Goal: Task Accomplishment & Management: Use online tool/utility

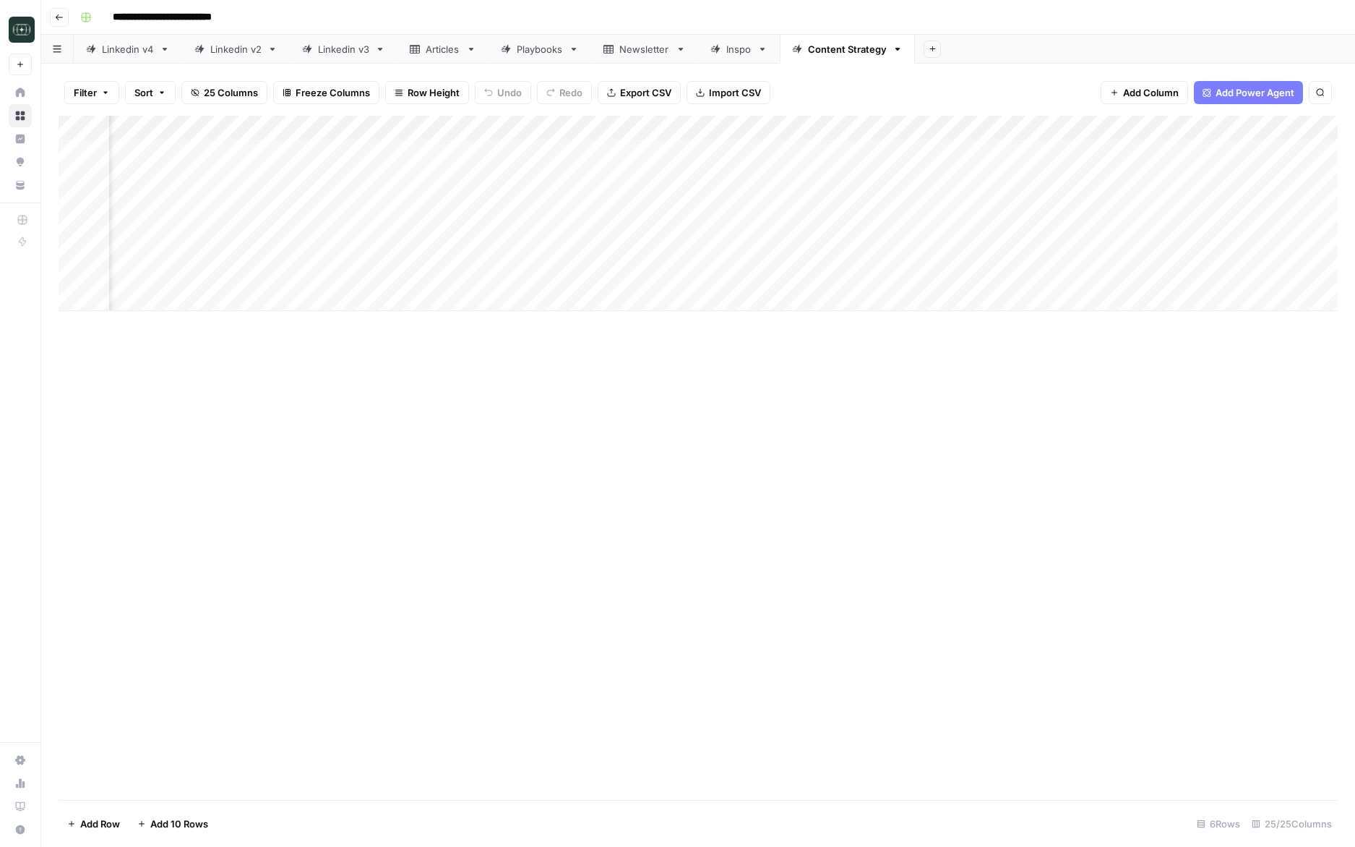
scroll to position [0, 2475]
click at [1241, 152] on div "Add Column" at bounding box center [699, 213] width 1280 height 195
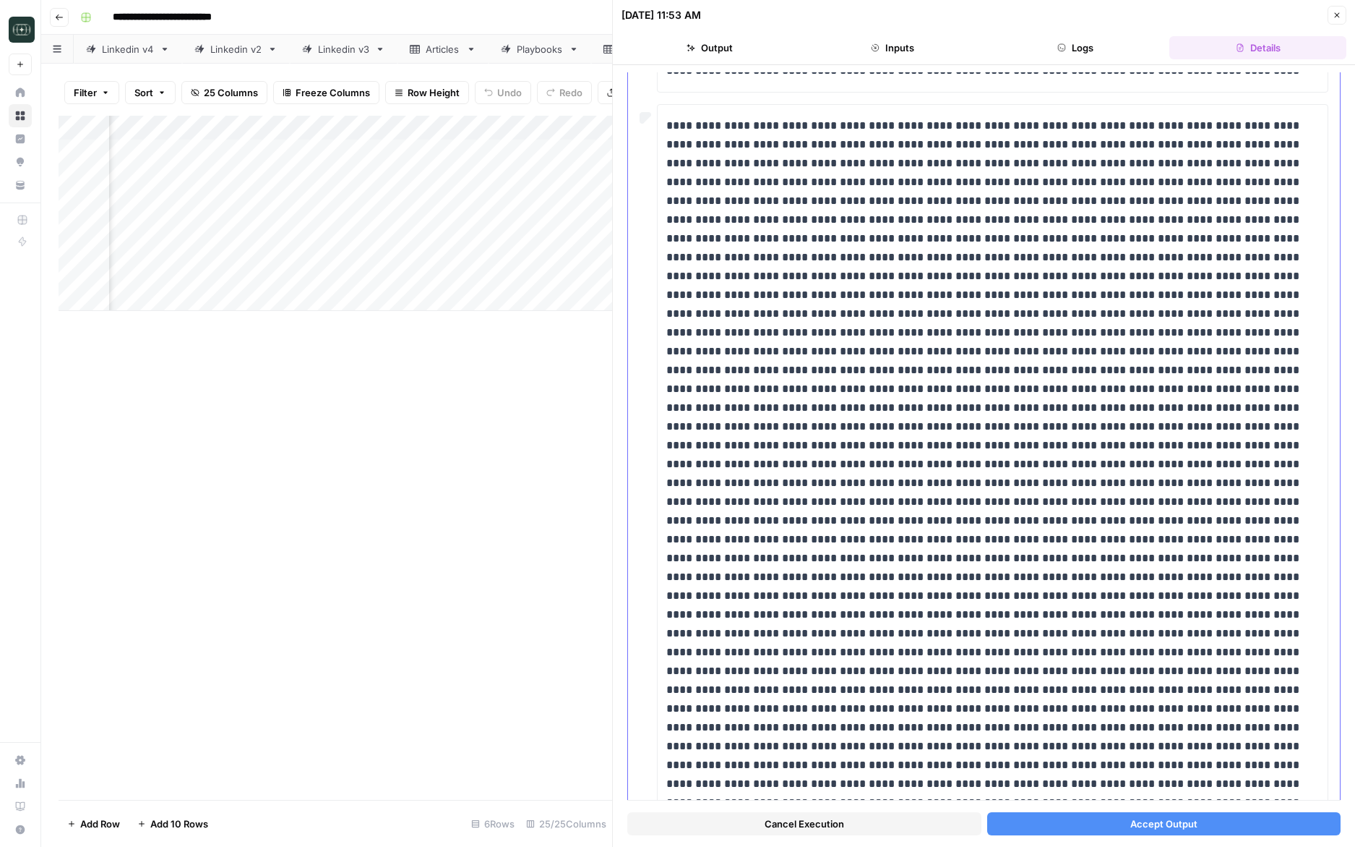
scroll to position [1007, 0]
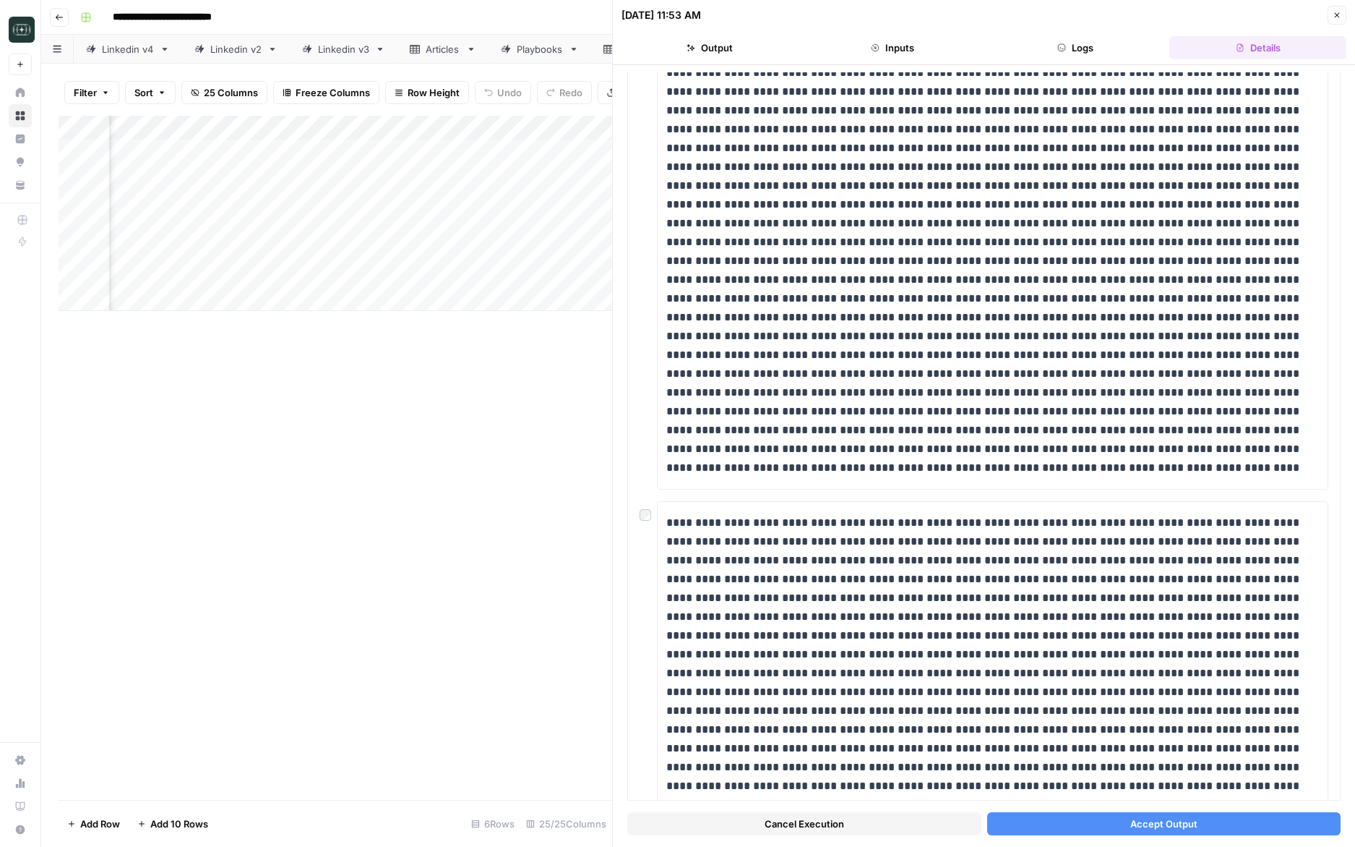
click at [1047, 828] on button "Accept Output" at bounding box center [1164, 823] width 354 height 23
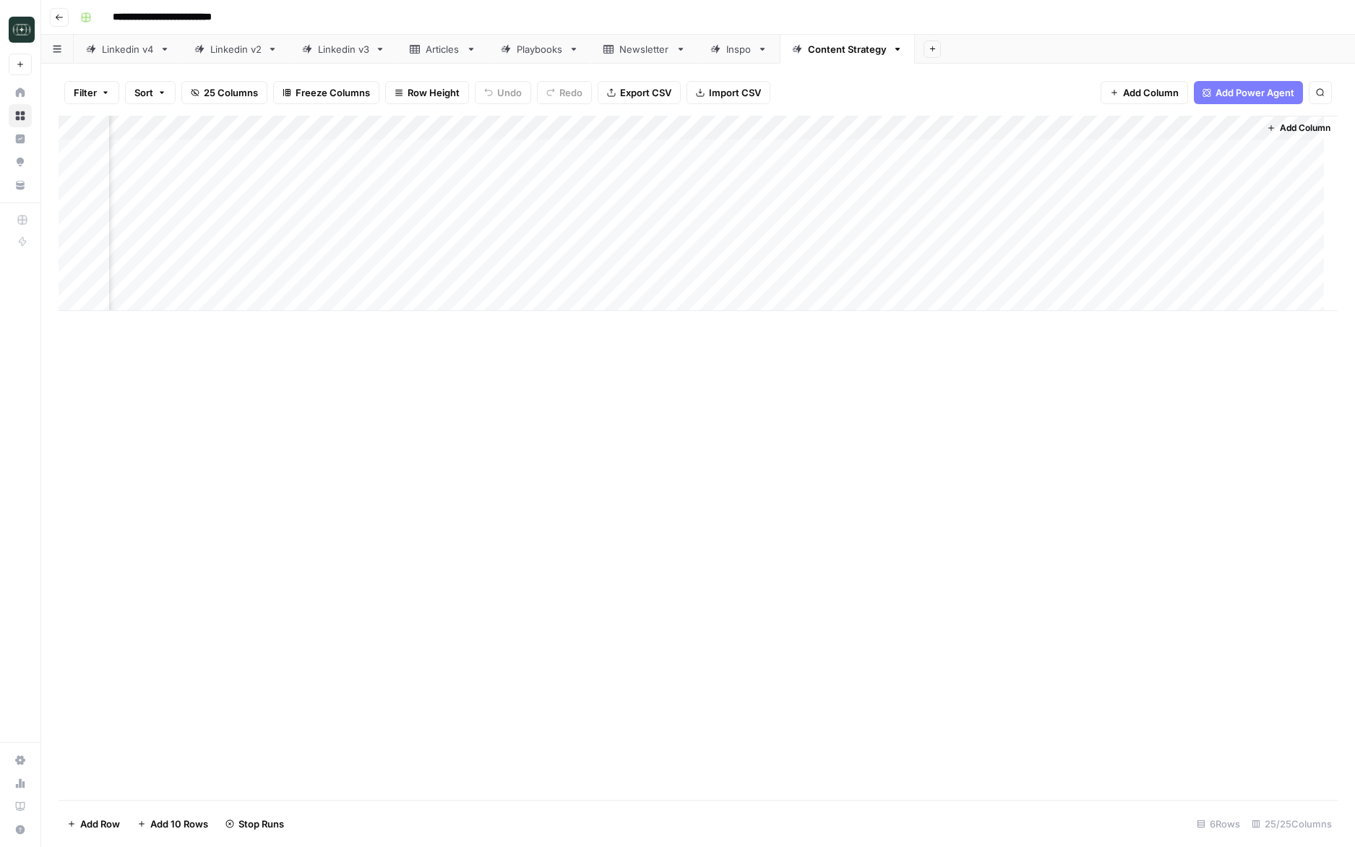
scroll to position [0, 2458]
click at [1262, 153] on div "Add Column" at bounding box center [699, 213] width 1280 height 195
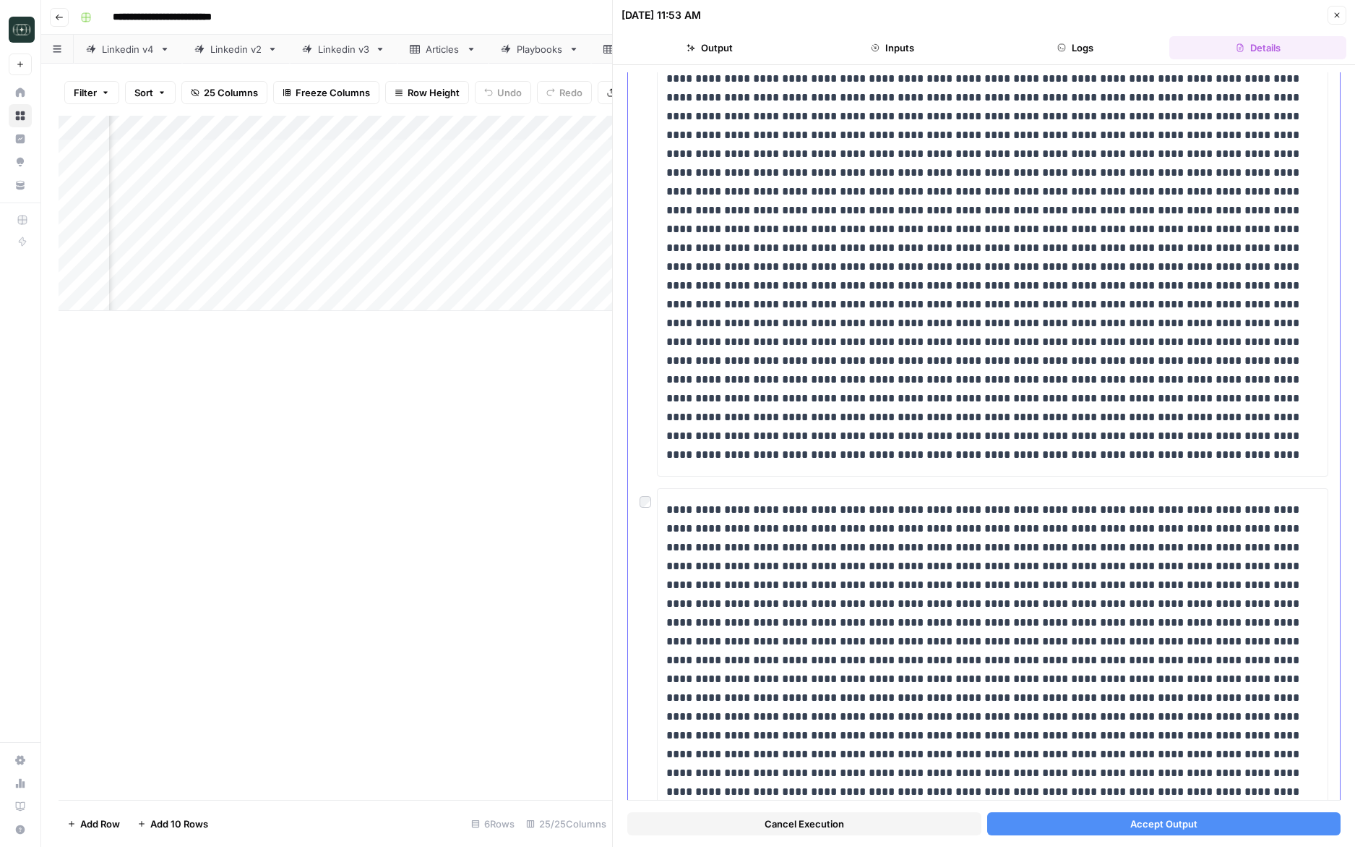
scroll to position [743, 0]
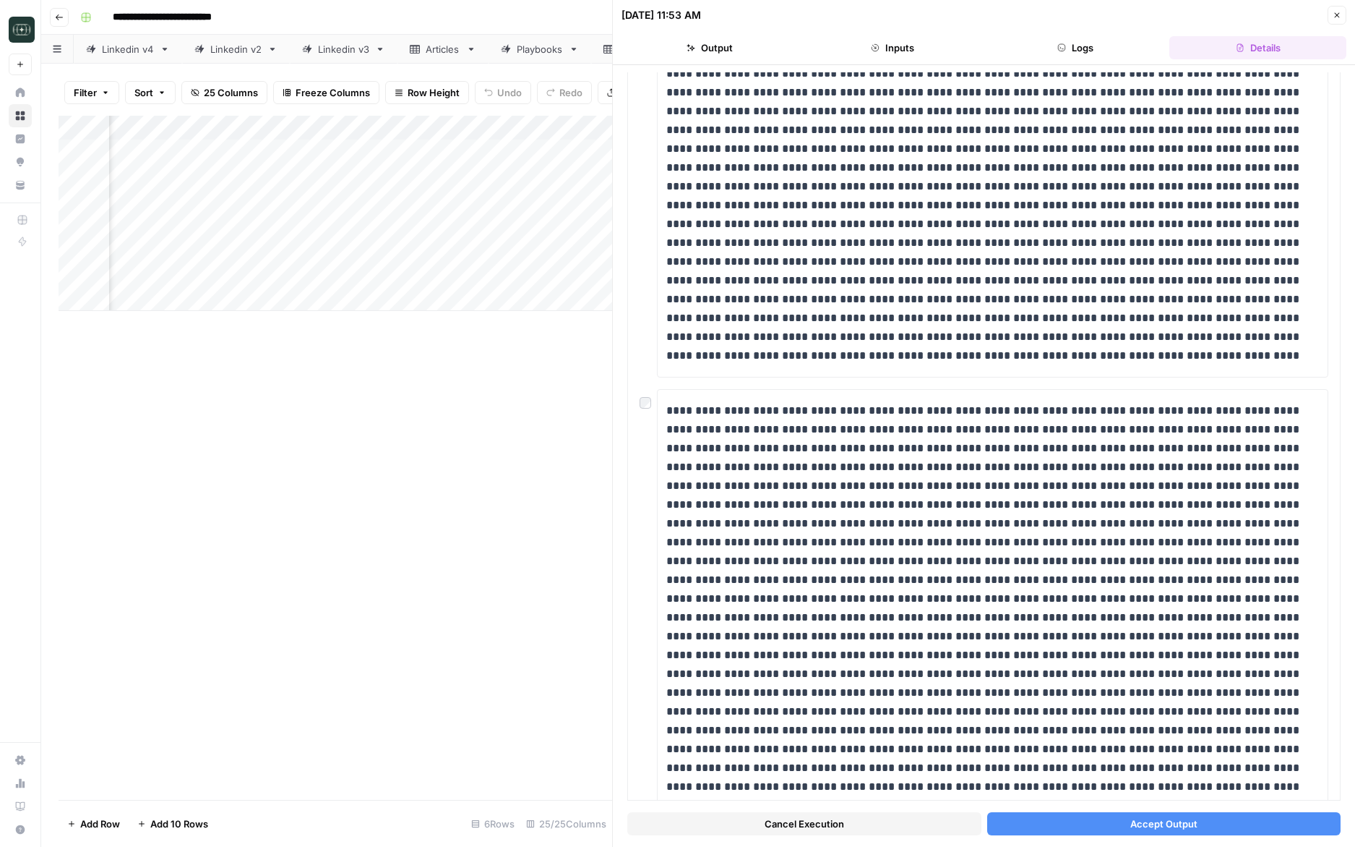
click at [1057, 820] on button "Accept Output" at bounding box center [1164, 823] width 354 height 23
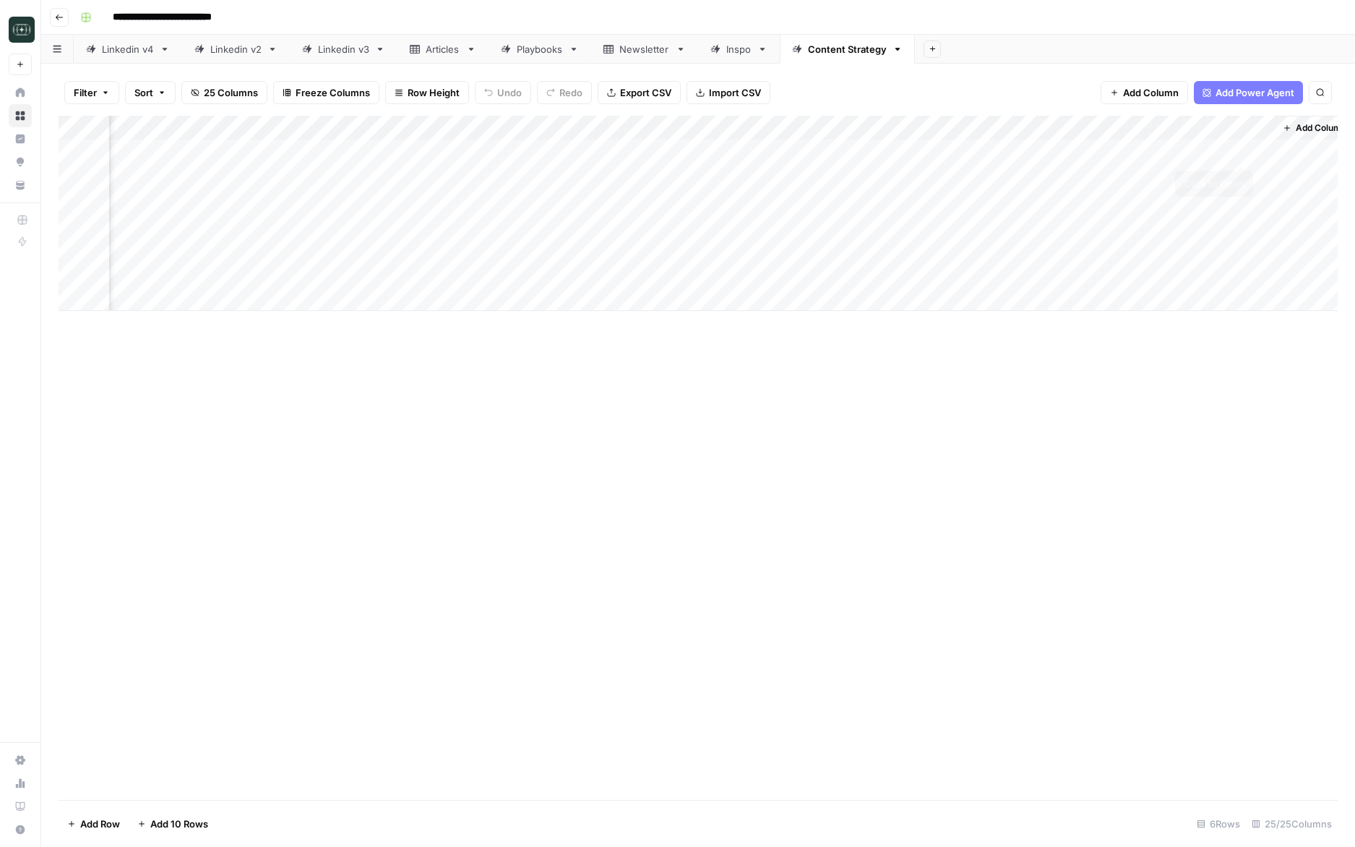
click at [1244, 153] on div "Add Column" at bounding box center [699, 213] width 1280 height 195
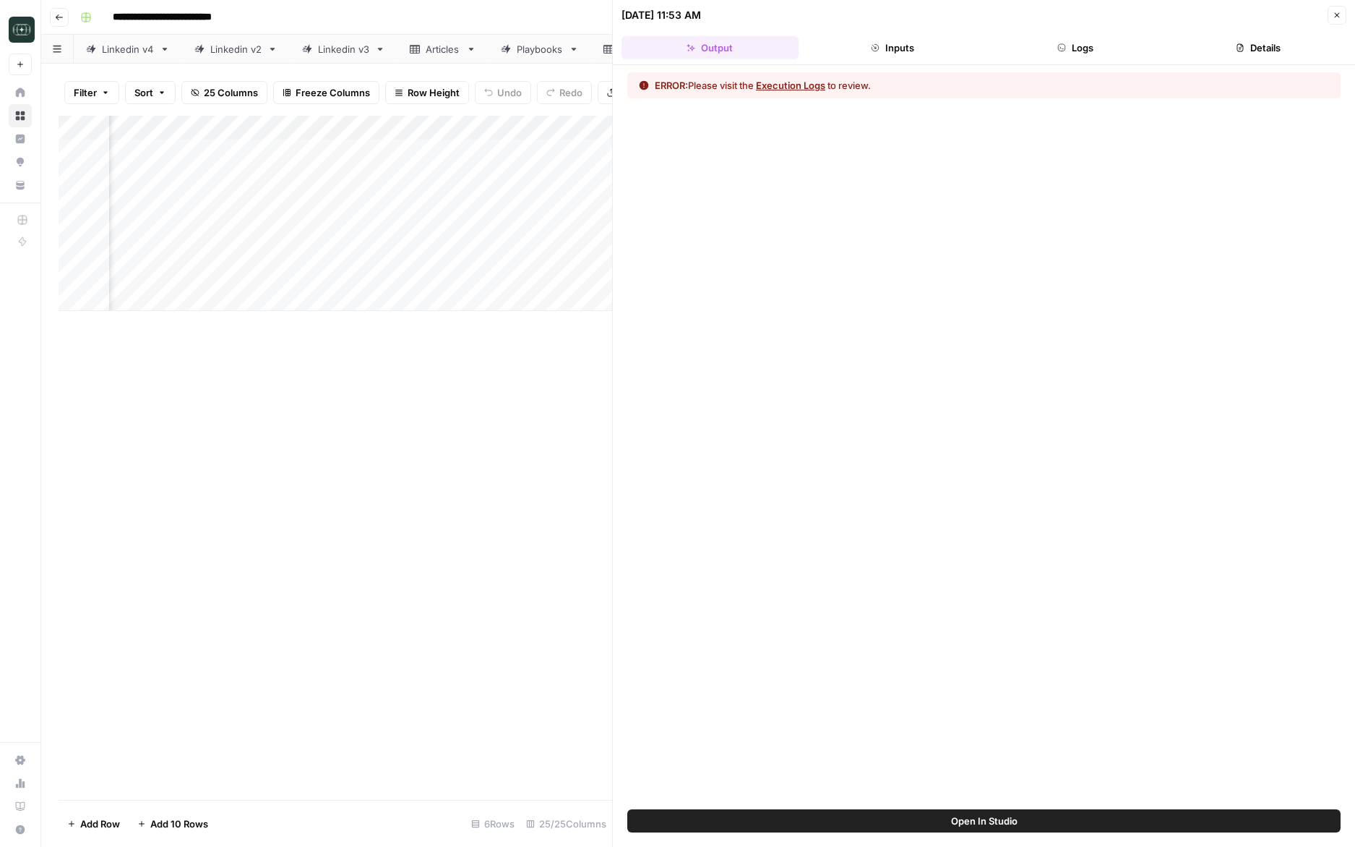
click at [1110, 38] on button "Logs" at bounding box center [1075, 47] width 177 height 23
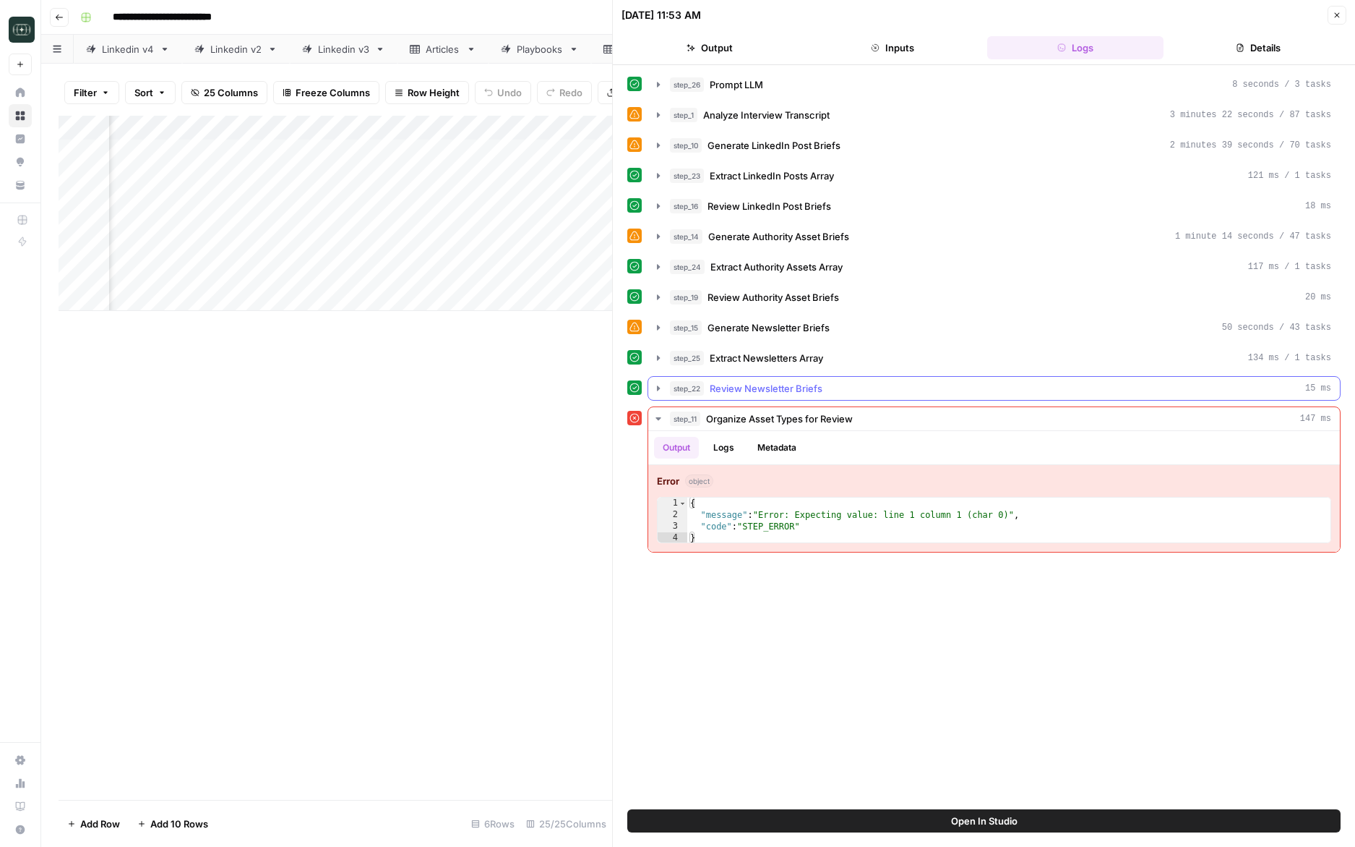
click at [930, 385] on div "step_22 Review Newsletter Briefs 15 ms" at bounding box center [1000, 388] width 661 height 14
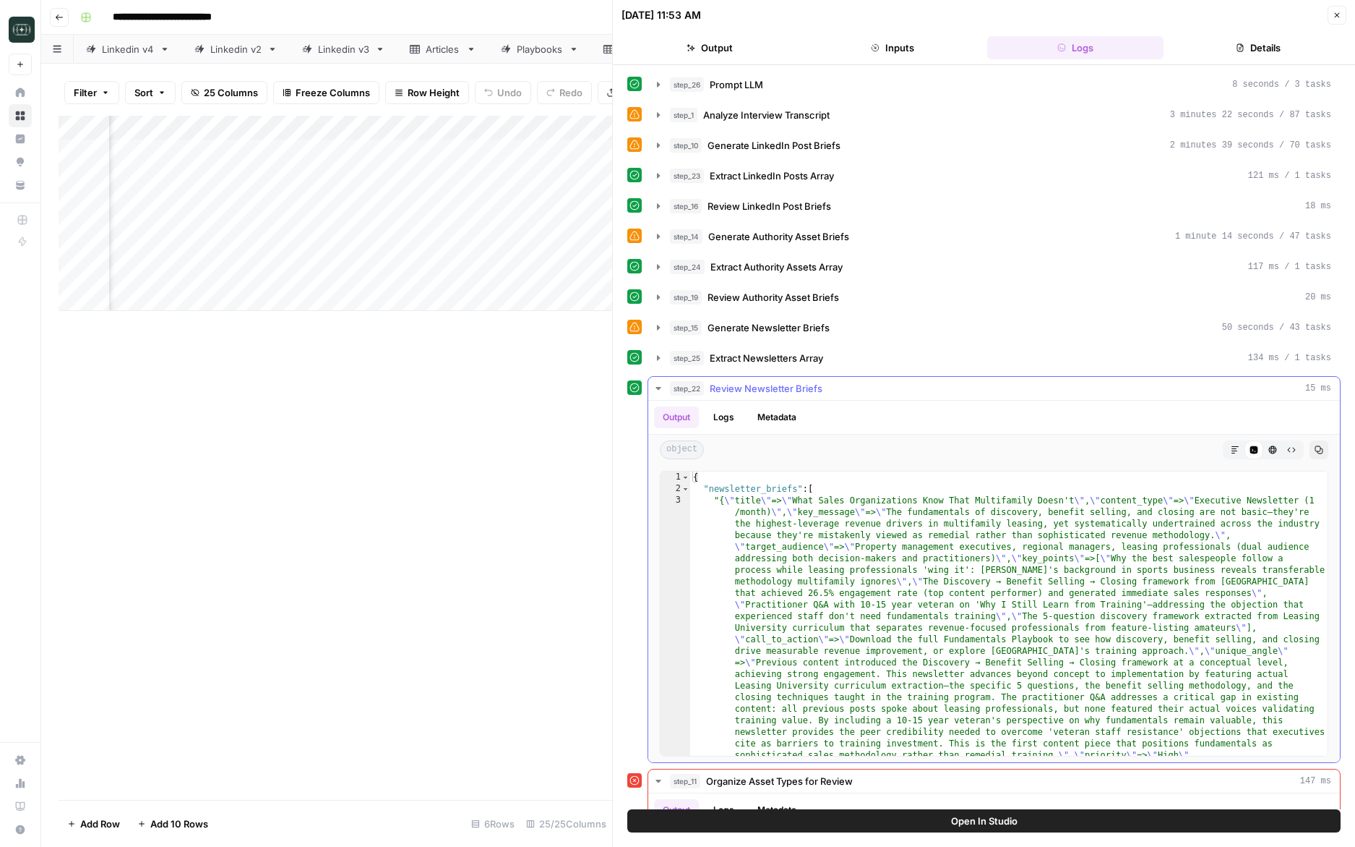
click at [930, 385] on div "step_22 Review Newsletter Briefs 15 ms" at bounding box center [1000, 388] width 661 height 14
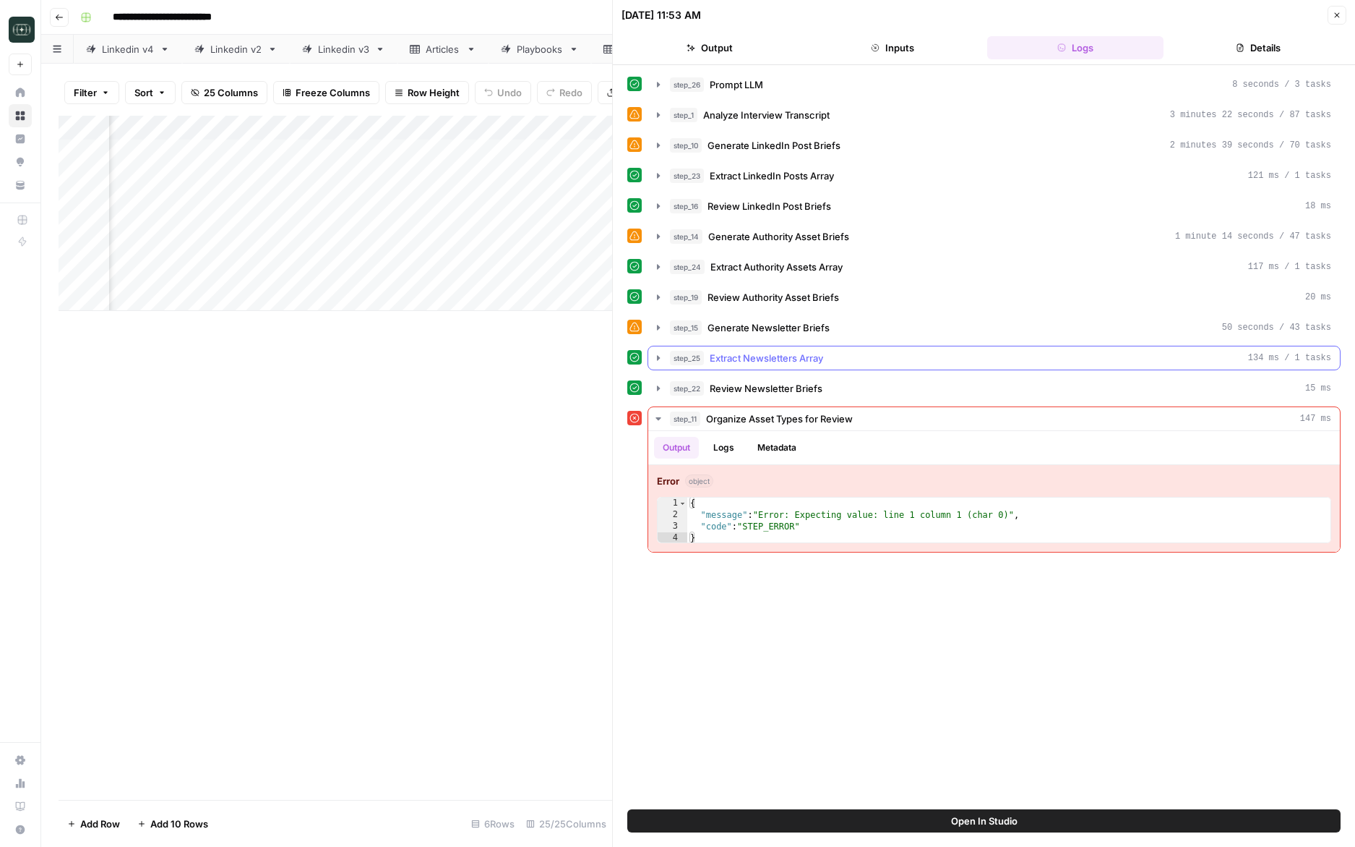
click at [922, 357] on div "step_25 Extract Newsletters Array 134 ms / 1 tasks" at bounding box center [1000, 358] width 661 height 14
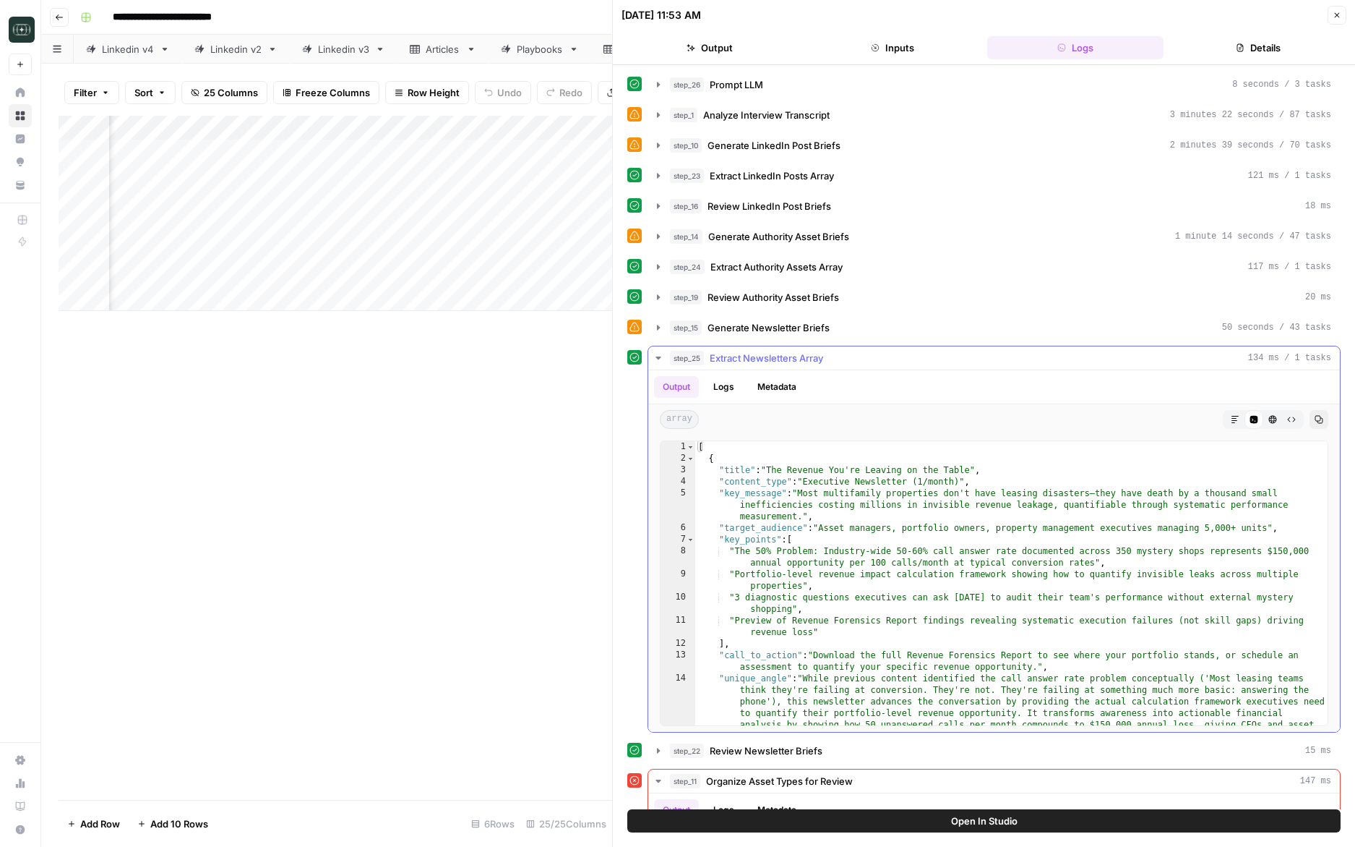
click at [922, 357] on div "step_25 Extract Newsletters Array 134 ms / 1 tasks" at bounding box center [1000, 358] width 661 height 14
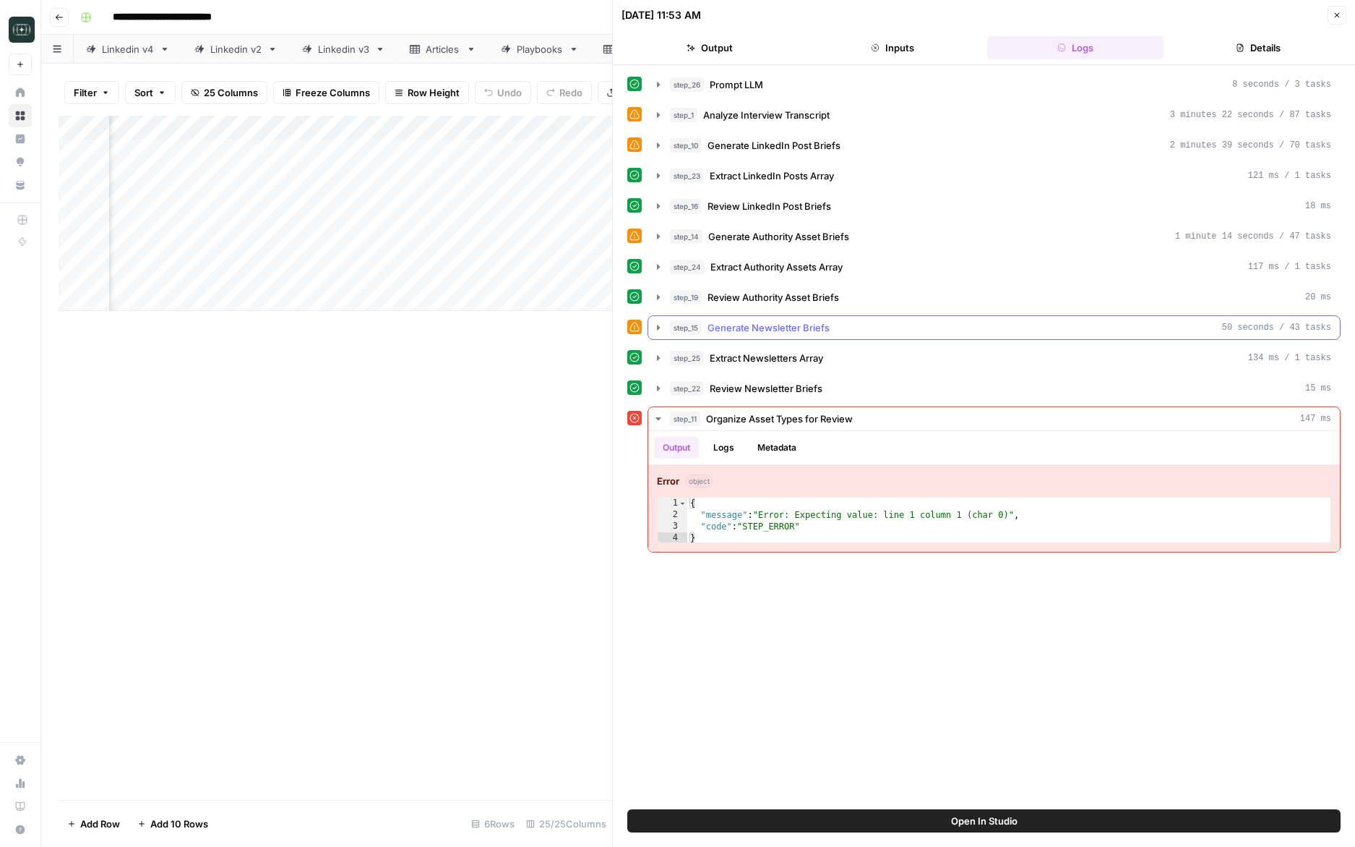
click at [930, 334] on div "step_15 Generate Newsletter Briefs 50 seconds / 43 tasks" at bounding box center [1000, 327] width 661 height 14
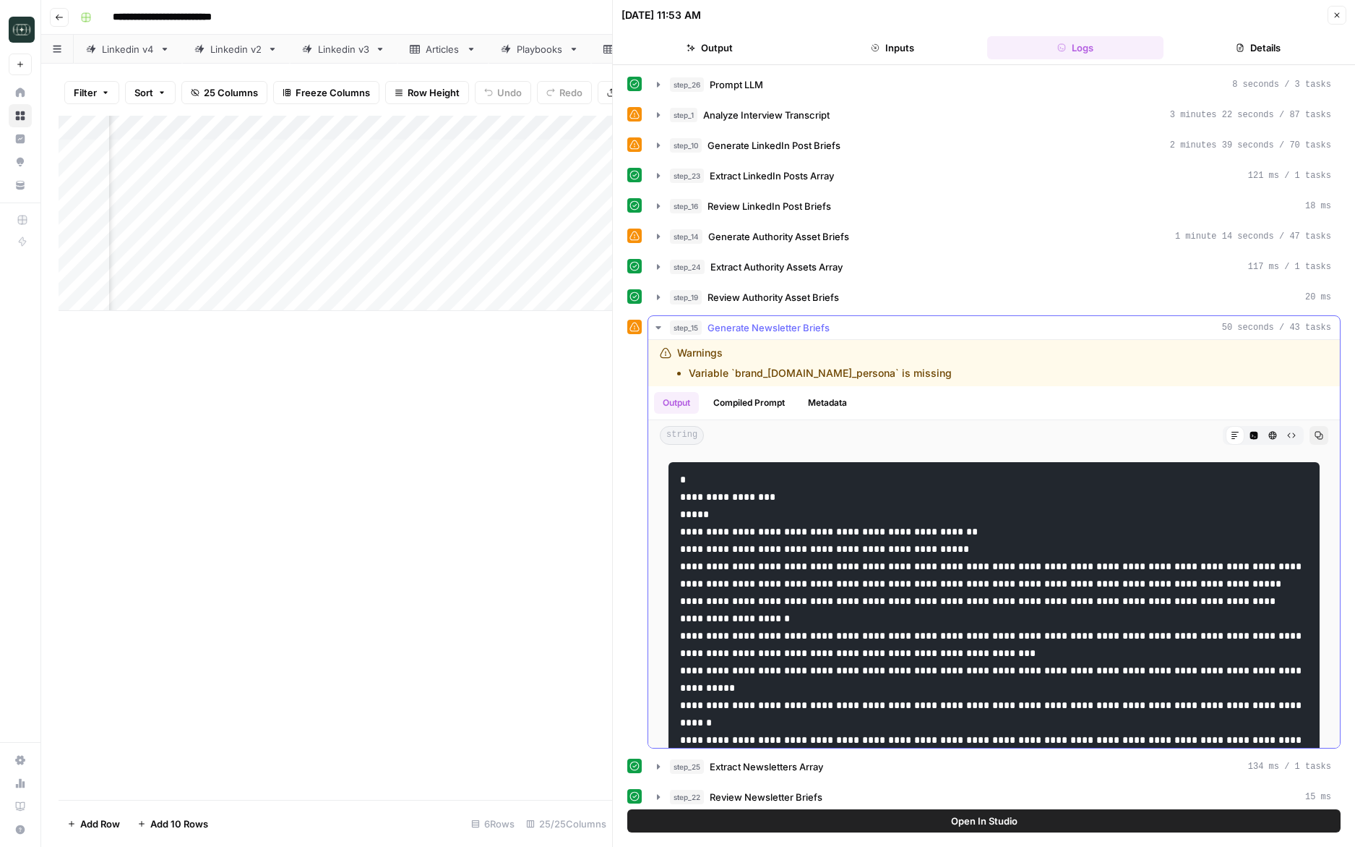
click at [930, 334] on div "step_15 Generate Newsletter Briefs 50 seconds / 43 tasks" at bounding box center [1000, 327] width 661 height 14
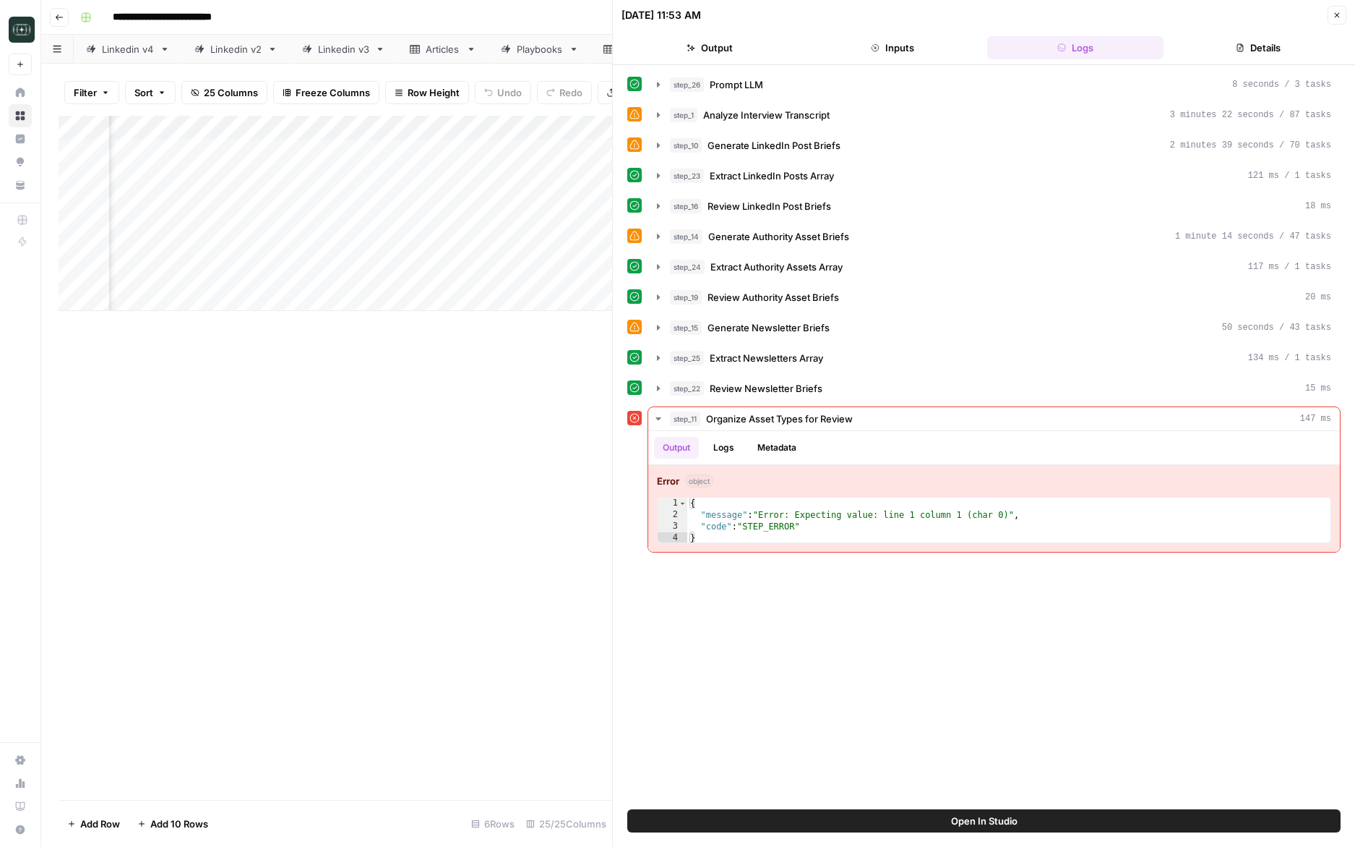
click at [982, 826] on span "Open In Studio" at bounding box center [984, 820] width 67 height 14
click at [1340, 18] on icon "button" at bounding box center [1337, 15] width 9 height 9
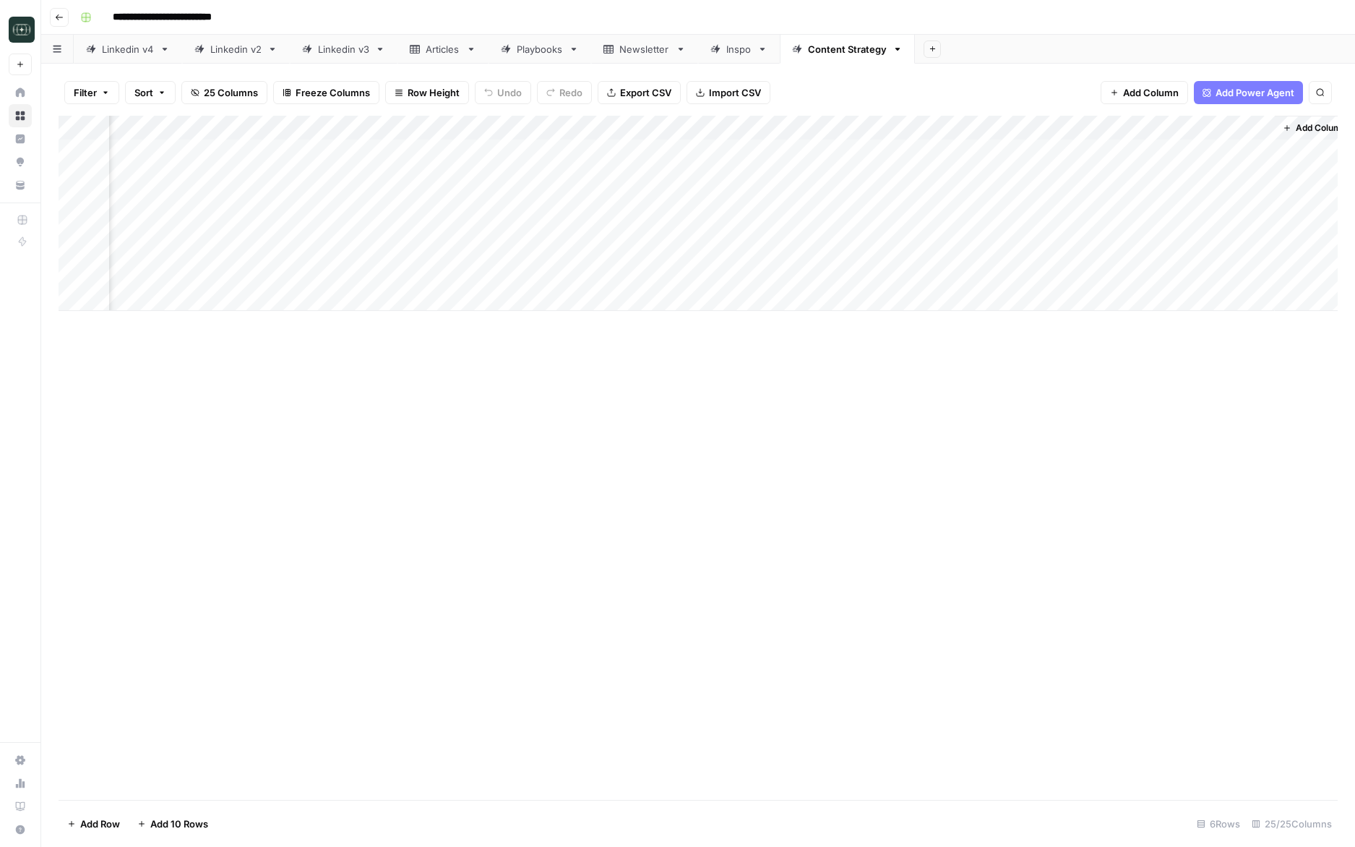
click at [1261, 152] on div "Add Column" at bounding box center [699, 213] width 1280 height 195
click at [1265, 154] on div "Add Column" at bounding box center [699, 213] width 1280 height 195
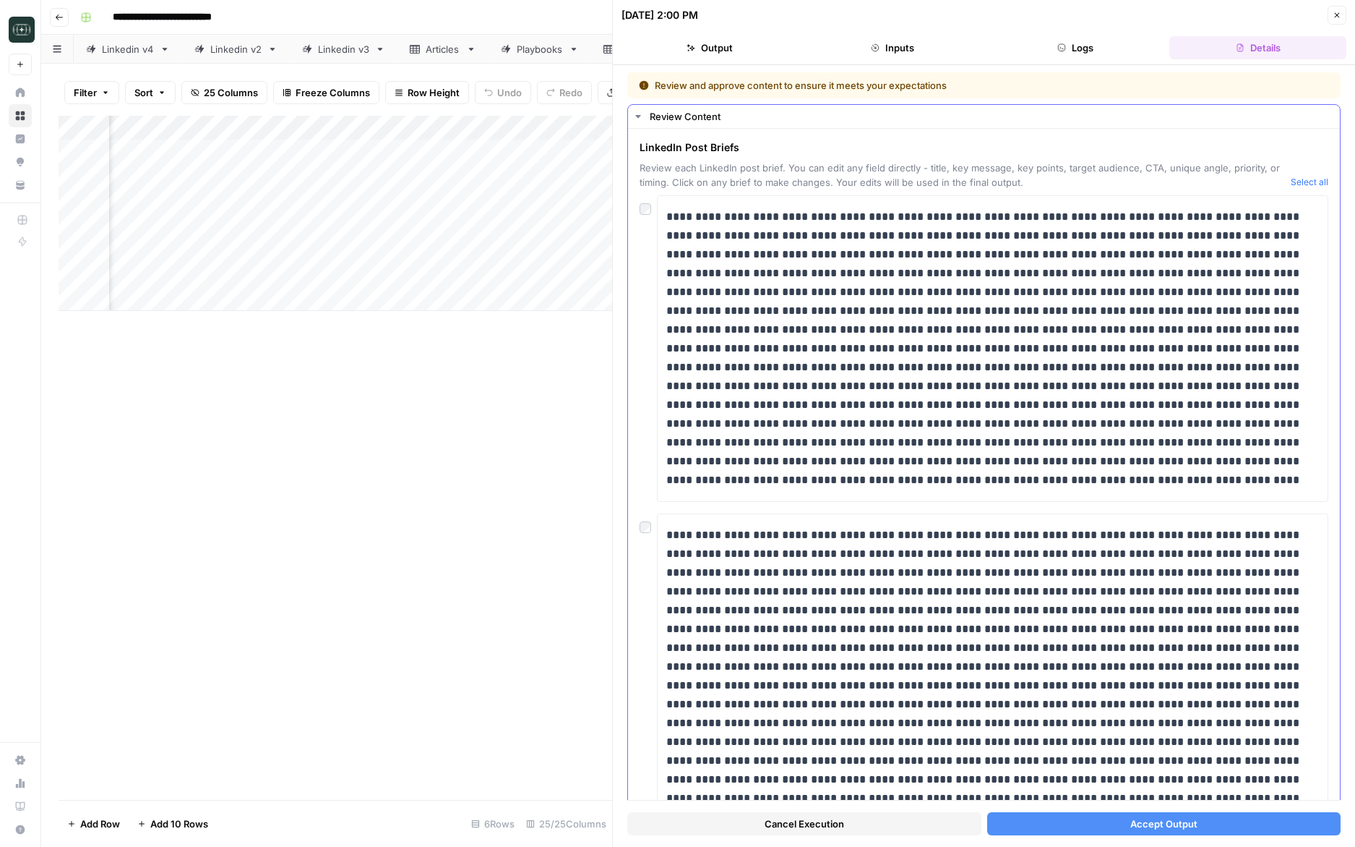
click at [1313, 179] on button "Select all" at bounding box center [1310, 182] width 38 height 14
click at [1185, 823] on span "Accept Output" at bounding box center [1164, 823] width 67 height 14
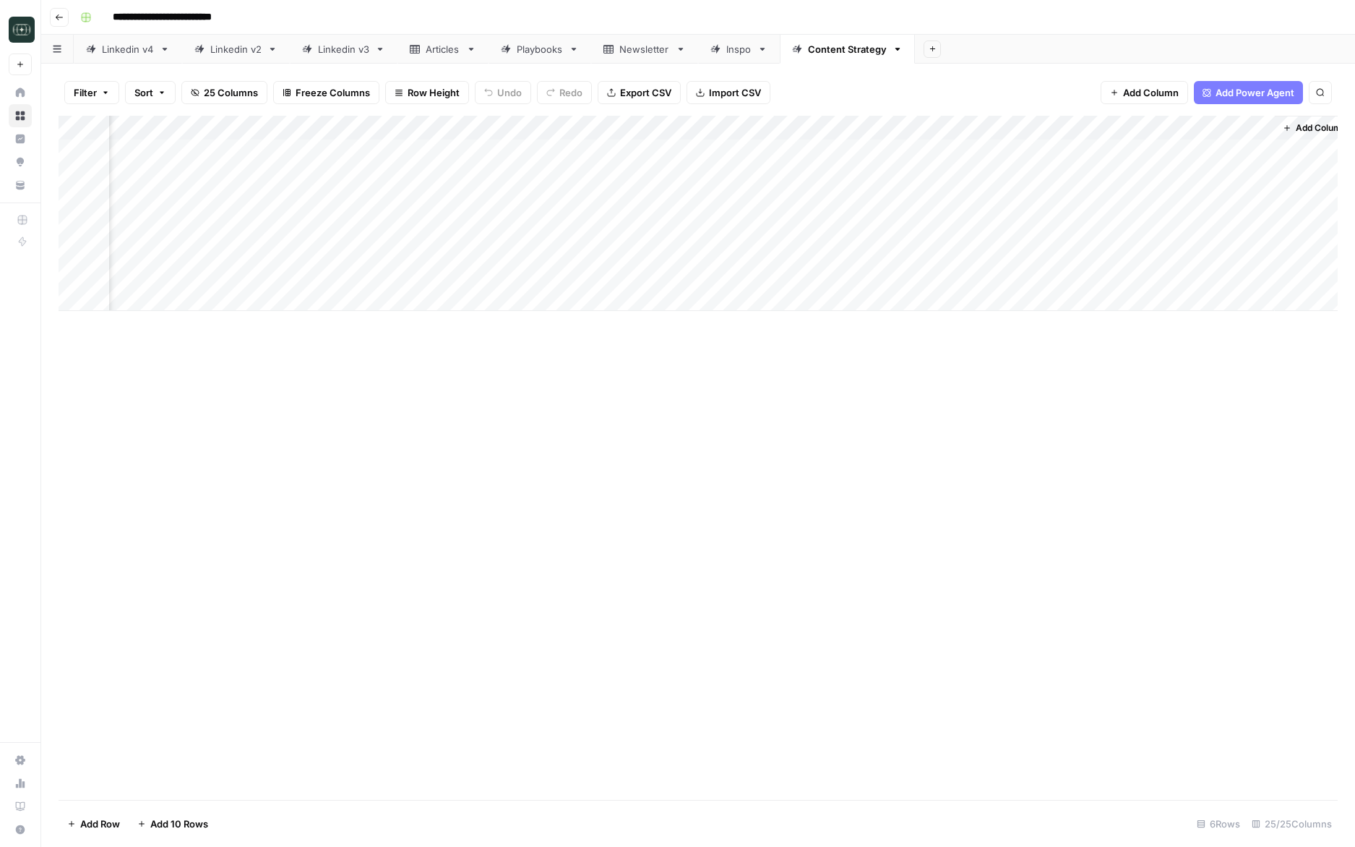
click at [1261, 149] on div "Add Column" at bounding box center [699, 213] width 1280 height 195
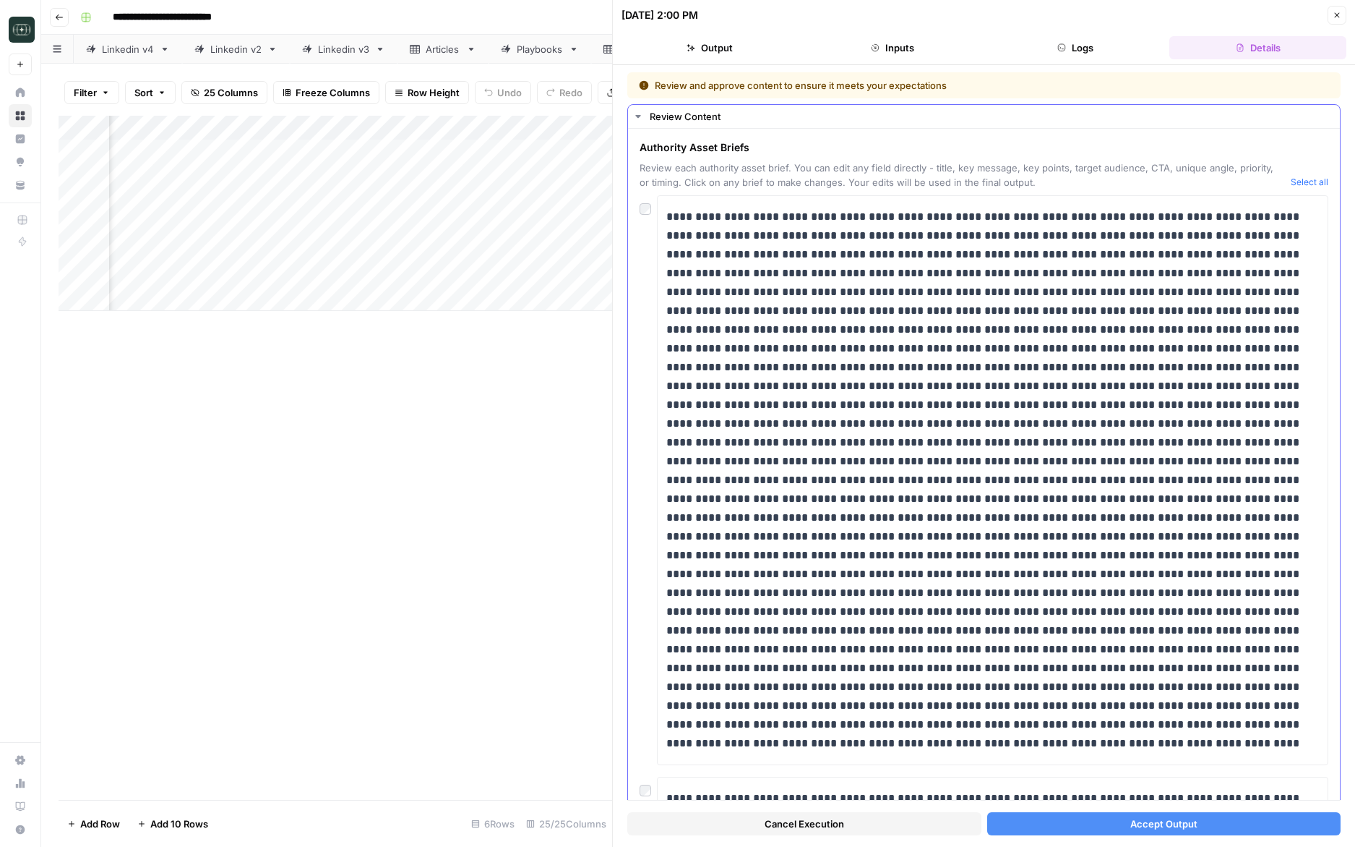
click at [1311, 181] on button "Select all" at bounding box center [1310, 182] width 38 height 14
click at [1139, 823] on span "Accept Output" at bounding box center [1164, 823] width 67 height 14
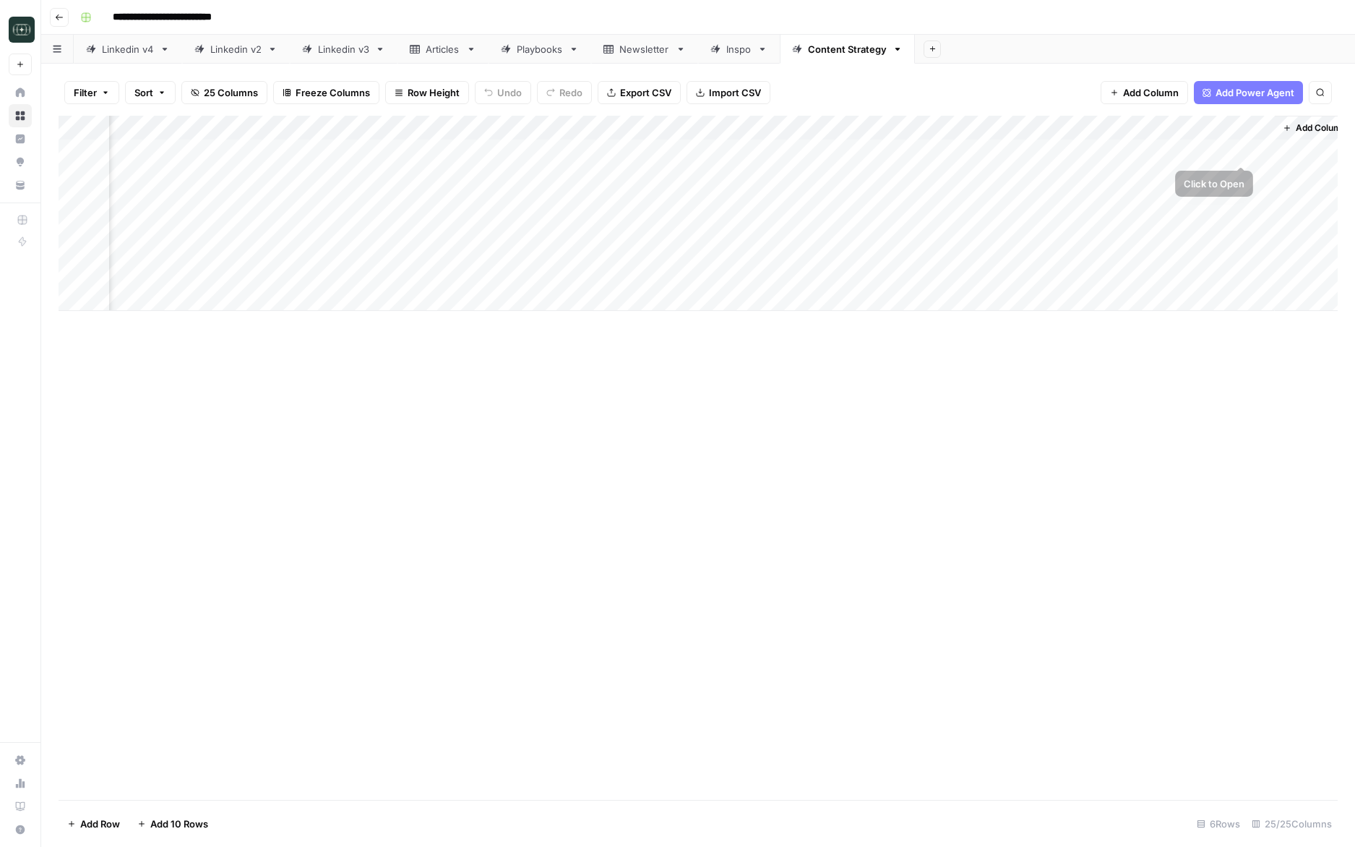
click at [1240, 150] on div "Add Column" at bounding box center [699, 213] width 1280 height 195
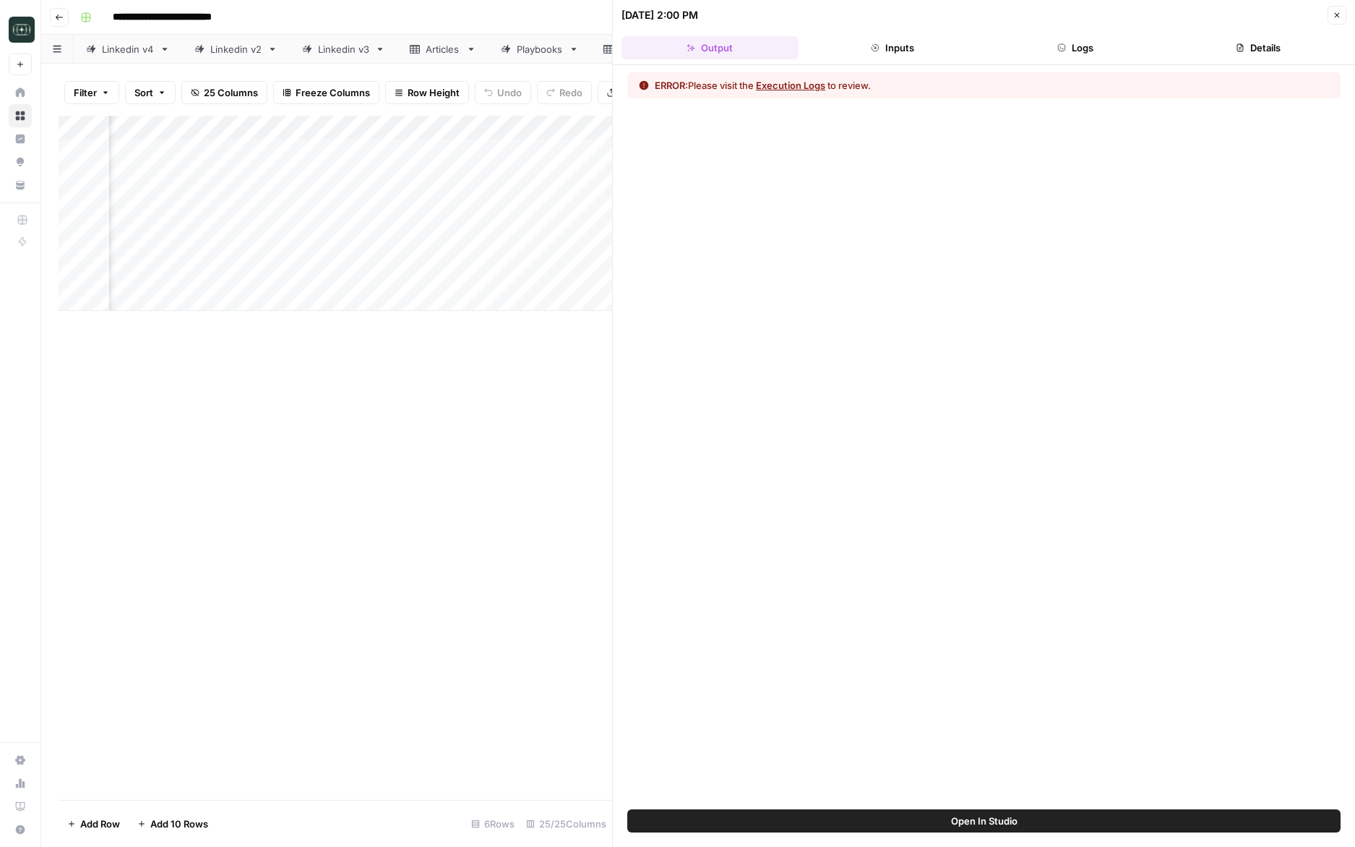
click at [1115, 46] on button "Logs" at bounding box center [1075, 47] width 177 height 23
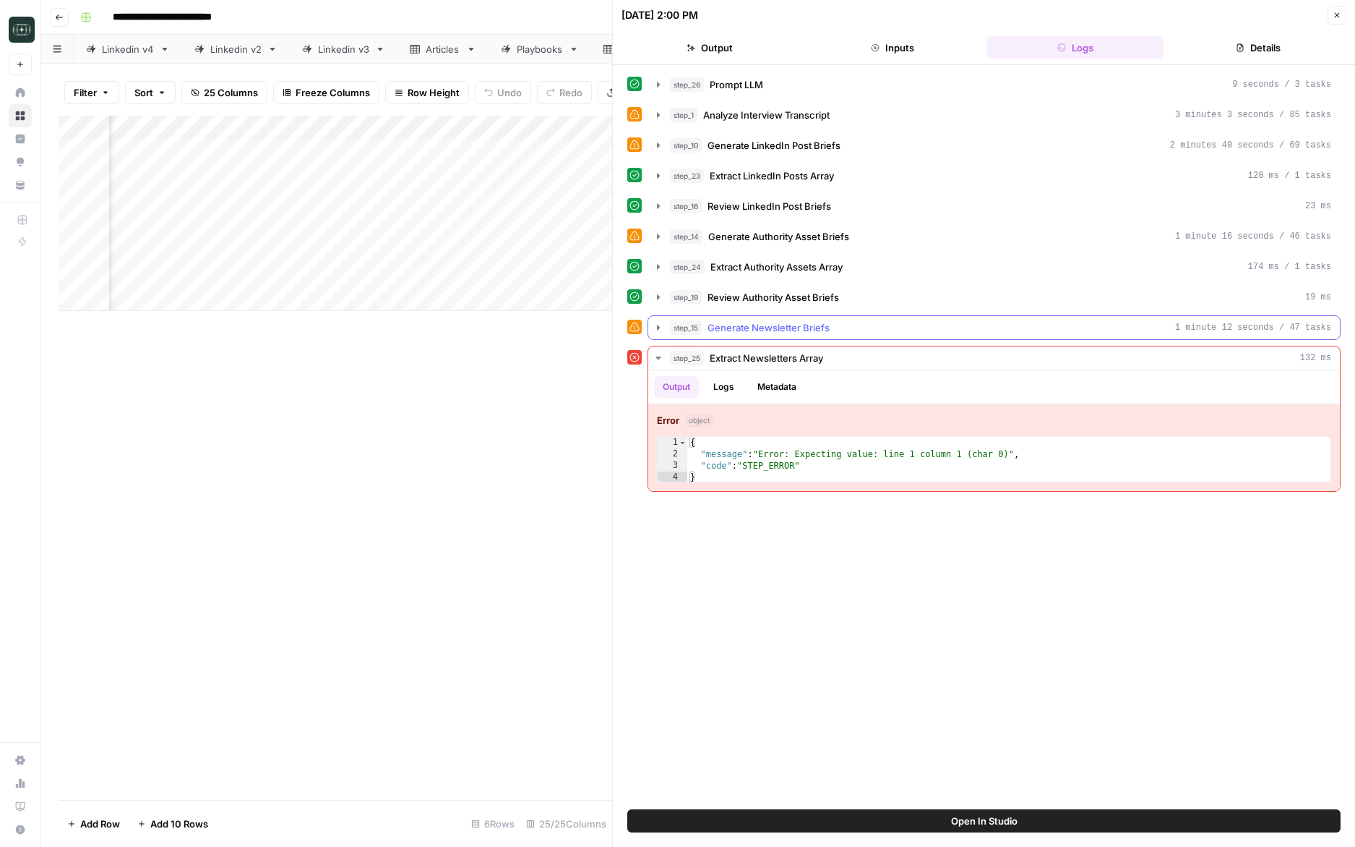
click at [662, 322] on icon "button" at bounding box center [659, 328] width 12 height 12
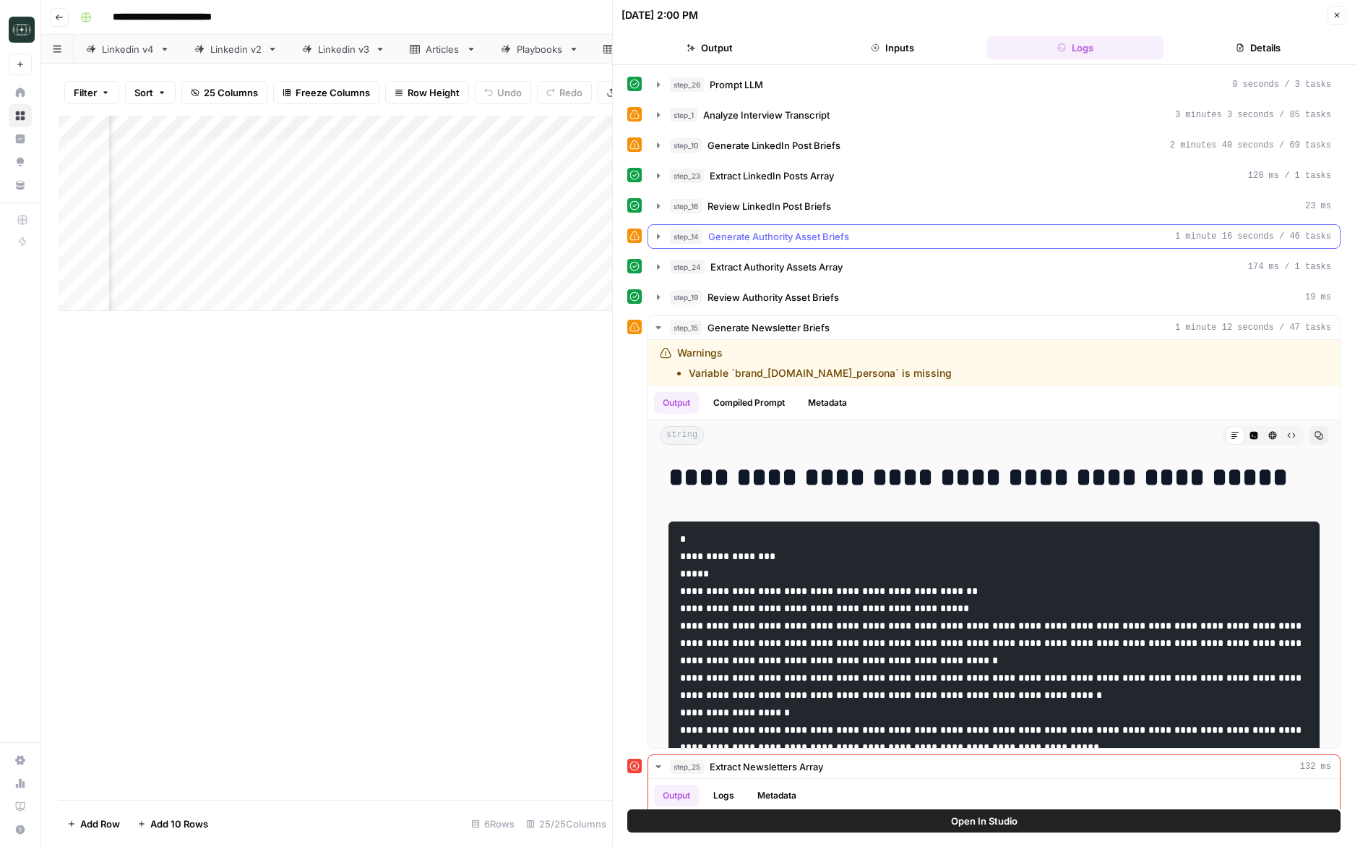
click at [667, 239] on button "step_14 Generate Authority Asset Briefs 1 minute 16 seconds / 46 tasks" at bounding box center [994, 236] width 692 height 23
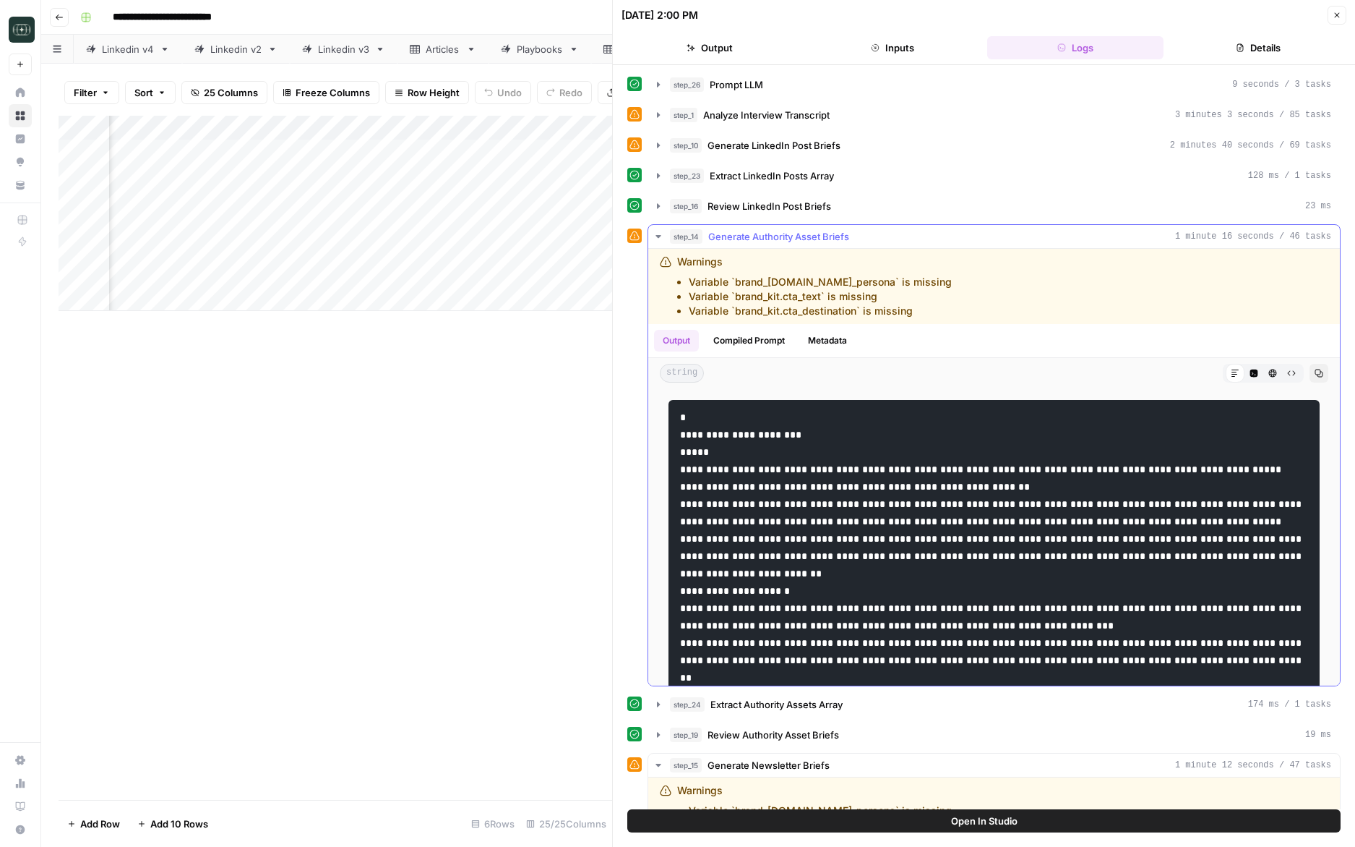
click at [667, 239] on button "step_14 Generate Authority Asset Briefs 1 minute 16 seconds / 46 tasks" at bounding box center [994, 236] width 692 height 23
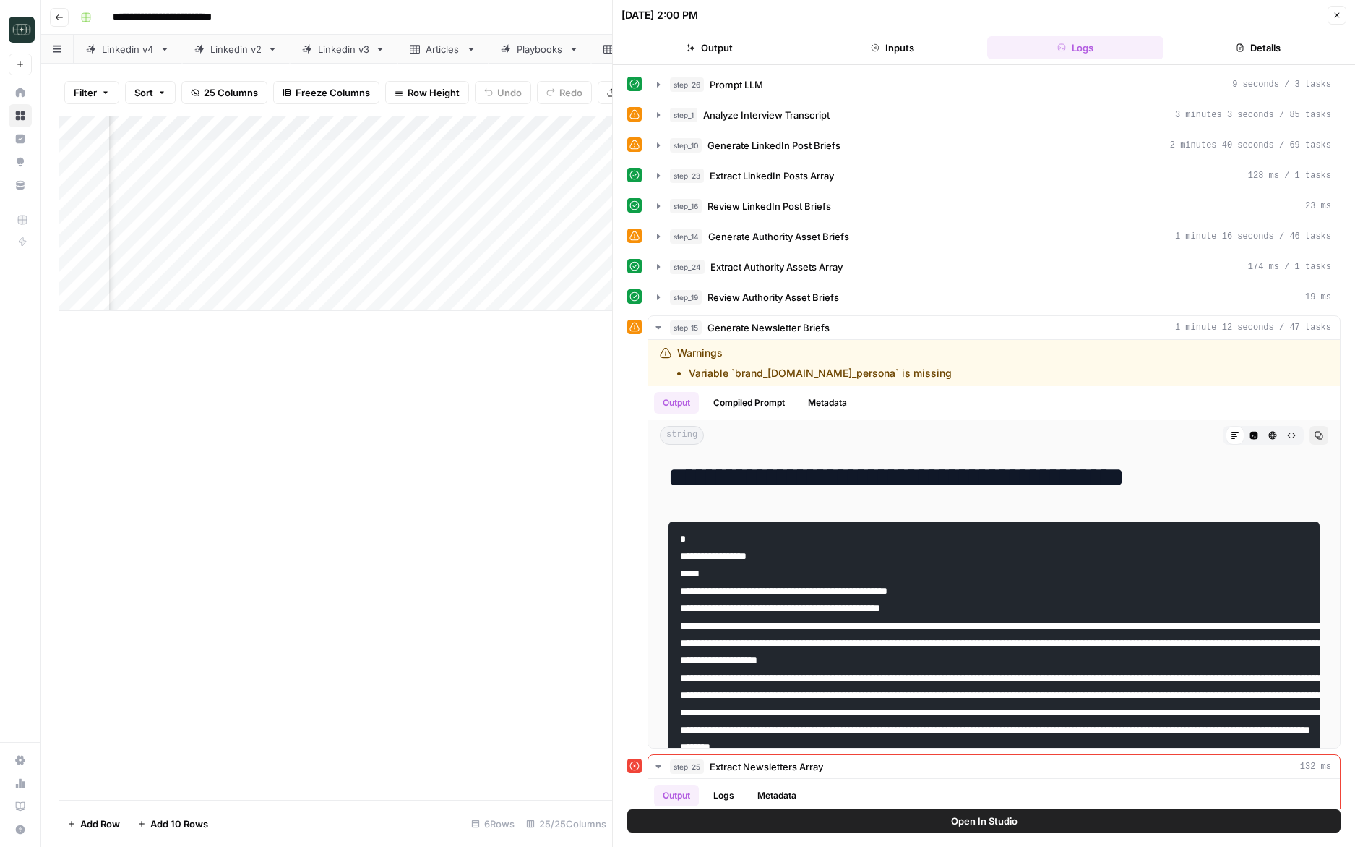
click at [1334, 8] on button "Close" at bounding box center [1337, 15] width 19 height 19
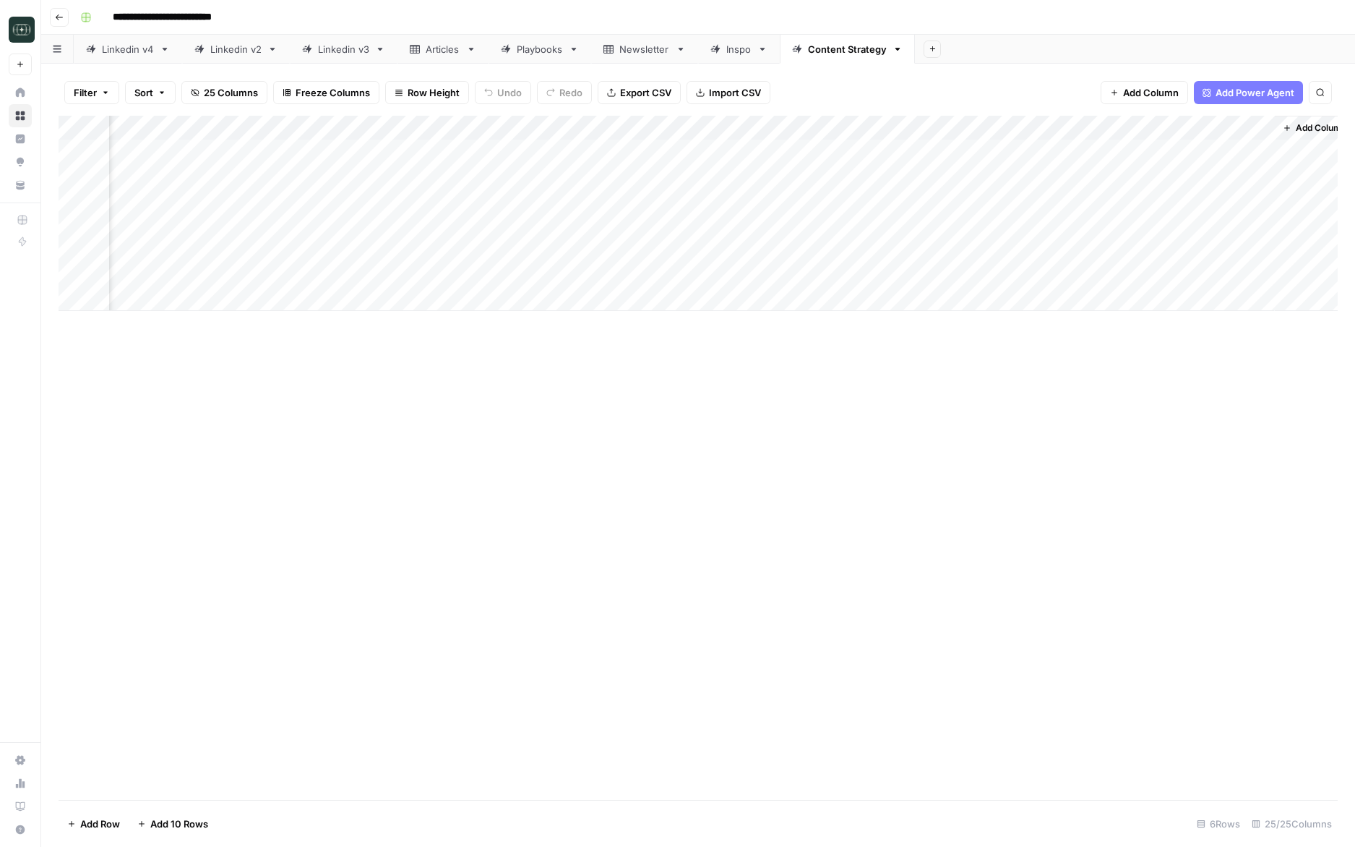
click at [1246, 124] on div "Add Column" at bounding box center [699, 213] width 1280 height 195
click at [1158, 261] on link "Edit Workflow" at bounding box center [1181, 270] width 160 height 20
click at [1259, 153] on div "Add Column" at bounding box center [699, 213] width 1280 height 195
click at [1244, 153] on div "Add Column" at bounding box center [699, 213] width 1280 height 195
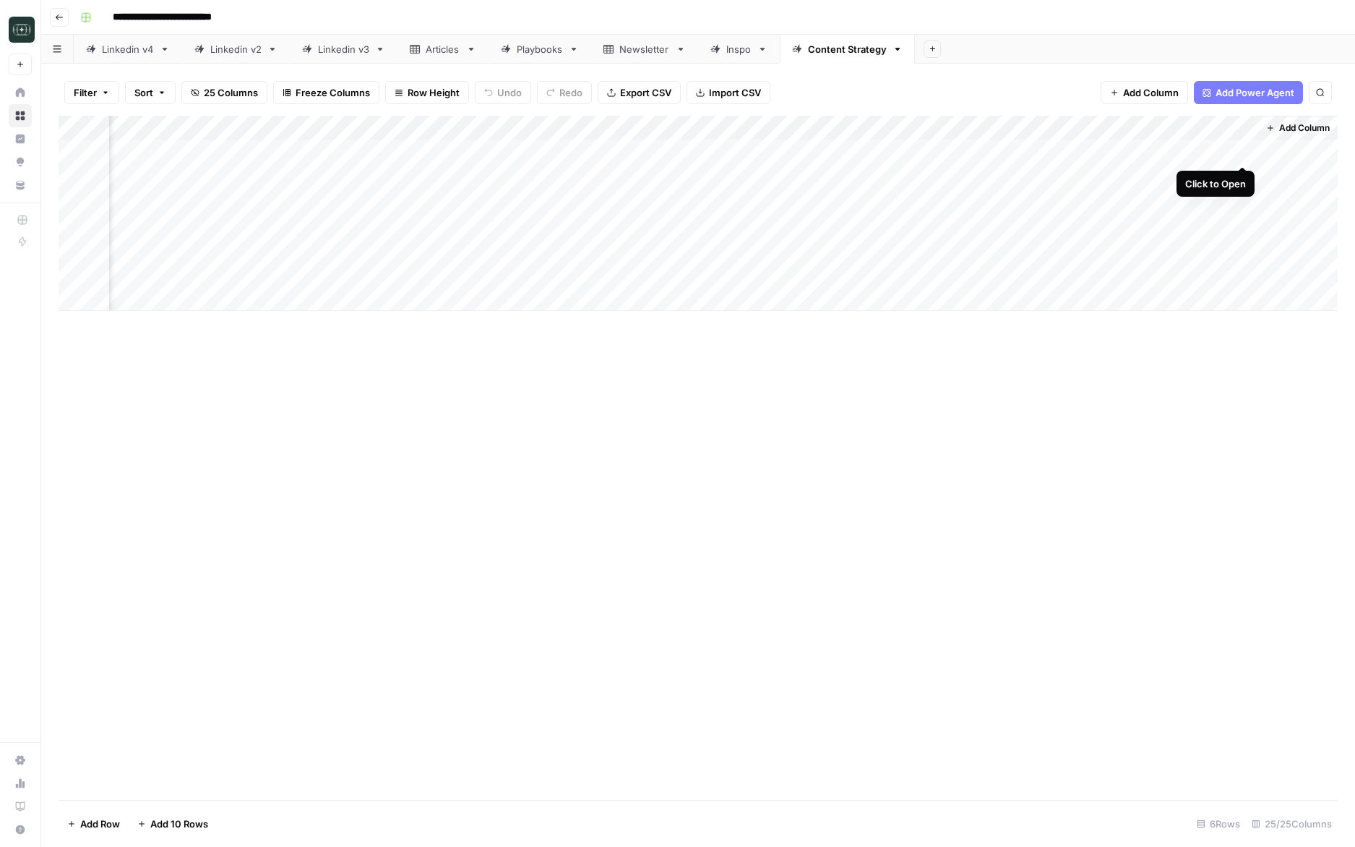
scroll to position [0, 2474]
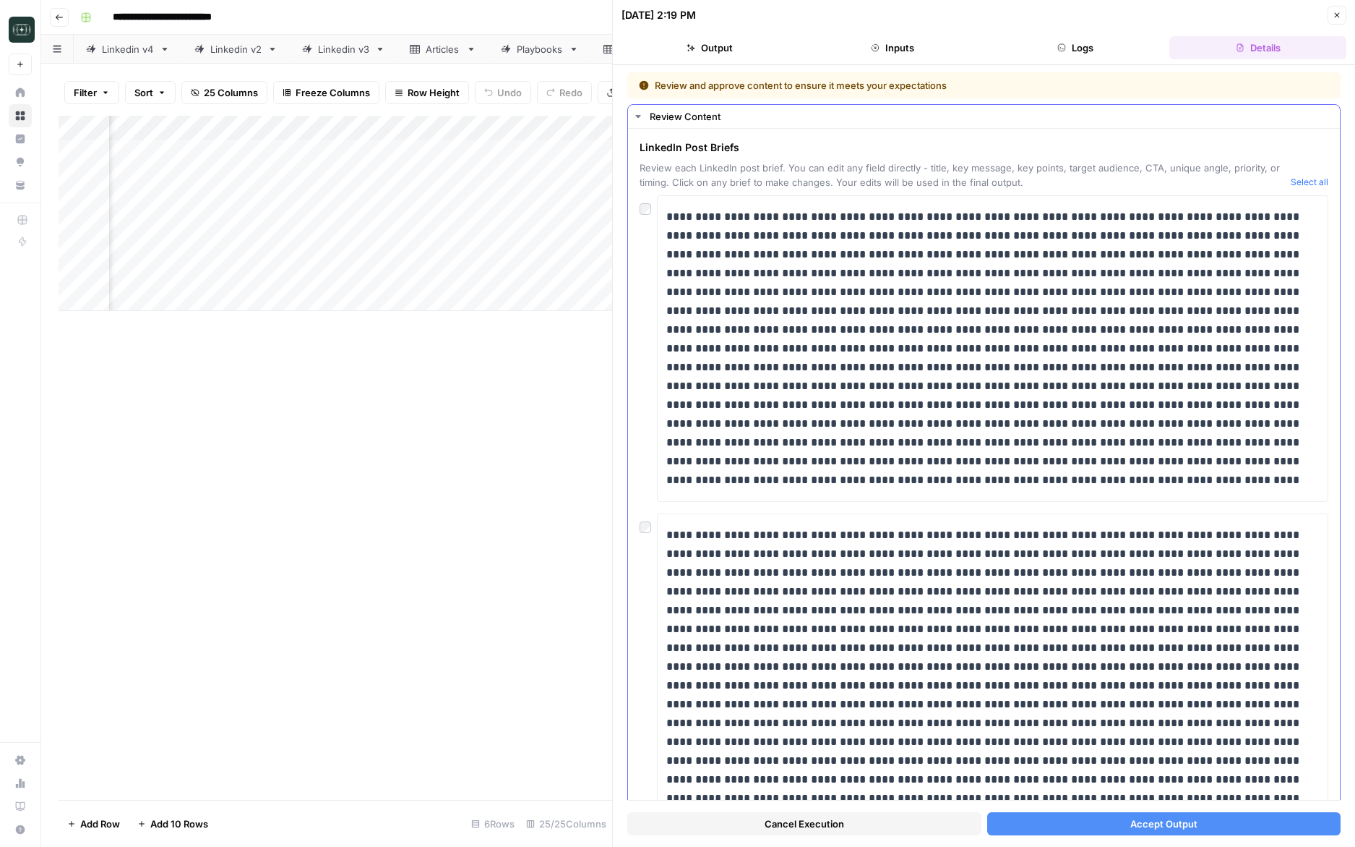
click at [1311, 183] on button "Select all" at bounding box center [1310, 182] width 38 height 14
click at [1044, 835] on div "Cancel Execution Accept Output" at bounding box center [983, 819] width 713 height 39
click at [1044, 831] on button "Accept Output" at bounding box center [1164, 823] width 354 height 23
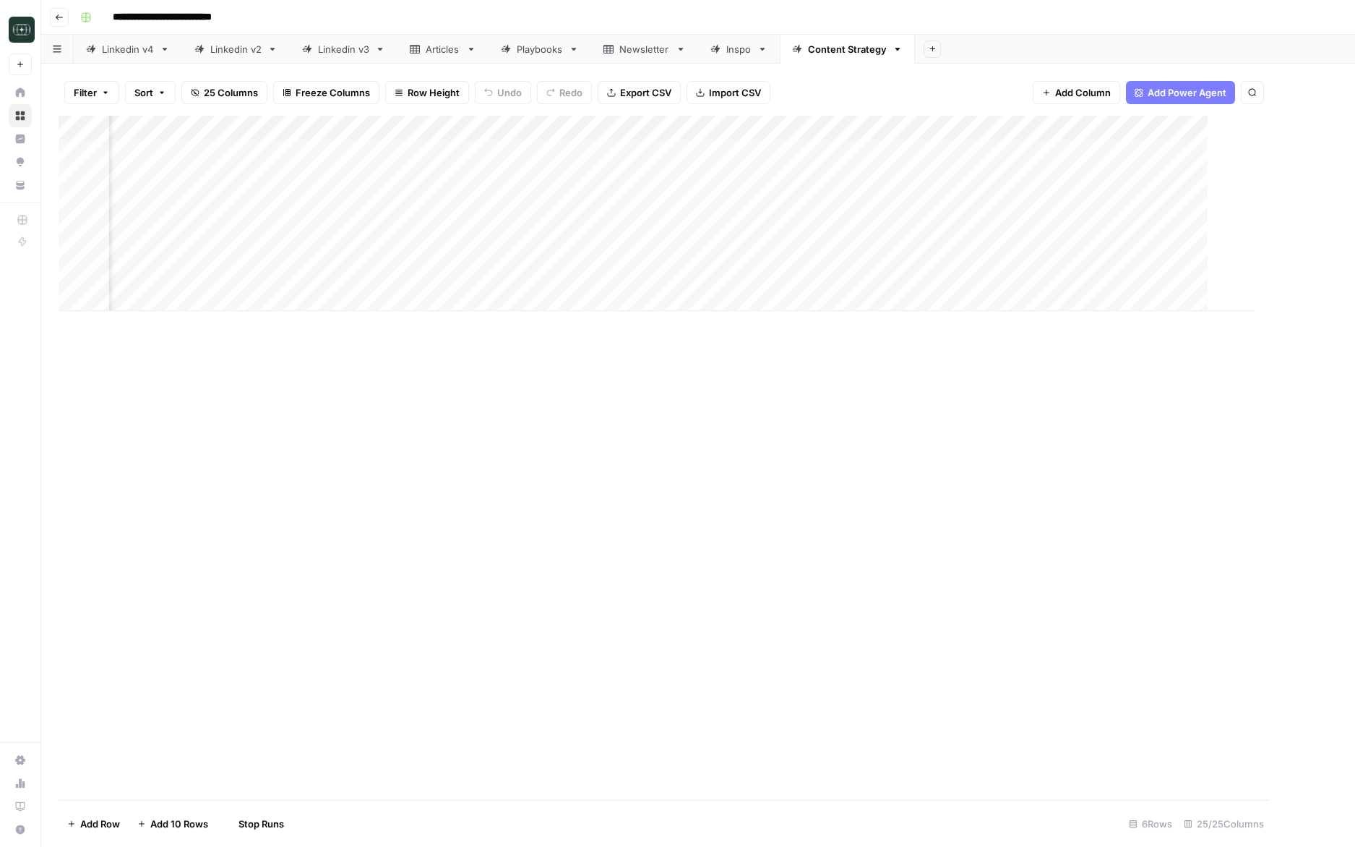
scroll to position [0, 2458]
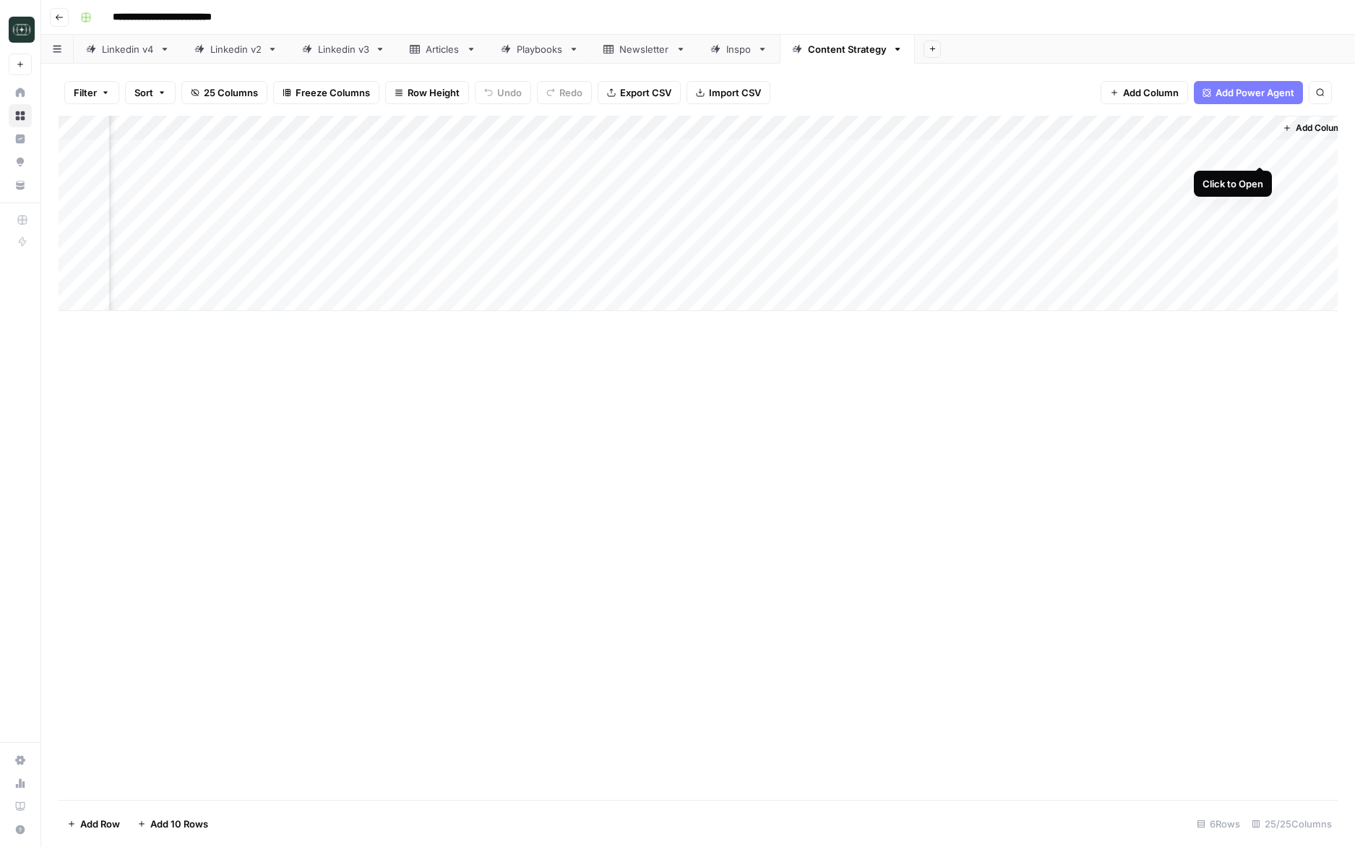
click at [1264, 150] on div "Add Column" at bounding box center [699, 213] width 1280 height 195
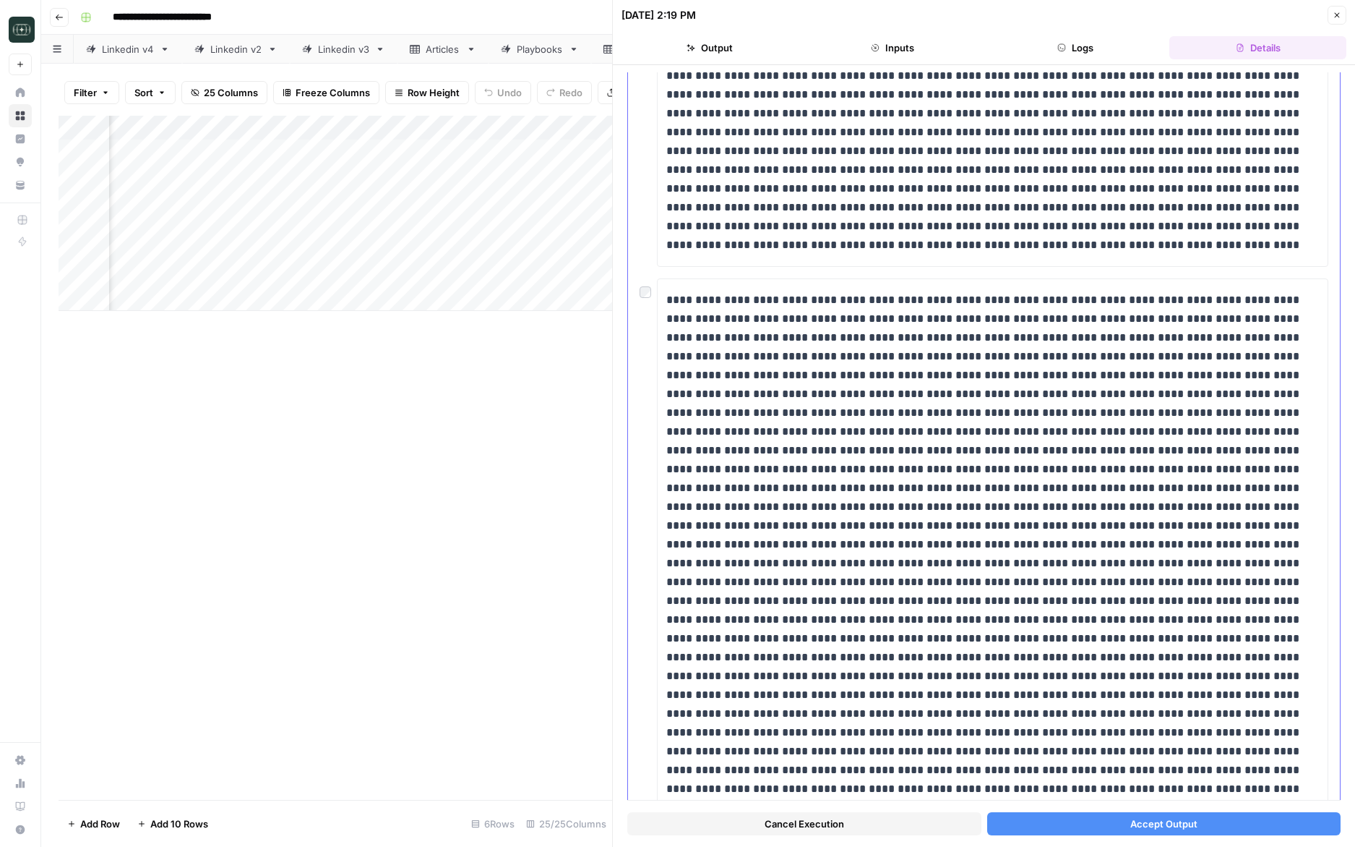
scroll to position [593, 0]
click at [1096, 815] on button "Accept Output" at bounding box center [1164, 823] width 354 height 23
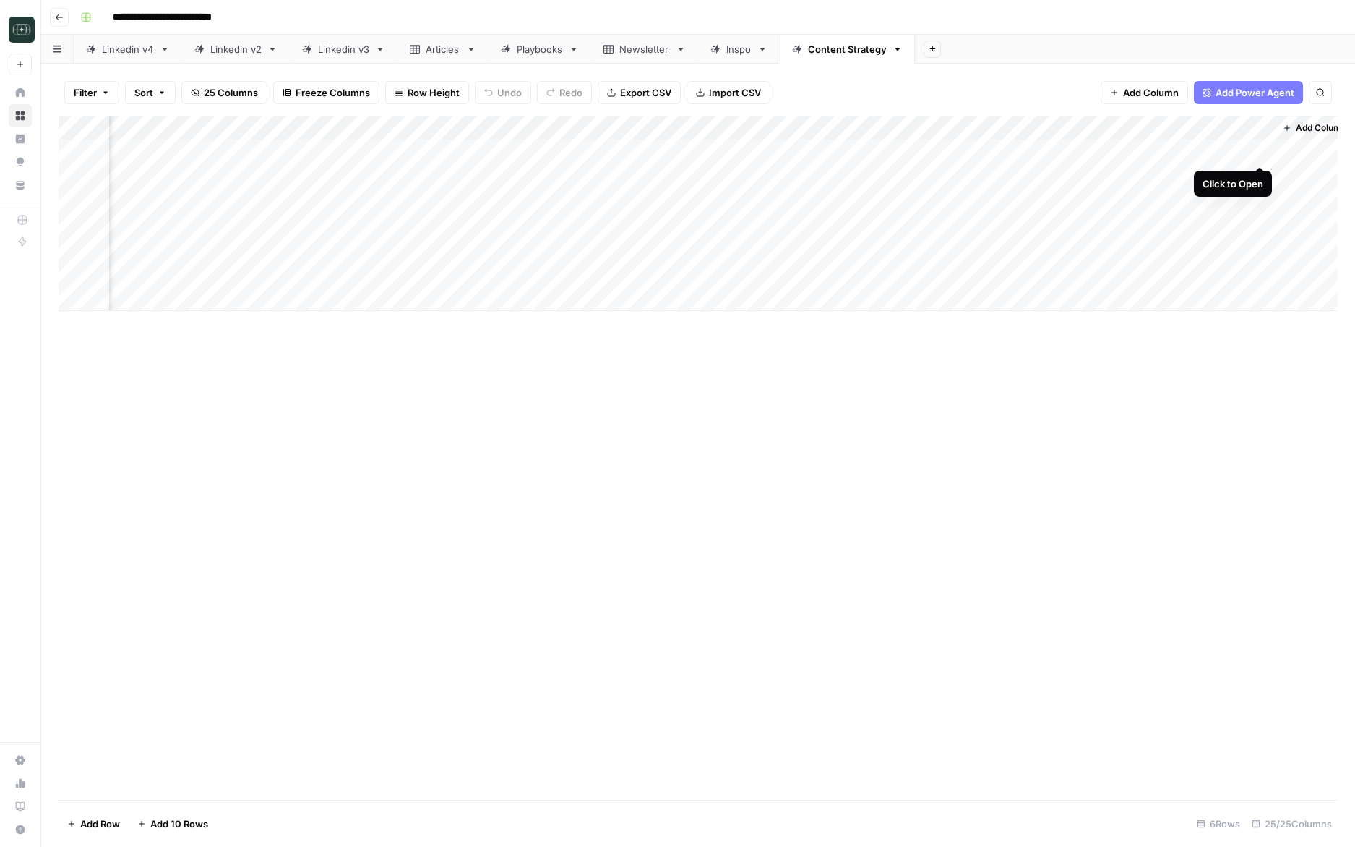
click at [1258, 151] on div "Add Column" at bounding box center [699, 213] width 1280 height 195
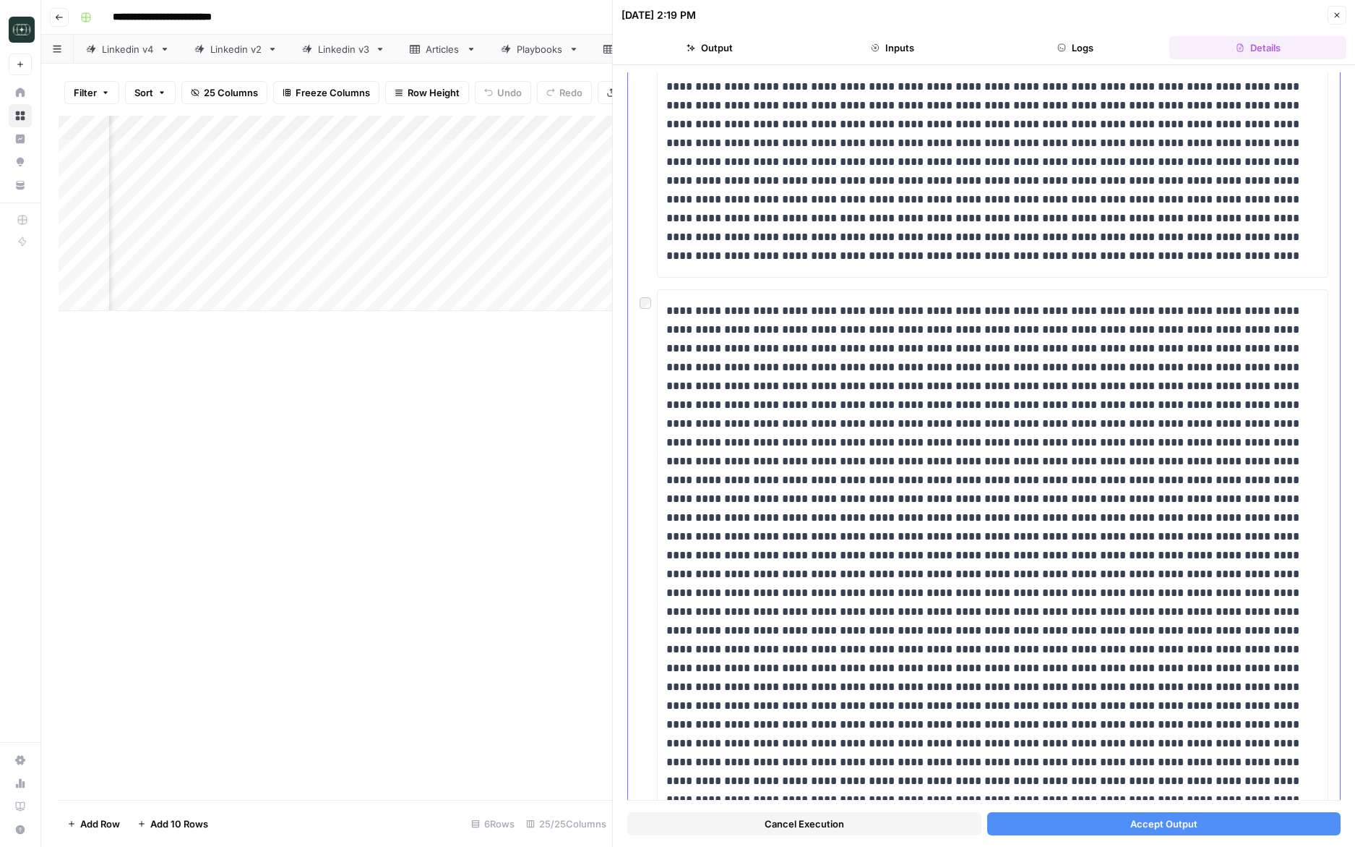
scroll to position [1039, 0]
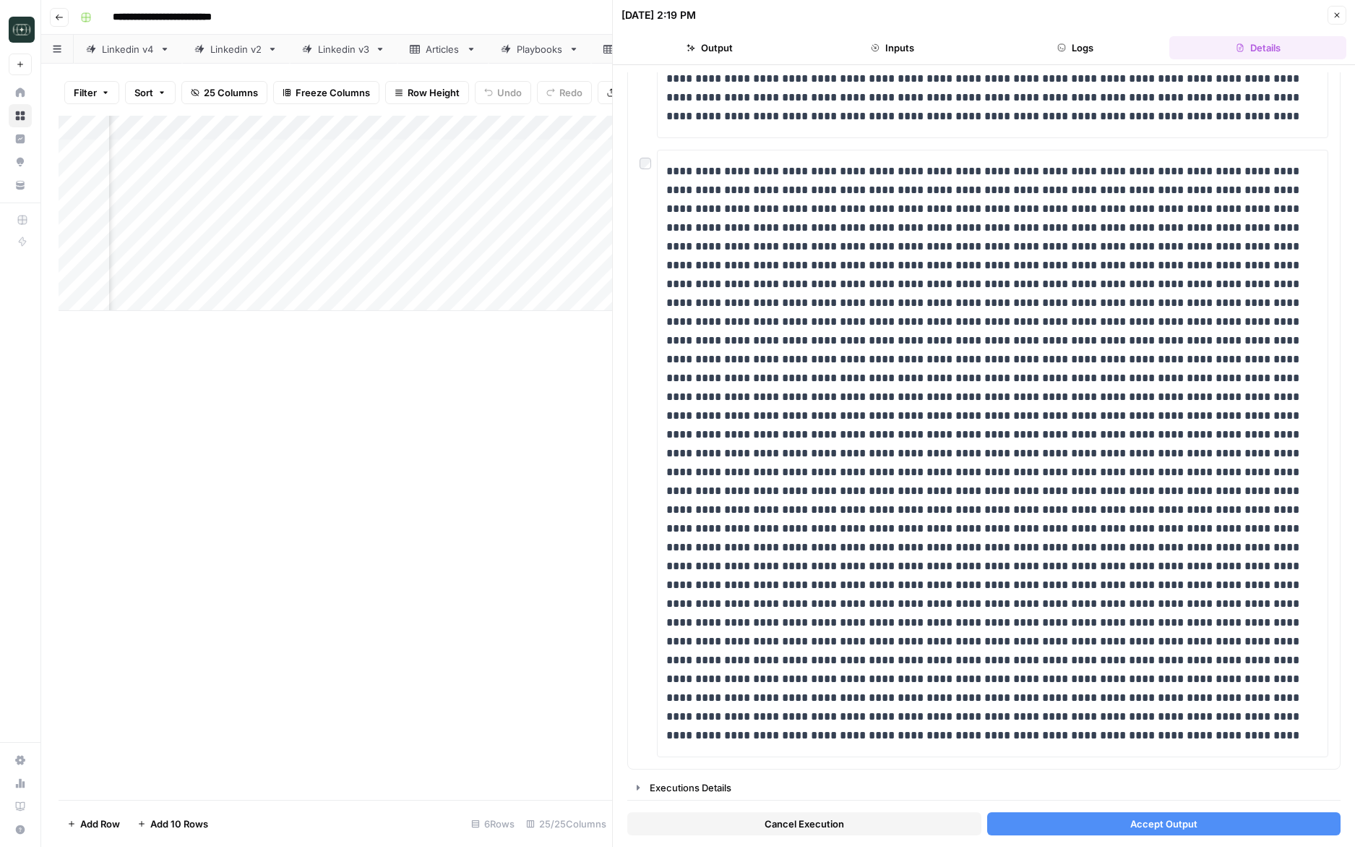
click at [1024, 815] on button "Accept Output" at bounding box center [1164, 823] width 354 height 23
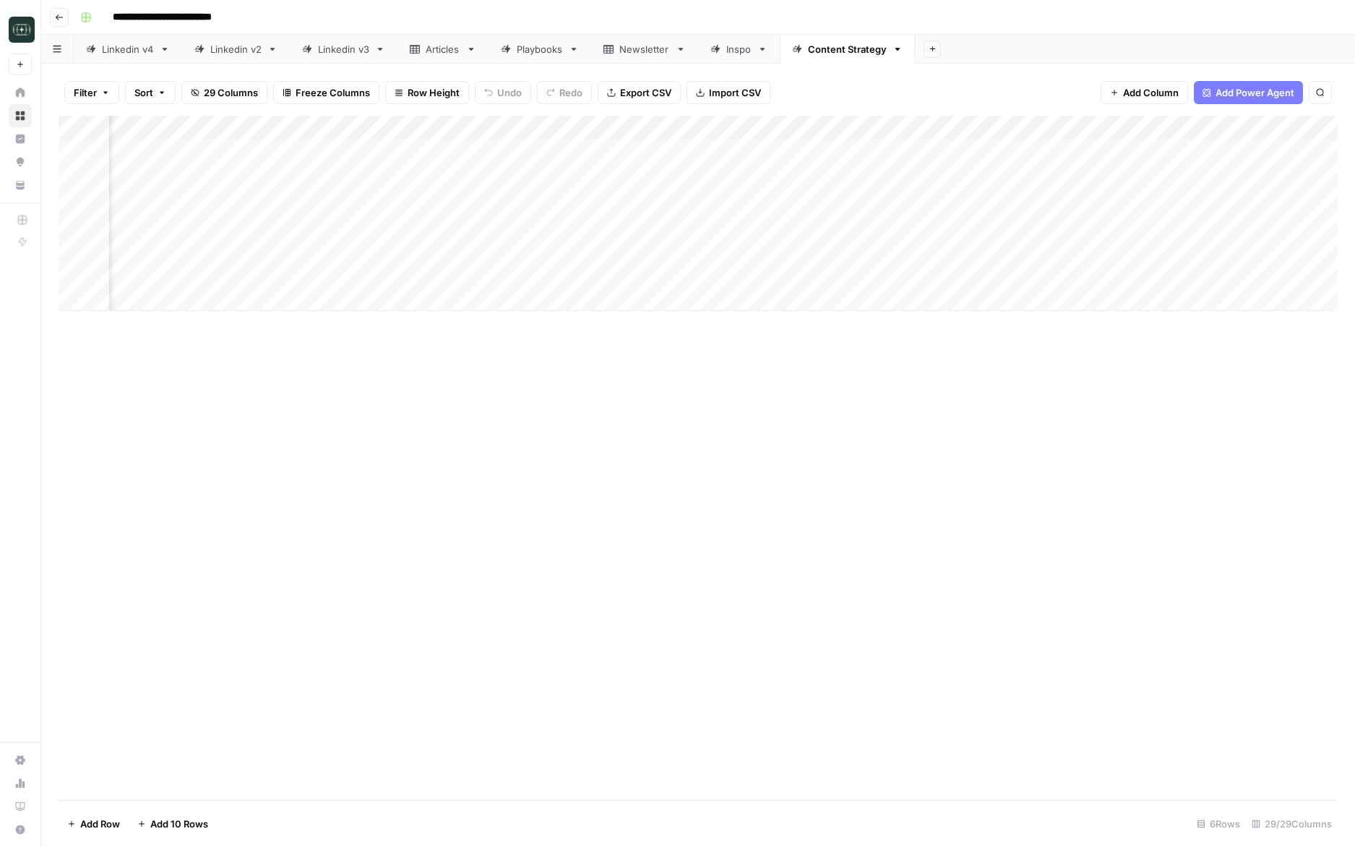
scroll to position [0, 2996]
click at [857, 150] on div "Add Column" at bounding box center [699, 213] width 1280 height 195
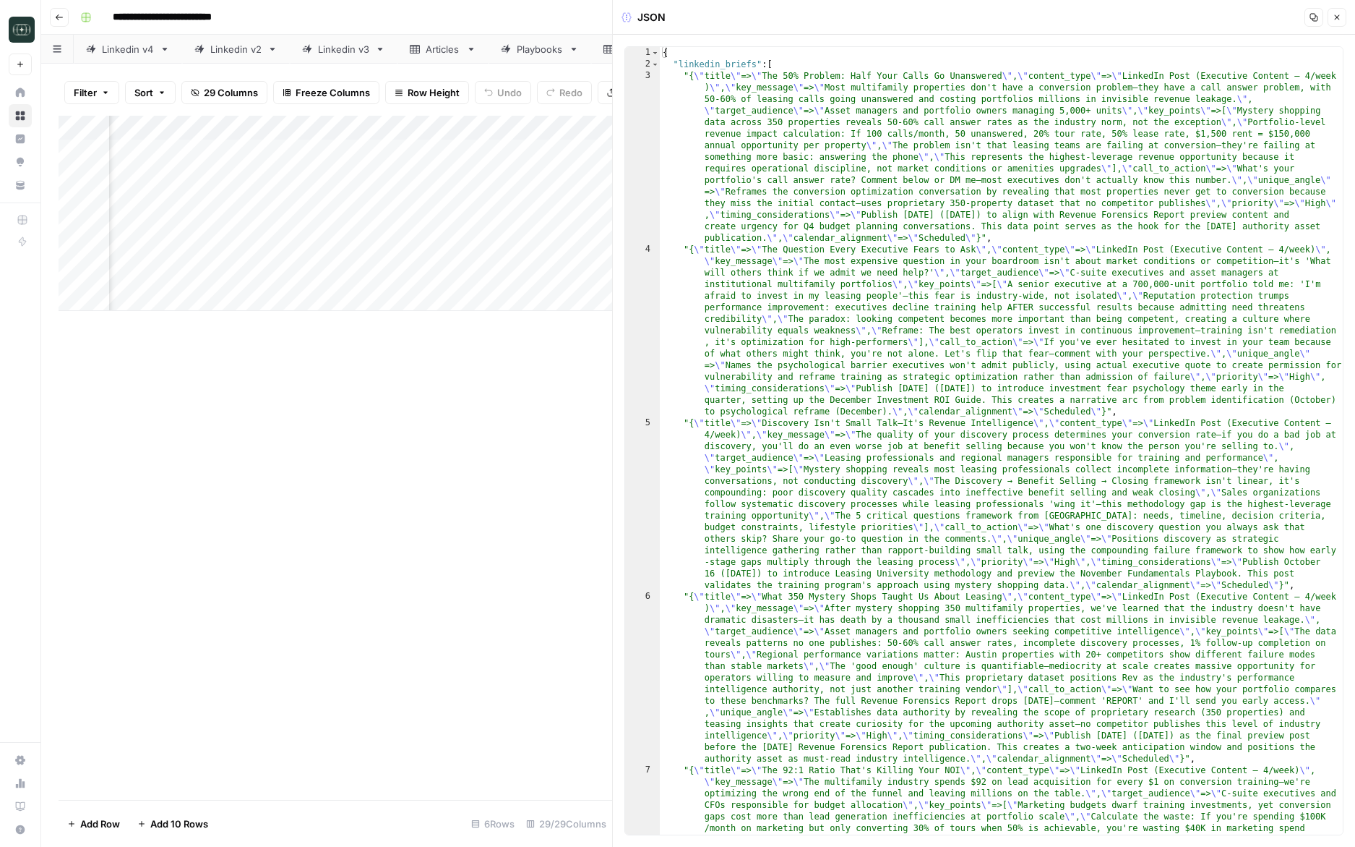
click at [1337, 15] on icon "button" at bounding box center [1337, 17] width 9 height 9
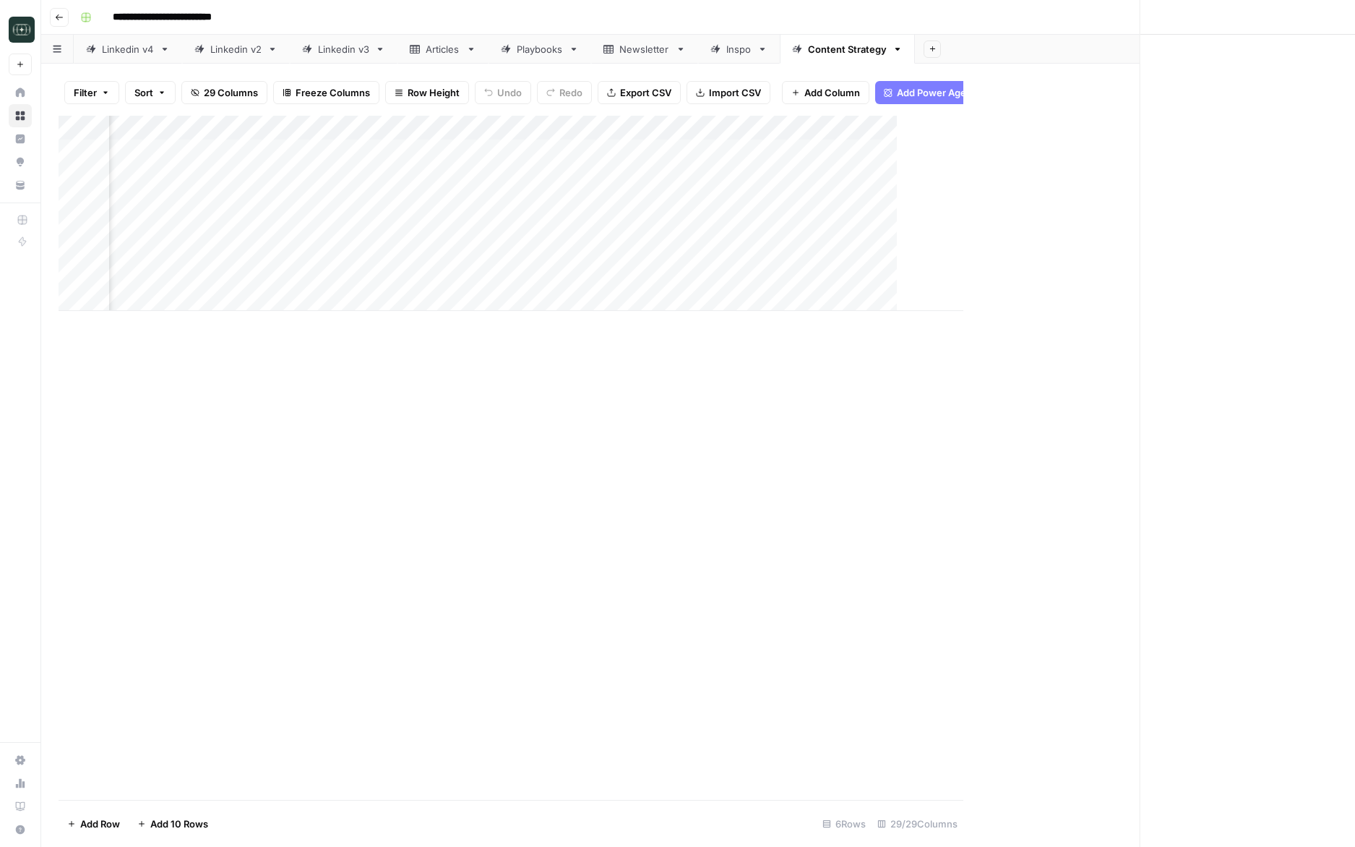
scroll to position [0, 2978]
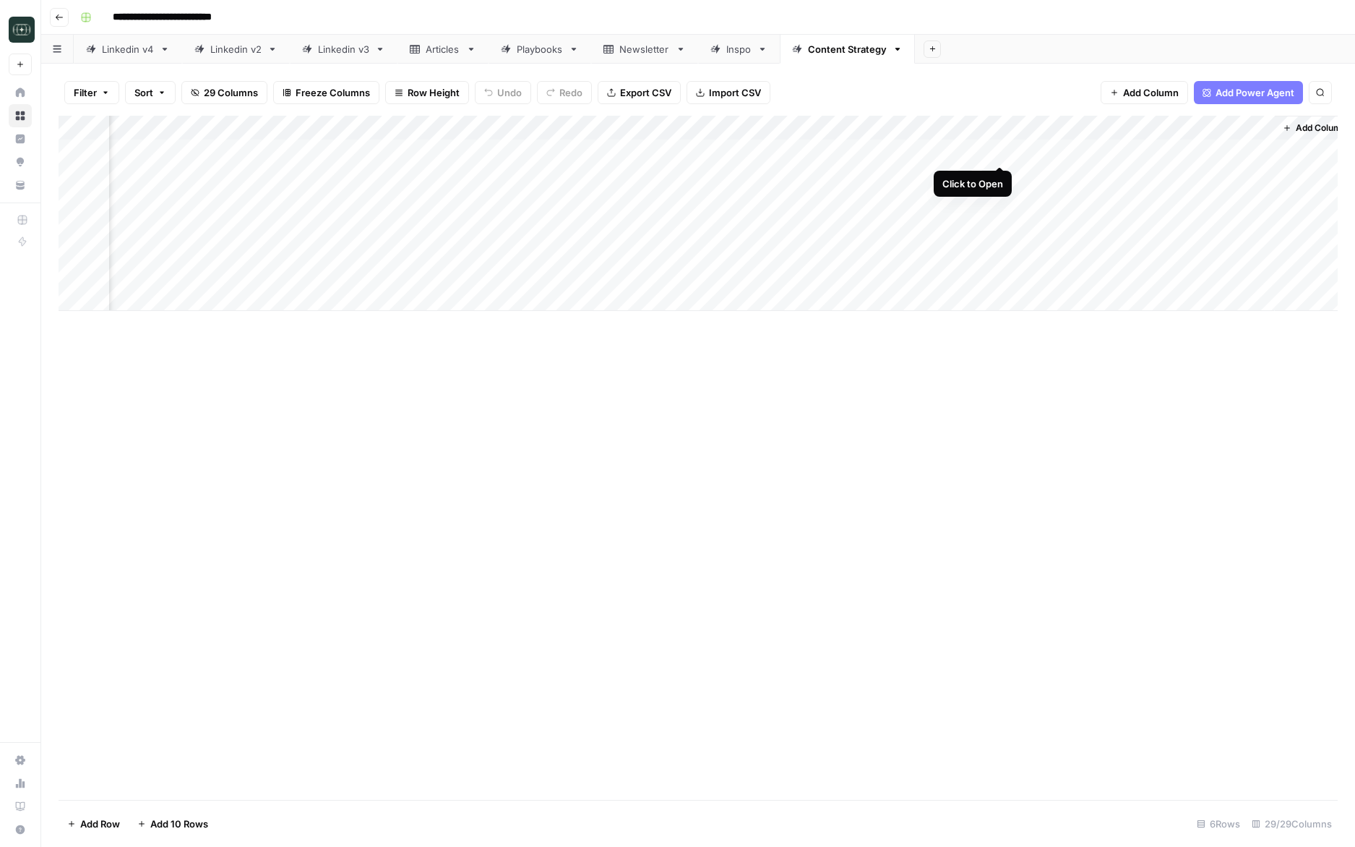
click at [1000, 150] on div "Add Column" at bounding box center [699, 213] width 1280 height 195
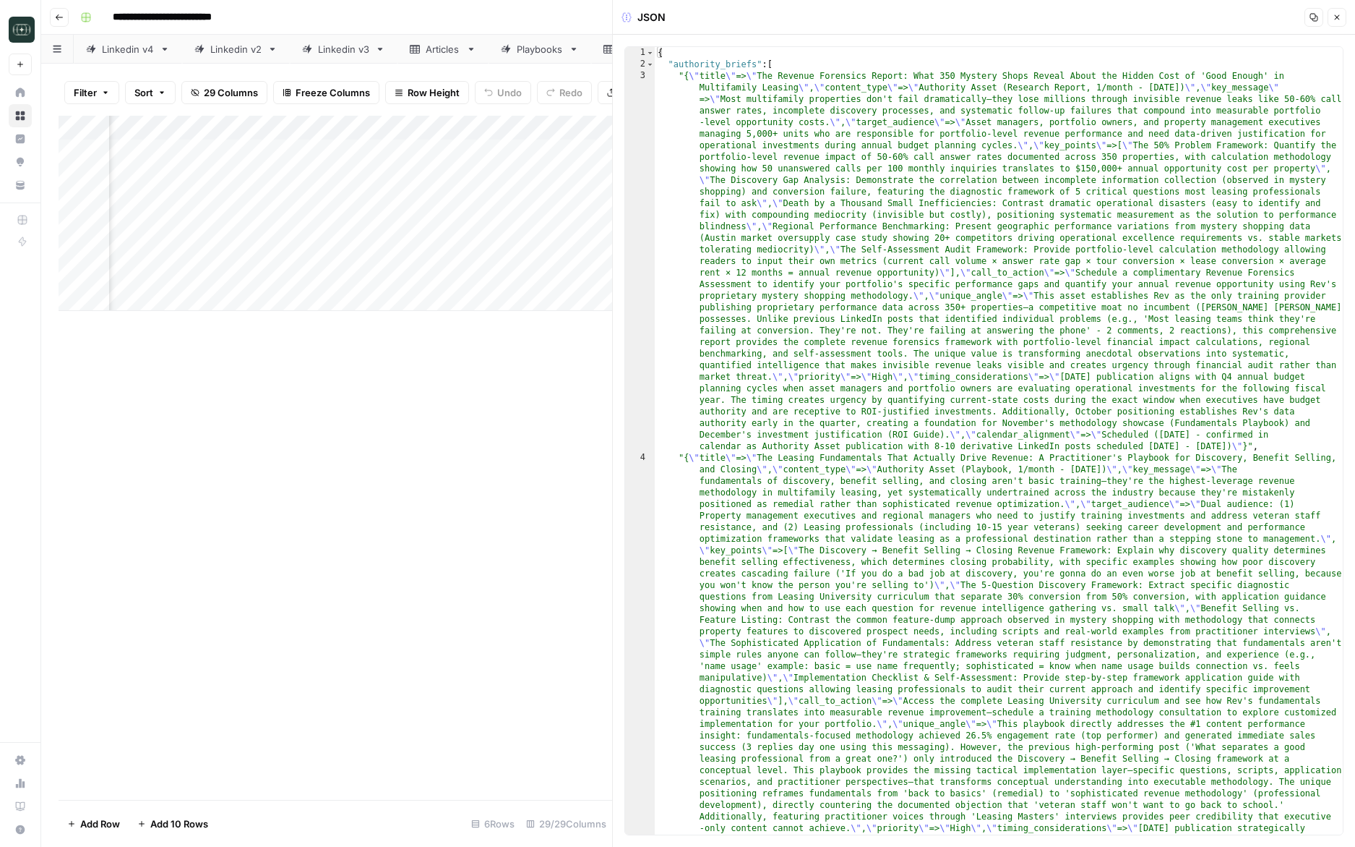
click at [1337, 22] on button "Close" at bounding box center [1337, 17] width 19 height 19
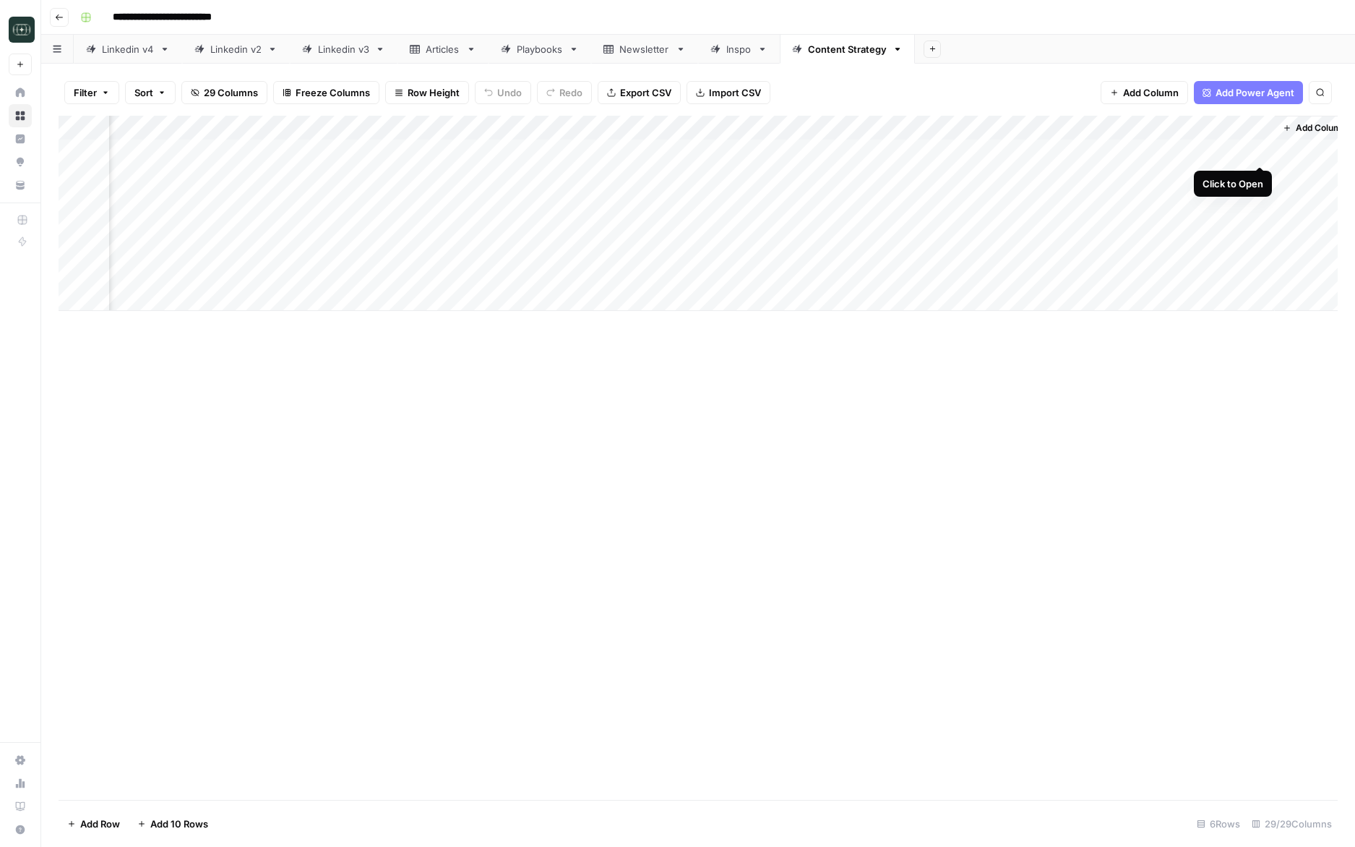
click at [1258, 149] on div "Add Column" at bounding box center [699, 213] width 1280 height 195
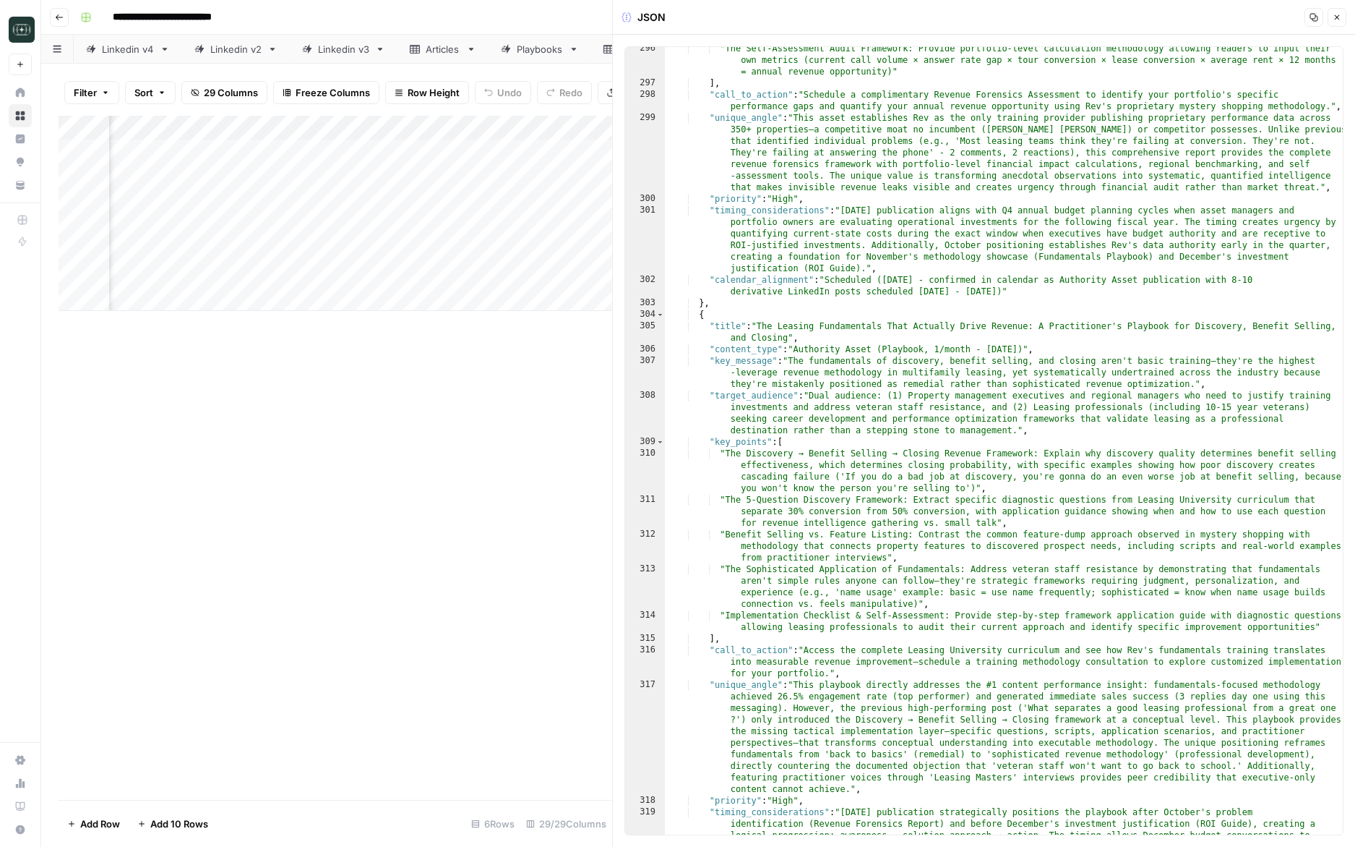
scroll to position [5545, 0]
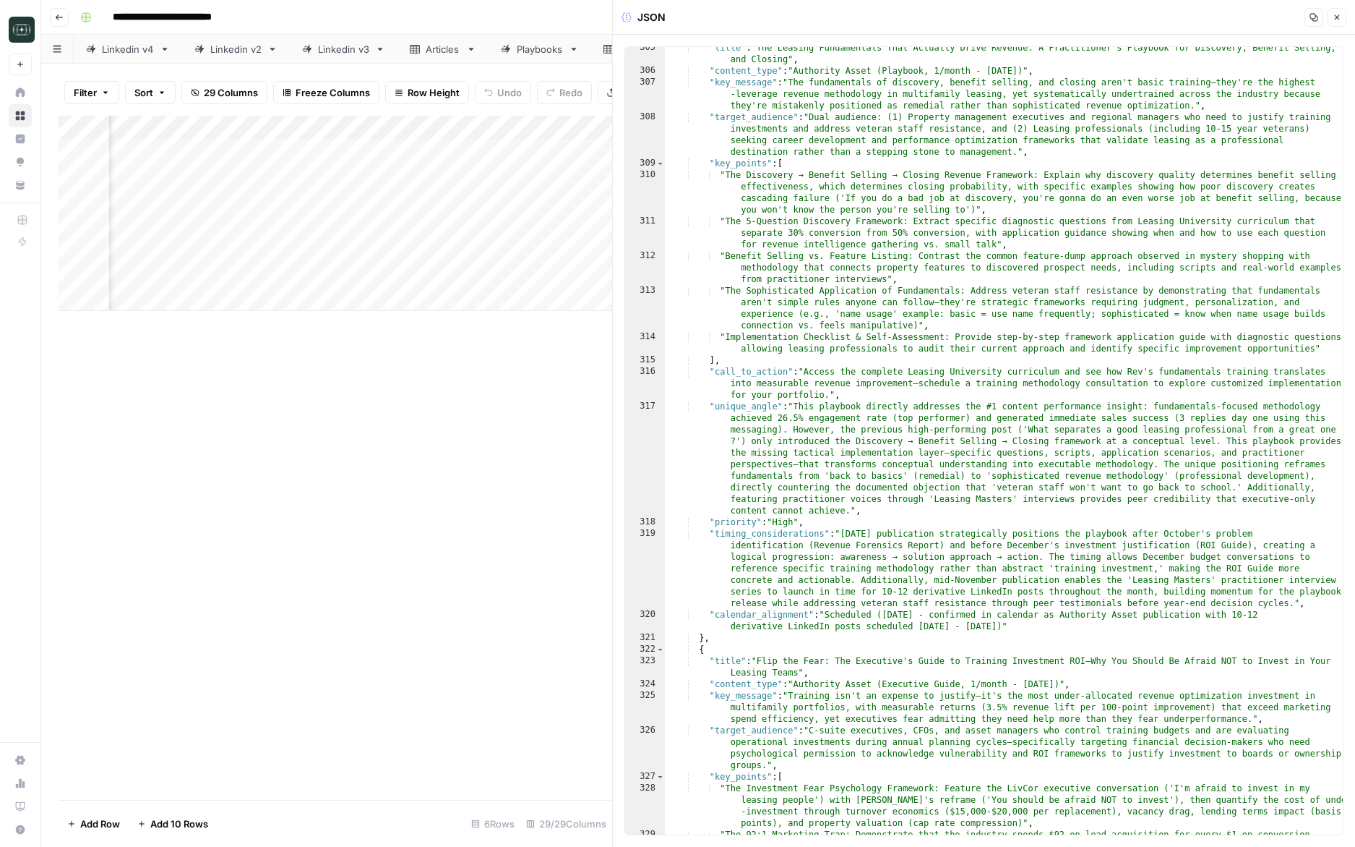
click at [1338, 21] on icon "button" at bounding box center [1337, 17] width 9 height 9
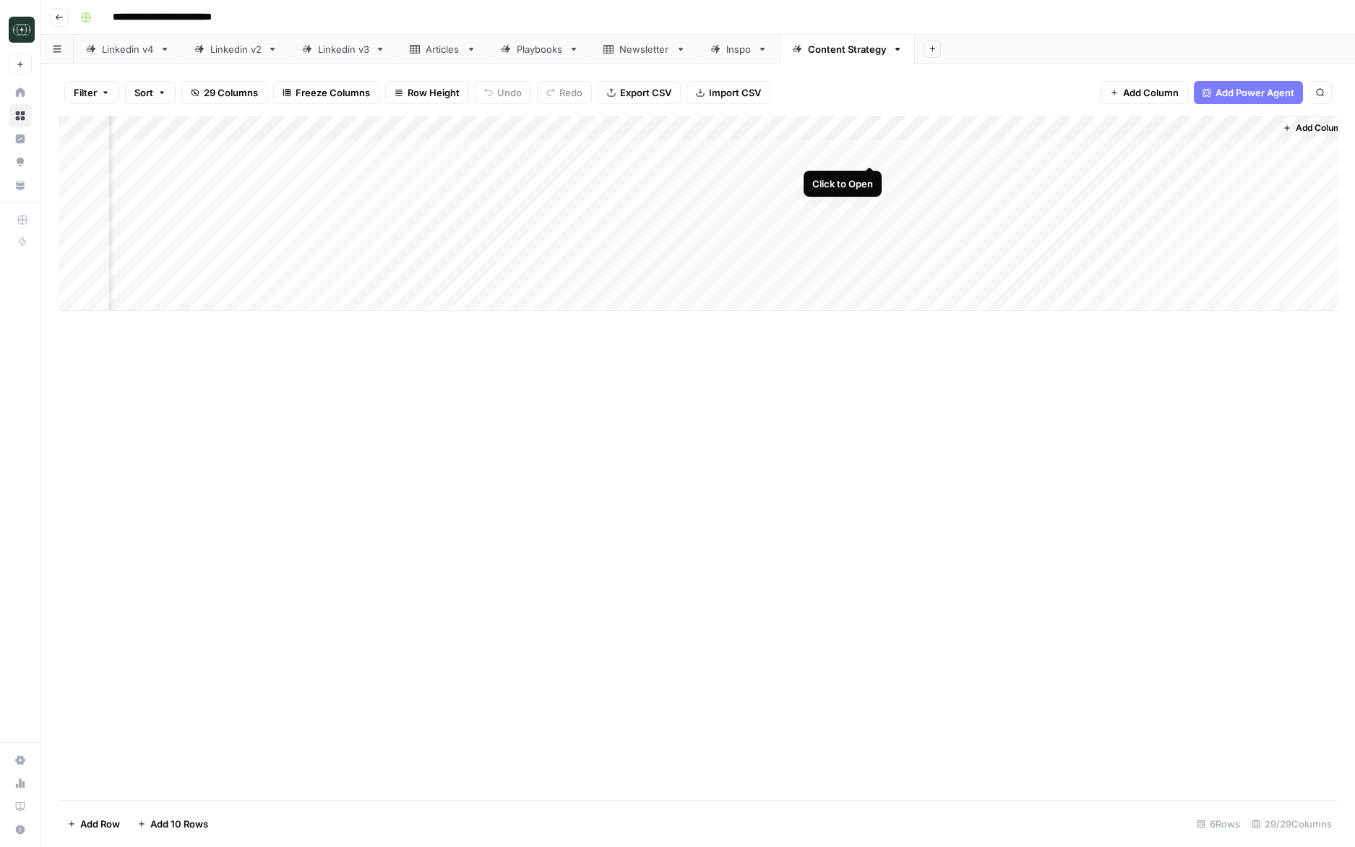
click at [869, 153] on div "Add Column" at bounding box center [699, 213] width 1280 height 195
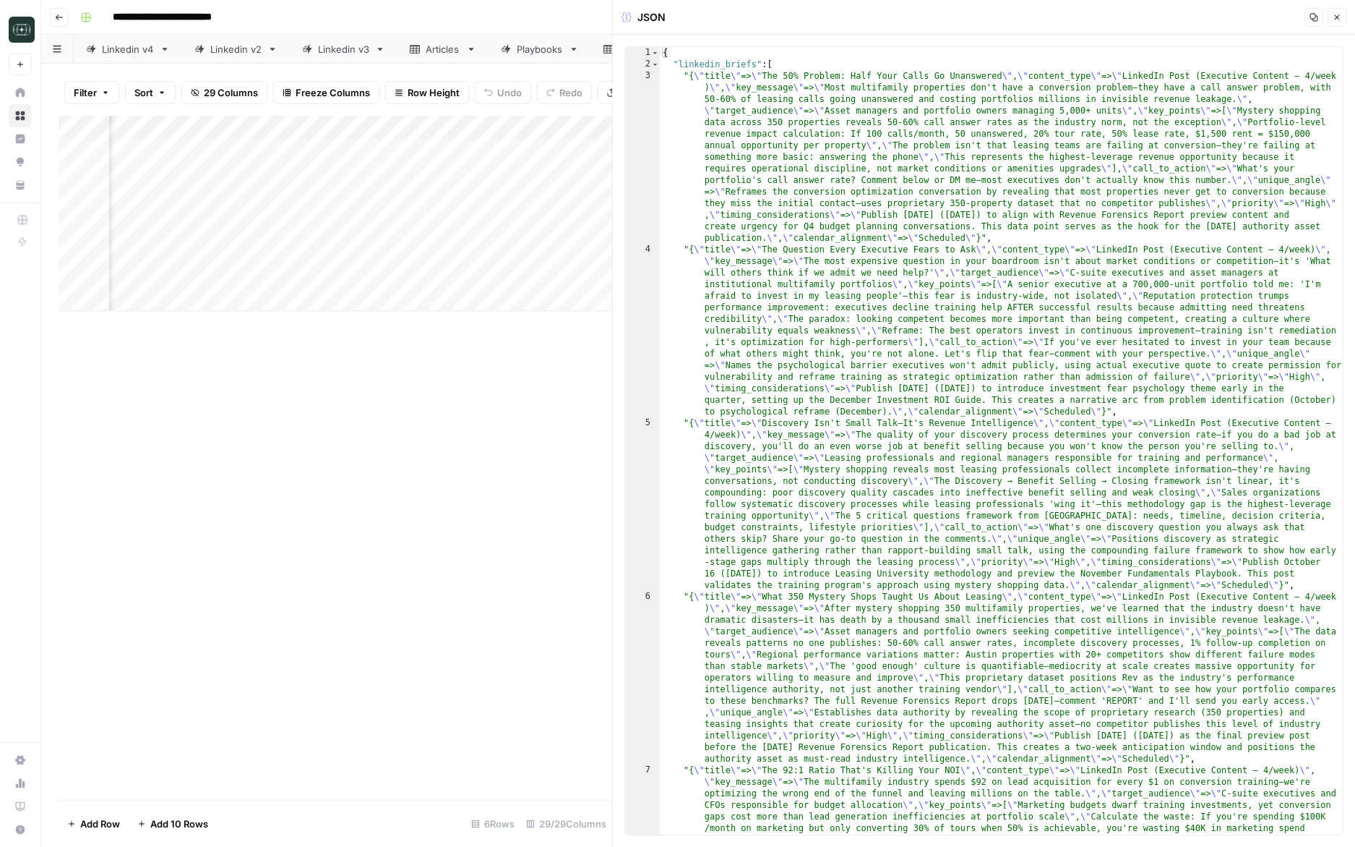
click at [933, 228] on div "{ "linkedin_briefs" : [ "{ \" title \" => \" The 50% Problem: Half Your Calls G…" at bounding box center [1001, 533] width 683 height 972
type textarea "* *"
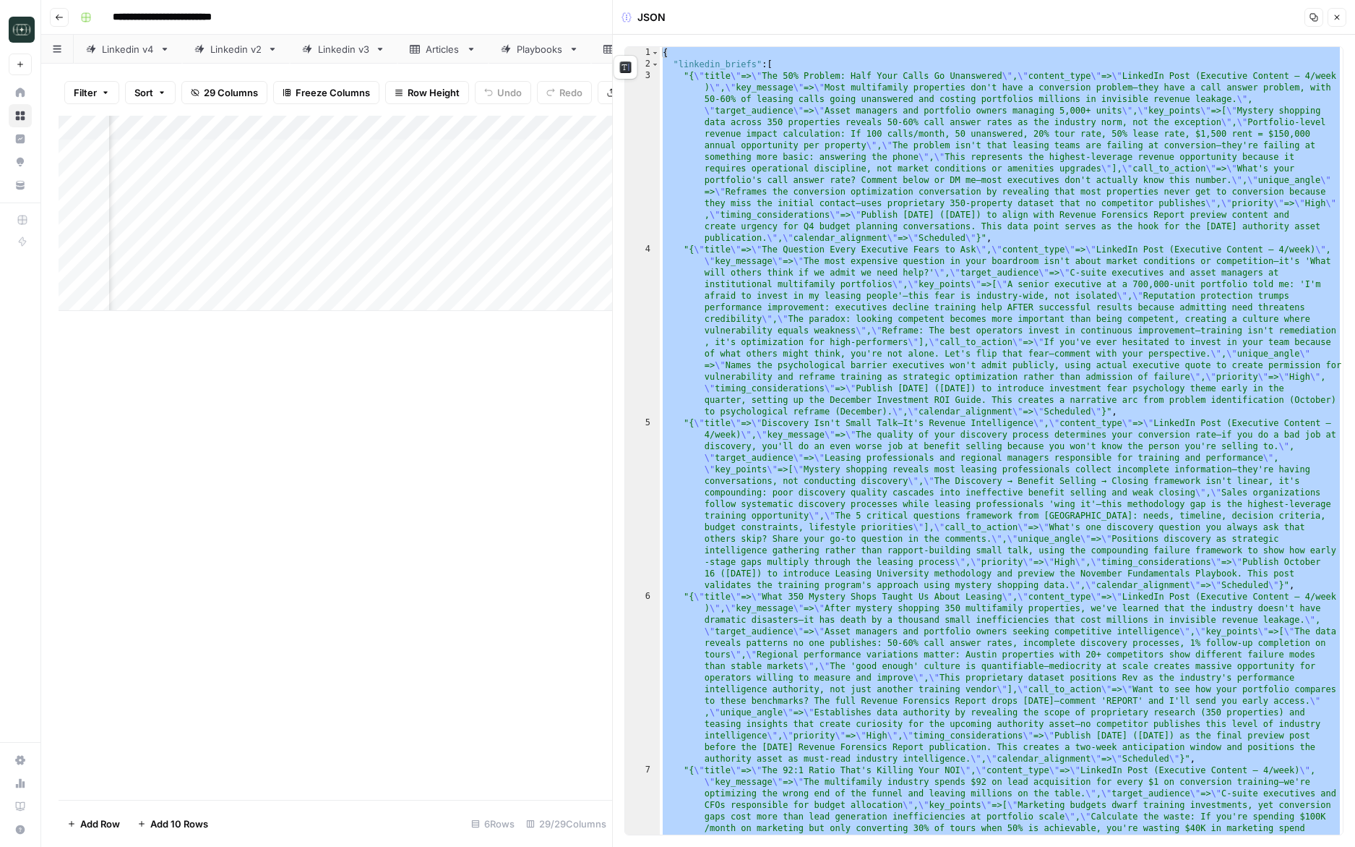
click at [1004, 218] on div "{ "linkedin_briefs" : [ "{ \" title \" => \" The 50% Problem: Half Your Calls G…" at bounding box center [1001, 533] width 683 height 972
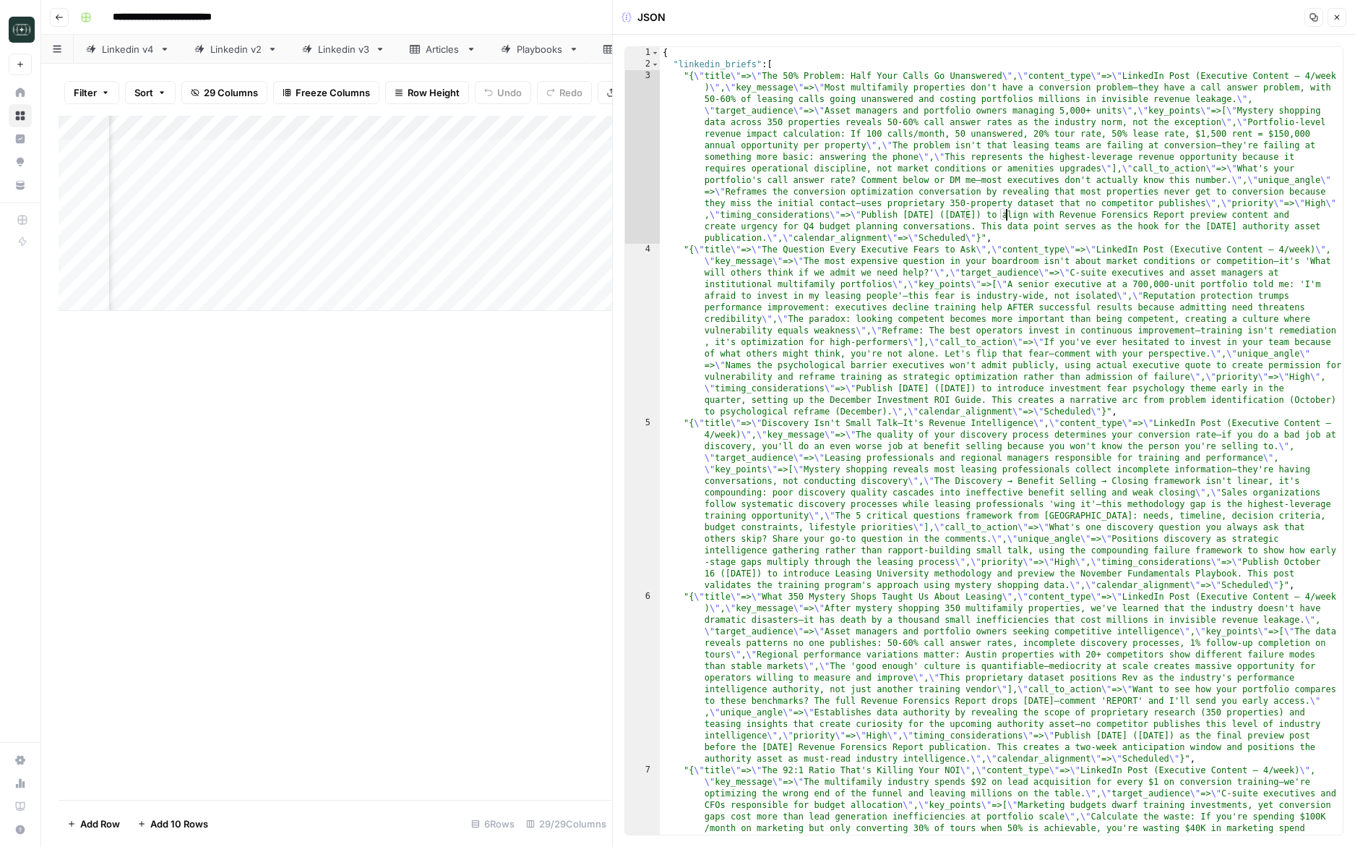
click at [1337, 27] on header "JSON Copy Close" at bounding box center [984, 17] width 742 height 35
click at [1342, 21] on button "Close" at bounding box center [1337, 17] width 19 height 19
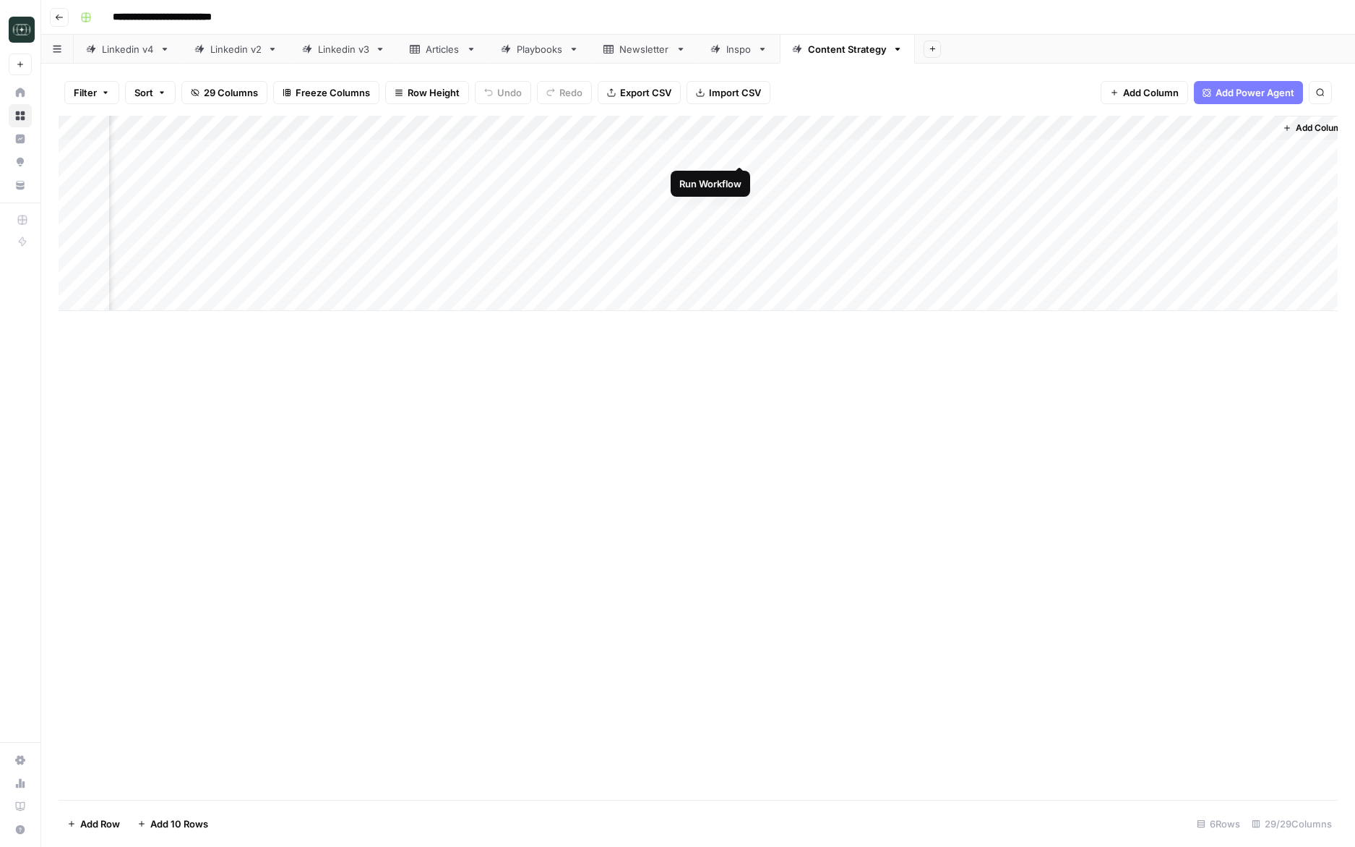
click at [741, 149] on div "Add Column" at bounding box center [699, 213] width 1280 height 195
click at [742, 152] on div "Add Column" at bounding box center [699, 213] width 1280 height 195
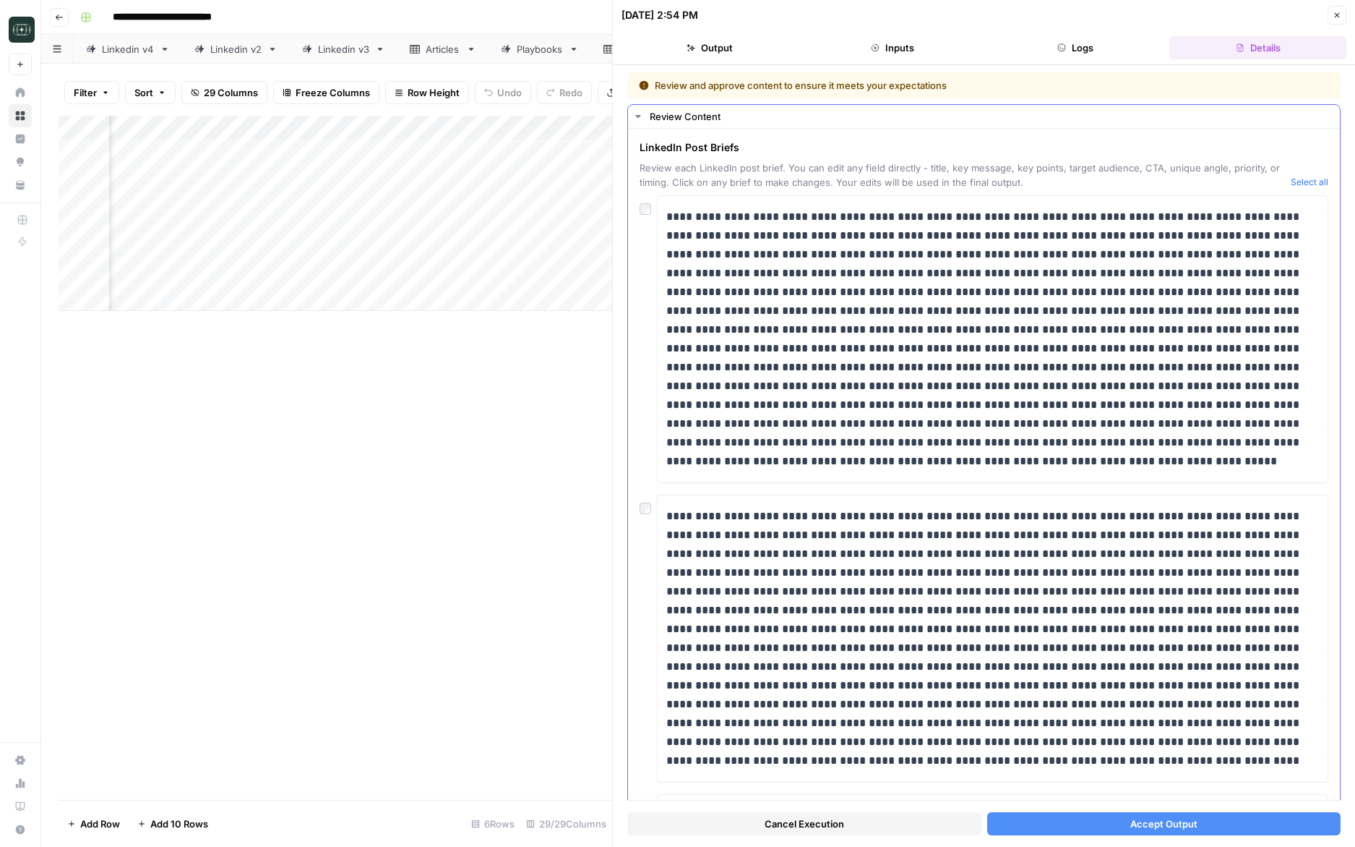
click at [1317, 187] on button "Select all" at bounding box center [1310, 182] width 38 height 14
click at [1058, 817] on button "Accept Output" at bounding box center [1164, 823] width 354 height 23
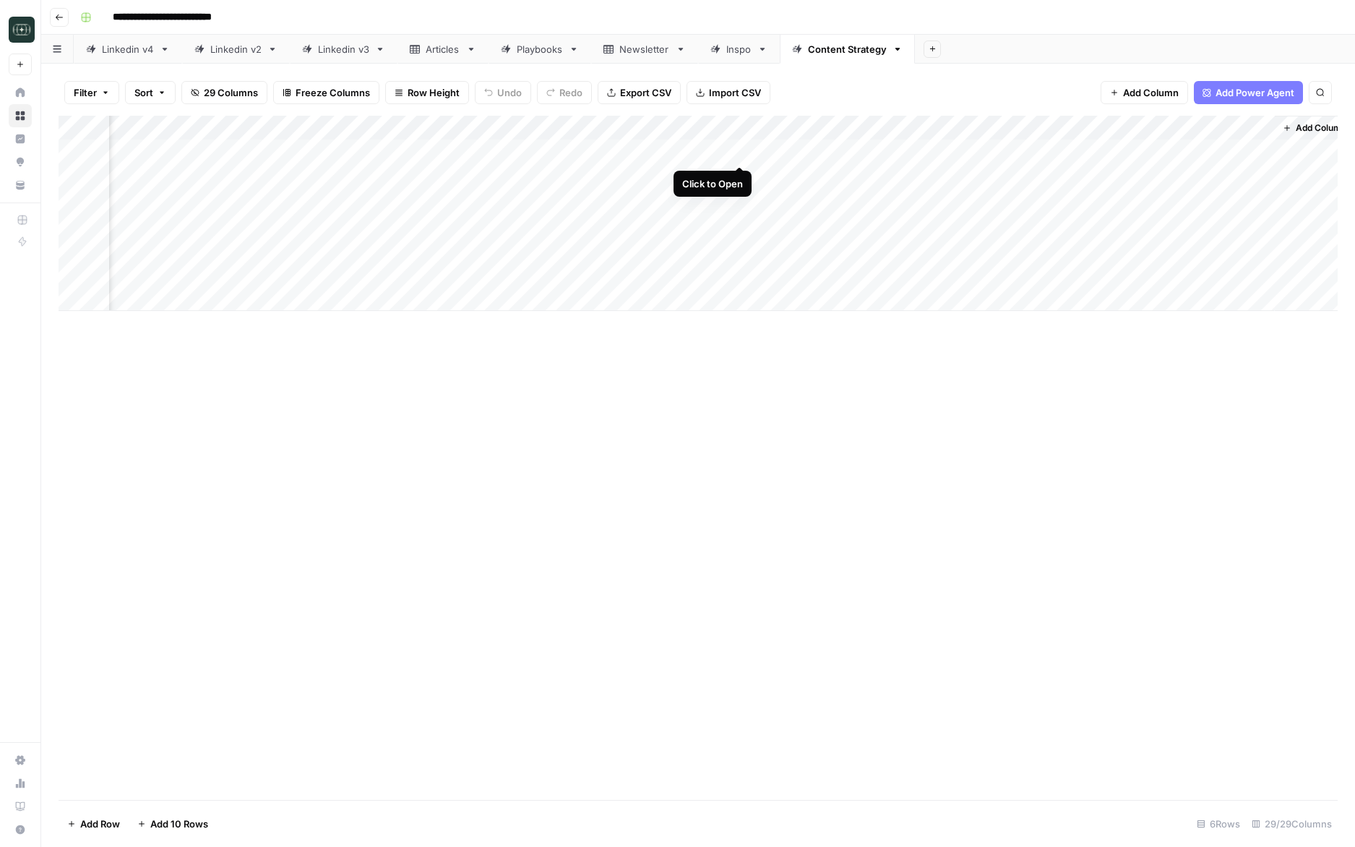
click at [743, 152] on div "Add Column" at bounding box center [699, 213] width 1280 height 195
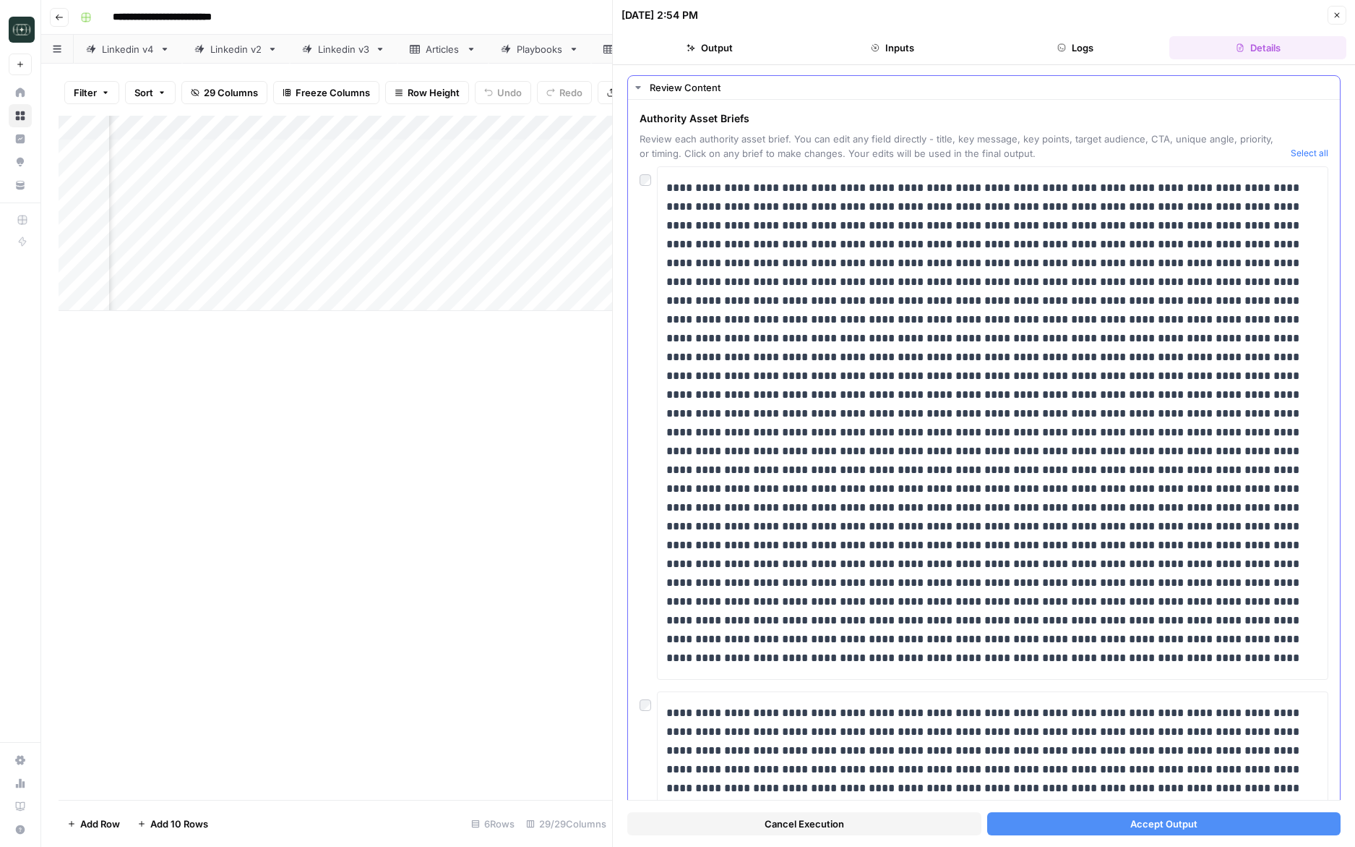
scroll to position [46, 0]
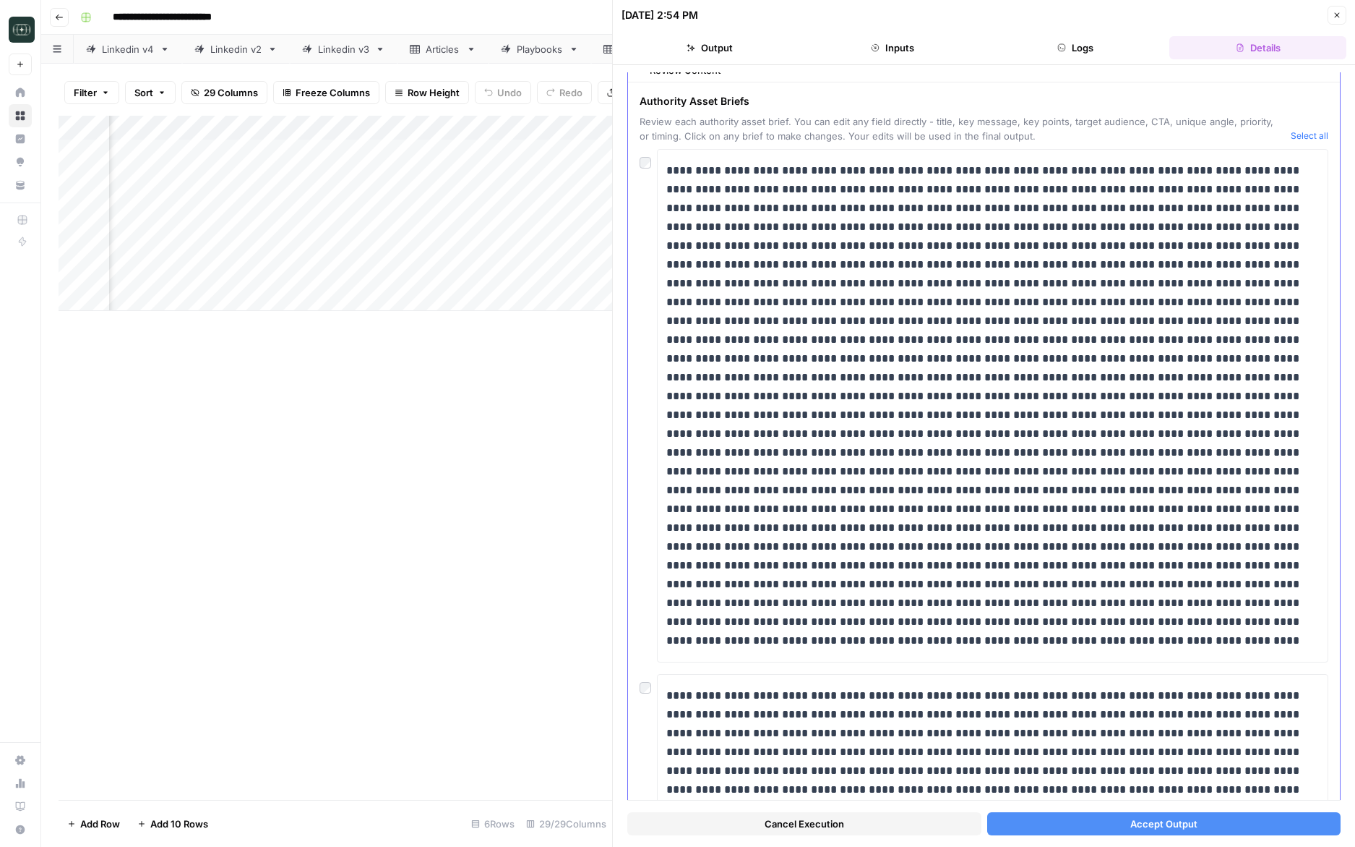
click at [645, 171] on div at bounding box center [984, 405] width 689 height 513
click at [640, 142] on span "Review each authority asset brief. You can edit any field directly - title, key…" at bounding box center [963, 128] width 646 height 29
click at [640, 149] on div at bounding box center [648, 159] width 17 height 20
click at [1128, 822] on button "Accept Output" at bounding box center [1164, 823] width 354 height 23
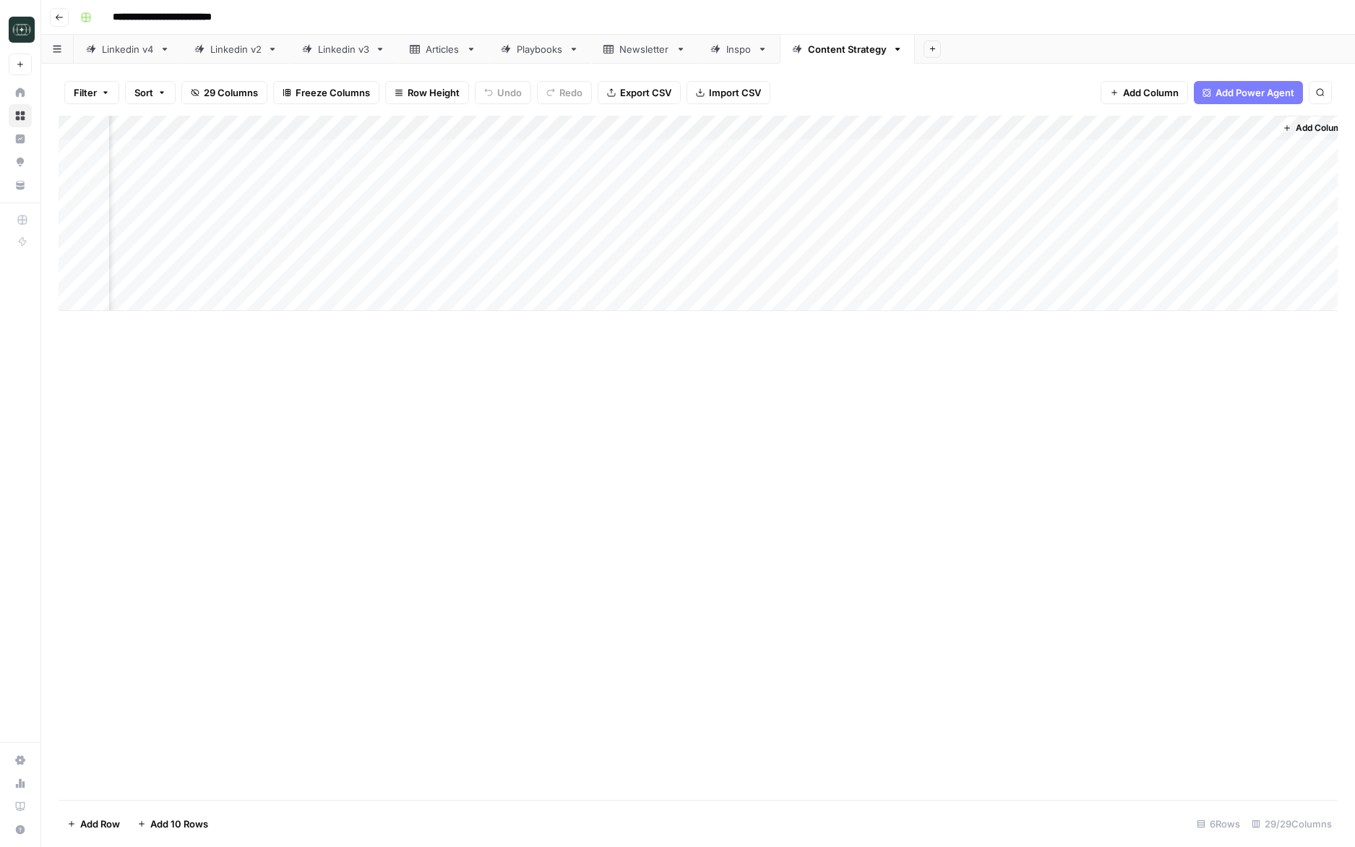
click at [740, 153] on div "Add Column" at bounding box center [699, 213] width 1280 height 195
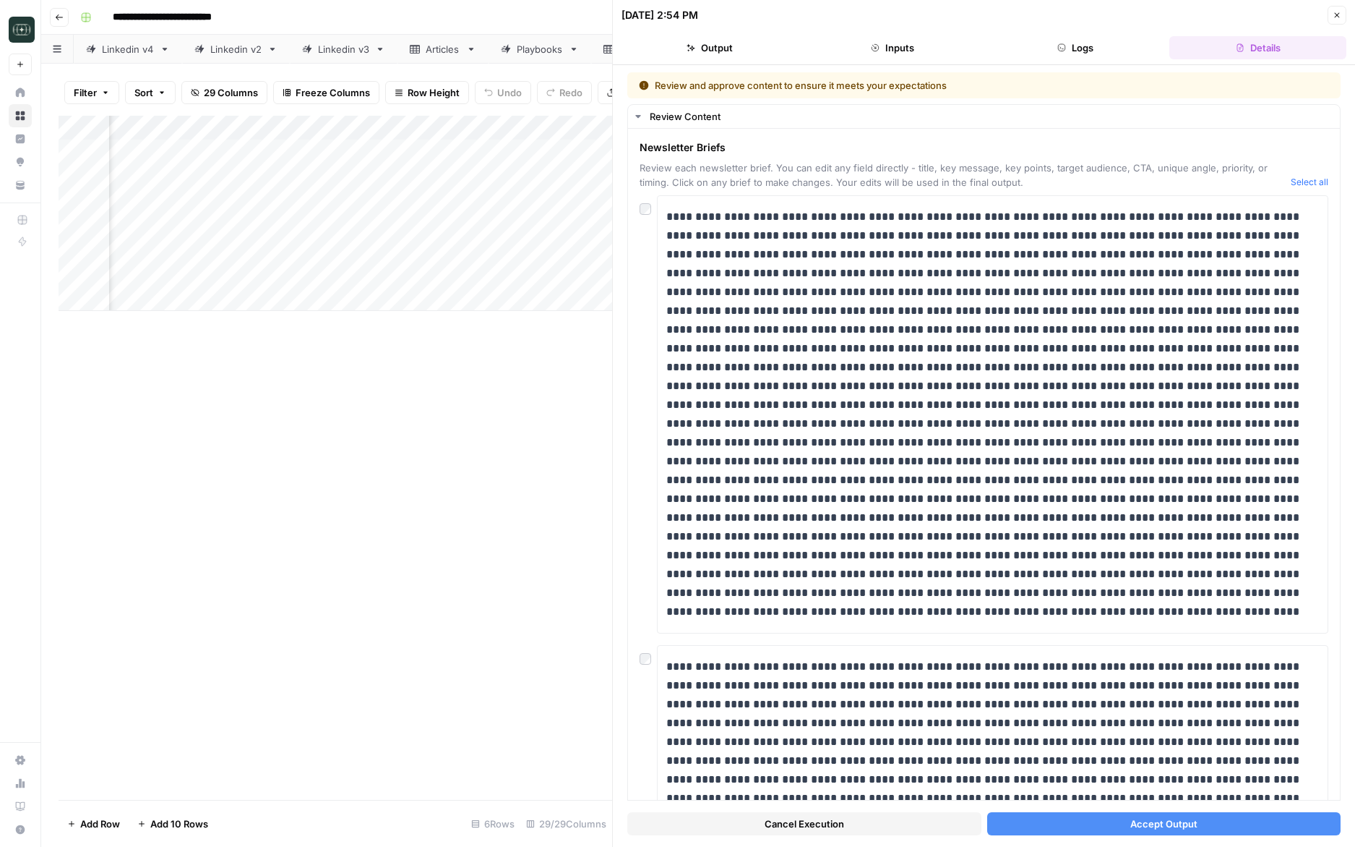
click at [1053, 50] on button "Logs" at bounding box center [1075, 47] width 177 height 23
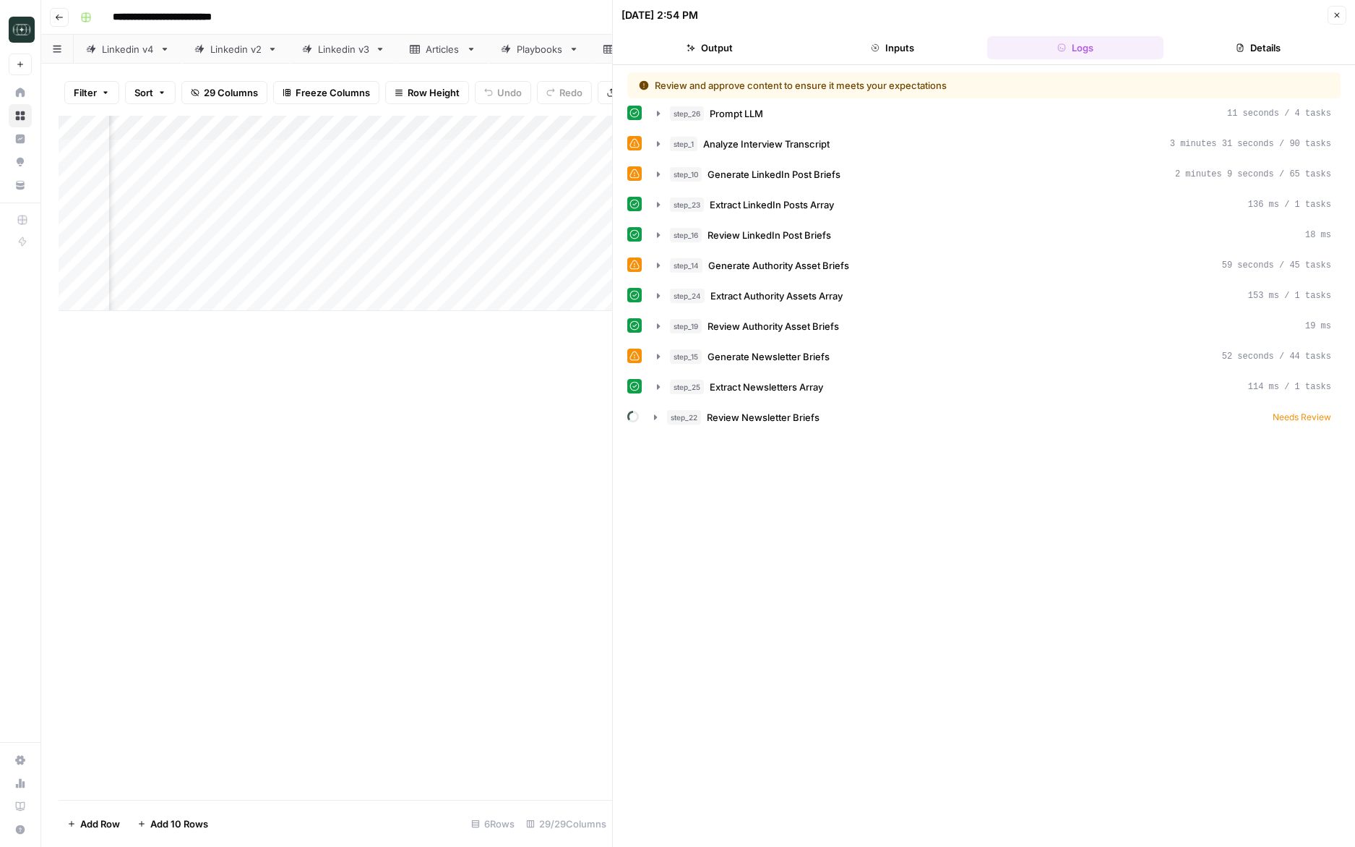
click at [750, 58] on button "Output" at bounding box center [710, 47] width 177 height 23
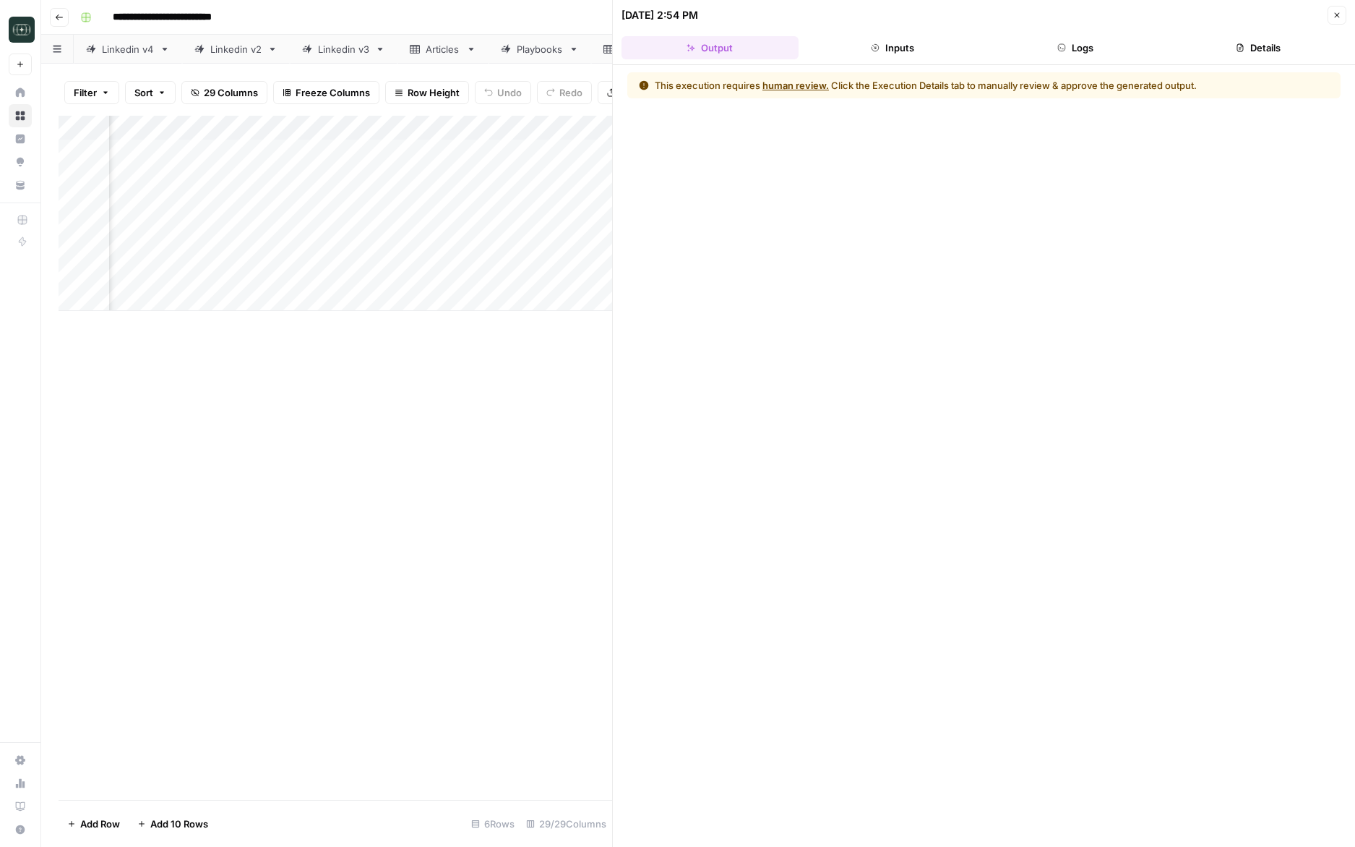
click at [927, 57] on button "Inputs" at bounding box center [893, 47] width 177 height 23
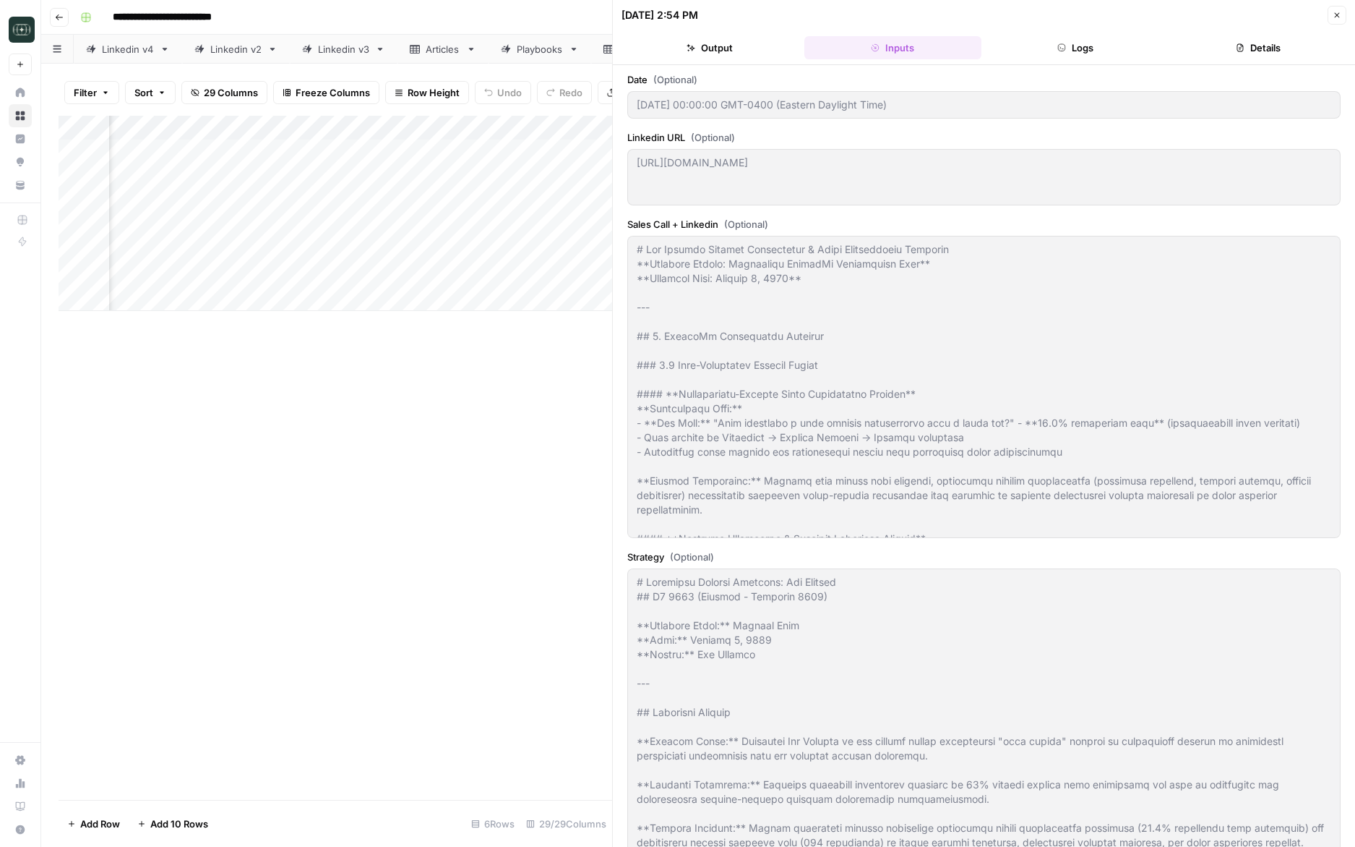
click at [1054, 66] on div "Date (Optional) Thu Oct 09 2025 00:00:00 GMT-0400 (Eastern Daylight Time) Linke…" at bounding box center [984, 455] width 742 height 781
type input "### EXECUTIVE CONTENT (Peter Roisman)- **LinkedIn Posts:** 4 per week- **Execut…"
click at [1094, 49] on button "Logs" at bounding box center [1075, 47] width 177 height 23
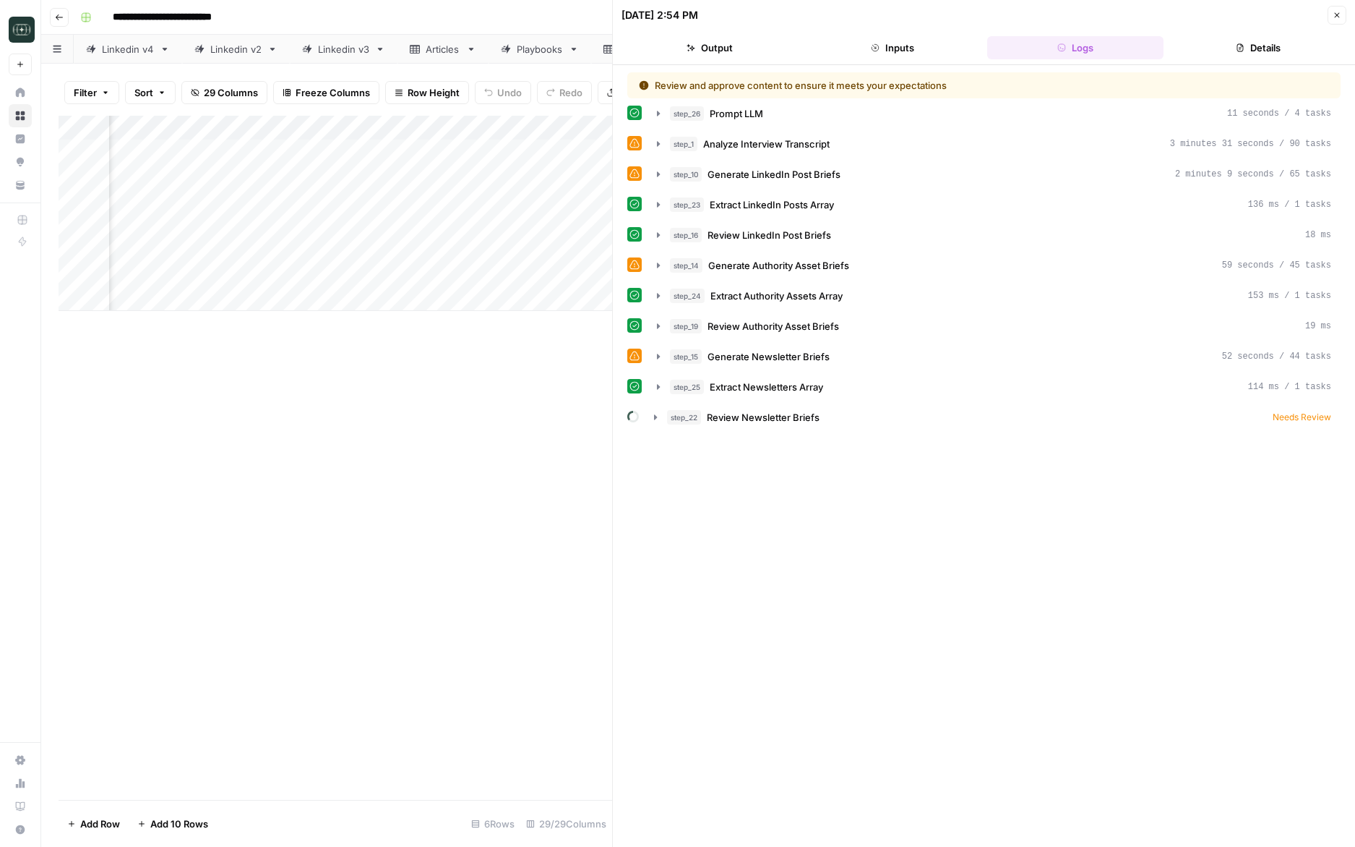
click at [1259, 48] on button "Details" at bounding box center [1258, 47] width 177 height 23
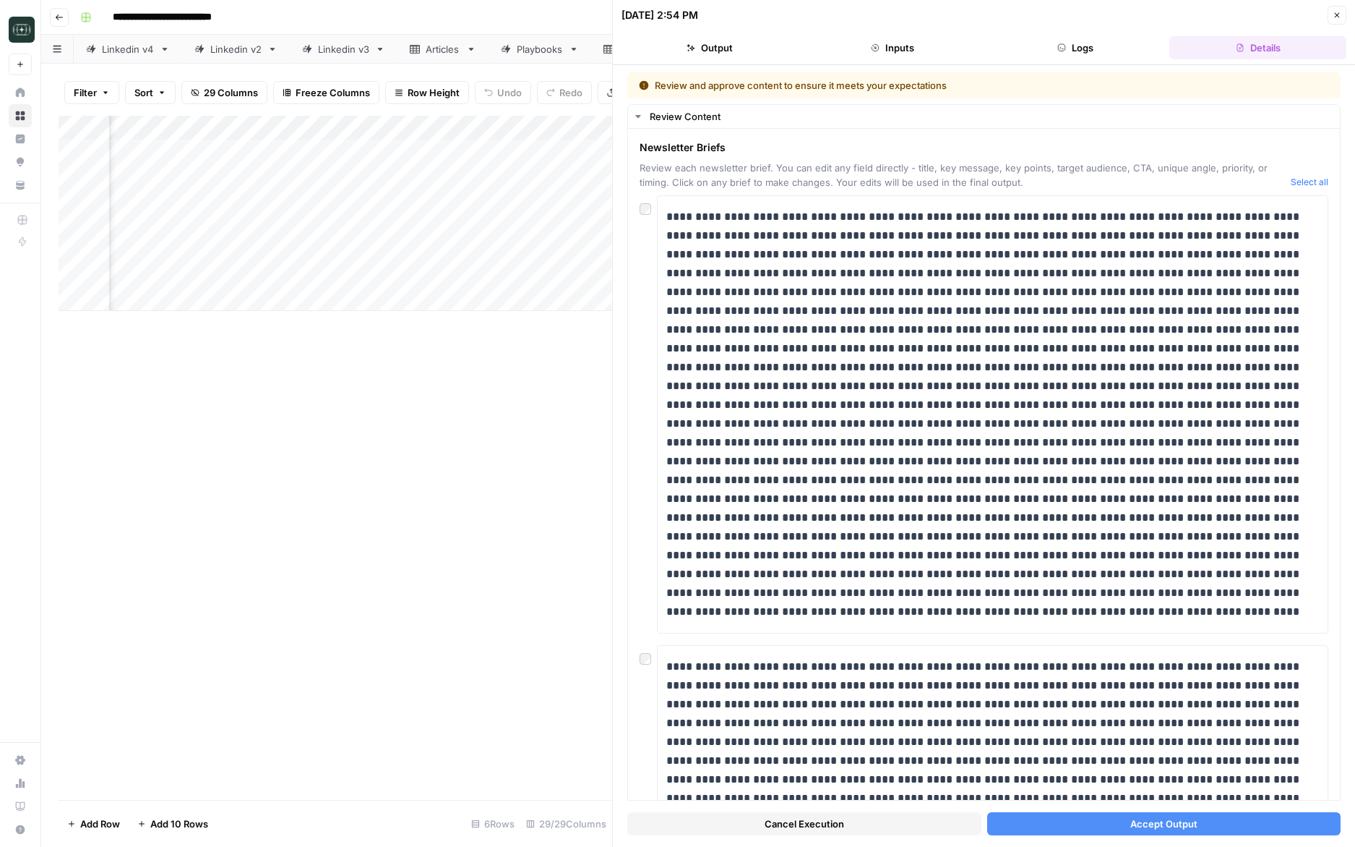
click at [1023, 823] on button "Accept Output" at bounding box center [1164, 823] width 354 height 23
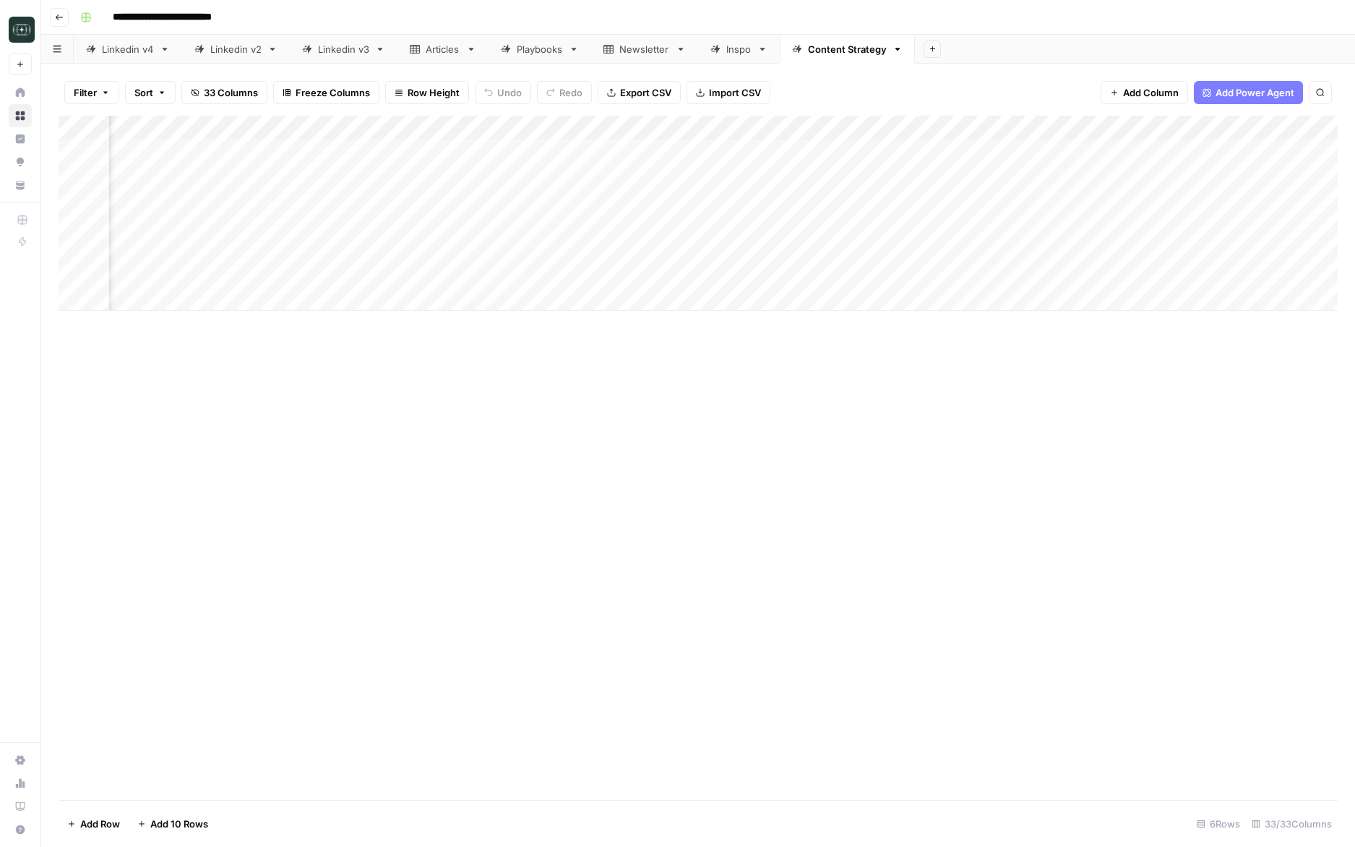
click at [873, 126] on div "Add Column" at bounding box center [699, 213] width 1280 height 195
type input "Linkedin Posts"
click at [818, 260] on button "Remove Column" at bounding box center [840, 270] width 160 height 20
click at [649, 151] on button "Delete" at bounding box center [626, 150] width 48 height 26
click at [873, 128] on div "Add Column" at bounding box center [699, 213] width 1280 height 195
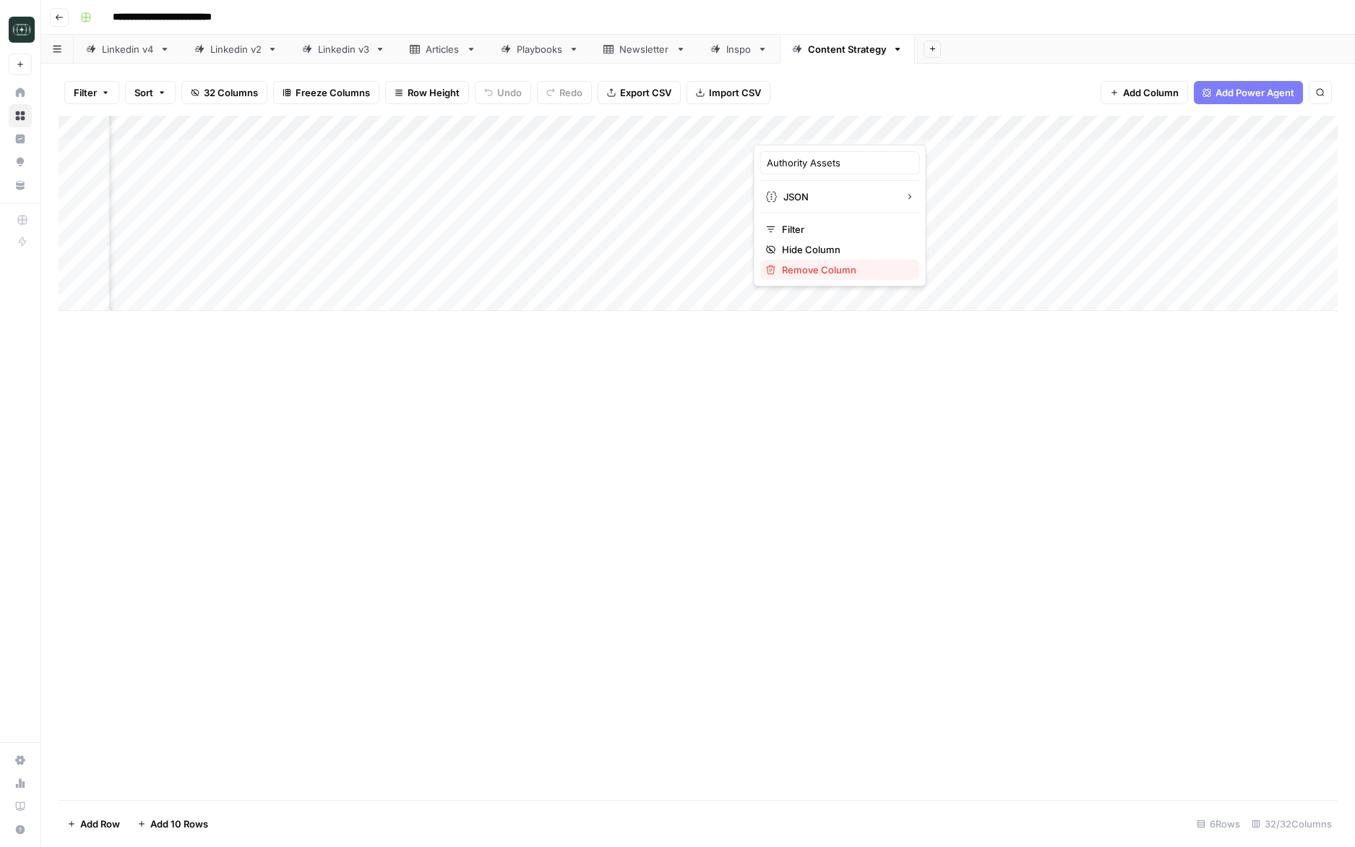
click at [817, 267] on span "Remove Column" at bounding box center [845, 269] width 127 height 14
click at [630, 146] on span "Delete" at bounding box center [626, 149] width 31 height 14
click at [871, 128] on div "Add Column" at bounding box center [699, 213] width 1280 height 195
click at [815, 268] on span "Remove Column" at bounding box center [845, 269] width 127 height 14
click at [626, 142] on button "Delete" at bounding box center [626, 150] width 48 height 26
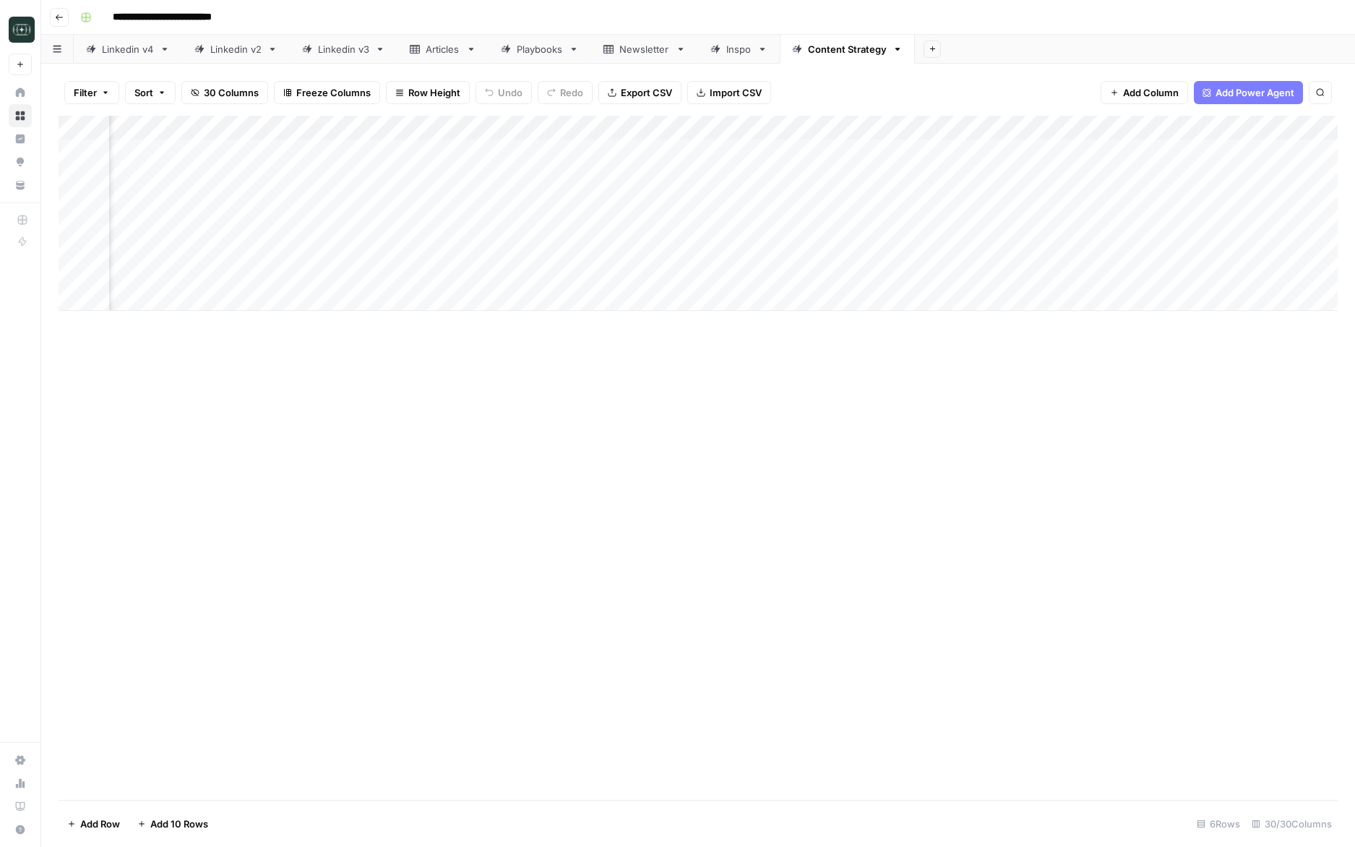
click at [872, 129] on div "Add Column" at bounding box center [699, 213] width 1280 height 195
click at [815, 268] on span "Remove Column" at bounding box center [845, 269] width 127 height 14
click at [615, 153] on span "Delete" at bounding box center [626, 149] width 31 height 14
click at [1002, 150] on div "Add Column" at bounding box center [699, 213] width 1280 height 195
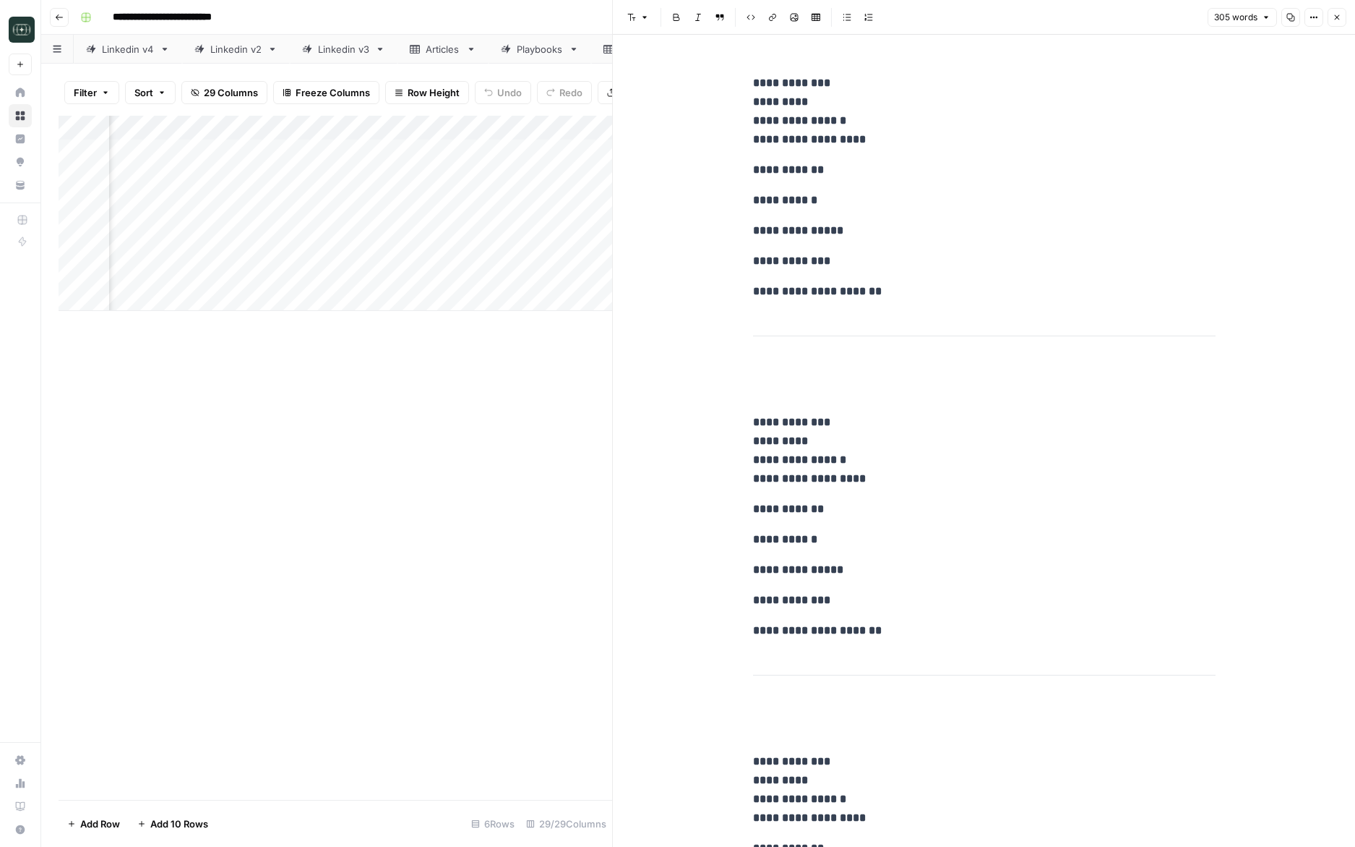
scroll to position [2086, 0]
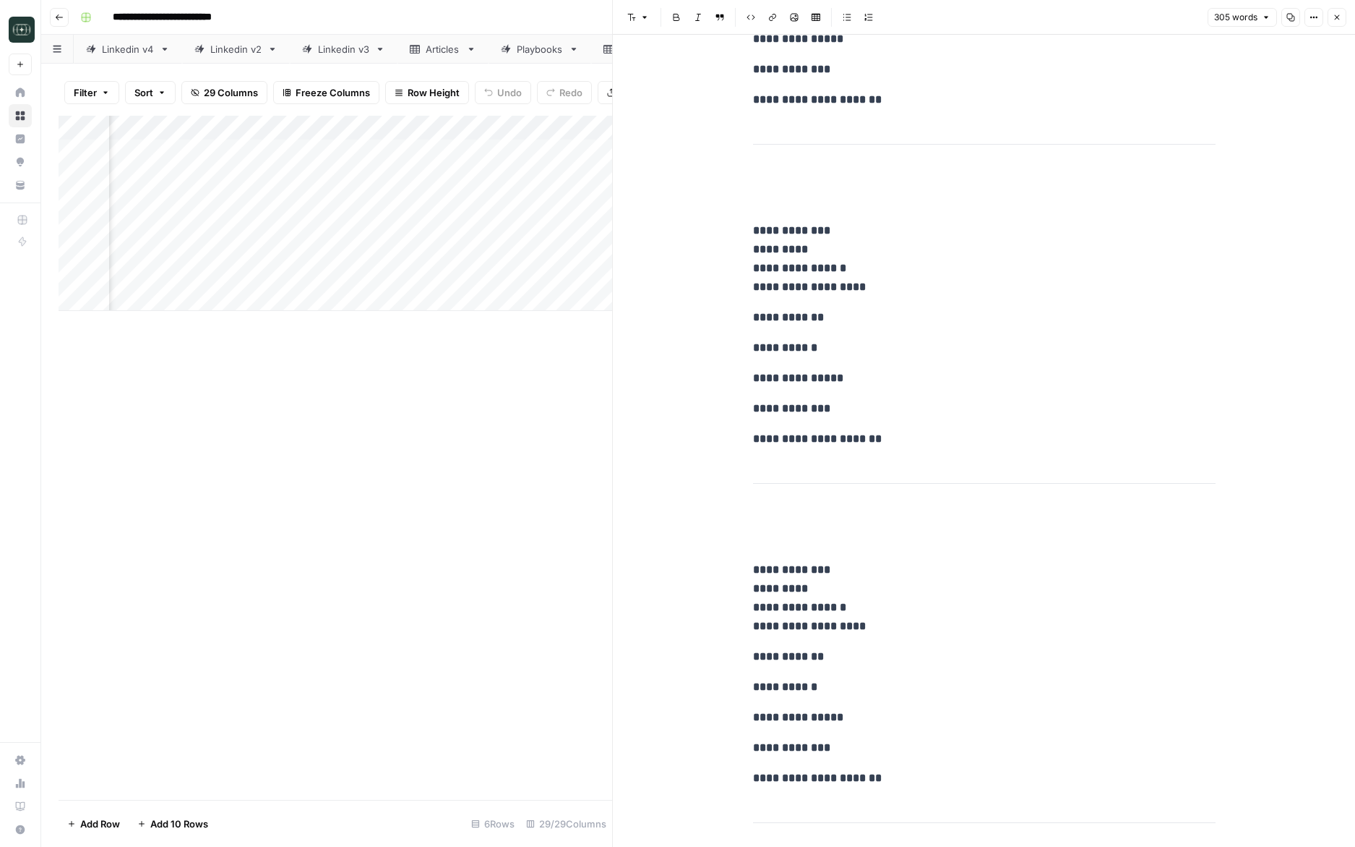
click at [930, 468] on div "**********" at bounding box center [985, 757] width 480 height 5570
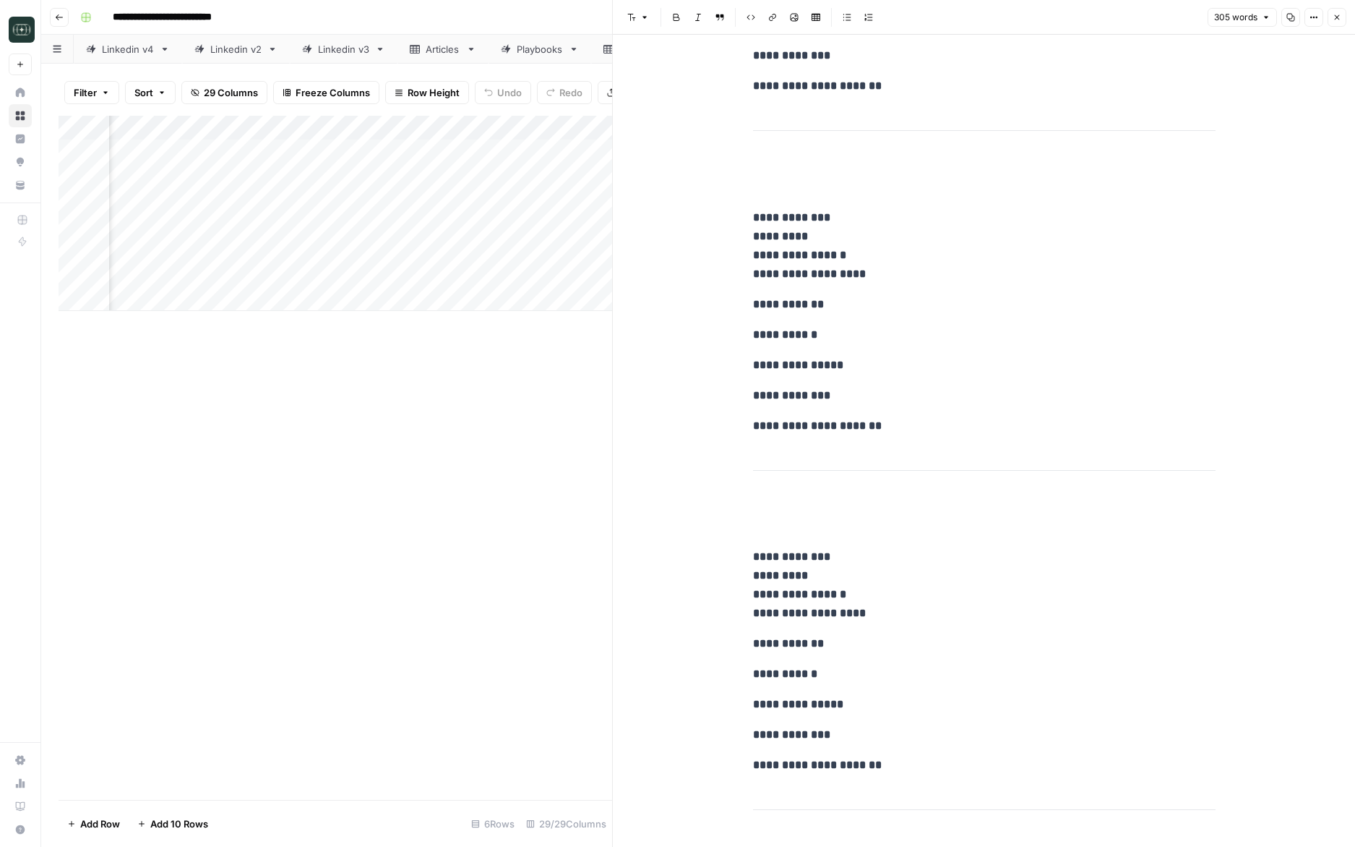
scroll to position [0, 0]
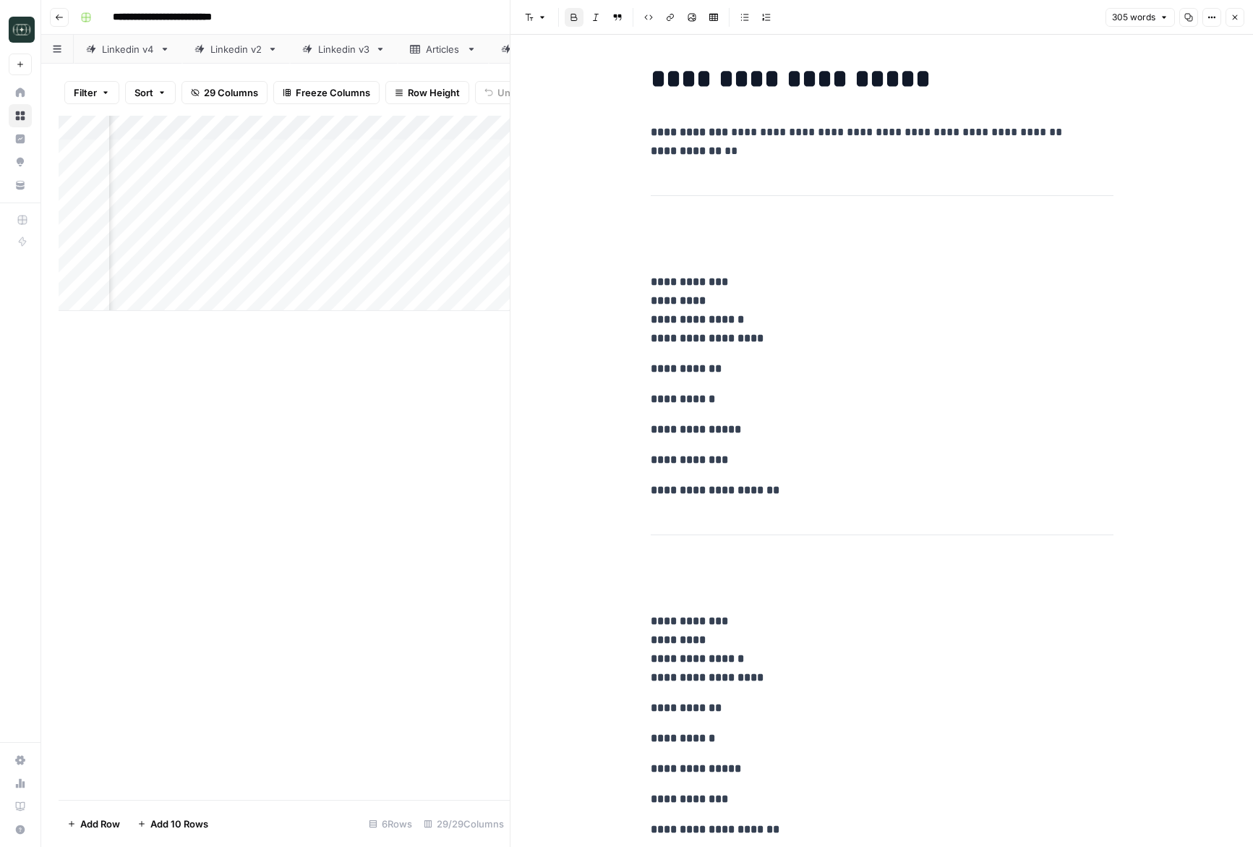
click at [1230, 17] on icon "button" at bounding box center [1234, 17] width 9 height 9
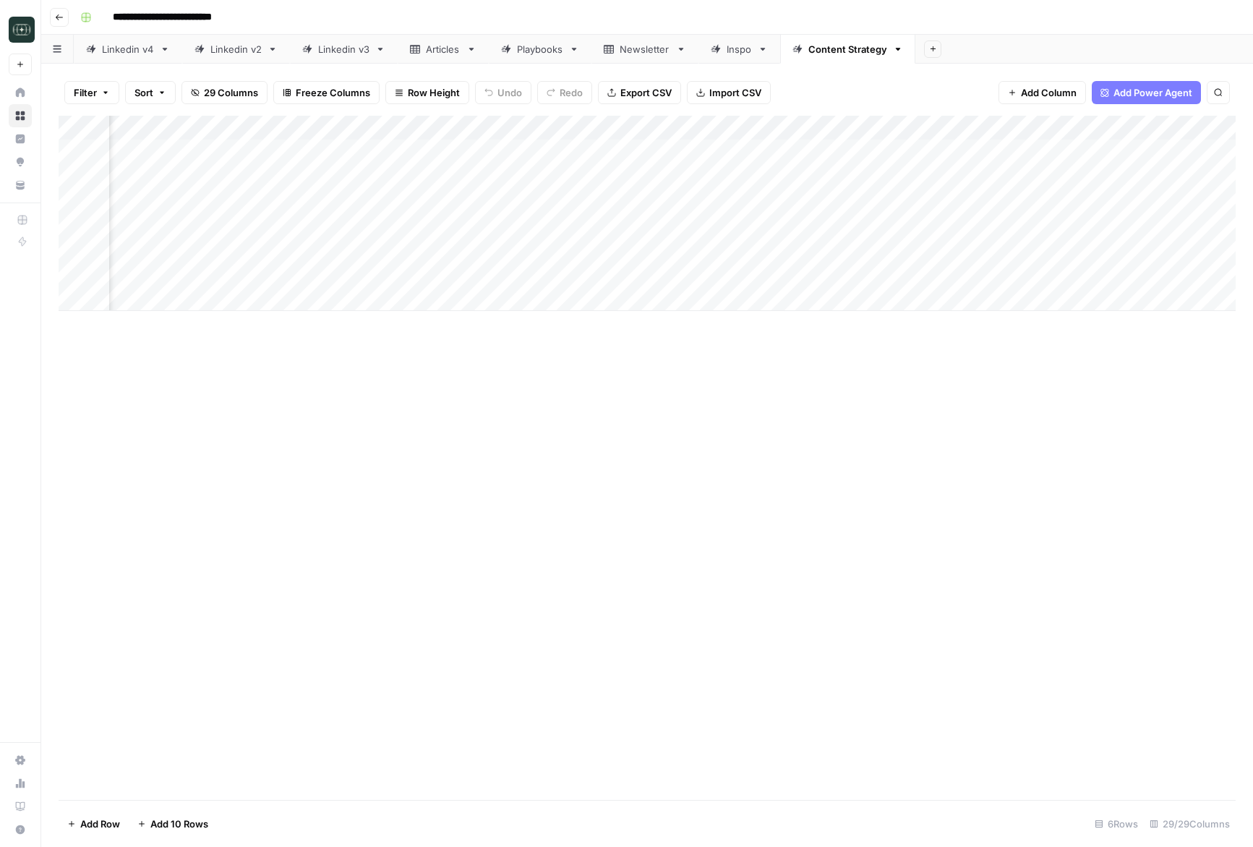
click at [1127, 151] on div "Add Column" at bounding box center [647, 213] width 1177 height 195
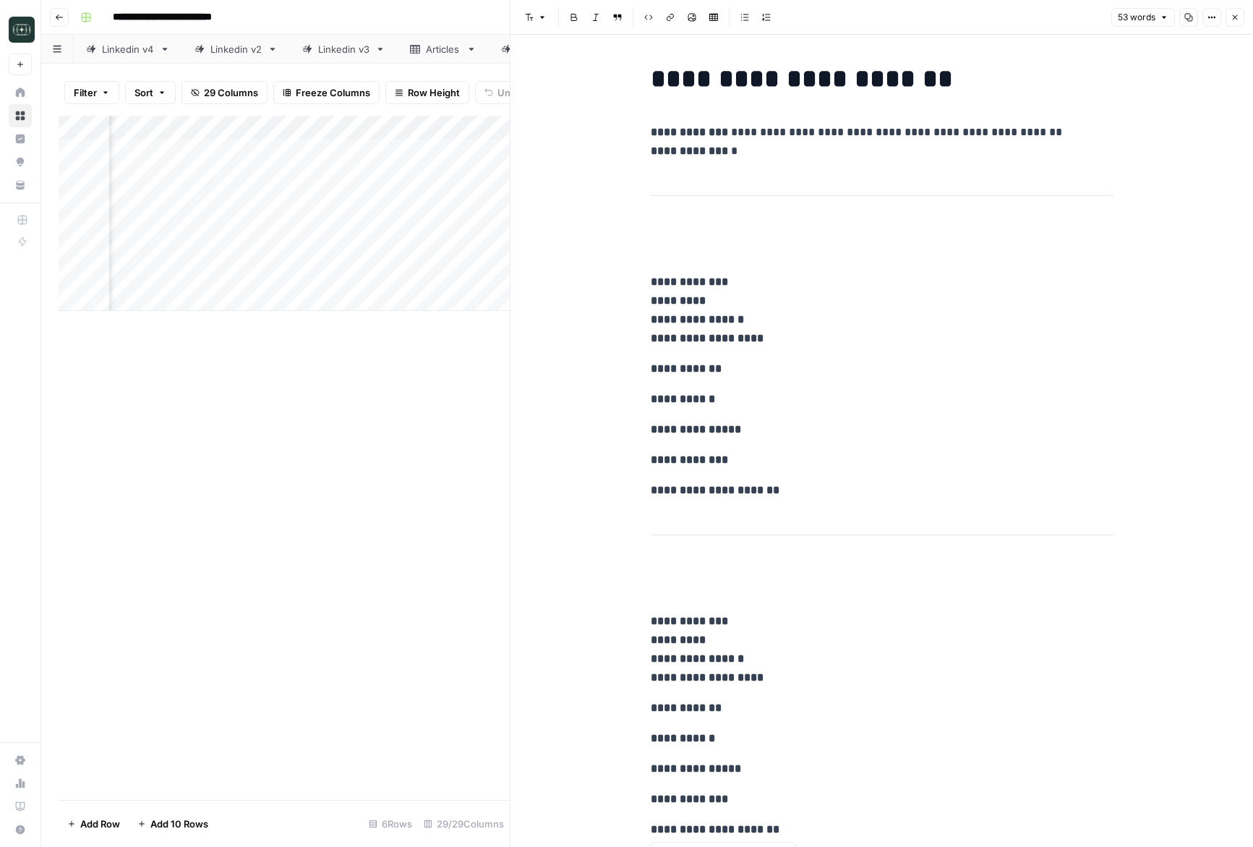
click at [1232, 13] on icon "button" at bounding box center [1234, 17] width 9 height 9
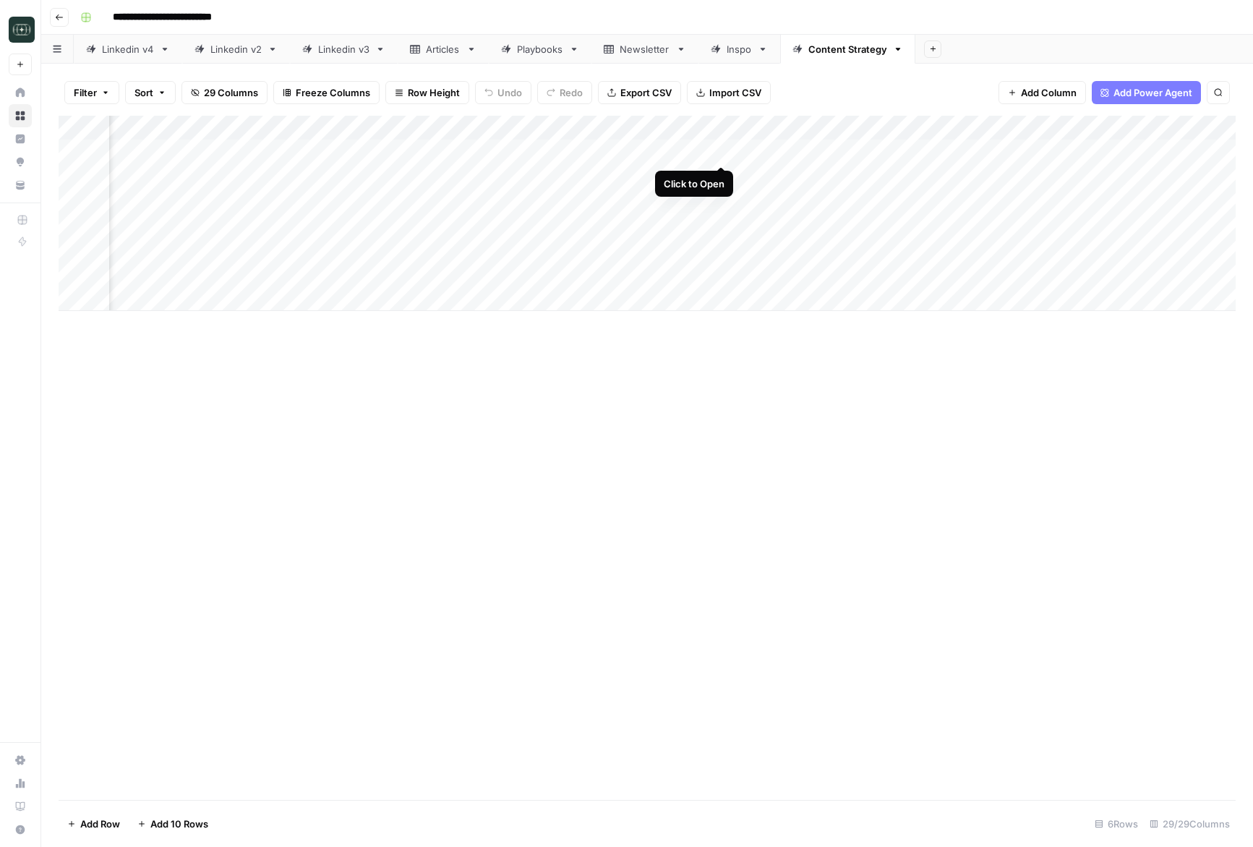
click at [719, 153] on div "Add Column" at bounding box center [647, 213] width 1177 height 195
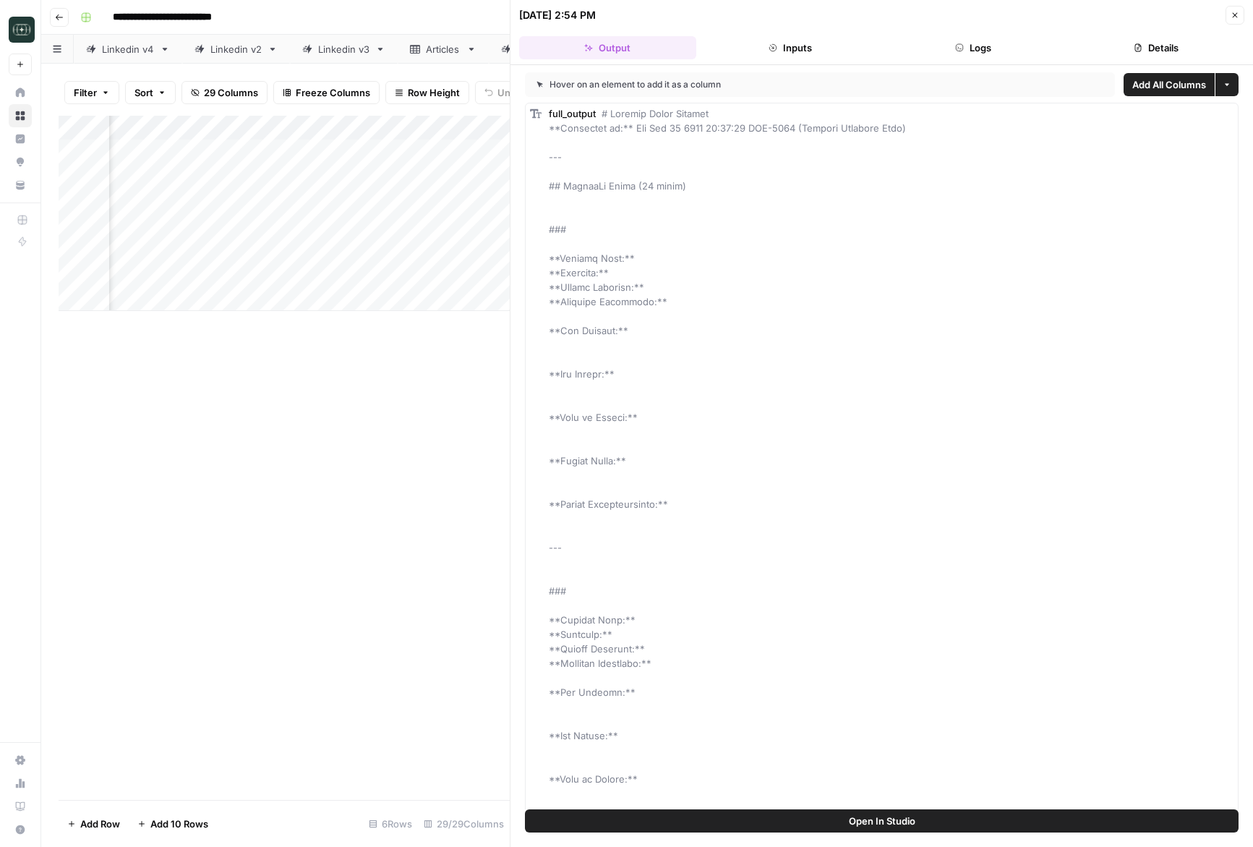
click at [984, 45] on button "Logs" at bounding box center [973, 47] width 177 height 23
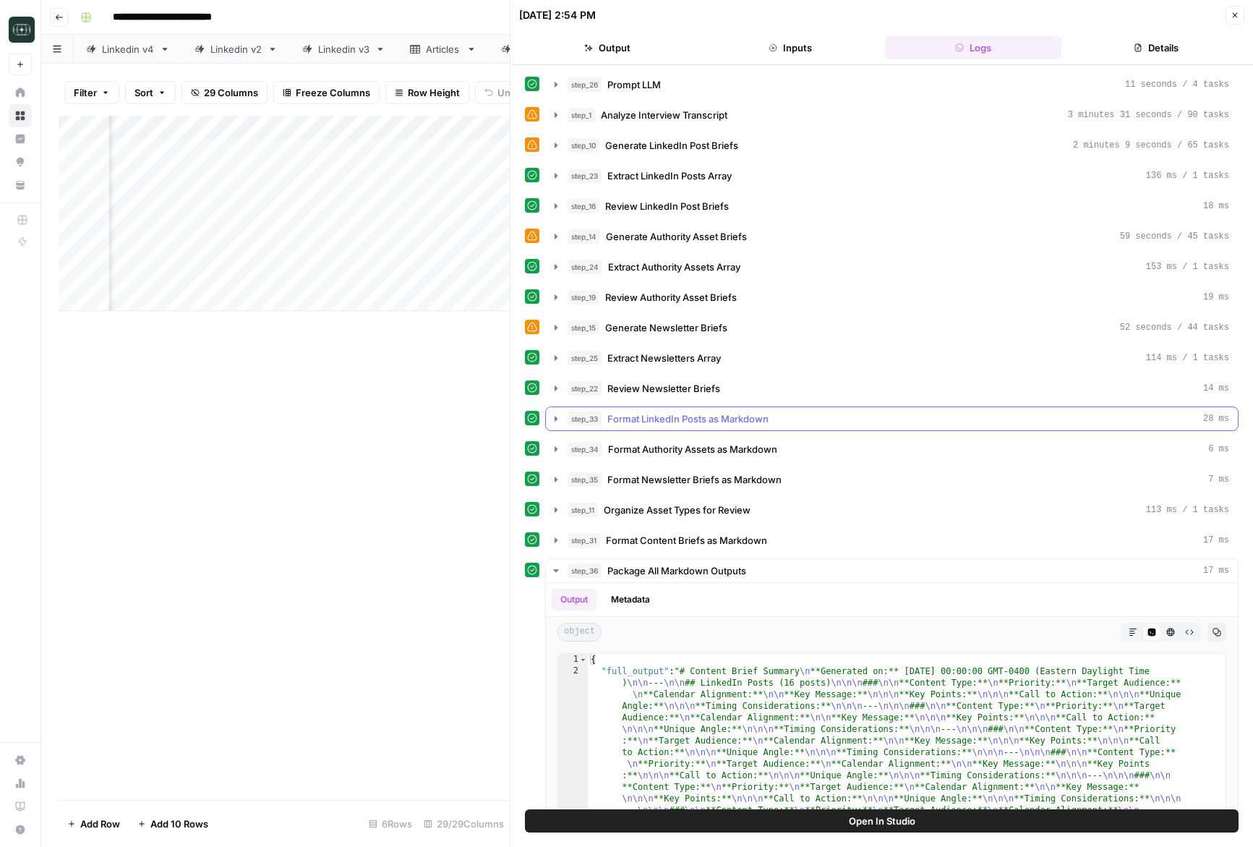
click at [555, 421] on icon "button" at bounding box center [556, 419] width 12 height 12
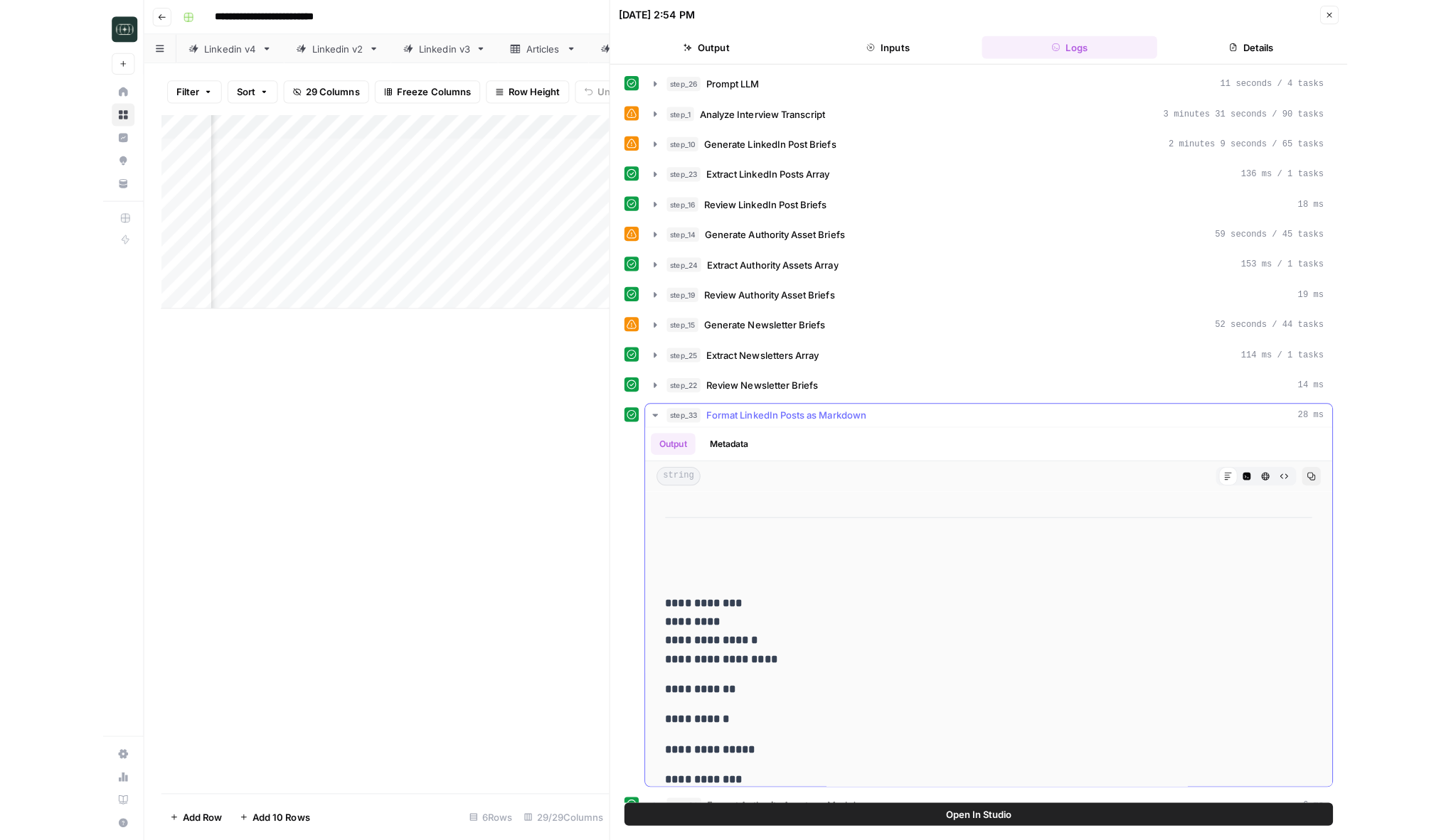
scroll to position [279, 0]
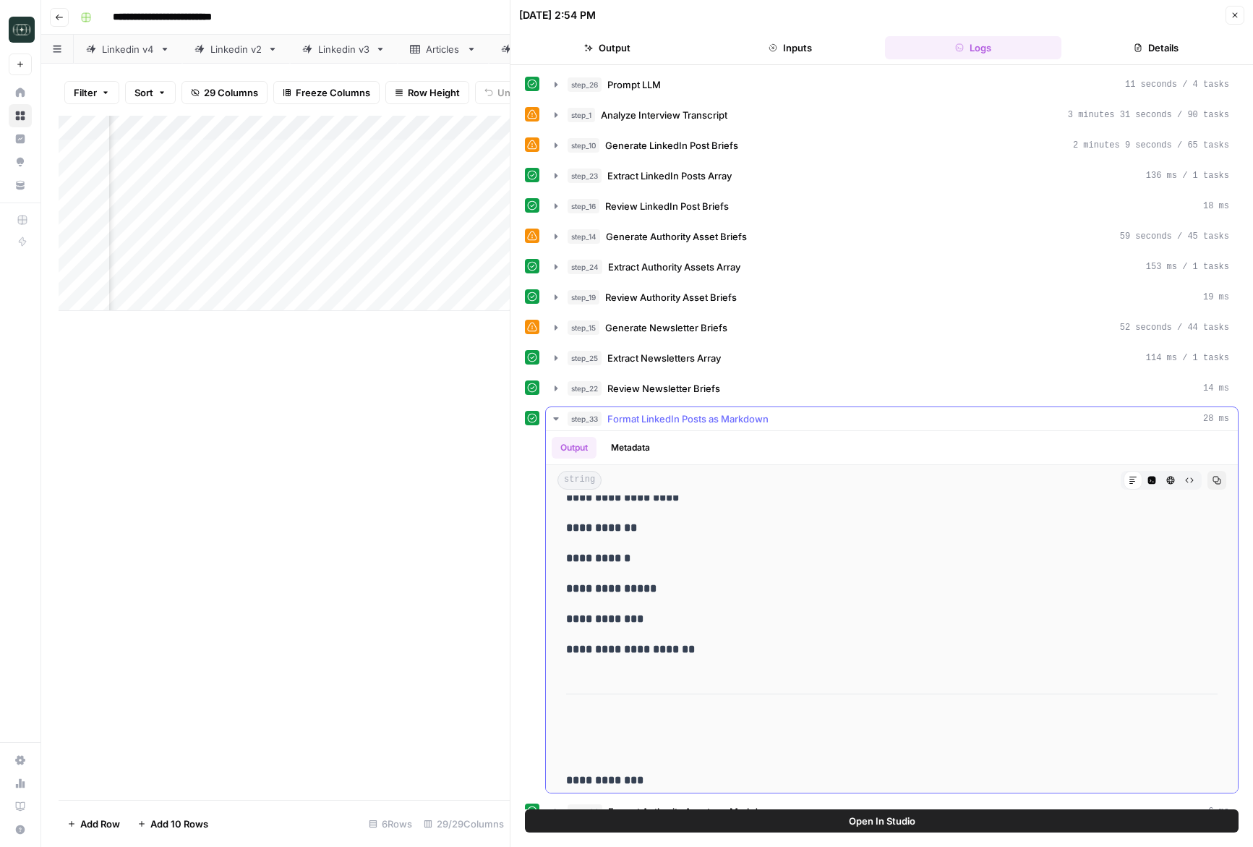
click at [553, 419] on icon "button" at bounding box center [556, 419] width 12 height 12
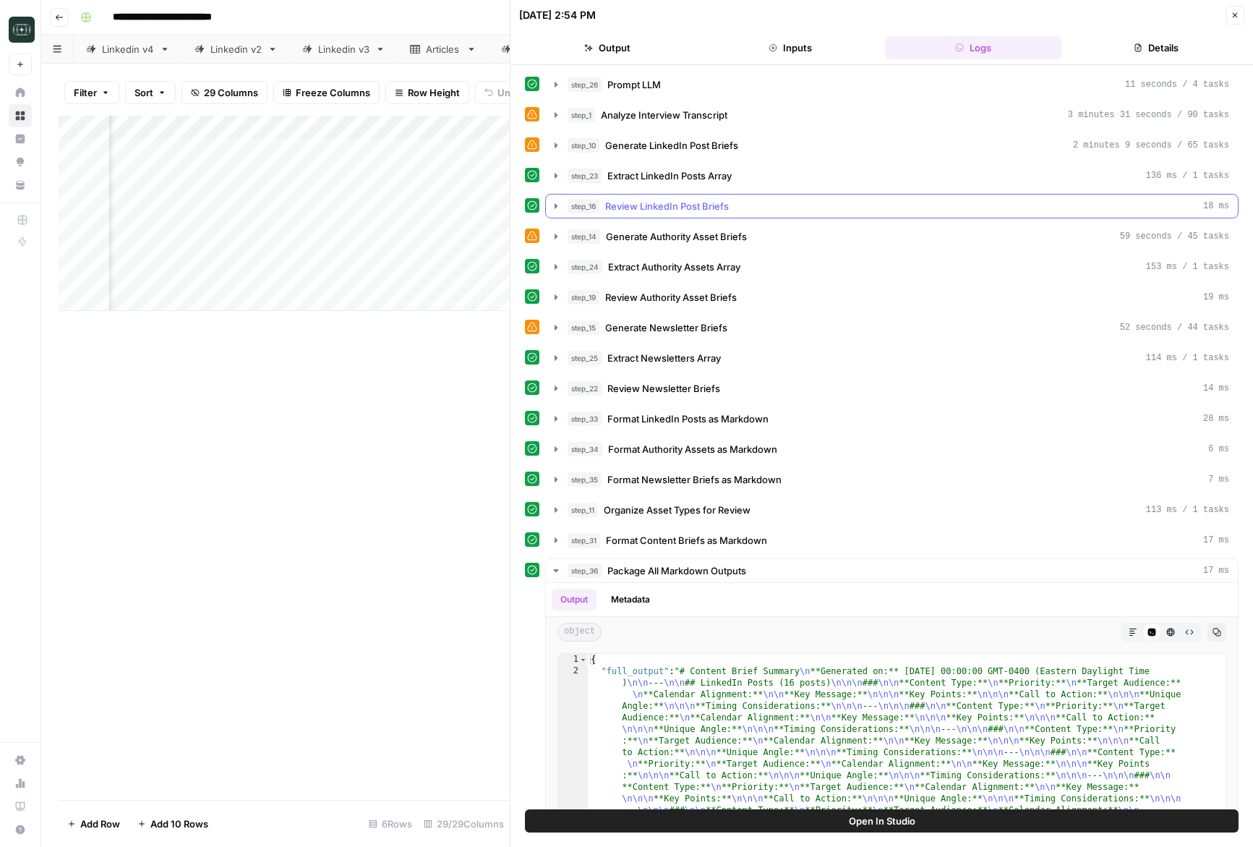
click at [559, 207] on icon "button" at bounding box center [556, 206] width 12 height 12
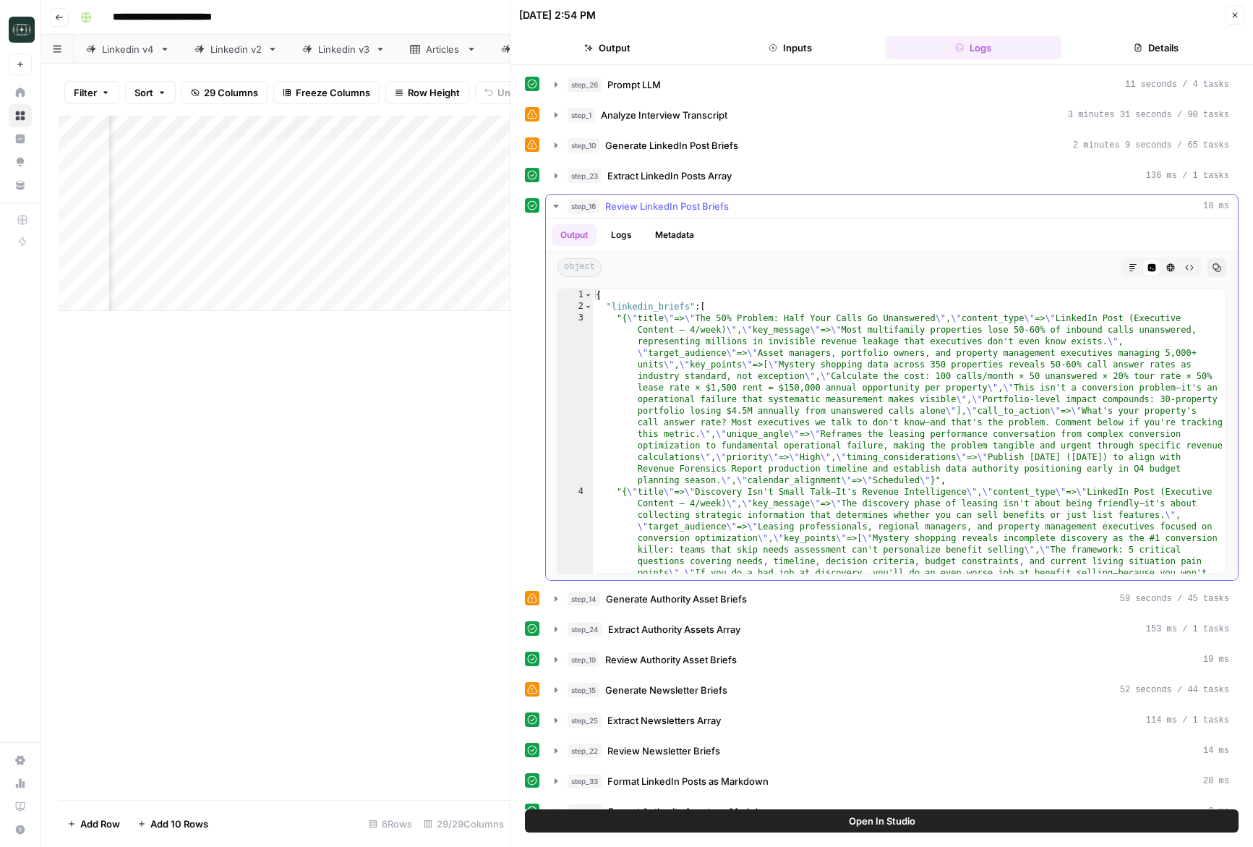
click at [559, 207] on icon "button" at bounding box center [556, 206] width 12 height 12
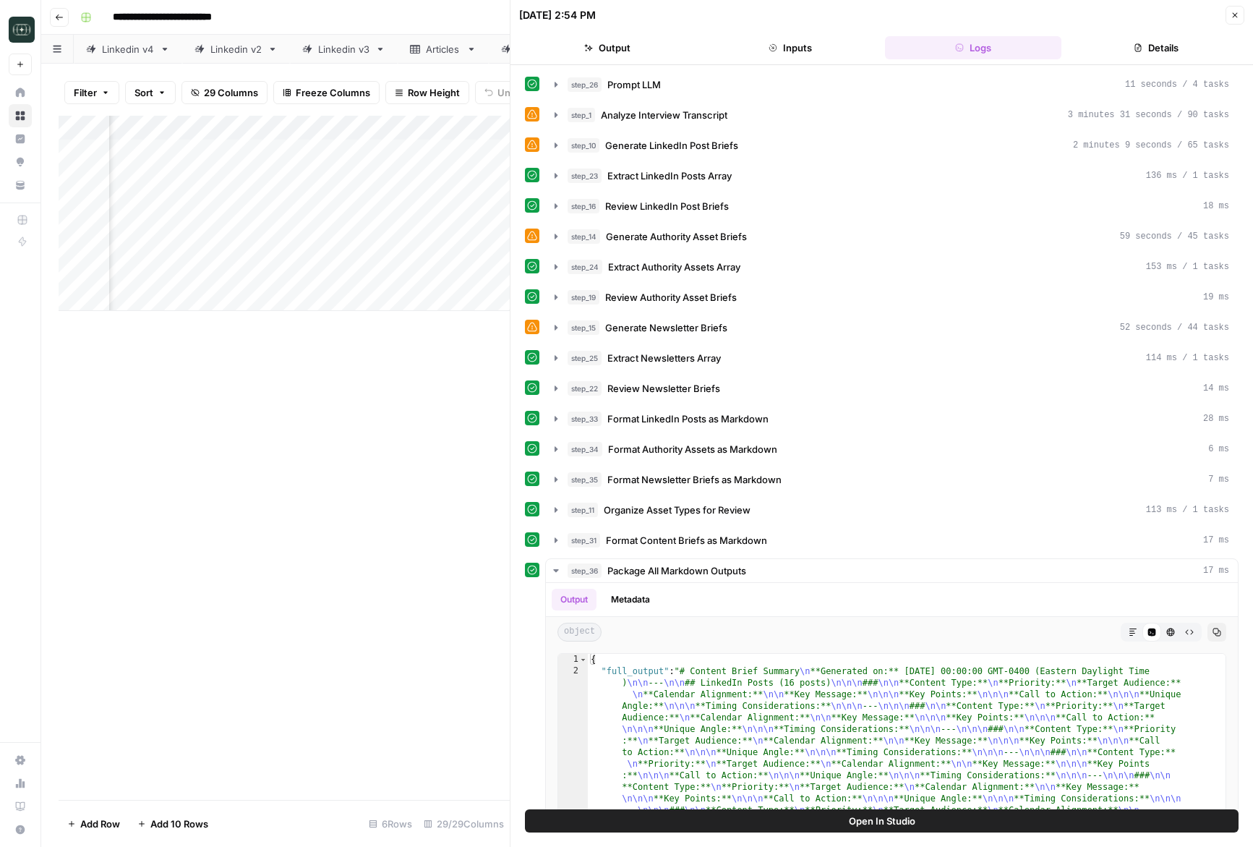
click at [557, 225] on button "step_14 Generate Authority Asset Briefs 59 seconds / 45 tasks" at bounding box center [892, 236] width 692 height 23
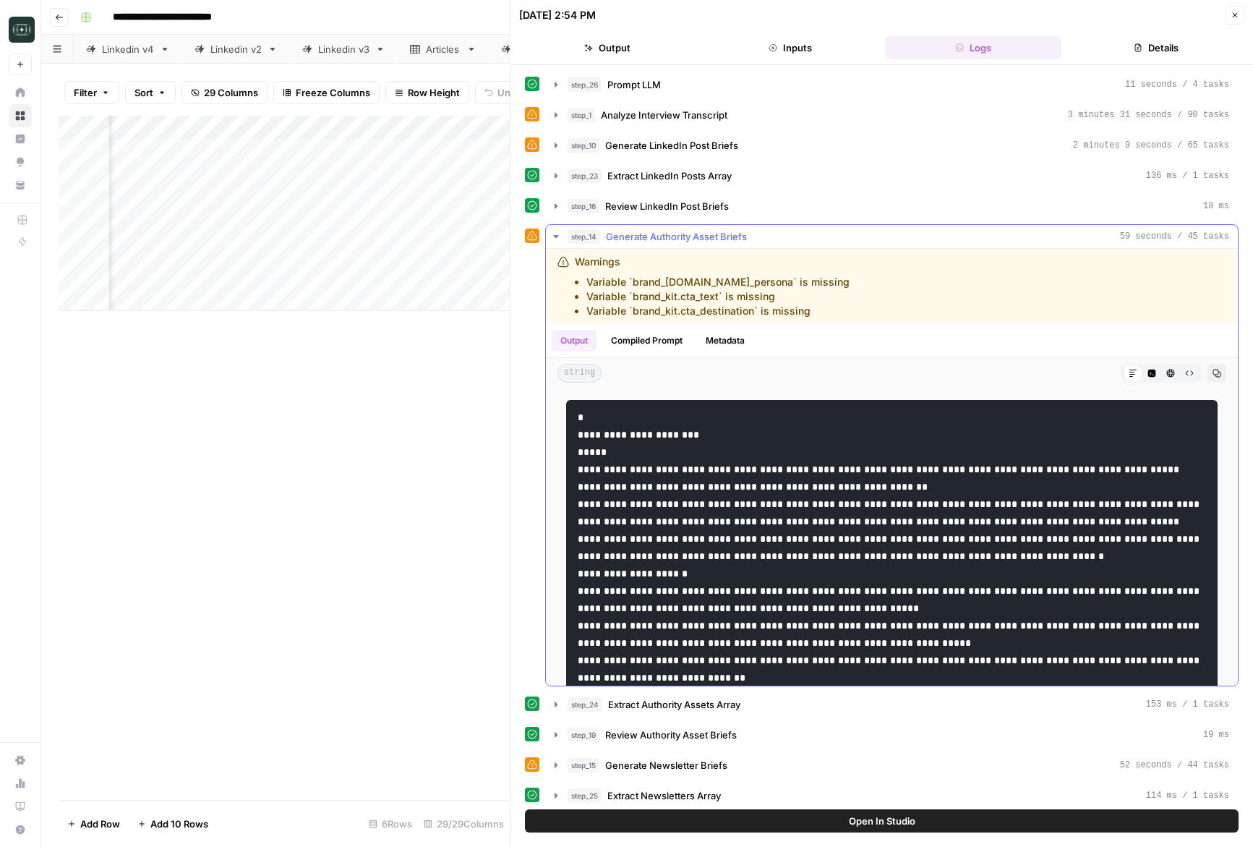
click at [555, 233] on icon "button" at bounding box center [556, 237] width 12 height 12
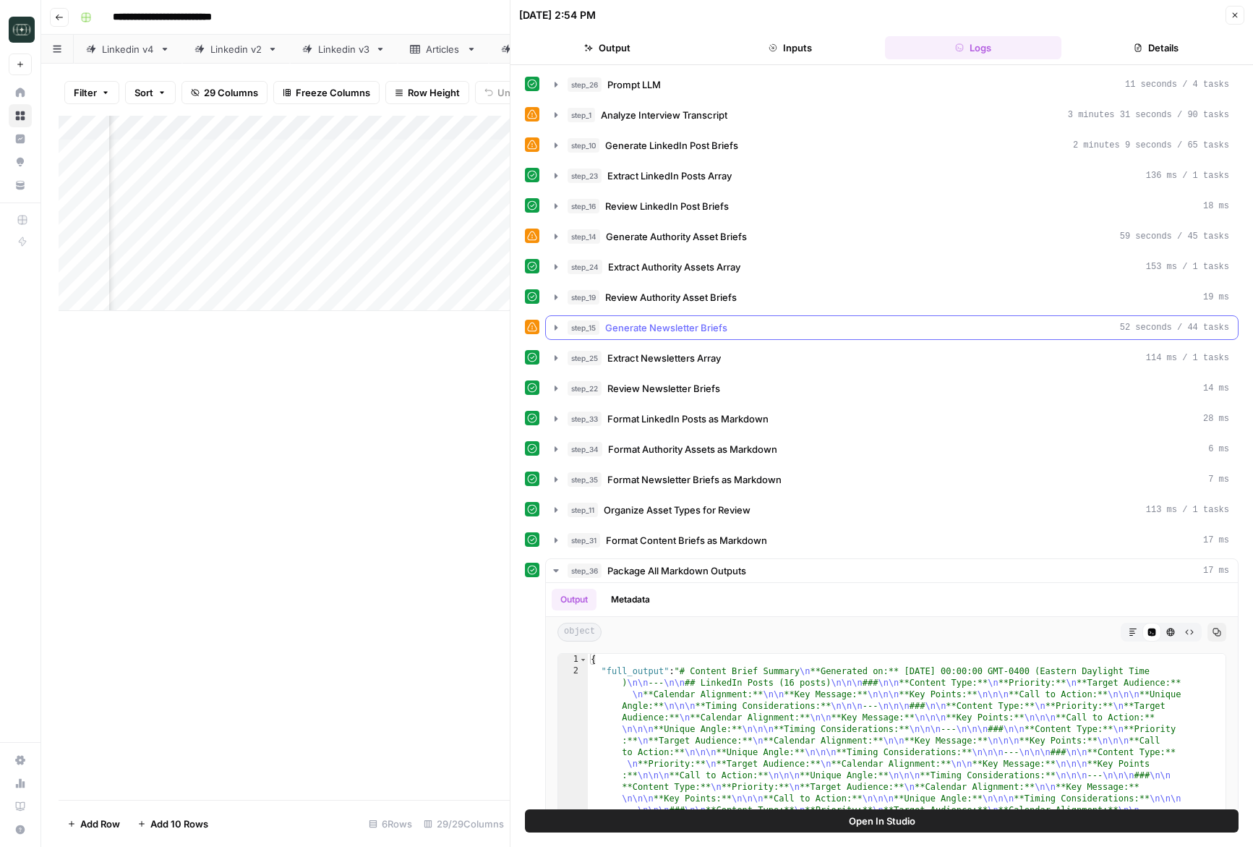
click at [557, 328] on icon "button" at bounding box center [556, 328] width 12 height 12
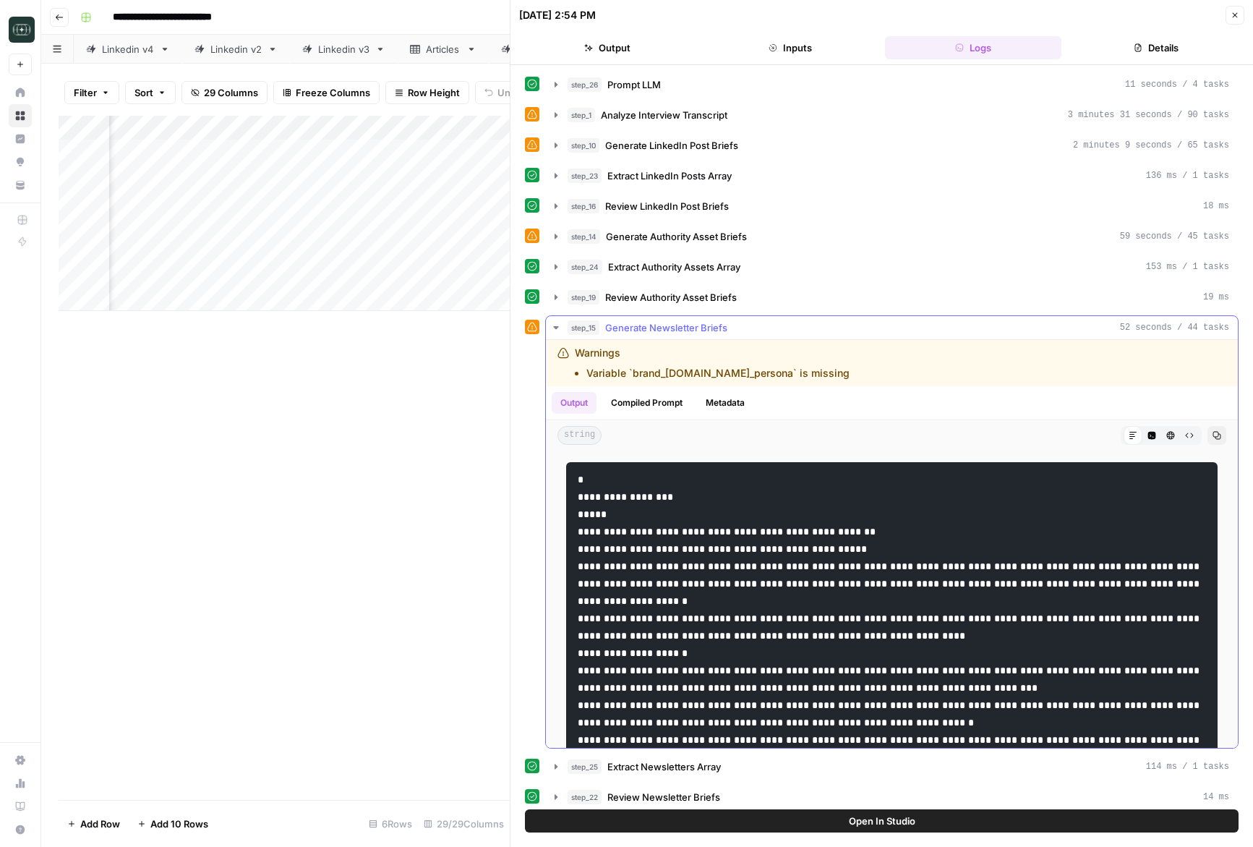
click at [557, 331] on icon "button" at bounding box center [556, 328] width 12 height 12
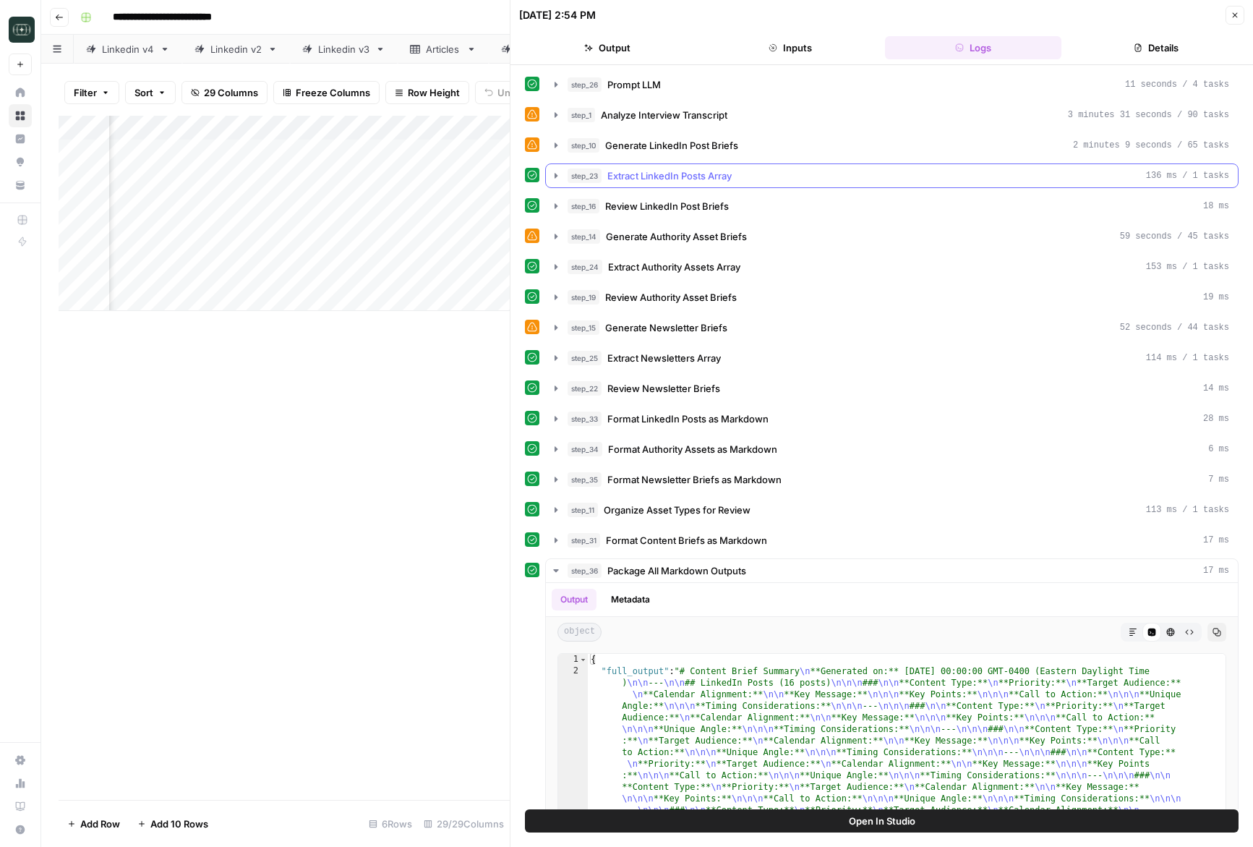
click at [557, 183] on button "step_23 Extract LinkedIn Posts Array 136 ms / 1 tasks" at bounding box center [892, 175] width 692 height 23
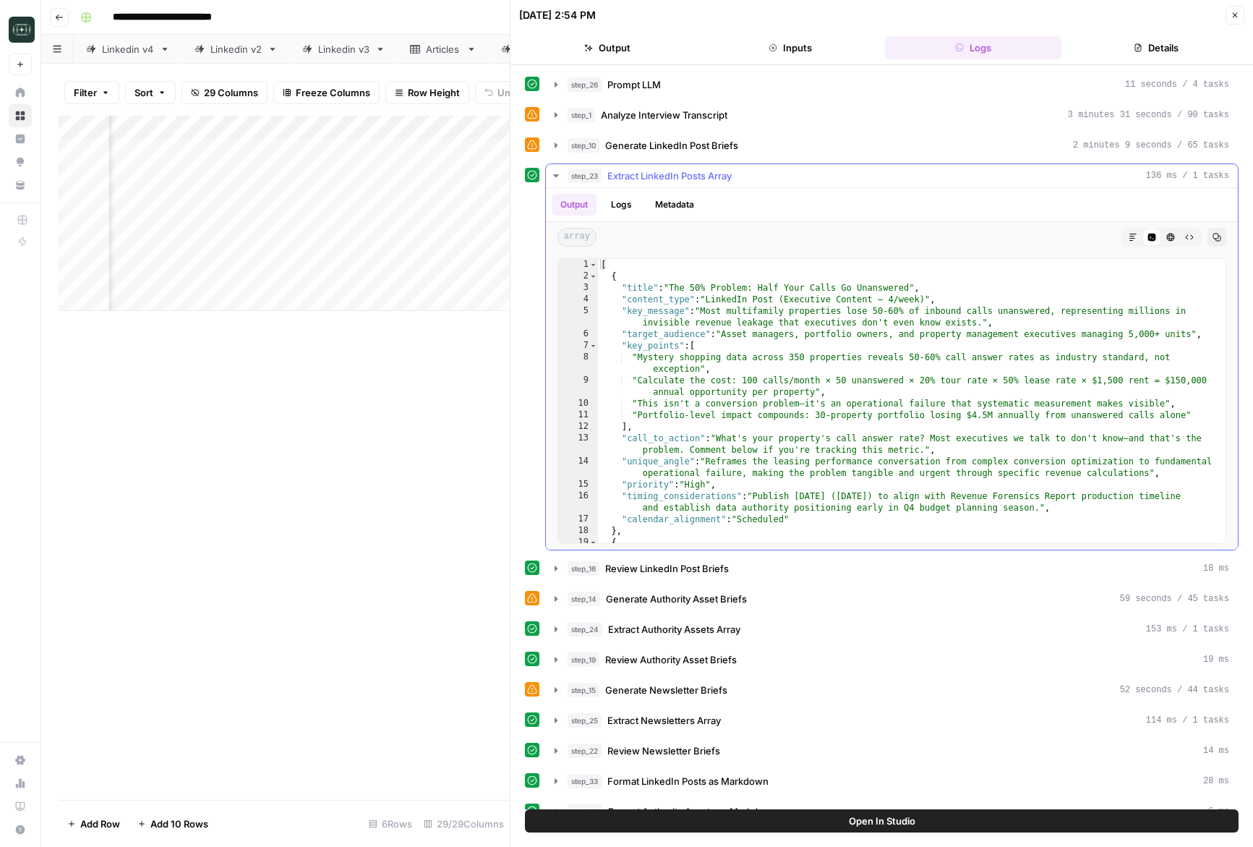
click at [557, 183] on button "step_23 Extract LinkedIn Posts Array 136 ms / 1 tasks" at bounding box center [892, 175] width 692 height 23
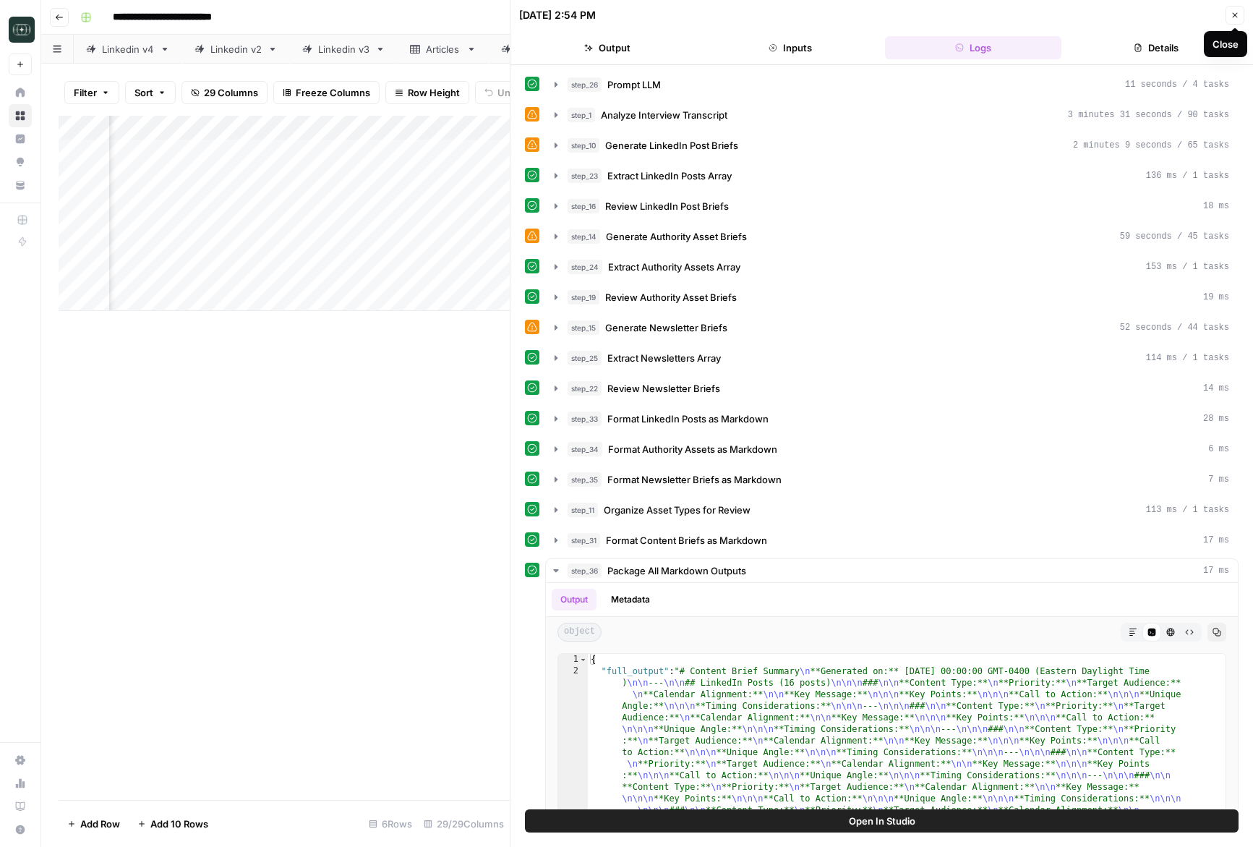
click at [1233, 17] on icon "button" at bounding box center [1235, 15] width 5 height 5
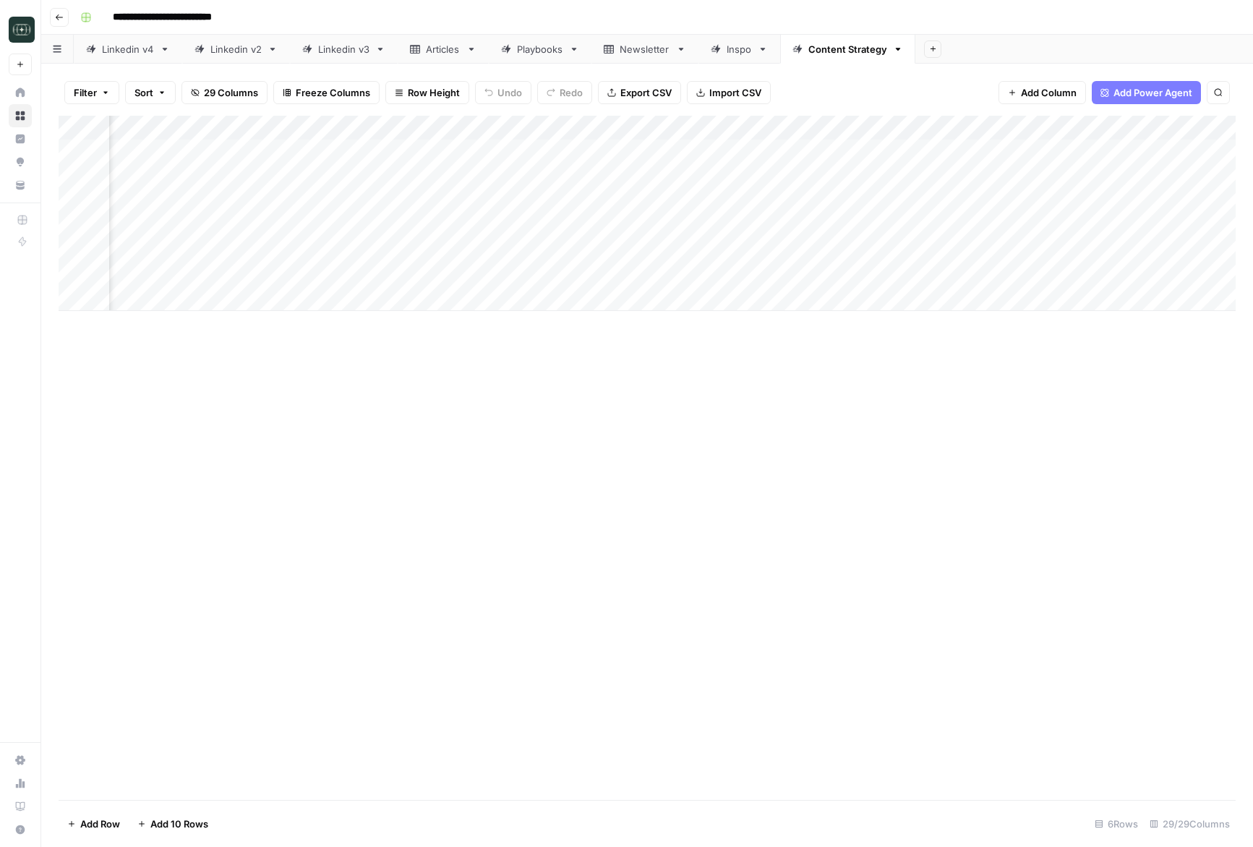
click at [726, 129] on div "Add Column" at bounding box center [647, 213] width 1177 height 195
click at [643, 266] on span "Edit Workflow" at bounding box center [665, 269] width 127 height 14
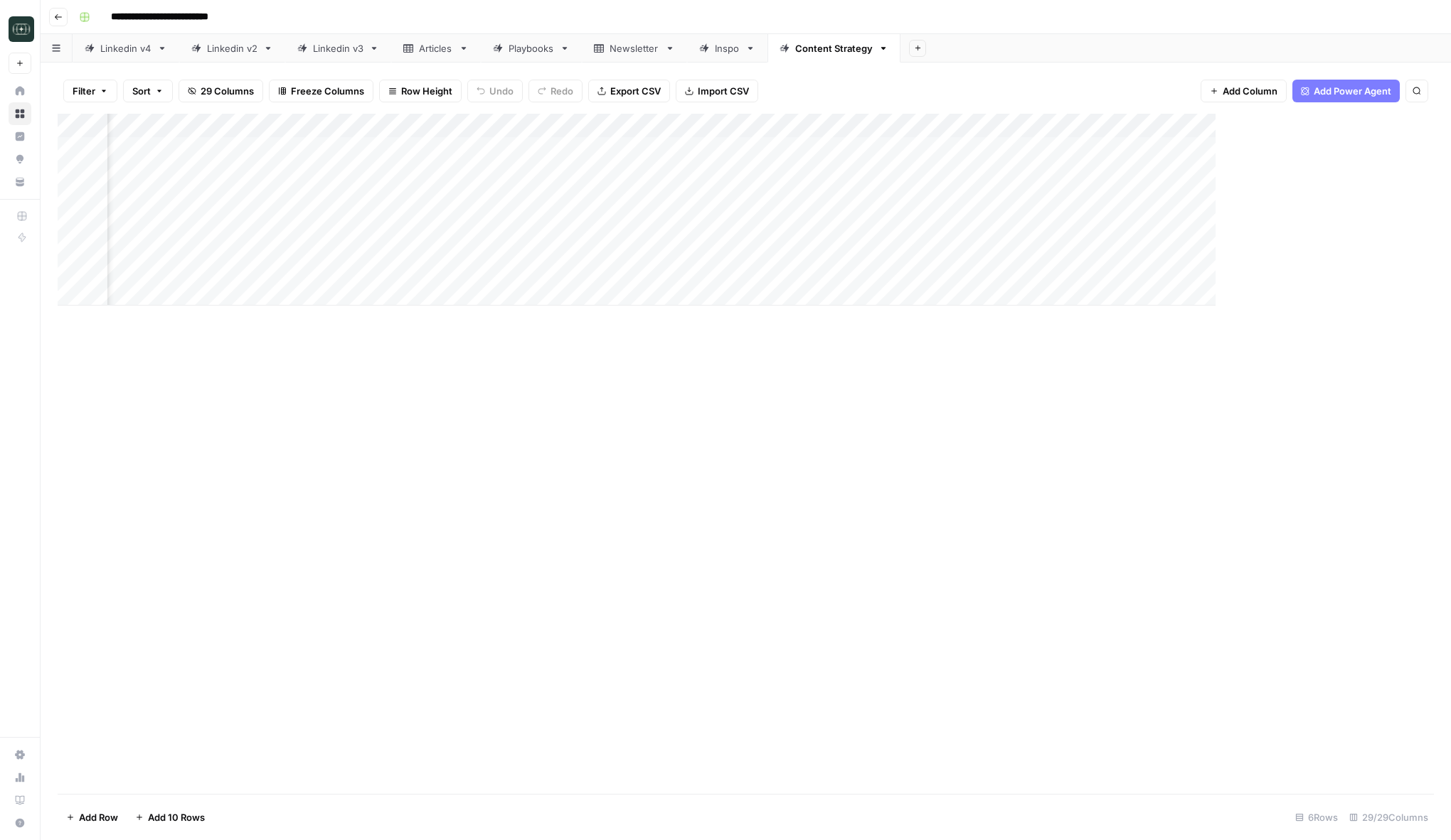
scroll to position [0, 2829]
click at [828, 150] on div "Add Column" at bounding box center [746, 210] width 1376 height 192
click at [1084, 147] on div "Add Column" at bounding box center [746, 210] width 1376 height 192
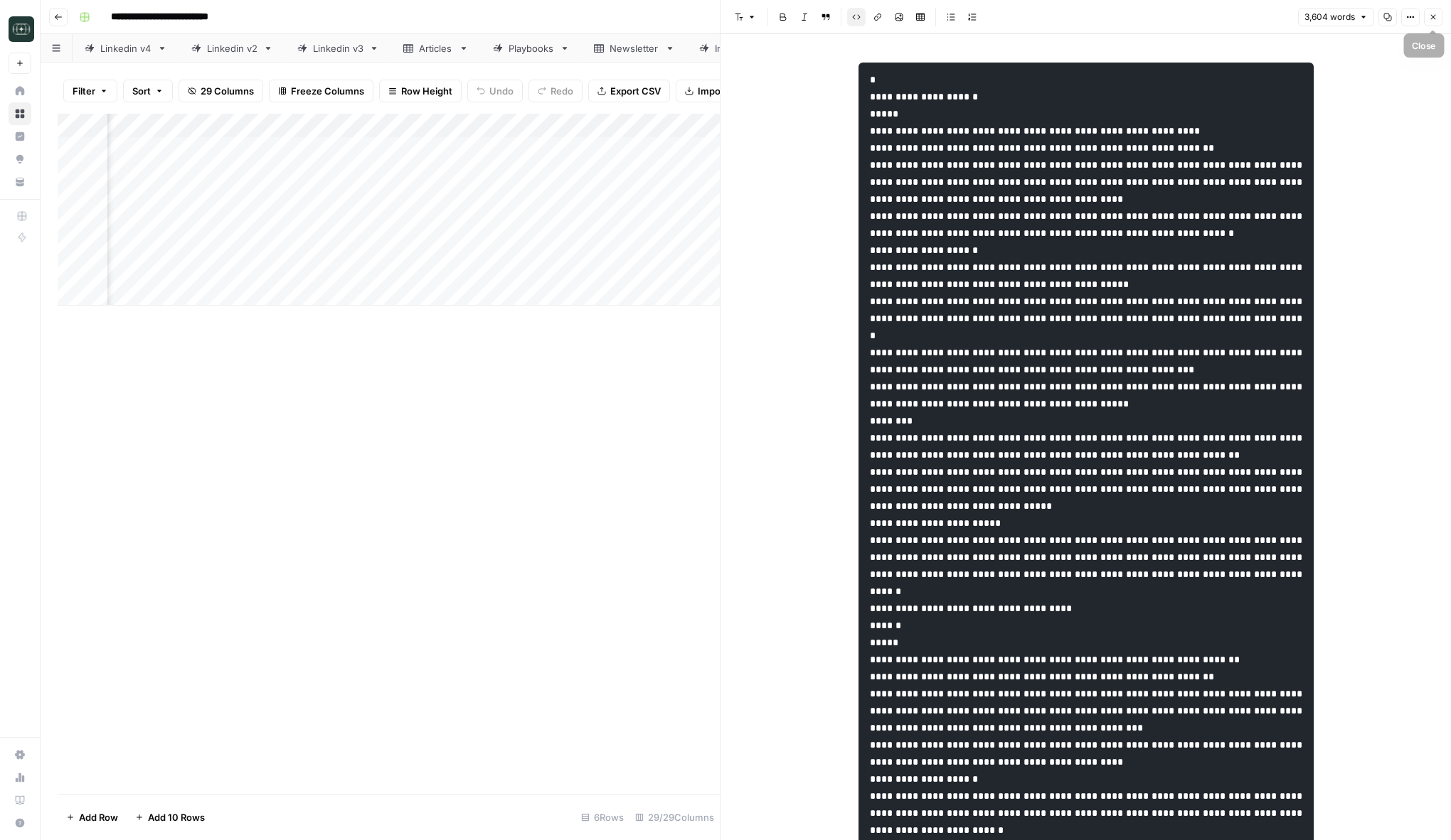
click at [1333, 17] on button "Close" at bounding box center [1432, 17] width 19 height 19
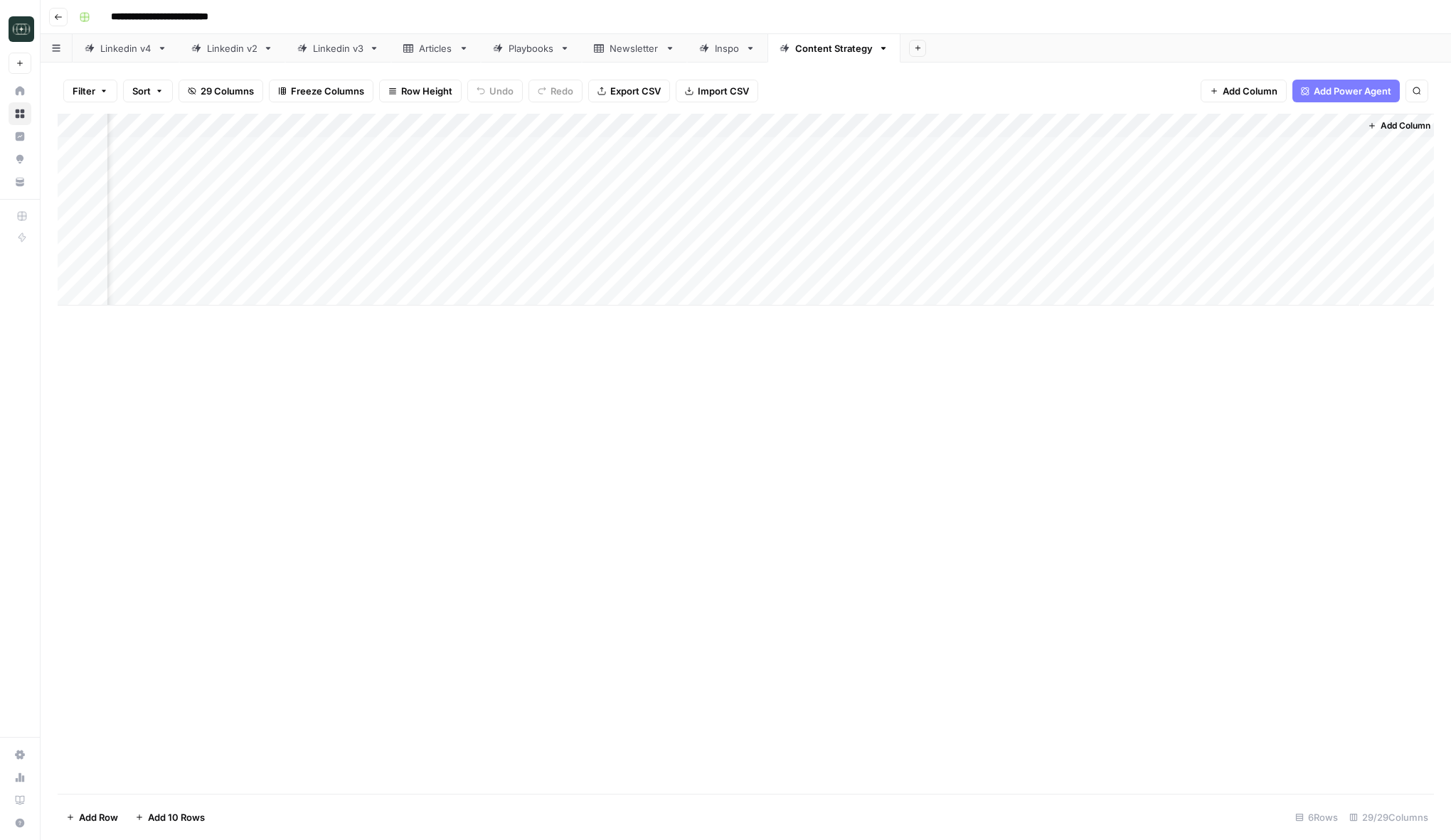
scroll to position [0, 2812]
click at [1333, 148] on div "Add Column" at bounding box center [746, 210] width 1376 height 192
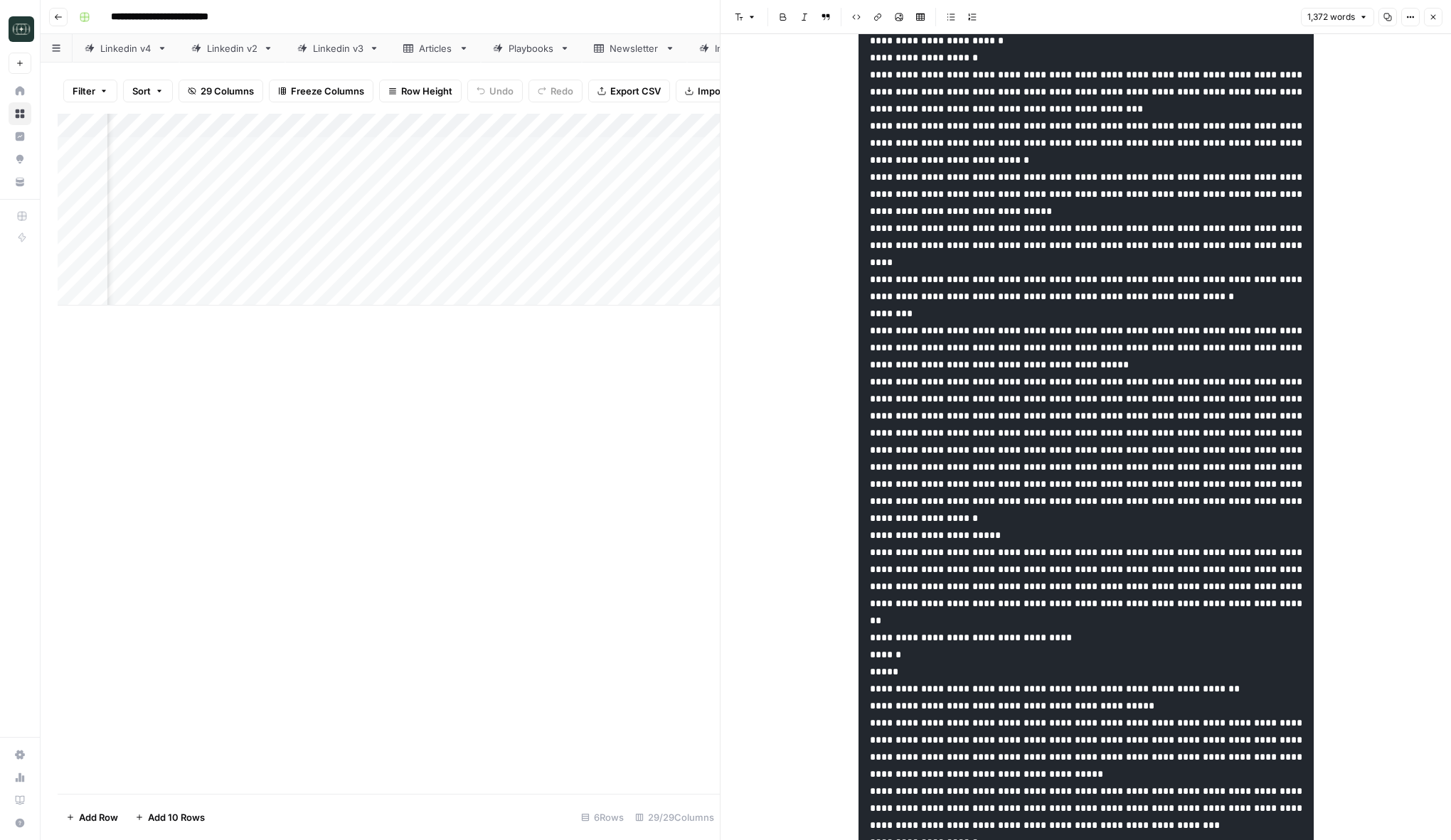
scroll to position [453, 0]
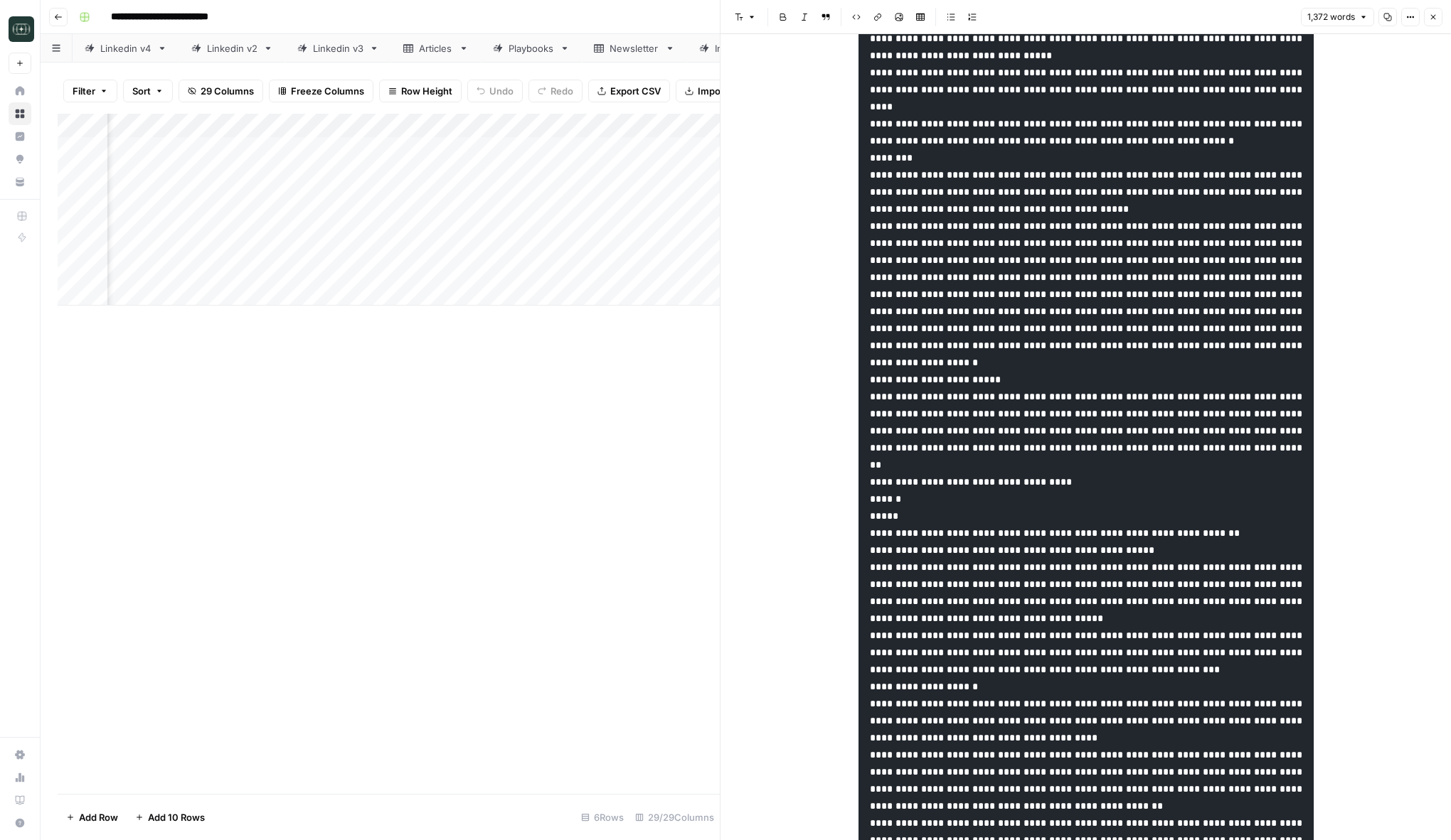
click at [1333, 10] on button "Close" at bounding box center [1432, 17] width 19 height 19
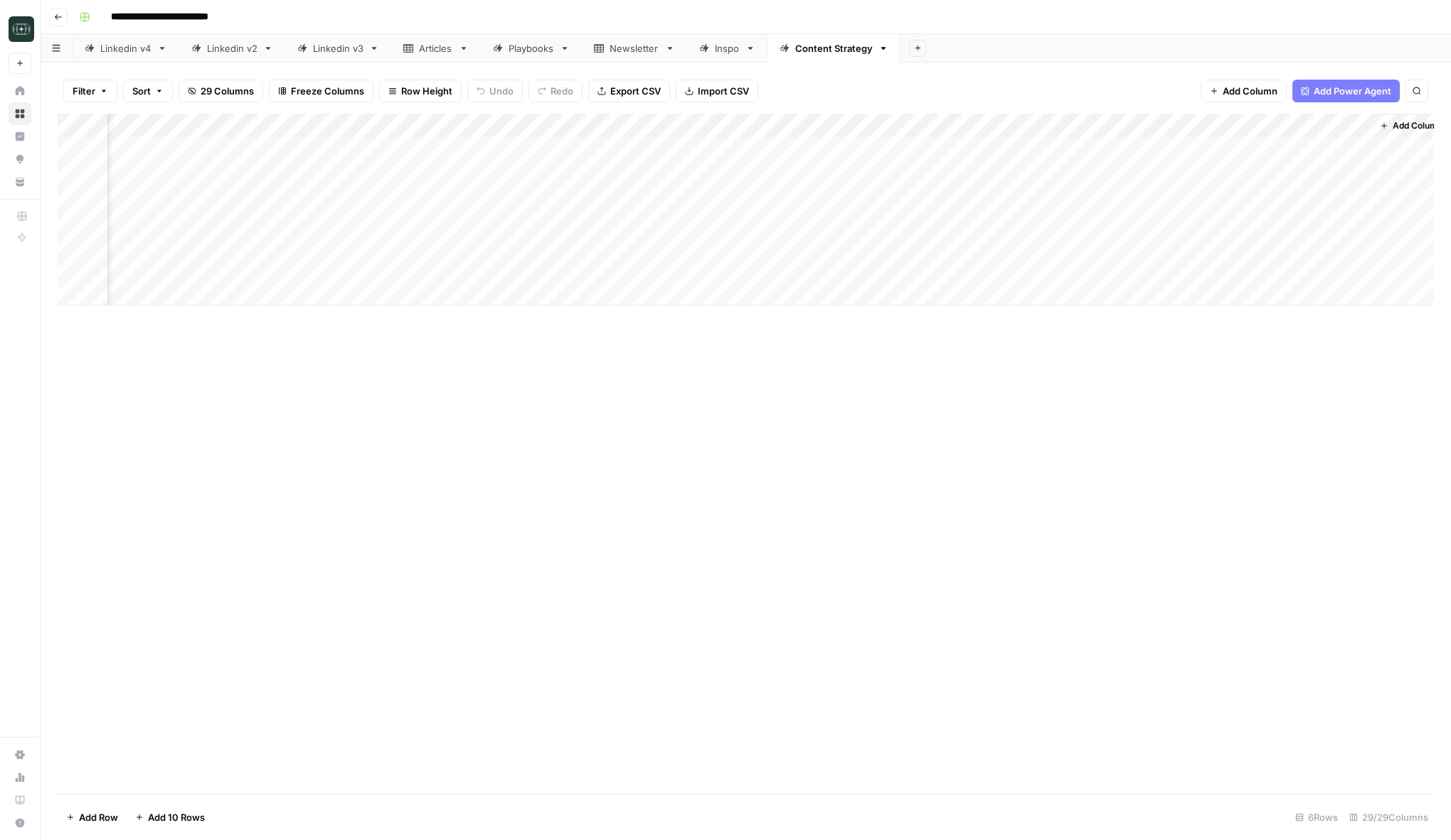
click at [848, 151] on div "Add Column" at bounding box center [746, 210] width 1376 height 192
click at [1088, 151] on div "Add Column" at bounding box center [746, 210] width 1376 height 192
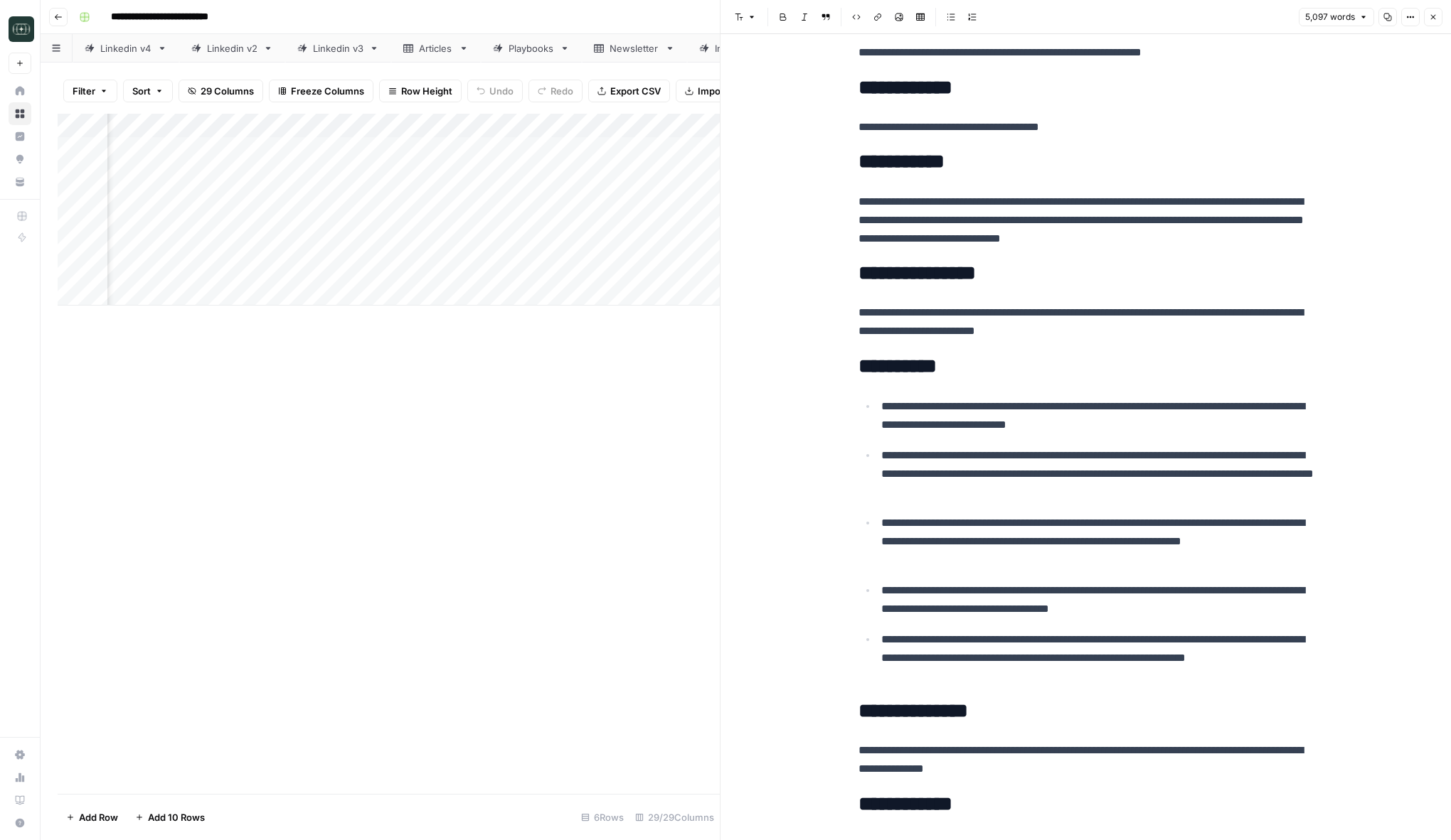
scroll to position [18445, 0]
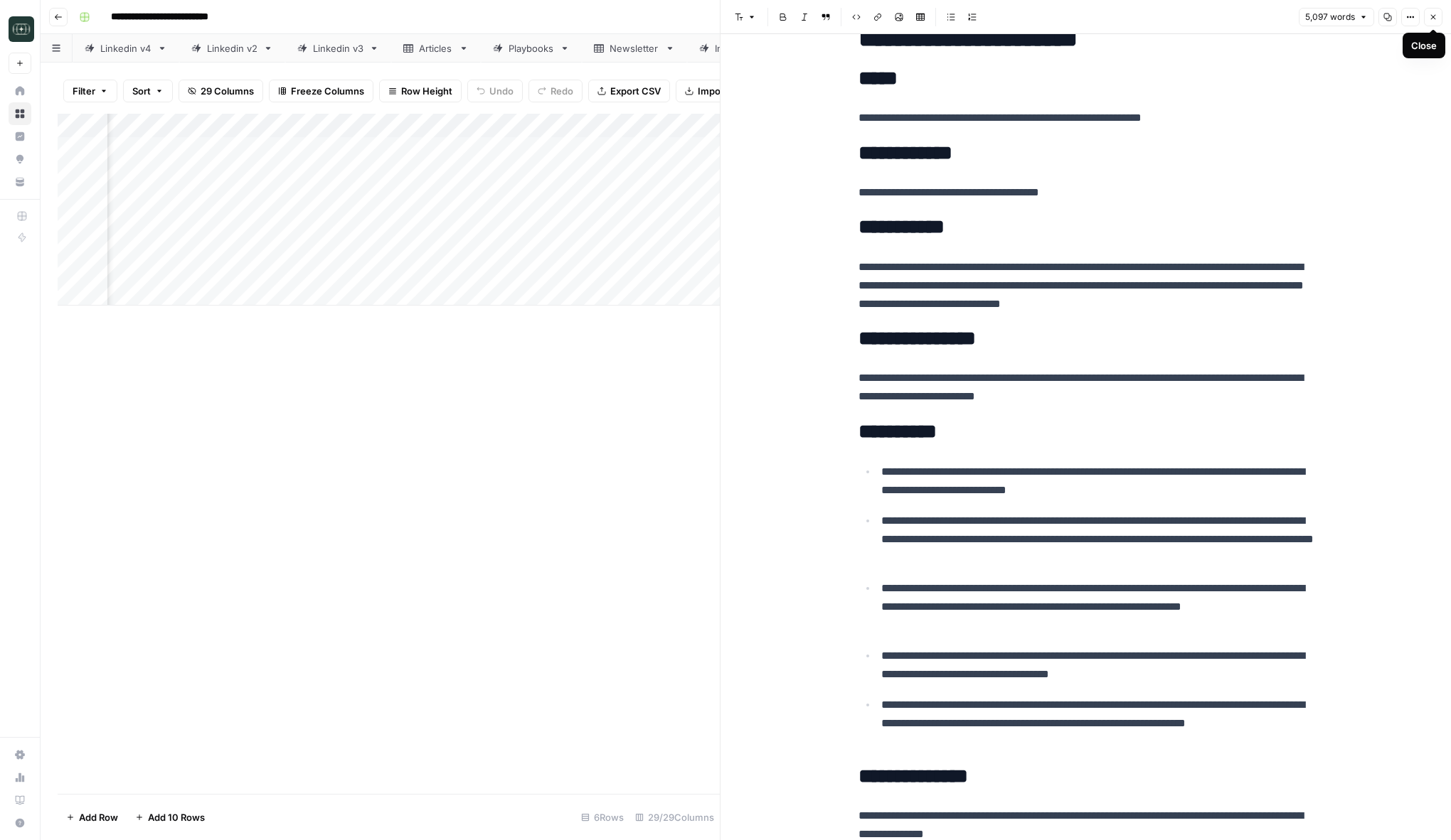
click at [1333, 19] on button "Close" at bounding box center [1432, 17] width 19 height 19
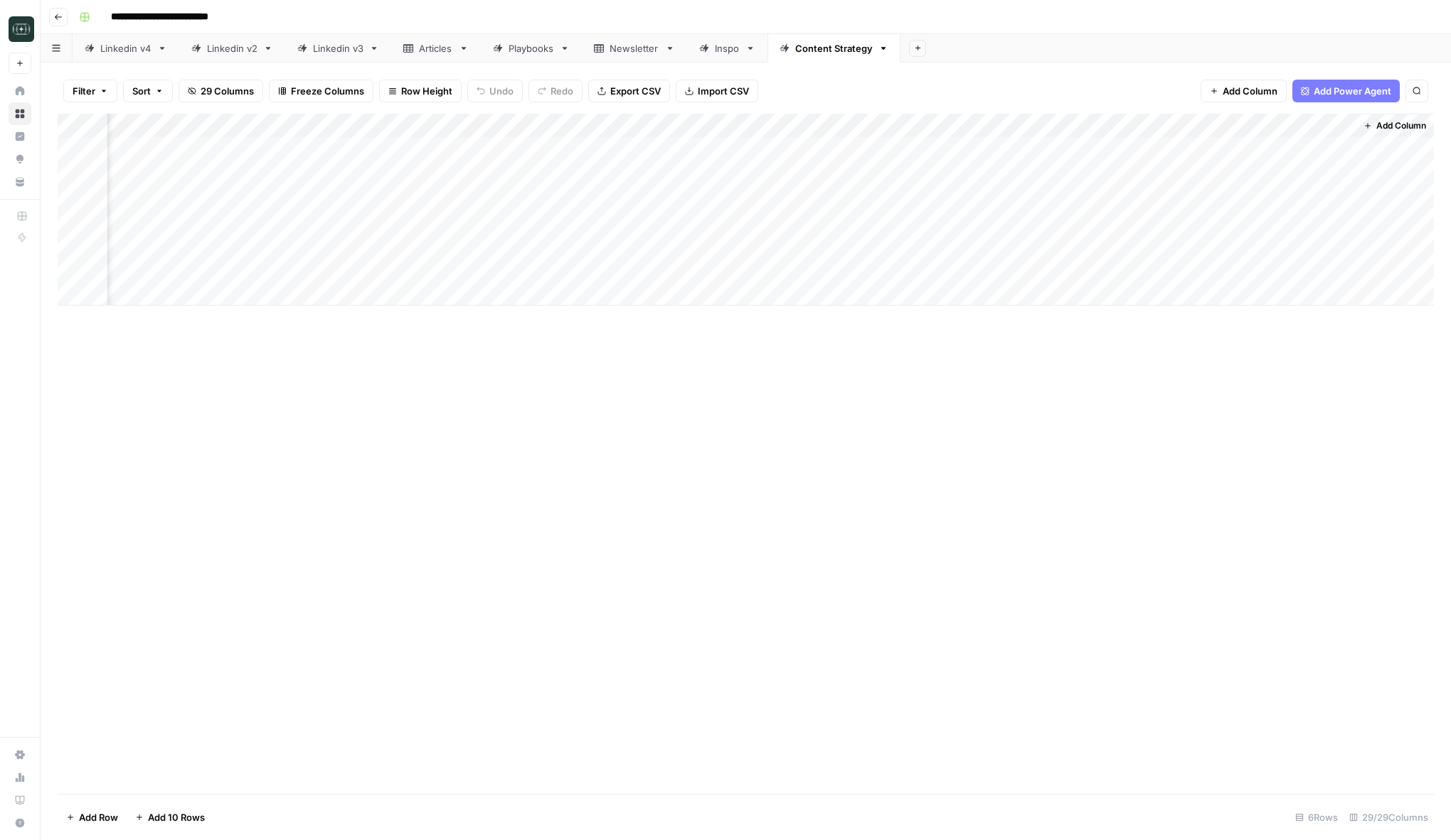
scroll to position [0, 2812]
click at [1234, 150] on div "Add Column" at bounding box center [746, 210] width 1376 height 192
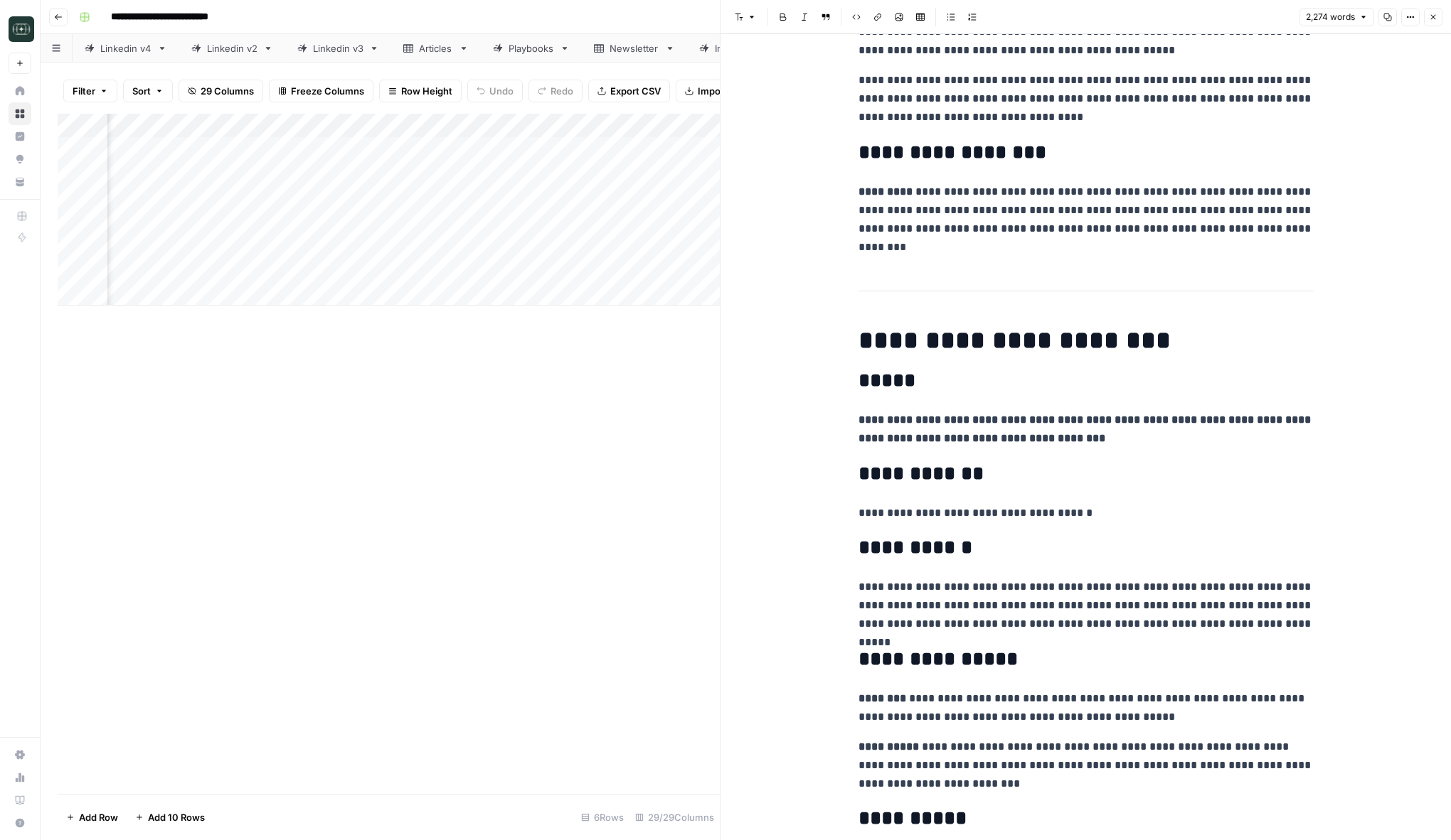
scroll to position [1995, 0]
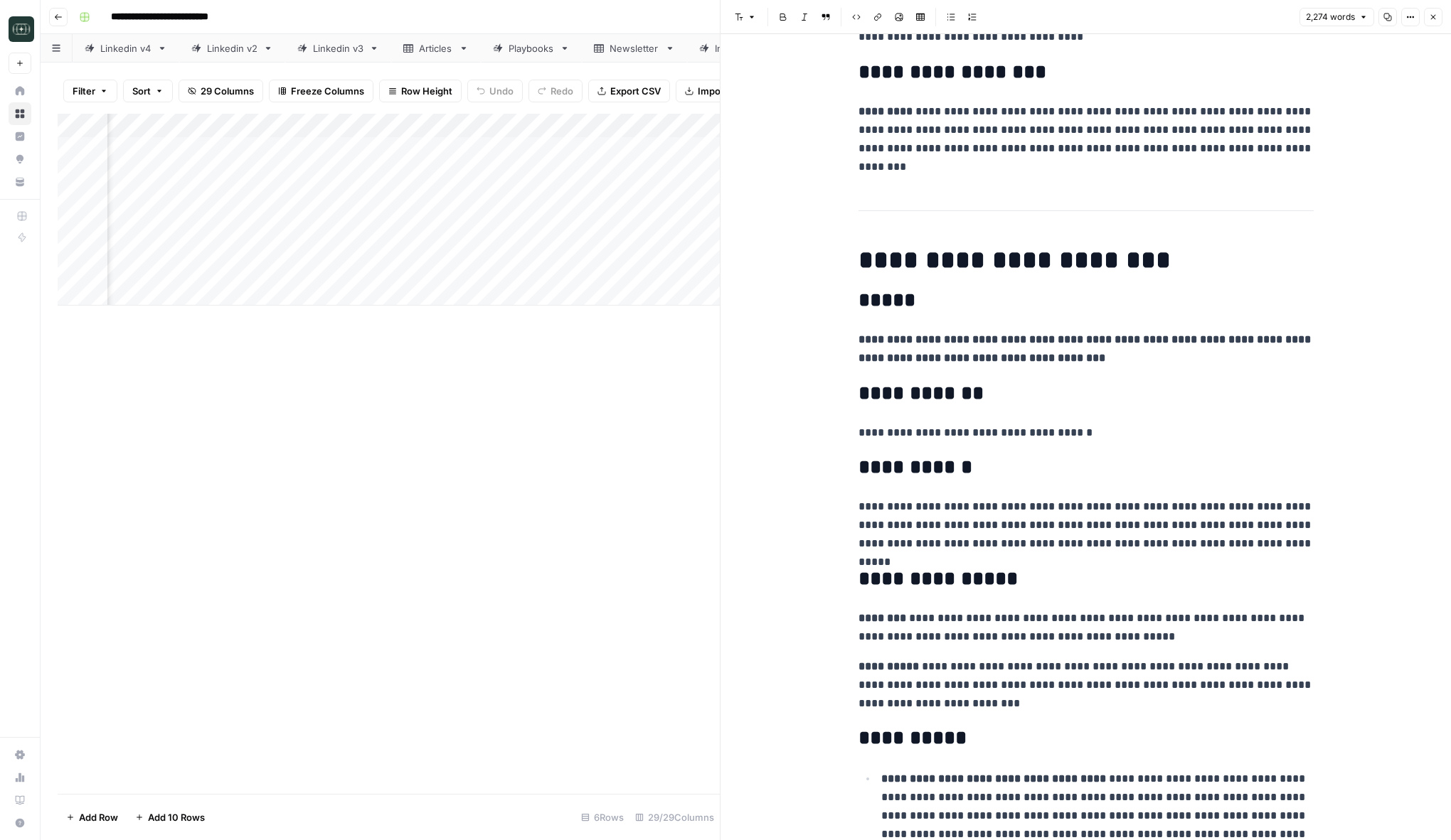
click at [1333, 25] on button "Close" at bounding box center [1432, 17] width 19 height 19
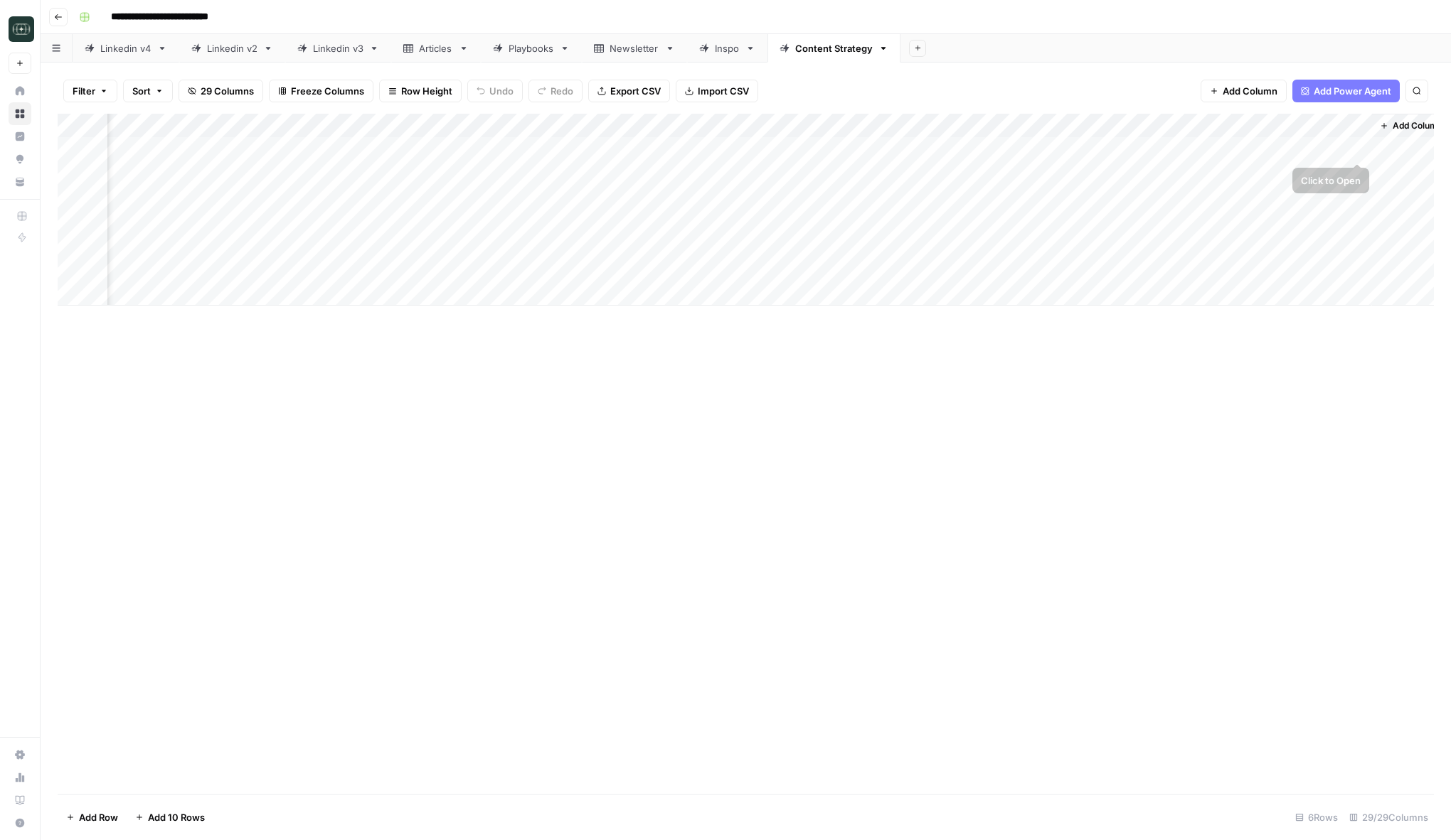
click at [1333, 150] on div "Add Column" at bounding box center [746, 210] width 1376 height 192
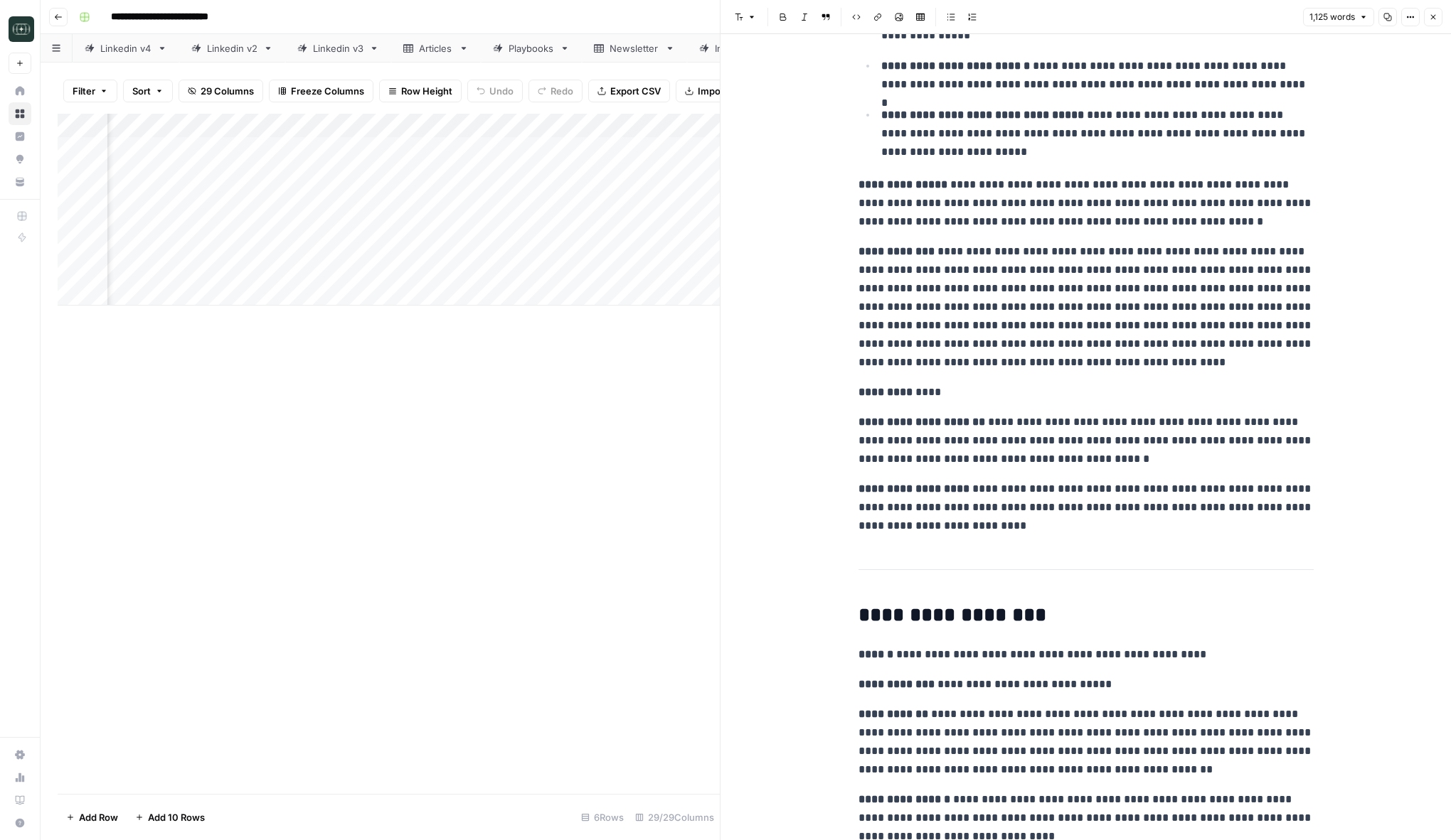
scroll to position [548, 0]
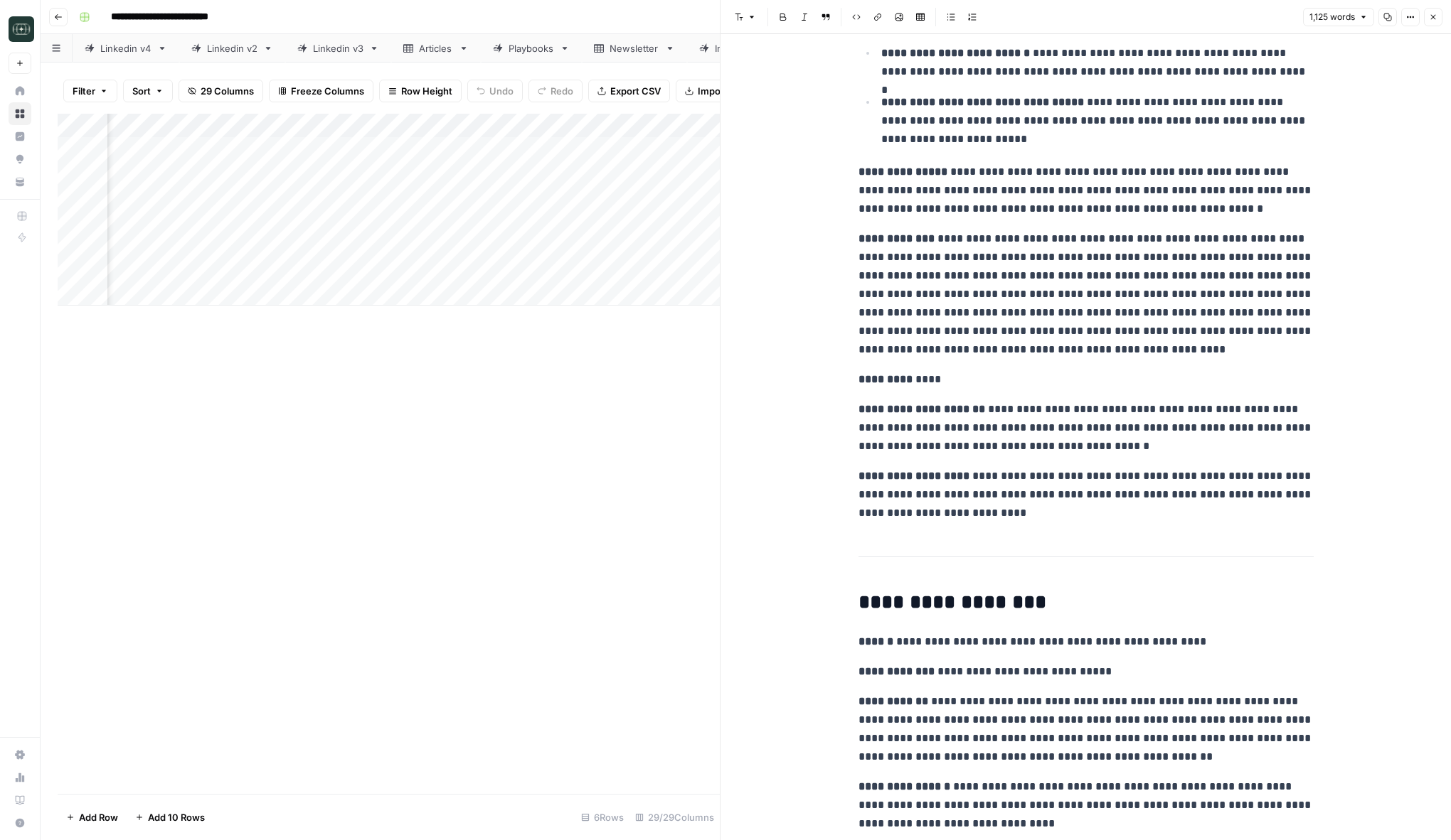
click at [1333, 20] on icon "button" at bounding box center [1432, 17] width 9 height 9
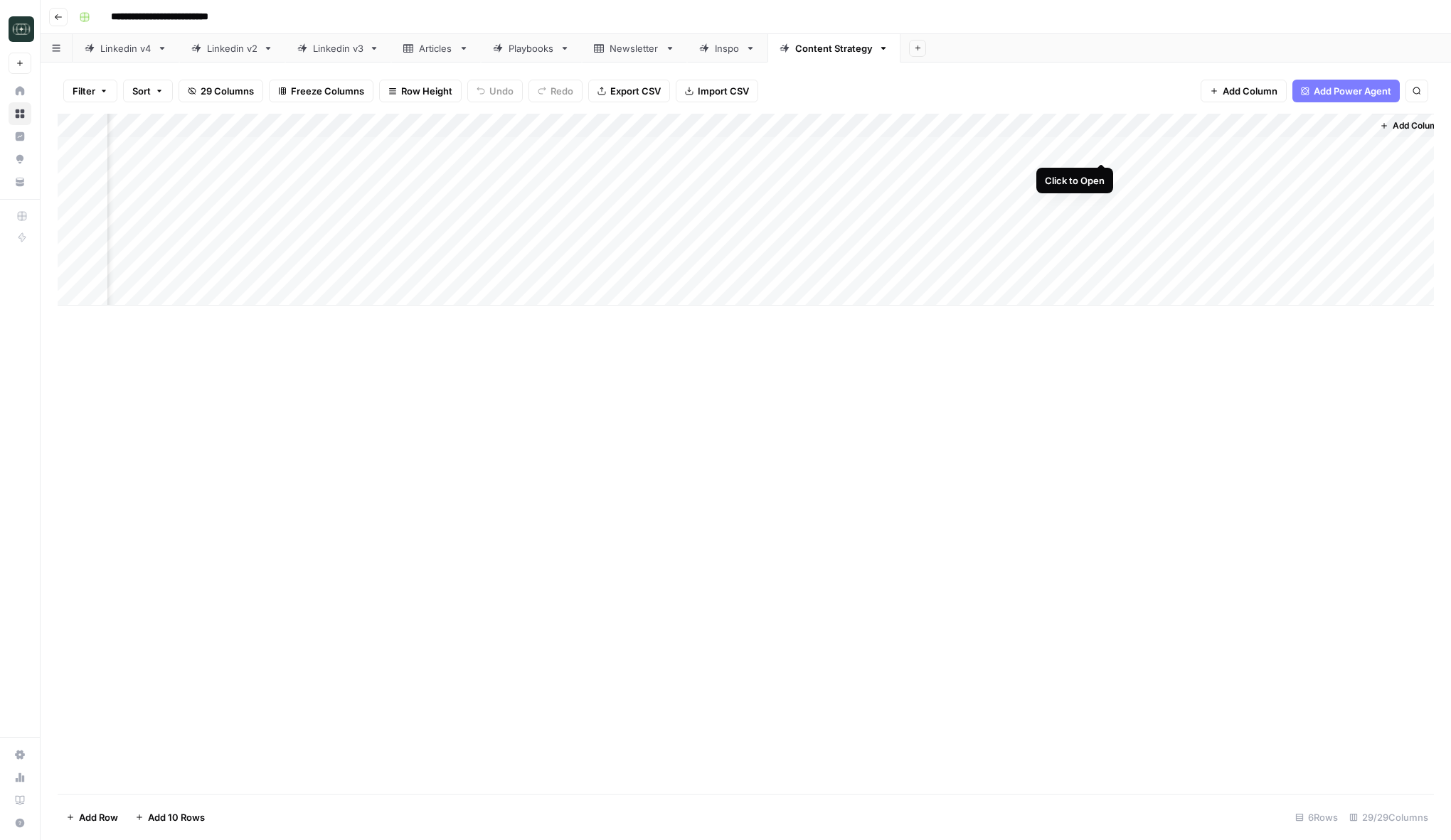
click at [1101, 148] on div "Add Column" at bounding box center [746, 210] width 1376 height 192
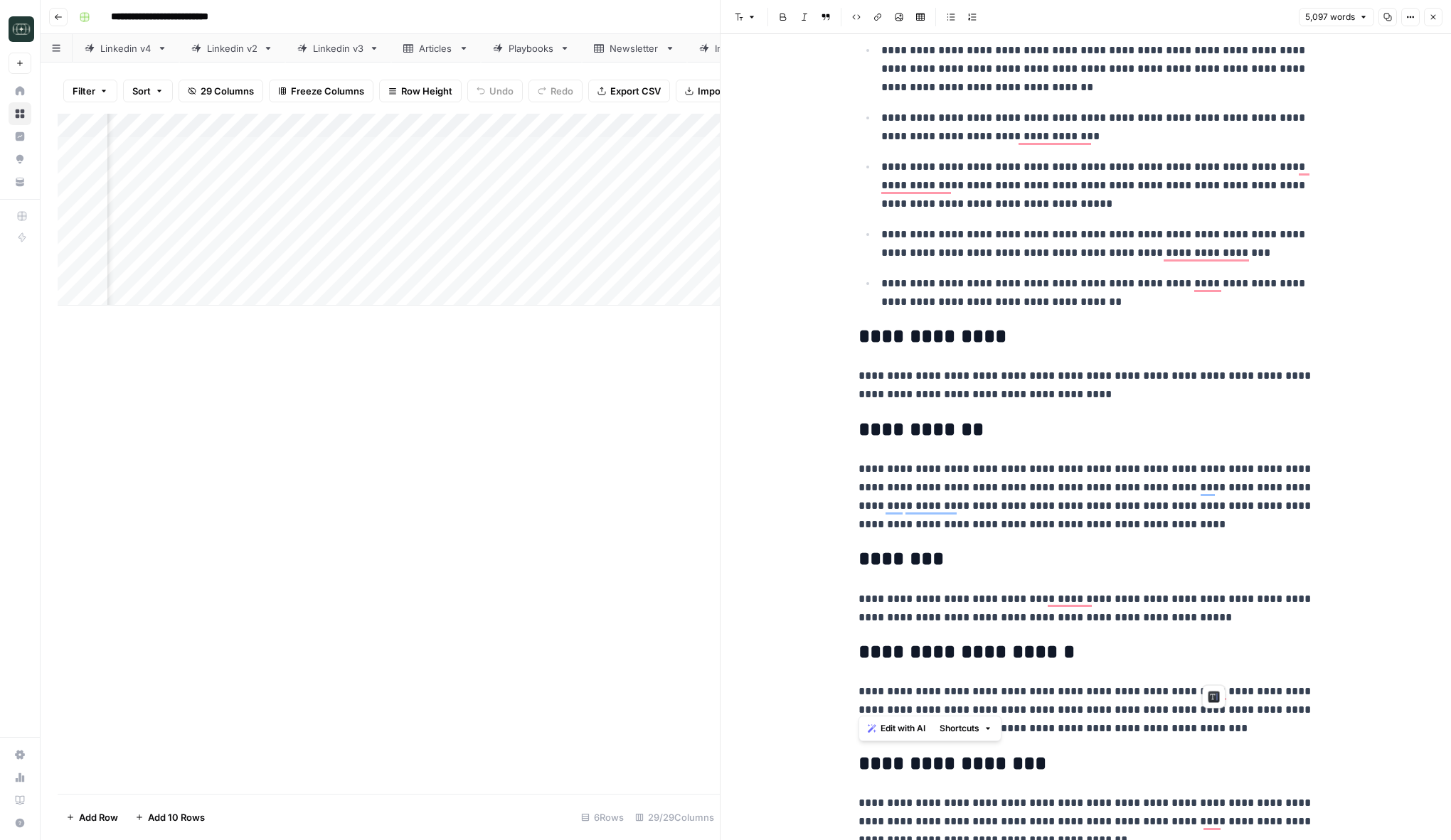
scroll to position [651, 0]
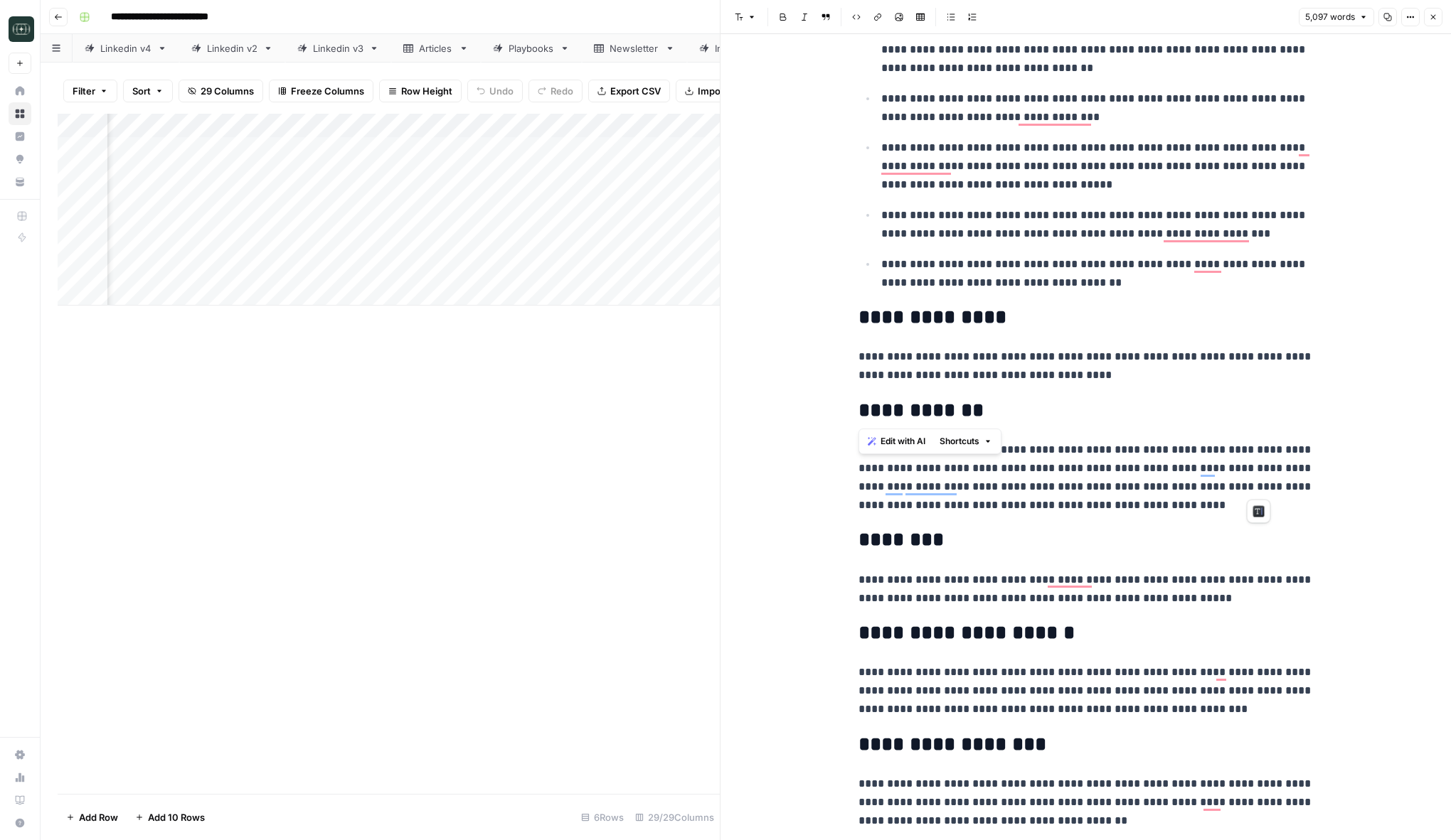
drag, startPoint x: 859, startPoint y: 154, endPoint x: 1248, endPoint y: 393, distance: 456.6
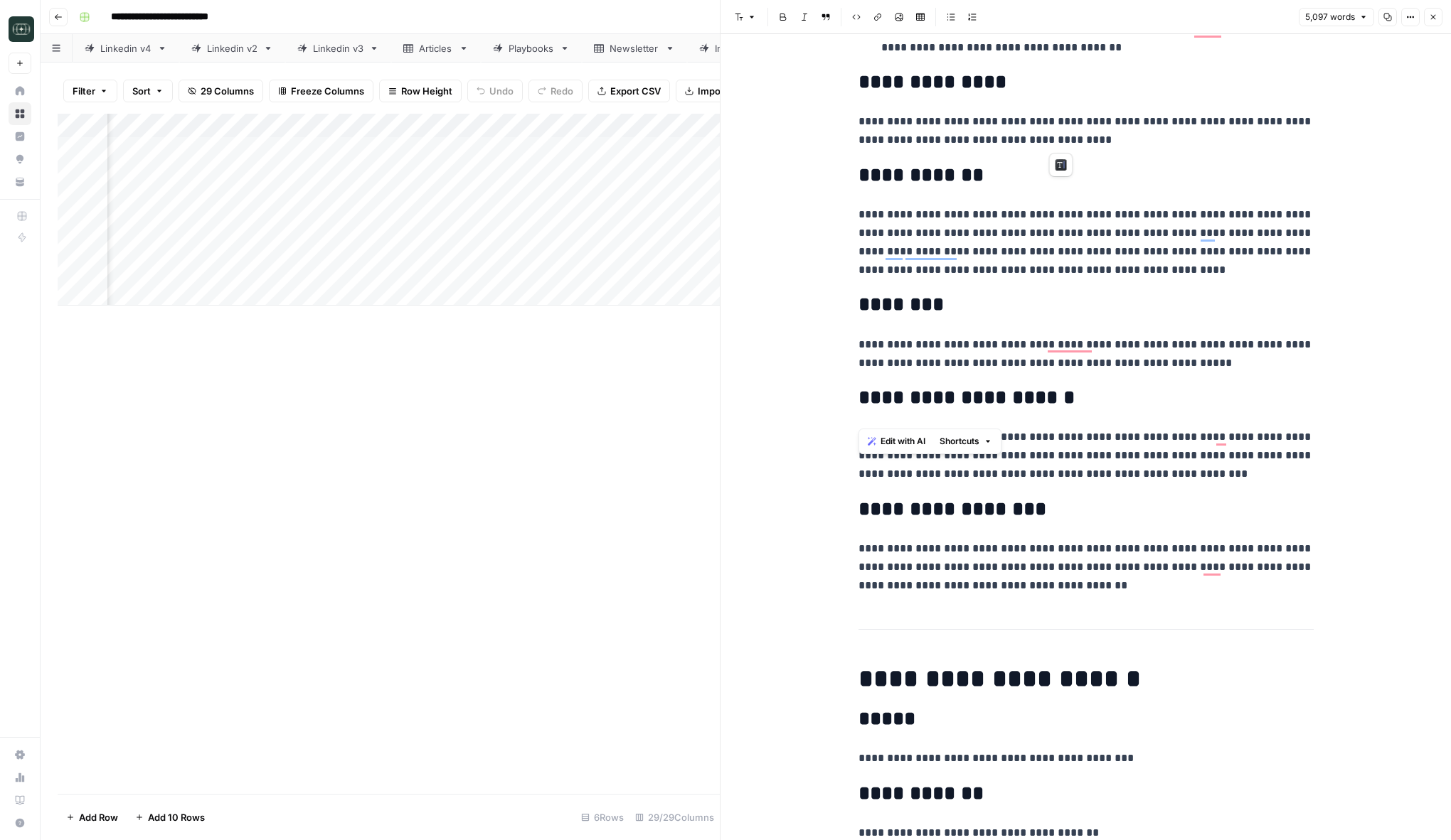
click at [586, 608] on div "Add Column" at bounding box center [389, 454] width 662 height 681
click at [1333, 12] on button "Close" at bounding box center [1432, 17] width 19 height 19
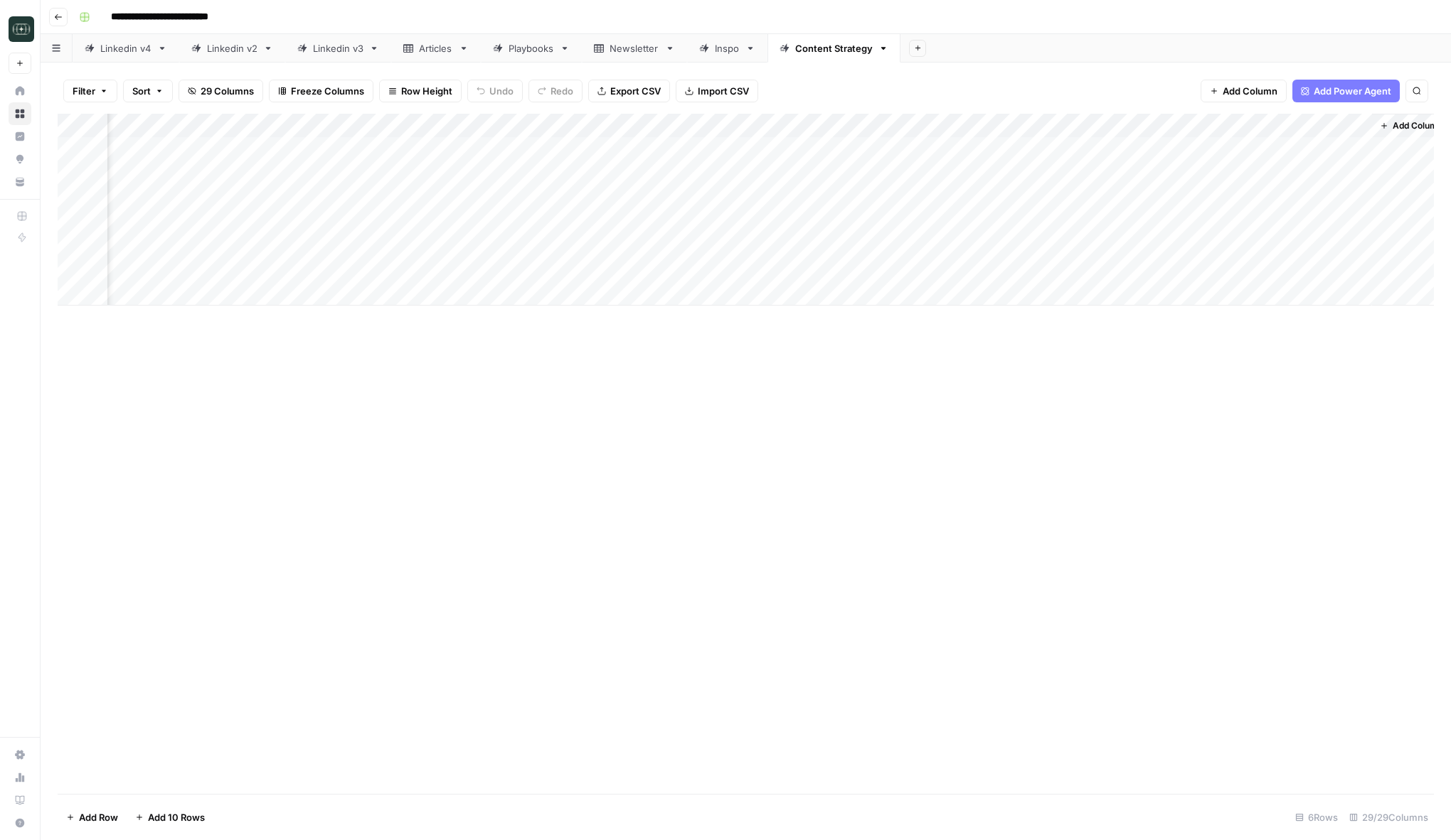
click at [334, 45] on div "Linkedin v3" at bounding box center [337, 48] width 50 height 14
click at [371, 47] on icon "button" at bounding box center [374, 48] width 10 height 10
click at [414, 98] on span "Duplicate Sheet" at bounding box center [433, 95] width 68 height 14
type input "**********"
click at [1092, 125] on div "Add Column" at bounding box center [746, 138] width 1376 height 47
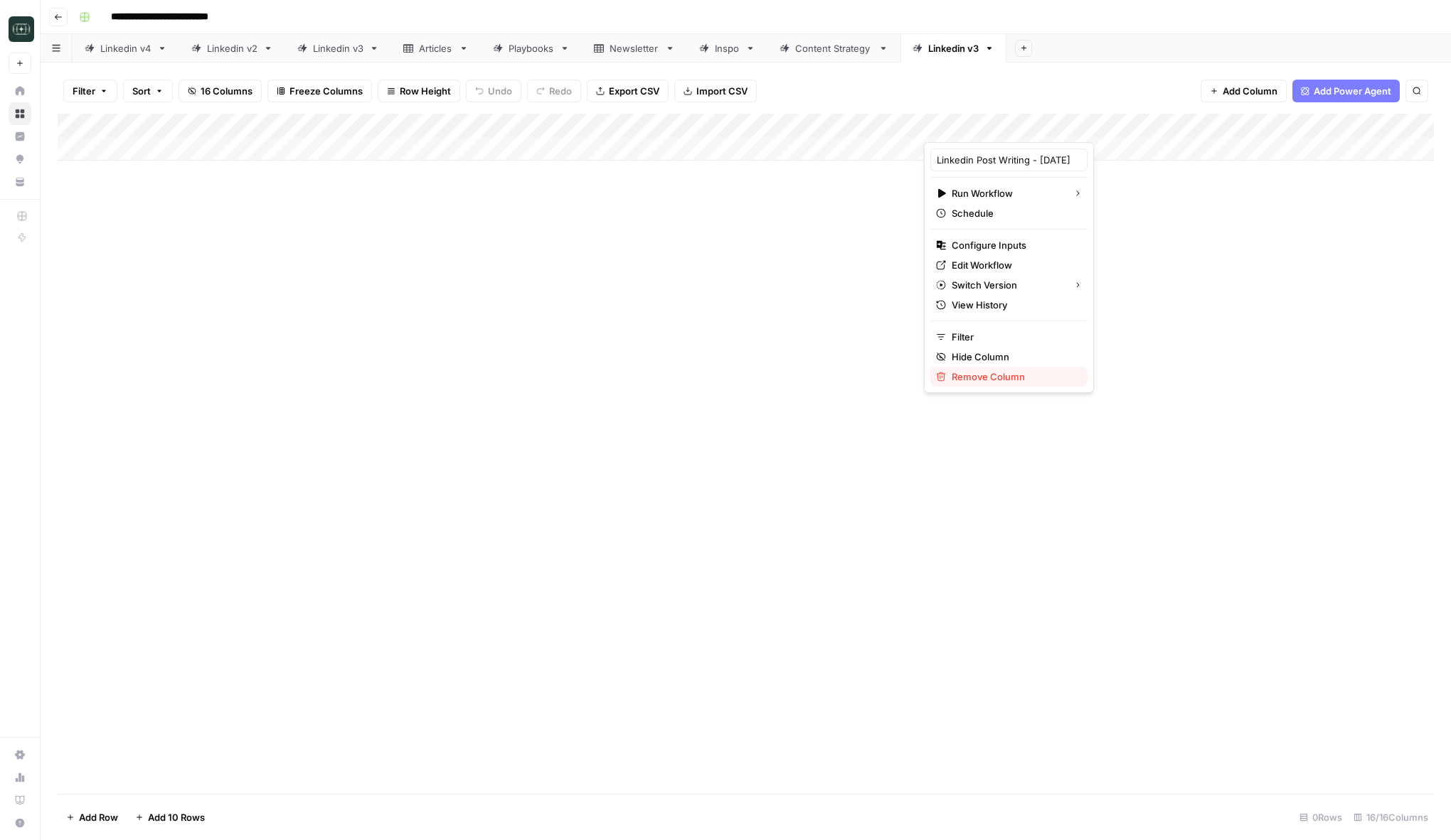
click at [956, 376] on span "Remove Column" at bounding box center [1013, 377] width 125 height 14
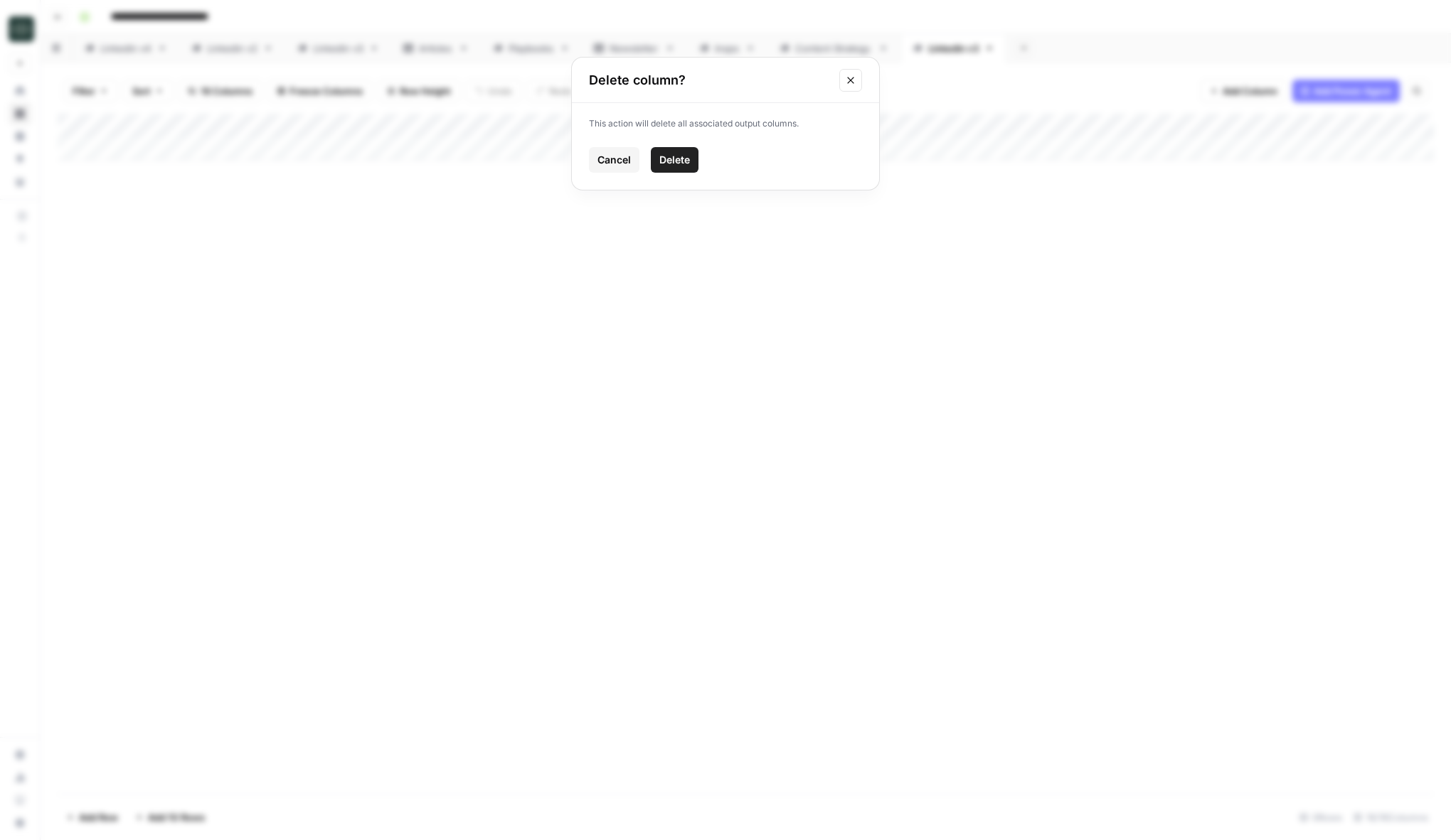
click at [698, 164] on button "Delete" at bounding box center [674, 160] width 47 height 26
click at [1150, 128] on div "Add Column" at bounding box center [746, 138] width 1376 height 47
click at [1333, 176] on div "Add Column" at bounding box center [746, 454] width 1376 height 681
click at [1333, 129] on span "Add Column" at bounding box center [1354, 125] width 50 height 13
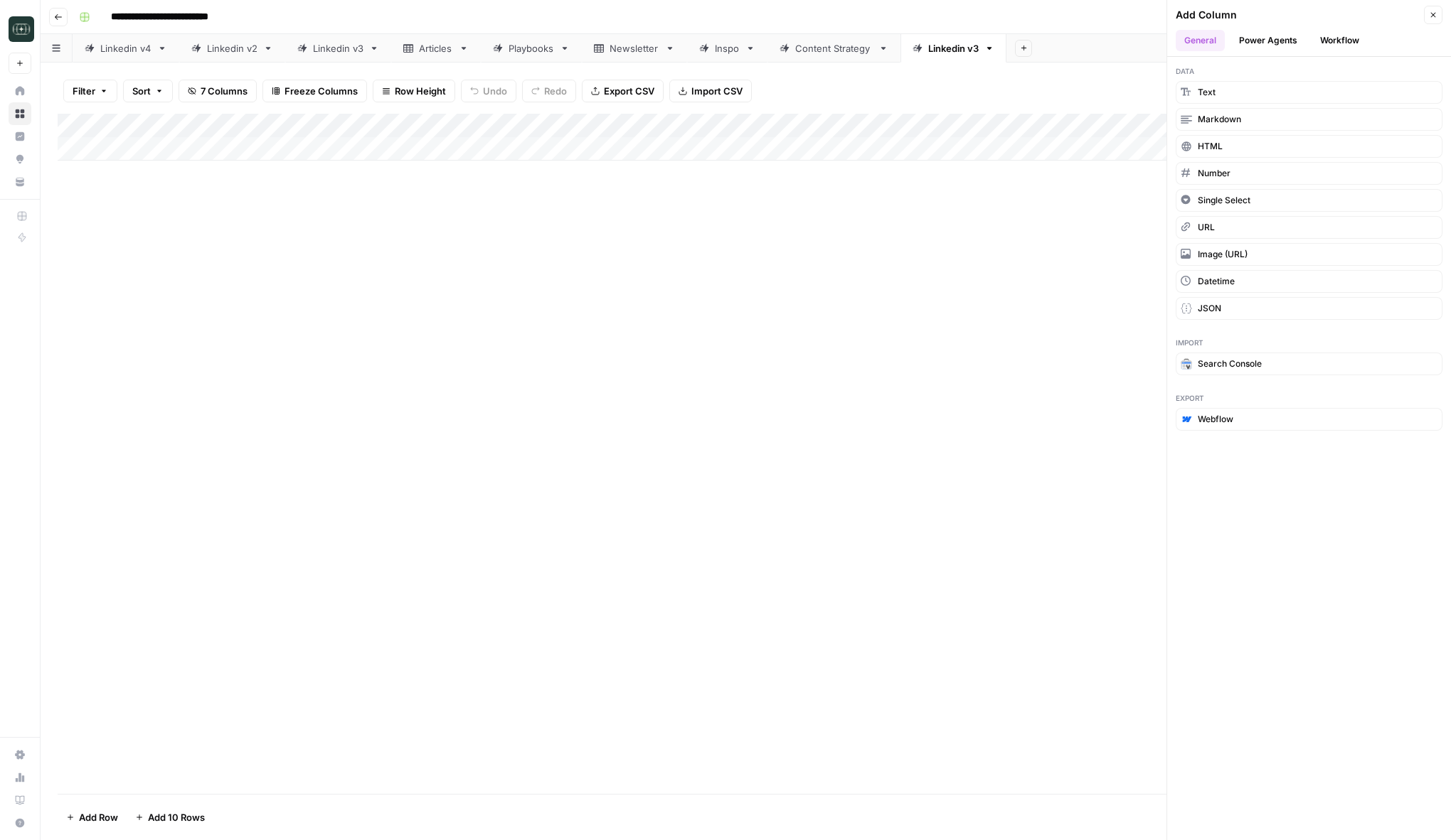
click at [1333, 34] on button "Workflow" at bounding box center [1339, 40] width 56 height 22
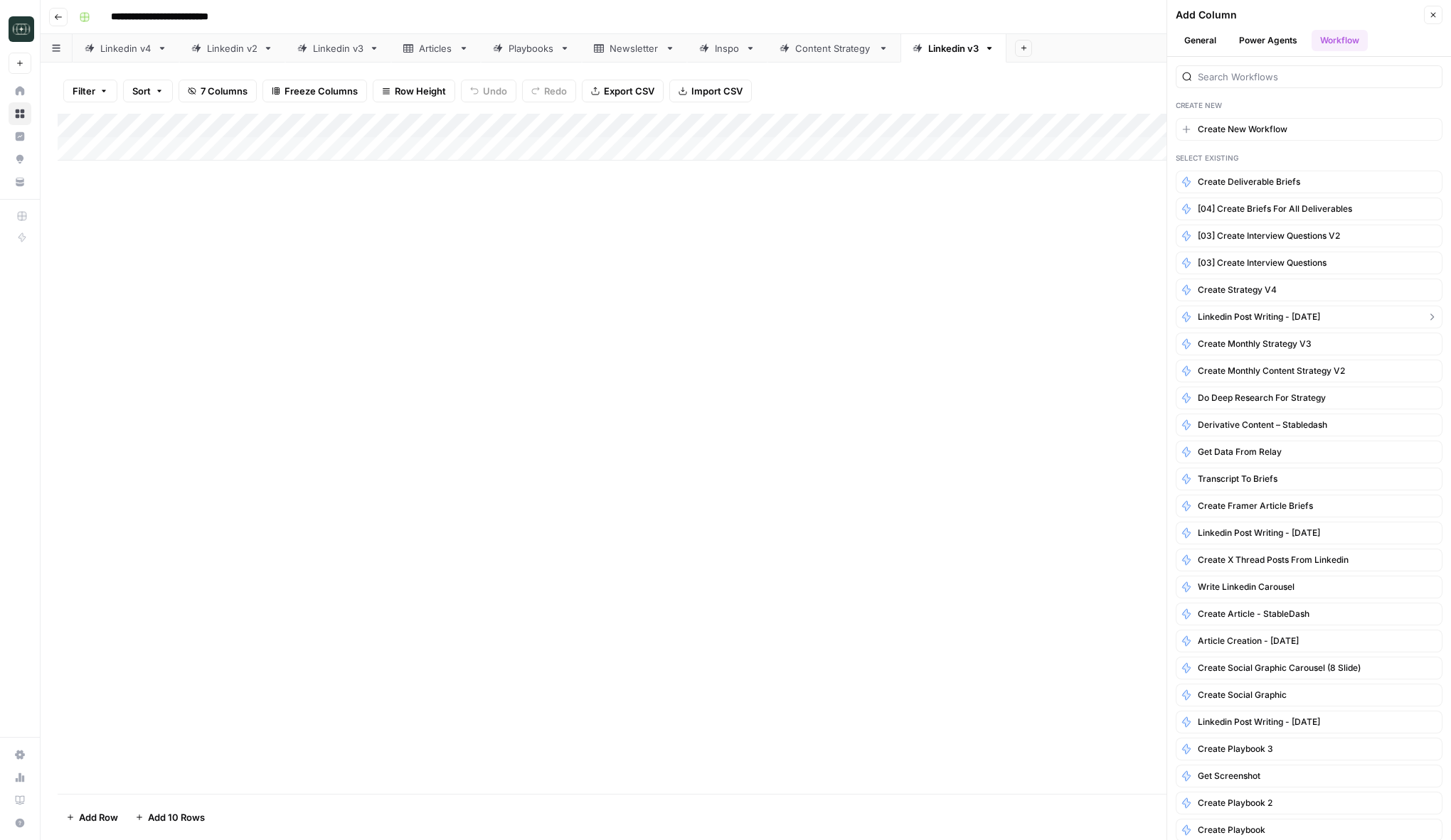
click at [1307, 324] on button "Linkedin Post Writing - OCT25" at bounding box center [1308, 317] width 267 height 23
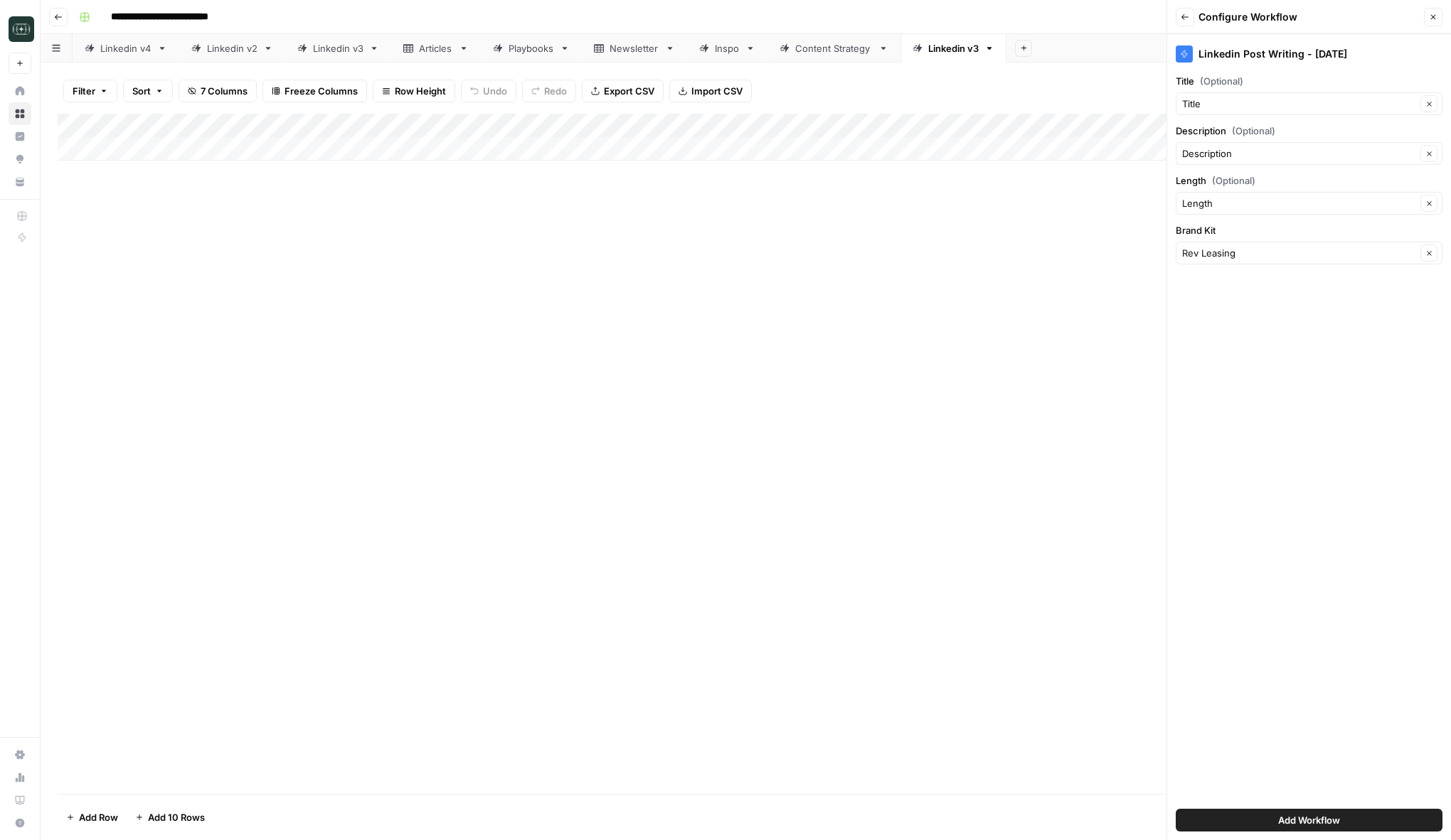
click at [1243, 817] on button "Add Workflow" at bounding box center [1308, 820] width 267 height 23
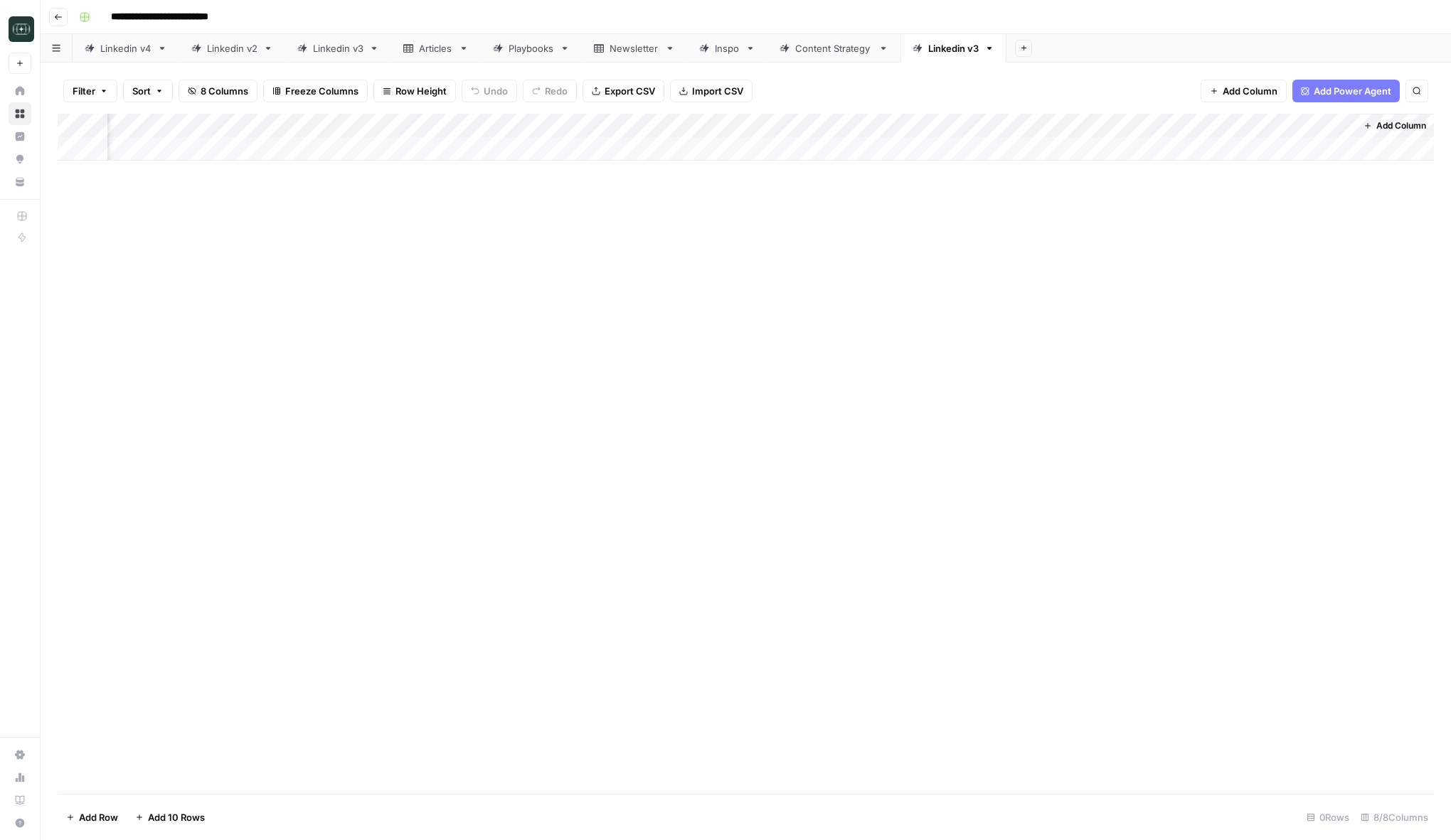
drag, startPoint x: 1267, startPoint y: 127, endPoint x: 815, endPoint y: 126, distance: 452.0
click at [815, 126] on div "Add Column" at bounding box center [746, 138] width 1376 height 47
click at [345, 156] on div "Add Column" at bounding box center [746, 138] width 1376 height 47
click at [345, 156] on textarea at bounding box center [324, 150] width 436 height 20
type textarea "**********"
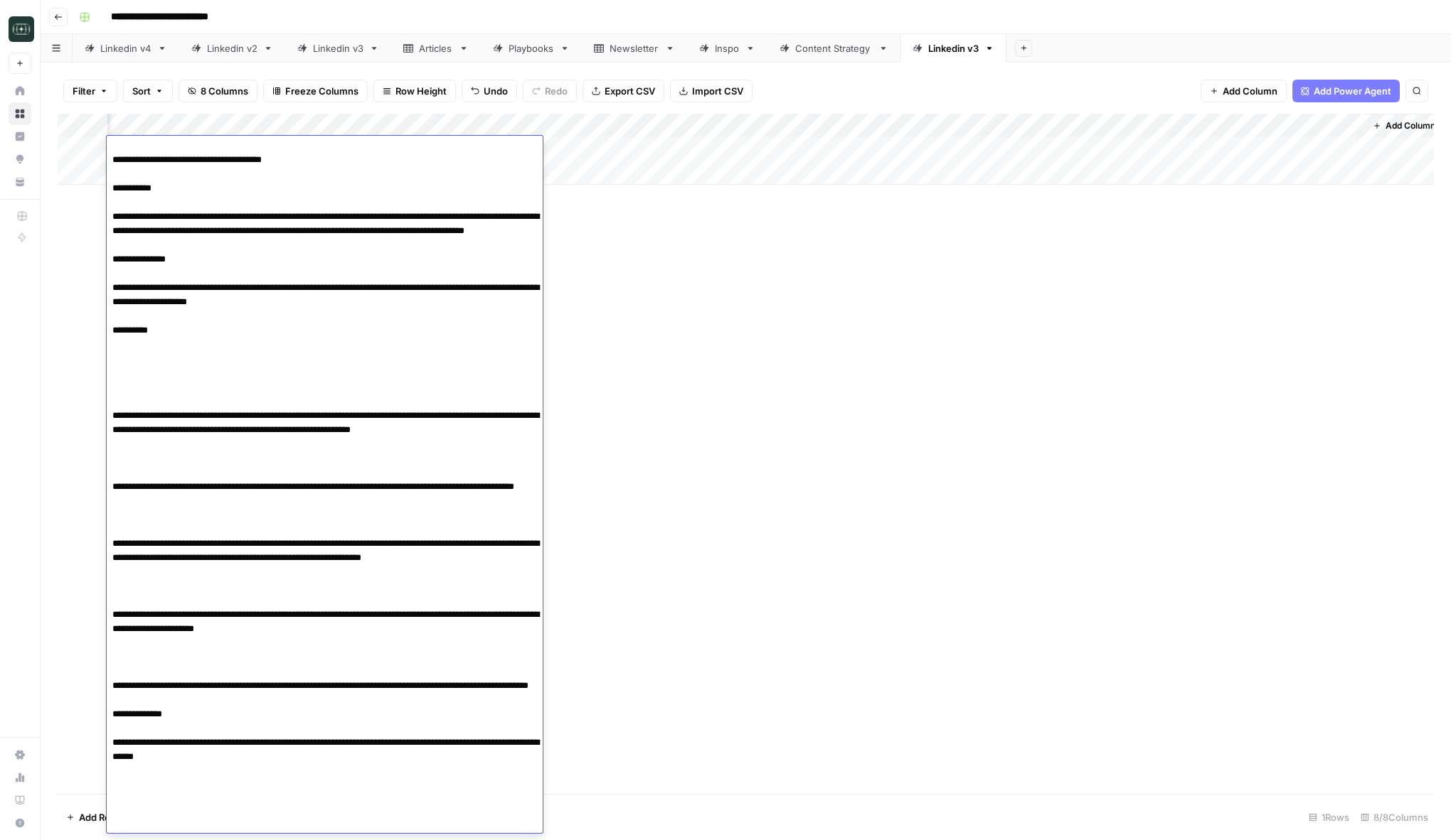
click at [850, 317] on div "Add Column" at bounding box center [746, 454] width 1376 height 681
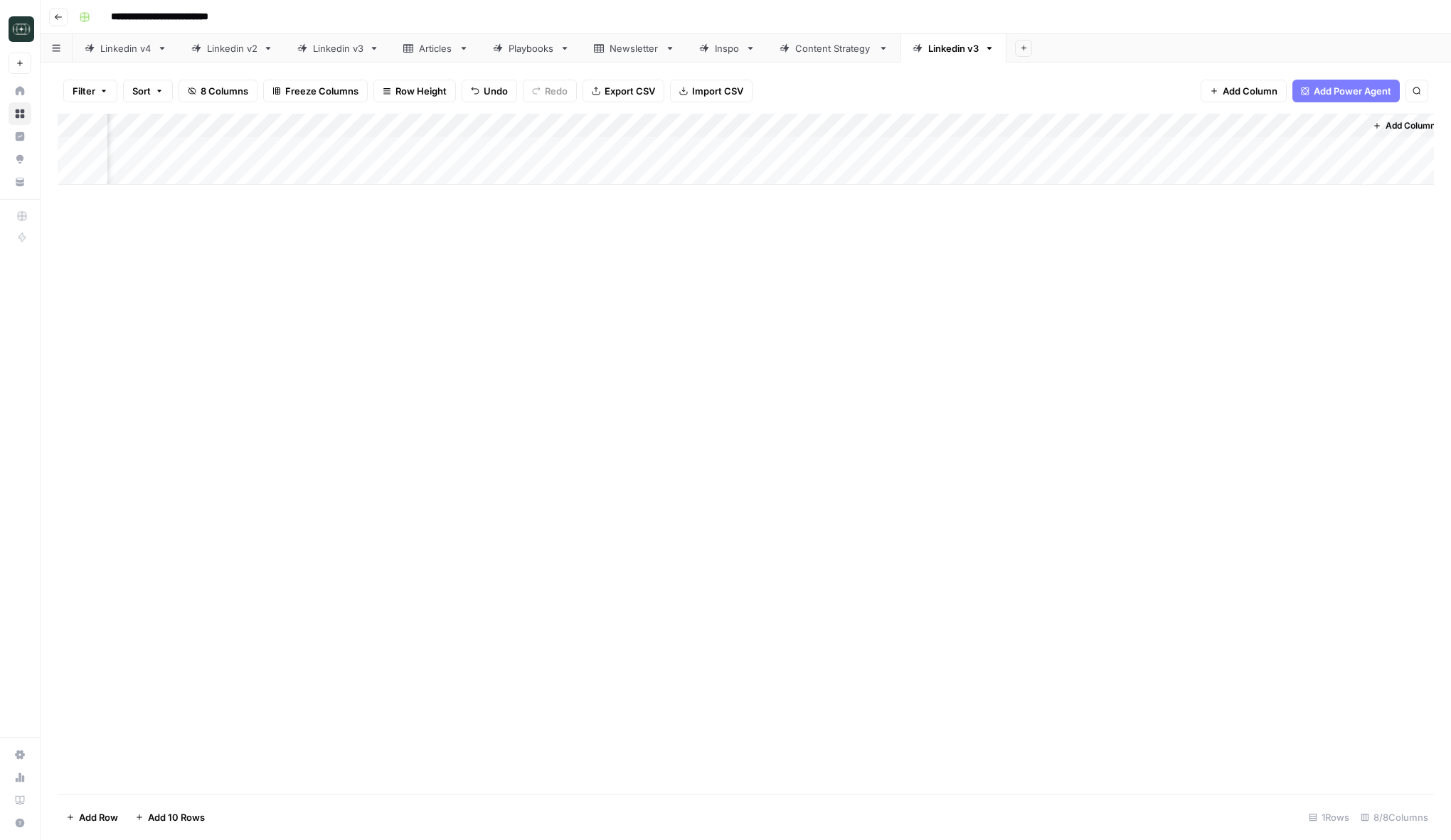
click at [684, 146] on div "Add Column" at bounding box center [746, 150] width 1376 height 71
click at [695, 224] on button "Medium ( 120-200 words)" at bounding box center [736, 229] width 125 height 17
click at [857, 147] on div "Add Column" at bounding box center [746, 150] width 1376 height 71
click at [1097, 148] on div "Add Column" at bounding box center [746, 150] width 1376 height 71
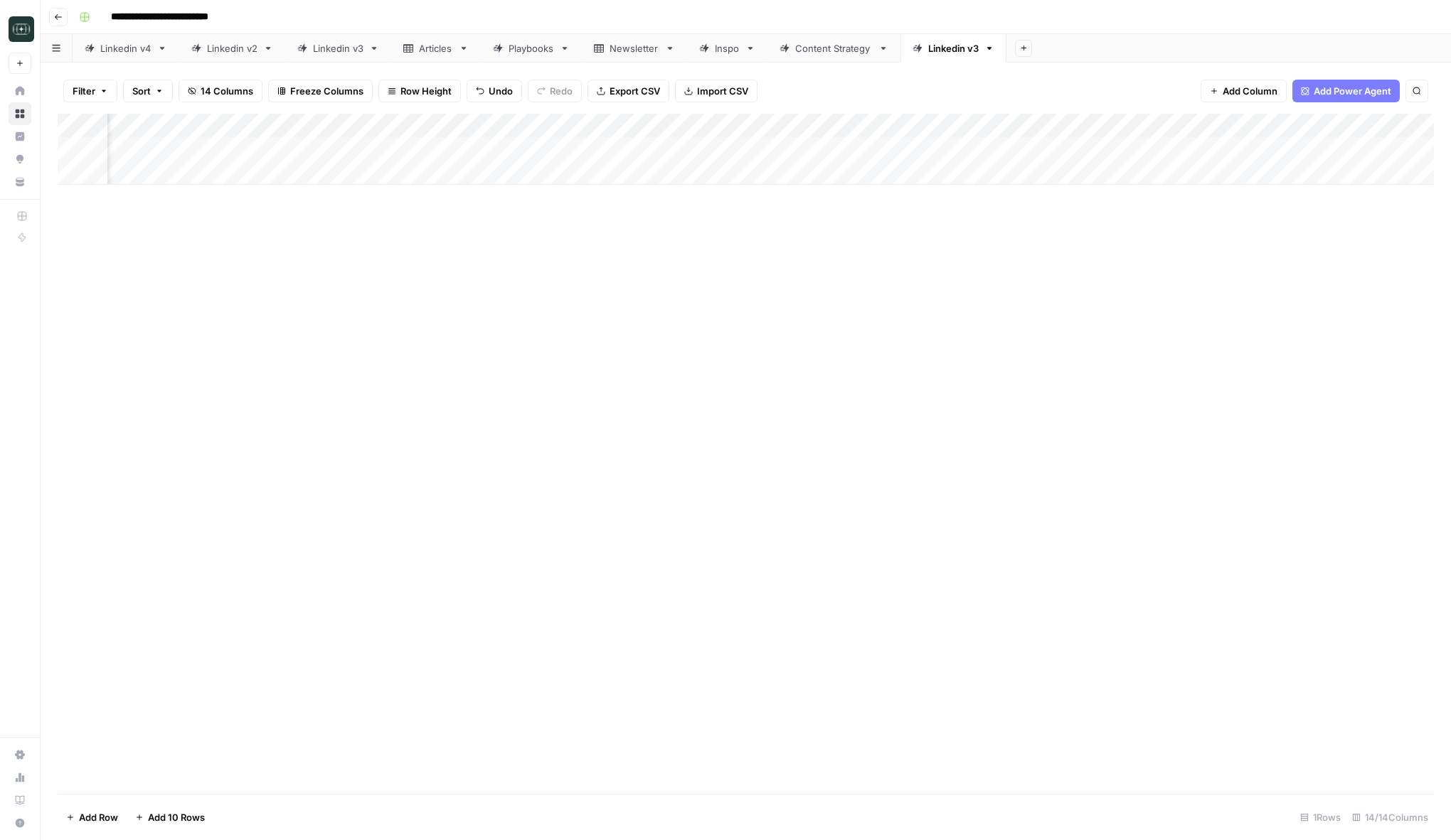
click at [1076, 390] on div "Add Column" at bounding box center [746, 454] width 1376 height 681
click at [1093, 150] on div "Add Column" at bounding box center [746, 150] width 1376 height 71
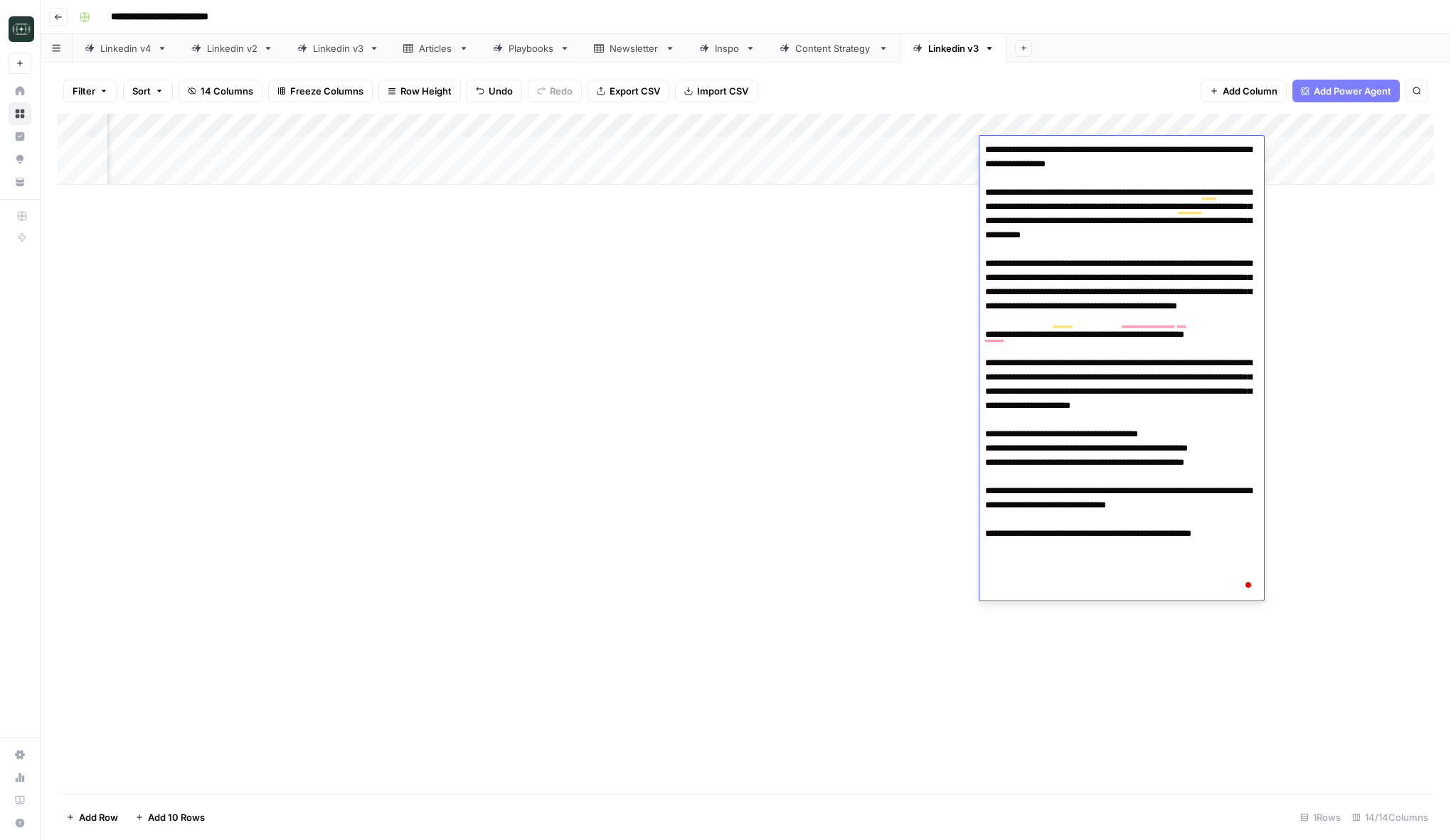
click at [1299, 499] on div "Add Column" at bounding box center [746, 454] width 1376 height 681
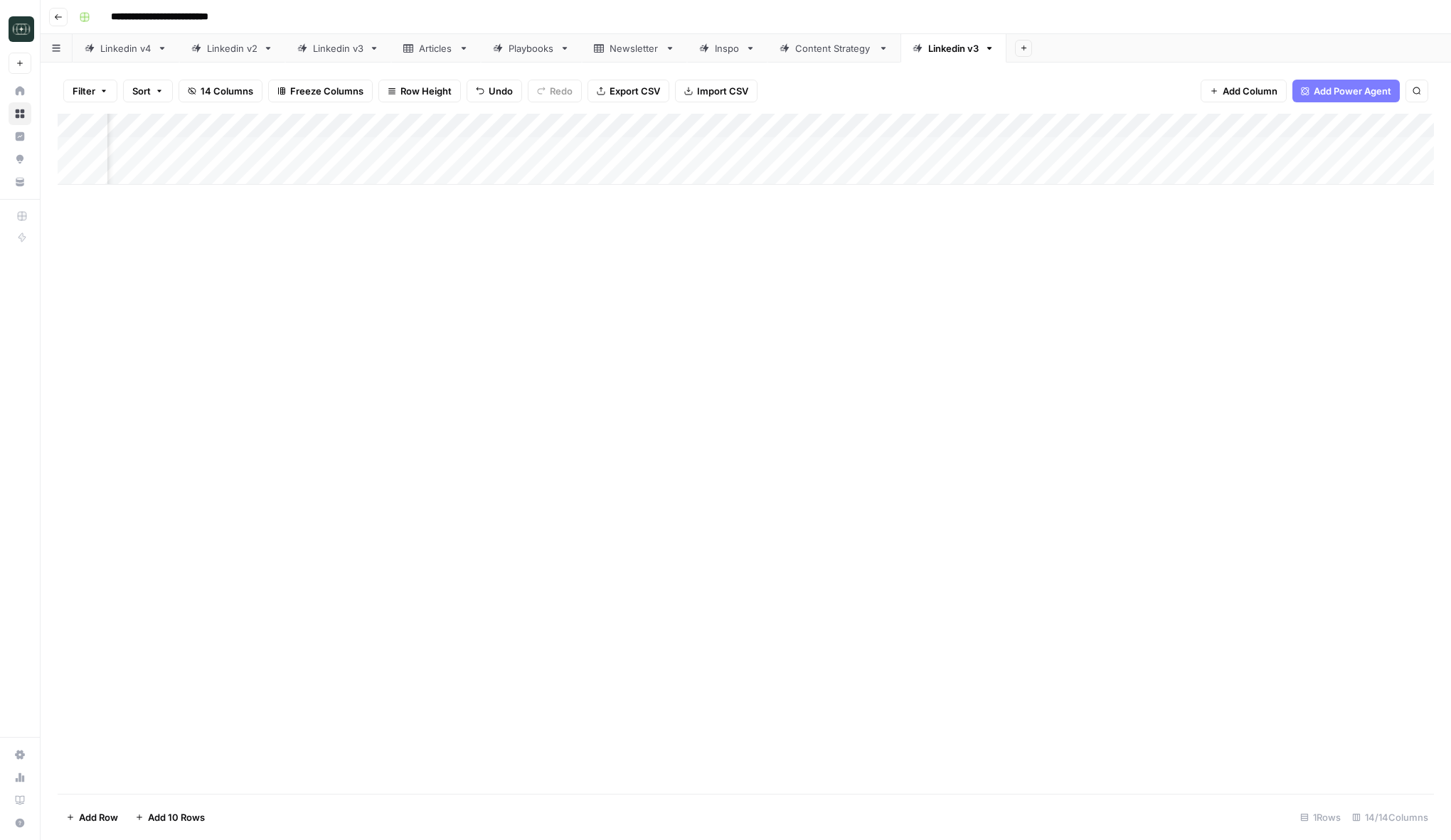
click at [1324, 148] on div "Add Column" at bounding box center [746, 150] width 1376 height 71
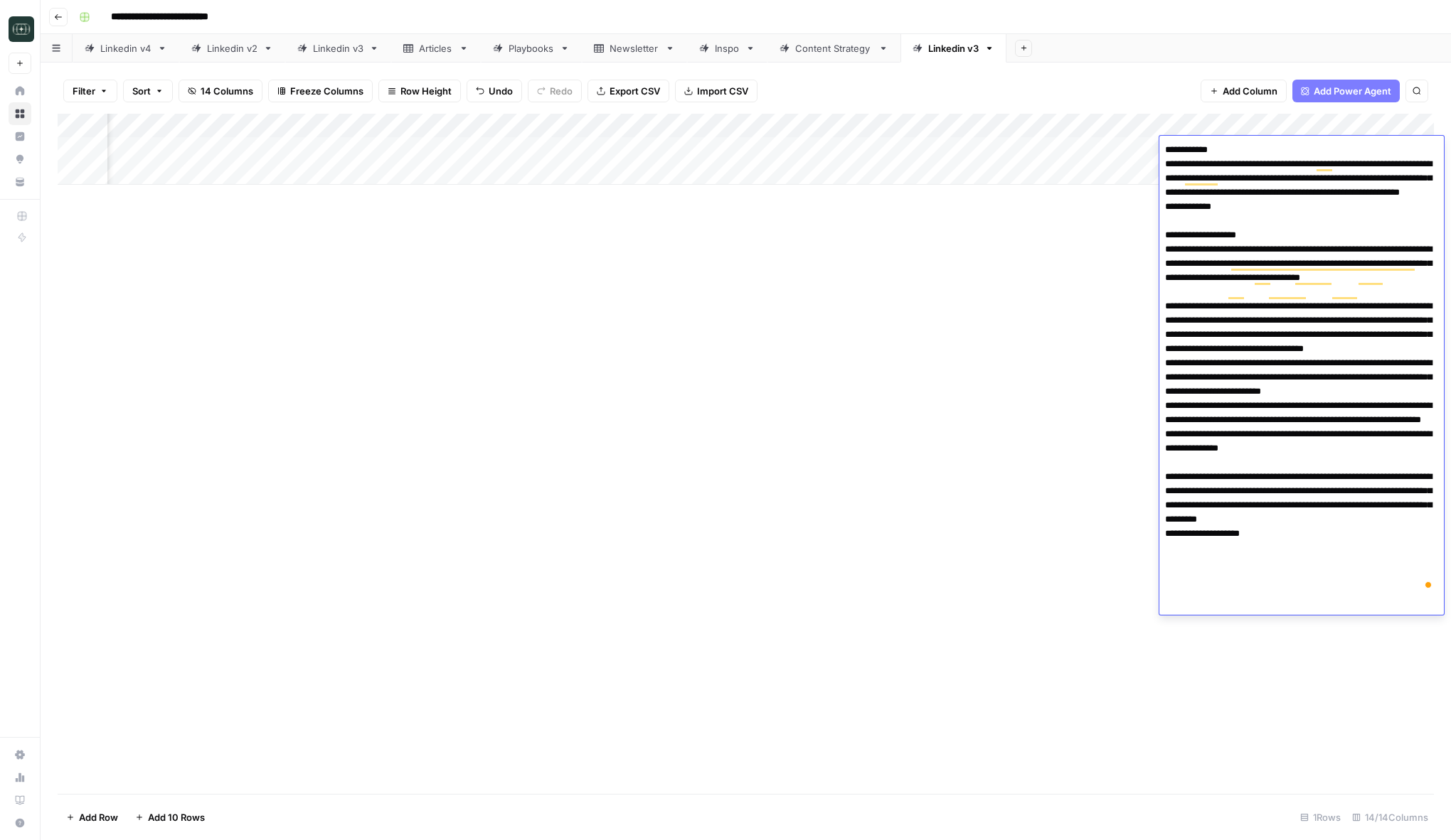
click at [983, 456] on div "Add Column" at bounding box center [746, 454] width 1376 height 681
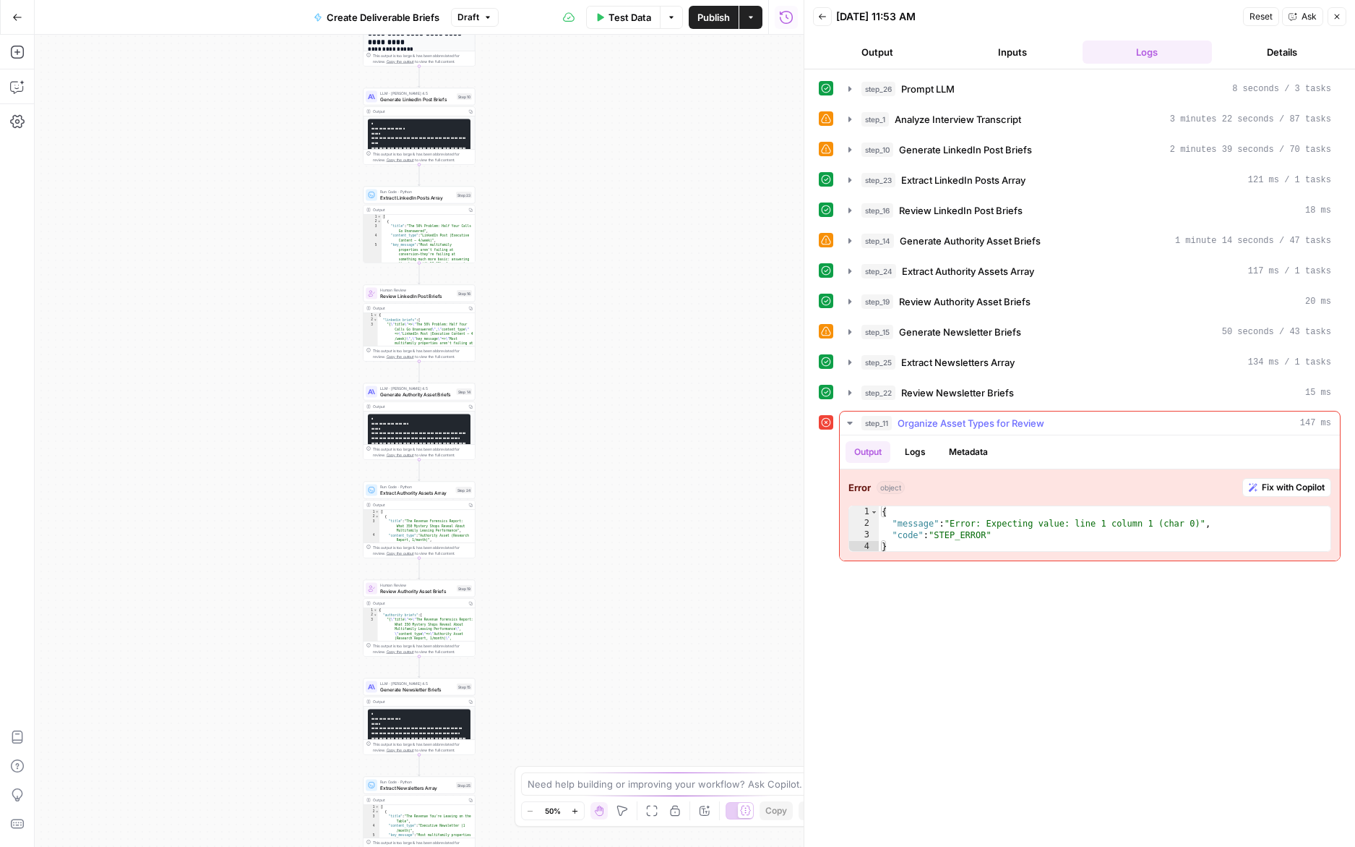
click at [1272, 487] on span "Fix with Copilot" at bounding box center [1293, 487] width 63 height 13
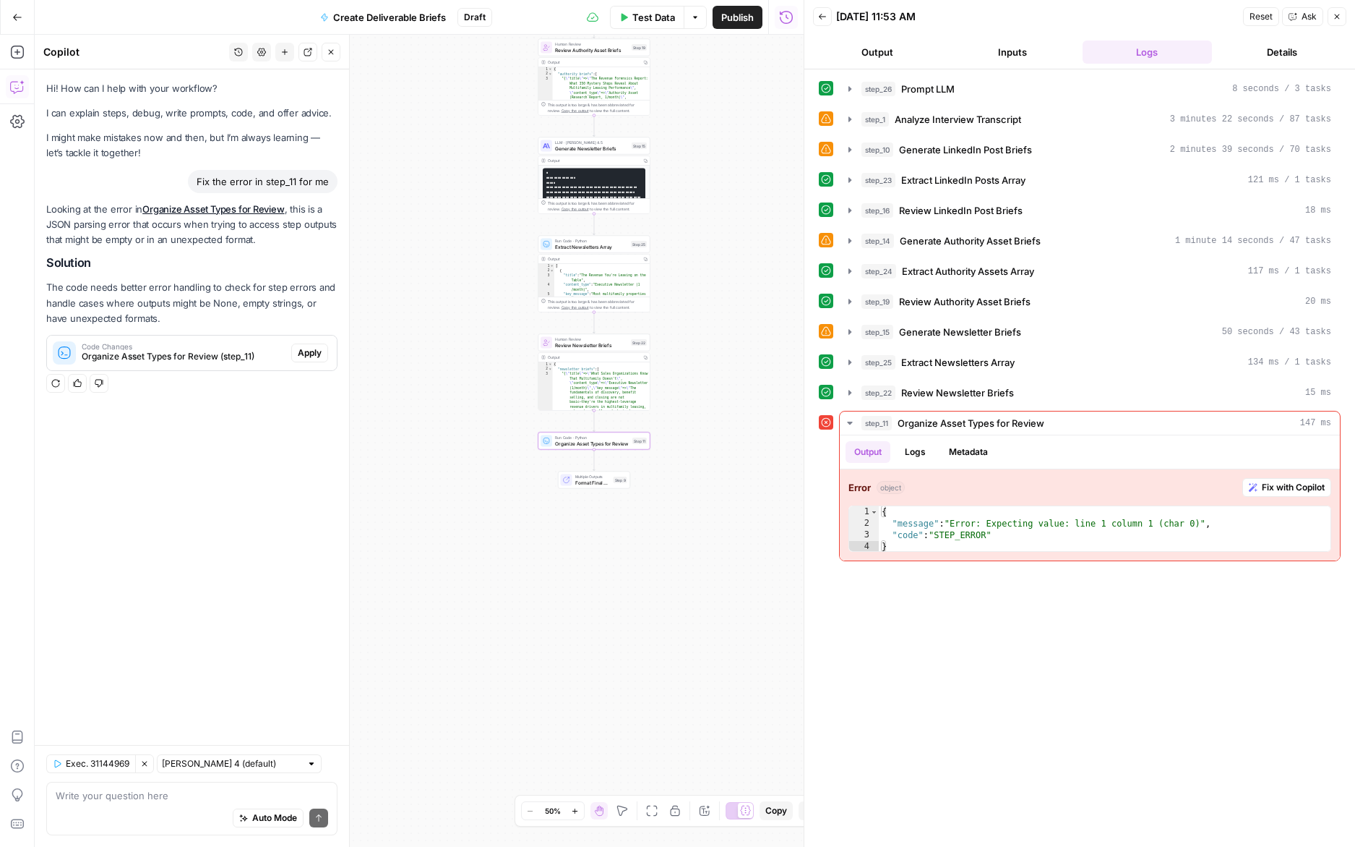
click at [304, 351] on span "Apply" at bounding box center [310, 352] width 24 height 13
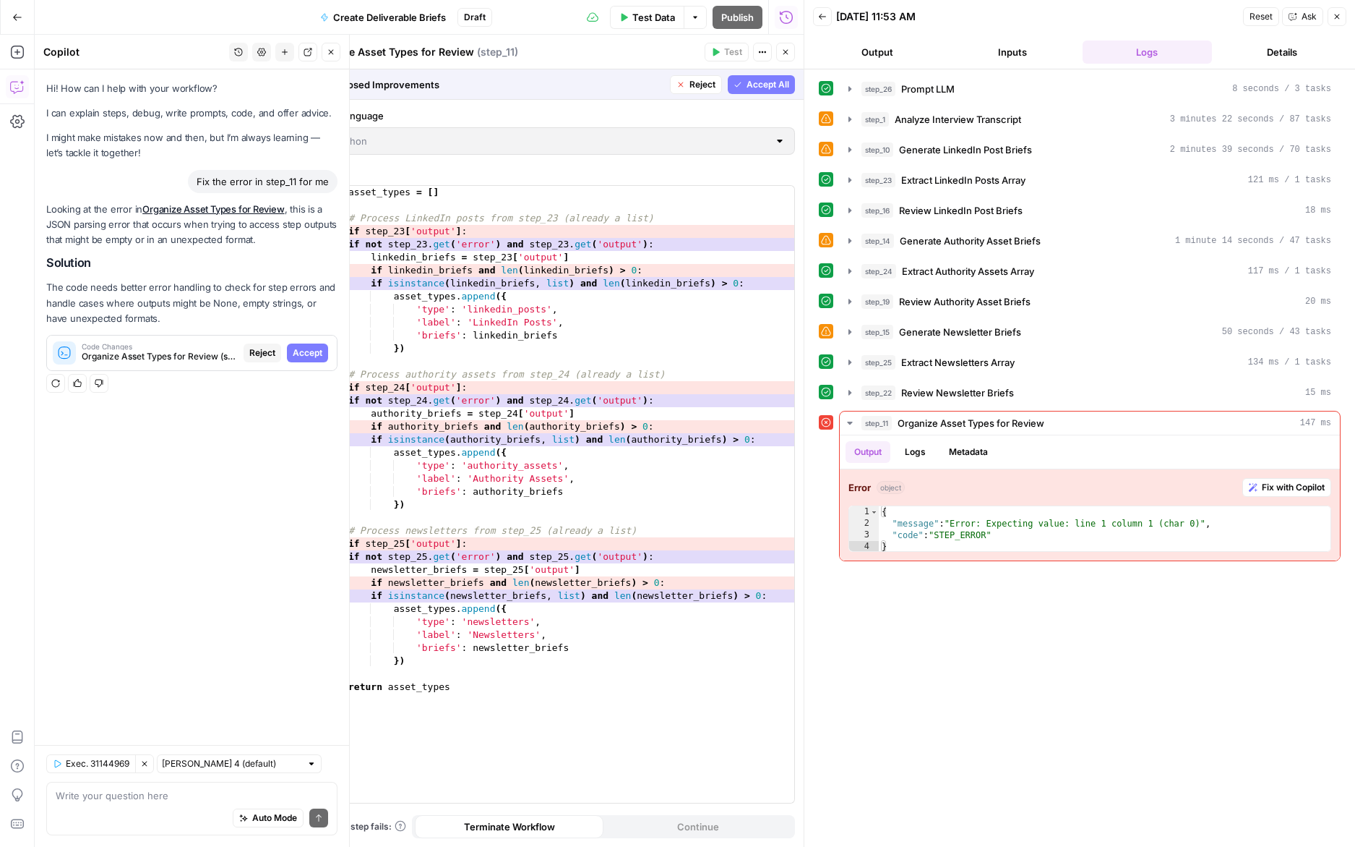
click at [304, 351] on span "Accept" at bounding box center [308, 352] width 30 height 13
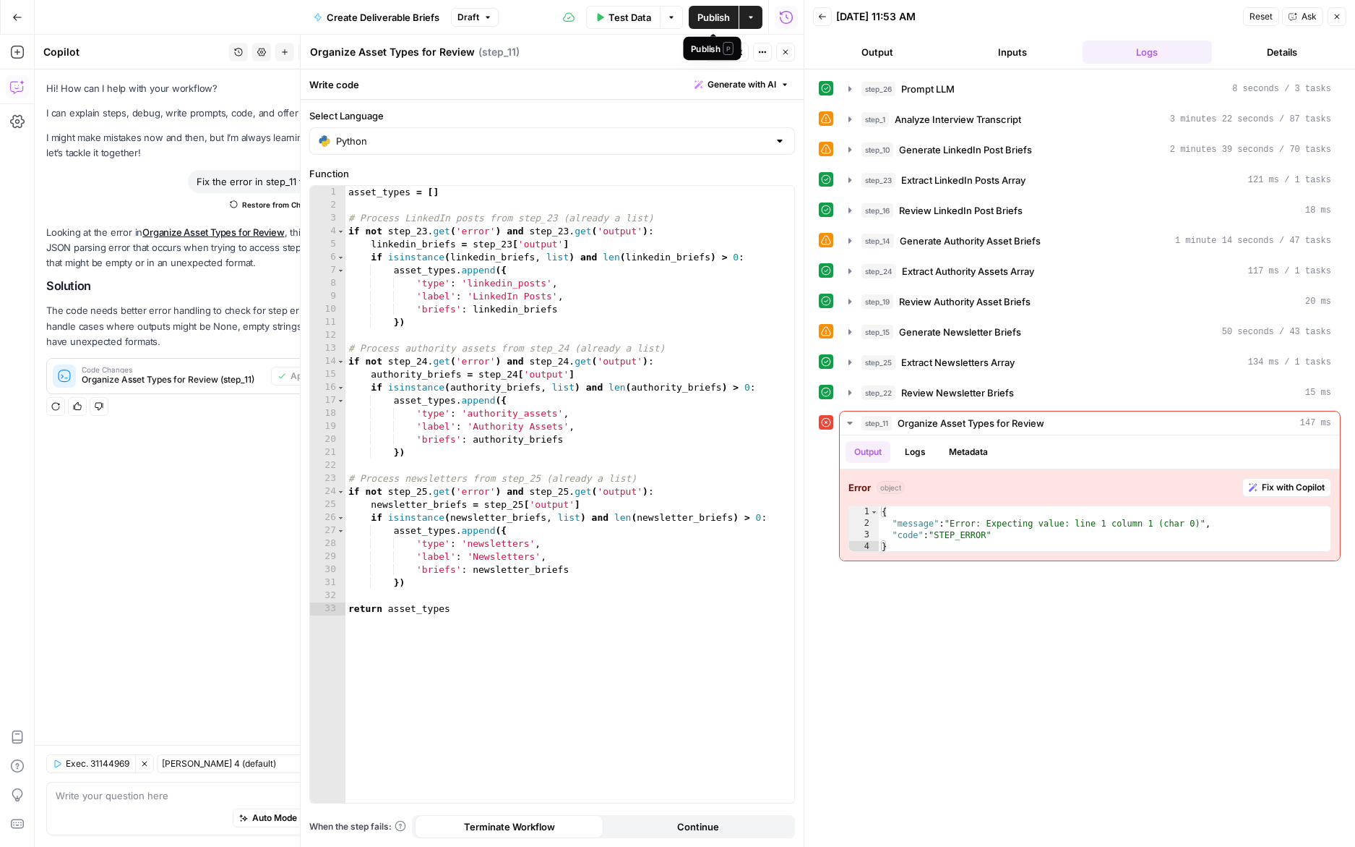
click at [717, 57] on div "Publish P" at bounding box center [713, 47] width 58 height 23
click at [720, 59] on button "Test" at bounding box center [727, 52] width 44 height 19
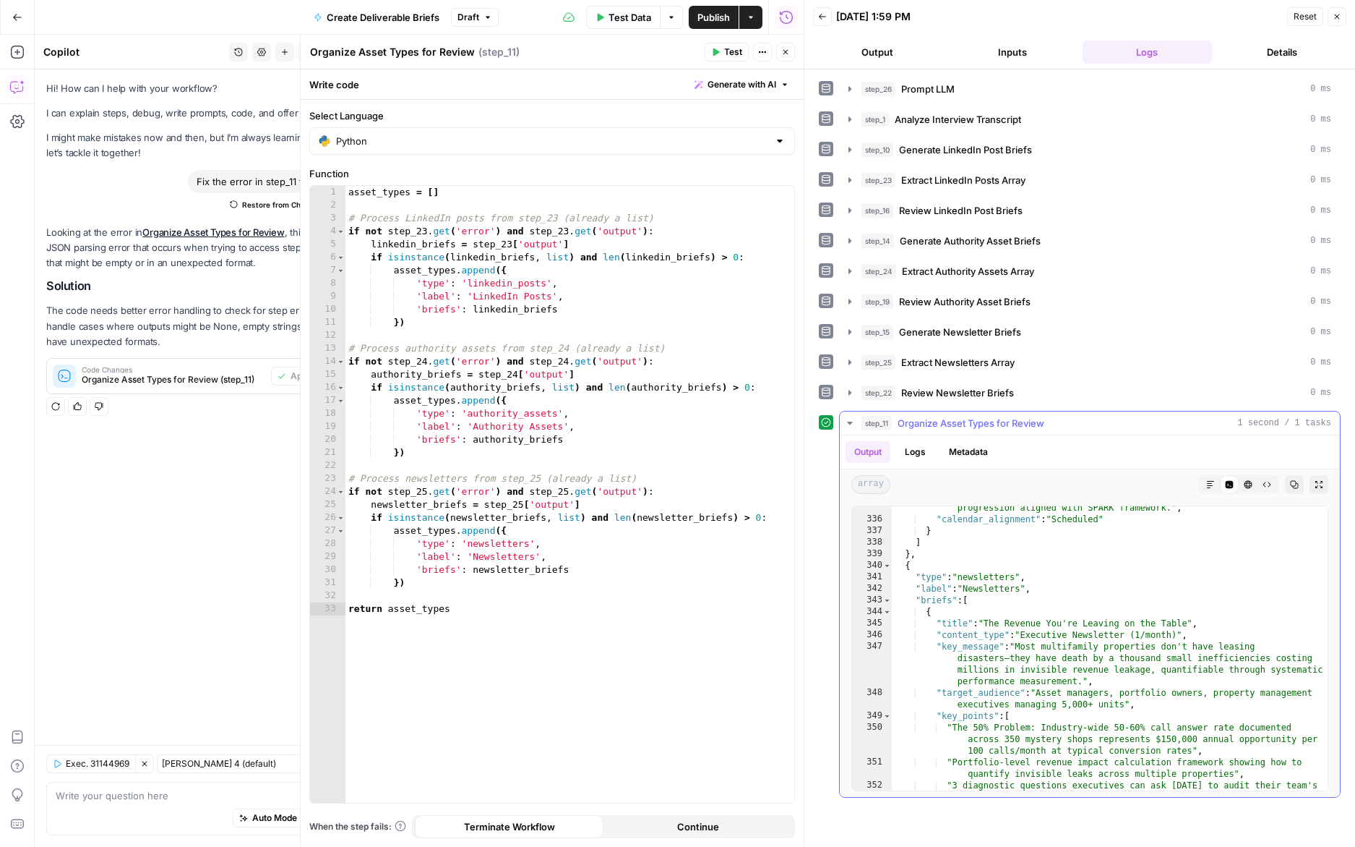
scroll to position [9442, 0]
click at [789, 56] on icon "button" at bounding box center [785, 52] width 9 height 9
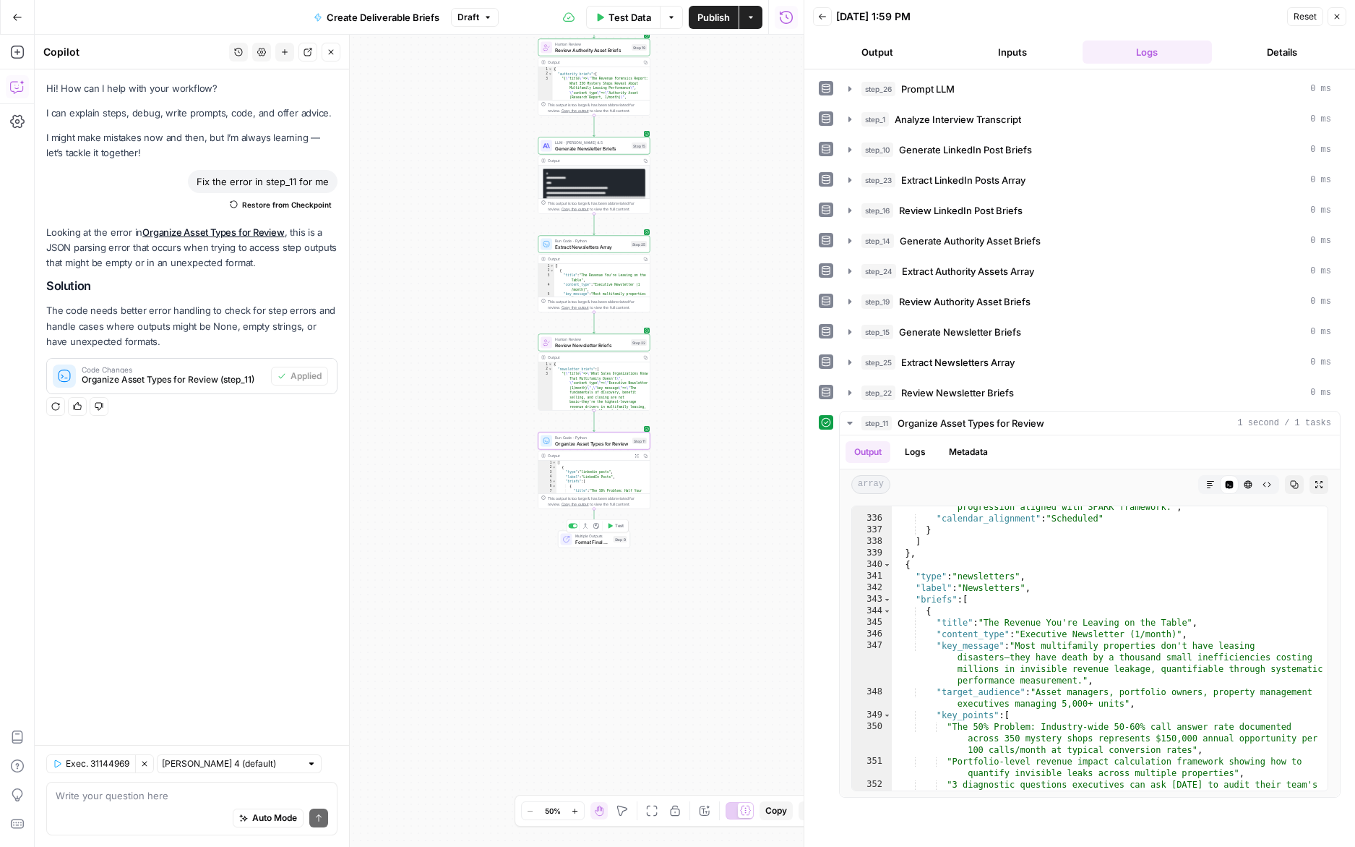
click at [575, 539] on span "Format Final Output" at bounding box center [592, 541] width 35 height 7
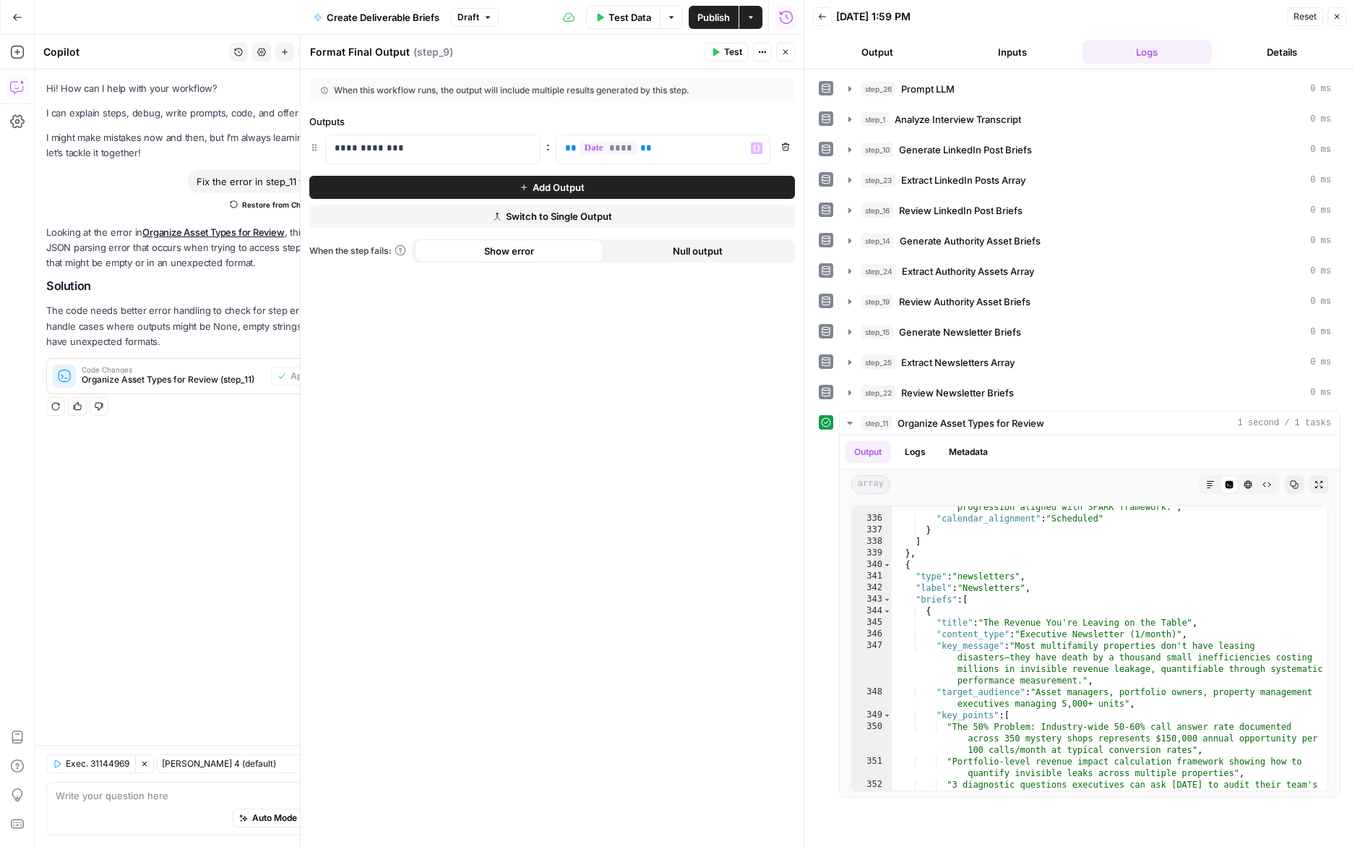
click at [789, 148] on icon "button" at bounding box center [785, 146] width 9 height 9
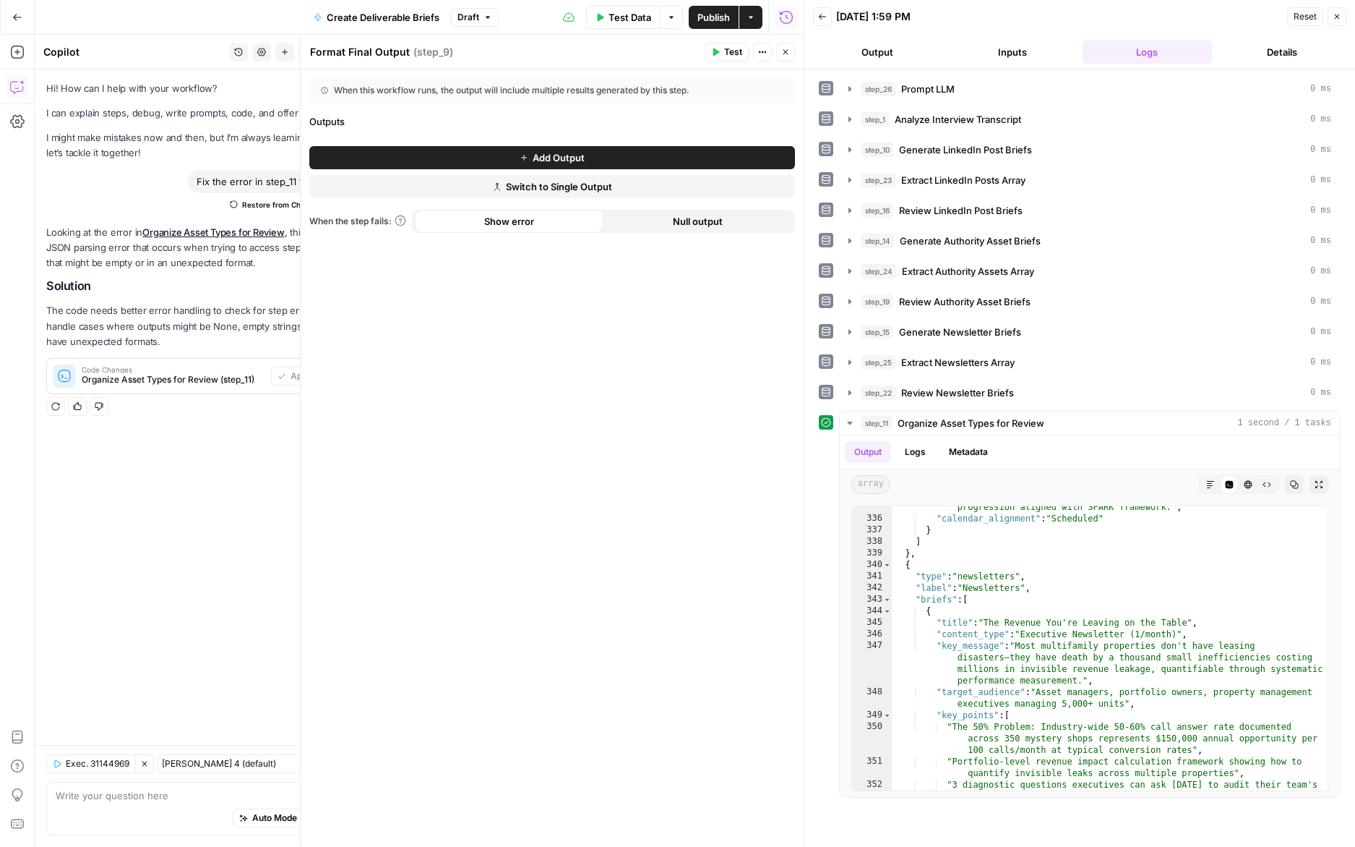
click at [564, 183] on span "Switch to Single Output" at bounding box center [559, 186] width 106 height 14
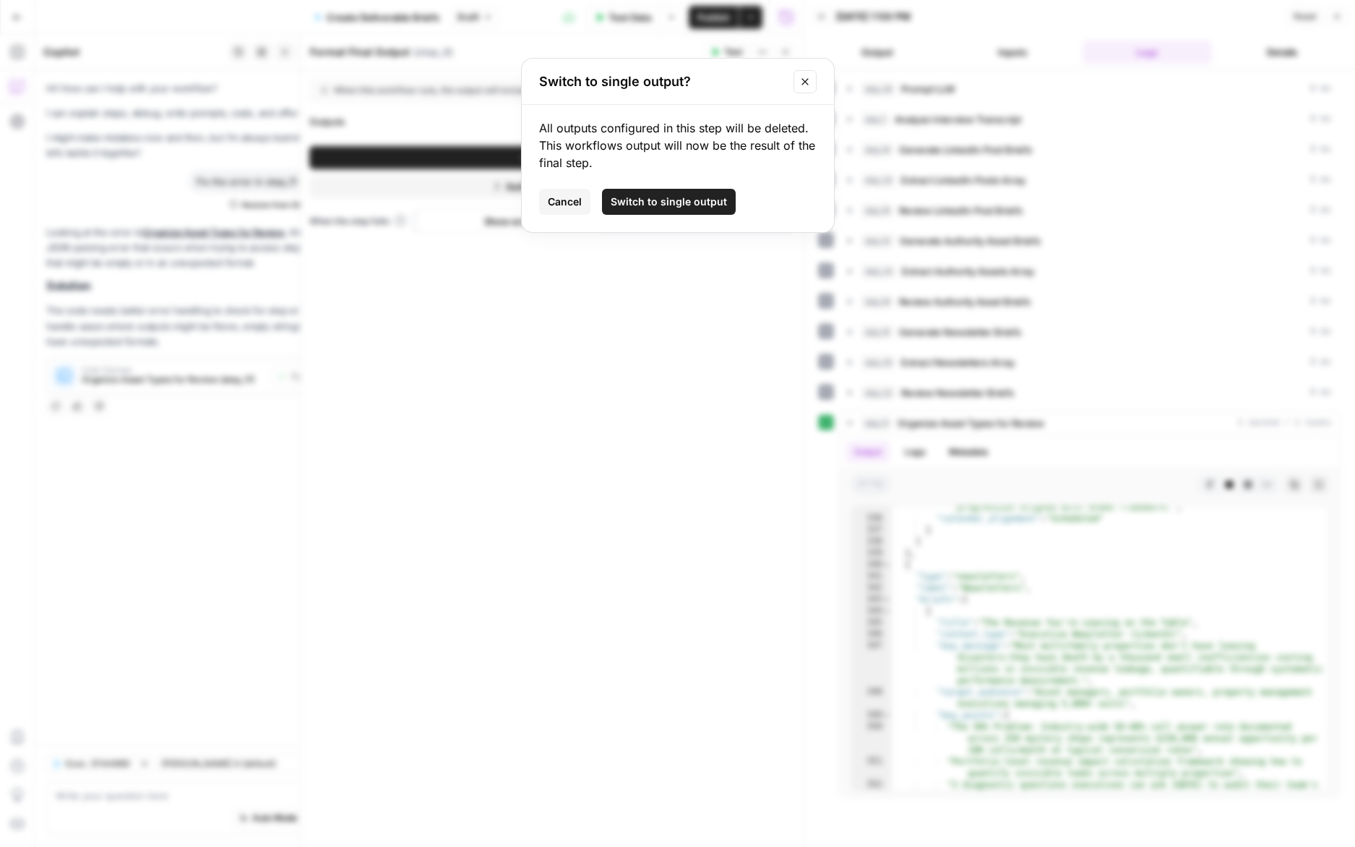
click at [664, 206] on span "Switch to single output" at bounding box center [669, 201] width 116 height 14
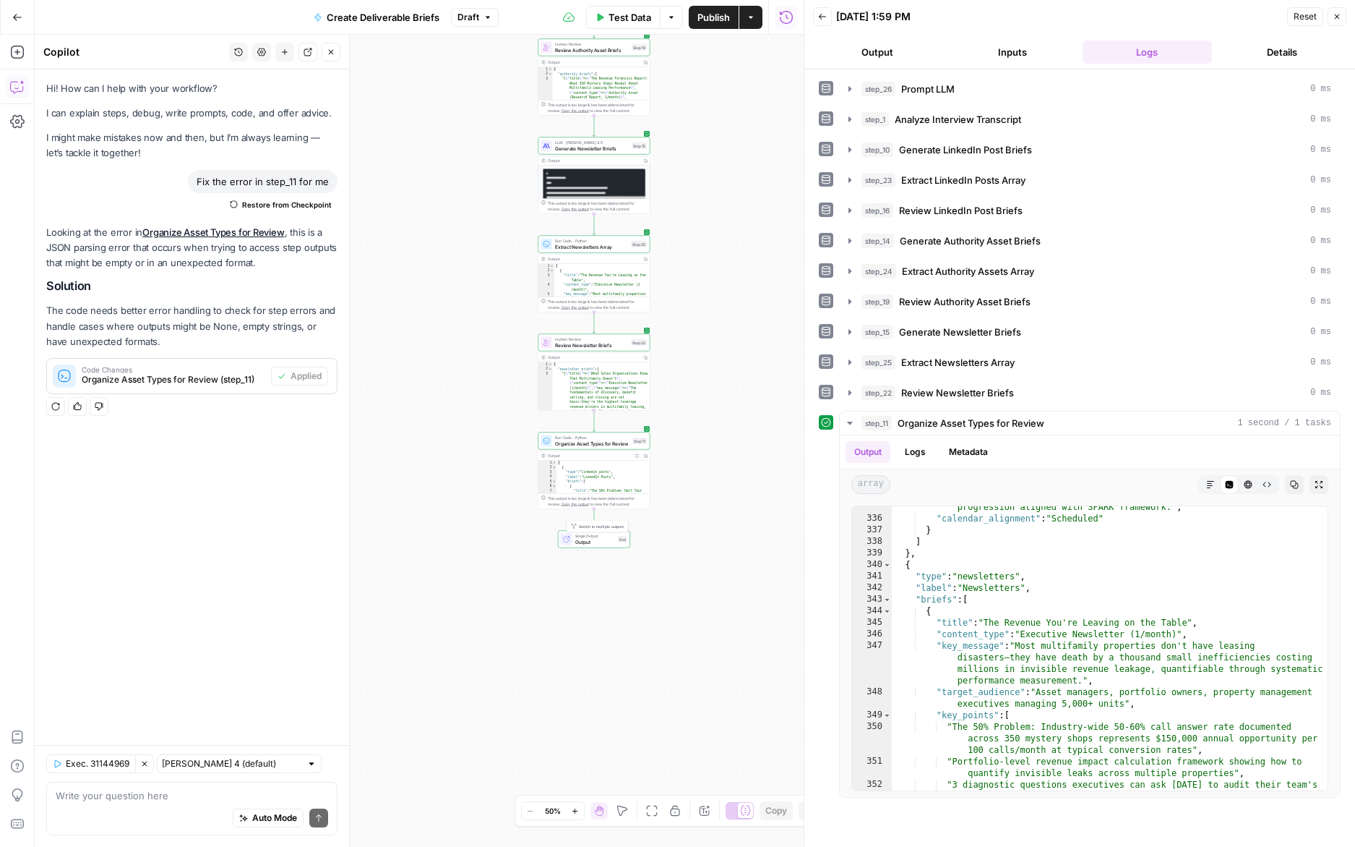
click at [590, 540] on span "Output" at bounding box center [595, 541] width 40 height 7
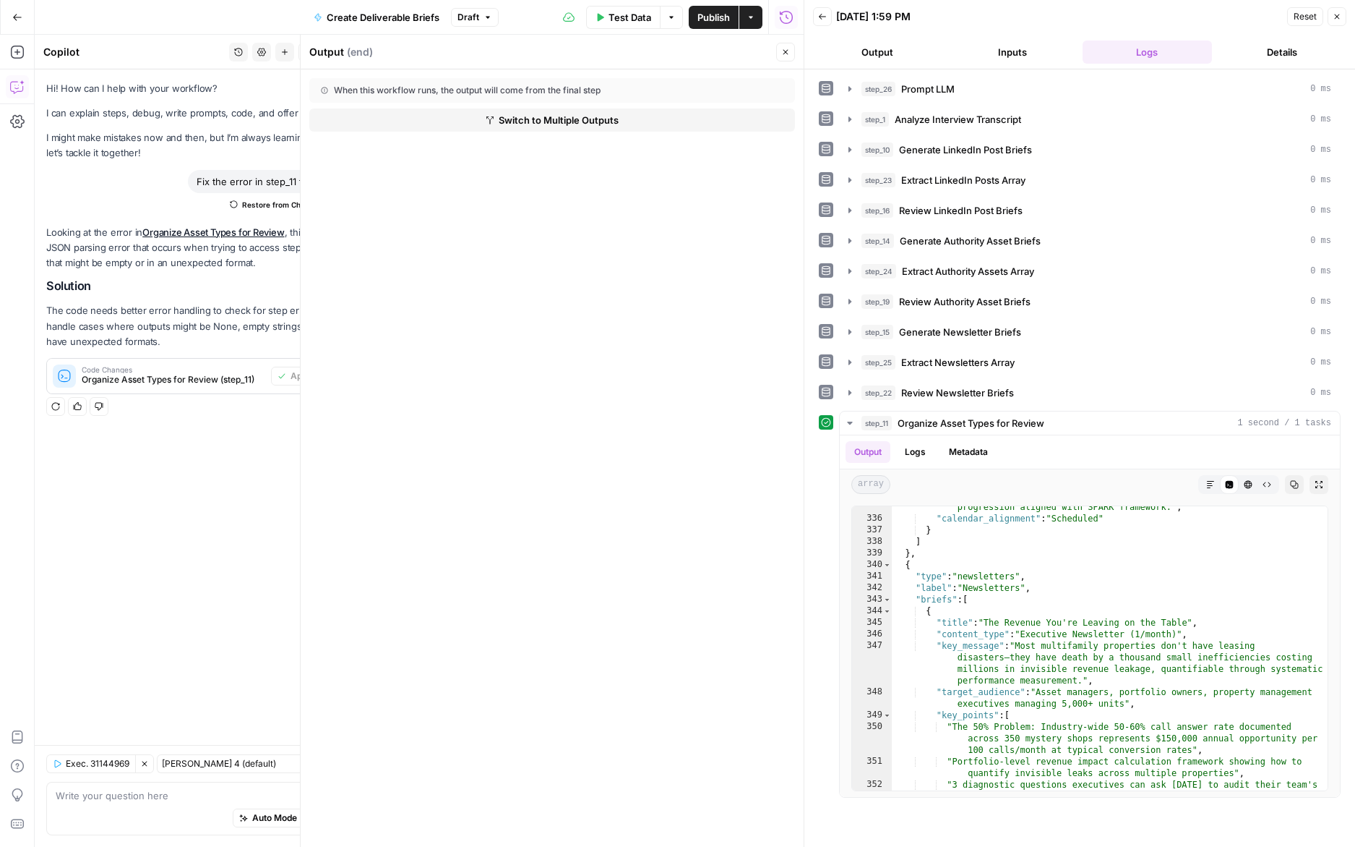
click at [789, 52] on span "Close" at bounding box center [789, 52] width 1 height 1
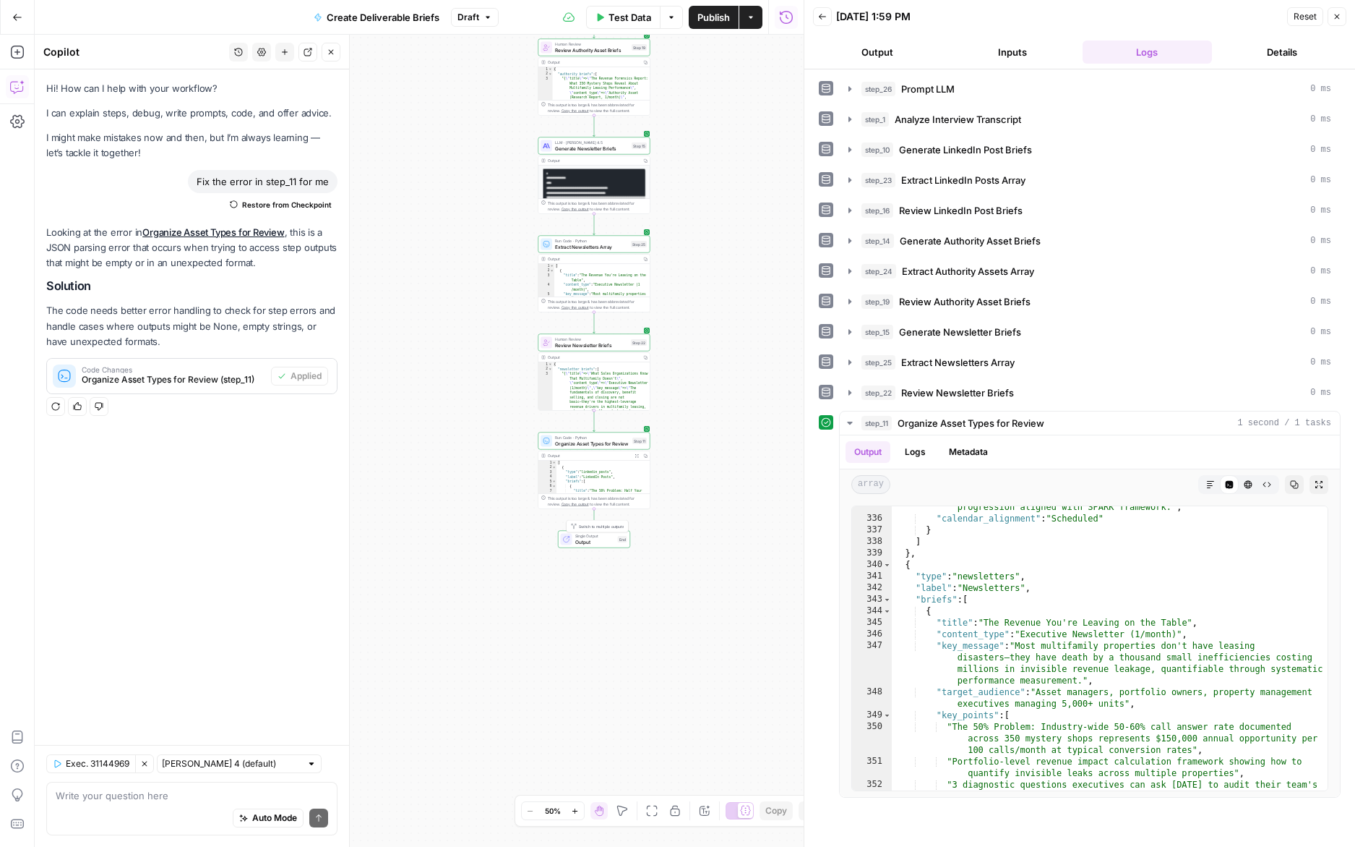
click at [599, 536] on span "Single Output" at bounding box center [595, 536] width 40 height 6
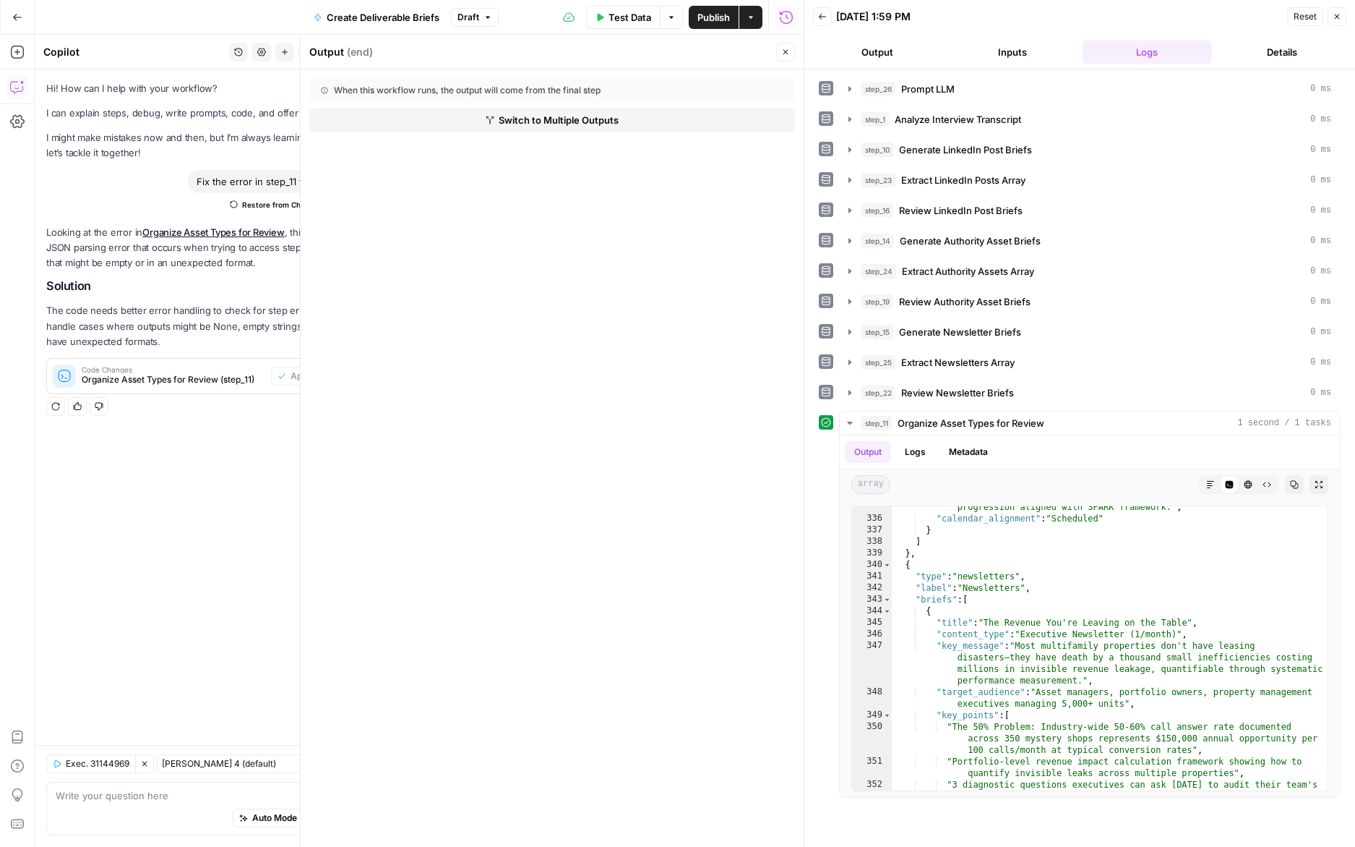
click at [565, 121] on span "Switch to Multiple Outputs" at bounding box center [559, 120] width 120 height 14
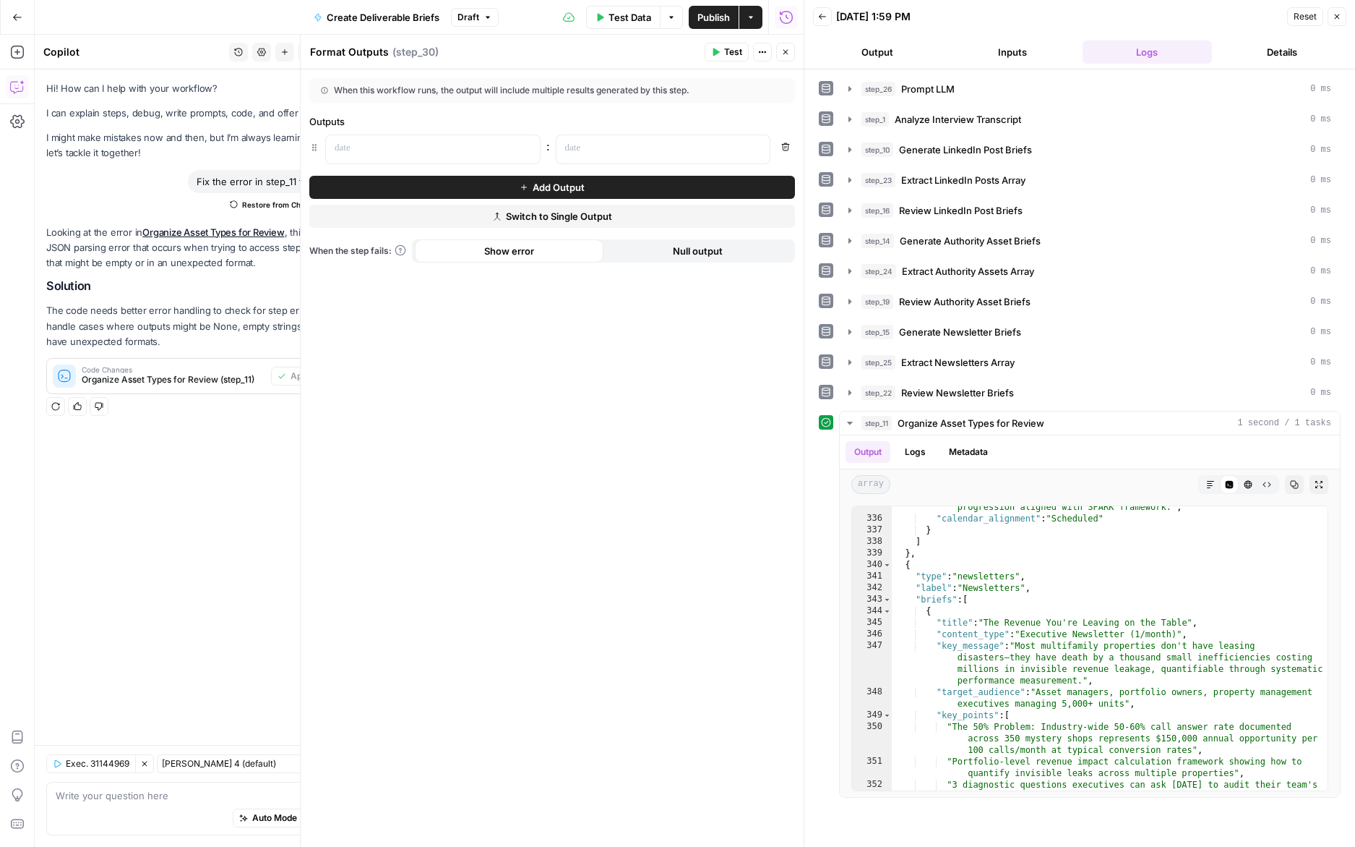
click at [785, 54] on icon "button" at bounding box center [785, 52] width 9 height 9
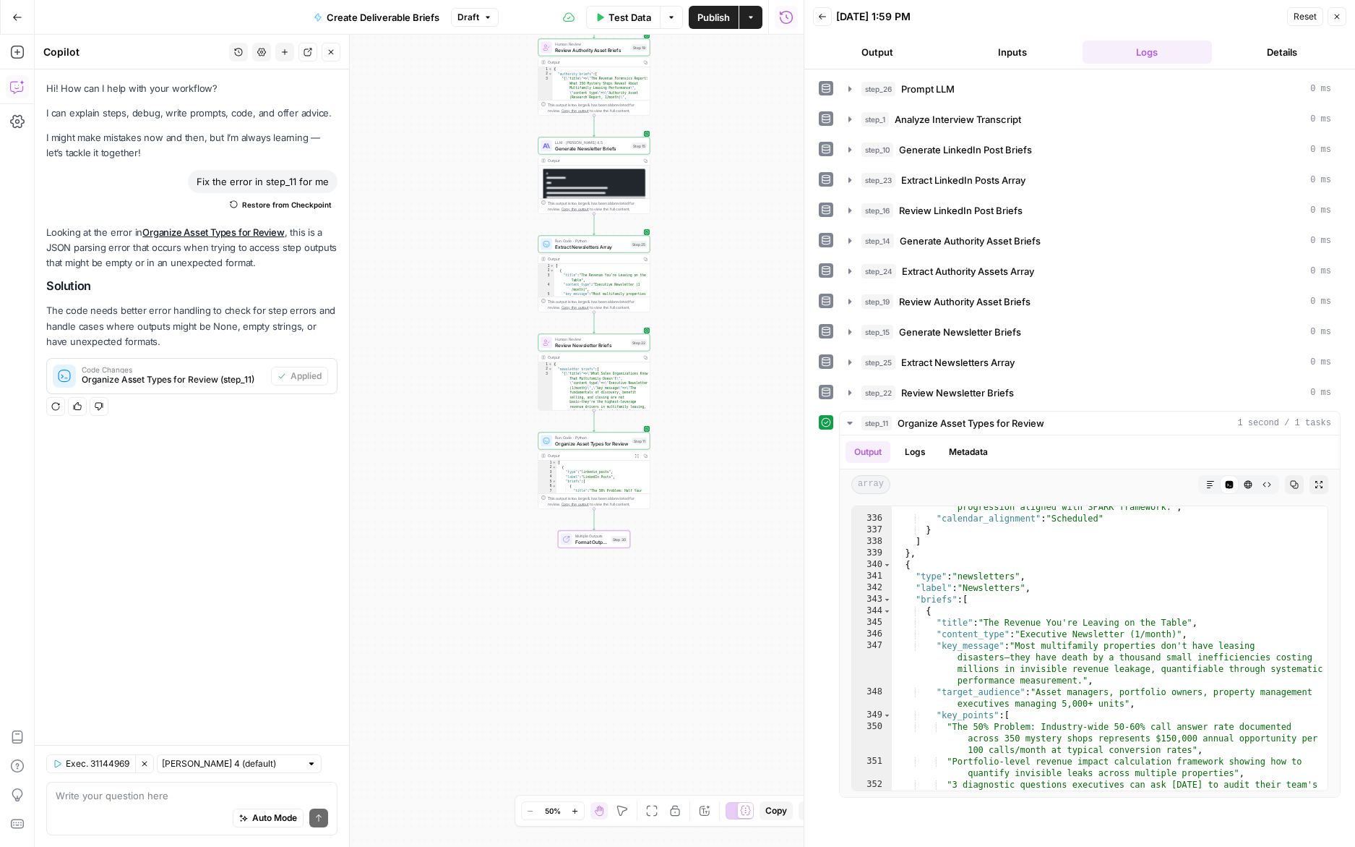
click at [588, 544] on span "Format Outputs" at bounding box center [591, 541] width 33 height 7
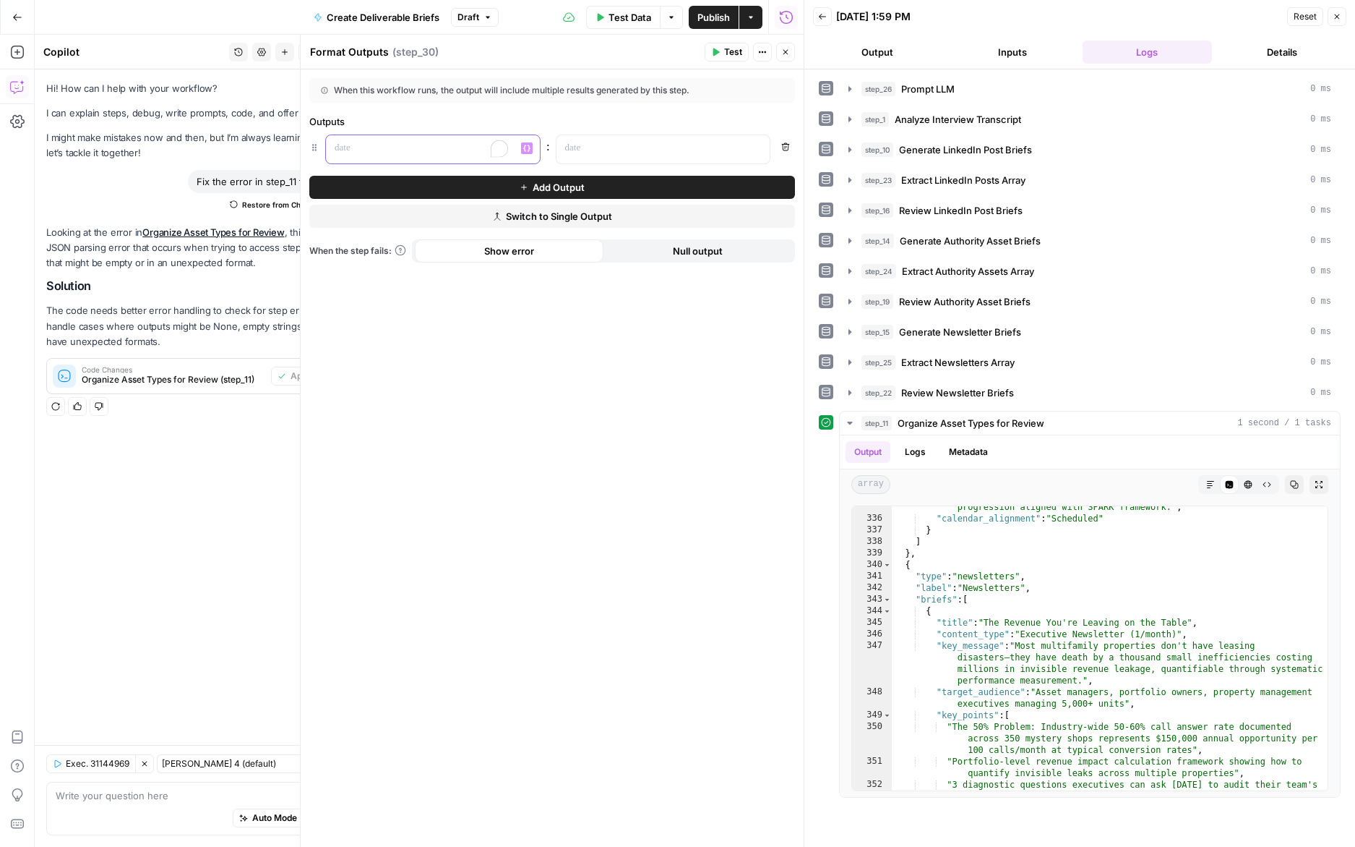
click at [408, 163] on div "“/” to reference Variables Menu" at bounding box center [432, 149] width 215 height 30
click at [601, 145] on p at bounding box center [651, 148] width 173 height 14
click at [588, 181] on button "Add Output" at bounding box center [552, 187] width 486 height 23
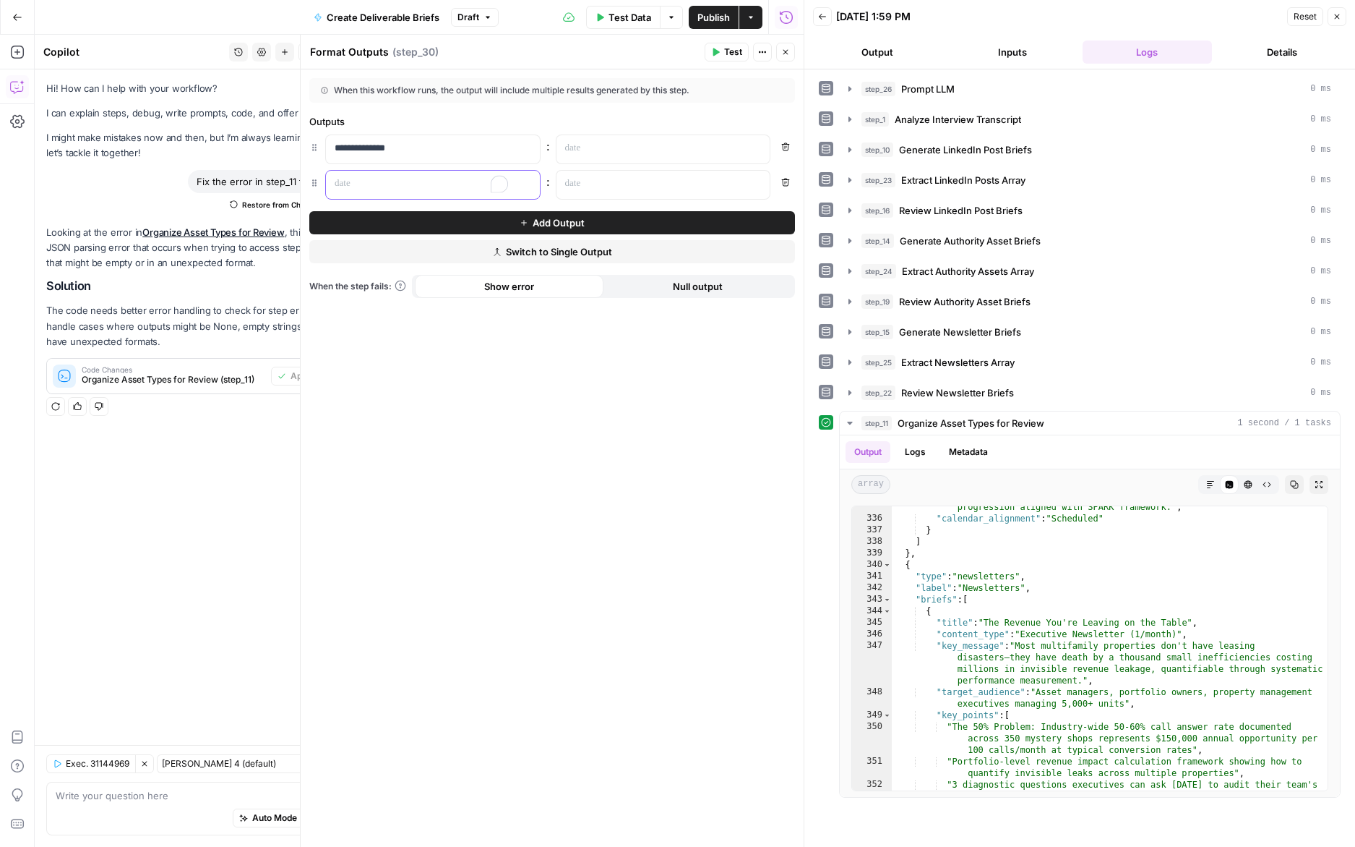
click at [374, 171] on div "To enrich screen reader interactions, please activate Accessibility in Grammarl…" at bounding box center [421, 185] width 191 height 28
click at [374, 171] on div "**********" at bounding box center [421, 185] width 191 height 28
click at [426, 183] on p "**********" at bounding box center [421, 183] width 173 height 14
click at [433, 215] on button "Add Output" at bounding box center [552, 222] width 486 height 23
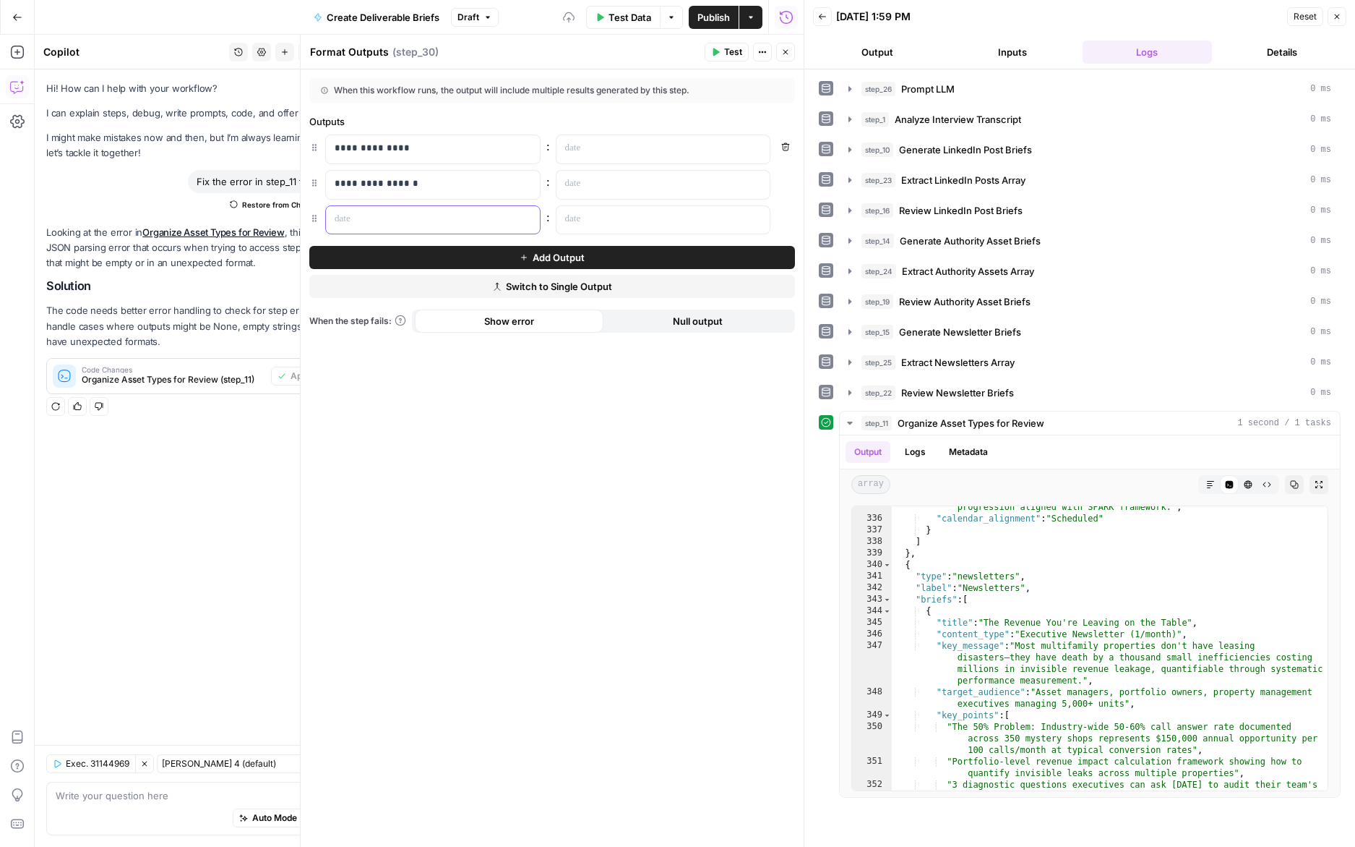
click at [398, 213] on p at bounding box center [421, 219] width 173 height 14
click at [685, 147] on p at bounding box center [651, 148] width 173 height 14
click at [760, 147] on button "Variables Menu" at bounding box center [757, 148] width 12 height 12
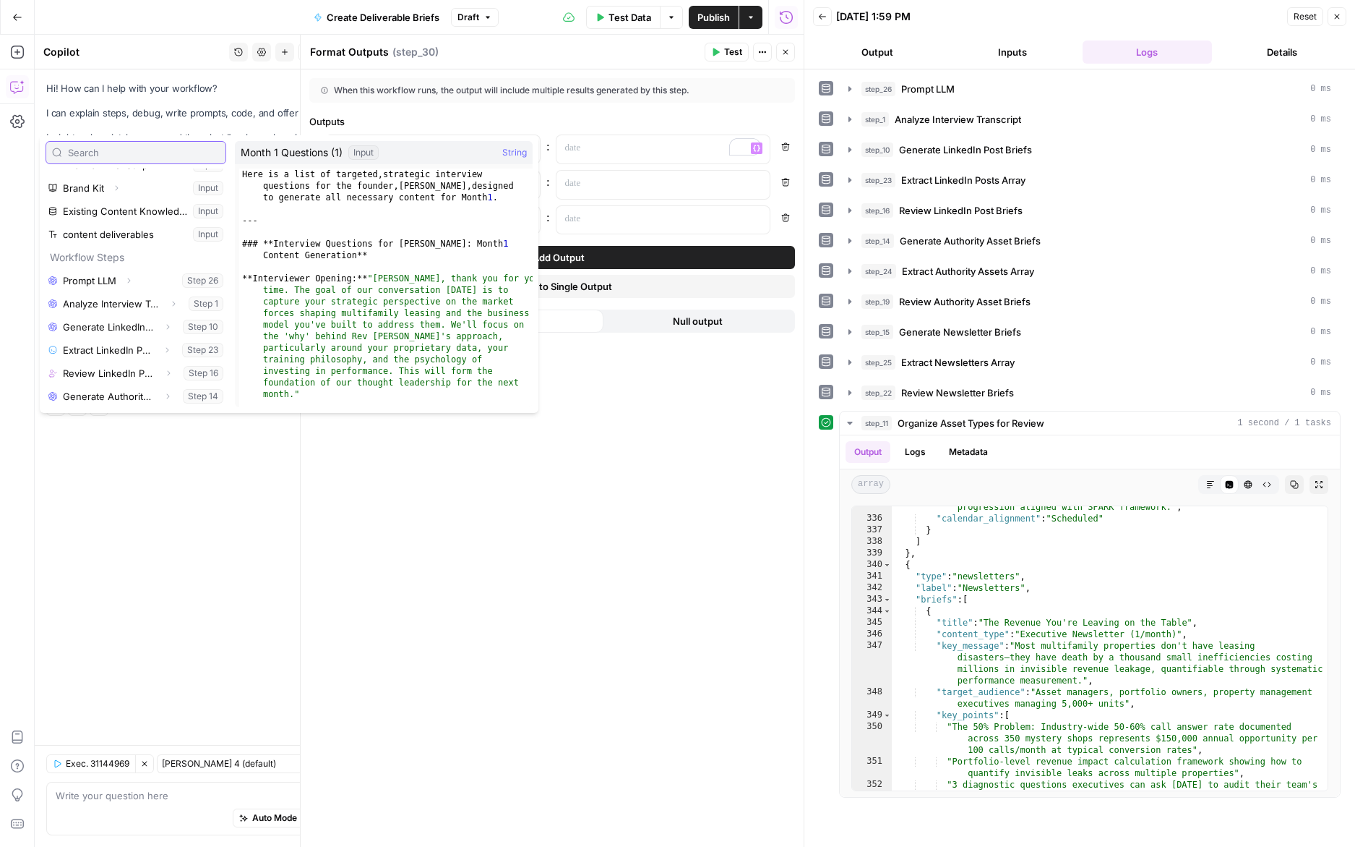
scroll to position [363, 0]
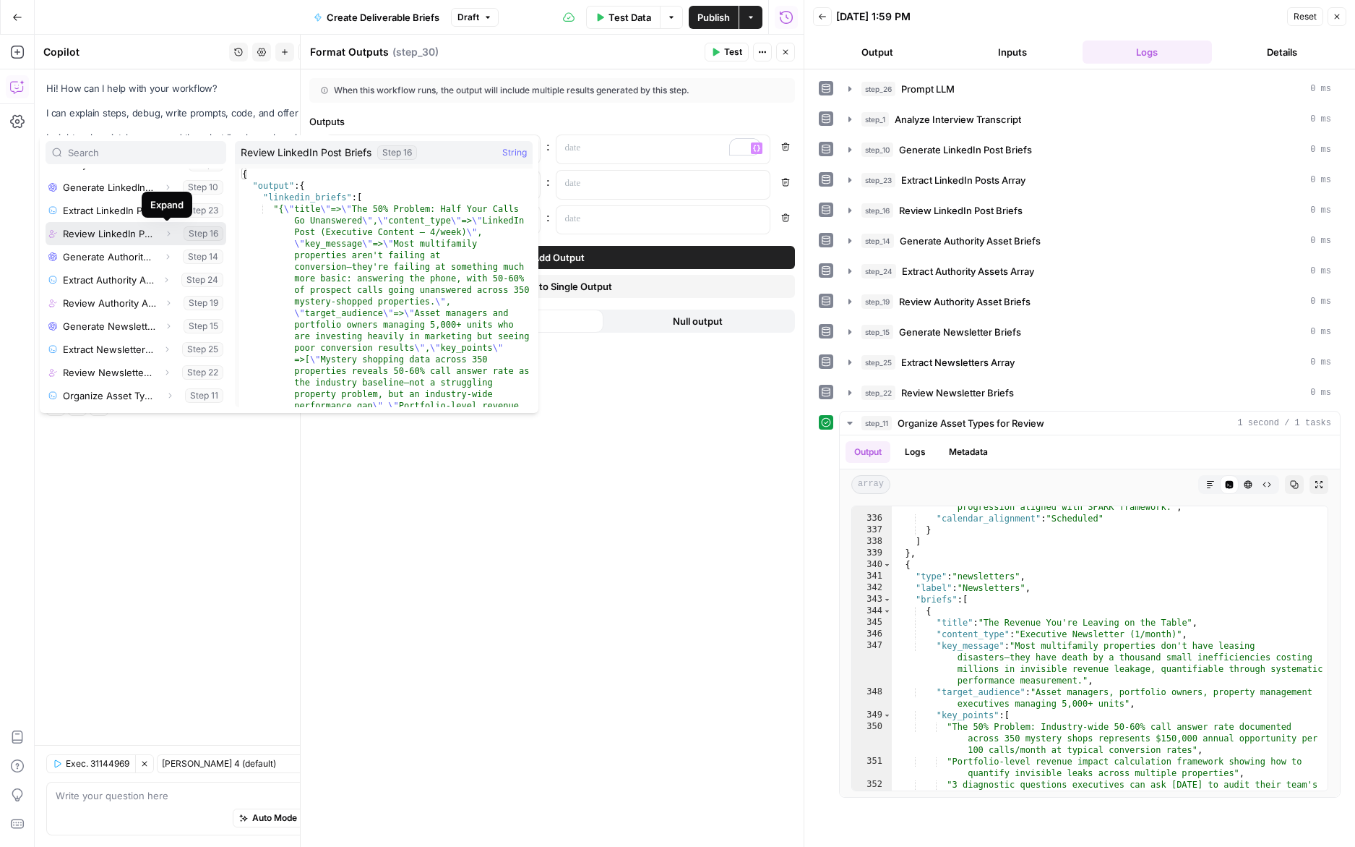
click at [166, 238] on button "Expand" at bounding box center [168, 233] width 19 height 19
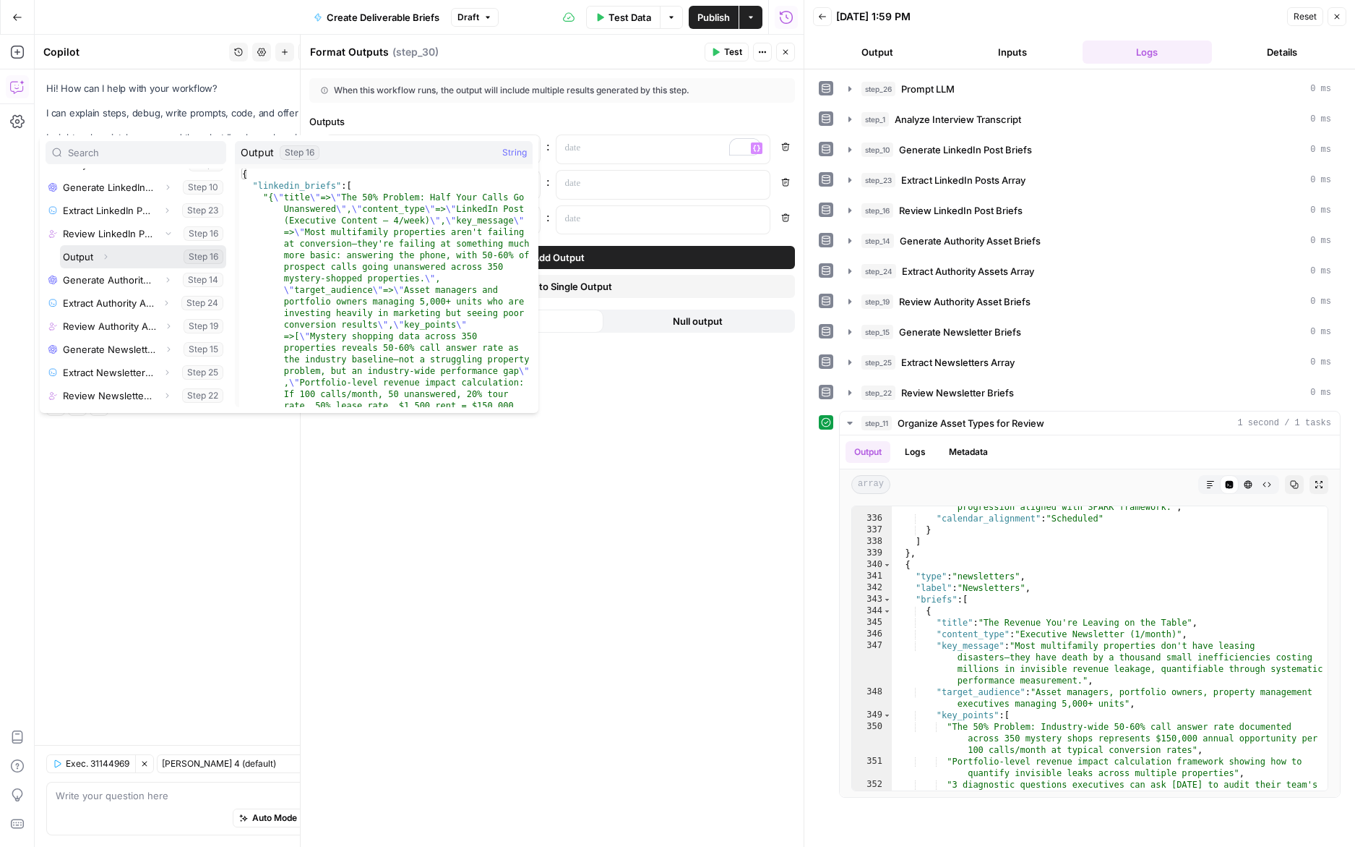
click at [147, 254] on button "Select variable Output" at bounding box center [143, 256] width 166 height 23
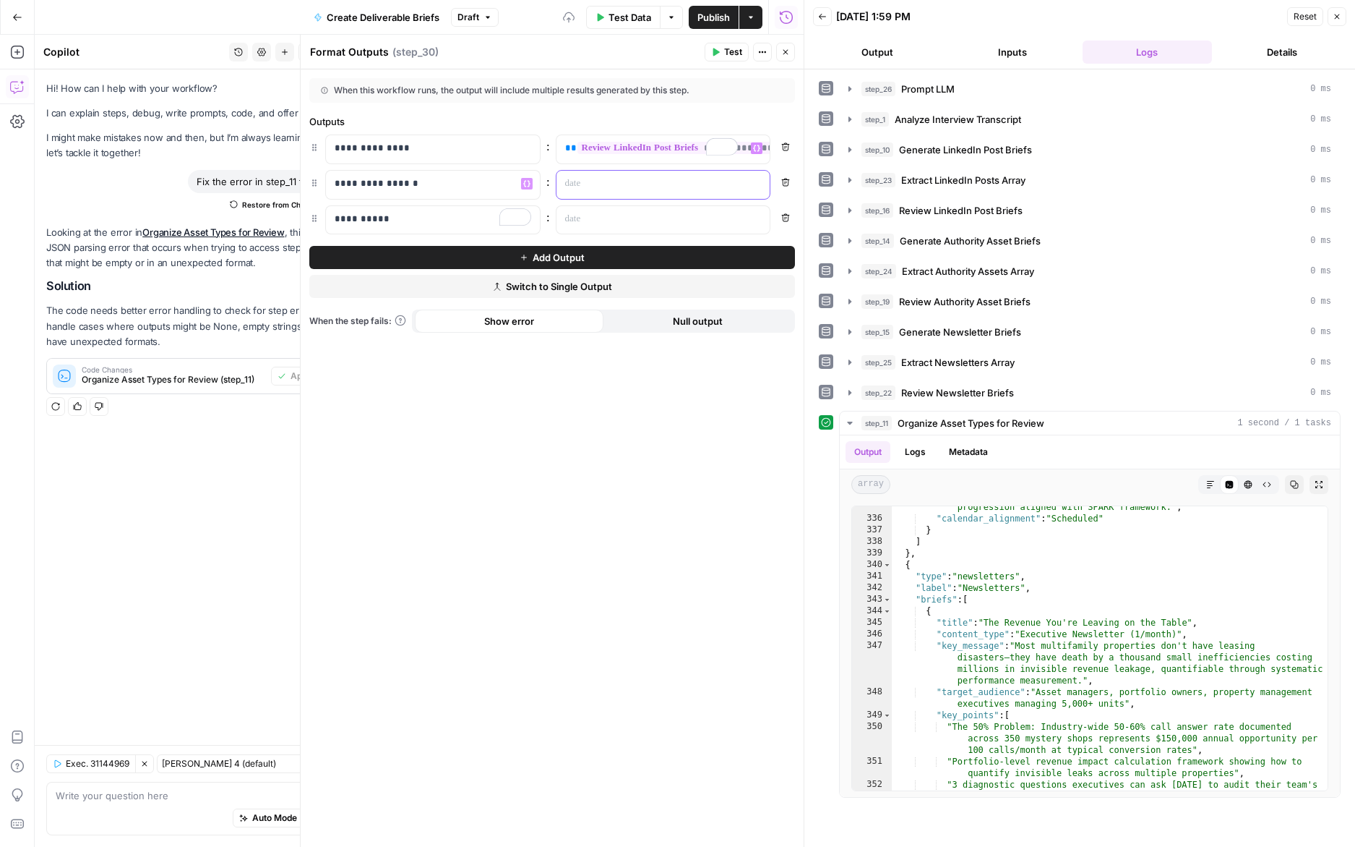
click at [619, 178] on p at bounding box center [651, 183] width 173 height 14
click at [760, 184] on icon "button" at bounding box center [756, 183] width 7 height 7
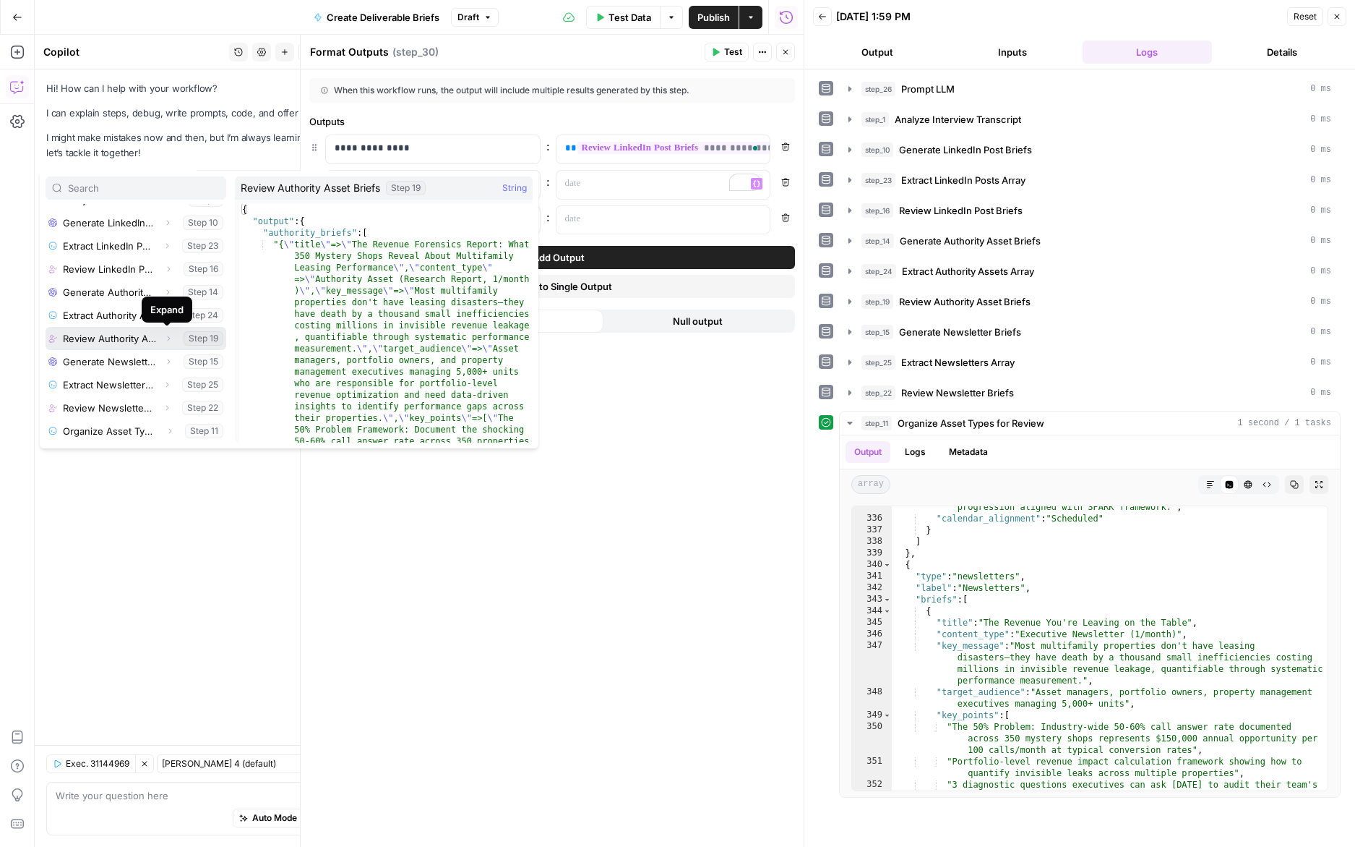
click at [166, 339] on icon "button" at bounding box center [168, 338] width 9 height 9
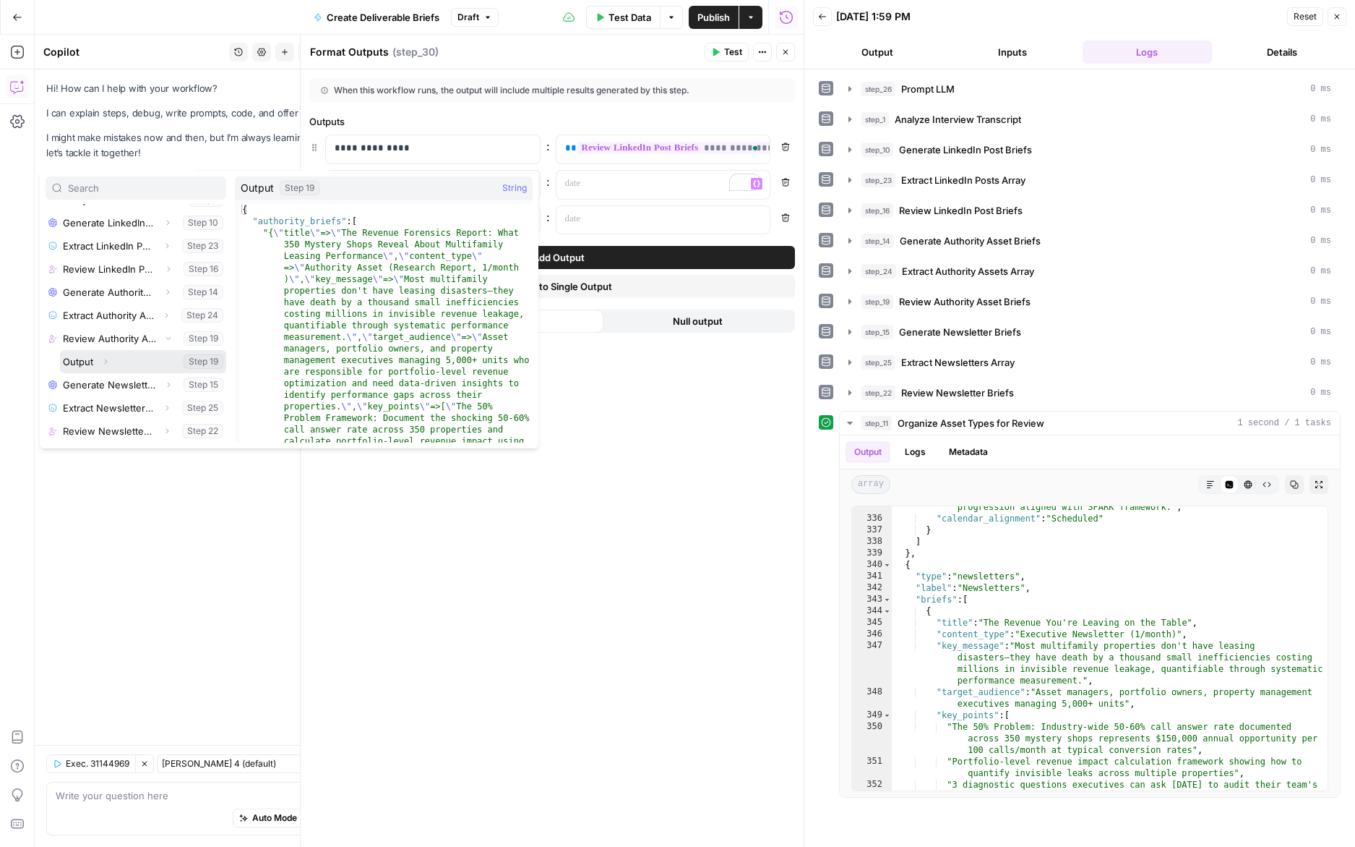
click at [137, 362] on button "Select variable Output" at bounding box center [143, 361] width 166 height 23
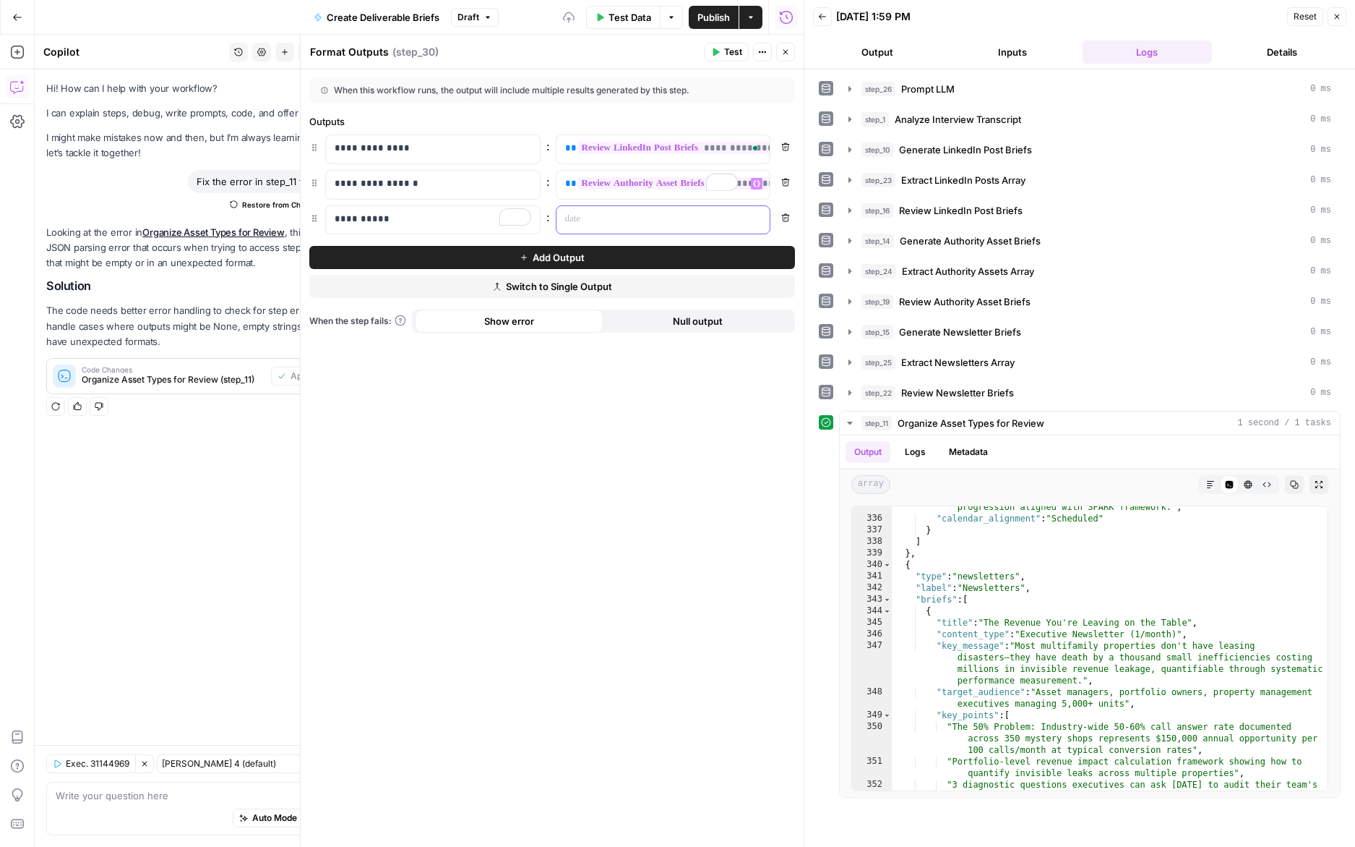
click at [605, 221] on p at bounding box center [651, 219] width 173 height 14
click at [755, 219] on icon "button" at bounding box center [756, 218] width 7 height 7
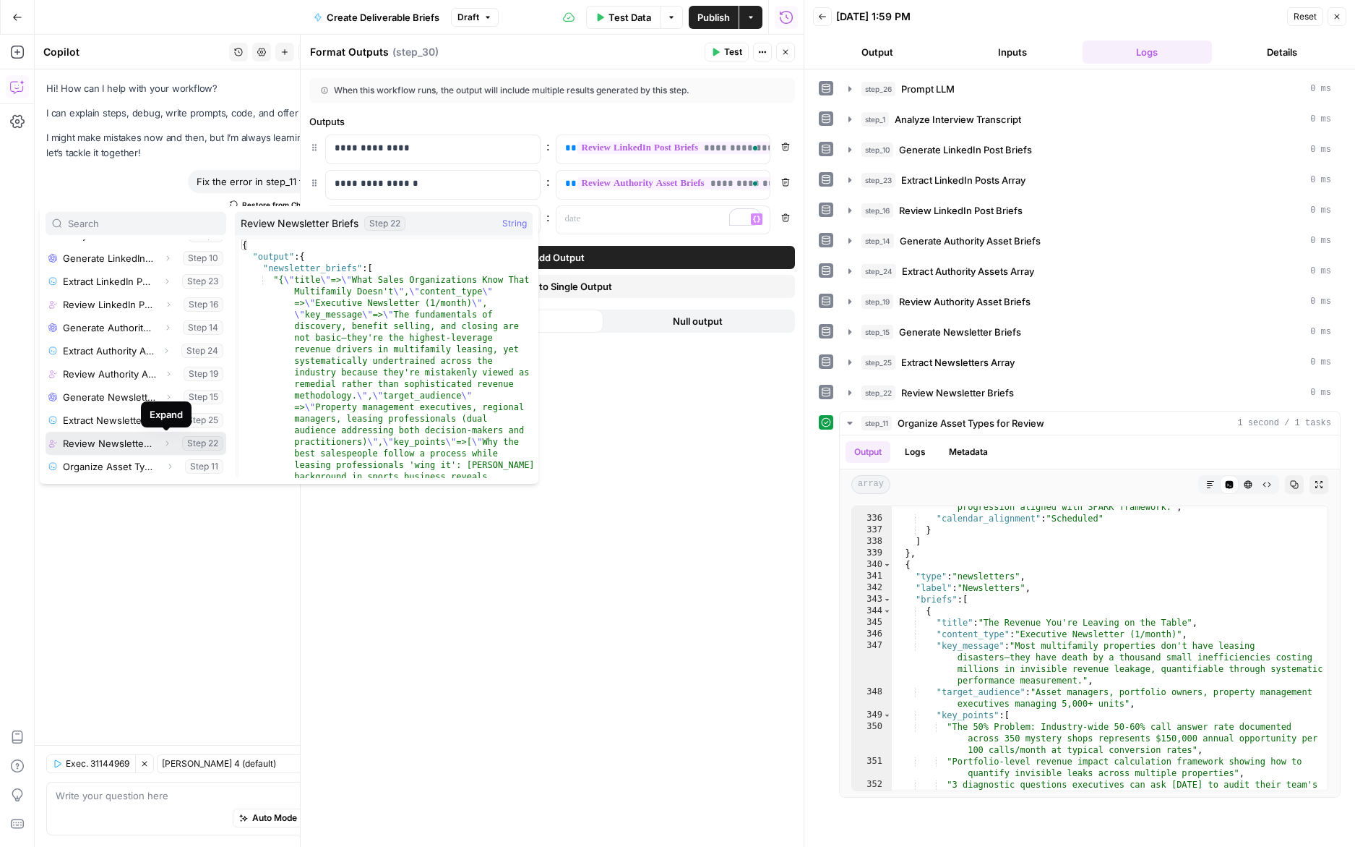
click at [168, 442] on icon "button" at bounding box center [167, 443] width 9 height 9
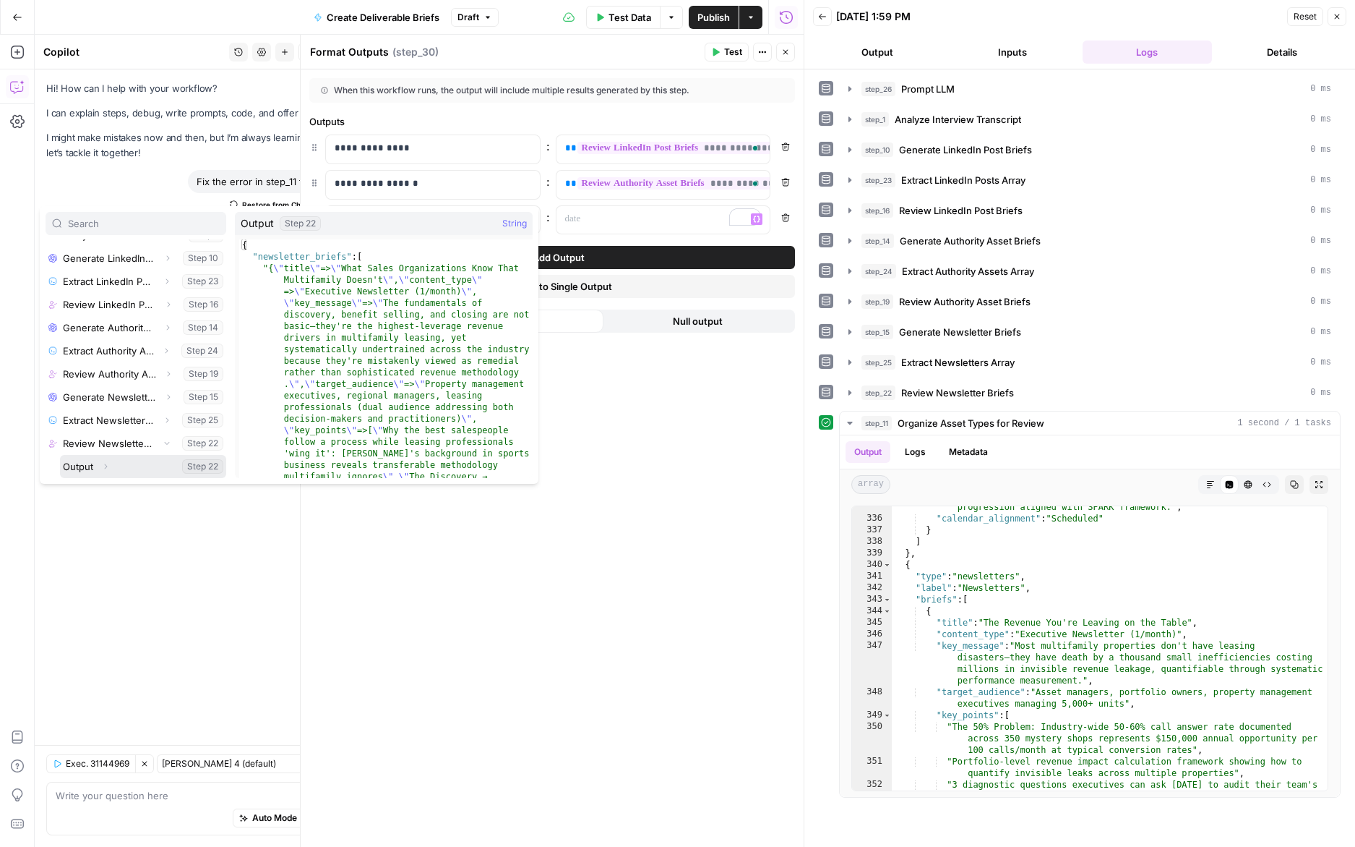
click at [136, 458] on button "Select variable Output" at bounding box center [143, 466] width 166 height 23
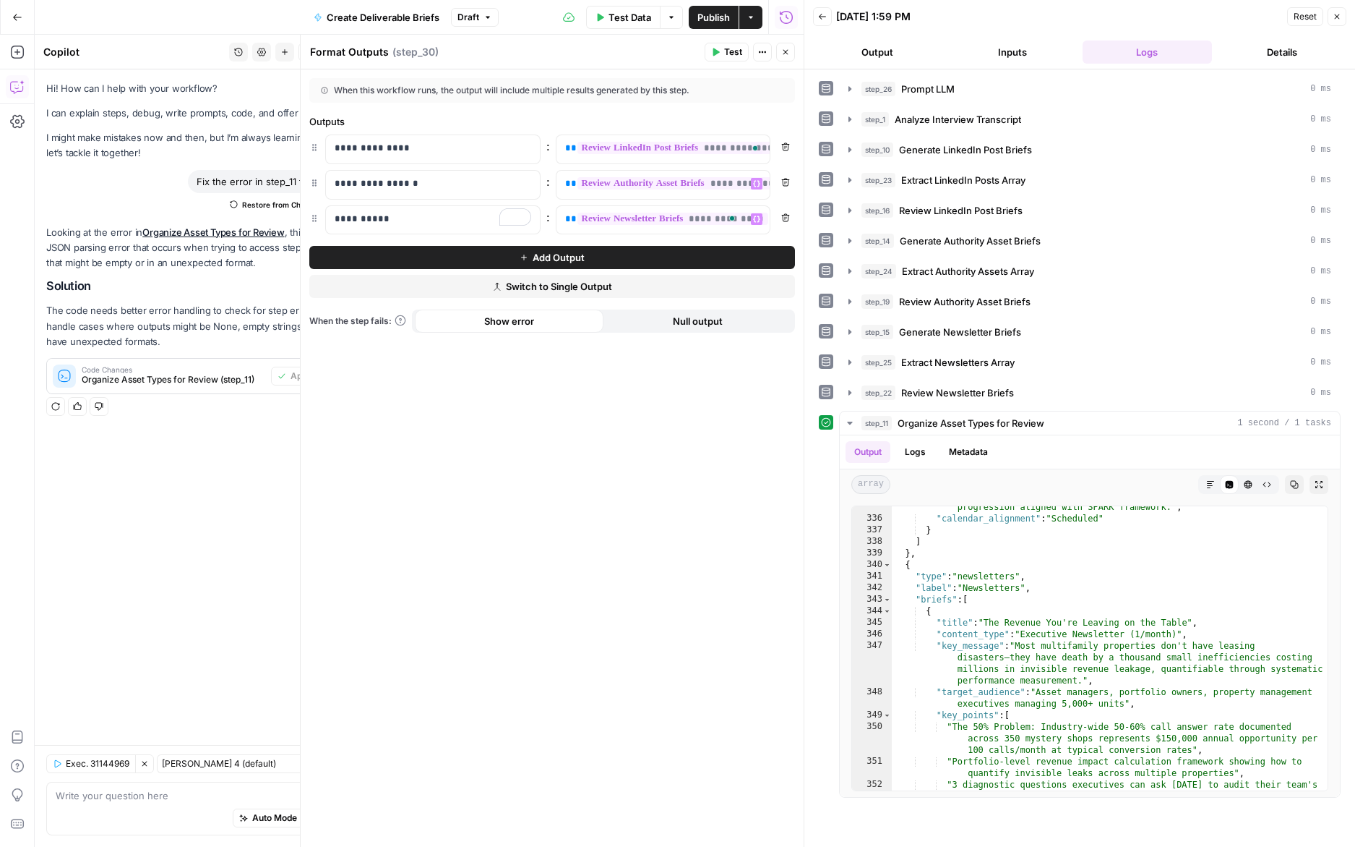
click at [737, 56] on span "Test" at bounding box center [733, 52] width 18 height 13
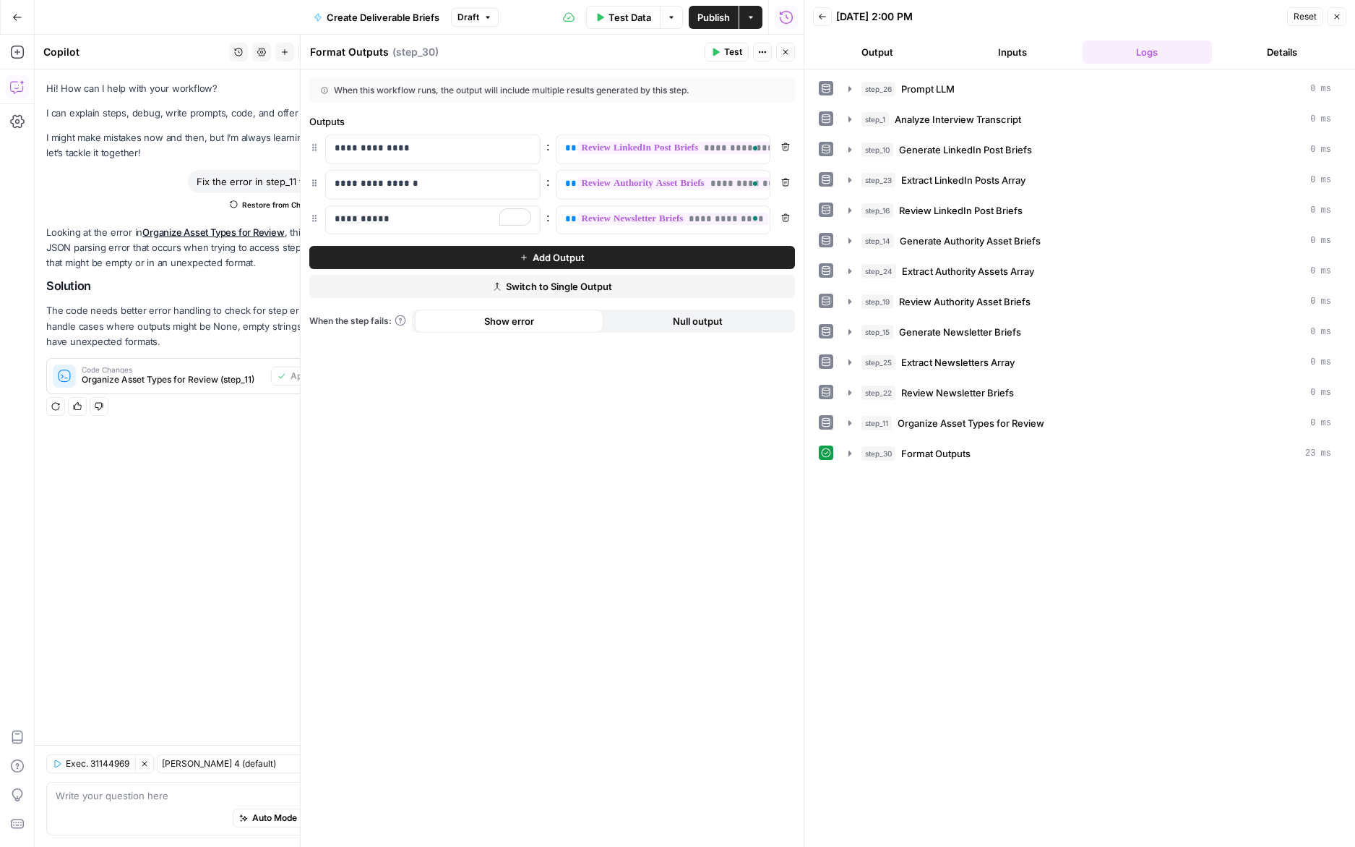
click at [573, 255] on span "Add Output" at bounding box center [559, 257] width 52 height 14
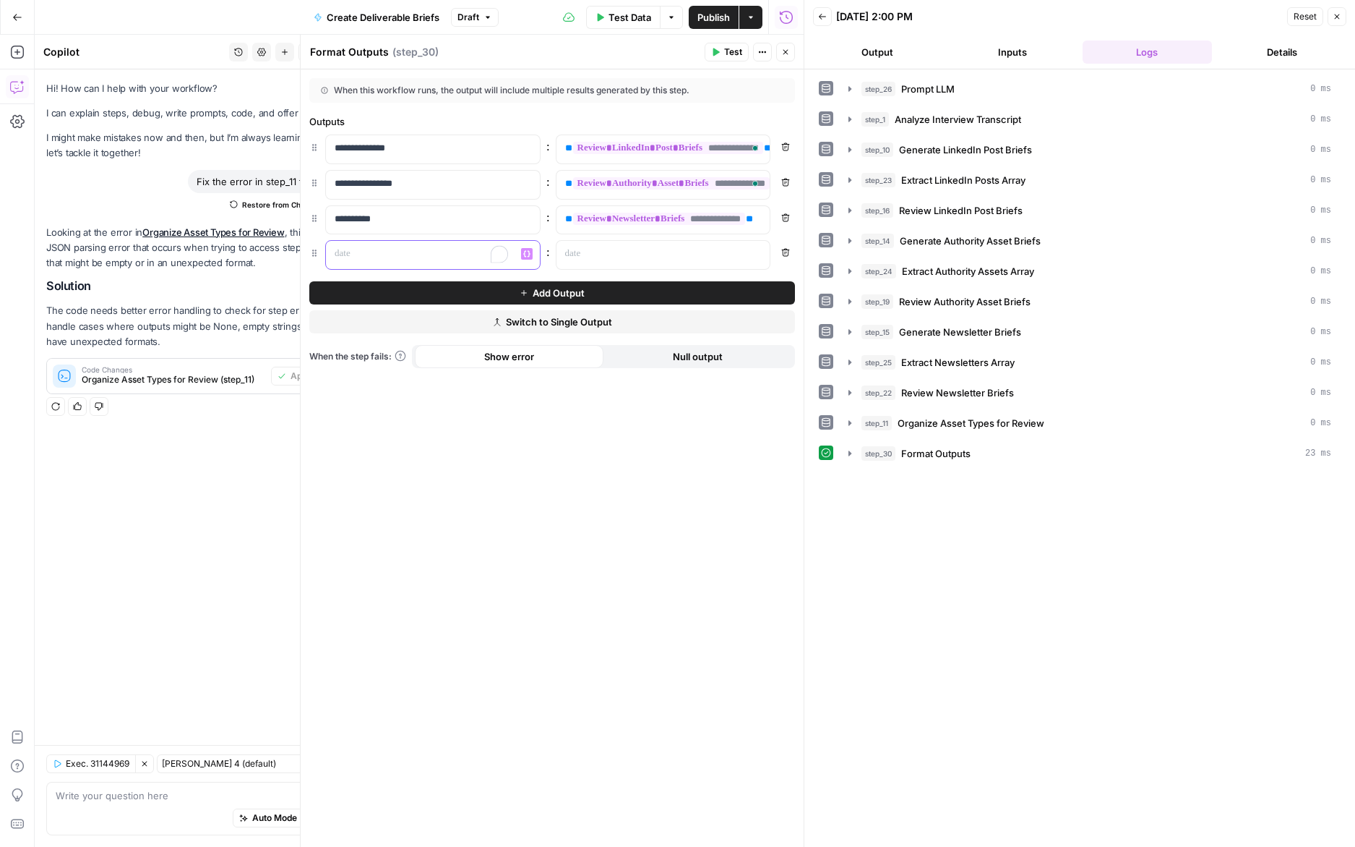
click at [423, 253] on p "To enrich screen reader interactions, please activate Accessibility in Grammarl…" at bounding box center [421, 254] width 173 height 14
click at [616, 255] on p at bounding box center [651, 254] width 173 height 14
click at [765, 256] on div "“/” to reference Variables Menu" at bounding box center [664, 255] width 214 height 28
click at [758, 256] on icon "button" at bounding box center [756, 254] width 7 height 7
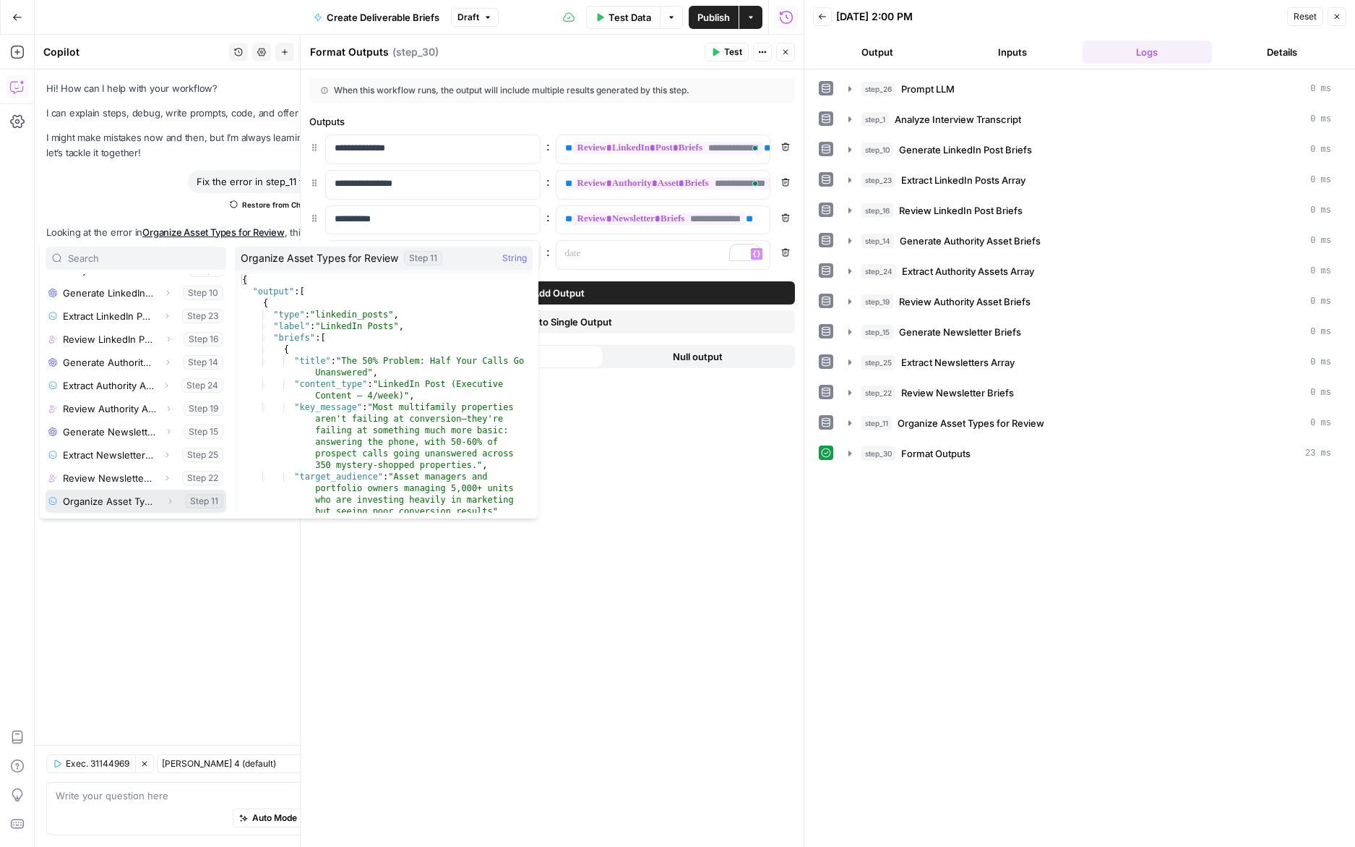
click at [141, 505] on button "Select variable Organize Asset Types for Review" at bounding box center [136, 500] width 181 height 23
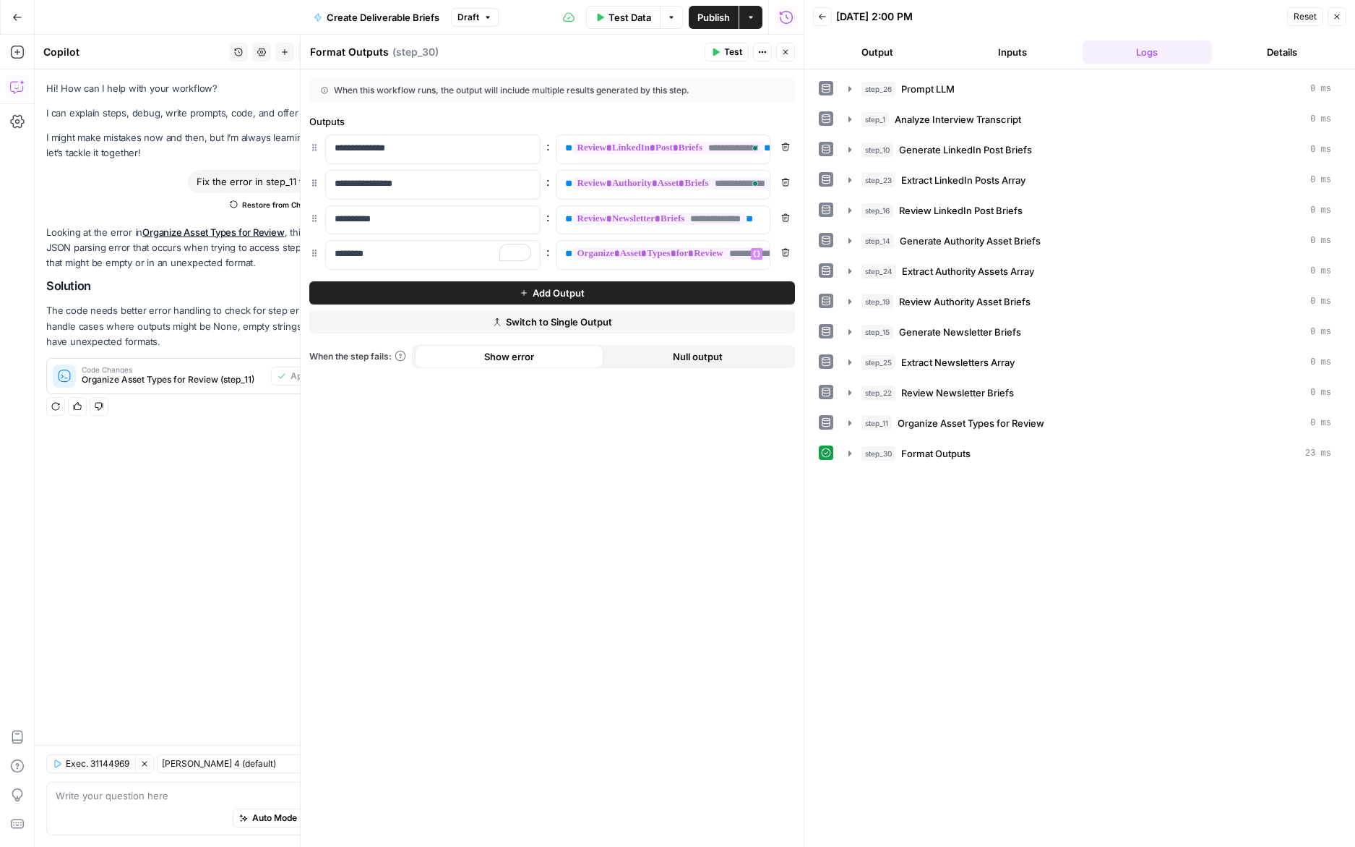
click at [789, 54] on icon "button" at bounding box center [785, 52] width 9 height 9
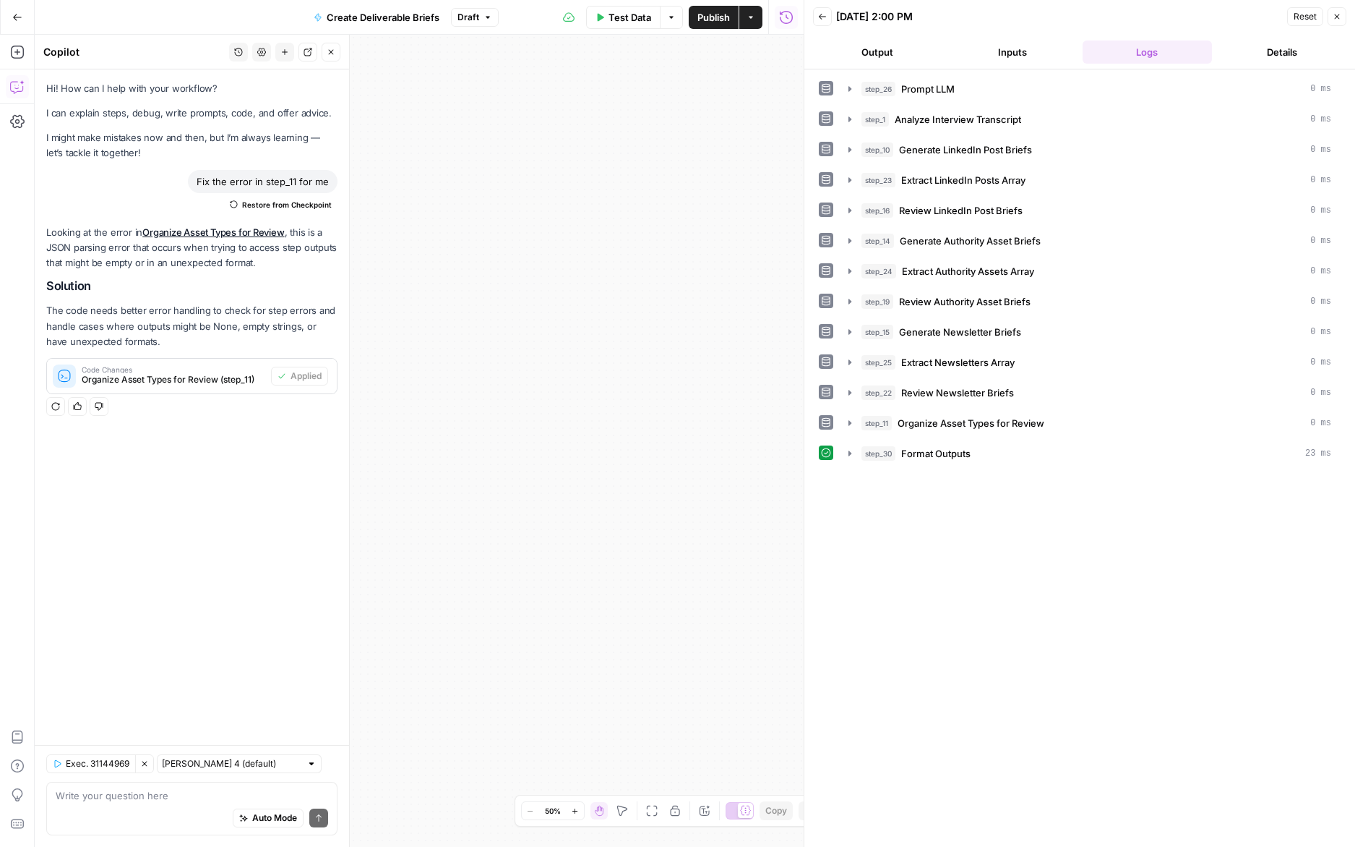
click at [721, 25] on button "Publish" at bounding box center [714, 17] width 50 height 23
click at [1338, 12] on button "Close" at bounding box center [1337, 16] width 19 height 19
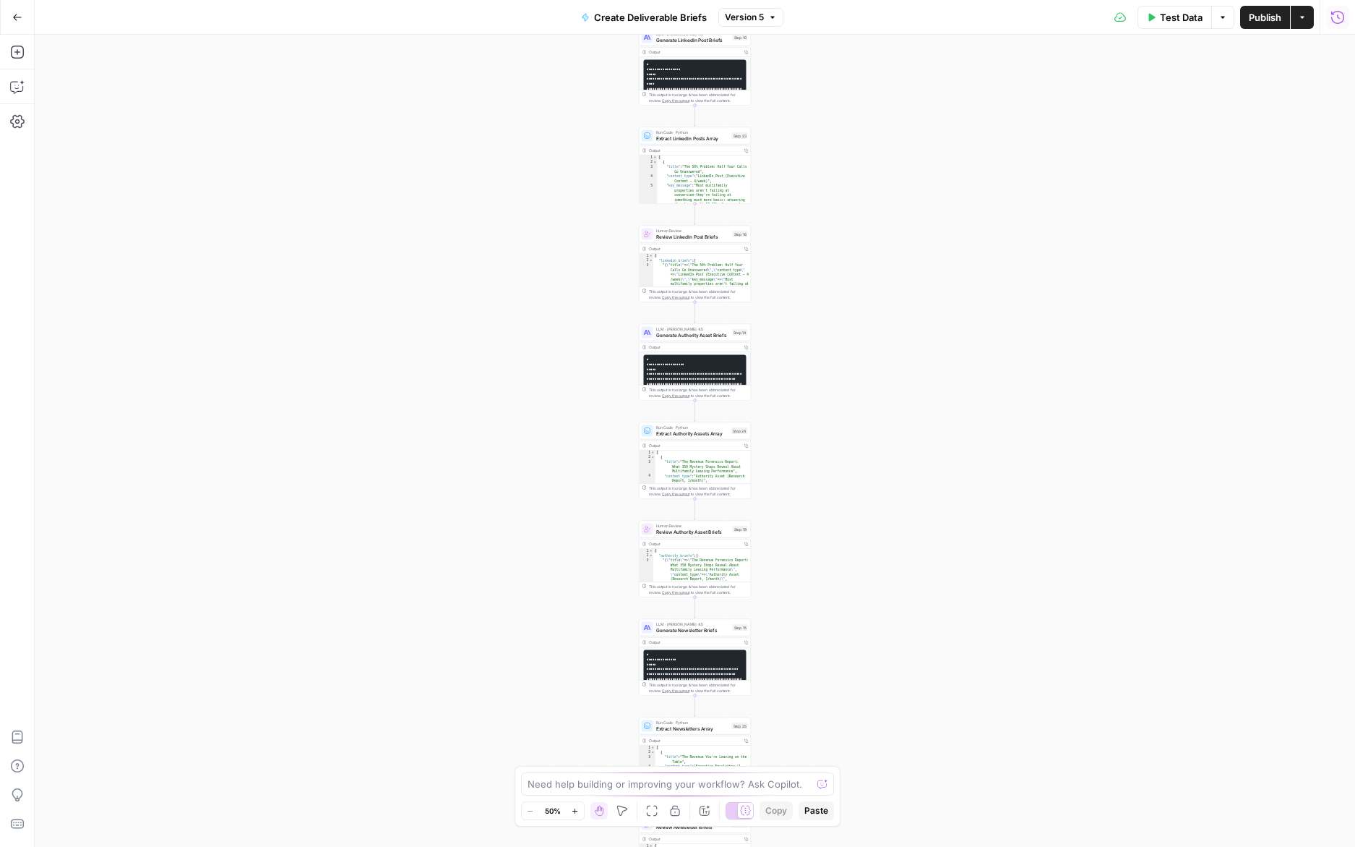
click at [1334, 15] on icon "button" at bounding box center [1338, 17] width 14 height 14
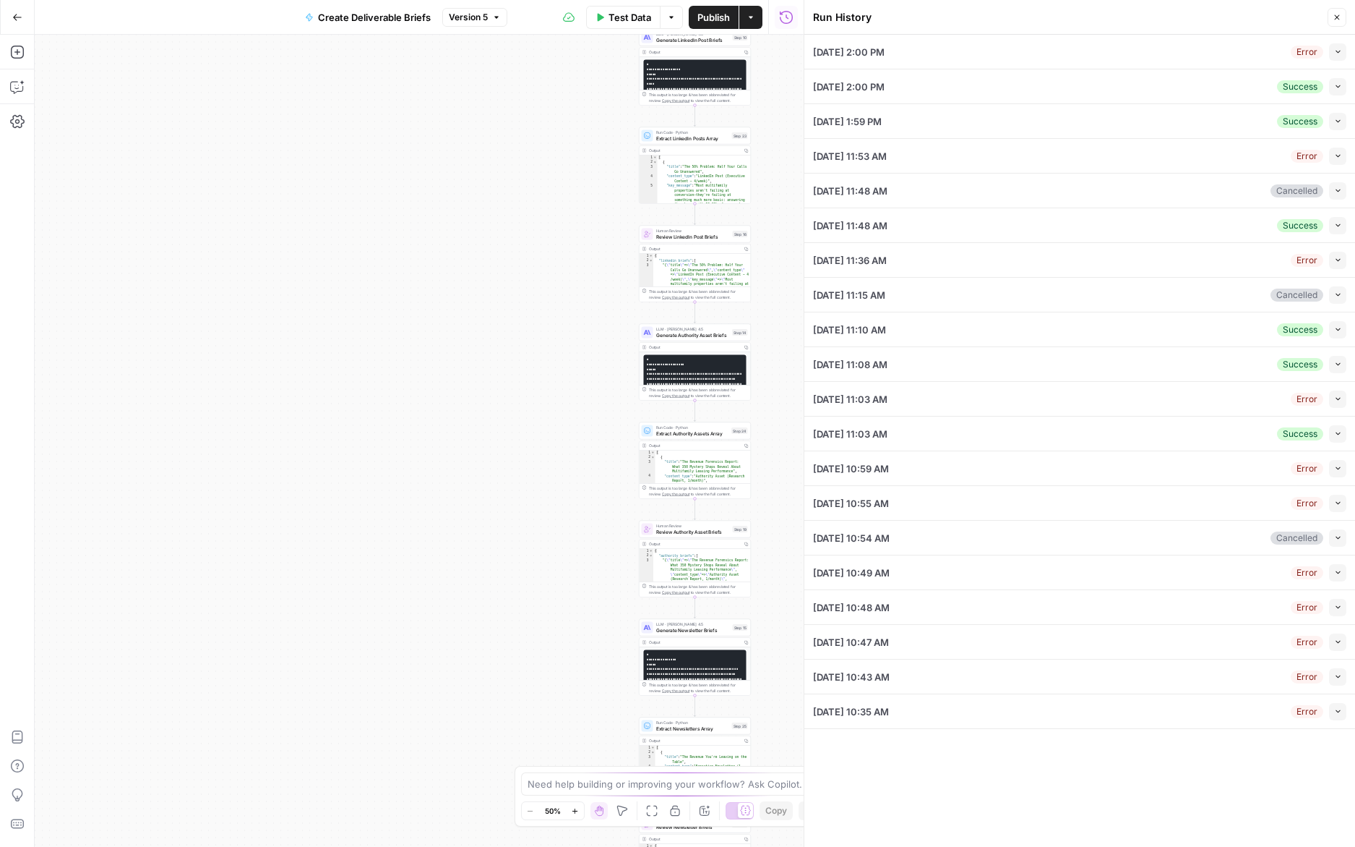
click at [1238, 43] on div "[DATE] 2:00 PM Error Collapse" at bounding box center [1079, 52] width 533 height 34
click at [1337, 45] on button "Collapse" at bounding box center [1337, 51] width 17 height 17
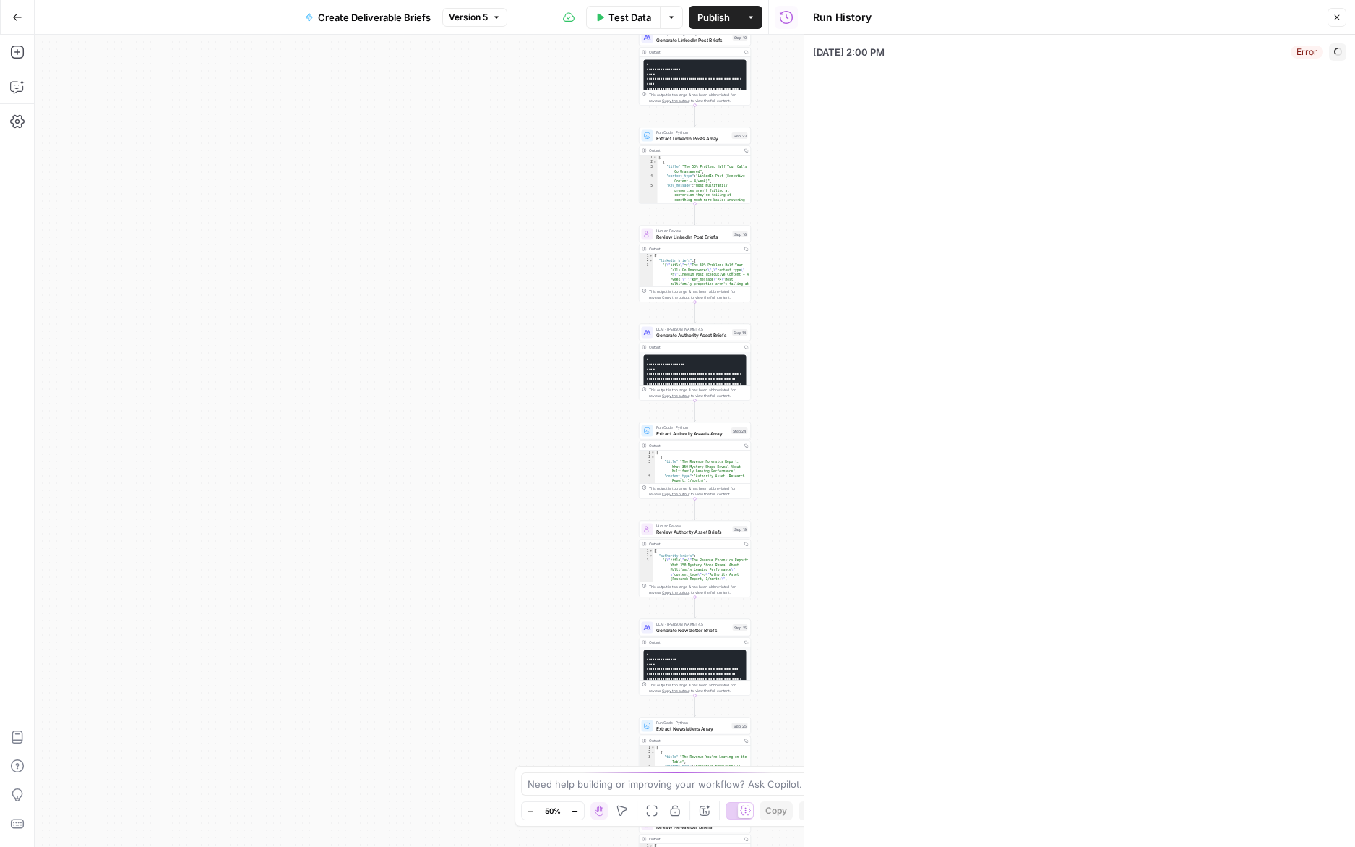
type input "Rev Leasing"
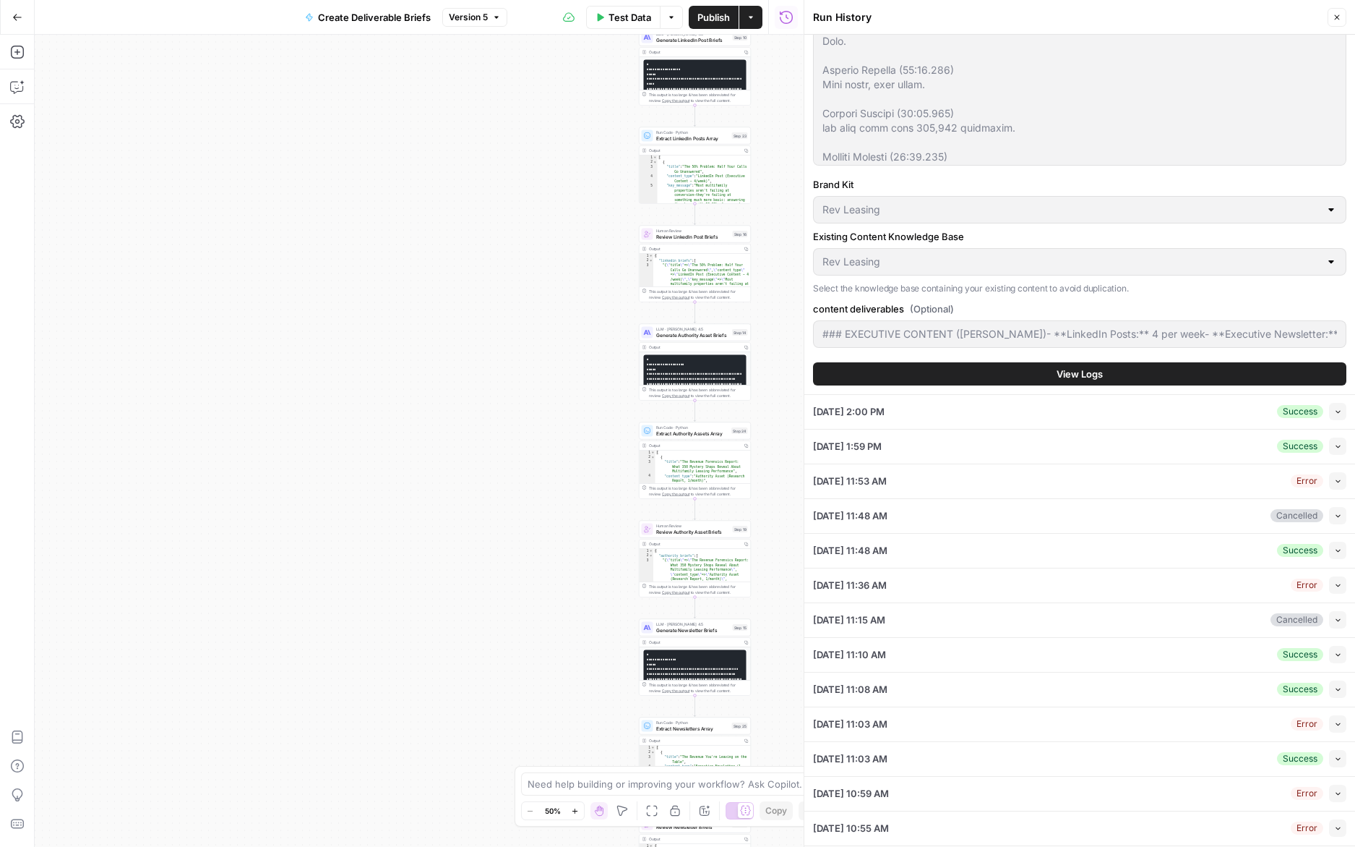
scroll to position [2088, 0]
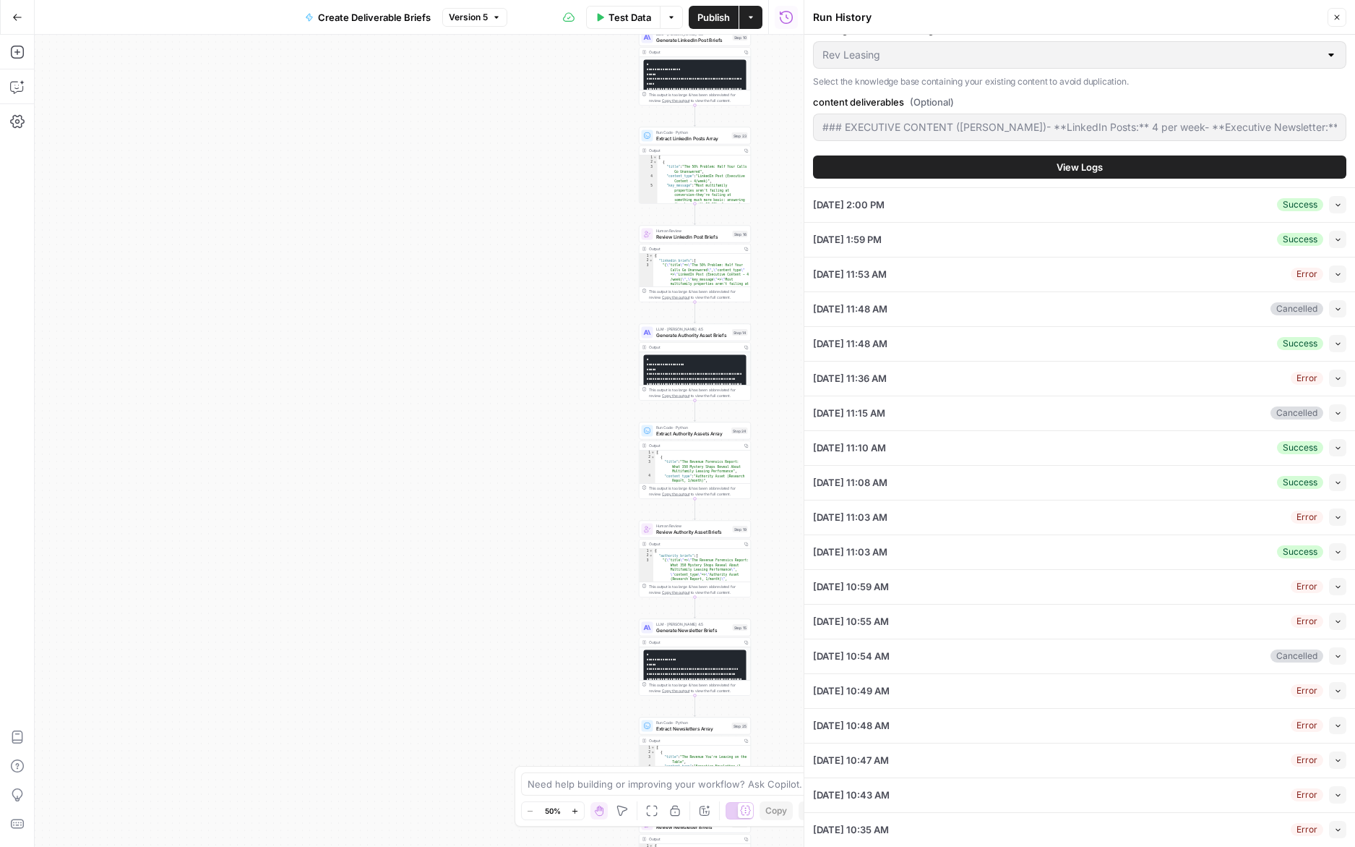
click at [996, 166] on button "View Logs" at bounding box center [1079, 166] width 533 height 23
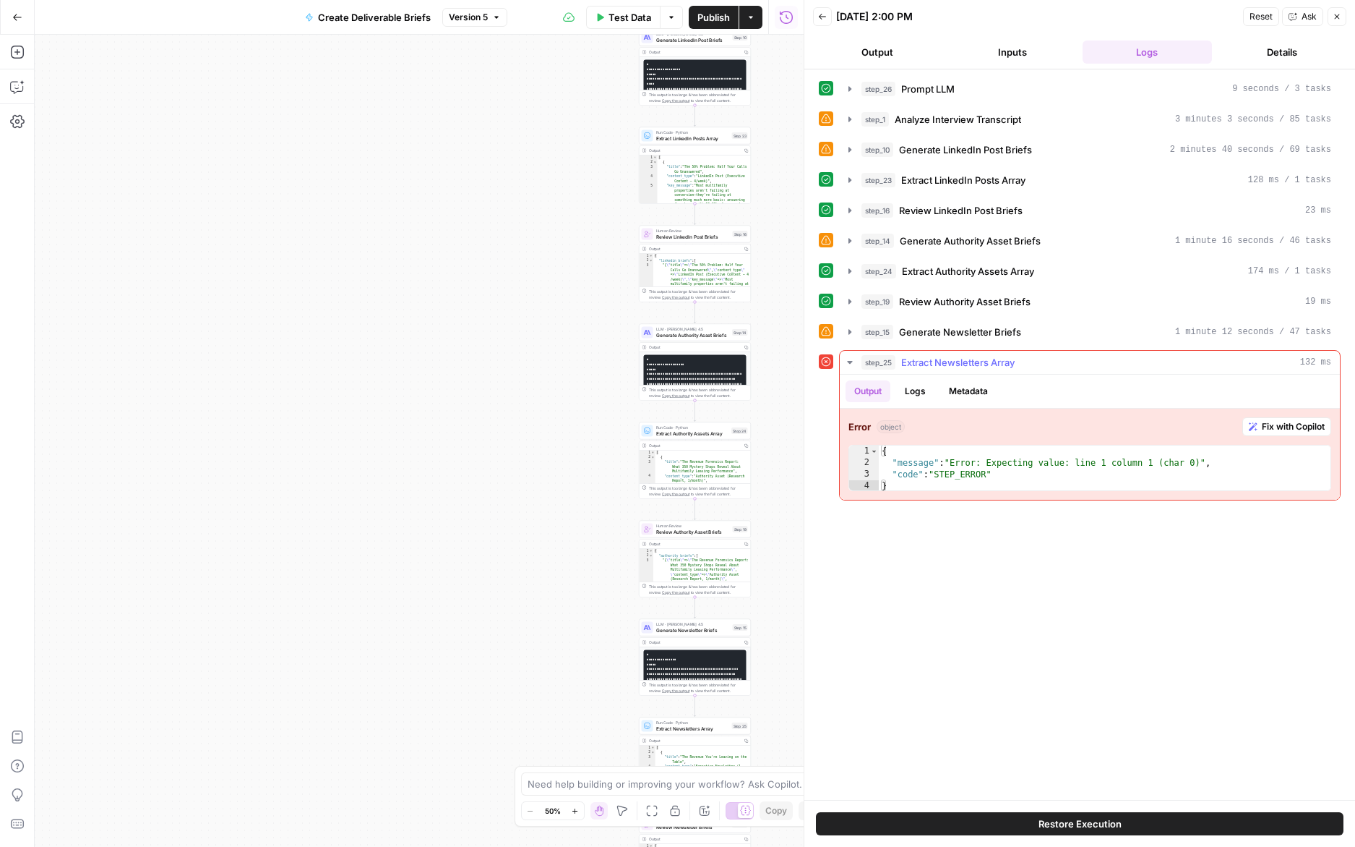
click at [1253, 429] on icon "button" at bounding box center [1253, 426] width 9 height 9
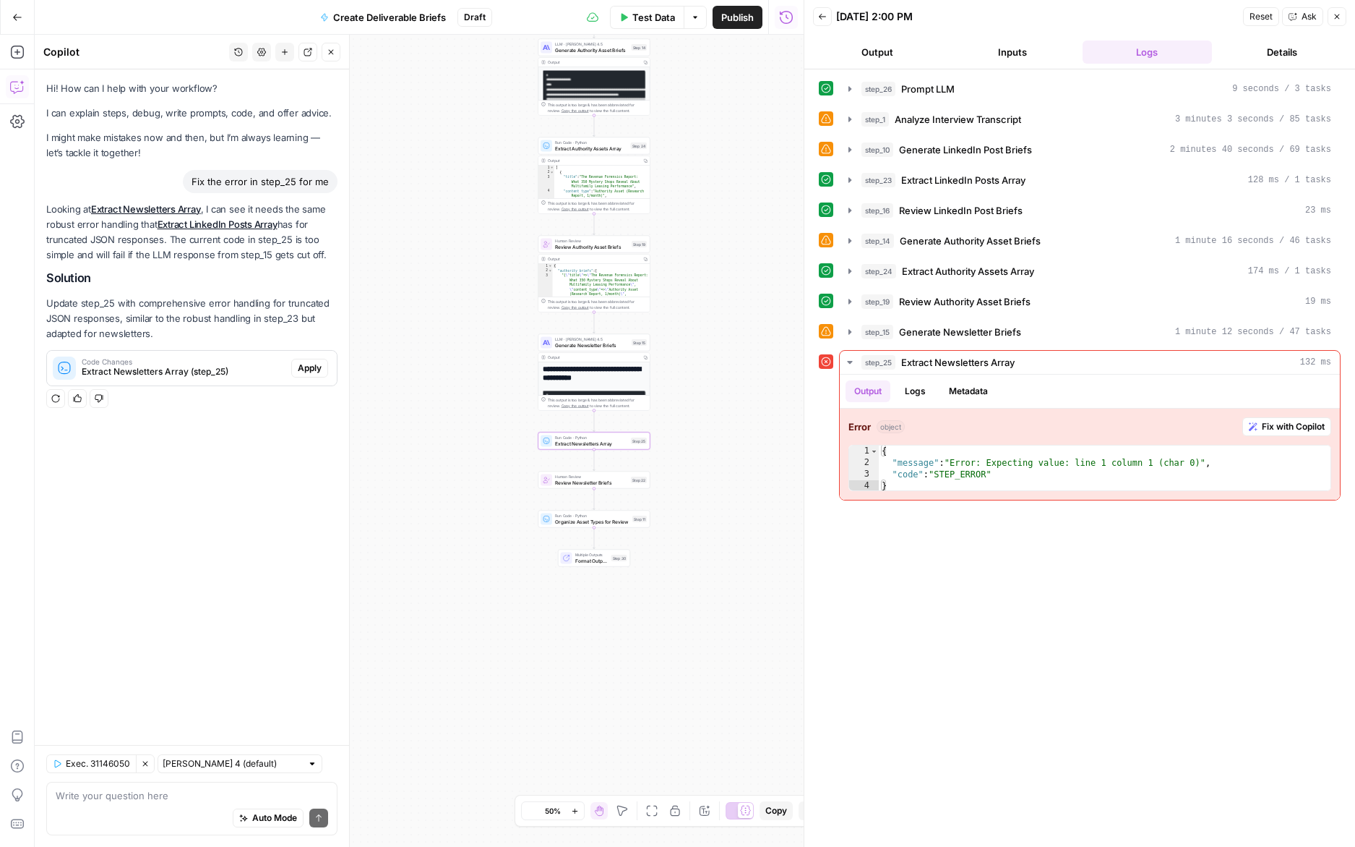
click at [317, 367] on span "Apply" at bounding box center [310, 367] width 24 height 13
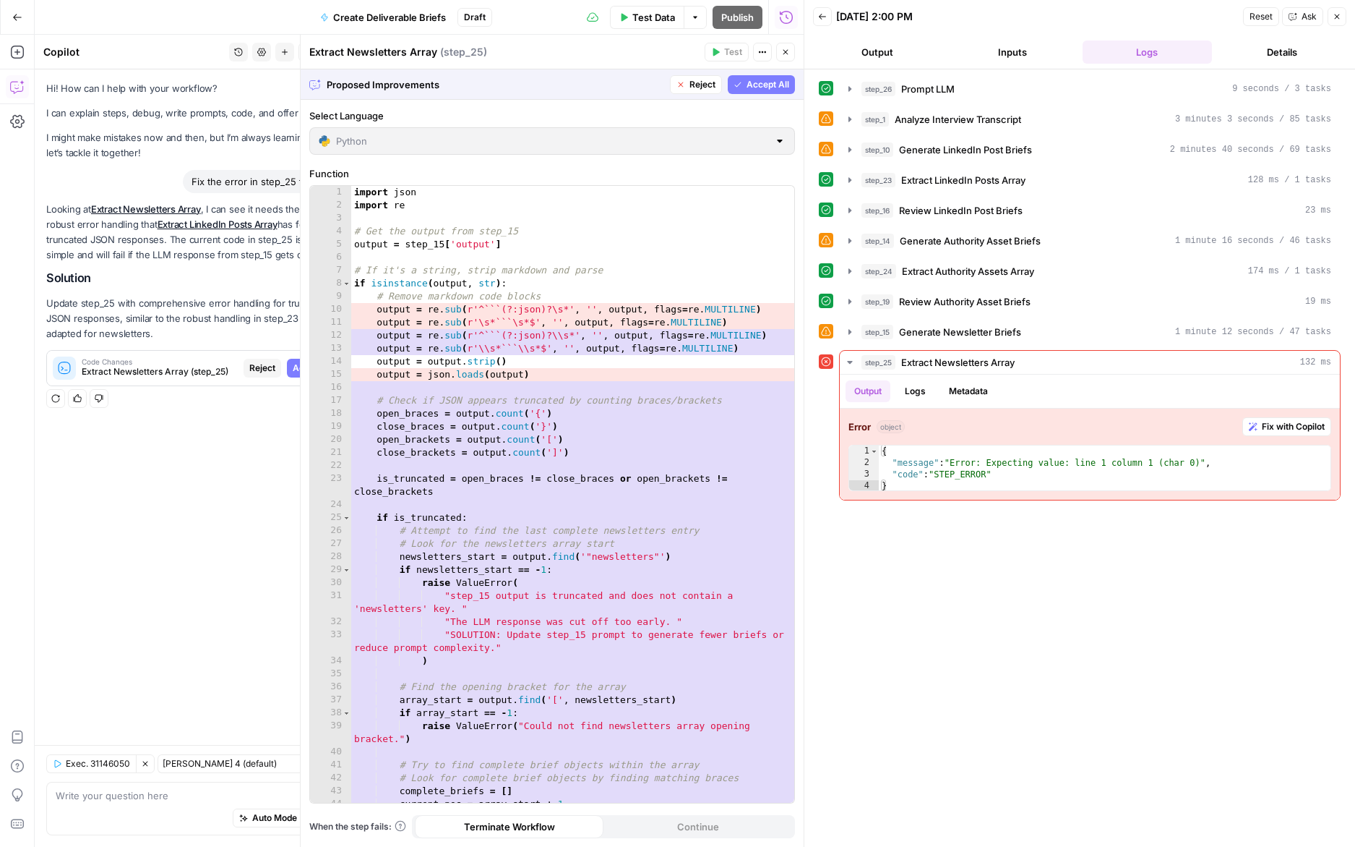
click at [757, 82] on span "Accept All" at bounding box center [768, 84] width 43 height 13
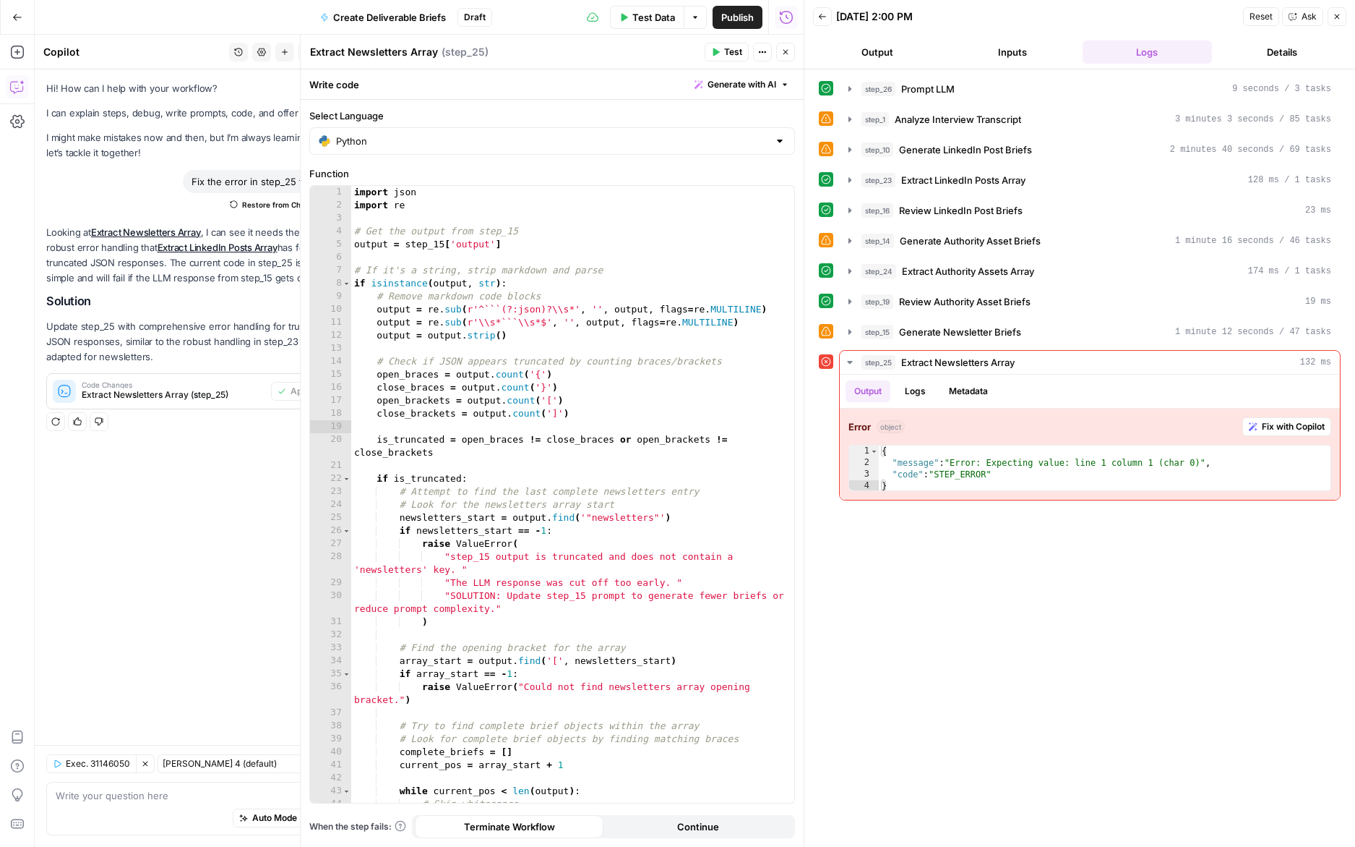
click at [717, 57] on button "Test" at bounding box center [727, 52] width 44 height 19
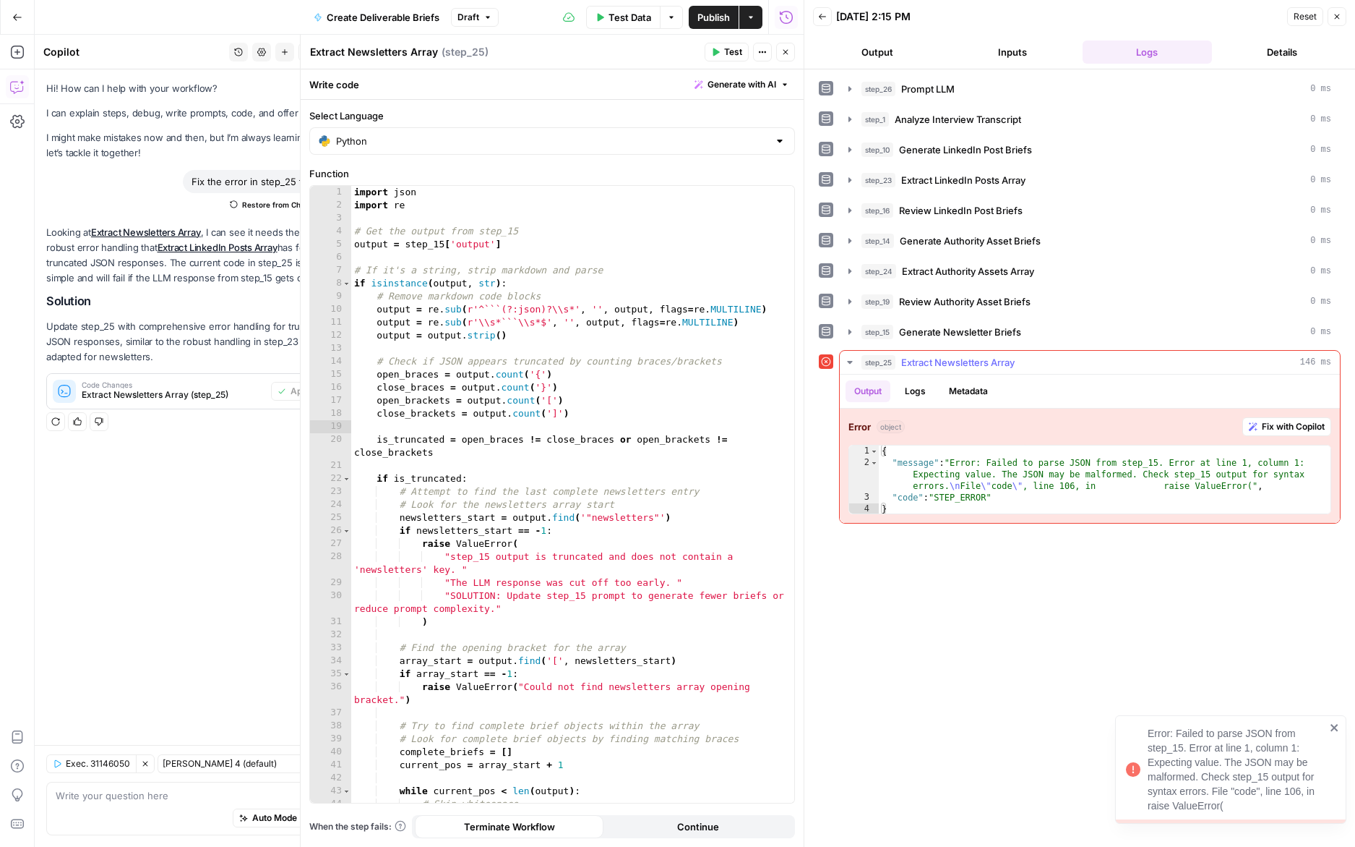
click at [1270, 426] on span "Fix with Copilot" at bounding box center [1293, 426] width 63 height 13
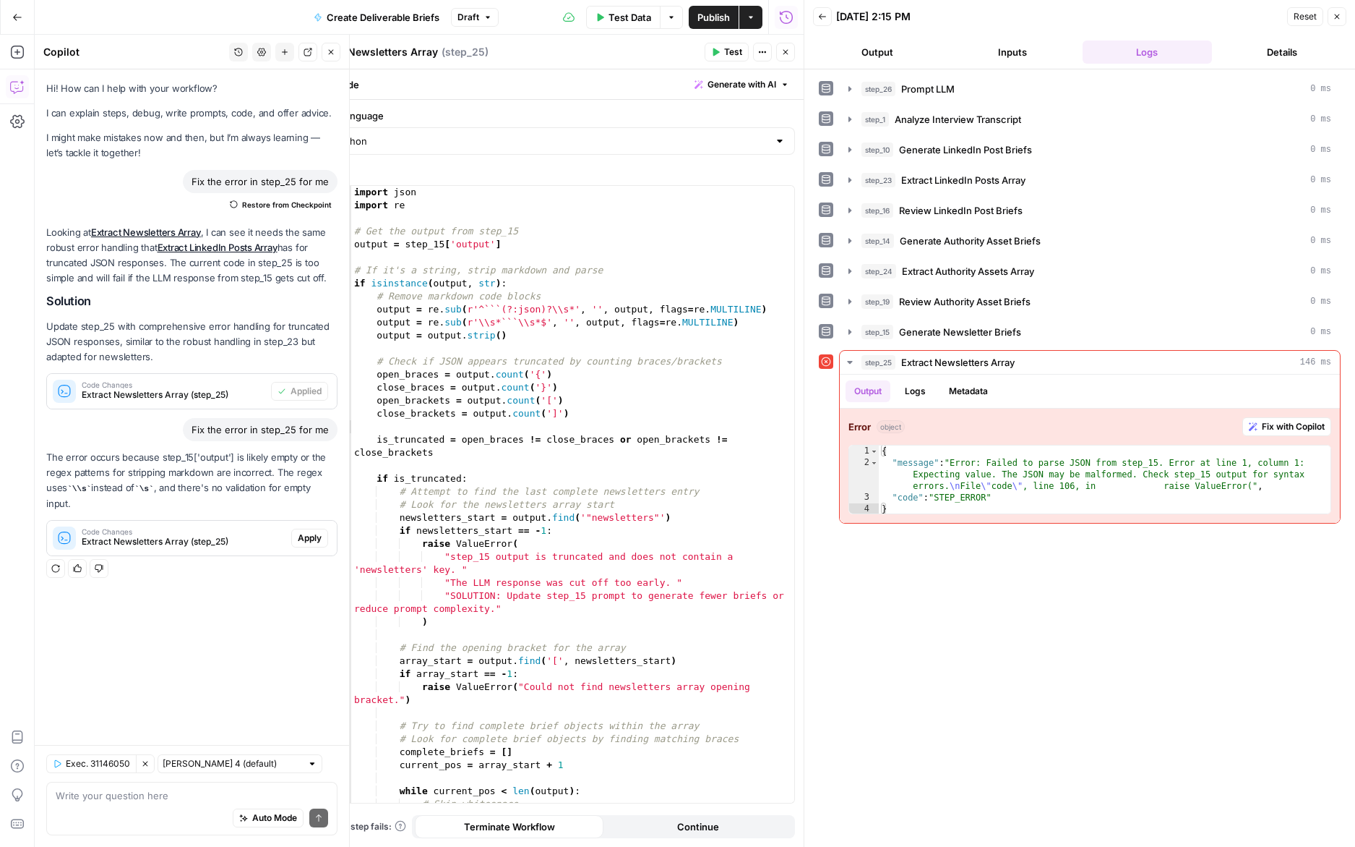
click at [295, 539] on button "Apply" at bounding box center [309, 537] width 37 height 19
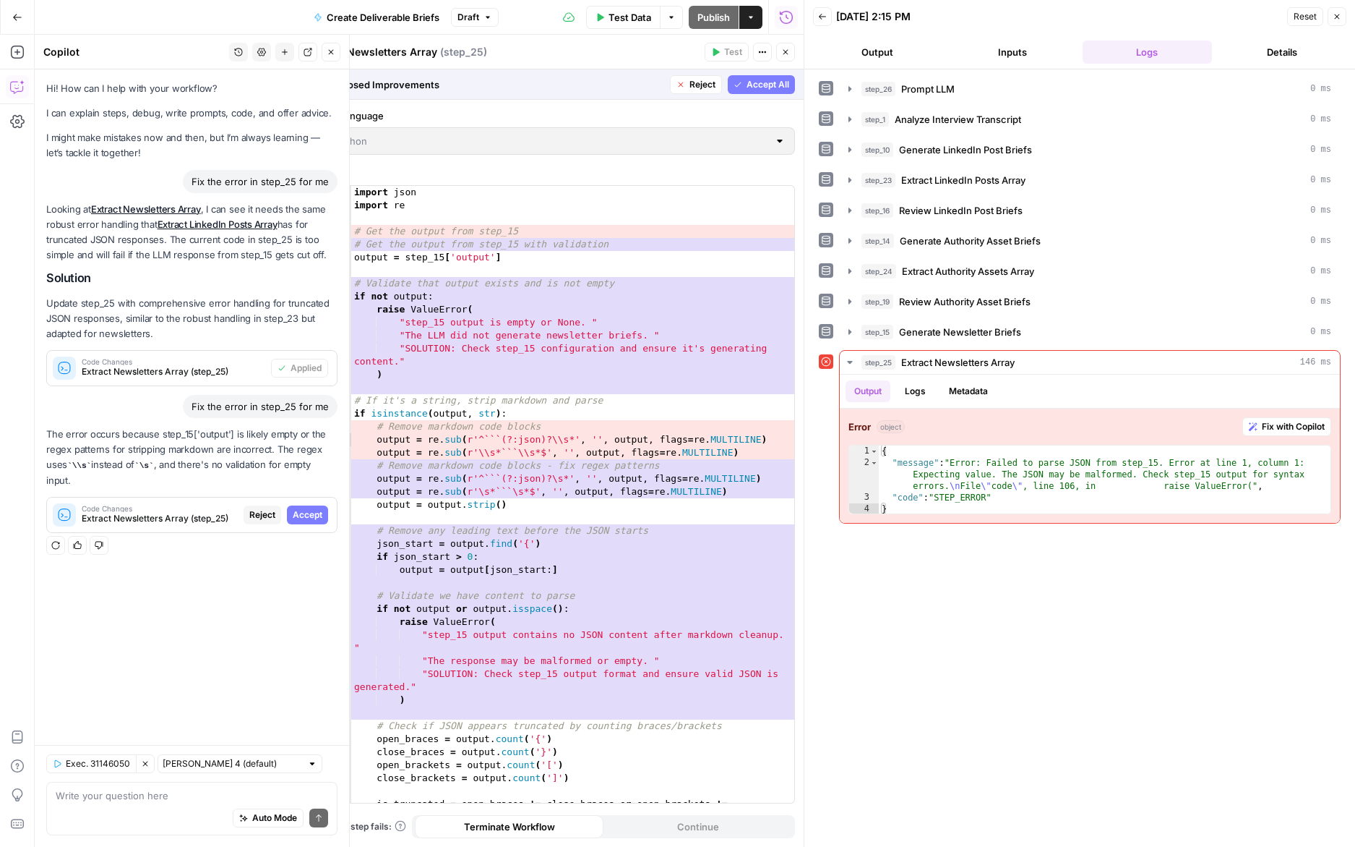
click at [309, 517] on span "Accept" at bounding box center [308, 514] width 30 height 13
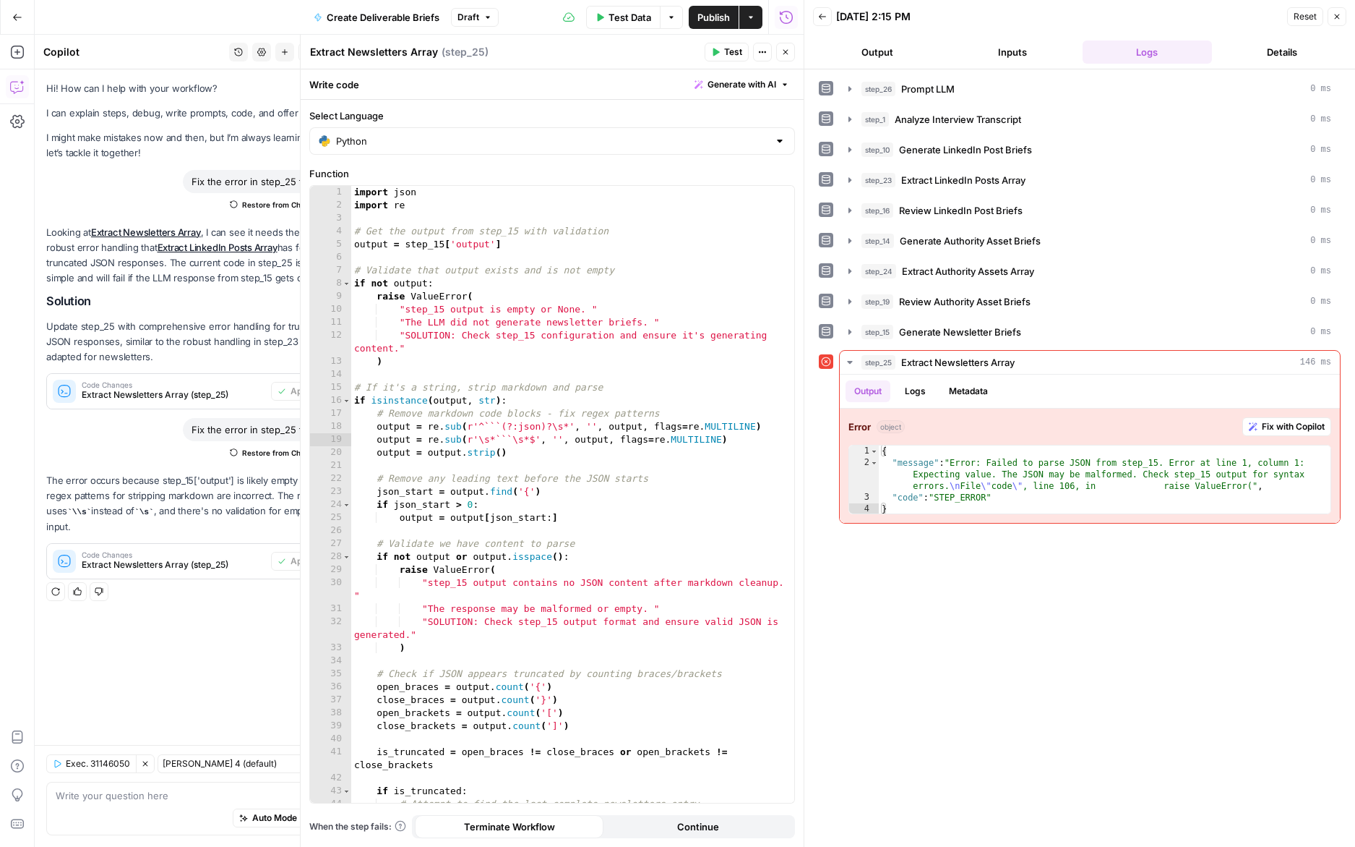
click at [721, 59] on button "Test" at bounding box center [727, 52] width 44 height 19
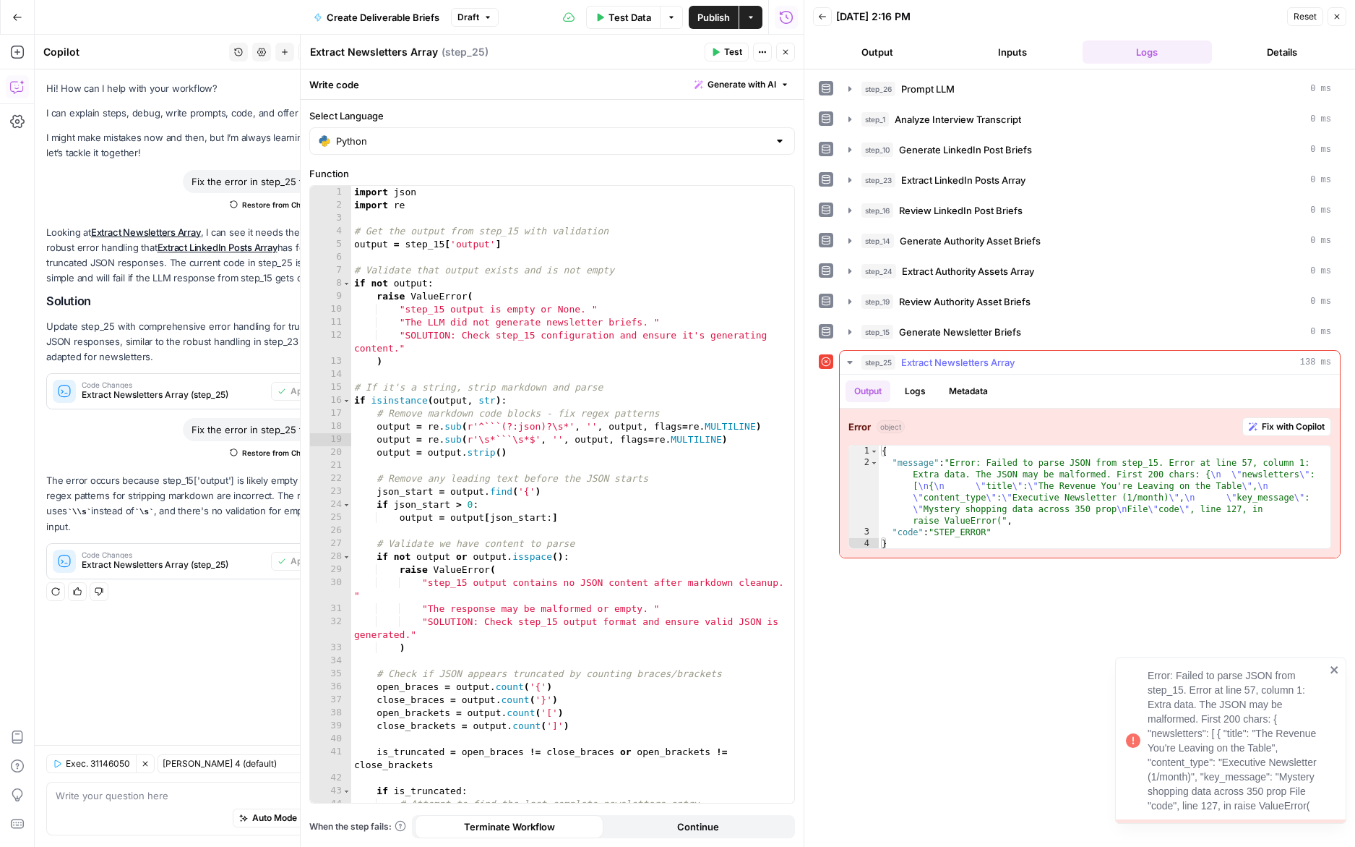
click at [1274, 420] on span "Fix with Copilot" at bounding box center [1293, 426] width 63 height 13
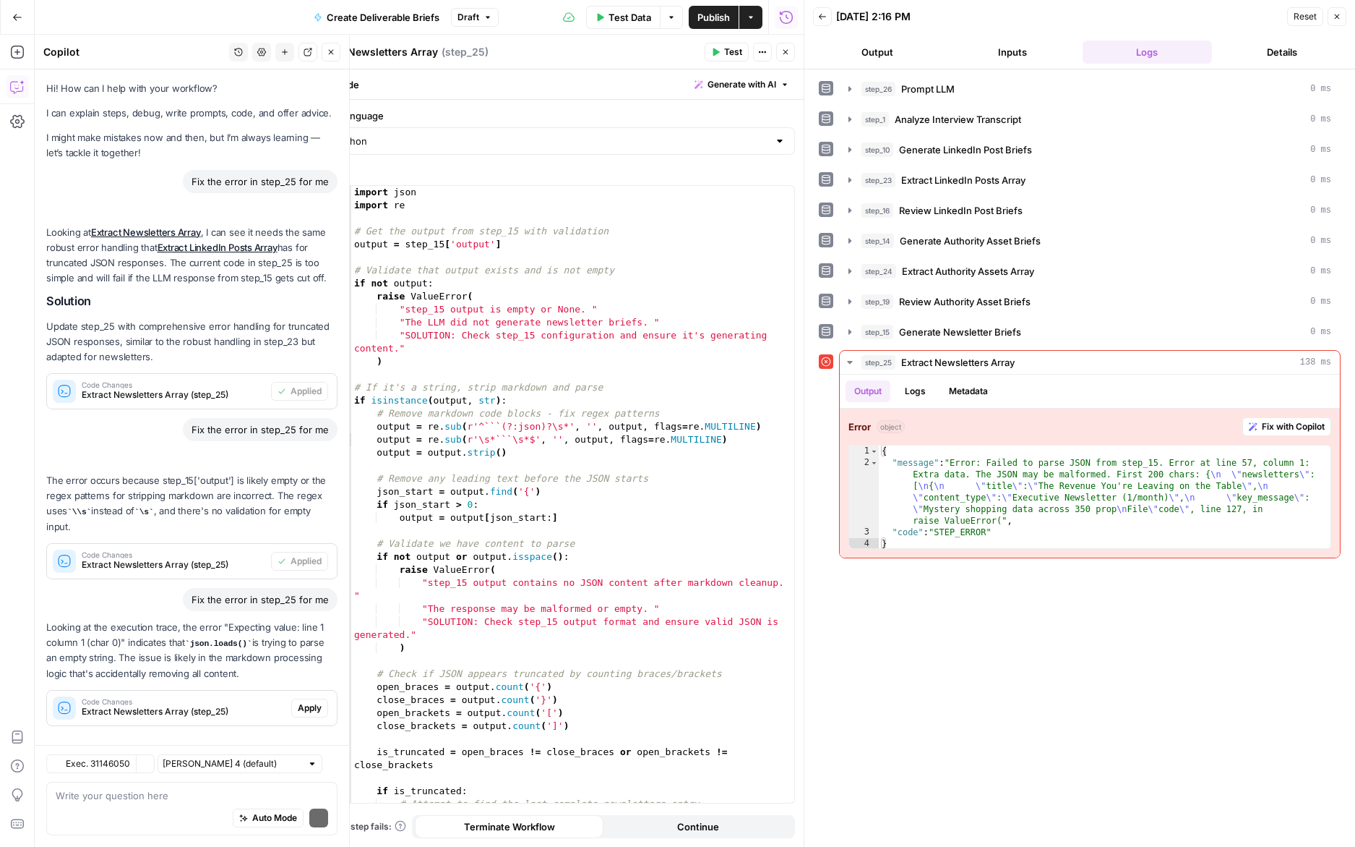
scroll to position [15, 0]
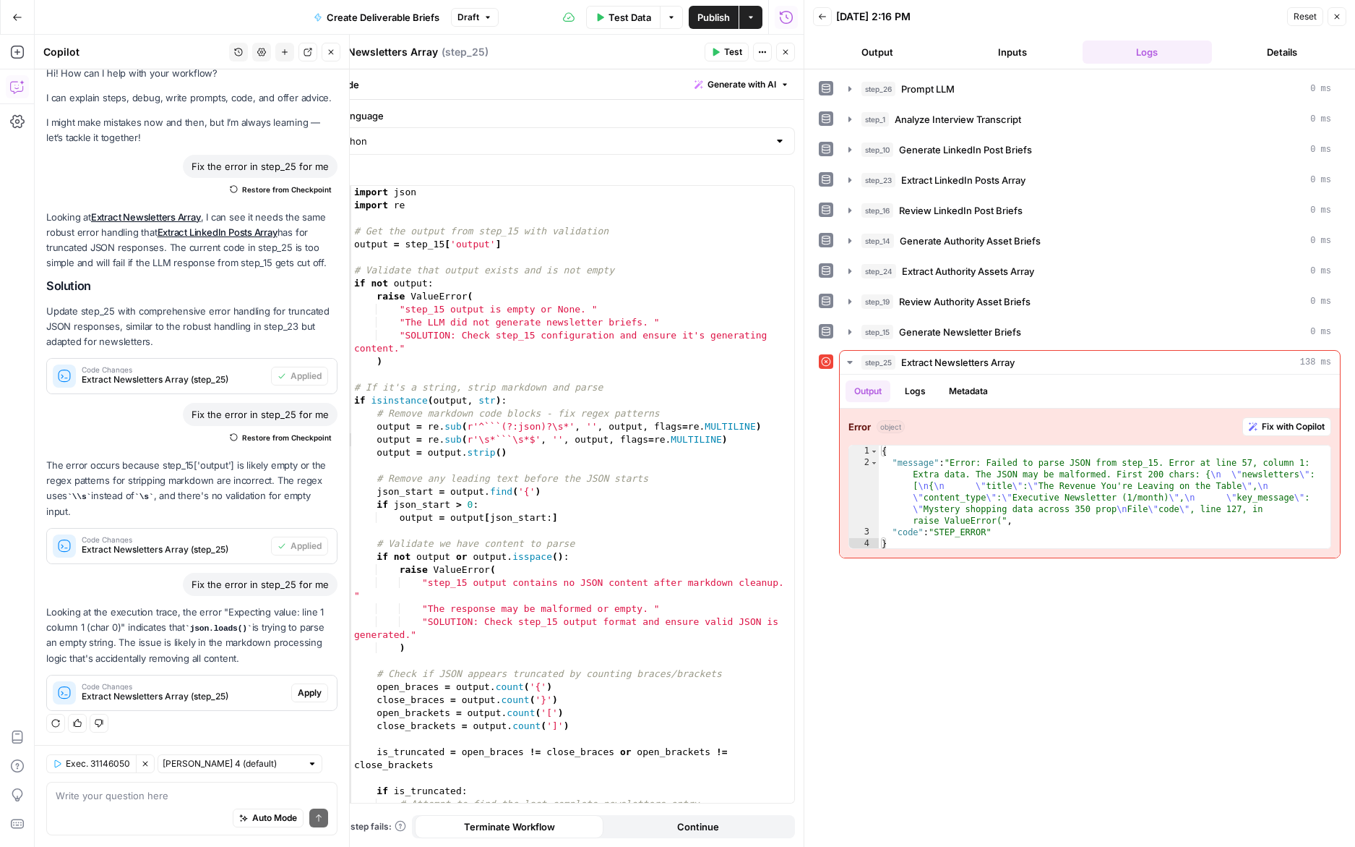
click at [315, 693] on span "Apply" at bounding box center [310, 692] width 24 height 13
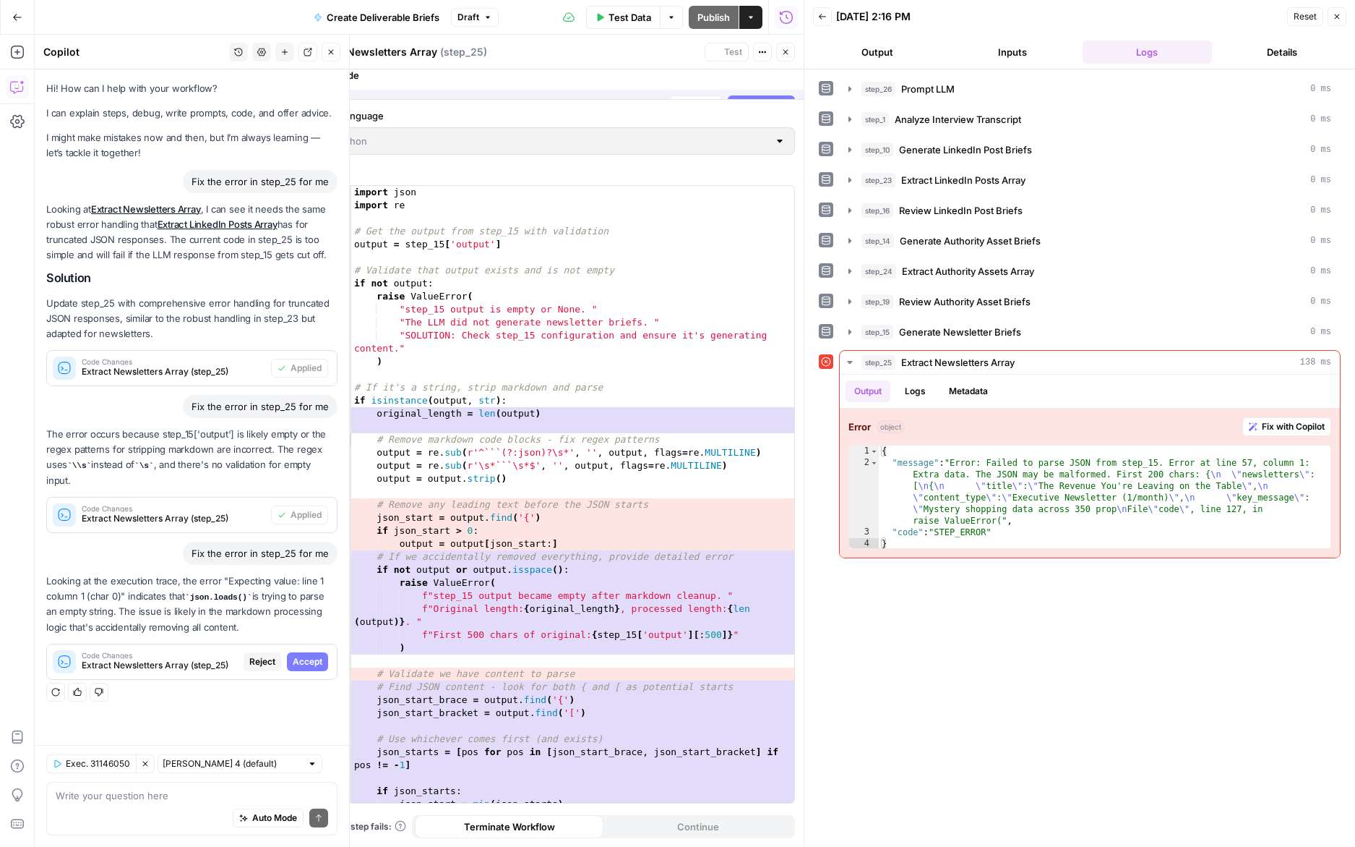
scroll to position [0, 0]
click at [320, 661] on span "Accept" at bounding box center [308, 661] width 30 height 13
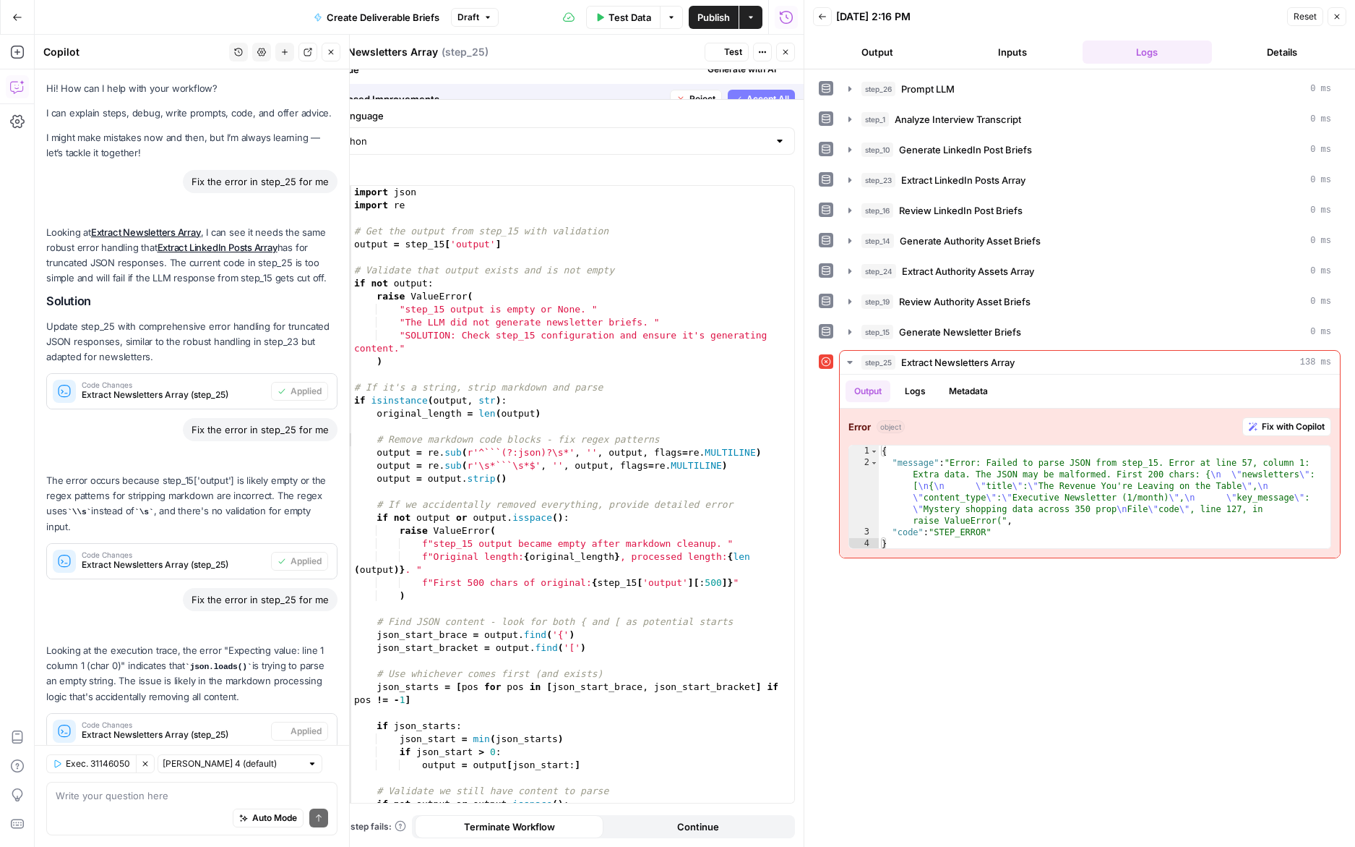
scroll to position [38, 0]
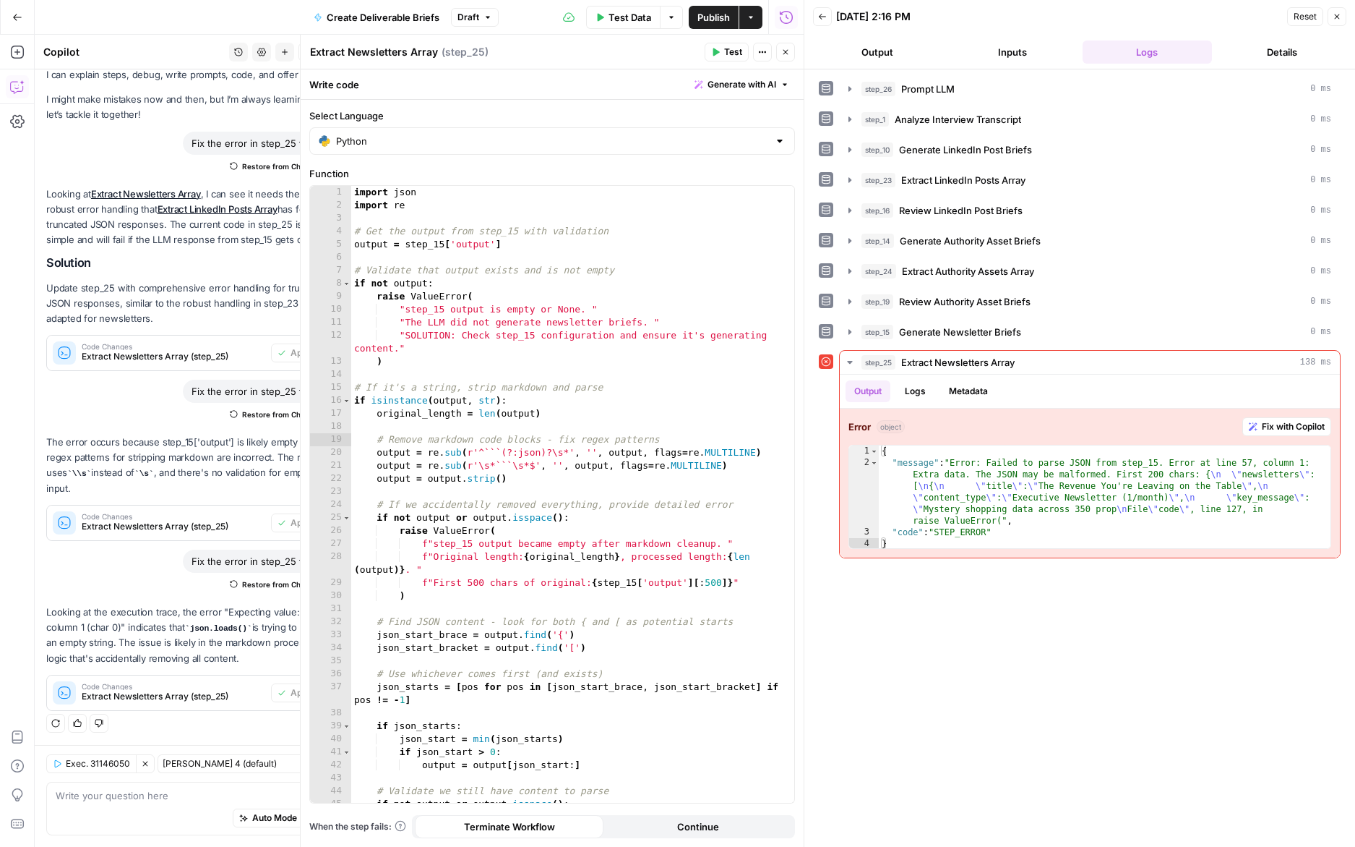
click at [732, 57] on span "Test" at bounding box center [733, 52] width 18 height 13
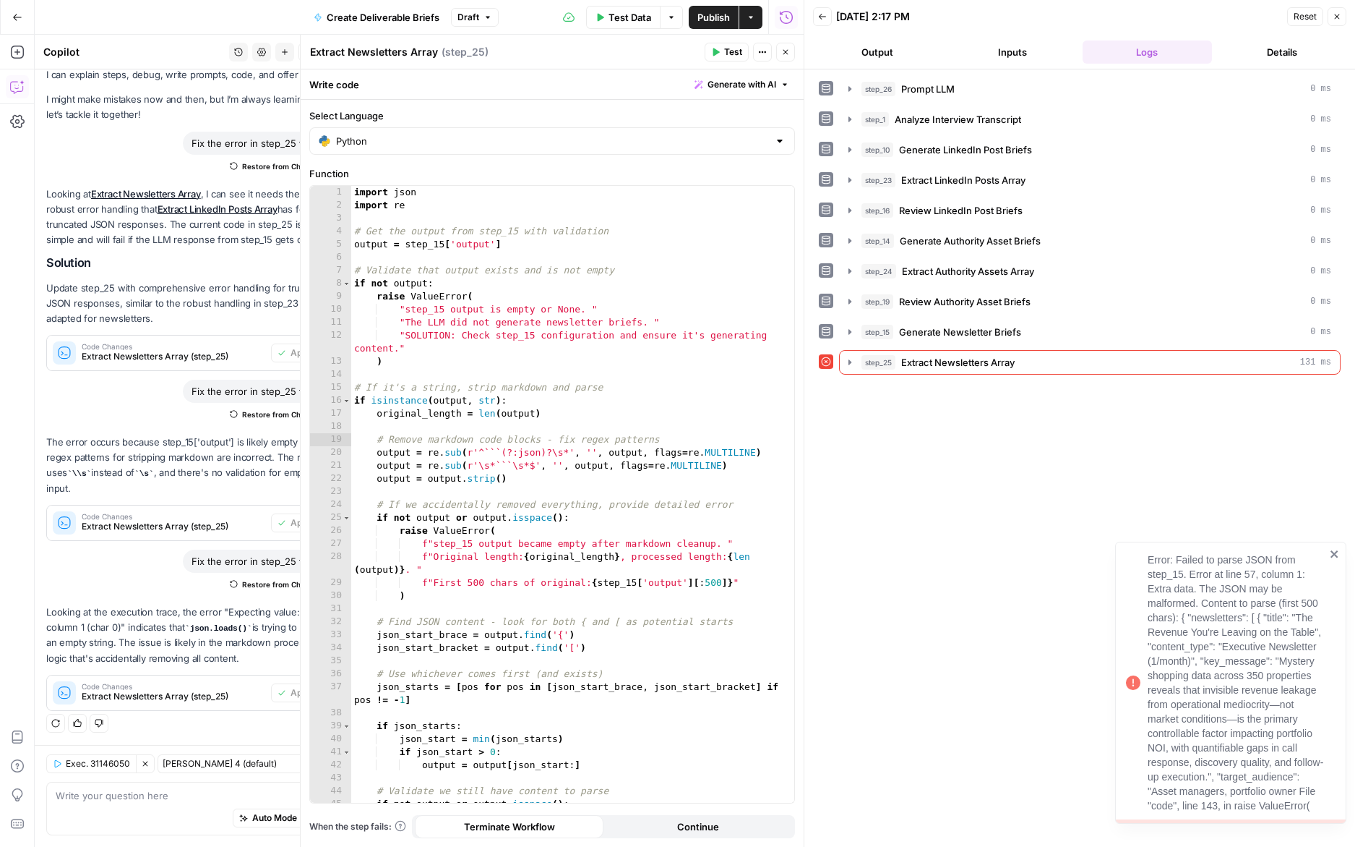
click at [732, 57] on span "Test" at bounding box center [733, 52] width 18 height 13
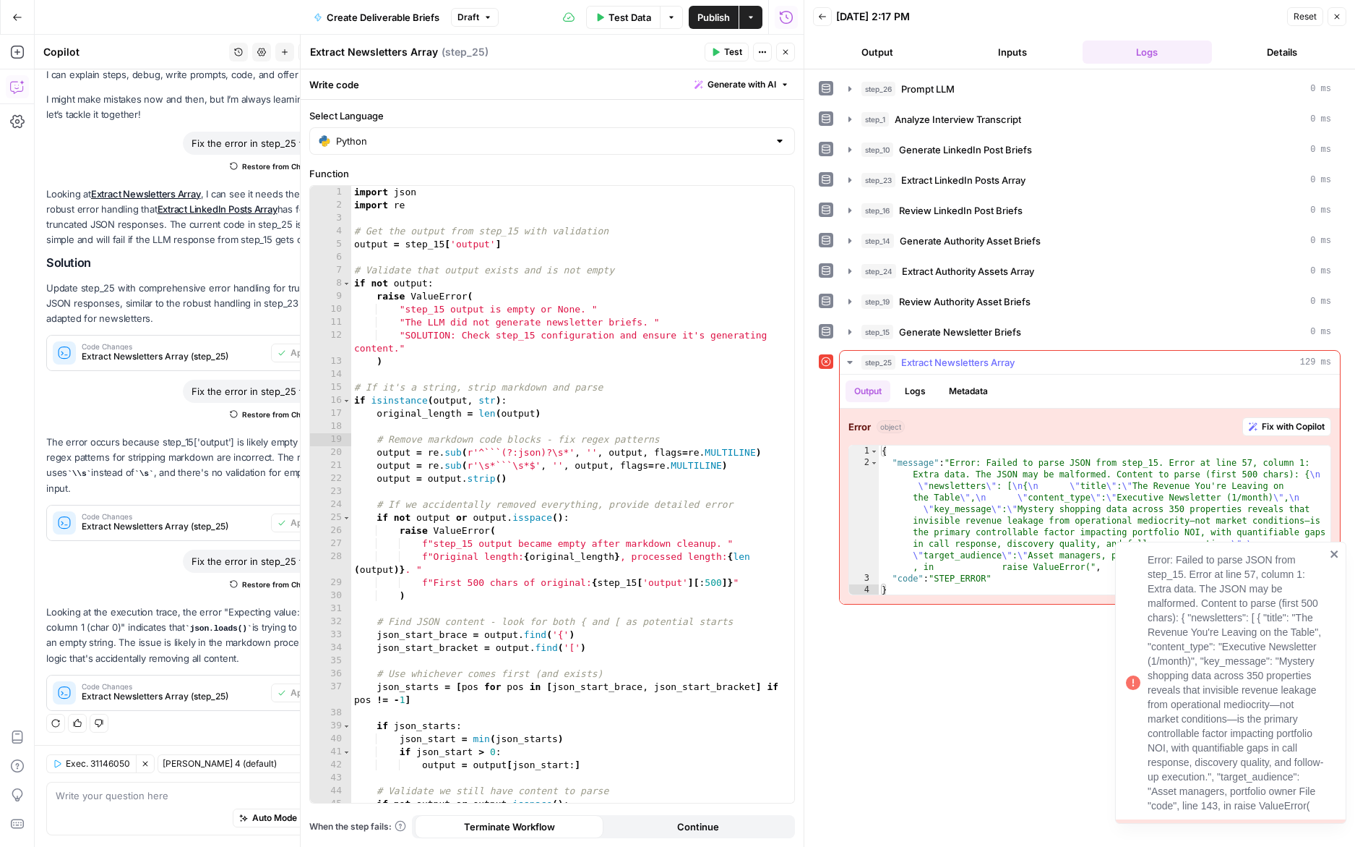
click at [1256, 426] on icon "button" at bounding box center [1253, 426] width 9 height 9
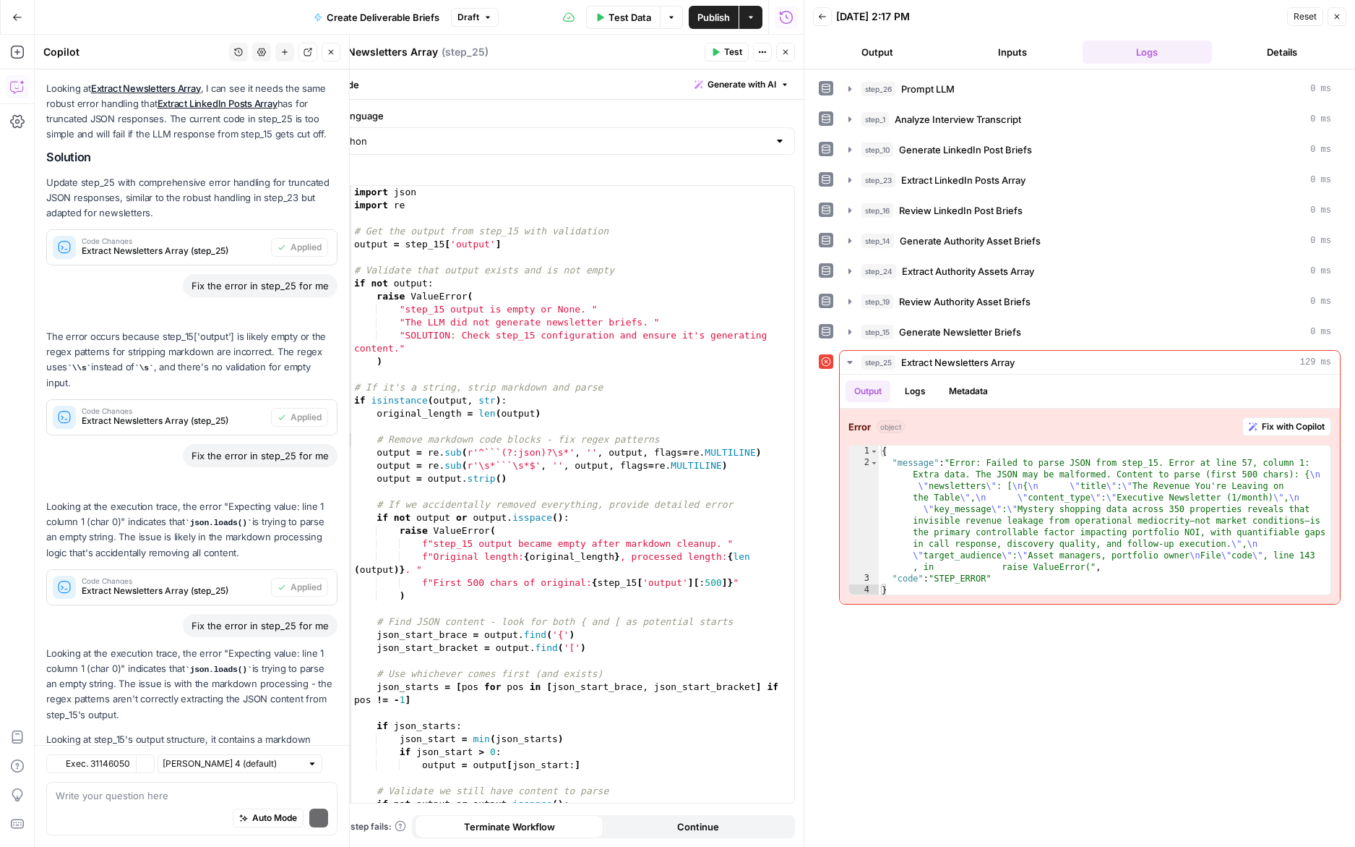
scroll to position [255, 0]
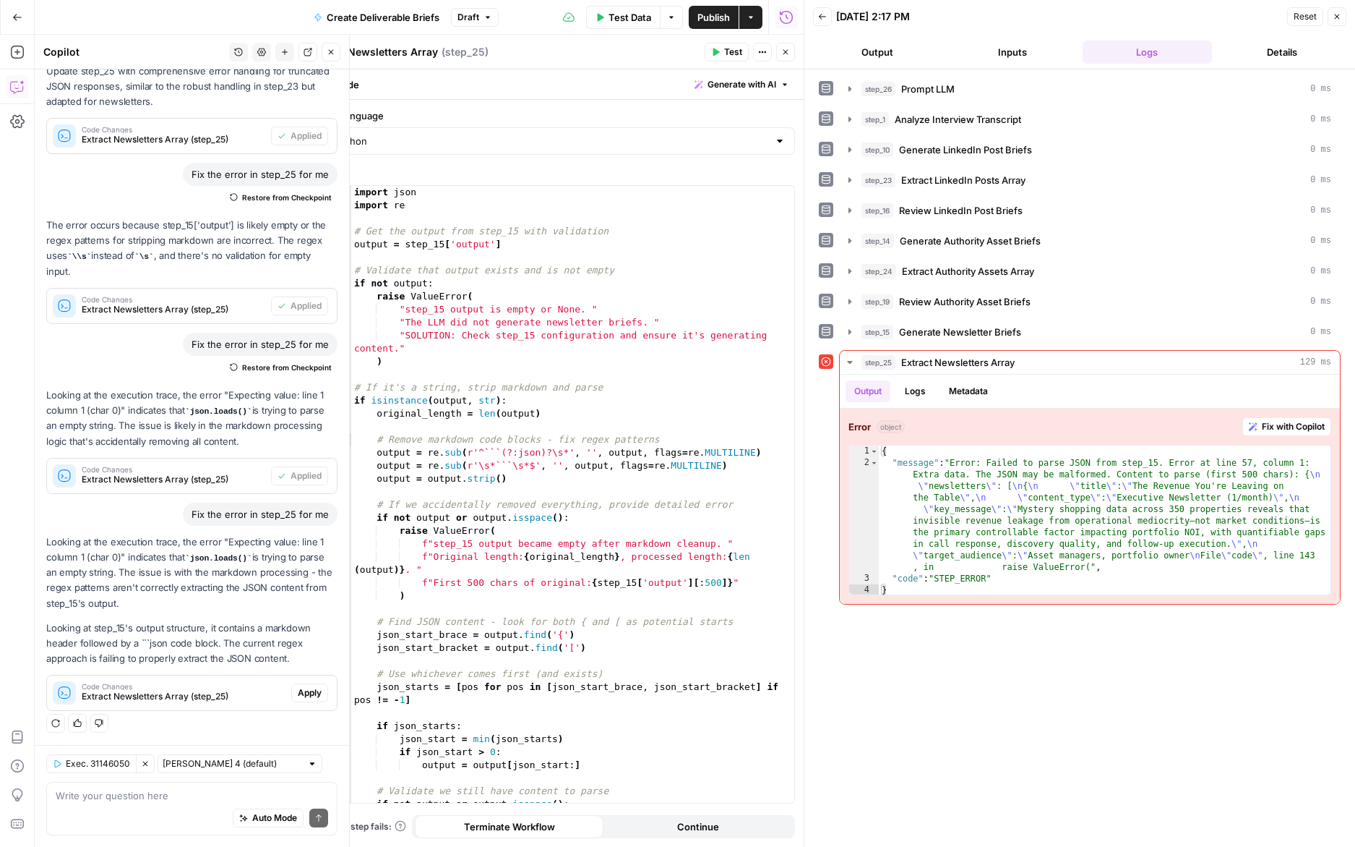
click at [308, 692] on span "Apply" at bounding box center [310, 692] width 24 height 13
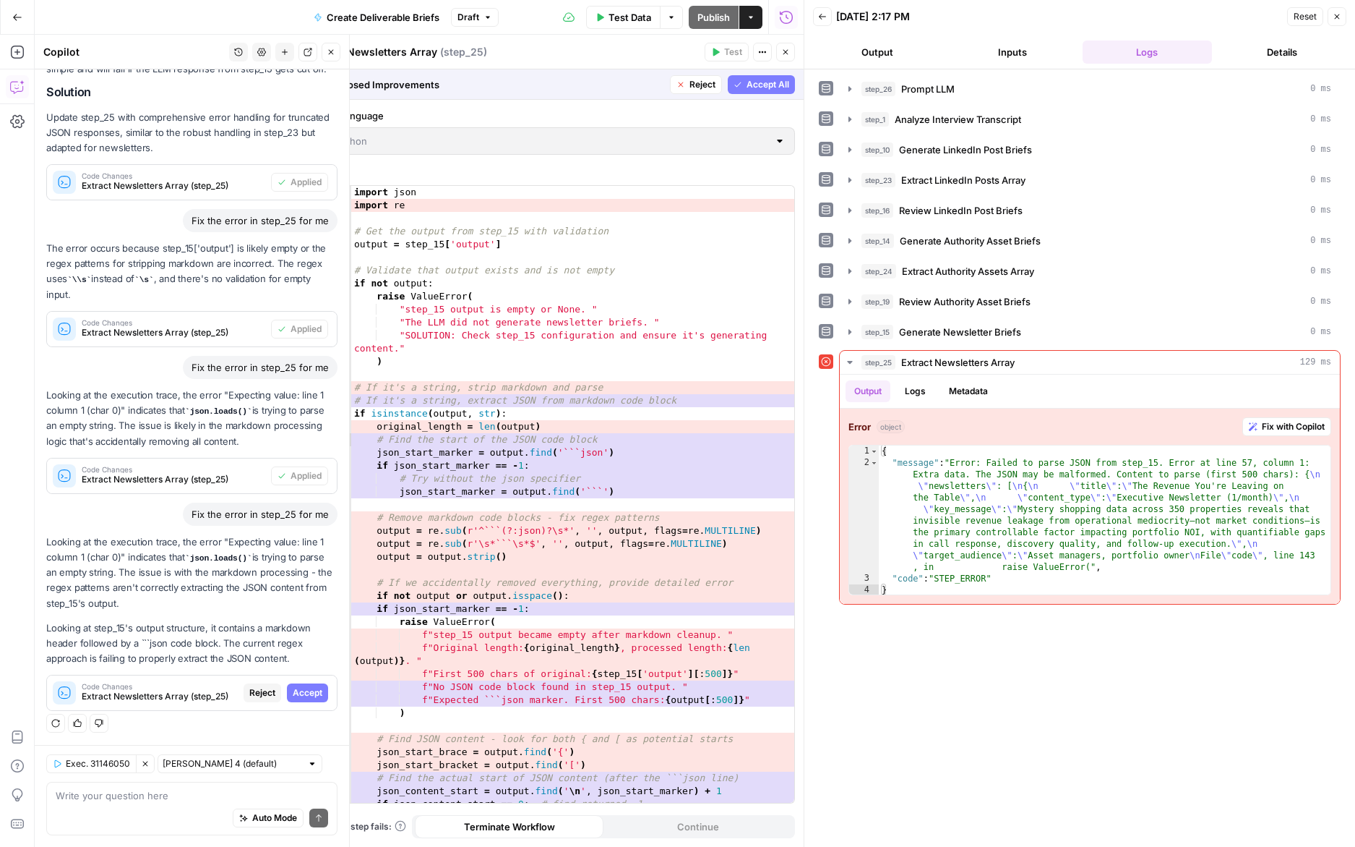
click at [308, 691] on span "Accept" at bounding box center [308, 692] width 30 height 13
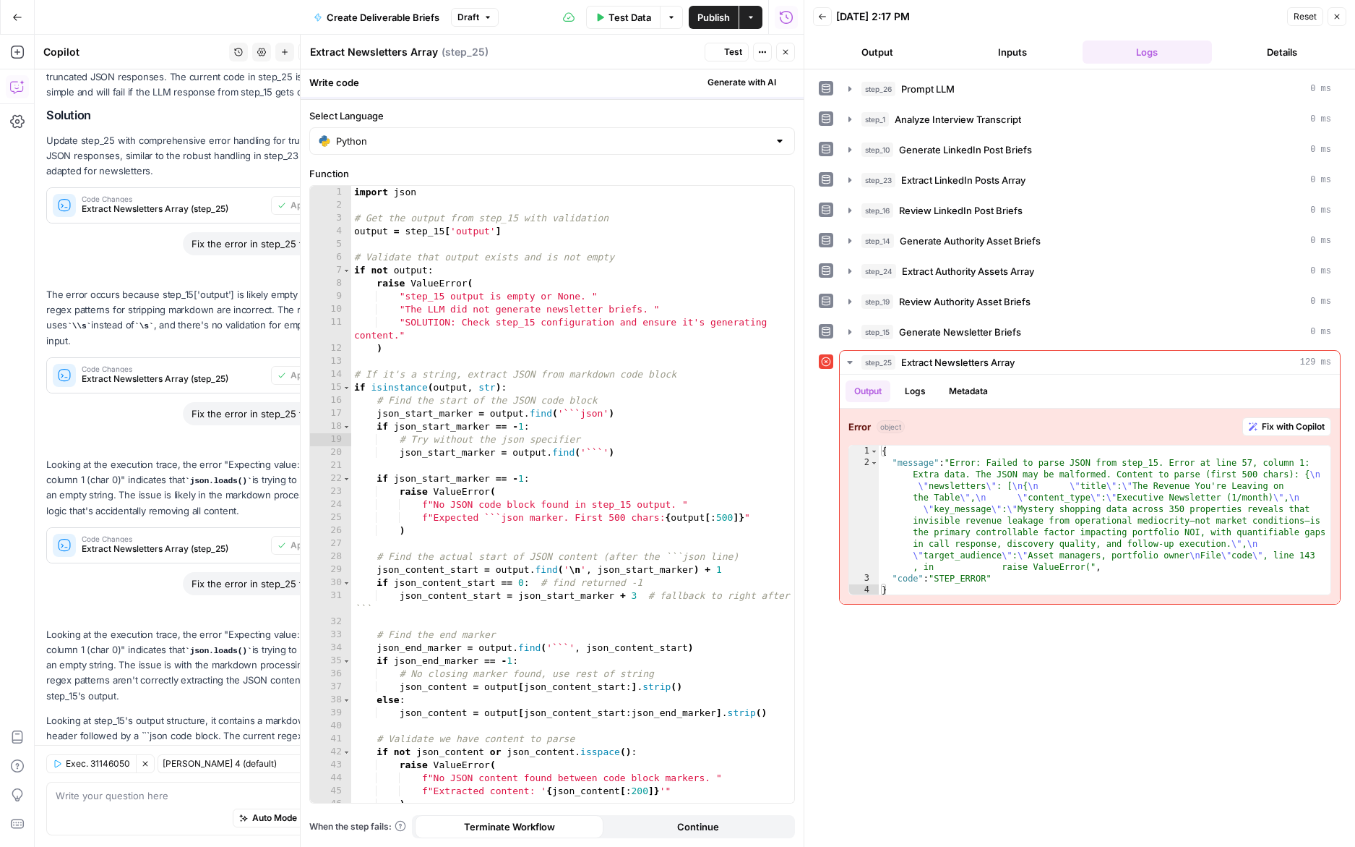
scroll to position [278, 0]
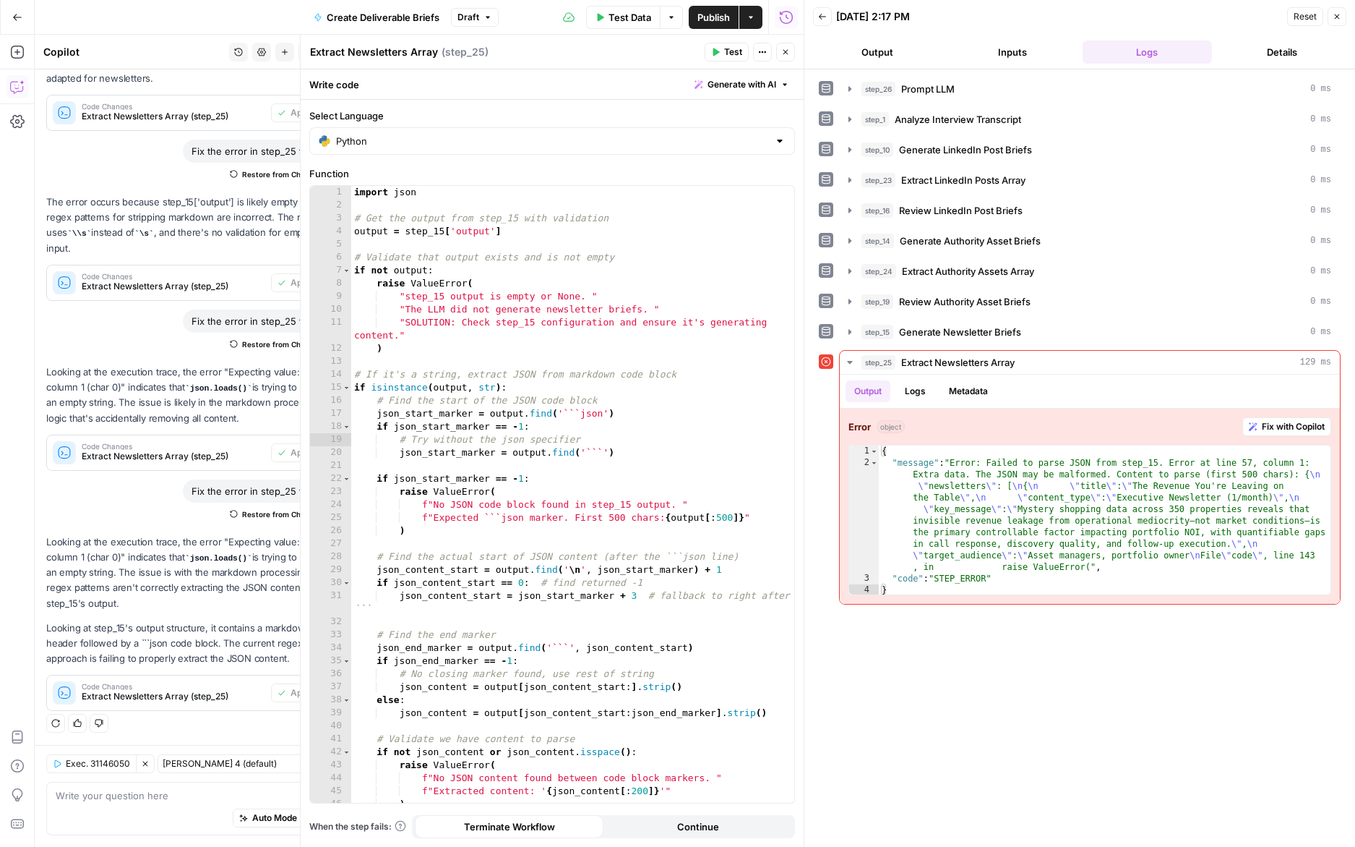
click at [727, 56] on span "Test" at bounding box center [733, 52] width 18 height 13
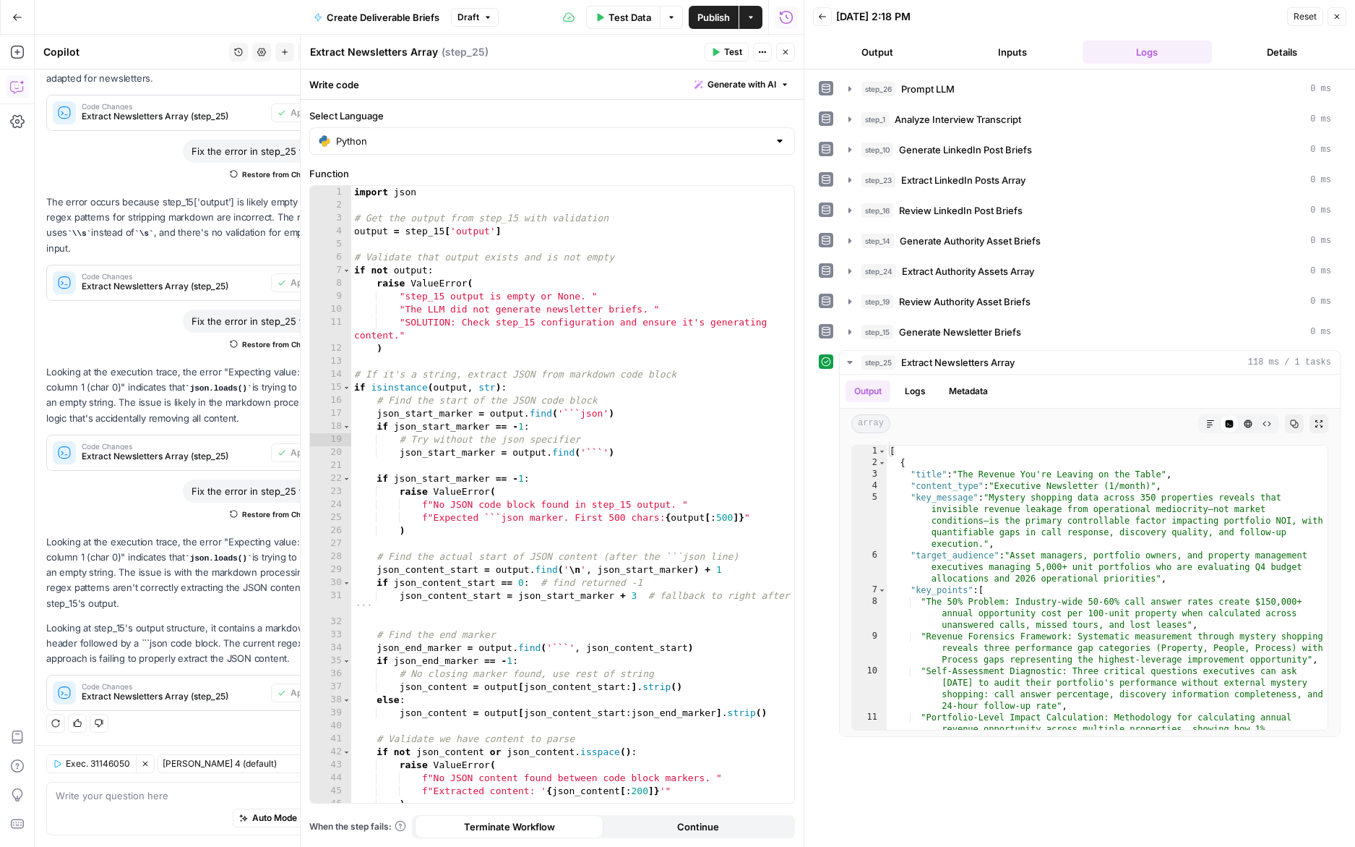
click at [721, 49] on button "Test" at bounding box center [727, 52] width 44 height 19
click at [718, 24] on button "Publish" at bounding box center [714, 17] width 50 height 23
click at [787, 46] on button "Close" at bounding box center [785, 52] width 19 height 19
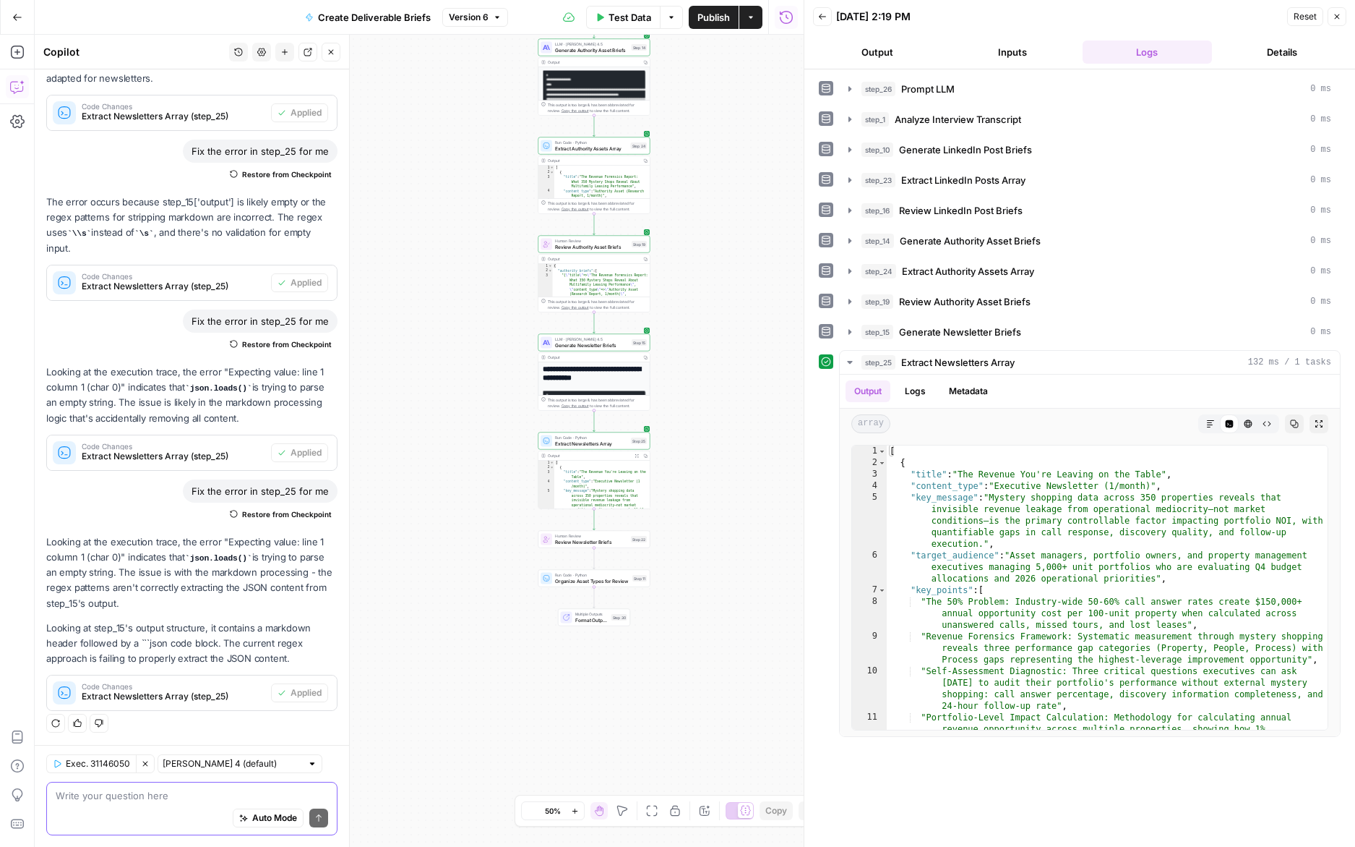
click at [175, 790] on textarea at bounding box center [192, 795] width 273 height 14
type textarea "we need to format everything as markdown in the output"
click at [319, 818] on icon "submit" at bounding box center [318, 817] width 9 height 9
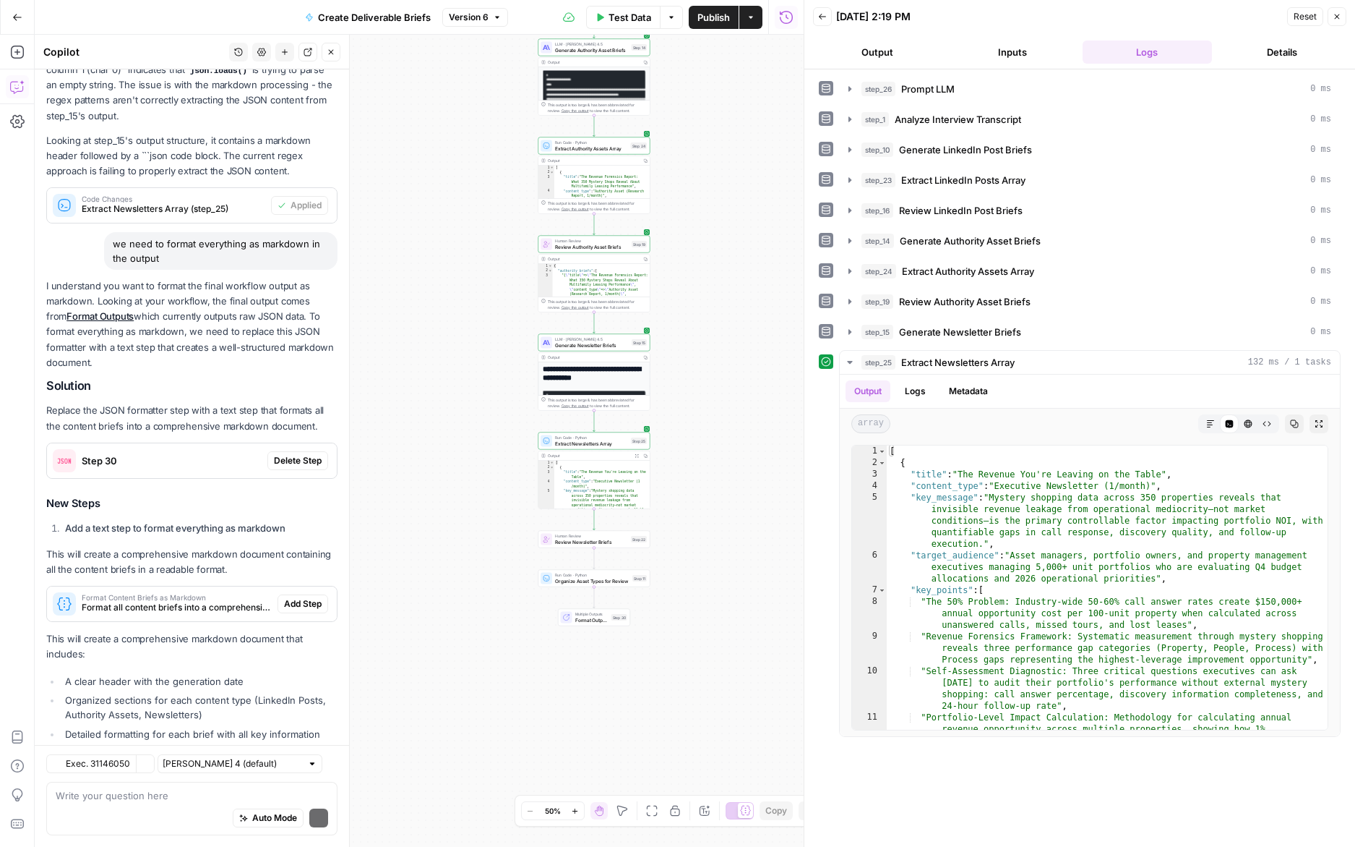
scroll to position [906, 0]
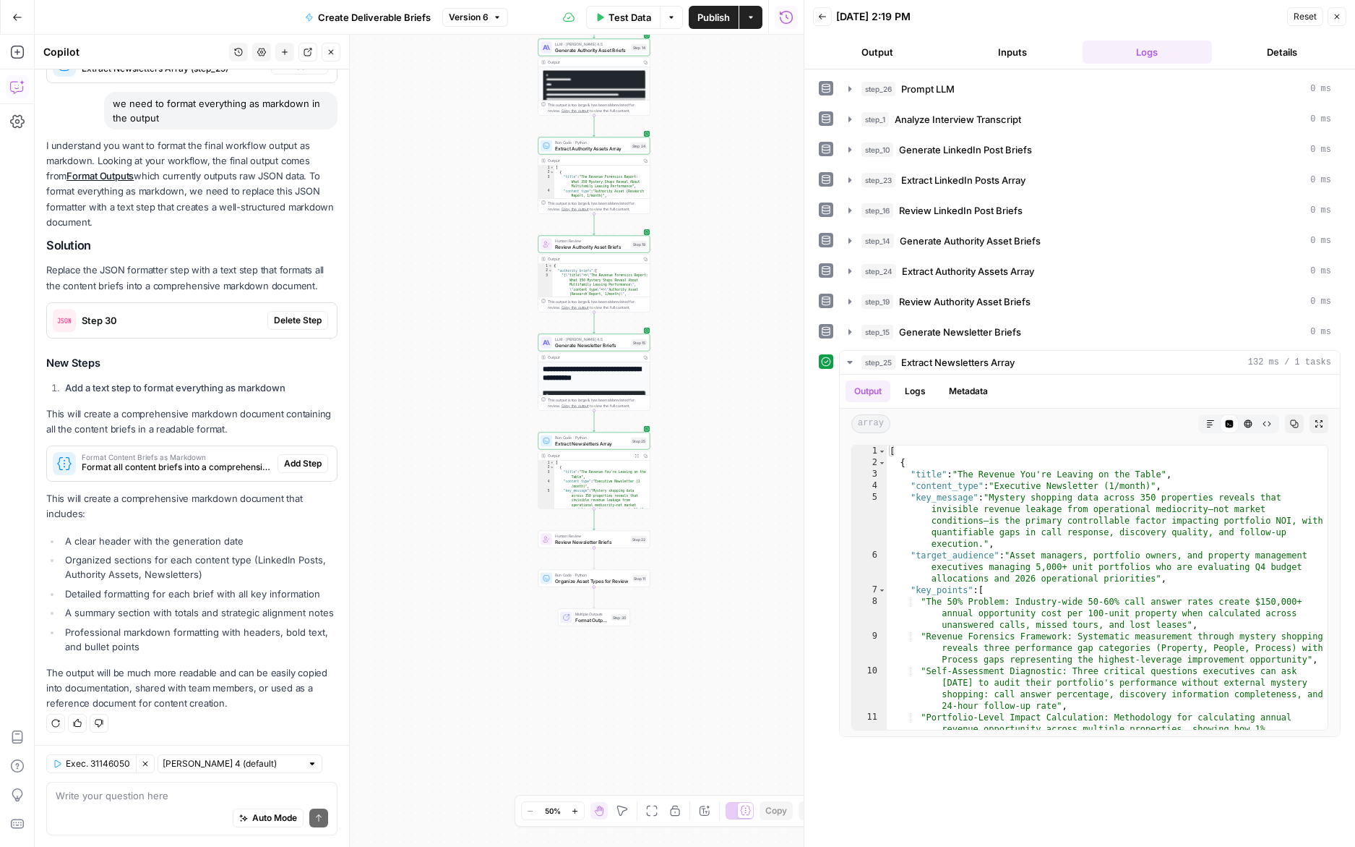
click at [1334, 19] on icon "button" at bounding box center [1337, 16] width 9 height 9
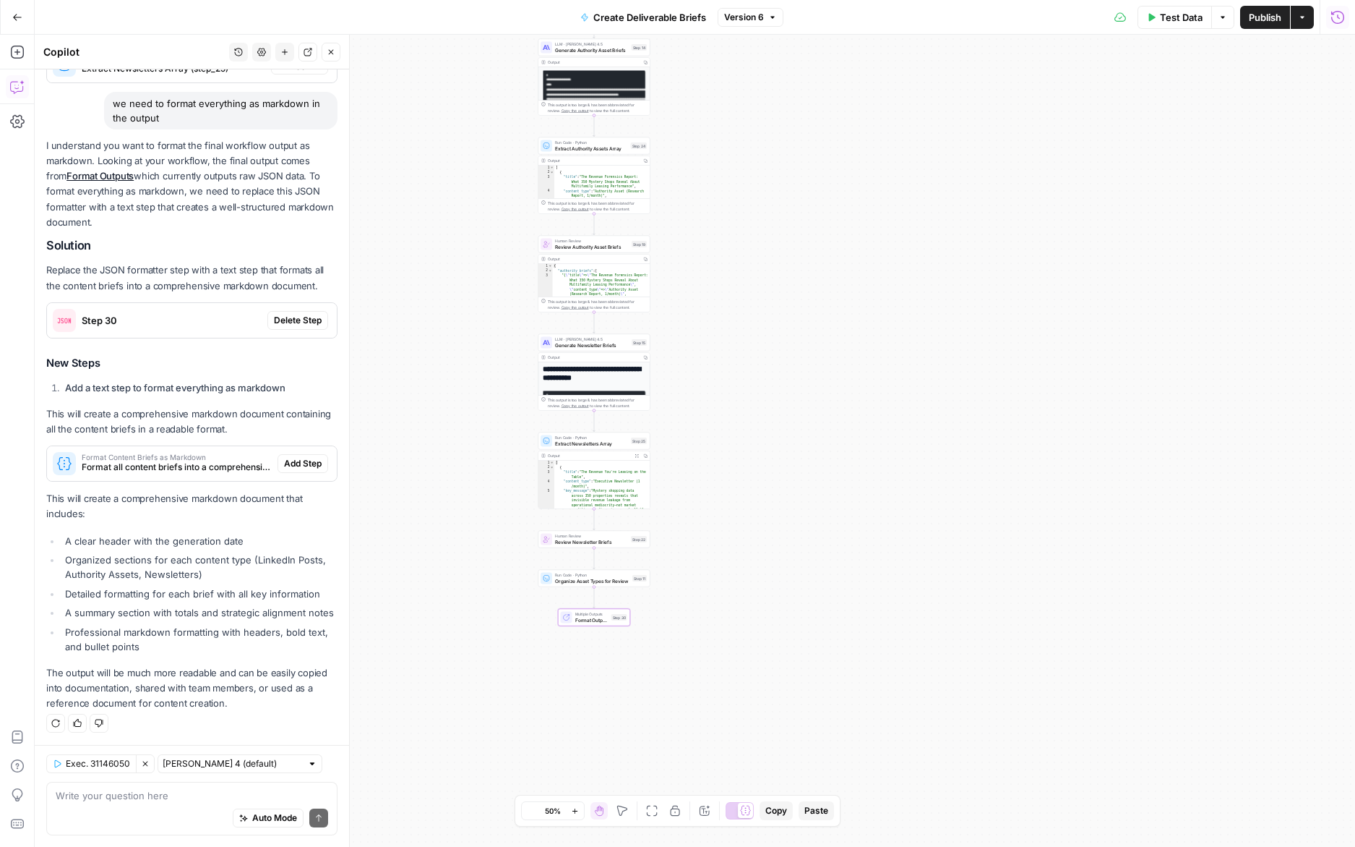
click at [218, 330] on div "Step 30" at bounding box center [157, 320] width 220 height 35
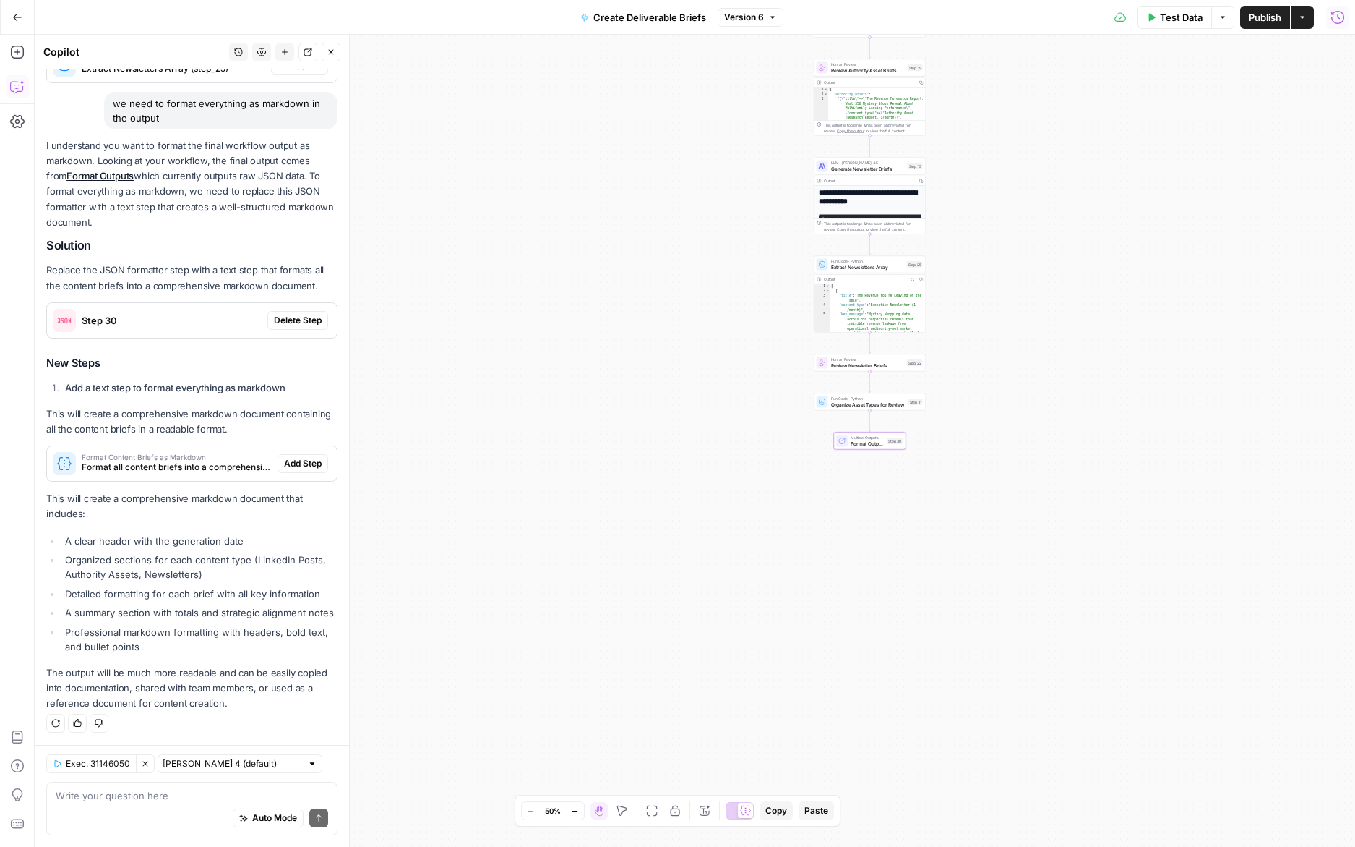
click at [225, 318] on span "Step 30" at bounding box center [172, 320] width 180 height 14
click at [279, 318] on span "Delete Step" at bounding box center [298, 320] width 48 height 13
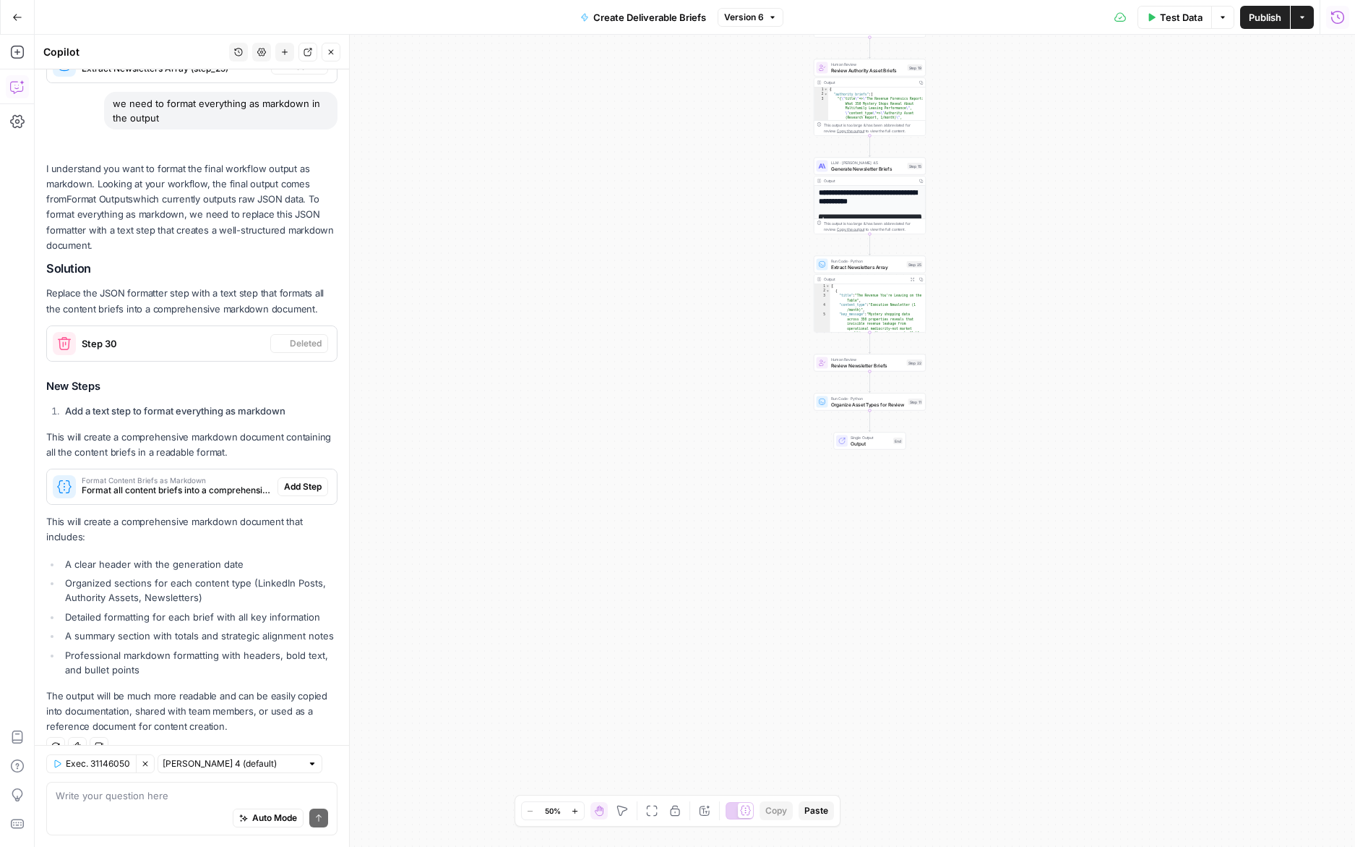
scroll to position [929, 0]
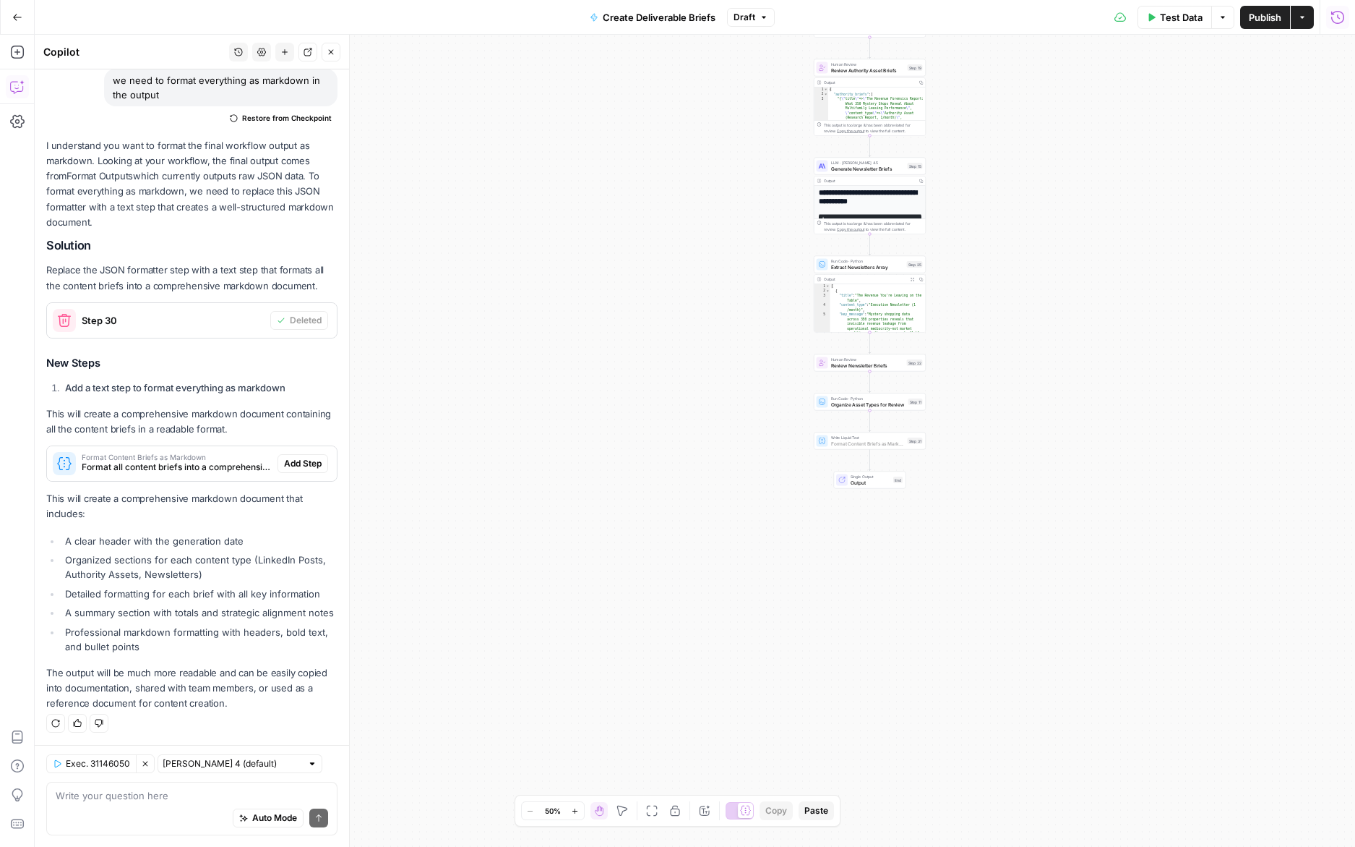
click at [307, 463] on span "Add Step" at bounding box center [303, 463] width 38 height 13
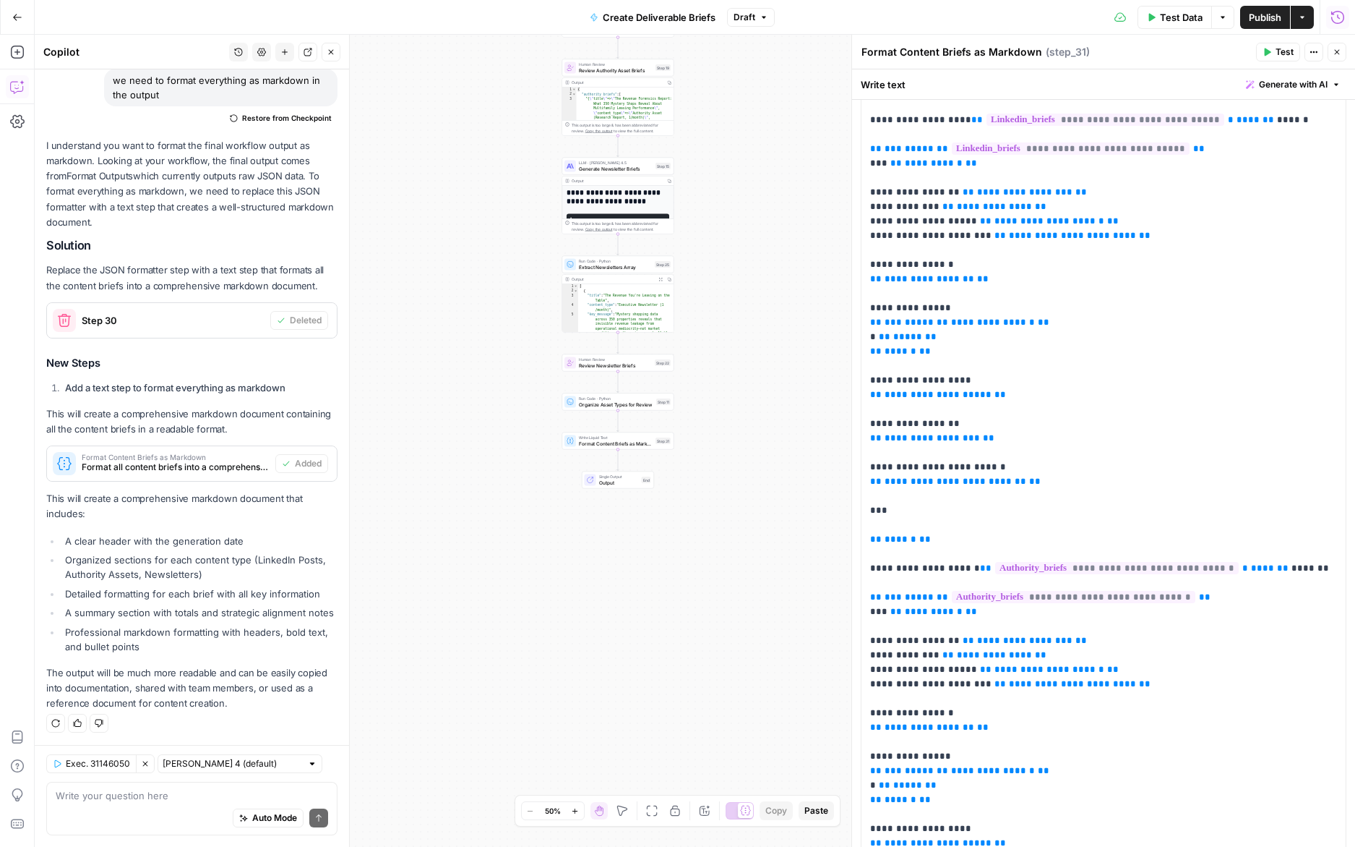
scroll to position [0, 0]
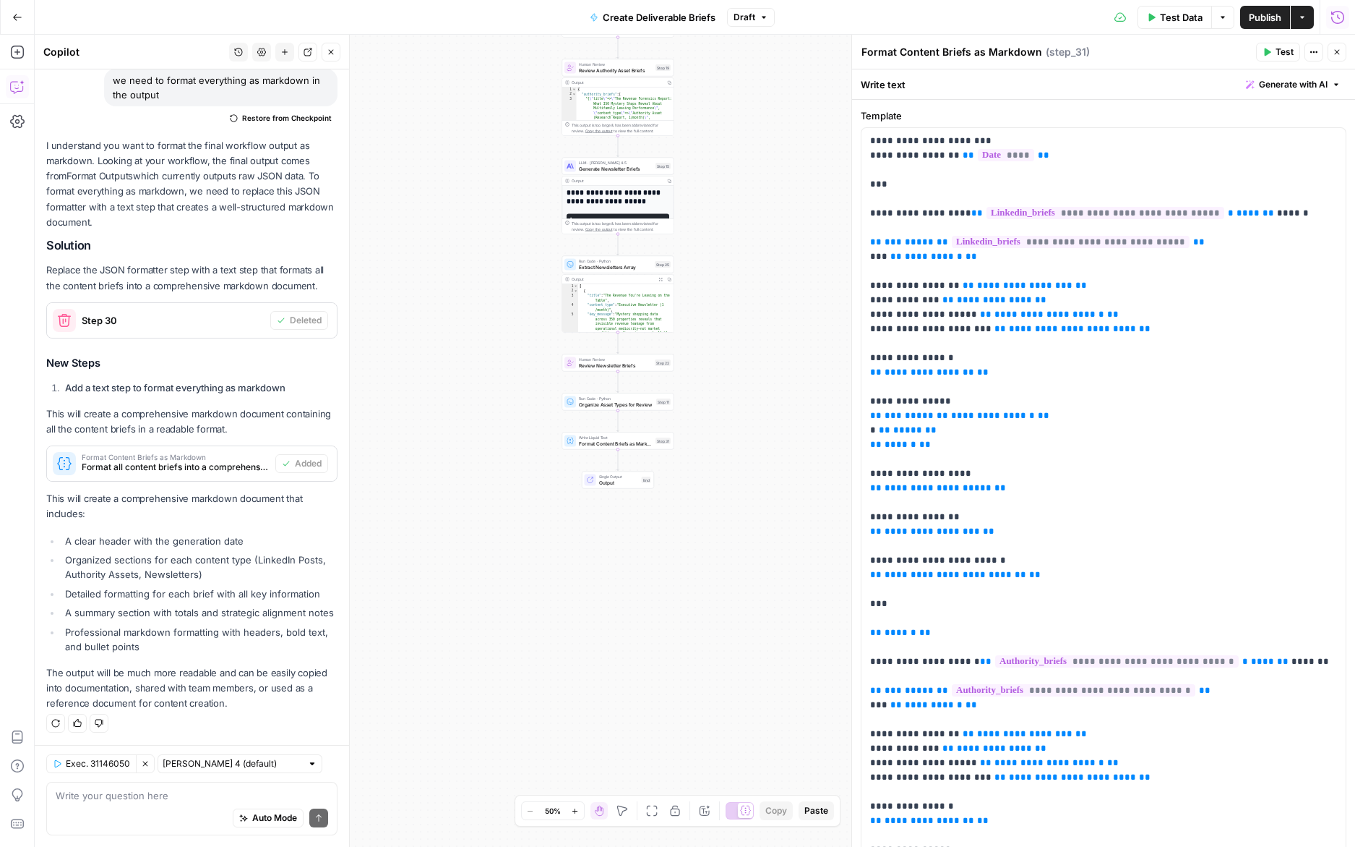
click at [1337, 49] on icon "button" at bounding box center [1337, 52] width 9 height 9
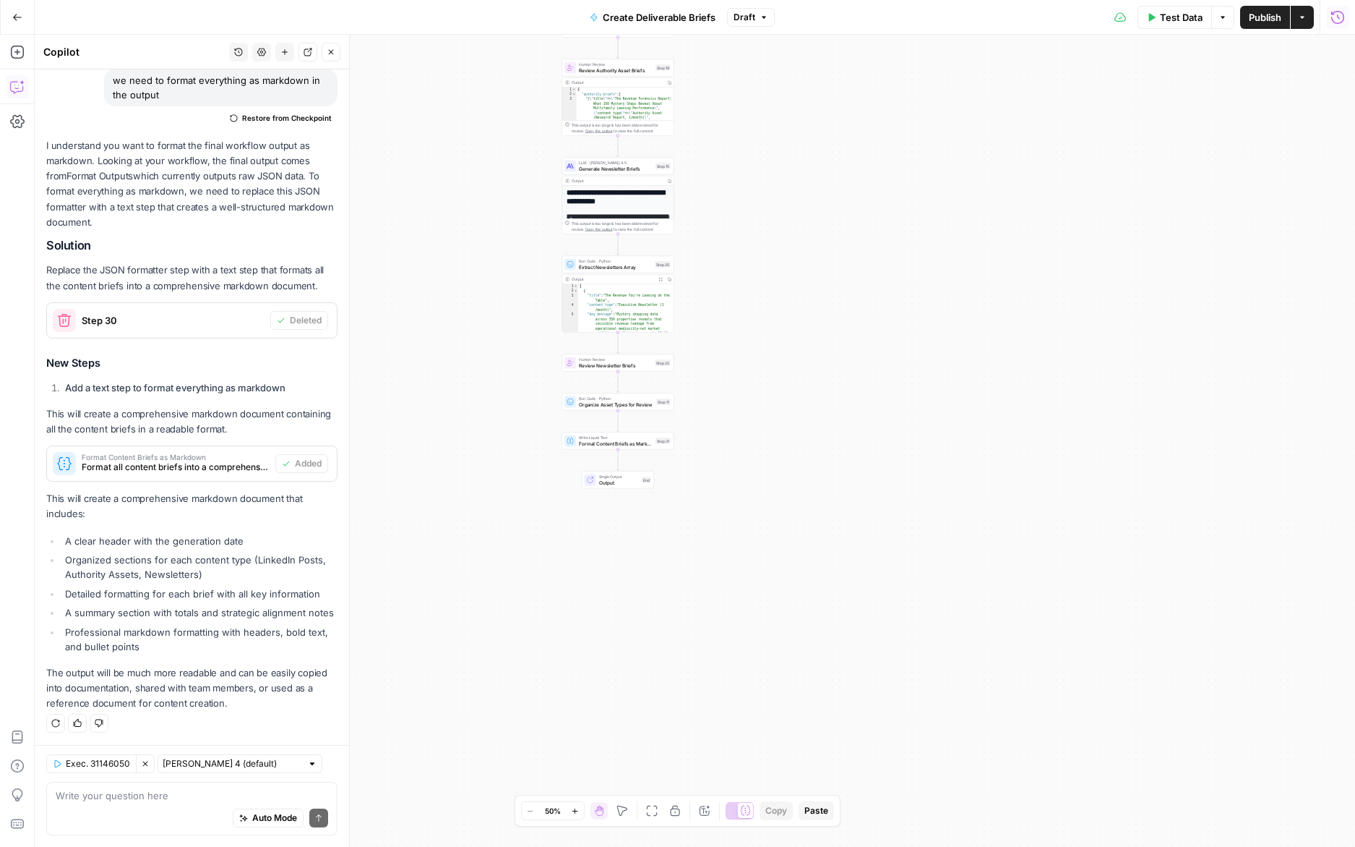
click at [1272, 14] on span "Publish" at bounding box center [1265, 17] width 33 height 14
click at [216, 455] on span "Format Content Briefs as Markdown" at bounding box center [176, 456] width 188 height 7
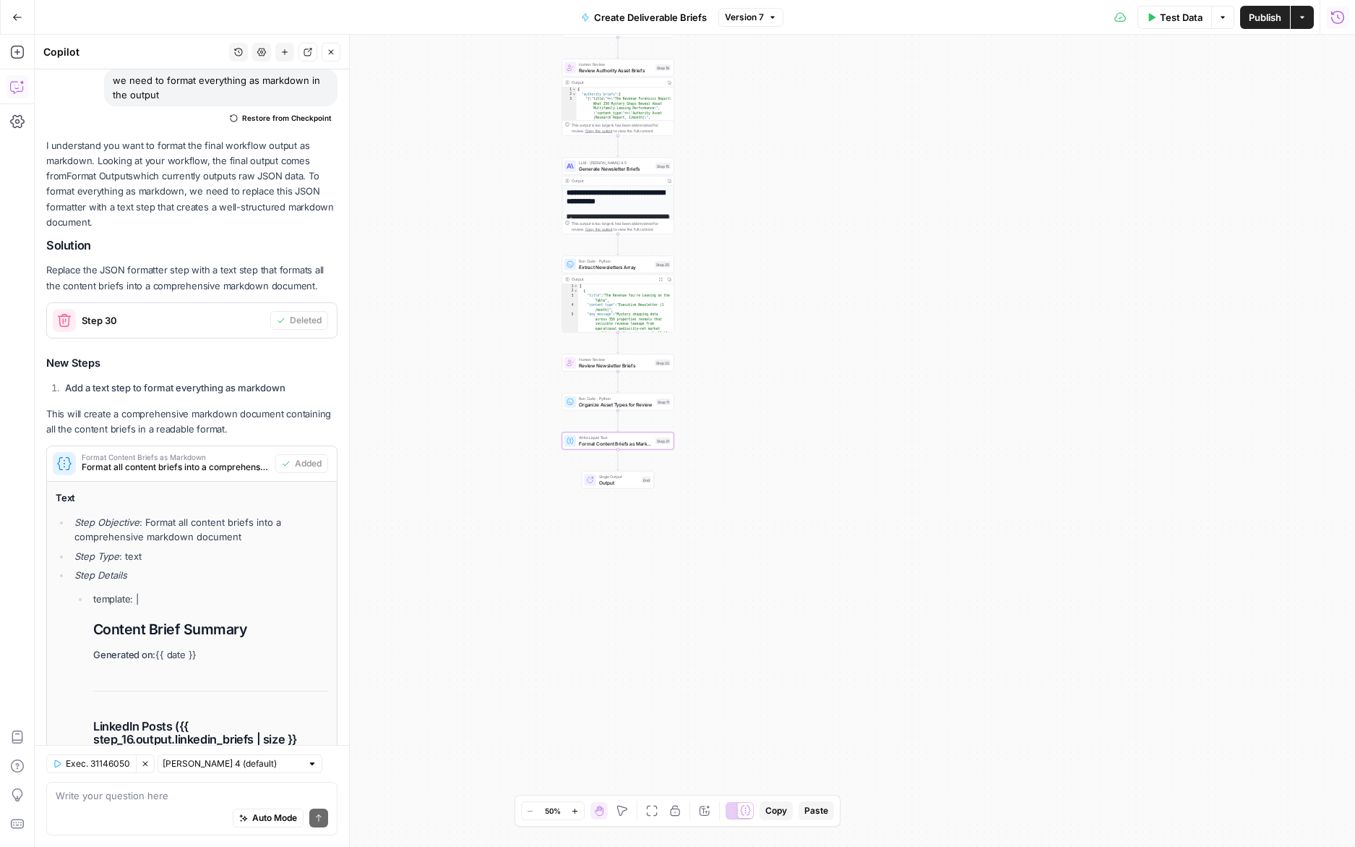
click at [216, 455] on span "Format Content Briefs as Markdown" at bounding box center [176, 456] width 188 height 7
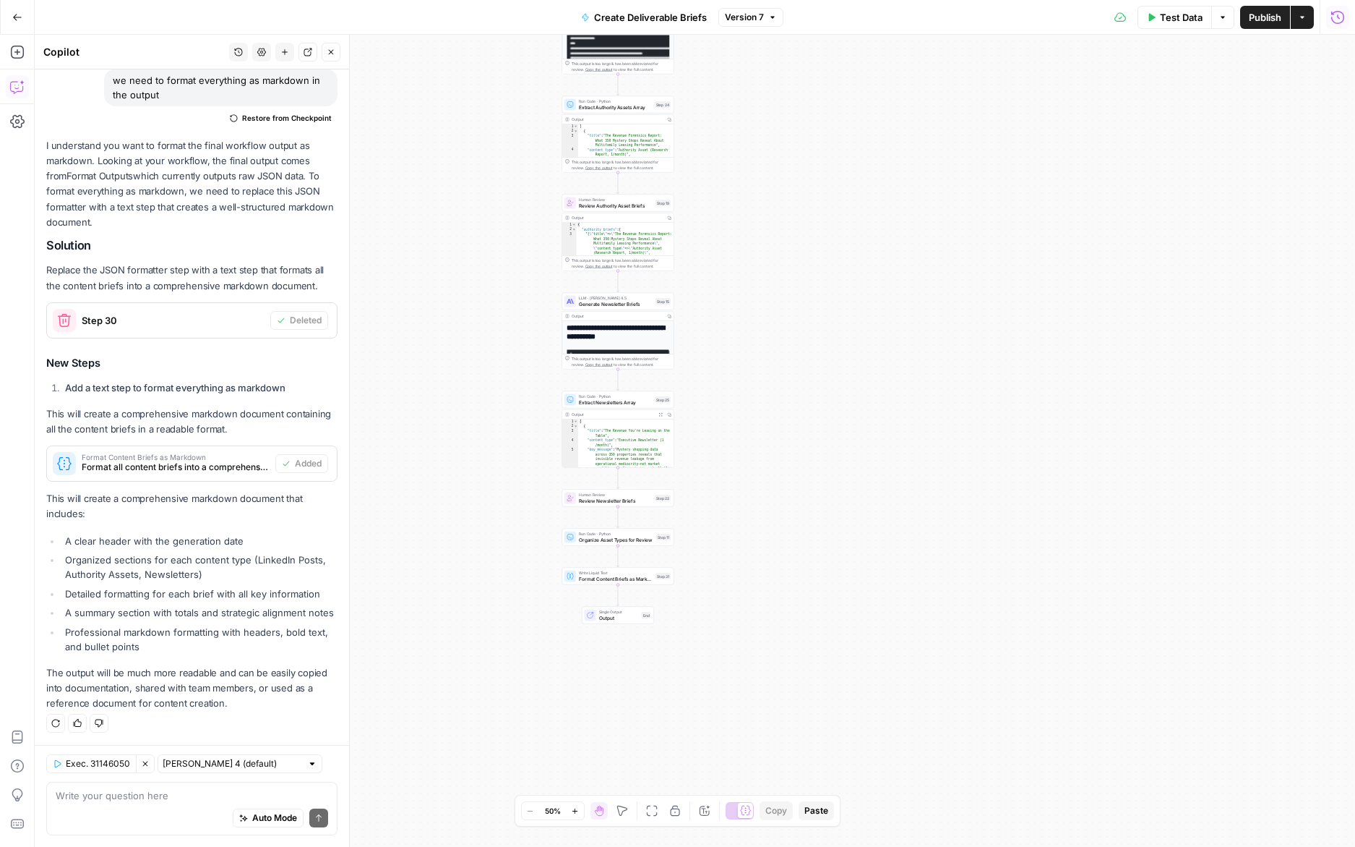
drag, startPoint x: 425, startPoint y: 322, endPoint x: 438, endPoint y: 536, distance: 213.6
click at [438, 536] on div "**********" at bounding box center [695, 441] width 1321 height 812
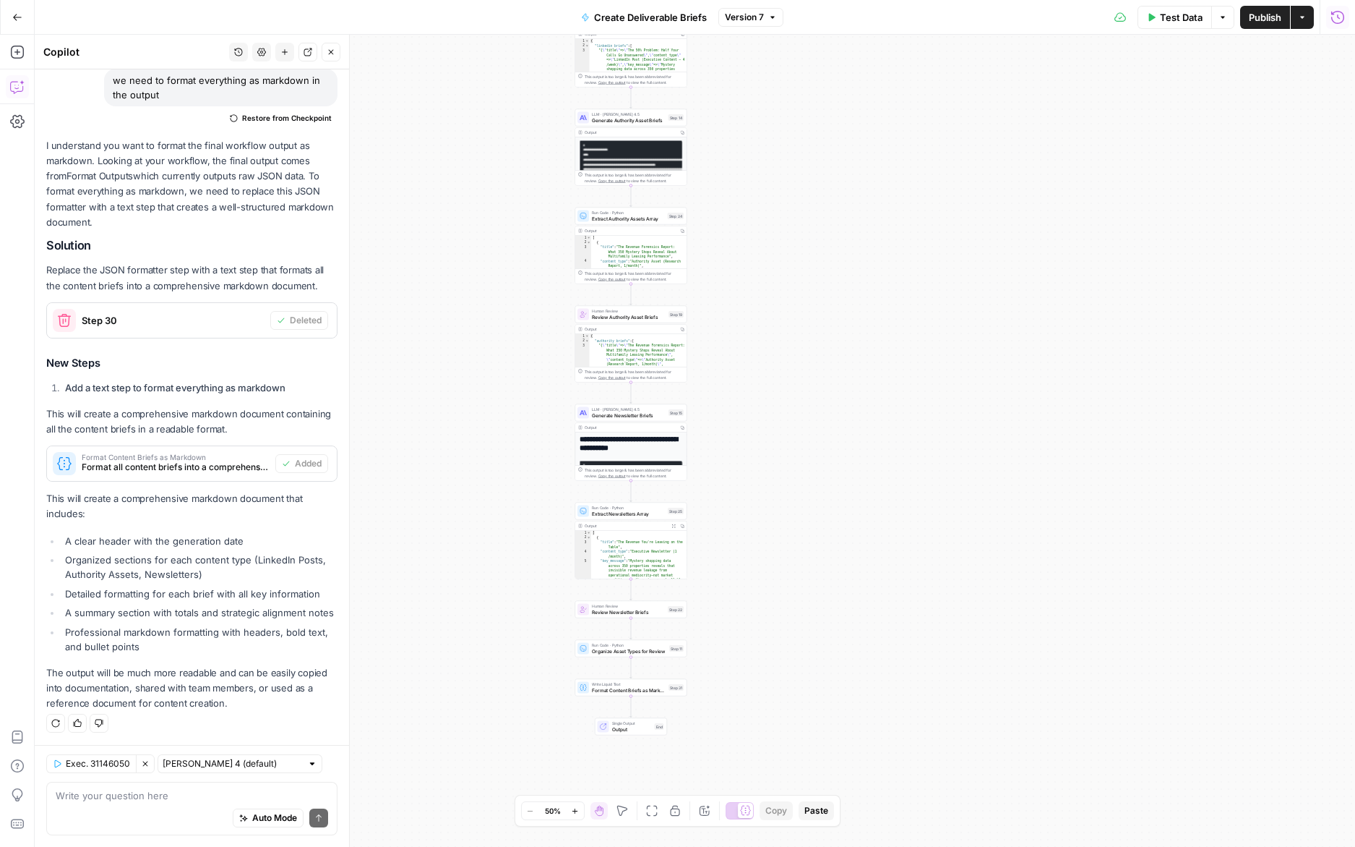
drag, startPoint x: 492, startPoint y: 325, endPoint x: 492, endPoint y: 359, distance: 34.0
click at [492, 359] on div "**********" at bounding box center [695, 441] width 1321 height 812
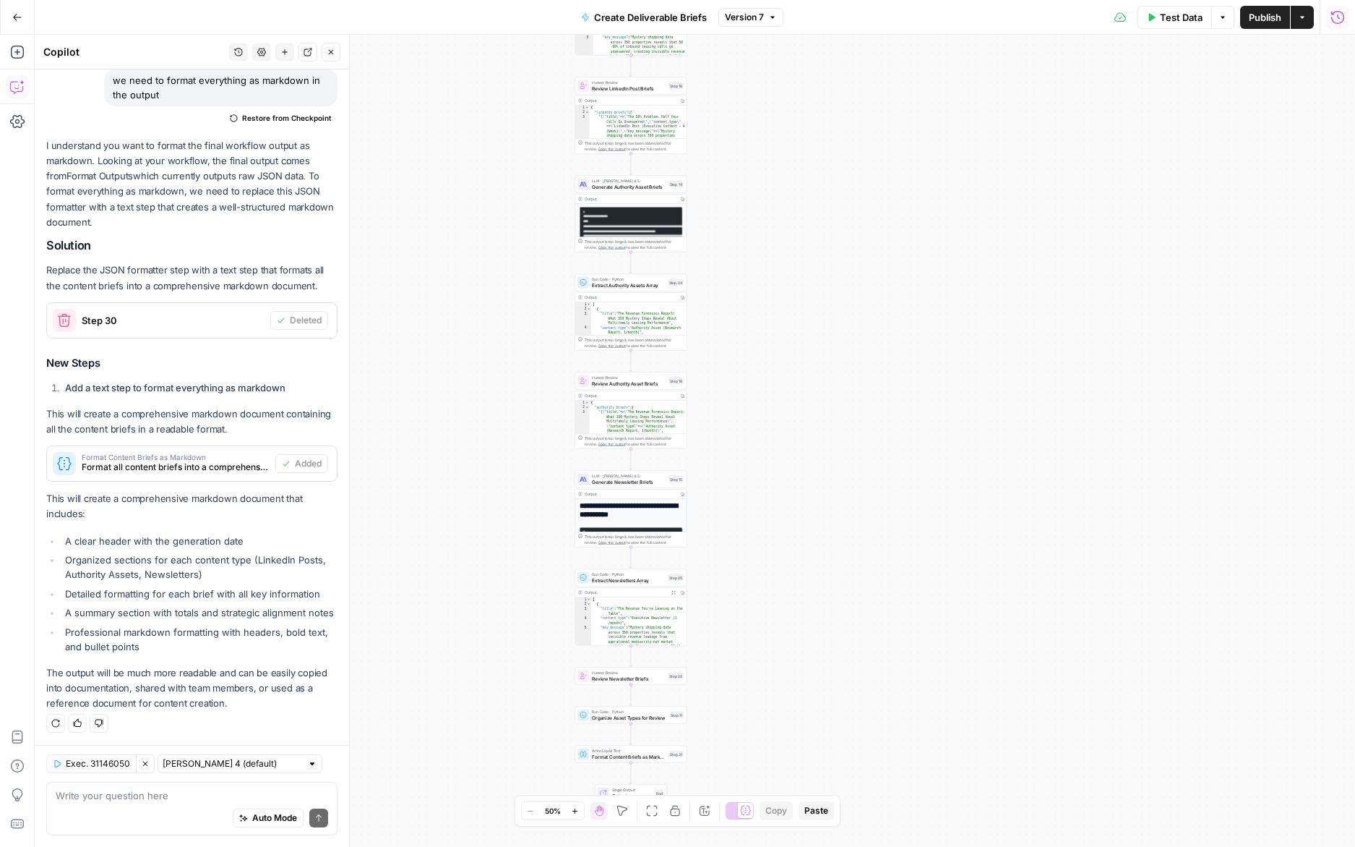
drag, startPoint x: 502, startPoint y: 277, endPoint x: 502, endPoint y: 369, distance: 92.5
click at [502, 369] on div "**********" at bounding box center [695, 441] width 1321 height 812
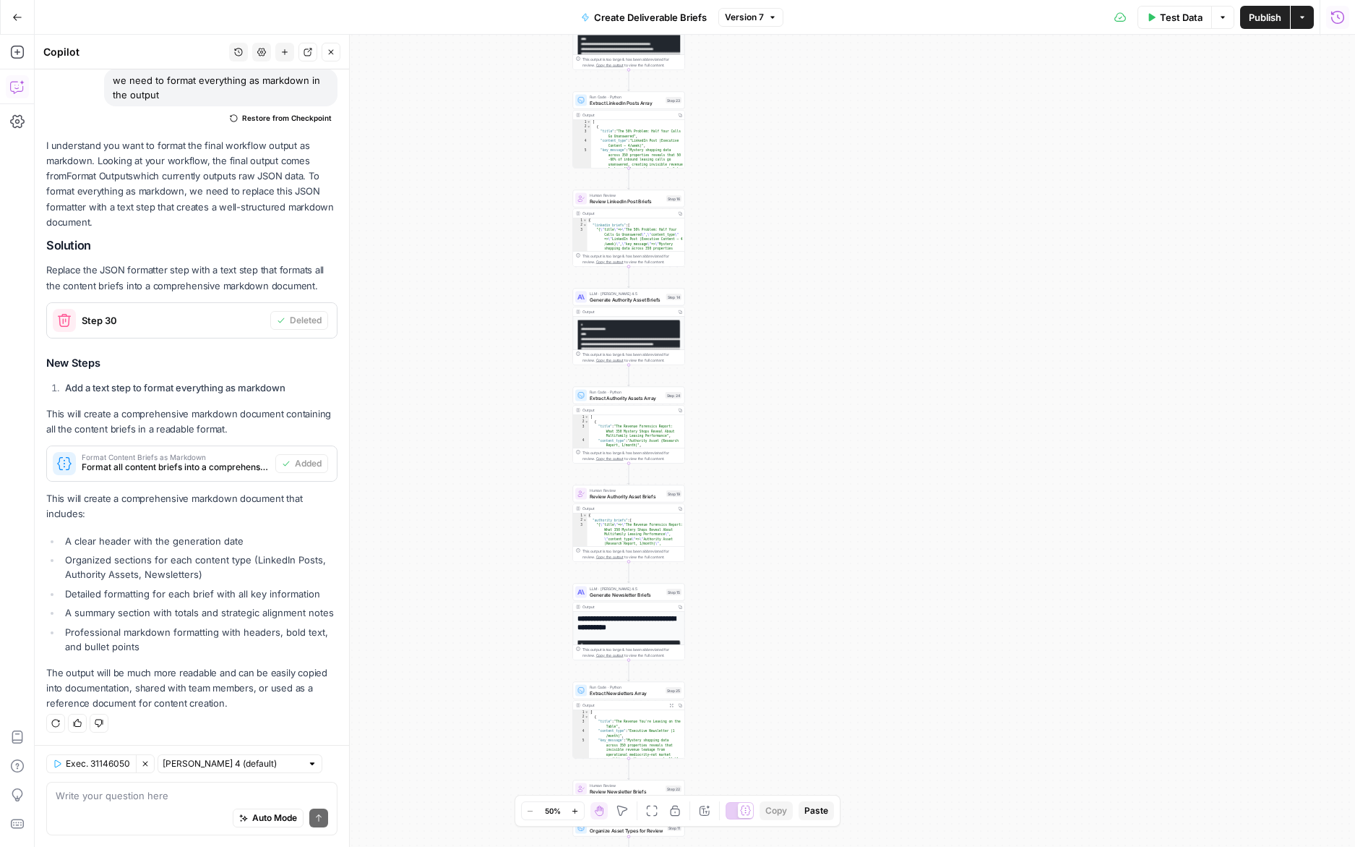
drag, startPoint x: 503, startPoint y: 295, endPoint x: 500, endPoint y: 419, distance: 123.7
click at [500, 419] on div "**********" at bounding box center [695, 441] width 1321 height 812
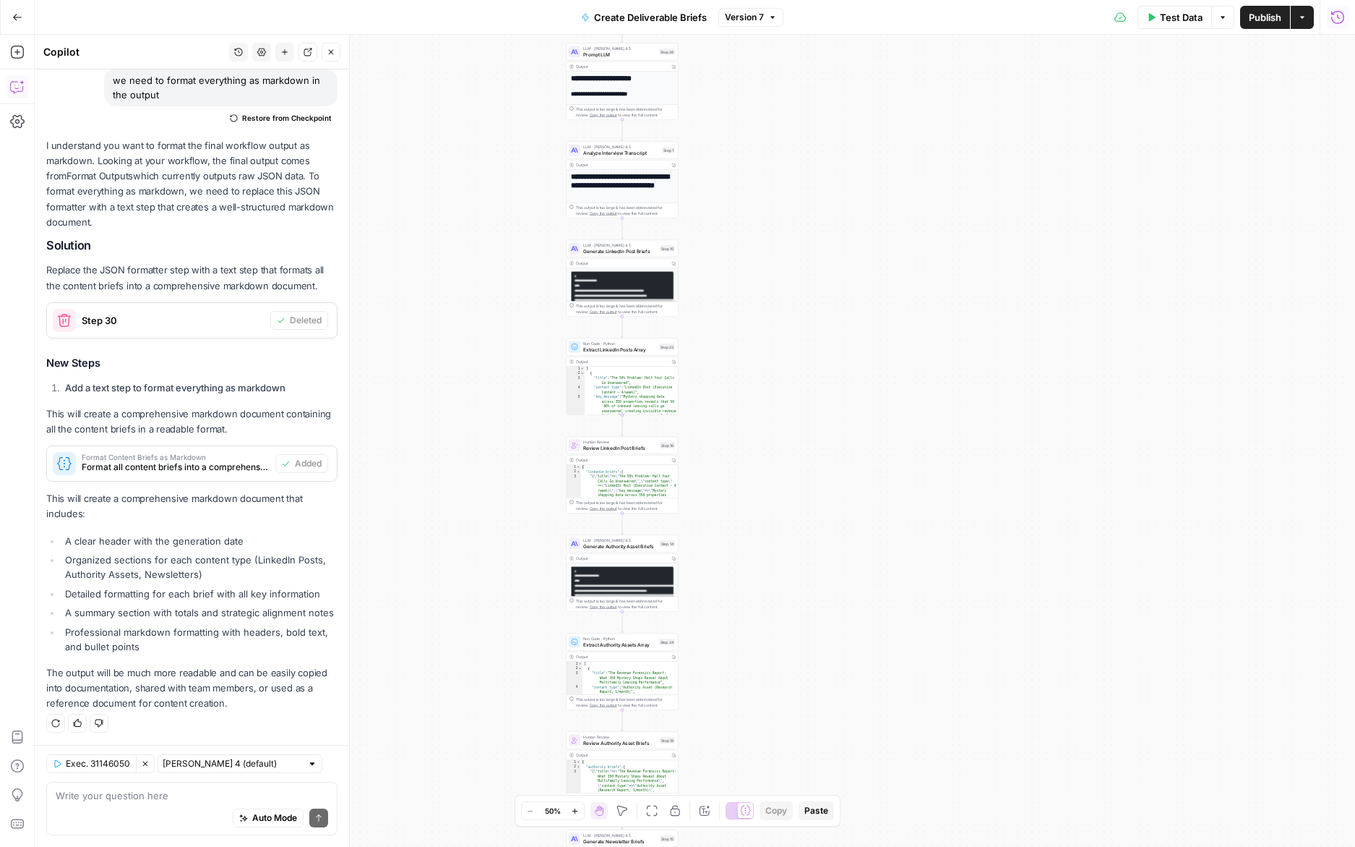
drag, startPoint x: 506, startPoint y: 280, endPoint x: 501, endPoint y: 490, distance: 209.7
click at [501, 490] on div "**********" at bounding box center [695, 441] width 1321 height 812
click at [245, 756] on input "text" at bounding box center [232, 763] width 139 height 14
click at [252, 715] on span "Claude Sonnet 4.5" at bounding box center [217, 711] width 93 height 14
type input "Claude Sonnet 4.5"
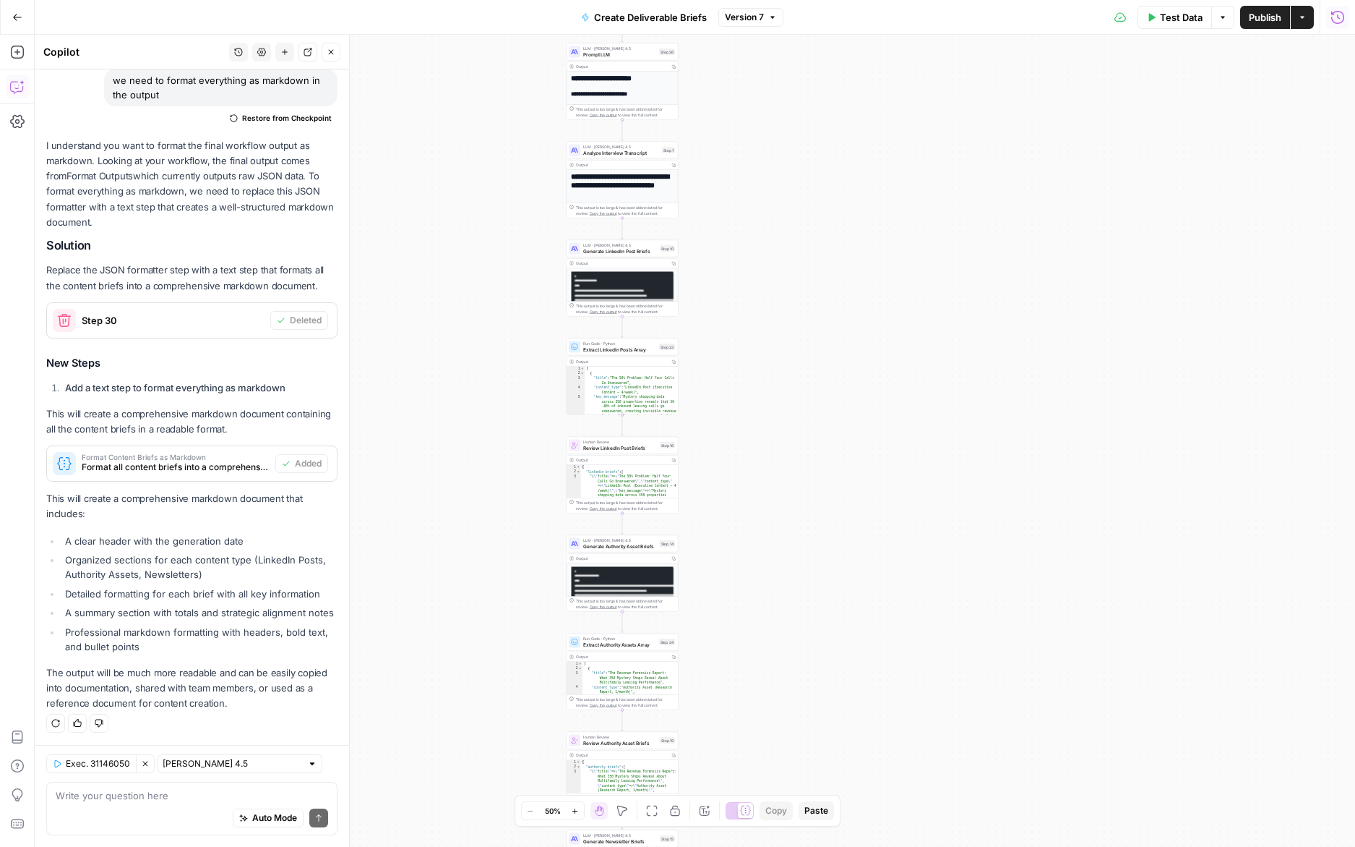
click at [147, 765] on icon "button" at bounding box center [145, 763] width 9 height 9
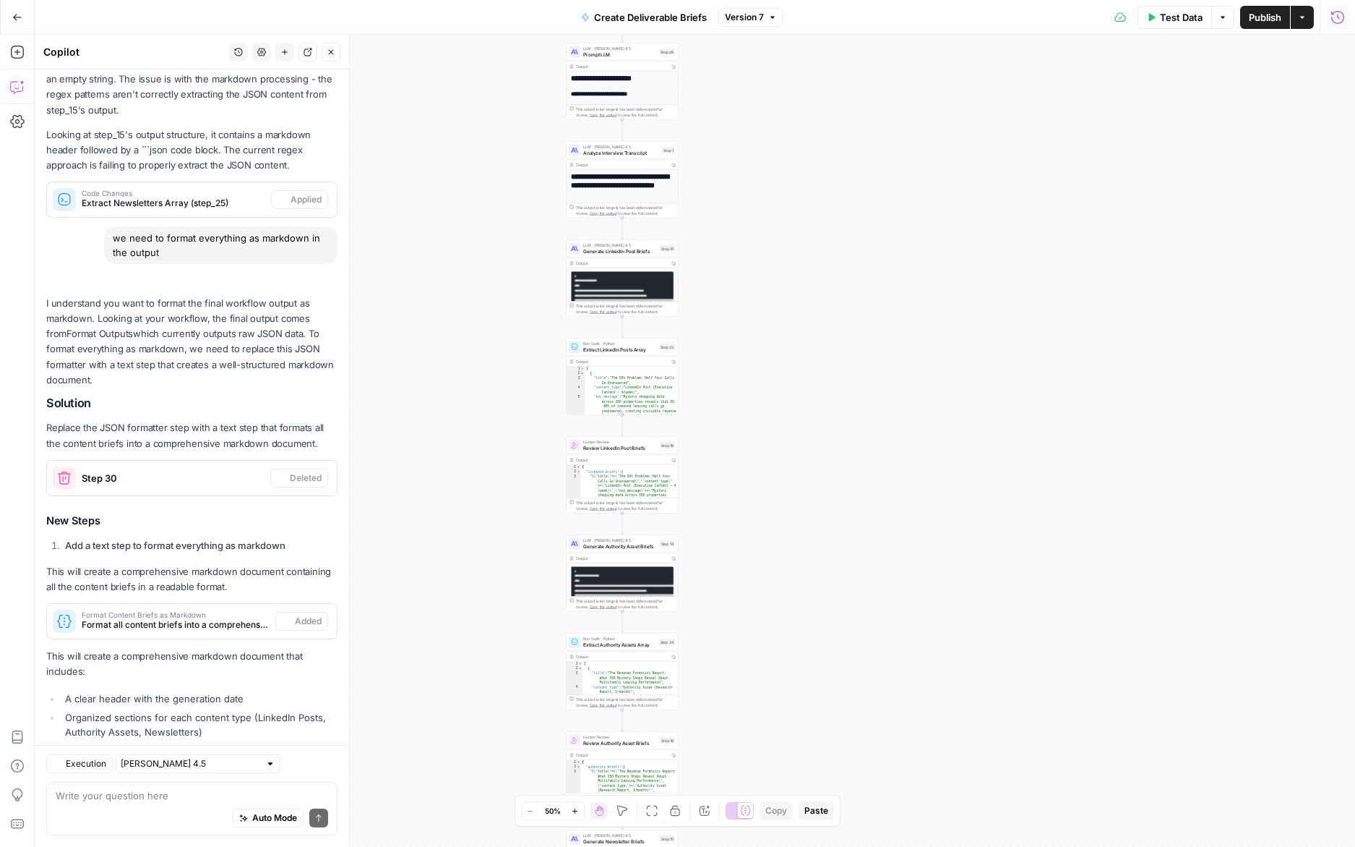
scroll to position [929, 0]
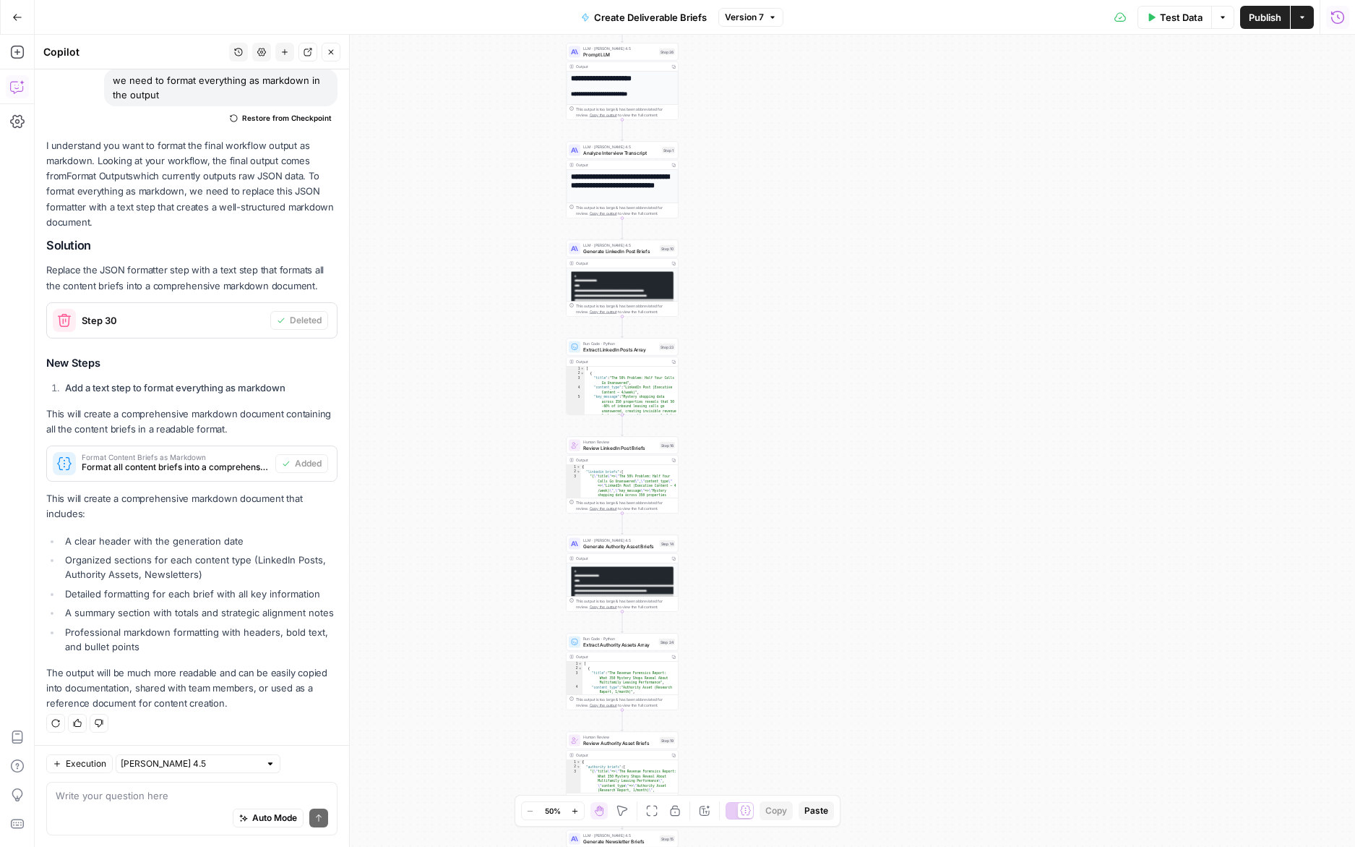
click at [1329, 20] on button "Run History" at bounding box center [1338, 17] width 23 height 23
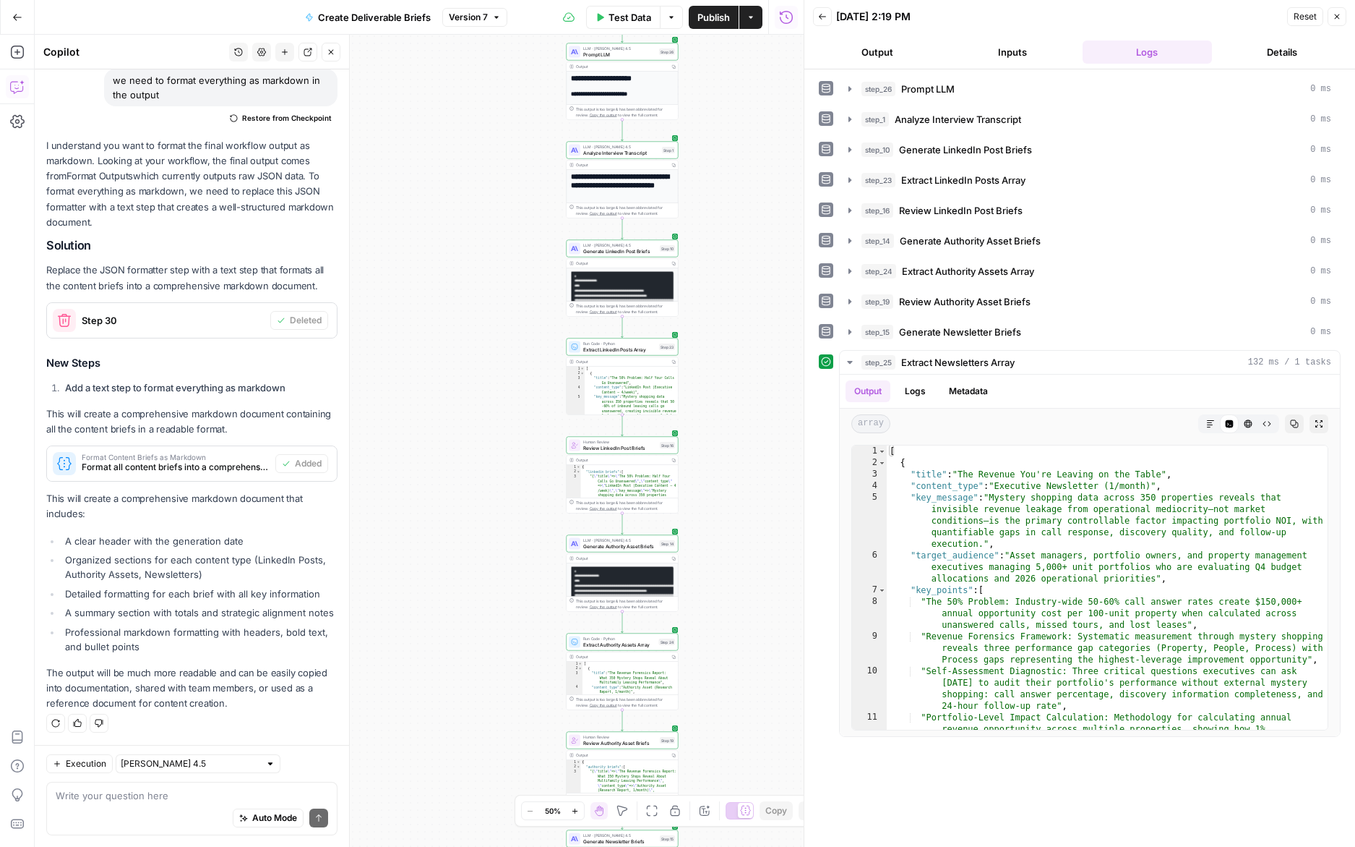
click at [823, 17] on icon "button" at bounding box center [822, 16] width 9 height 9
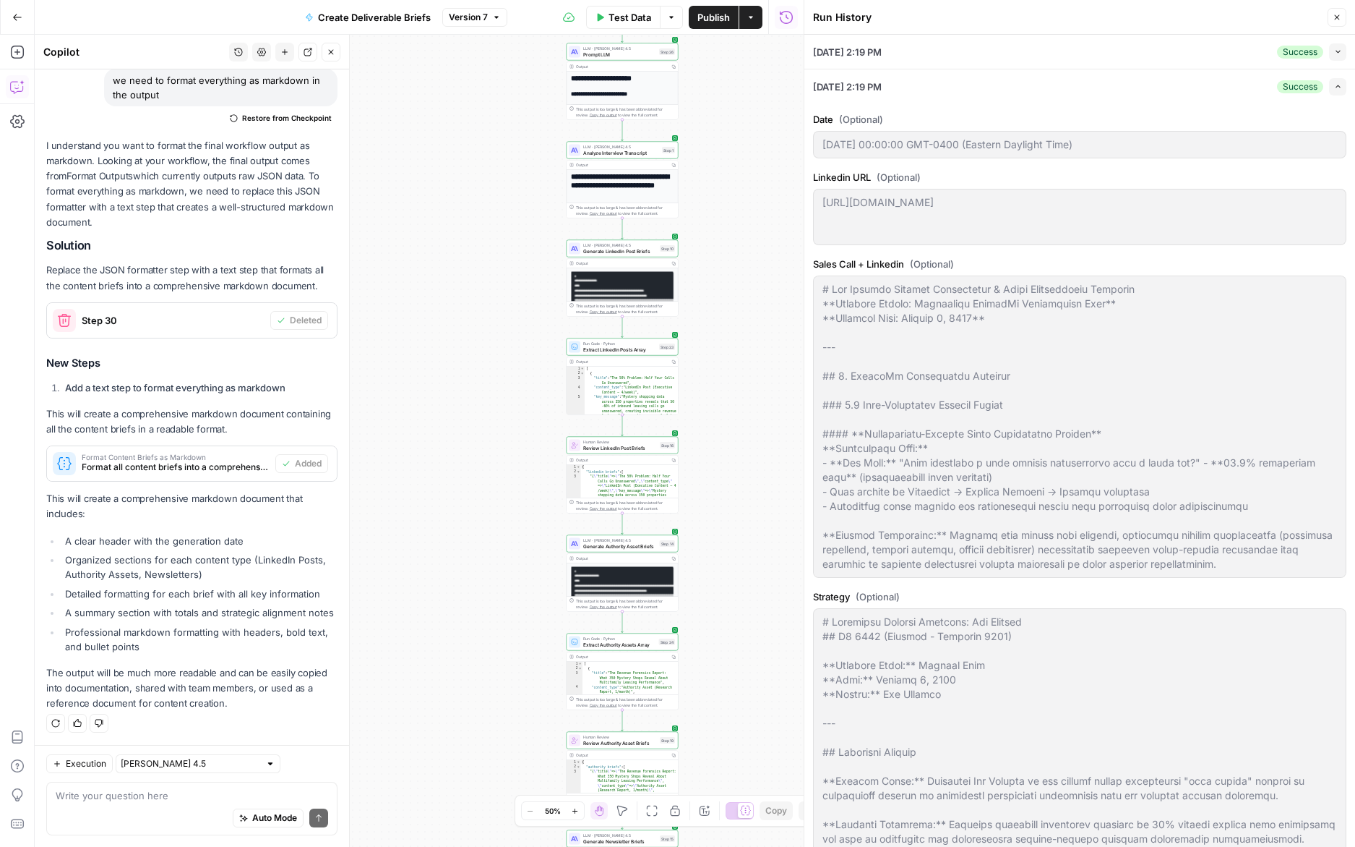
click at [1337, 80] on button "Expand" at bounding box center [1337, 86] width 17 height 17
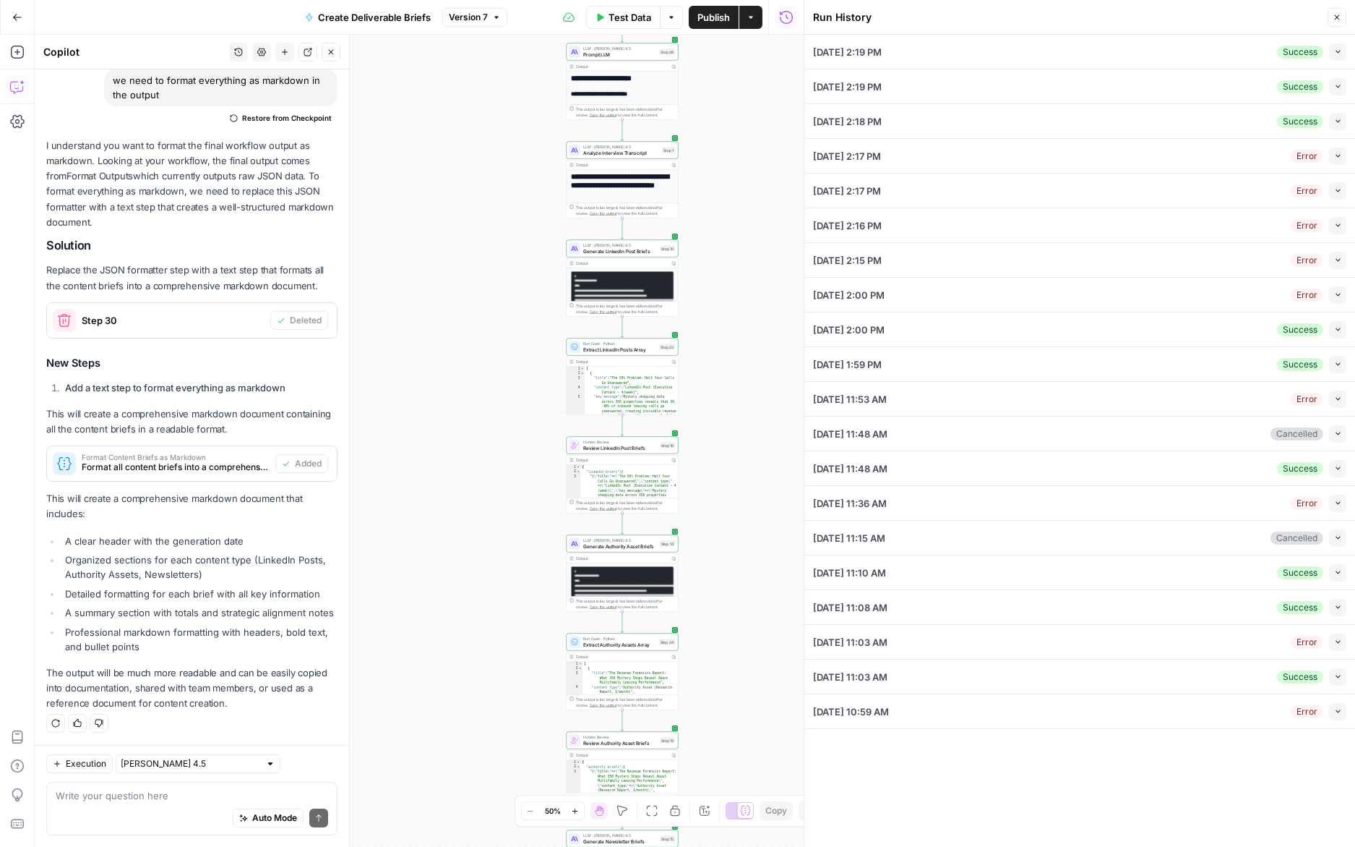
click at [1347, 51] on li "10/12/25 at 2:19 PM Success Collapse View Logs" at bounding box center [1080, 52] width 551 height 35
click at [1343, 51] on button "Collapse" at bounding box center [1337, 51] width 17 height 17
type input "### EXECUTIVE CONTENT (Peter Roisman)- **LinkedIn Posts:** 4 per week- **Execut…"
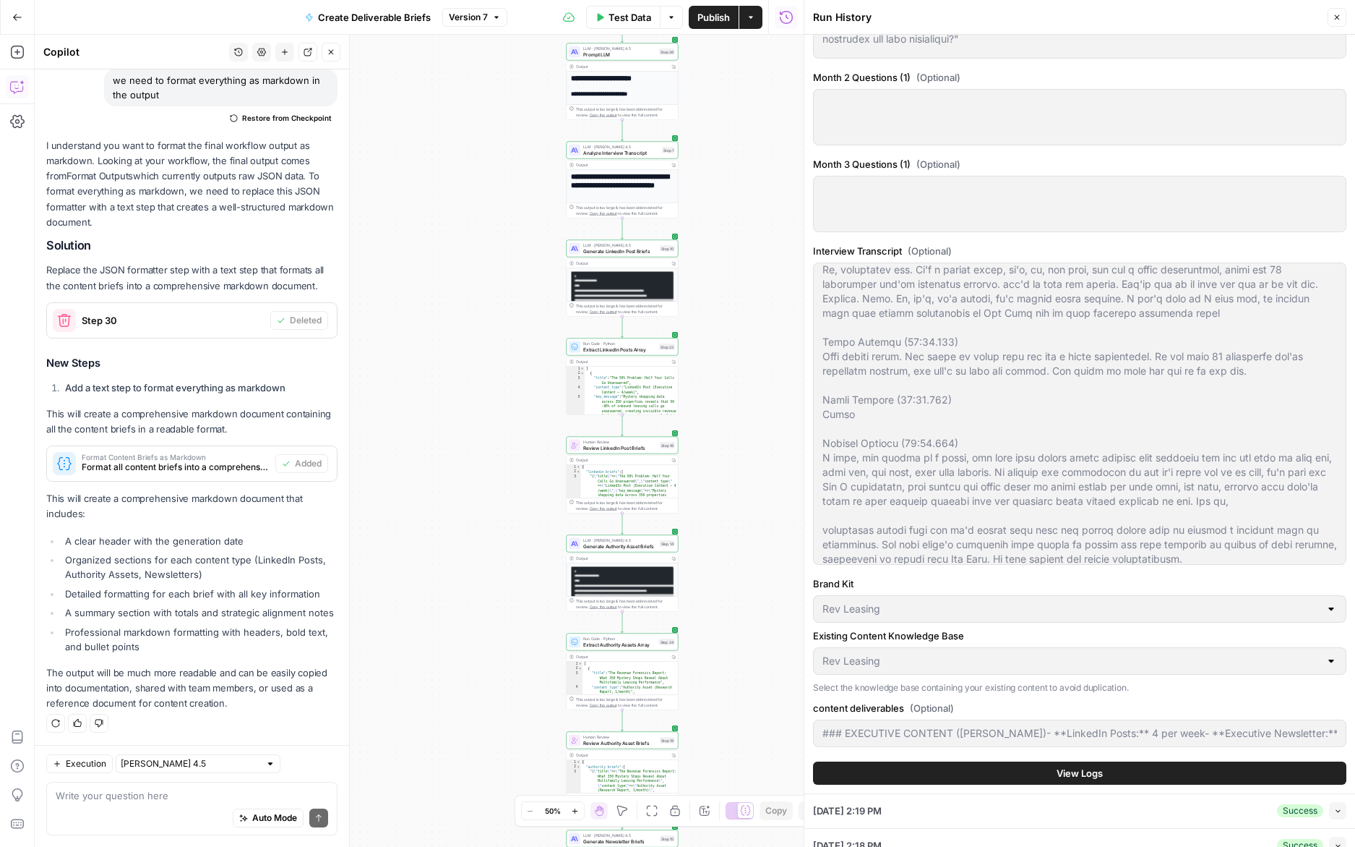
scroll to position [1486, 0]
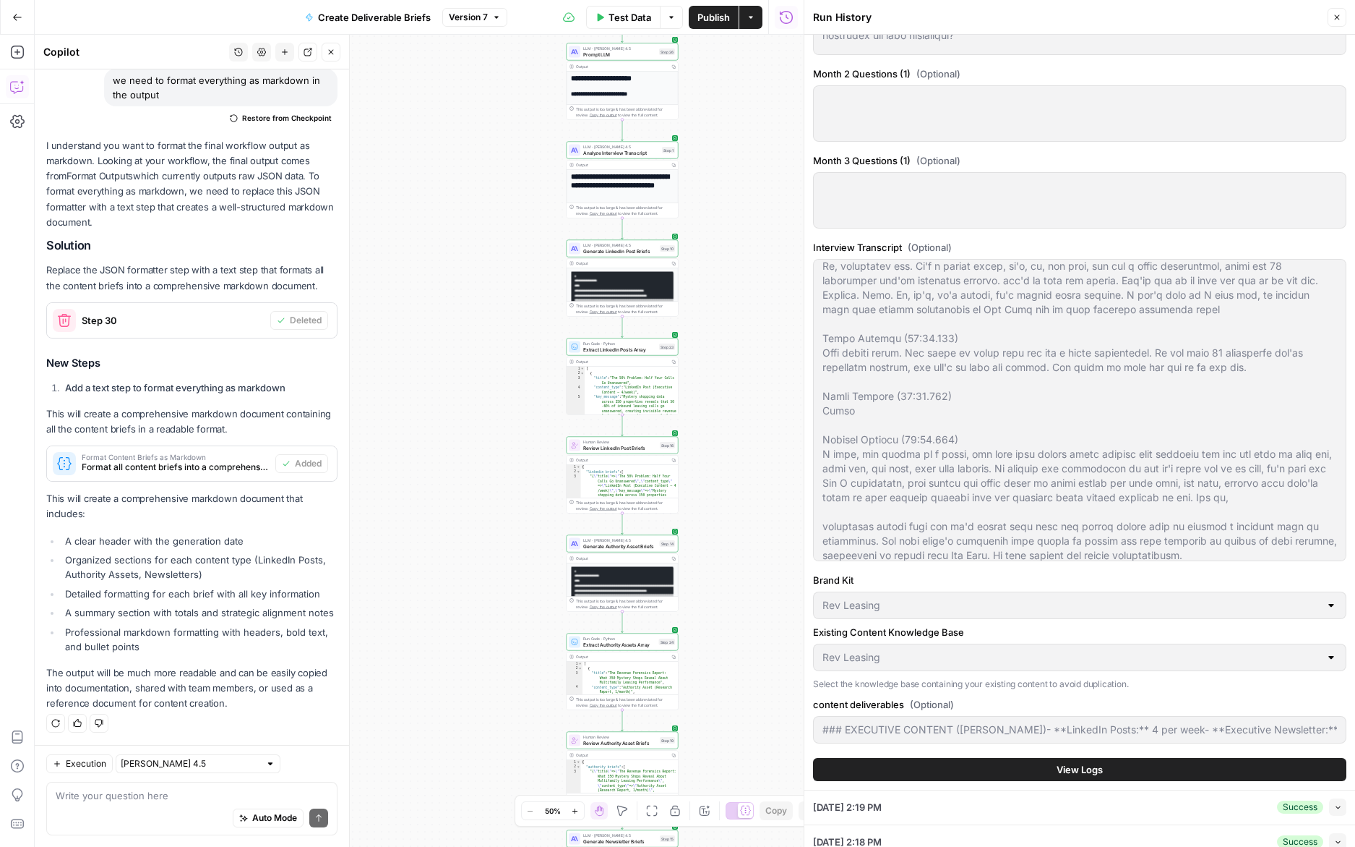
click at [905, 774] on button "View Logs" at bounding box center [1079, 769] width 533 height 23
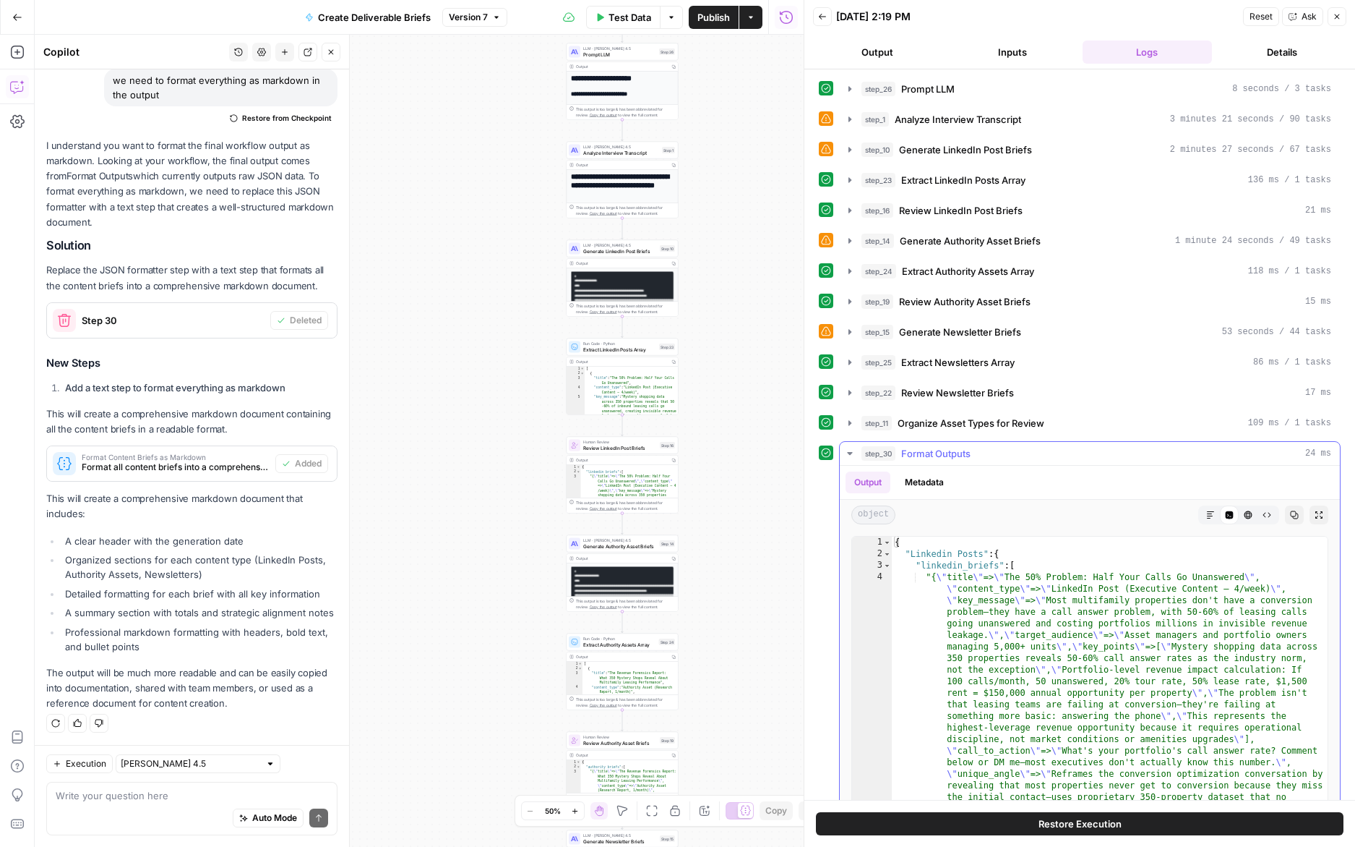
scroll to position [35, 0]
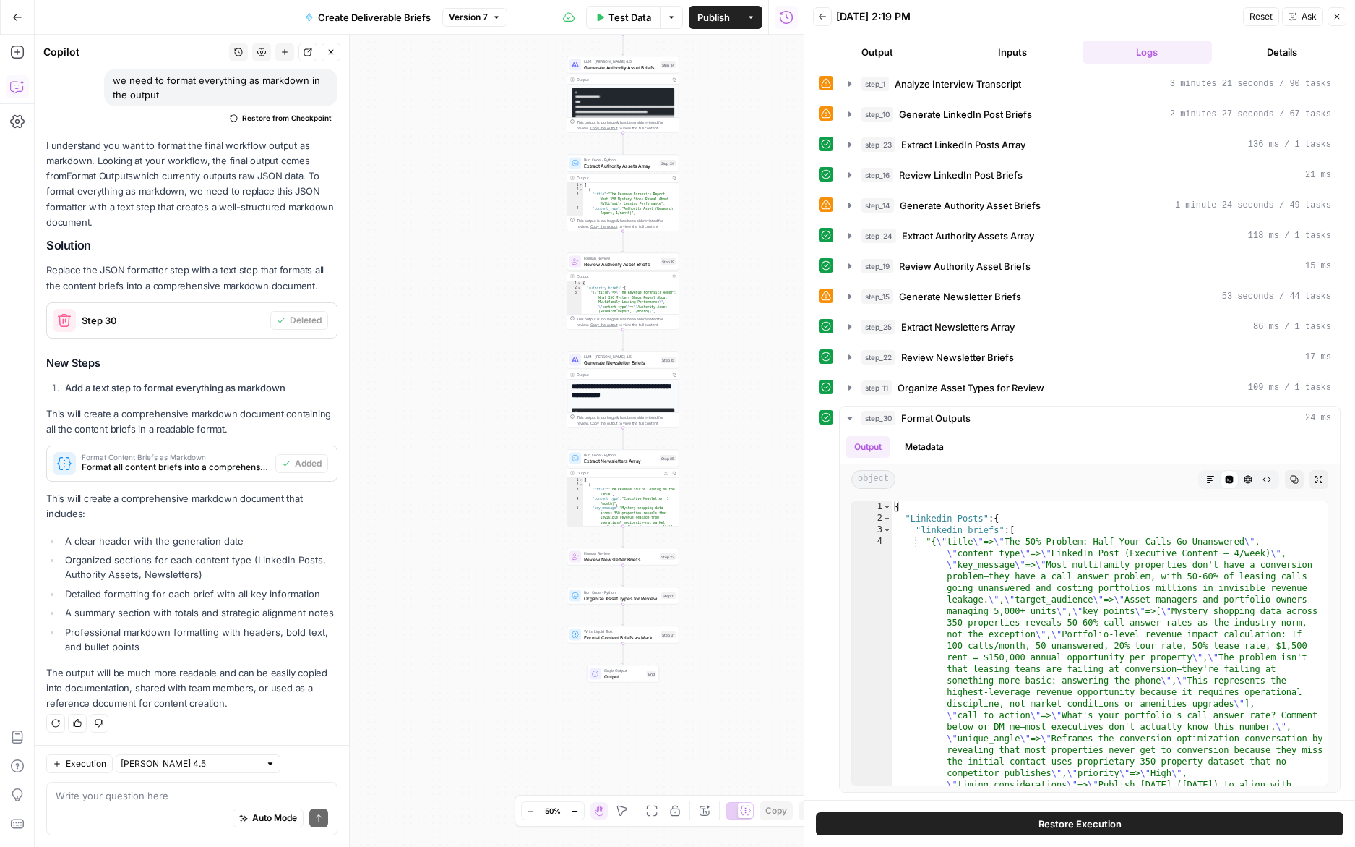
drag, startPoint x: 708, startPoint y: 576, endPoint x: 708, endPoint y: 103, distance: 472.8
click at [708, 103] on div "**********" at bounding box center [419, 441] width 769 height 812
click at [765, 593] on div "**********" at bounding box center [419, 441] width 769 height 812
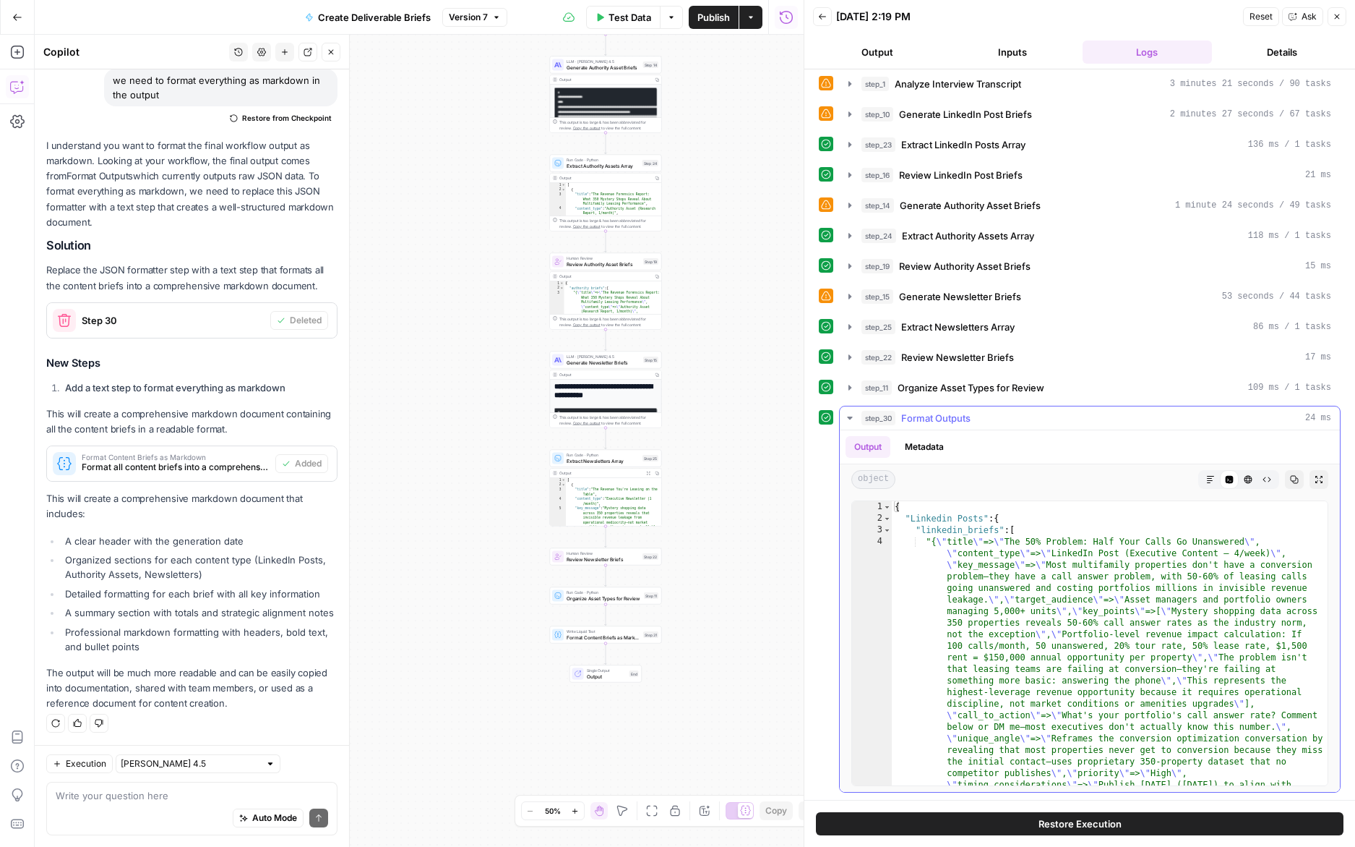
click at [1209, 481] on icon "button" at bounding box center [1211, 479] width 9 height 9
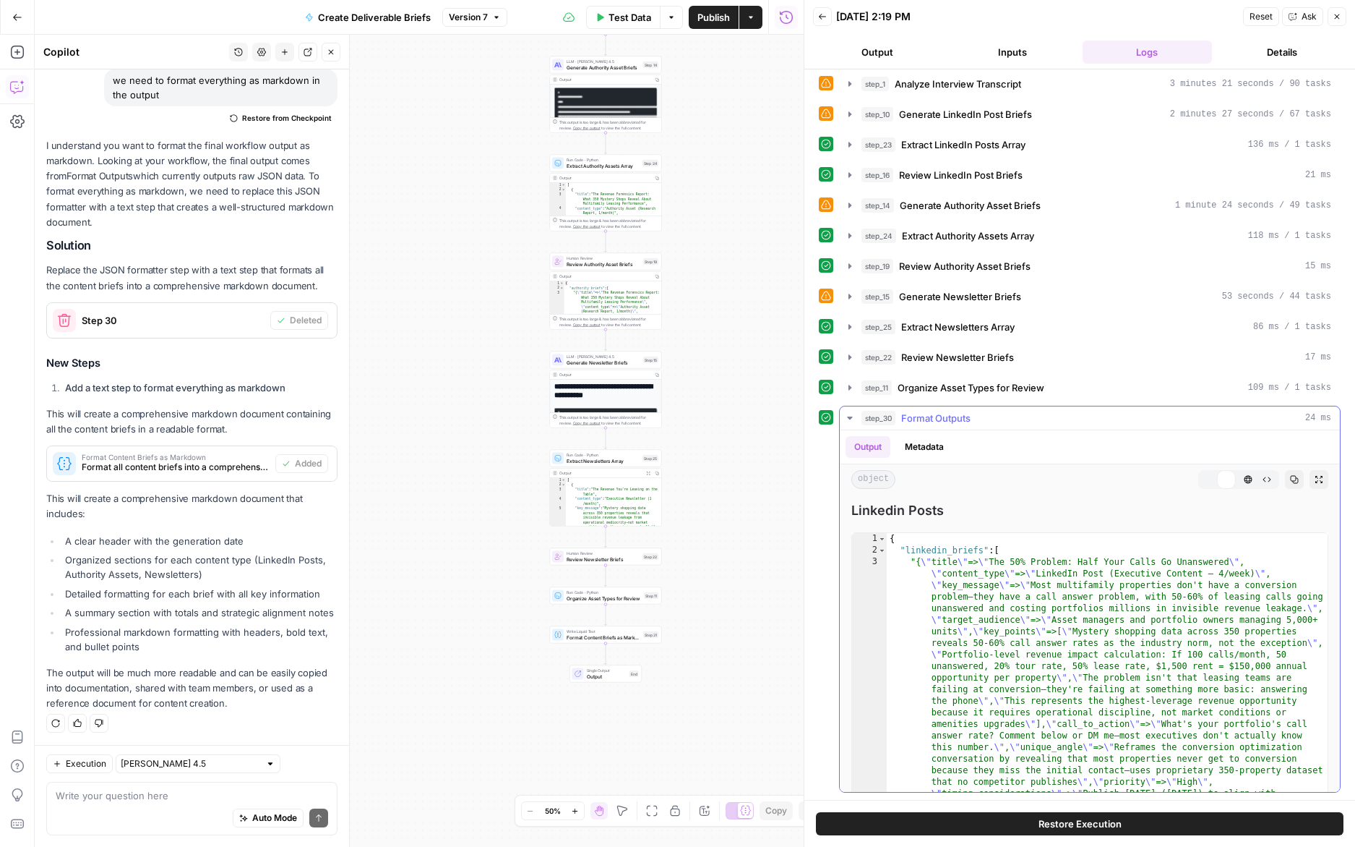
scroll to position [0, 0]
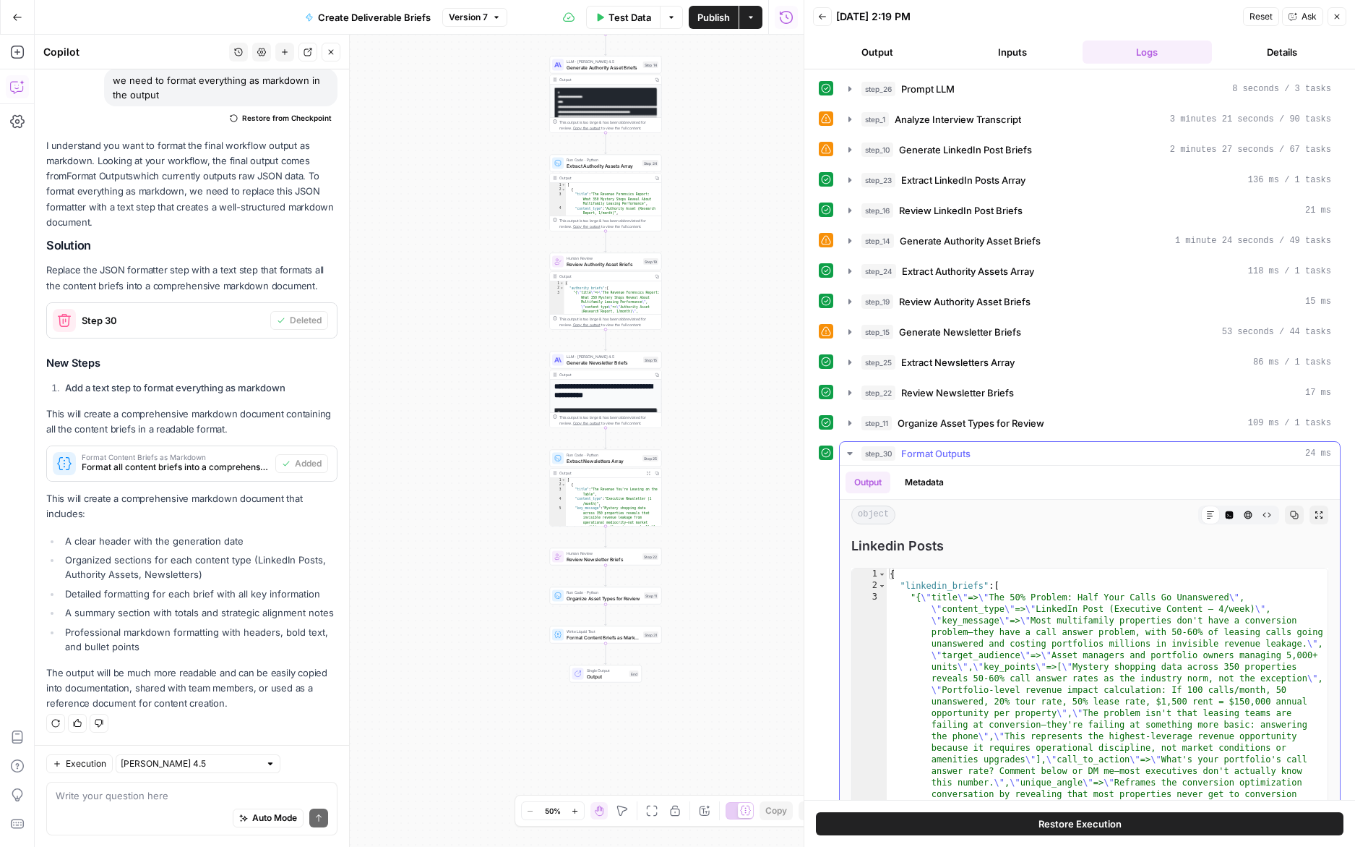
click at [1229, 513] on icon "button" at bounding box center [1230, 515] width 8 height 8
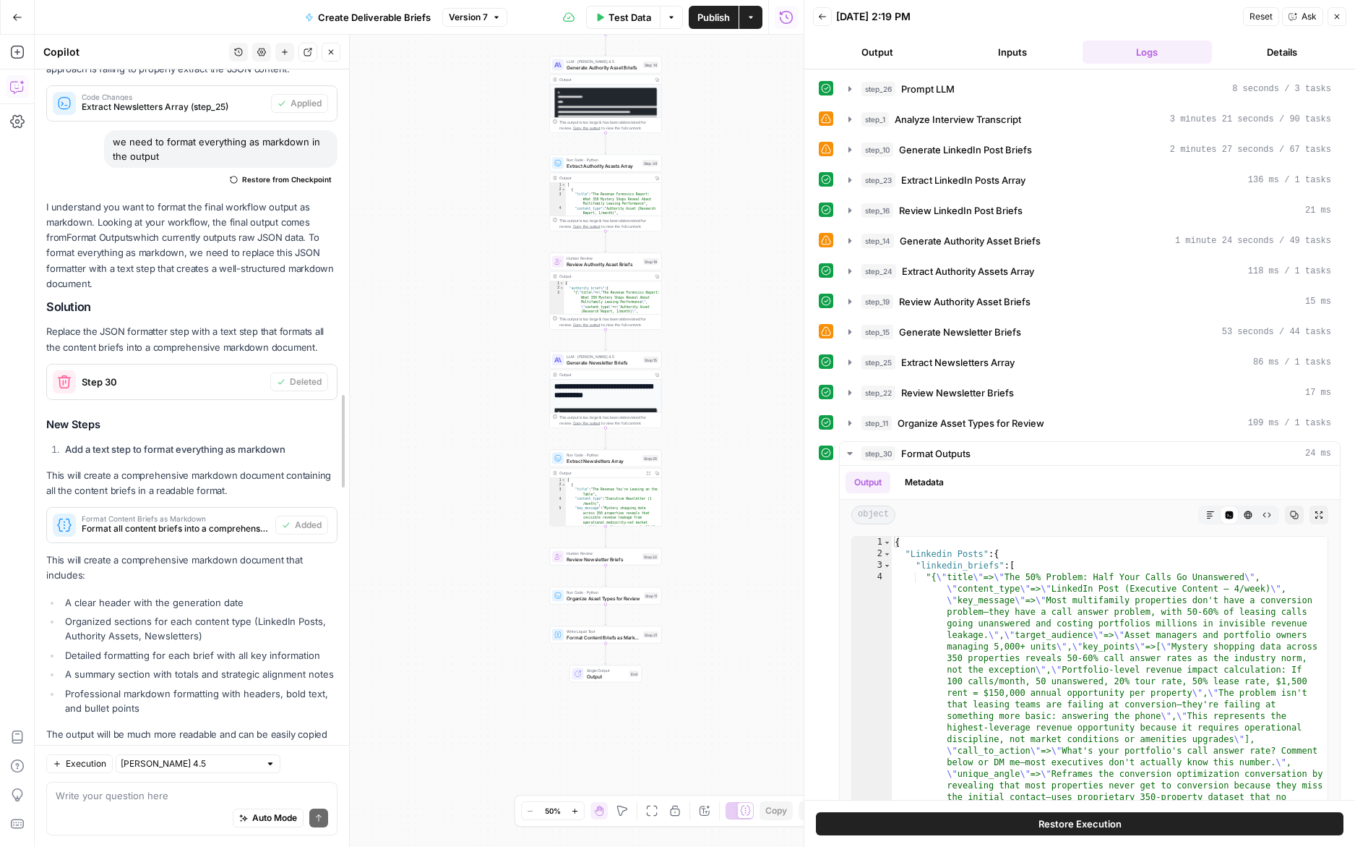
scroll to position [853, 0]
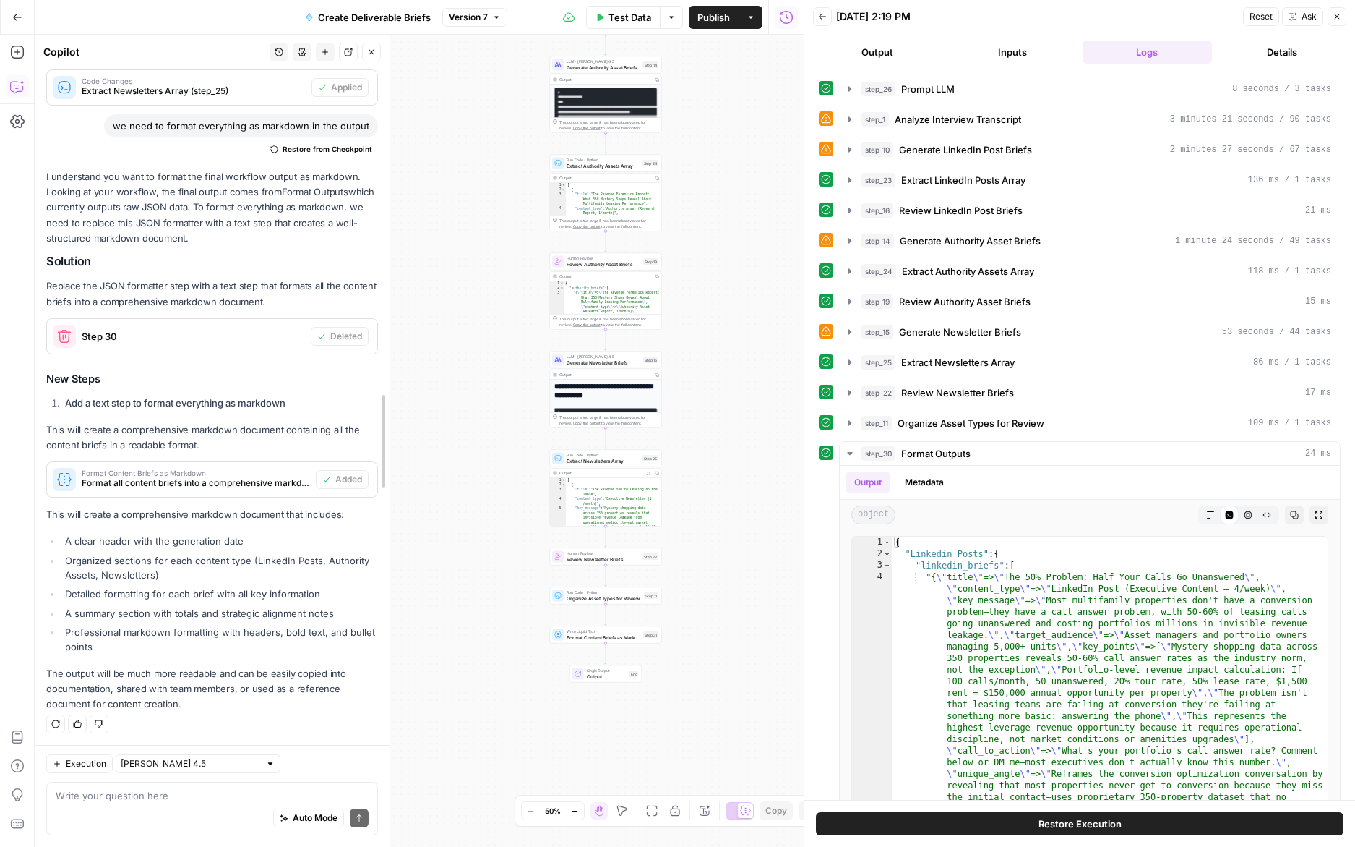
drag, startPoint x: 353, startPoint y: 558, endPoint x: 394, endPoint y: 547, distance: 42.8
click at [394, 547] on div at bounding box center [389, 441] width 14 height 812
click at [631, 19] on span "Test Data" at bounding box center [630, 17] width 43 height 14
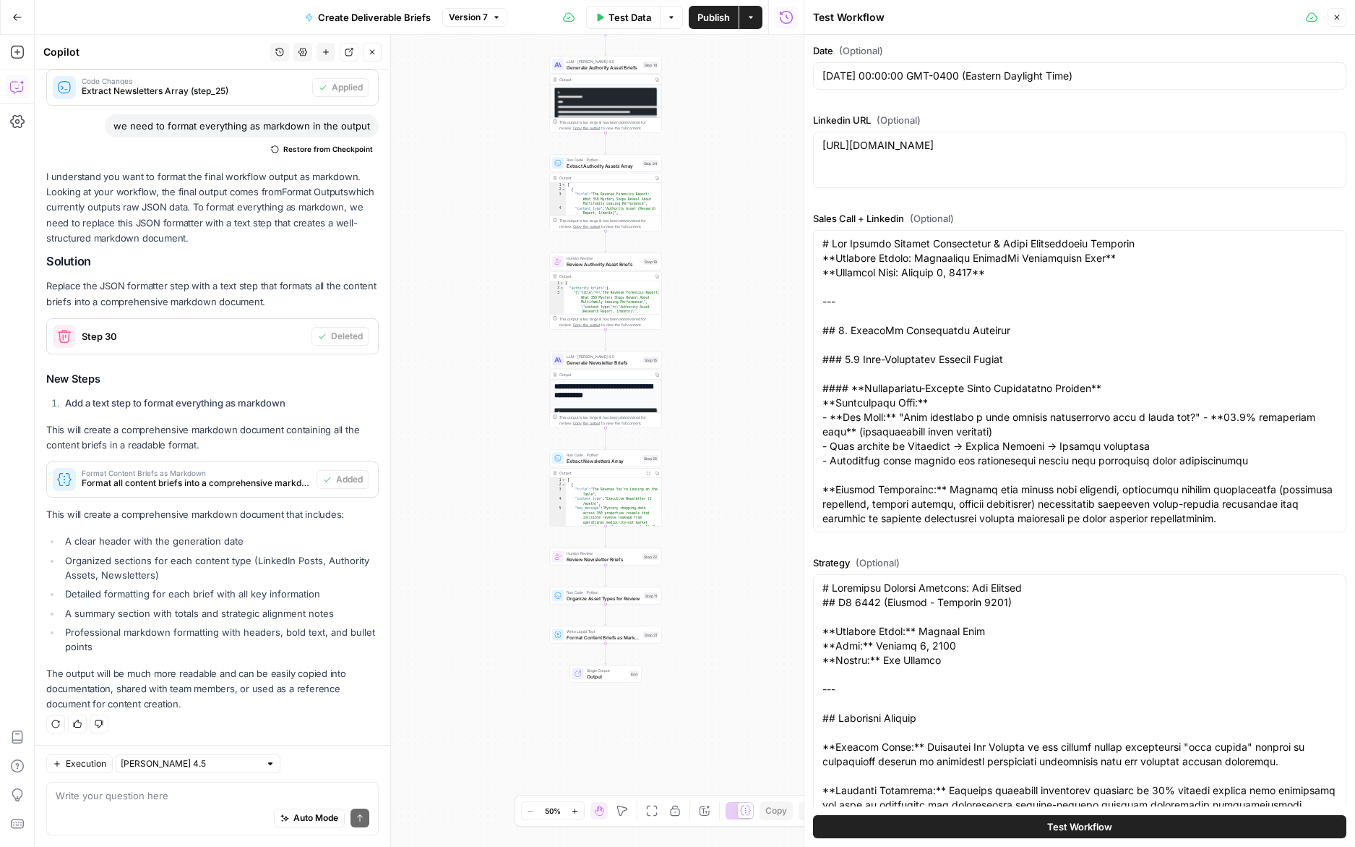
click at [849, 817] on button "Test Workflow" at bounding box center [1079, 826] width 533 height 23
type input "### EXECUTIVE CONTENT (Peter Roisman)- **LinkedIn Posts:** 4 per week- **Execut…"
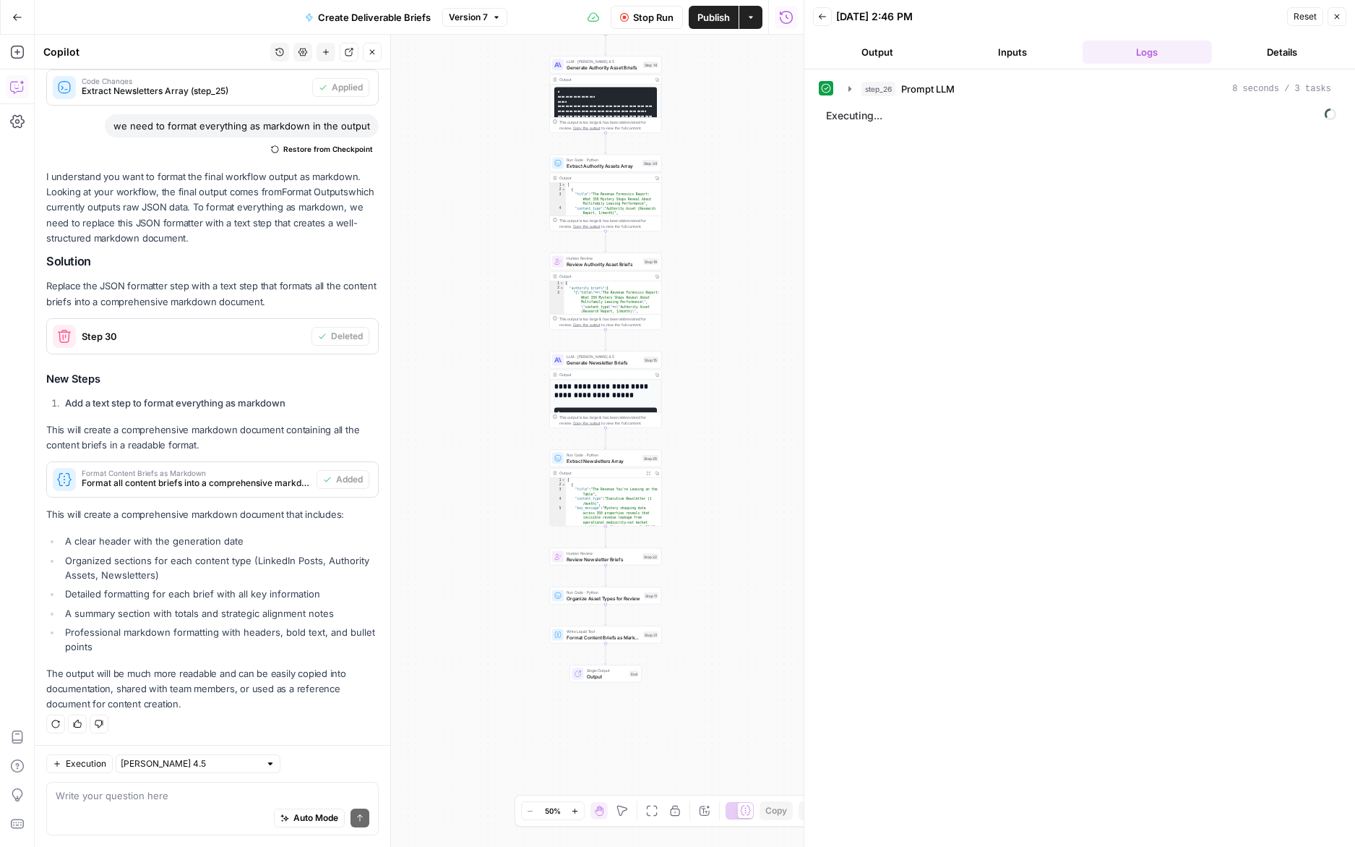
click at [614, 24] on button "Stop Run" at bounding box center [647, 17] width 72 height 23
click at [576, 638] on span "Format Content Briefs as Markdown" at bounding box center [604, 636] width 74 height 7
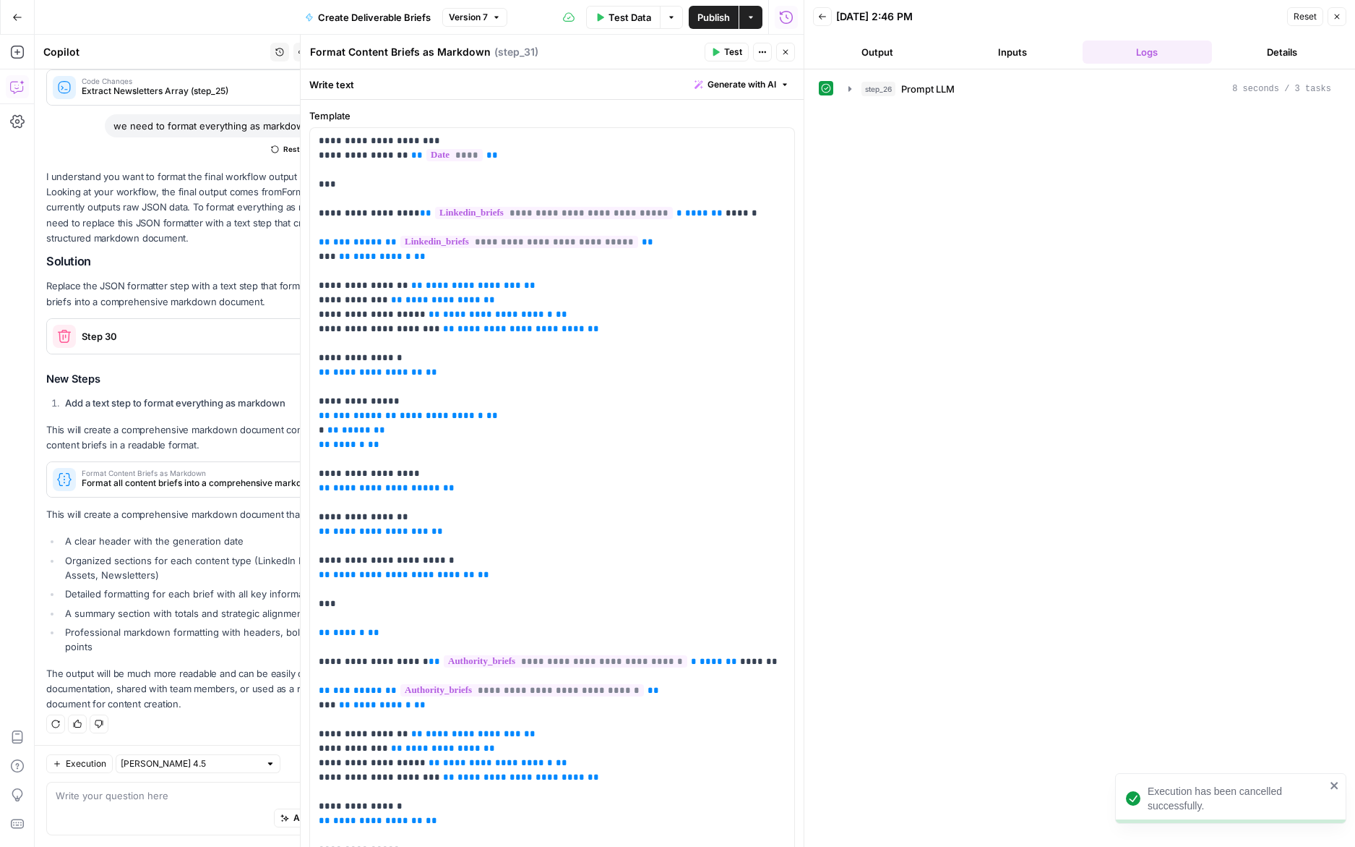
click at [711, 53] on icon "button" at bounding box center [715, 52] width 9 height 9
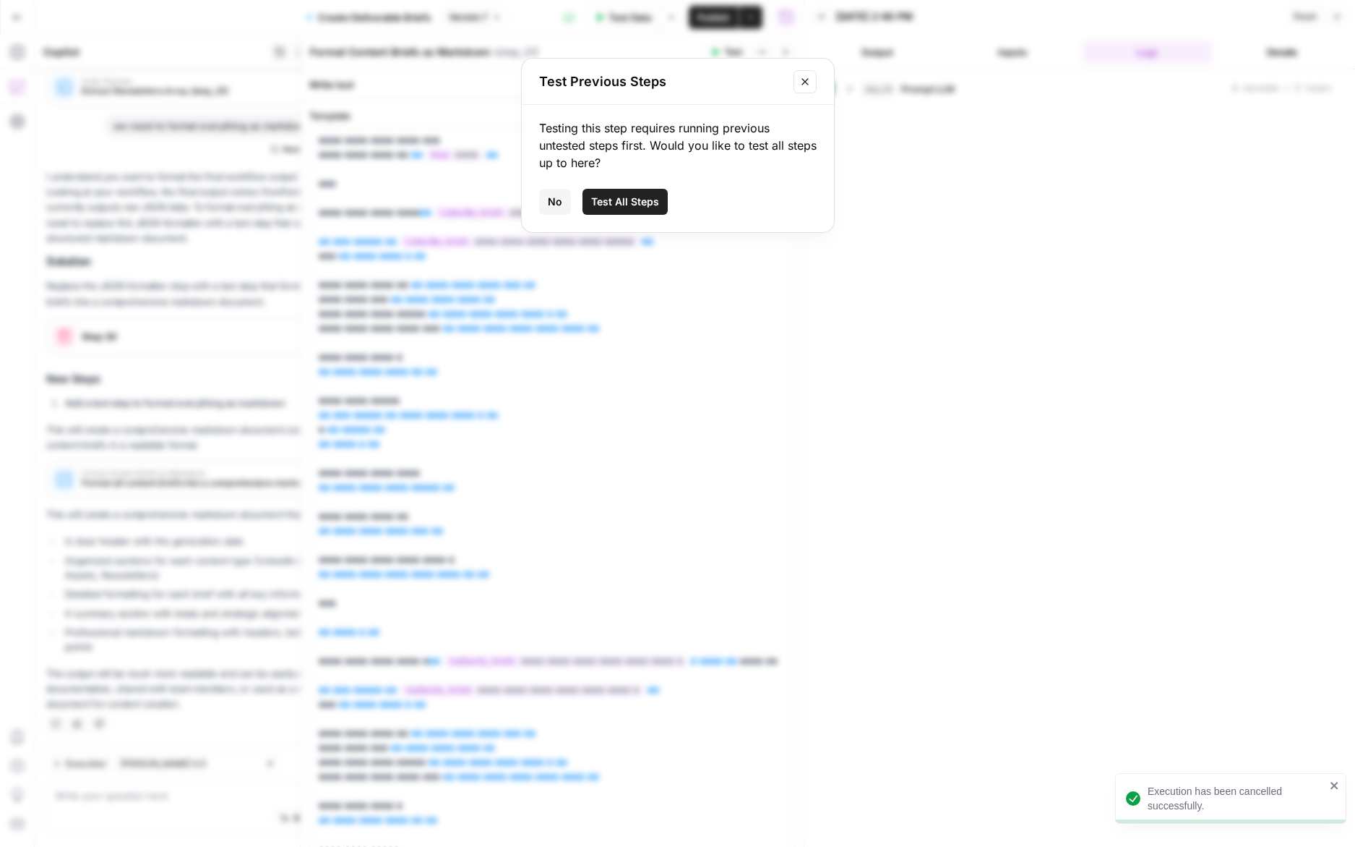
click at [800, 76] on icon "Close modal" at bounding box center [806, 82] width 12 height 12
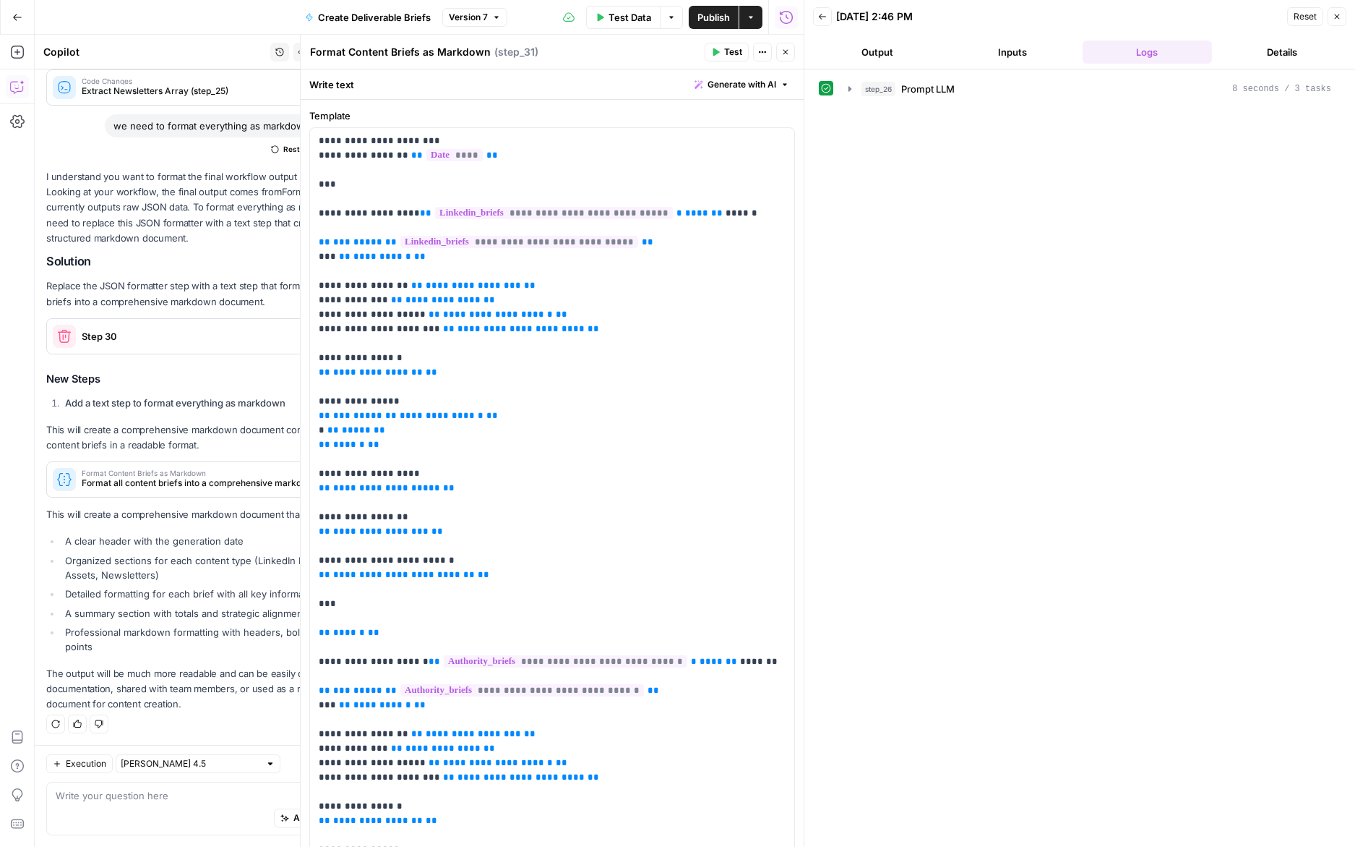
click at [784, 61] on header "Format Content Briefs as Markdown Format Content Briefs as Markdown ( step_31 )…" at bounding box center [552, 52] width 503 height 35
click at [785, 49] on icon "button" at bounding box center [785, 52] width 9 height 9
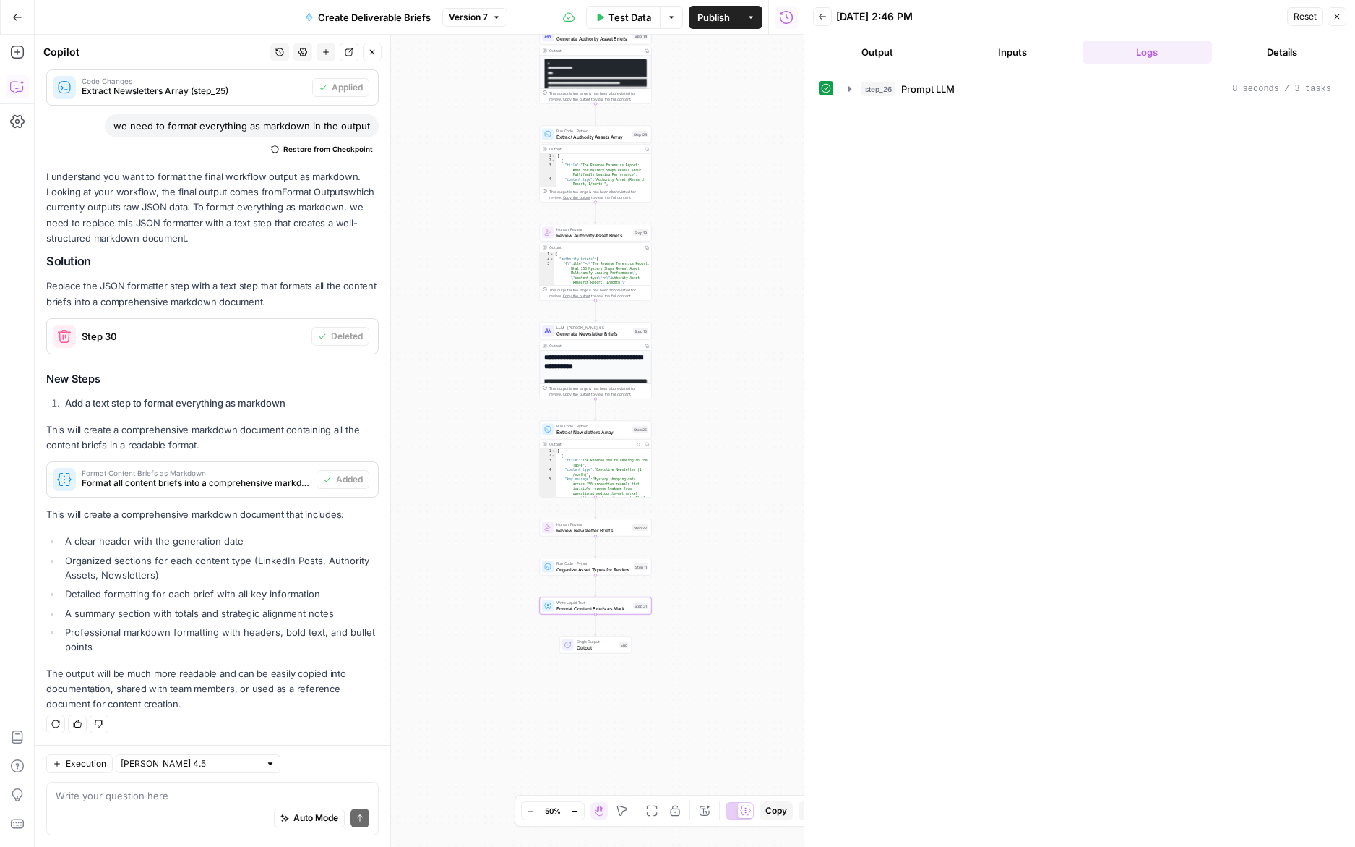
drag, startPoint x: 739, startPoint y: 367, endPoint x: 729, endPoint y: 336, distance: 32.7
click at [729, 336] on div "**********" at bounding box center [419, 441] width 769 height 812
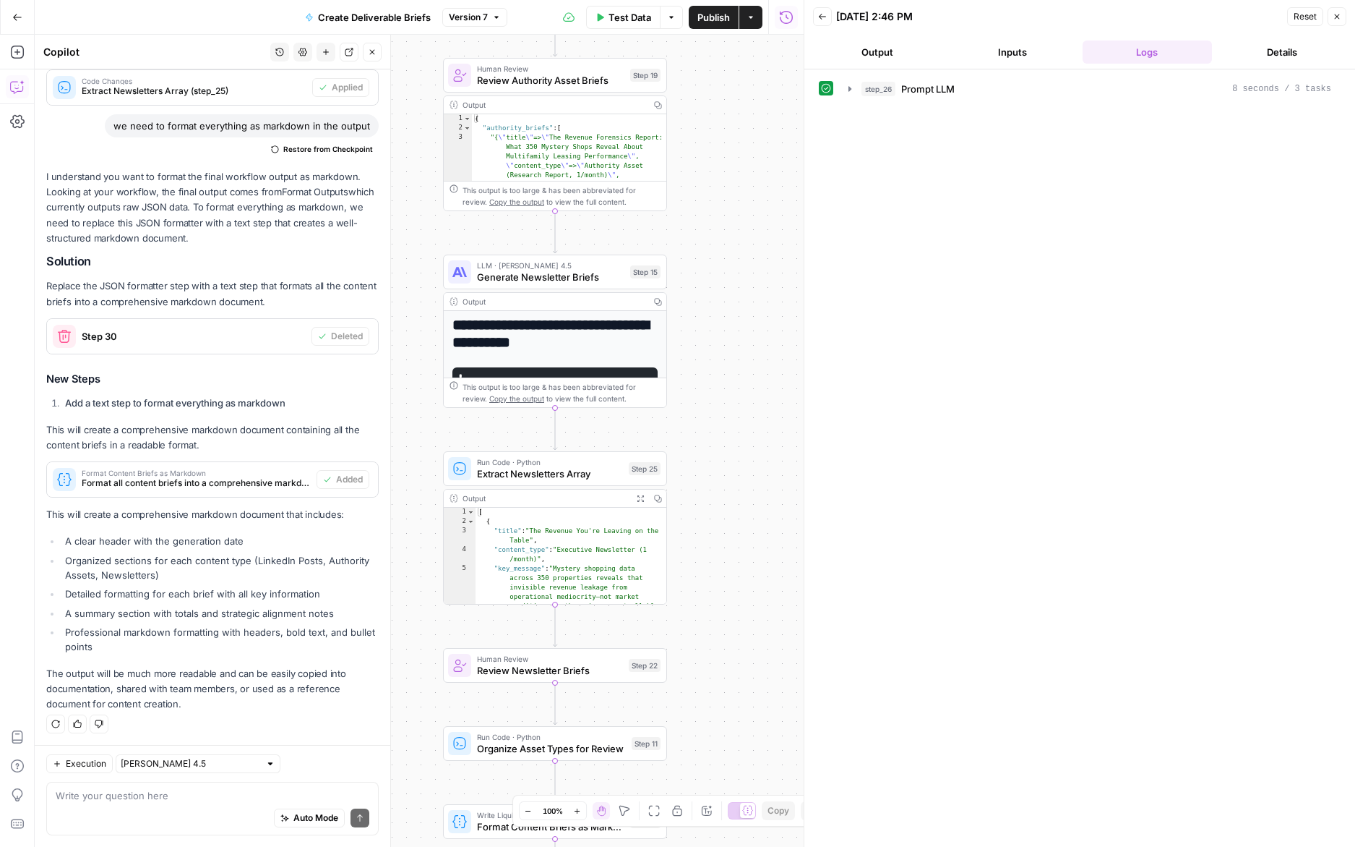
drag, startPoint x: 693, startPoint y: 453, endPoint x: 785, endPoint y: 403, distance: 104.8
click at [785, 403] on div "**********" at bounding box center [419, 441] width 769 height 812
click at [197, 809] on div "Auto Mode Send" at bounding box center [213, 818] width 314 height 32
type textarea "what does step 25 do"
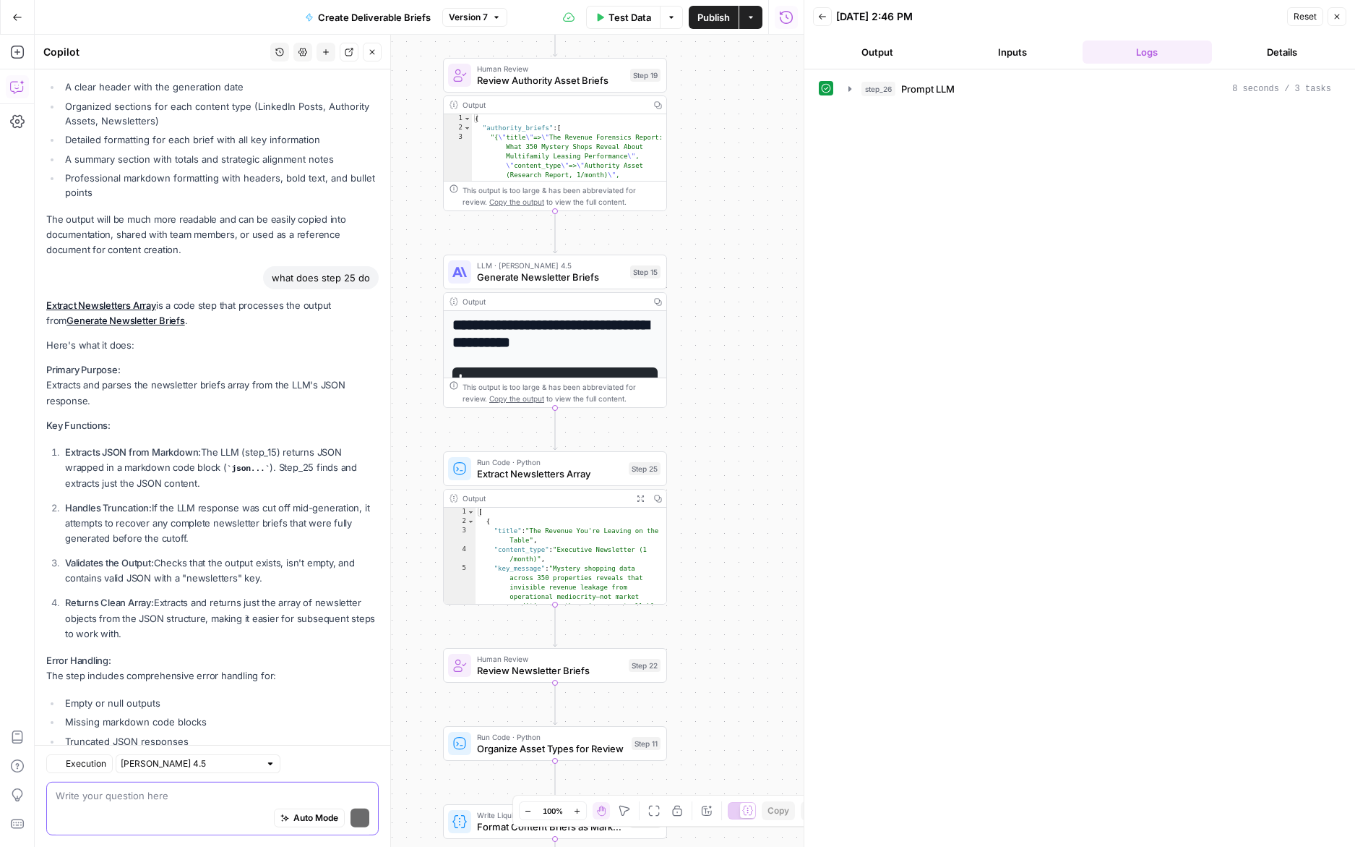
scroll to position [1470, 0]
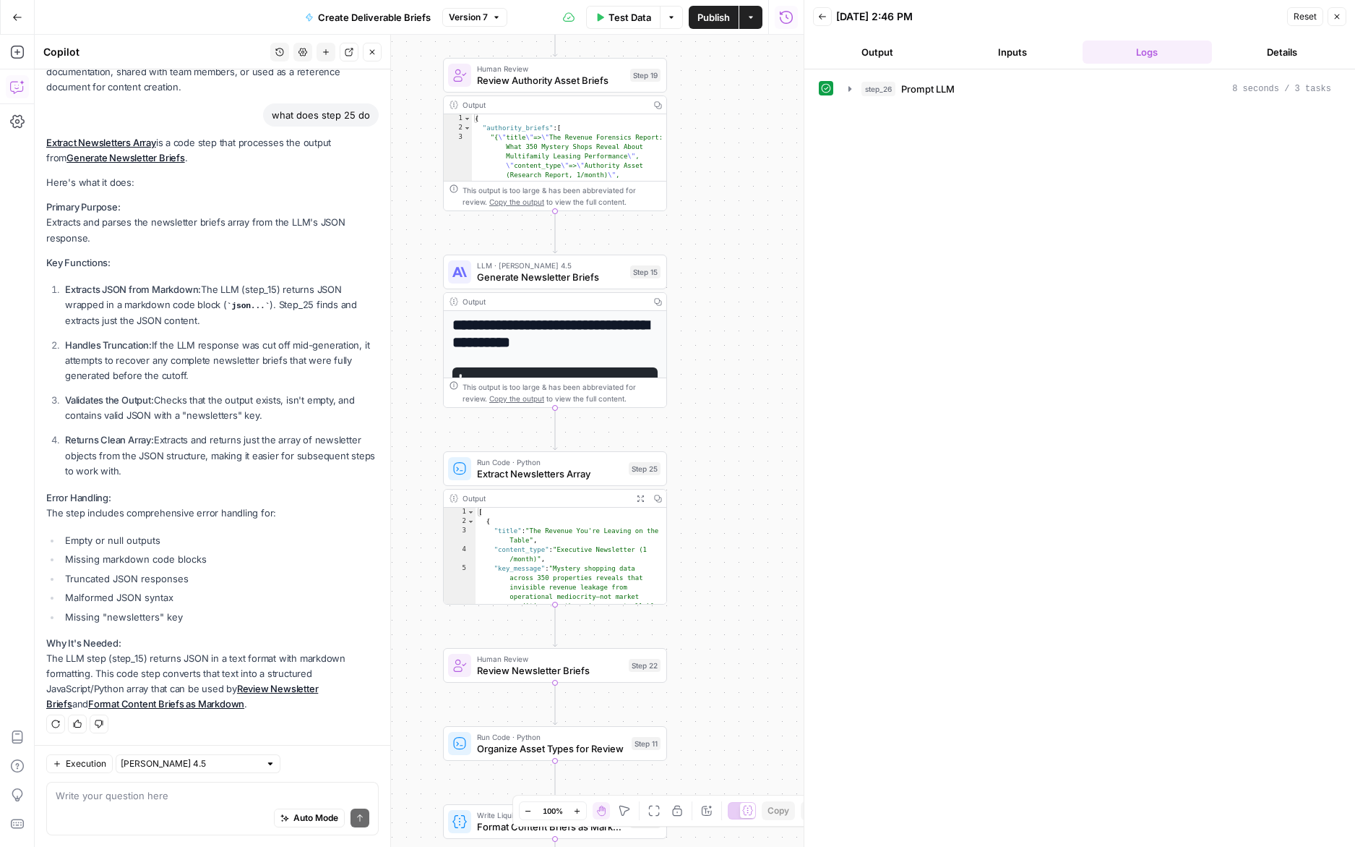
click at [1339, 20] on icon "button" at bounding box center [1337, 16] width 9 height 9
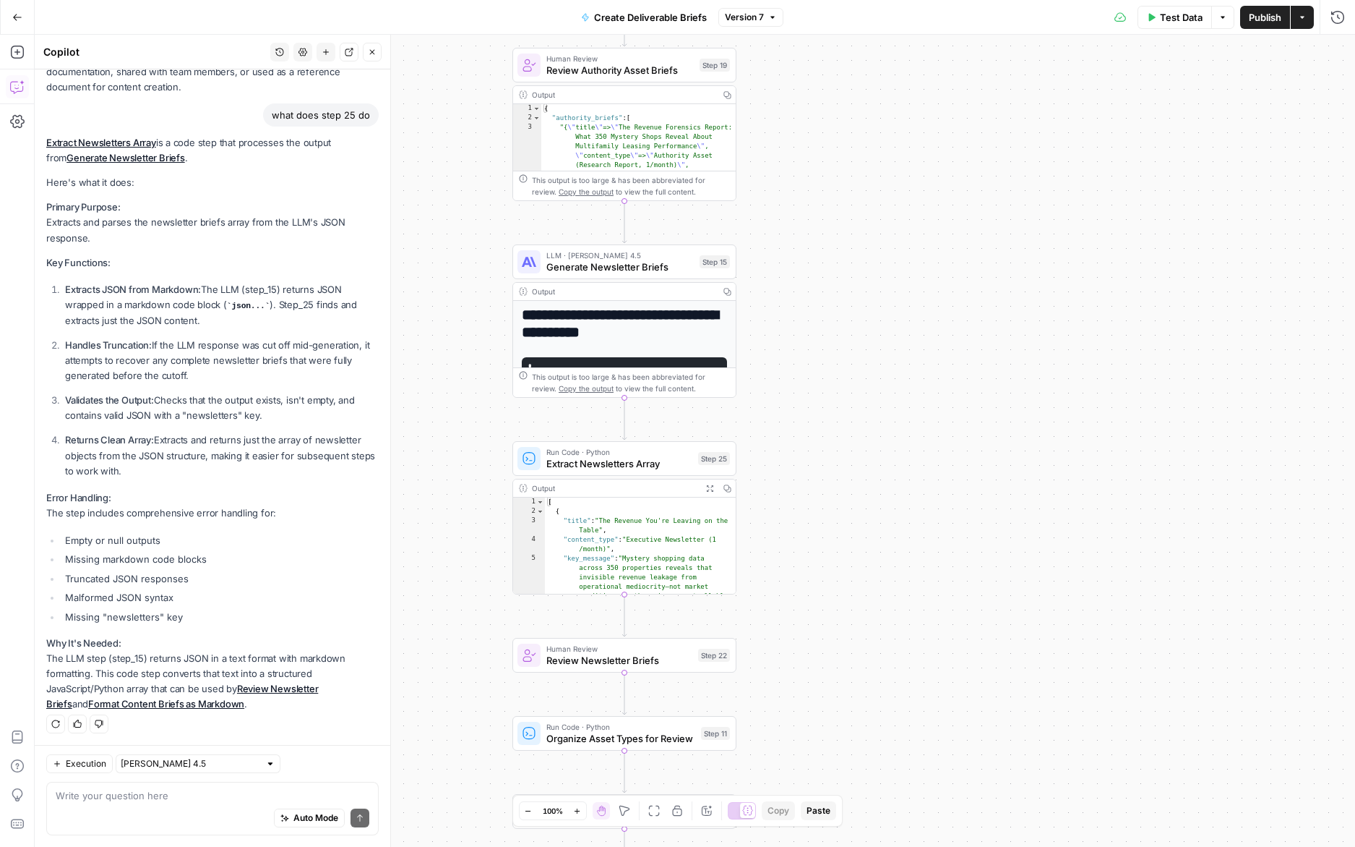
drag, startPoint x: 733, startPoint y: 471, endPoint x: 810, endPoint y: 458, distance: 78.4
click at [810, 458] on div "**********" at bounding box center [695, 441] width 1321 height 812
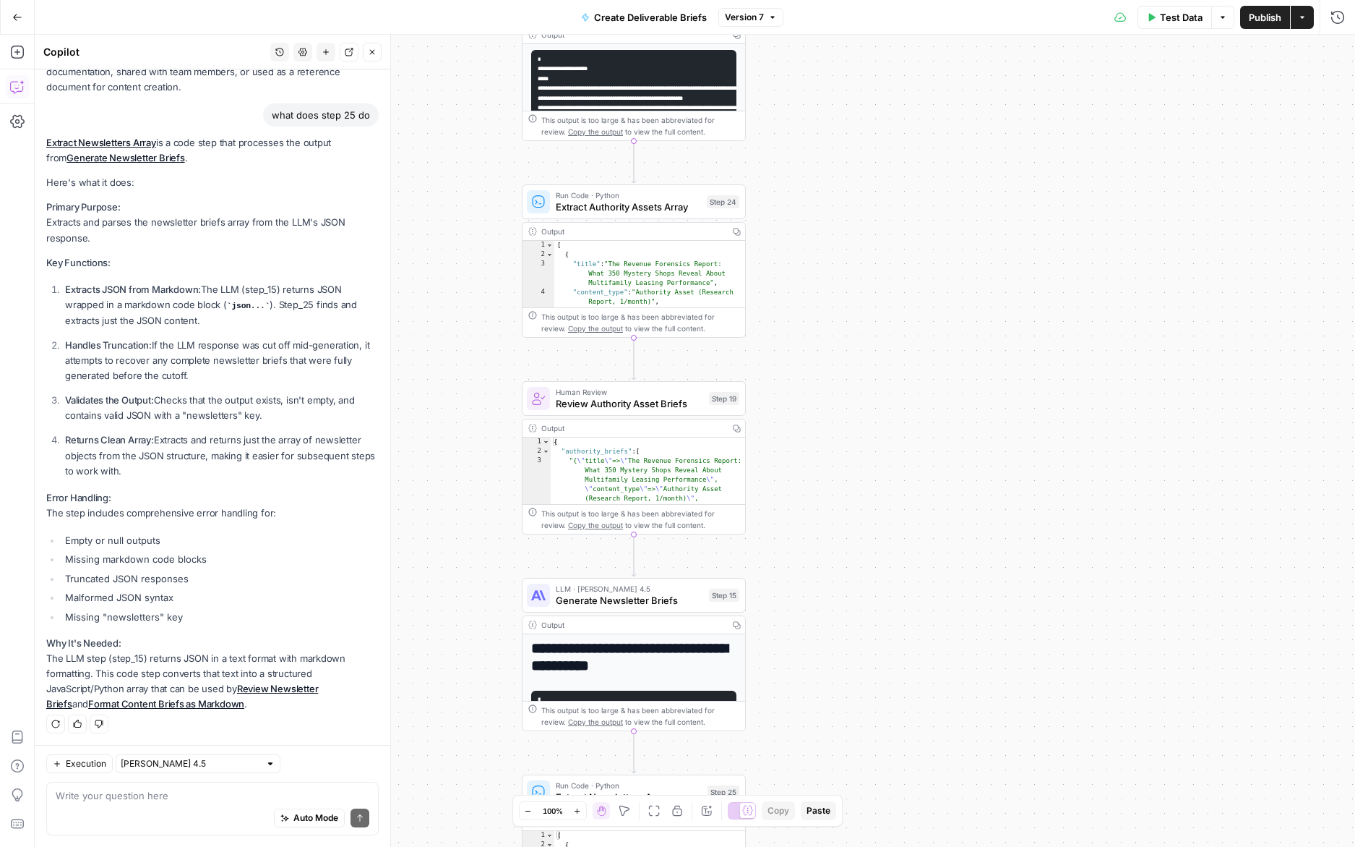
drag, startPoint x: 846, startPoint y: 363, endPoint x: 847, endPoint y: 651, distance: 287.7
click at [847, 651] on div "**********" at bounding box center [695, 441] width 1321 height 812
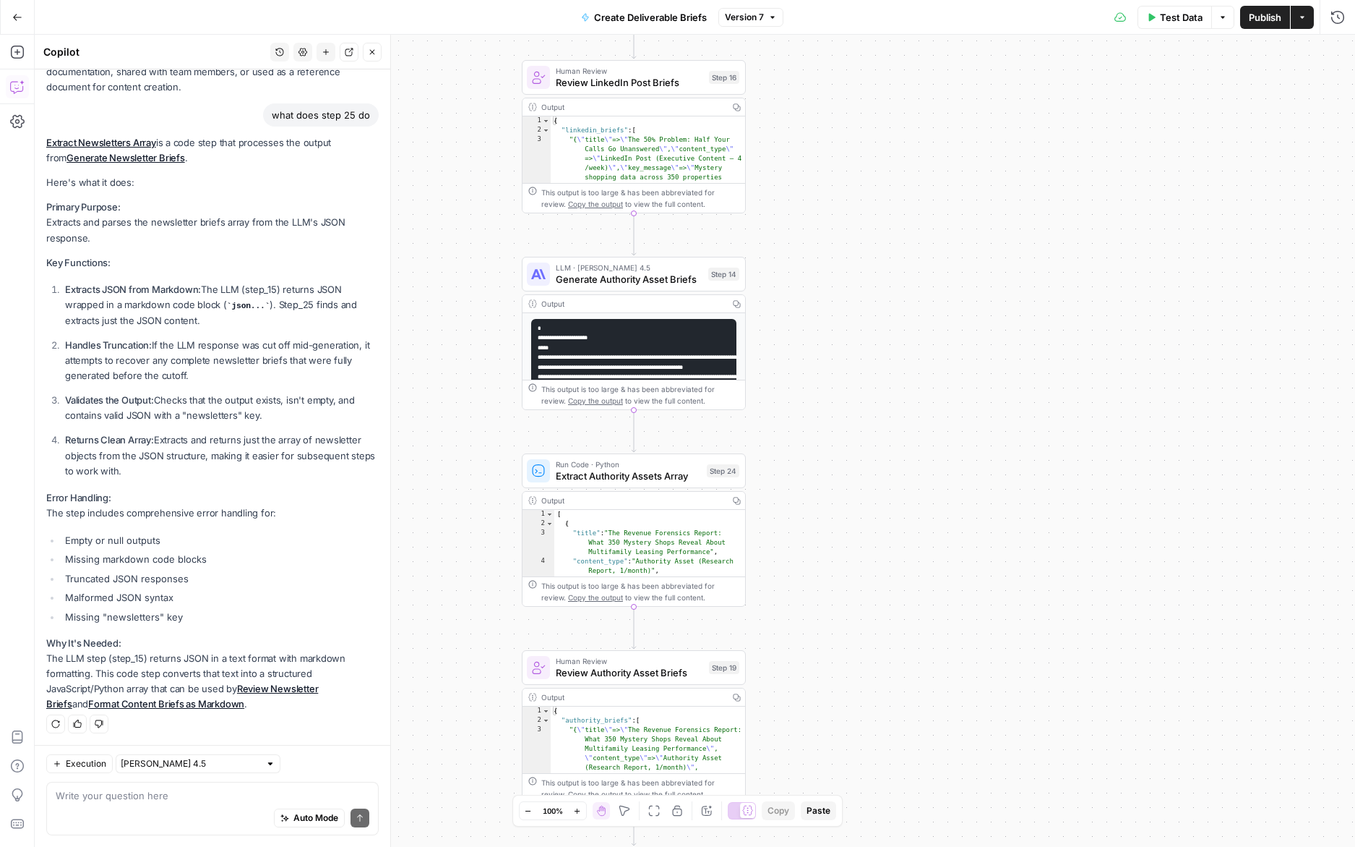
drag, startPoint x: 852, startPoint y: 403, endPoint x: 852, endPoint y: 627, distance: 224.8
click at [852, 627] on div "**********" at bounding box center [695, 441] width 1321 height 812
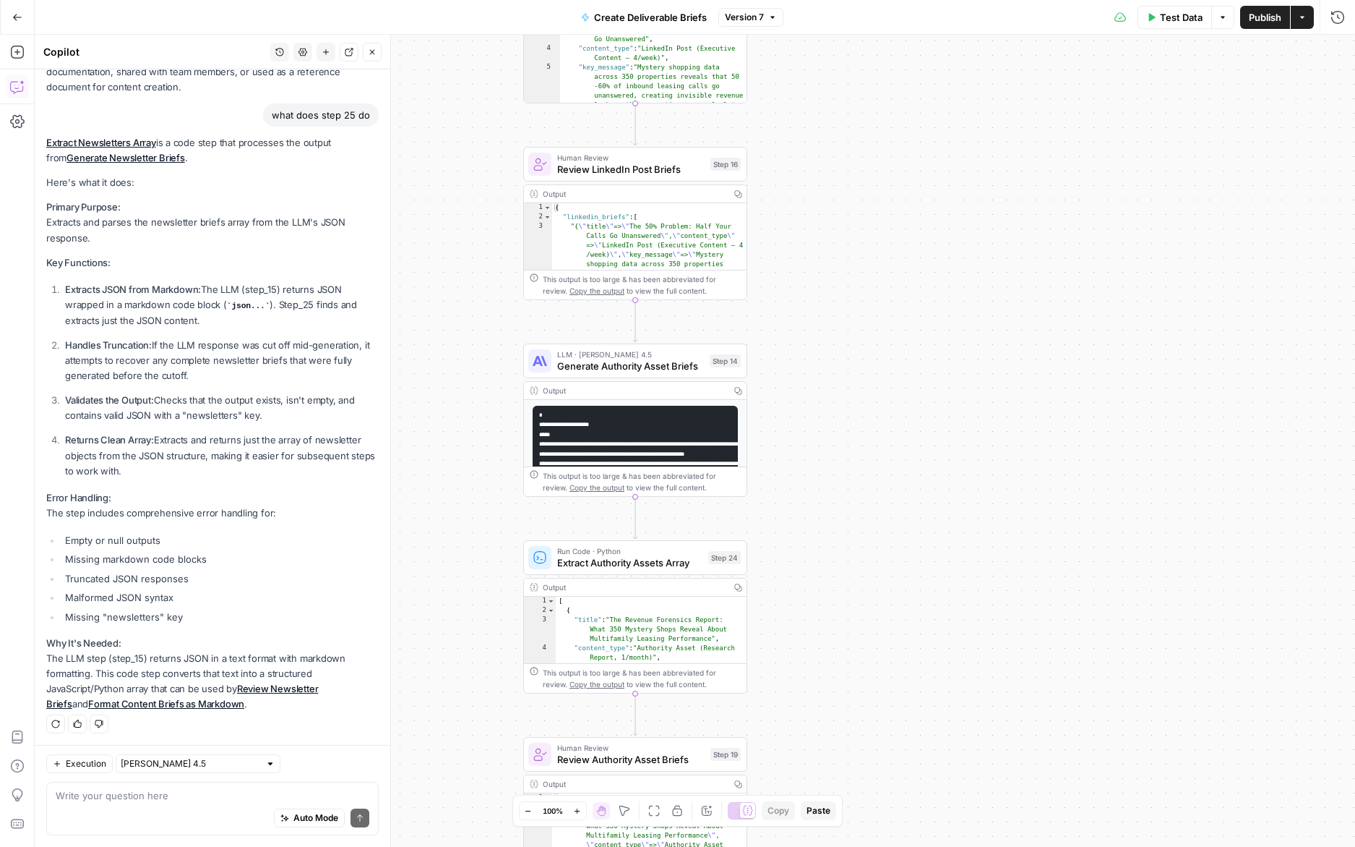
drag, startPoint x: 854, startPoint y: 374, endPoint x: 855, endPoint y: 461, distance: 86.8
click at [855, 461] on div "**********" at bounding box center [695, 441] width 1321 height 812
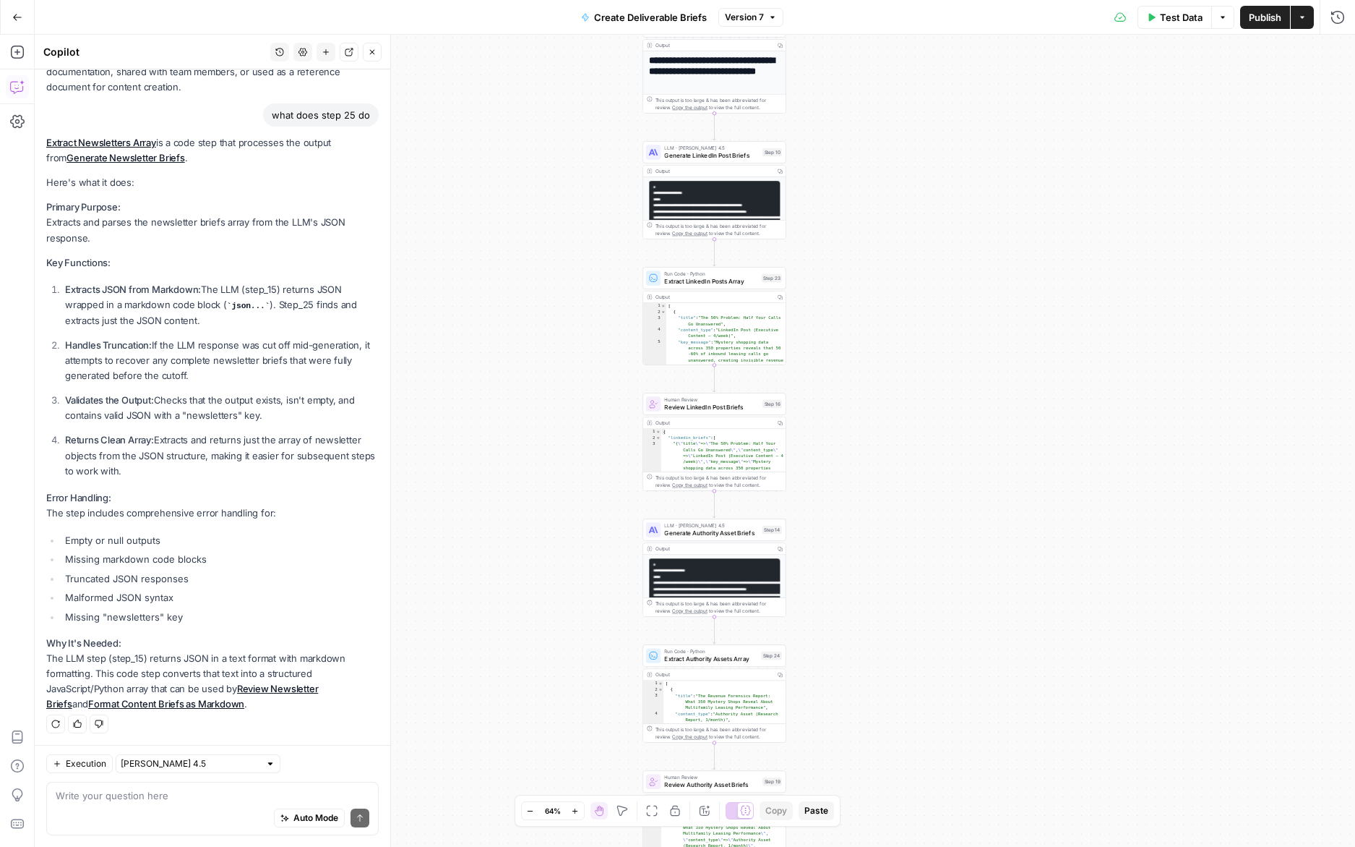
drag, startPoint x: 882, startPoint y: 340, endPoint x: 882, endPoint y: 483, distance: 143.1
click at [882, 483] on div "**********" at bounding box center [695, 441] width 1321 height 812
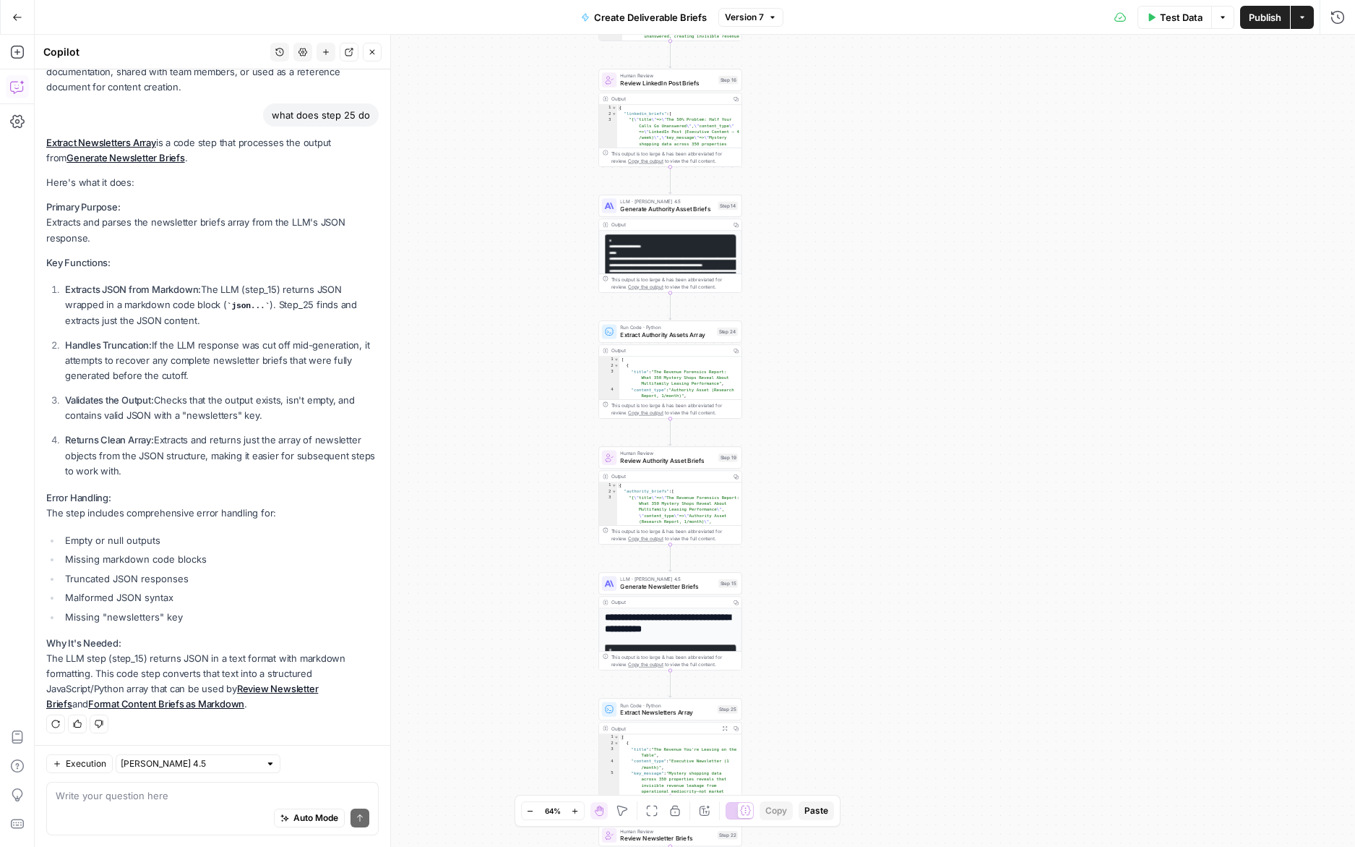
drag, startPoint x: 894, startPoint y: 592, endPoint x: 854, endPoint y: 309, distance: 285.5
click at [854, 213] on div "**********" at bounding box center [695, 441] width 1321 height 812
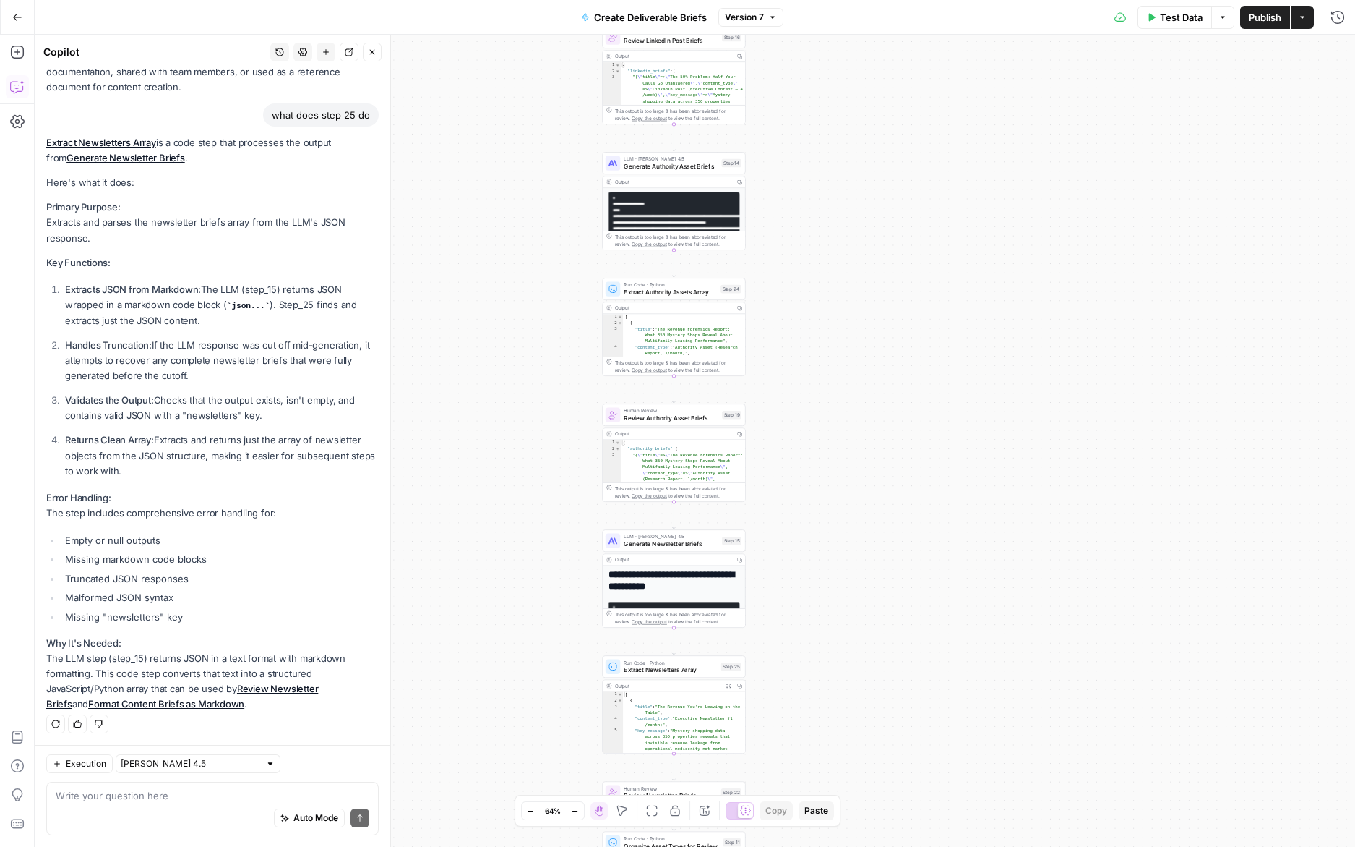
drag, startPoint x: 859, startPoint y: 526, endPoint x: 867, endPoint y: 245, distance: 280.6
click at [867, 245] on div "**********" at bounding box center [695, 441] width 1321 height 812
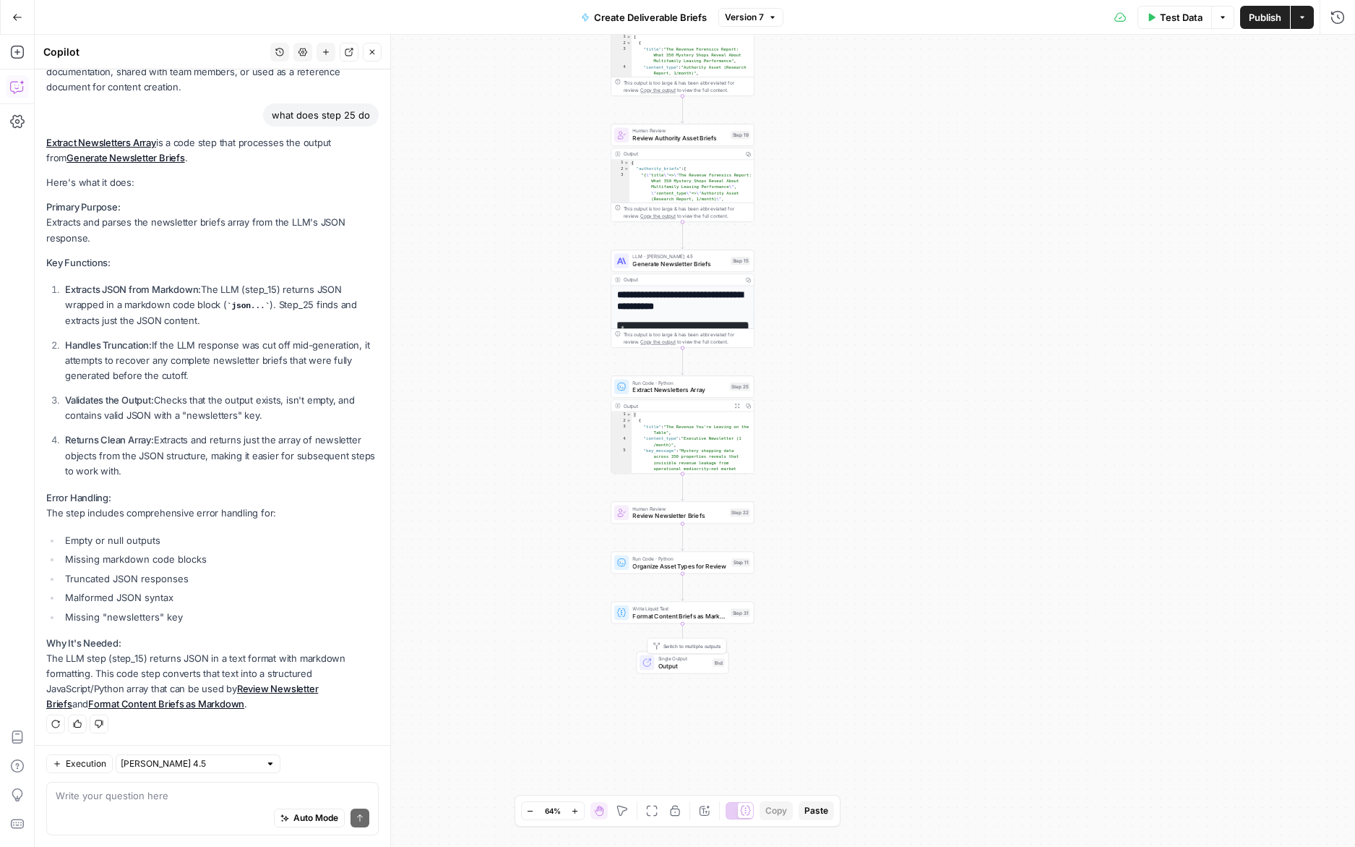
click at [659, 661] on span "Output" at bounding box center [684, 665] width 51 height 9
click at [1337, 46] on button "Close" at bounding box center [1337, 52] width 19 height 19
click at [827, 523] on div "**********" at bounding box center [695, 441] width 1321 height 812
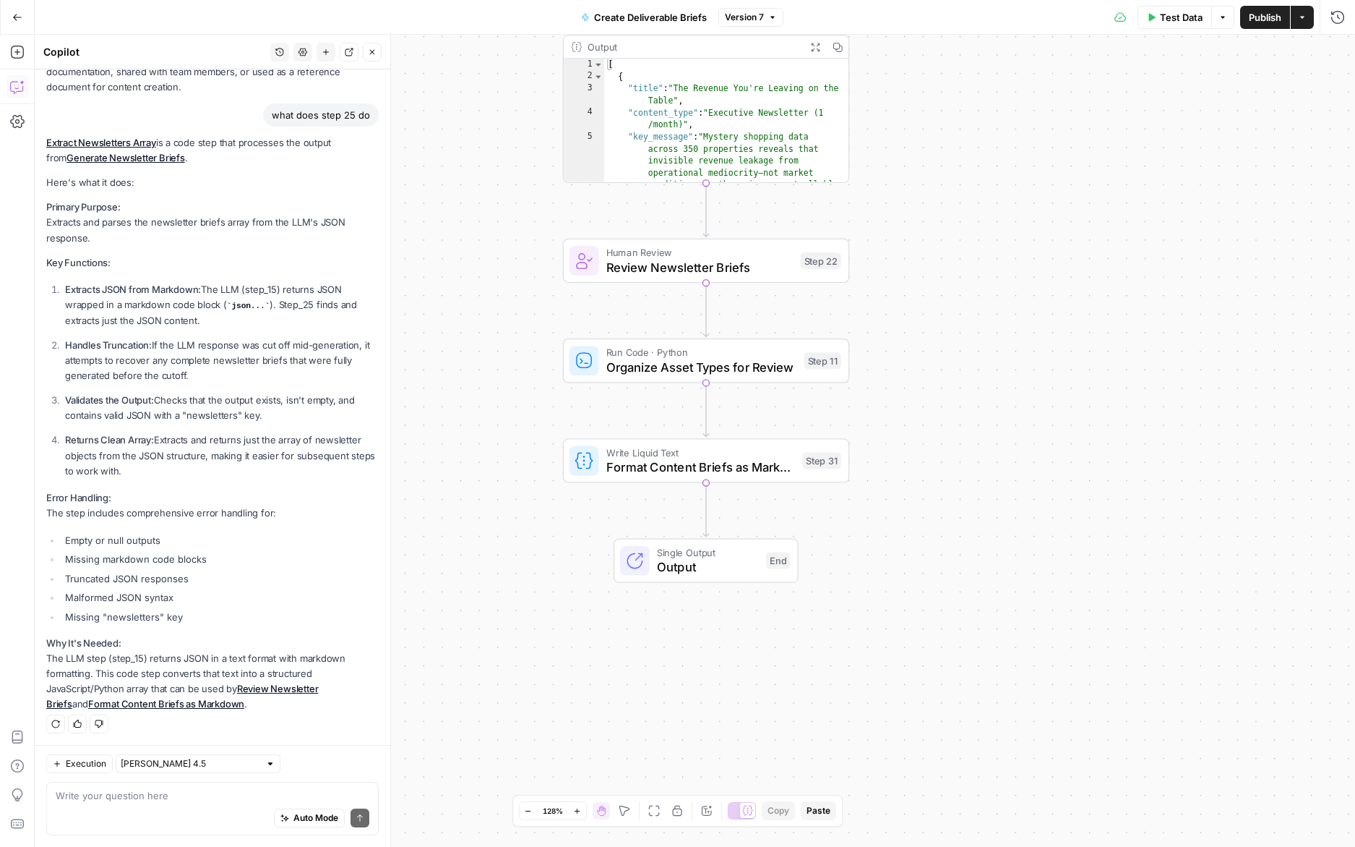
drag, startPoint x: 859, startPoint y: 498, endPoint x: 969, endPoint y: 314, distance: 214.0
click at [969, 314] on div "**********" at bounding box center [695, 441] width 1321 height 812
click at [638, 367] on span "Organize Asset Types for Review" at bounding box center [702, 367] width 191 height 19
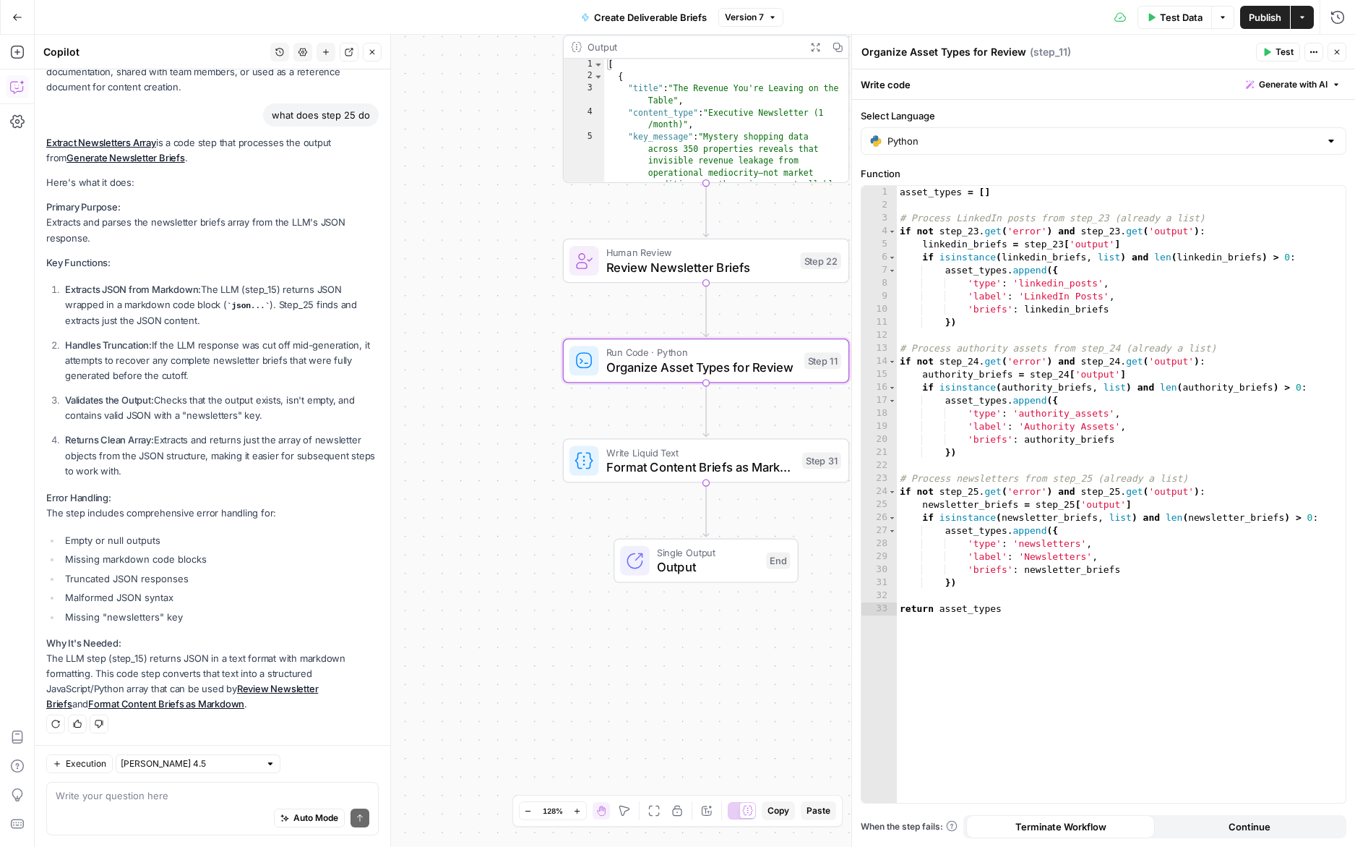
click at [633, 454] on span "Write Liquid Text" at bounding box center [701, 452] width 189 height 14
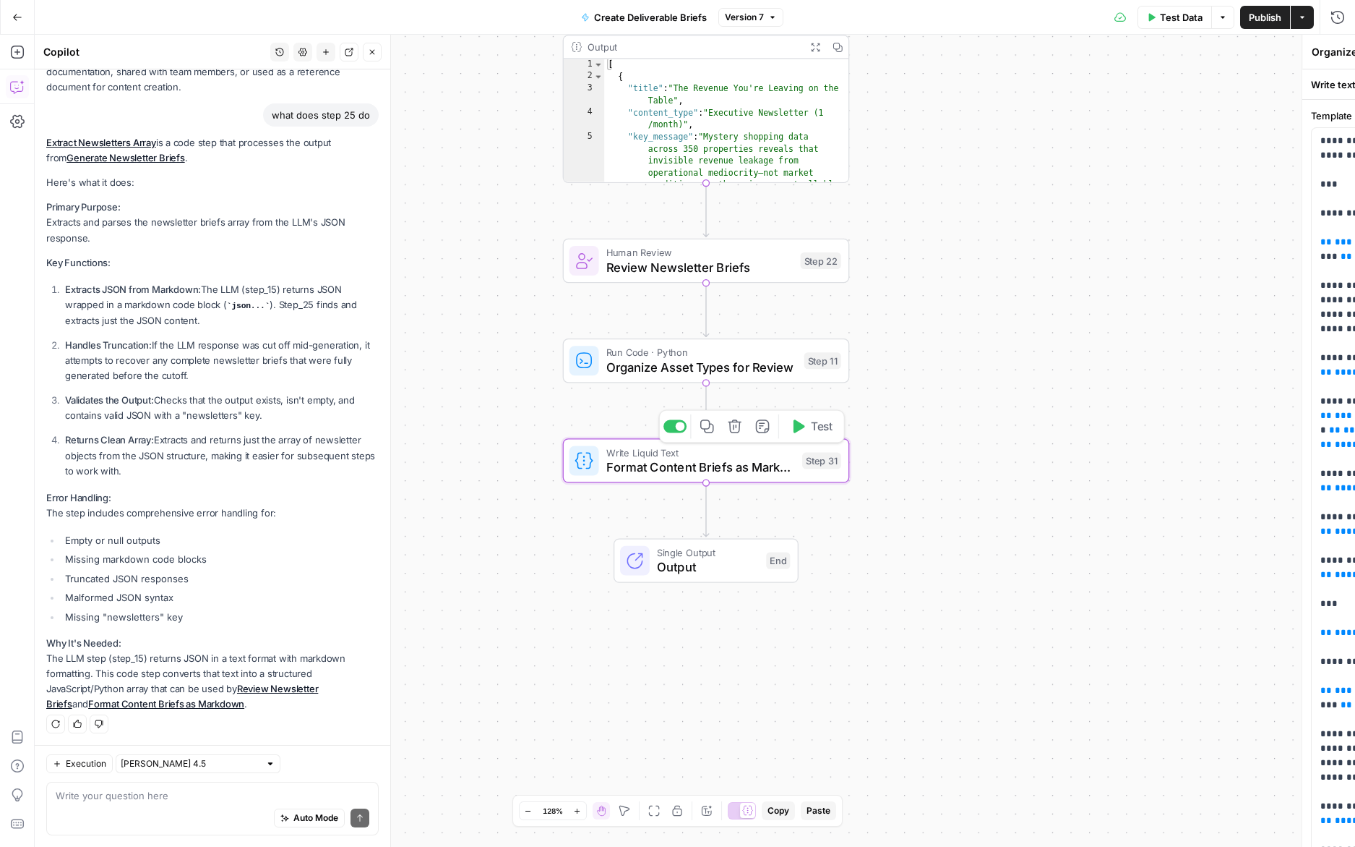
type textarea "Format Content Briefs as Markdown"
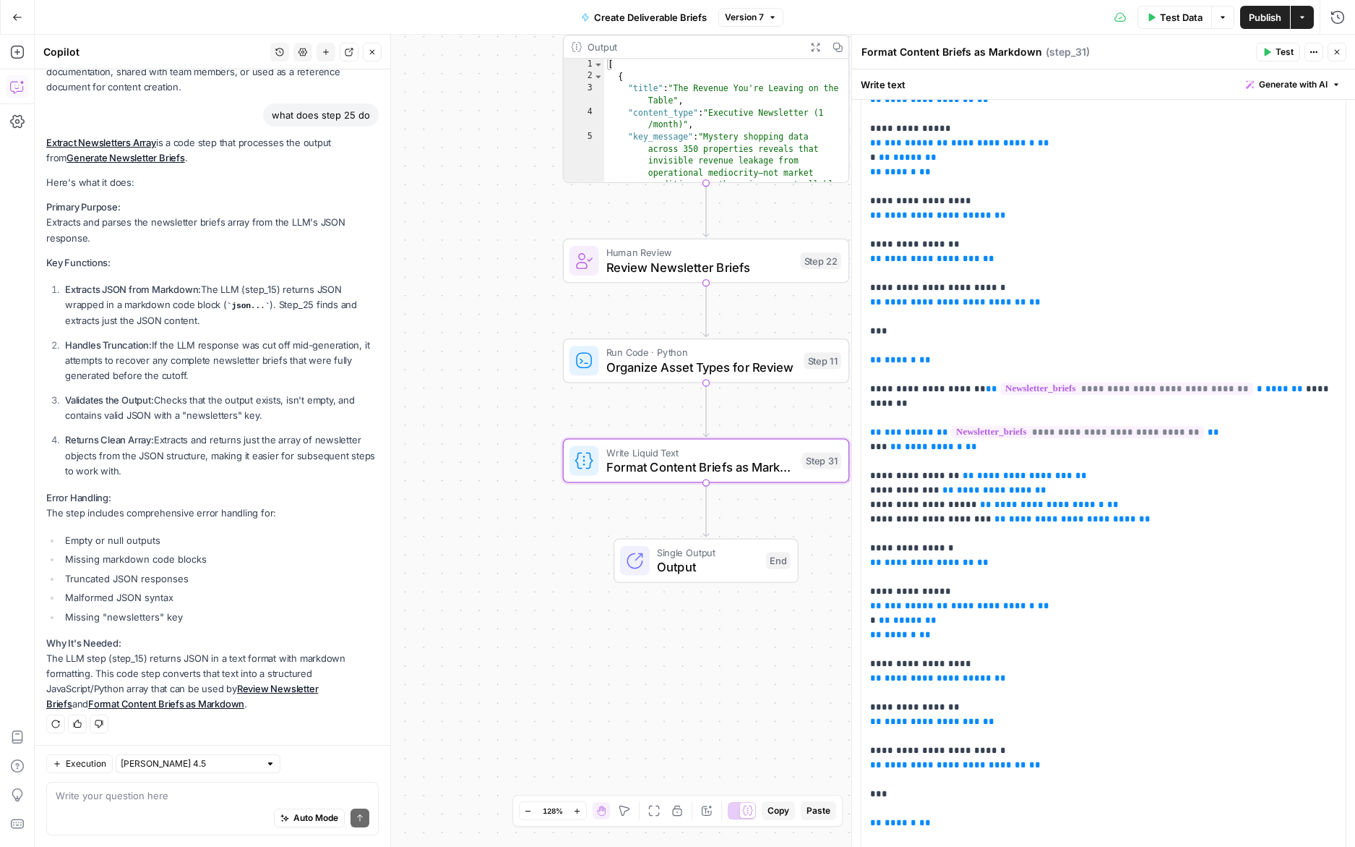
scroll to position [971, 0]
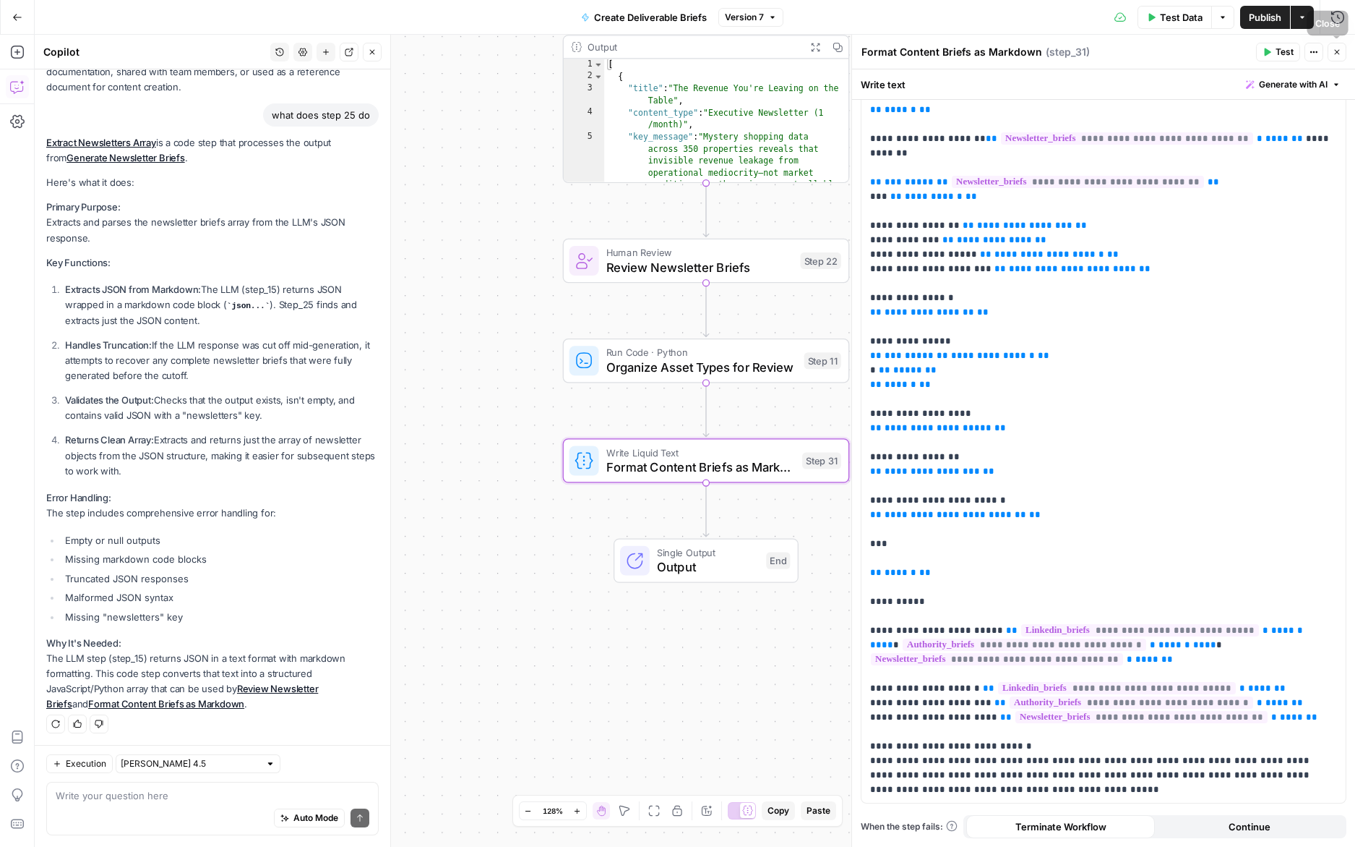
click at [1338, 53] on icon "button" at bounding box center [1337, 52] width 9 height 9
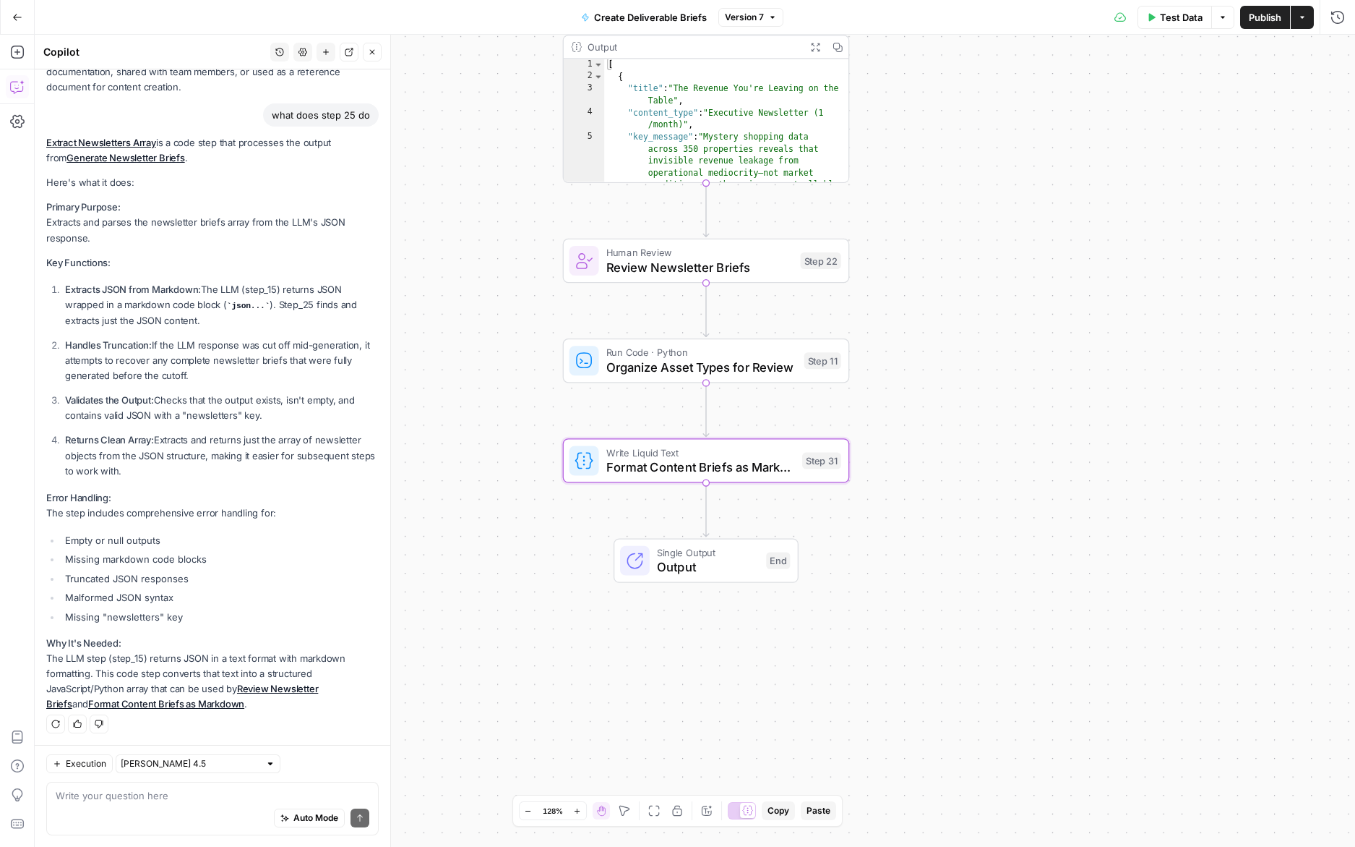
click at [706, 567] on span "Output" at bounding box center [708, 566] width 102 height 19
click at [734, 526] on span "Switch to multiple outputs" at bounding box center [724, 527] width 115 height 14
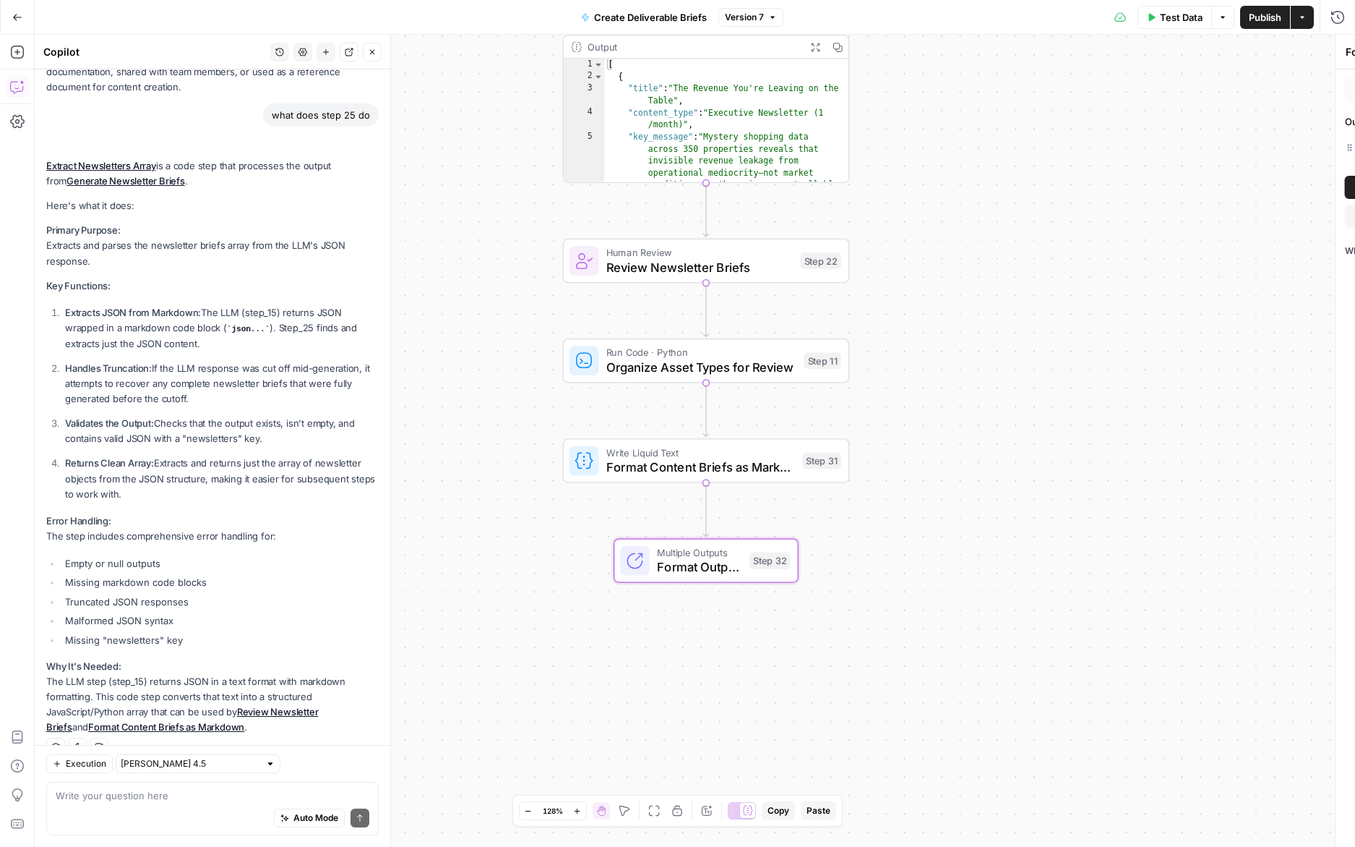
scroll to position [1493, 0]
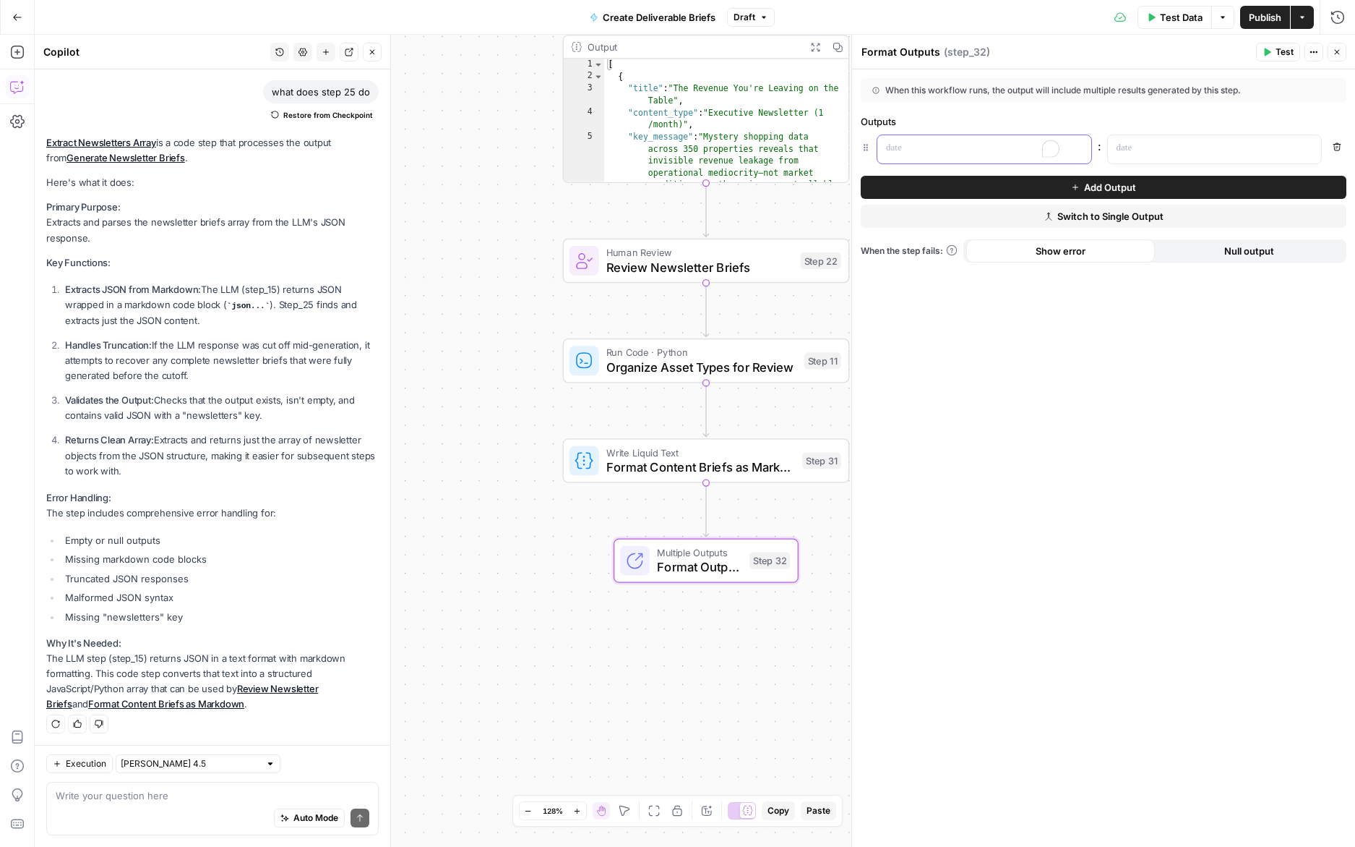
click at [971, 147] on p "To enrich screen reader interactions, please activate Accessibility in Grammarl…" at bounding box center [972, 148] width 173 height 14
click at [974, 185] on button "Add Output" at bounding box center [1104, 187] width 486 height 23
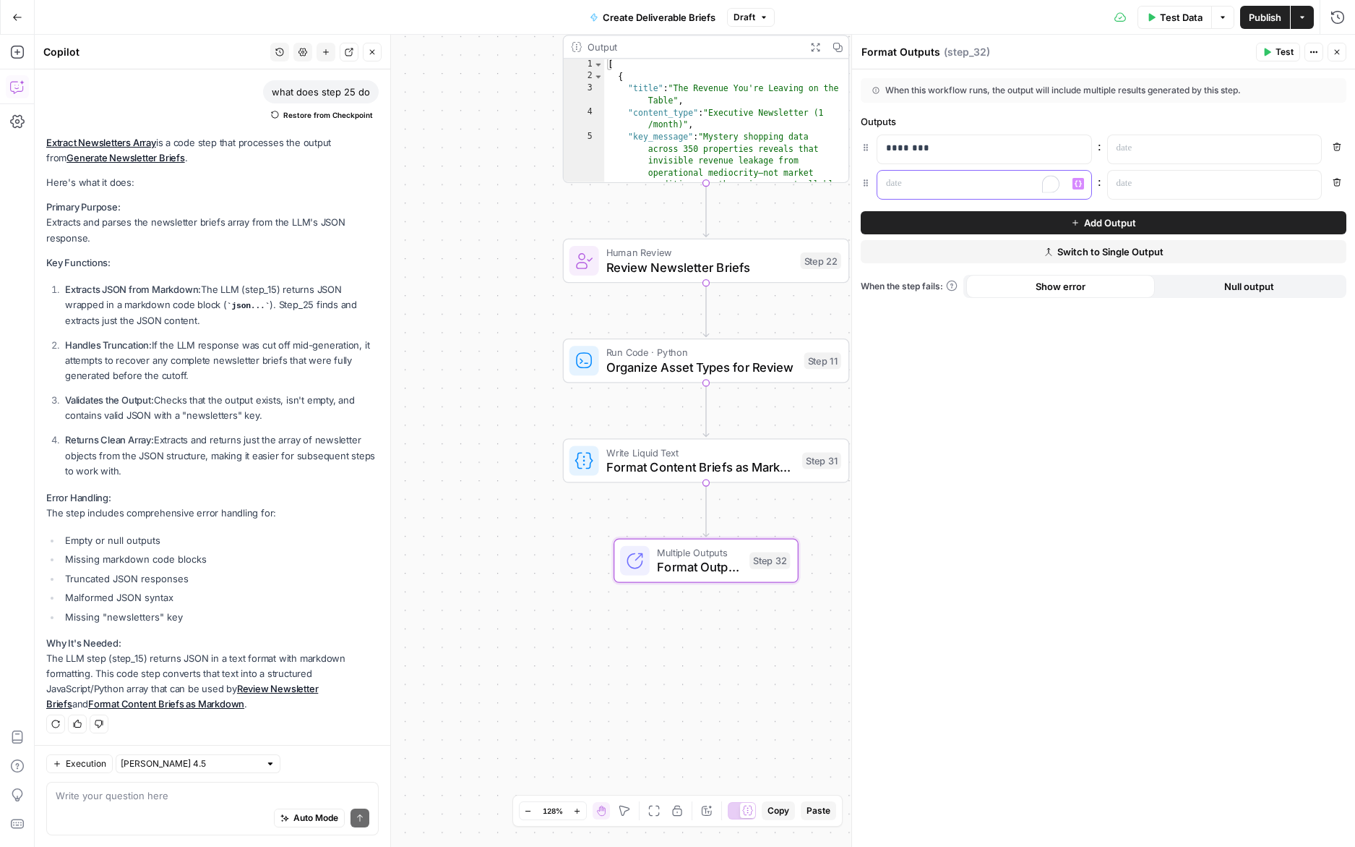
click at [938, 185] on p "To enrich screen reader interactions, please activate Accessibility in Grammarl…" at bounding box center [972, 183] width 173 height 14
click at [956, 229] on button "Add Output" at bounding box center [1104, 222] width 486 height 23
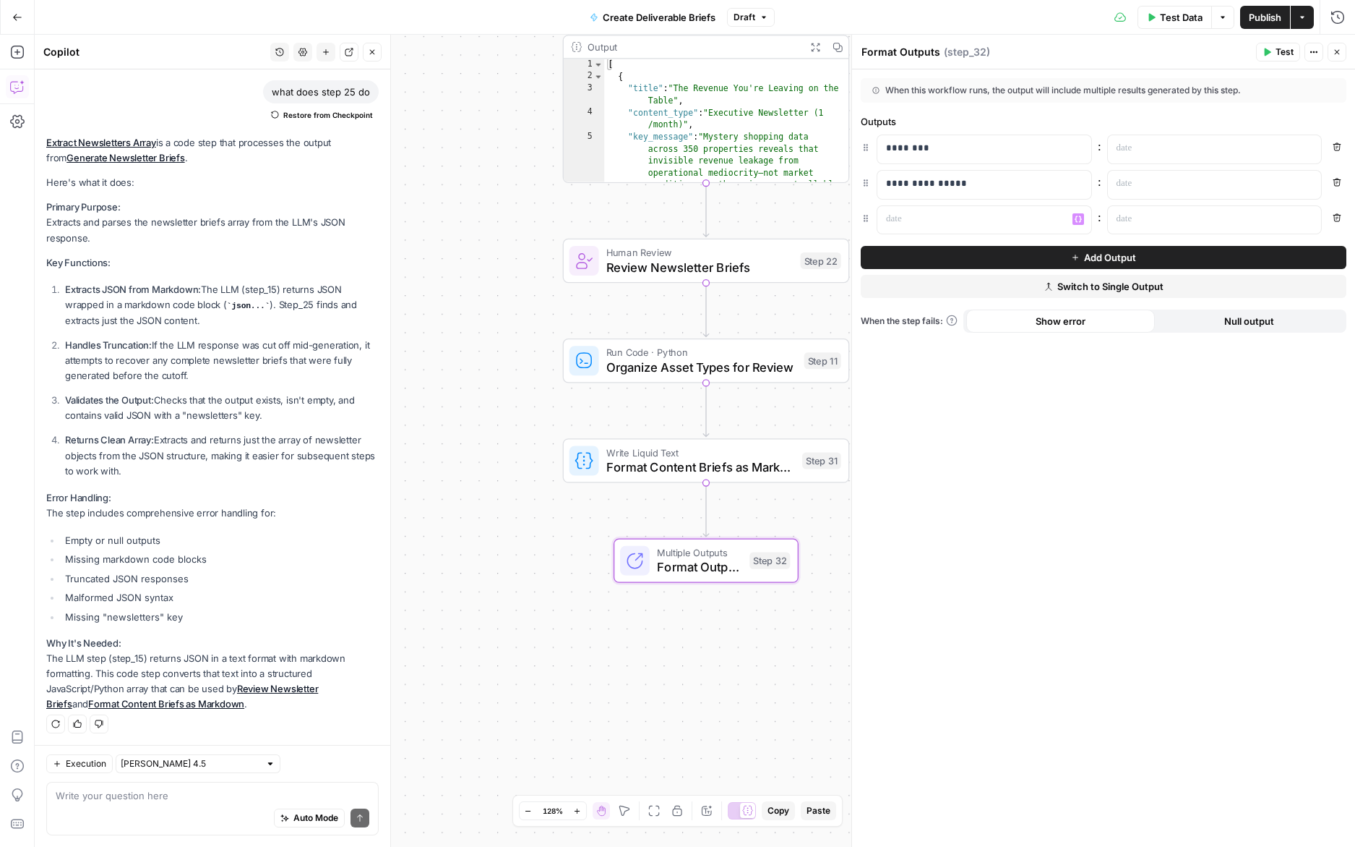
click at [955, 235] on div "**********" at bounding box center [1103, 457] width 503 height 777
click at [955, 220] on p at bounding box center [972, 219] width 173 height 14
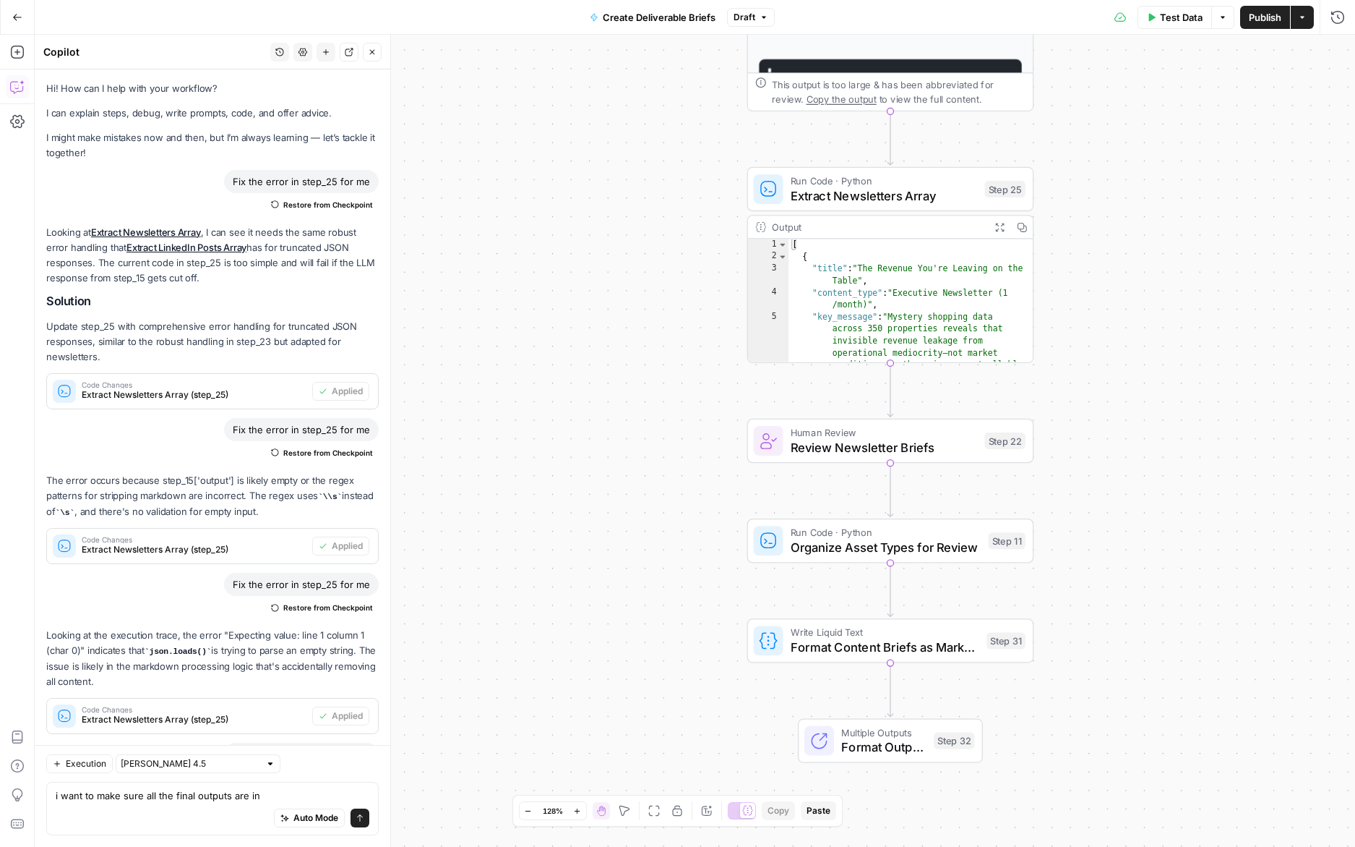
scroll to position [1493, 0]
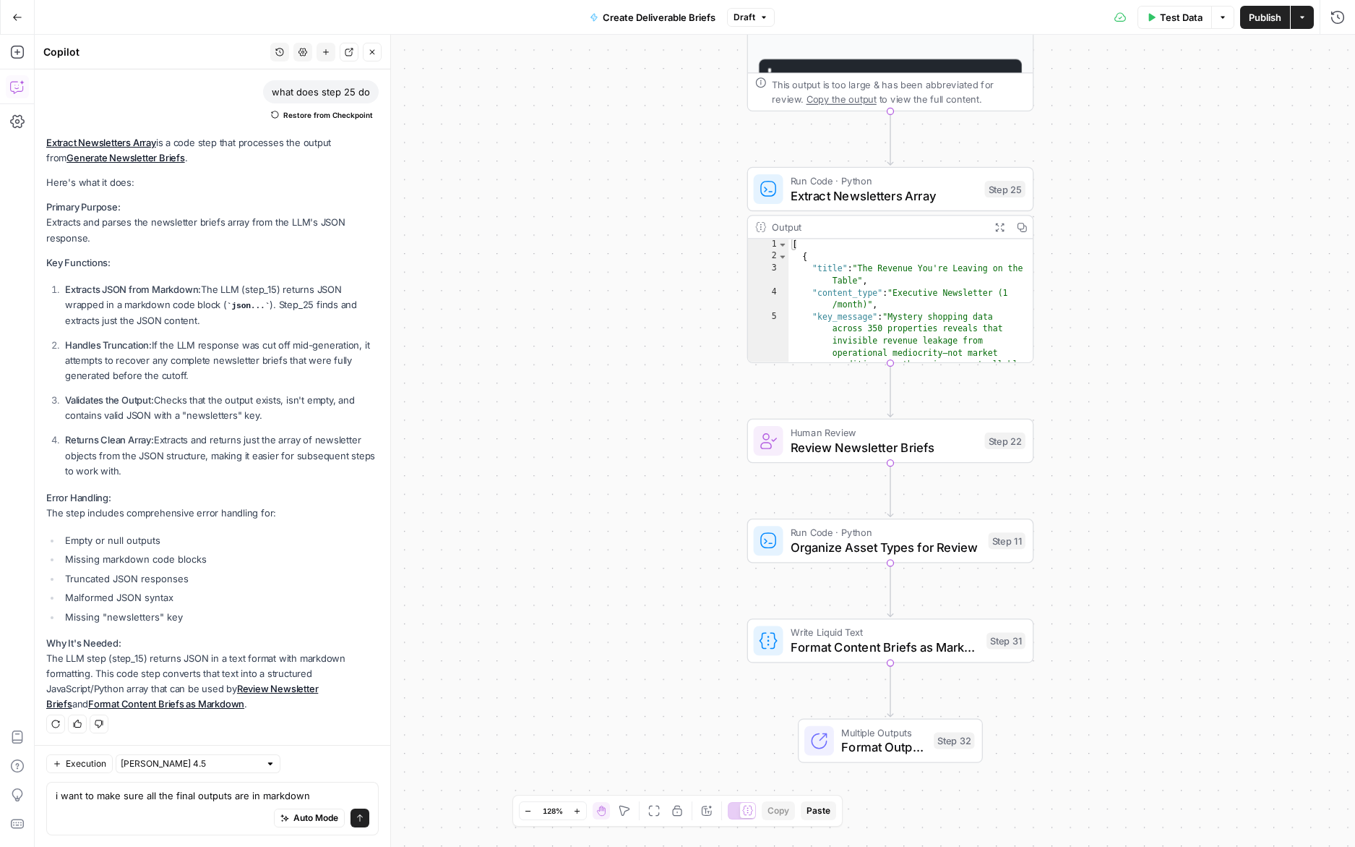
type textarea "i want to make sure all the final outputs are in markdown"
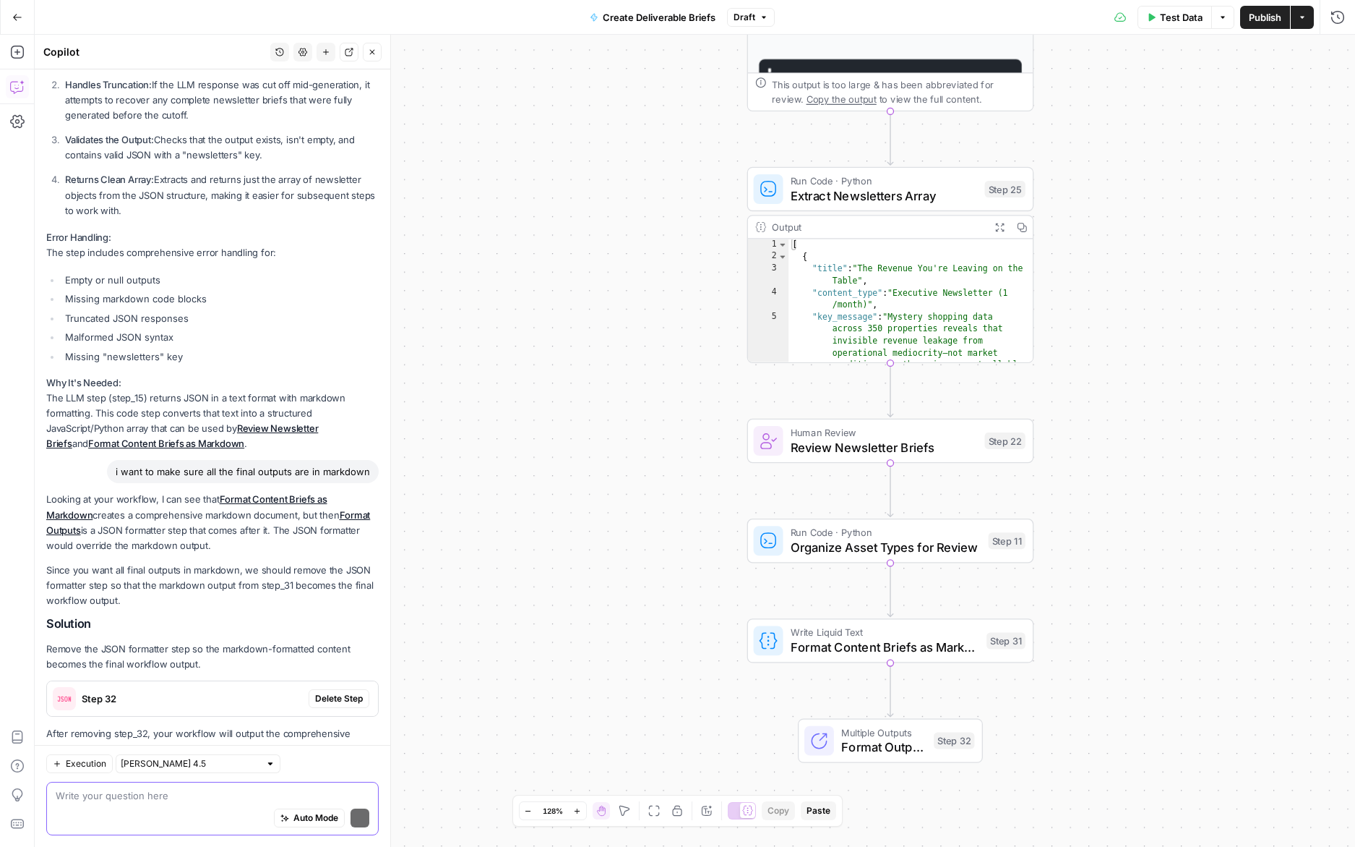
scroll to position [1940, 0]
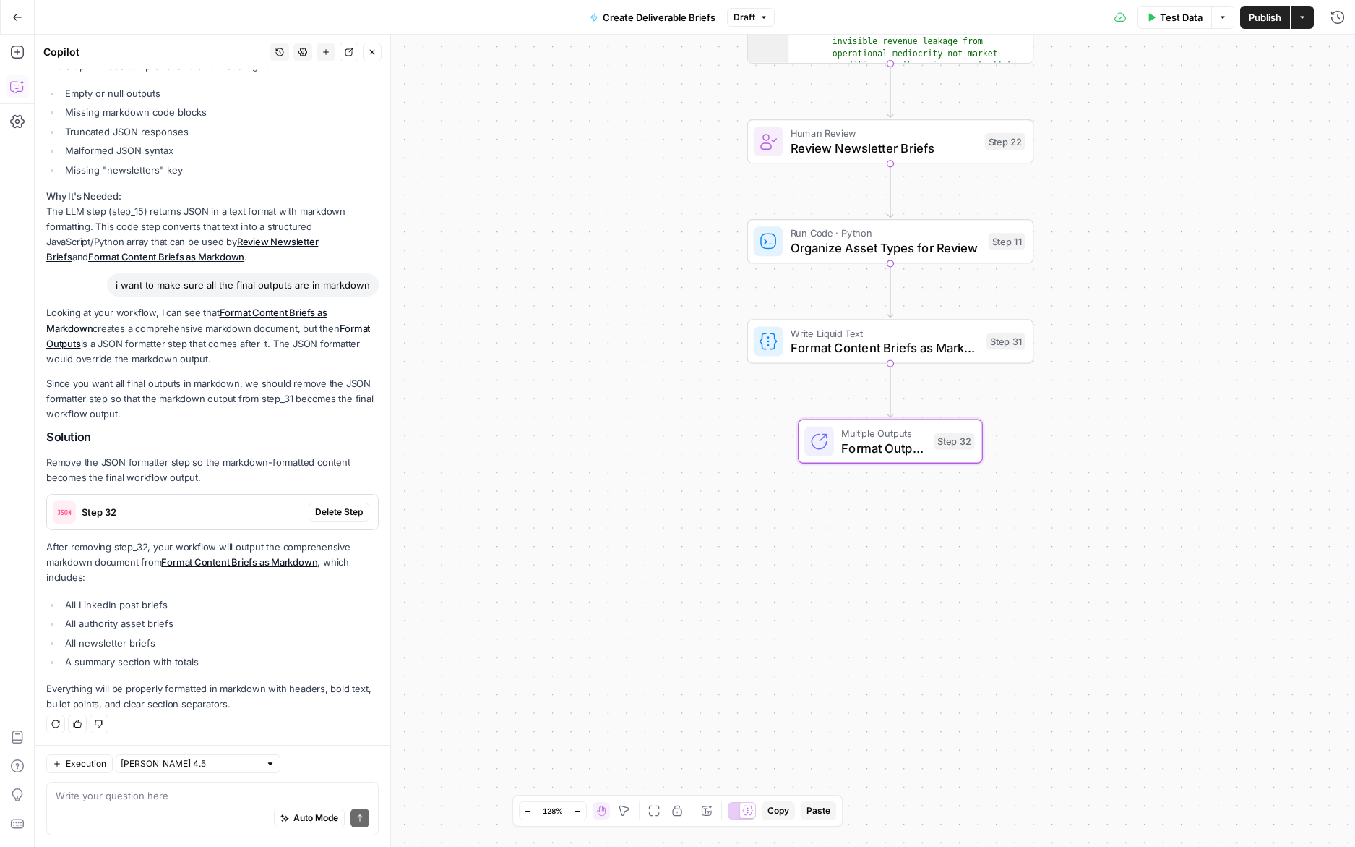
click at [362, 507] on span "Delete Step" at bounding box center [339, 511] width 48 height 13
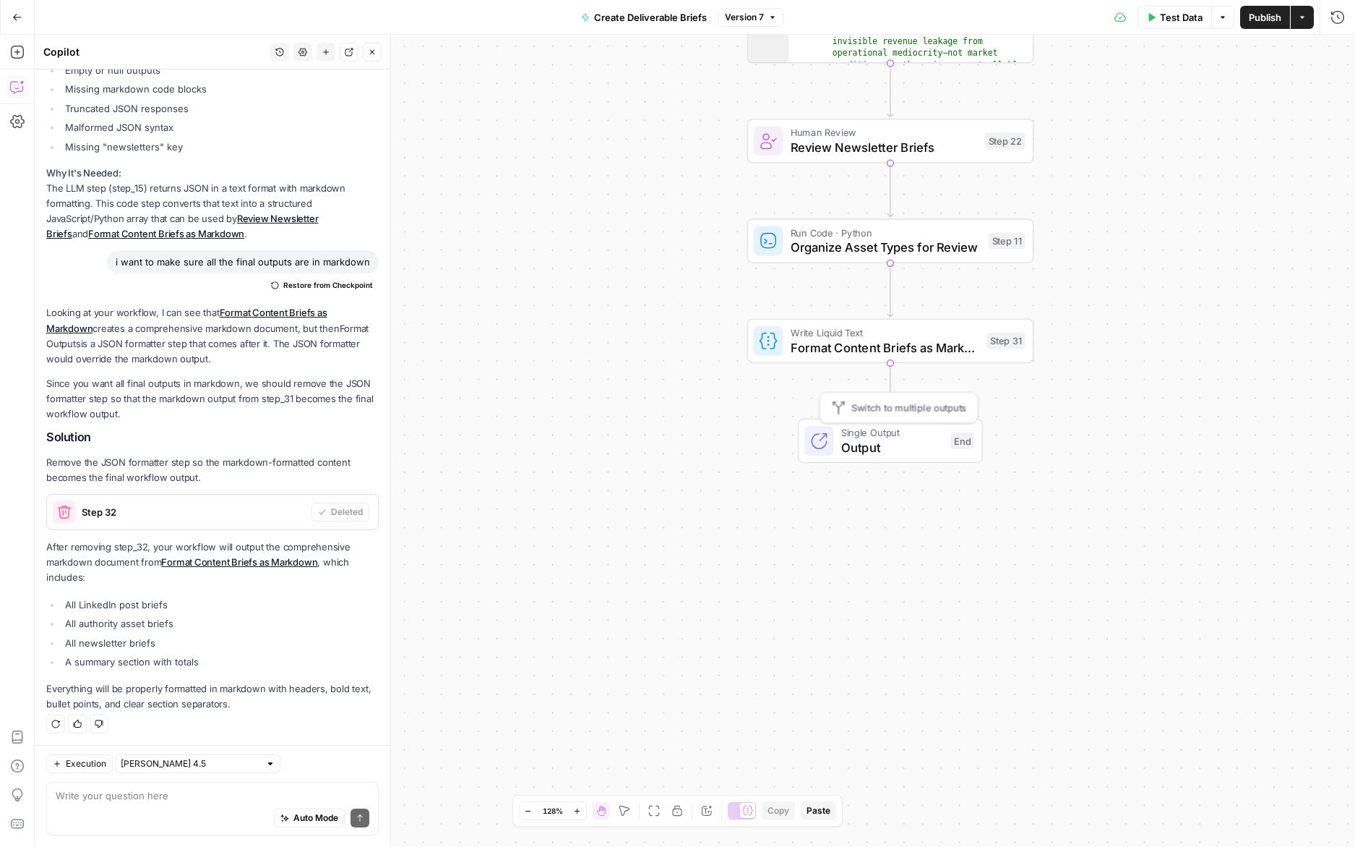
click at [907, 444] on span "Output" at bounding box center [892, 447] width 102 height 19
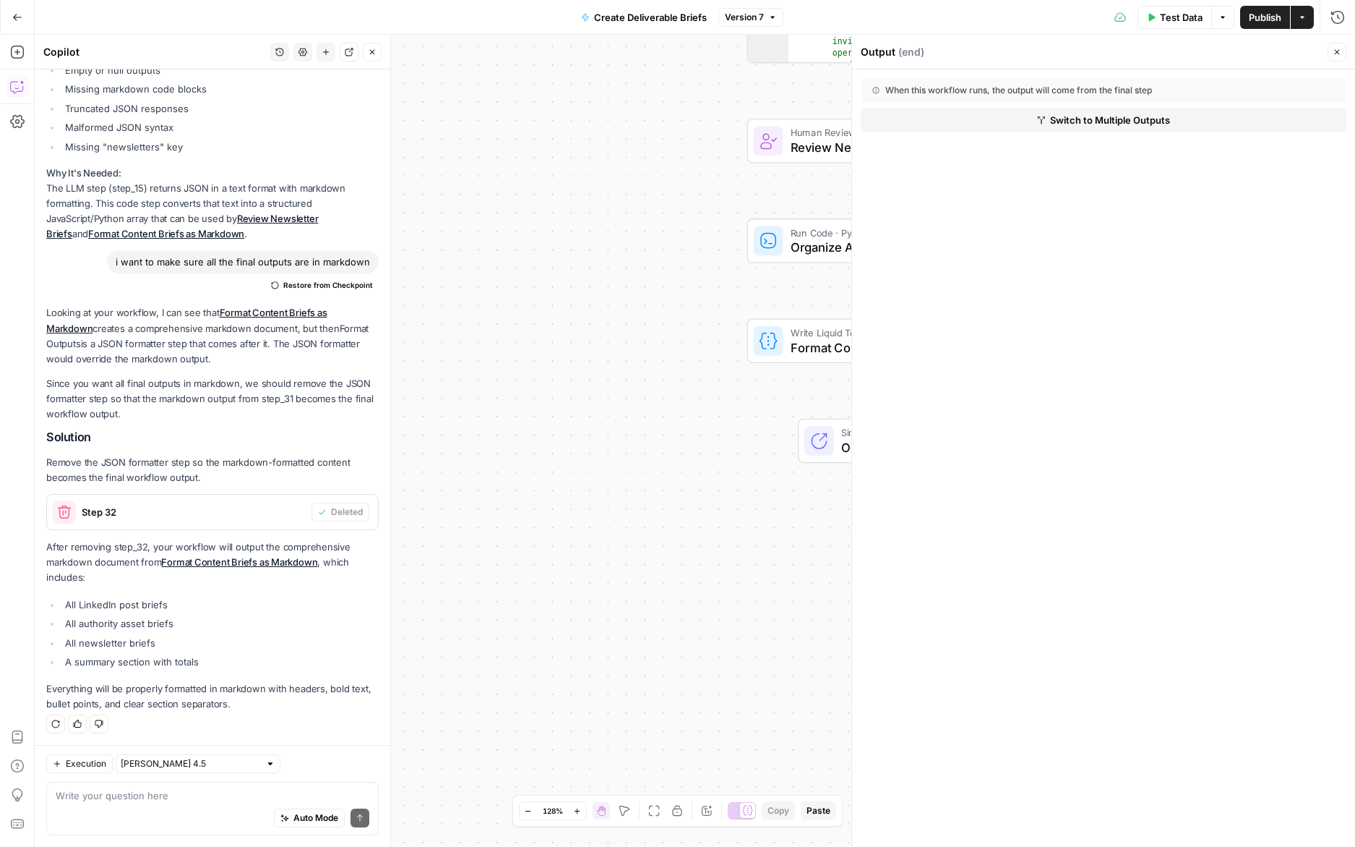
click at [763, 586] on div "**********" at bounding box center [695, 441] width 1321 height 812
drag, startPoint x: 614, startPoint y: 362, endPoint x: 500, endPoint y: 386, distance: 116.0
click at [500, 386] on div "**********" at bounding box center [695, 441] width 1321 height 812
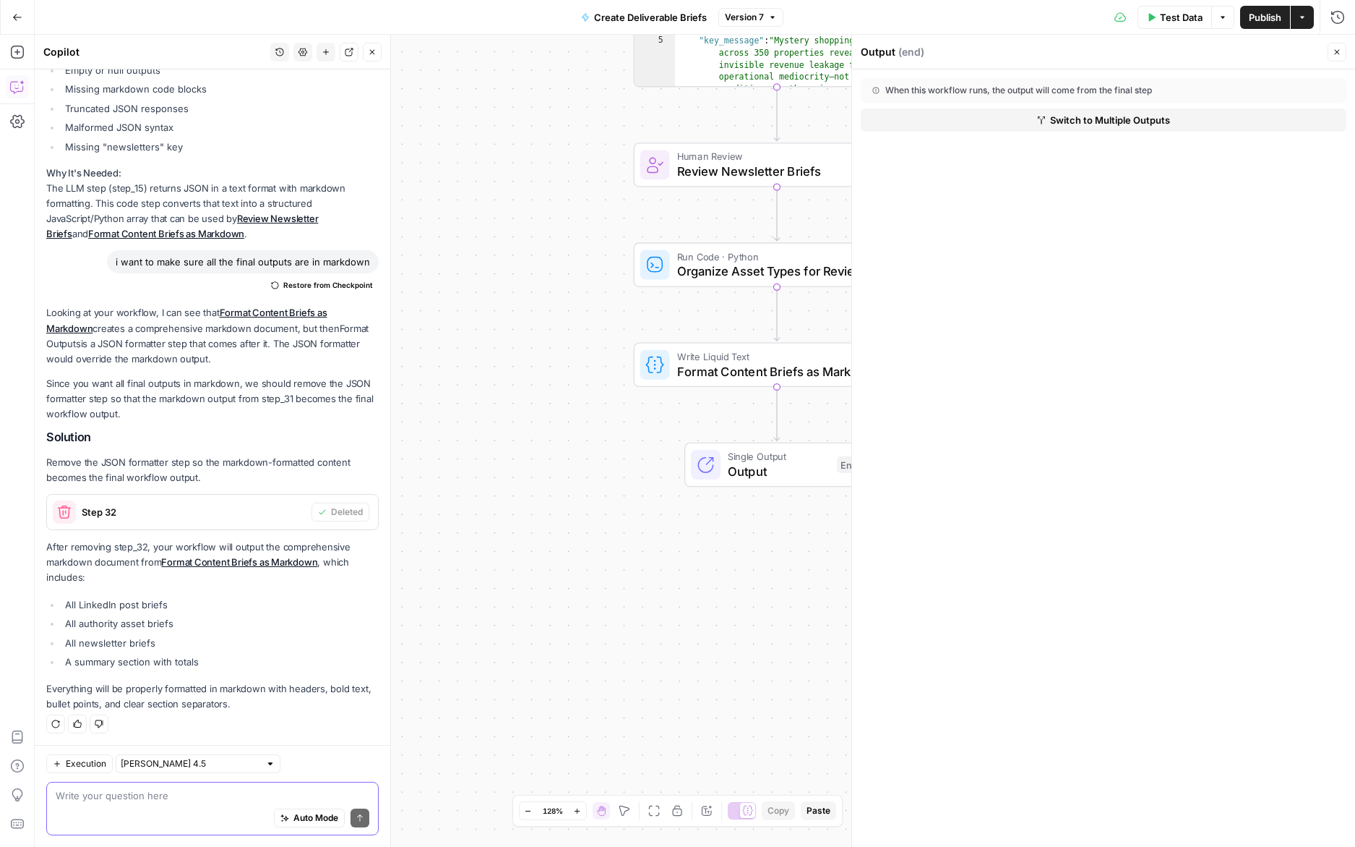
click at [137, 801] on textarea at bounding box center [213, 795] width 314 height 14
click at [156, 791] on textarea "i want 4 outputs" at bounding box center [213, 795] width 314 height 14
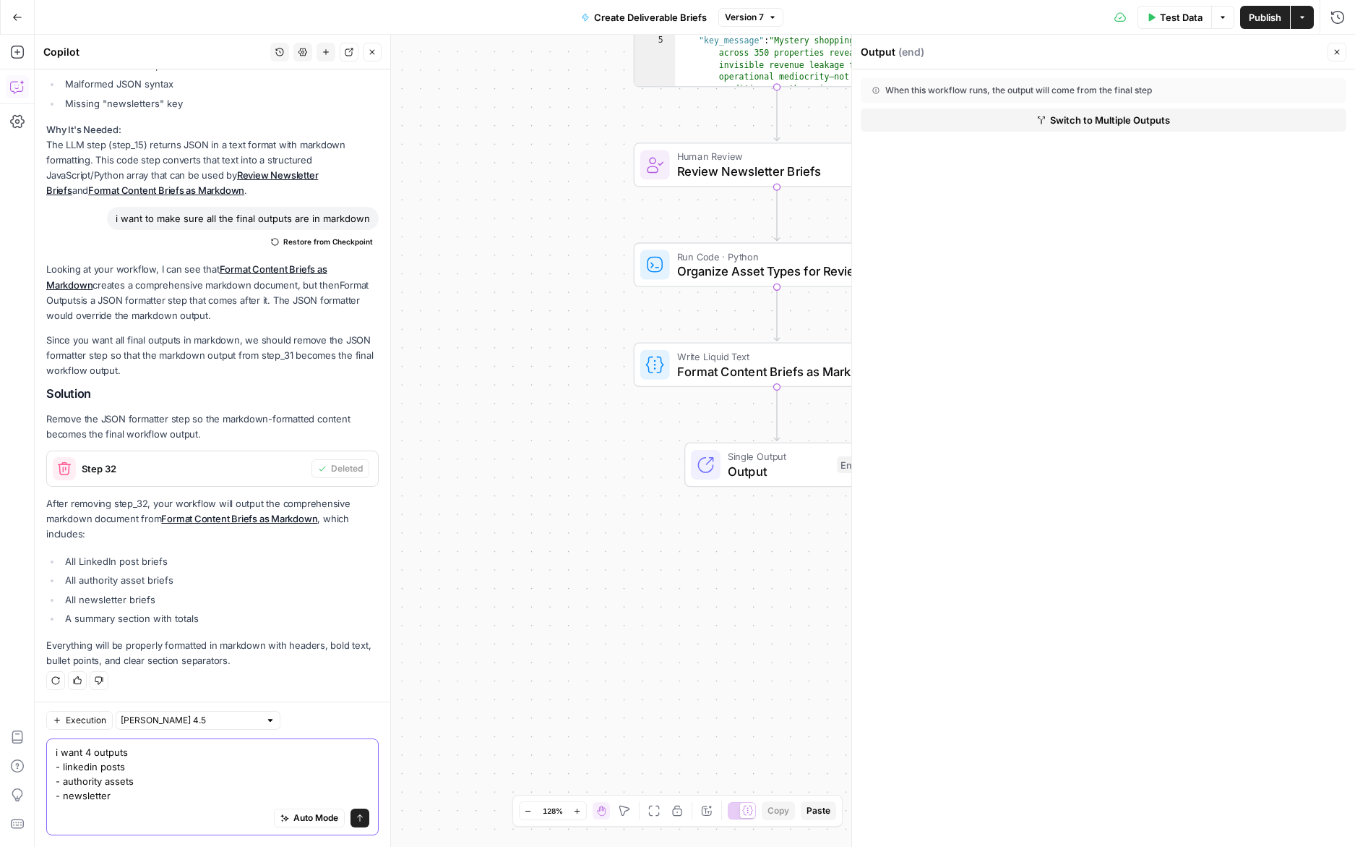
scroll to position [1997, 0]
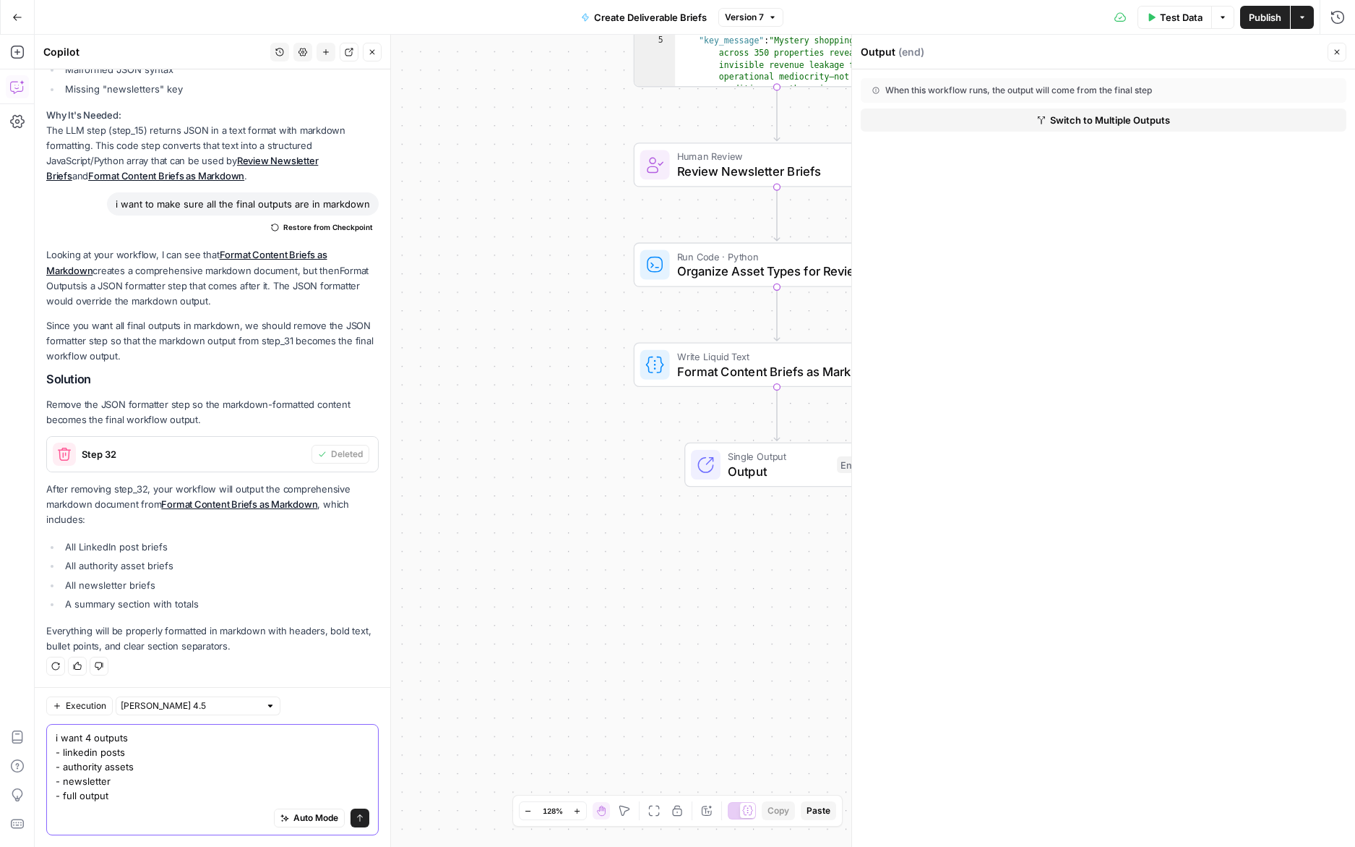
click at [150, 732] on textarea "i want 4 outputs - linkedin posts - authority assets - newsletter - full output" at bounding box center [213, 766] width 314 height 72
type textarea "i want 4 outputs all as markdown - linkedin posts - authority assets - newslett…"
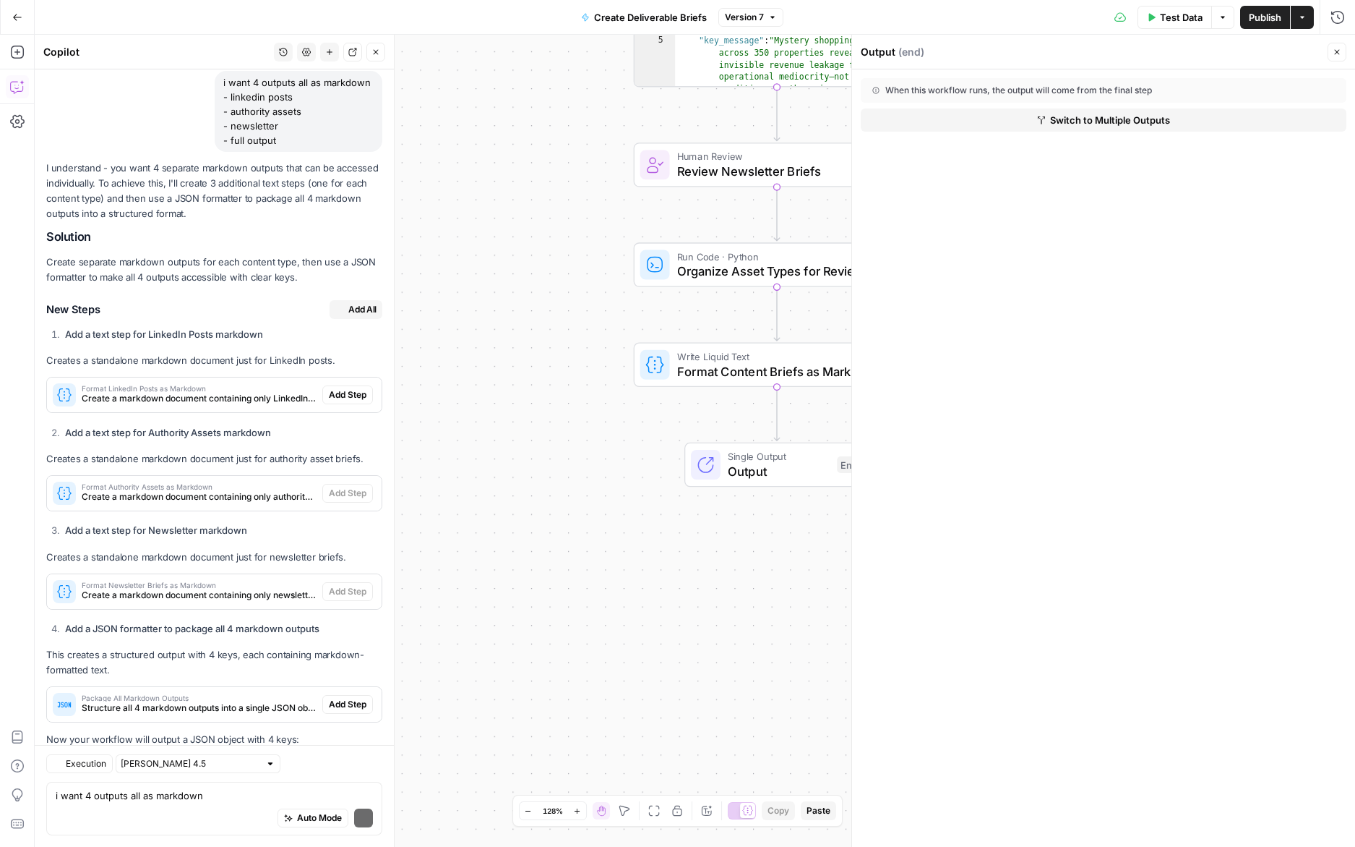
scroll to position [2780, 0]
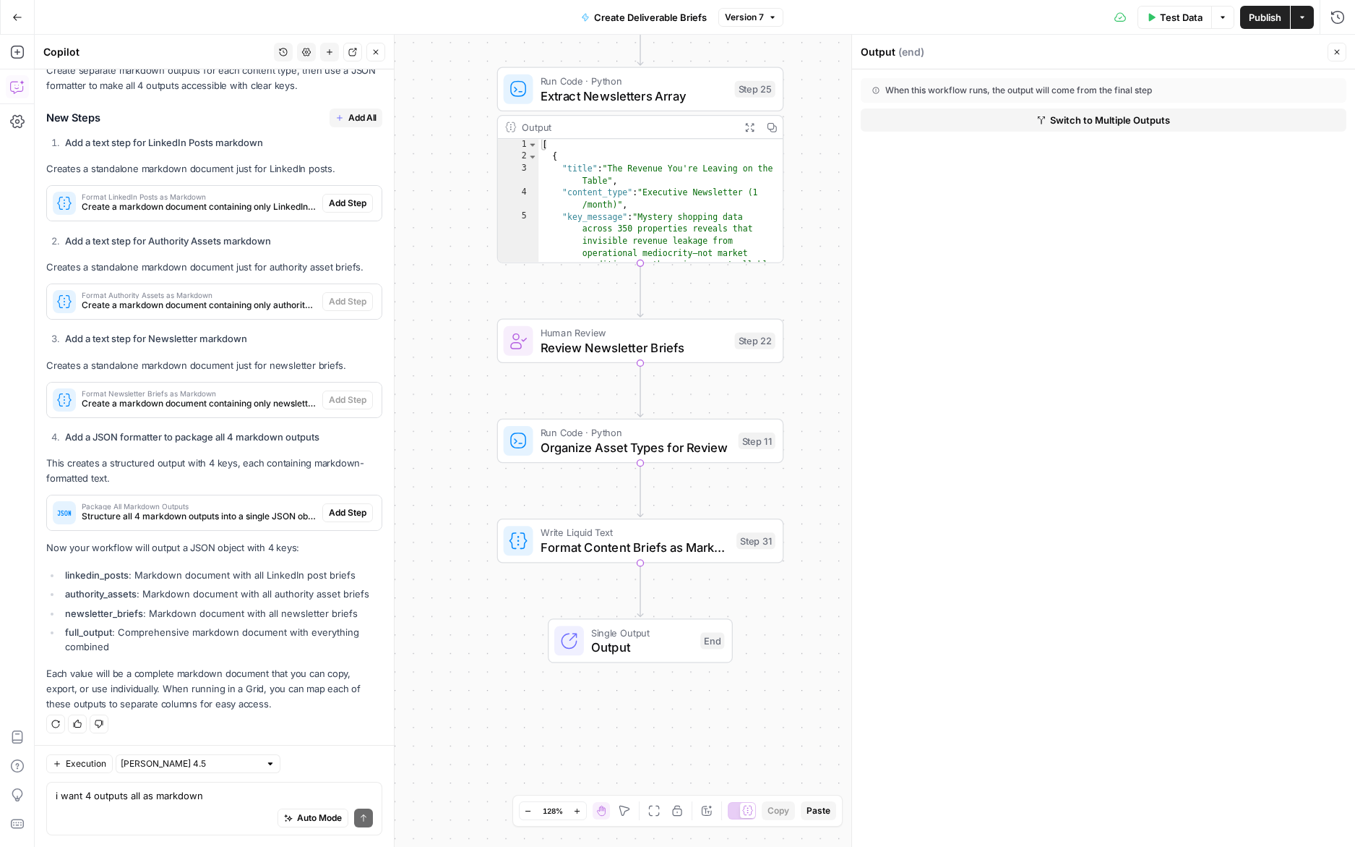
click at [365, 121] on span "Add All" at bounding box center [362, 117] width 28 height 13
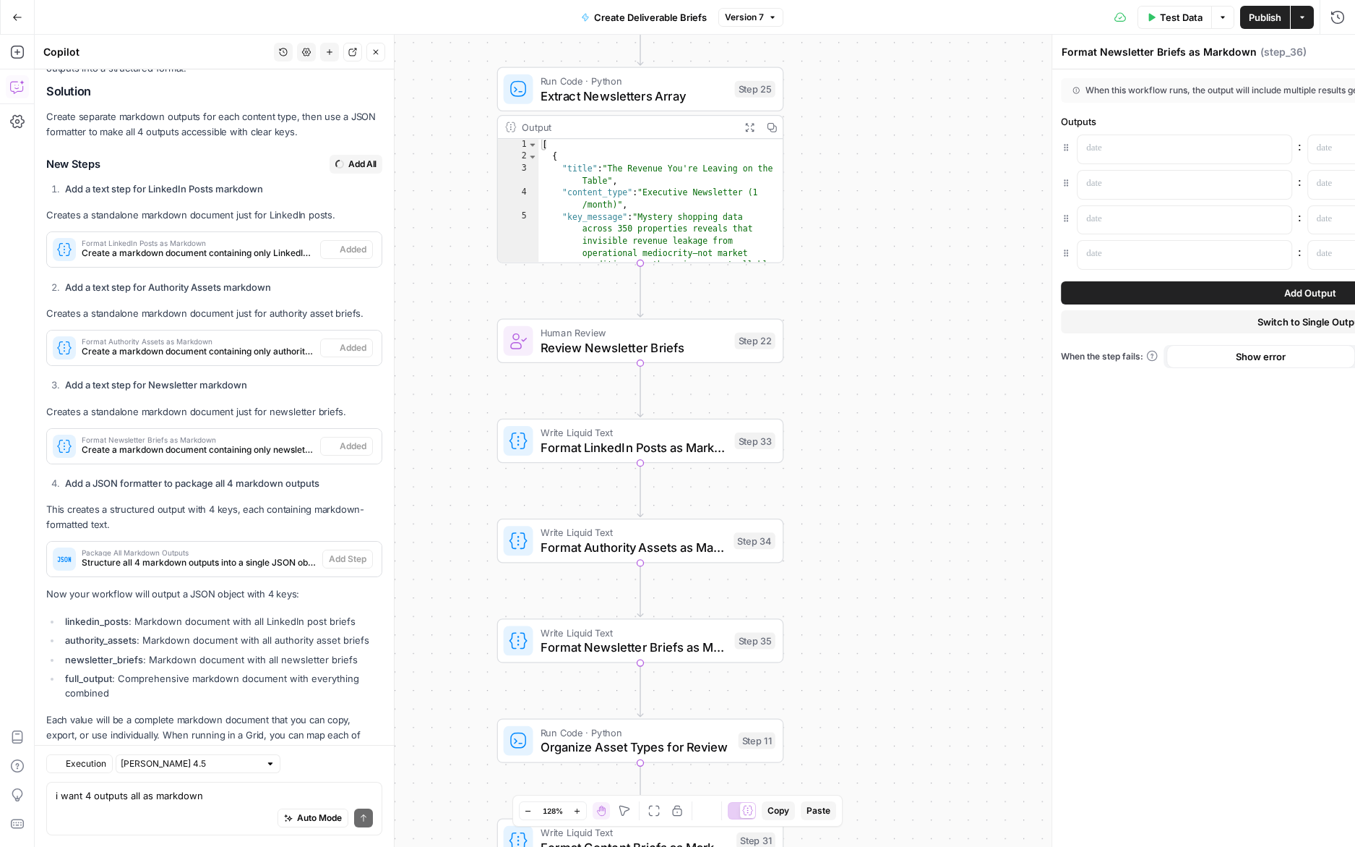
scroll to position [2826, 0]
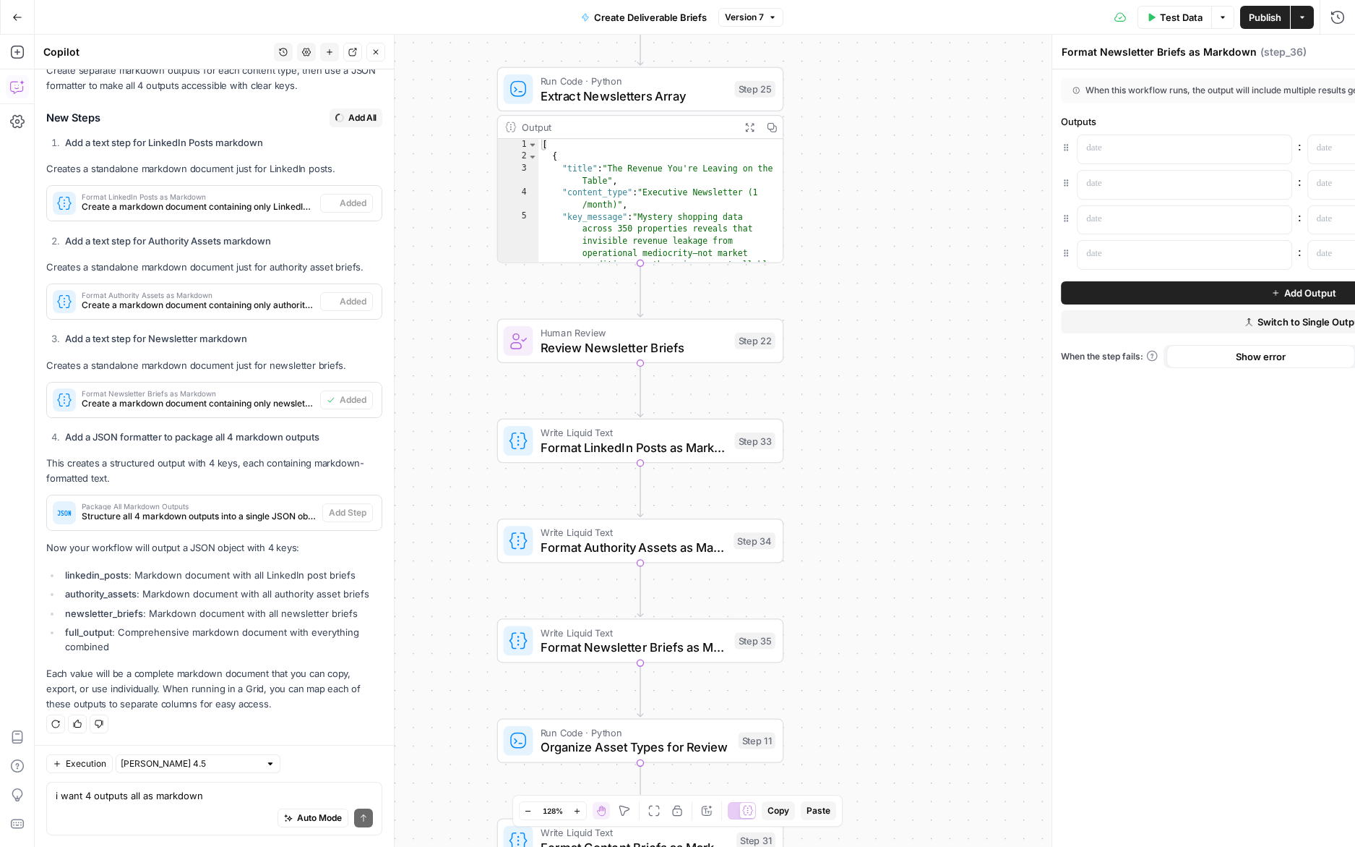
type textarea "Package All Markdown Outputs"
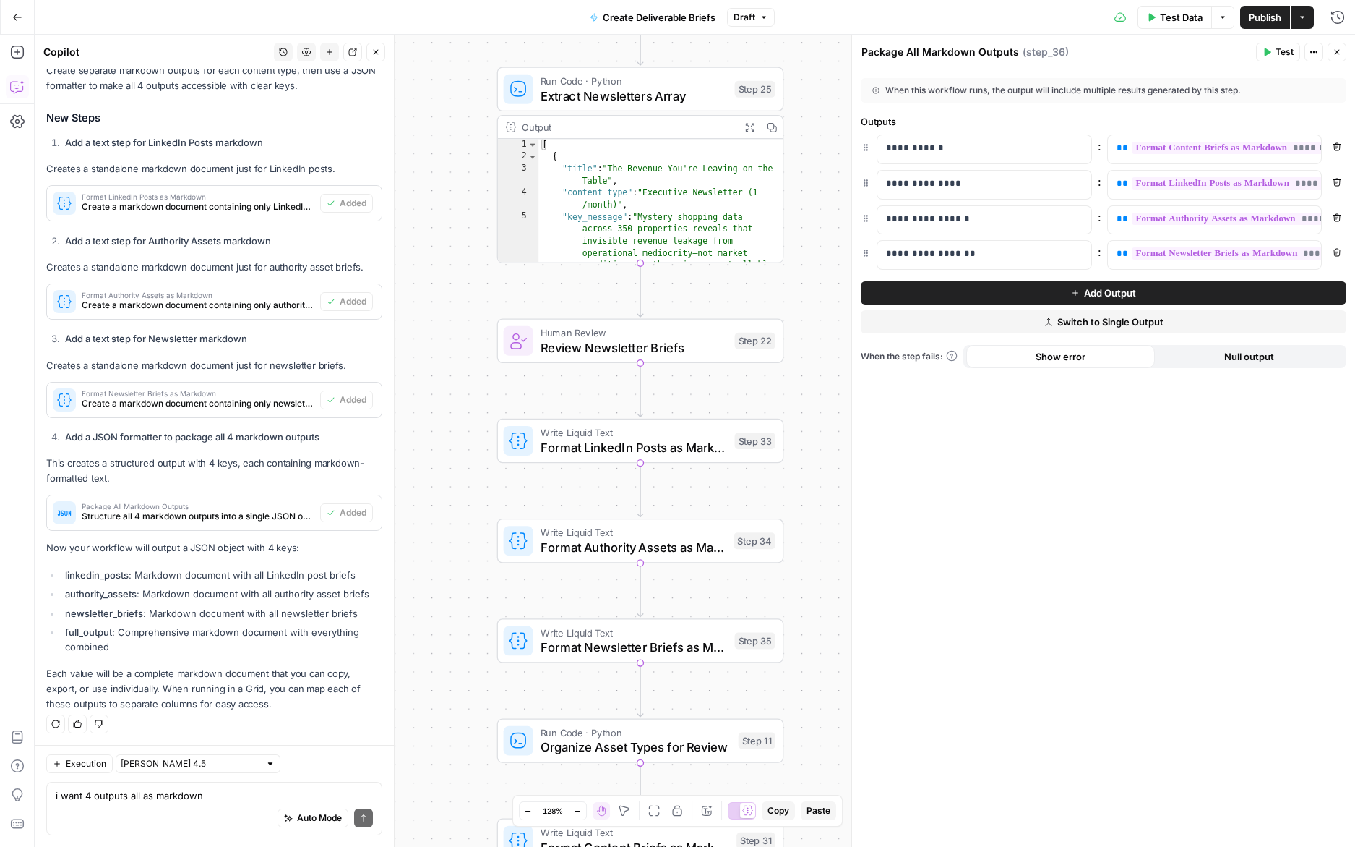
click at [1287, 53] on span "Test" at bounding box center [1285, 52] width 18 height 13
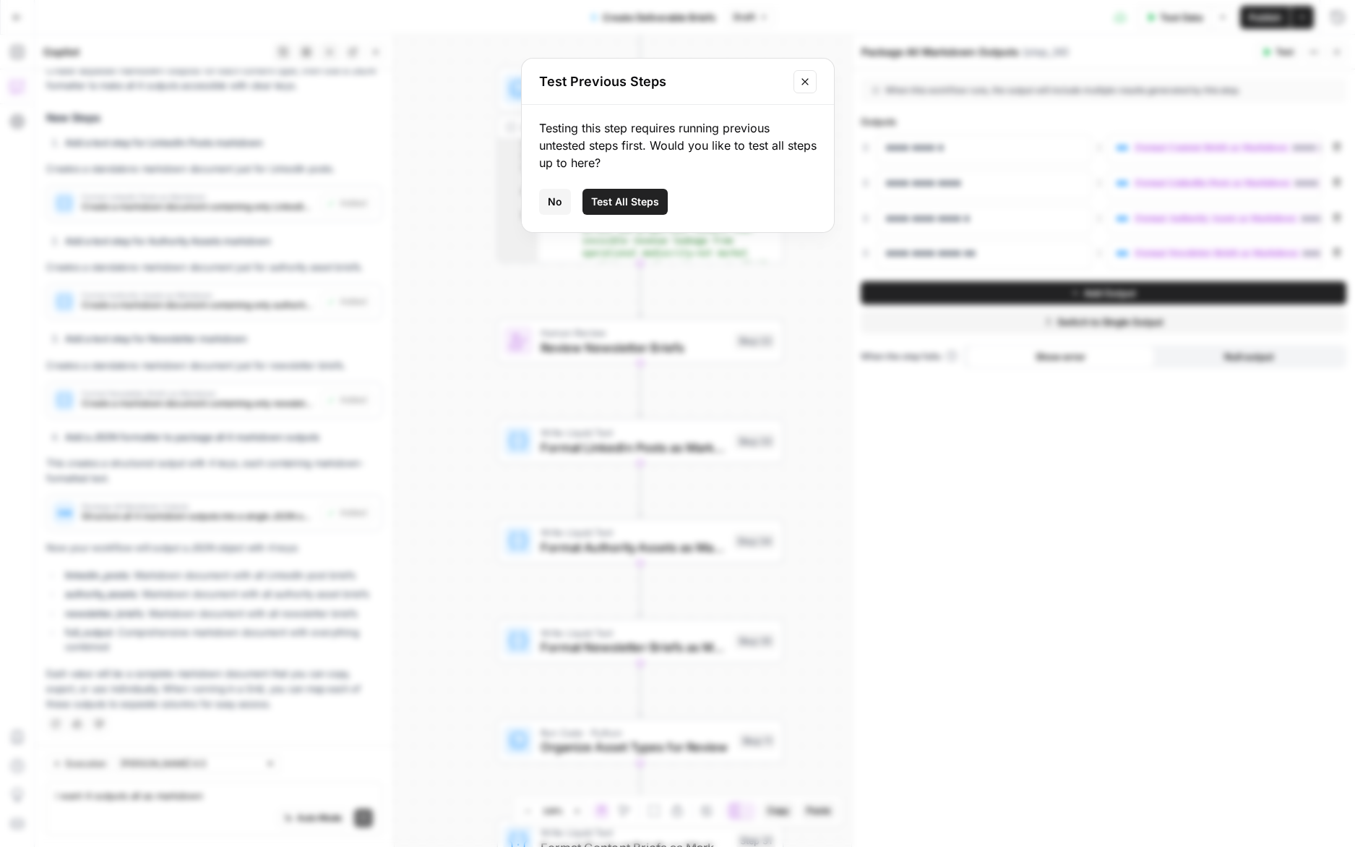
click at [802, 82] on icon "Close modal" at bounding box center [806, 82] width 12 height 12
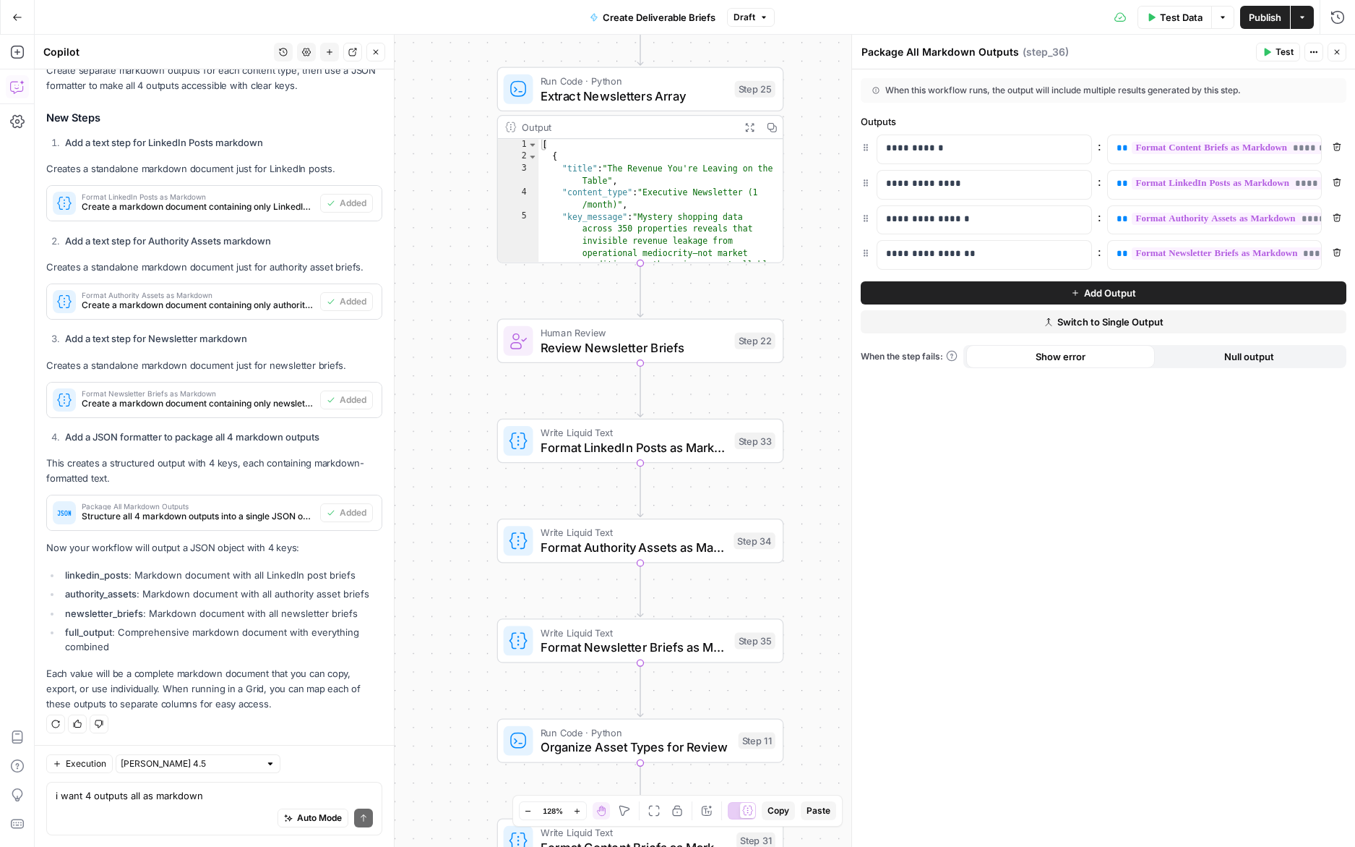
click at [1249, 12] on span "Publish" at bounding box center [1265, 17] width 33 height 14
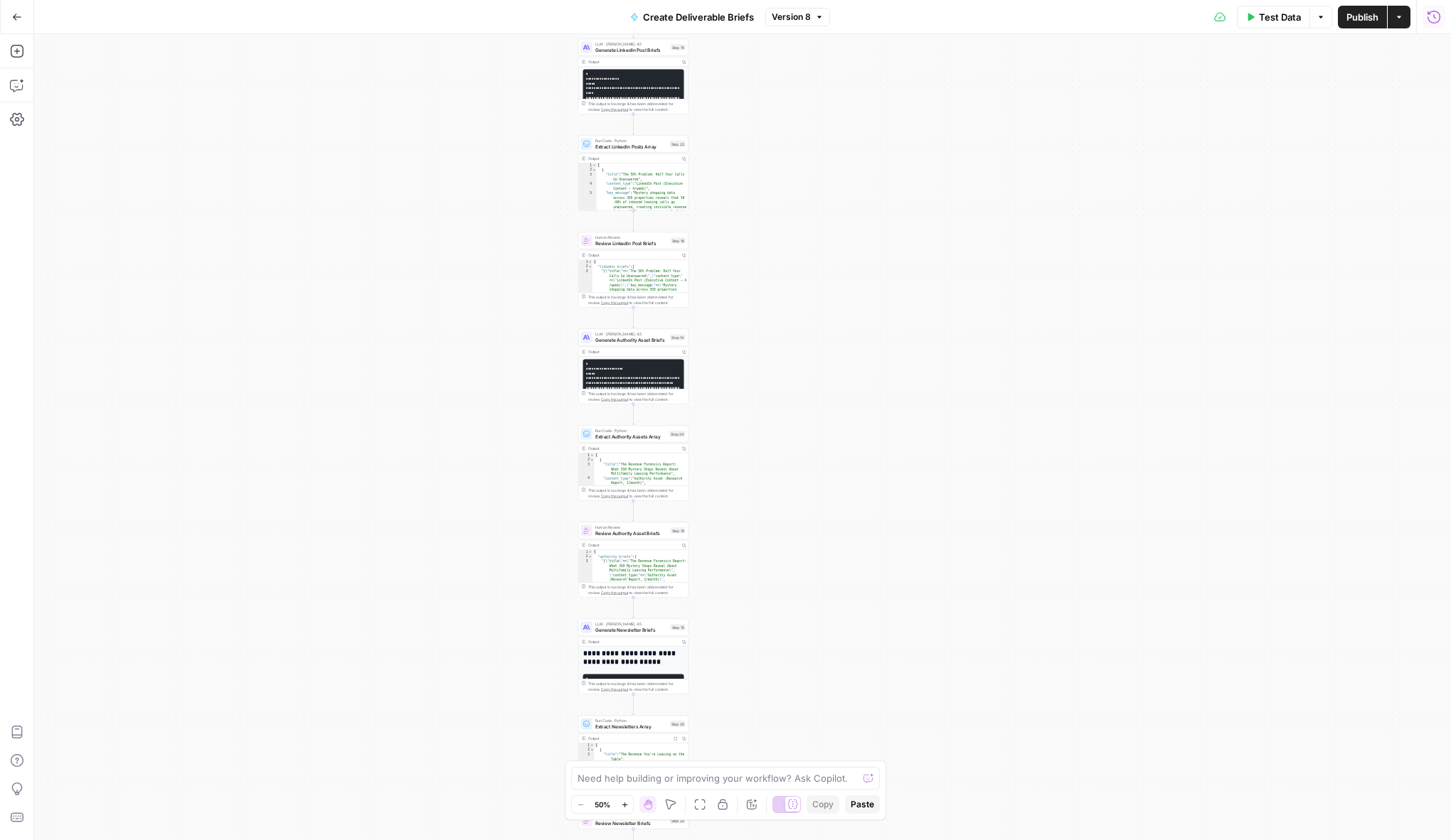
drag, startPoint x: 1424, startPoint y: 17, endPoint x: 1438, endPoint y: 17, distance: 14.0
click at [1232, 17] on icon "button" at bounding box center [1433, 17] width 14 height 14
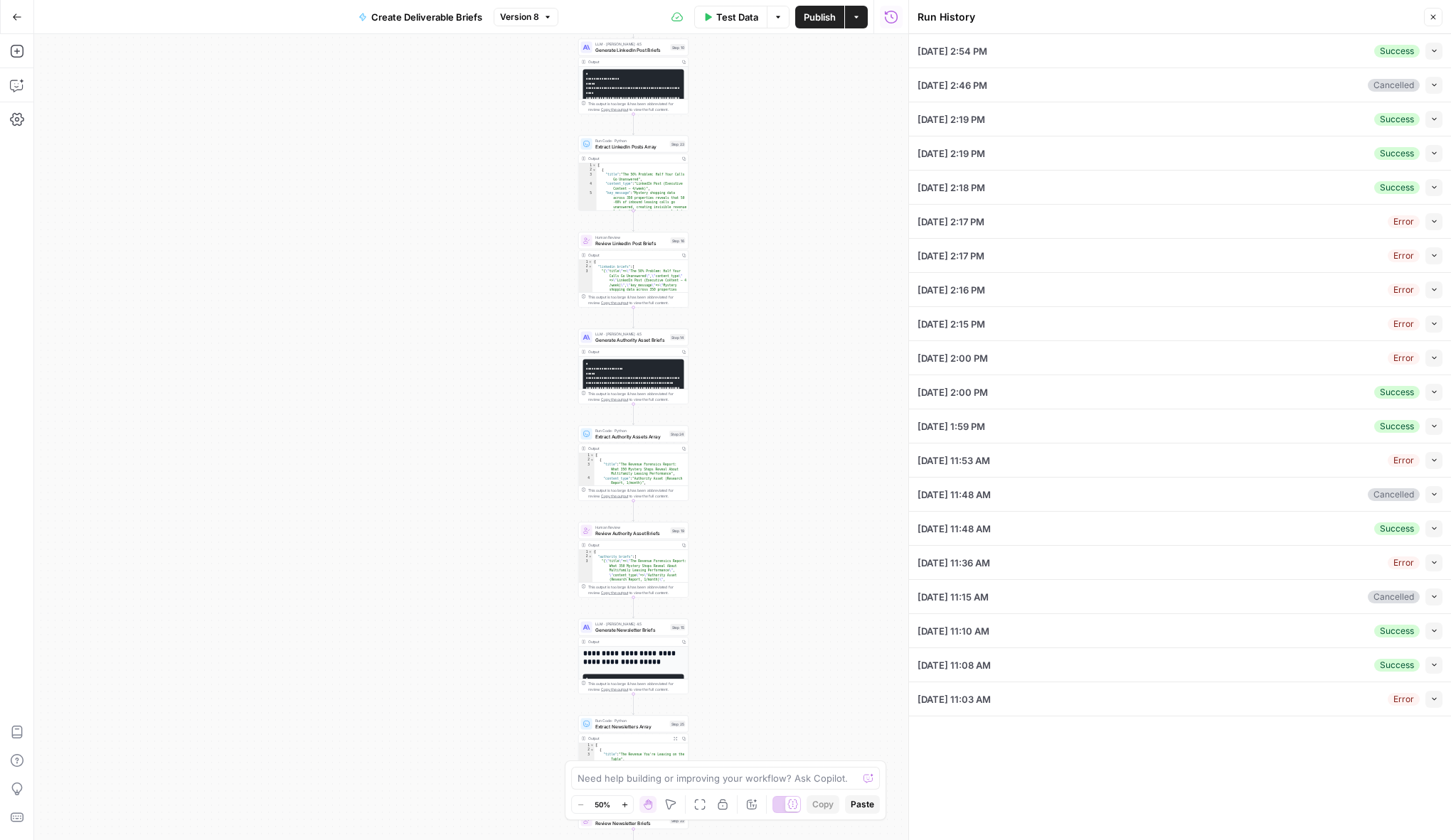
click at [1232, 50] on icon "button" at bounding box center [1434, 51] width 8 height 8
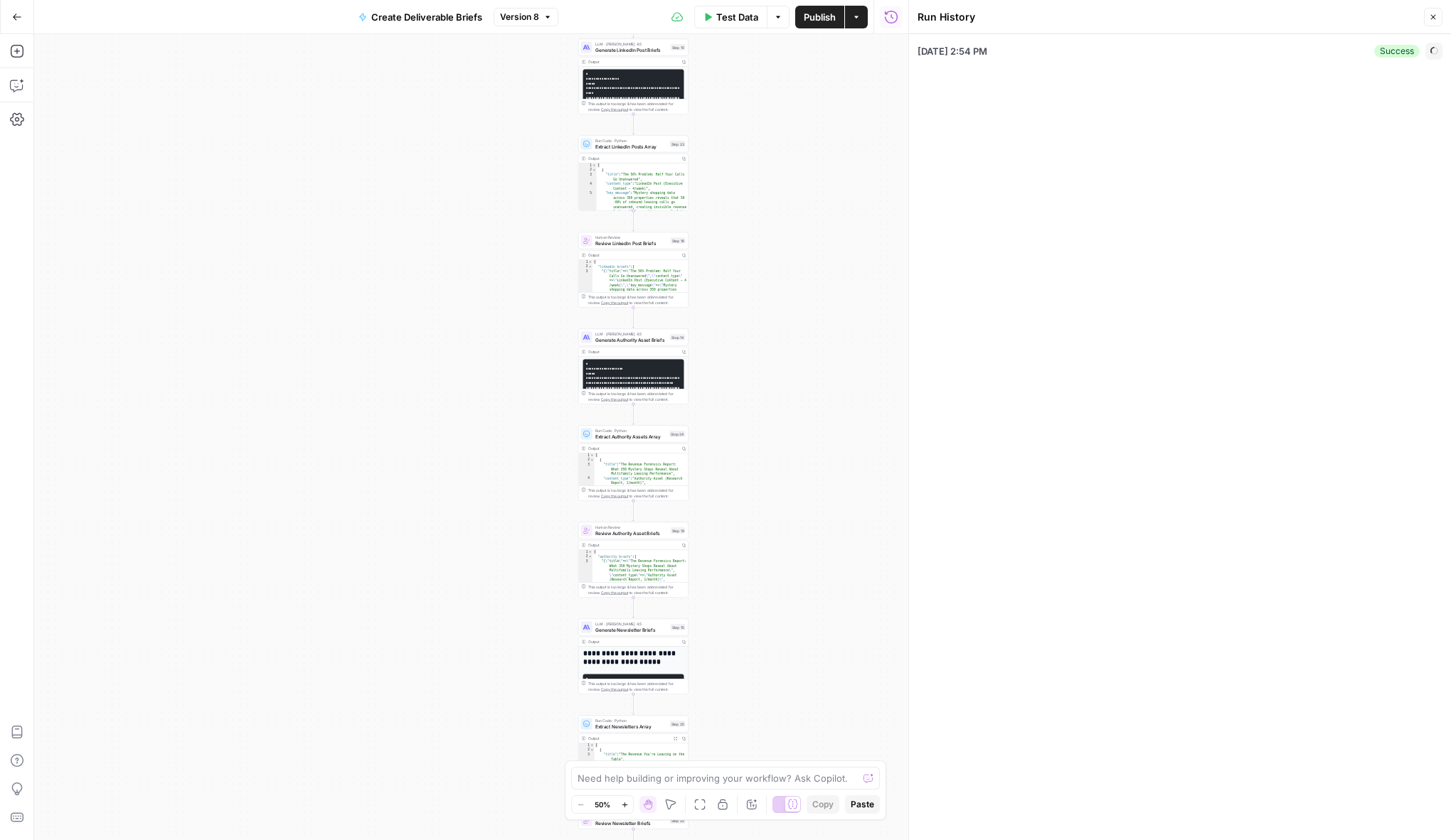
type input "Rev Leasing"
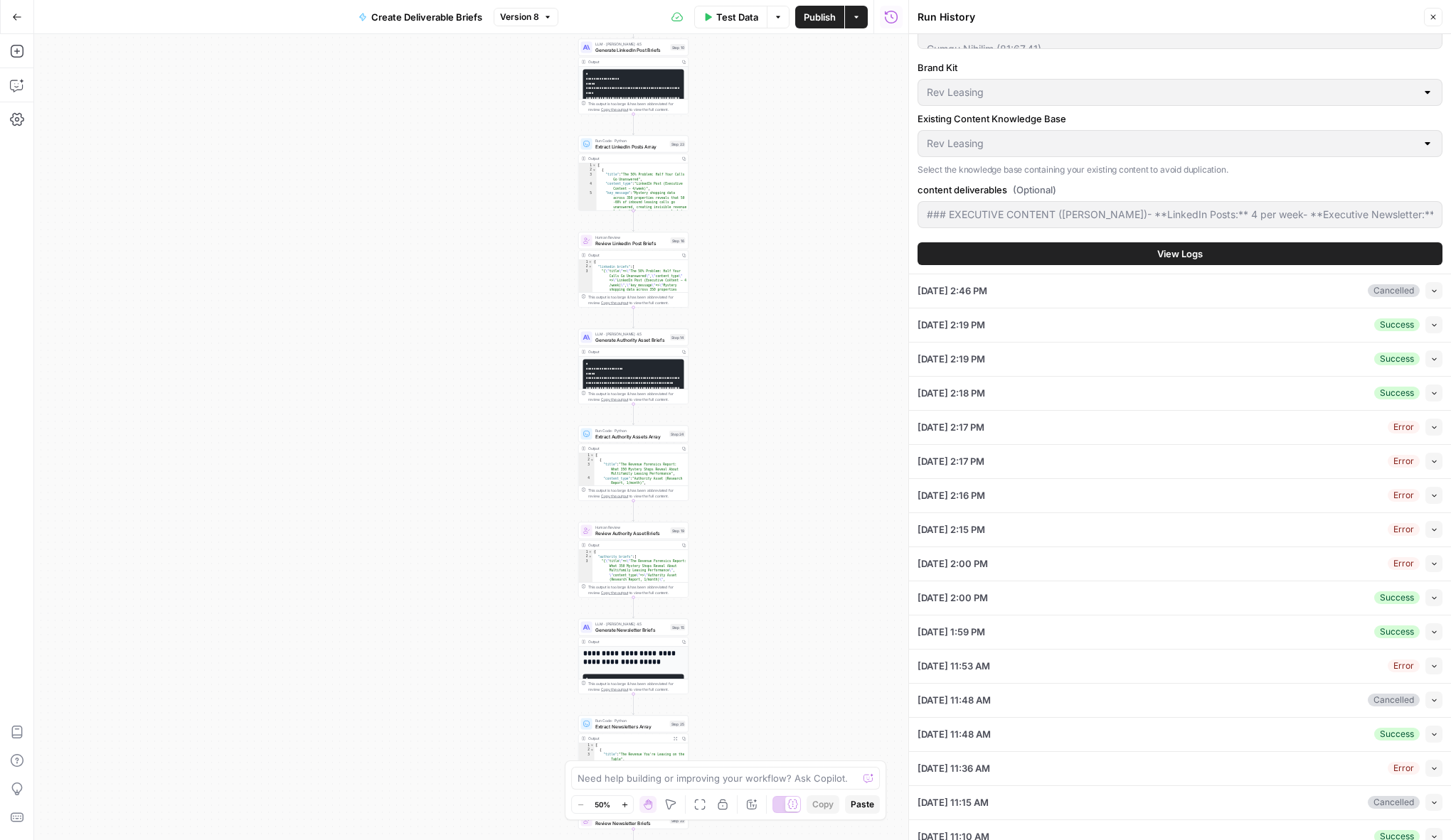
scroll to position [2046, 0]
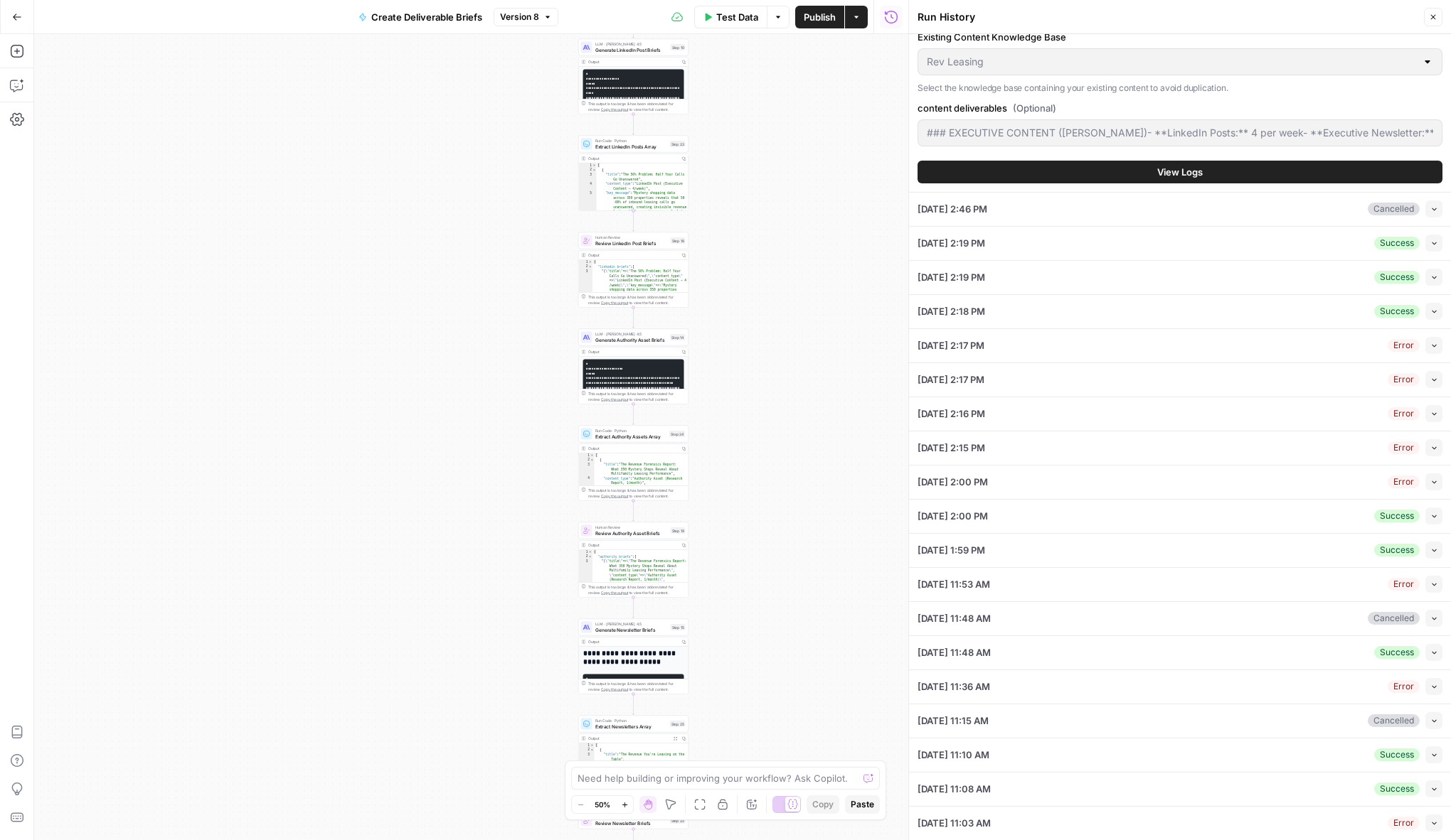
click at [1202, 171] on span "View Logs" at bounding box center [1179, 172] width 45 height 14
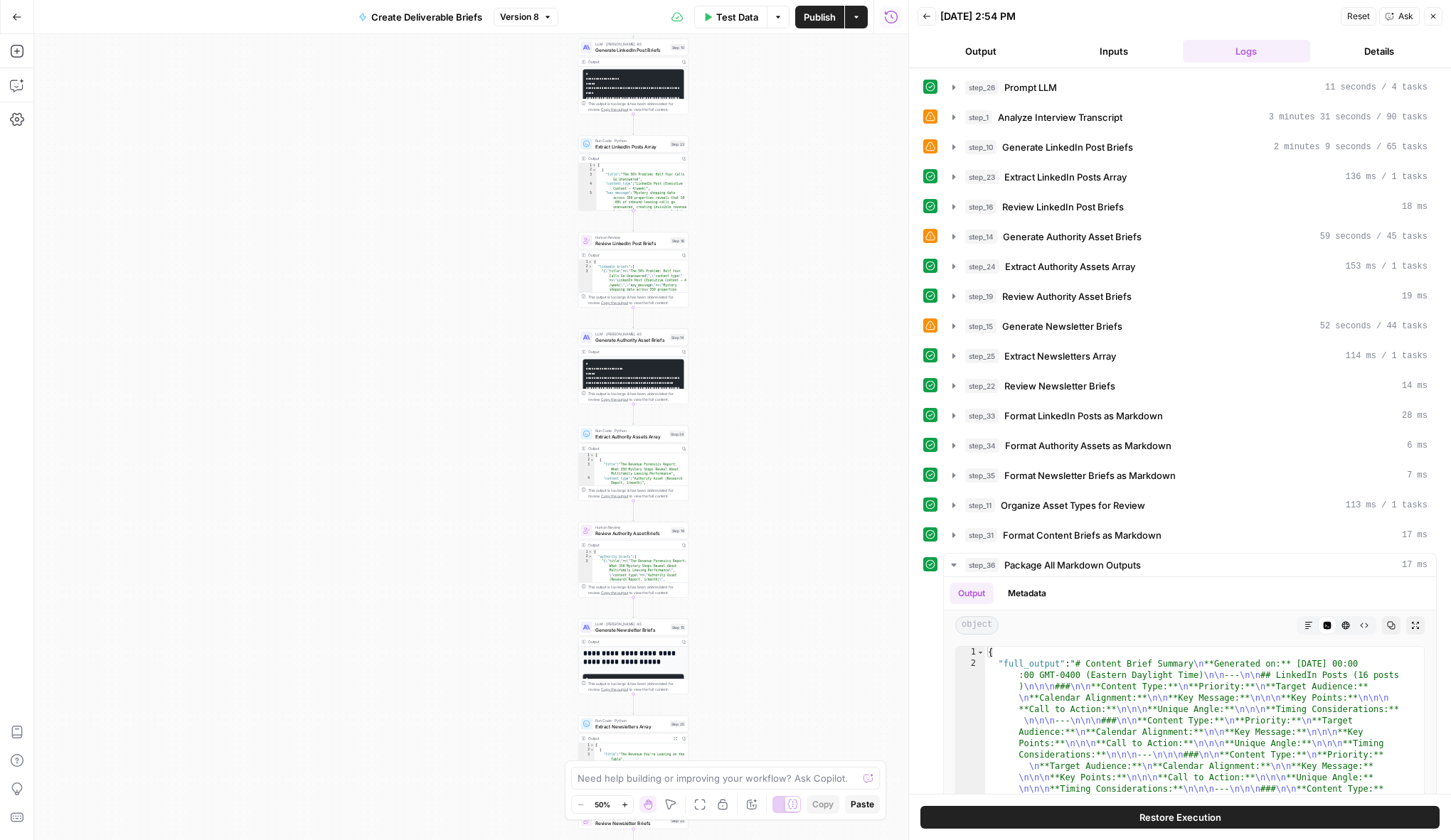
click at [1232, 12] on button "Ask" at bounding box center [1399, 16] width 40 height 19
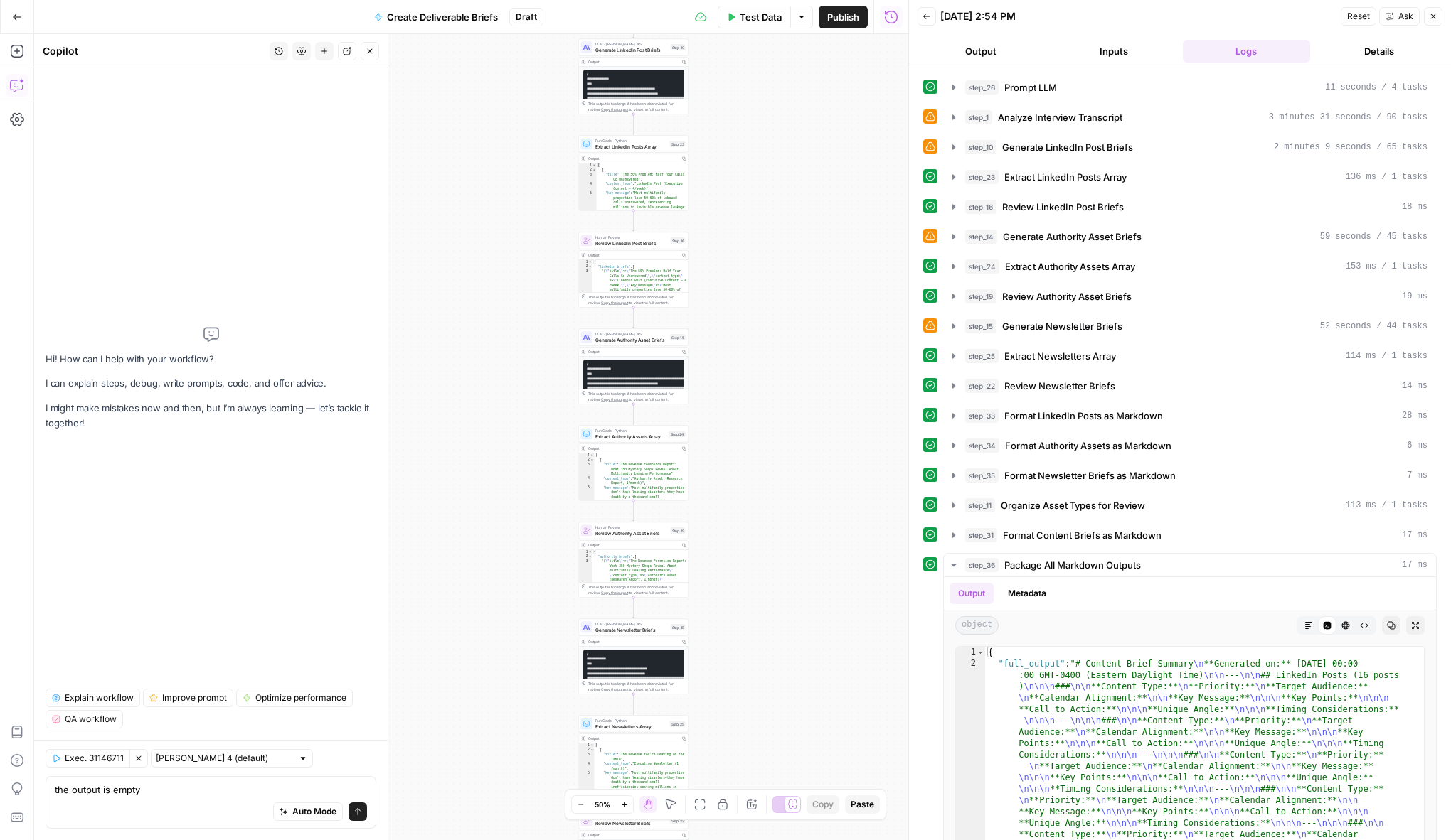
type textarea "the output is empty"
click at [364, 812] on button "Send" at bounding box center [357, 811] width 19 height 19
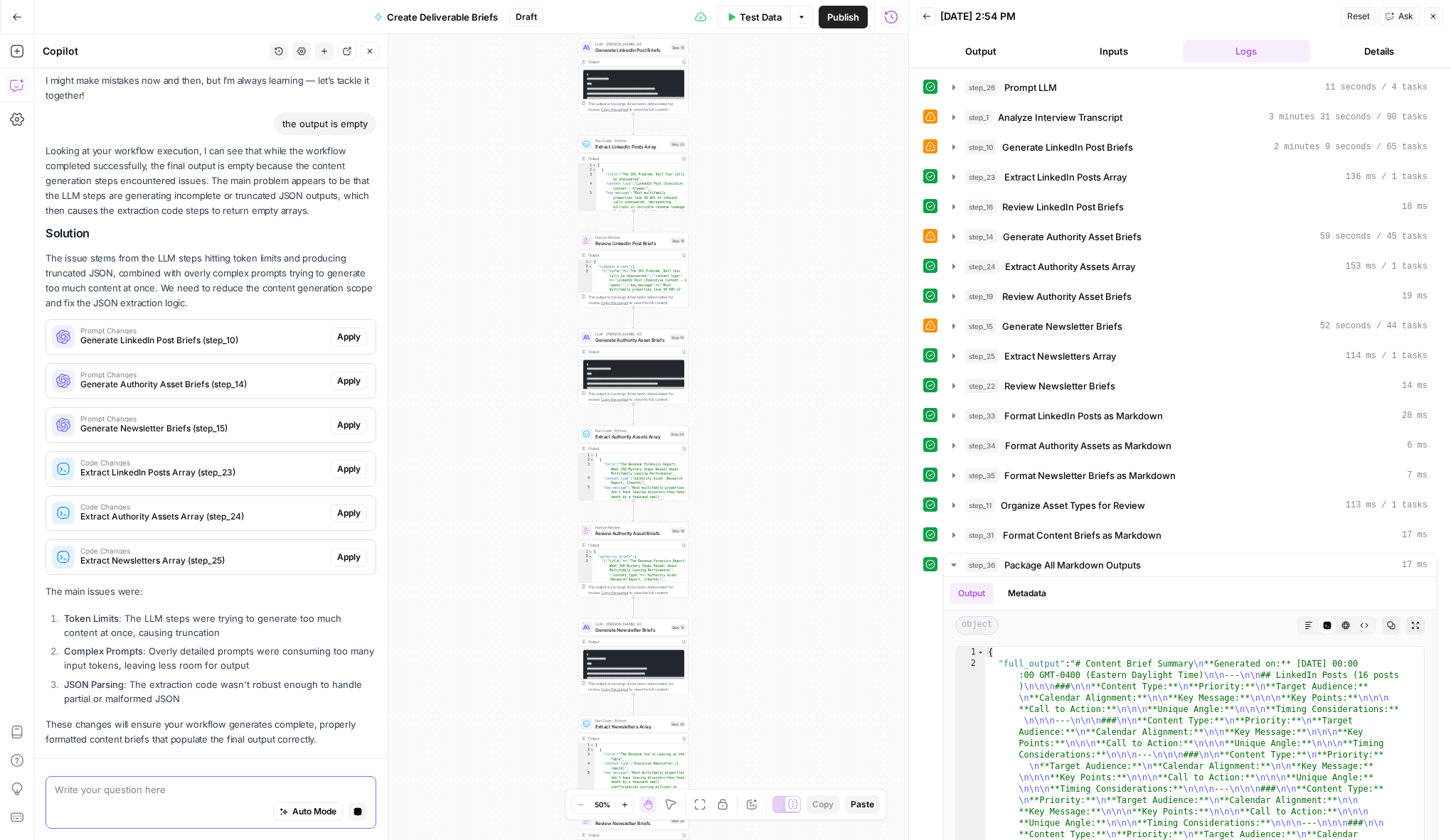
scroll to position [96, 0]
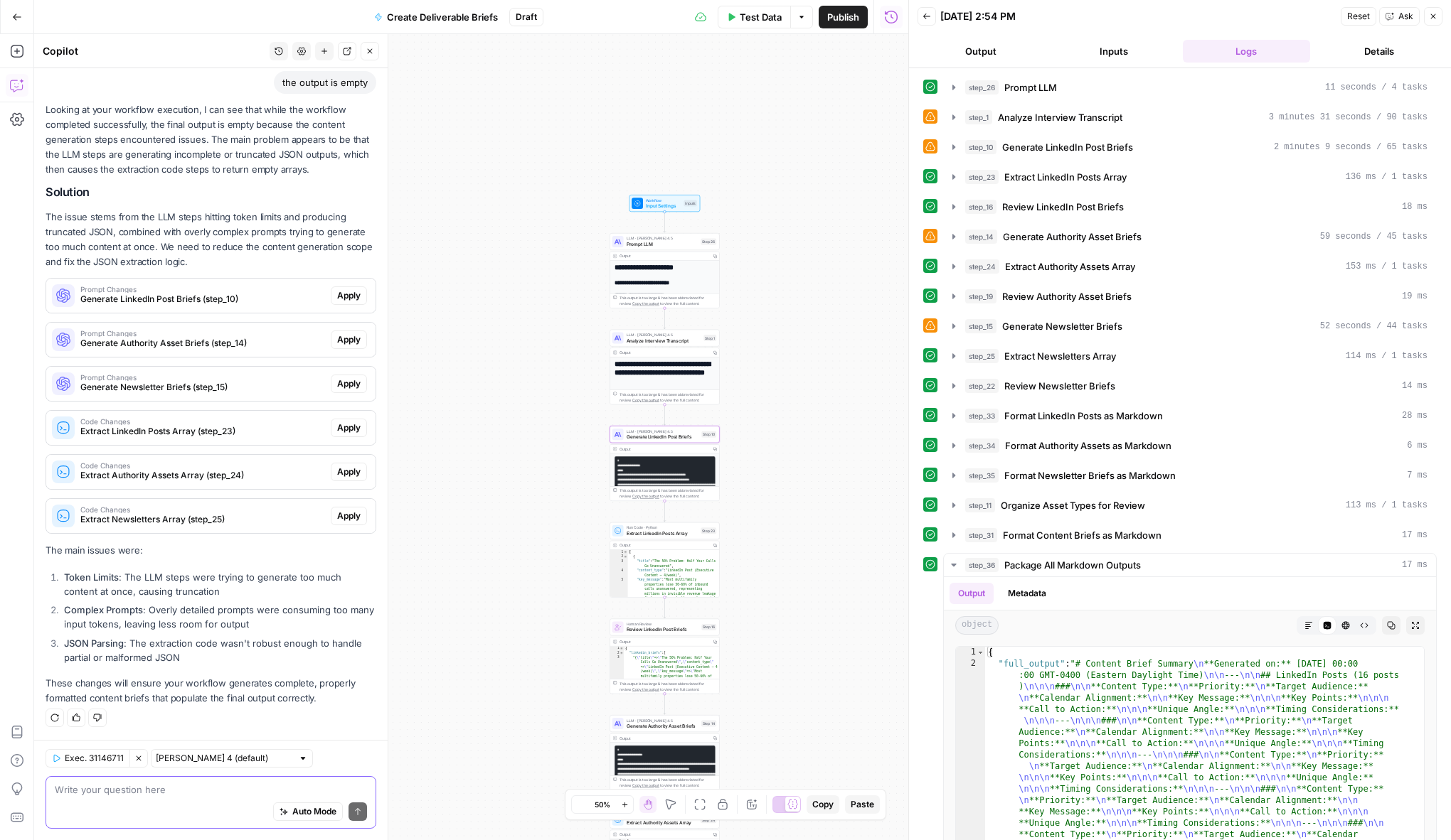
click at [288, 299] on span "Generate LinkedIn Post Briefs (step_10)" at bounding box center [203, 299] width 245 height 13
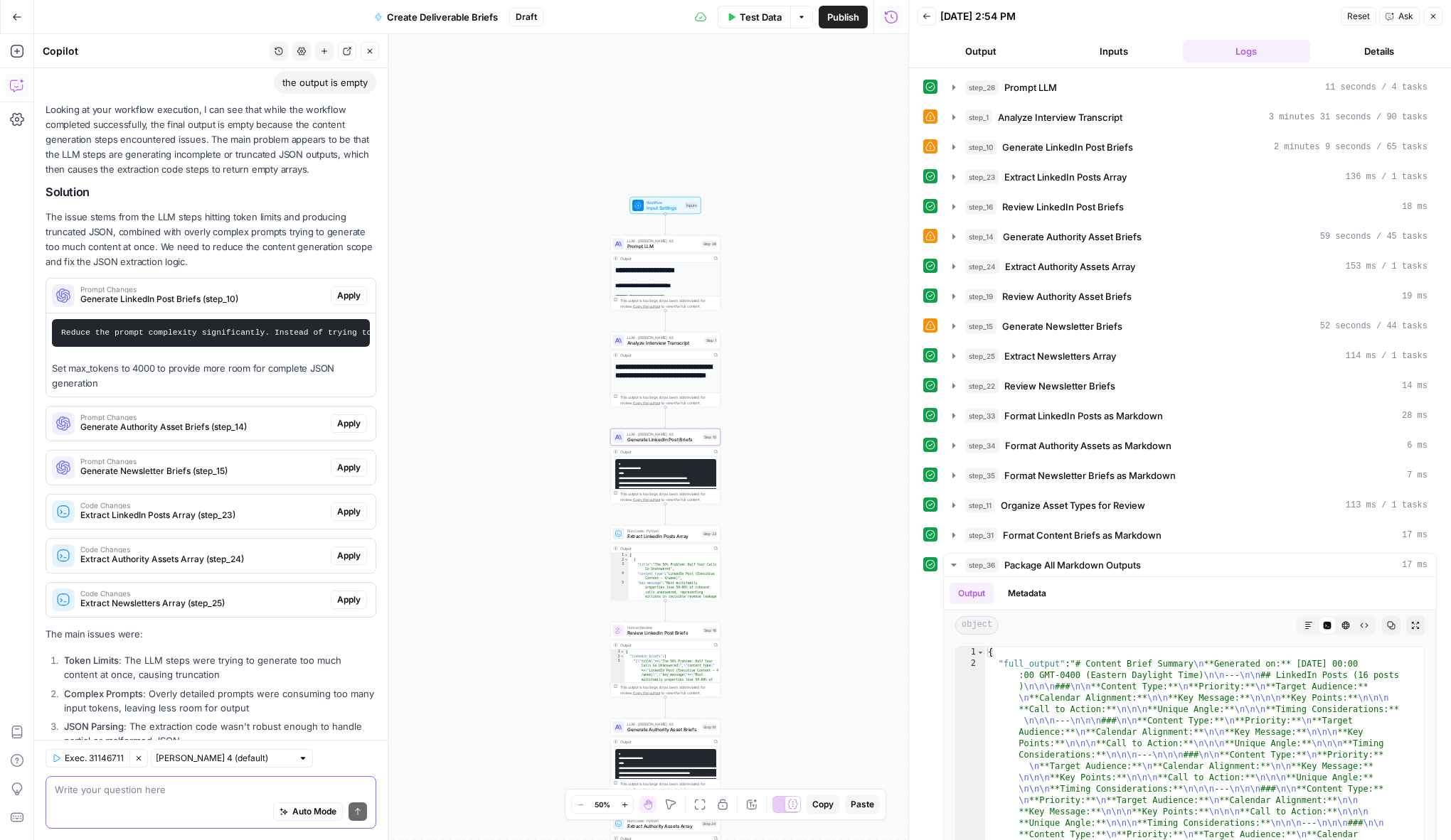
click at [288, 299] on span "Generate LinkedIn Post Briefs (step_10)" at bounding box center [203, 299] width 245 height 13
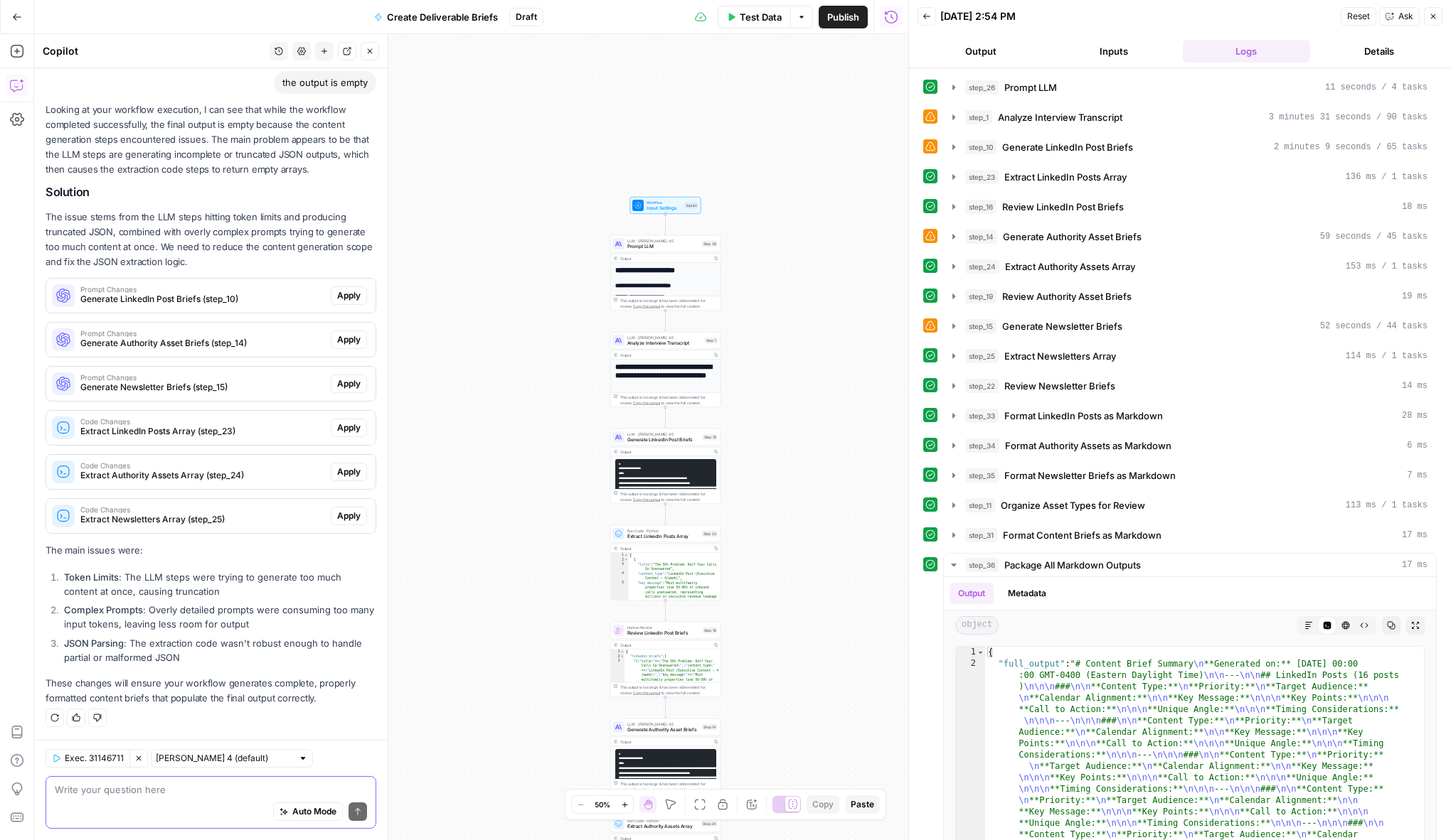
click at [1232, 17] on button "Close" at bounding box center [1432, 16] width 19 height 19
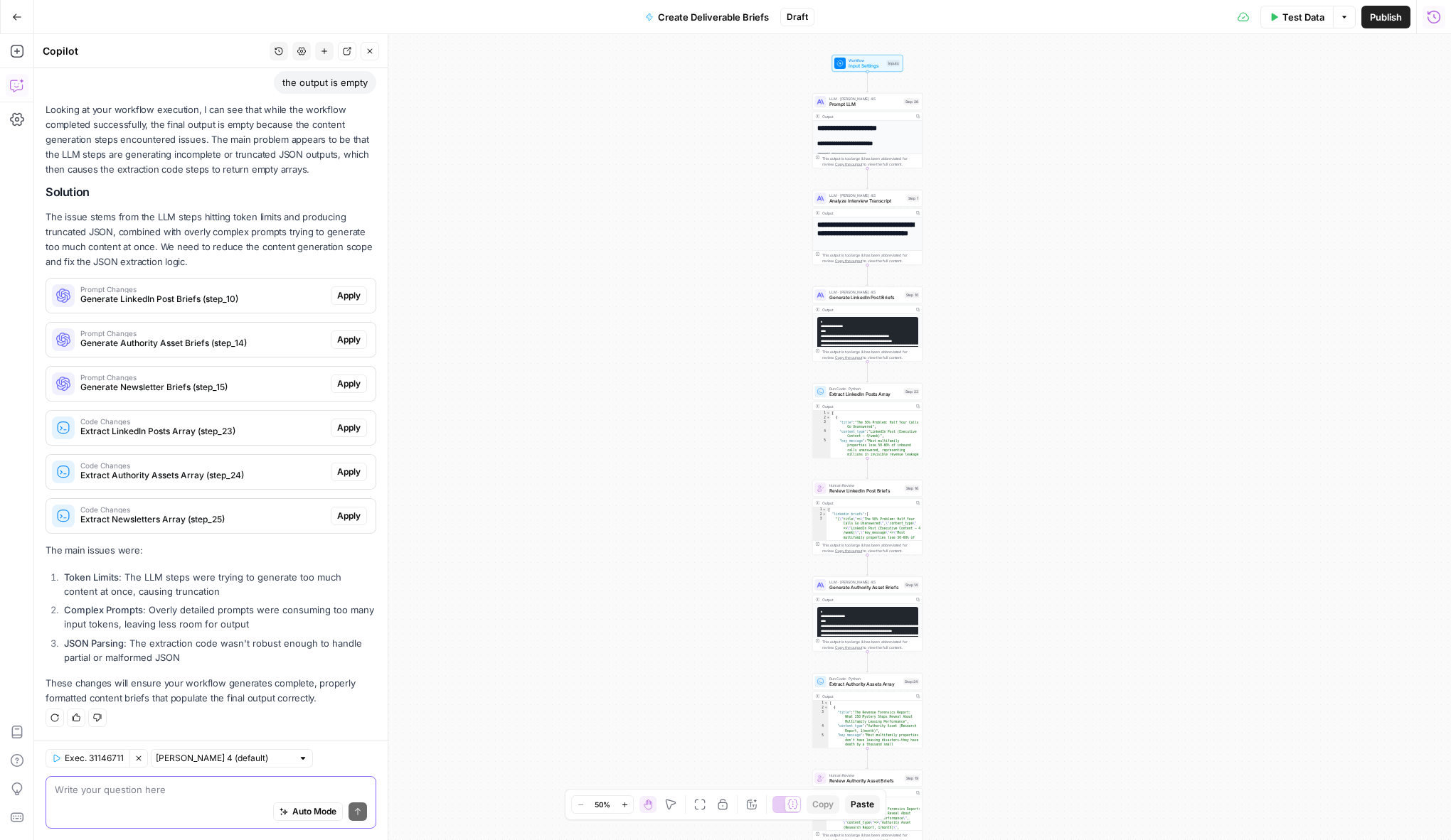
drag, startPoint x: 989, startPoint y: 492, endPoint x: 1198, endPoint y: 348, distance: 253.8
click at [1198, 348] on div "**********" at bounding box center [743, 438] width 1417 height 807
click at [977, 330] on div "**********" at bounding box center [743, 438] width 1417 height 807
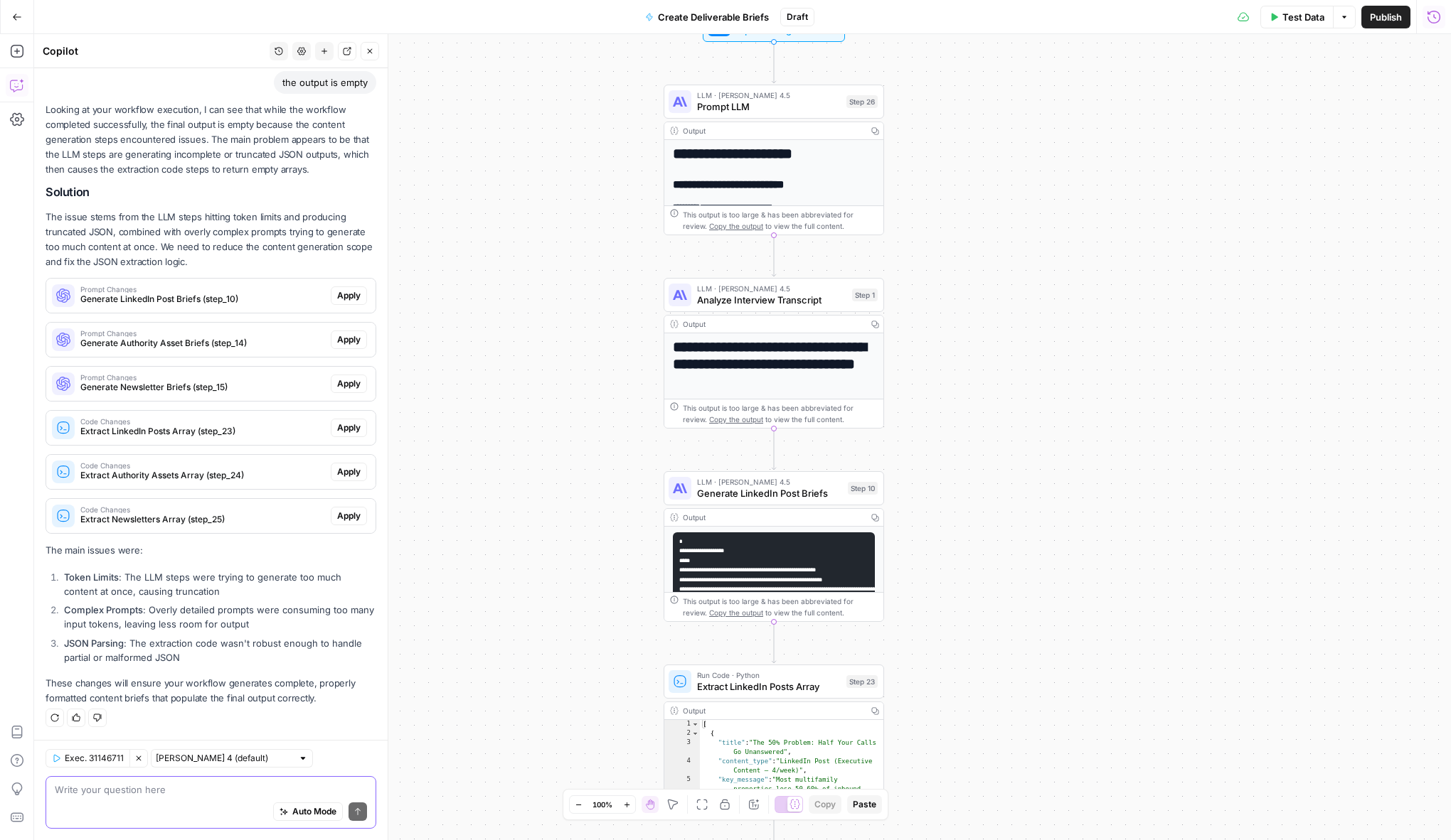
drag, startPoint x: 979, startPoint y: 380, endPoint x: 979, endPoint y: 548, distance: 168.0
click at [979, 548] on div "**********" at bounding box center [743, 438] width 1417 height 807
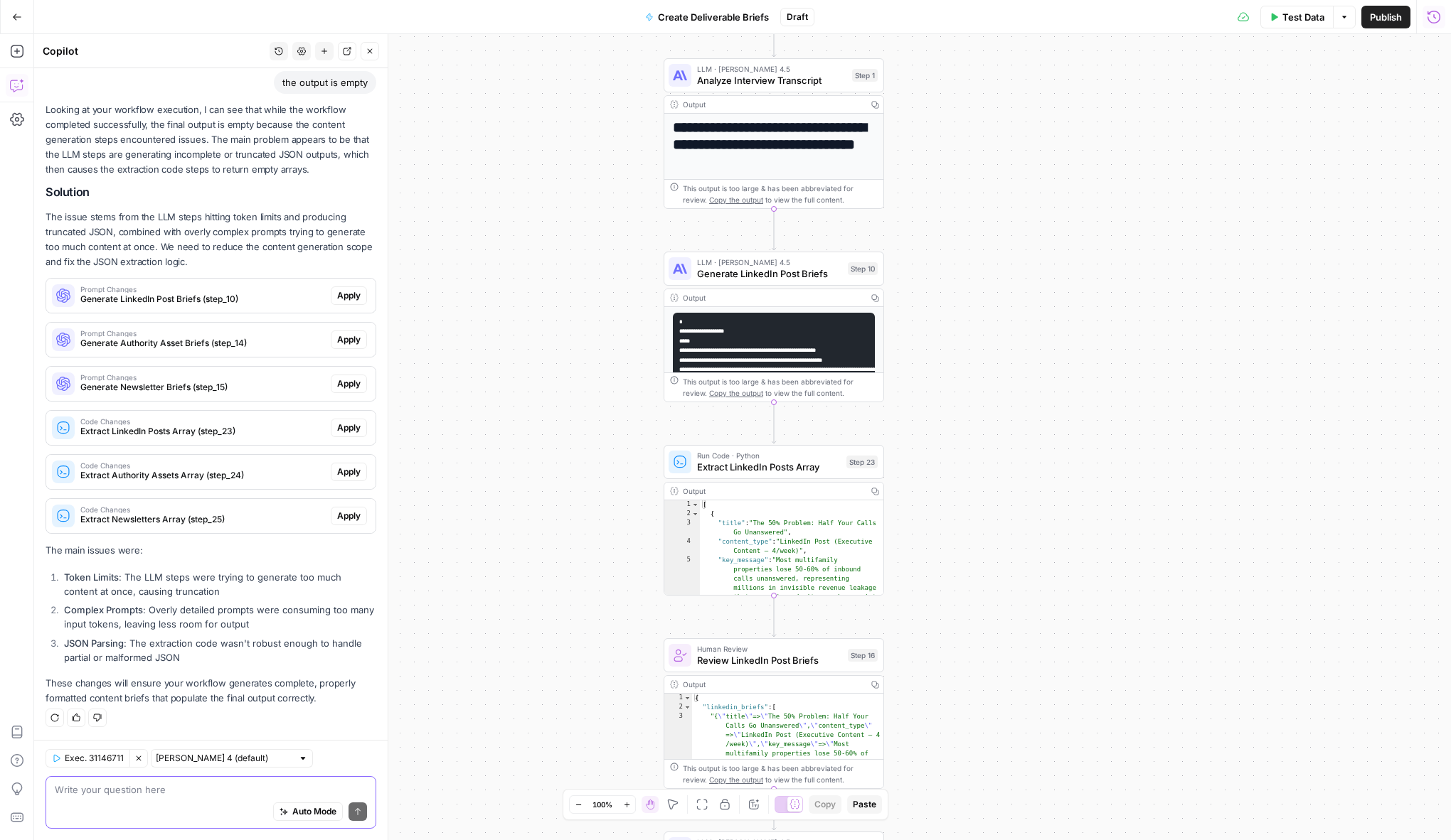
drag, startPoint x: 969, startPoint y: 593, endPoint x: 969, endPoint y: 457, distance: 136.0
click at [969, 457] on div "**********" at bounding box center [743, 438] width 1417 height 807
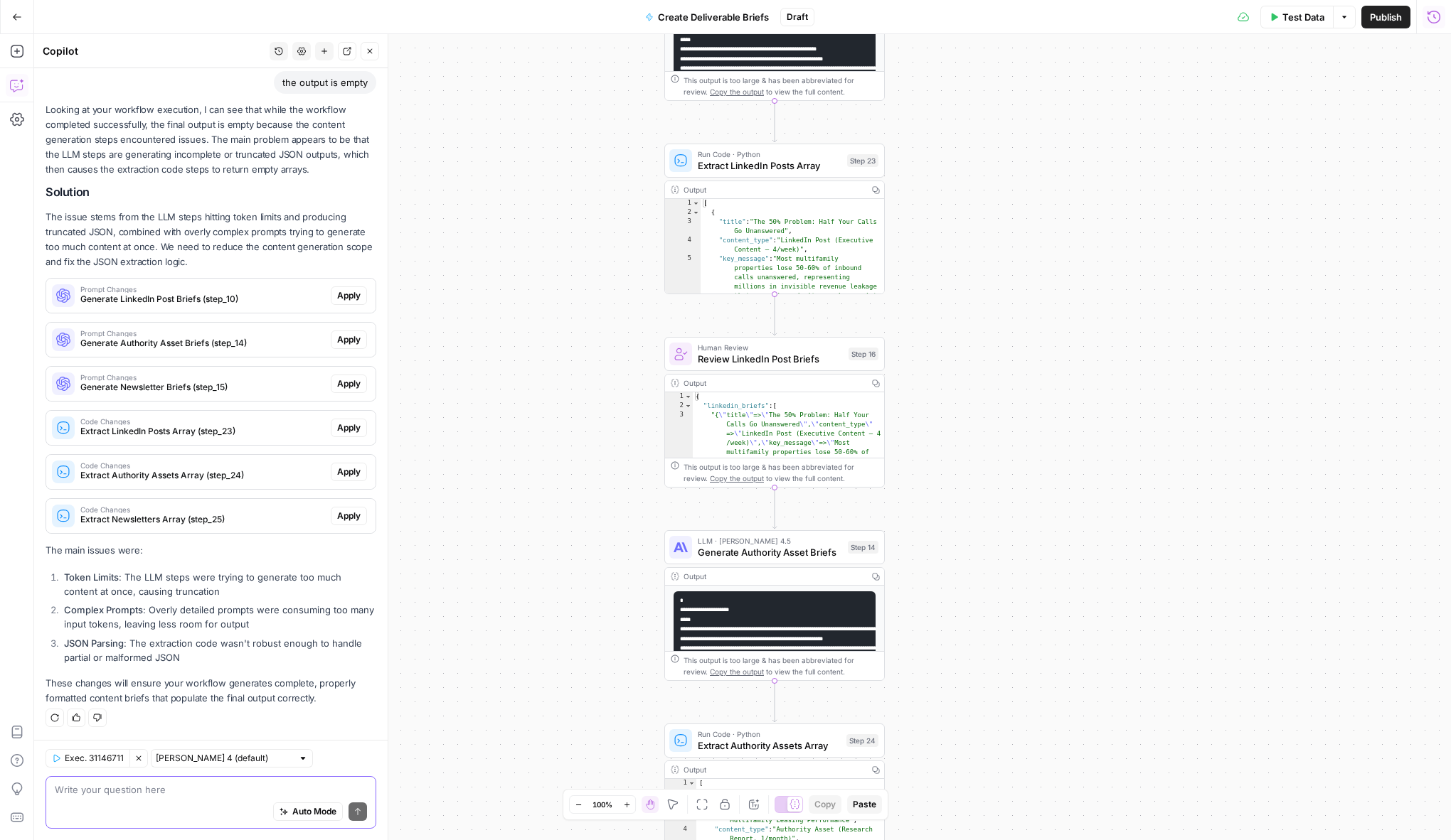
drag, startPoint x: 968, startPoint y: 536, endPoint x: 968, endPoint y: 299, distance: 237.0
click at [969, 299] on div "**********" at bounding box center [743, 438] width 1417 height 807
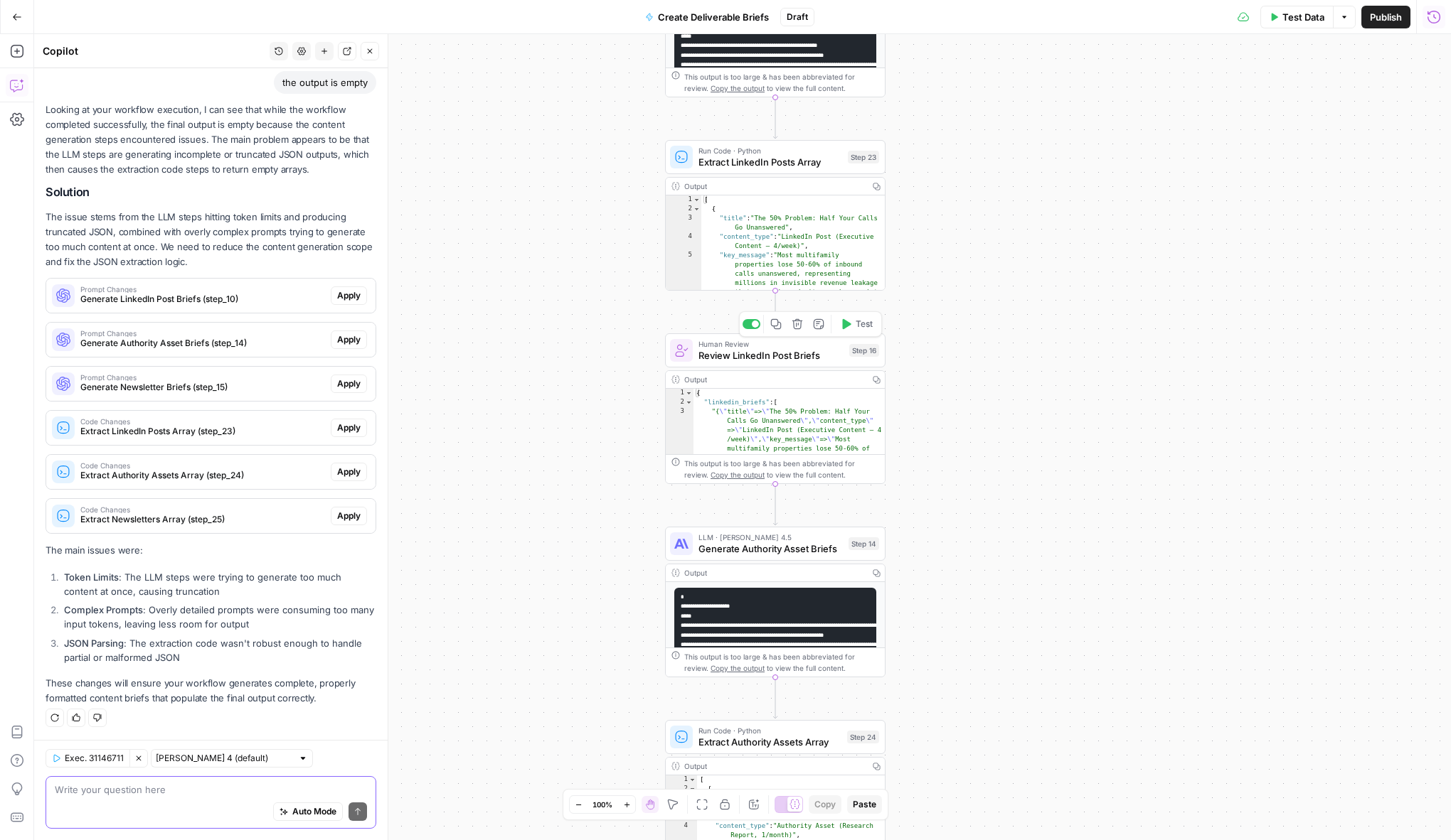
click at [755, 327] on div at bounding box center [755, 324] width 7 height 7
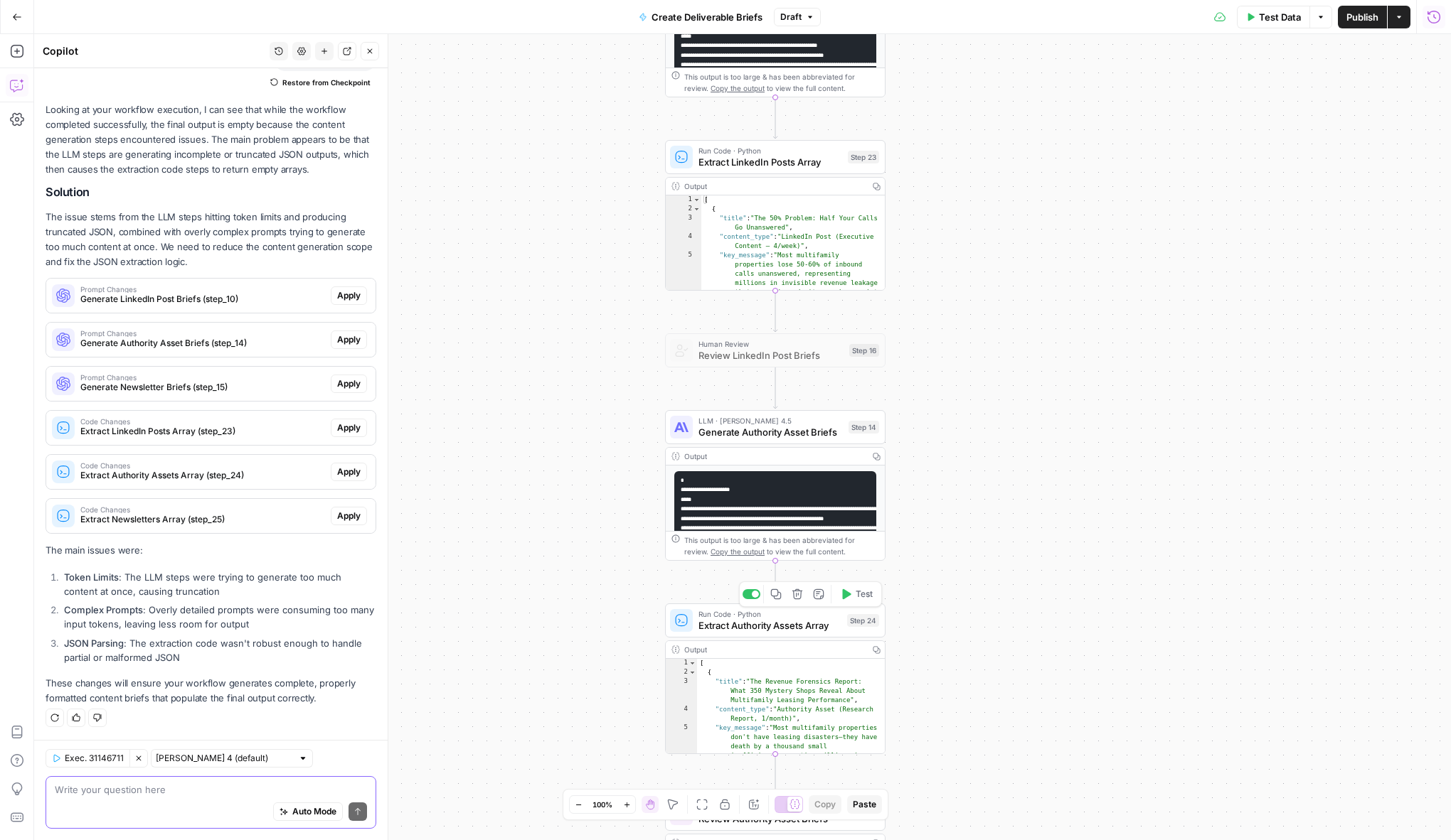
click at [756, 596] on div at bounding box center [755, 594] width 7 height 7
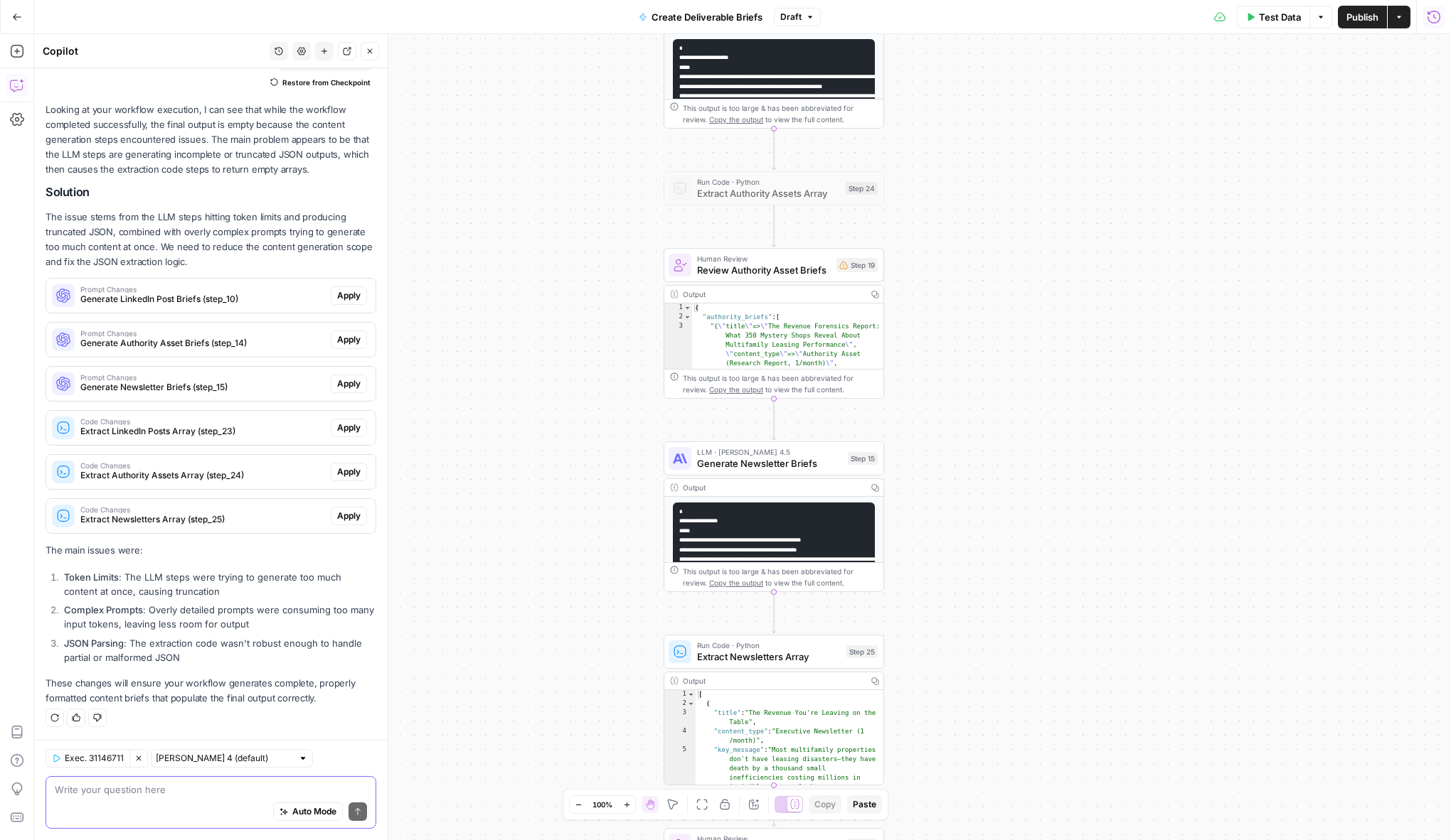
drag, startPoint x: 947, startPoint y: 635, endPoint x: 945, endPoint y: 209, distance: 426.0
click at [945, 209] on div "**********" at bounding box center [743, 438] width 1417 height 807
click at [751, 239] on div at bounding box center [754, 238] width 7 height 7
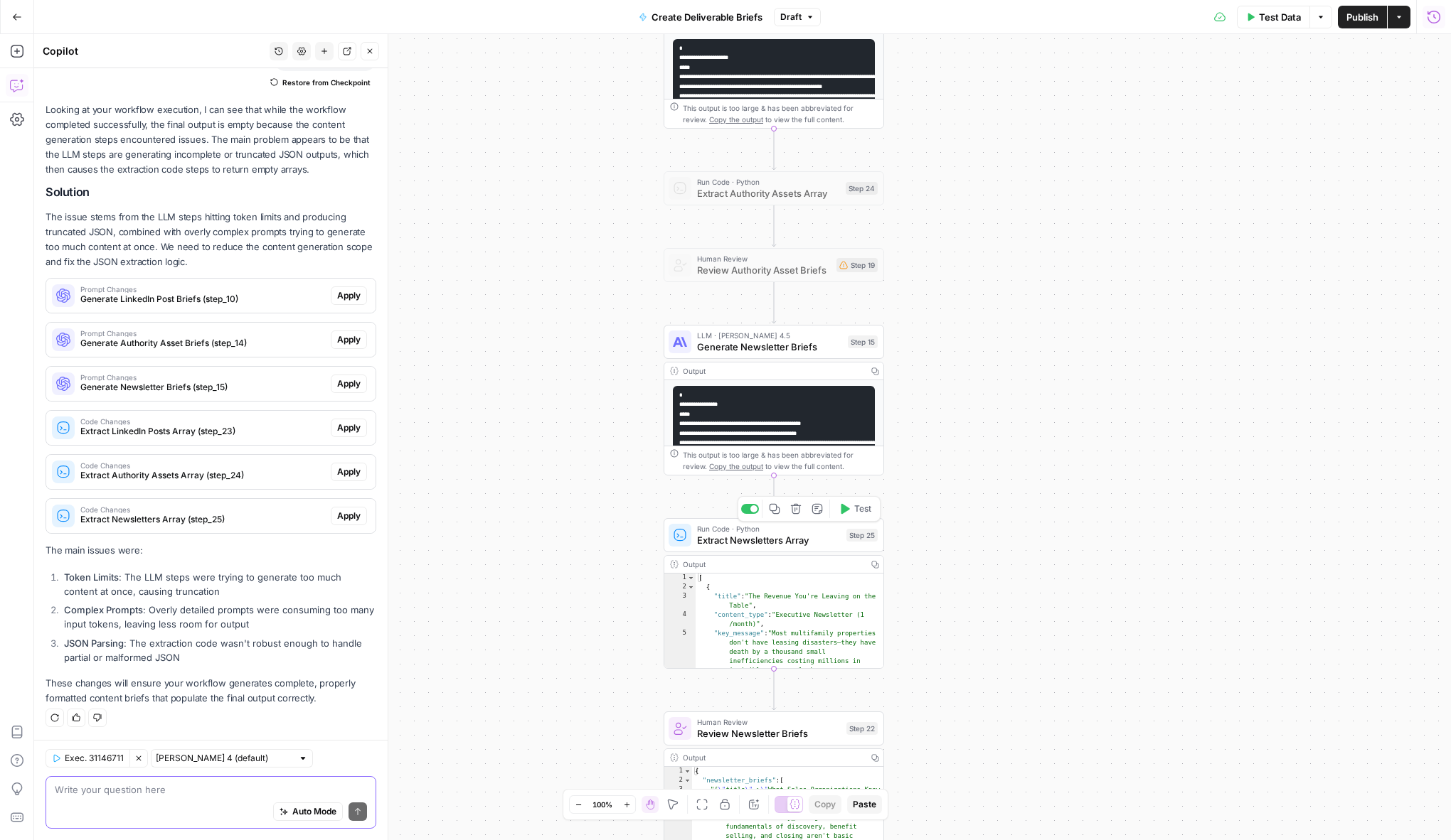
click at [754, 500] on div "Copy step Delete step Add Note Test" at bounding box center [809, 510] width 143 height 26
click at [751, 512] on div at bounding box center [750, 510] width 18 height 10
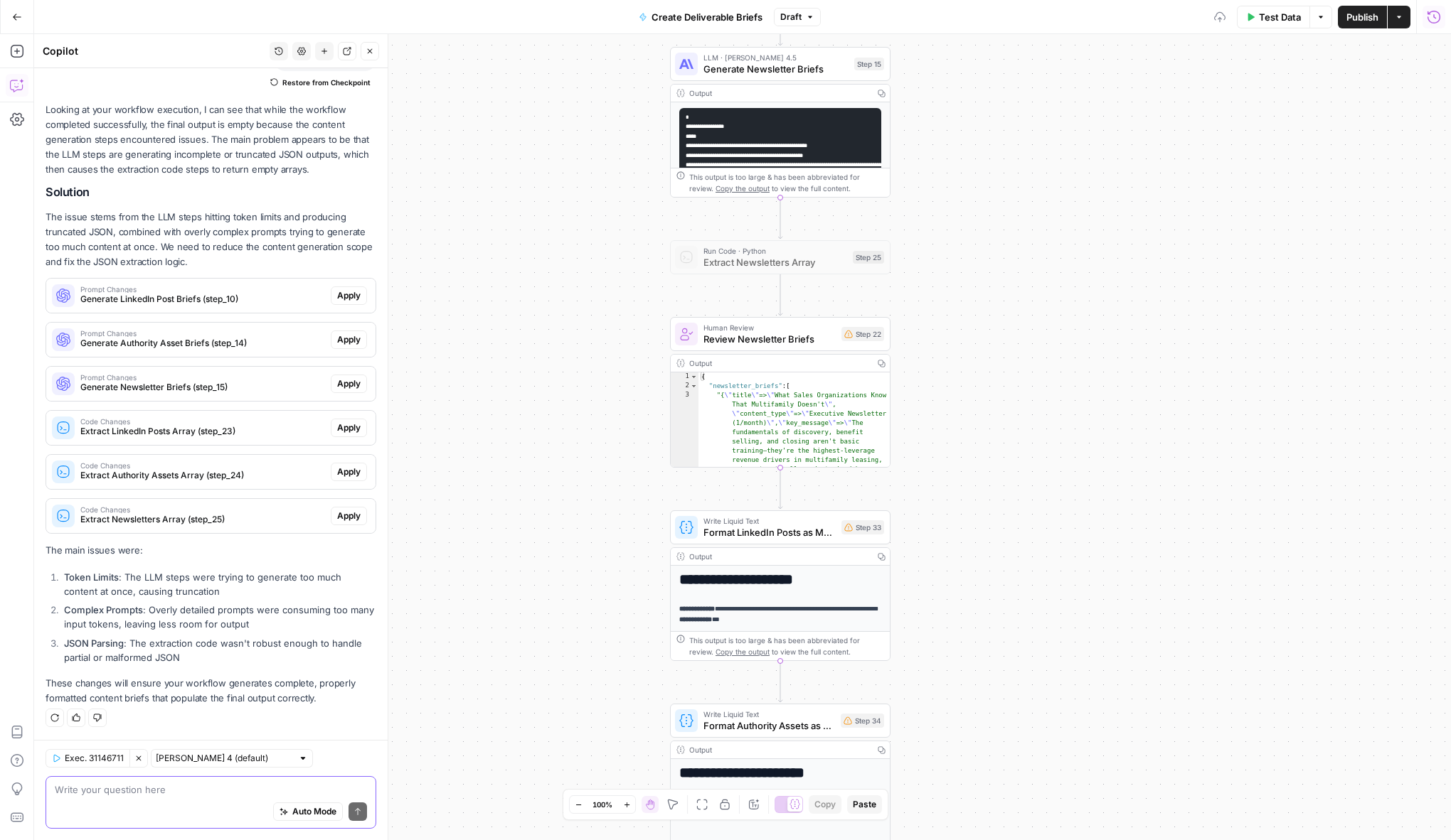
drag, startPoint x: 994, startPoint y: 566, endPoint x: 1000, endPoint y: 283, distance: 283.1
click at [1000, 283] on div "**********" at bounding box center [743, 438] width 1417 height 807
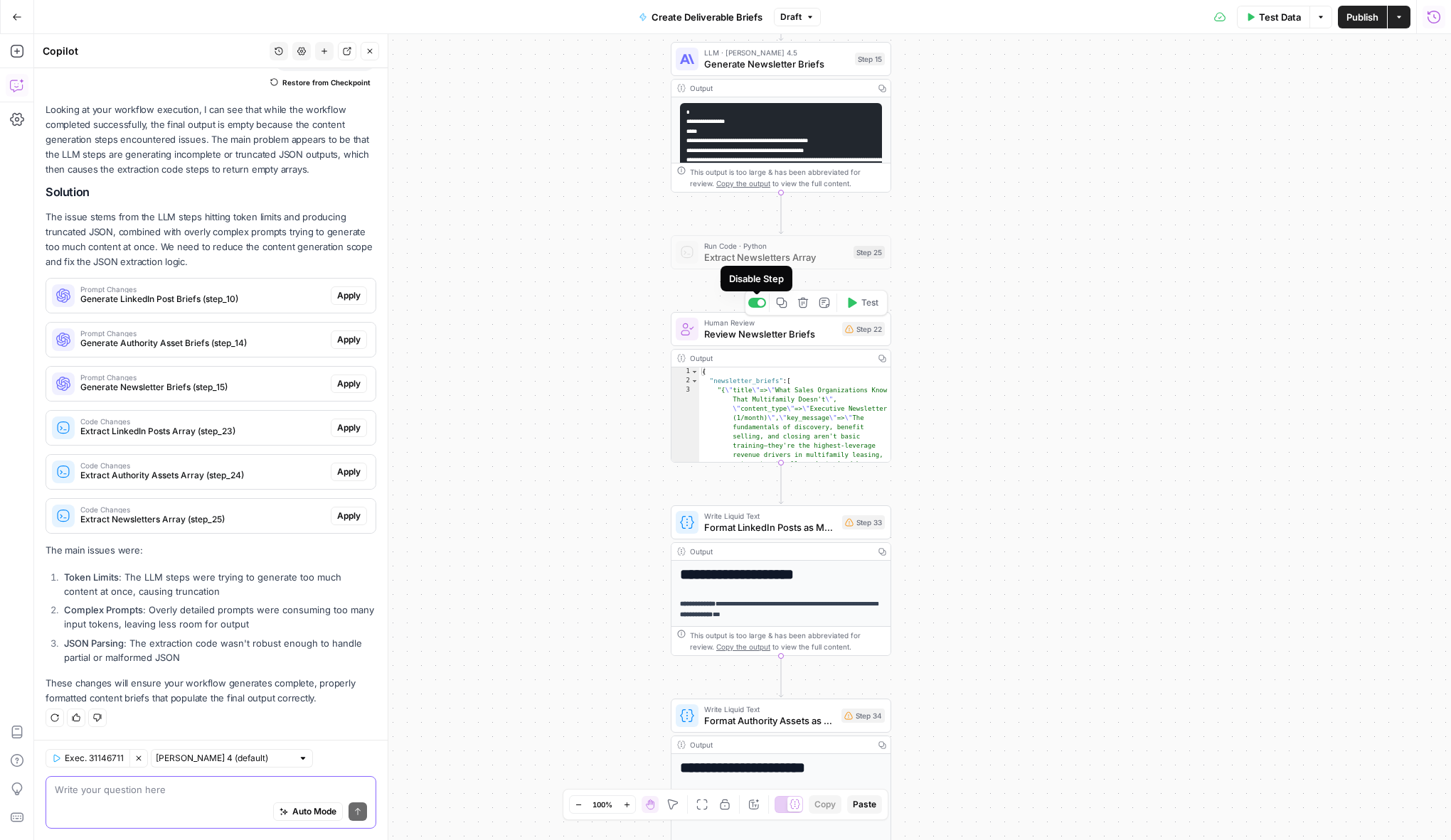
click at [758, 302] on div at bounding box center [760, 302] width 7 height 7
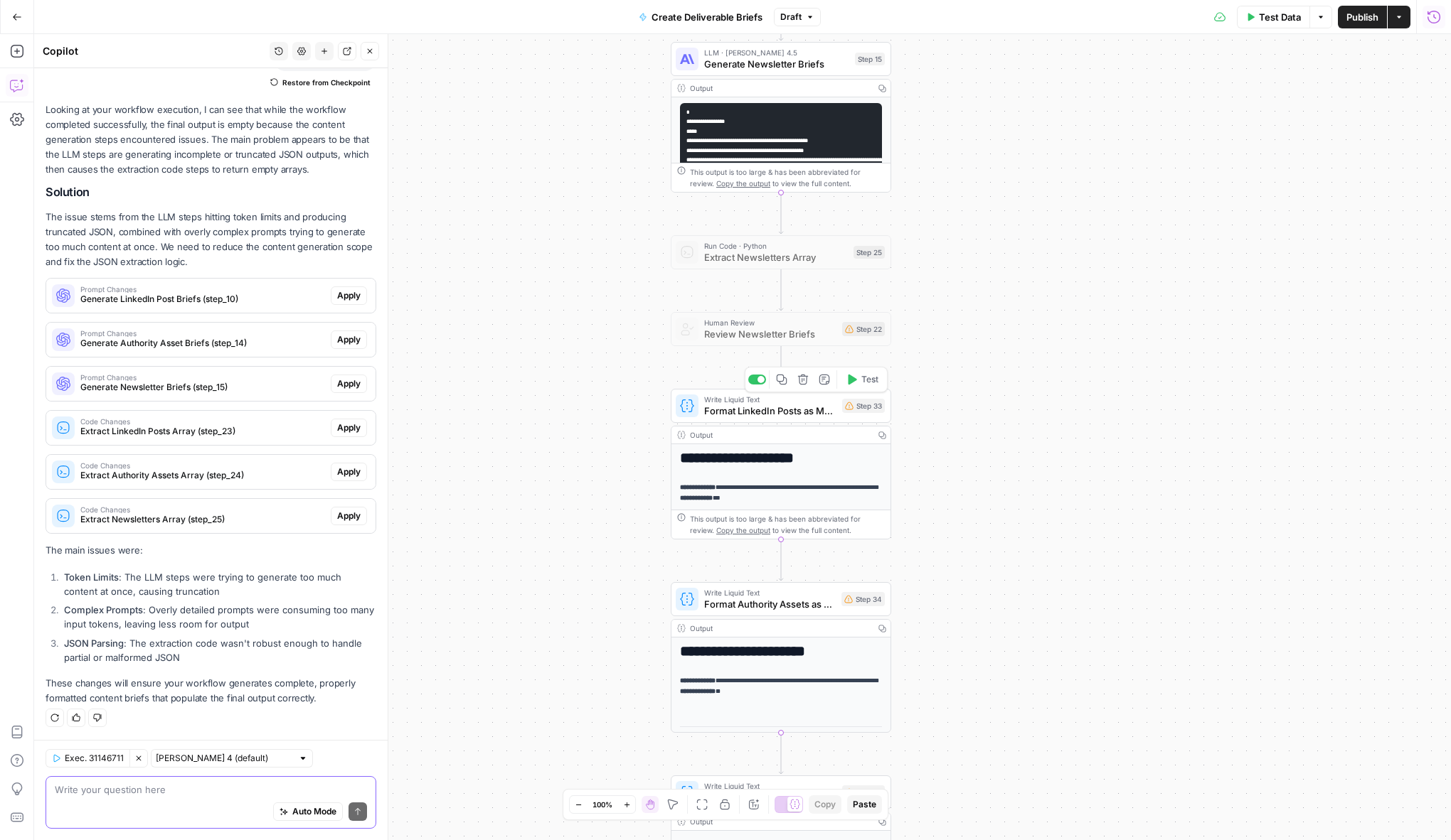
click at [758, 384] on div at bounding box center [756, 380] width 18 height 10
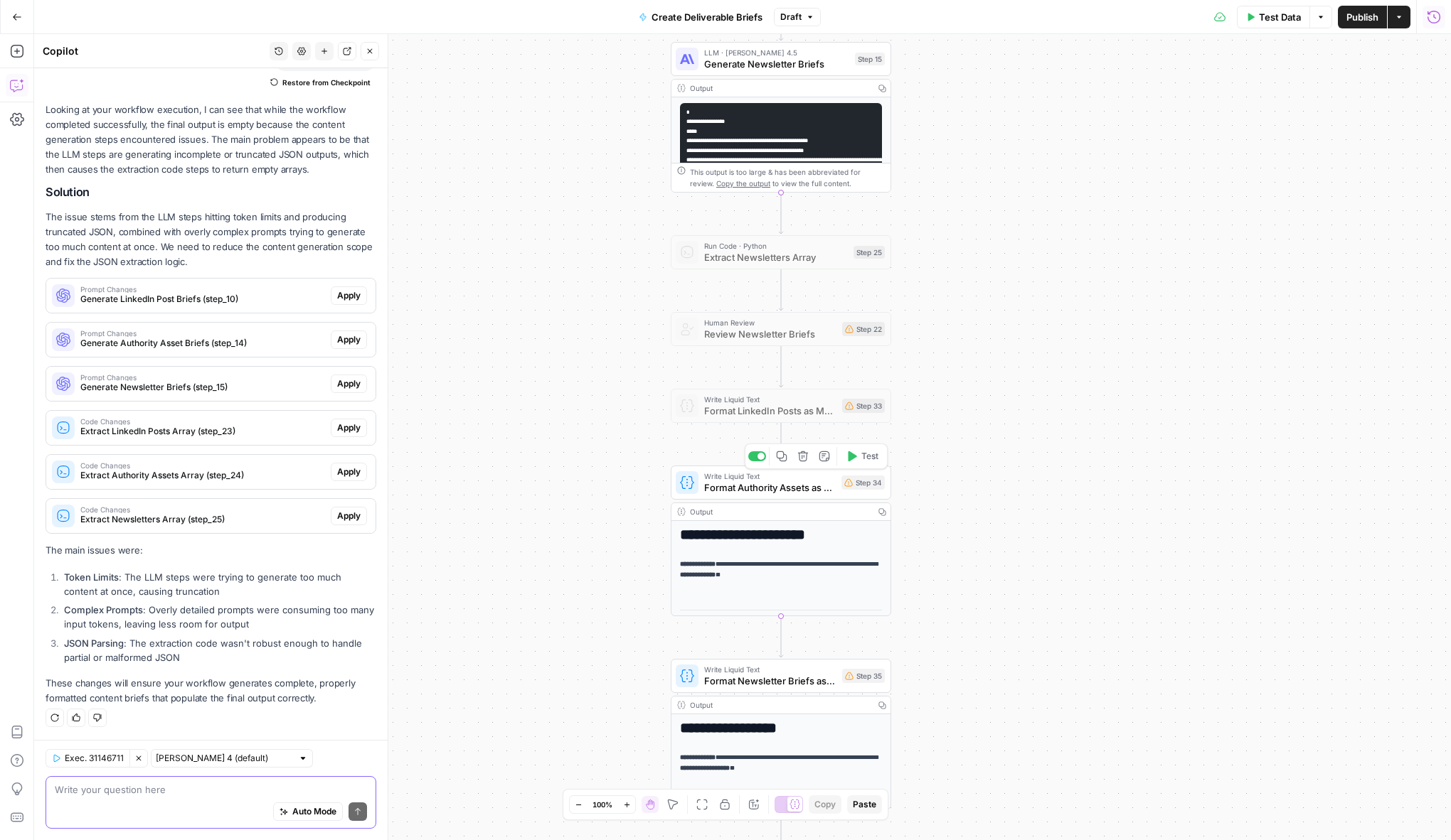
click at [758, 462] on div "Copy step Delete step Add Note Test" at bounding box center [816, 456] width 143 height 26
click at [758, 458] on div at bounding box center [760, 455] width 7 height 7
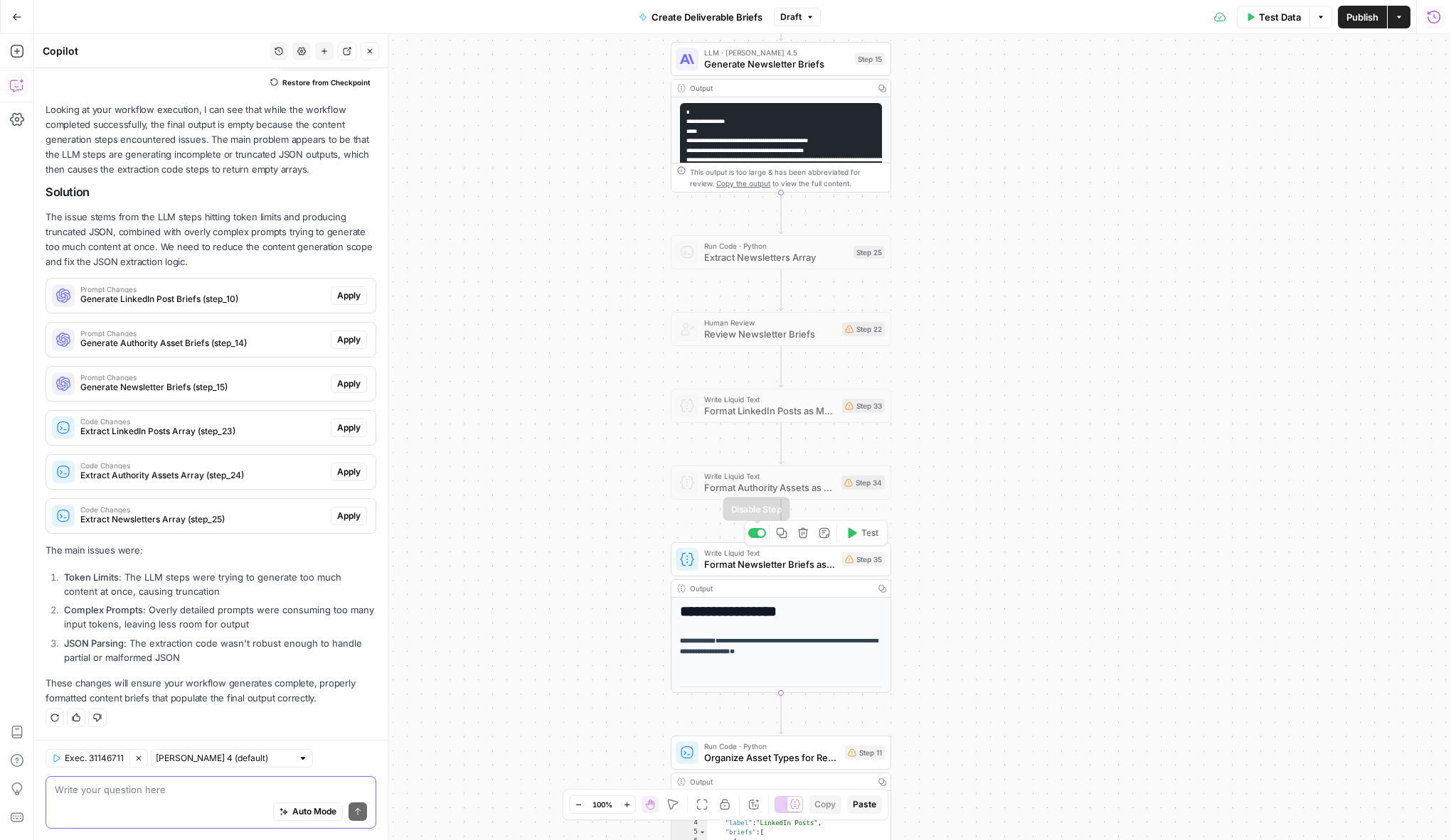
click at [757, 534] on div at bounding box center [760, 533] width 7 height 7
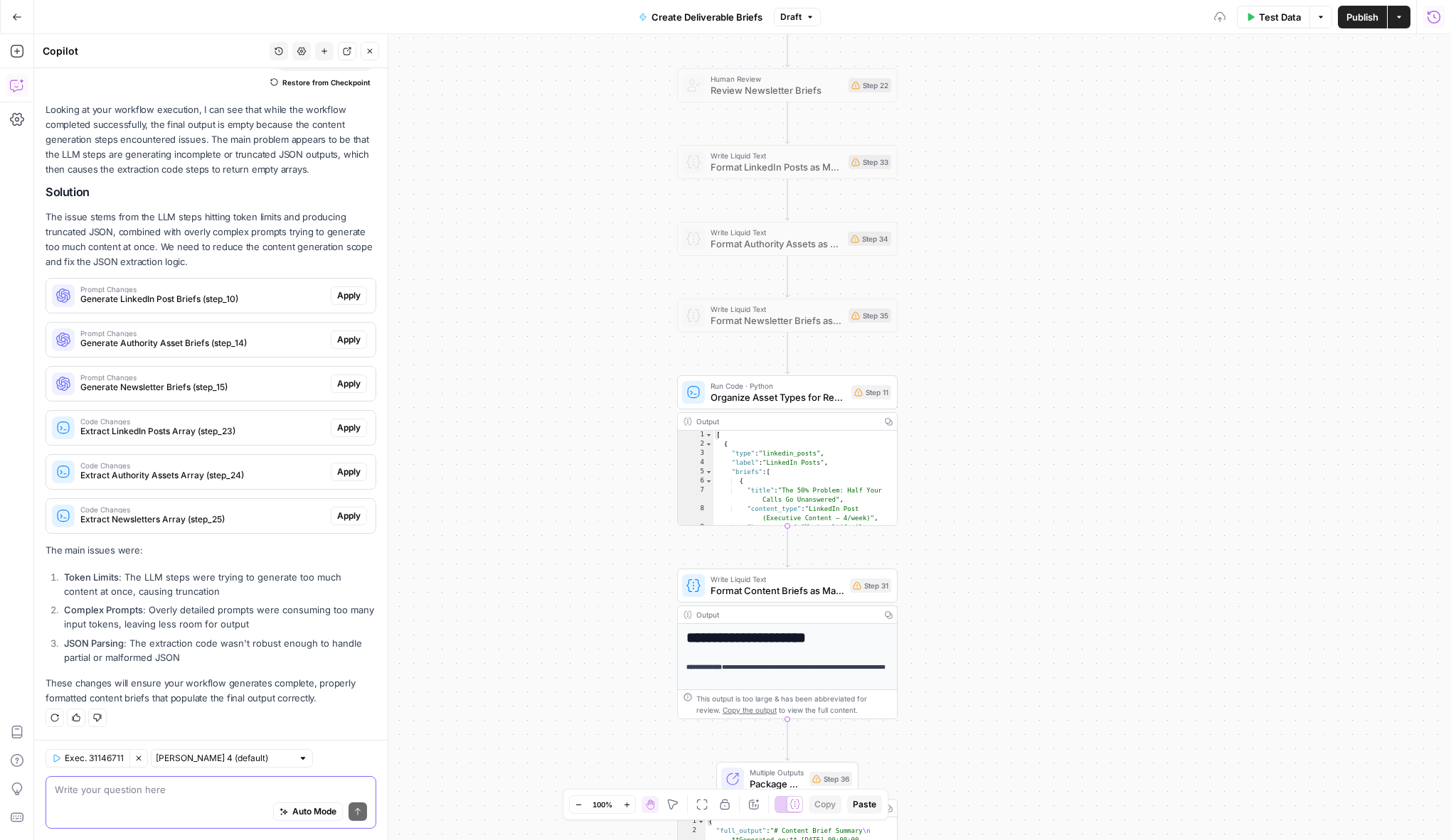
drag, startPoint x: 1000, startPoint y: 624, endPoint x: 1020, endPoint y: 323, distance: 301.7
click at [1020, 323] on div "**********" at bounding box center [743, 438] width 1417 height 807
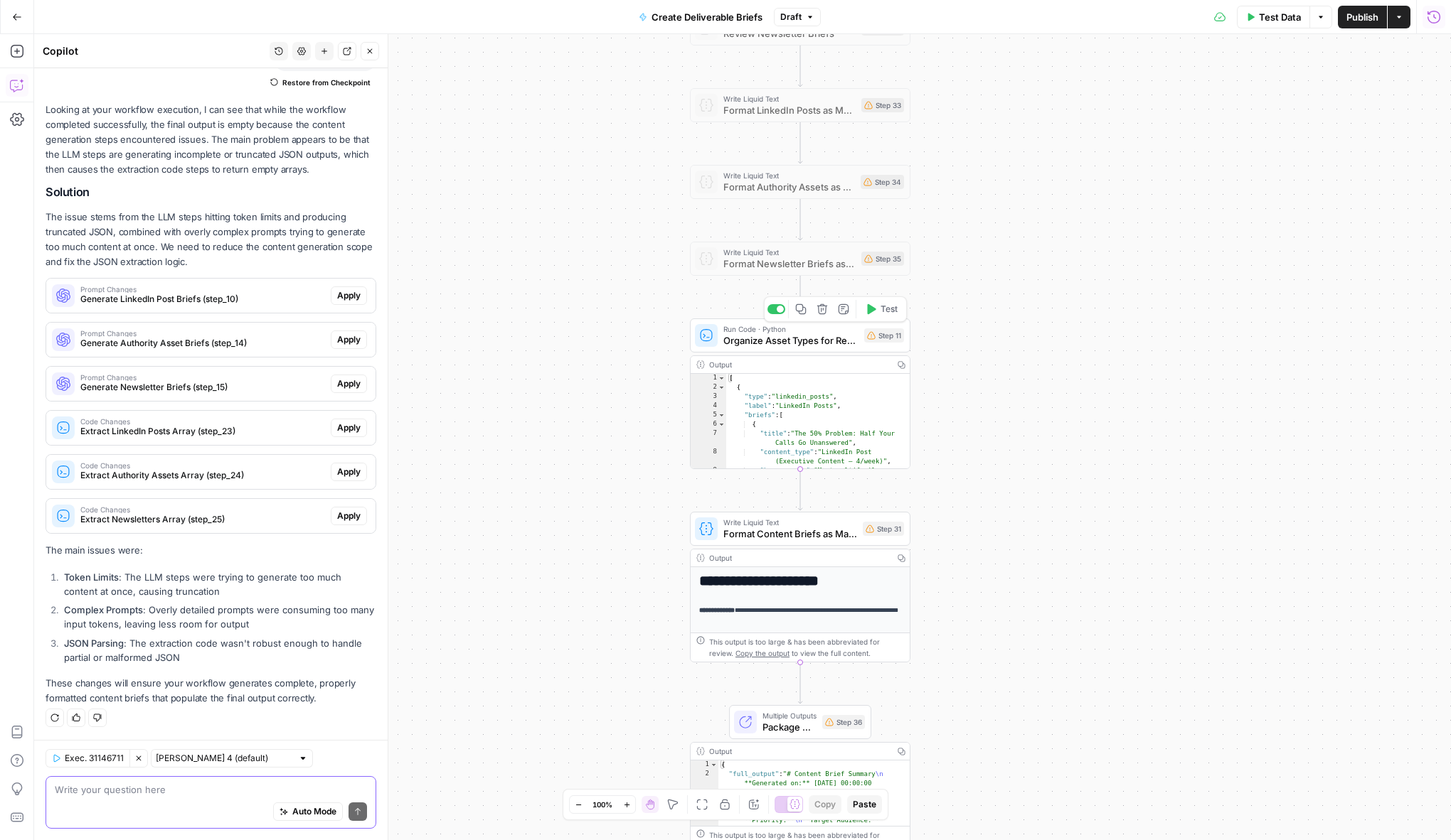
click at [782, 312] on div at bounding box center [776, 309] width 18 height 10
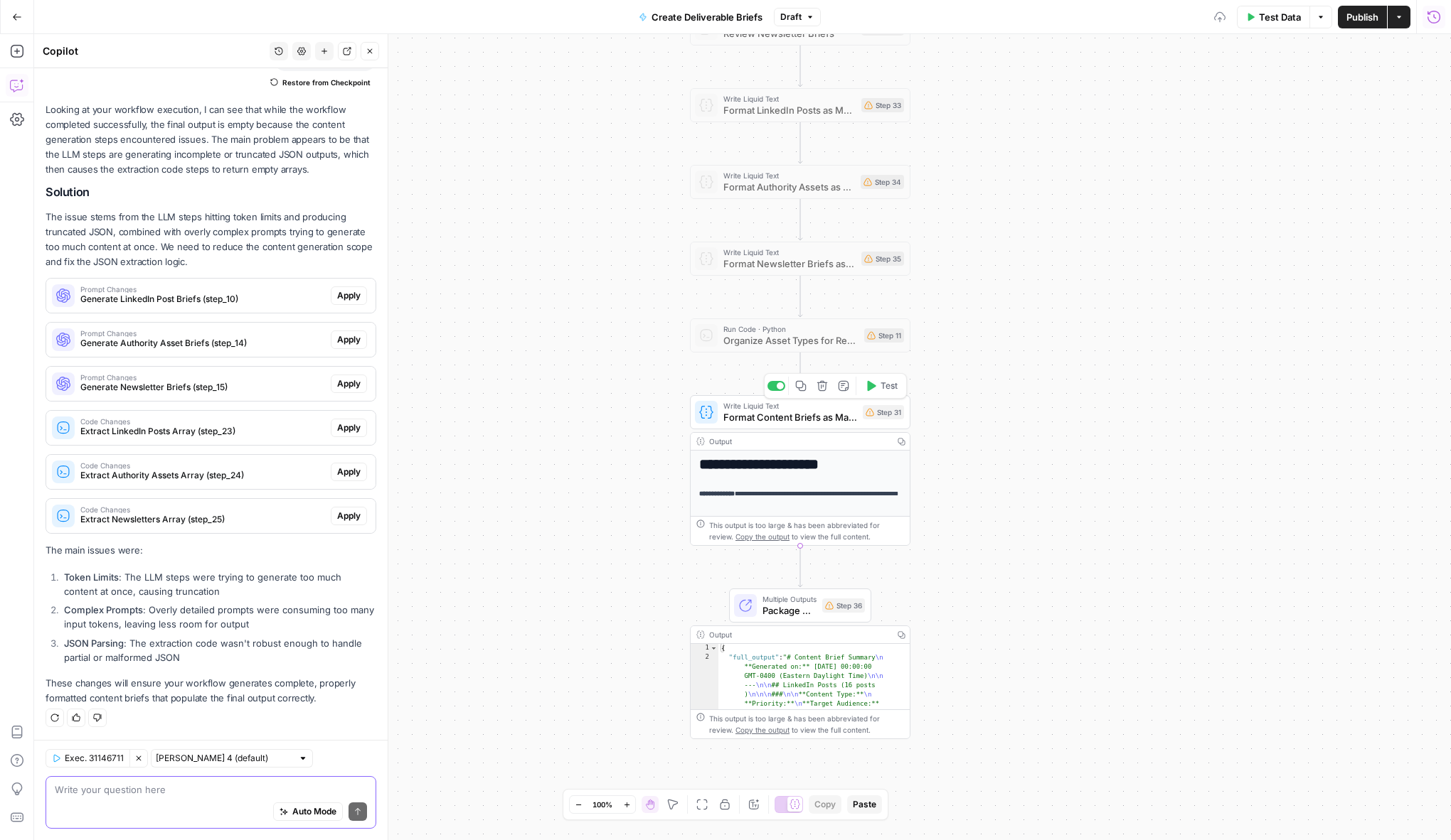
click at [775, 387] on div at bounding box center [776, 386] width 18 height 10
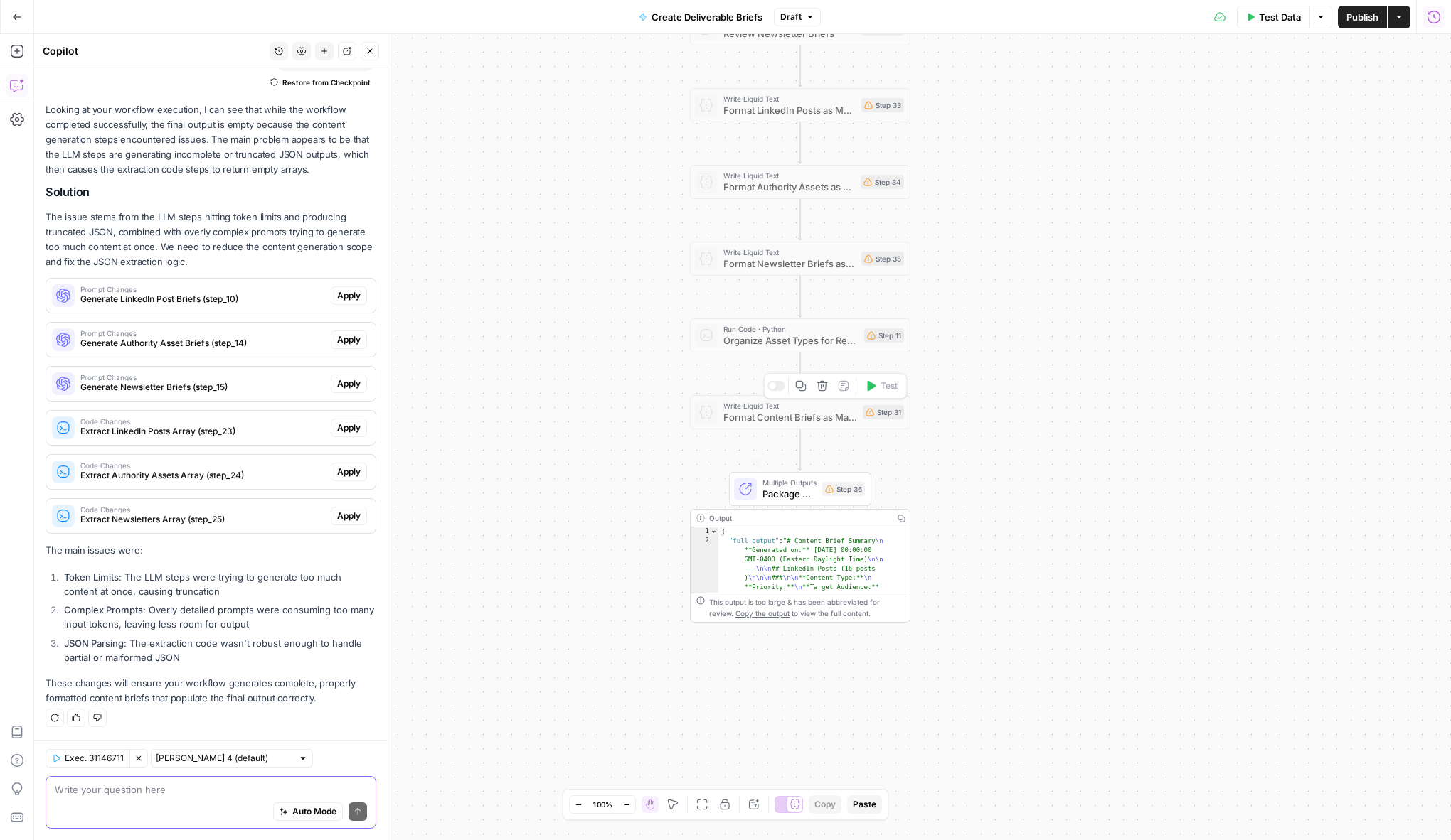
click at [780, 492] on span "Package All Markdown Outputs" at bounding box center [789, 494] width 54 height 14
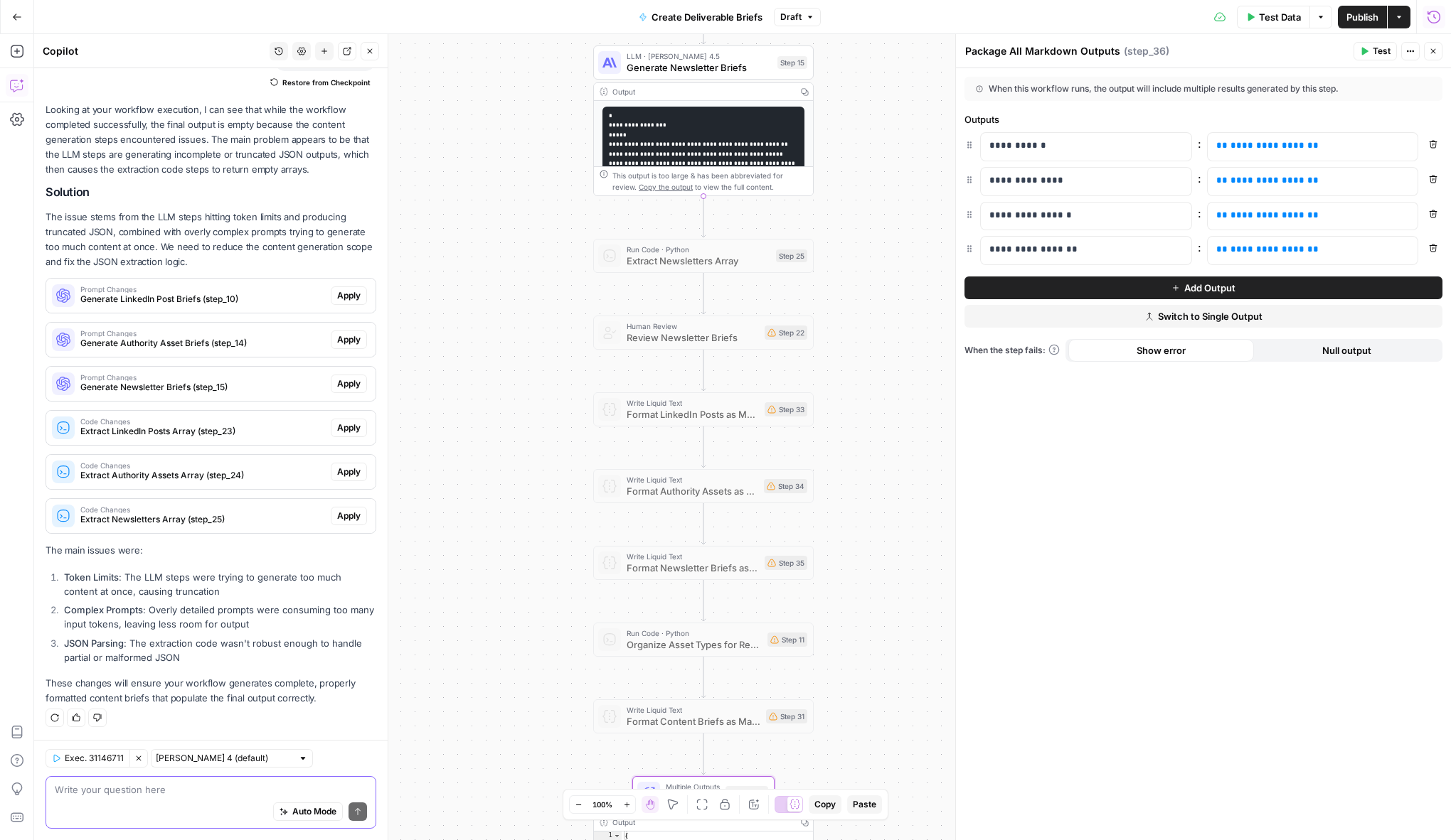
drag, startPoint x: 607, startPoint y: 240, endPoint x: 507, endPoint y: 570, distance: 344.8
click at [507, 563] on div "**********" at bounding box center [743, 438] width 1417 height 807
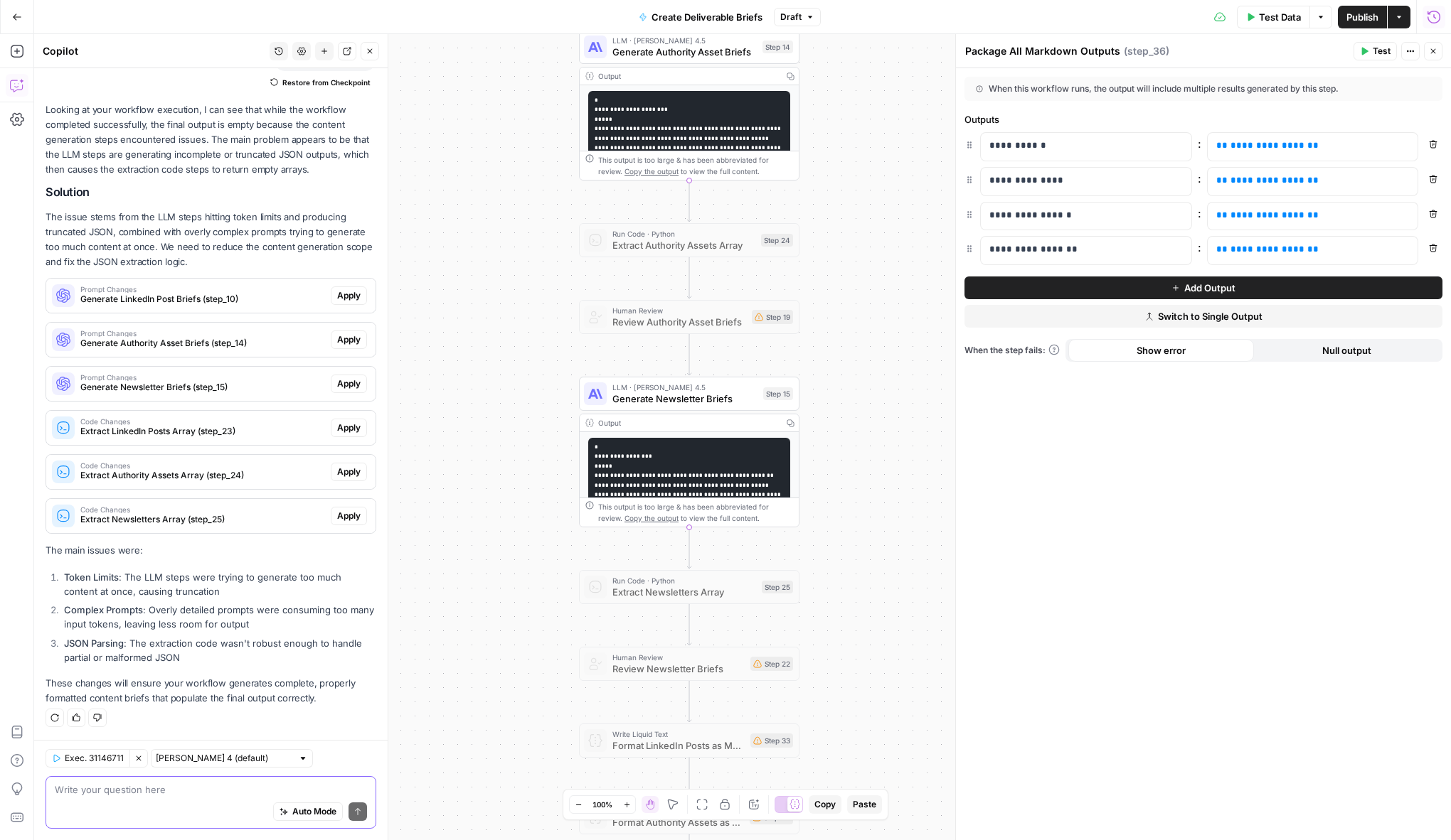
drag, startPoint x: 851, startPoint y: 252, endPoint x: 834, endPoint y: 603, distance: 351.4
click at [834, 603] on div "**********" at bounding box center [743, 438] width 1417 height 807
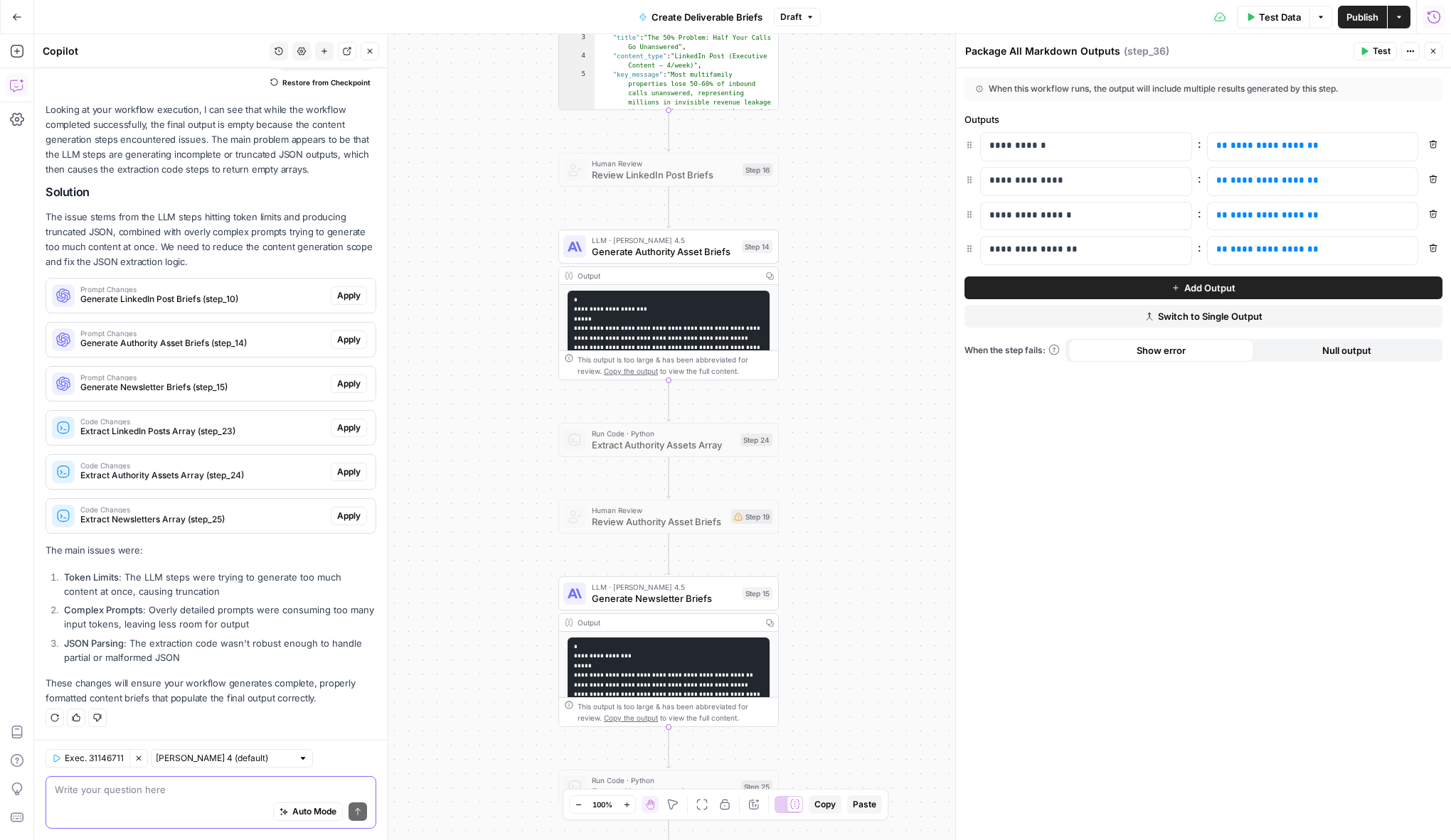
drag, startPoint x: 866, startPoint y: 326, endPoint x: 852, endPoint y: 553, distance: 227.4
click at [854, 549] on div "**********" at bounding box center [743, 438] width 1417 height 807
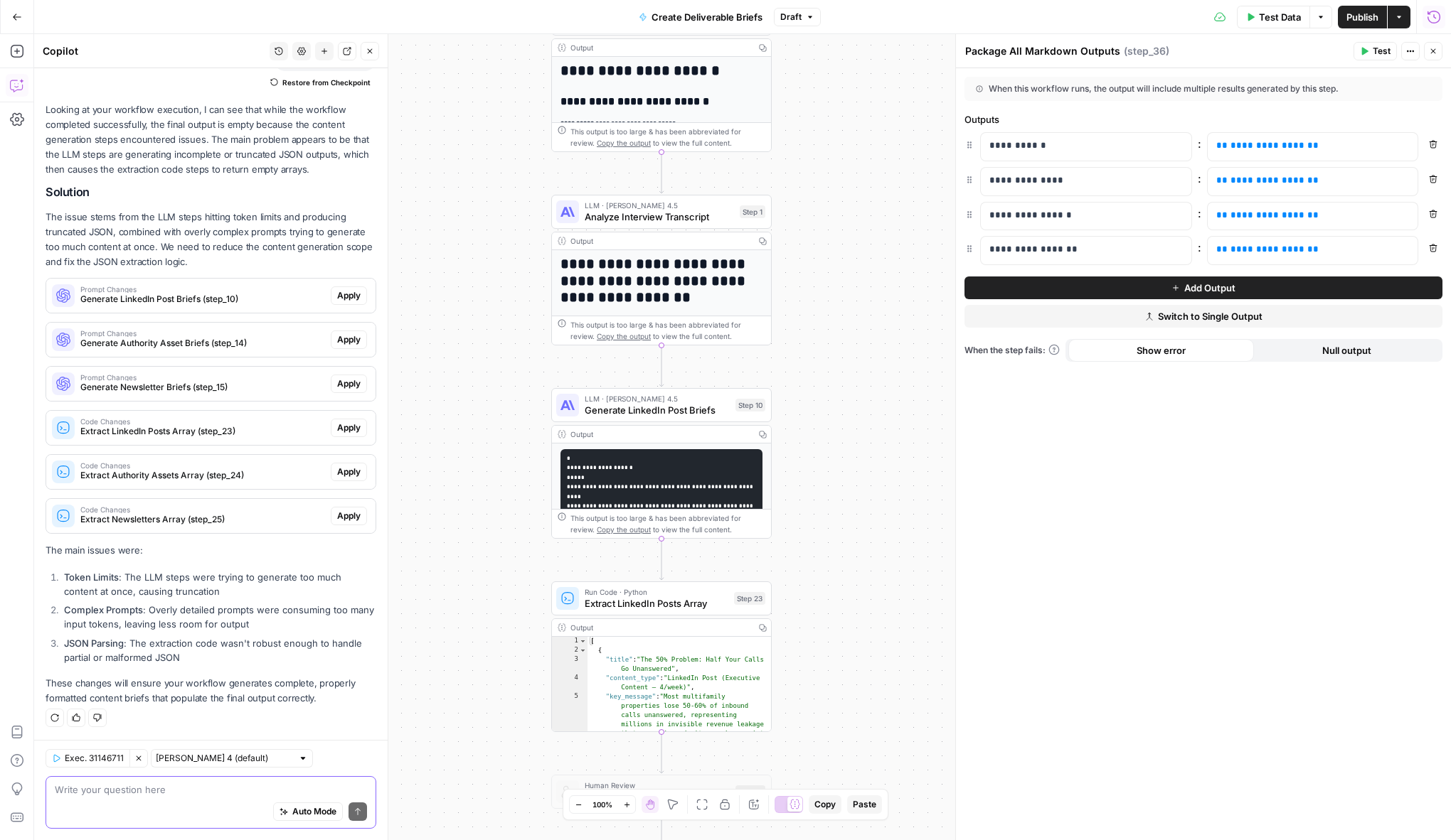
drag, startPoint x: 864, startPoint y: 311, endPoint x: 861, endPoint y: 785, distance: 474.0
click at [861, 785] on div "**********" at bounding box center [743, 438] width 1417 height 807
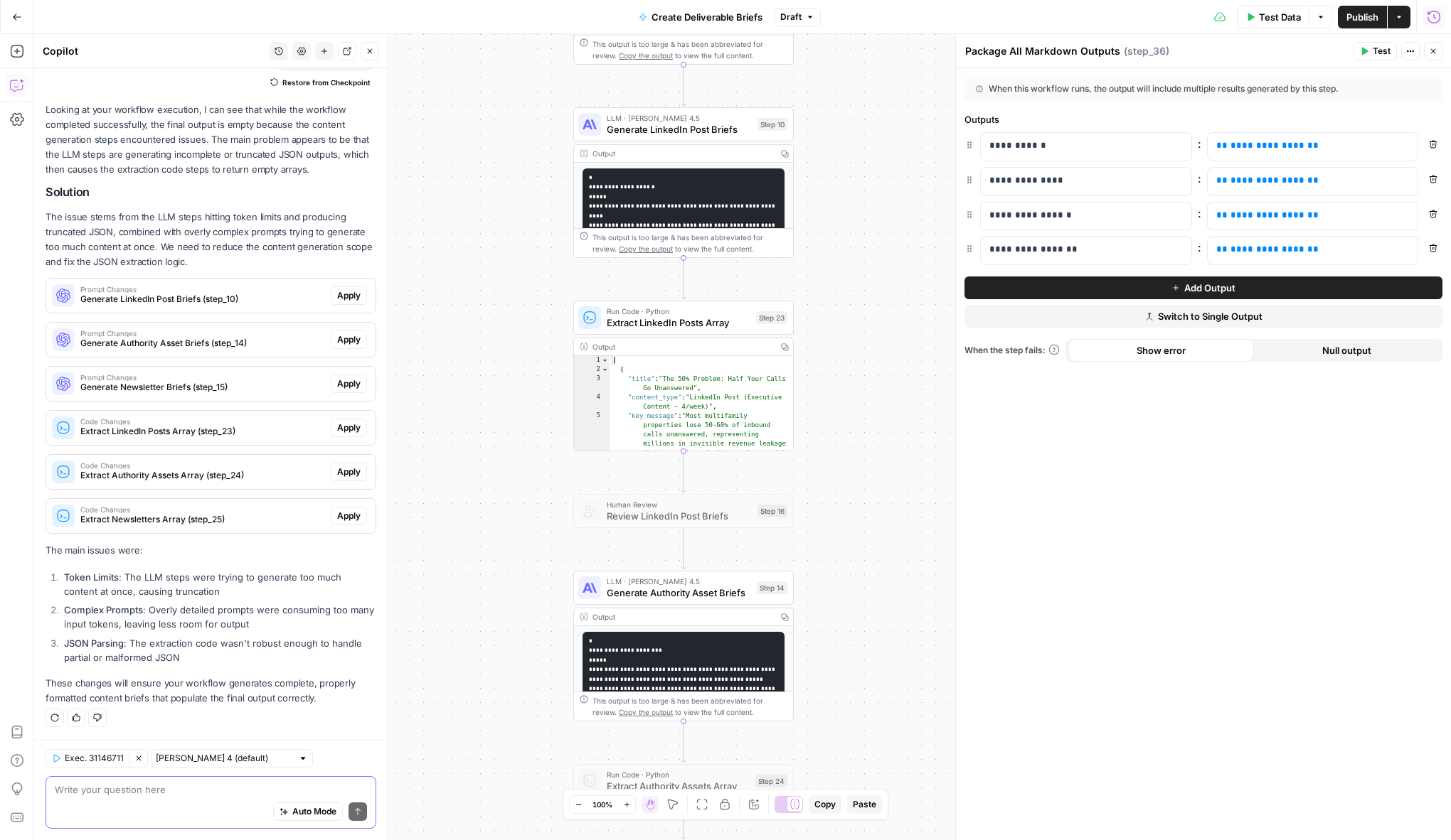
drag, startPoint x: 871, startPoint y: 475, endPoint x: 892, endPoint y: 194, distance: 281.8
click at [892, 194] on div "**********" at bounding box center [743, 438] width 1417 height 807
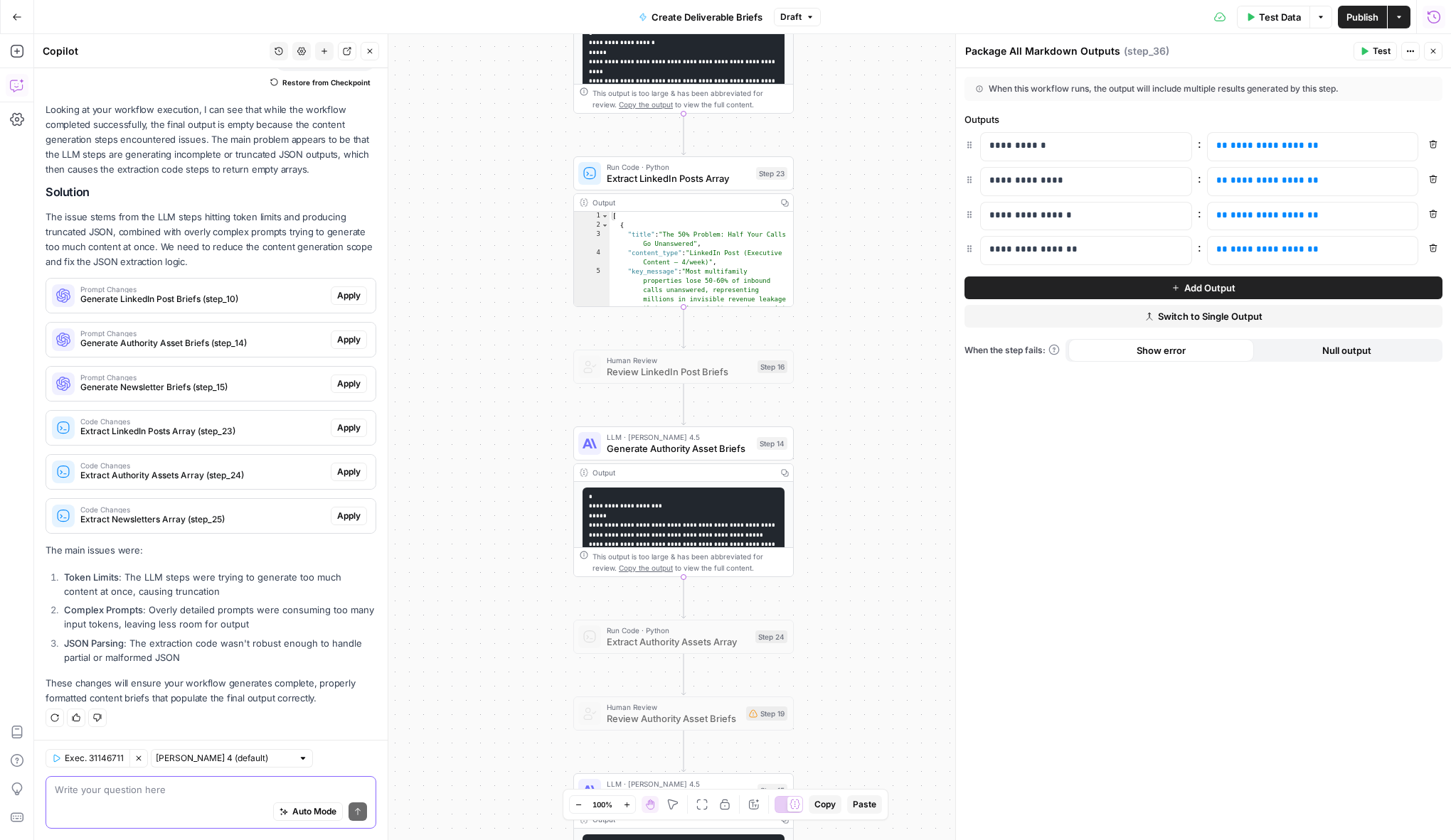
drag, startPoint x: 889, startPoint y: 277, endPoint x: 889, endPoint y: 263, distance: 14.0
click at [889, 263] on div "**********" at bounding box center [743, 438] width 1417 height 807
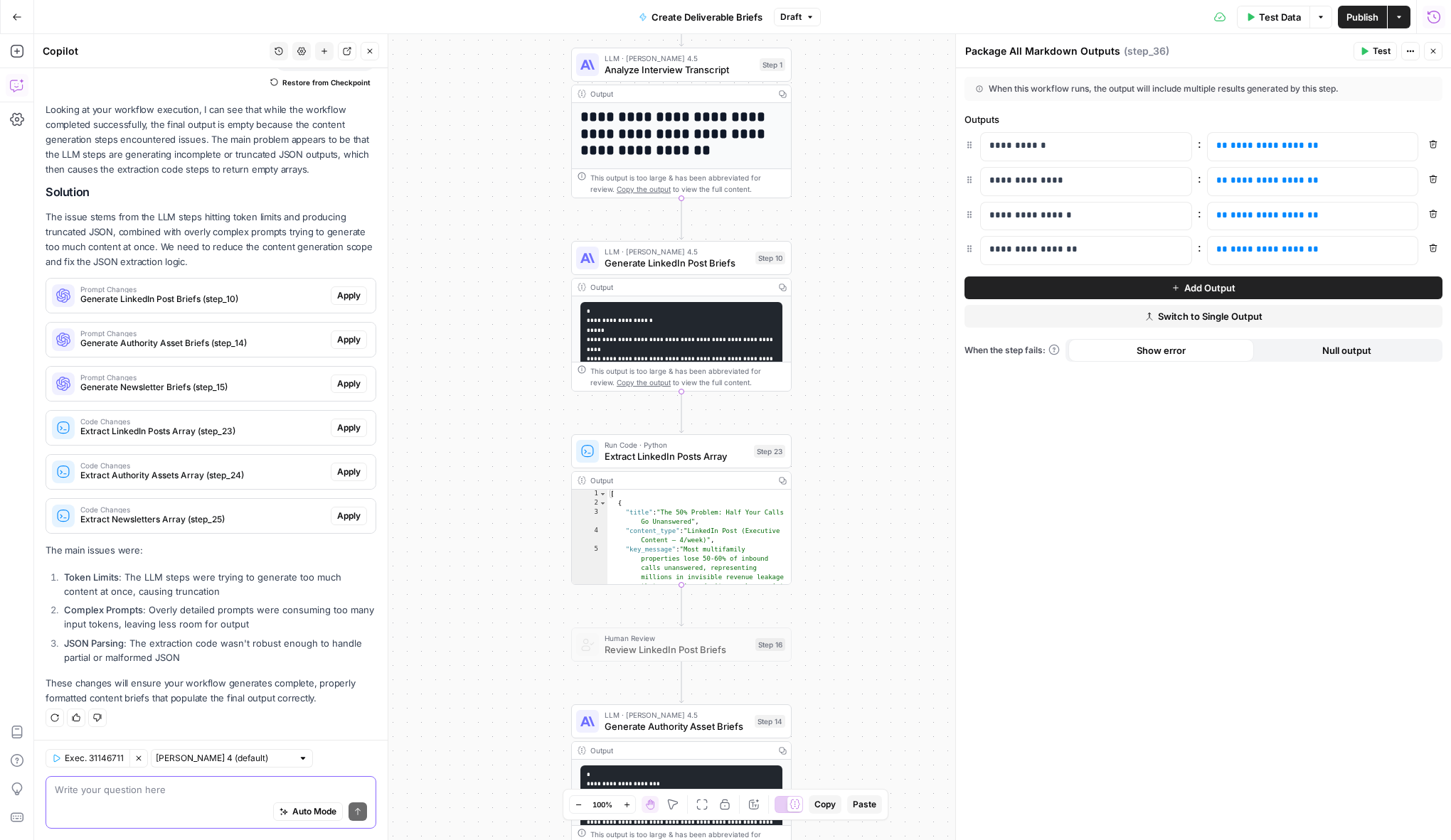
drag, startPoint x: 889, startPoint y: 263, endPoint x: 886, endPoint y: 541, distance: 278.0
click at [886, 541] on div "**********" at bounding box center [743, 438] width 1417 height 807
click at [656, 425] on div at bounding box center [657, 425] width 18 height 10
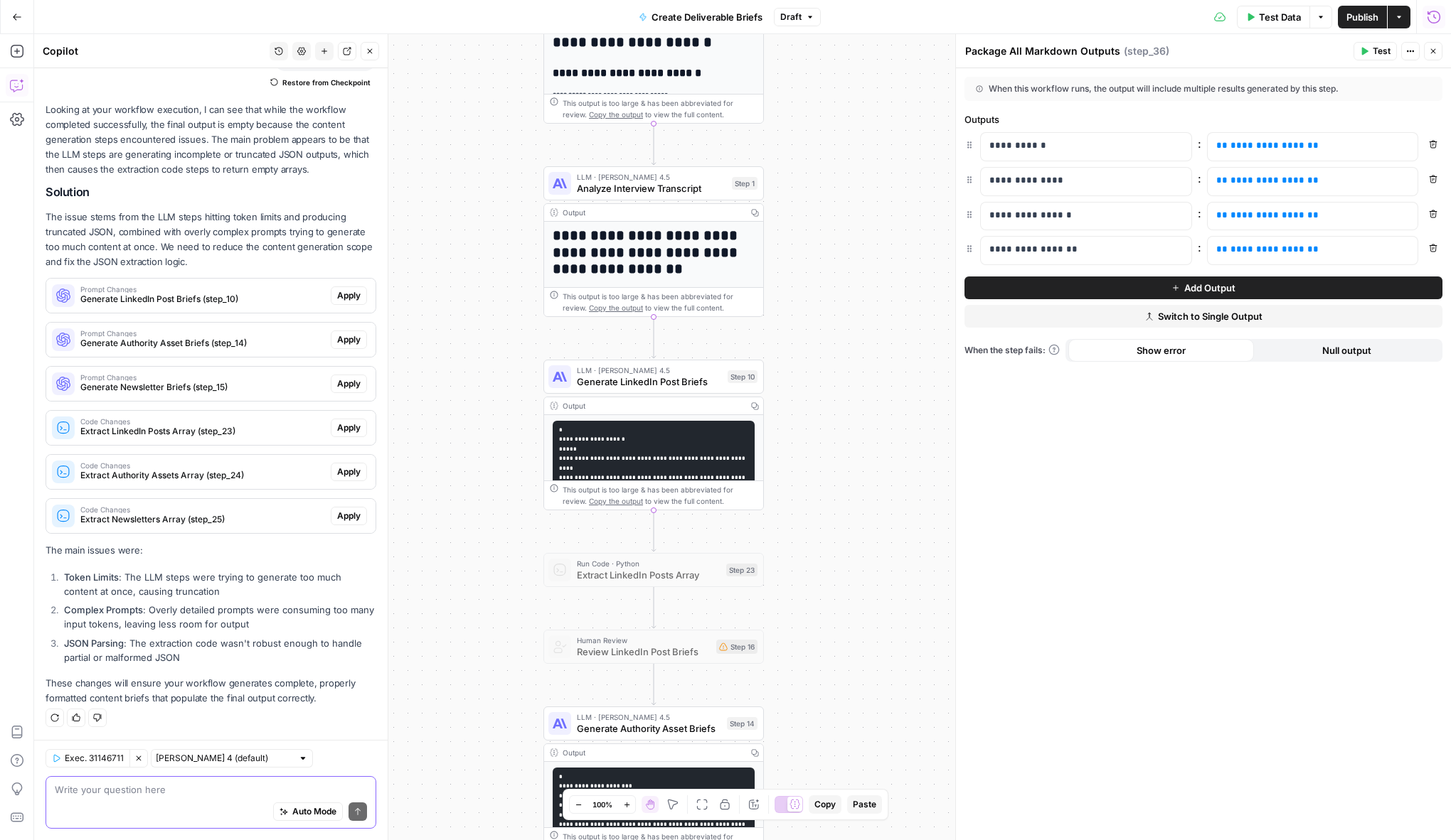
drag, startPoint x: 899, startPoint y: 334, endPoint x: 874, endPoint y: 430, distance: 99.2
click at [874, 430] on div "**********" at bounding box center [743, 438] width 1417 height 807
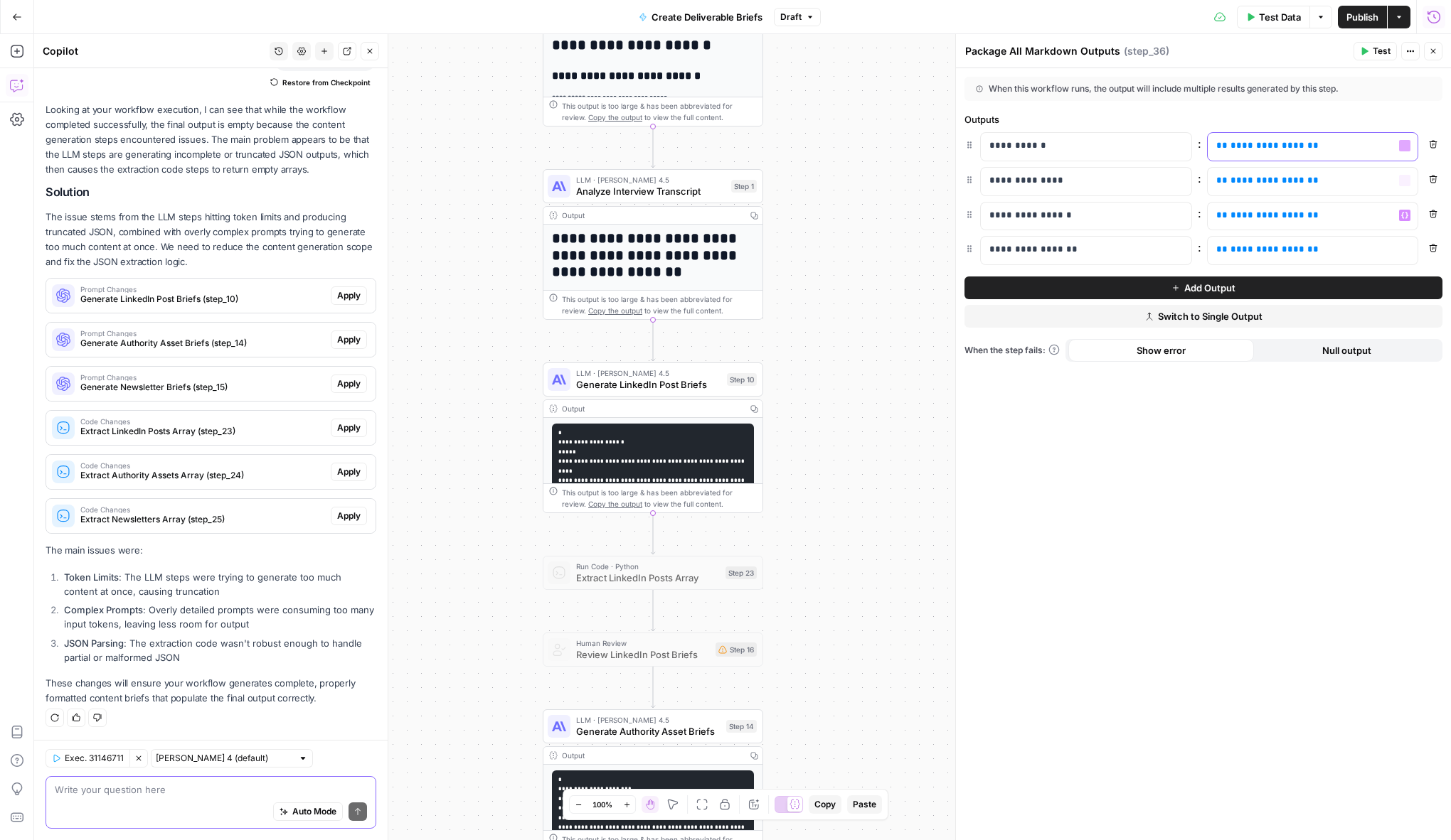
click at [1232, 150] on p "**********" at bounding box center [1312, 146] width 194 height 14
click at [1232, 189] on div "**********" at bounding box center [1300, 182] width 188 height 28
click at [1232, 223] on div "**********" at bounding box center [1300, 216] width 188 height 28
click at [1232, 245] on p "**********" at bounding box center [1312, 250] width 194 height 14
click at [1232, 189] on div "To enrich screen reader interactions, please activate Accessibility in Grammarl…" at bounding box center [1300, 182] width 188 height 28
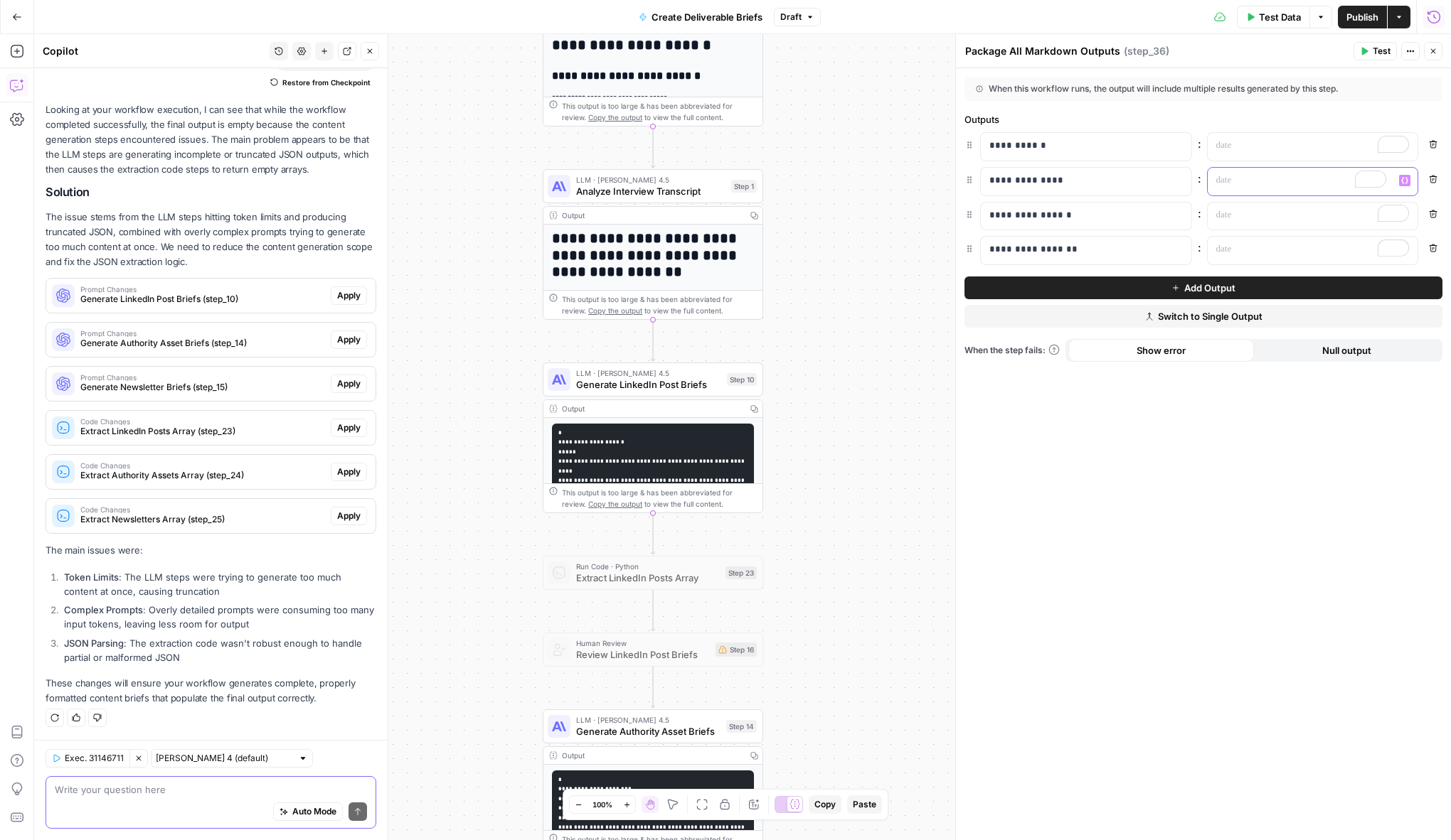
click at [1232, 183] on icon "button" at bounding box center [1404, 180] width 7 height 7
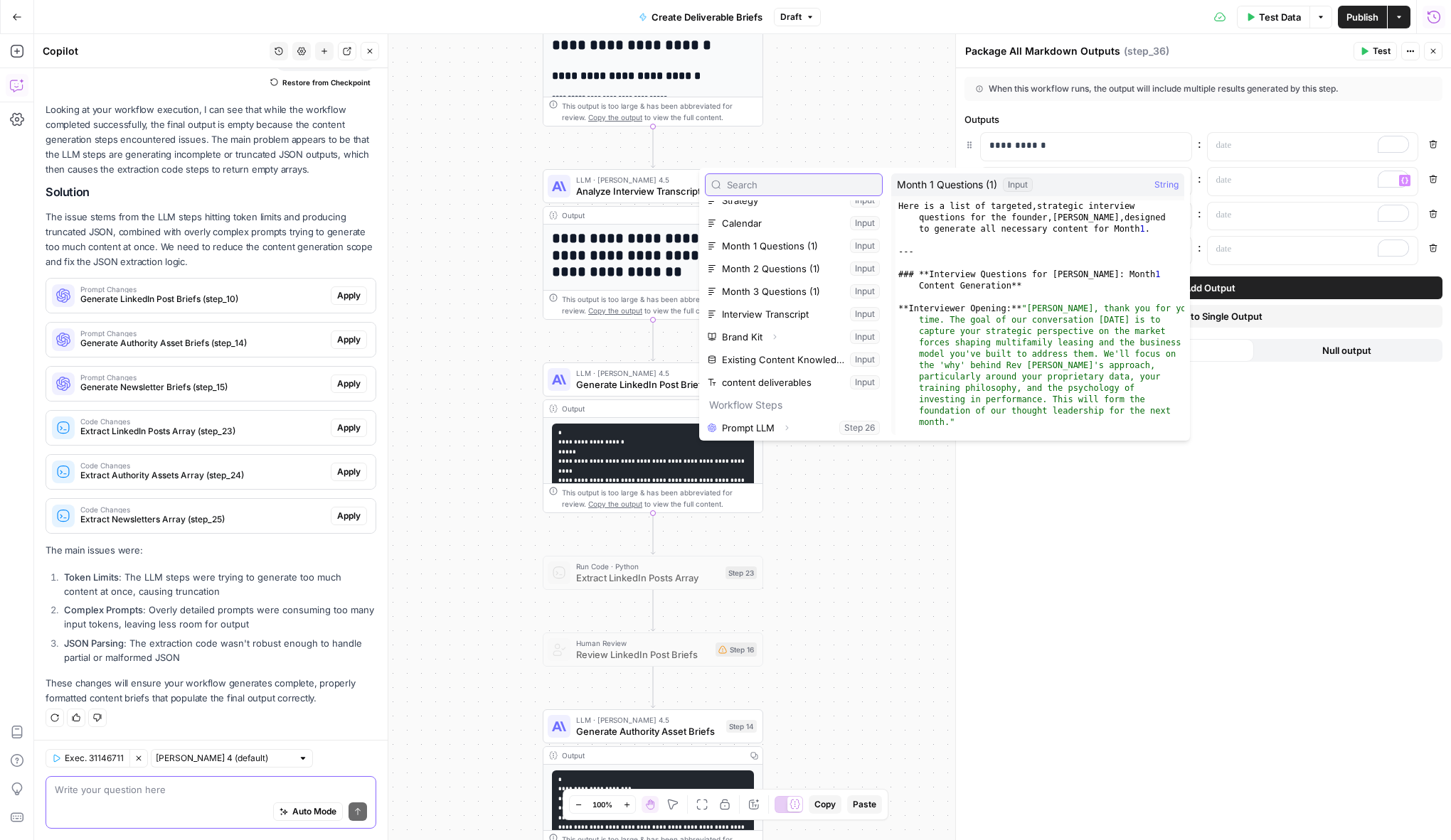
scroll to position [198, 0]
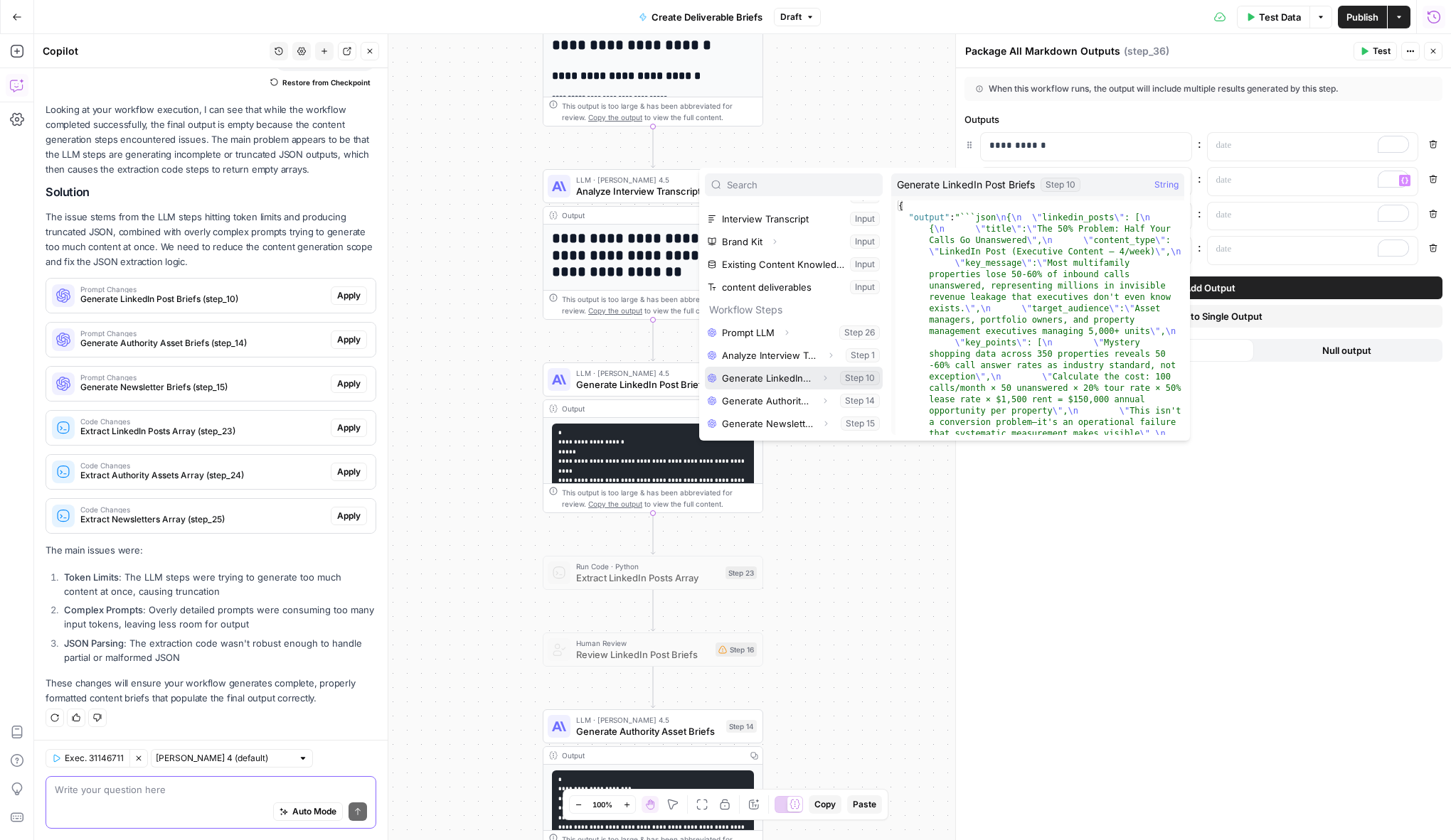
click at [825, 377] on icon "button" at bounding box center [824, 378] width 9 height 9
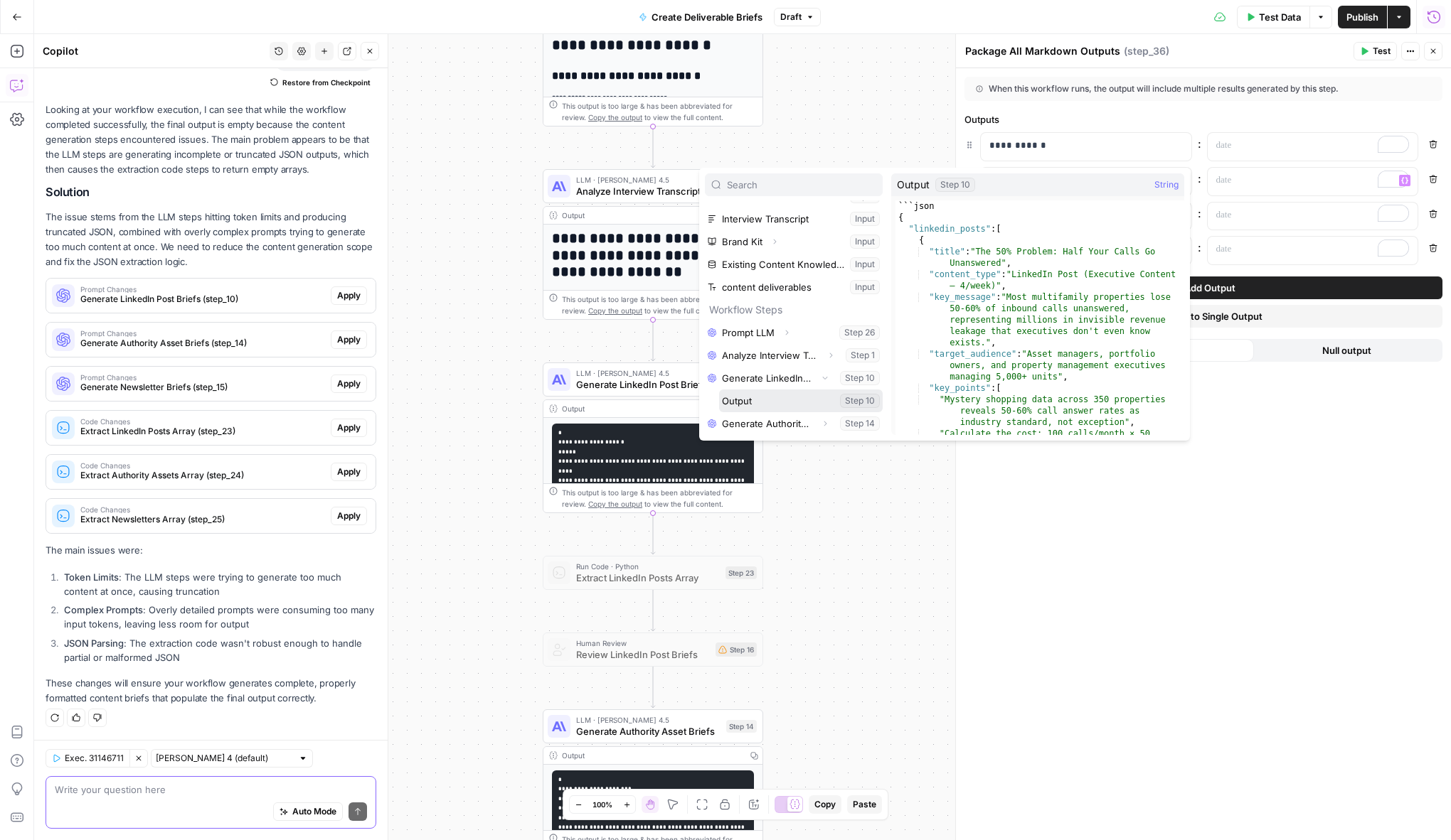
click at [790, 406] on button "Select variable Output" at bounding box center [801, 400] width 163 height 23
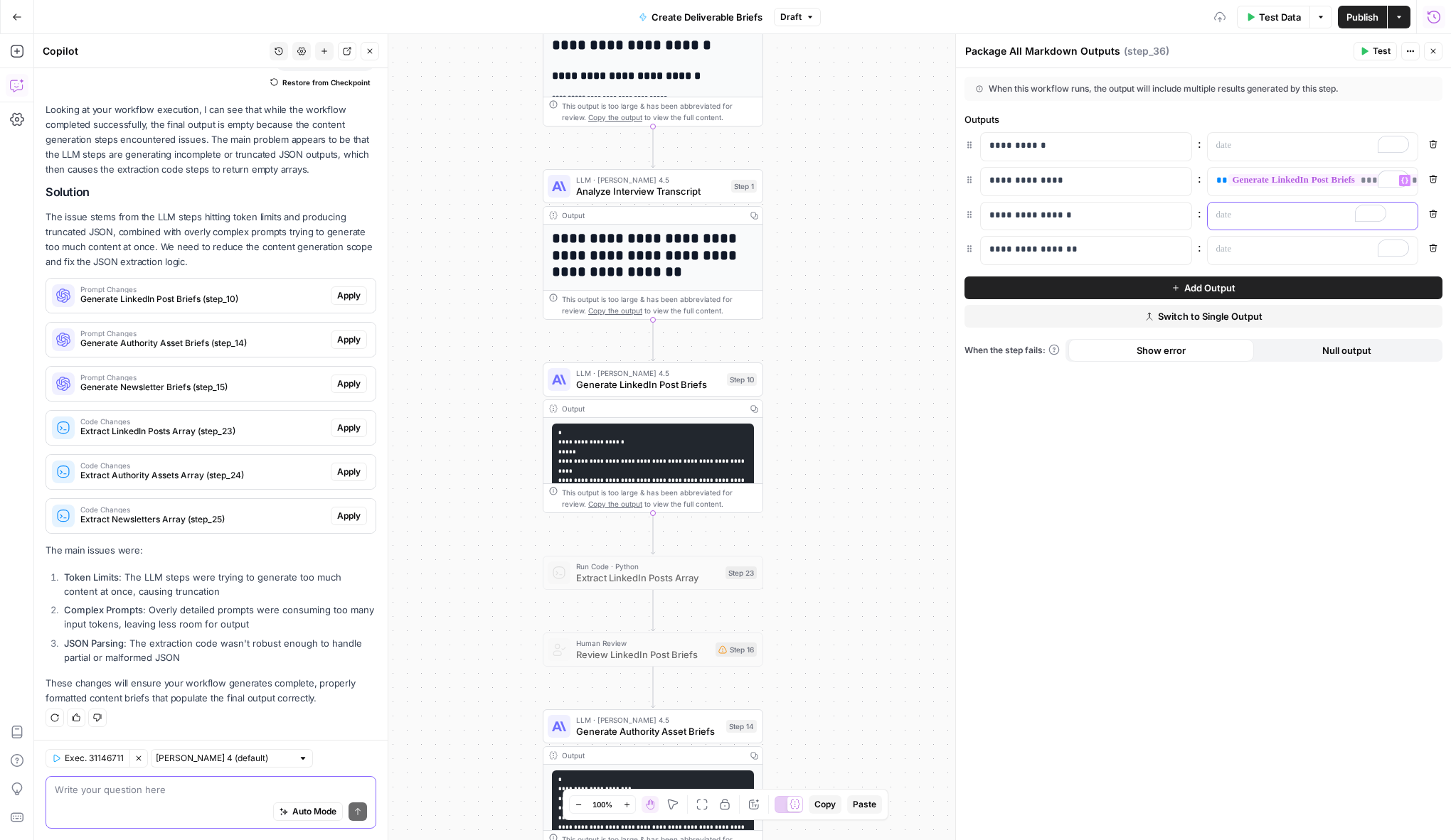
click at [1232, 219] on p "To enrich screen reader interactions, please activate Accessibility in Grammarl…" at bounding box center [1300, 215] width 170 height 14
click at [1232, 212] on button "Variables Menu" at bounding box center [1405, 215] width 12 height 12
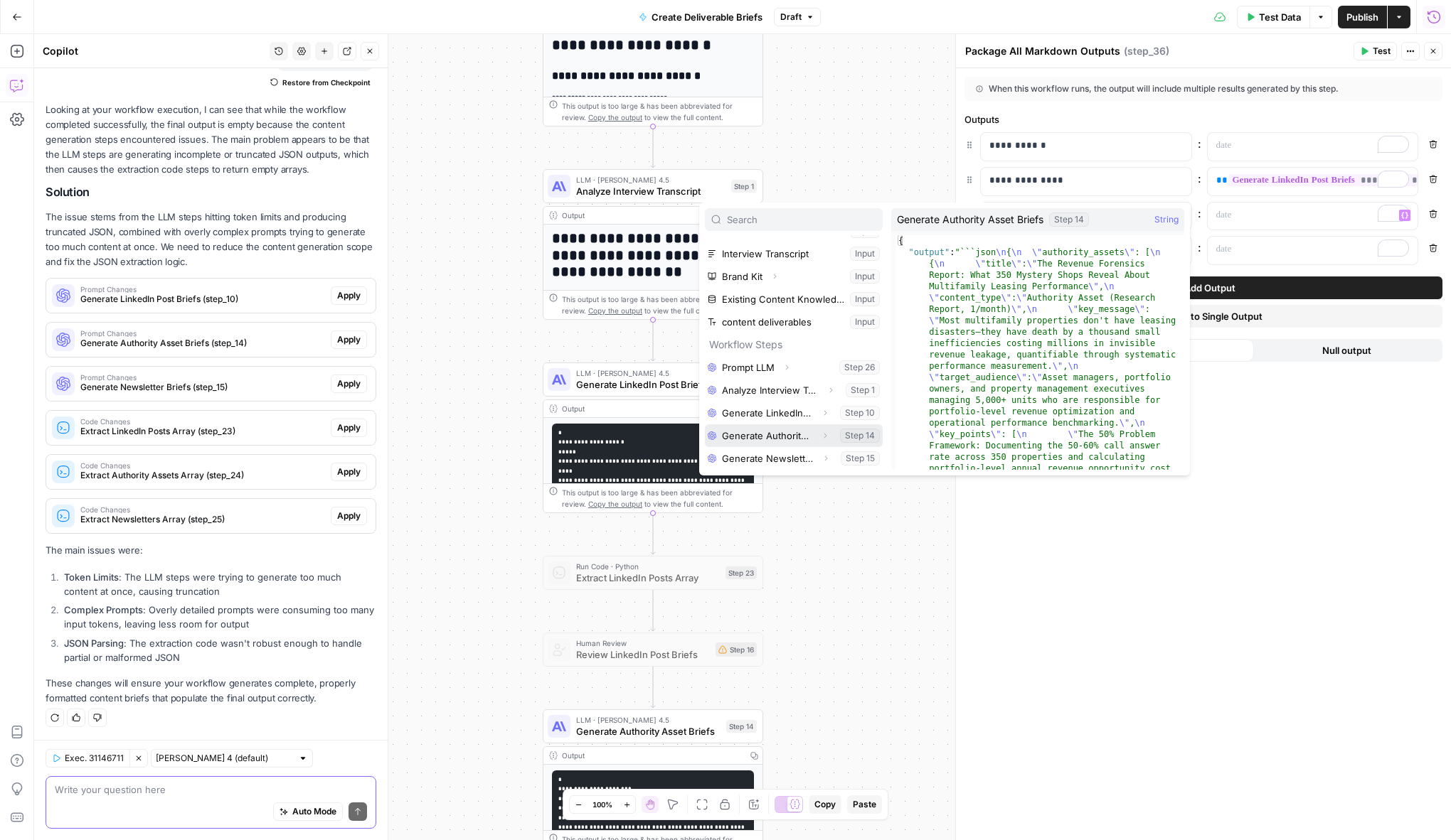
click at [824, 435] on icon "button" at bounding box center [824, 436] width 9 height 9
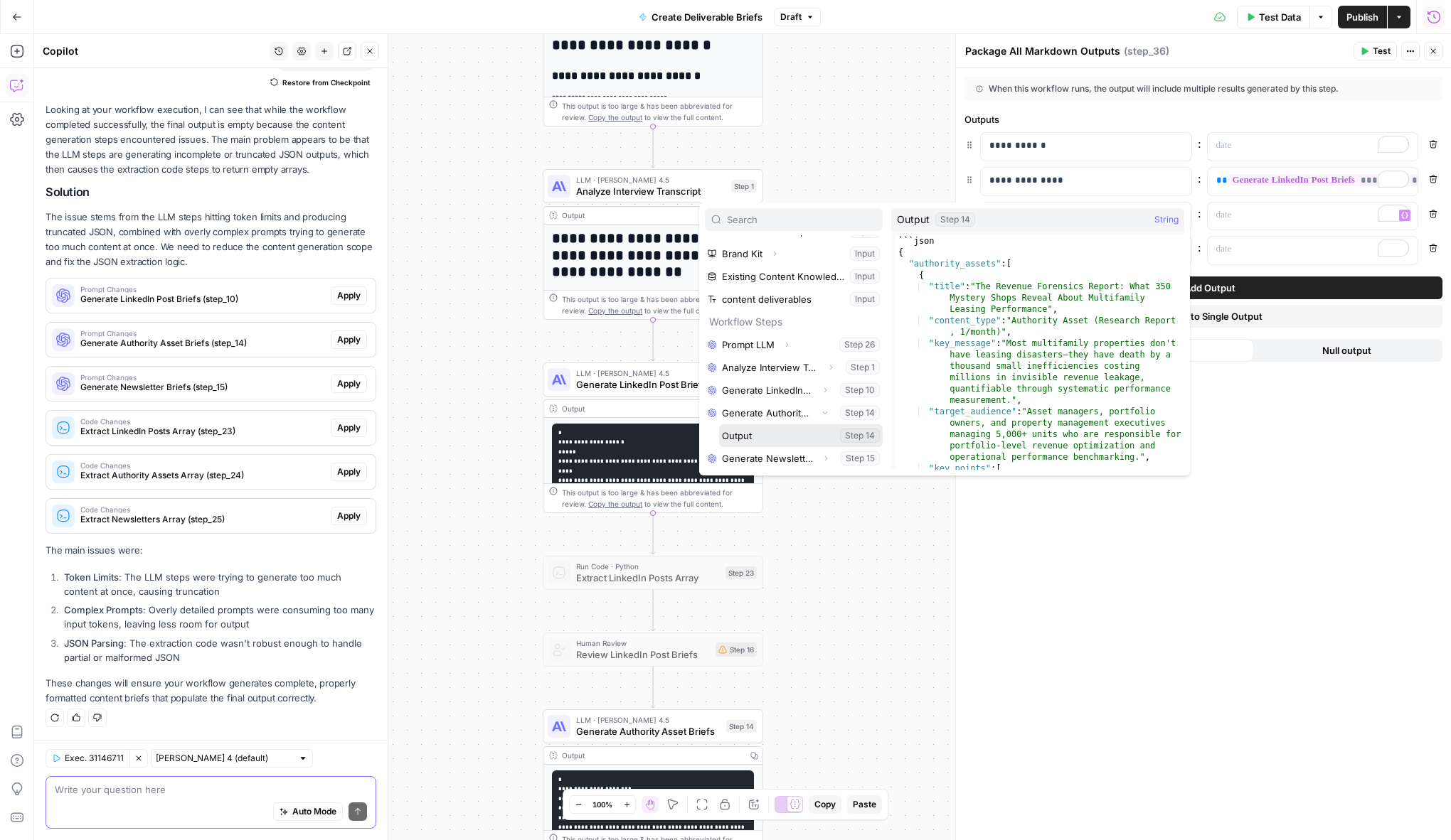
click at [784, 436] on button "Select variable Output" at bounding box center [801, 436] width 163 height 23
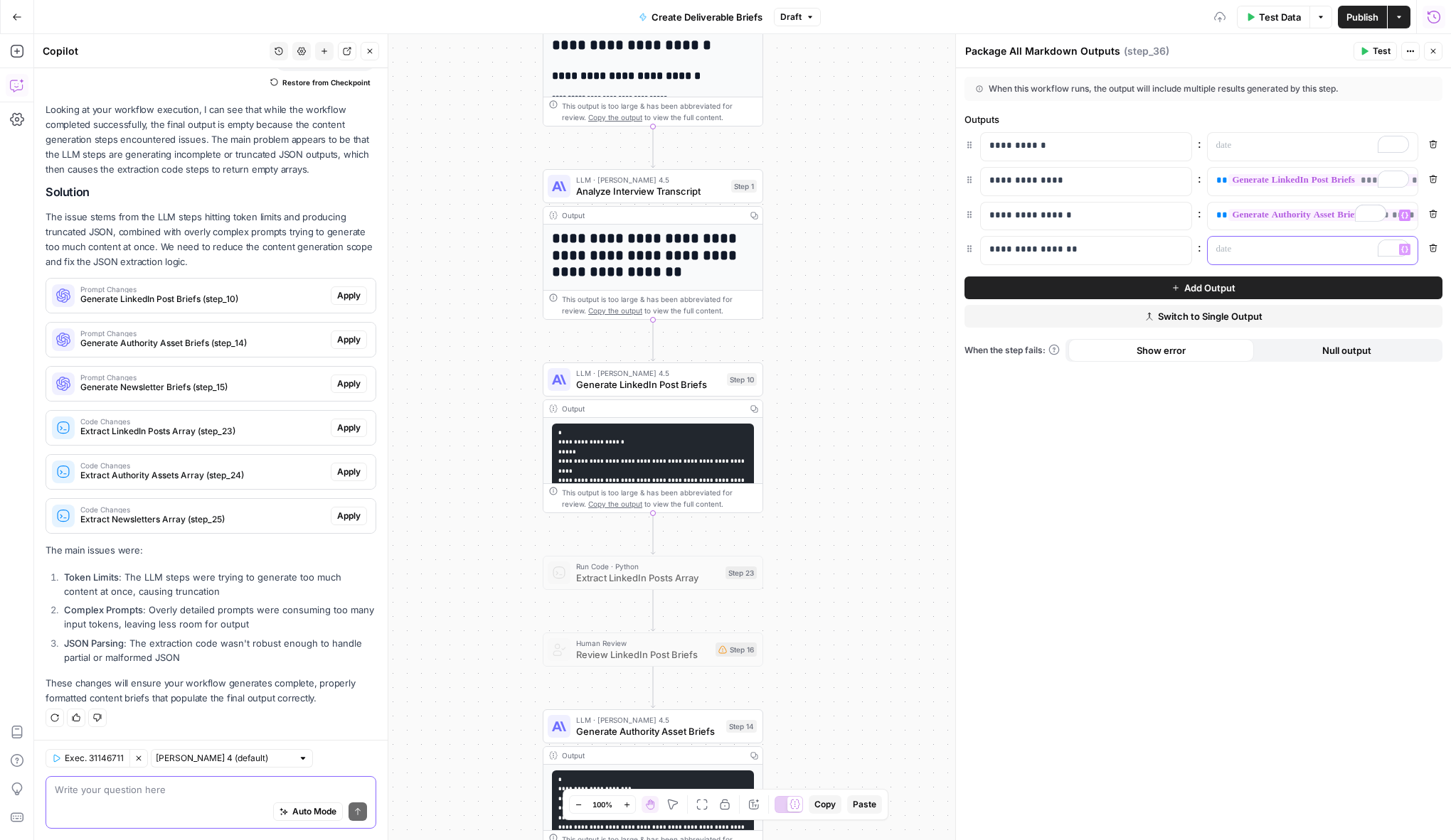
click at [1232, 249] on p "To enrich screen reader interactions, please activate Accessibility in Grammarl…" at bounding box center [1312, 250] width 194 height 14
click at [1232, 249] on div "“/” to reference Variables Menu" at bounding box center [1312, 251] width 211 height 28
click at [1232, 250] on span "Variables Menu" at bounding box center [1408, 250] width 1 height 1
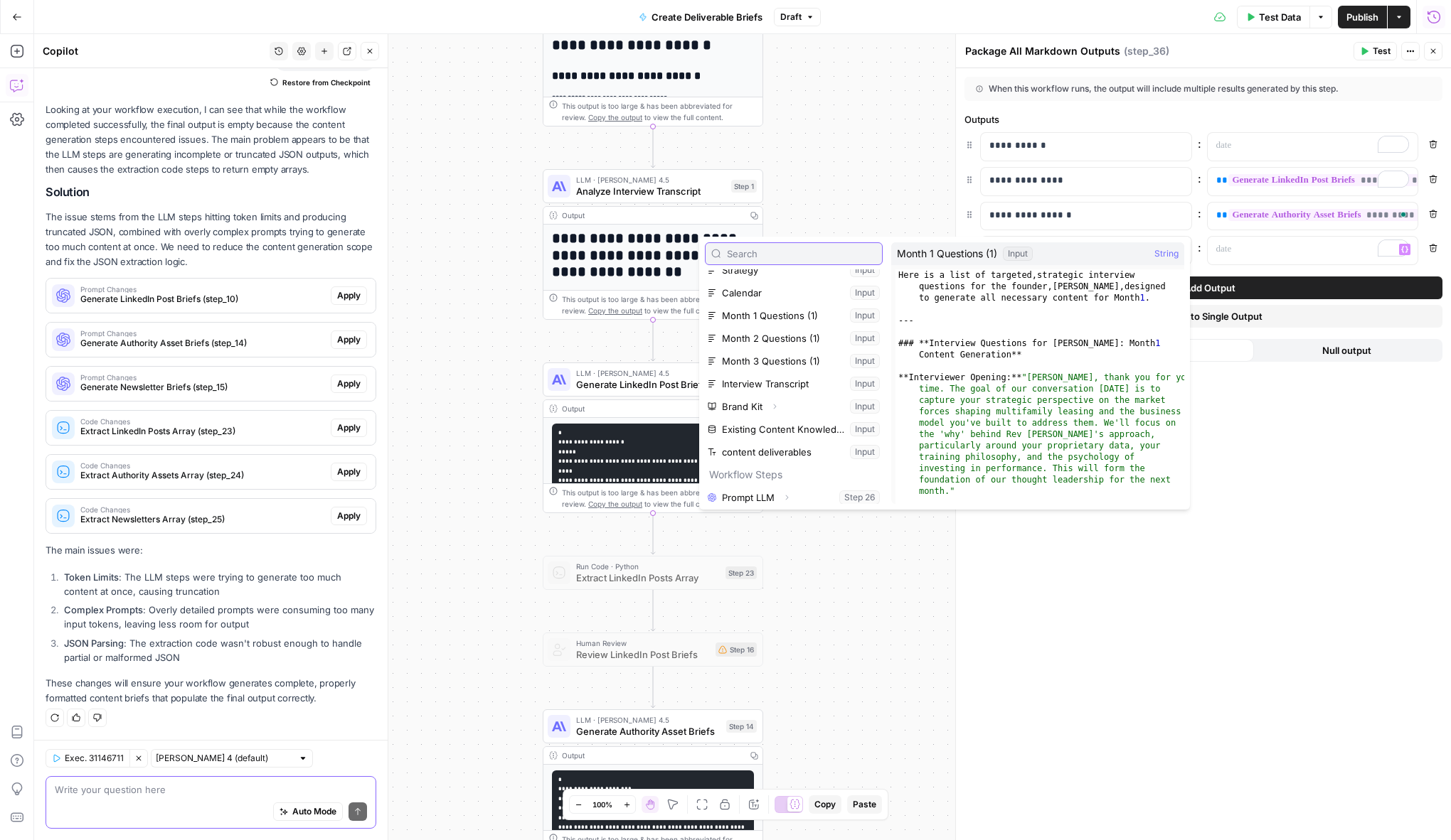
scroll to position [198, 0]
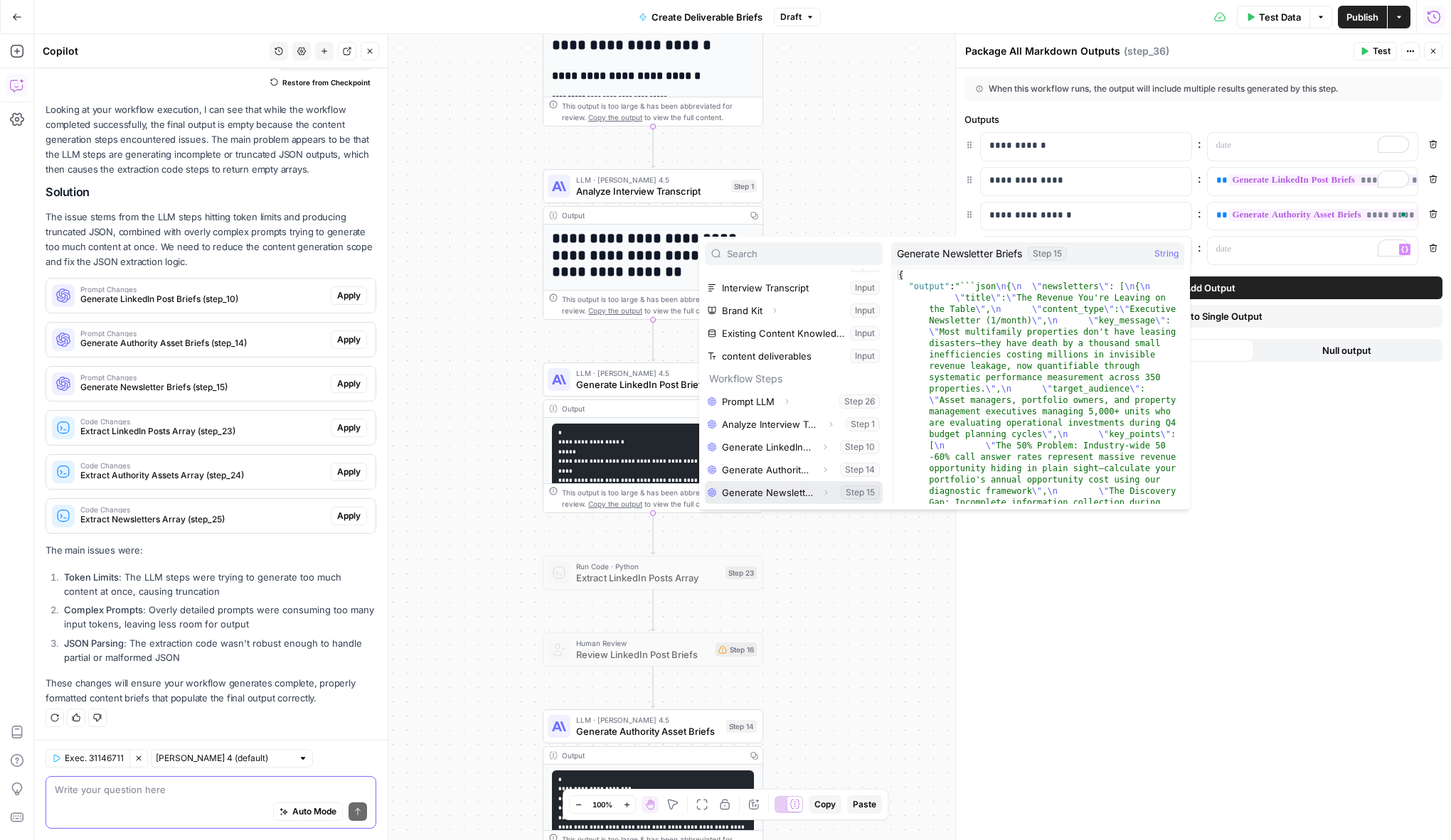
click at [822, 493] on icon "button" at bounding box center [825, 493] width 9 height 9
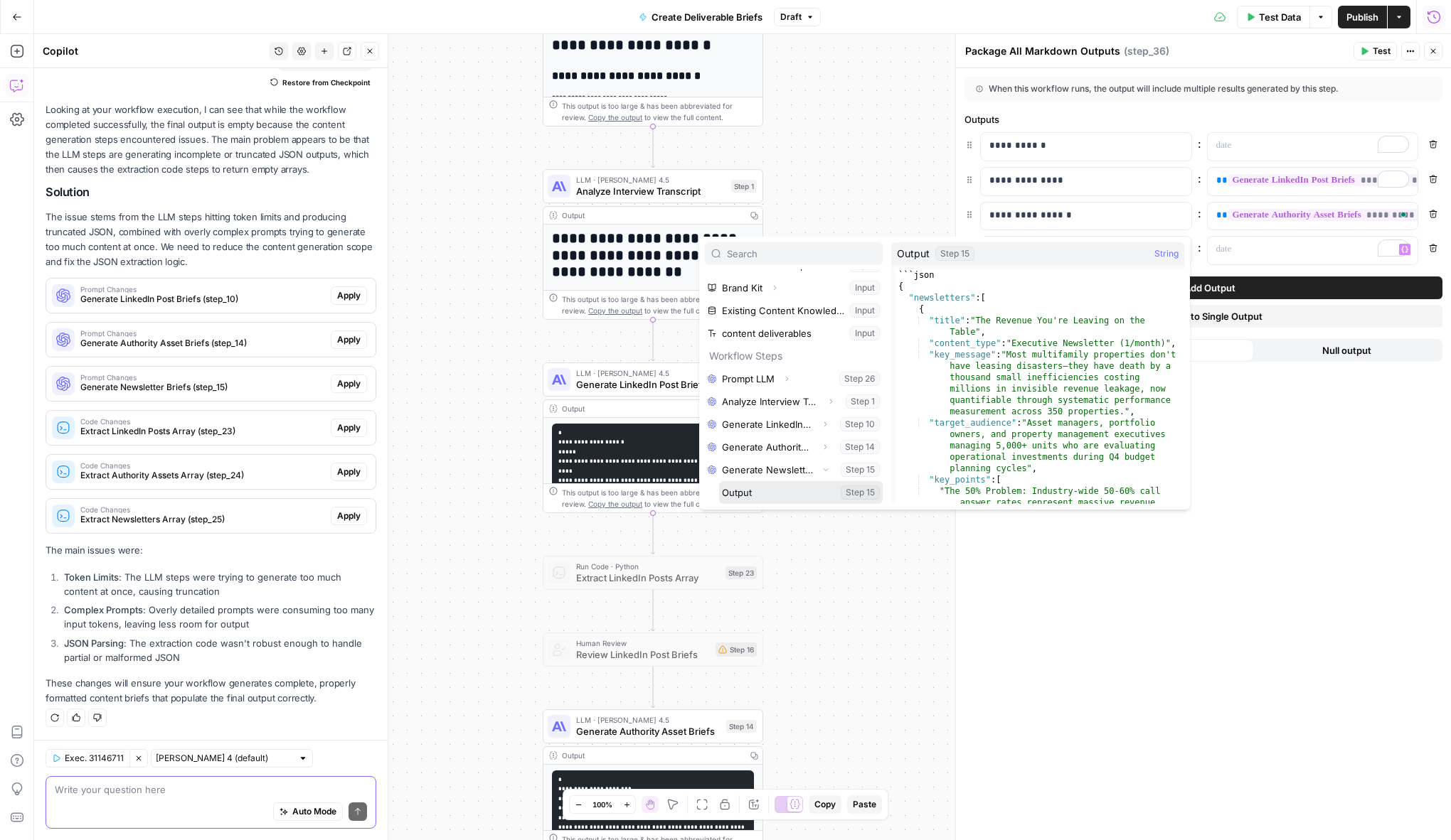
click at [776, 492] on button "Select variable Output" at bounding box center [801, 492] width 163 height 23
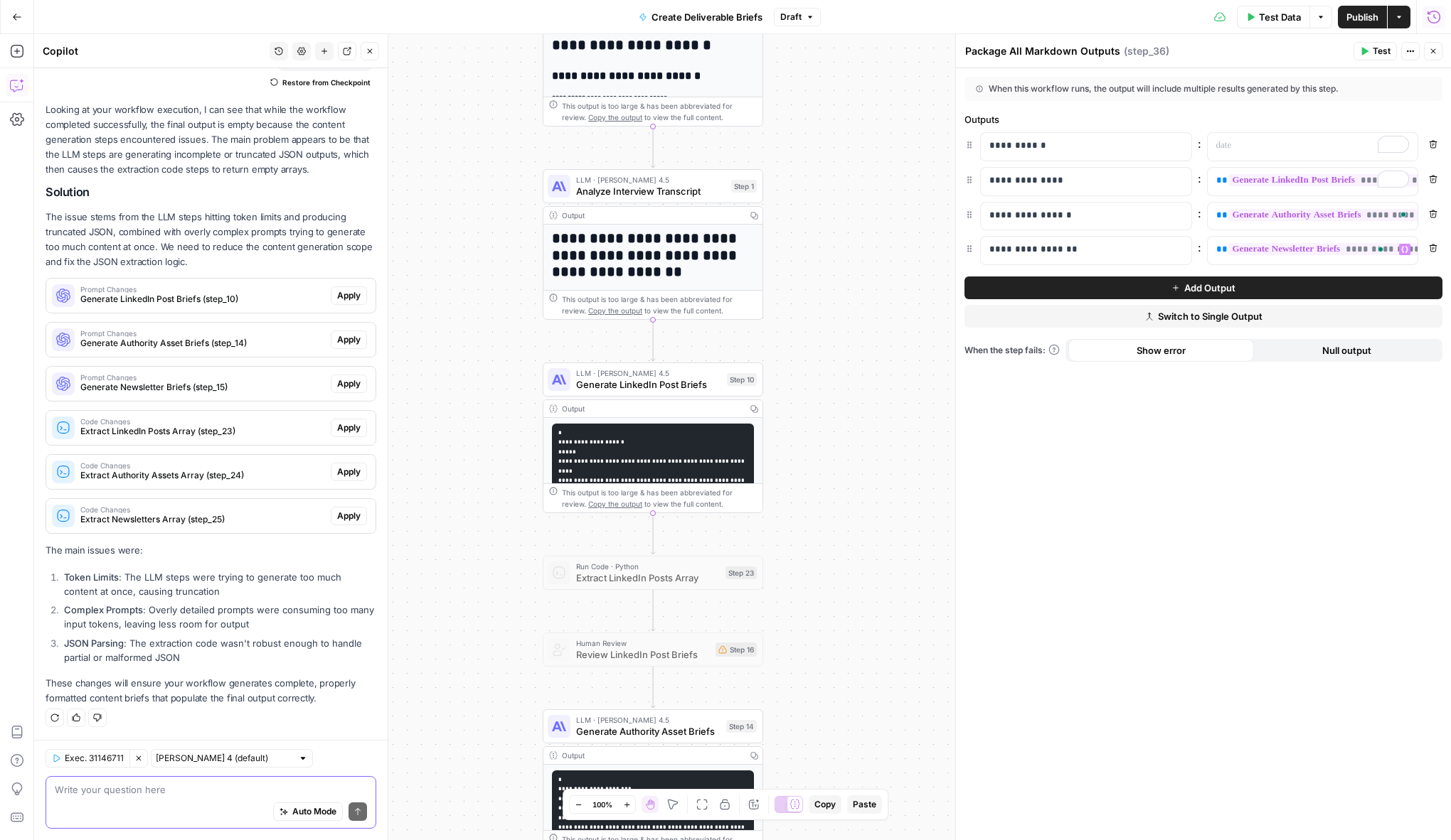
click at [1232, 25] on button "Publish" at bounding box center [1362, 17] width 49 height 23
click at [1232, 46] on button "Close" at bounding box center [1432, 51] width 19 height 19
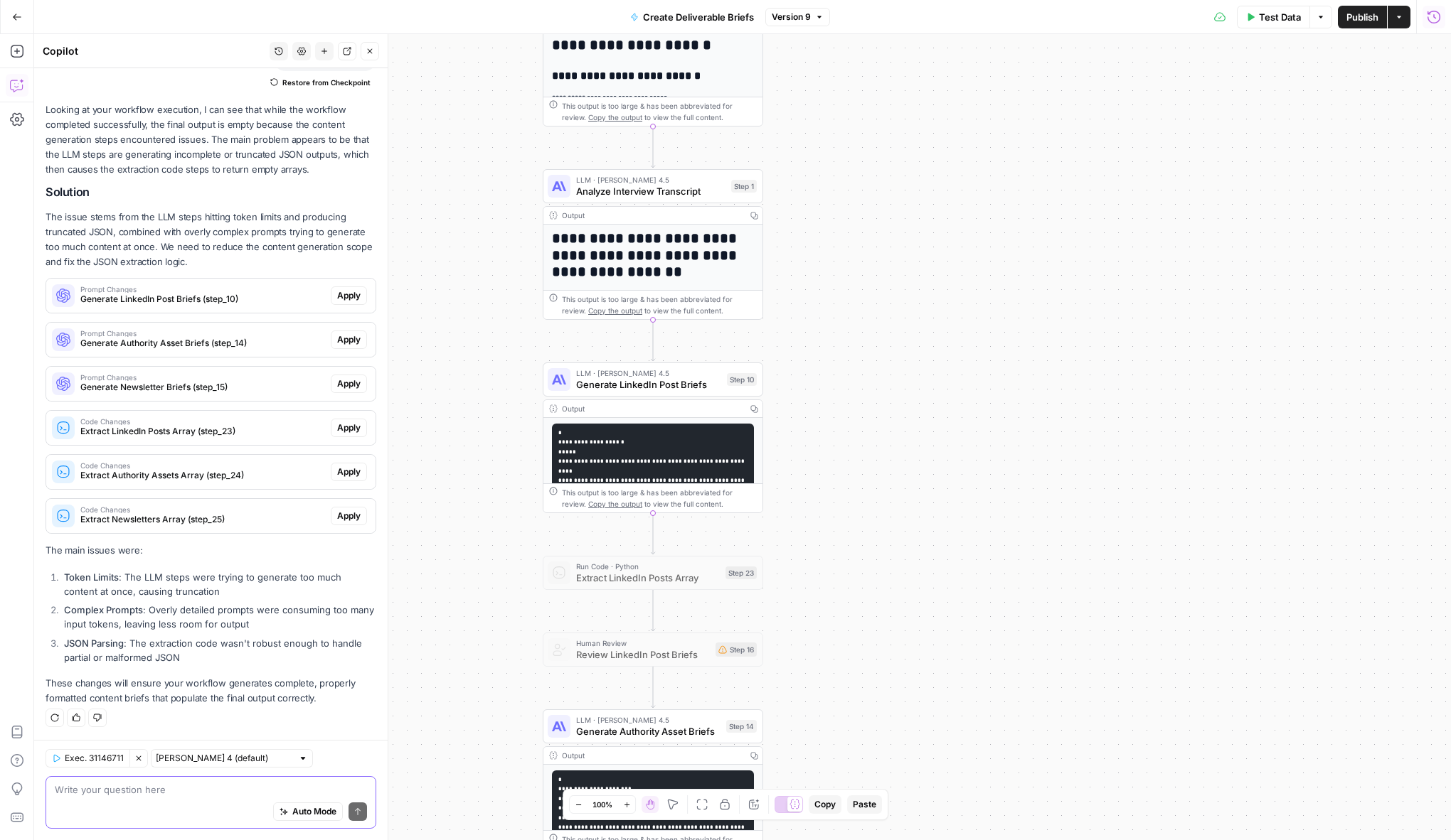
click at [1232, 29] on div "Test Data Options Publish Actions Run History" at bounding box center [1141, 17] width 622 height 33
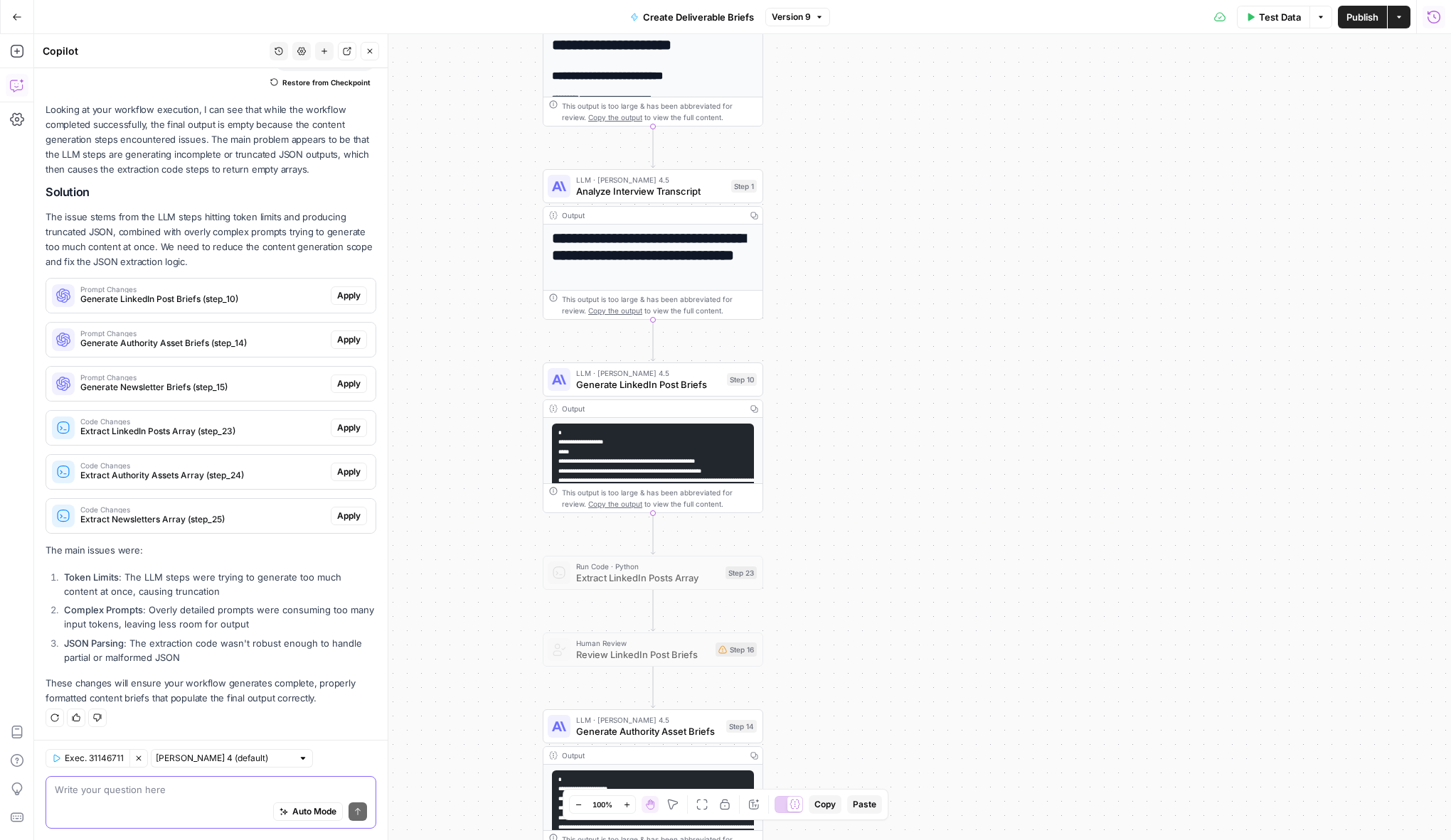
click at [1232, 13] on icon "button" at bounding box center [1433, 17] width 14 height 14
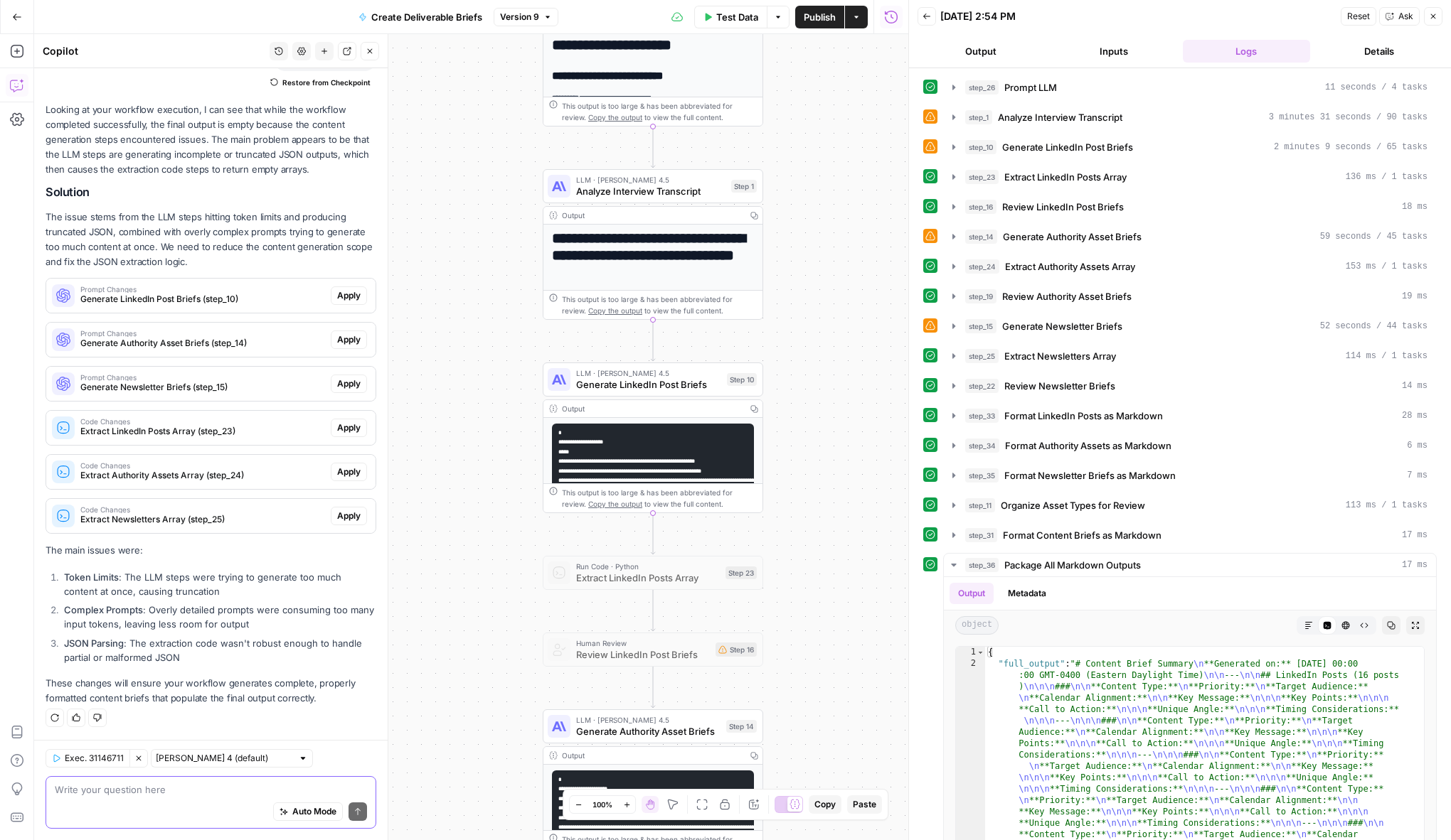
click at [1232, 9] on button "Close" at bounding box center [1432, 16] width 19 height 19
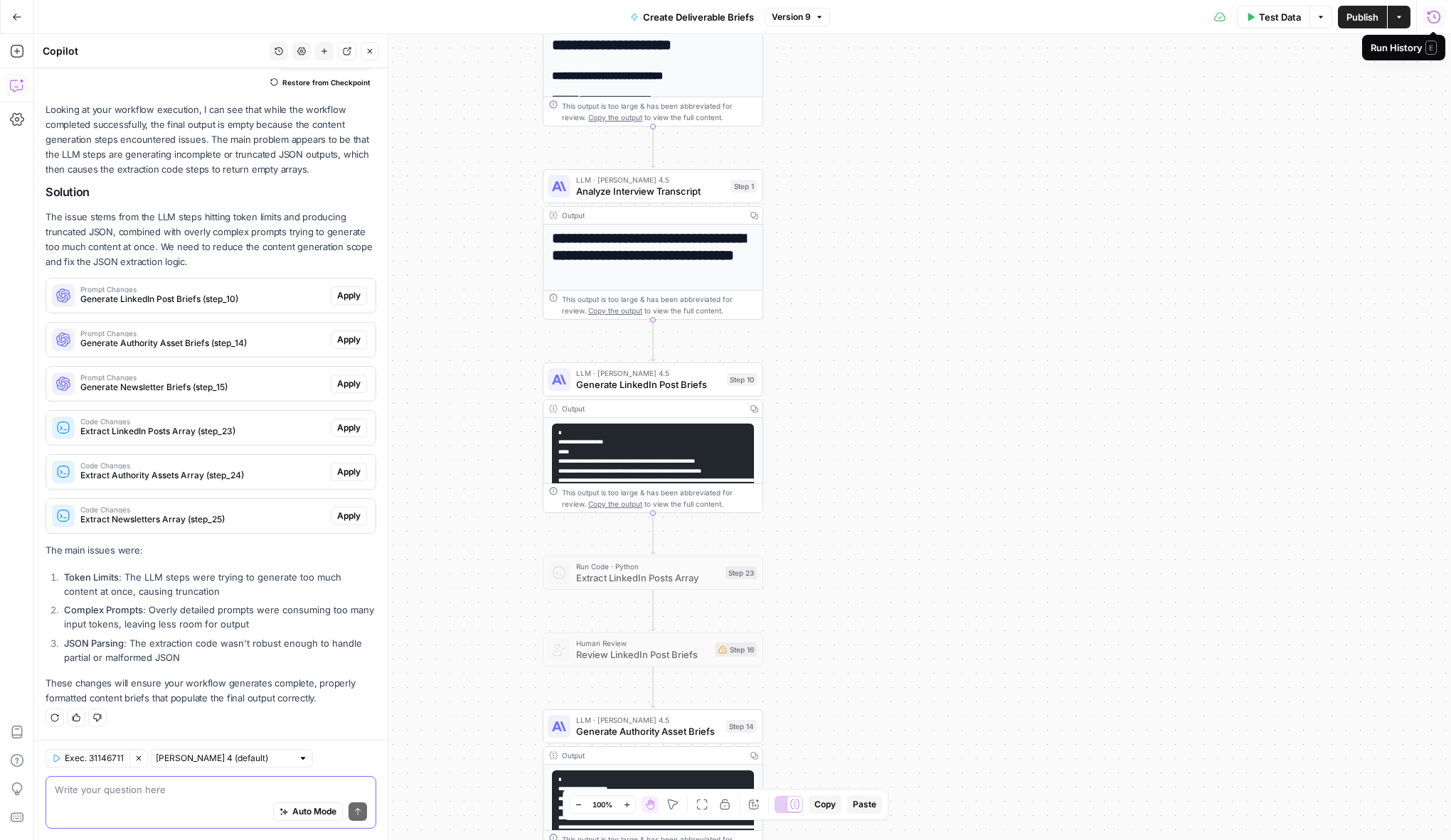
click at [1232, 19] on icon "button" at bounding box center [1433, 17] width 14 height 14
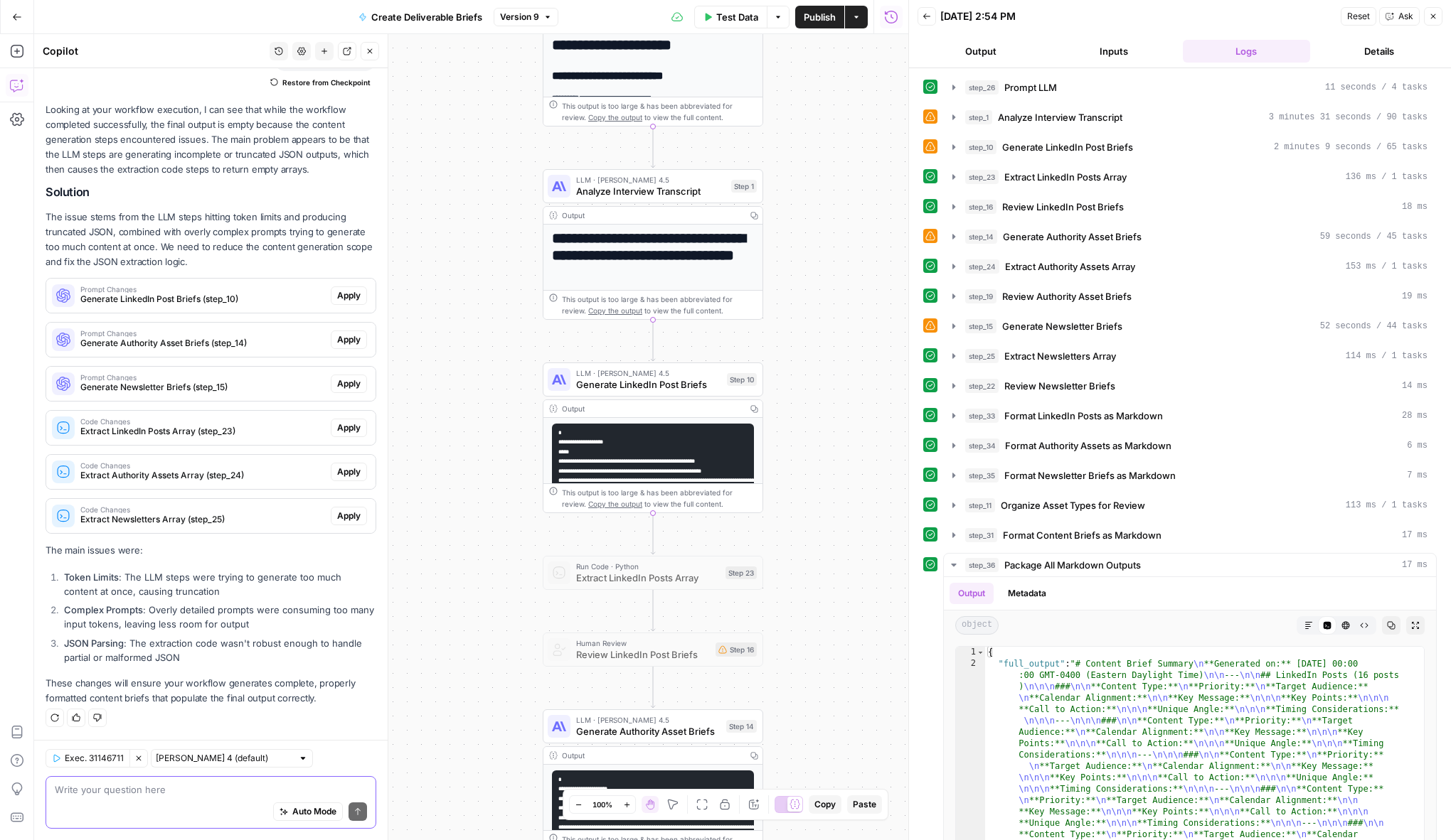
click at [925, 11] on button "Back" at bounding box center [927, 16] width 19 height 19
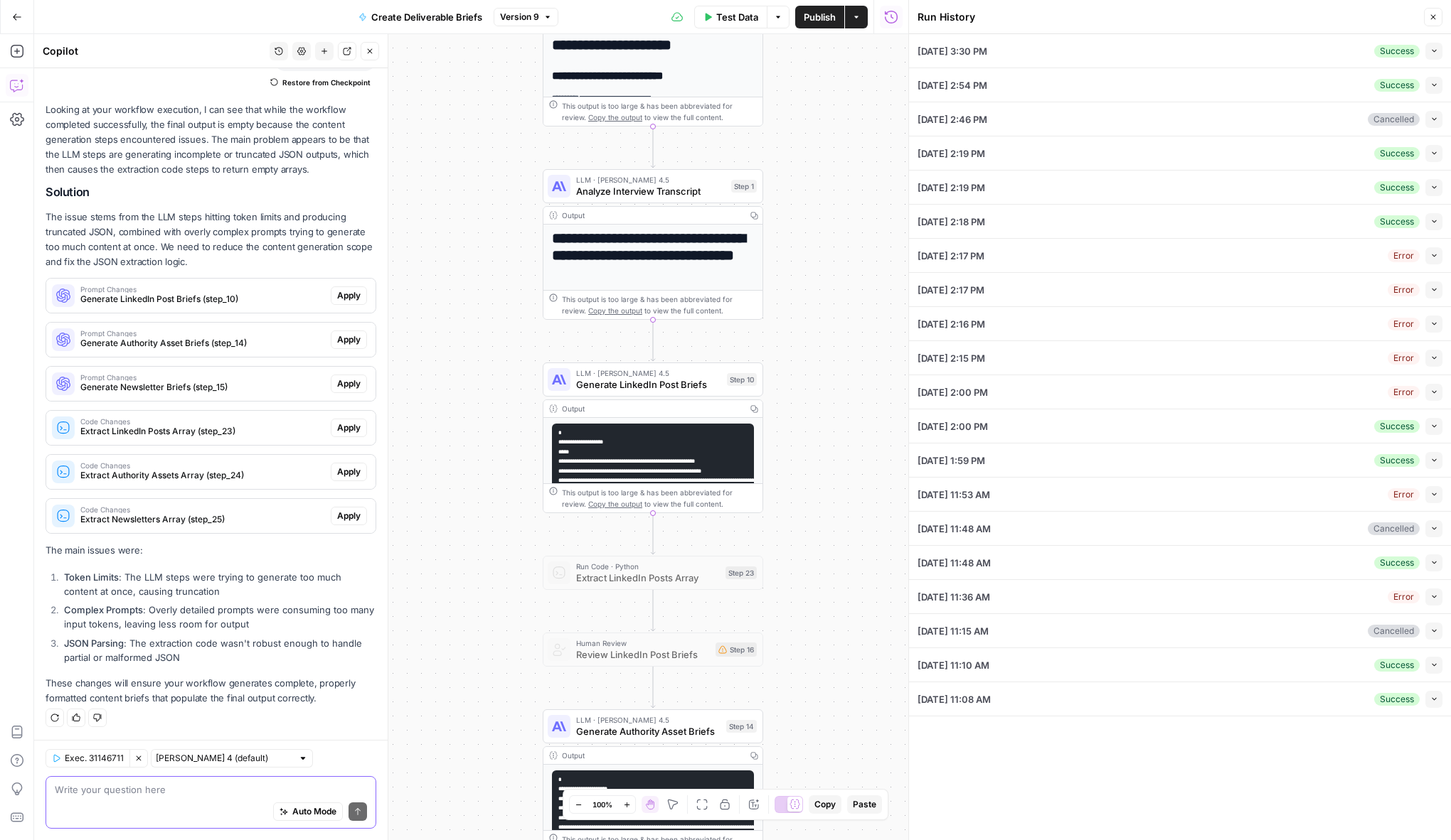
click at [1232, 52] on icon "button" at bounding box center [1434, 51] width 8 height 8
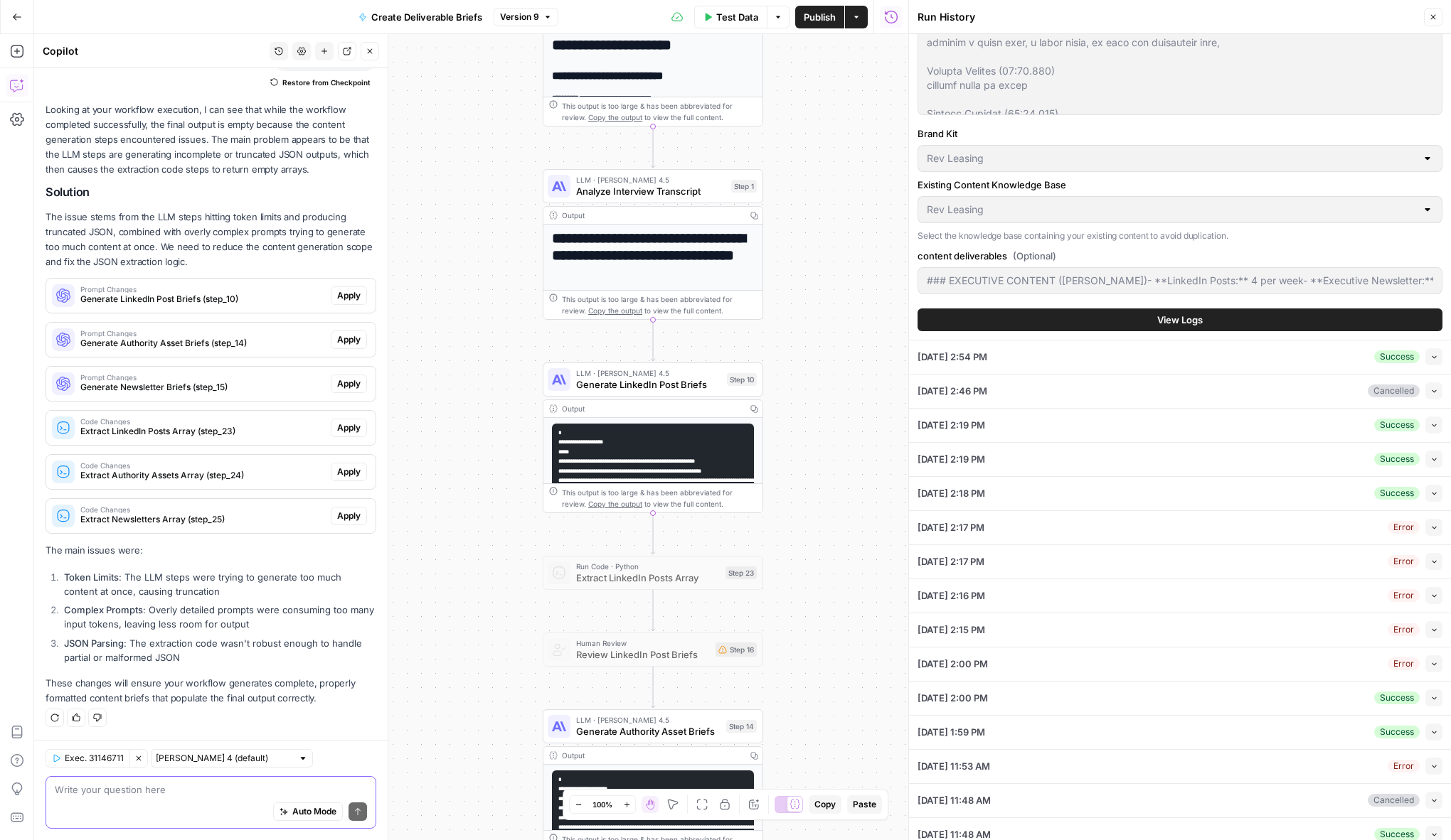
scroll to position [2036, 0]
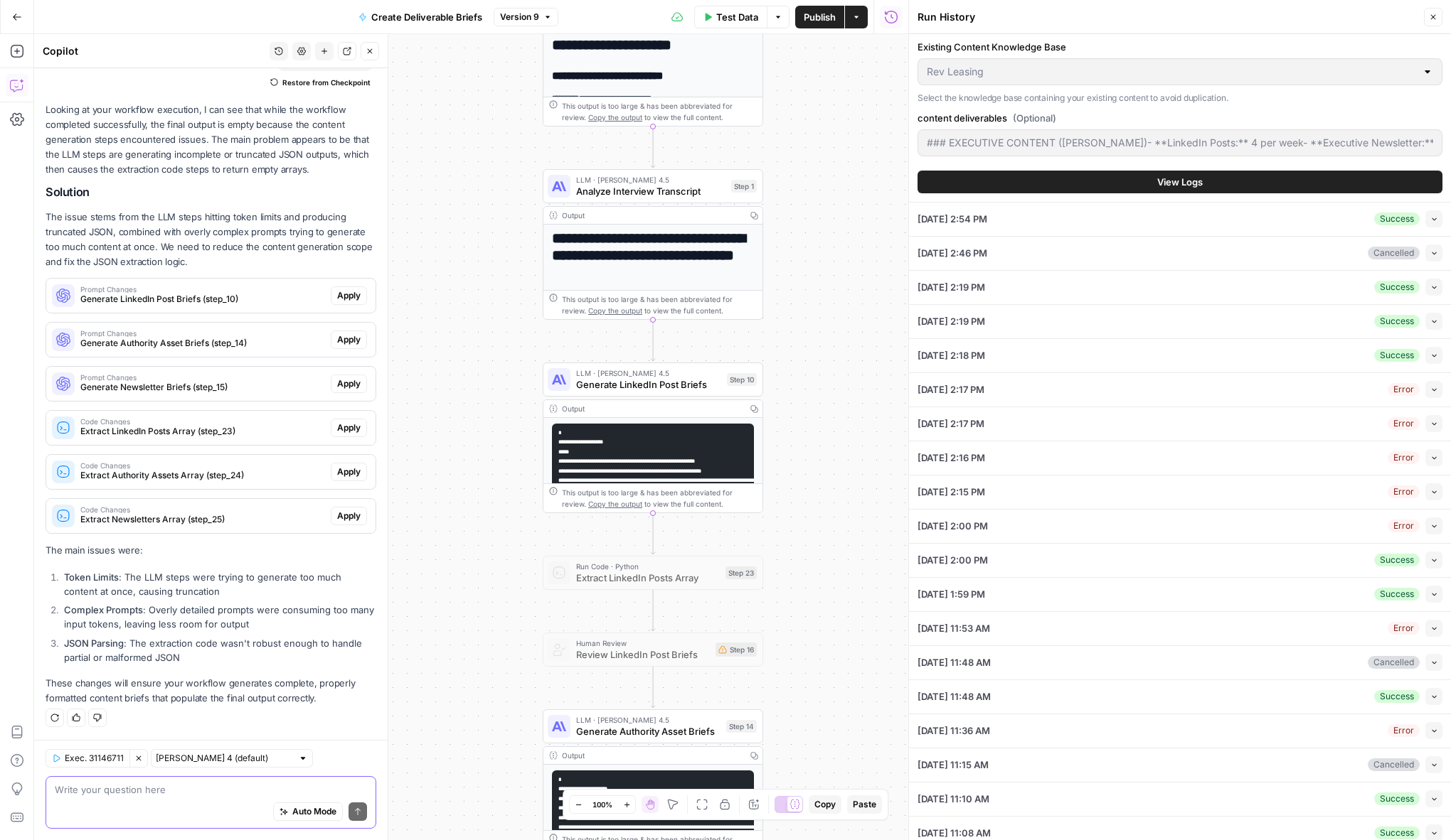
click at [1161, 186] on span "View Logs" at bounding box center [1179, 182] width 45 height 14
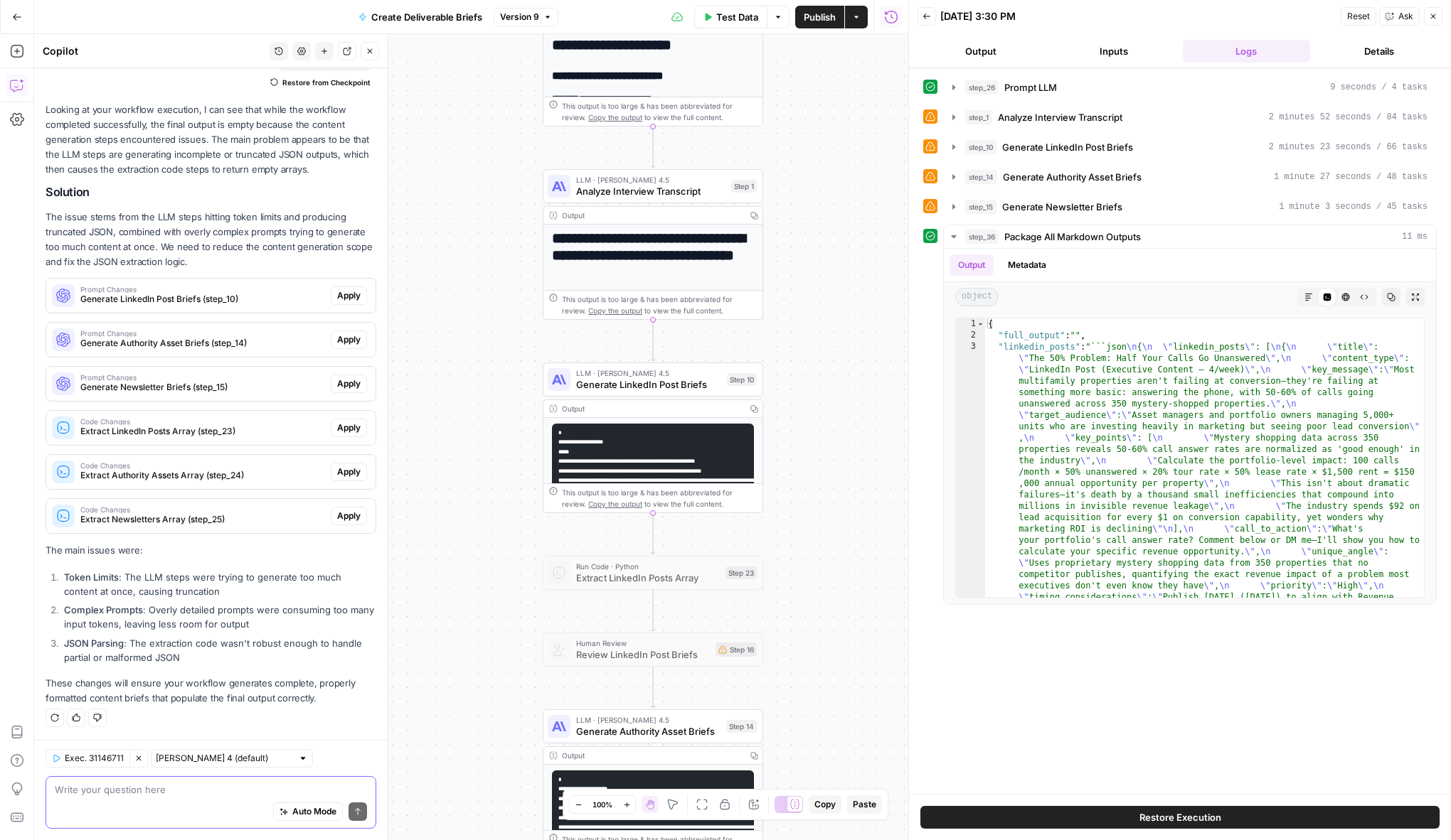
click at [145, 763] on button "Clear Selection" at bounding box center [139, 758] width 19 height 19
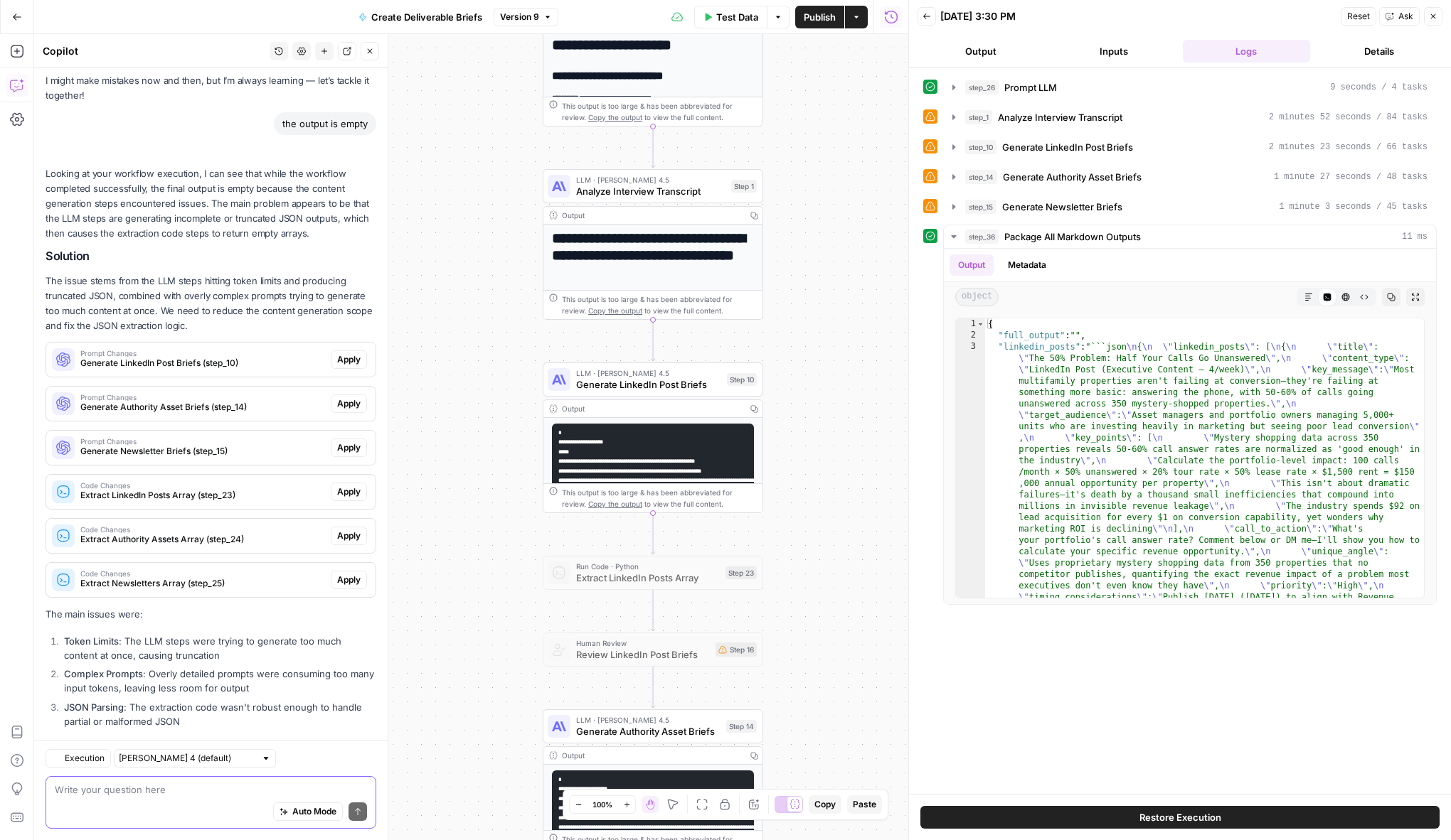
scroll to position [119, 0]
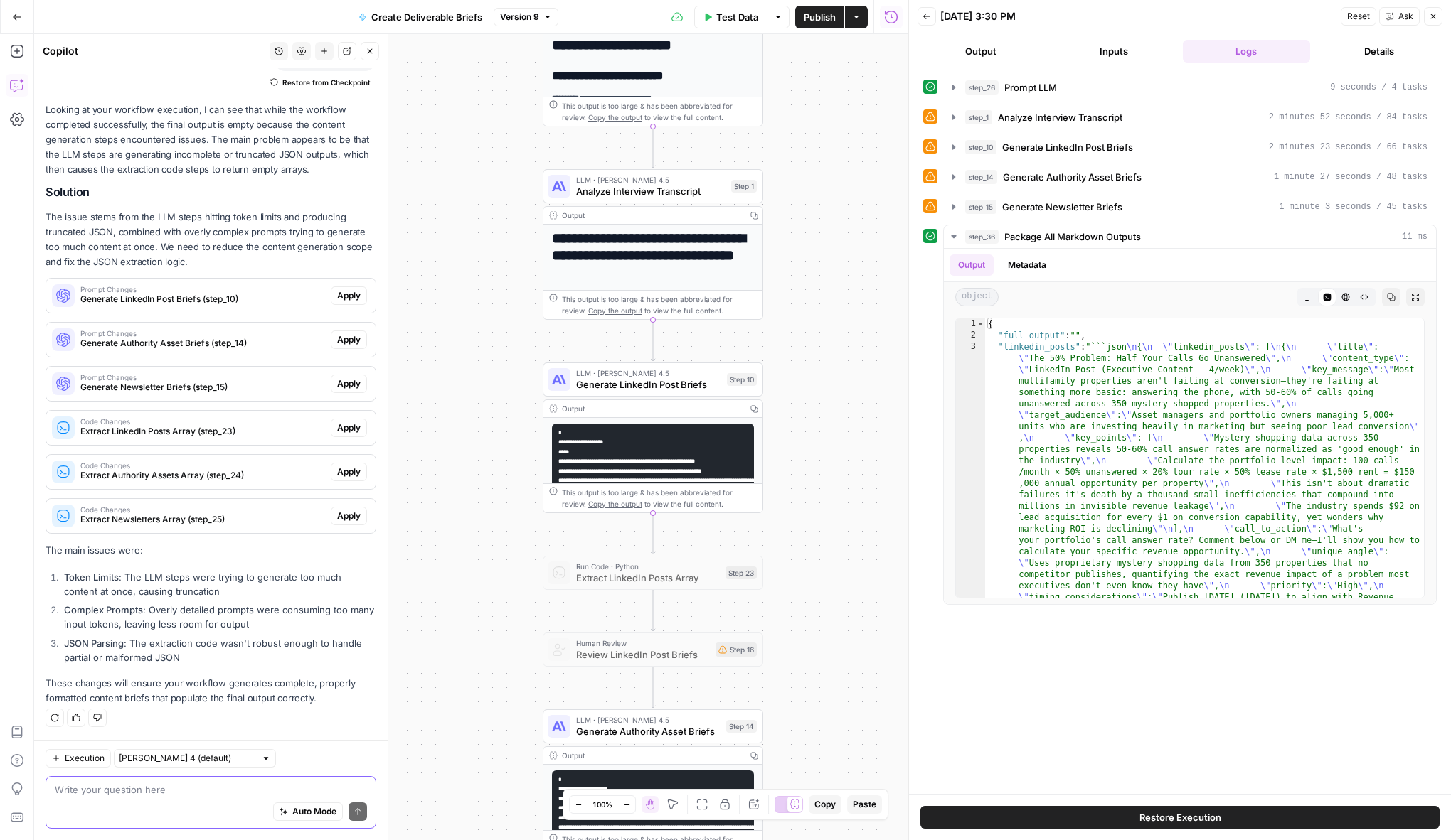
click at [1232, 25] on button "Ask" at bounding box center [1399, 16] width 40 height 19
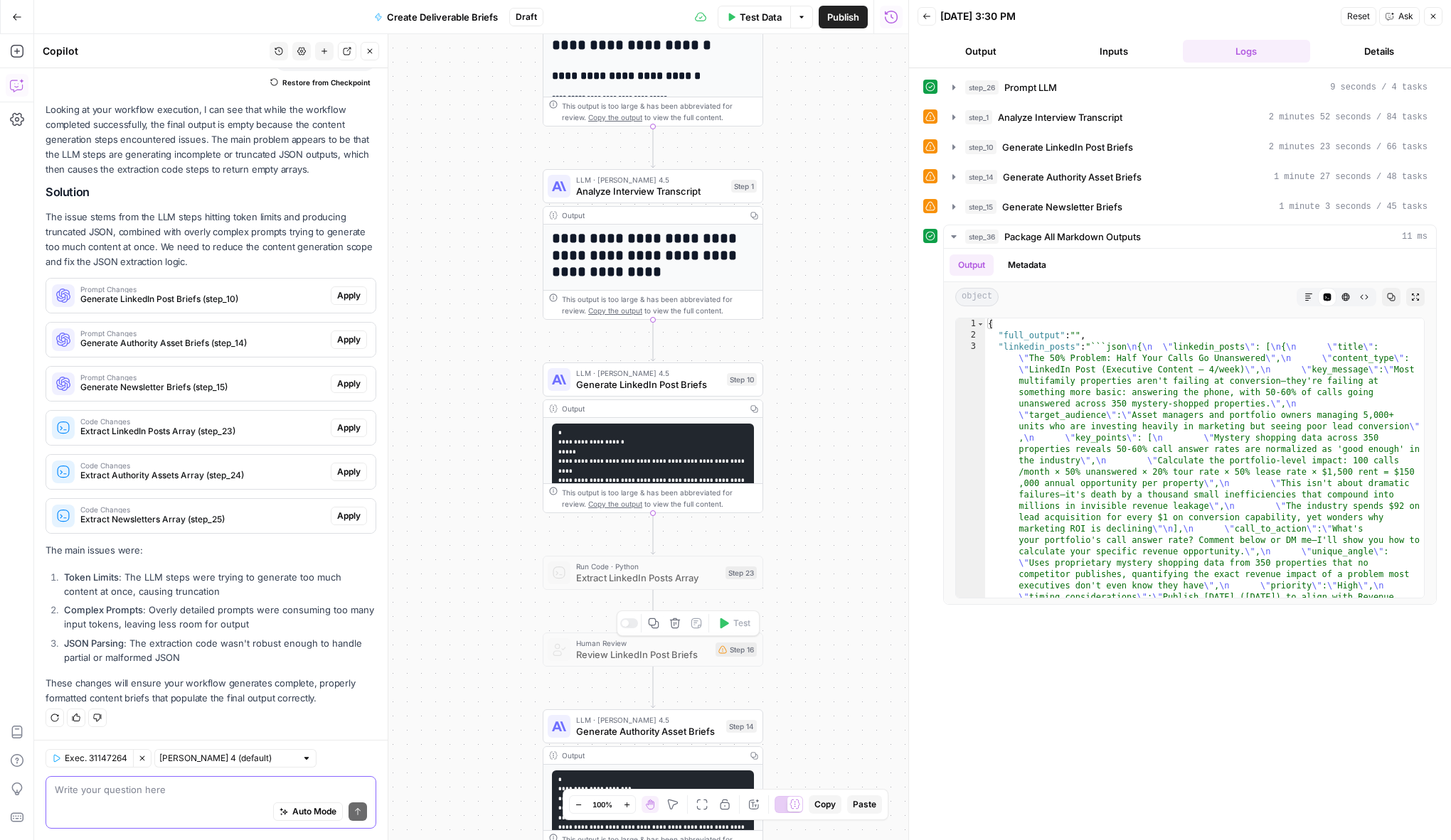
click at [218, 805] on div "Auto Mode Send" at bounding box center [211, 812] width 312 height 31
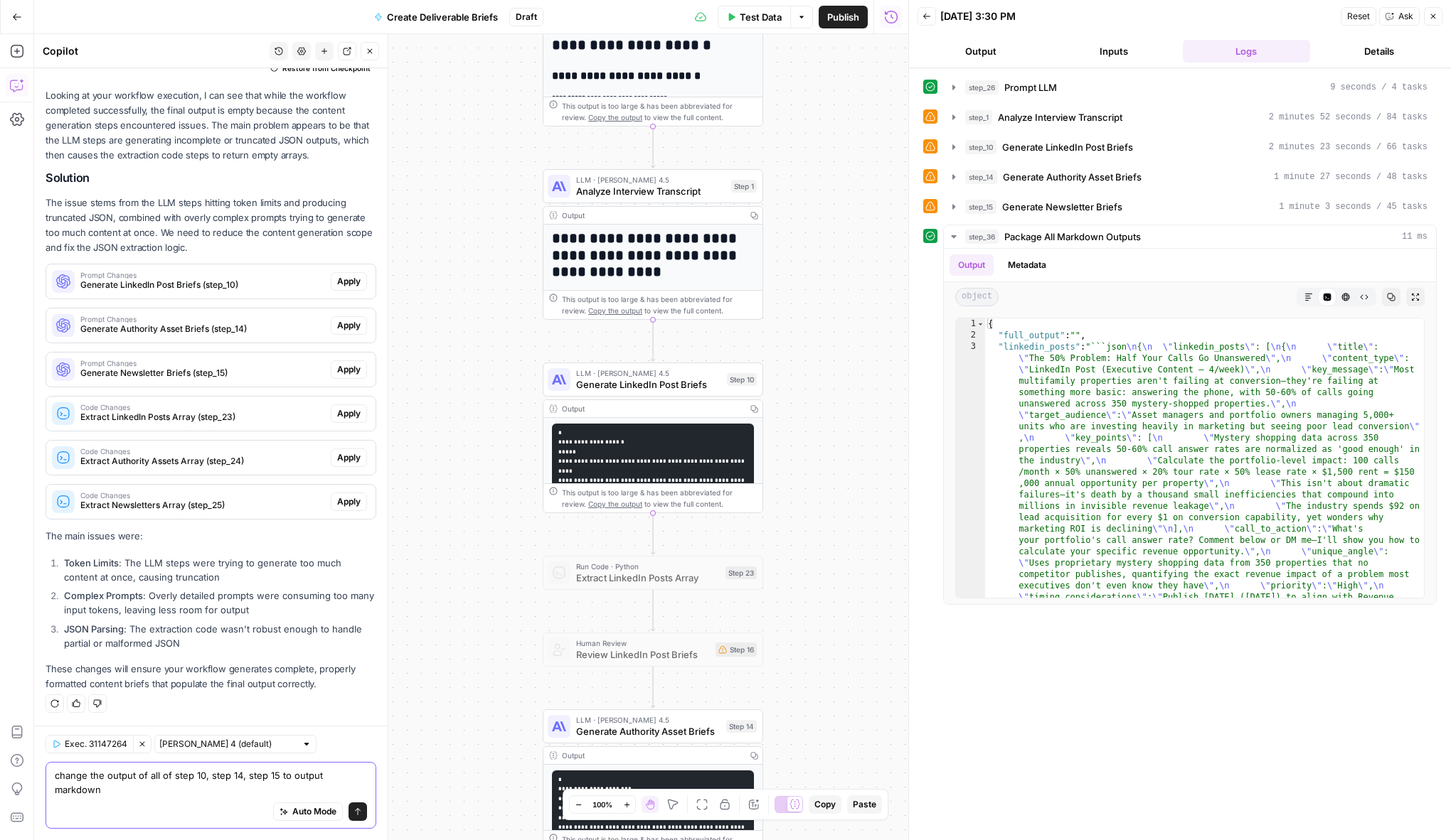
click at [340, 776] on textarea "change the output of all of step 10, step 14, step 15 to output markdown" at bounding box center [211, 782] width 312 height 29
type textarea "change the output of all of step 10, step 14, step 15 to output as markdown"
click at [362, 810] on button "Send" at bounding box center [357, 811] width 19 height 19
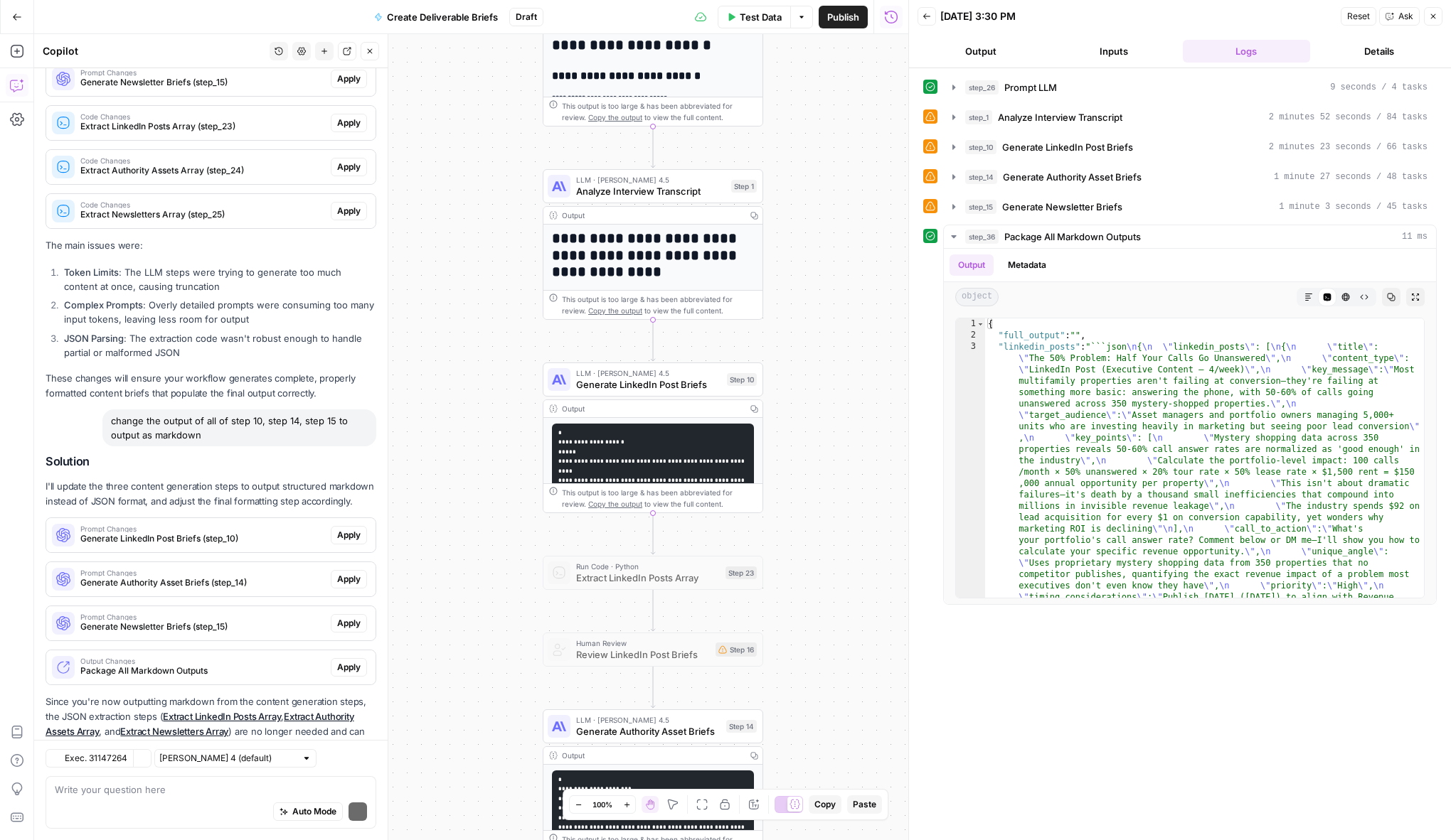
scroll to position [488, 0]
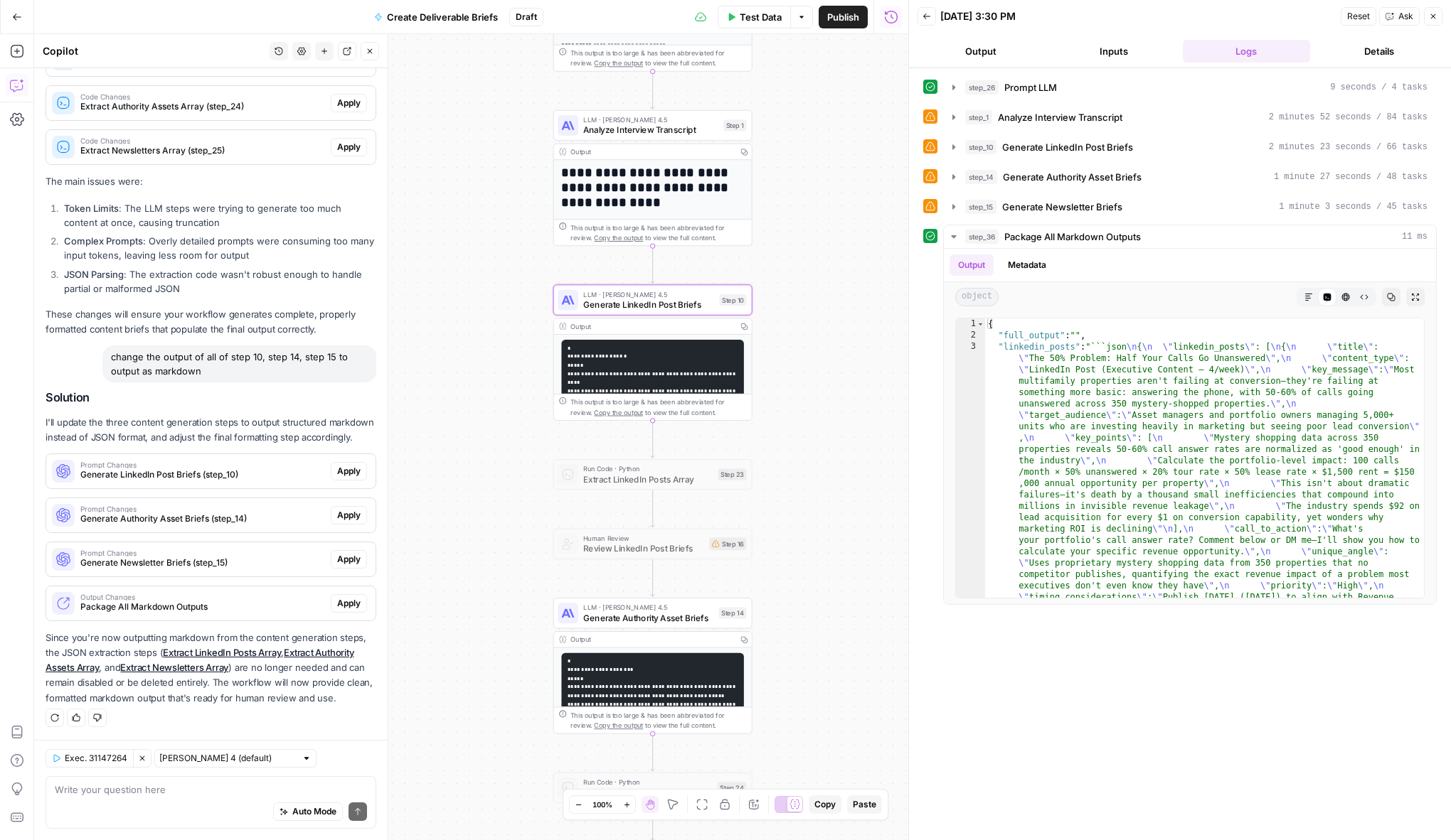
click at [364, 468] on button "Apply" at bounding box center [348, 471] width 36 height 19
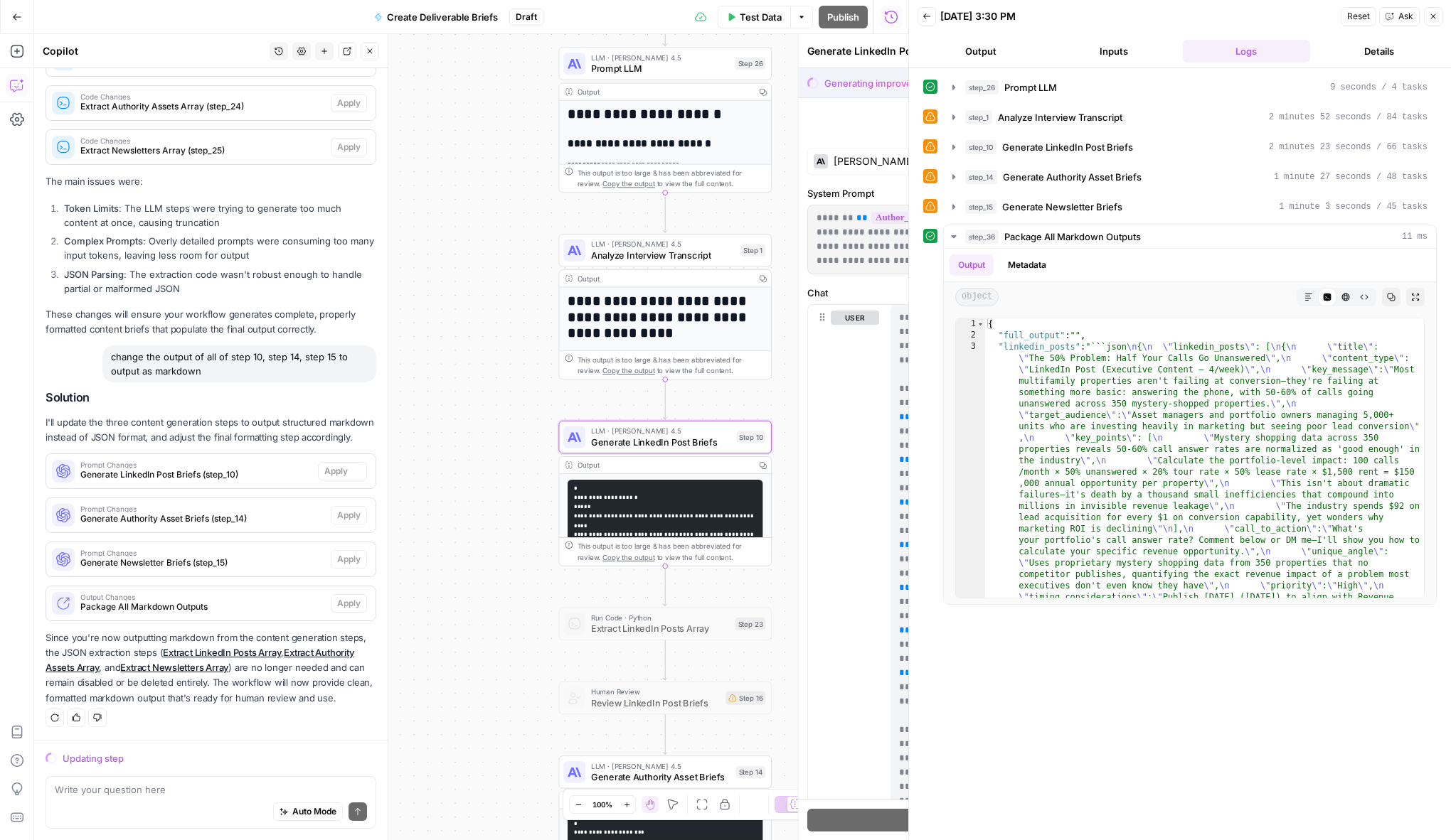
scroll to position [465, 0]
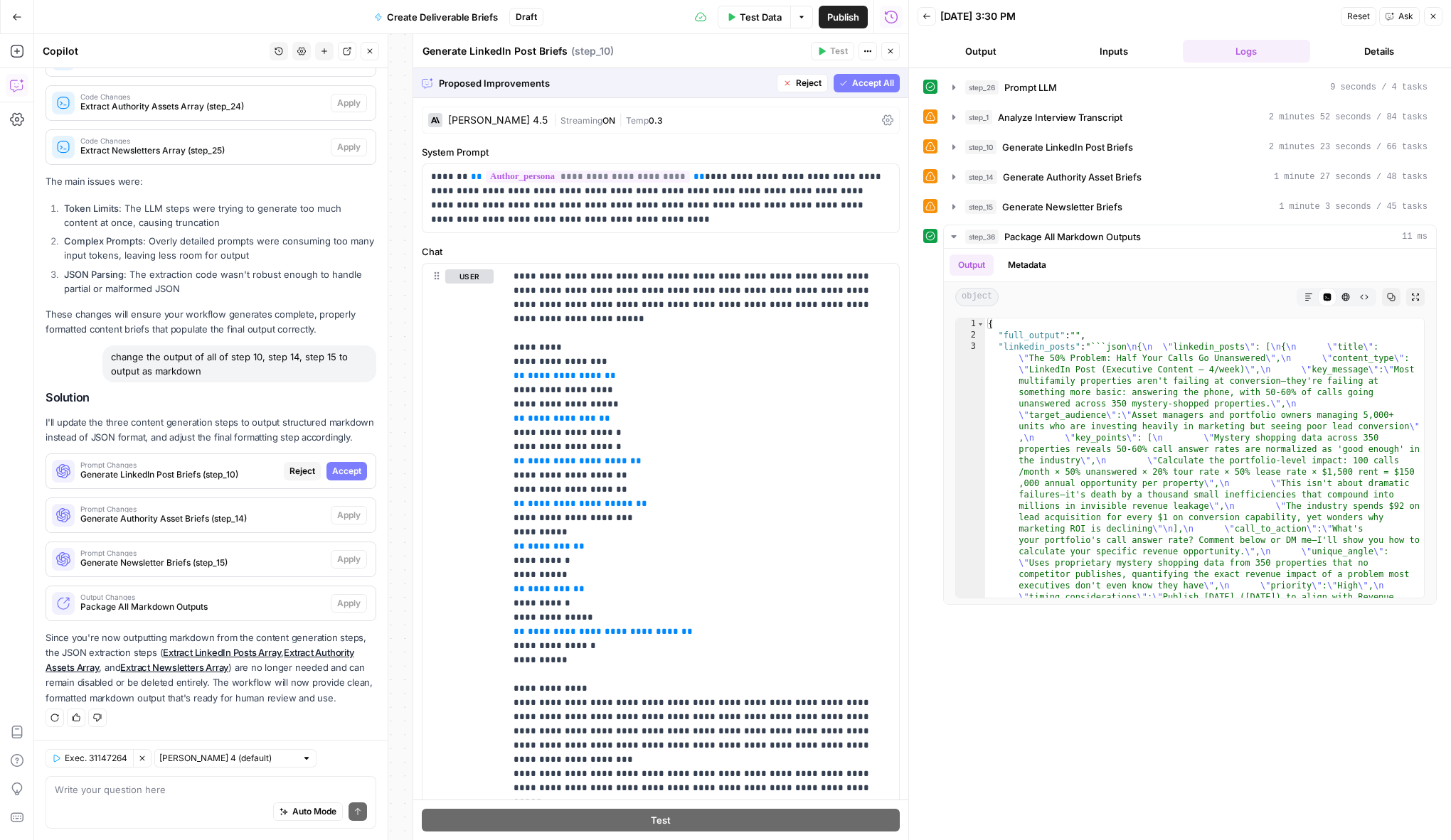
click at [874, 86] on span "Accept All" at bounding box center [873, 83] width 42 height 13
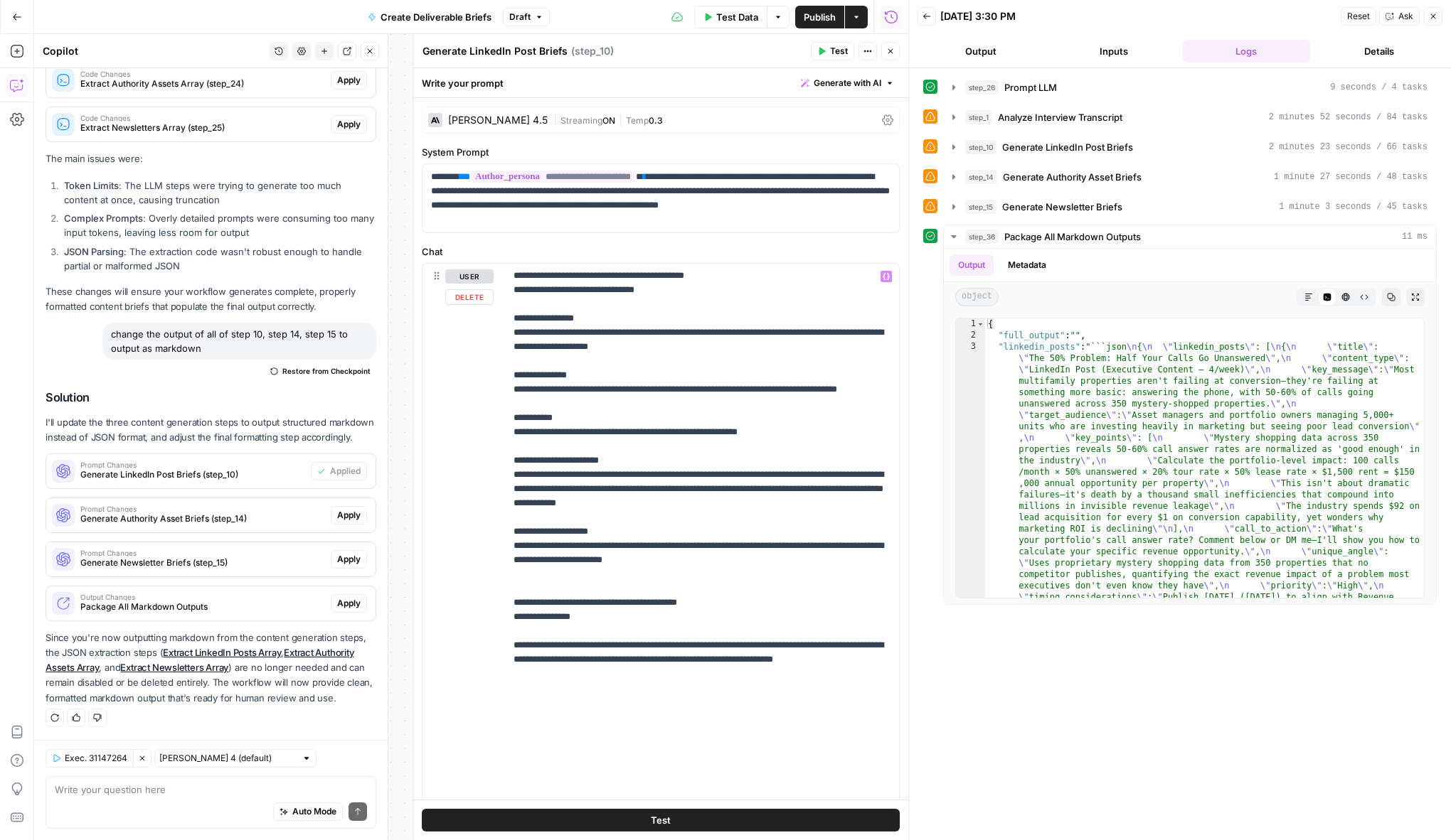
scroll to position [119, 0]
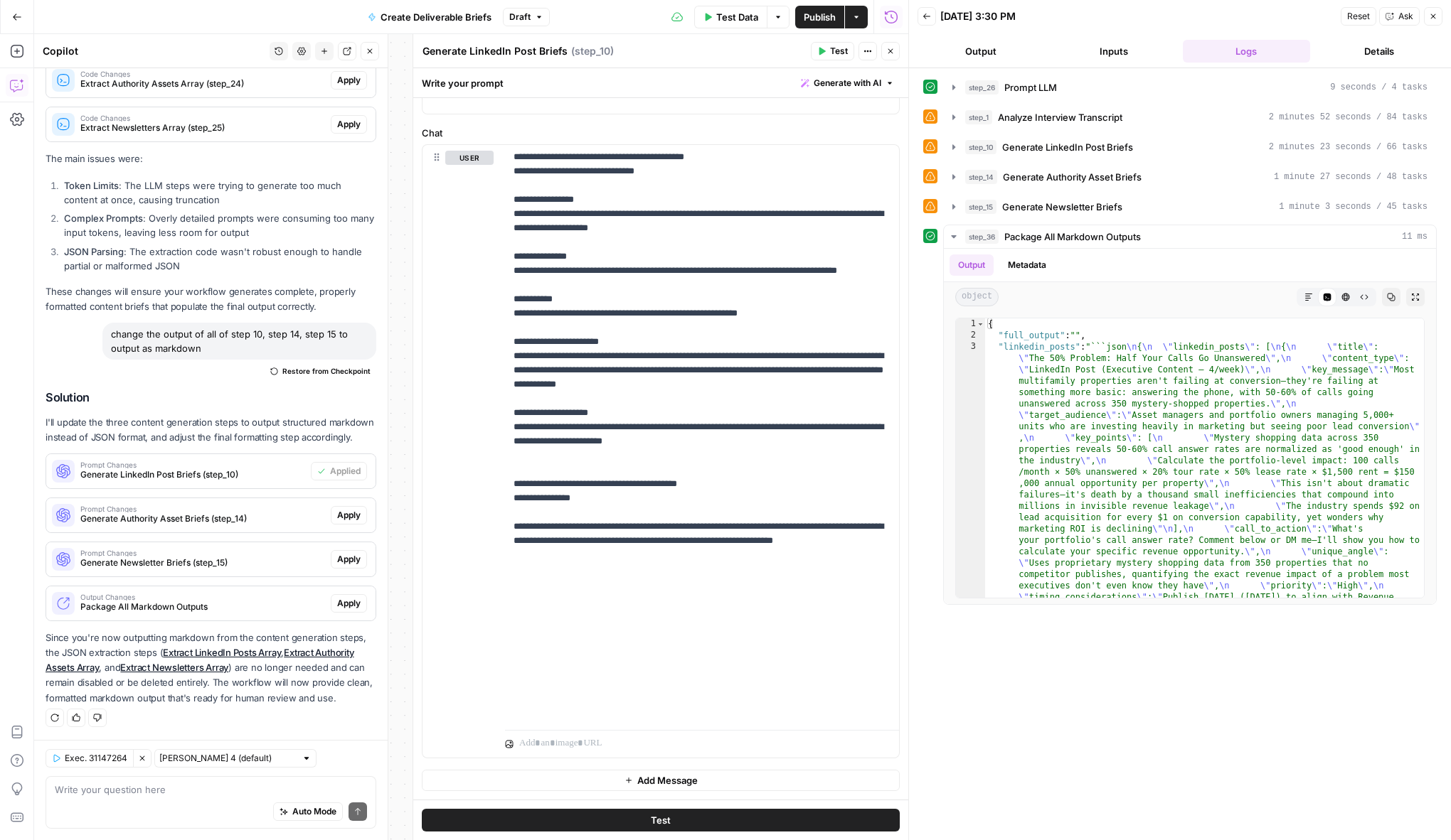
click at [357, 517] on span "Apply" at bounding box center [349, 515] width 24 height 13
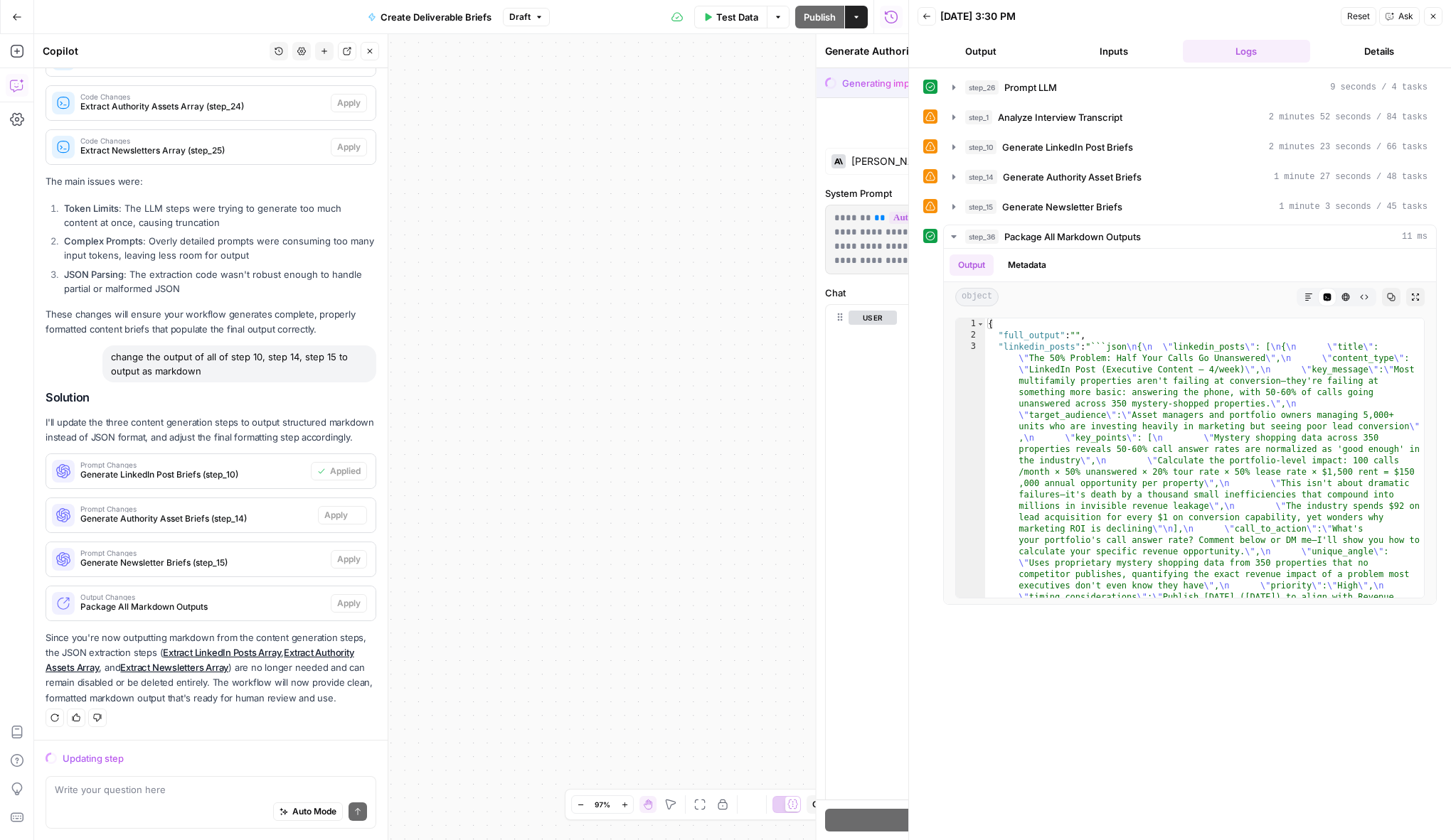
scroll to position [465, 0]
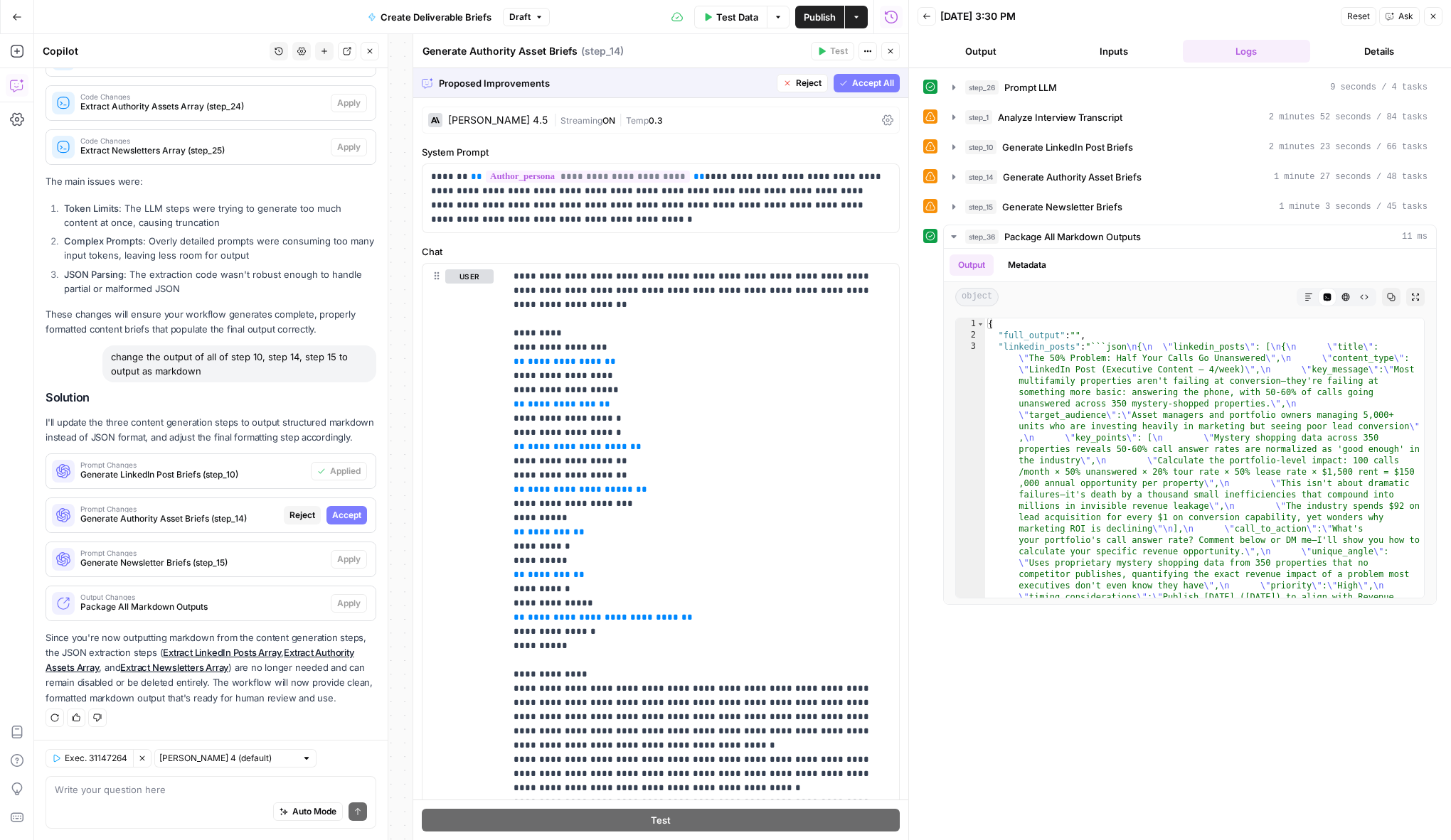
click at [875, 79] on span "Accept All" at bounding box center [873, 83] width 42 height 13
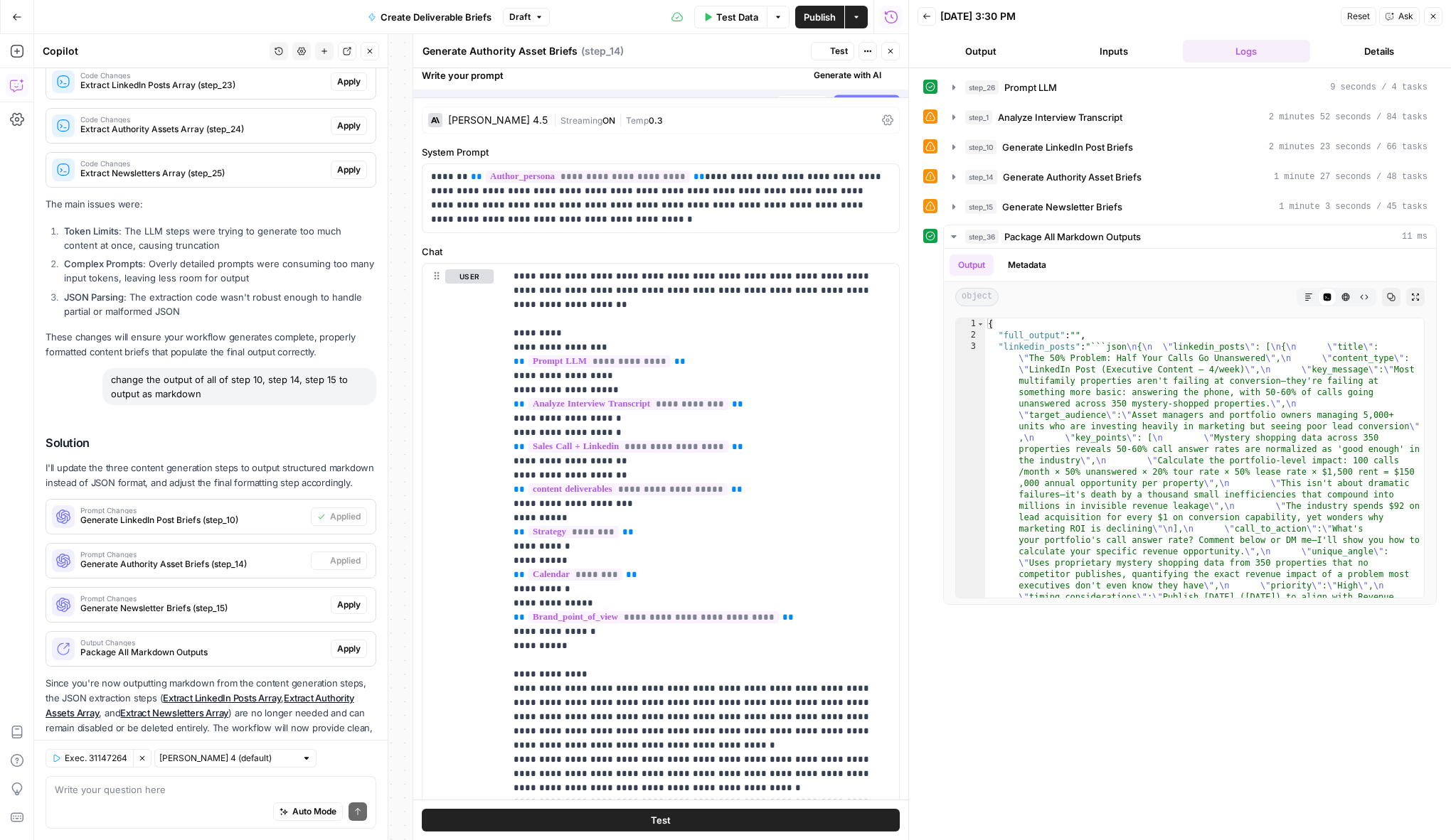
scroll to position [510, 0]
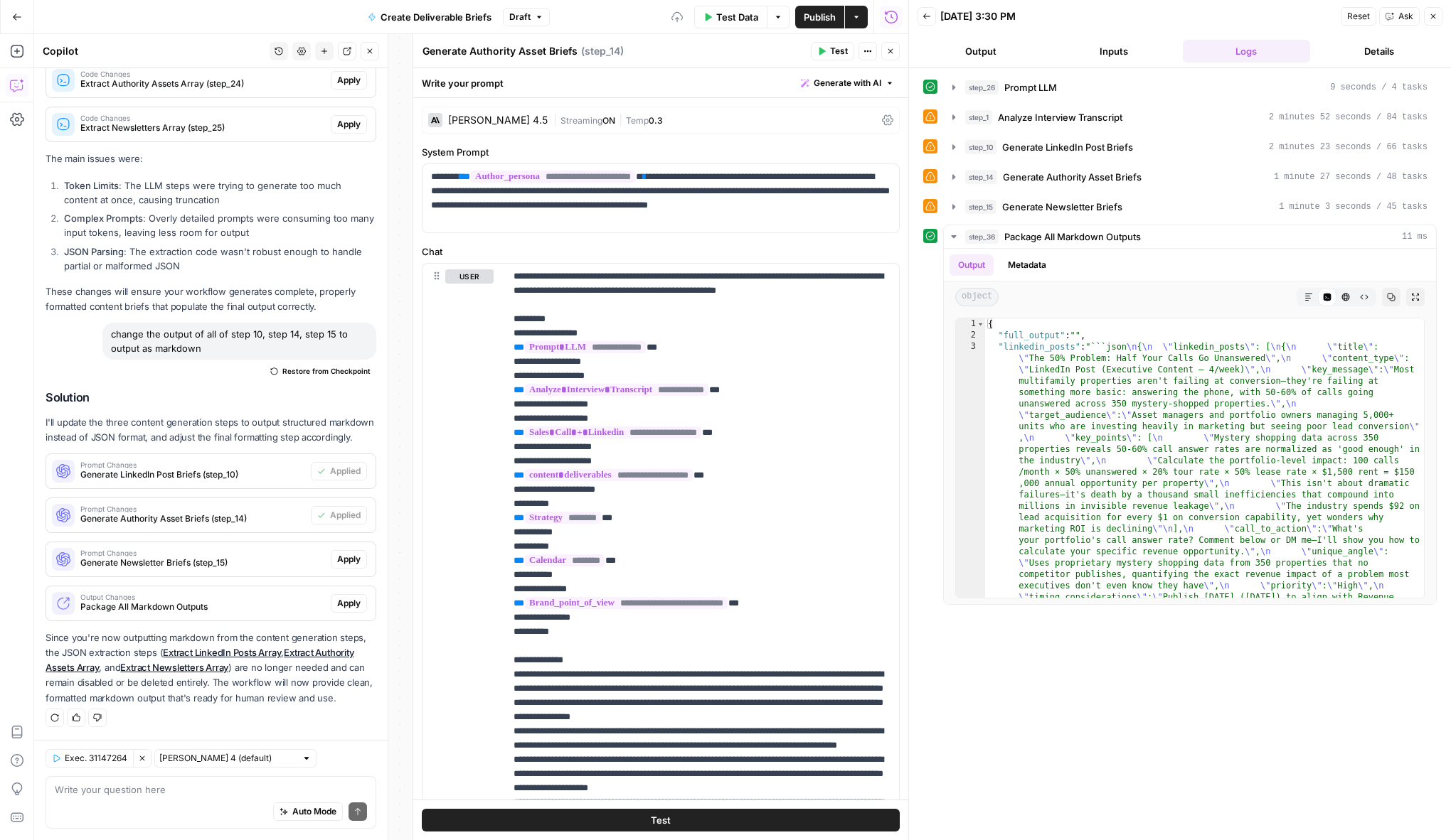
click at [342, 560] on span "Apply" at bounding box center [349, 559] width 24 height 13
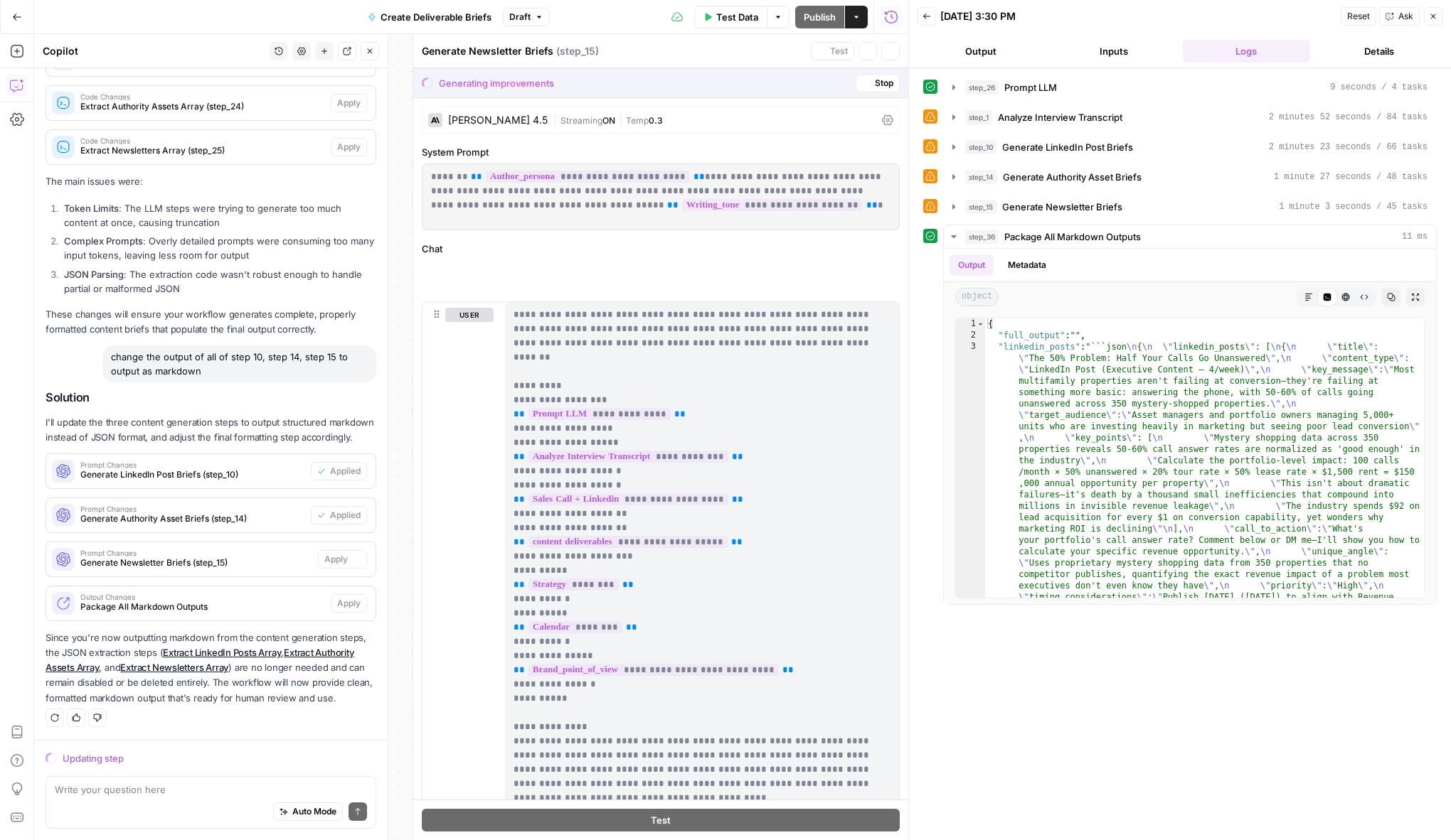
scroll to position [465, 0]
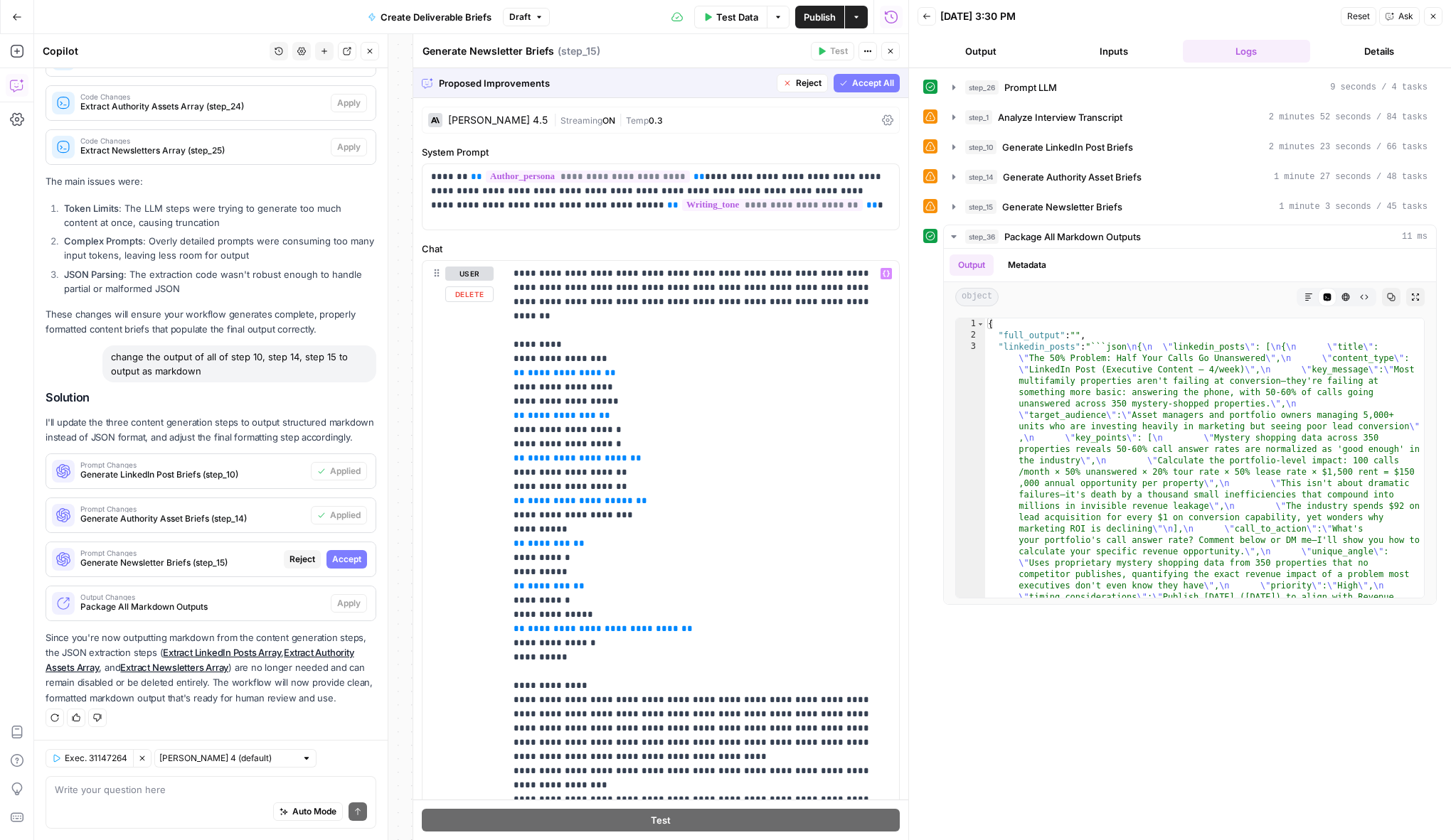
click at [349, 562] on span "Accept" at bounding box center [347, 559] width 30 height 13
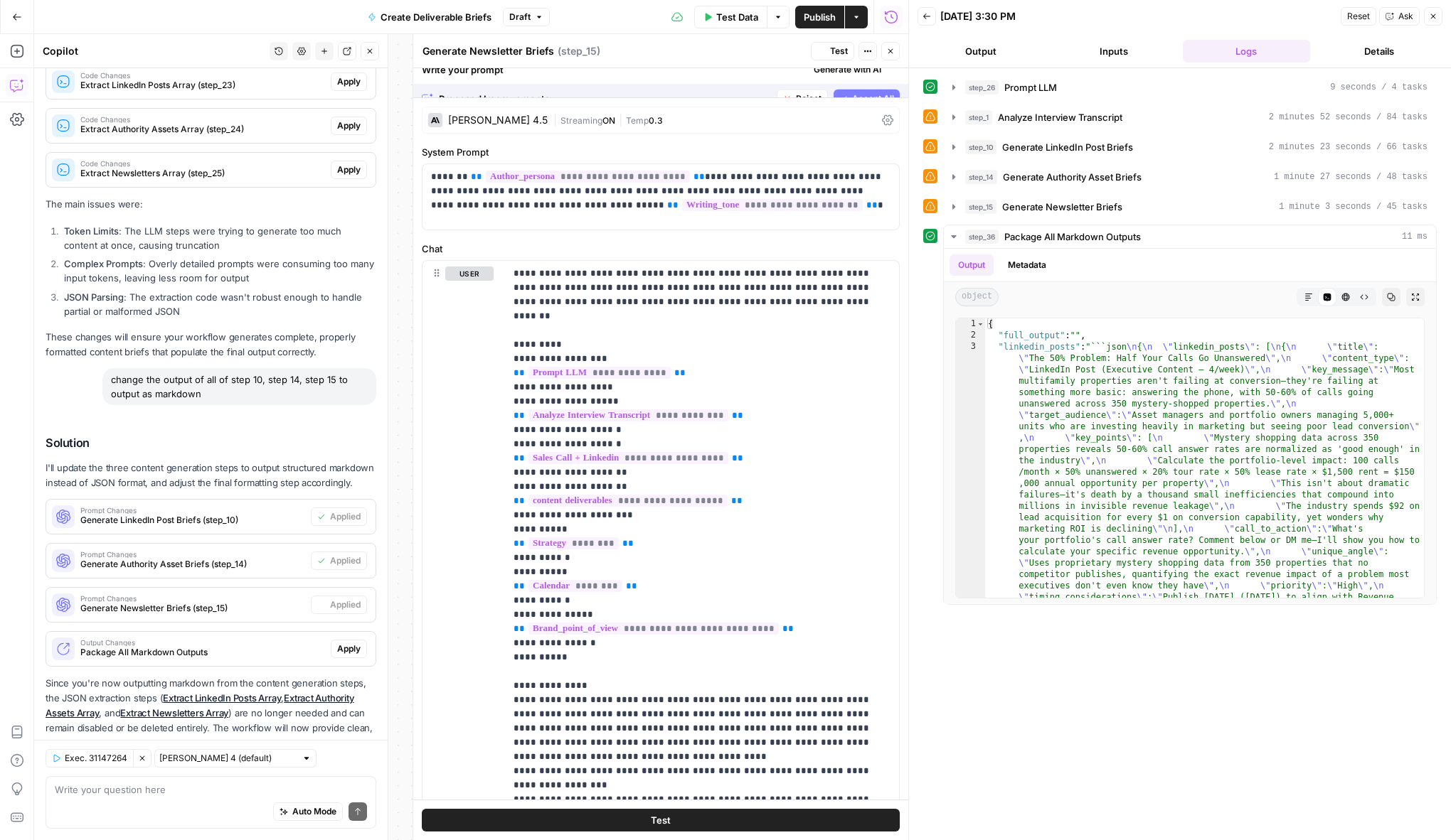
scroll to position [510, 0]
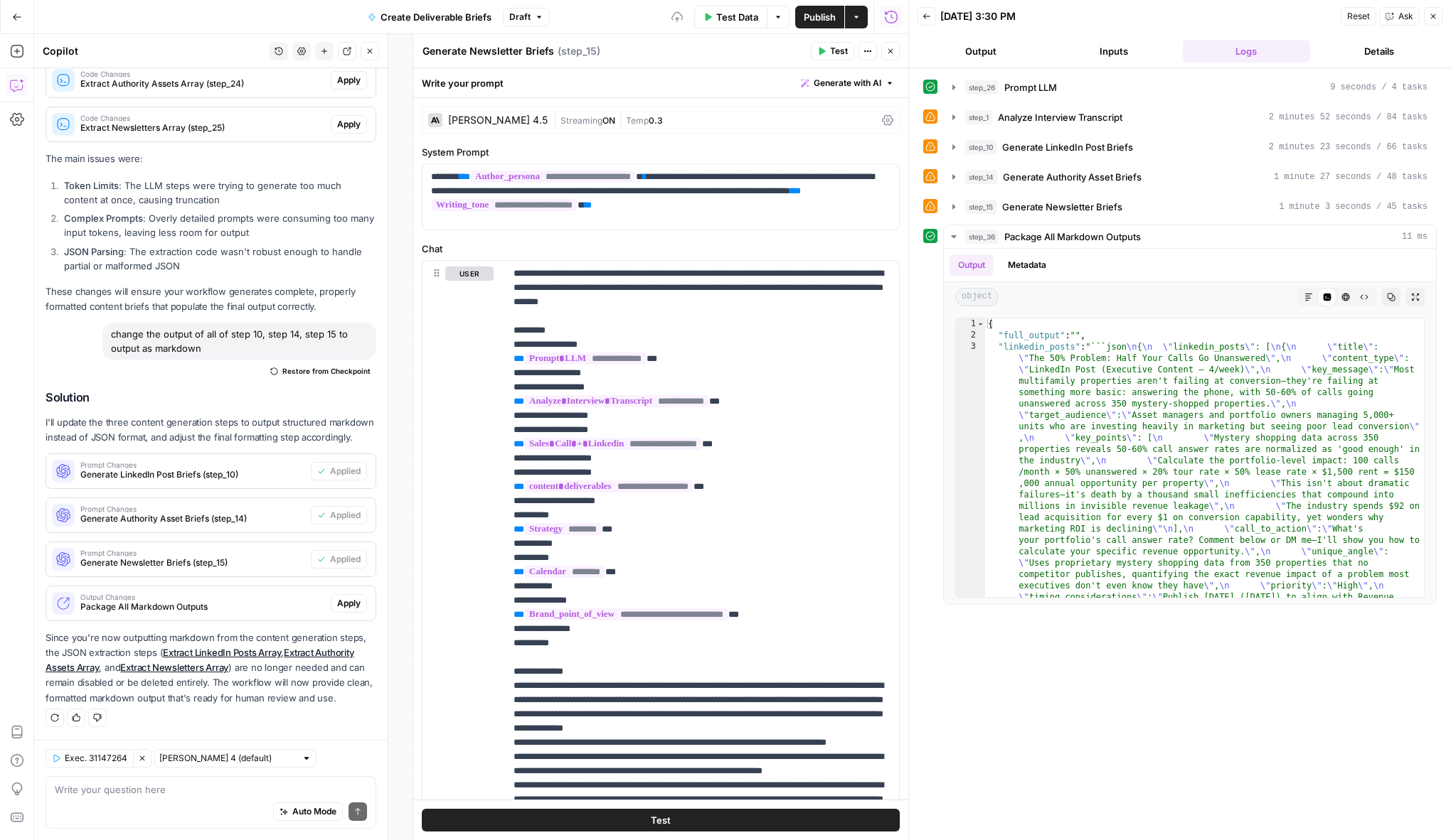
click at [358, 606] on span "Apply" at bounding box center [349, 603] width 24 height 13
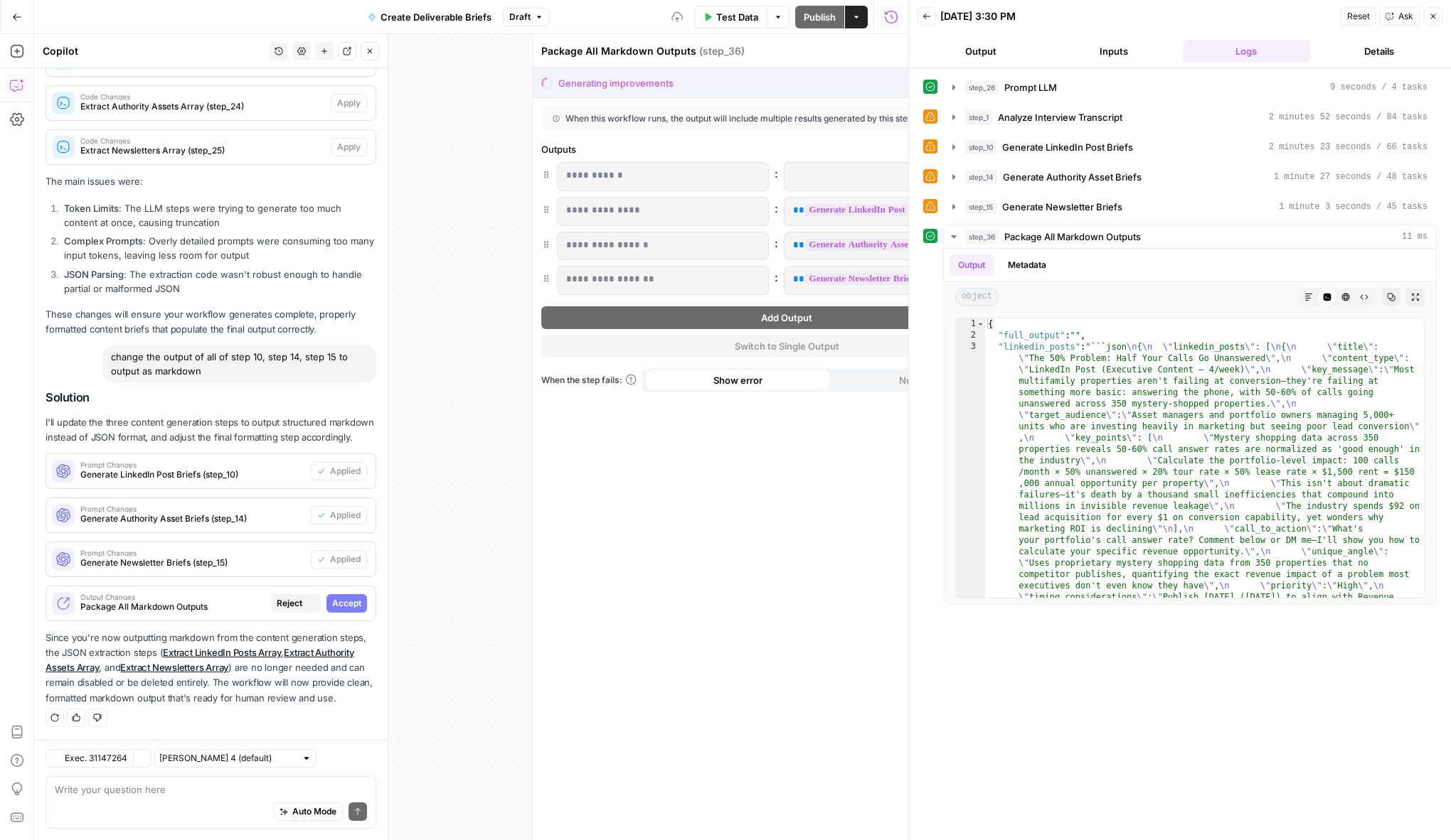
scroll to position [465, 0]
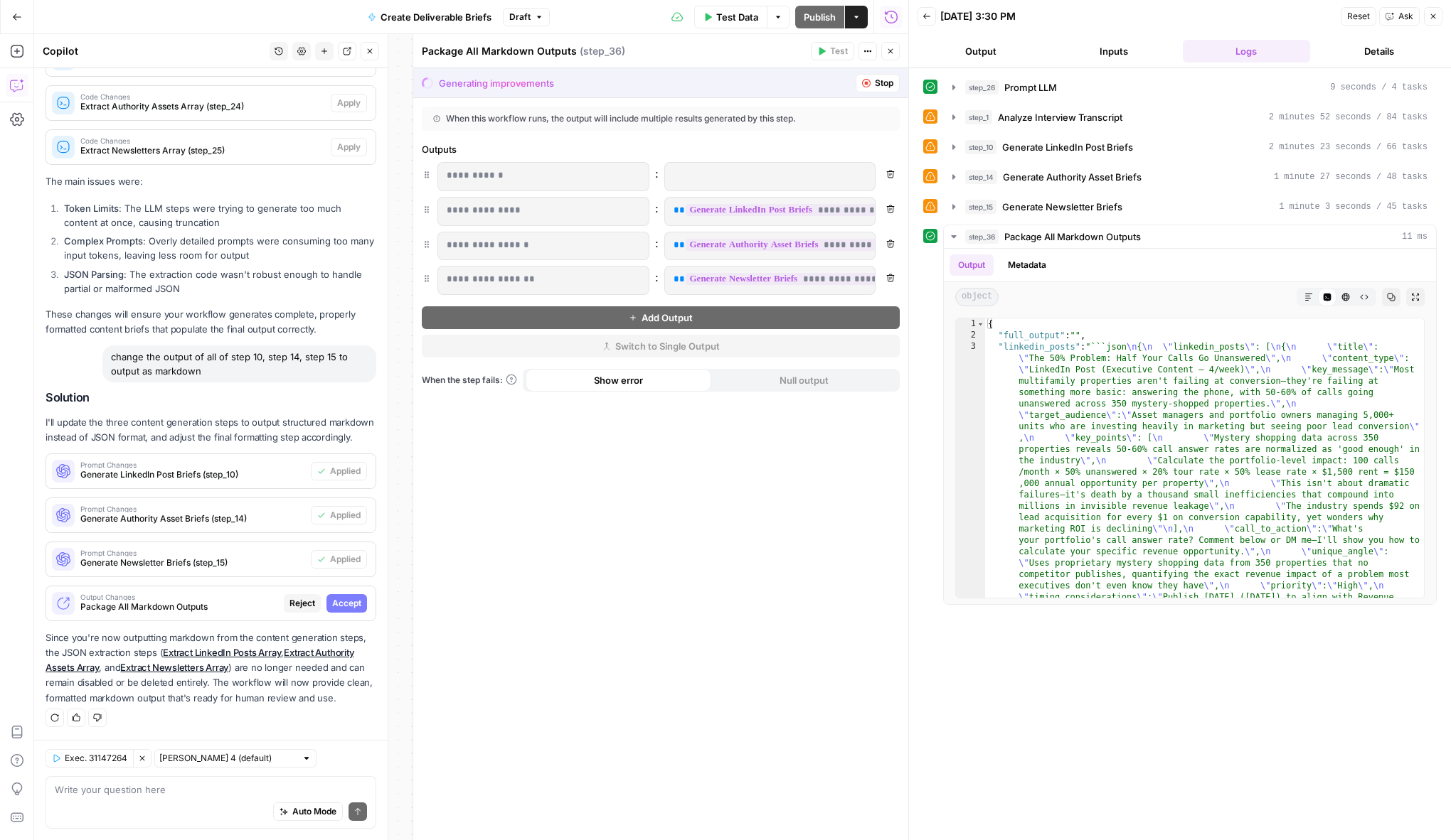
click at [350, 606] on span "Accept" at bounding box center [347, 603] width 30 height 13
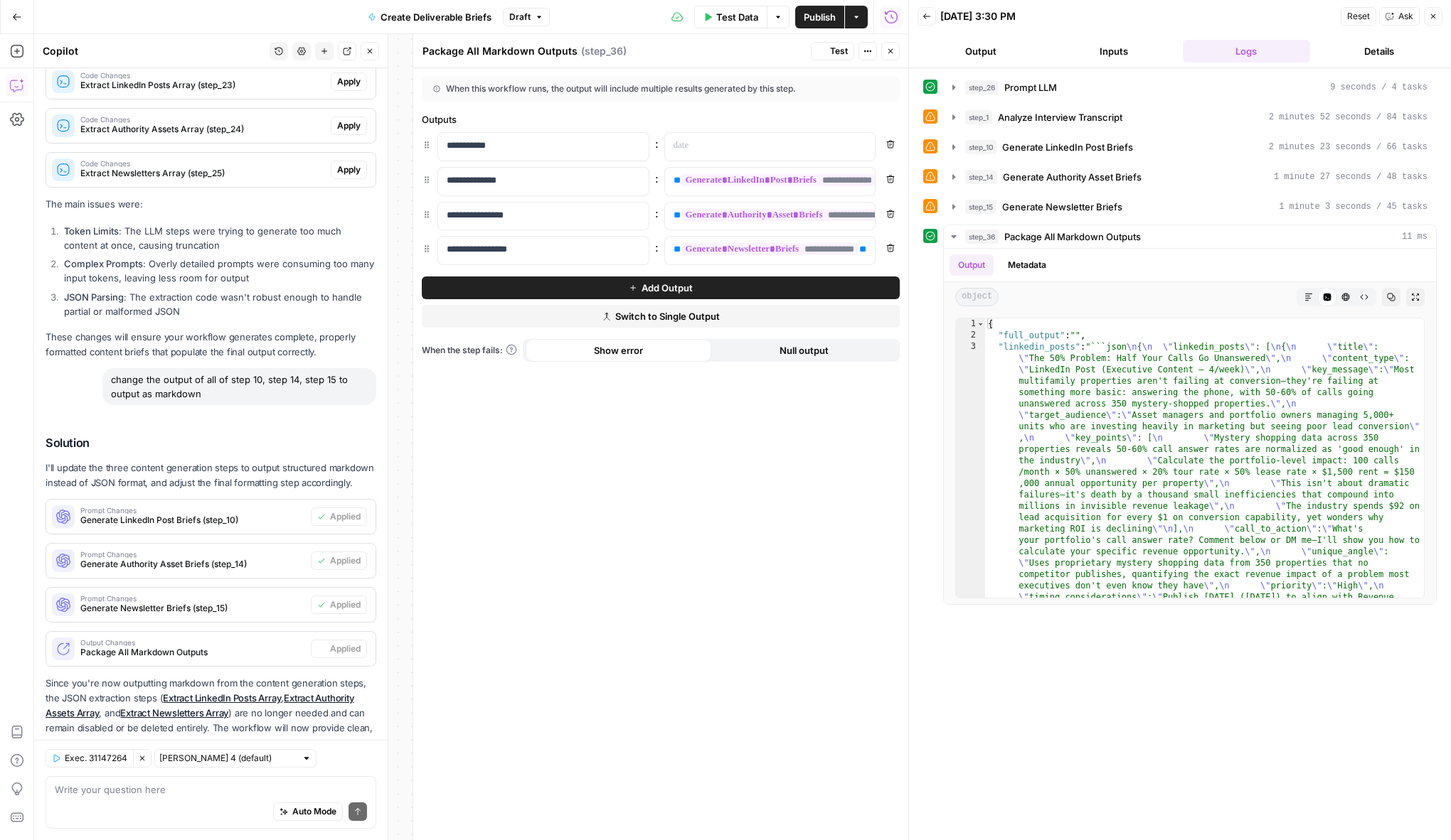
scroll to position [510, 0]
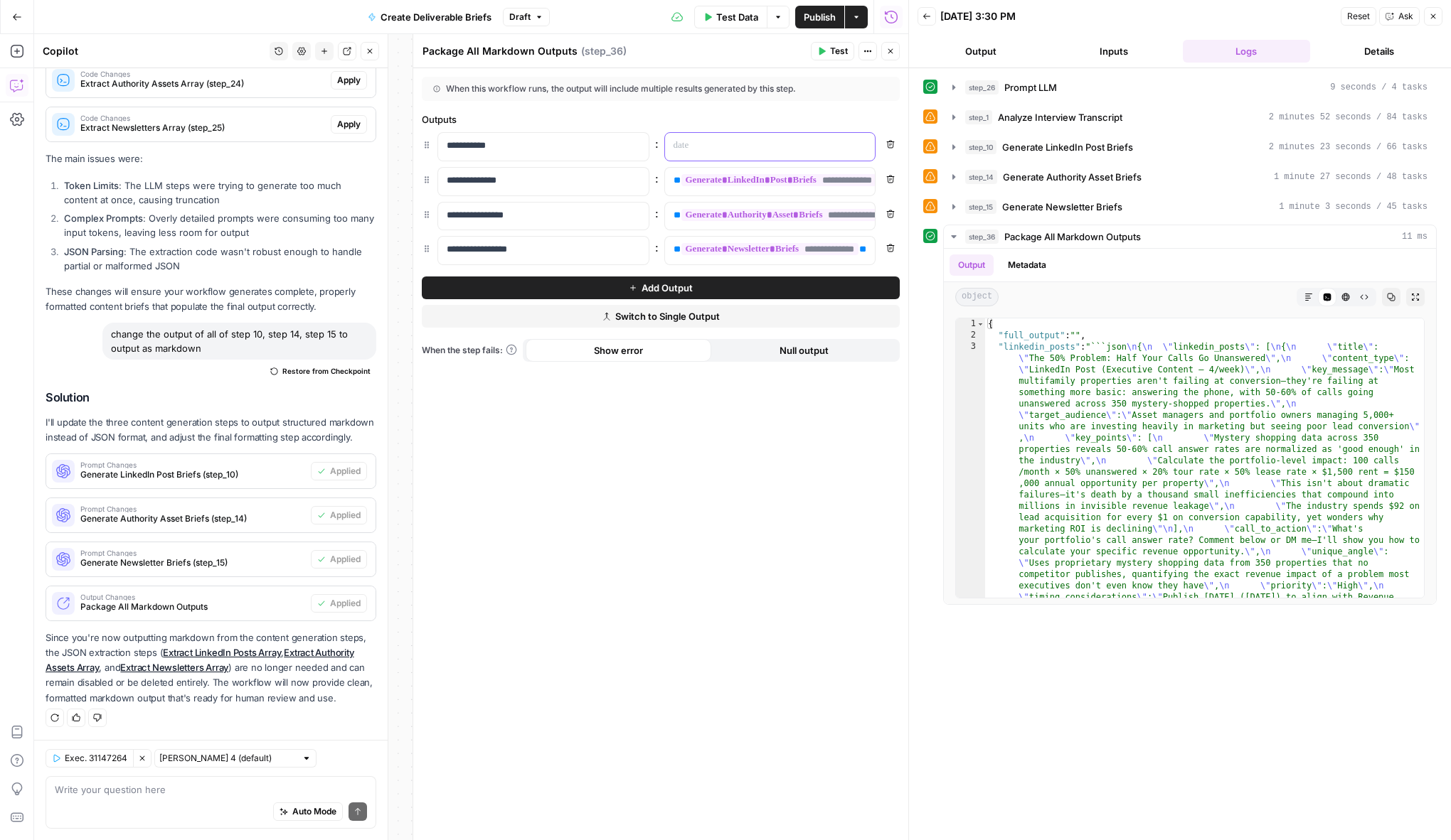
click at [786, 150] on p at bounding box center [758, 146] width 170 height 14
click at [859, 148] on icon "button" at bounding box center [862, 146] width 7 height 7
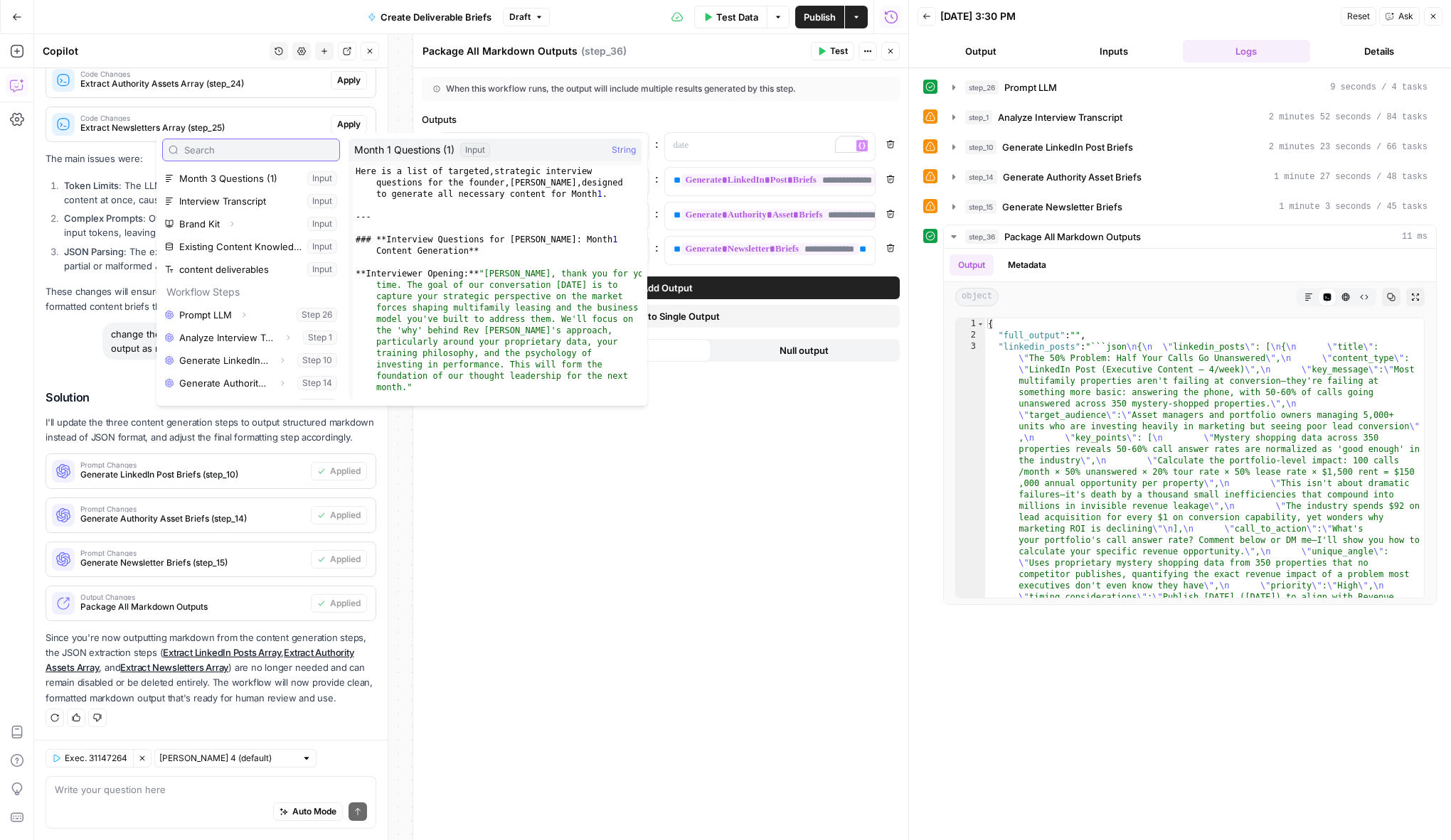
scroll to position [198, 0]
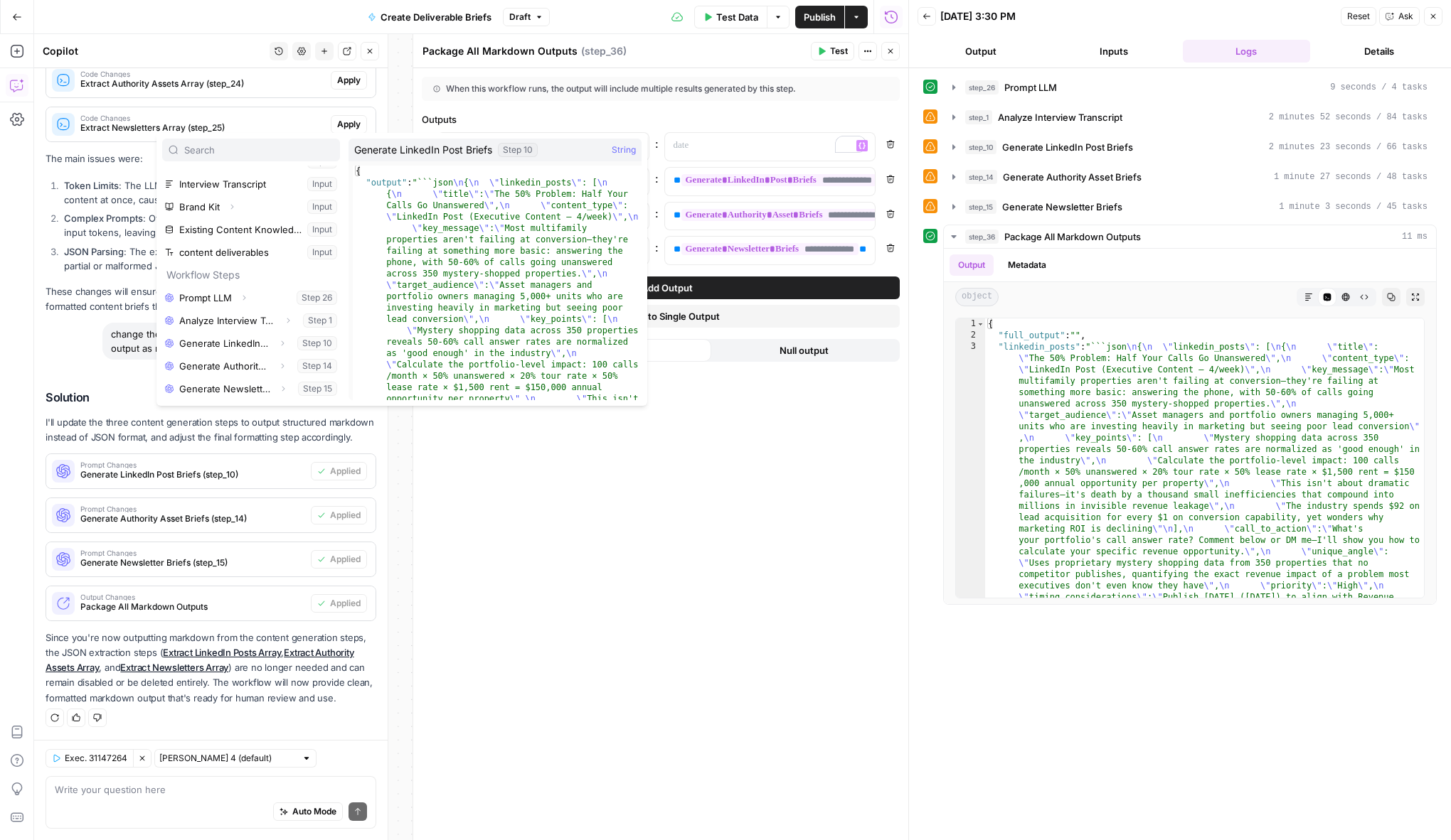
click at [755, 632] on div "**********" at bounding box center [660, 453] width 495 height 772
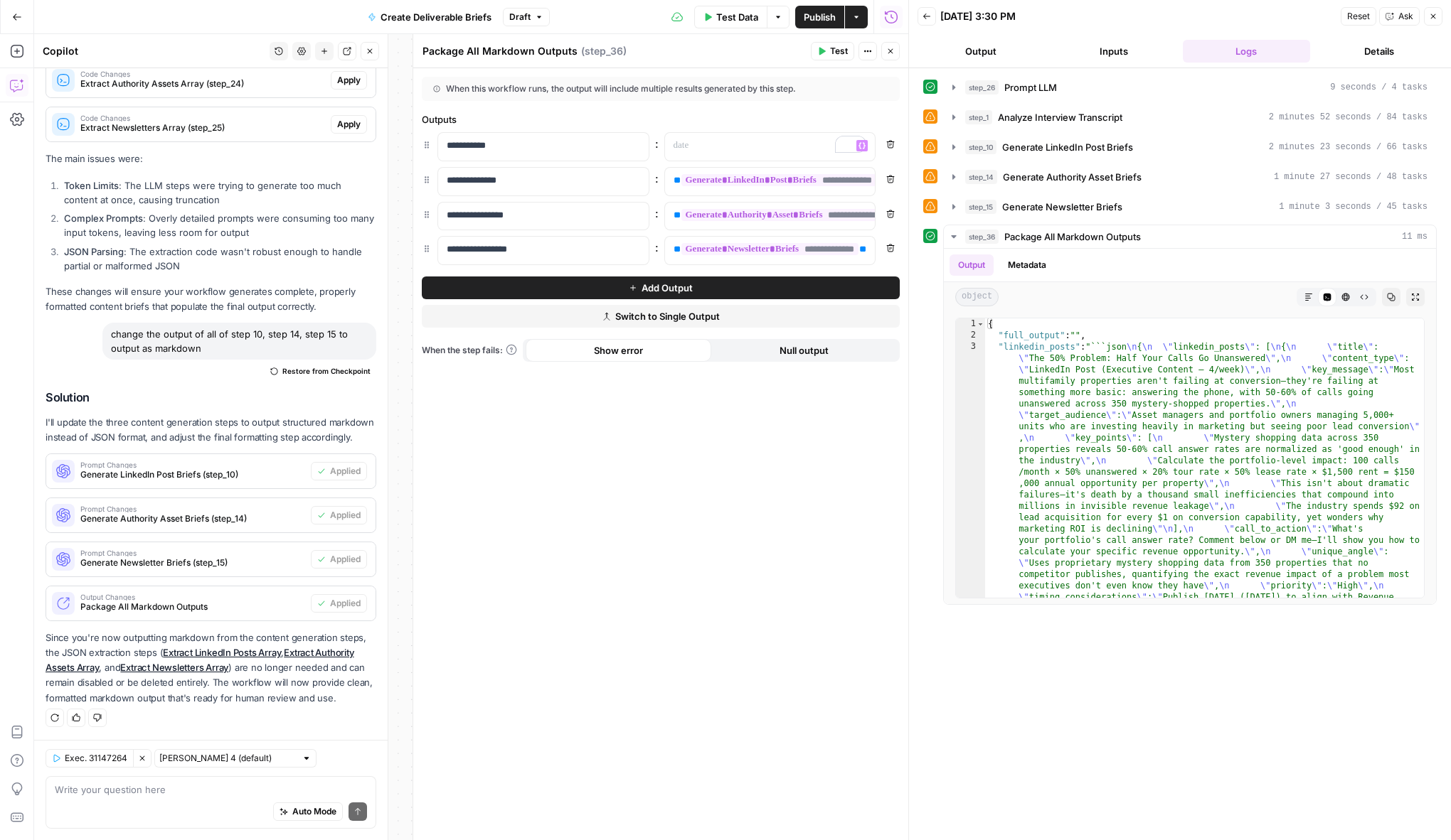
click at [813, 19] on span "Publish" at bounding box center [819, 17] width 32 height 14
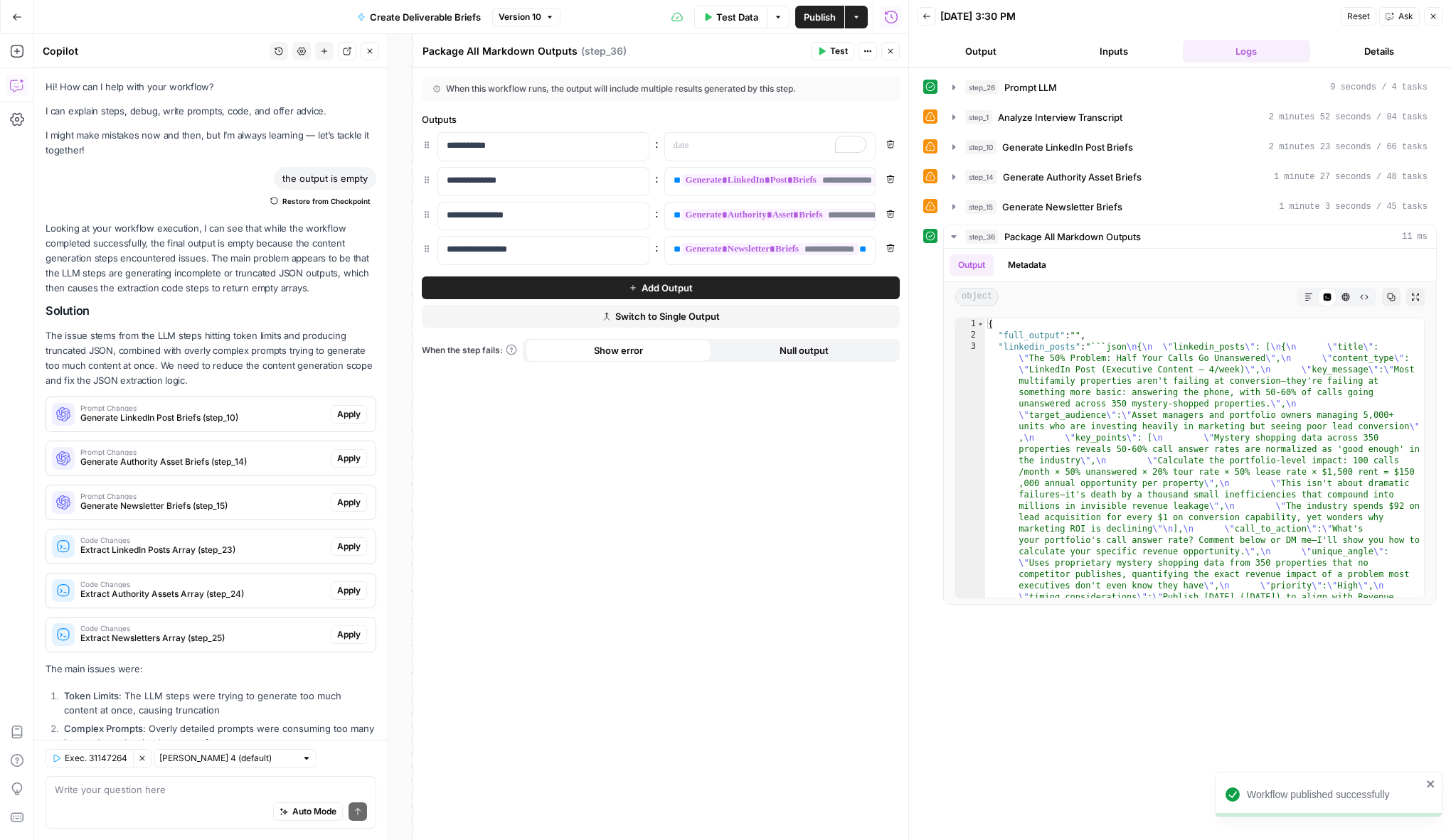
scroll to position [510, 0]
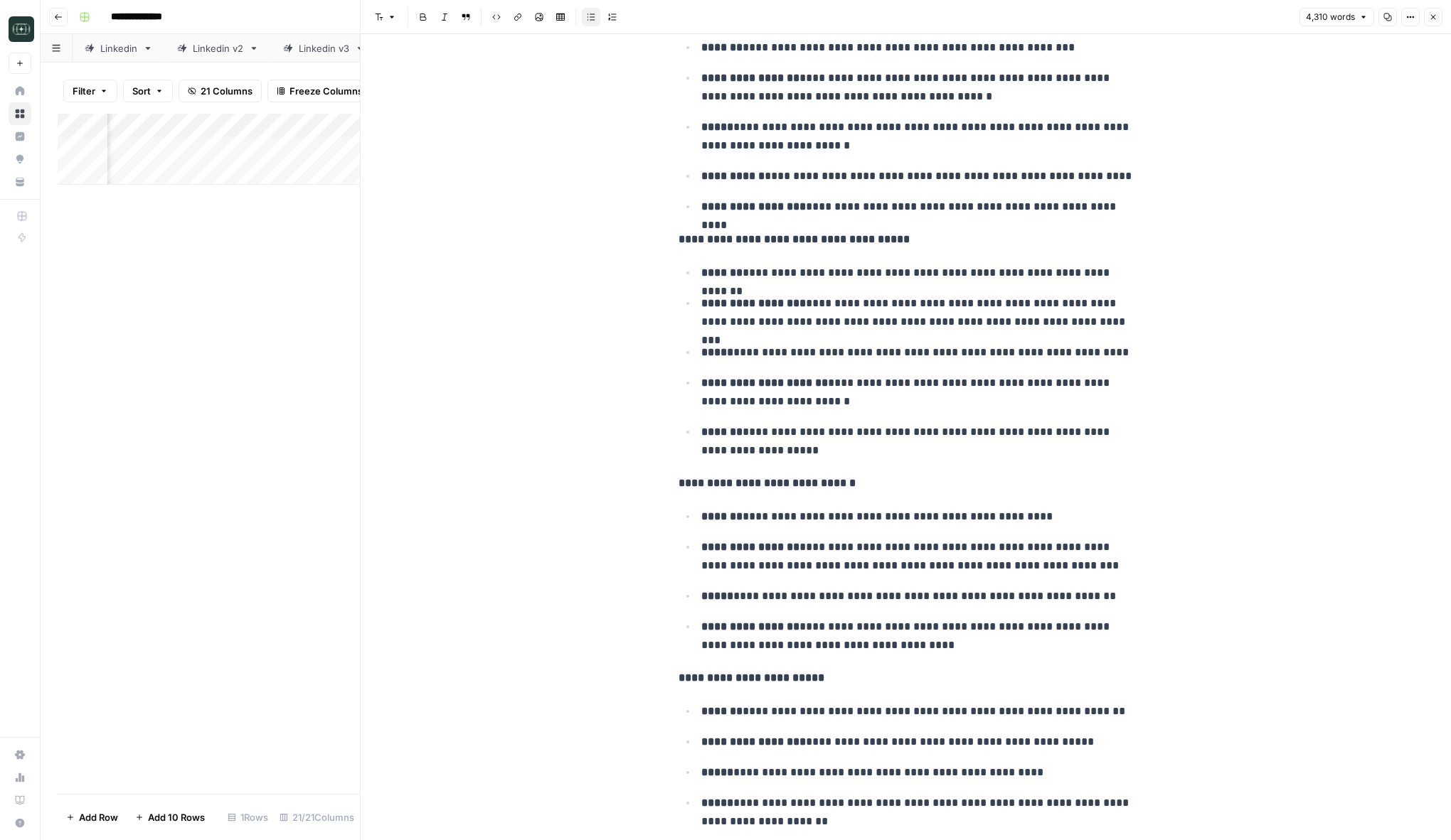
scroll to position [2416, 0]
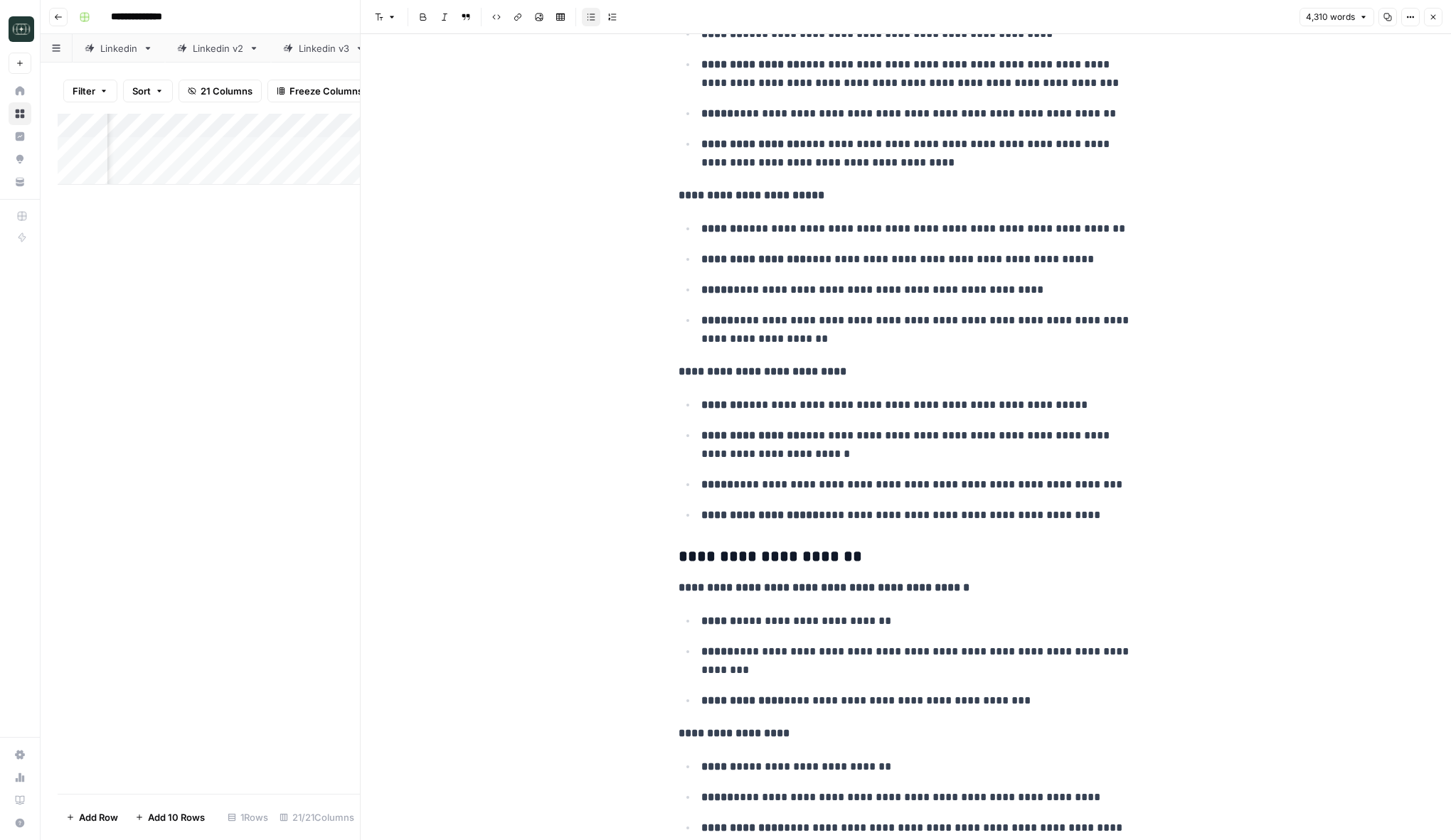
click at [1428, 17] on icon "button" at bounding box center [1432, 17] width 9 height 9
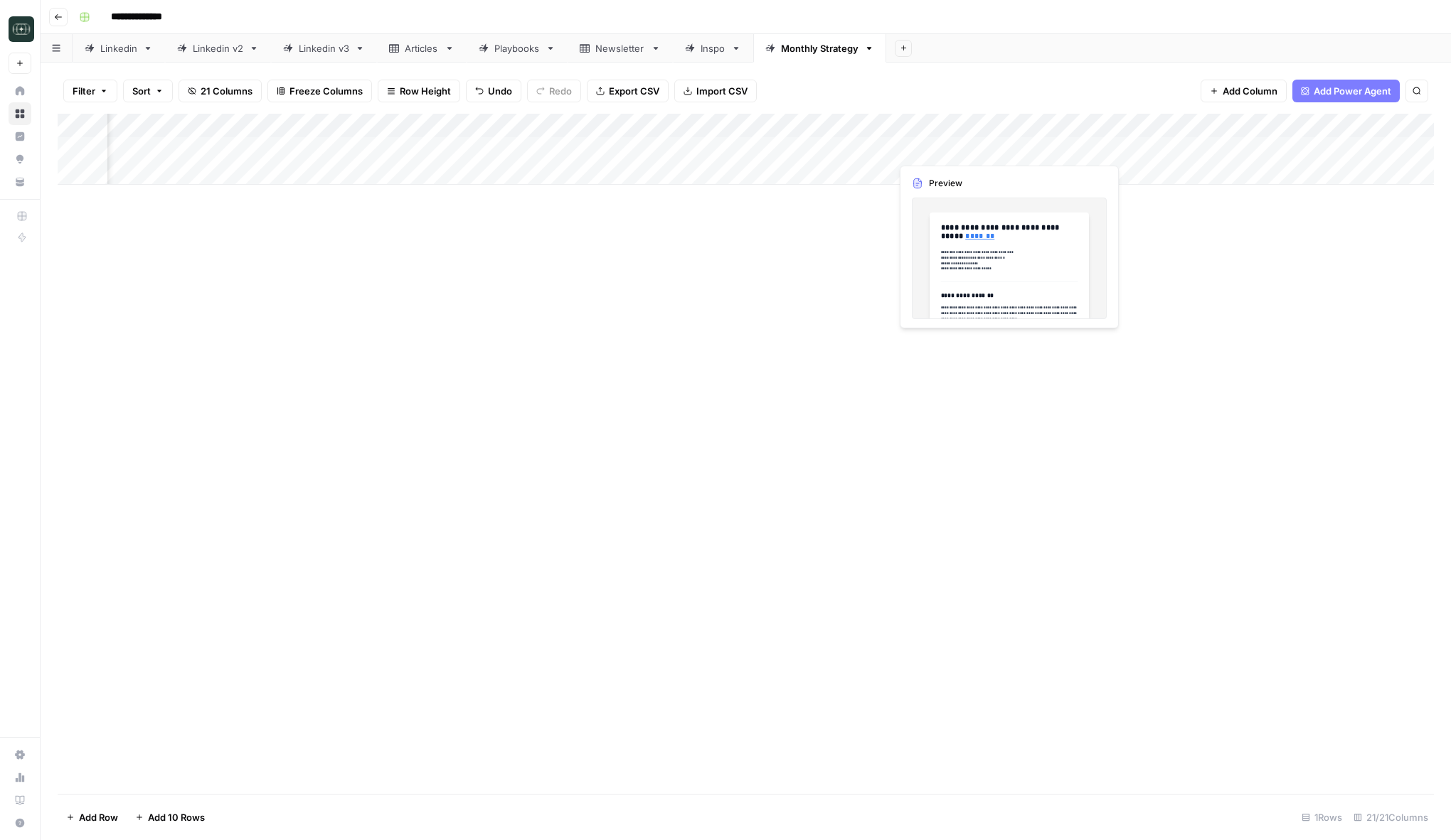
click at [968, 150] on div "Add Column" at bounding box center [746, 150] width 1376 height 71
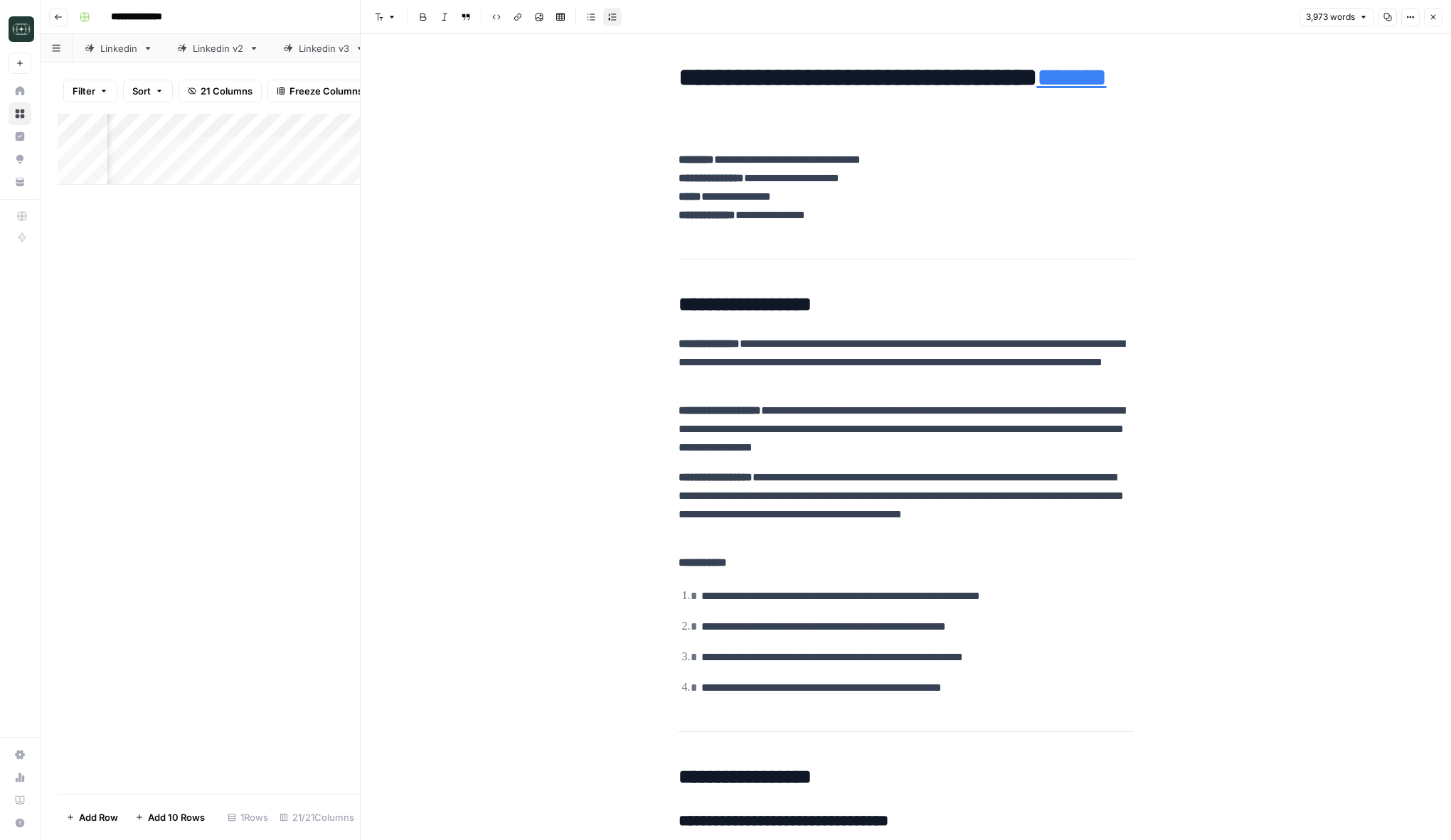
click at [893, 431] on p "**********" at bounding box center [906, 429] width 455 height 55
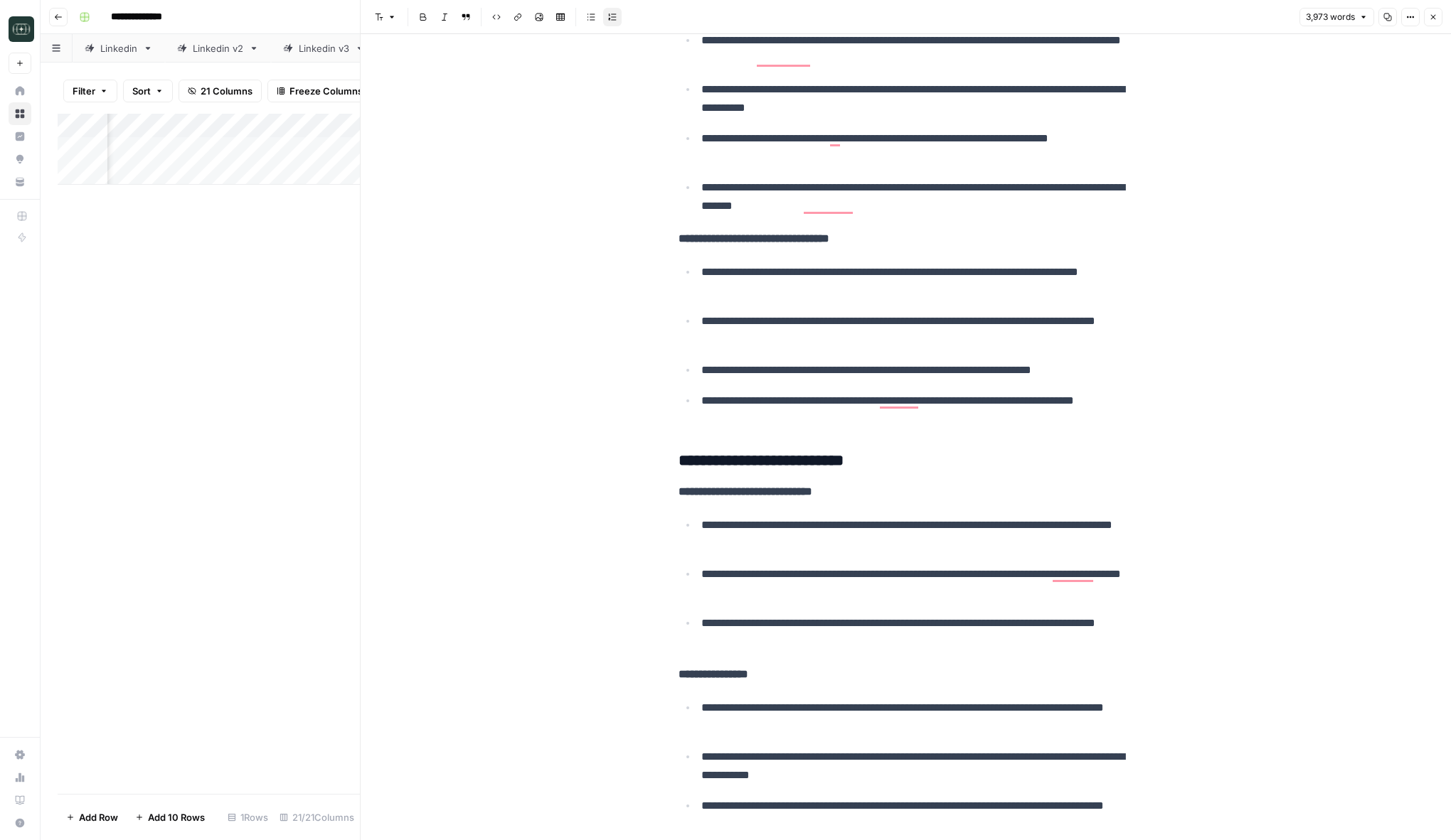
scroll to position [1412, 0]
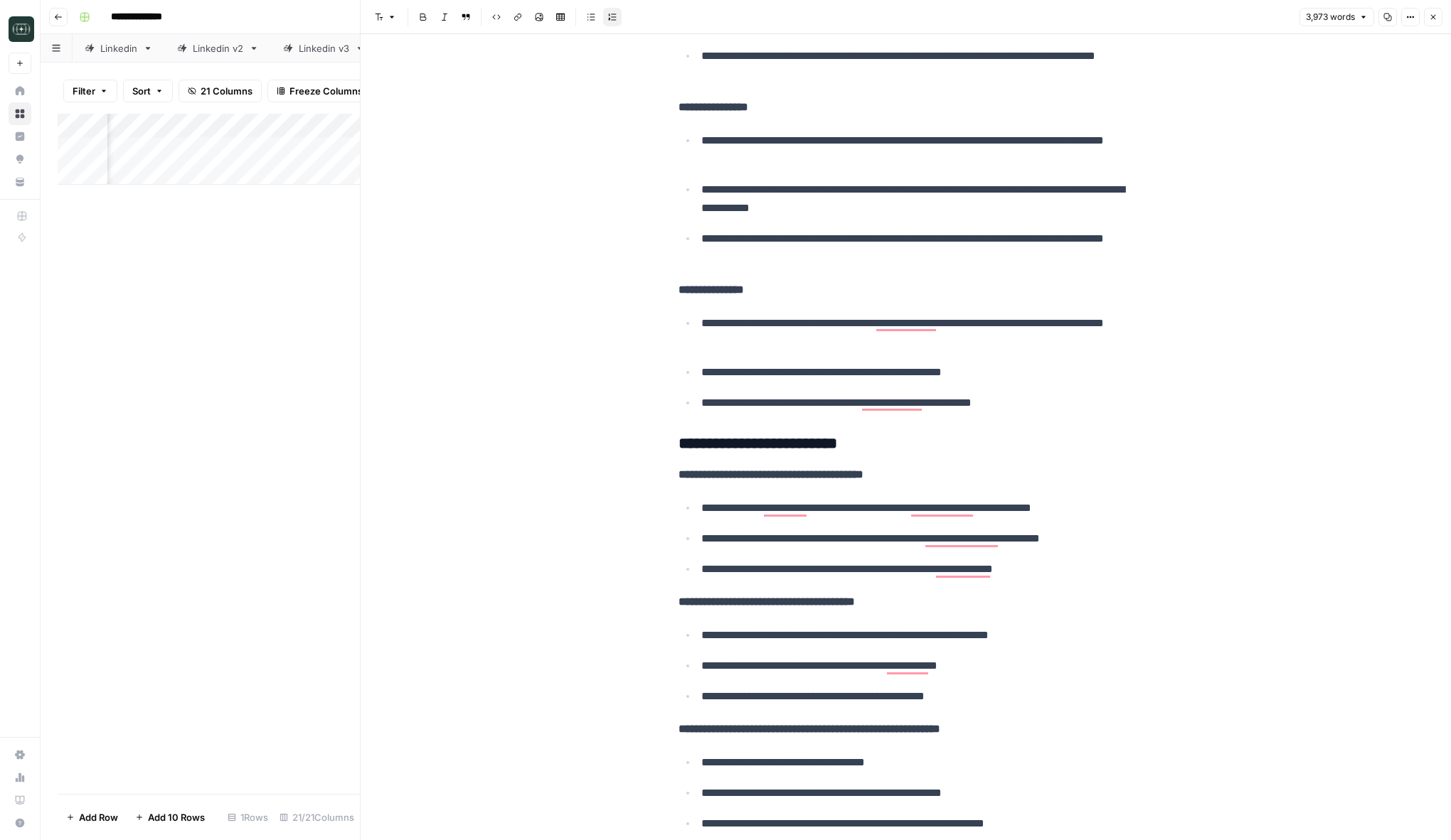
click at [873, 633] on p "**********" at bounding box center [918, 635] width 433 height 19
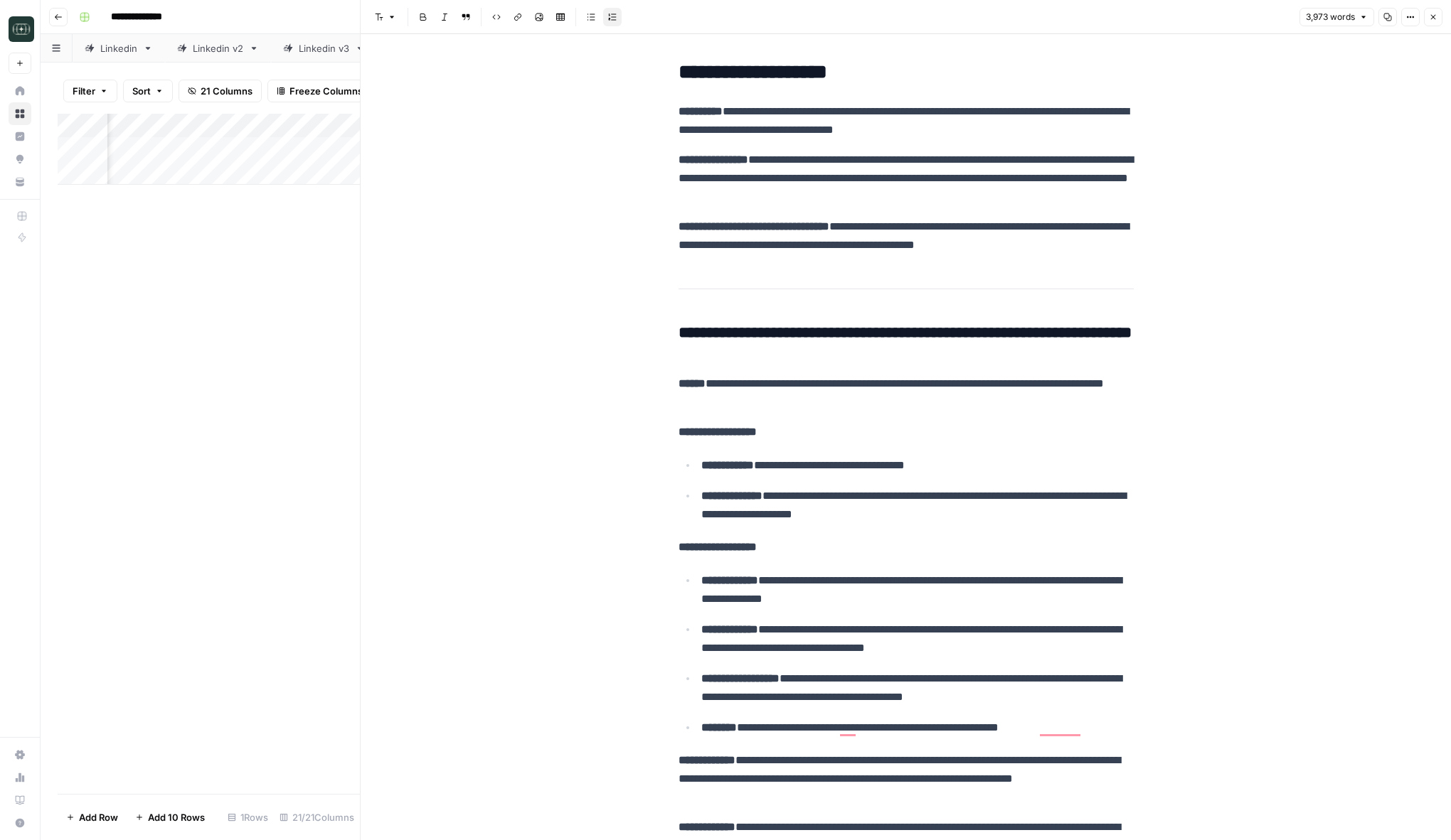
scroll to position [7805, 0]
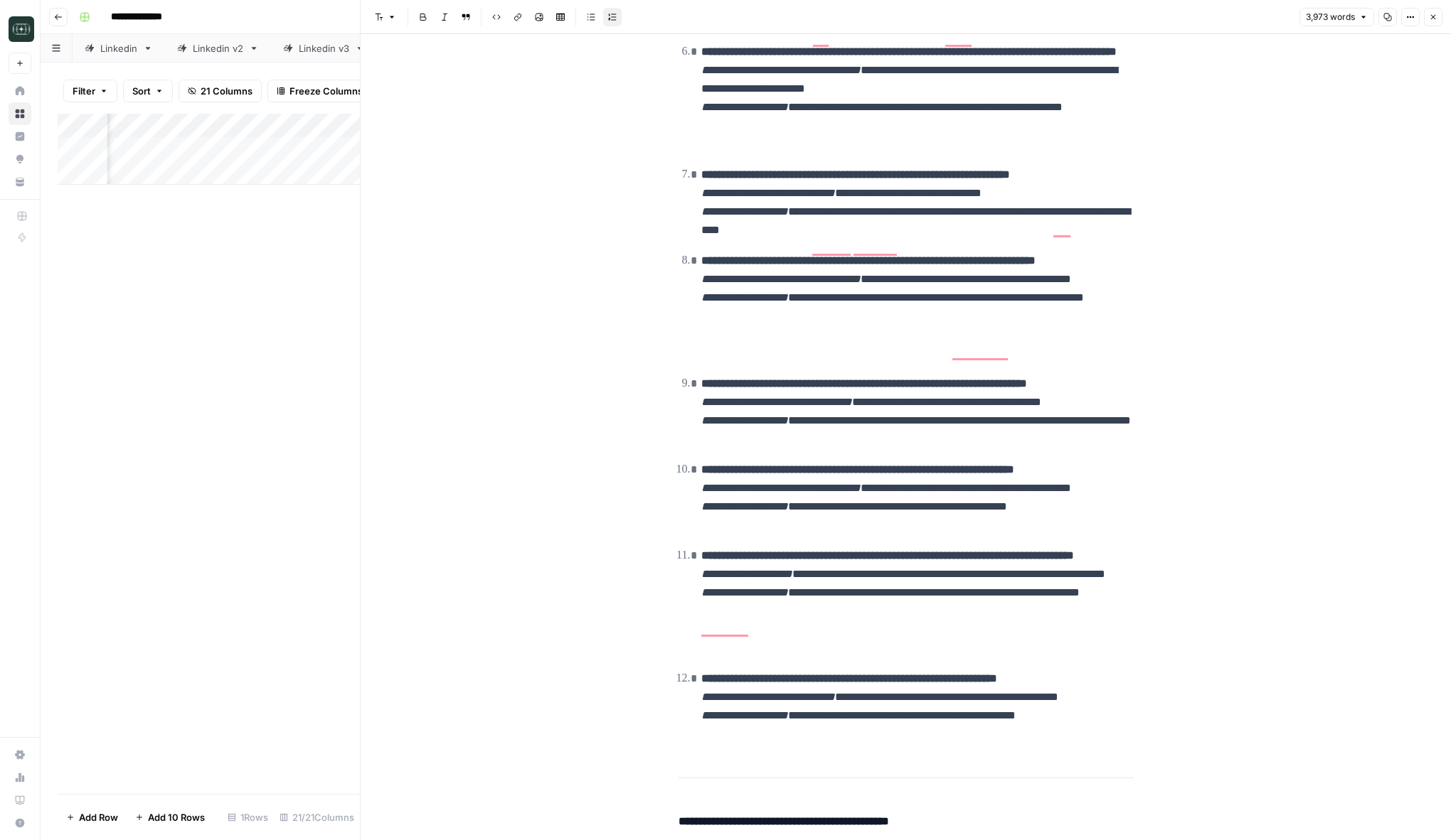
click at [1436, 19] on icon "button" at bounding box center [1432, 17] width 9 height 9
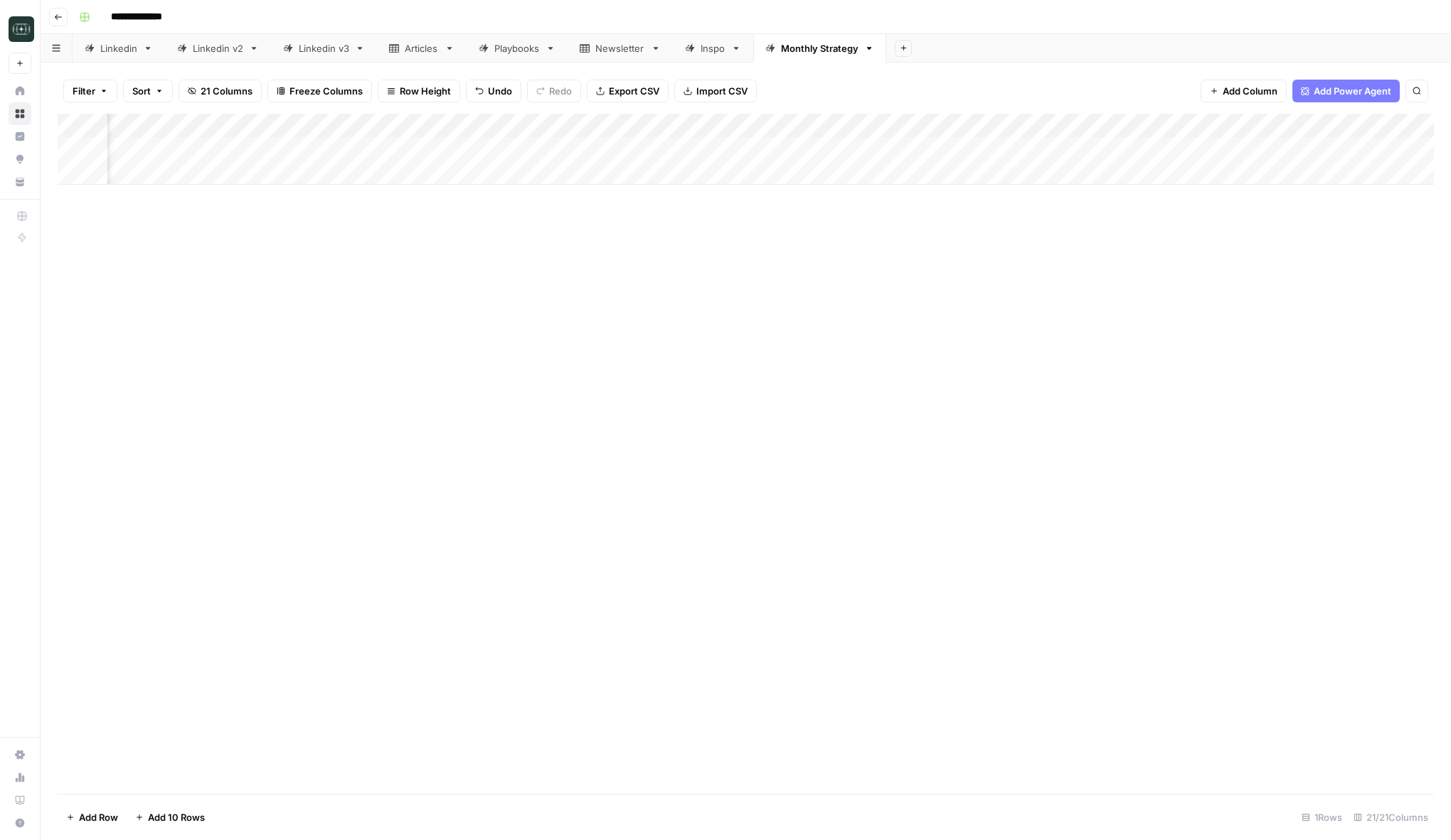
click at [197, 176] on div "Add Column" at bounding box center [746, 150] width 1376 height 71
click at [539, 248] on div "Add Column" at bounding box center [746, 454] width 1376 height 681
click at [1118, 176] on div "Add Column" at bounding box center [746, 161] width 1376 height 95
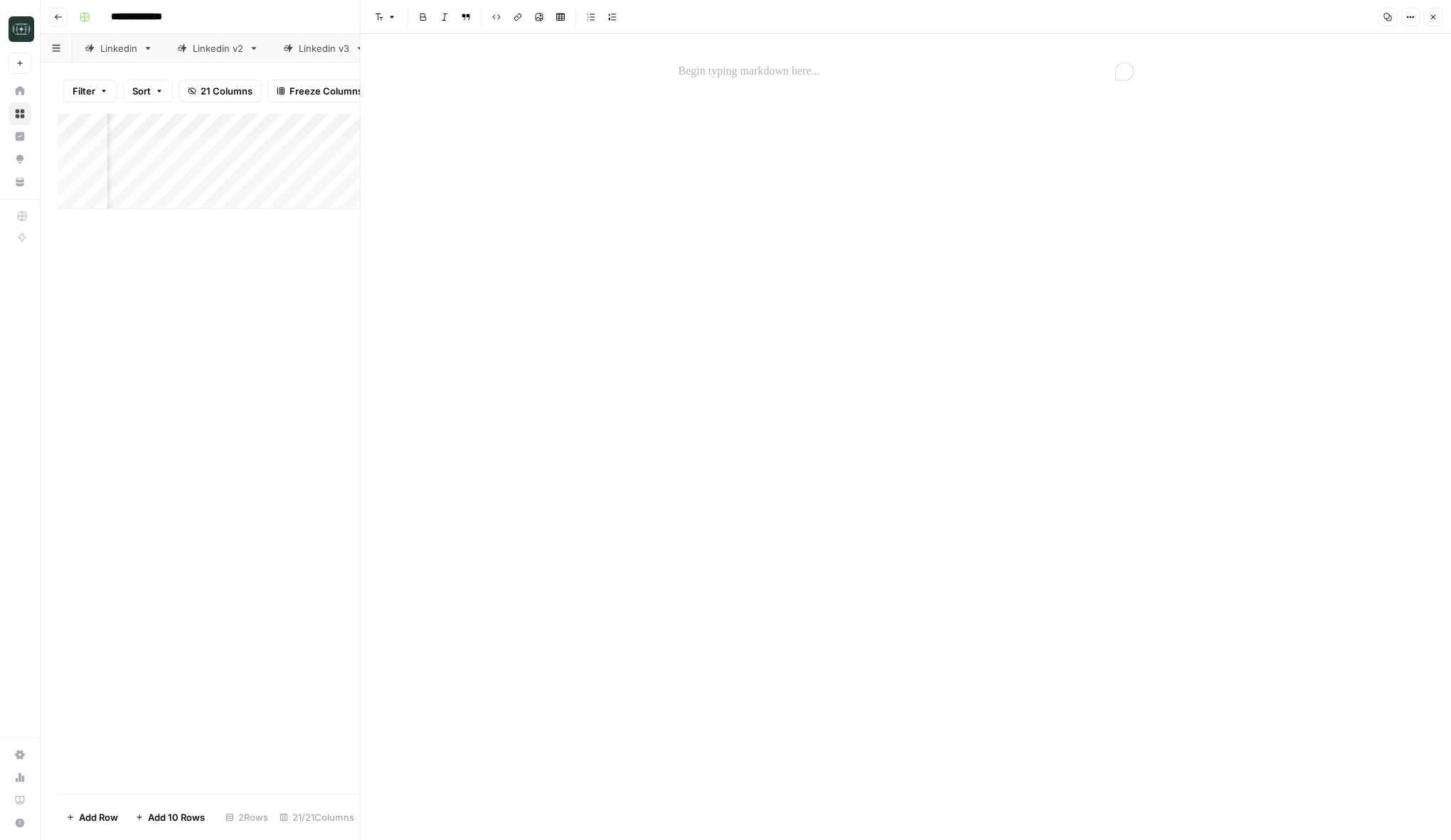
click at [748, 80] on p "To enrich screen reader interactions, please activate Accessibility in Grammarl…" at bounding box center [906, 72] width 455 height 19
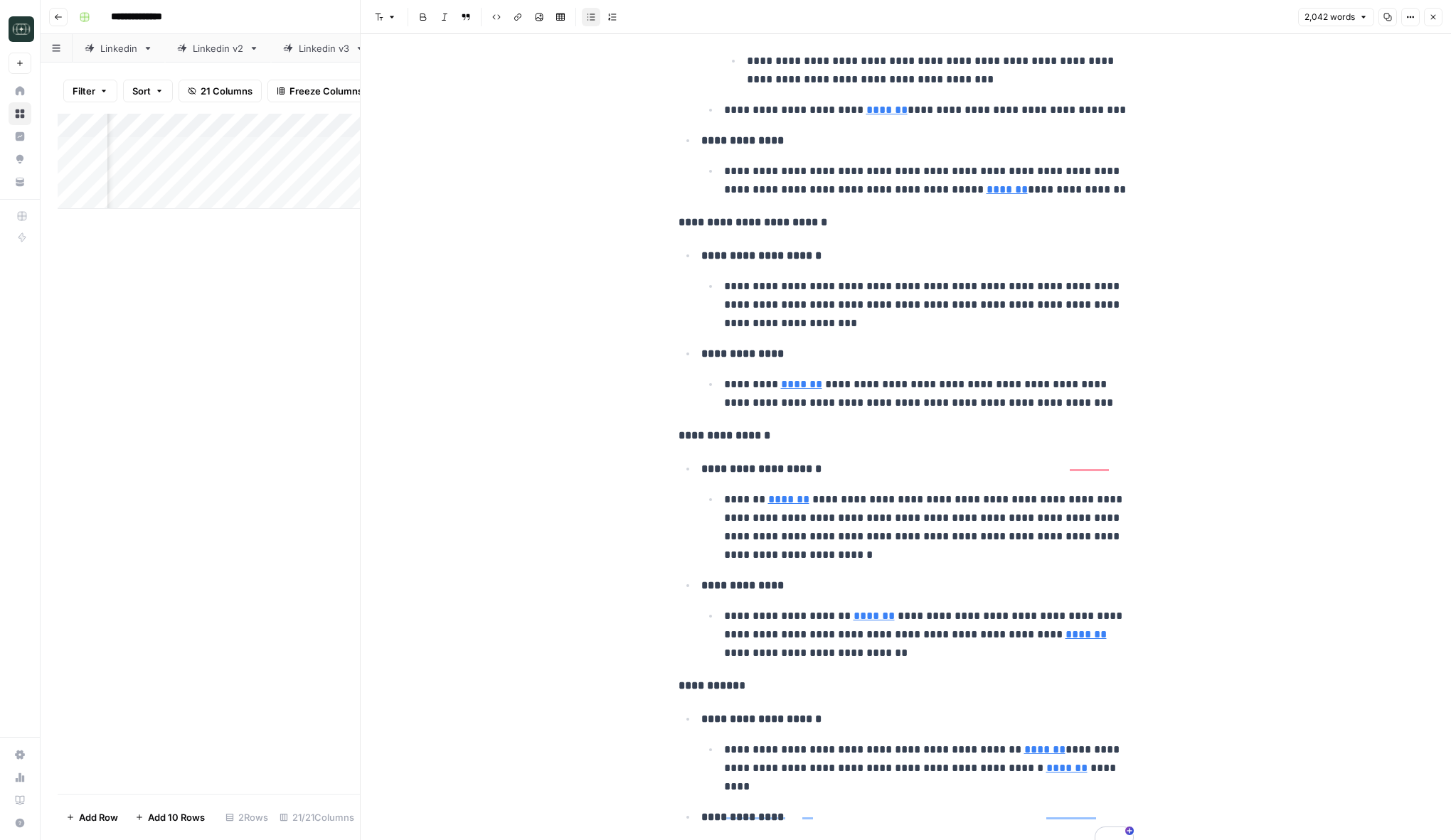
click at [1431, 20] on icon "button" at bounding box center [1432, 17] width 9 height 9
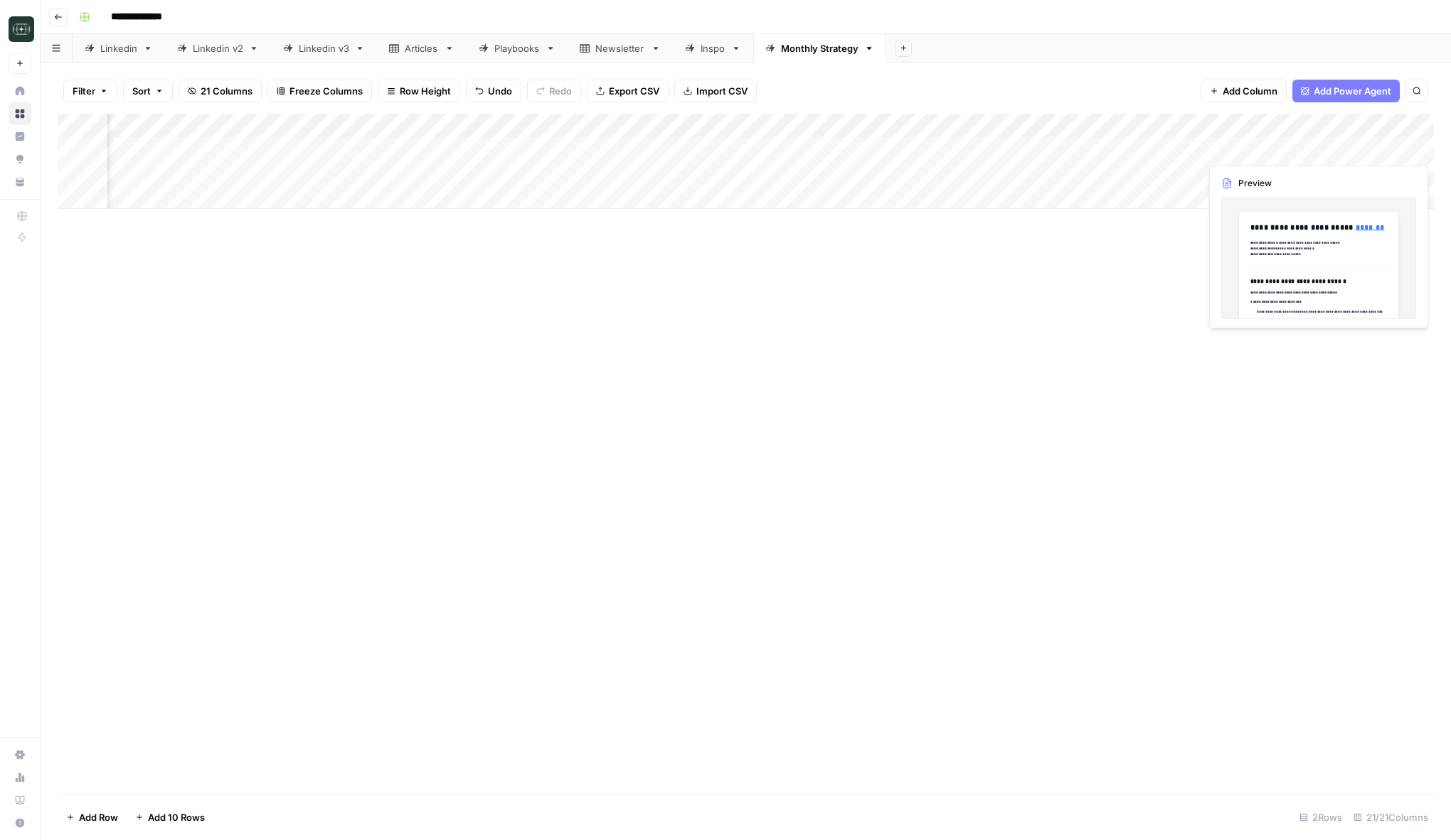
click at [1276, 150] on div "Add Column" at bounding box center [746, 161] width 1376 height 95
click at [1082, 346] on div "Add Column" at bounding box center [746, 454] width 1376 height 681
click at [1273, 176] on div "Add Column" at bounding box center [746, 161] width 1376 height 95
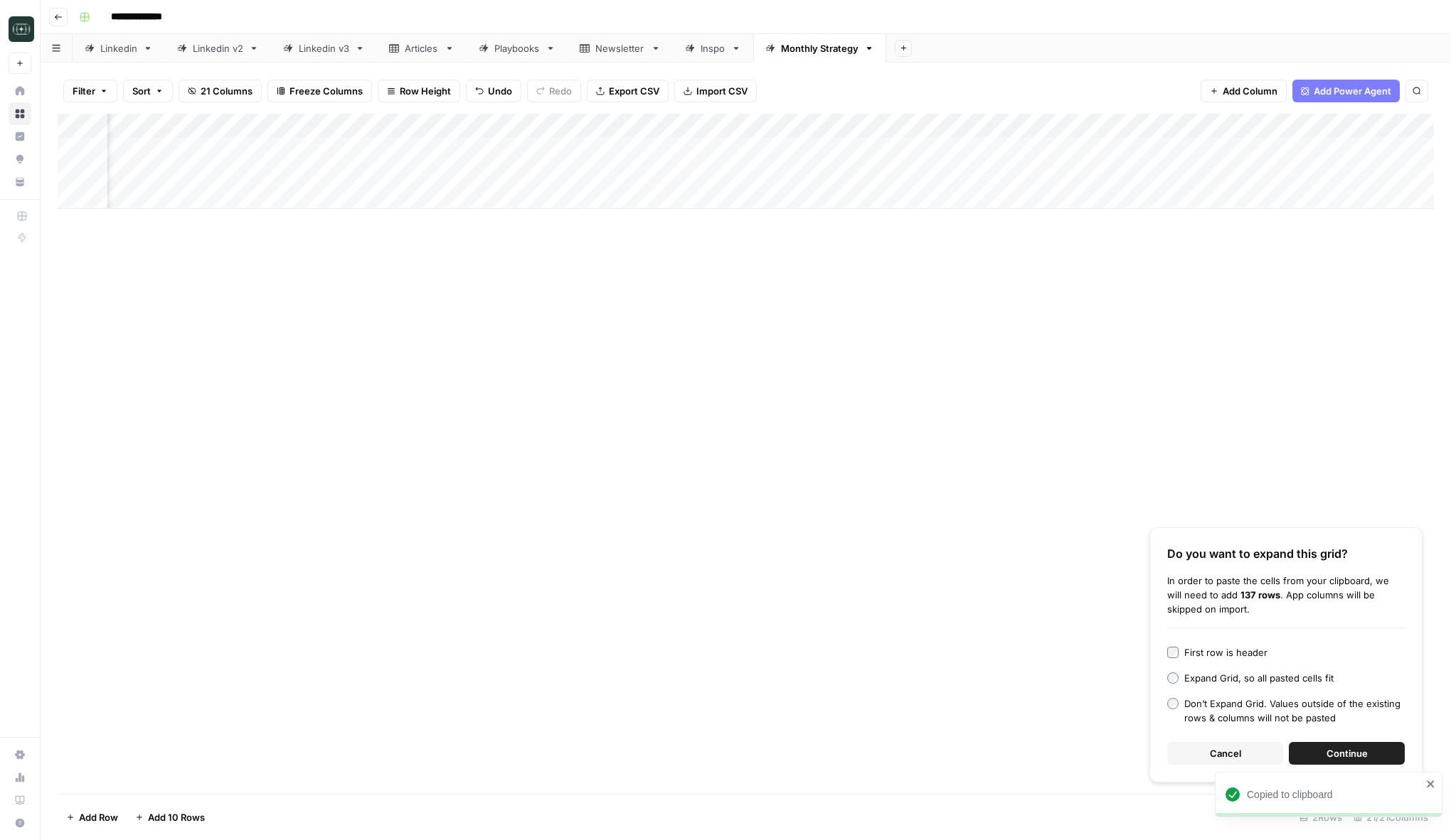
click at [1268, 176] on div "Add Column" at bounding box center [746, 161] width 1376 height 95
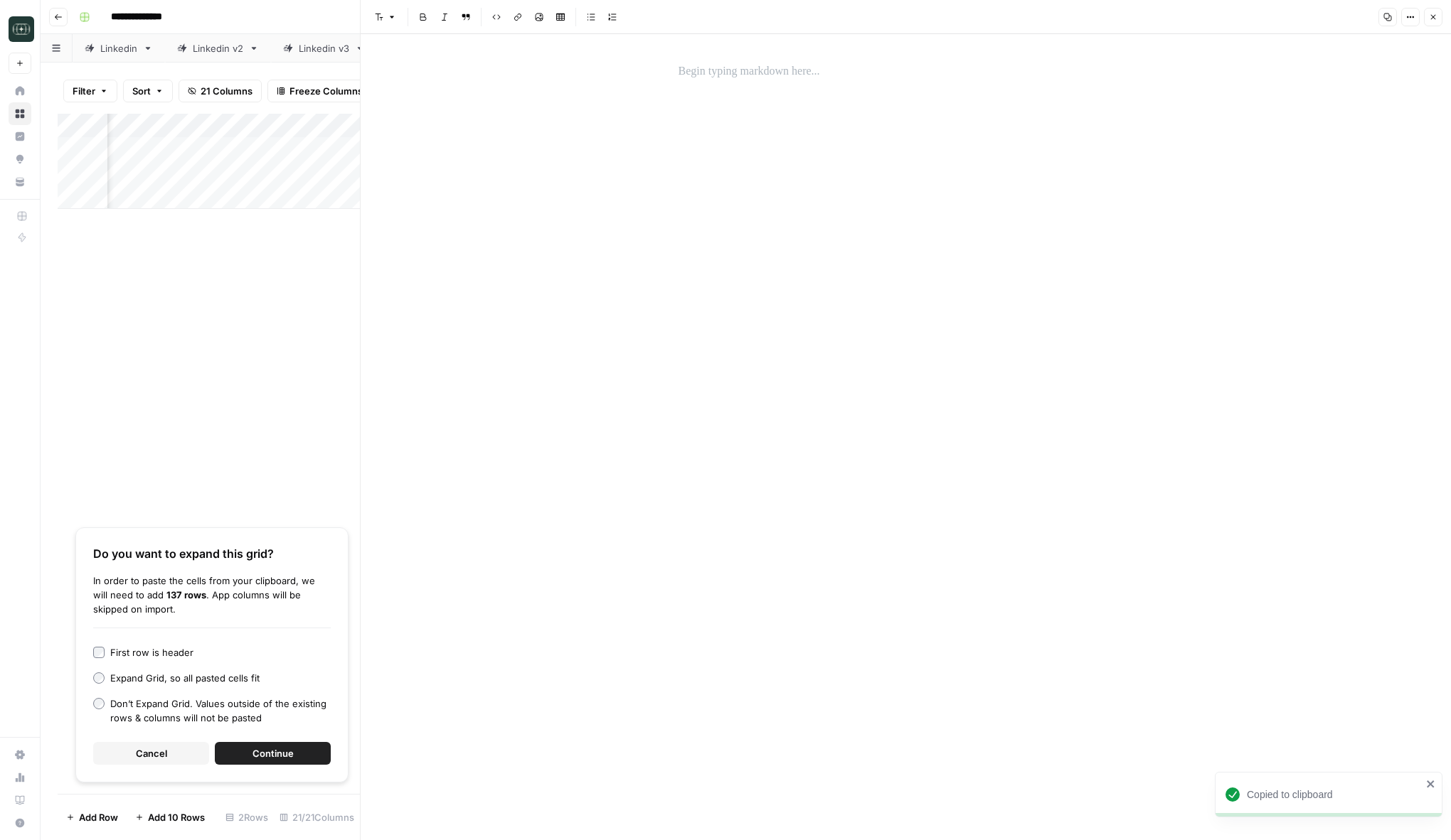
click at [711, 80] on p at bounding box center [906, 72] width 455 height 19
paste div "To enrich screen reader interactions, please activate Accessibility in Grammarl…"
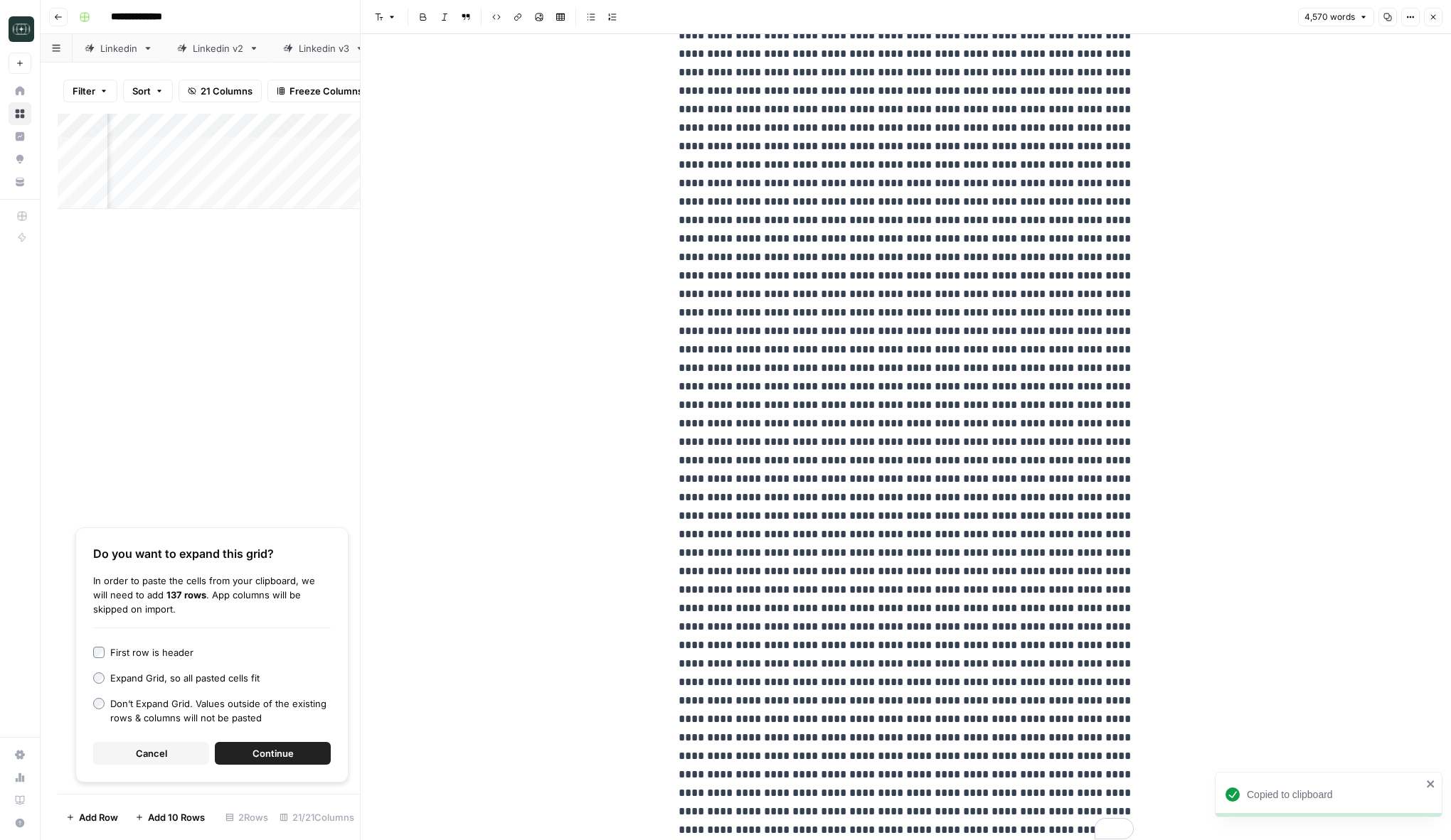
click at [1430, 12] on button "Close" at bounding box center [1432, 17] width 19 height 19
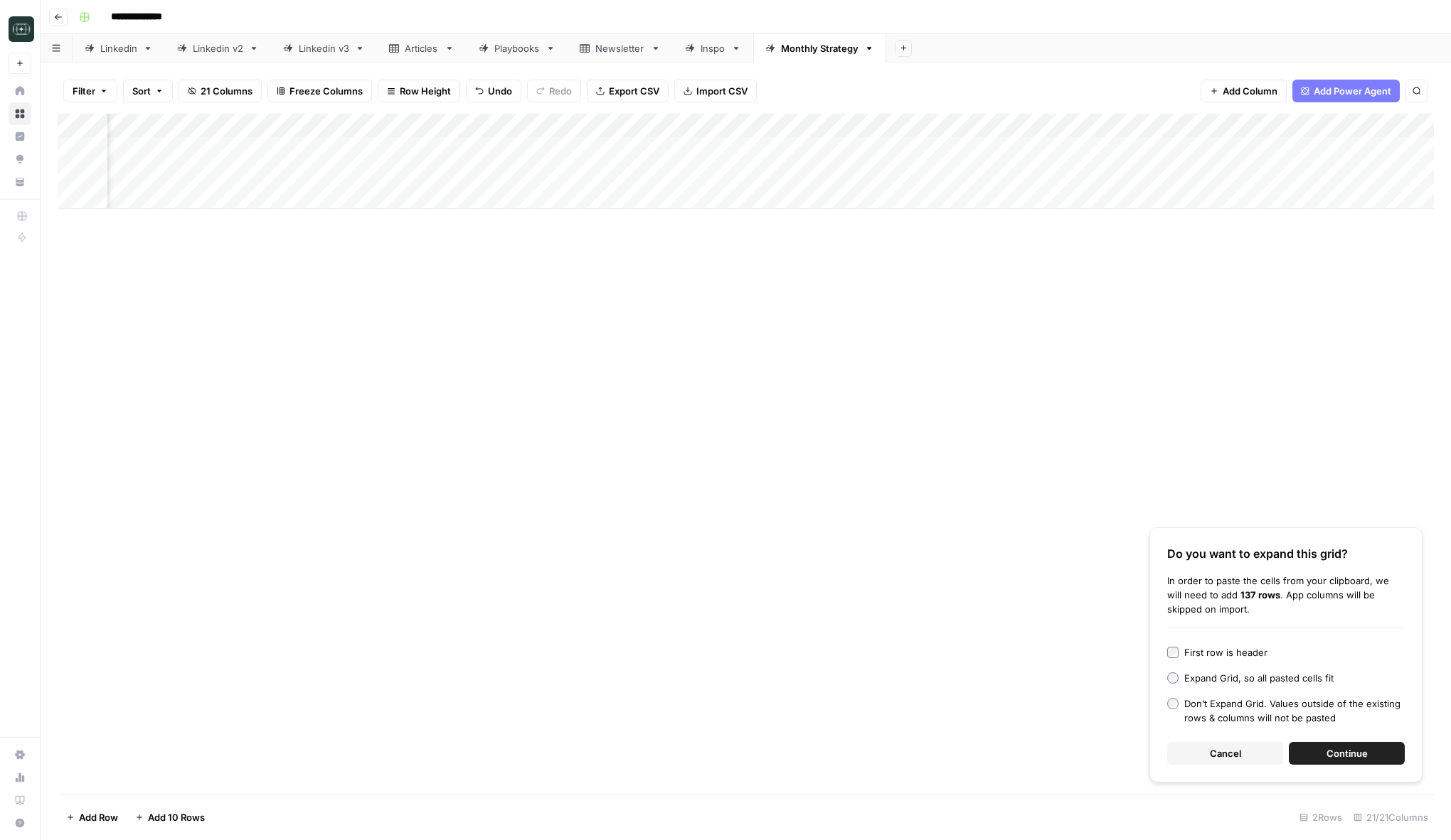
click at [1257, 754] on button "Cancel" at bounding box center [1225, 753] width 116 height 23
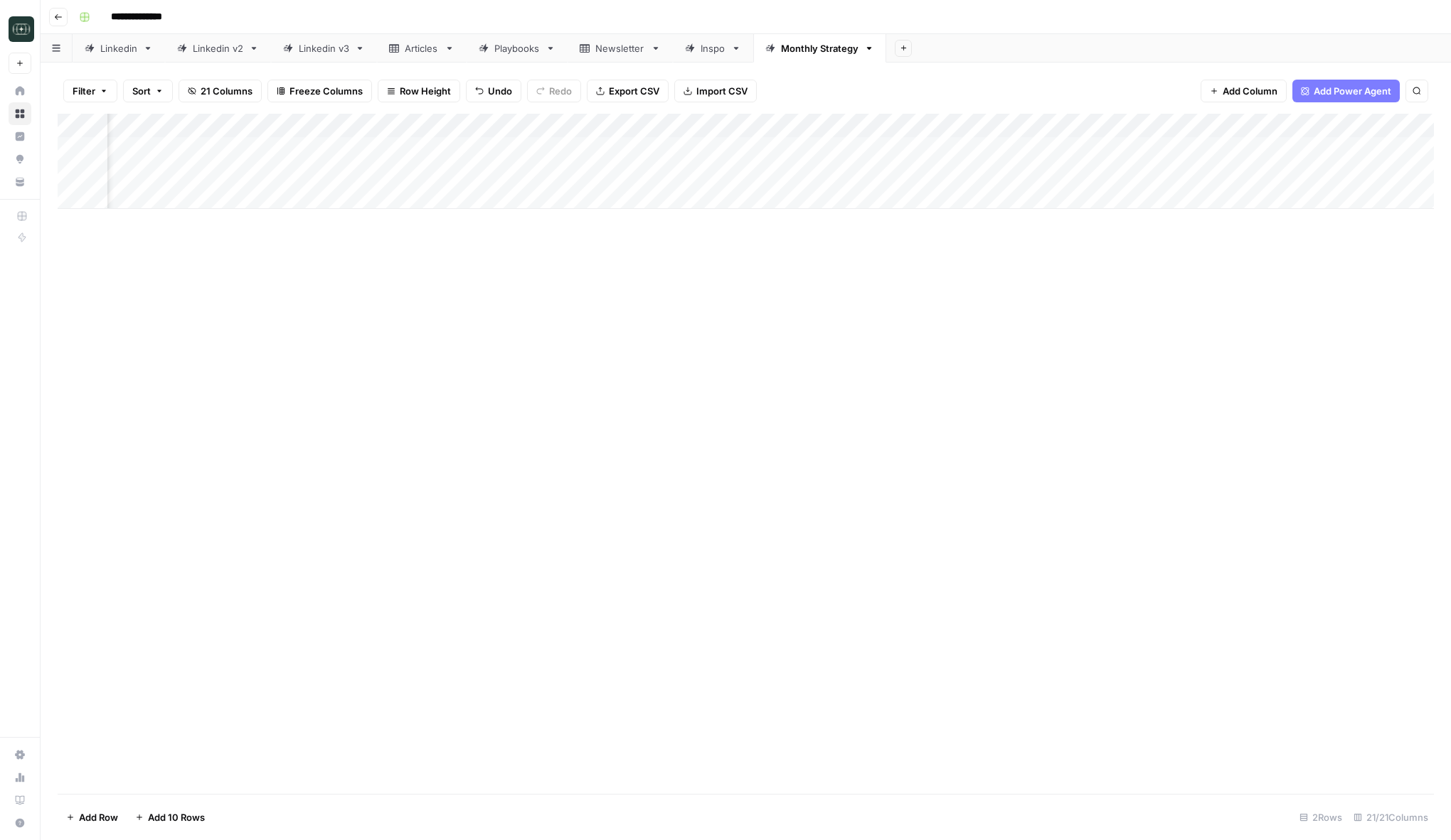
click at [417, 151] on div "Add Column" at bounding box center [746, 161] width 1376 height 95
click at [859, 315] on div "Add Column" at bounding box center [746, 454] width 1376 height 681
click at [475, 170] on div "Add Column" at bounding box center [746, 161] width 1376 height 95
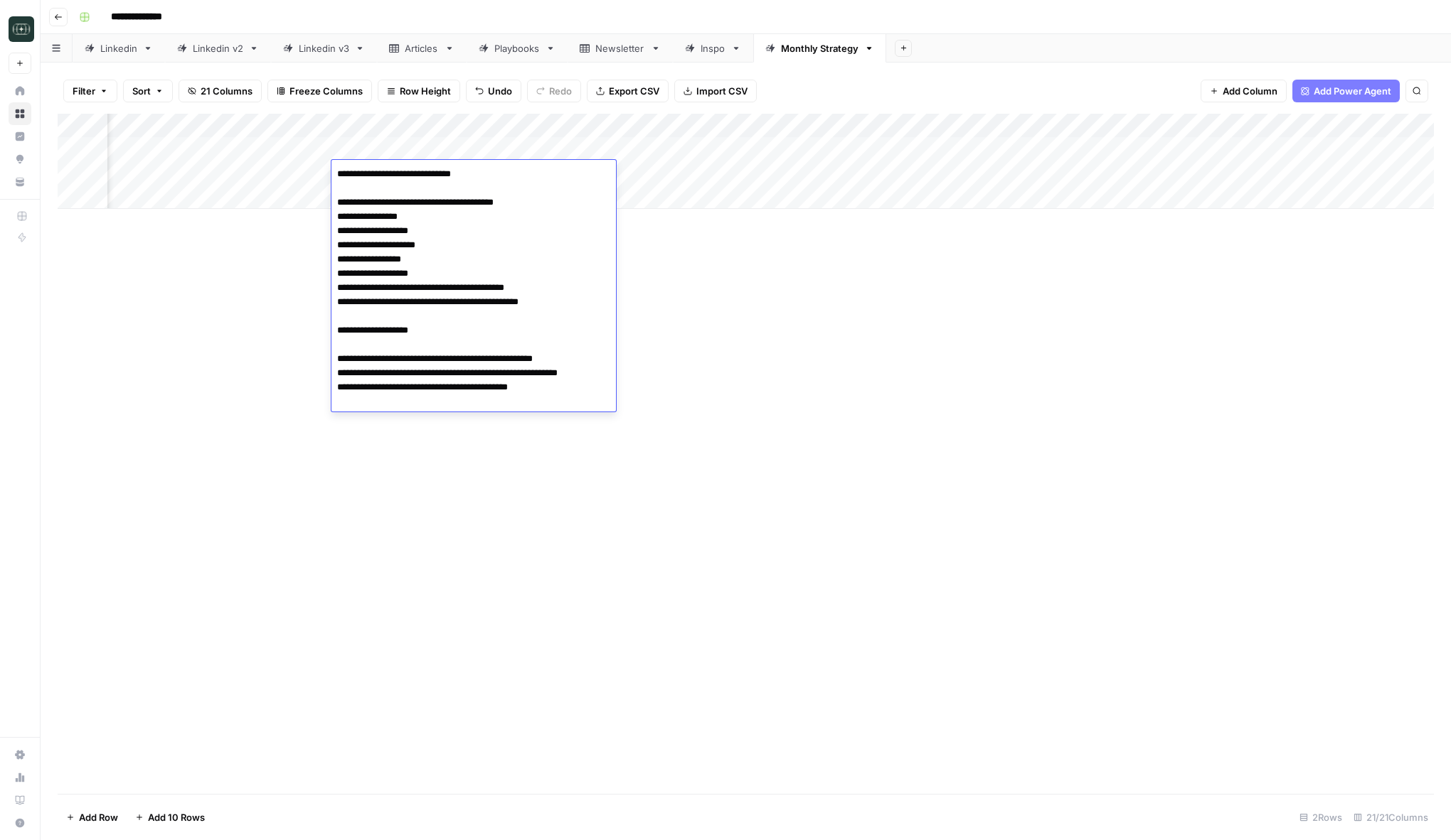
type textarea "**********"
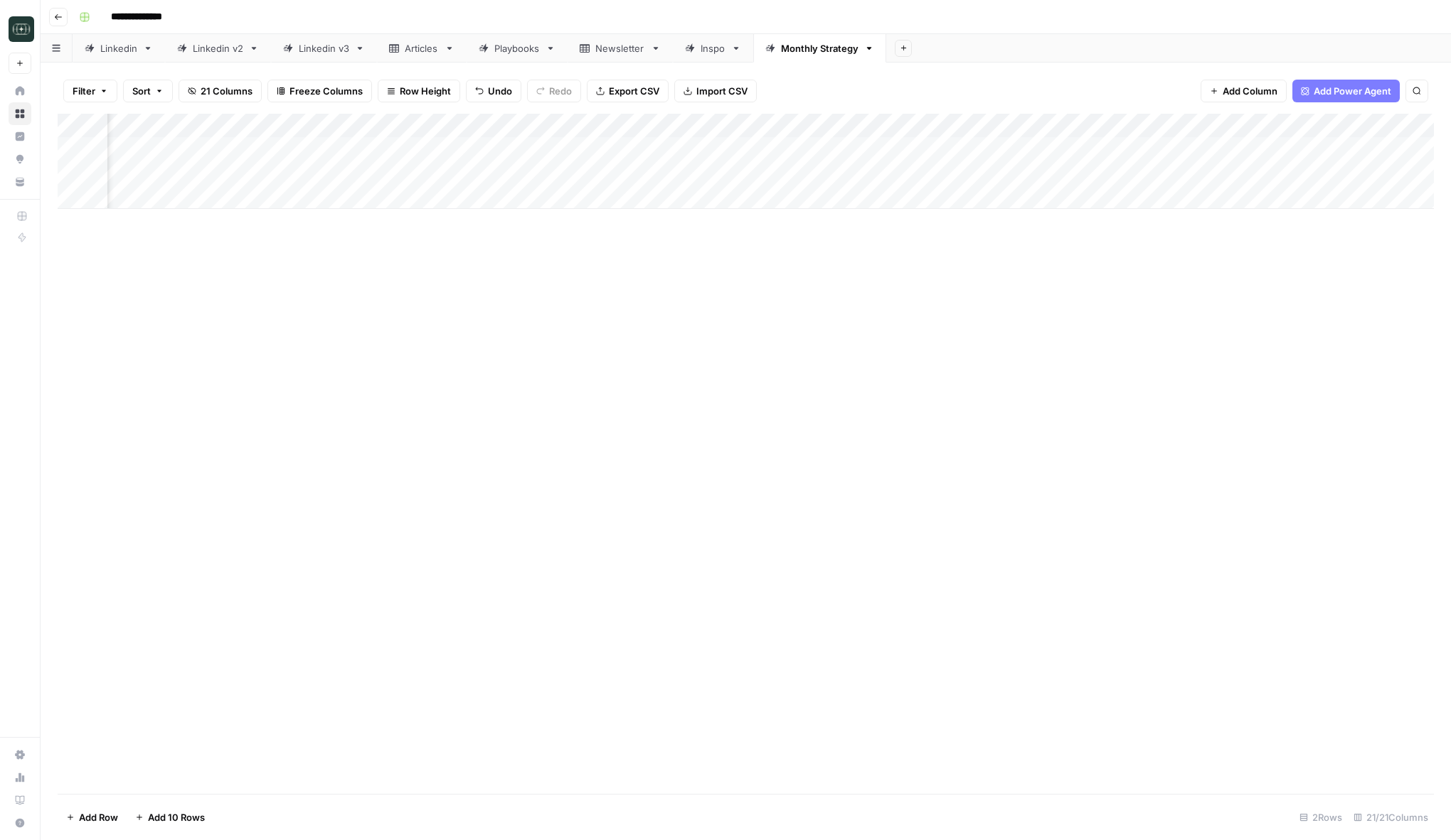
click at [523, 150] on div "Add Column" at bounding box center [746, 161] width 1376 height 95
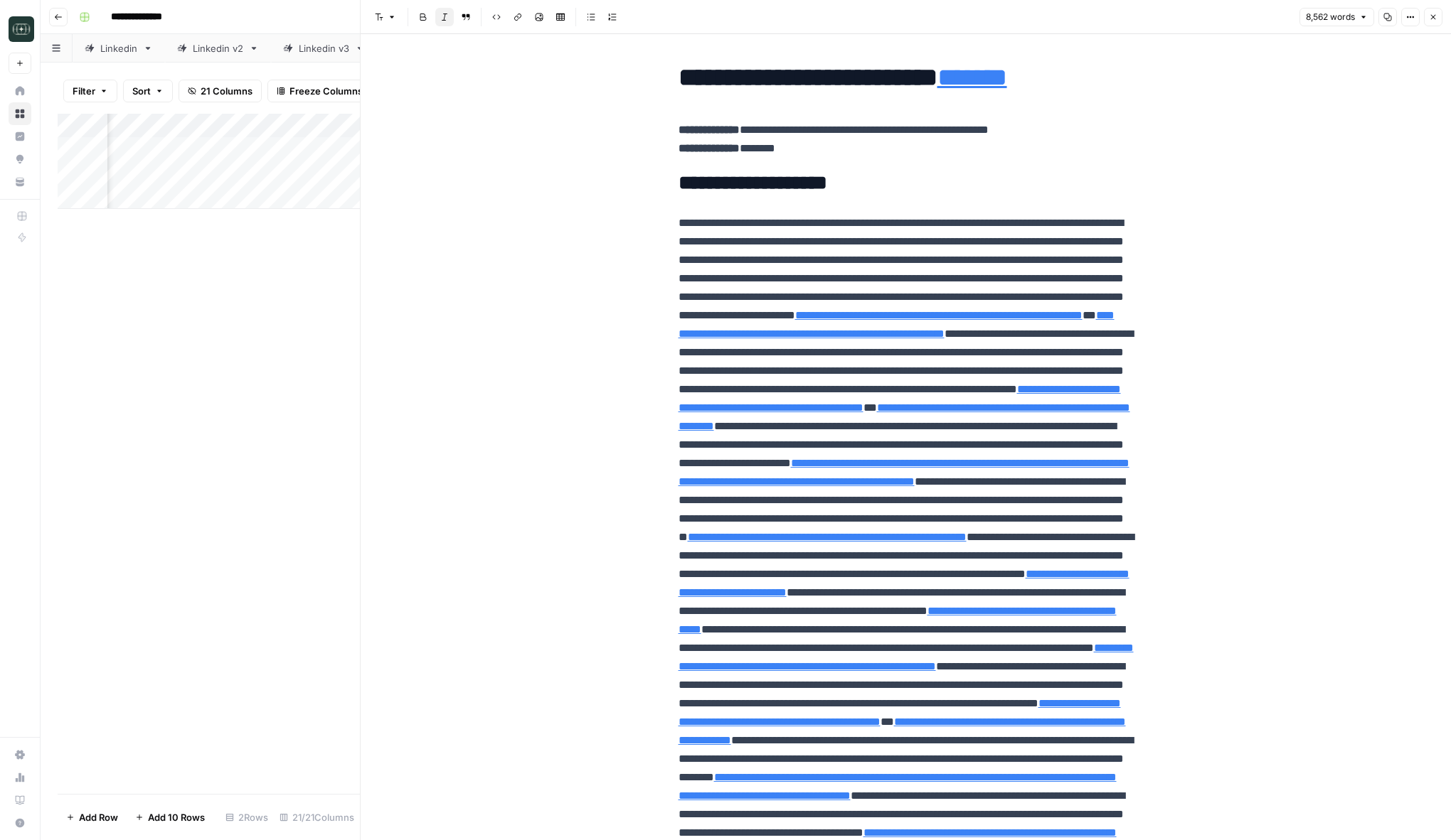
click at [1426, 9] on button "Close" at bounding box center [1432, 17] width 19 height 19
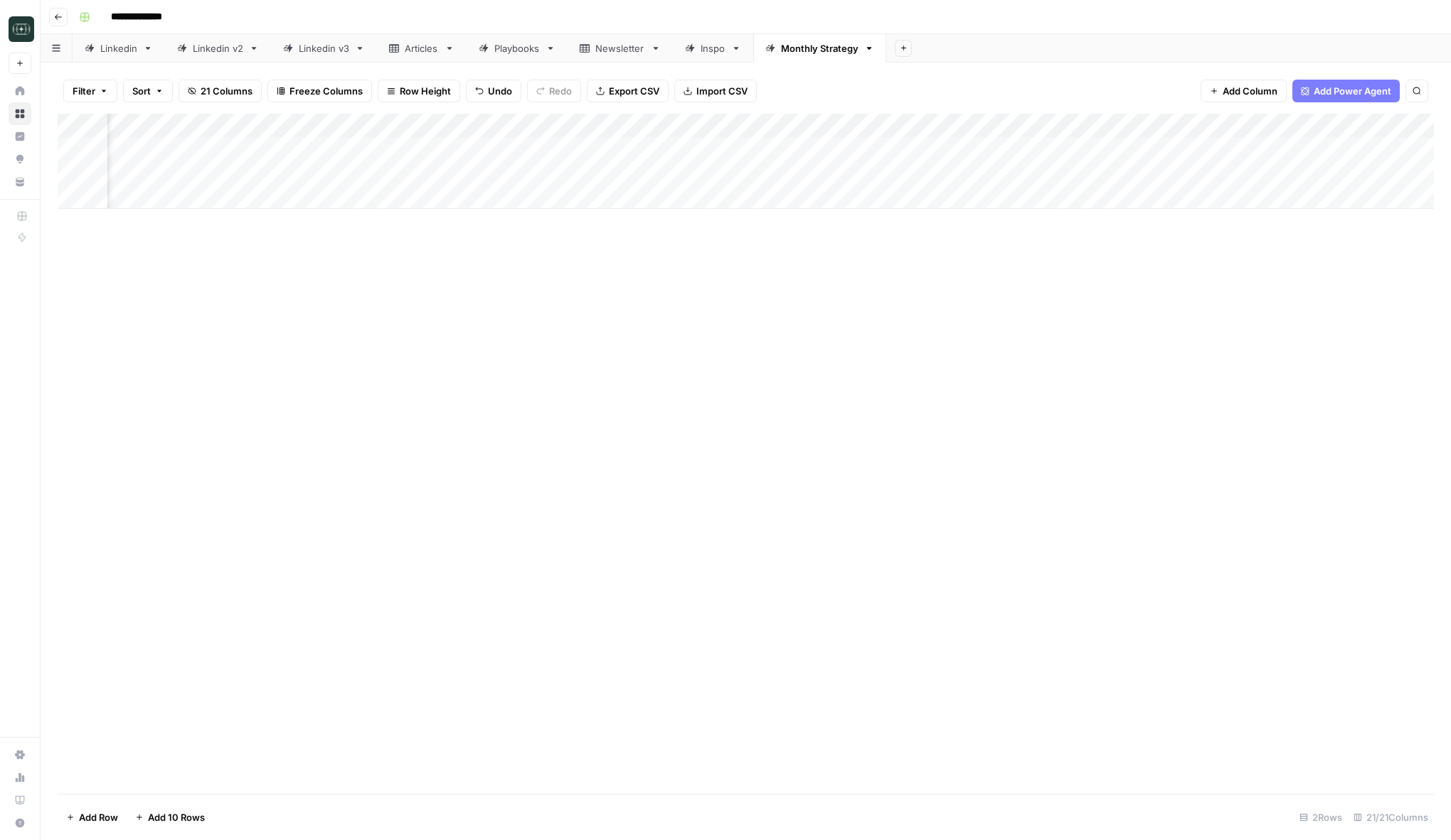
drag, startPoint x: 576, startPoint y: 160, endPoint x: 576, endPoint y: 176, distance: 16.0
click at [576, 176] on div "Add Column" at bounding box center [746, 161] width 1376 height 95
click at [646, 150] on div "Add Column" at bounding box center [746, 161] width 1376 height 95
drag, startPoint x: 689, startPoint y: 160, endPoint x: 689, endPoint y: 176, distance: 16.0
click at [689, 176] on div "Add Column" at bounding box center [746, 161] width 1376 height 95
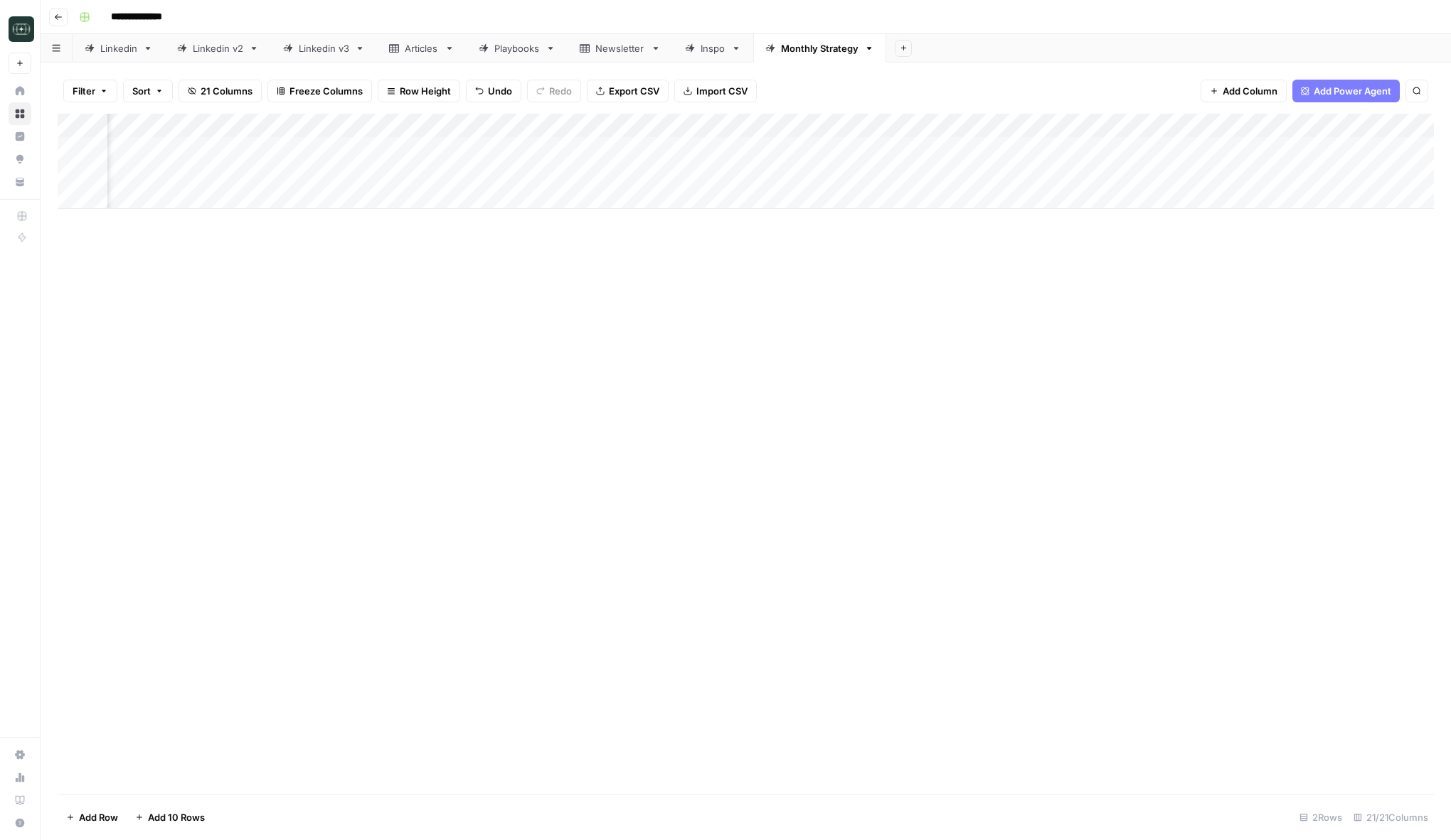
click at [514, 150] on div "Add Column" at bounding box center [746, 161] width 1376 height 95
click at [355, 344] on div "Add Column" at bounding box center [746, 454] width 1376 height 681
click at [510, 170] on div "Add Column" at bounding box center [746, 161] width 1376 height 95
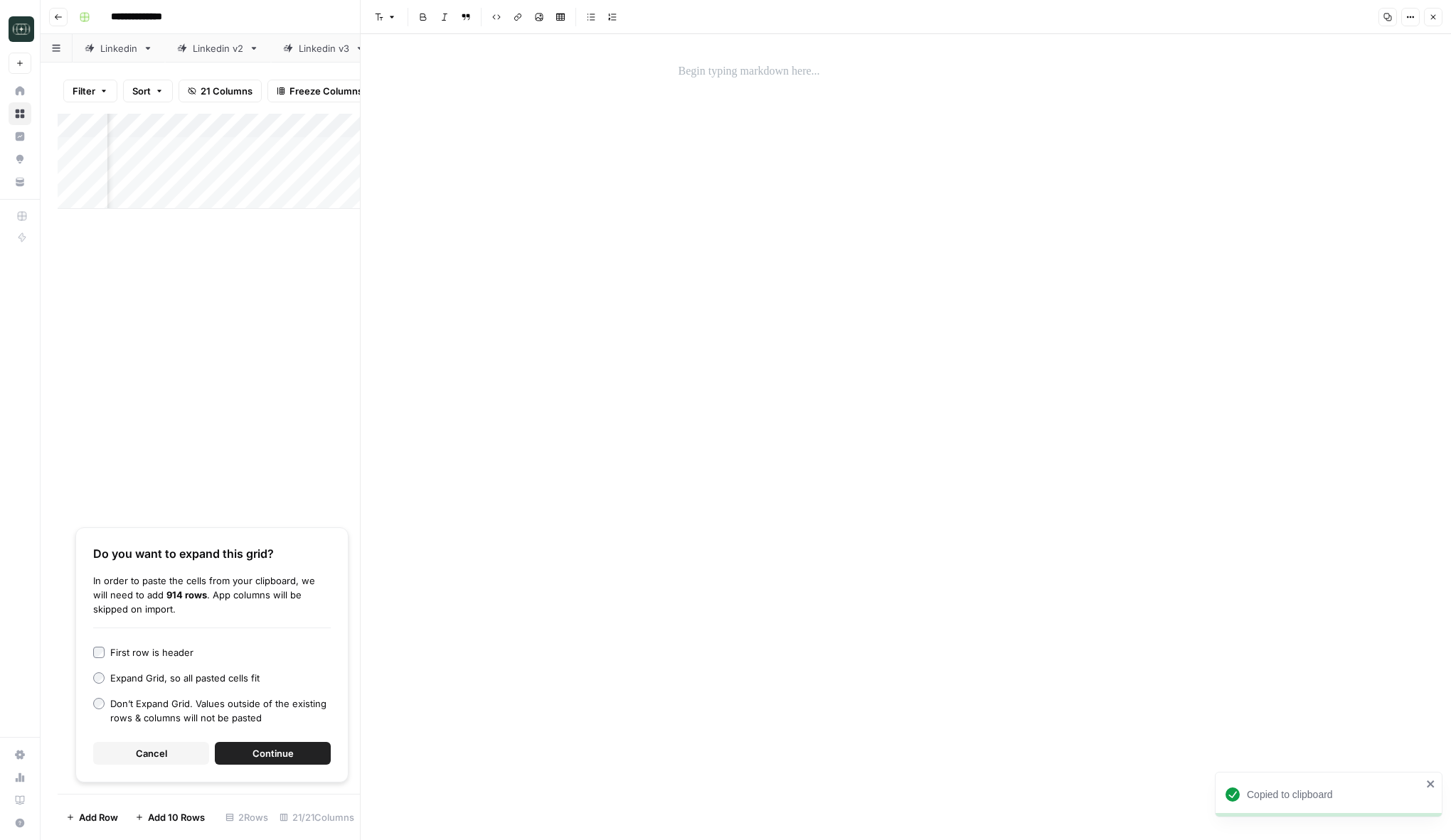
click at [671, 88] on div at bounding box center [906, 438] width 472 height 807
click at [737, 83] on div at bounding box center [906, 72] width 472 height 30
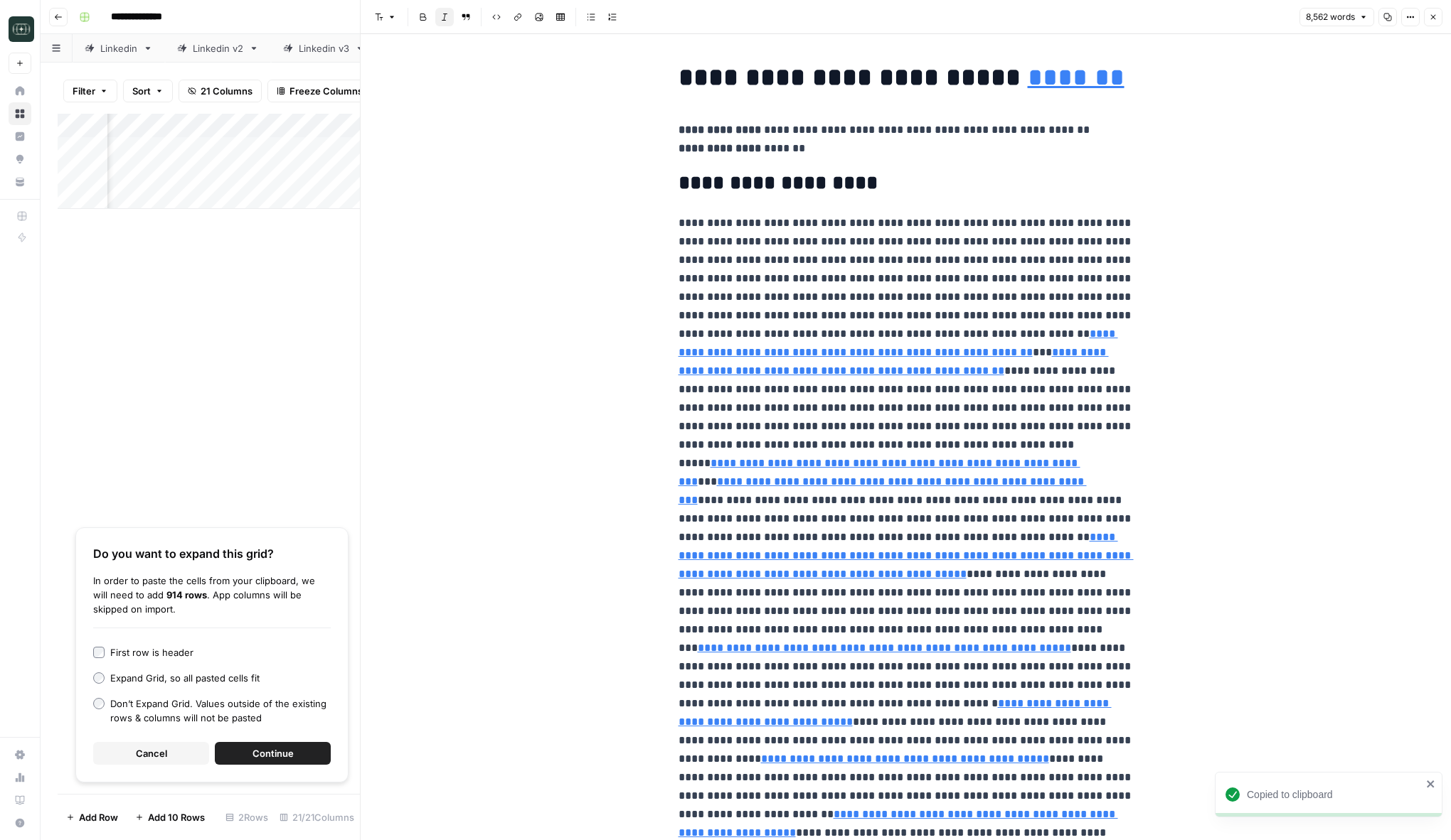
click at [1436, 17] on icon "button" at bounding box center [1432, 17] width 9 height 9
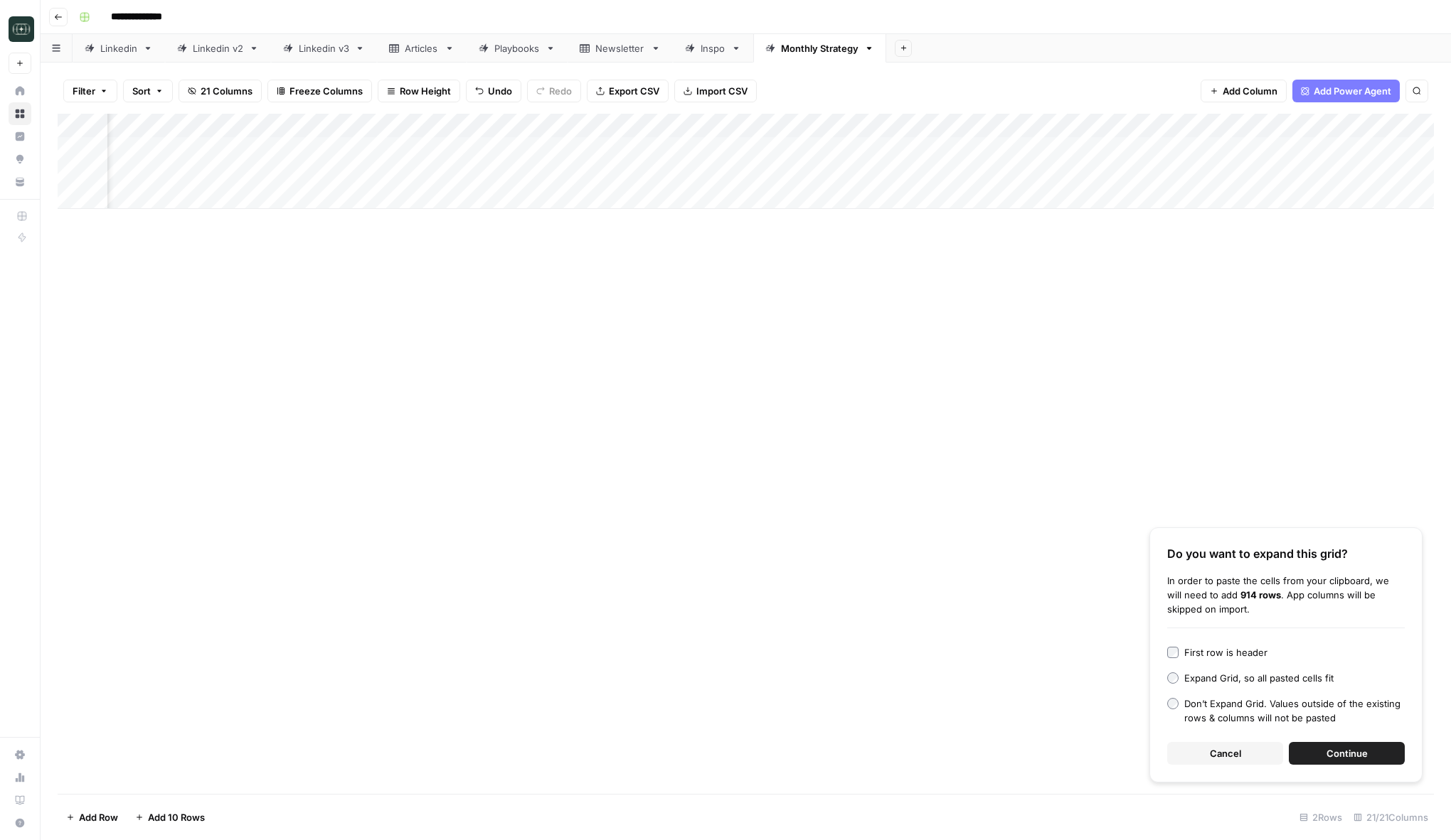
scroll to position [0, 154]
click at [456, 140] on div "Add Column" at bounding box center [746, 161] width 1376 height 95
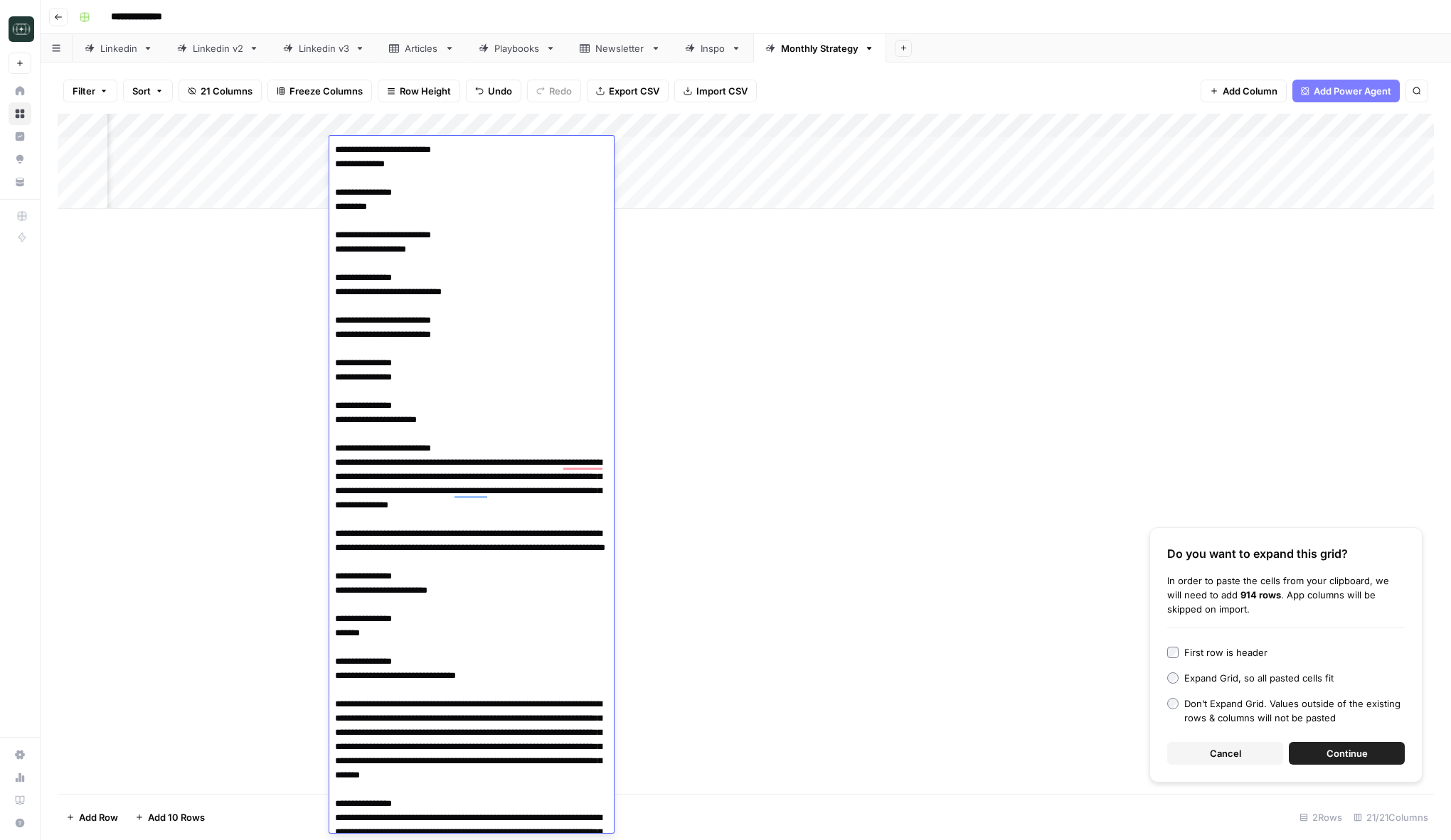
click at [255, 378] on div "Add Column Do you want to expand this grid? In order to paste the cells from yo…" at bounding box center [746, 454] width 1376 height 681
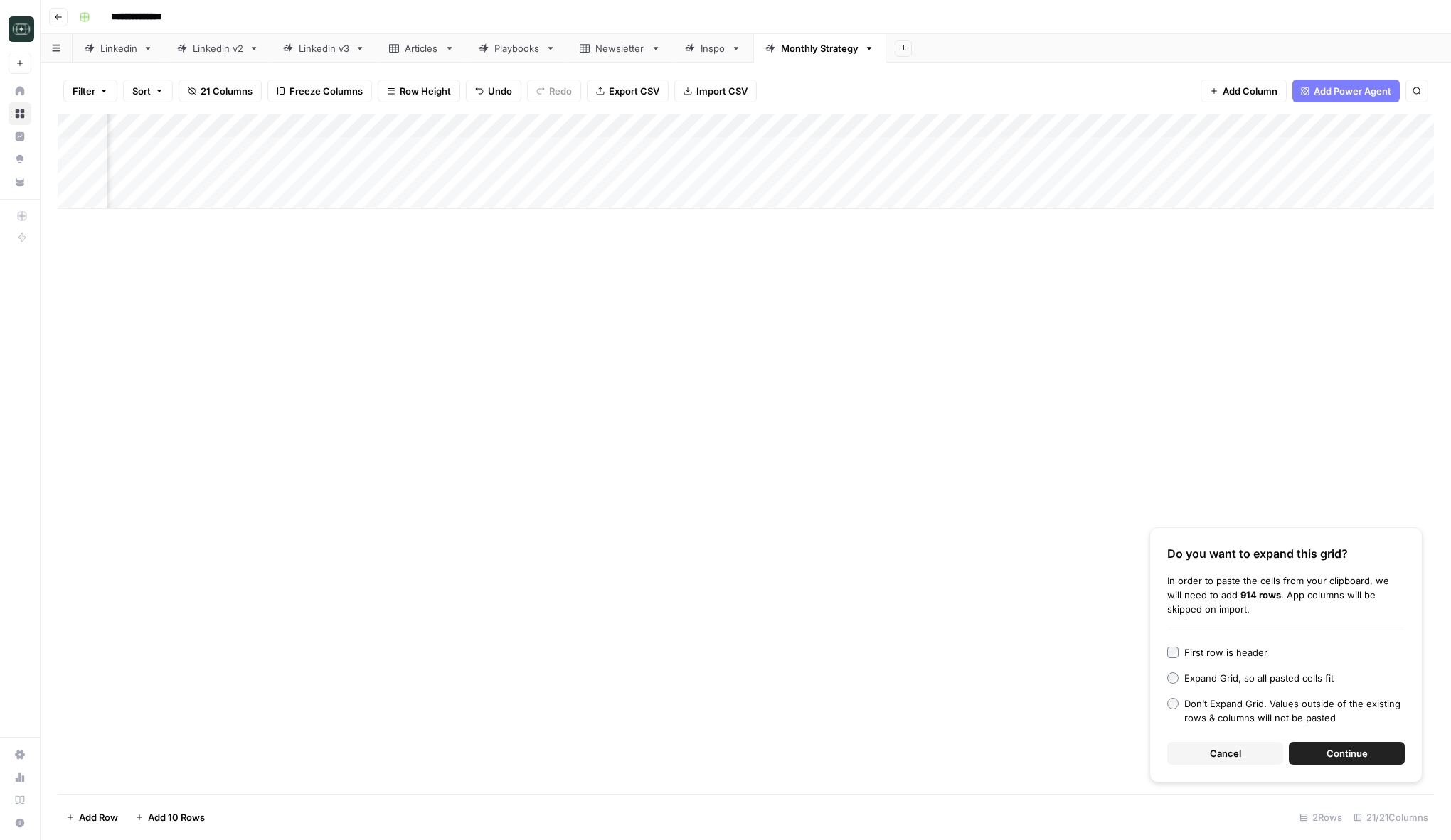
click at [403, 173] on div "Add Column" at bounding box center [746, 161] width 1376 height 95
type textarea "**********"
click at [306, 159] on div "Add Column" at bounding box center [746, 161] width 1376 height 95
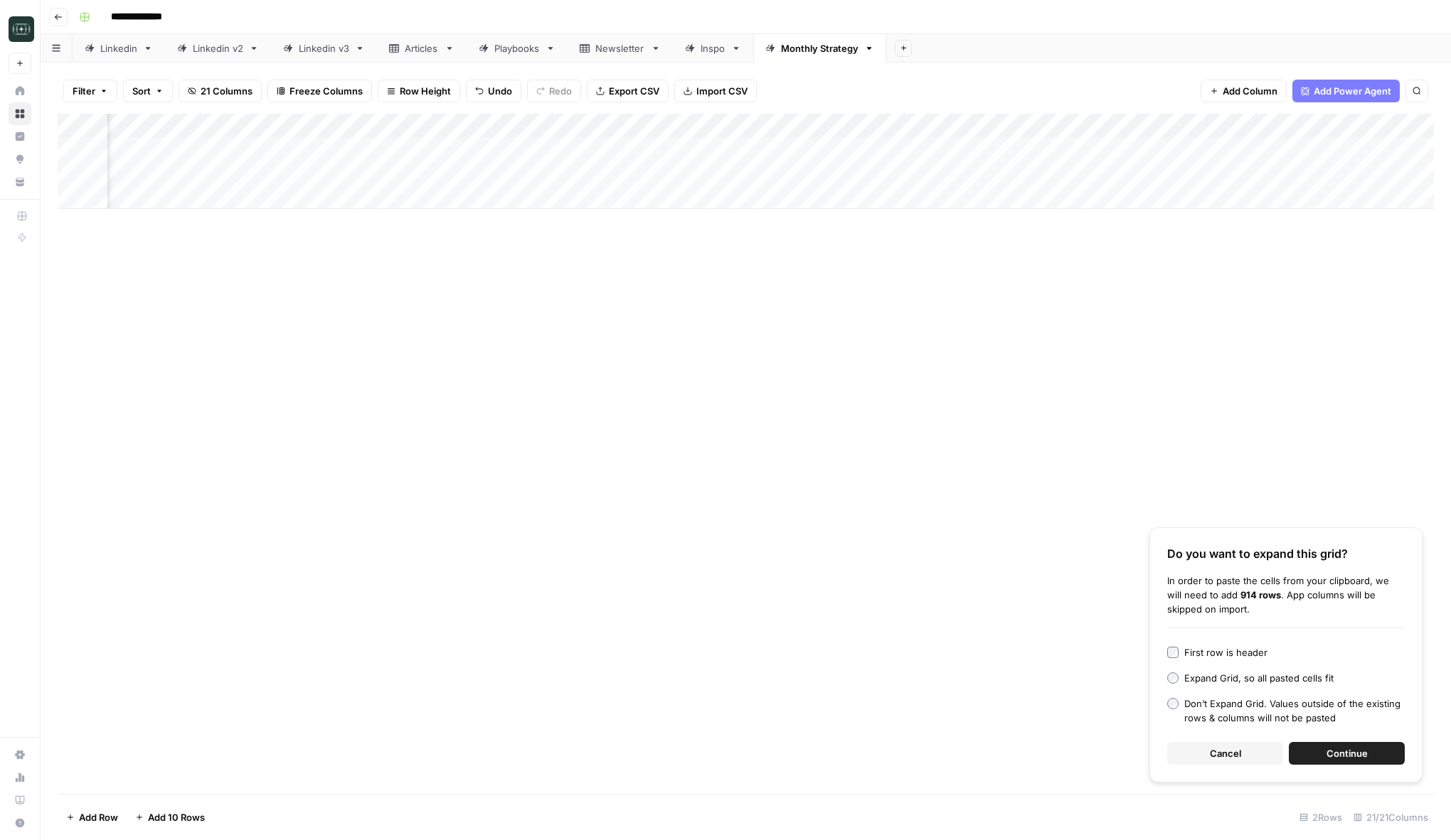
drag, startPoint x: 330, startPoint y: 160, endPoint x: 330, endPoint y: 175, distance: 15.0
click at [330, 175] on div "Add Column" at bounding box center [746, 161] width 1376 height 95
click at [152, 180] on div "Add Column" at bounding box center [746, 161] width 1376 height 95
click at [152, 176] on div "Add Column" at bounding box center [746, 161] width 1376 height 95
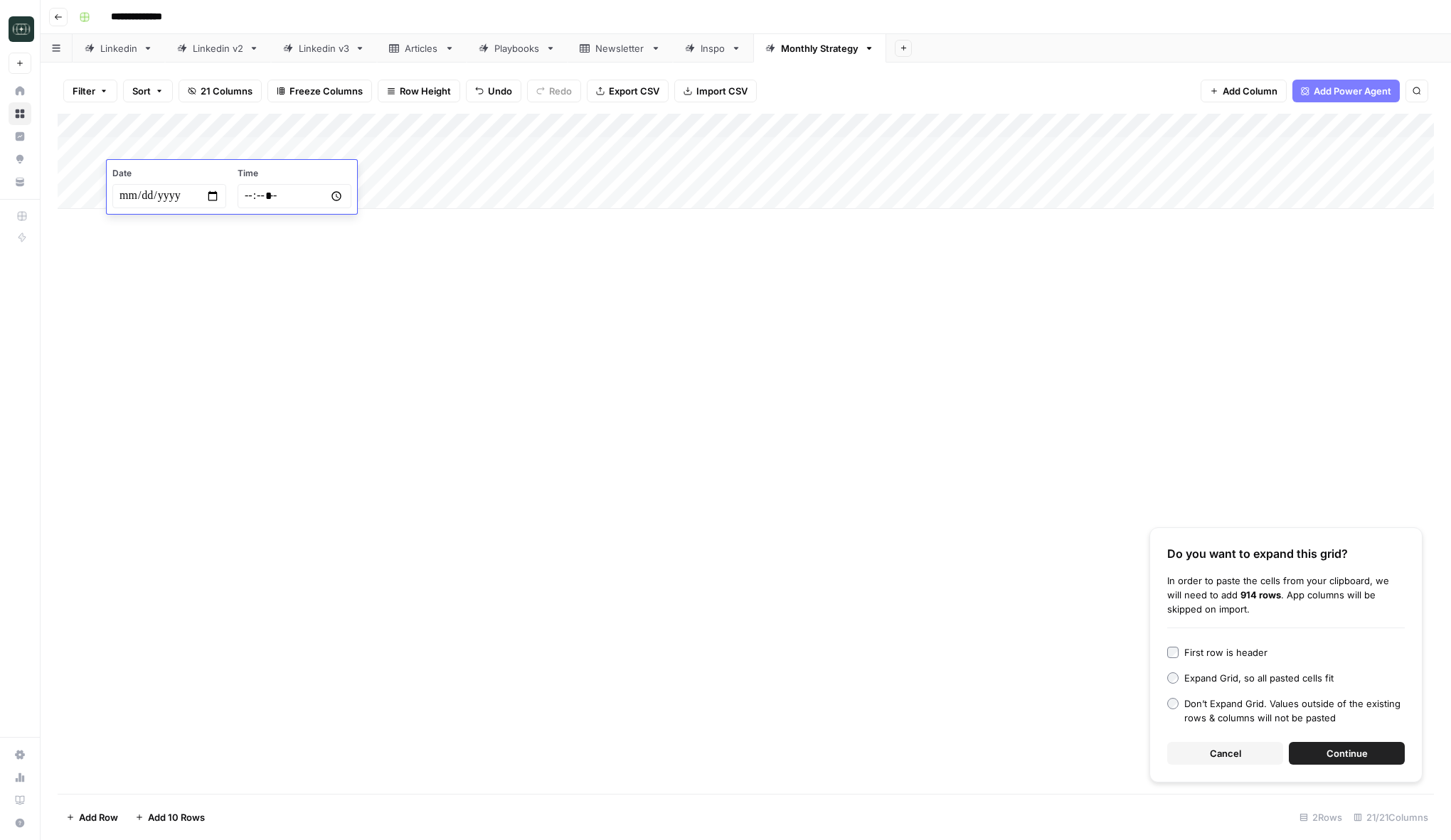
click at [214, 195] on input "date" at bounding box center [169, 196] width 114 height 25
type input "**********"
click at [379, 393] on div "Add Column Do you want to expand this grid? In order to paste the cells from yo…" at bounding box center [746, 454] width 1376 height 681
click at [1016, 174] on div "Add Column" at bounding box center [746, 161] width 1376 height 95
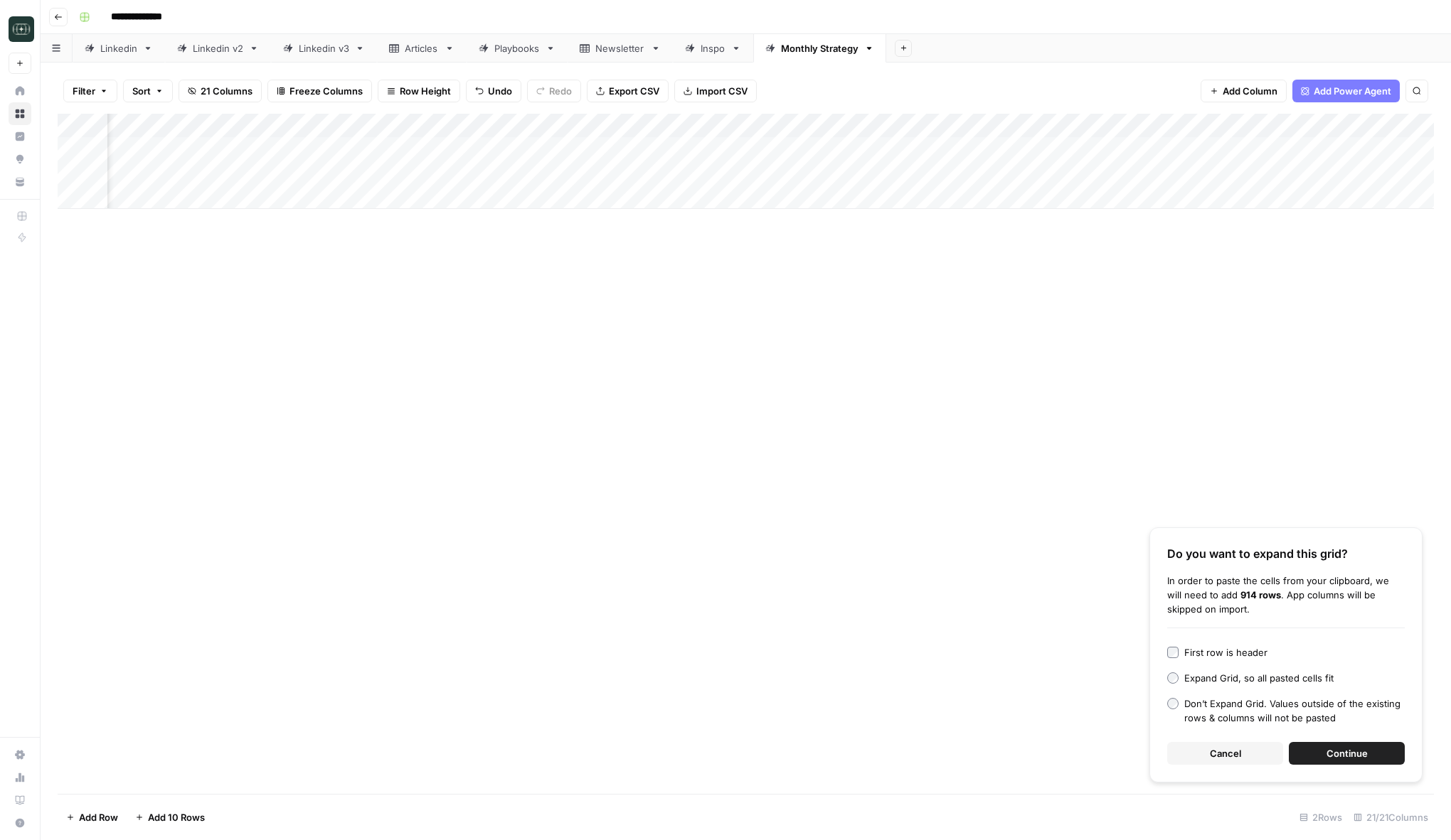
click at [1227, 760] on button "Cancel" at bounding box center [1225, 753] width 116 height 23
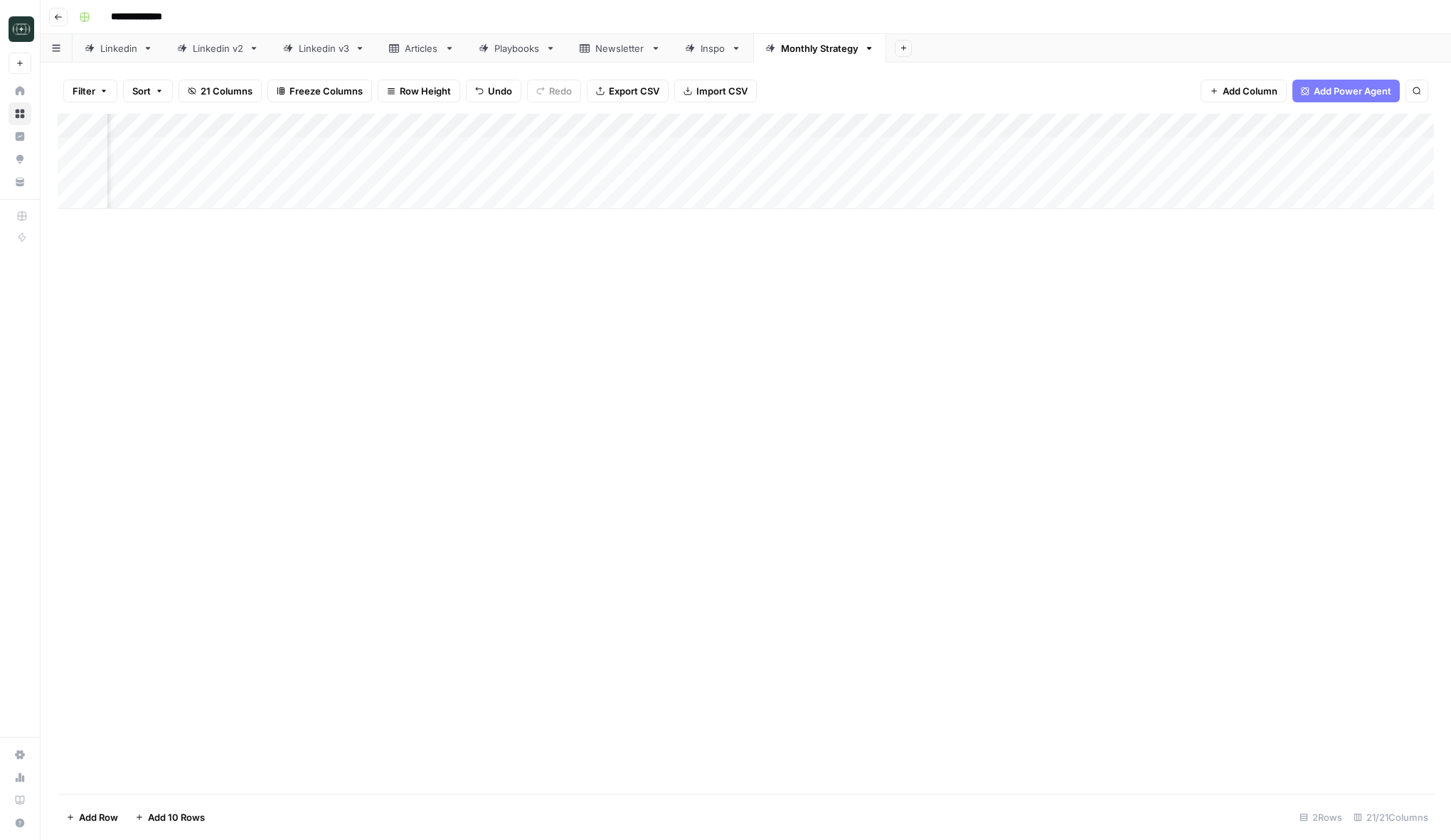
drag, startPoint x: 1082, startPoint y: 174, endPoint x: 1156, endPoint y: 177, distance: 74.1
click at [1156, 177] on div "Add Column" at bounding box center [746, 161] width 1376 height 95
click at [1058, 176] on div "Add Column" at bounding box center [746, 161] width 1376 height 95
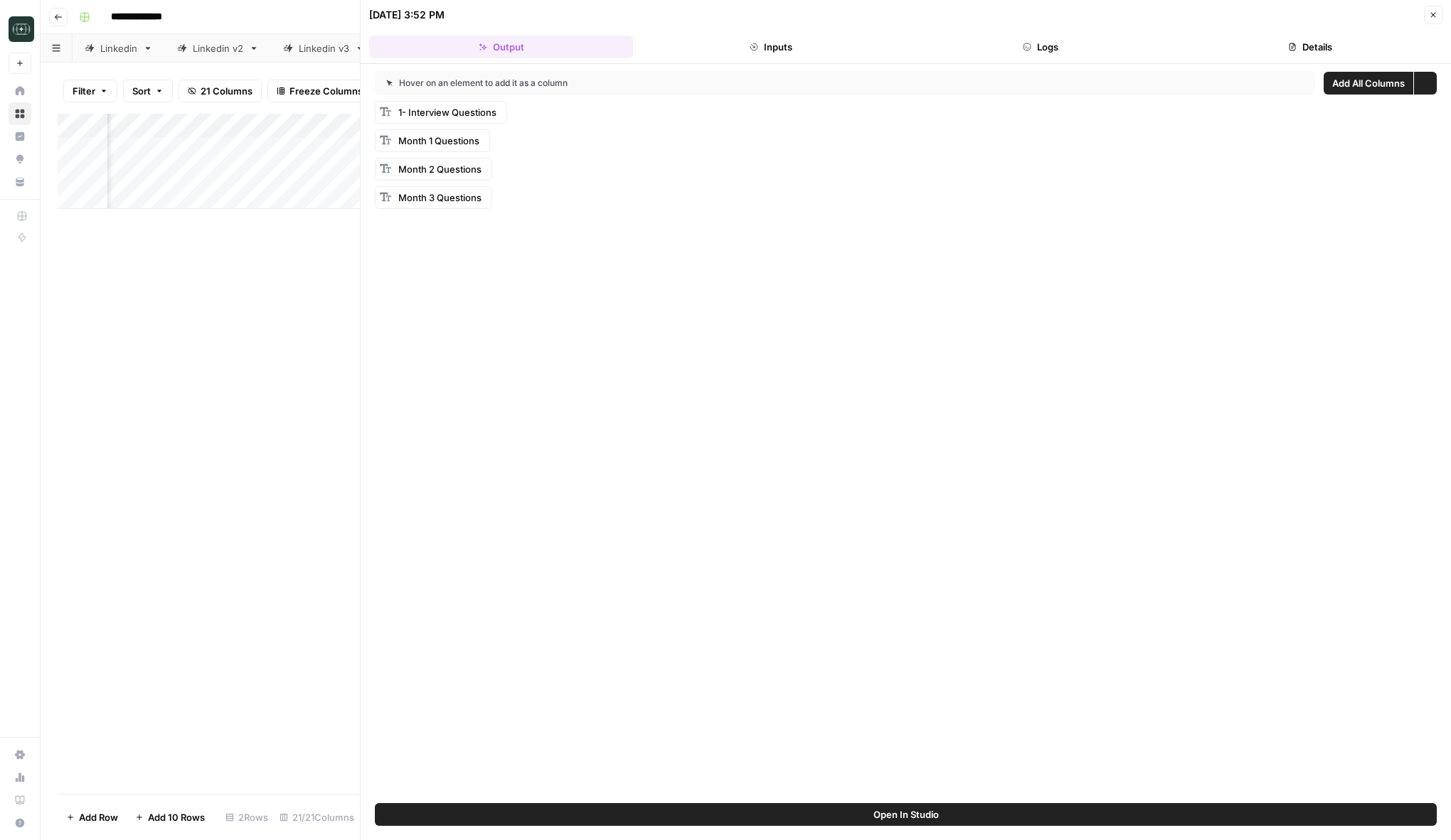
click at [1085, 42] on button "Logs" at bounding box center [1041, 46] width 264 height 23
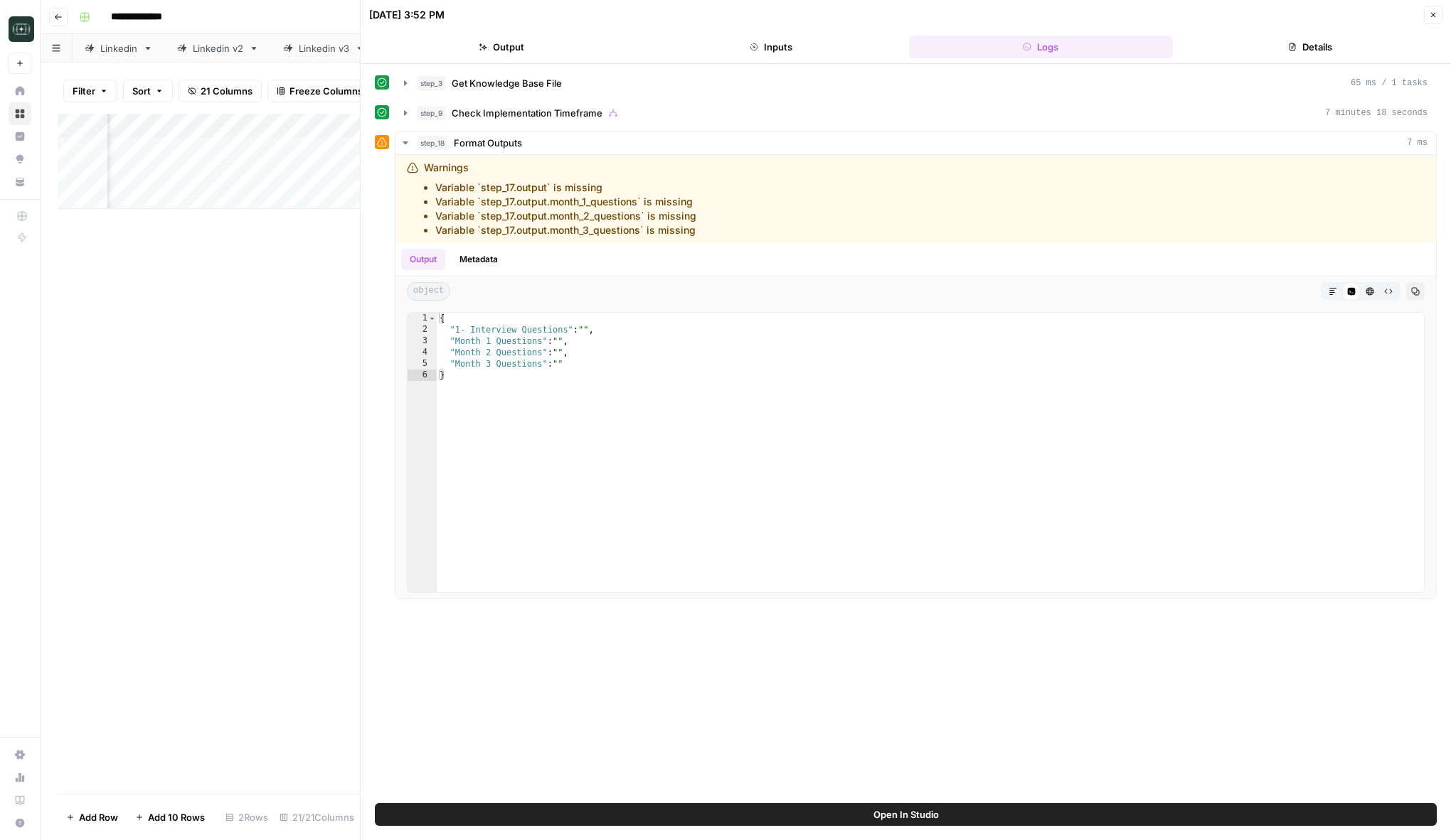
click at [781, 55] on button "Inputs" at bounding box center [770, 46] width 264 height 23
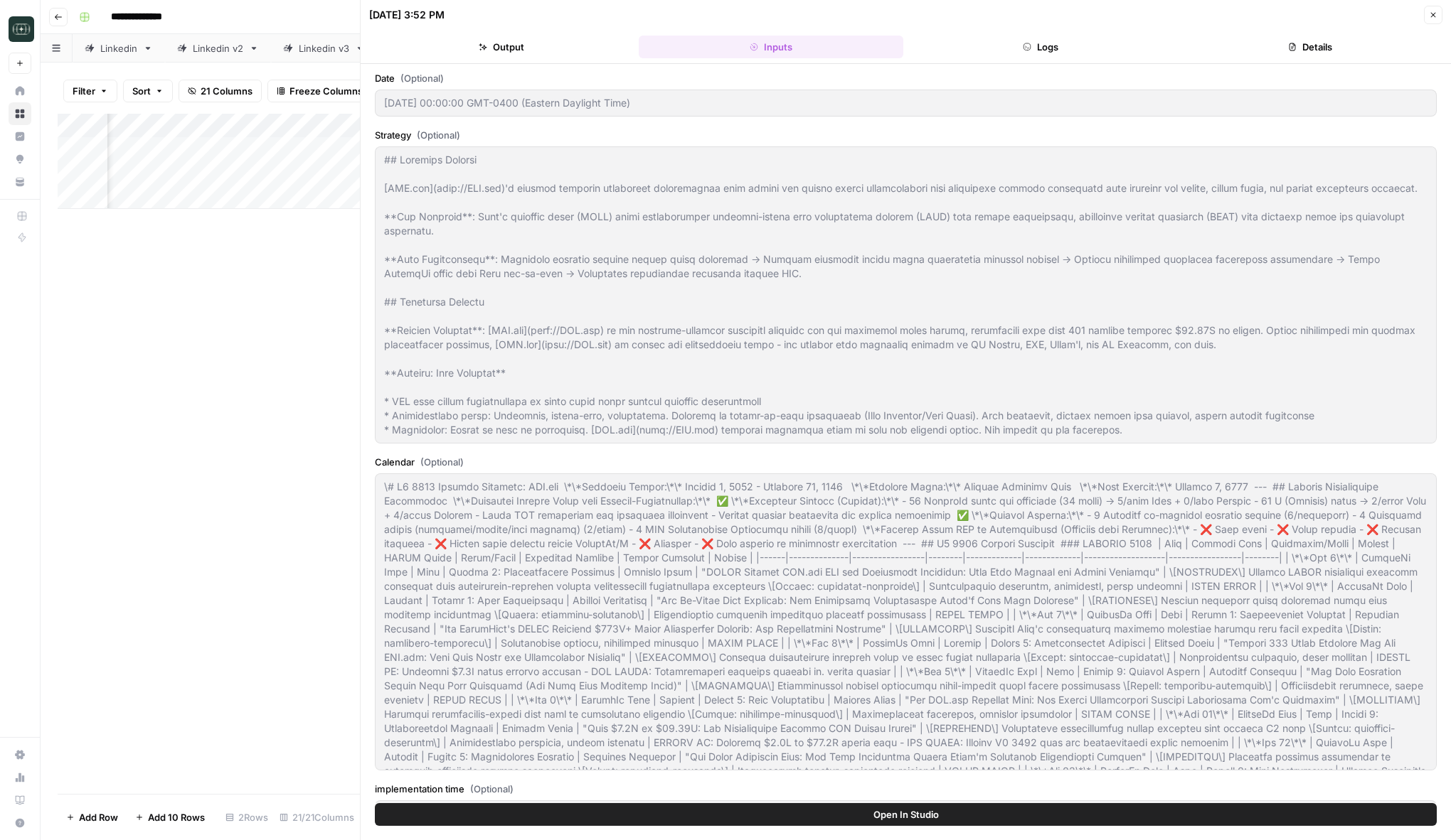
click at [615, 47] on button "Output" at bounding box center [501, 46] width 264 height 23
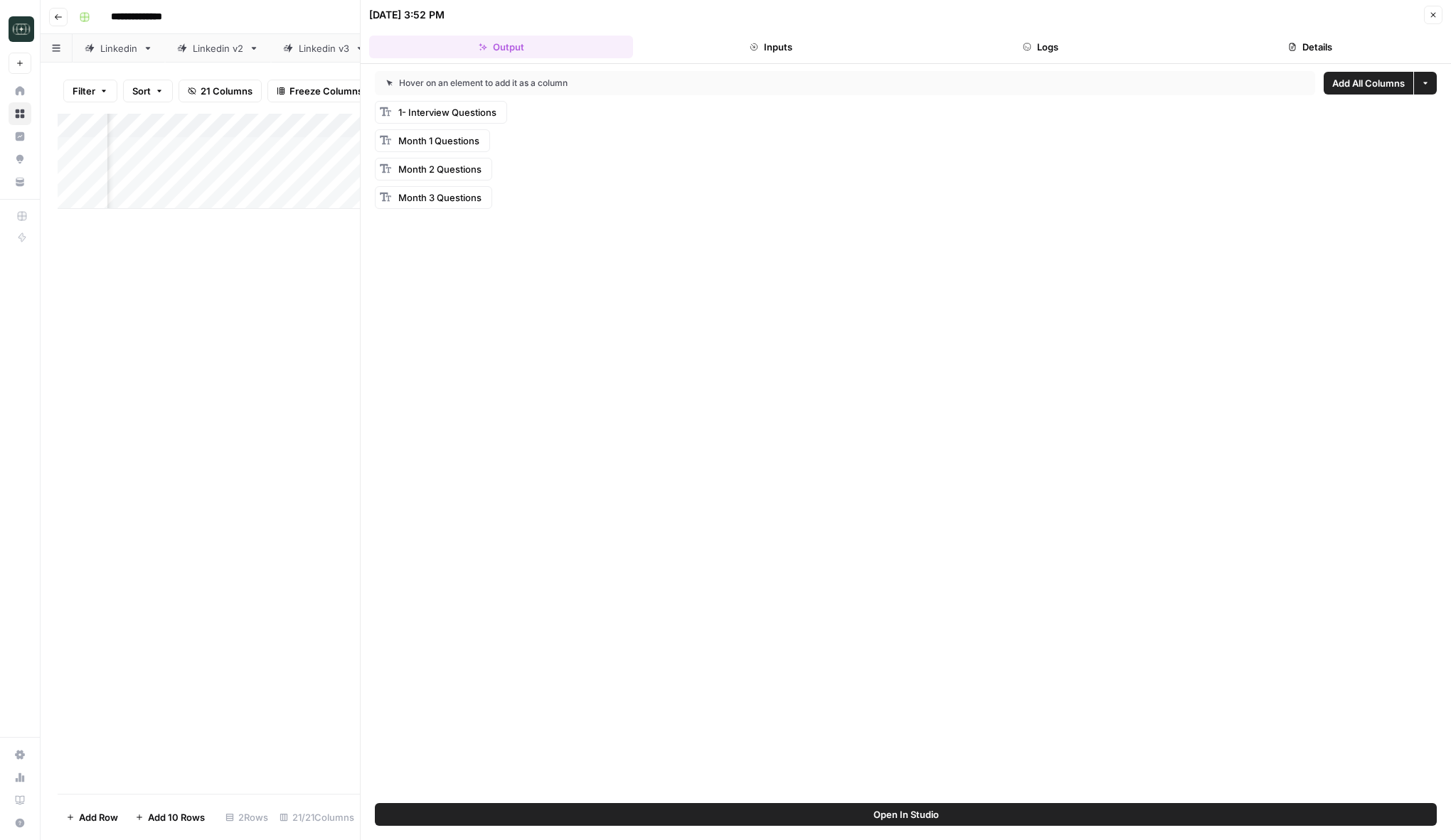
click at [1430, 19] on icon "button" at bounding box center [1432, 15] width 9 height 9
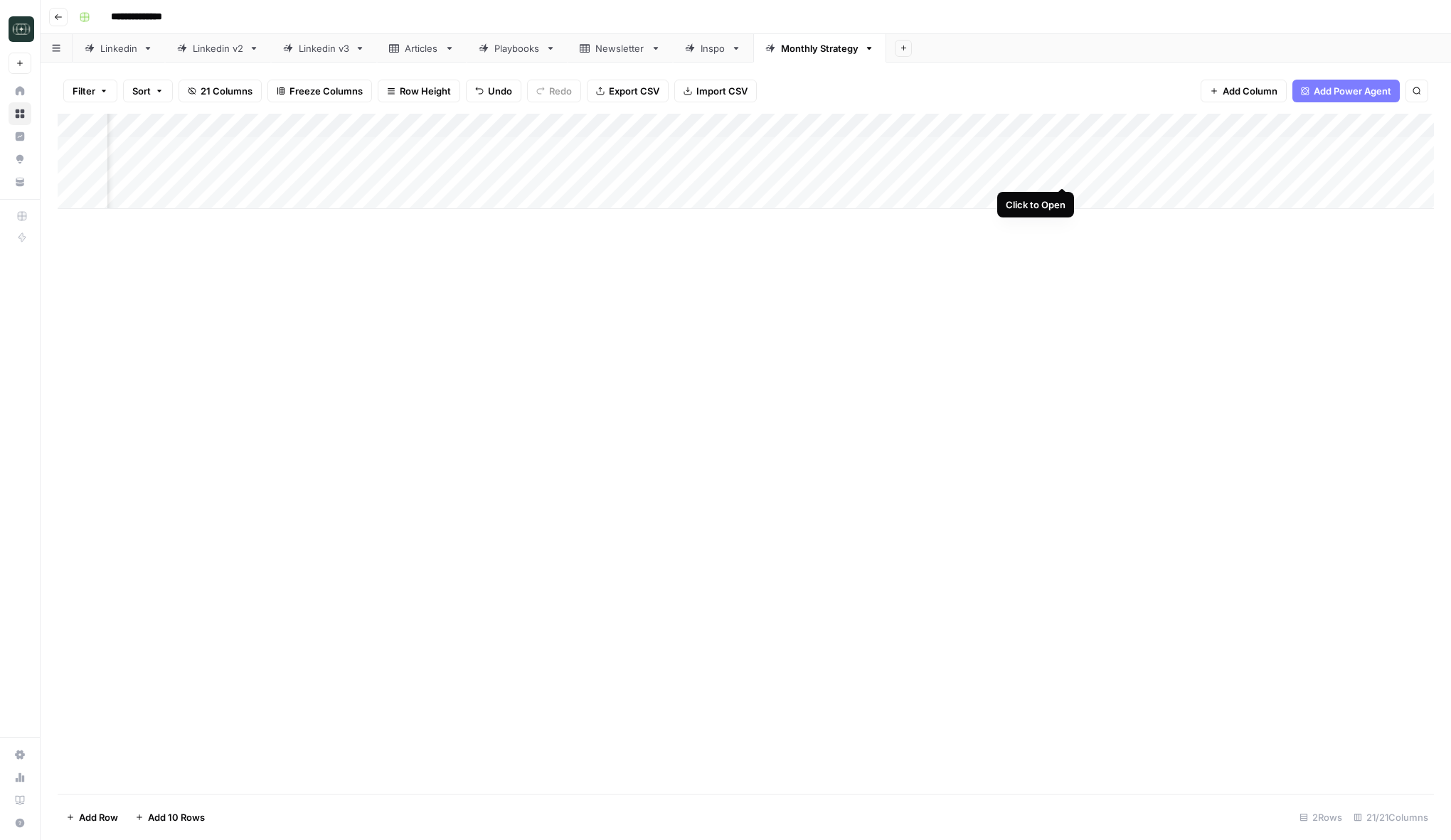
click at [1060, 173] on div "Add Column" at bounding box center [746, 161] width 1376 height 95
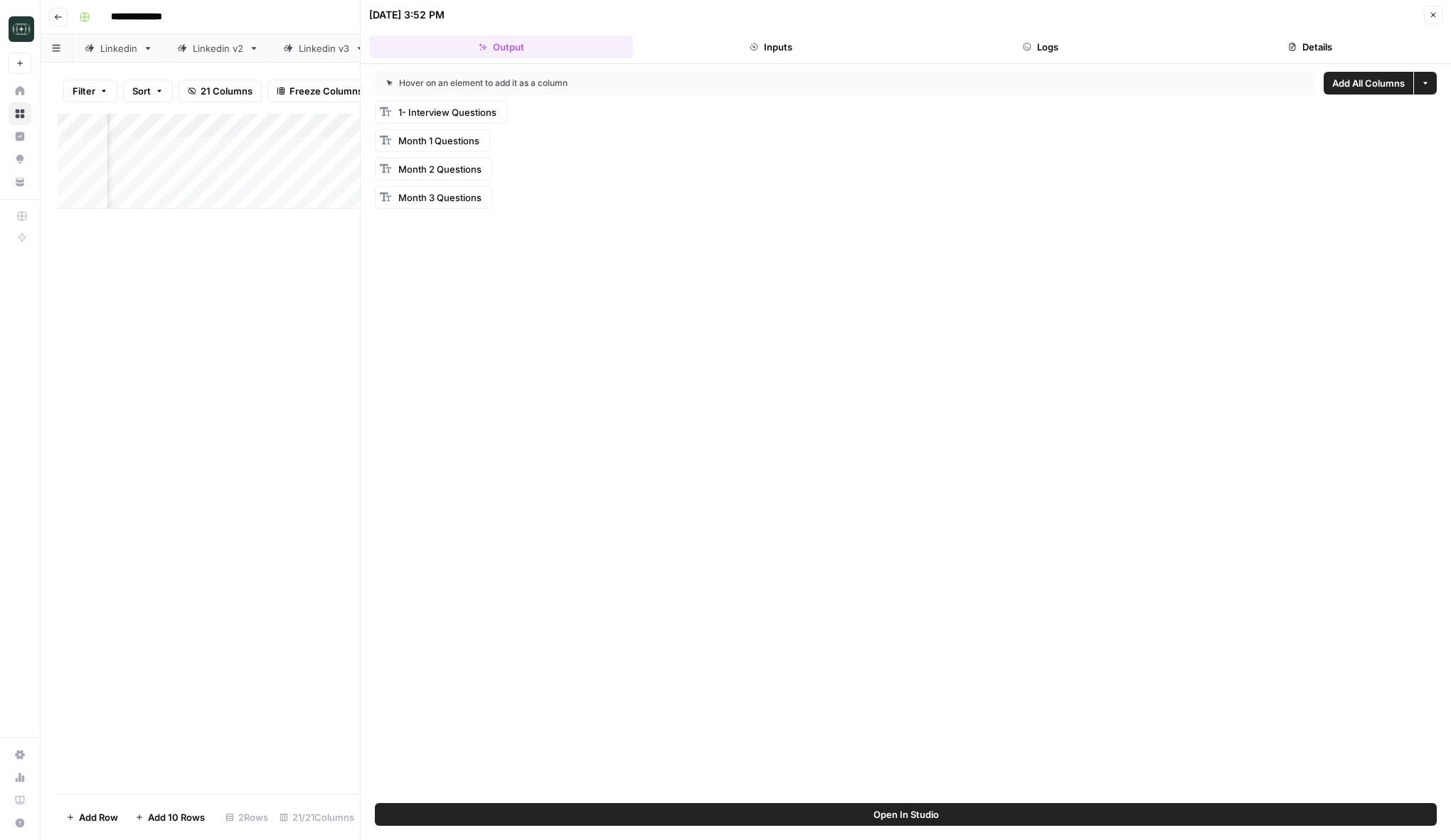
click at [1012, 34] on header "10/12/25 at 3:52 PM Close Output Inputs Logs Details" at bounding box center [906, 31] width 1090 height 64
click at [1009, 40] on button "Logs" at bounding box center [1041, 46] width 264 height 23
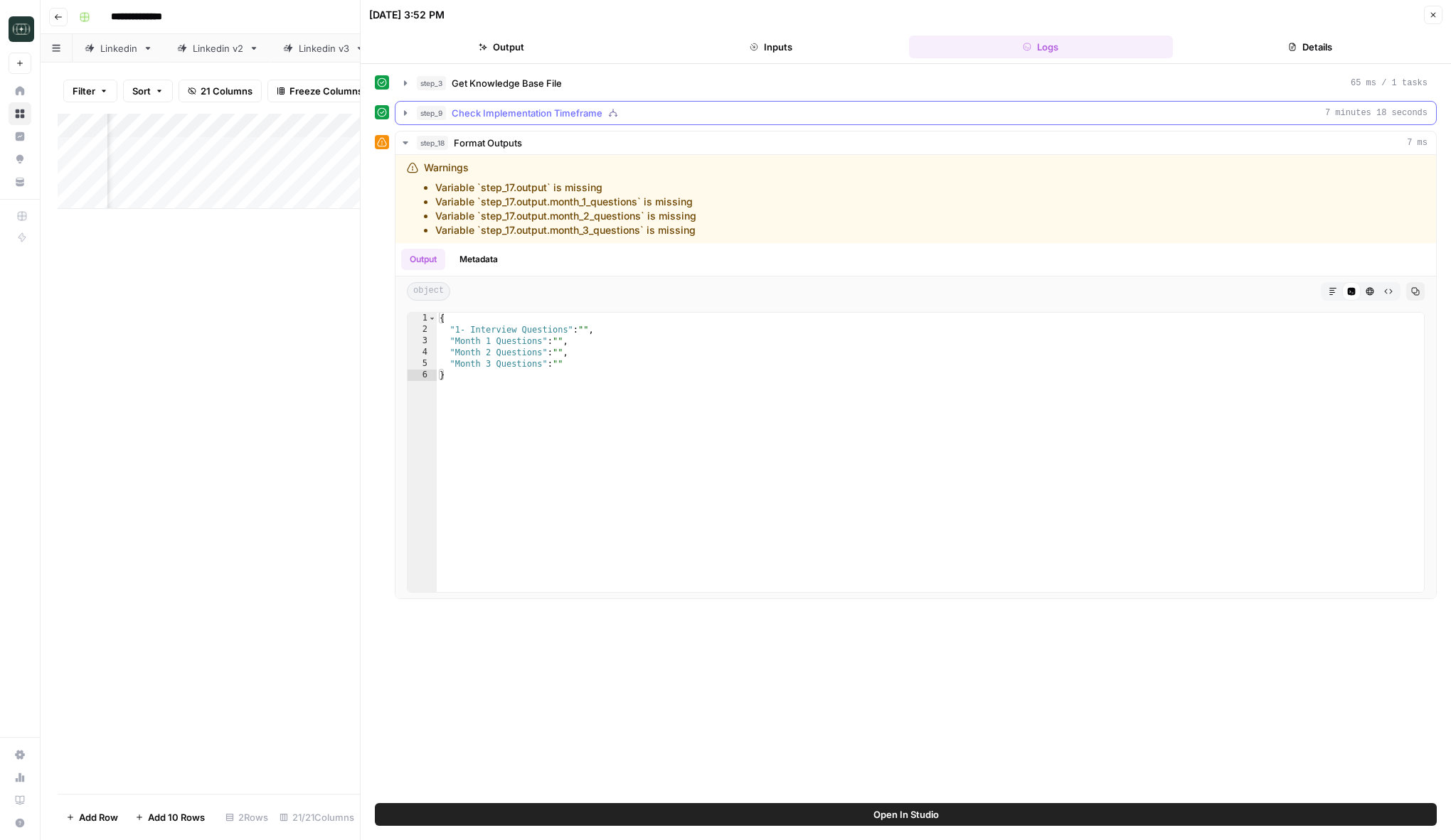
click at [641, 111] on div "step_9 Check Implementation Timeframe 7 minutes 18 seconds" at bounding box center [922, 113] width 1010 height 14
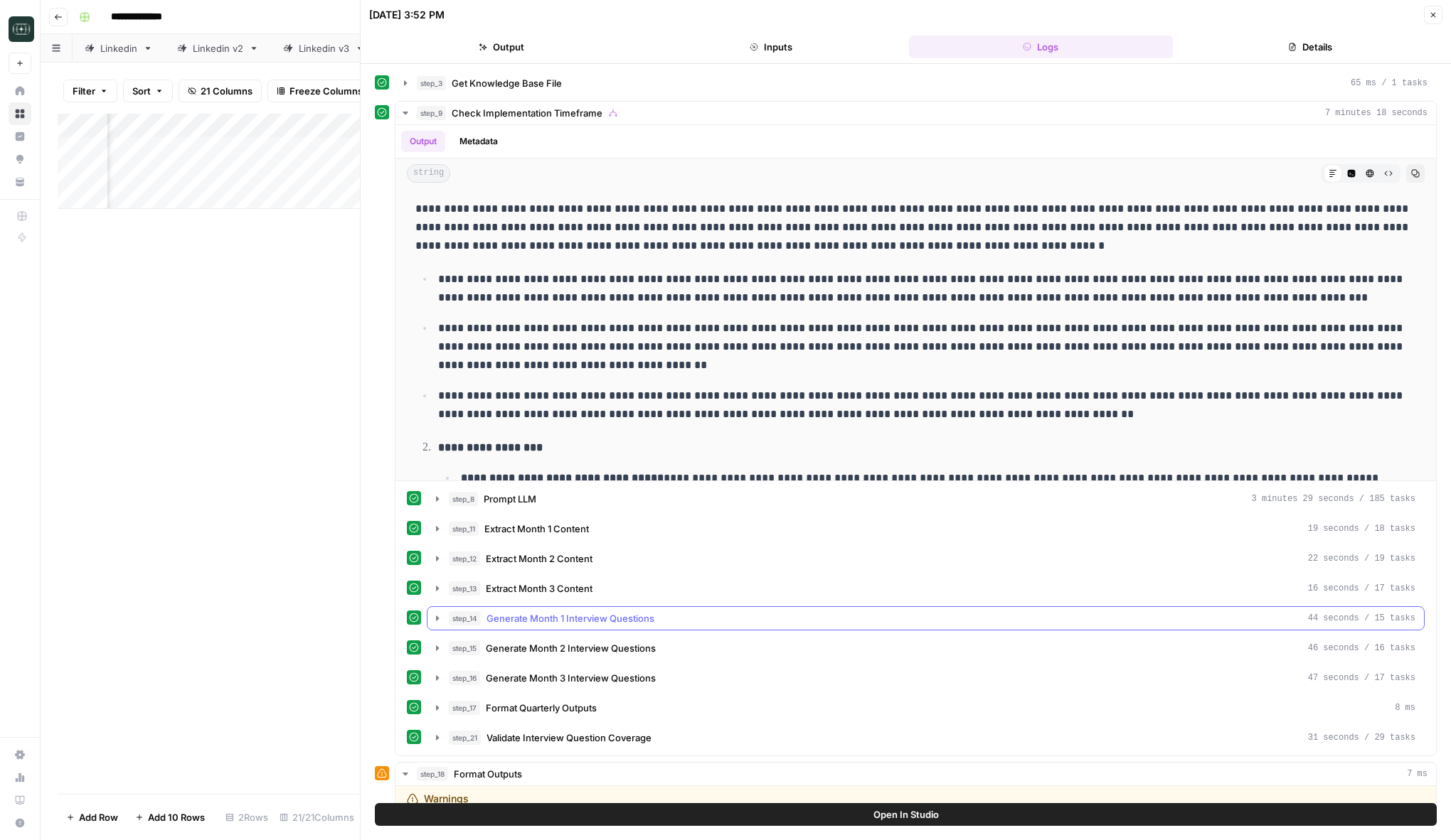
click at [545, 623] on span "Generate Month 1 Interview Questions" at bounding box center [570, 619] width 168 height 14
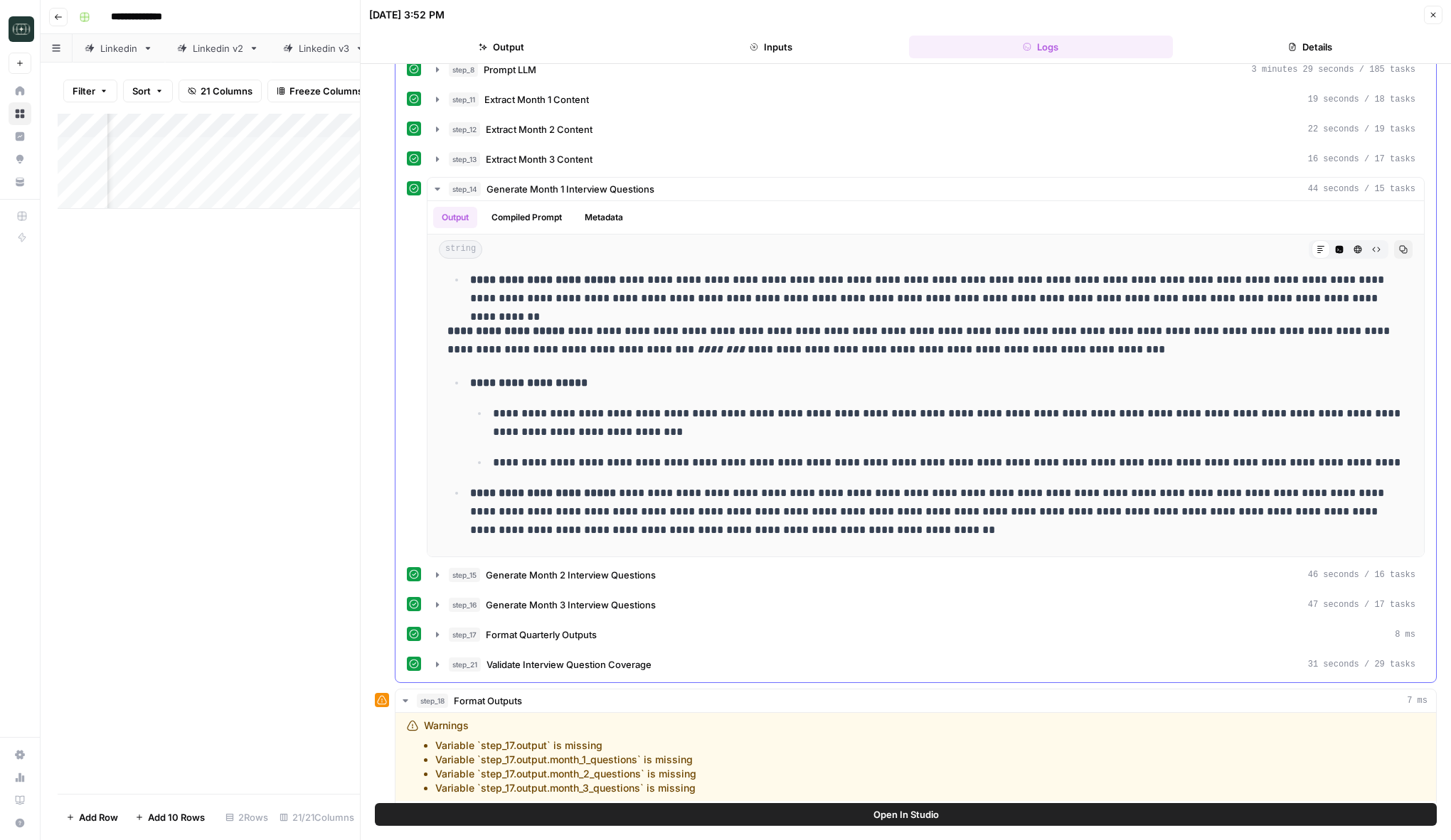
scroll to position [420, 0]
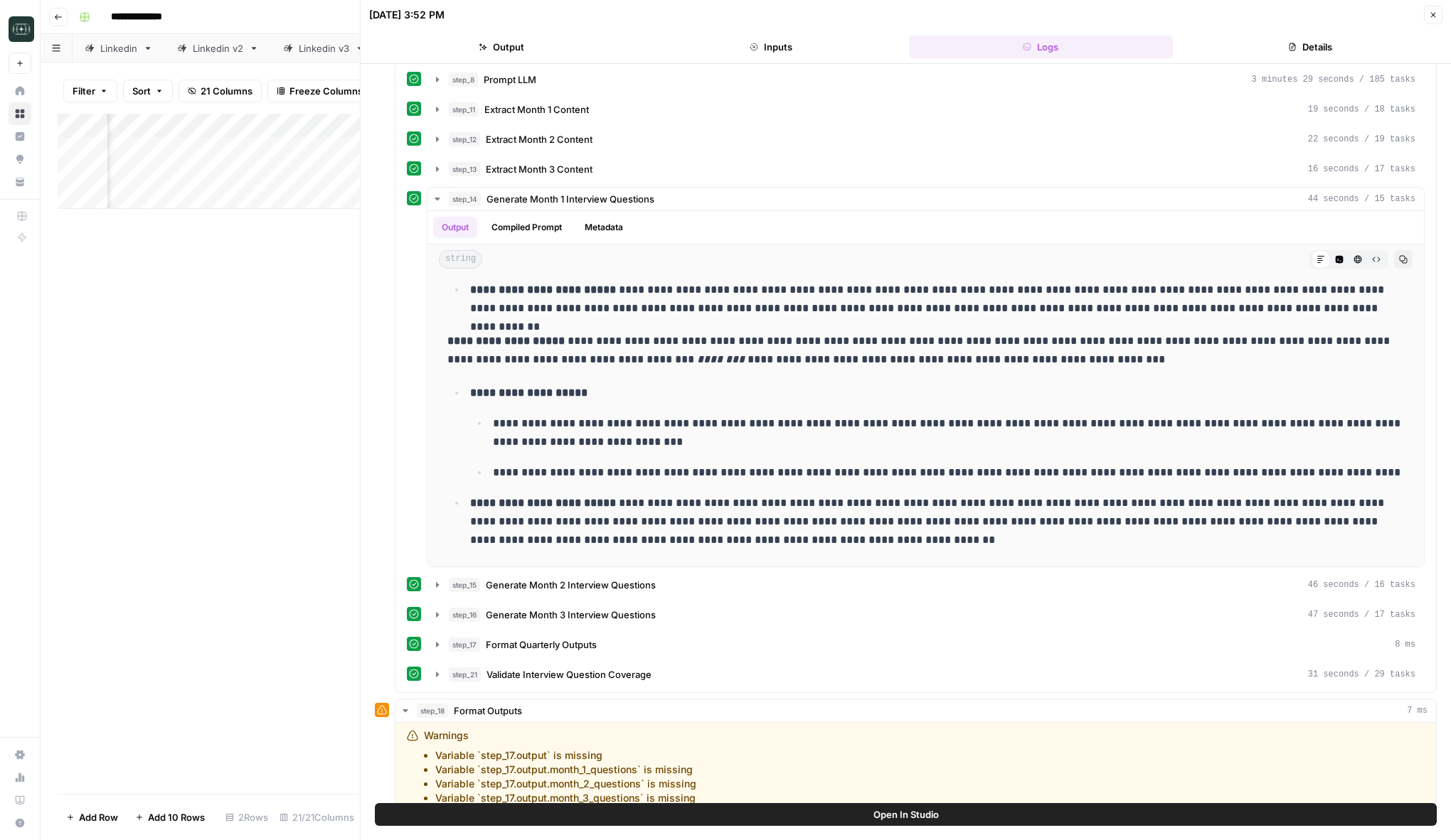
click at [1436, 17] on icon "button" at bounding box center [1432, 15] width 9 height 9
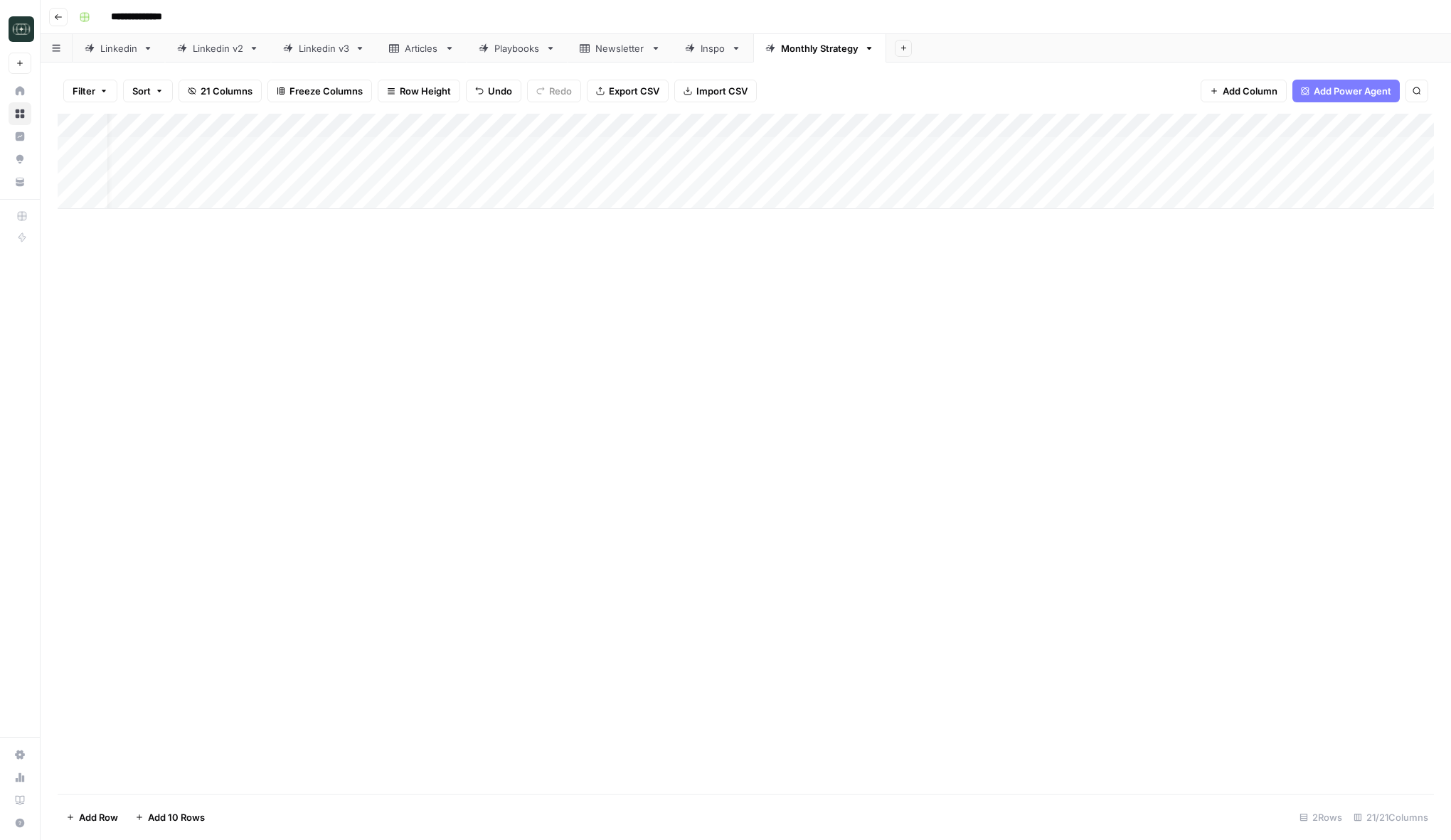
scroll to position [0, 29]
click at [653, 181] on div "Add Column" at bounding box center [746, 161] width 1376 height 95
drag, startPoint x: 660, startPoint y: 186, endPoint x: 658, endPoint y: 210, distance: 24.1
click at [658, 210] on div "Add Column" at bounding box center [746, 454] width 1376 height 681
click at [558, 200] on div "Add Column" at bounding box center [746, 161] width 1376 height 95
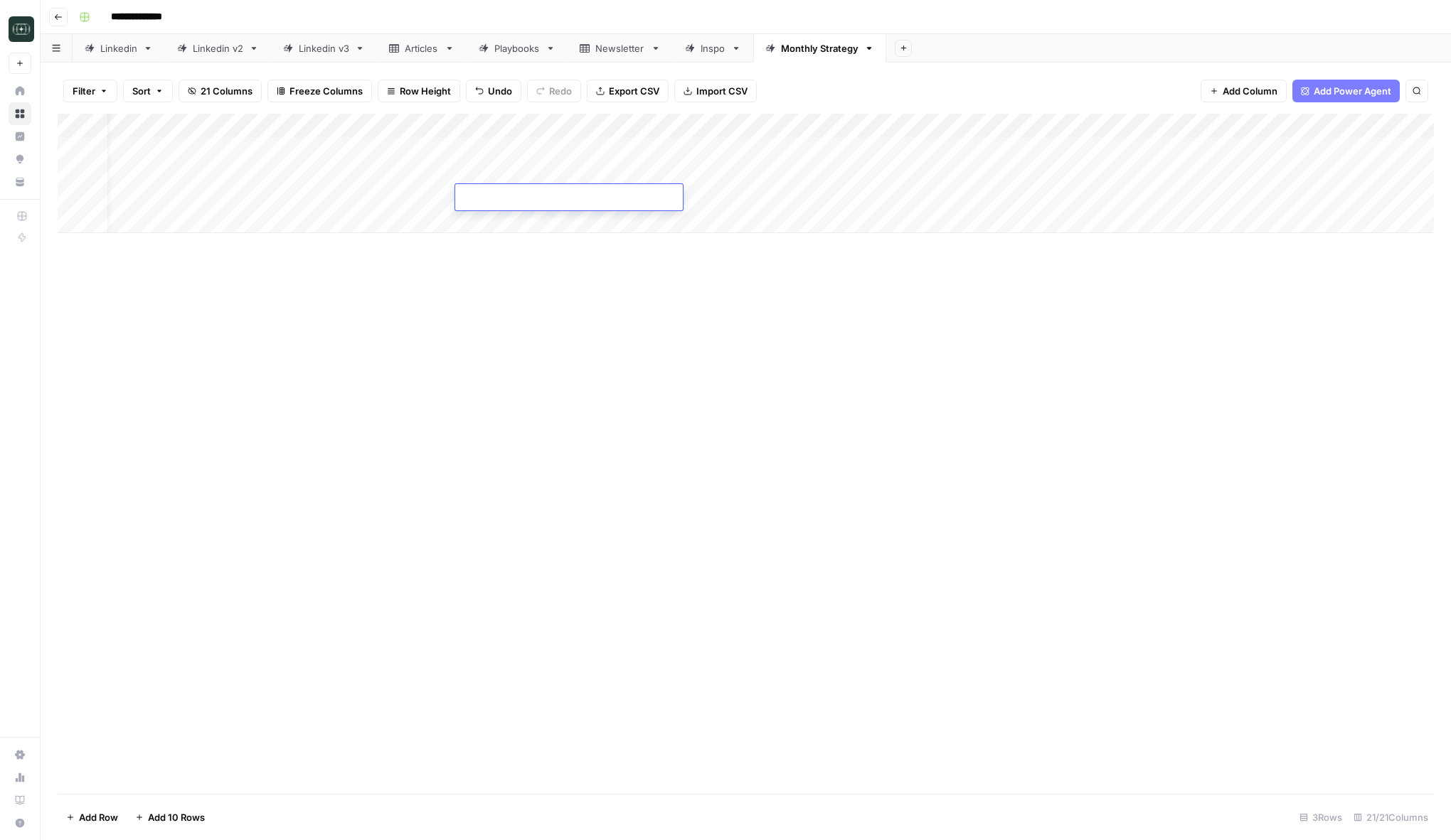
click at [508, 228] on div "Add Column" at bounding box center [746, 173] width 1376 height 119
click at [483, 247] on div "Add Column" at bounding box center [746, 186] width 1376 height 144
click at [485, 361] on div "Add Column" at bounding box center [746, 454] width 1376 height 681
click at [642, 178] on div "Add Column" at bounding box center [746, 198] width 1376 height 168
drag, startPoint x: 659, startPoint y: 184, endPoint x: 659, endPoint y: 200, distance: 16.0
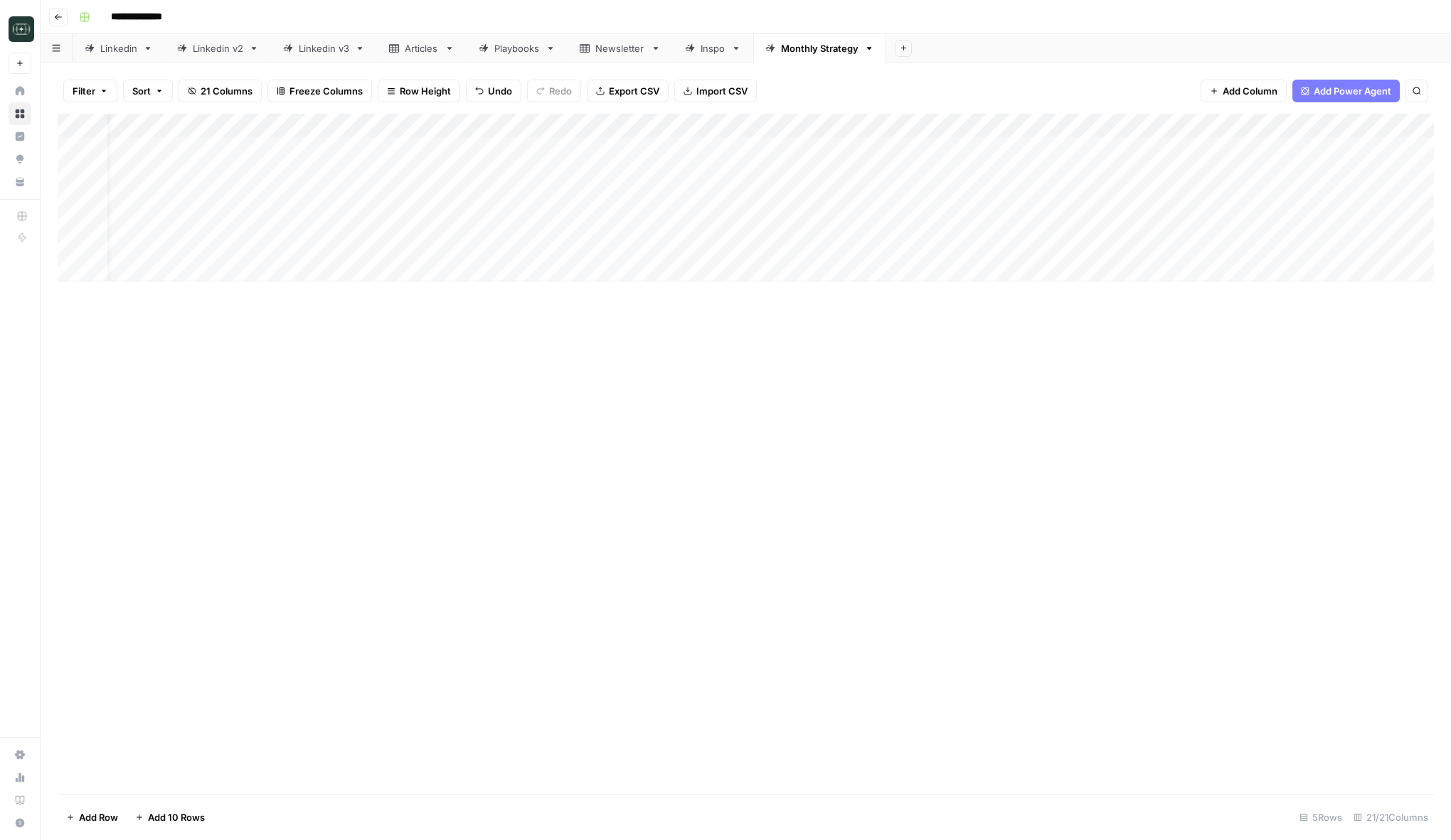
click at [659, 200] on div "Add Column" at bounding box center [746, 198] width 1376 height 168
click at [719, 421] on div "Add Column" at bounding box center [746, 454] width 1376 height 681
click at [304, 202] on div "Add Column" at bounding box center [746, 198] width 1376 height 168
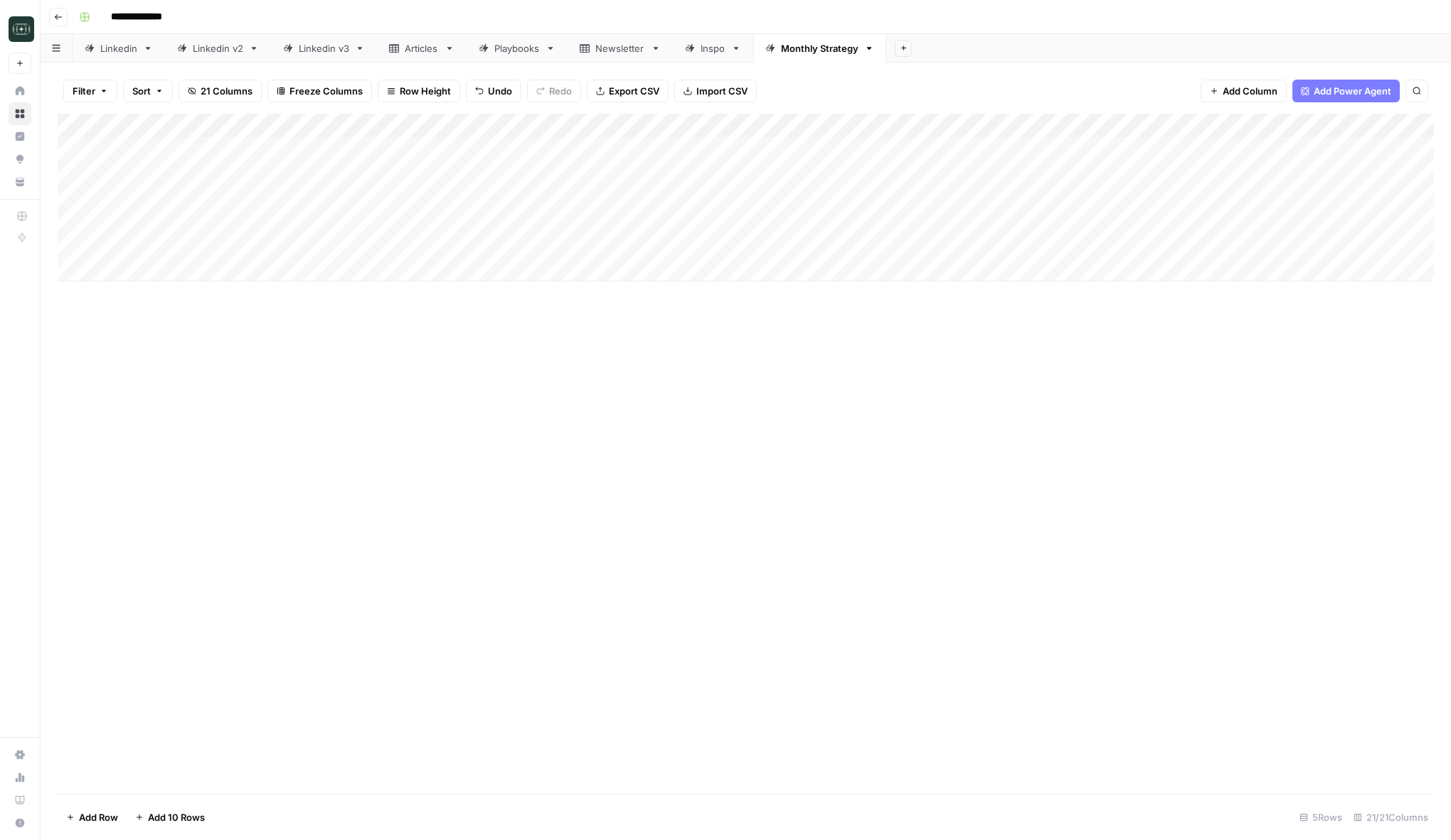
click at [317, 196] on div "Add Column" at bounding box center [746, 198] width 1376 height 168
type textarea "**********"
click at [704, 480] on div "Add Column" at bounding box center [746, 454] width 1376 height 681
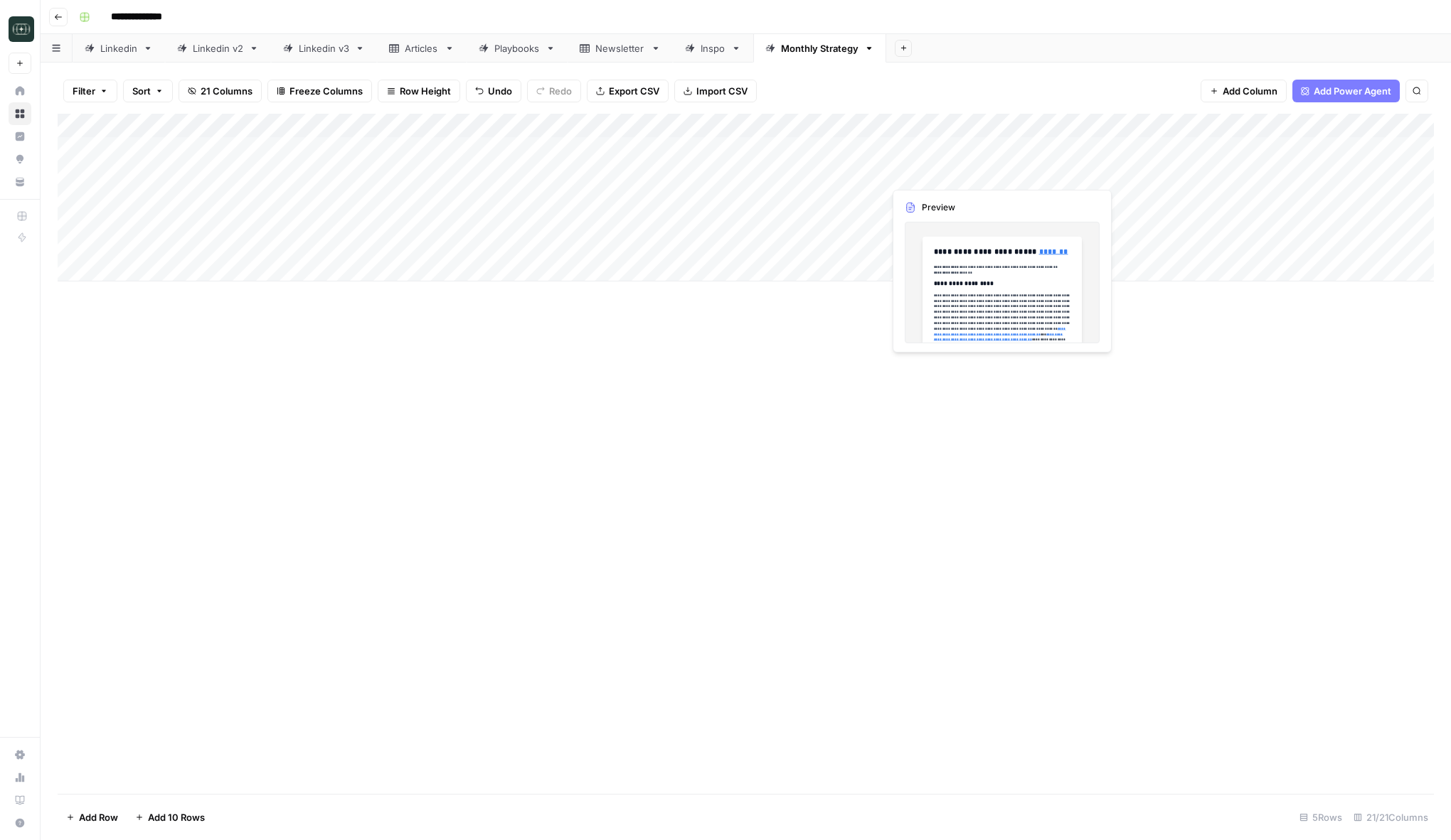
click at [943, 181] on div "Add Column" at bounding box center [746, 198] width 1376 height 168
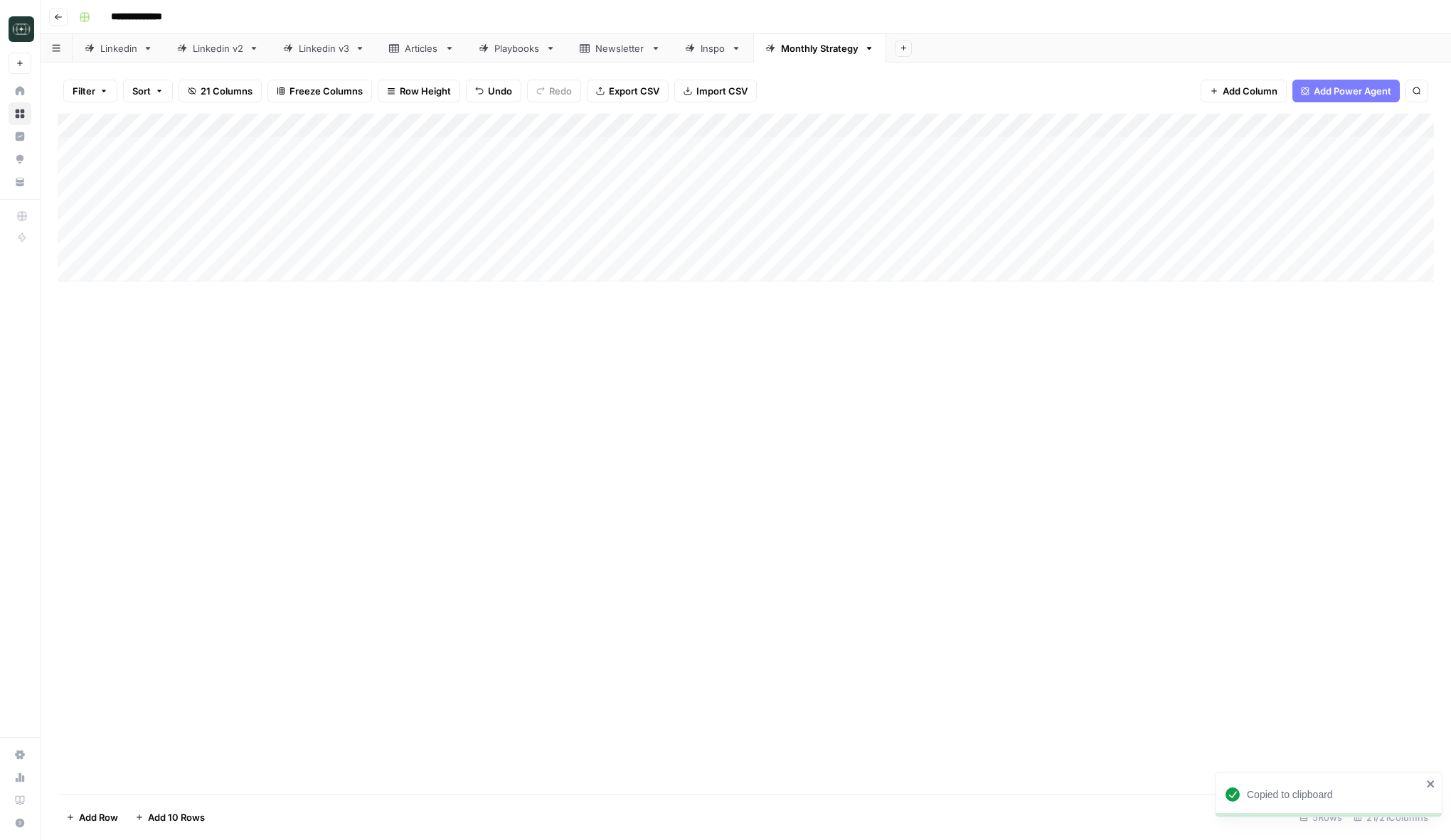
click at [781, 484] on div "Add Column" at bounding box center [746, 454] width 1376 height 681
click at [1015, 184] on div "Add Column" at bounding box center [746, 198] width 1376 height 168
click at [963, 184] on div "Add Column" at bounding box center [746, 198] width 1376 height 168
drag, startPoint x: 1009, startPoint y: 186, endPoint x: 1011, endPoint y: 210, distance: 24.1
click at [1011, 210] on div "Add Column" at bounding box center [746, 198] width 1376 height 168
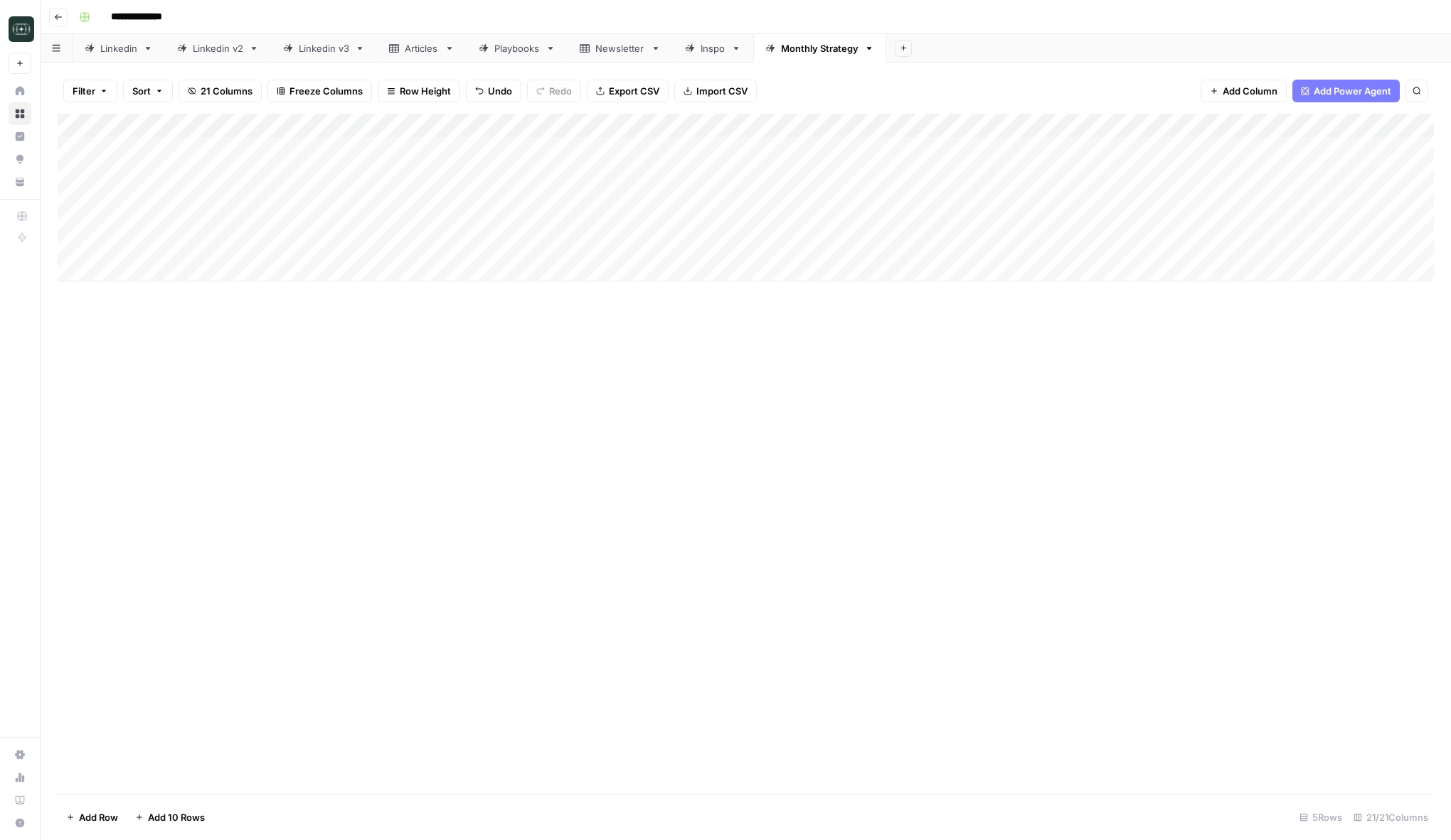
drag, startPoint x: 1010, startPoint y: 182, endPoint x: 1007, endPoint y: 208, distance: 26.2
click at [1007, 208] on div "Add Column" at bounding box center [746, 198] width 1376 height 168
click at [1096, 177] on div "Add Column" at bounding box center [746, 198] width 1376 height 168
drag, startPoint x: 1125, startPoint y: 183, endPoint x: 1125, endPoint y: 201, distance: 18.0
click at [1125, 201] on div "Add Column" at bounding box center [746, 198] width 1376 height 168
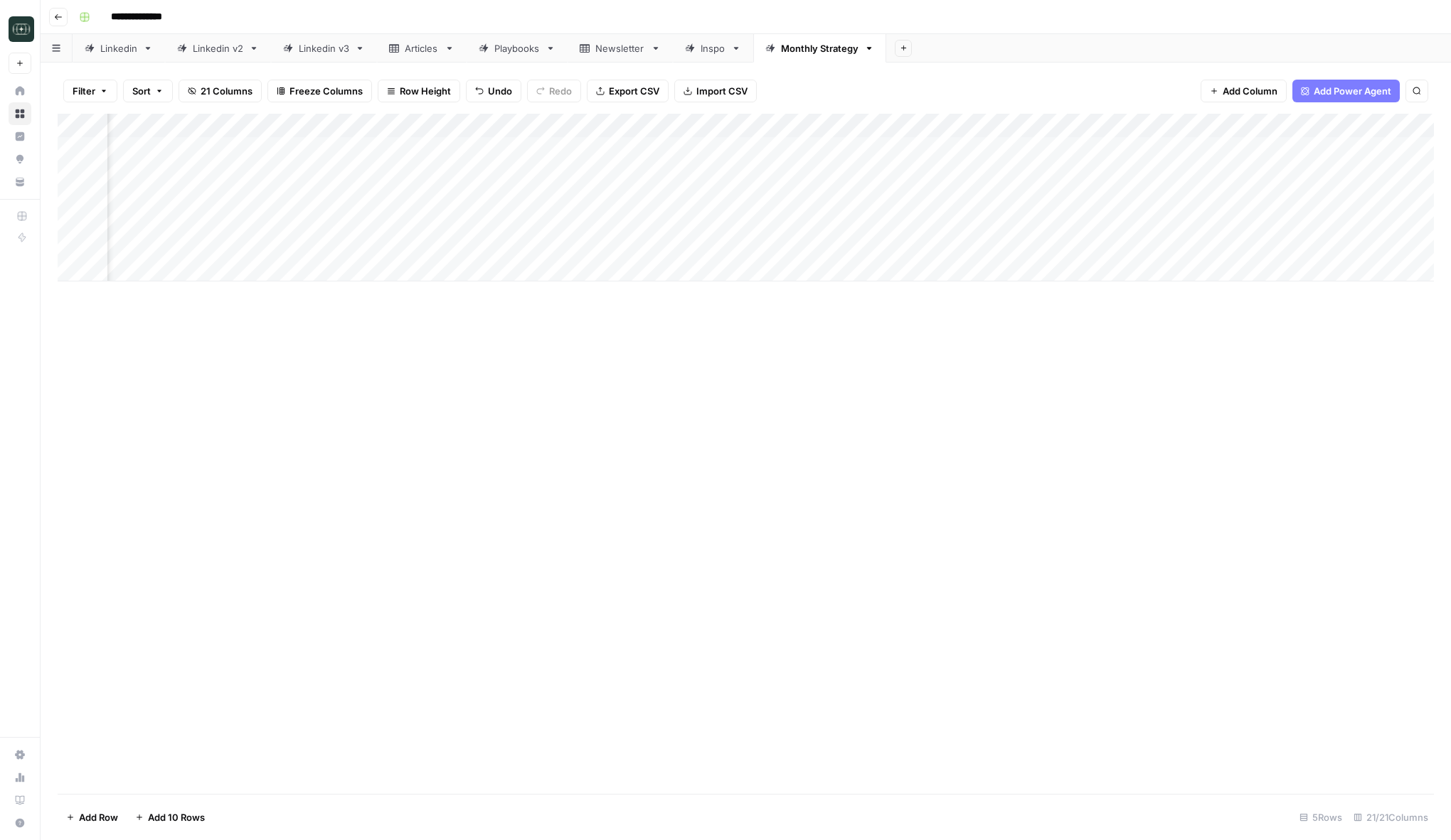
scroll to position [0, 248]
click at [1190, 182] on div "Add Column" at bounding box center [746, 198] width 1376 height 168
drag, startPoint x: 1260, startPoint y: 182, endPoint x: 1259, endPoint y: 219, distance: 37.0
click at [1259, 219] on div "Add Column" at bounding box center [746, 198] width 1376 height 168
click at [1331, 200] on div "Add Column" at bounding box center [746, 198] width 1376 height 168
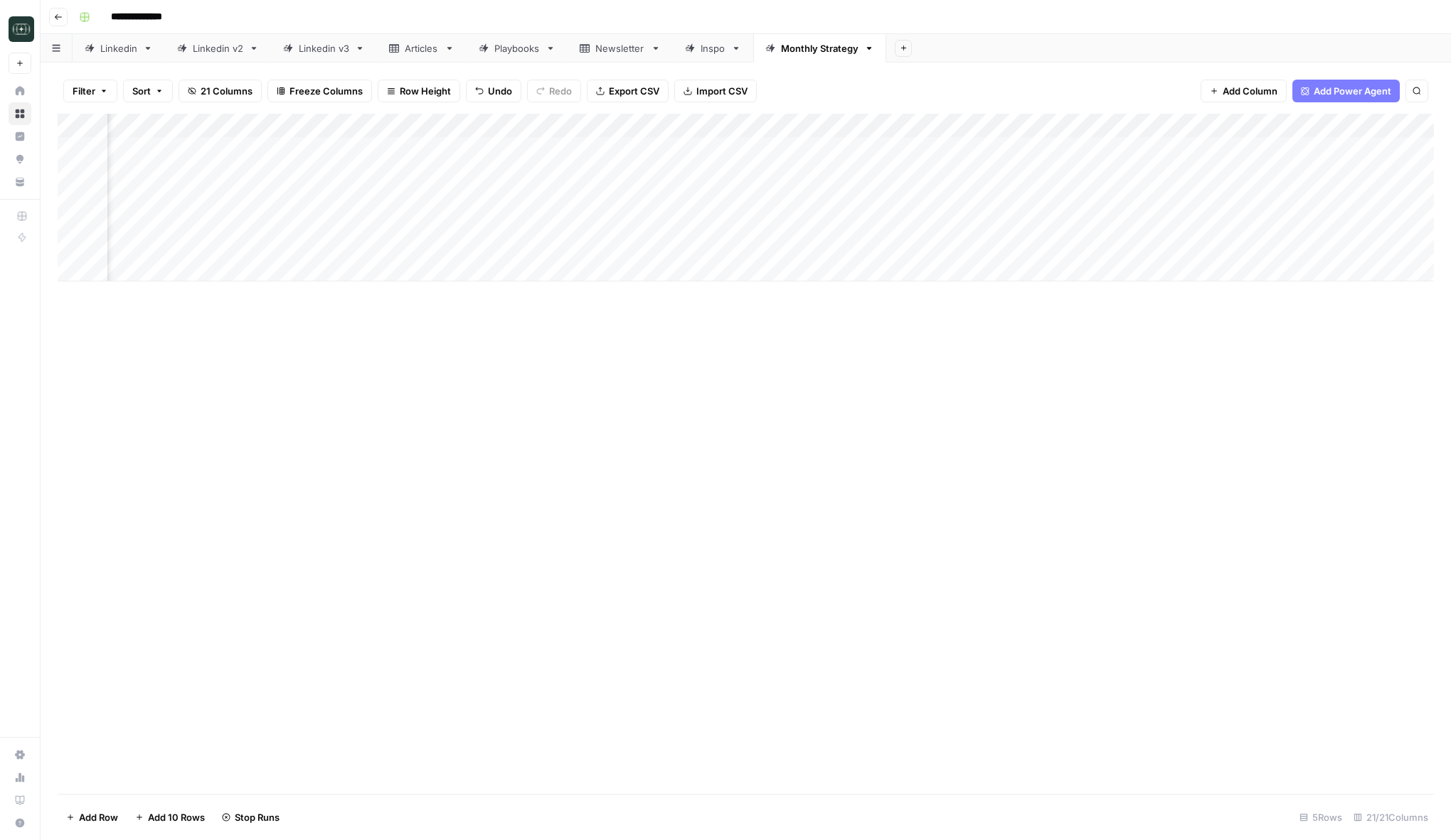
scroll to position [0, 38]
click at [256, 197] on div "Add Column" at bounding box center [746, 198] width 1376 height 168
click at [559, 216] on div "Add Column" at bounding box center [746, 198] width 1376 height 168
type textarea "**********"
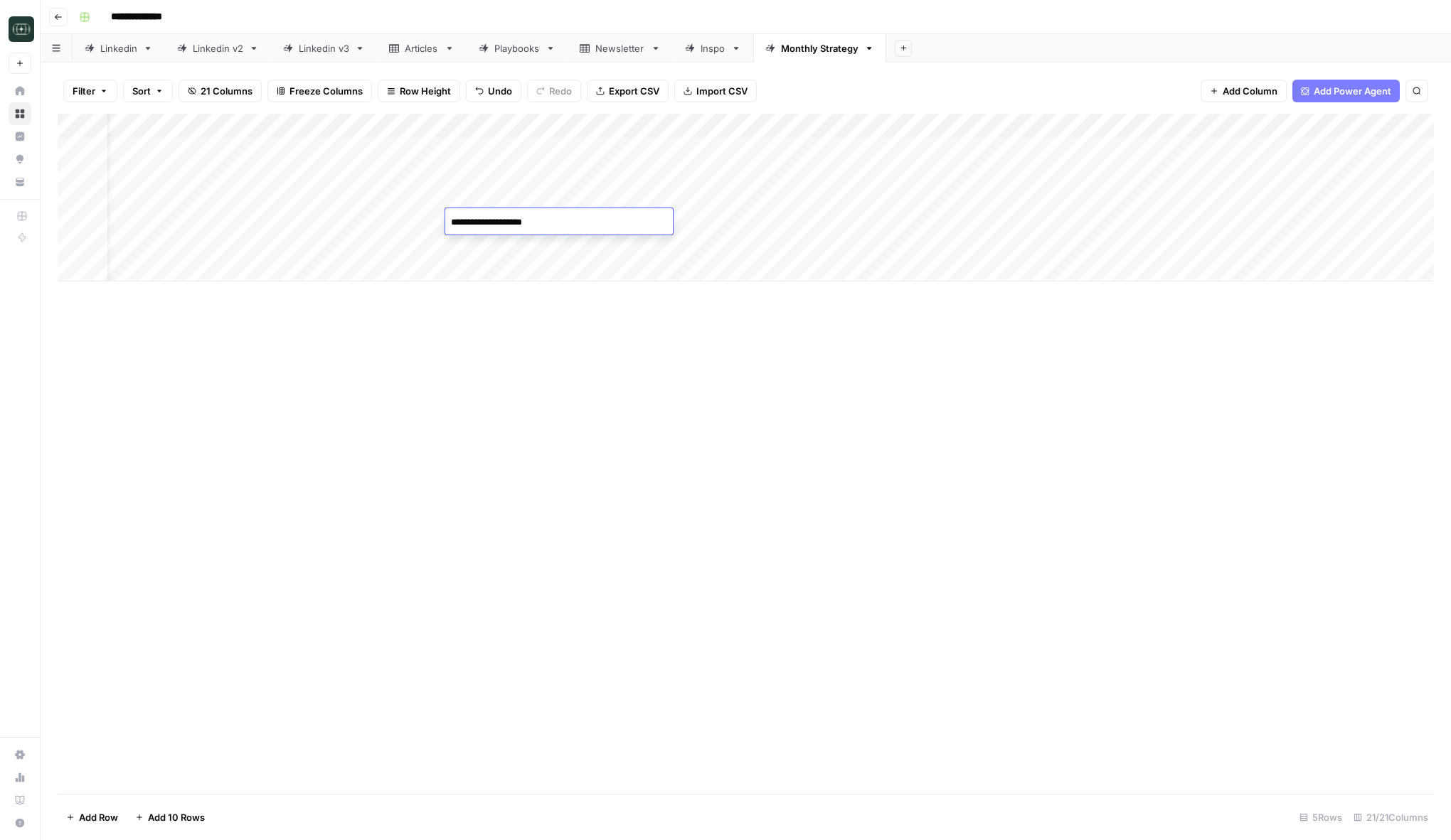
scroll to position [6533, 0]
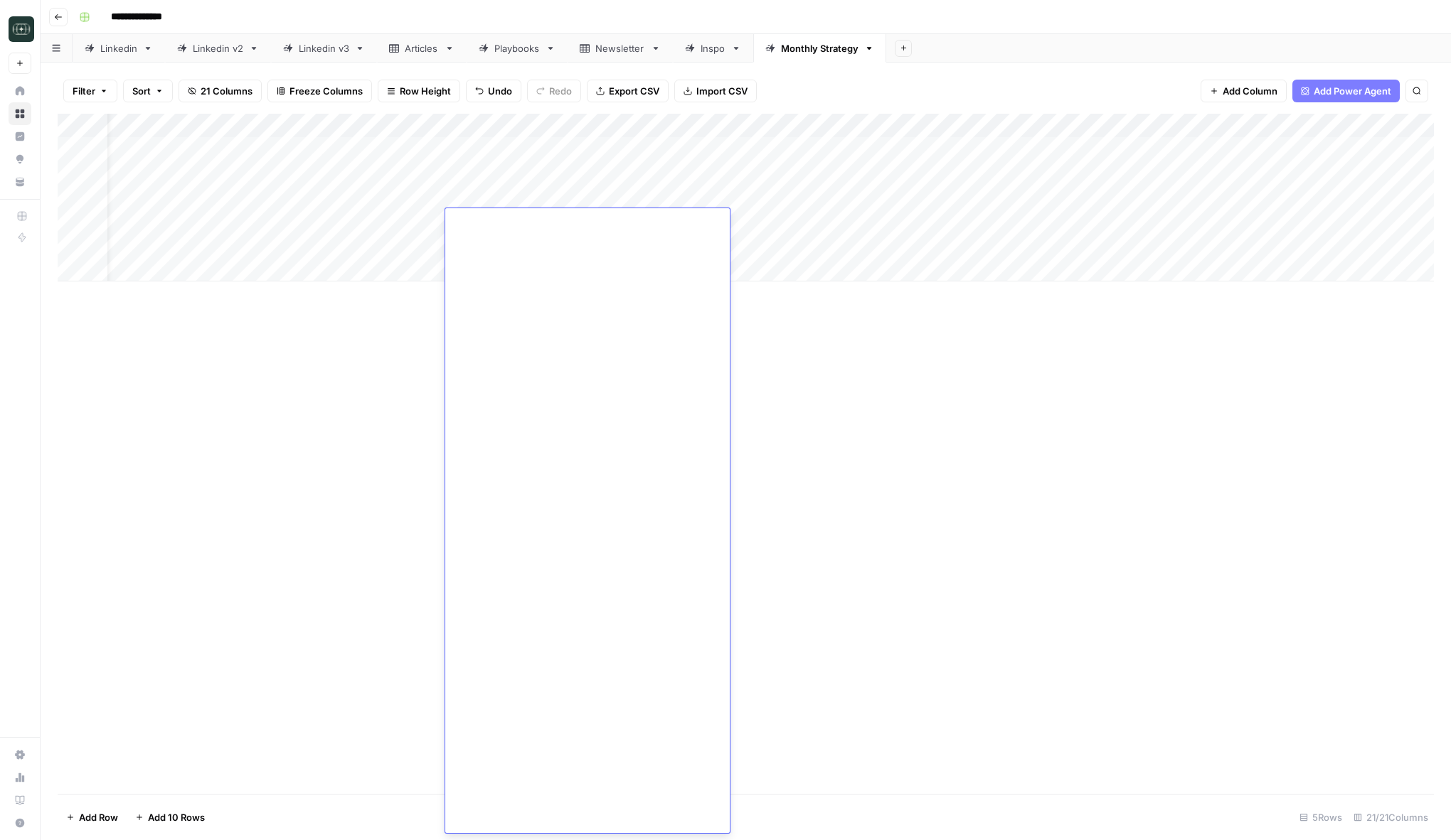
click at [852, 478] on div "Add Column" at bounding box center [746, 454] width 1376 height 681
click at [888, 200] on div "Add Column" at bounding box center [746, 198] width 1376 height 168
drag, startPoint x: 974, startPoint y: 209, endPoint x: 974, endPoint y: 219, distance: 10.0
click at [974, 219] on div "Add Column" at bounding box center [746, 198] width 1376 height 168
click at [1032, 219] on div "Add Column" at bounding box center [746, 198] width 1376 height 168
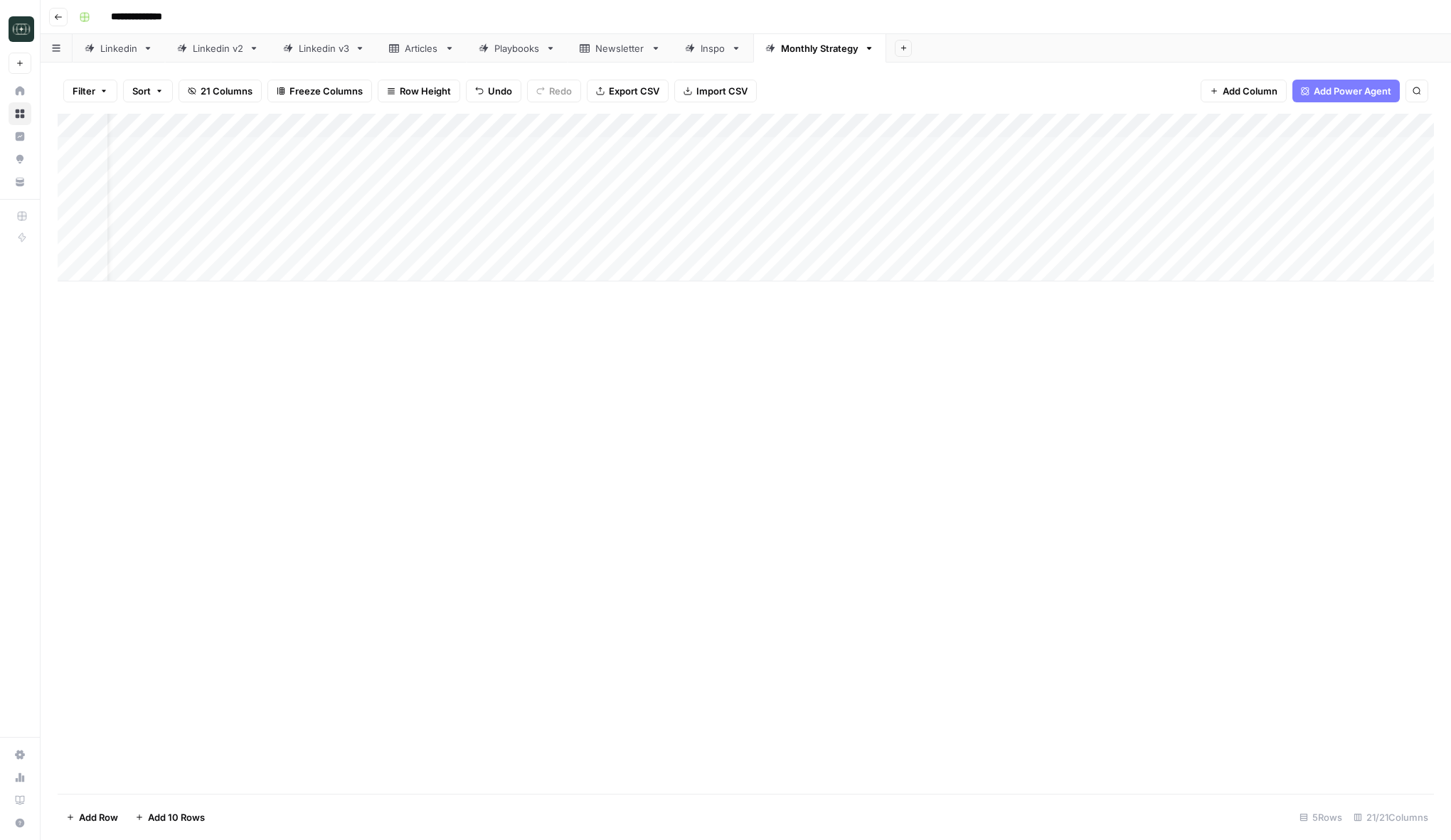
click at [1026, 224] on div "Add Column" at bounding box center [746, 198] width 1376 height 168
click at [1012, 320] on button "Quarterly" at bounding box center [1021, 328] width 52 height 17
click at [1068, 389] on div "Add Column" at bounding box center [746, 454] width 1376 height 681
click at [1379, 222] on div "Add Column" at bounding box center [746, 198] width 1376 height 168
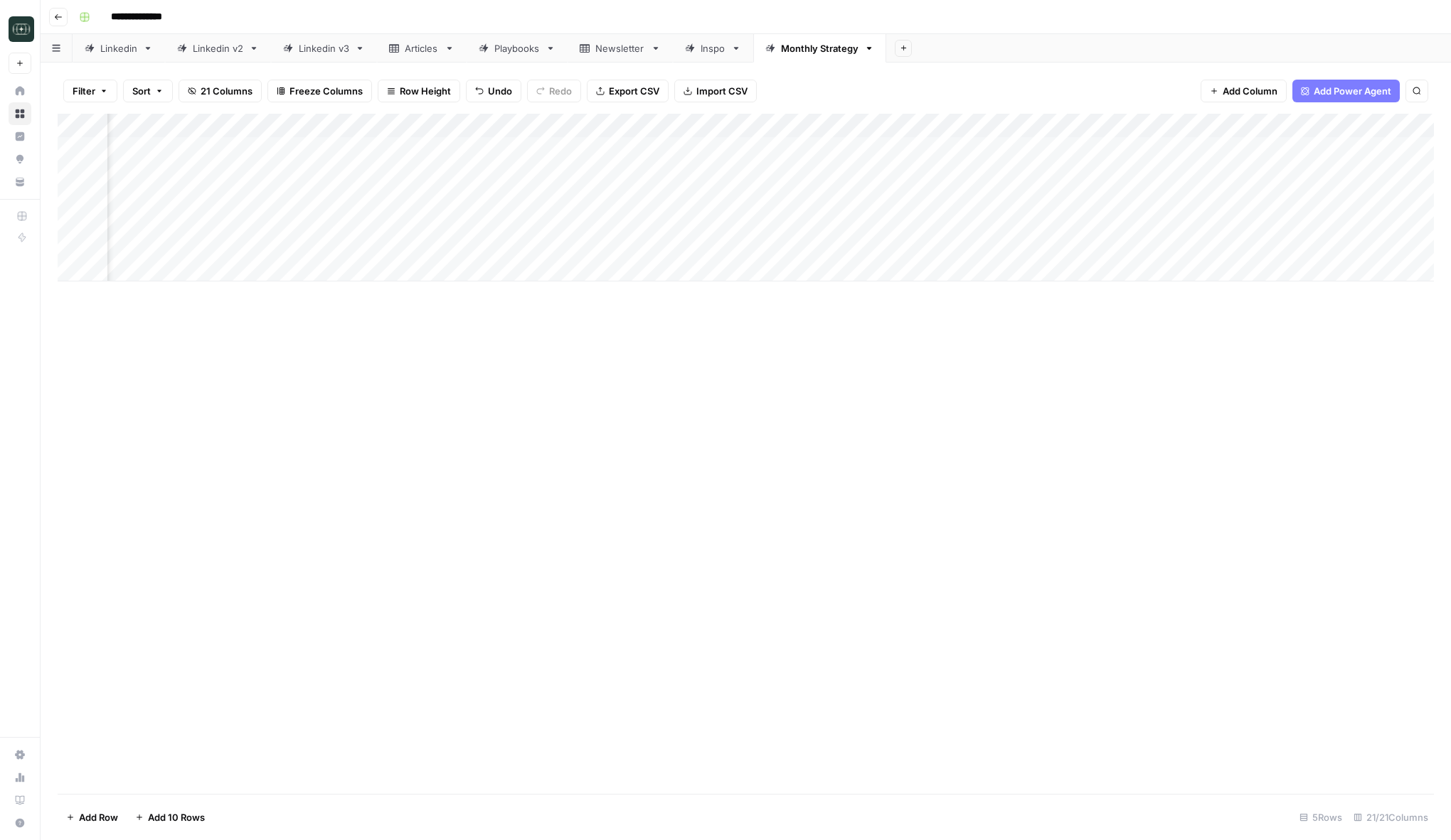
scroll to position [0, 964]
click at [1196, 199] on div "Add Column" at bounding box center [746, 198] width 1376 height 168
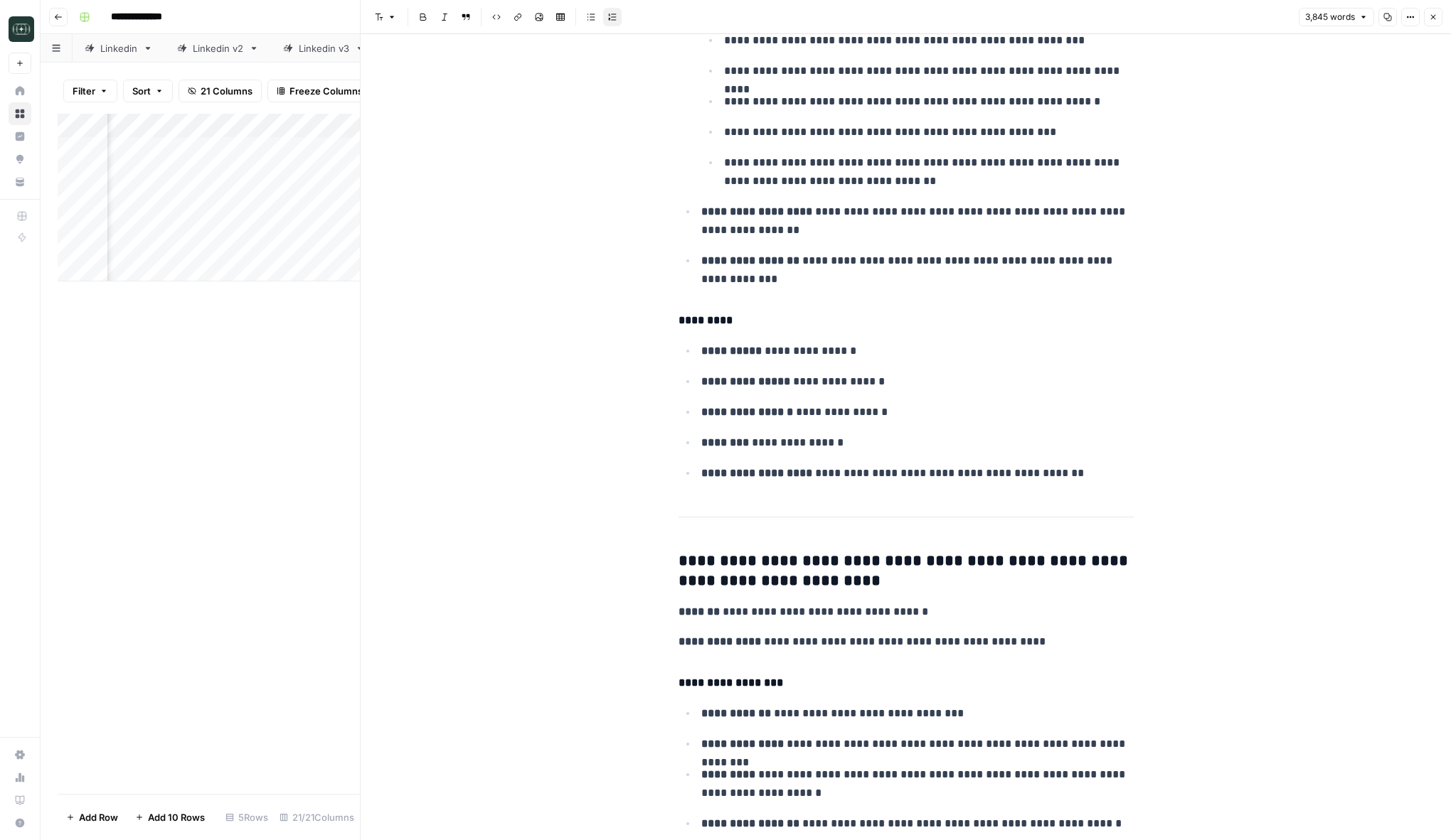
scroll to position [3552, 0]
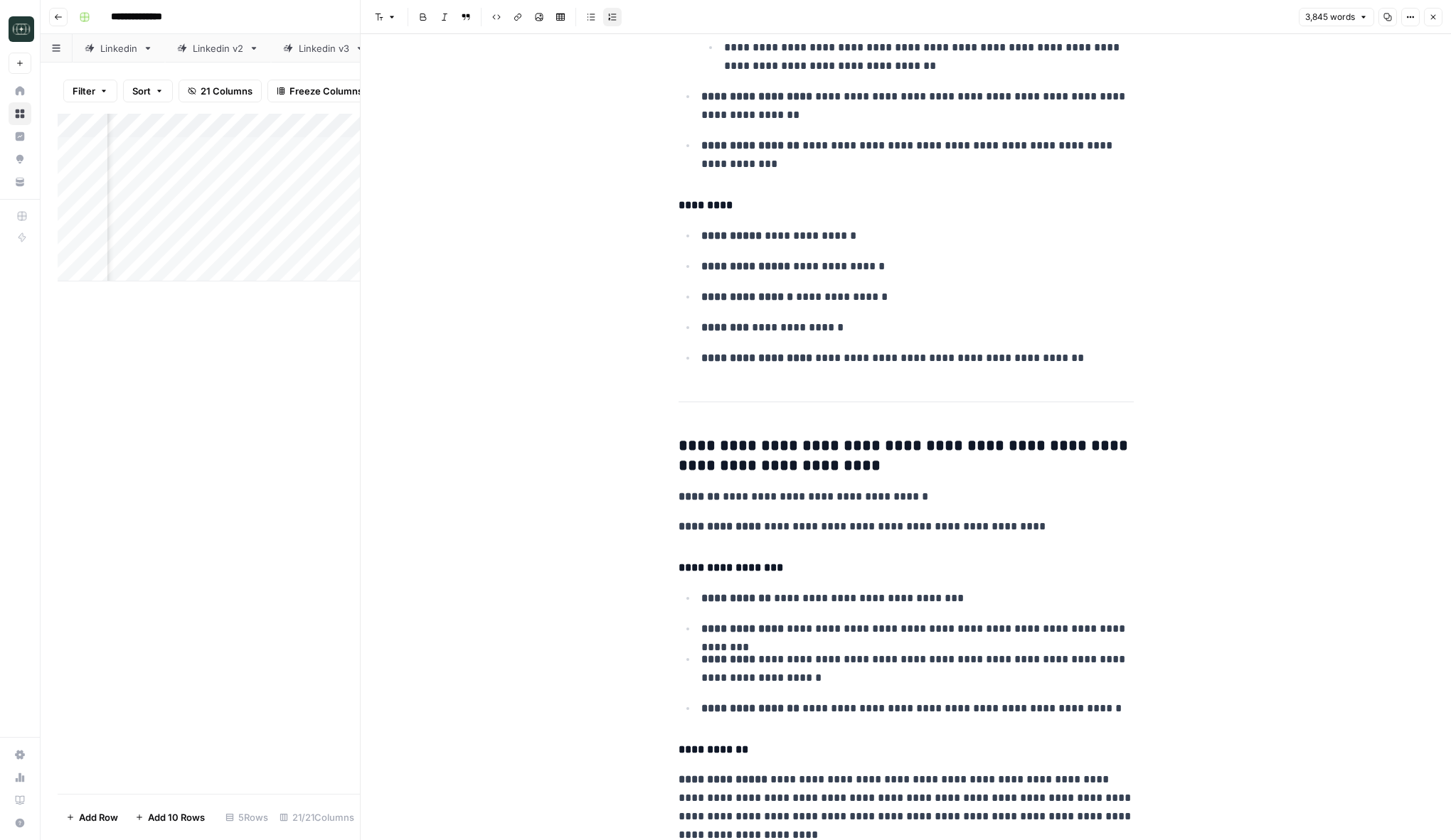
click at [1429, 12] on button "Close" at bounding box center [1432, 17] width 19 height 19
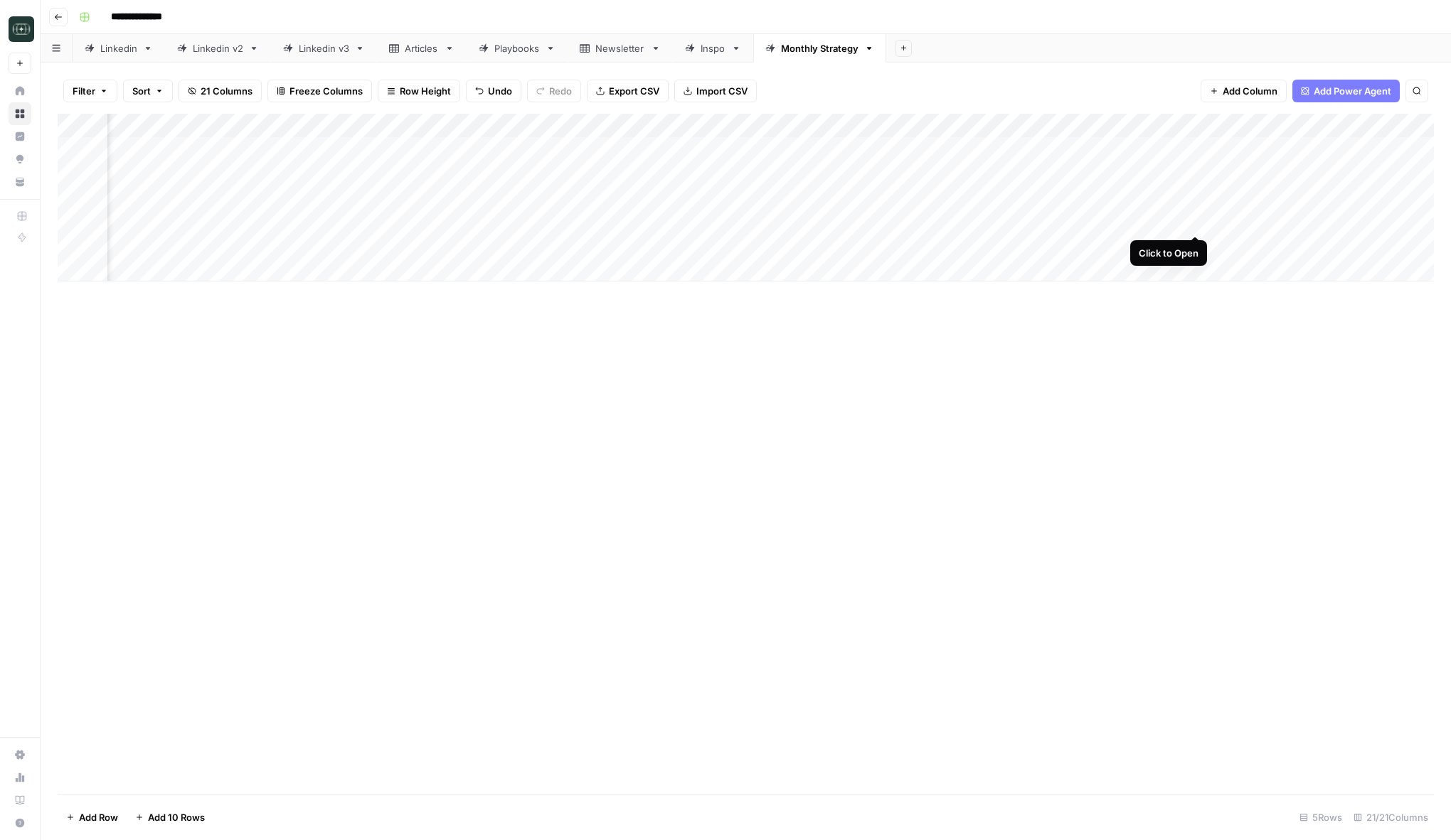
click at [1194, 218] on div "Add Column" at bounding box center [746, 198] width 1376 height 168
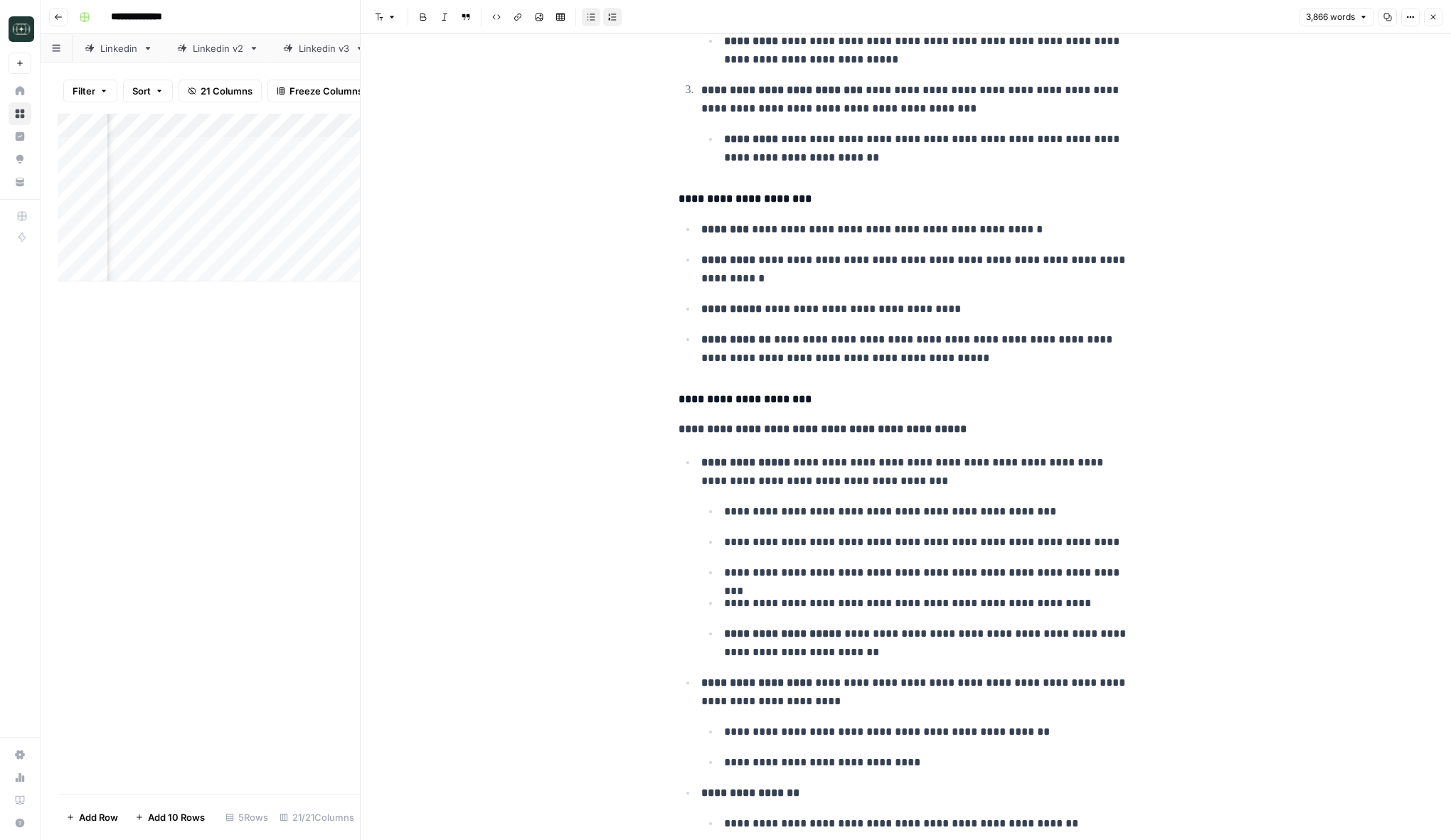
scroll to position [3473, 0]
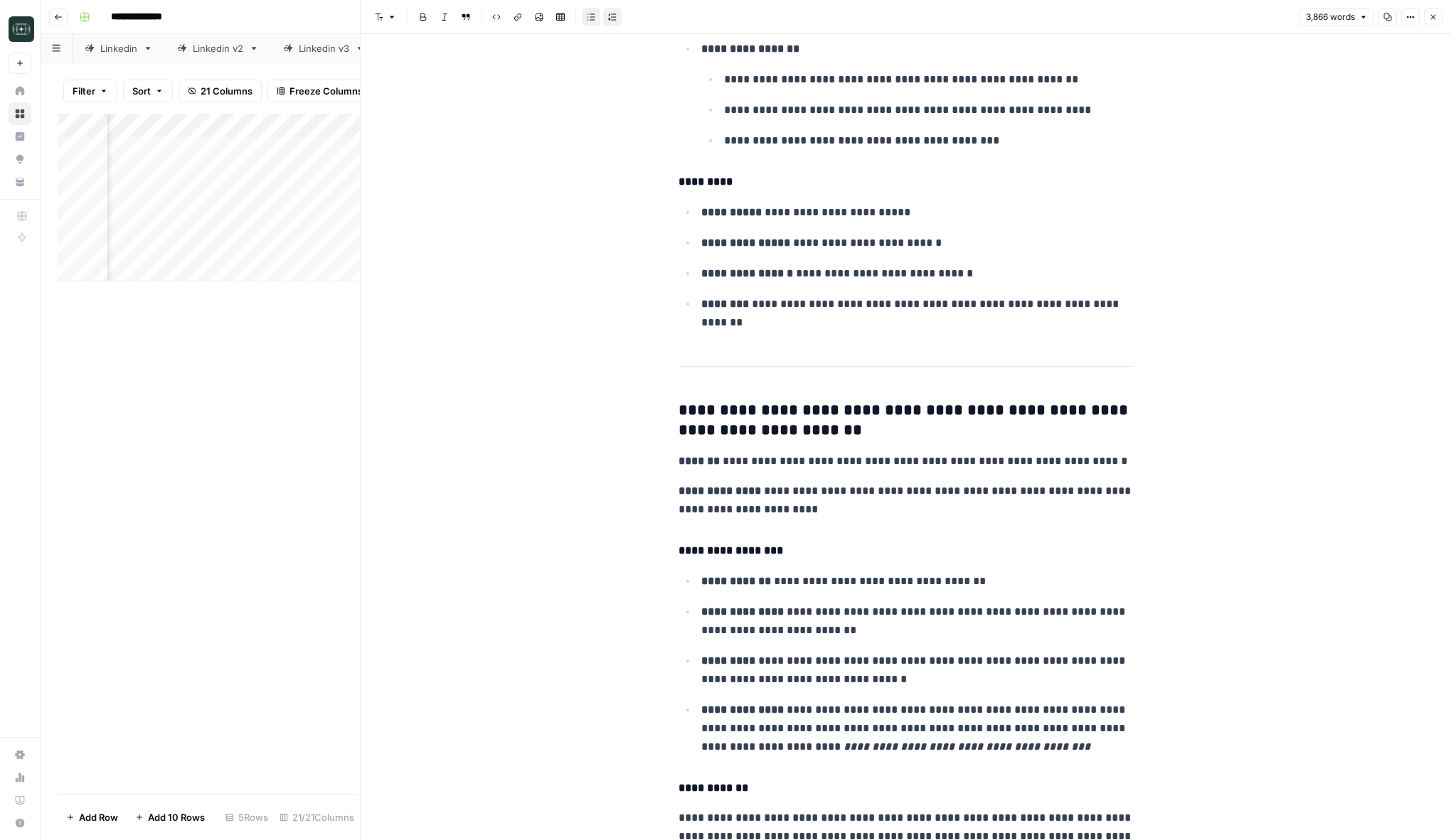
click at [1429, 20] on icon "button" at bounding box center [1432, 17] width 9 height 9
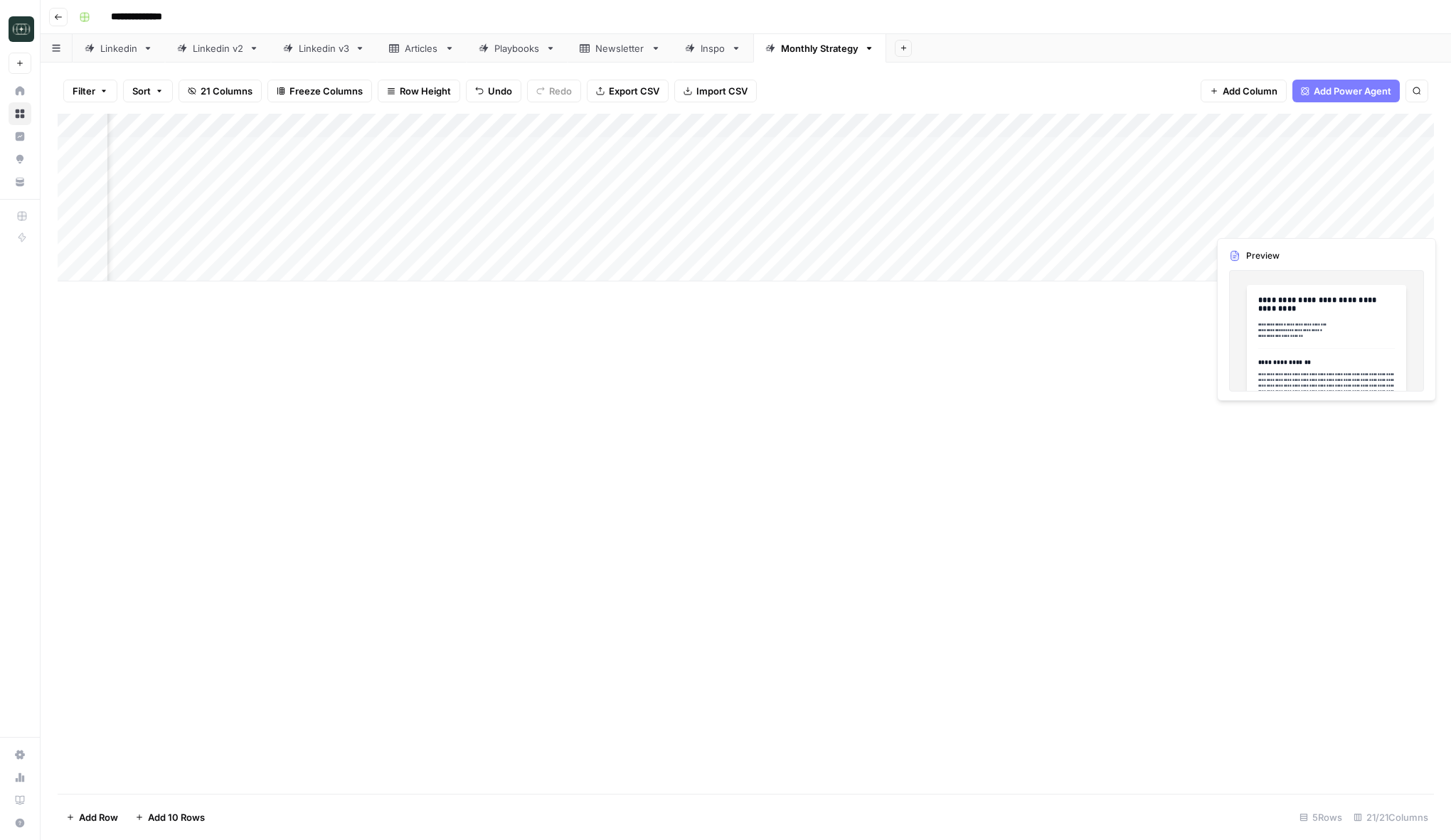
click at [1320, 223] on div "Add Column" at bounding box center [746, 198] width 1376 height 168
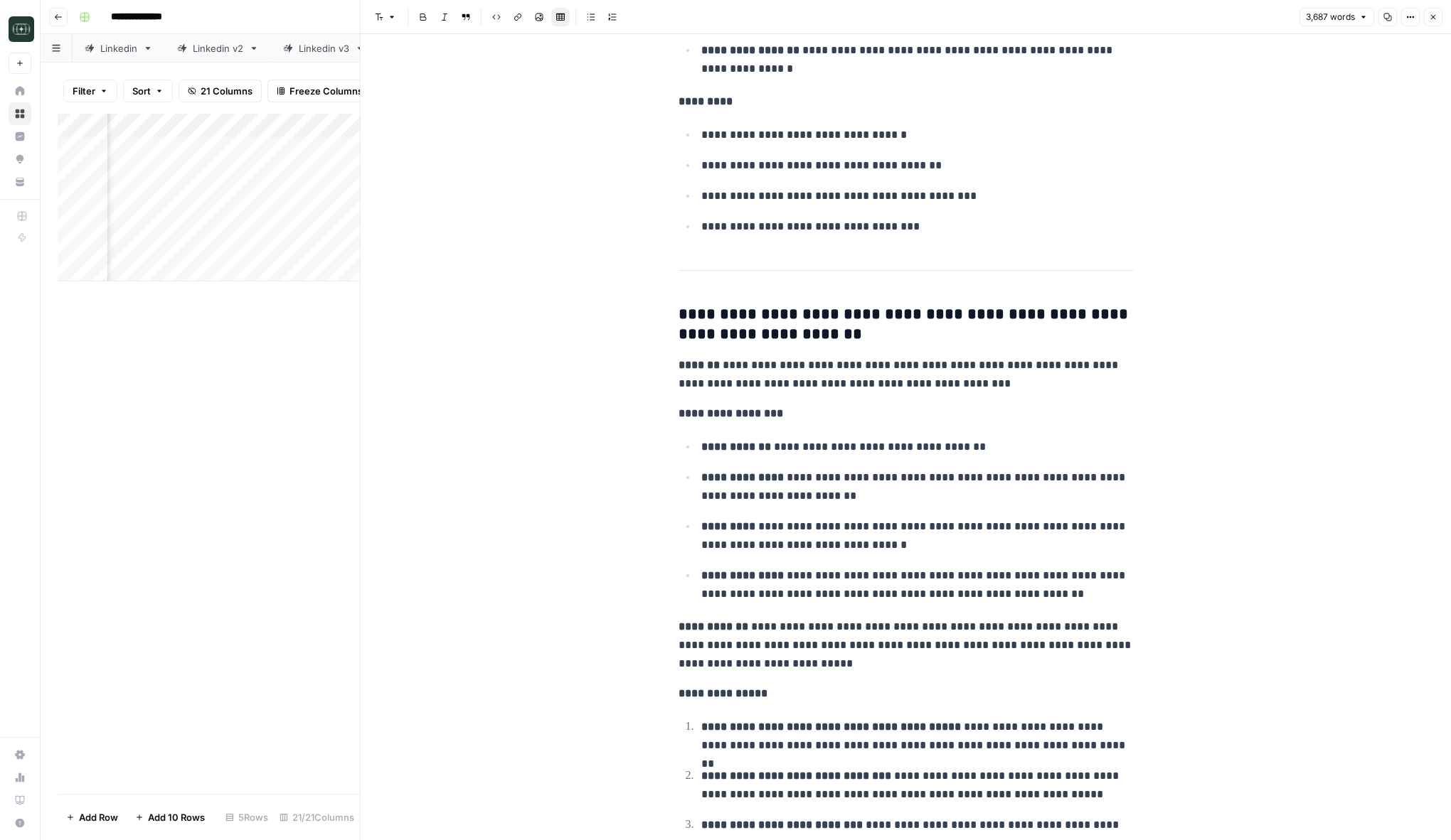
scroll to position [5233, 0]
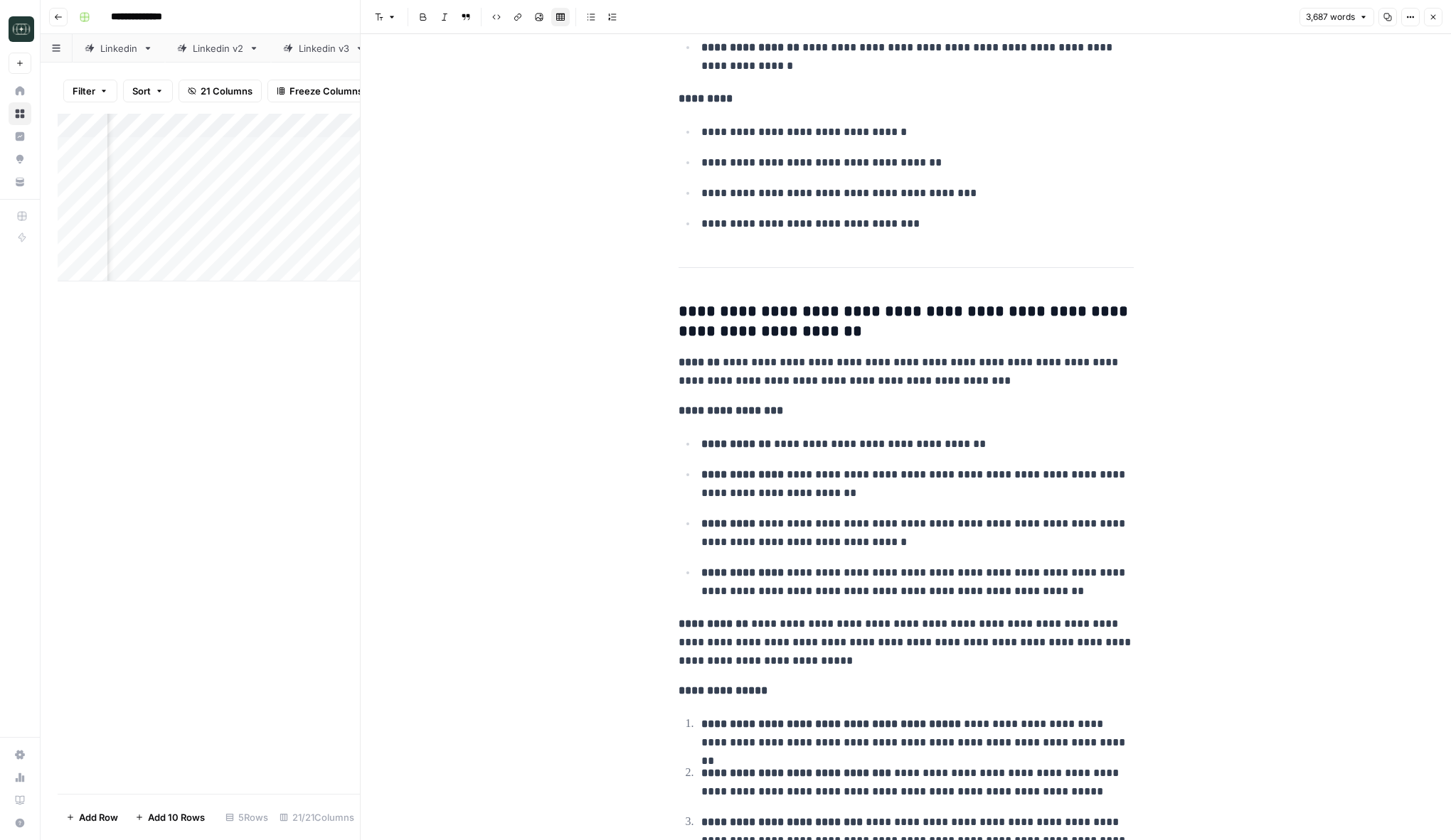
click at [1433, 19] on icon "button" at bounding box center [1432, 17] width 9 height 9
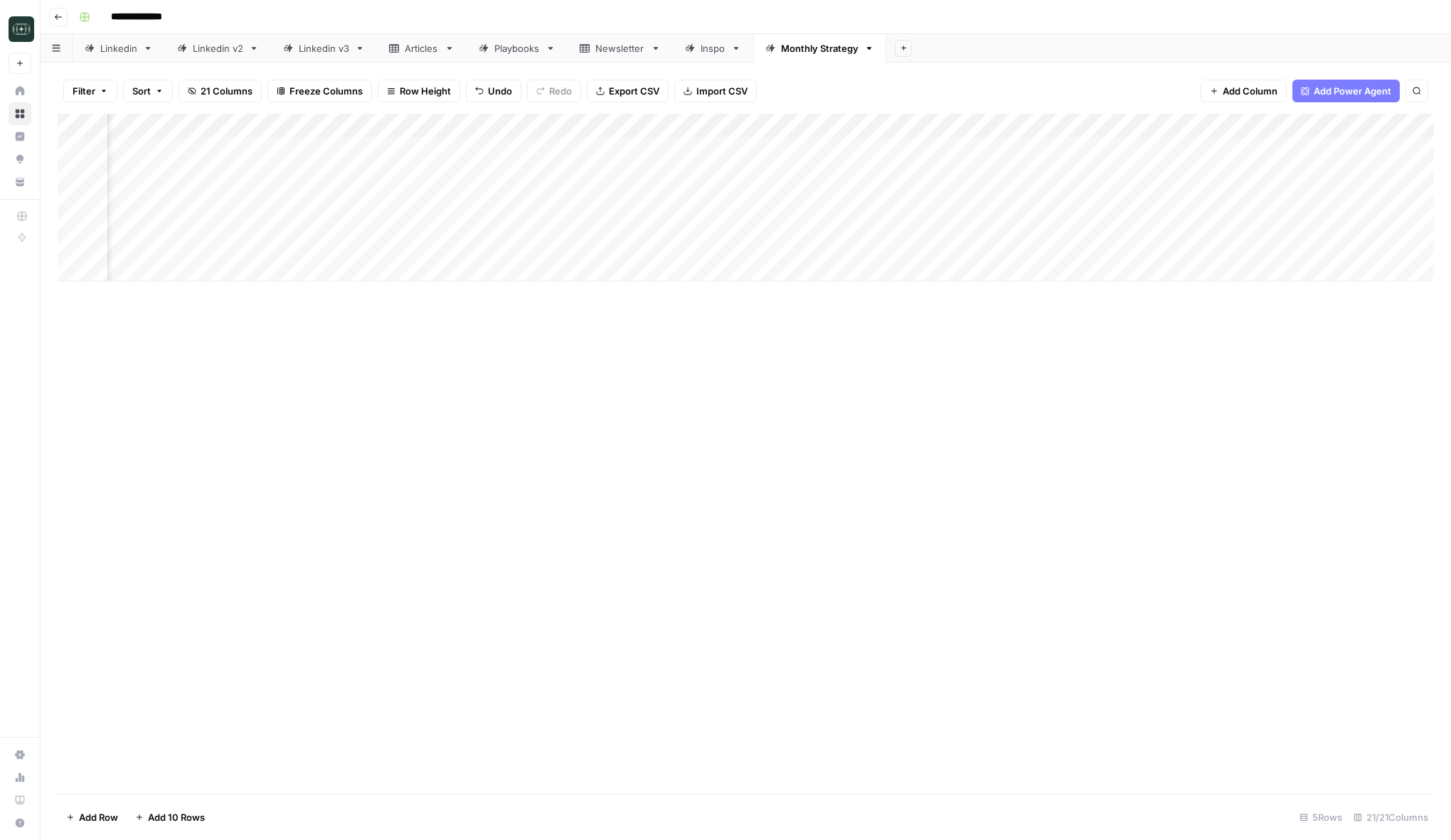
scroll to position [0, 678]
click at [950, 224] on div "Add Column" at bounding box center [746, 198] width 1376 height 168
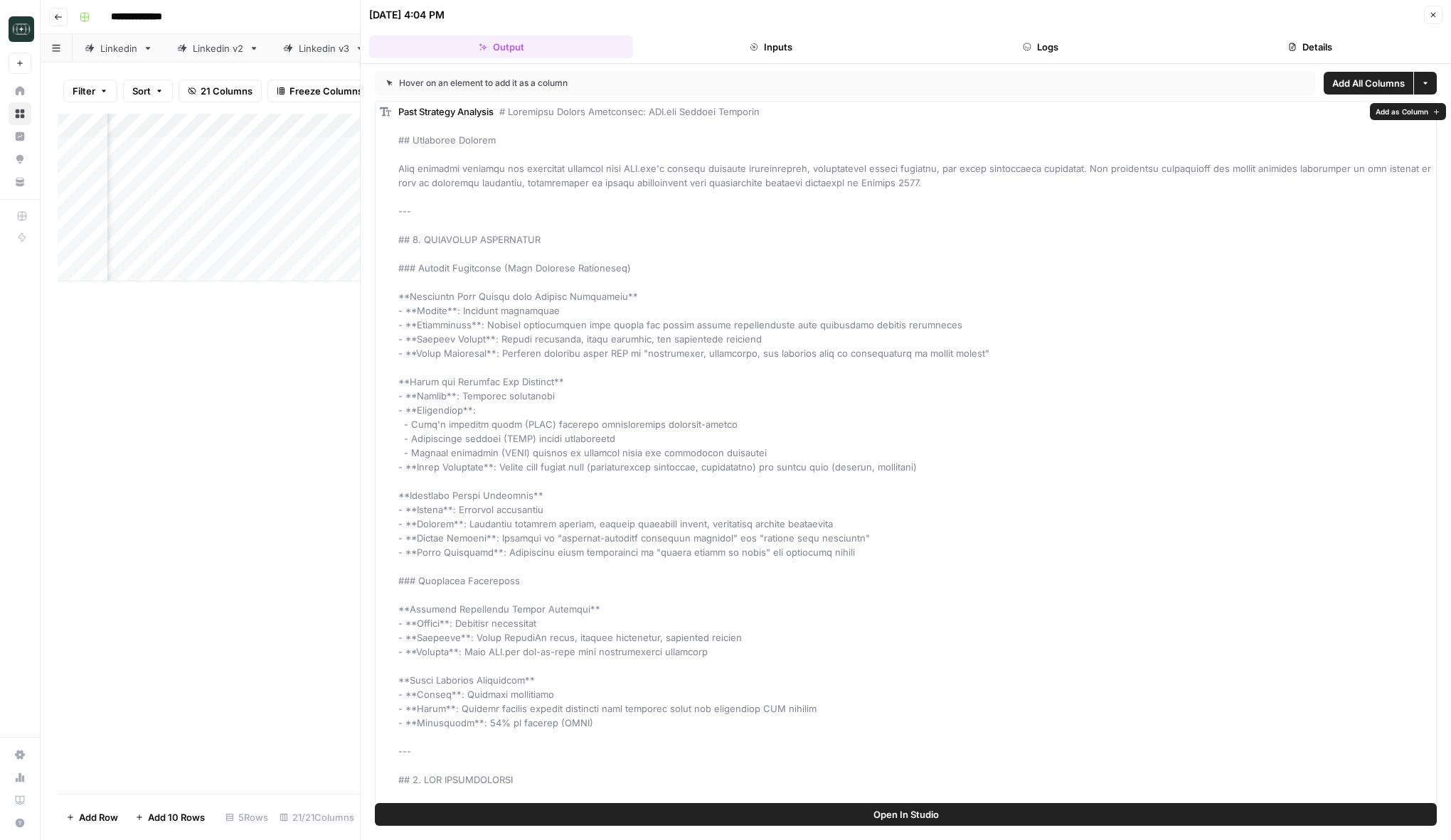
click at [1048, 52] on button "Logs" at bounding box center [1041, 46] width 264 height 23
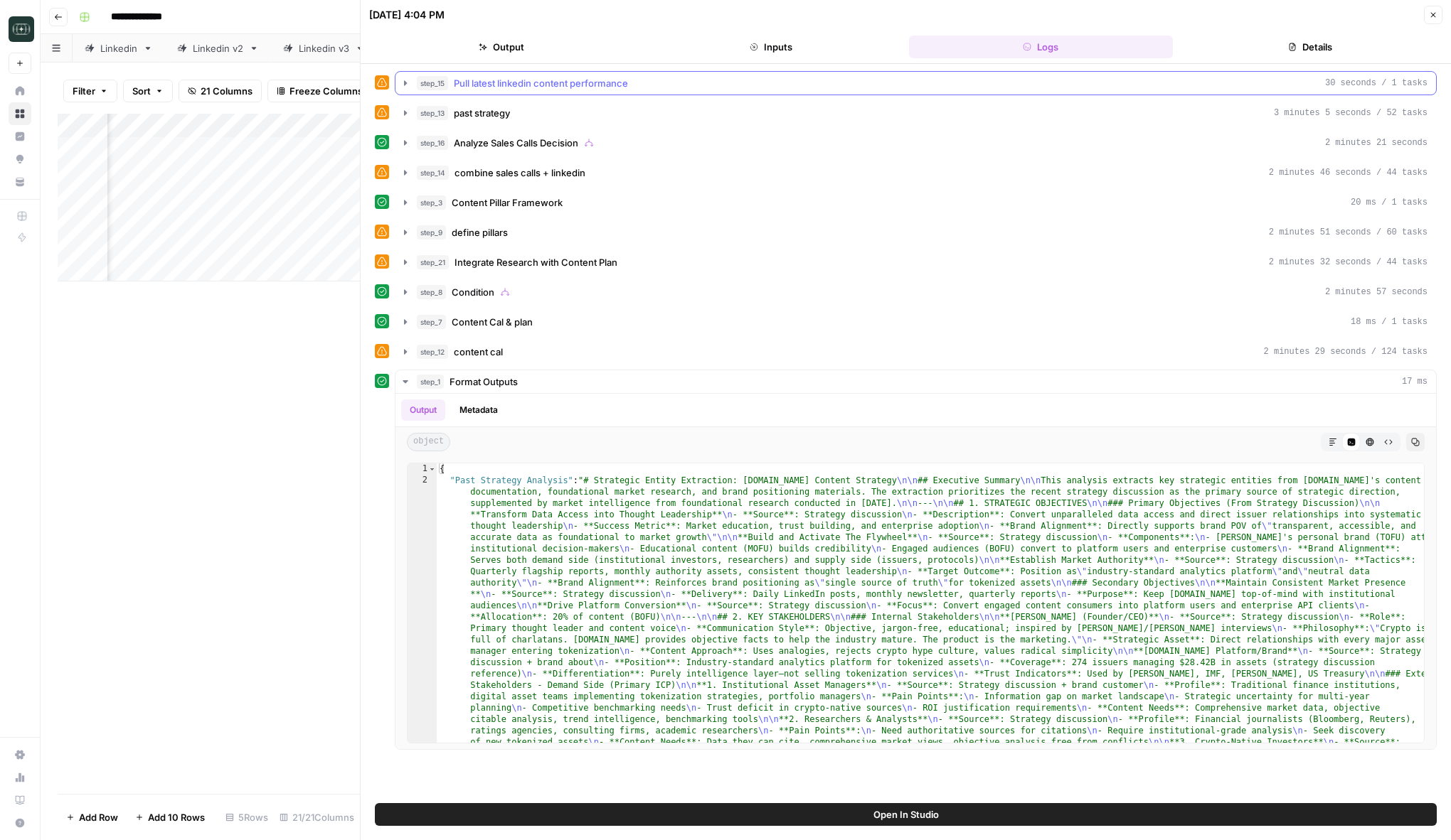
click at [1025, 81] on div "step_15 Pull latest linkedin content performance 30 seconds / 1 tasks" at bounding box center [922, 83] width 1010 height 14
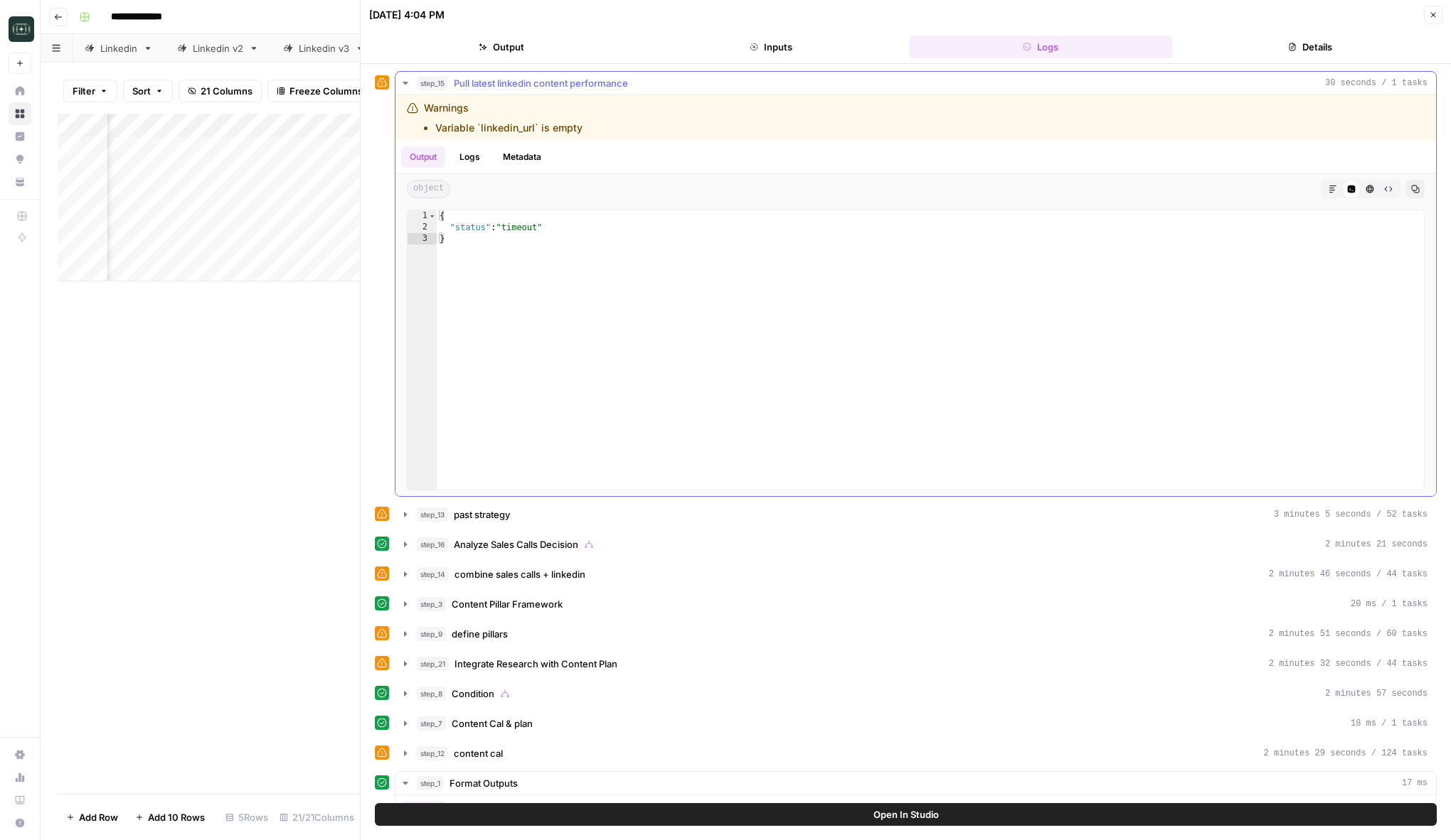
click at [1025, 81] on div "step_15 Pull latest linkedin content performance 30 seconds / 1 tasks" at bounding box center [922, 83] width 1010 height 14
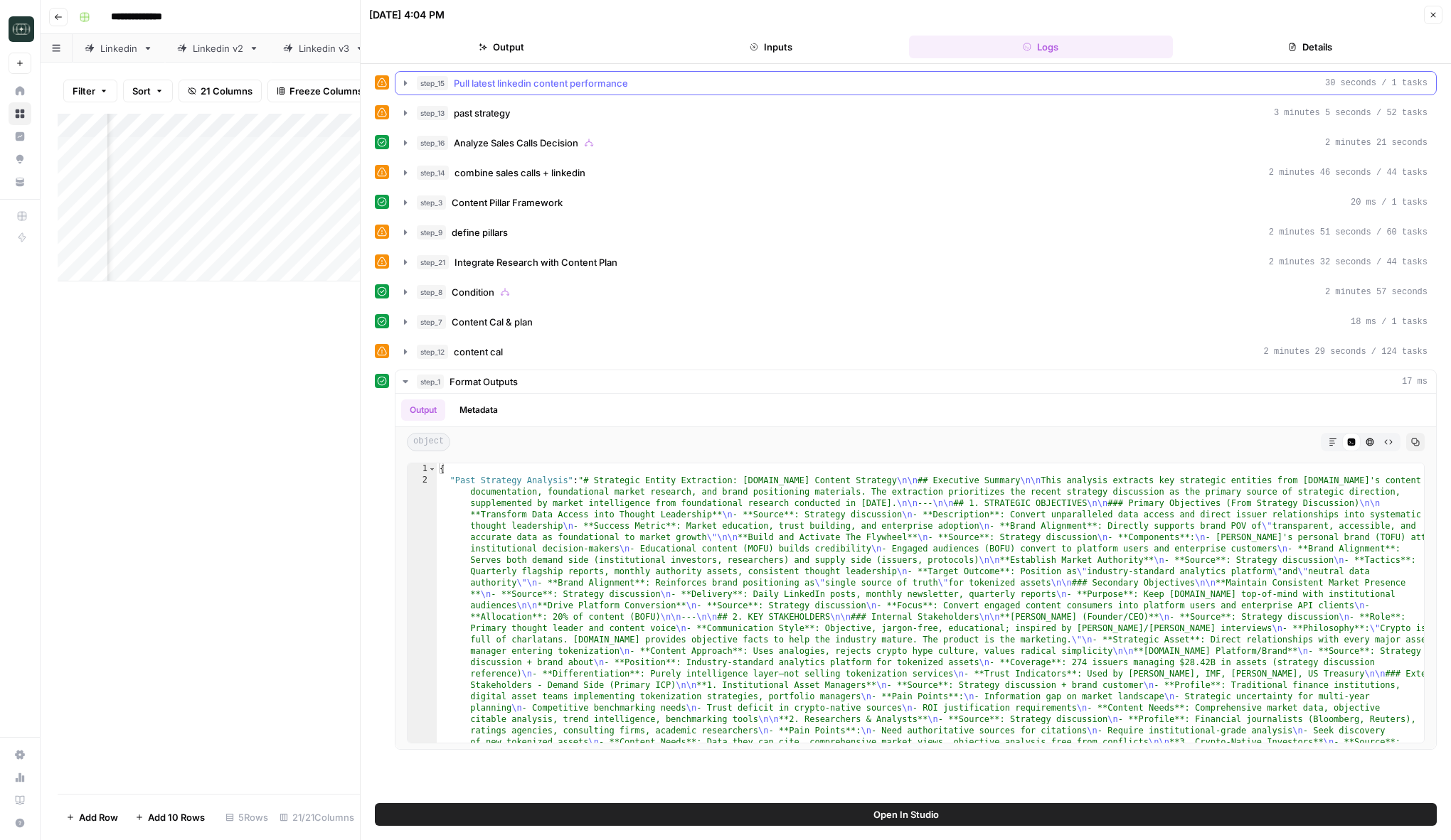
click at [1006, 83] on div "step_15 Pull latest linkedin content performance 30 seconds / 1 tasks" at bounding box center [922, 83] width 1010 height 14
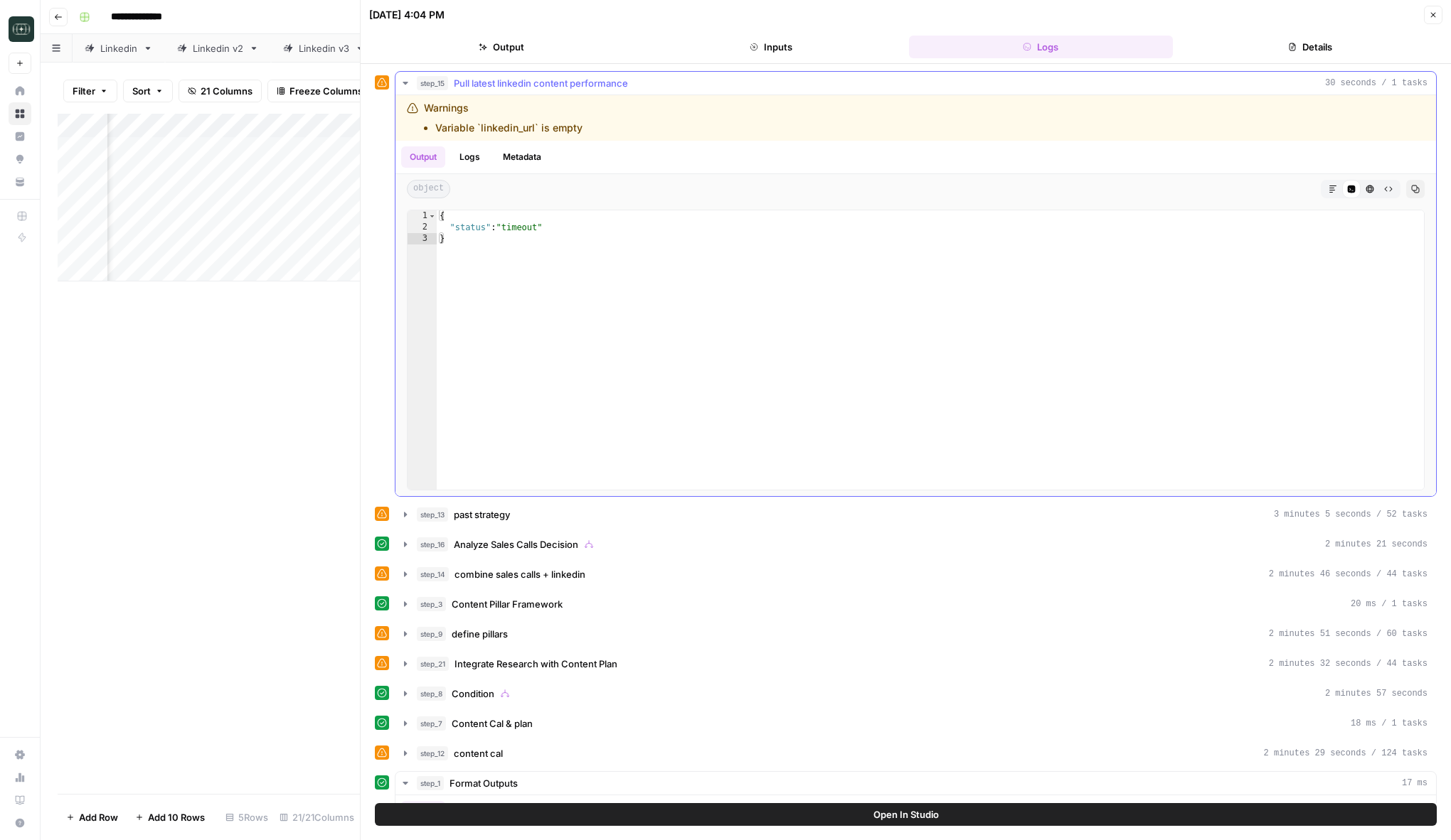
click at [1006, 83] on div "step_15 Pull latest linkedin content performance 30 seconds / 1 tasks" at bounding box center [922, 83] width 1010 height 14
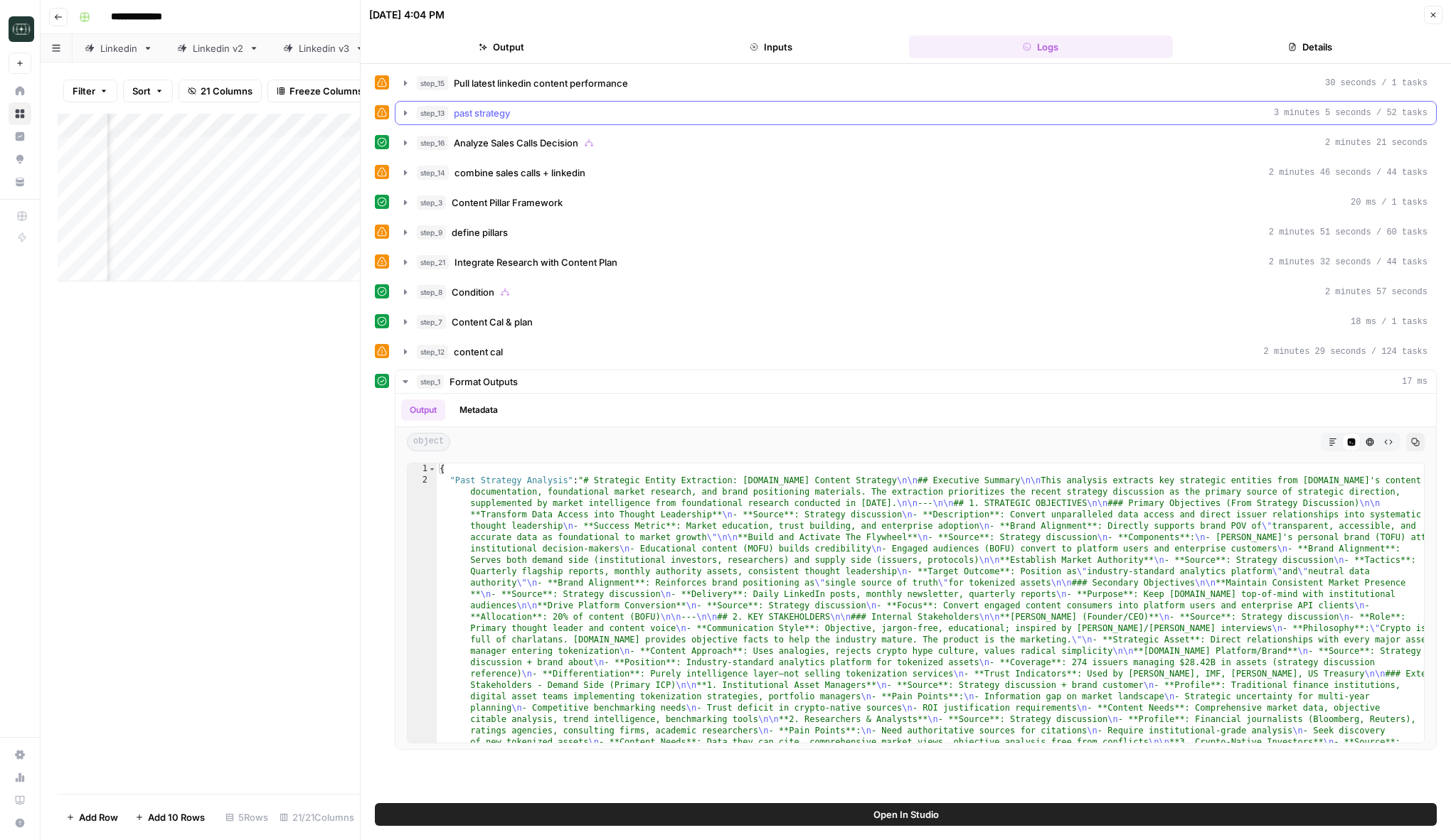
click at [995, 105] on button "step_13 past strategy 3 minutes 5 seconds / 52 tasks" at bounding box center [916, 112] width 1041 height 23
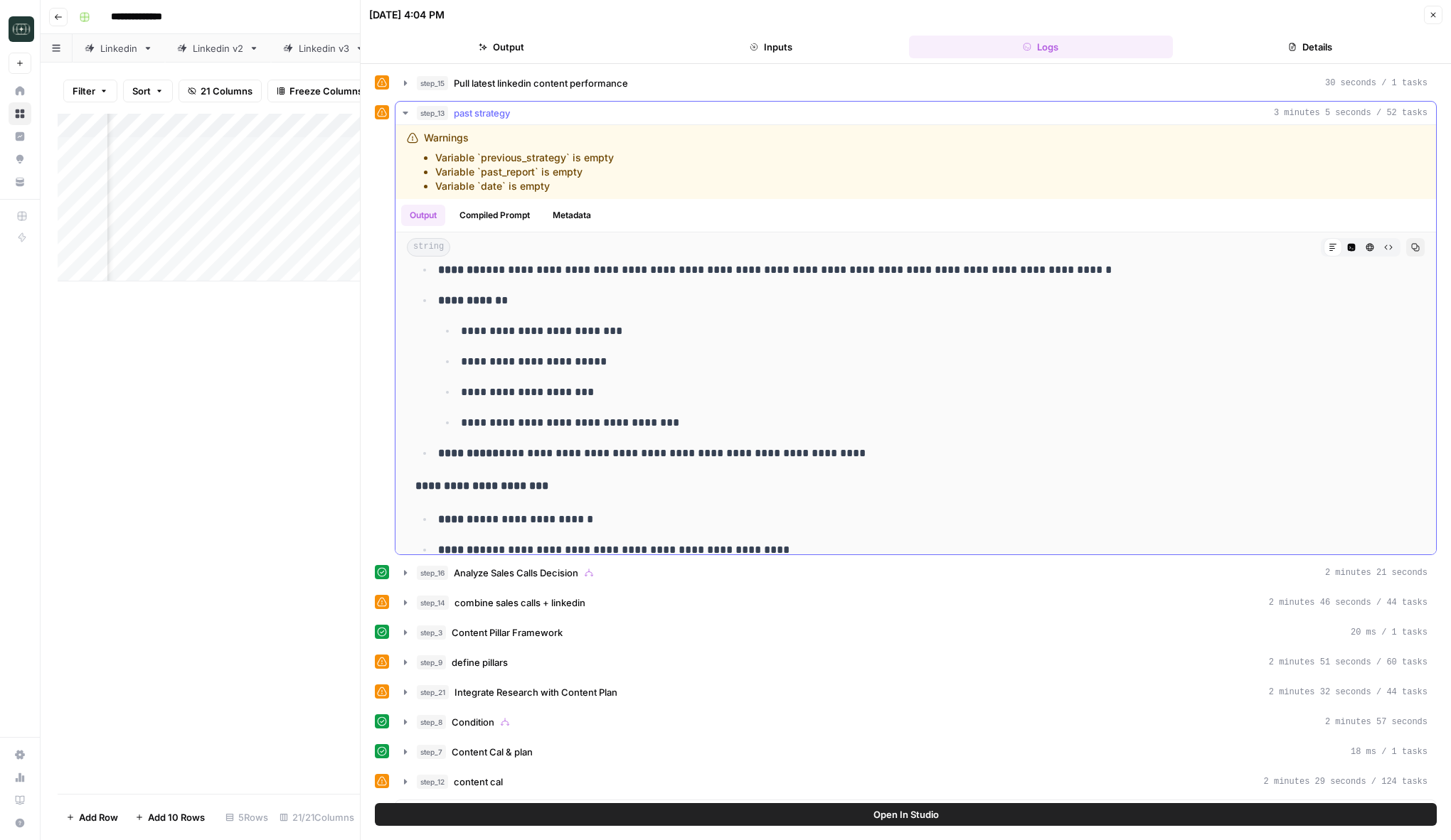
scroll to position [2888, 0]
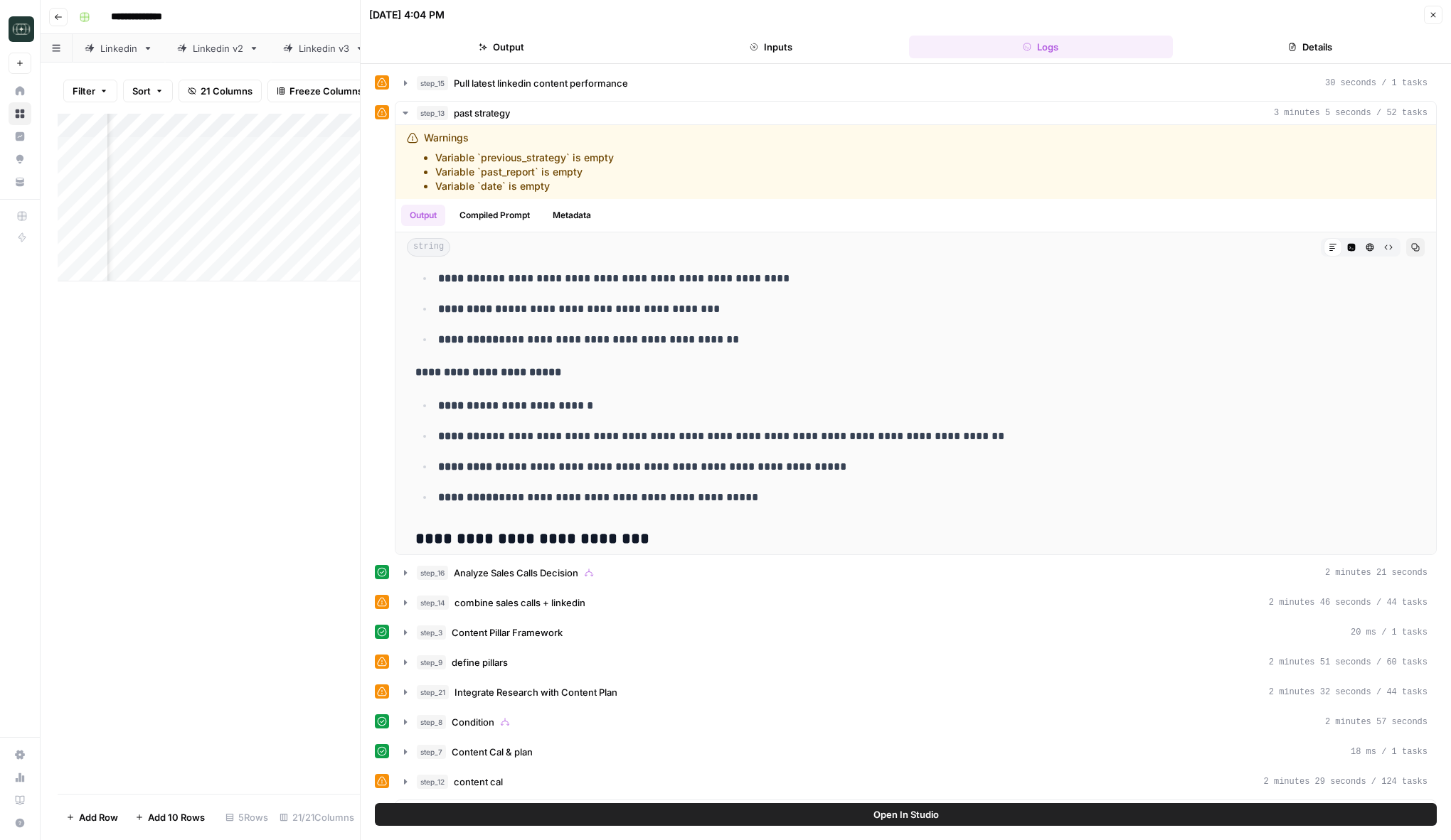
click at [1432, 21] on button "Close" at bounding box center [1432, 15] width 19 height 19
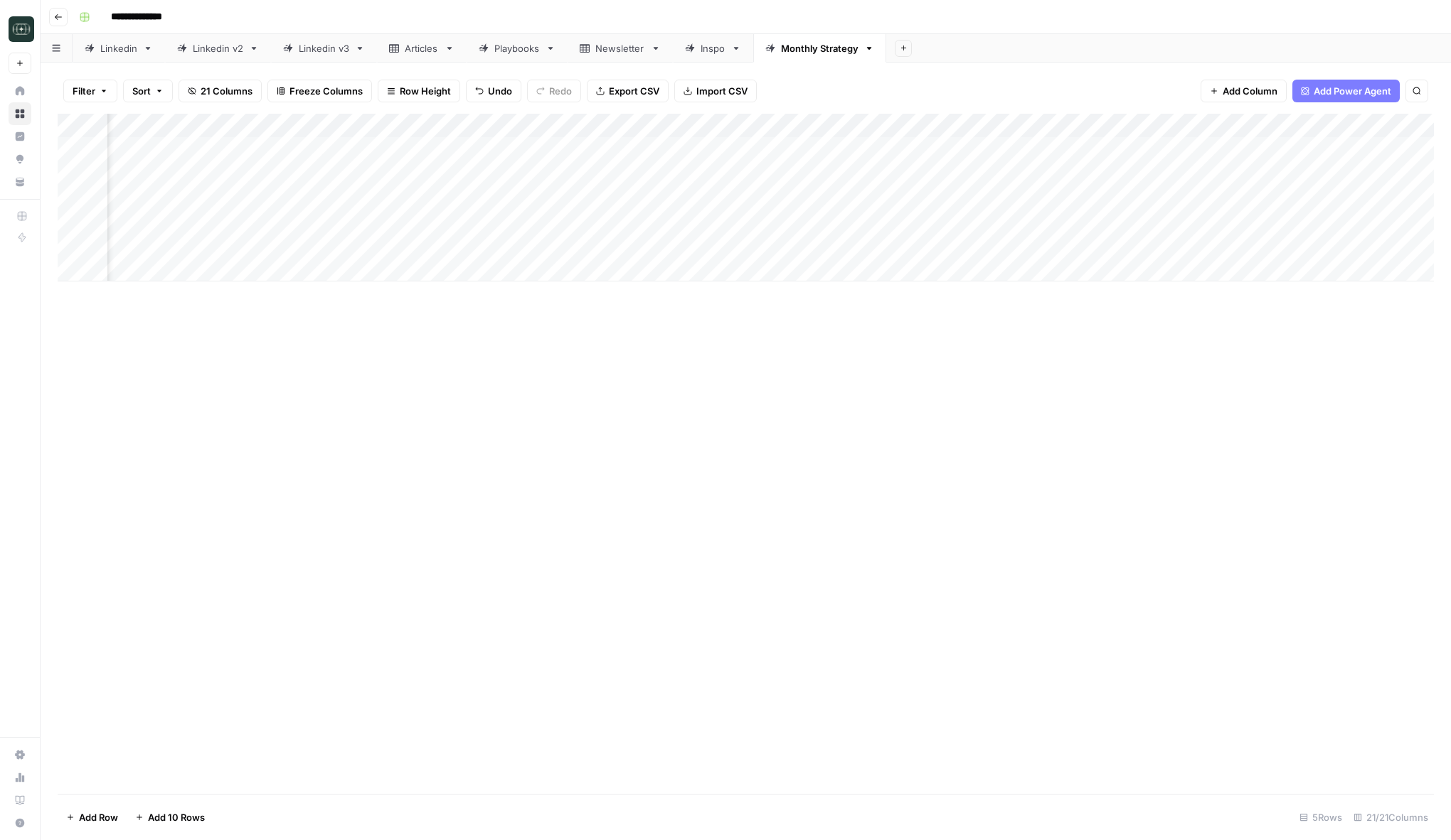
scroll to position [0, 1079]
click at [1050, 201] on div "Add Column" at bounding box center [746, 198] width 1376 height 168
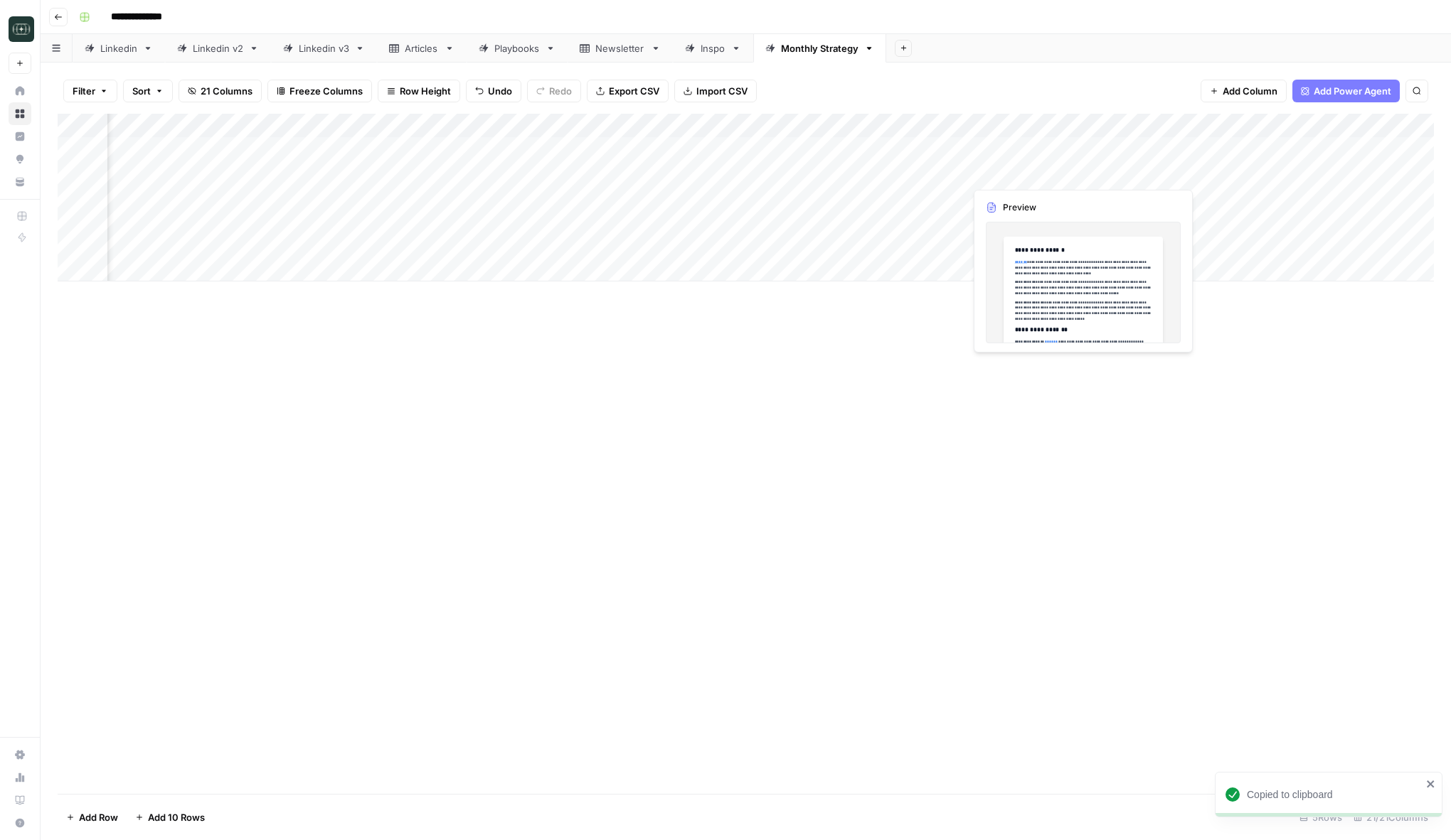
click at [1025, 152] on div "Add Column" at bounding box center [746, 198] width 1376 height 168
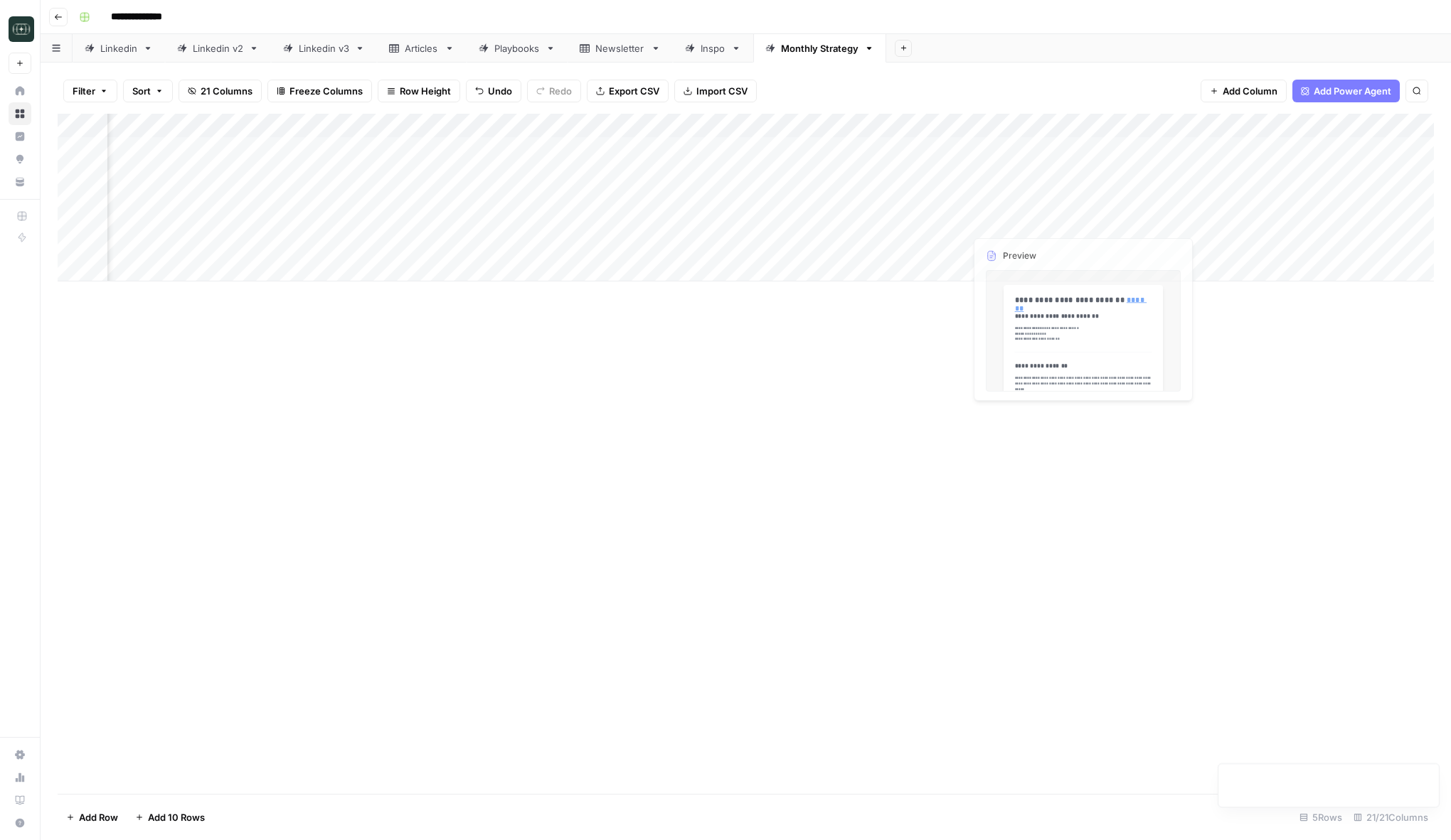
click at [1023, 193] on div "Add Column" at bounding box center [746, 198] width 1376 height 168
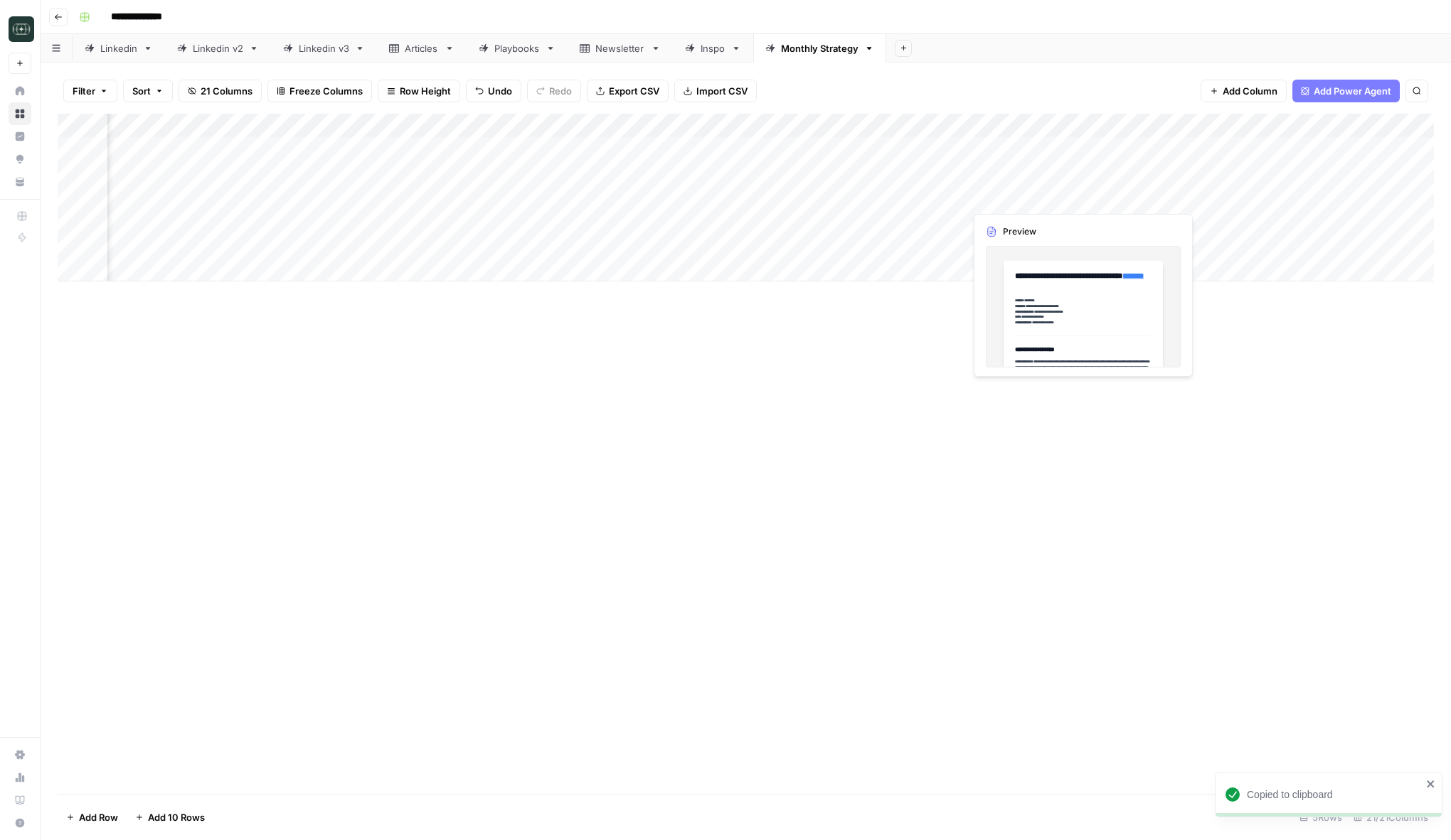
click at [821, 342] on div "Add Column" at bounding box center [746, 454] width 1376 height 681
click at [1029, 219] on div "Add Column" at bounding box center [746, 198] width 1376 height 168
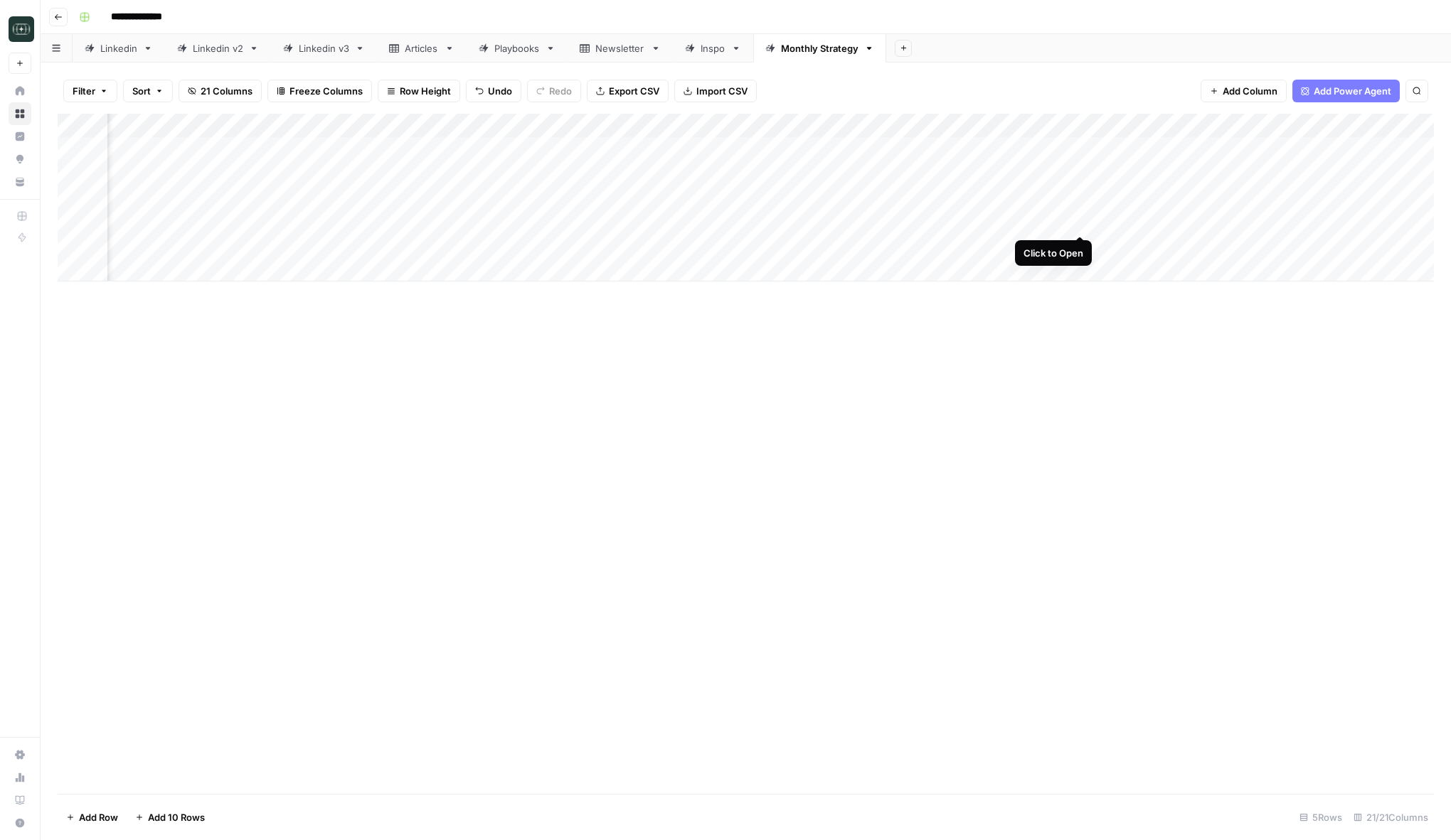
click at [1082, 222] on div "Add Column" at bounding box center [746, 198] width 1376 height 168
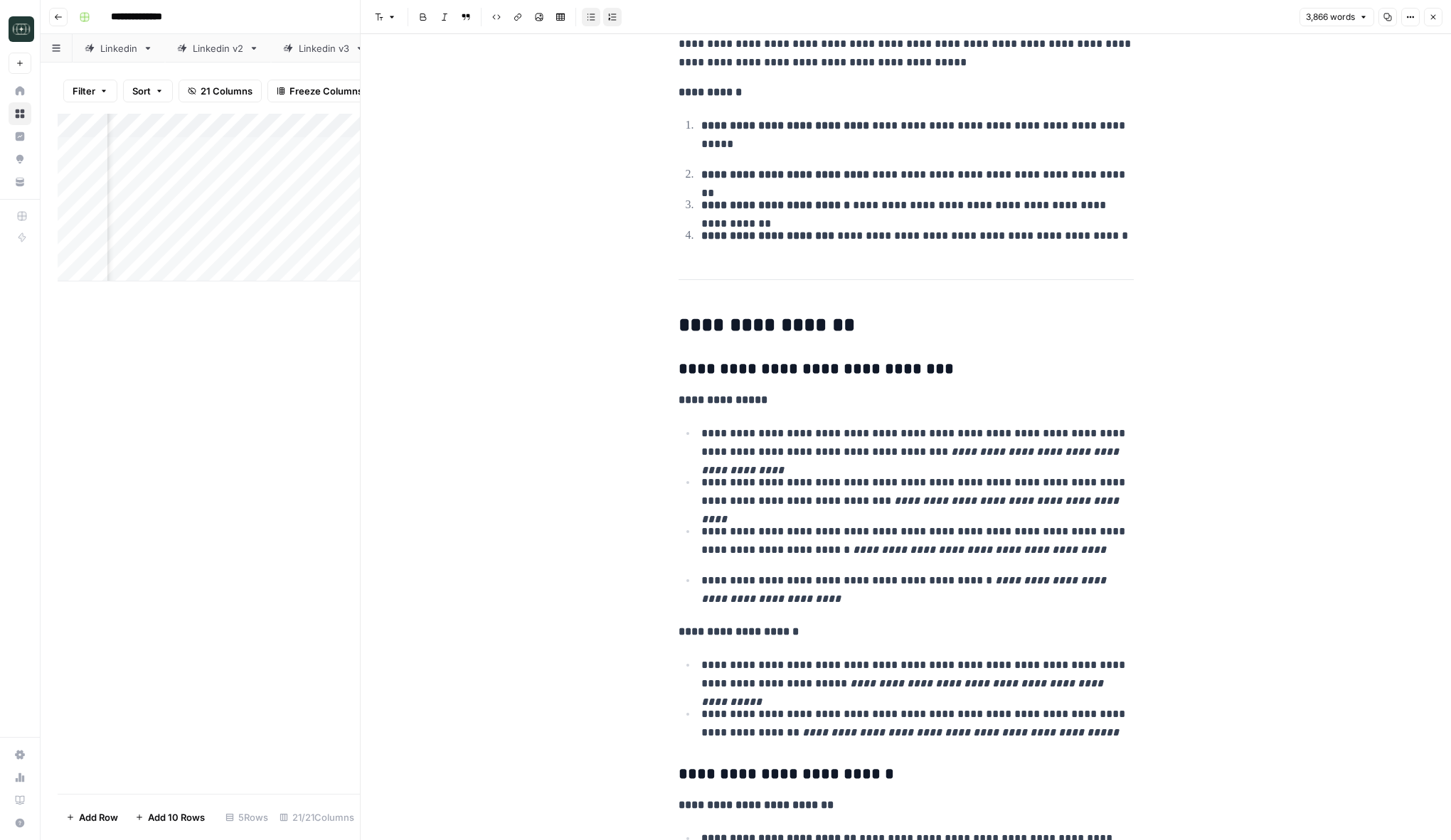
scroll to position [708, 0]
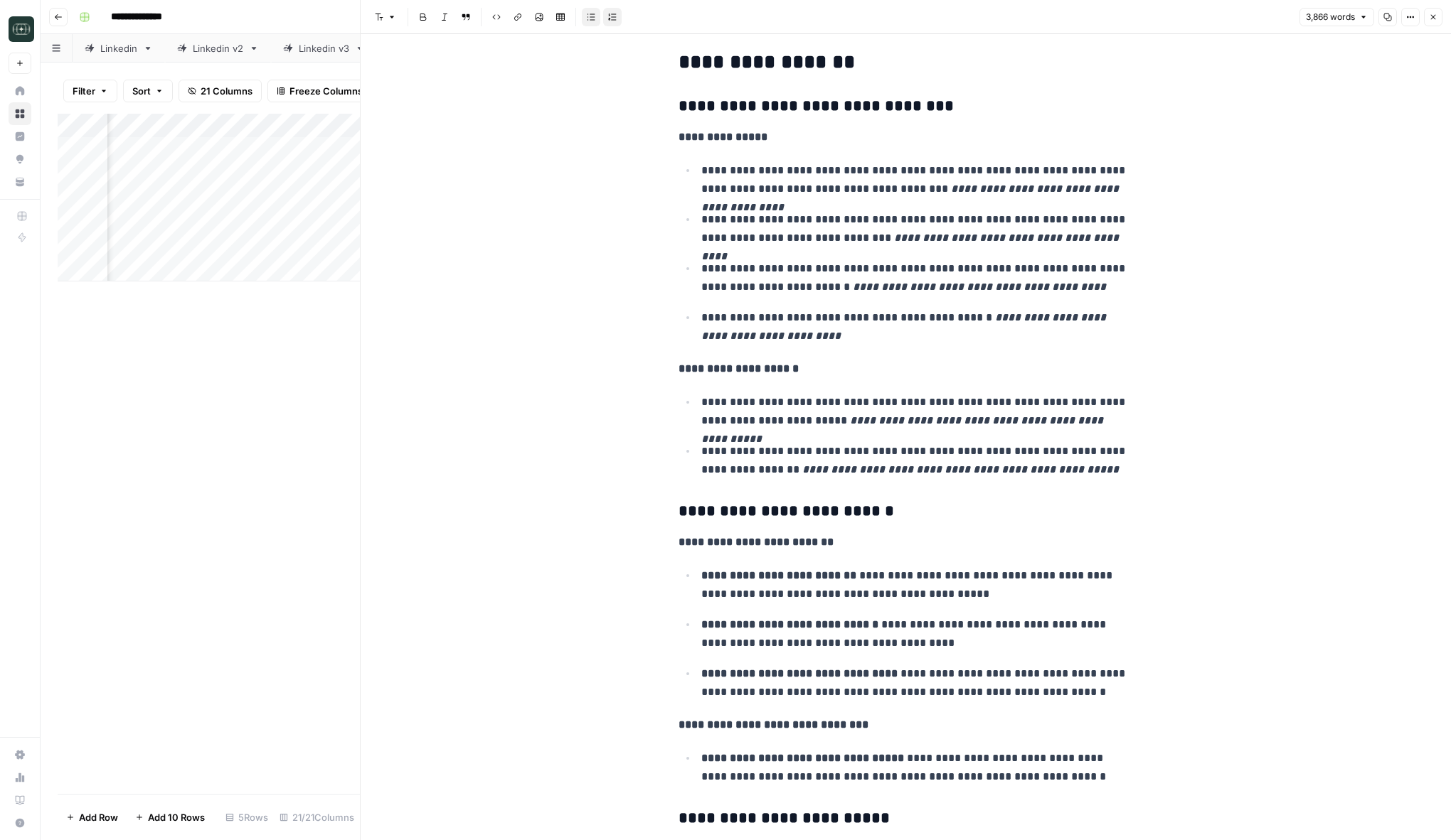
click at [1432, 23] on button "Close" at bounding box center [1432, 17] width 19 height 19
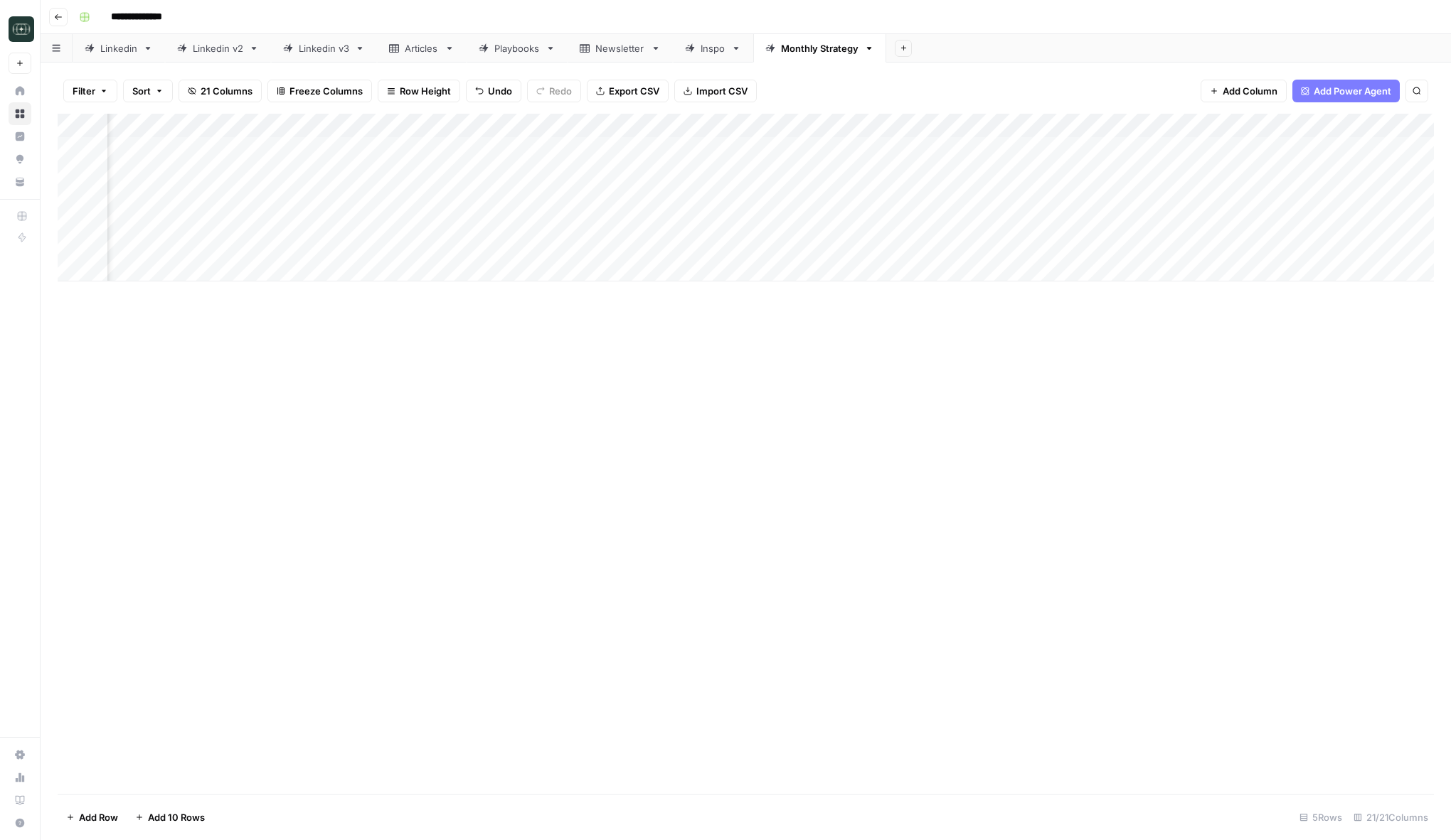
click at [1210, 221] on div "Add Column" at bounding box center [746, 198] width 1376 height 168
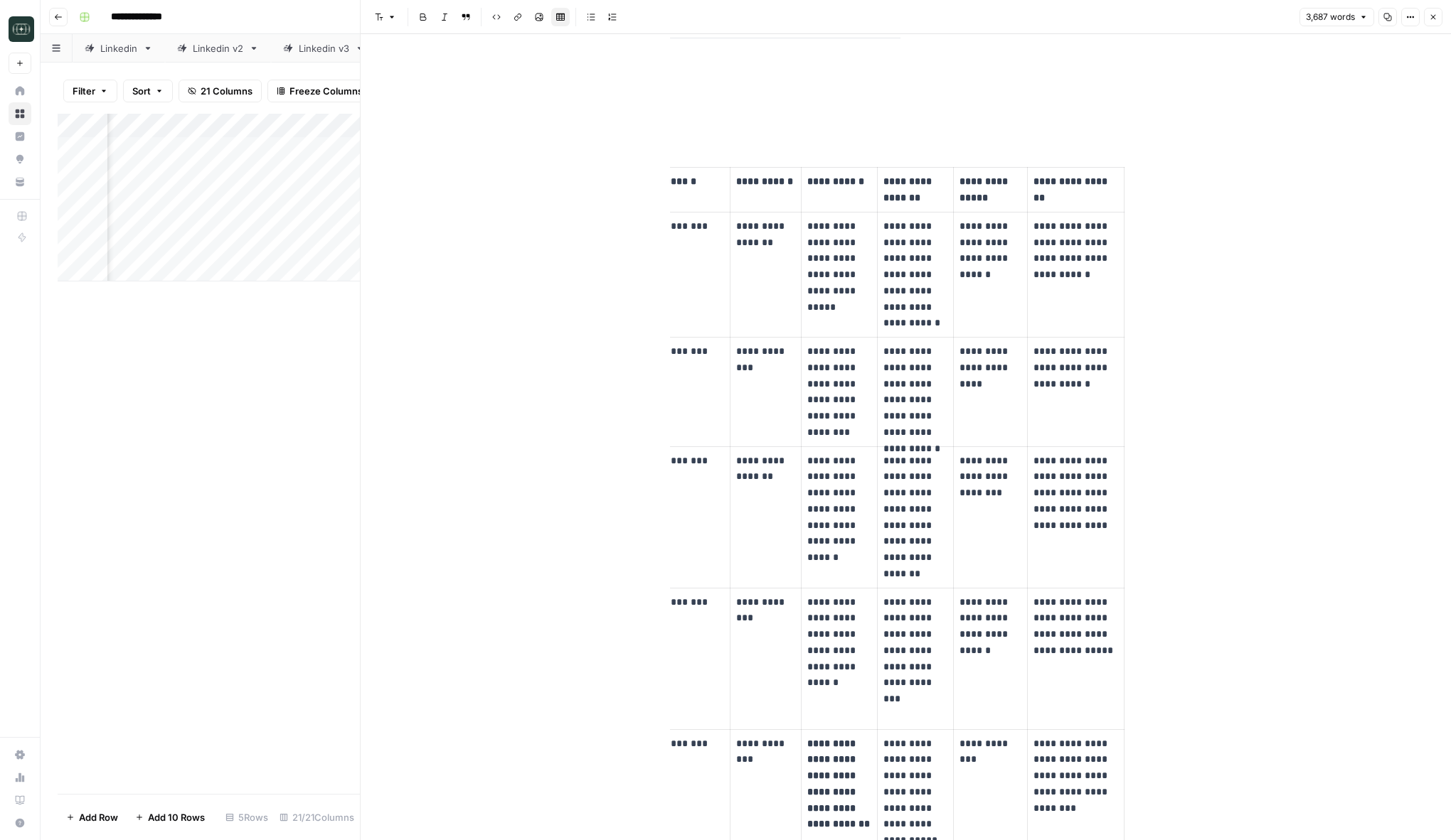
scroll to position [10877, 0]
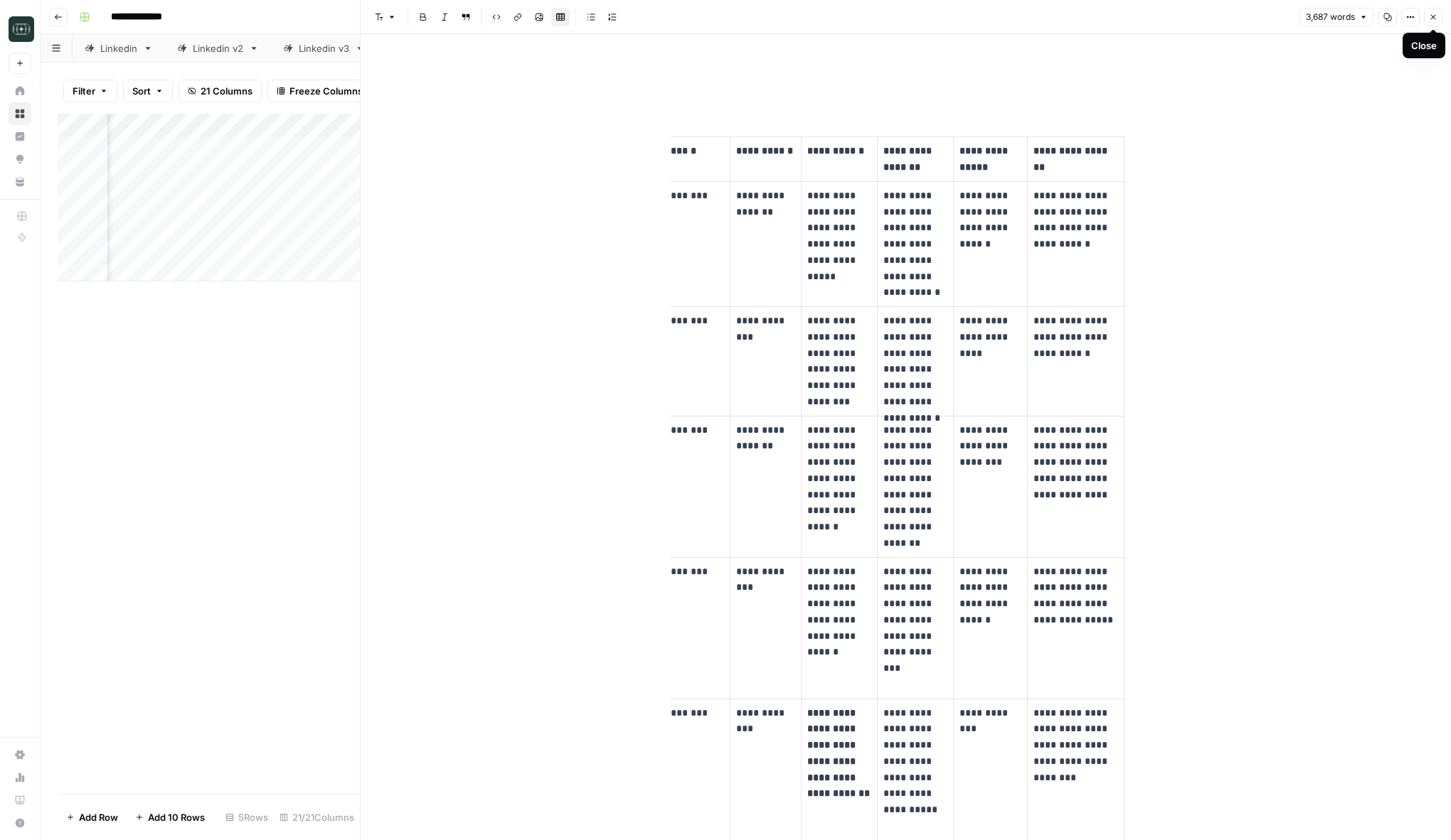
click at [1435, 20] on icon "button" at bounding box center [1432, 17] width 9 height 9
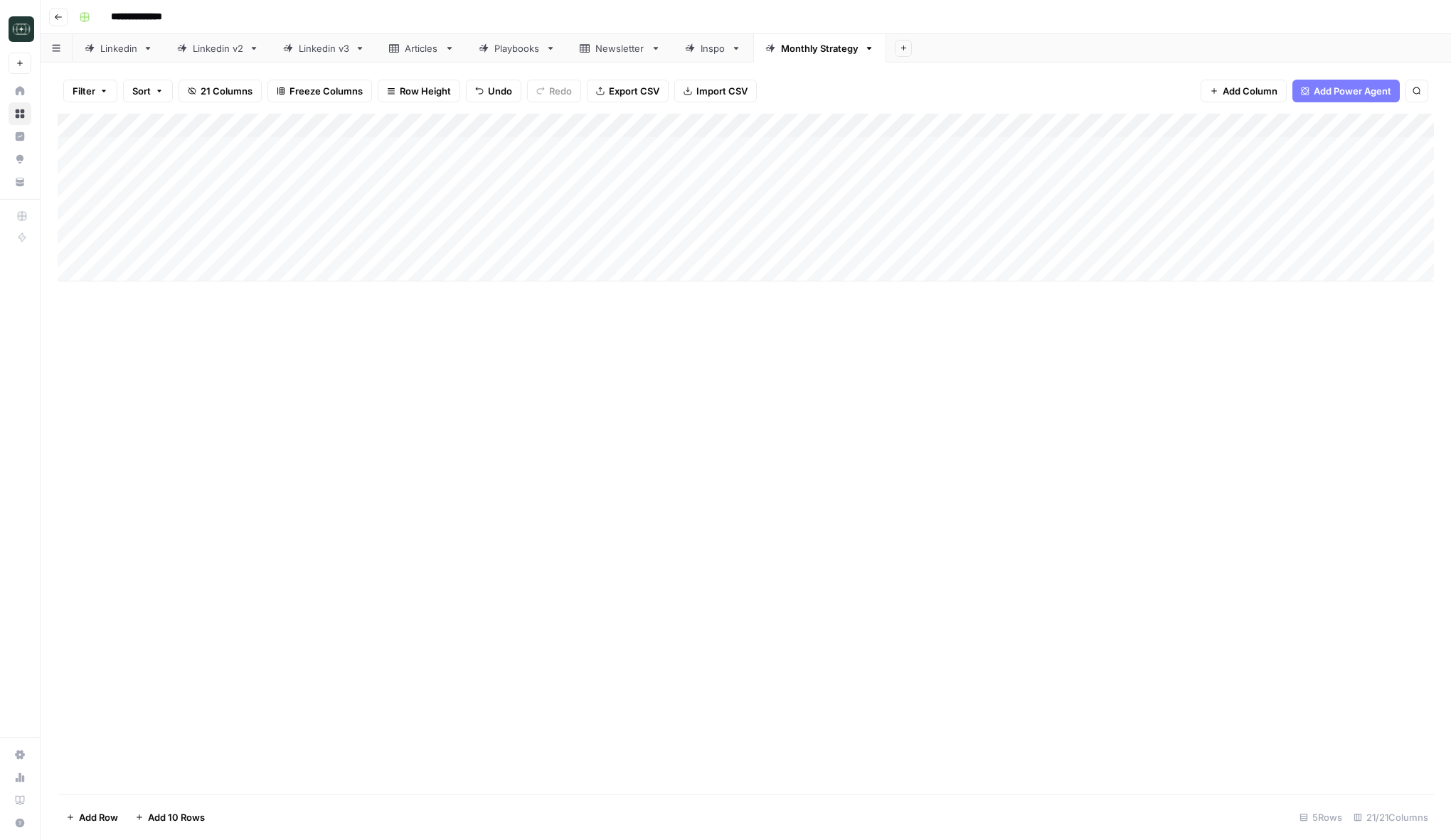
click at [149, 198] on div "Add Column" at bounding box center [746, 198] width 1376 height 168
click at [204, 219] on input "date" at bounding box center [169, 220] width 114 height 25
click at [219, 221] on input "date" at bounding box center [169, 220] width 114 height 25
click at [214, 222] on input "date" at bounding box center [169, 220] width 114 height 25
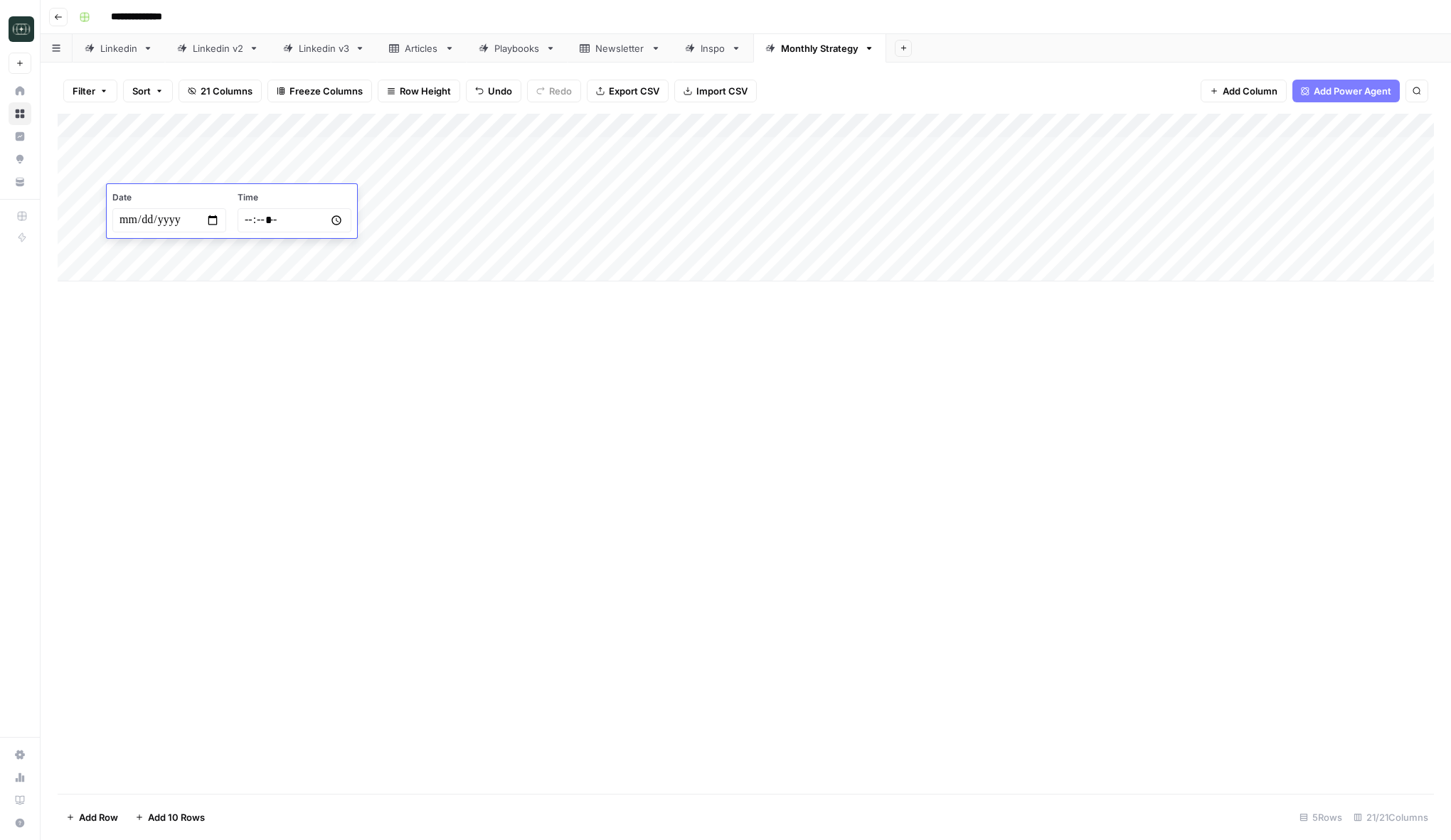
type input "**********"
click at [327, 330] on div "Add Column" at bounding box center [746, 454] width 1376 height 681
click at [181, 227] on div "Add Column" at bounding box center [746, 198] width 1376 height 168
click at [221, 245] on input "date" at bounding box center [169, 244] width 114 height 25
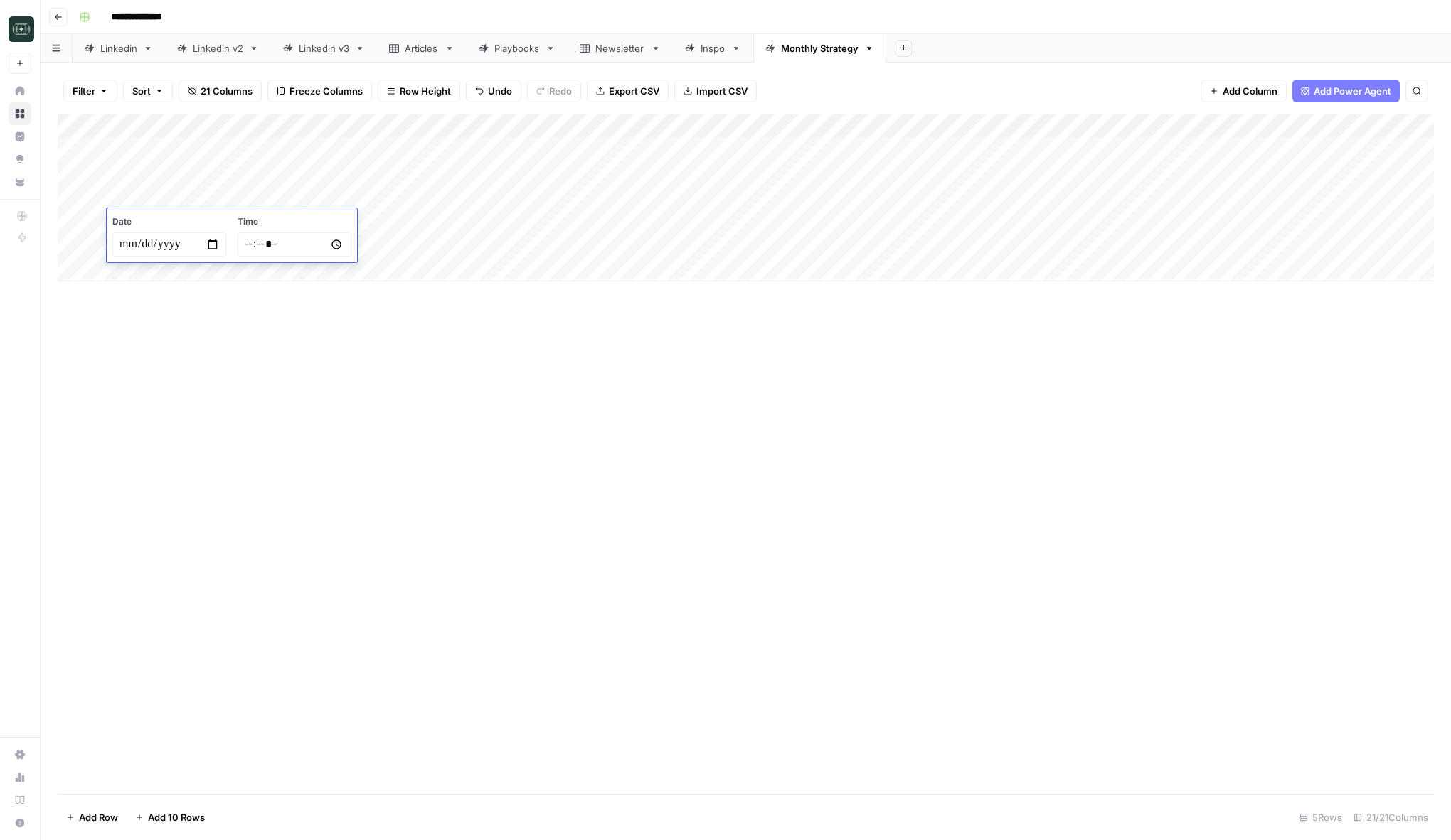
click at [214, 245] on input "date" at bounding box center [169, 244] width 114 height 25
type input "**********"
click at [452, 409] on div "Add Column" at bounding box center [746, 454] width 1376 height 681
click at [480, 223] on div "Add Column" at bounding box center [746, 198] width 1376 height 168
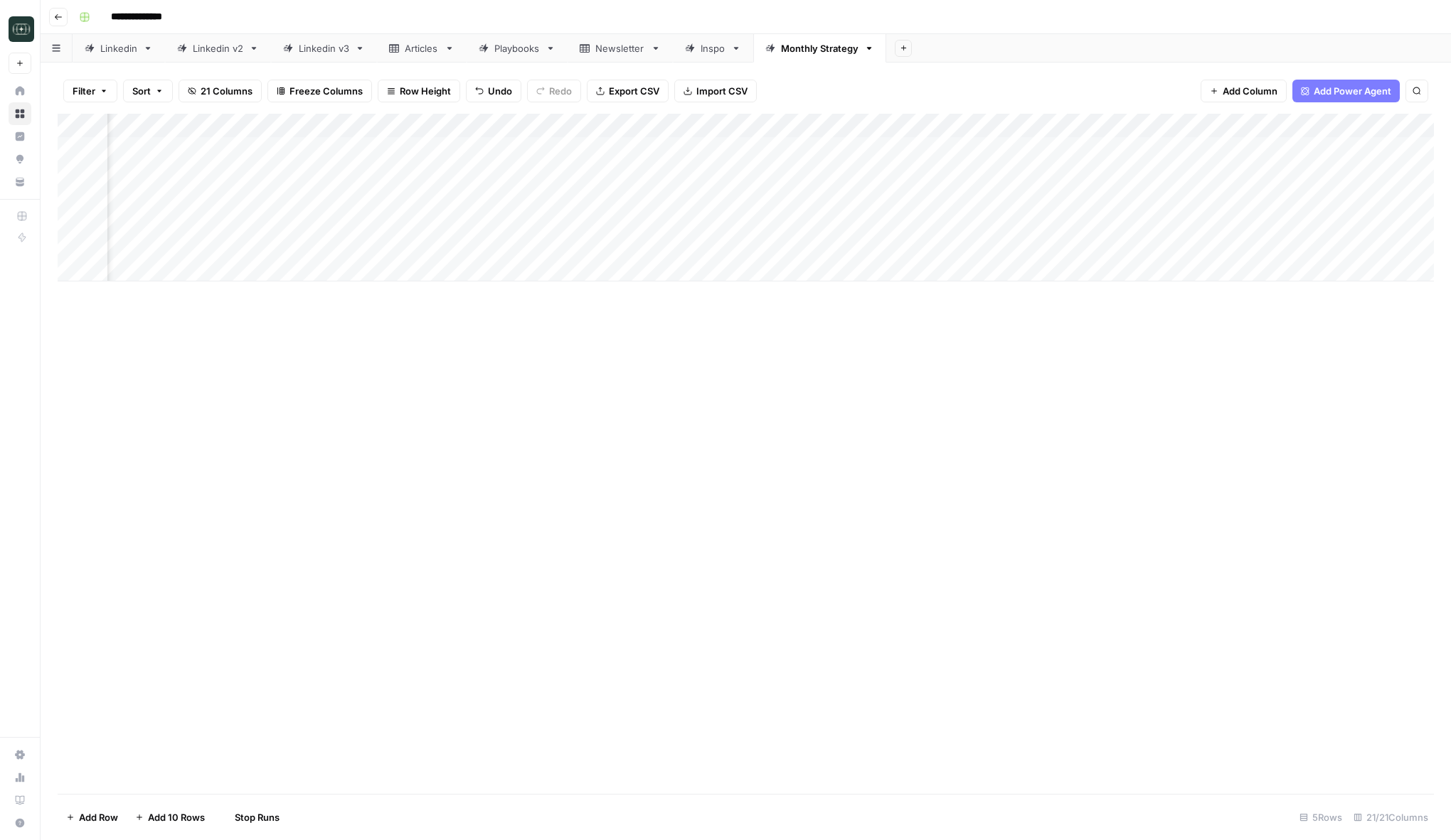
click at [480, 197] on div "Add Column" at bounding box center [746, 198] width 1376 height 168
click at [631, 44] on div "Newsletter" at bounding box center [635, 48] width 50 height 14
click at [841, 52] on div "Content Strategy" at bounding box center [833, 48] width 78 height 14
click at [955, 44] on div "Linkedin v3" at bounding box center [952, 48] width 50 height 14
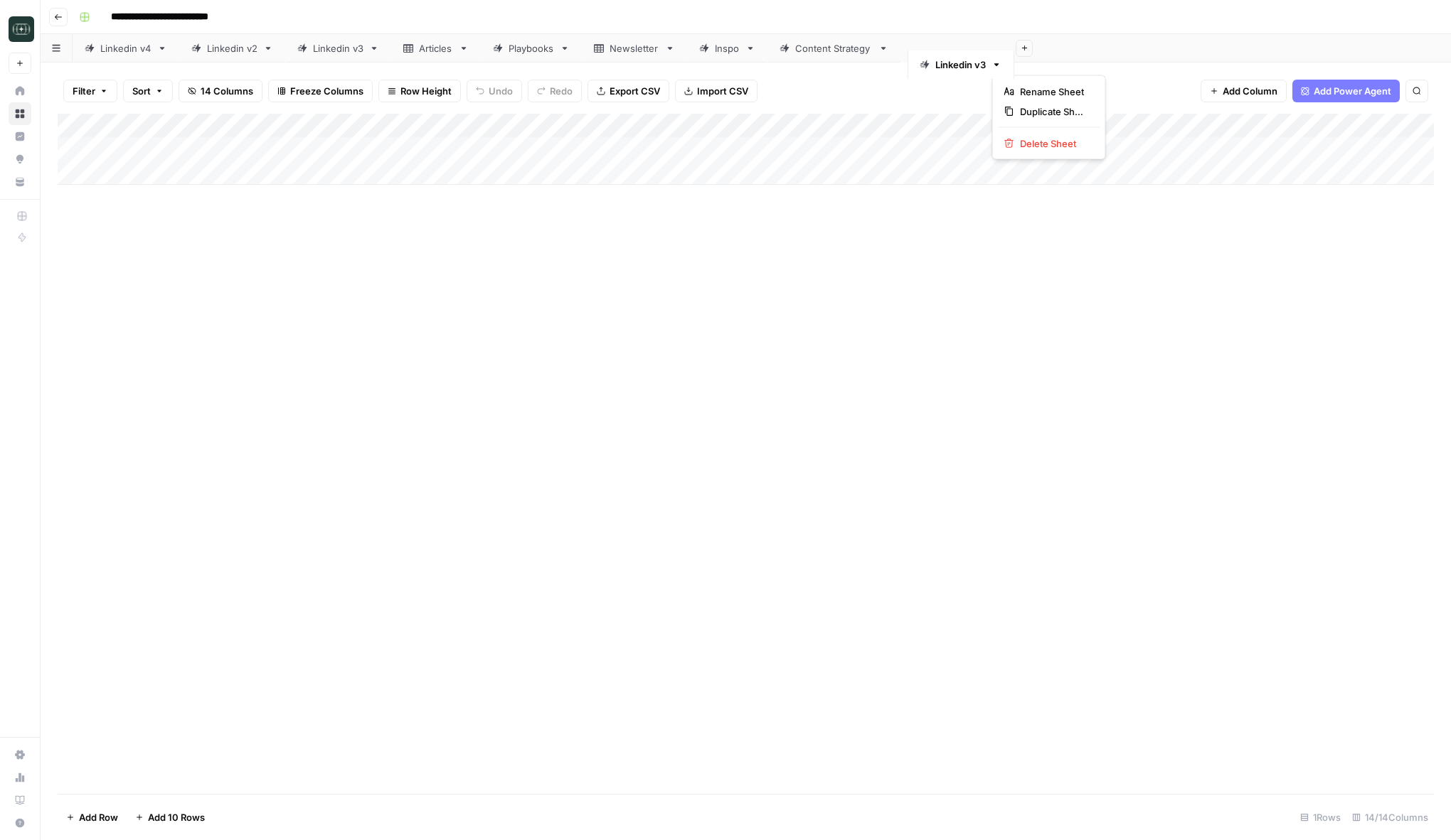
drag, startPoint x: 987, startPoint y: 47, endPoint x: 997, endPoint y: 63, distance: 18.9
click at [997, 63] on div "**********" at bounding box center [745, 420] width 1410 height 840
click at [1027, 76] on span "Rename Sheet" at bounding box center [1047, 75] width 68 height 14
type input "**********"
click at [841, 47] on div "Content Strategy" at bounding box center [833, 48] width 78 height 14
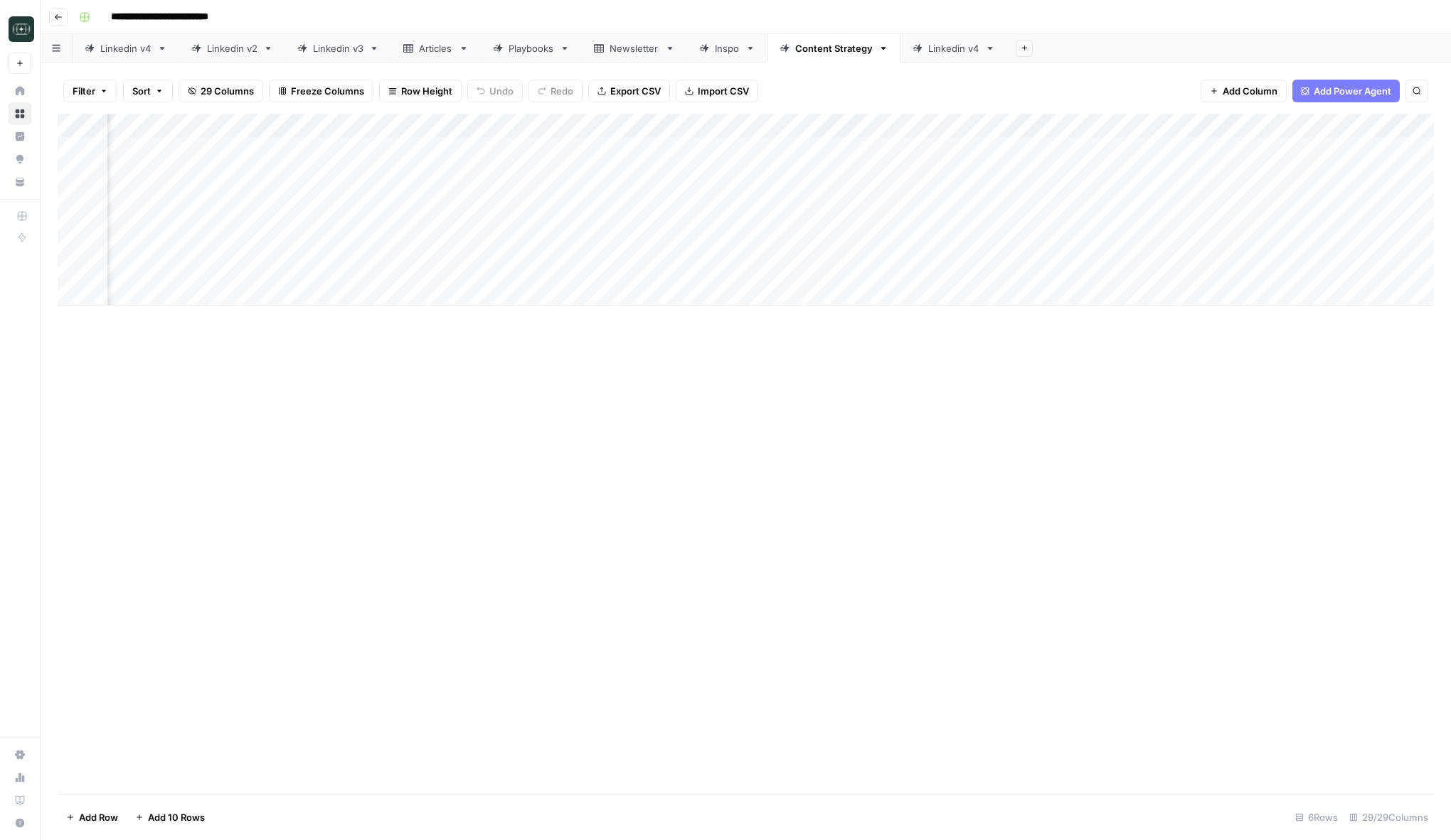
scroll to position [0, 2739]
click at [1177, 150] on div "Add Column" at bounding box center [746, 210] width 1376 height 192
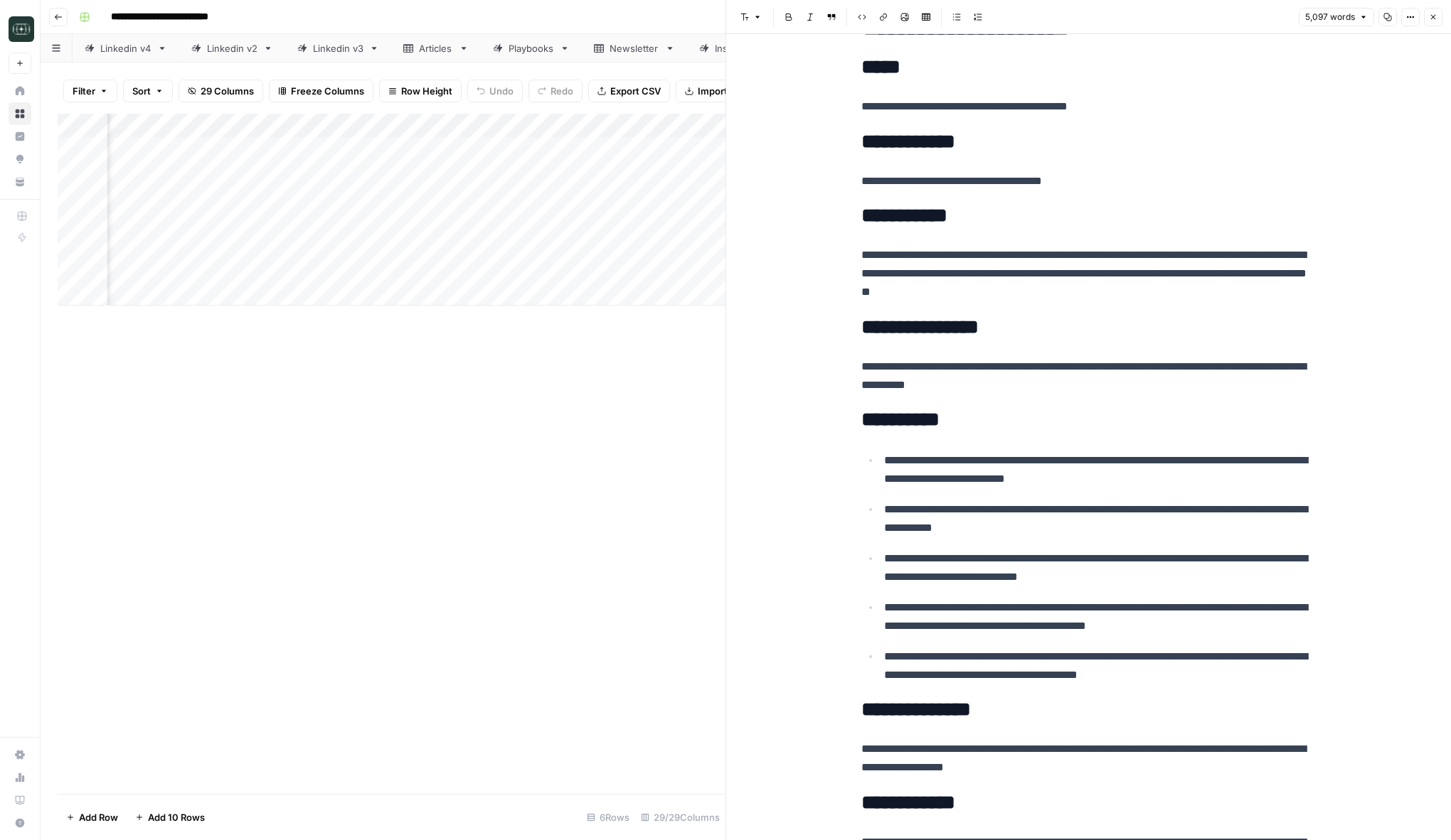
scroll to position [1469, 0]
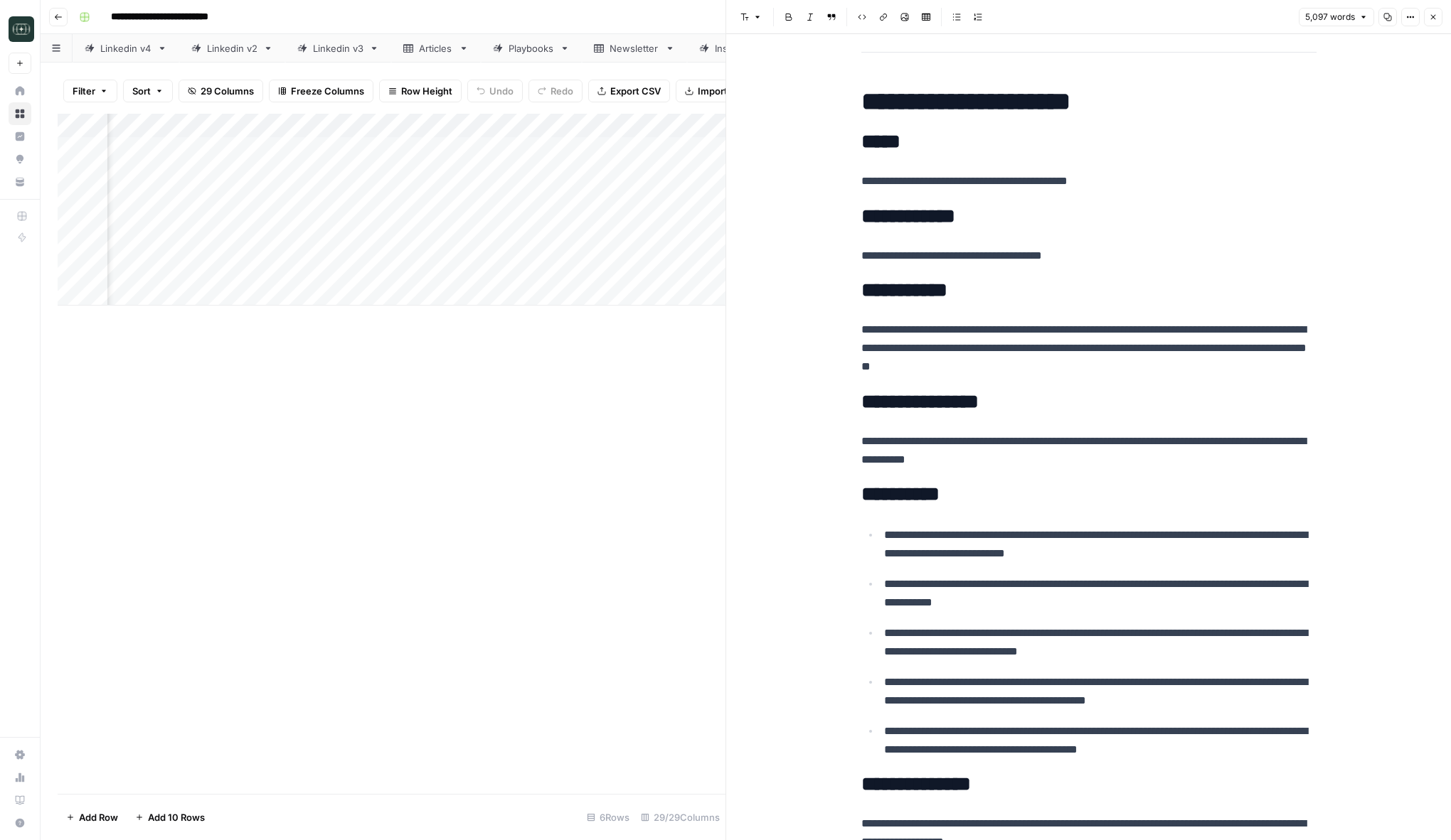
click at [1390, 15] on icon "button" at bounding box center [1387, 17] width 9 height 9
click at [1430, 15] on icon "button" at bounding box center [1432, 17] width 9 height 9
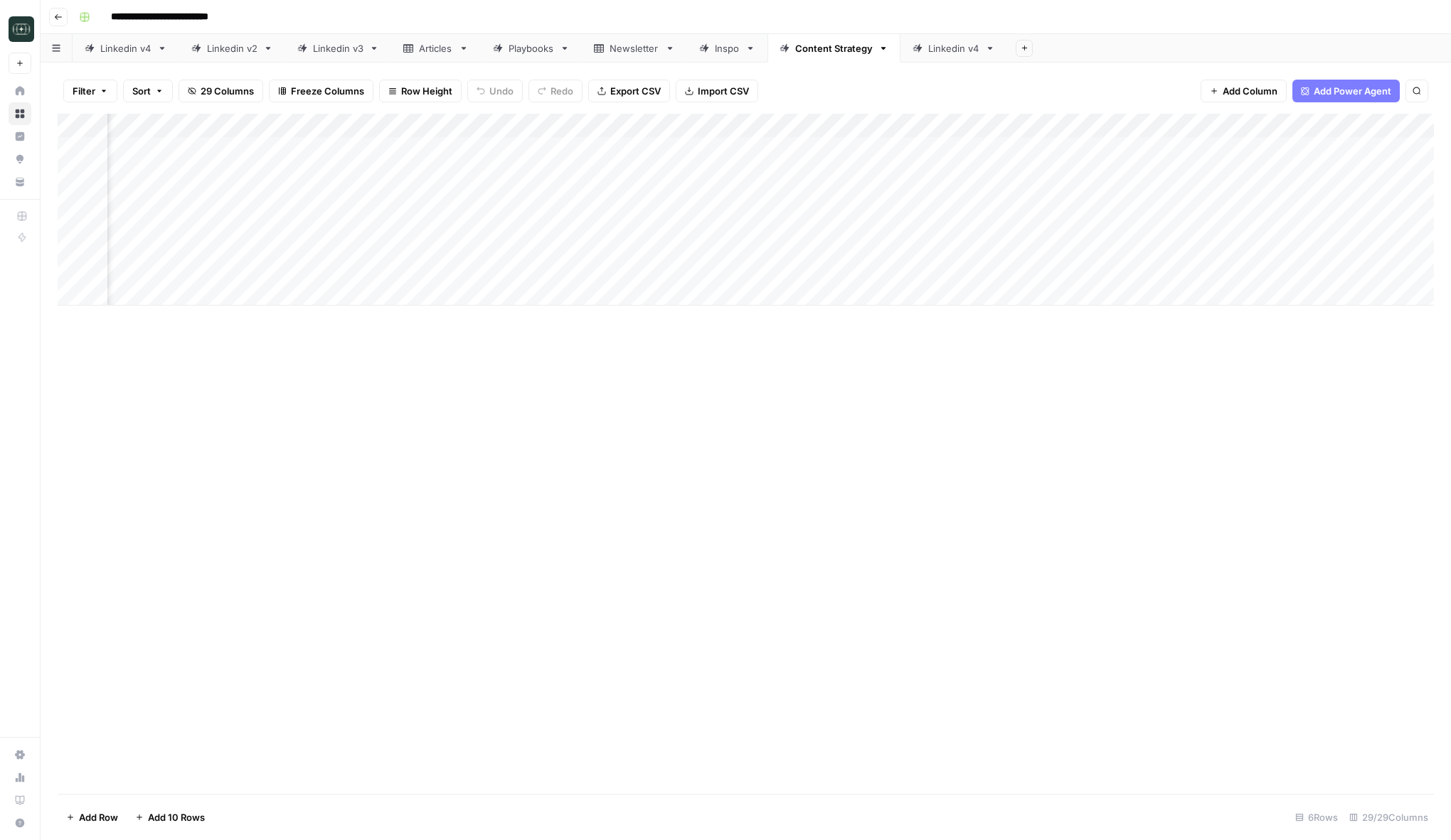
scroll to position [0, 1656]
click at [525, 149] on div "Add Column" at bounding box center [746, 210] width 1376 height 192
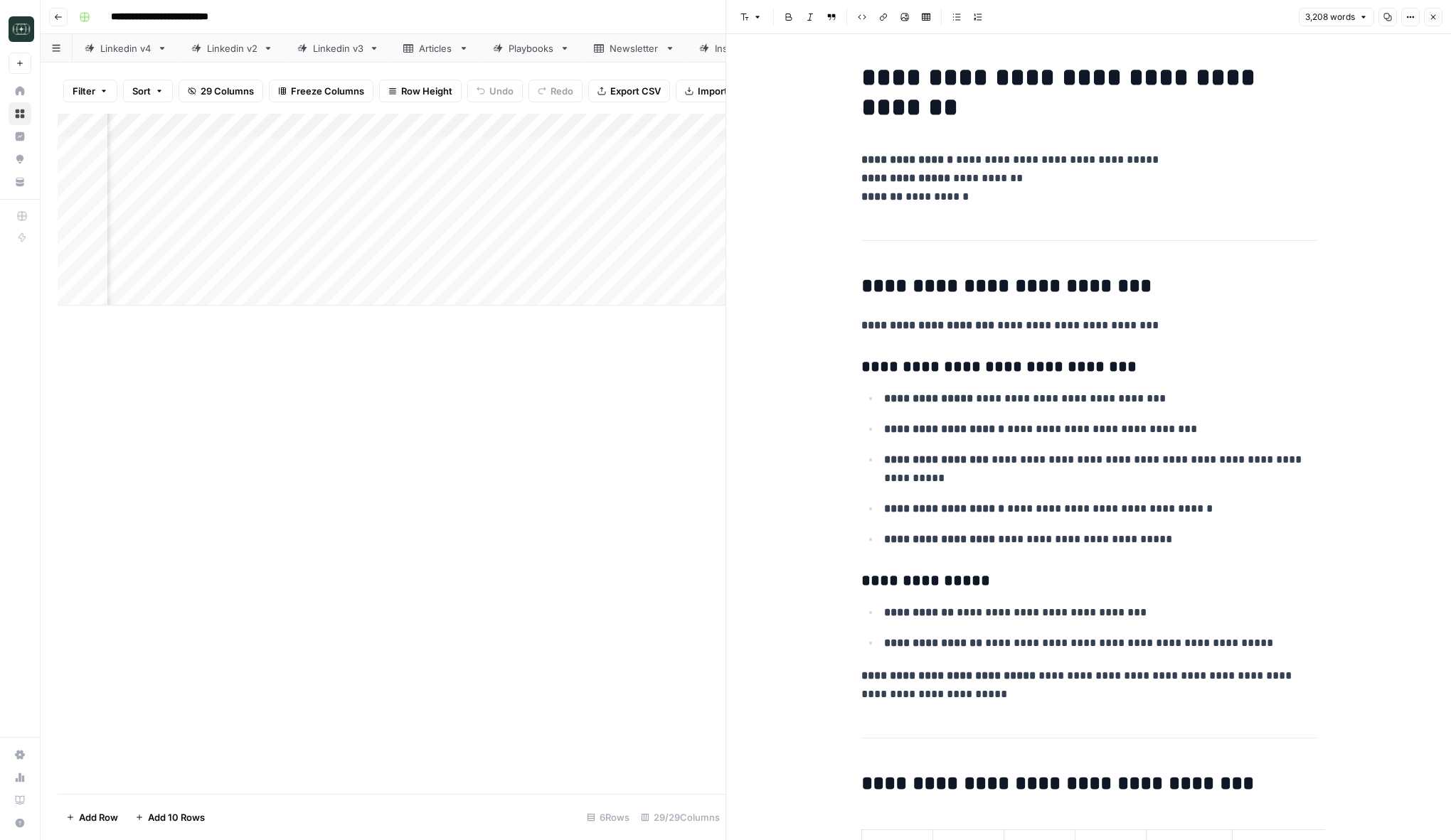
click at [1384, 16] on icon "button" at bounding box center [1388, 18] width 8 height 8
click at [1438, 18] on button "Close" at bounding box center [1432, 17] width 19 height 19
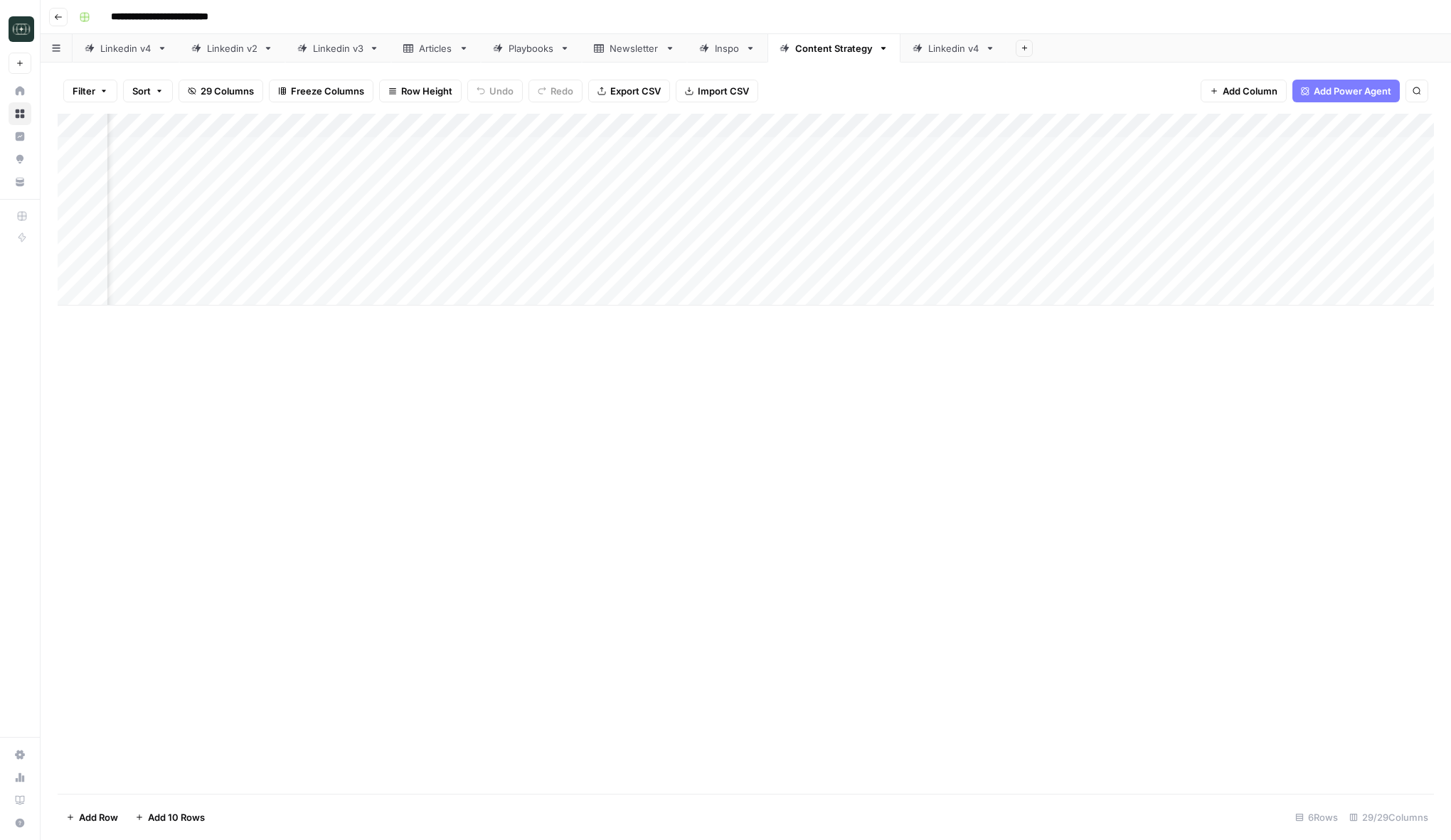
click at [847, 150] on div "Add Column" at bounding box center [746, 210] width 1376 height 192
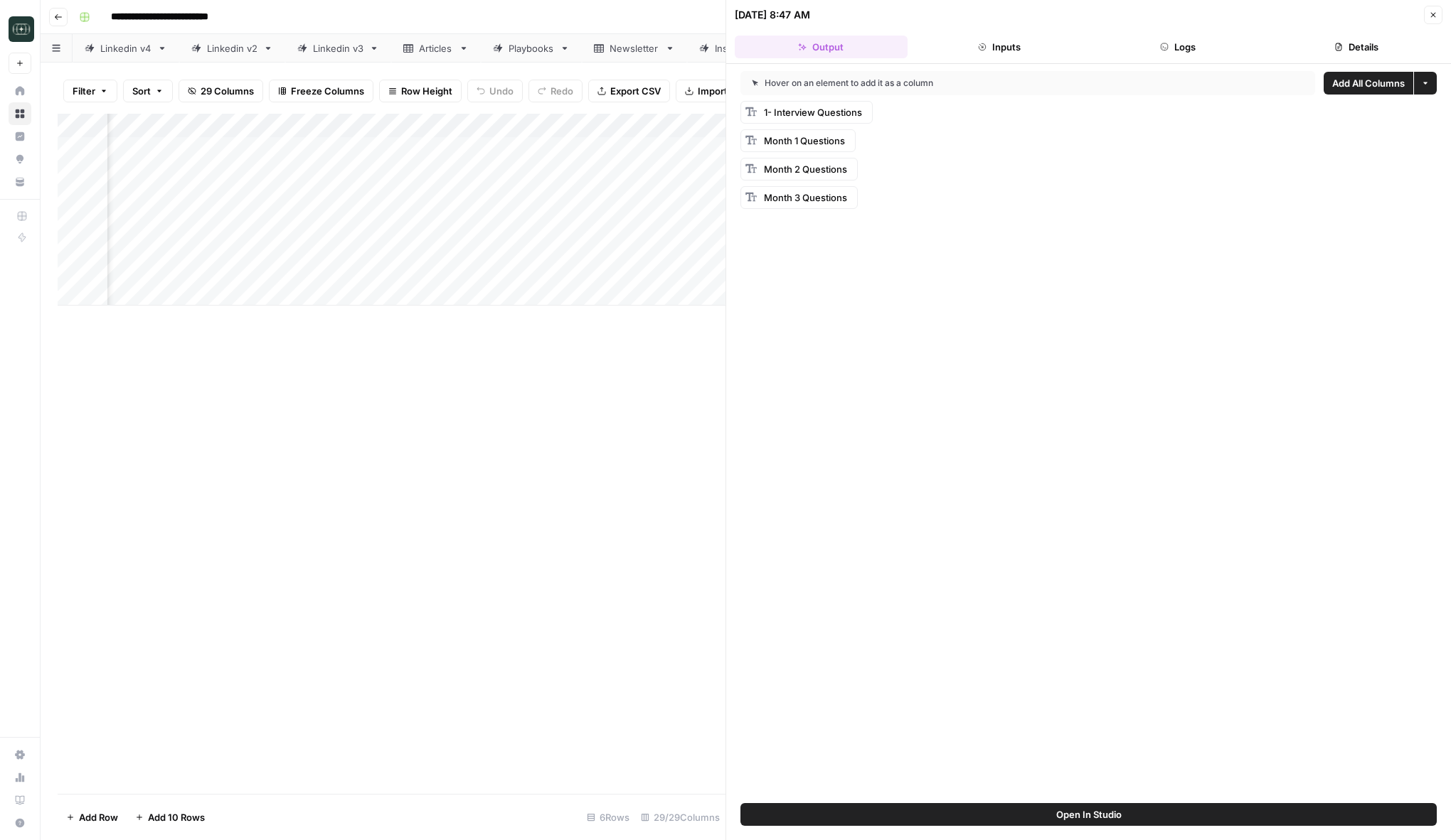
click at [1177, 59] on header "10/12/25 at 8:47 AM Close Output Inputs Logs Details" at bounding box center [1088, 31] width 725 height 64
click at [1184, 51] on button "Logs" at bounding box center [1179, 46] width 173 height 23
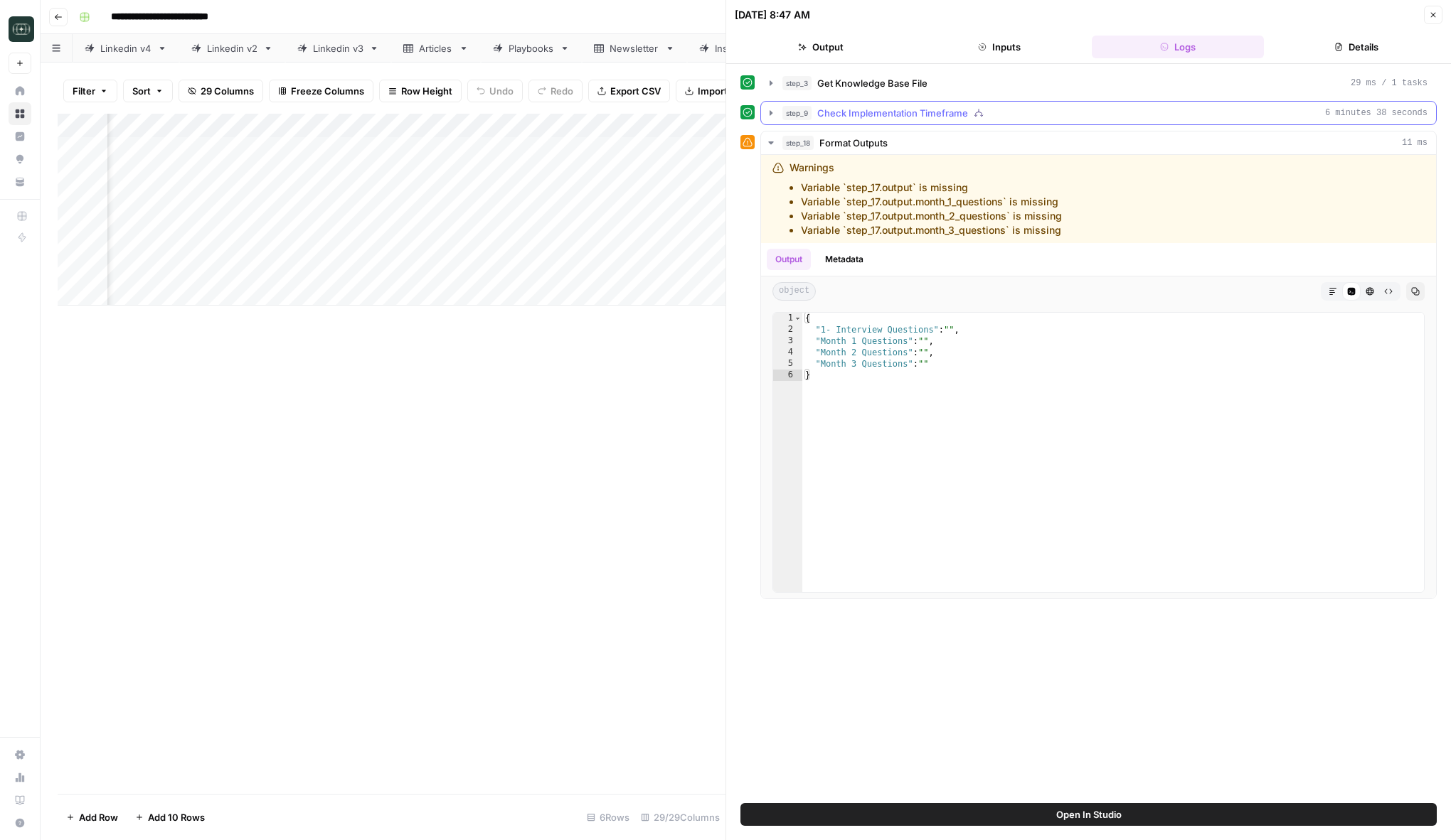
click at [765, 113] on icon "button" at bounding box center [771, 113] width 12 height 12
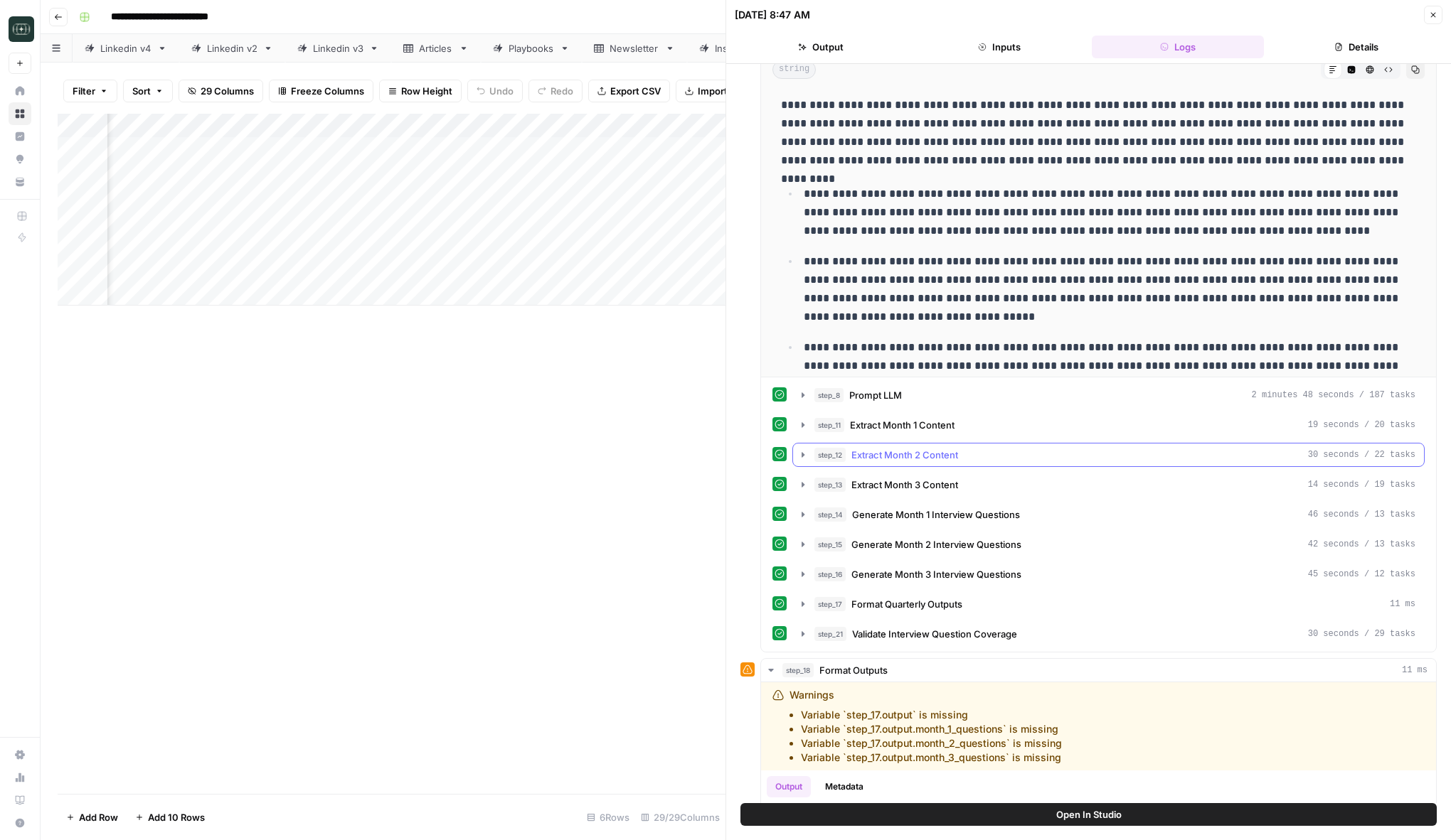
scroll to position [104, 0]
click at [1433, 17] on icon "button" at bounding box center [1432, 15] width 9 height 9
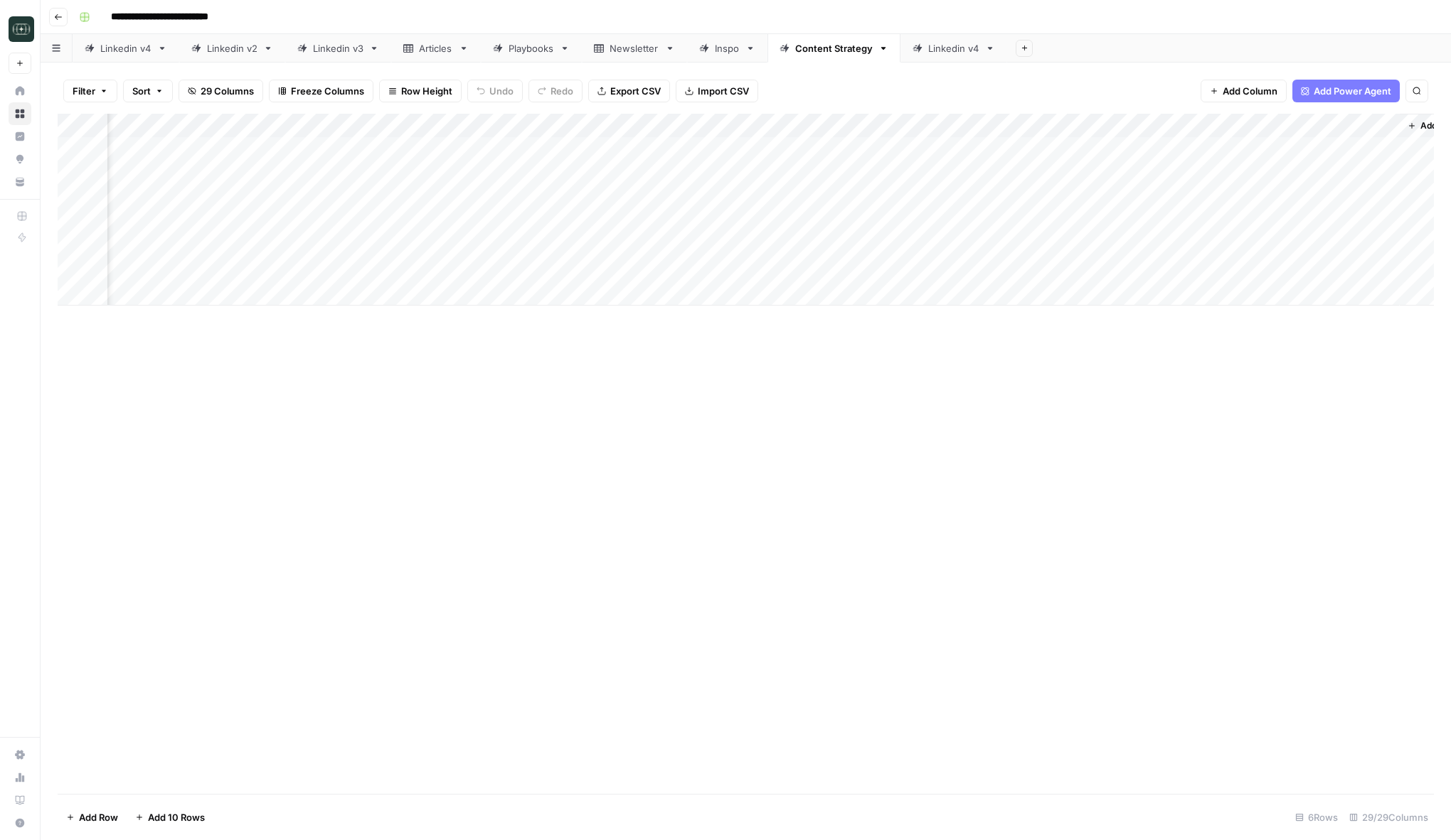
scroll to position [0, 2786]
click at [857, 150] on div "Add Column" at bounding box center [746, 210] width 1376 height 192
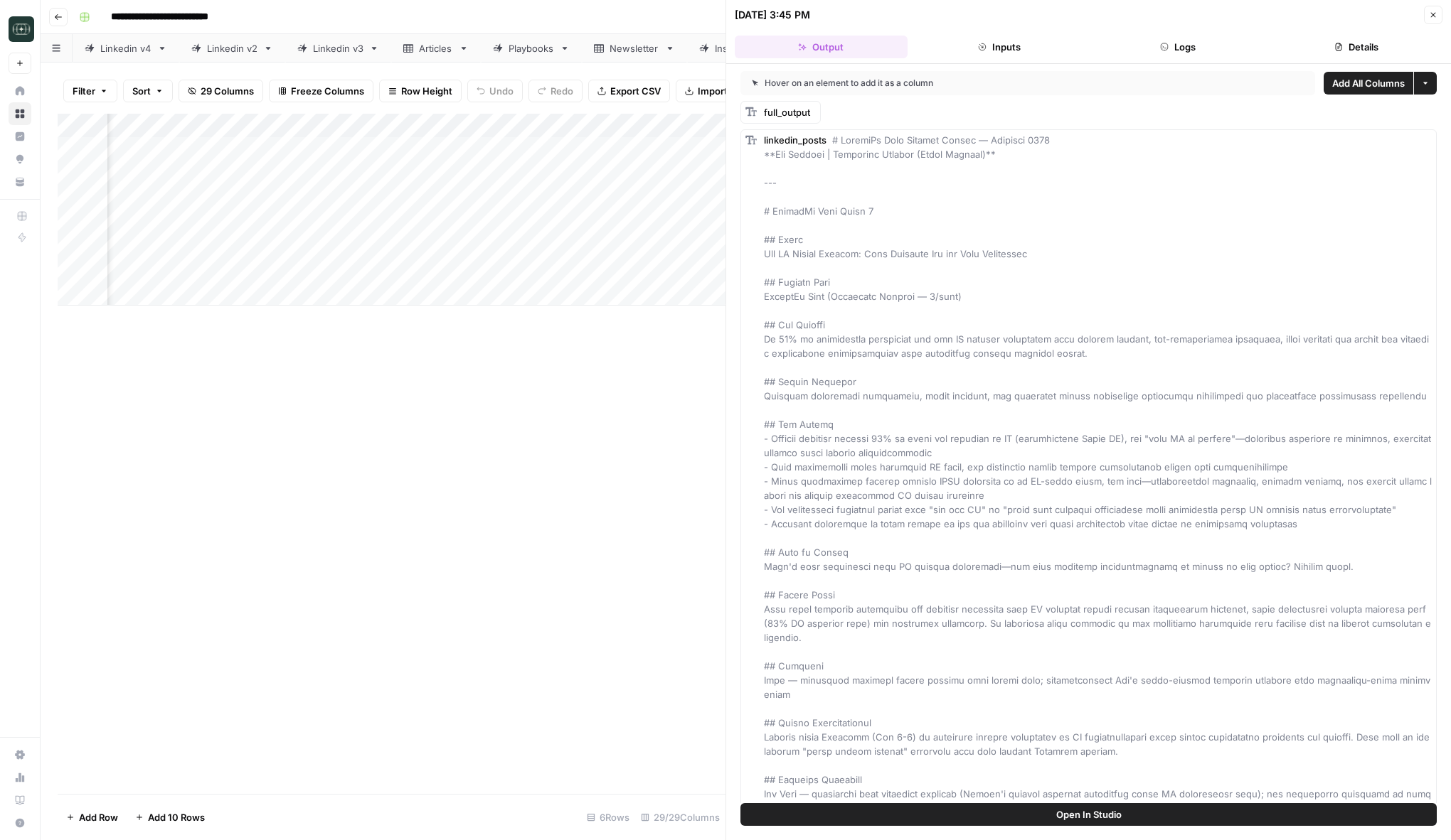
click at [1194, 39] on button "Logs" at bounding box center [1179, 46] width 173 height 23
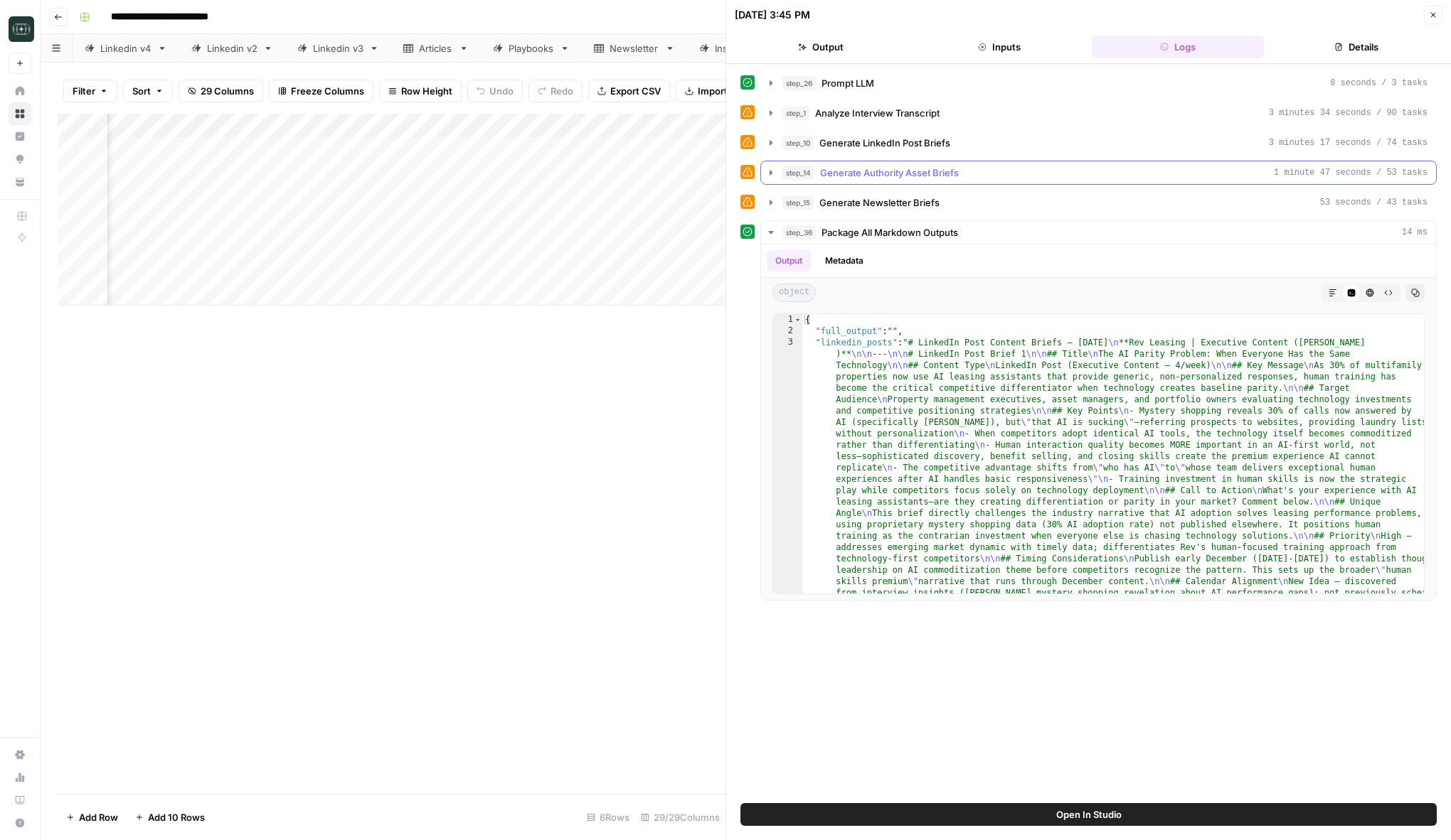
click at [1012, 173] on div "step_14 Generate Authority Asset Briefs 1 minute 47 seconds / 53 tasks" at bounding box center [1105, 172] width 645 height 14
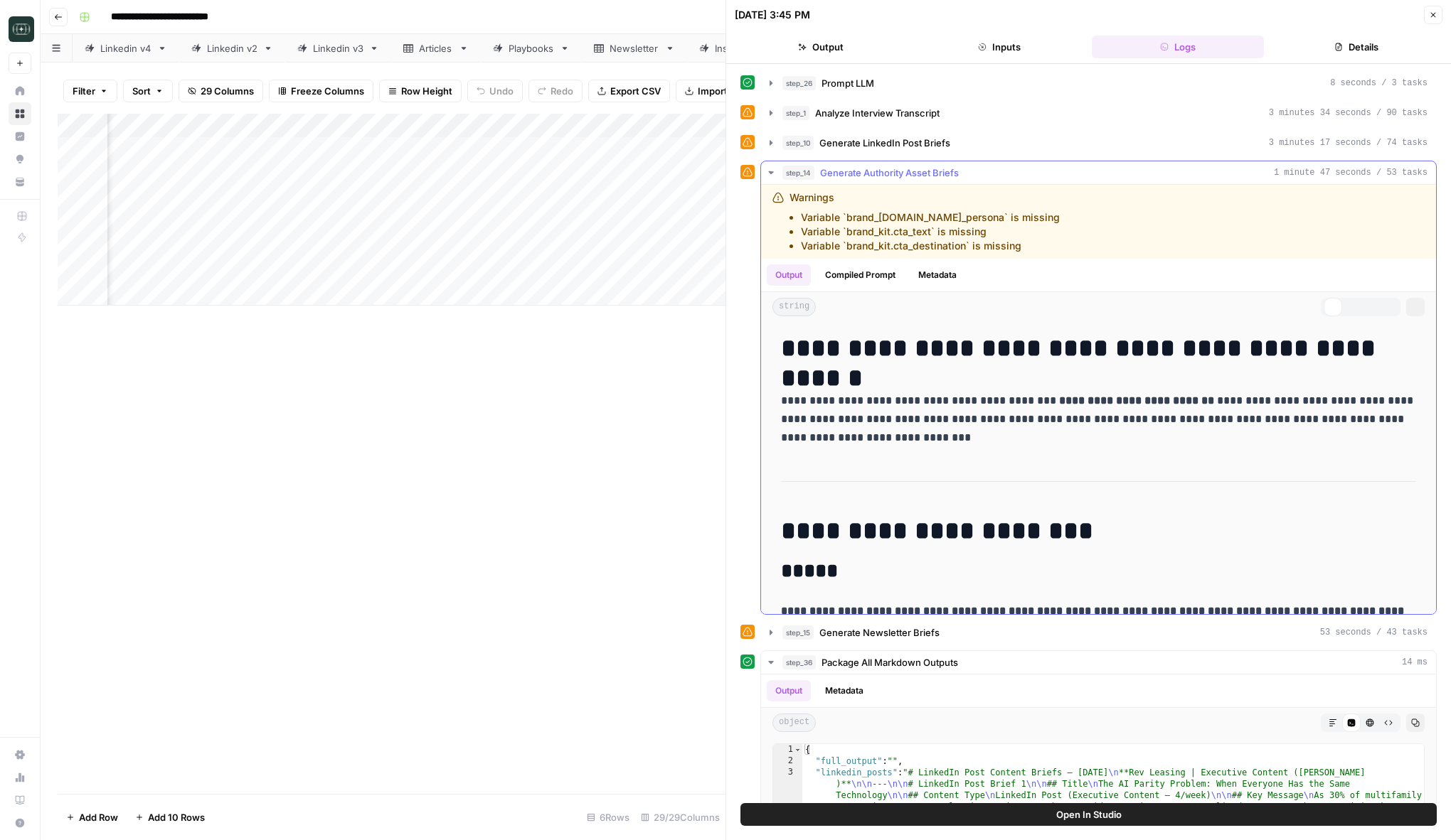
click at [1012, 173] on div "step_14 Generate Authority Asset Briefs 1 minute 47 seconds / 53 tasks" at bounding box center [1105, 172] width 645 height 14
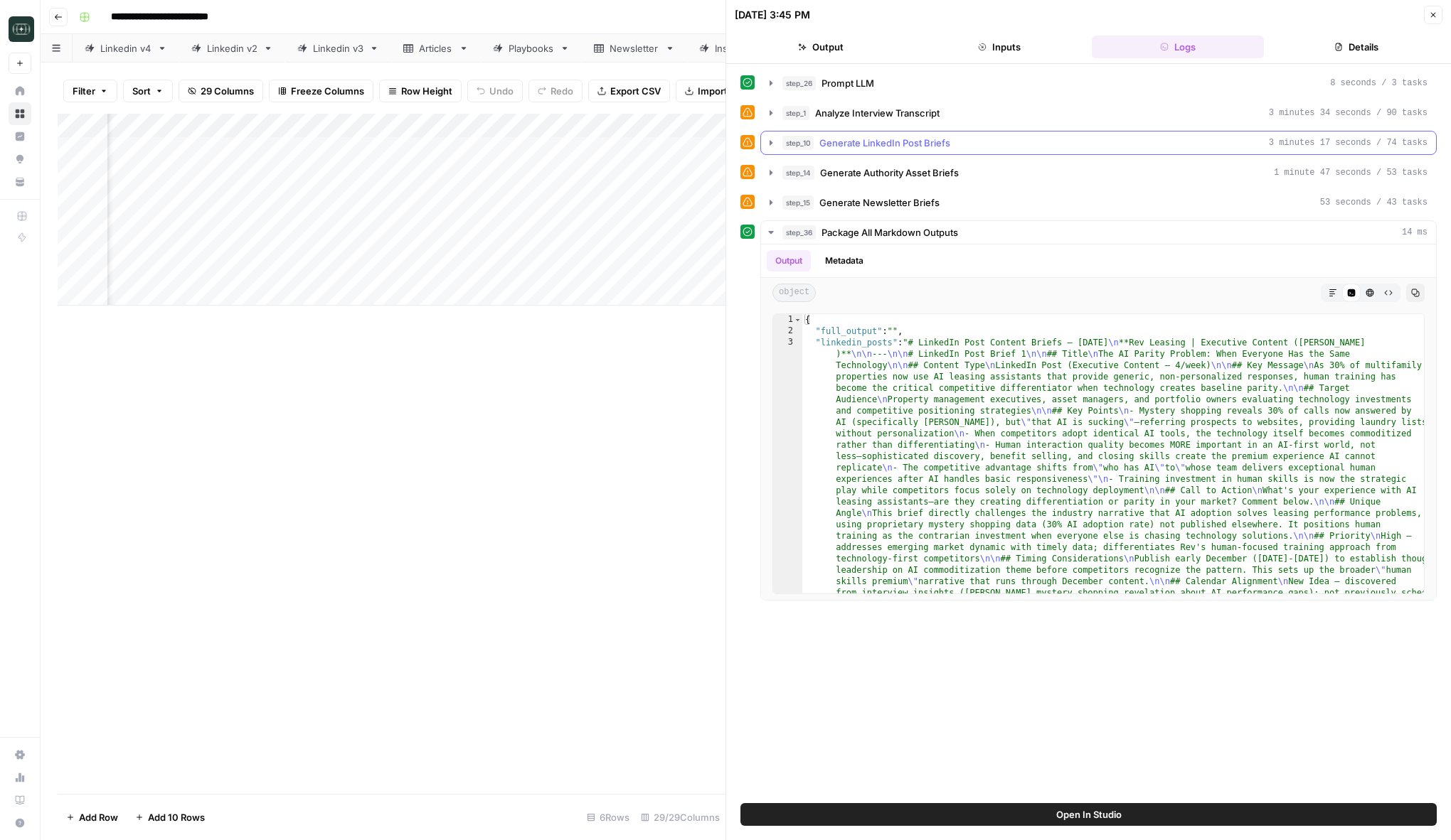
click at [1017, 151] on button "step_10 Generate LinkedIn Post Briefs 3 minutes 17 seconds / 74 tasks" at bounding box center [1098, 143] width 675 height 23
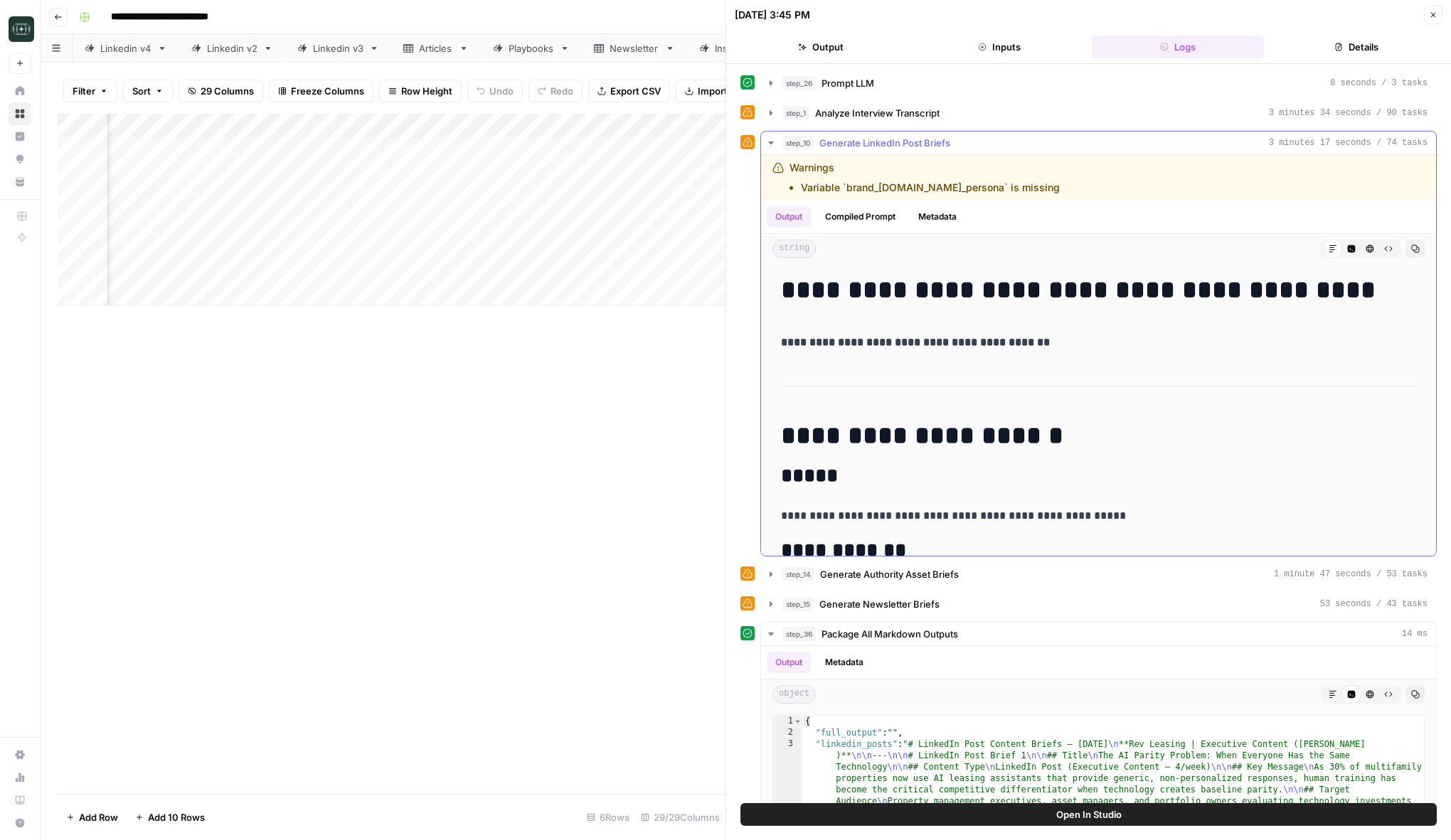
click at [1017, 151] on button "step_10 Generate LinkedIn Post Briefs 3 minutes 17 seconds / 74 tasks" at bounding box center [1098, 143] width 675 height 23
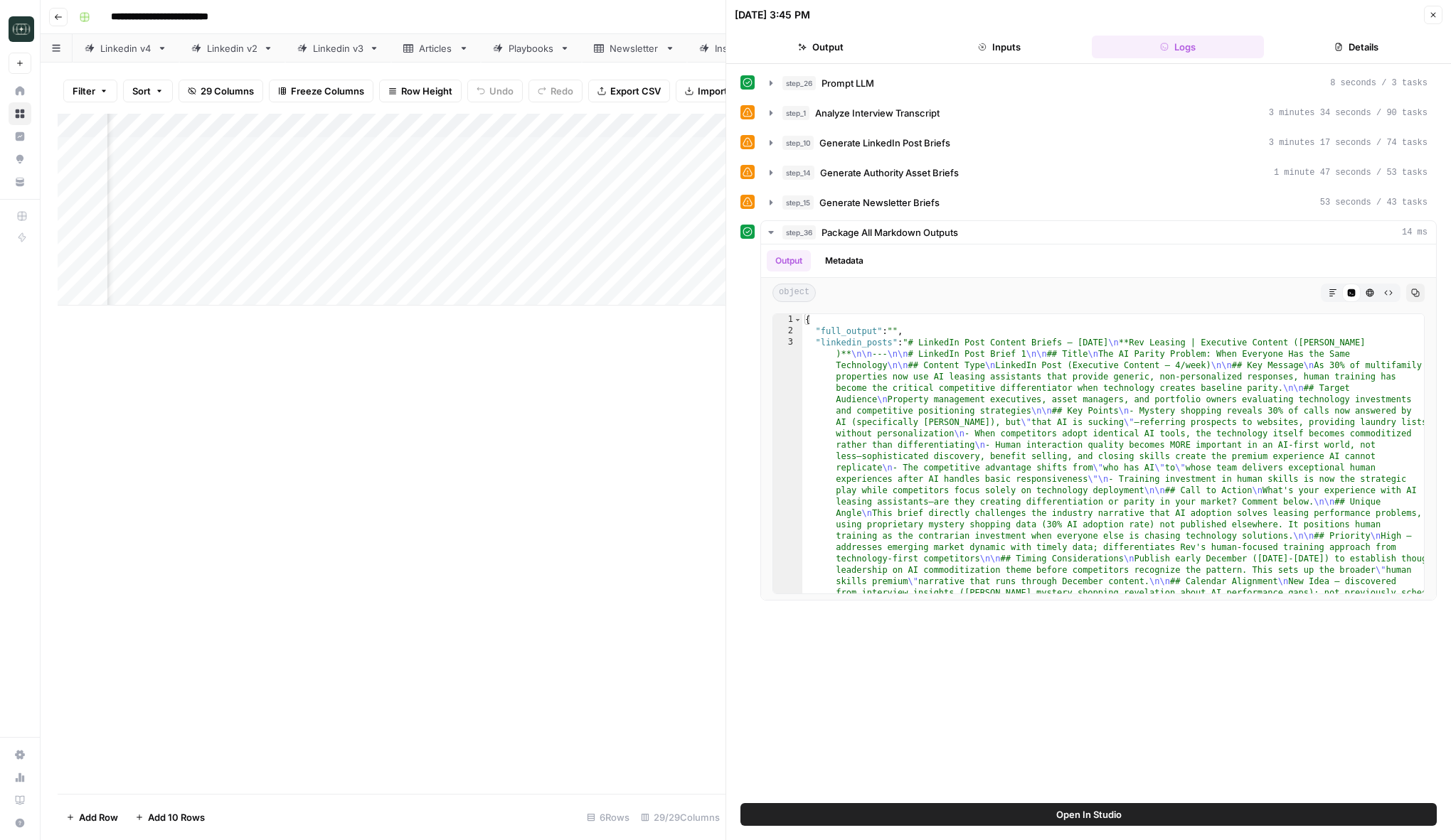
click at [1429, 17] on icon "button" at bounding box center [1432, 15] width 9 height 9
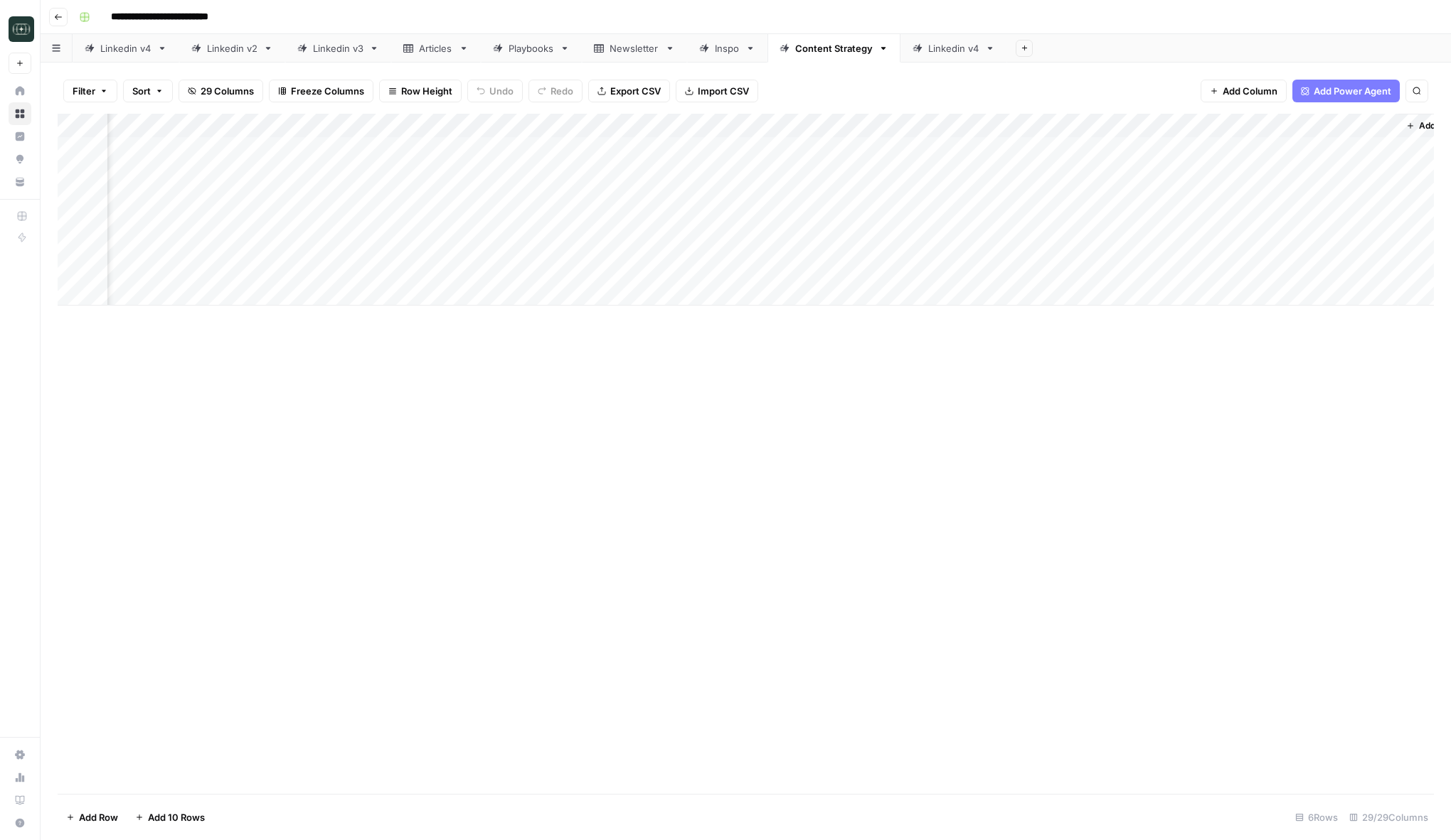
click at [856, 128] on div "Add Column" at bounding box center [746, 210] width 1376 height 192
click at [795, 260] on span "Edit Workflow" at bounding box center [798, 265] width 125 height 14
click at [874, 150] on div "Add Column" at bounding box center [746, 210] width 1376 height 192
click at [1127, 152] on div "Add Column" at bounding box center [746, 210] width 1376 height 192
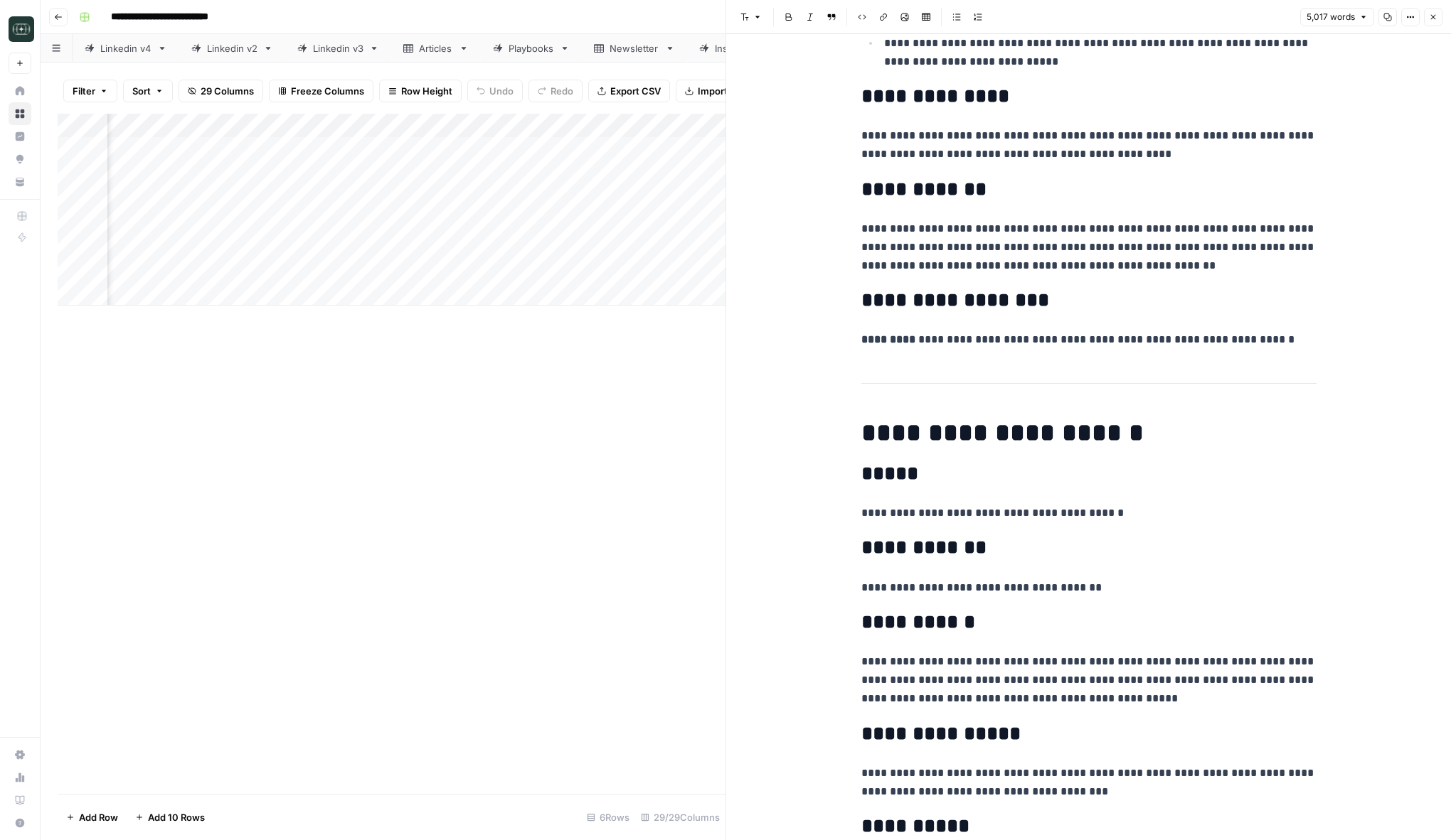
scroll to position [2033, 0]
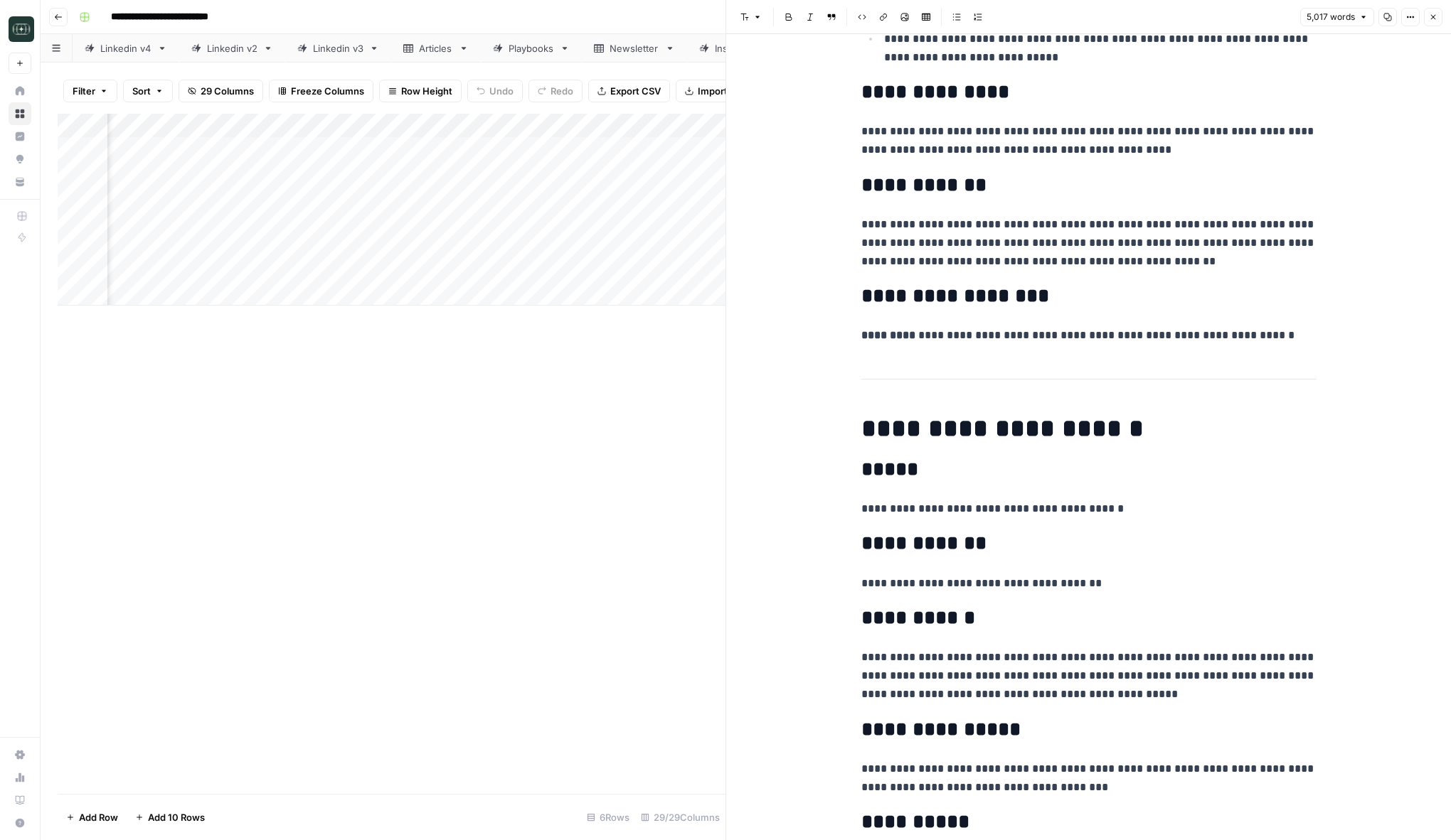
click at [1215, 584] on p "**********" at bounding box center [1088, 583] width 455 height 19
copy div "**********"
click at [1239, 585] on p "**********" at bounding box center [1088, 583] width 455 height 19
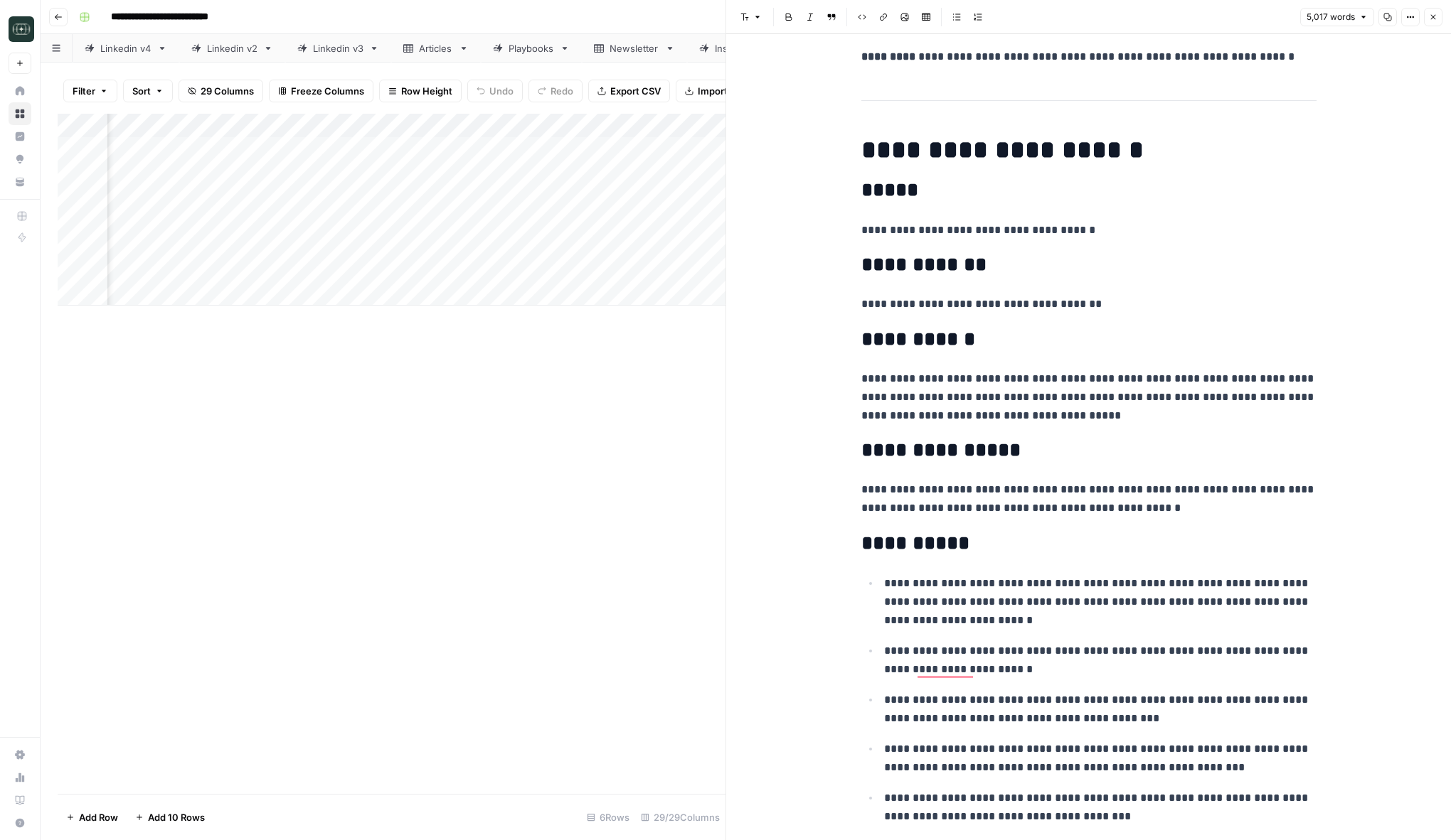
scroll to position [3331, 0]
click at [977, 342] on h2 "**********" at bounding box center [1088, 339] width 455 height 23
click at [1428, 19] on button "Close" at bounding box center [1432, 17] width 19 height 19
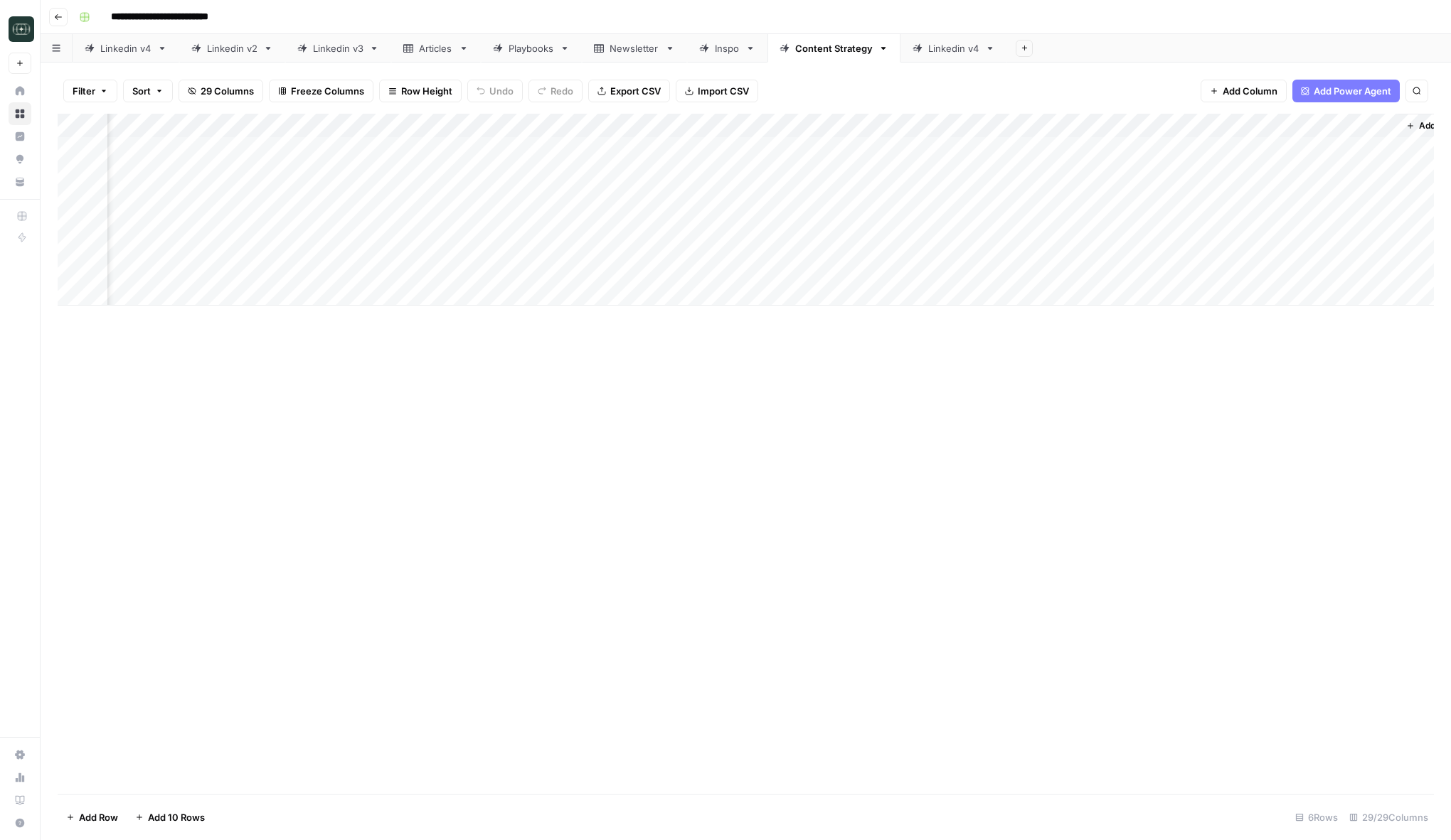
click at [857, 127] on div "Add Column" at bounding box center [746, 210] width 1376 height 192
click at [792, 261] on span "Edit Workflow" at bounding box center [798, 265] width 125 height 14
click at [843, 127] on div "Add Column" at bounding box center [746, 210] width 1376 height 192
click at [739, 262] on span "Edit Workflow" at bounding box center [753, 265] width 125 height 14
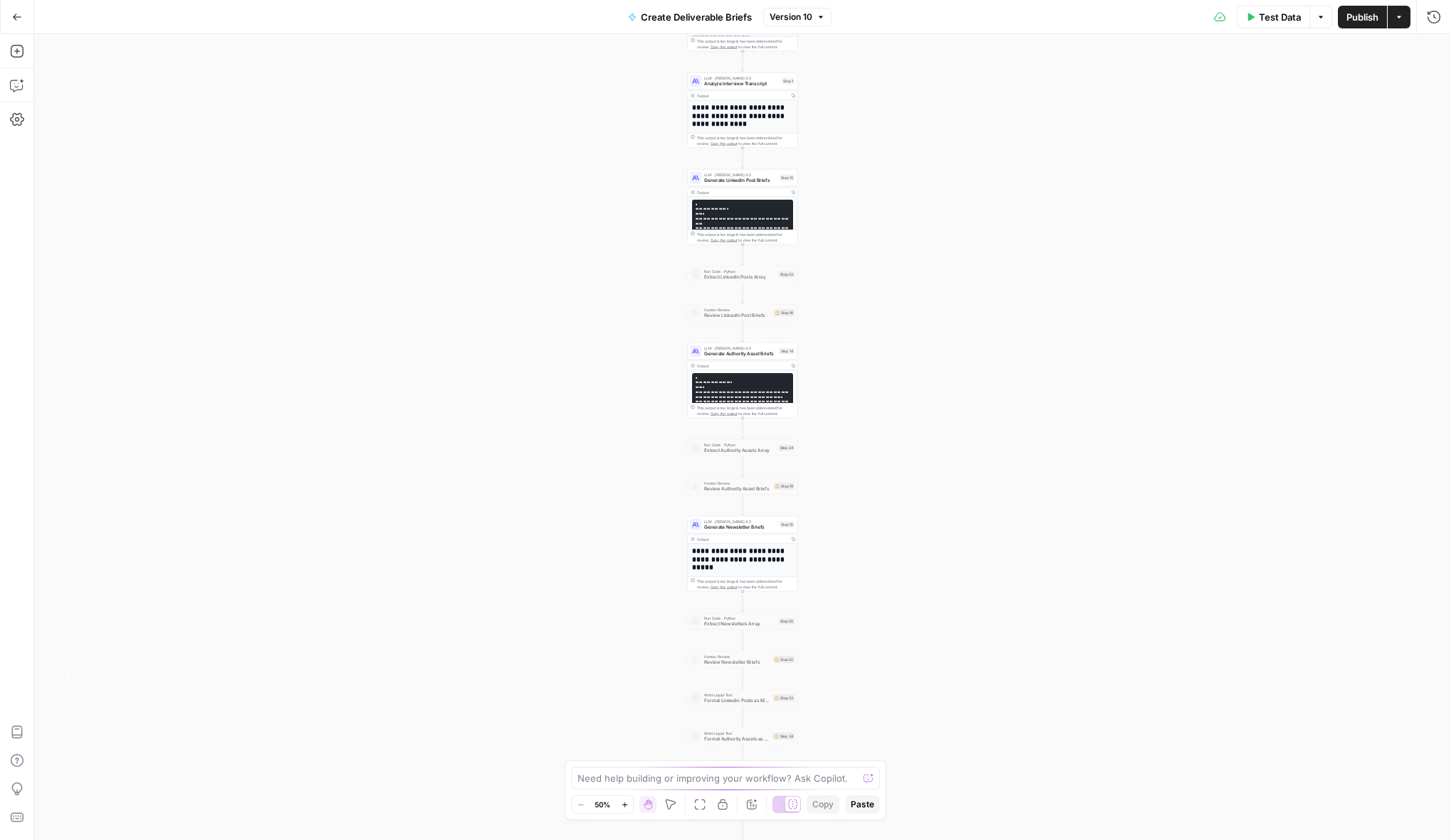
drag, startPoint x: 926, startPoint y: 236, endPoint x: 920, endPoint y: 507, distance: 271.1
click at [920, 507] on div "**********" at bounding box center [743, 438] width 1417 height 807
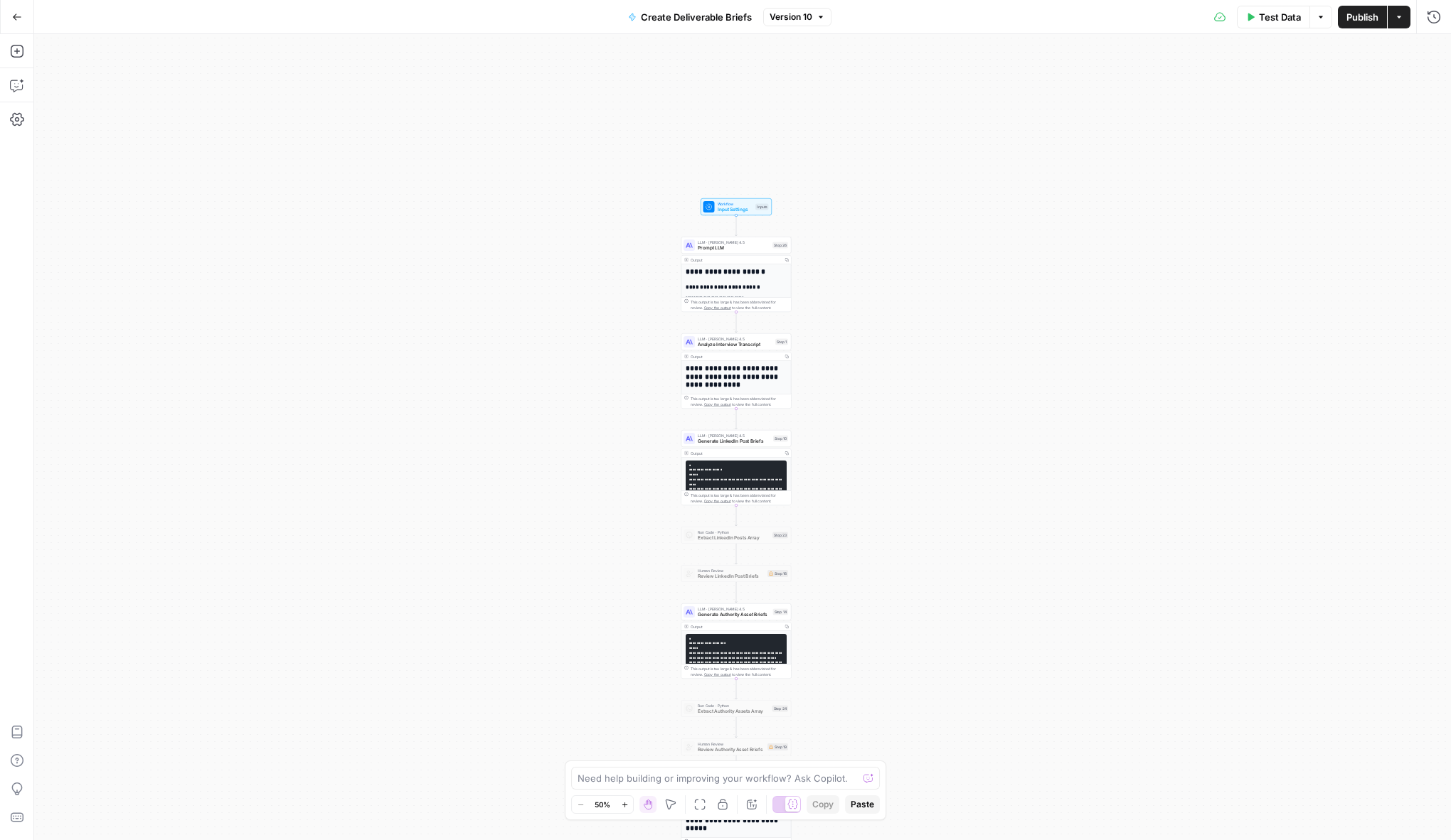
drag, startPoint x: 855, startPoint y: 507, endPoint x: 857, endPoint y: 473, distance: 34.1
click at [857, 473] on div "**********" at bounding box center [743, 438] width 1417 height 807
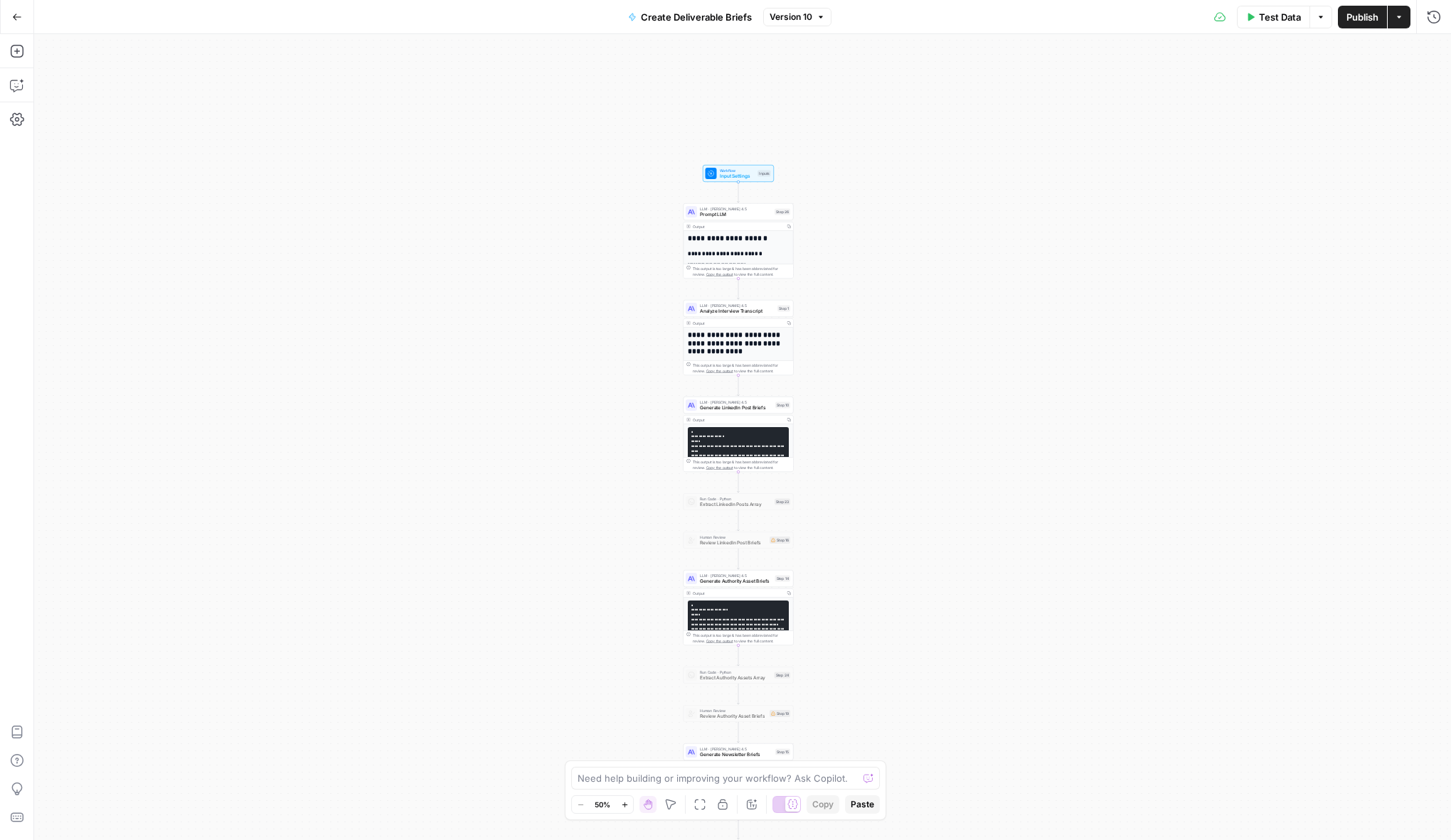
click at [857, 473] on div "**********" at bounding box center [743, 438] width 1417 height 807
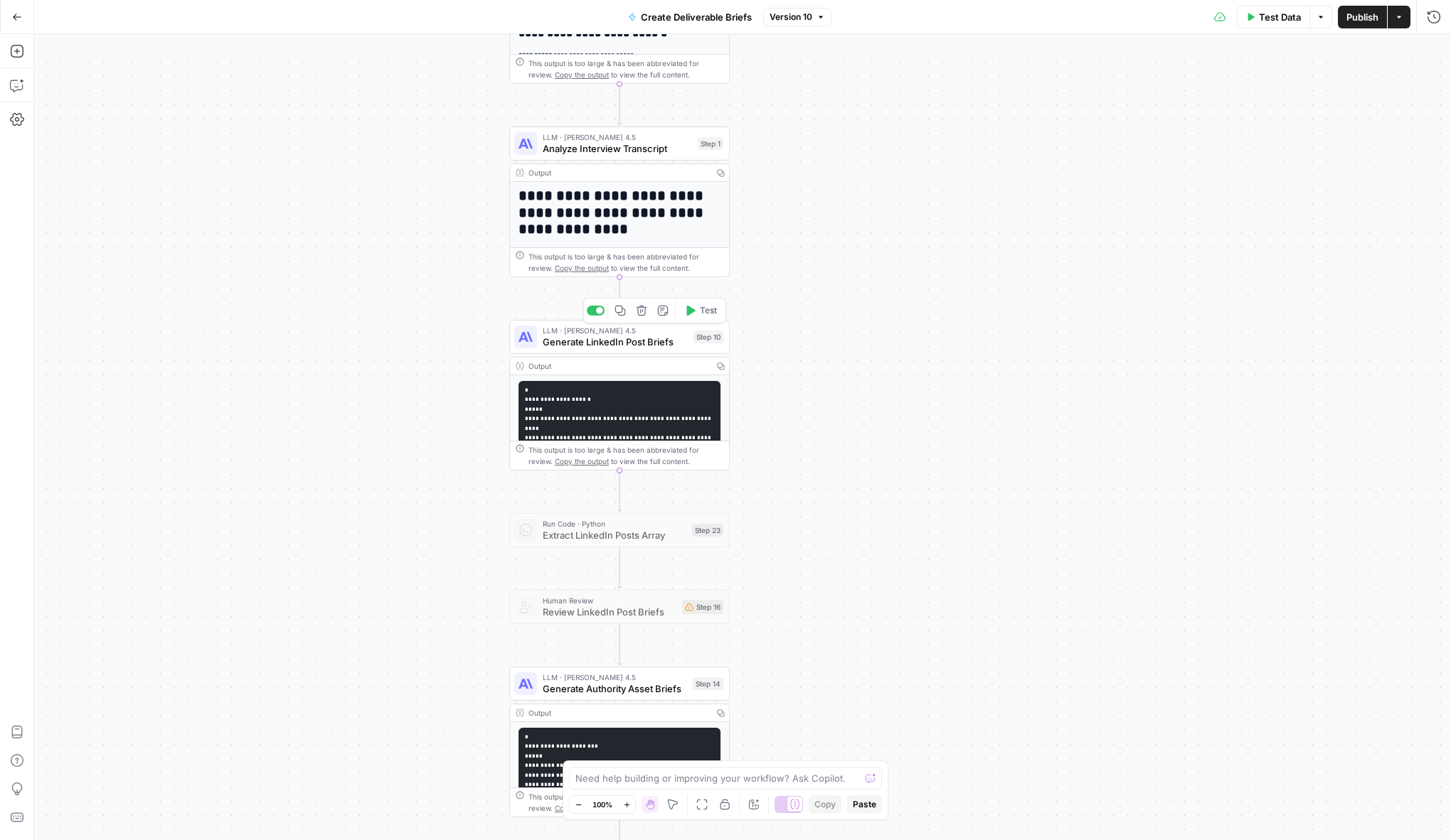
click at [607, 342] on span "Generate LinkedIn Post Briefs" at bounding box center [615, 341] width 145 height 14
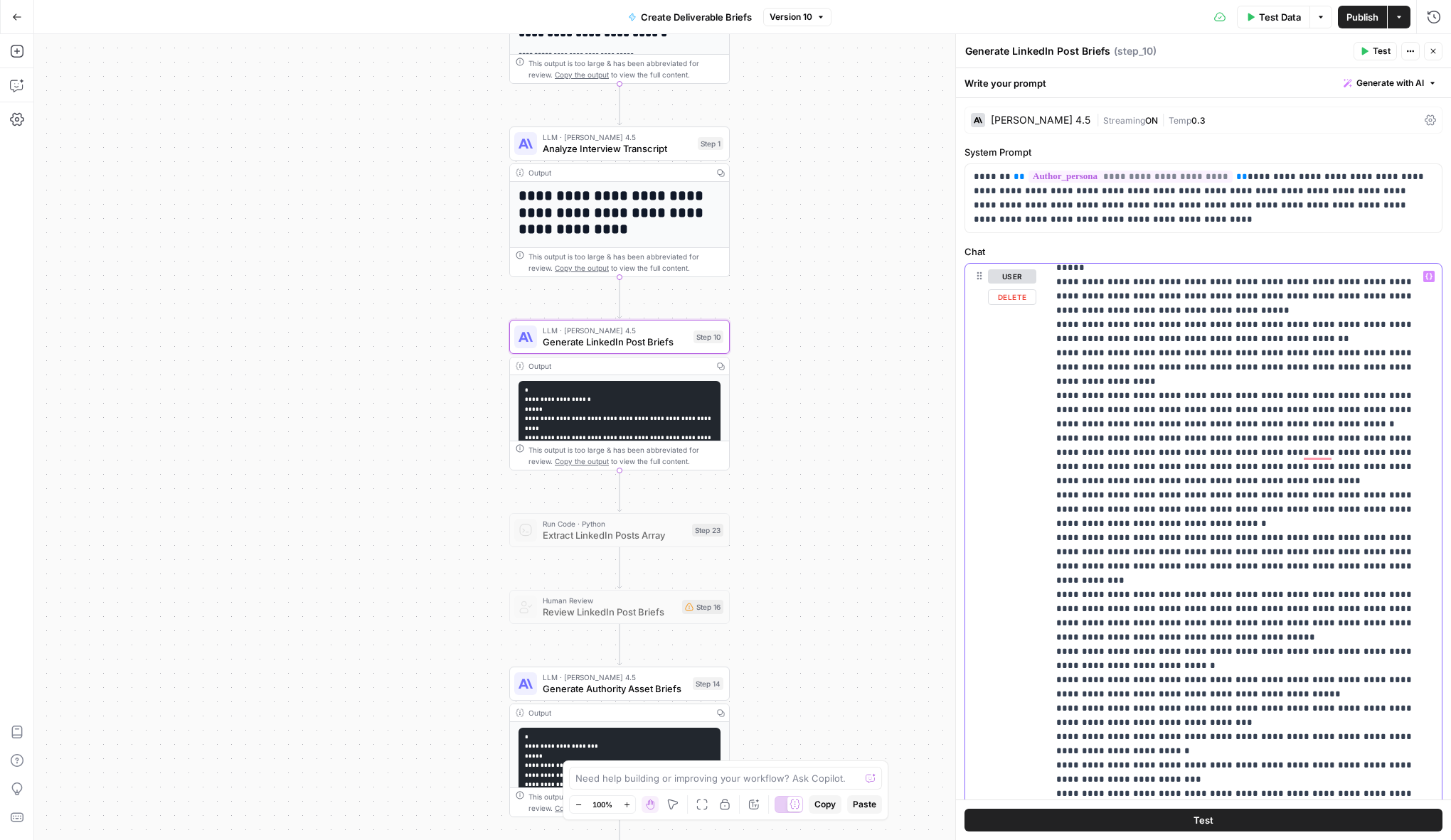
click at [1319, 499] on p "**********" at bounding box center [1243, 644] width 377 height 1821
click at [411, 335] on div "**********" at bounding box center [743, 438] width 1417 height 807
click at [1248, 389] on p "**********" at bounding box center [1243, 644] width 377 height 1821
click at [10, 85] on icon "button" at bounding box center [17, 86] width 14 height 14
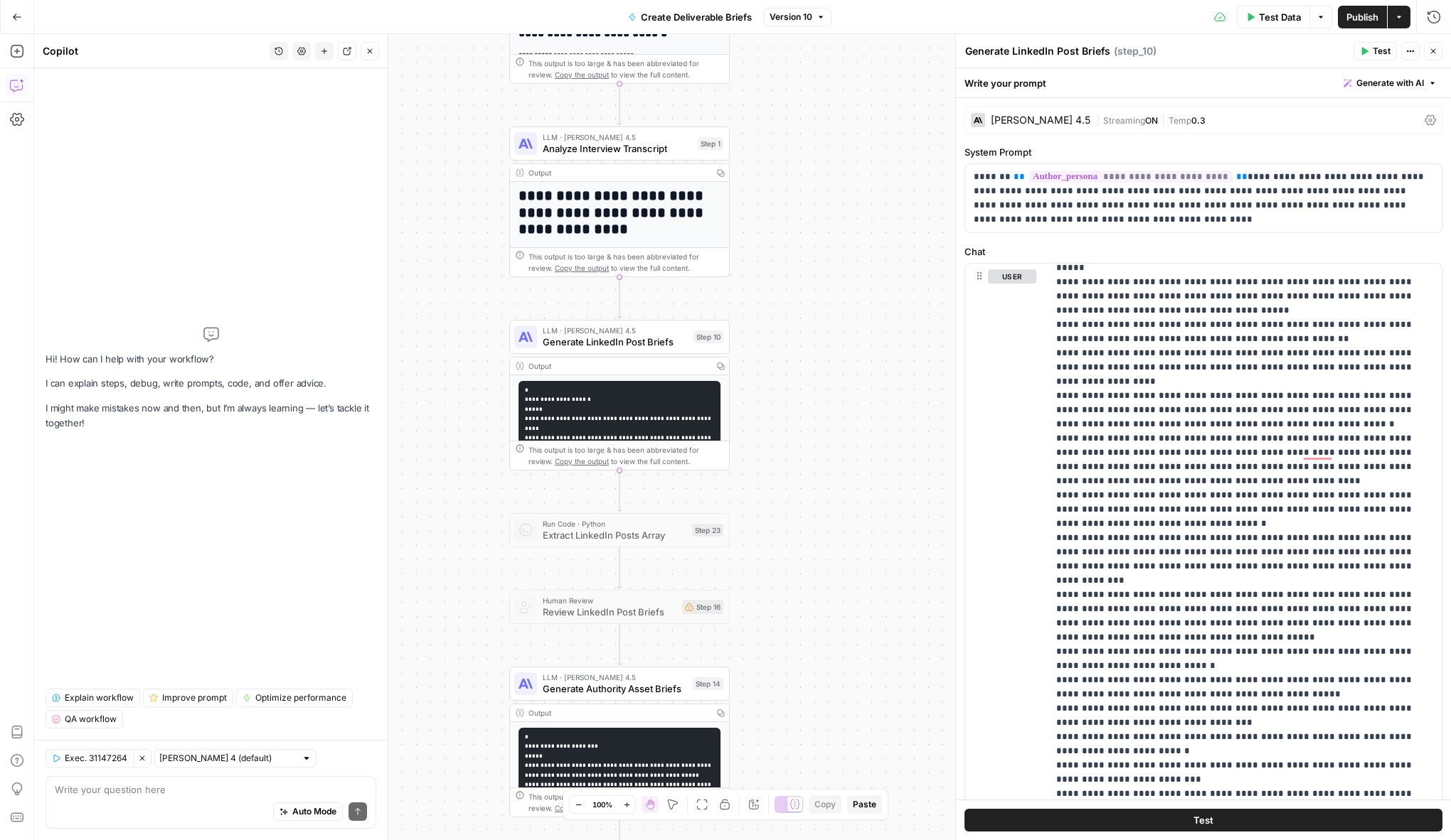
click at [138, 787] on textarea at bounding box center [211, 790] width 312 height 14
type textarea "for step 10: LinkedIn Post Brief Instructions — REVISED What Went Wrong: Diagno…"
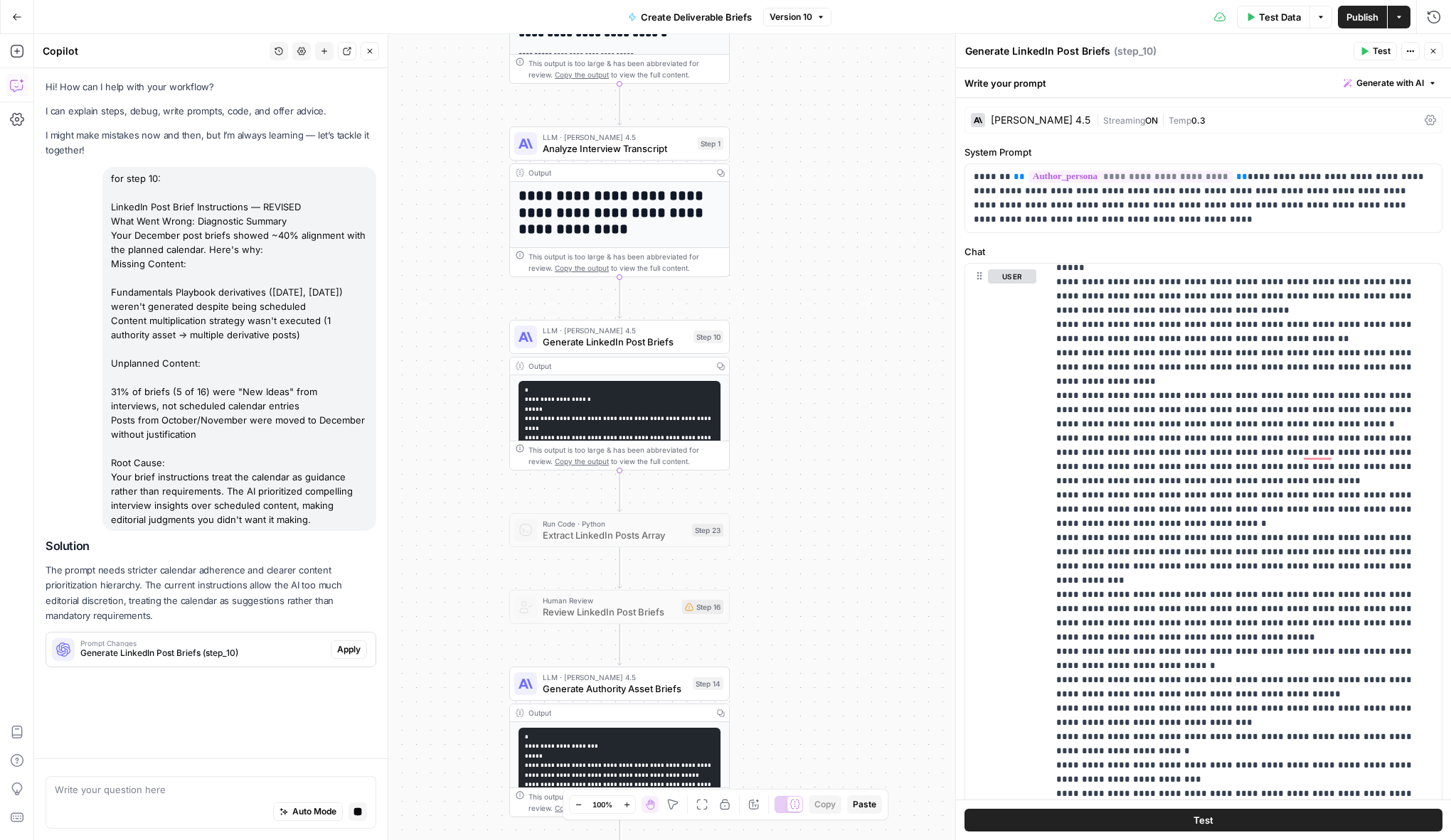
scroll to position [0, 0]
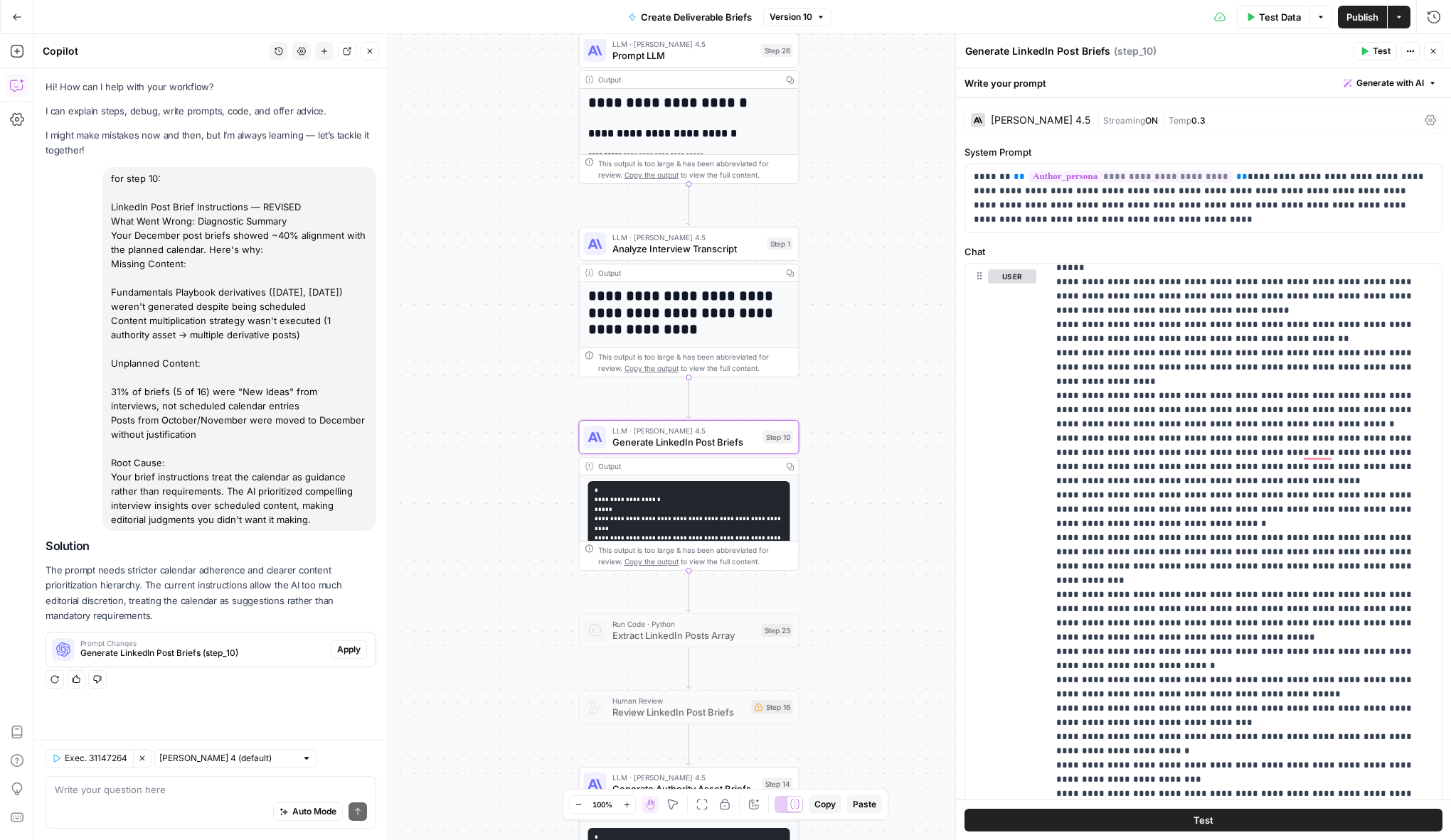
click at [353, 646] on span "Apply" at bounding box center [349, 649] width 24 height 13
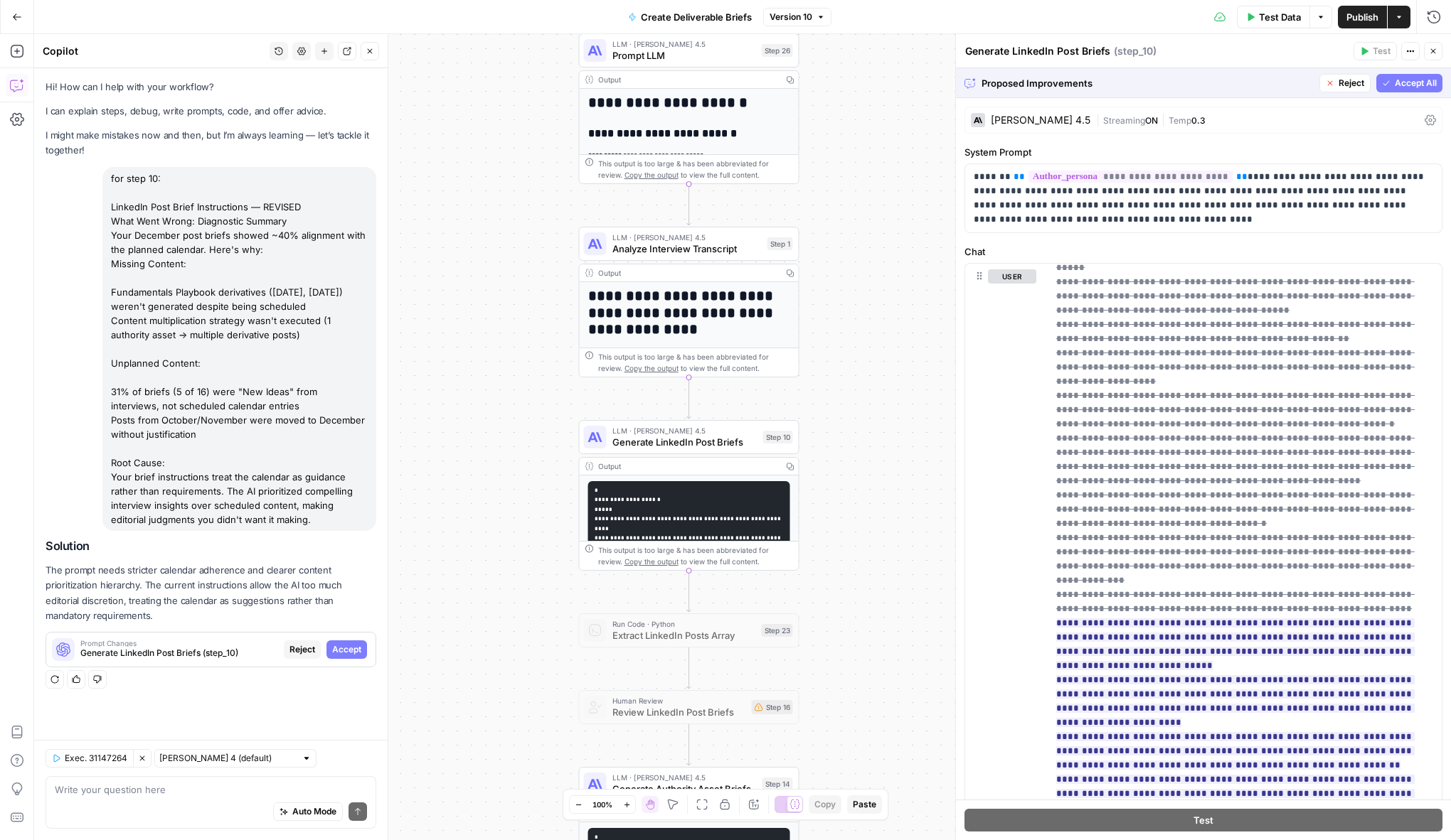
click at [1414, 84] on span "Accept All" at bounding box center [1416, 83] width 42 height 13
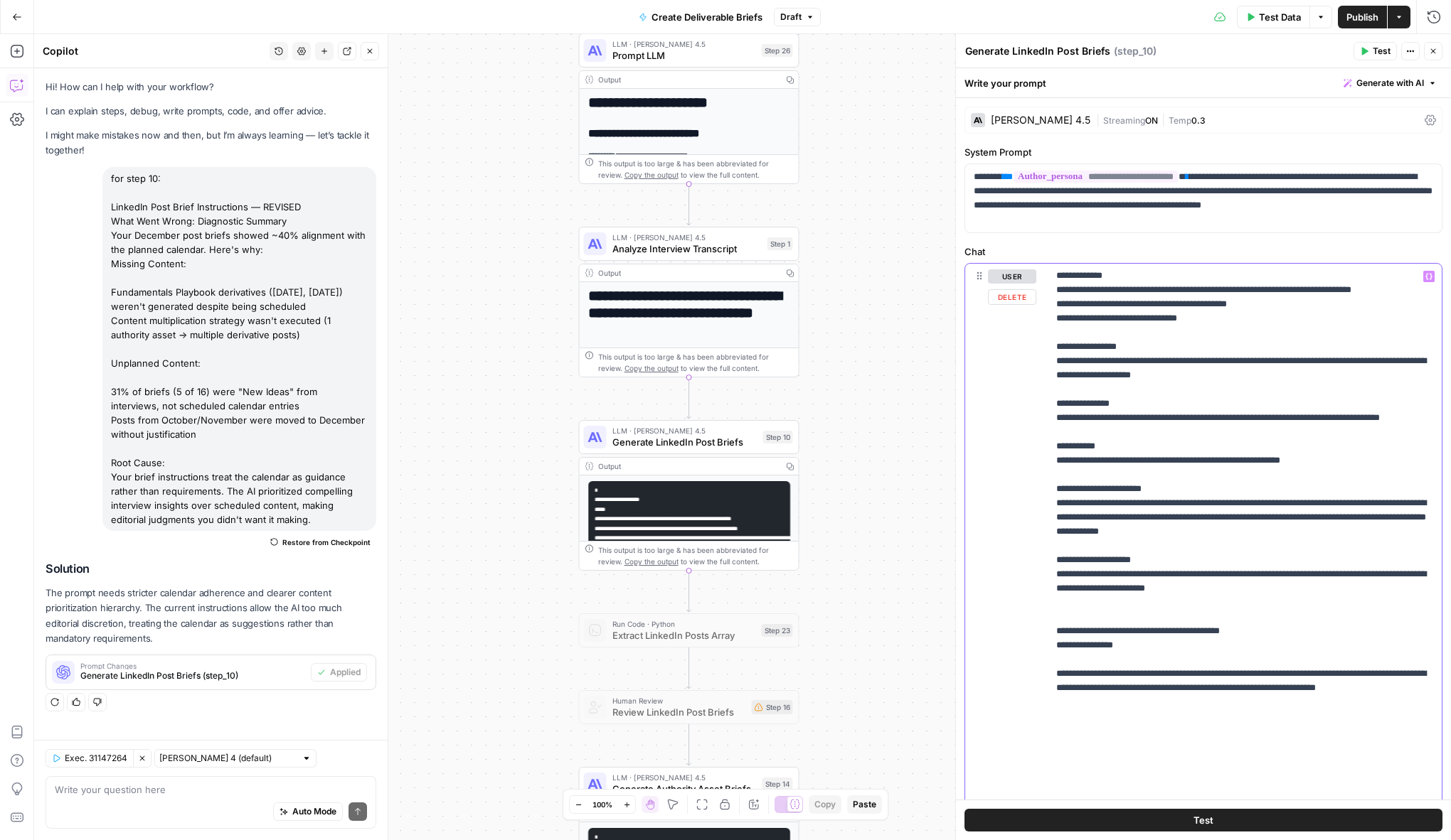
scroll to position [1266, 0]
drag, startPoint x: 1055, startPoint y: 571, endPoint x: 1366, endPoint y: 659, distance: 323.2
click at [1366, 659] on div "**********" at bounding box center [1244, 553] width 393 height 579
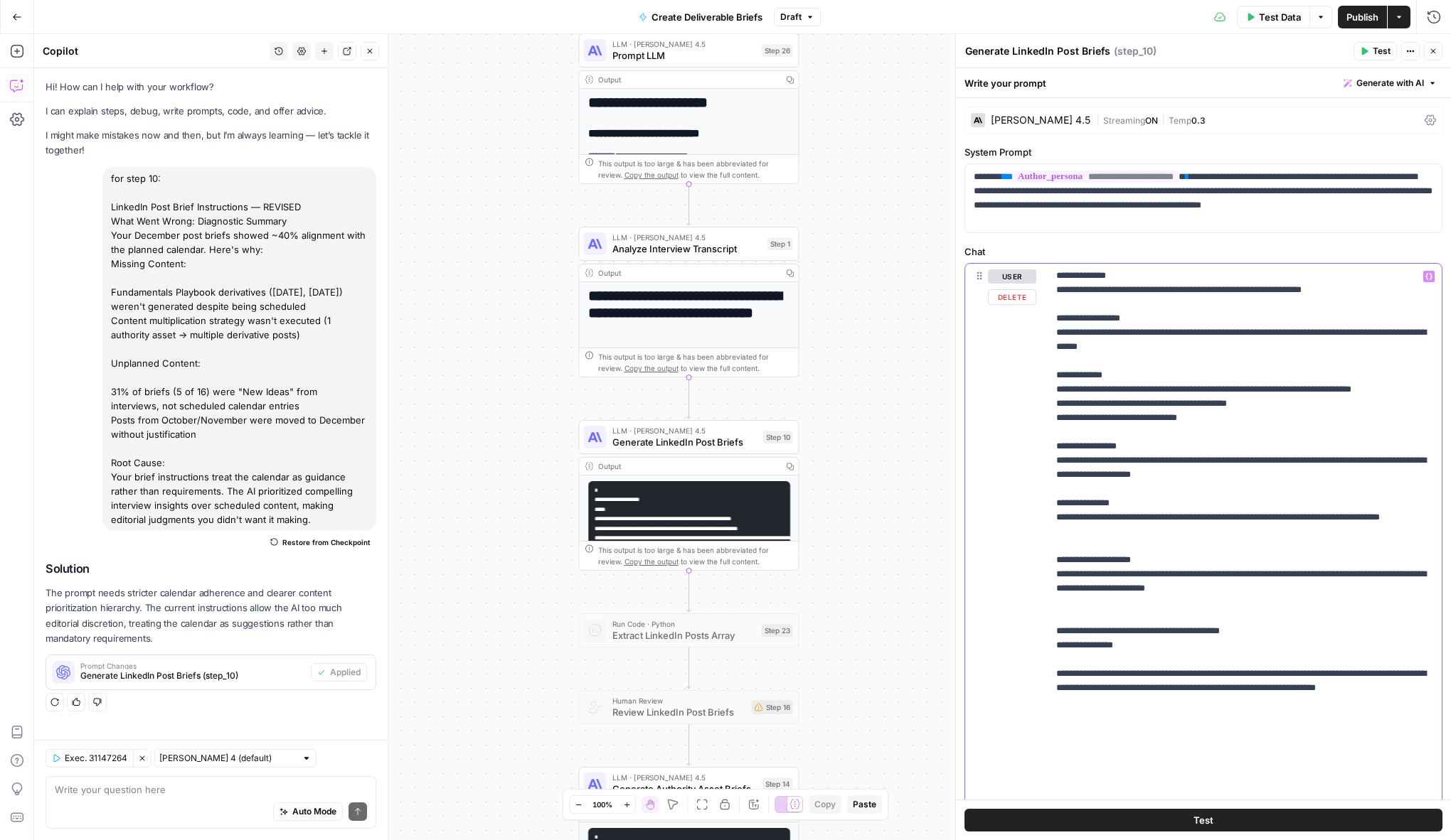
scroll to position [1167, 0]
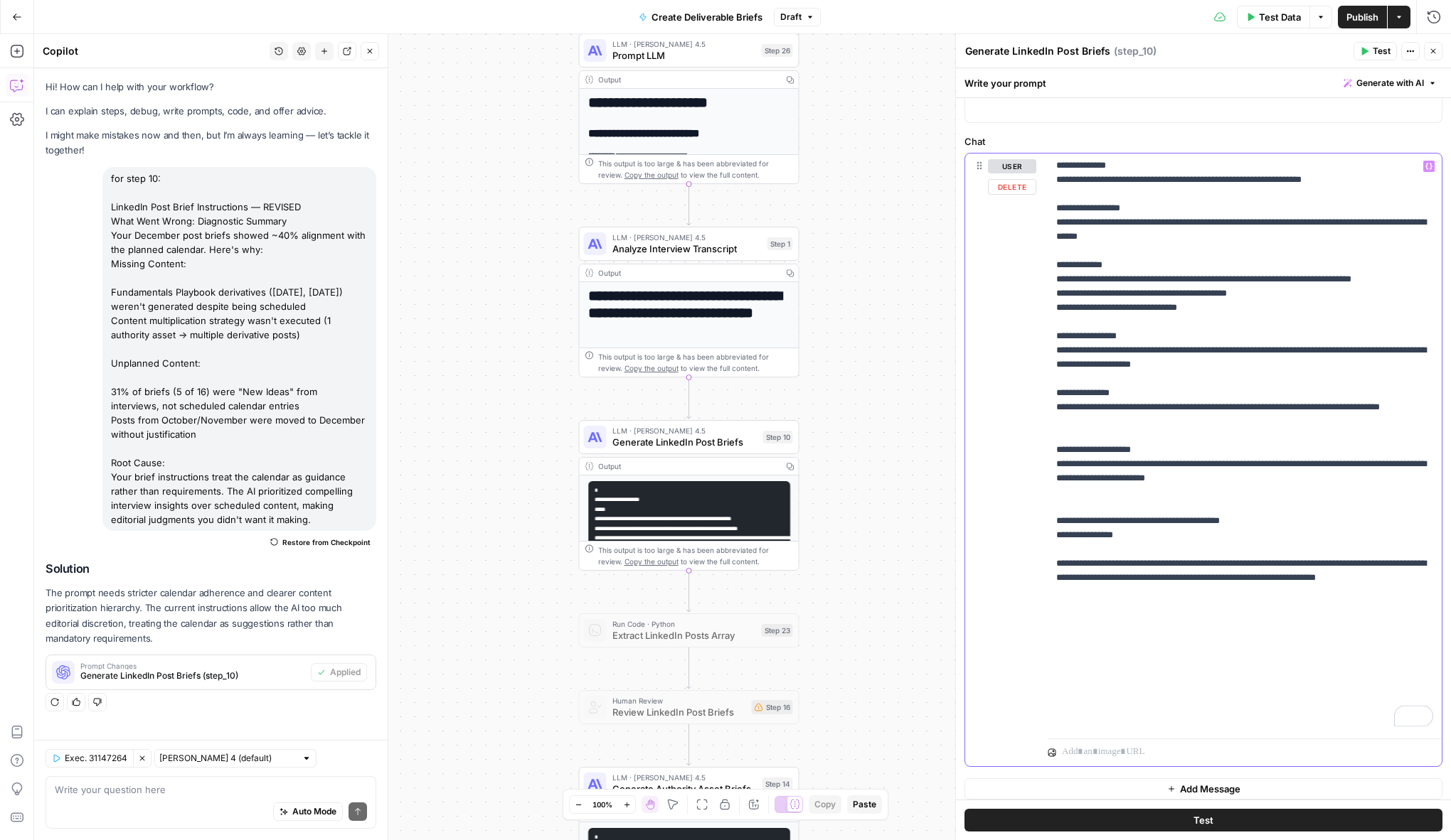
scroll to position [119, 0]
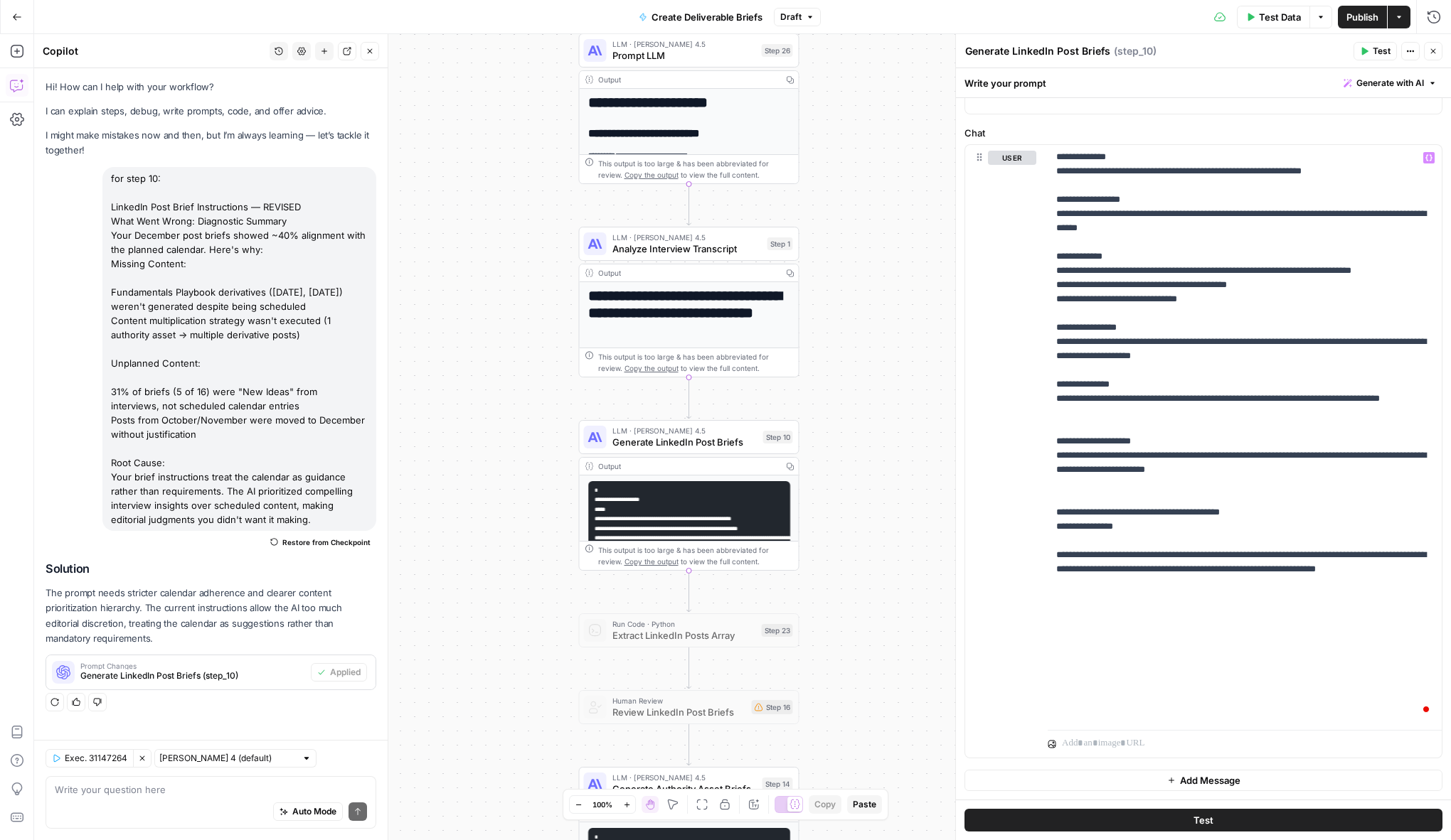
click at [156, 802] on div "Auto Mode Send" at bounding box center [211, 812] width 312 height 31
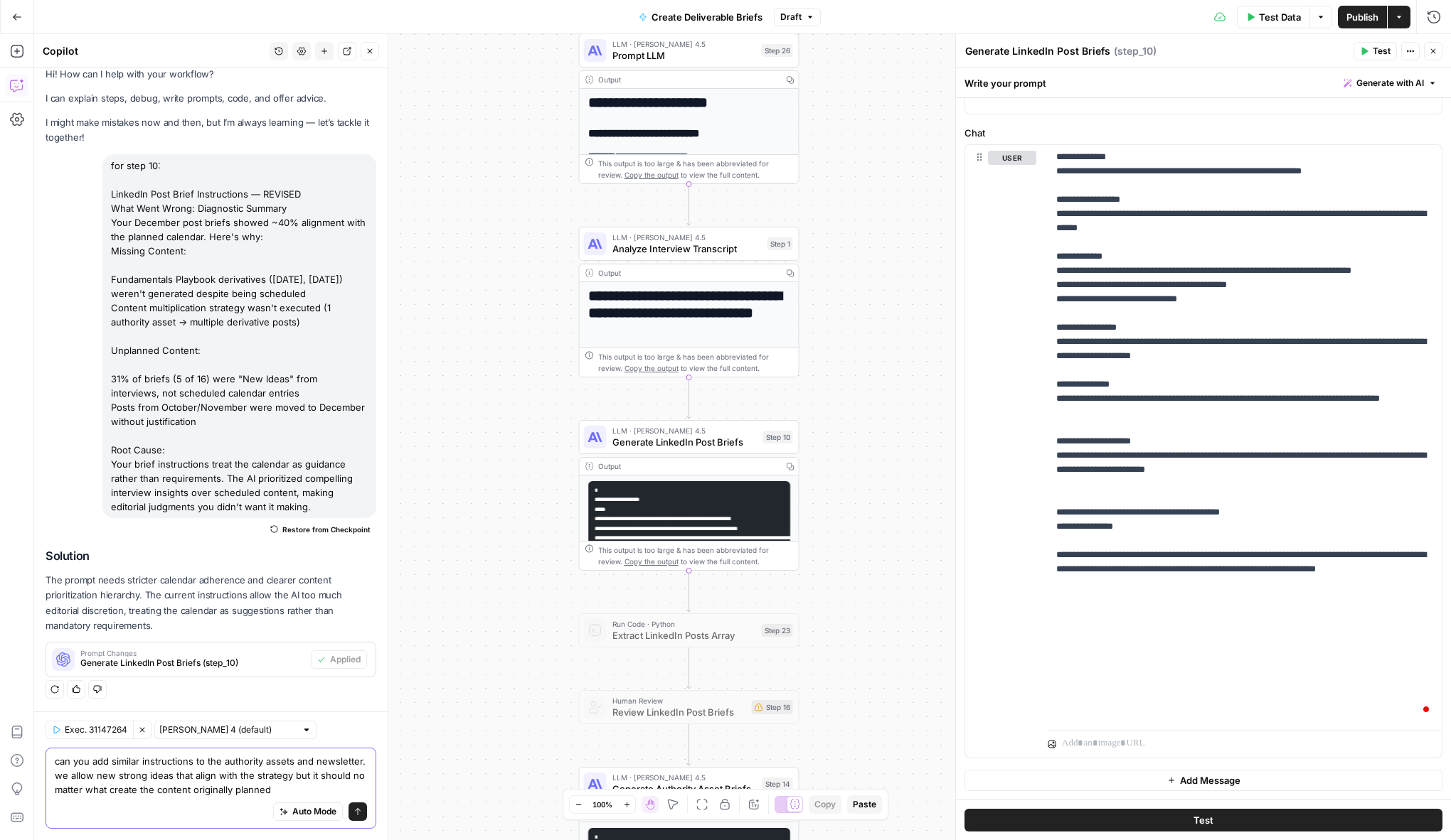
type textarea "can you add similar instructions to the authority assets and newsletter. we all…"
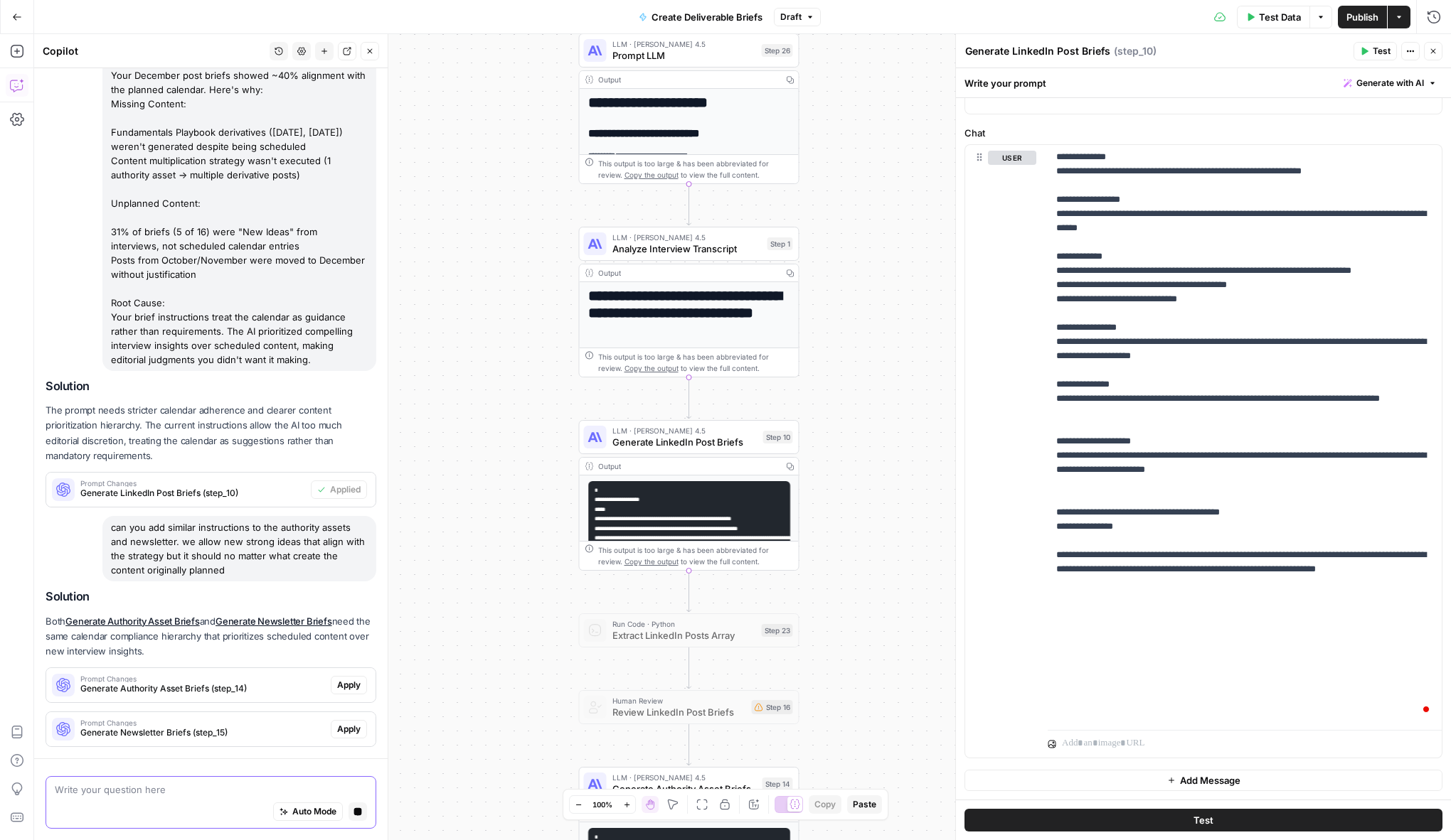
scroll to position [224, 0]
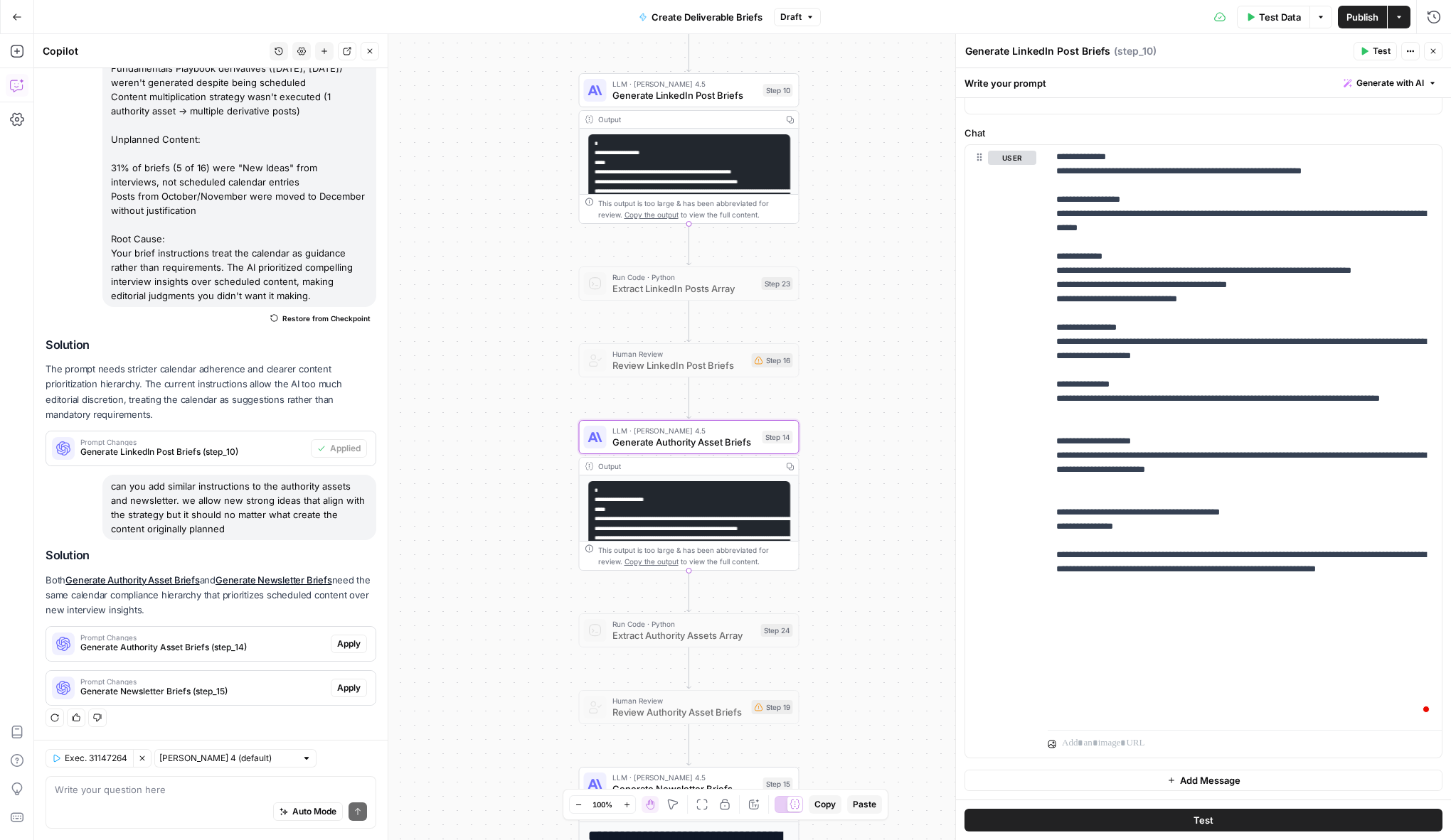
click at [196, 653] on span "Generate Authority Asset Briefs (step_14)" at bounding box center [203, 647] width 245 height 13
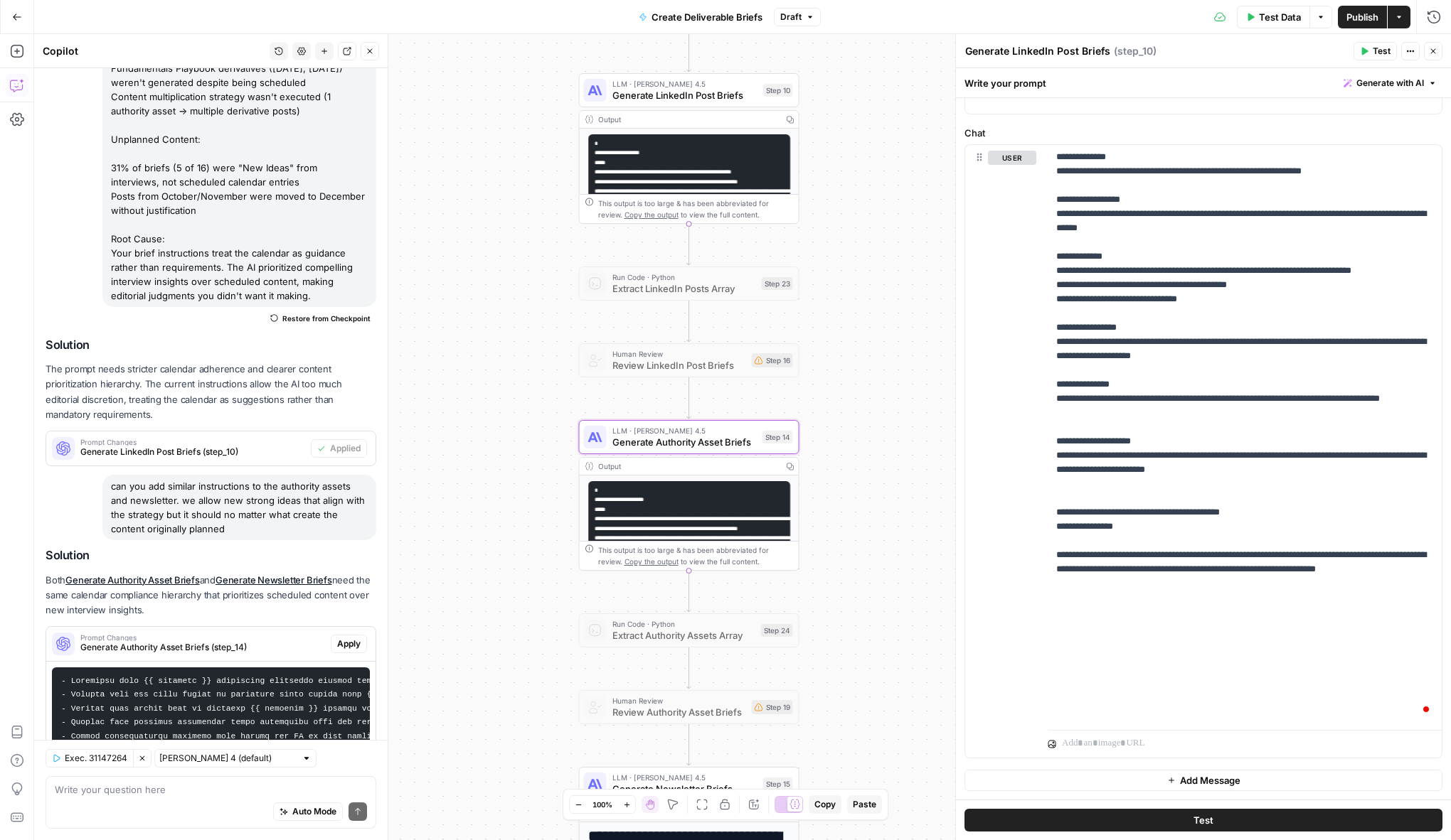
scroll to position [361, 0]
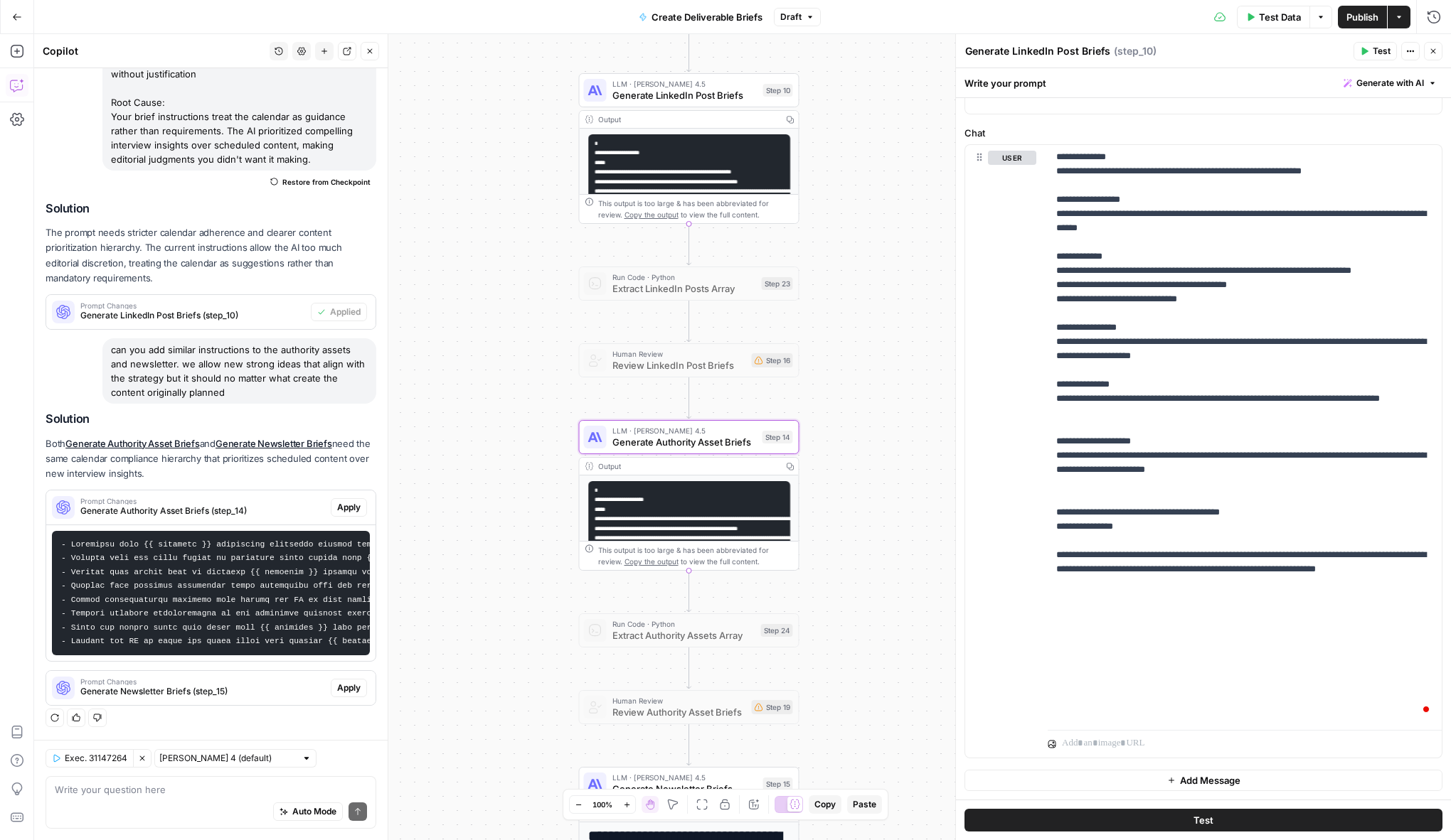
click at [354, 502] on span "Apply" at bounding box center [349, 508] width 24 height 13
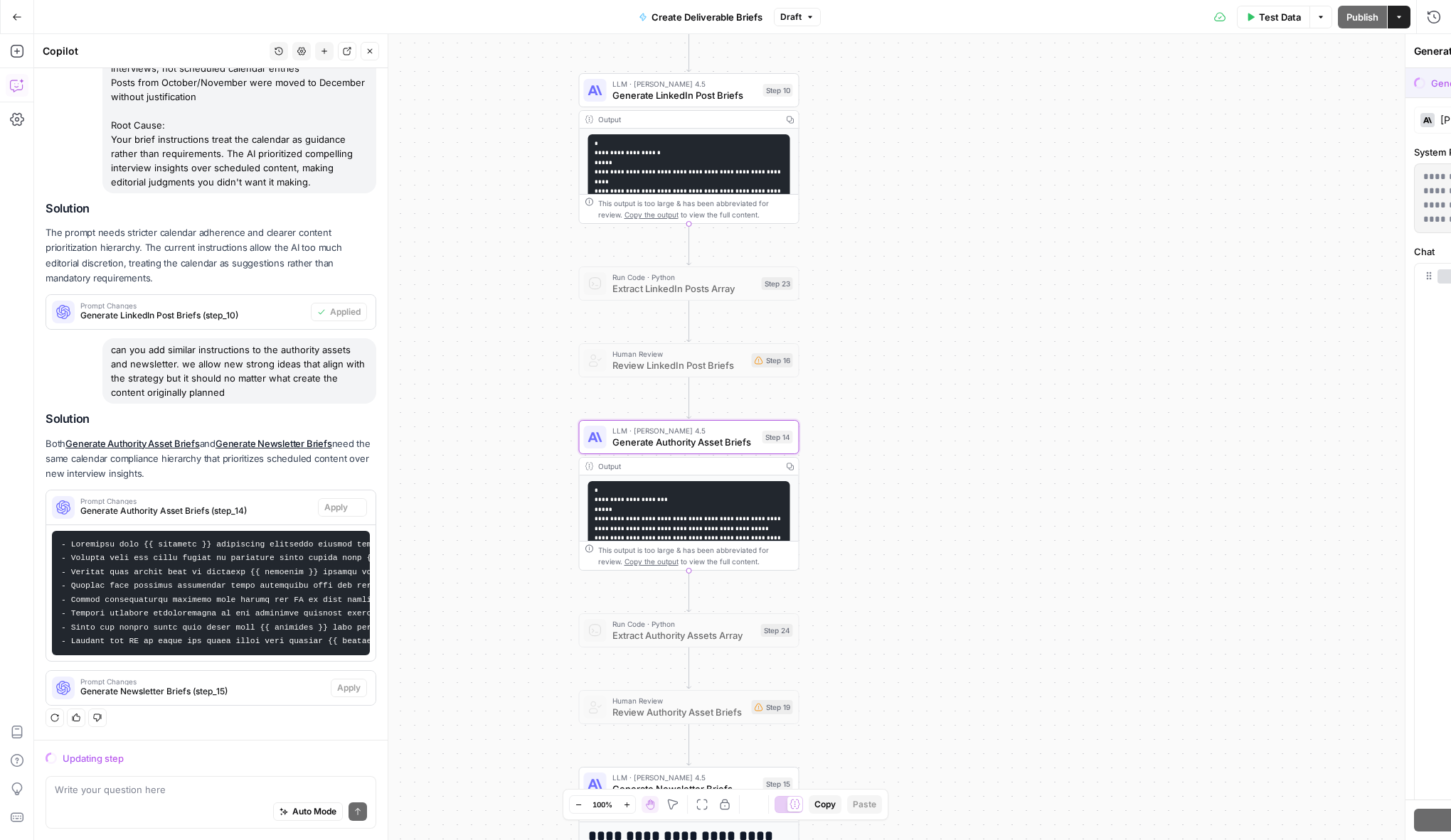
scroll to position [337, 0]
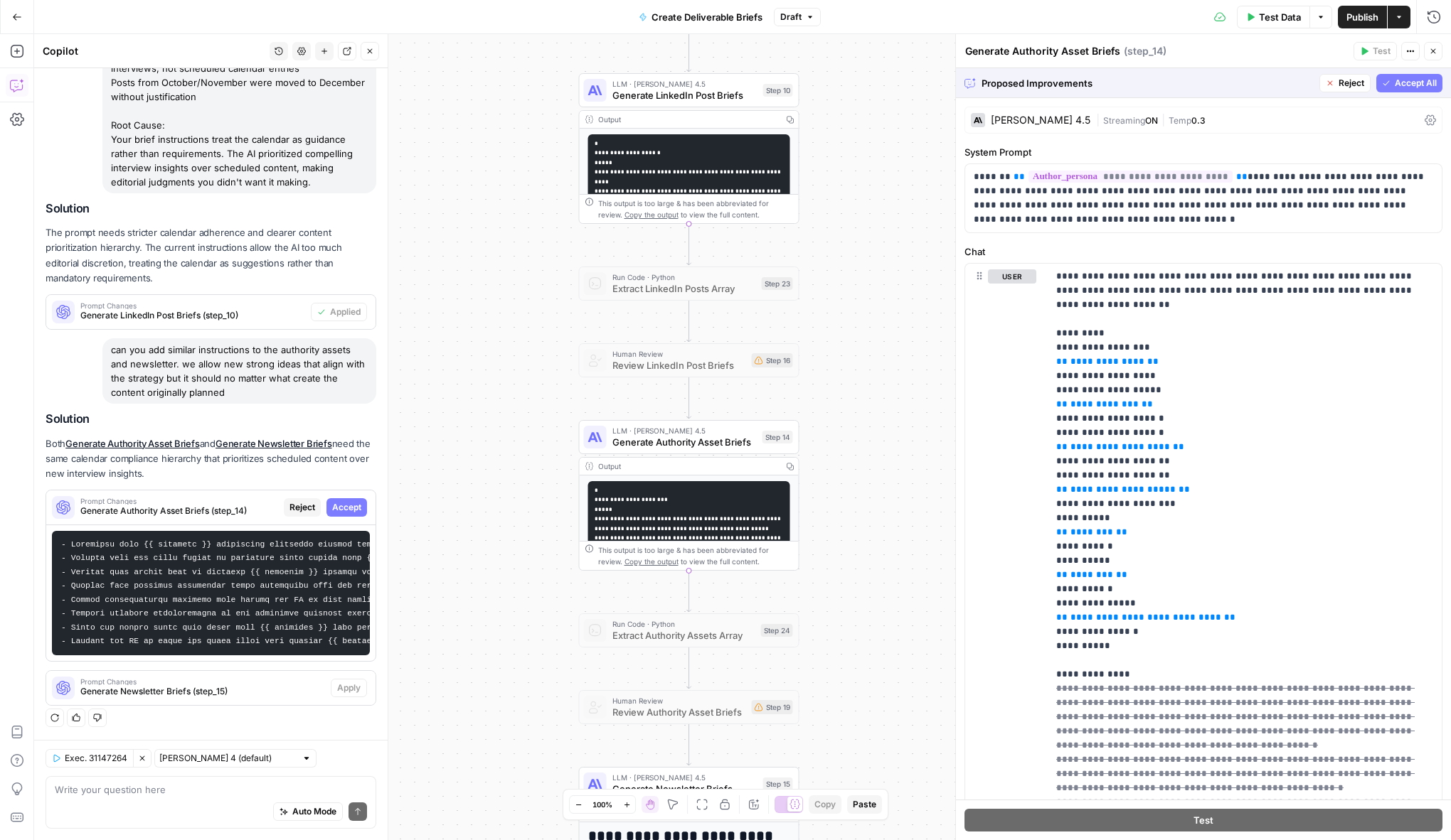
click at [1413, 86] on span "Accept All" at bounding box center [1416, 83] width 42 height 13
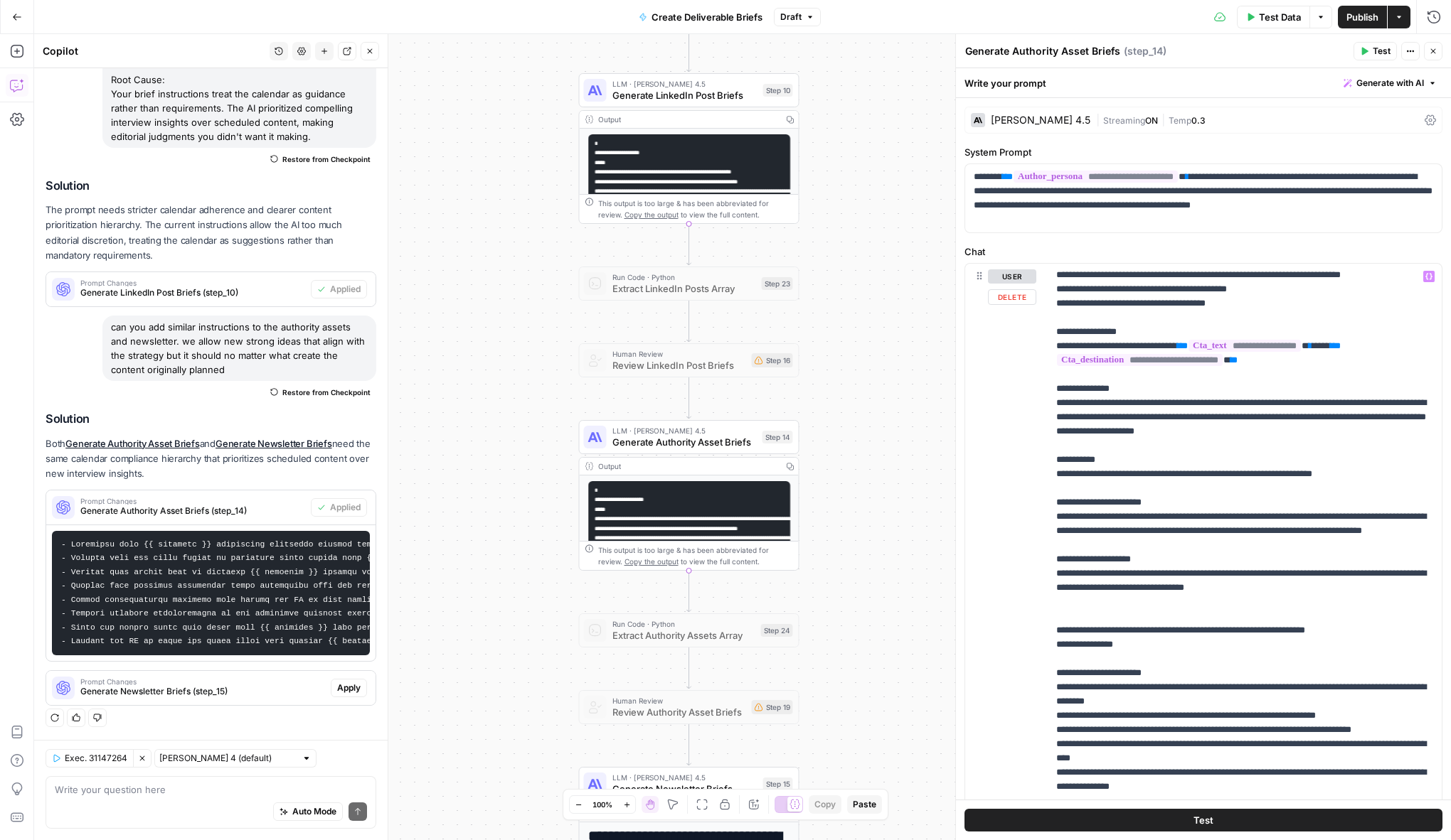
scroll to position [1466, 0]
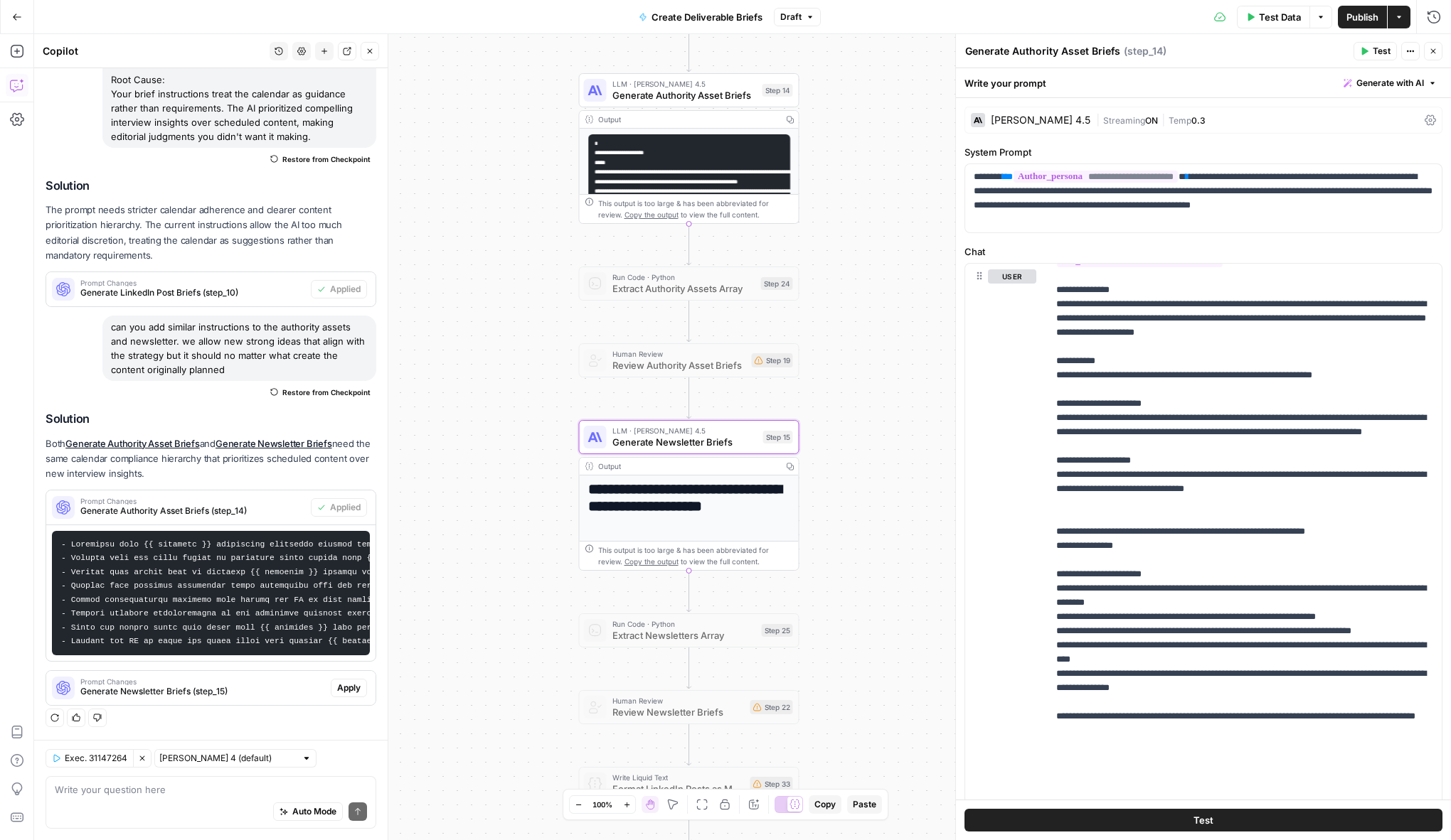
click at [333, 691] on button "Apply" at bounding box center [348, 688] width 36 height 19
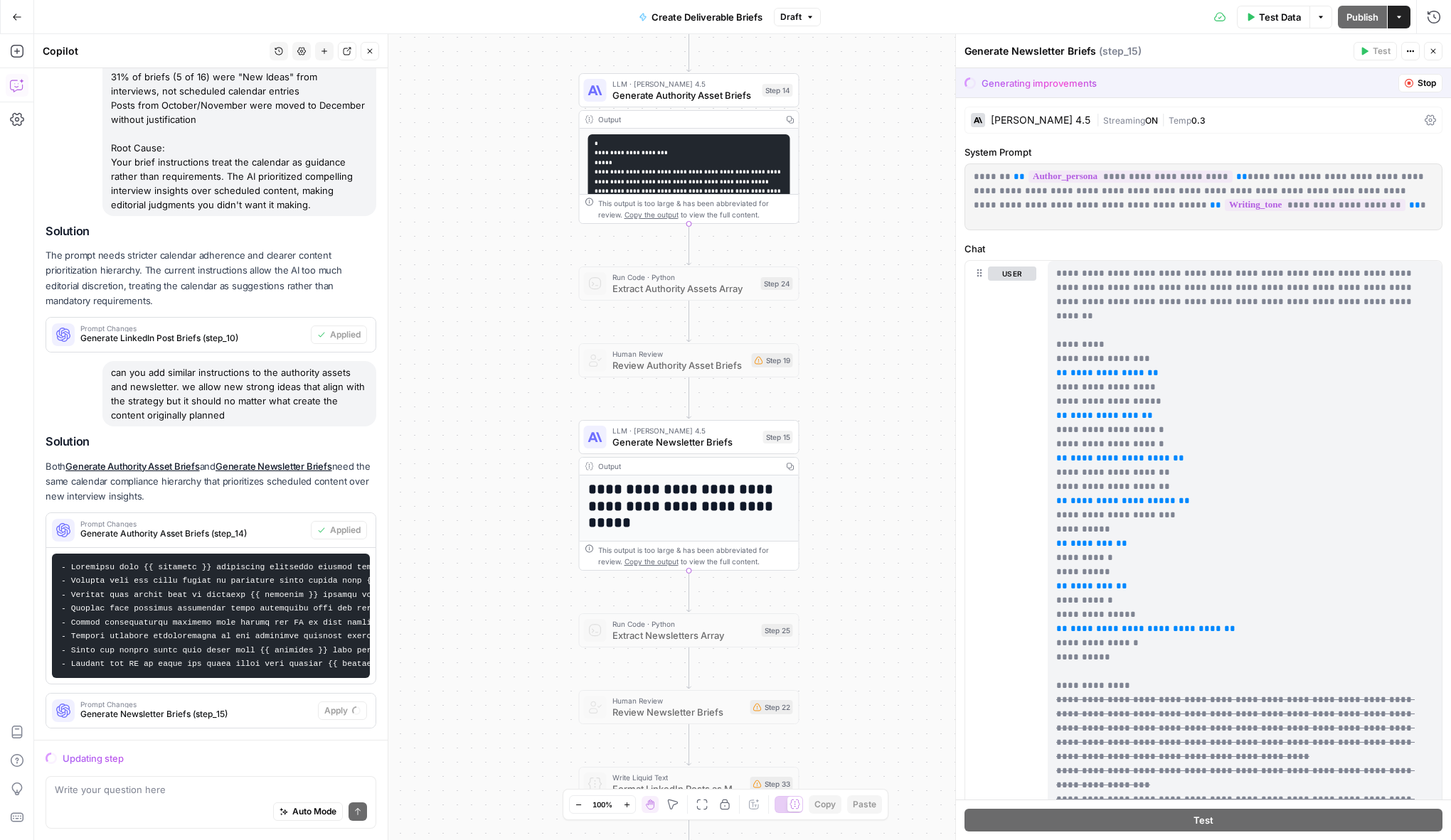
scroll to position [337, 0]
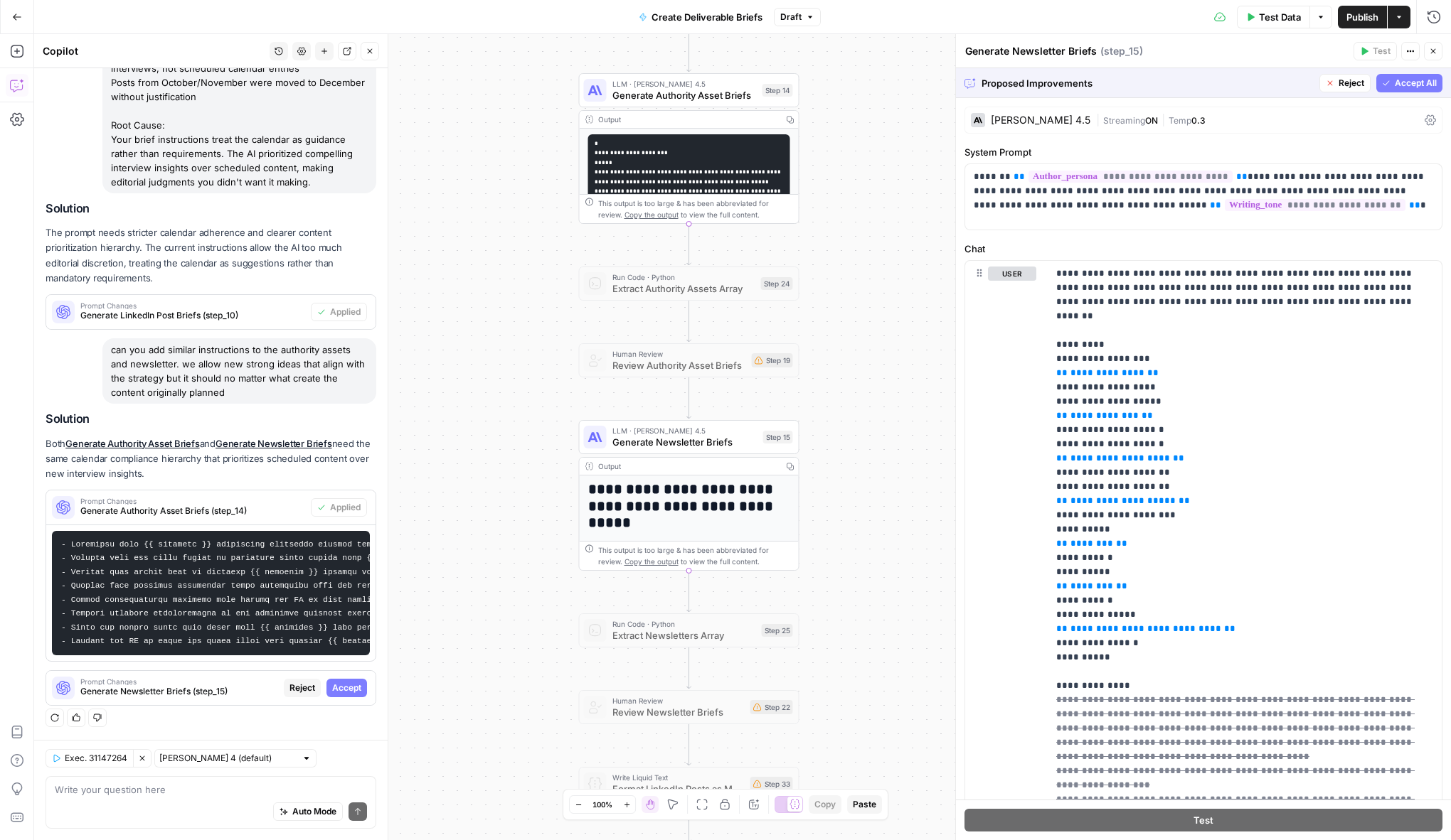
click at [1399, 77] on span "Accept All" at bounding box center [1416, 83] width 42 height 13
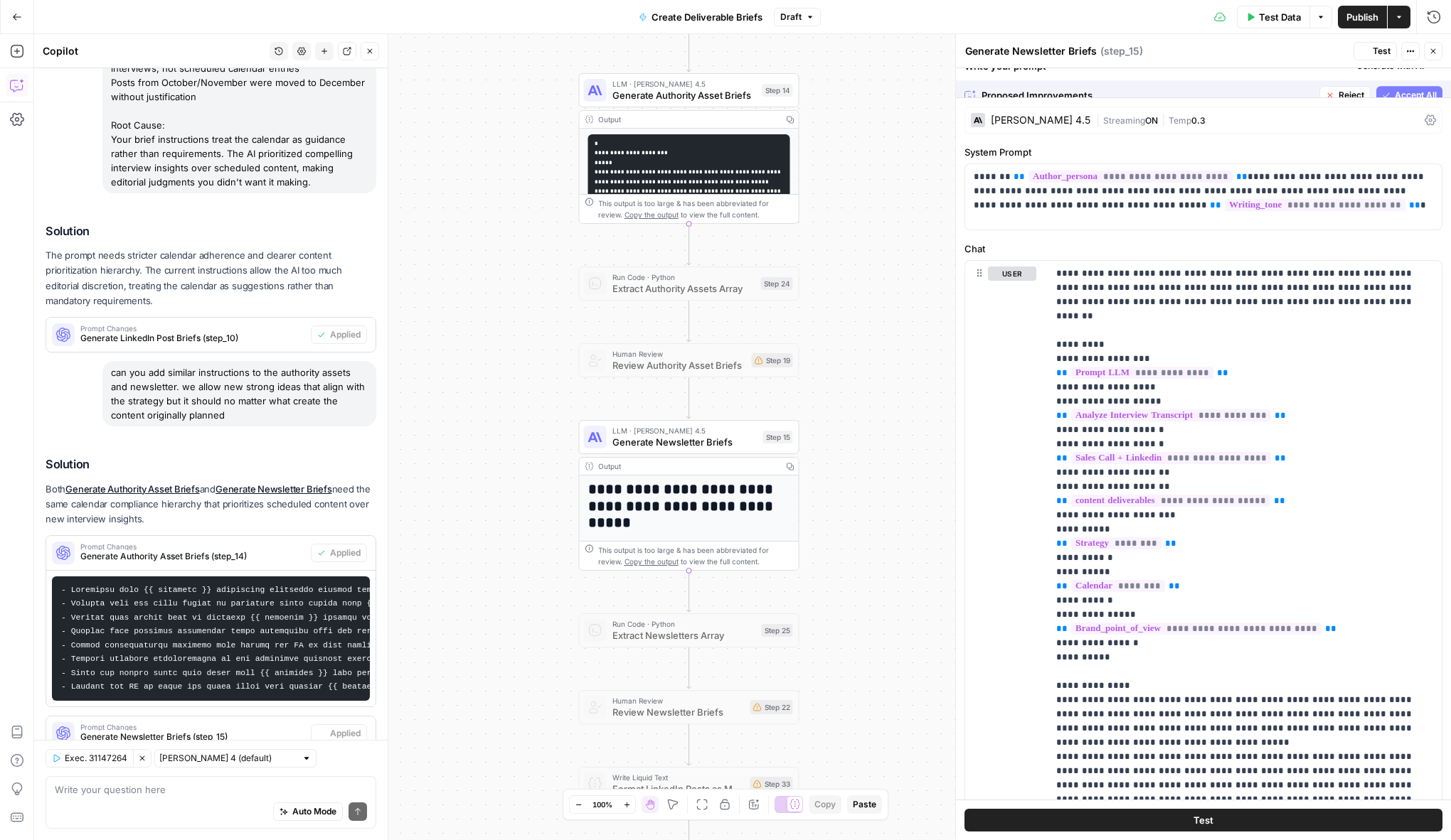
scroll to position [384, 0]
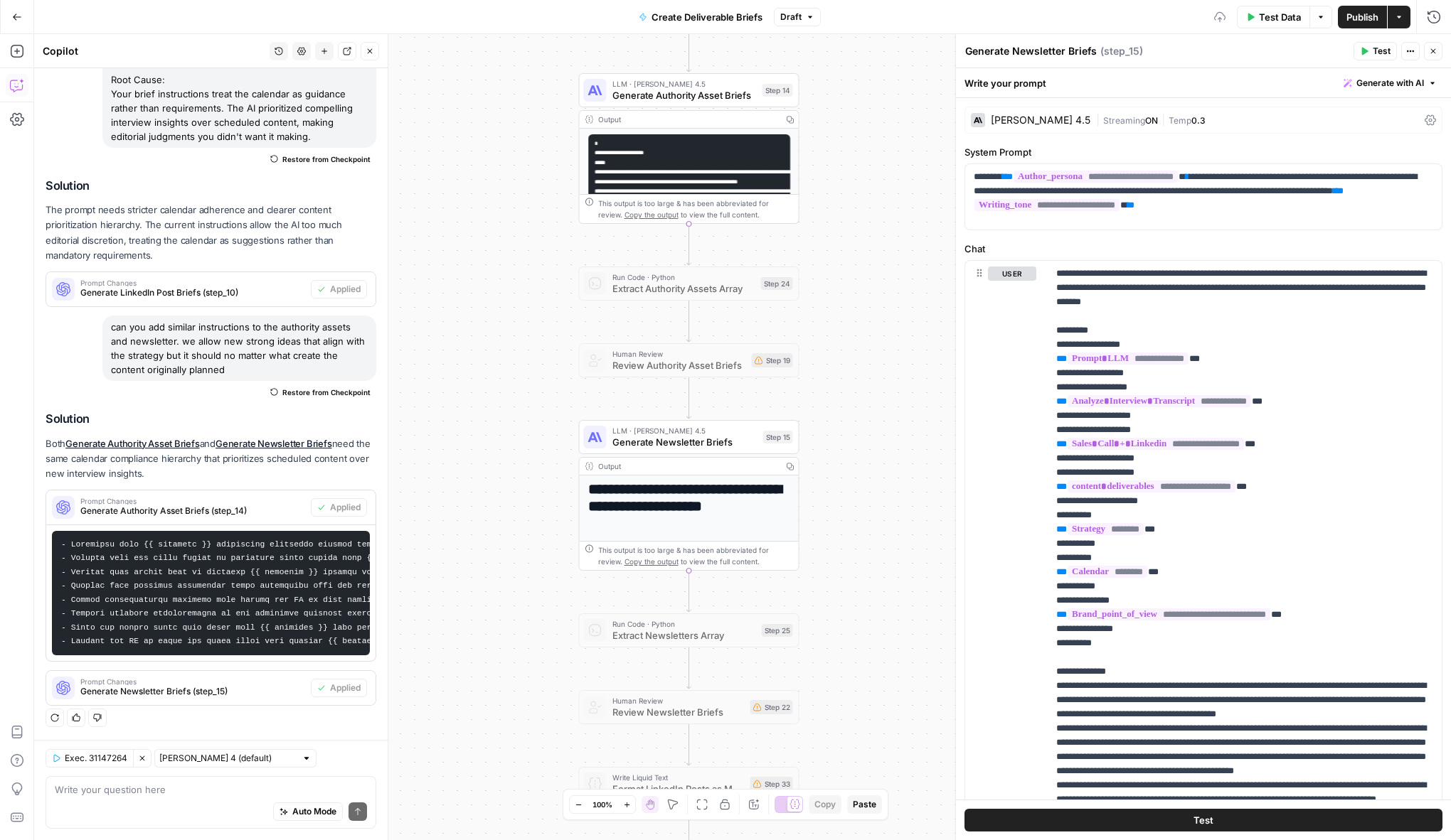
click at [1360, 25] on button "Publish" at bounding box center [1362, 17] width 49 height 23
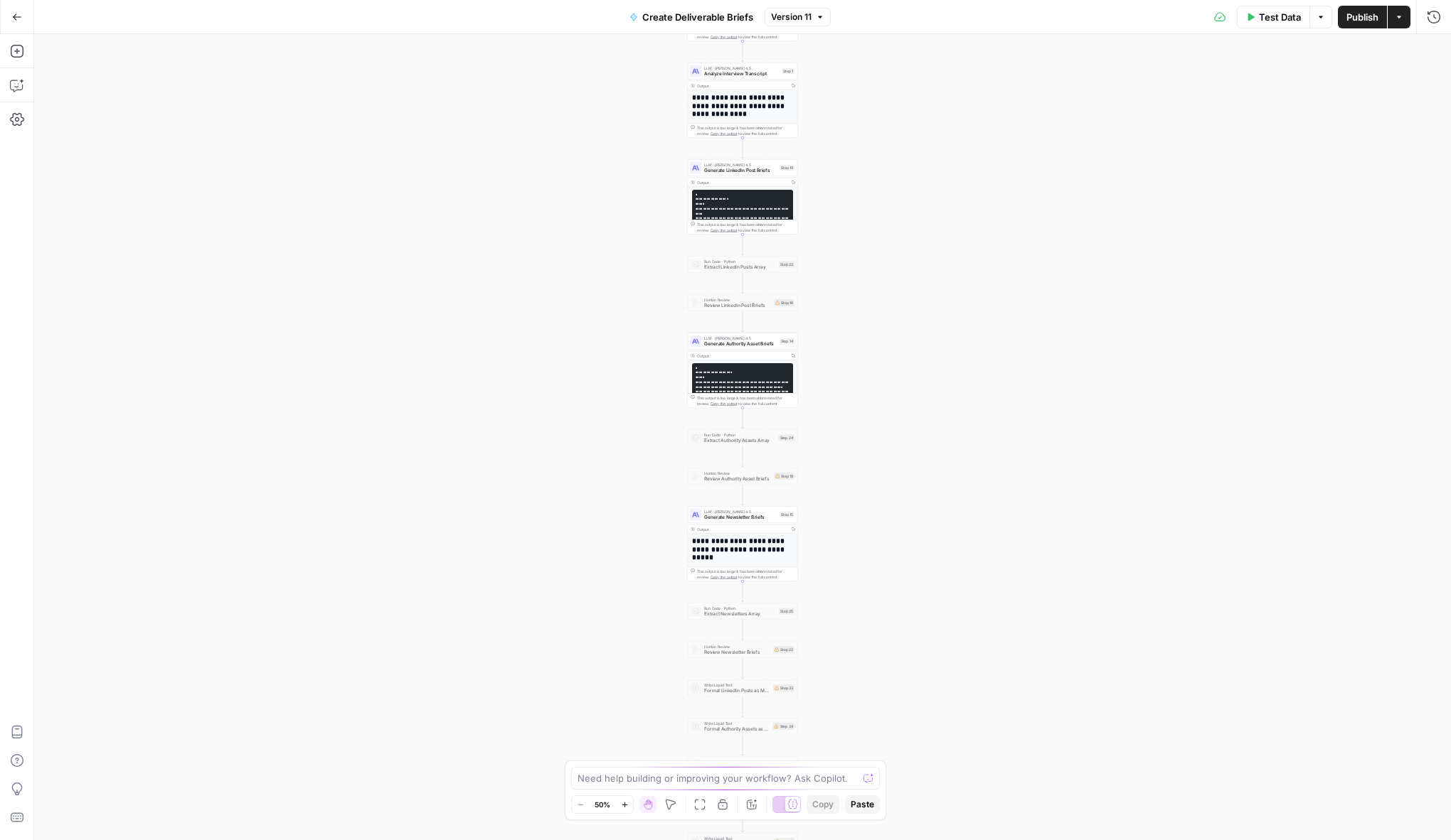
click at [505, 249] on div "**********" at bounding box center [743, 438] width 1417 height 807
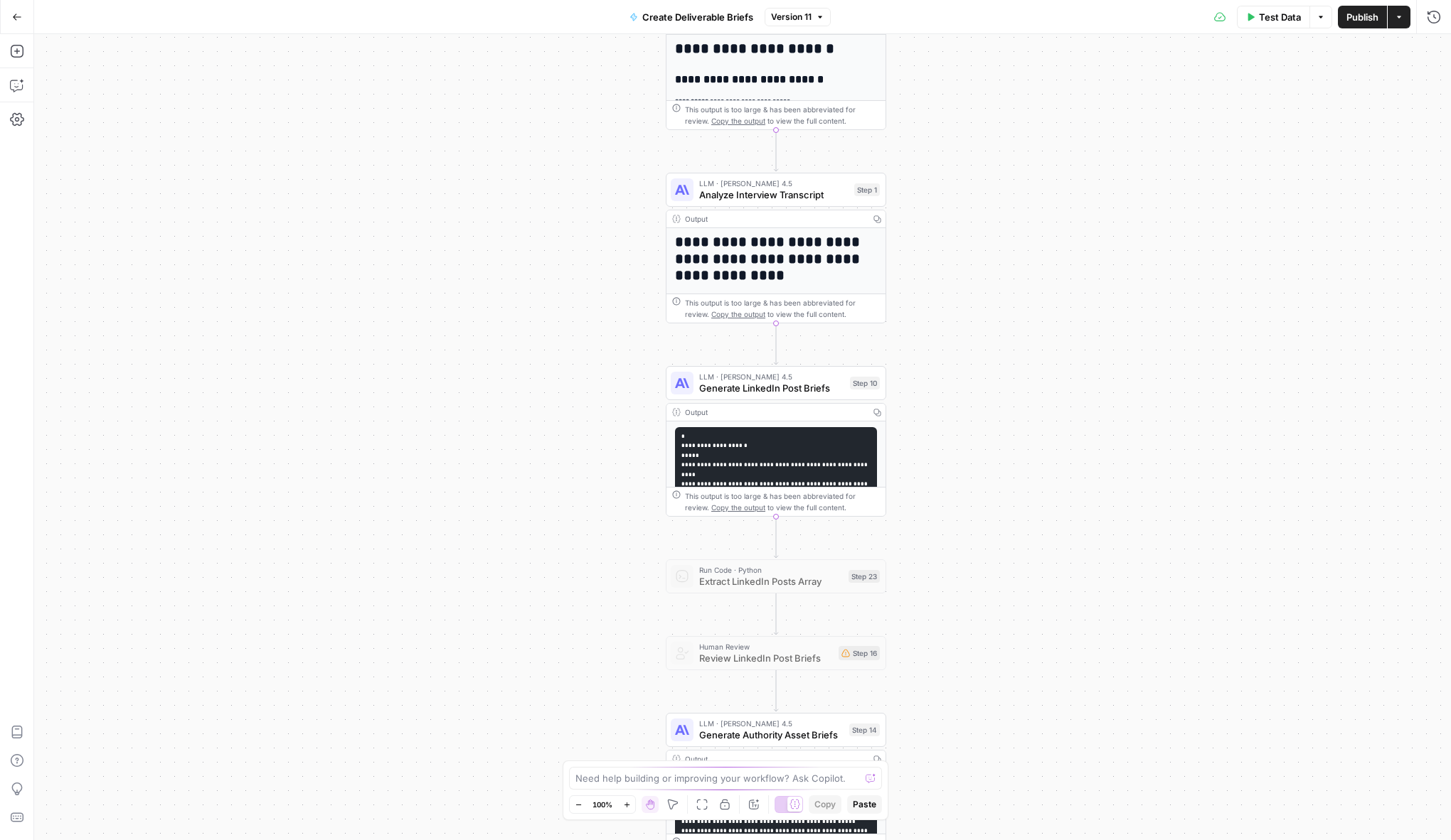
drag, startPoint x: 597, startPoint y: 253, endPoint x: 360, endPoint y: 577, distance: 401.4
click at [360, 577] on div "**********" at bounding box center [743, 438] width 1417 height 807
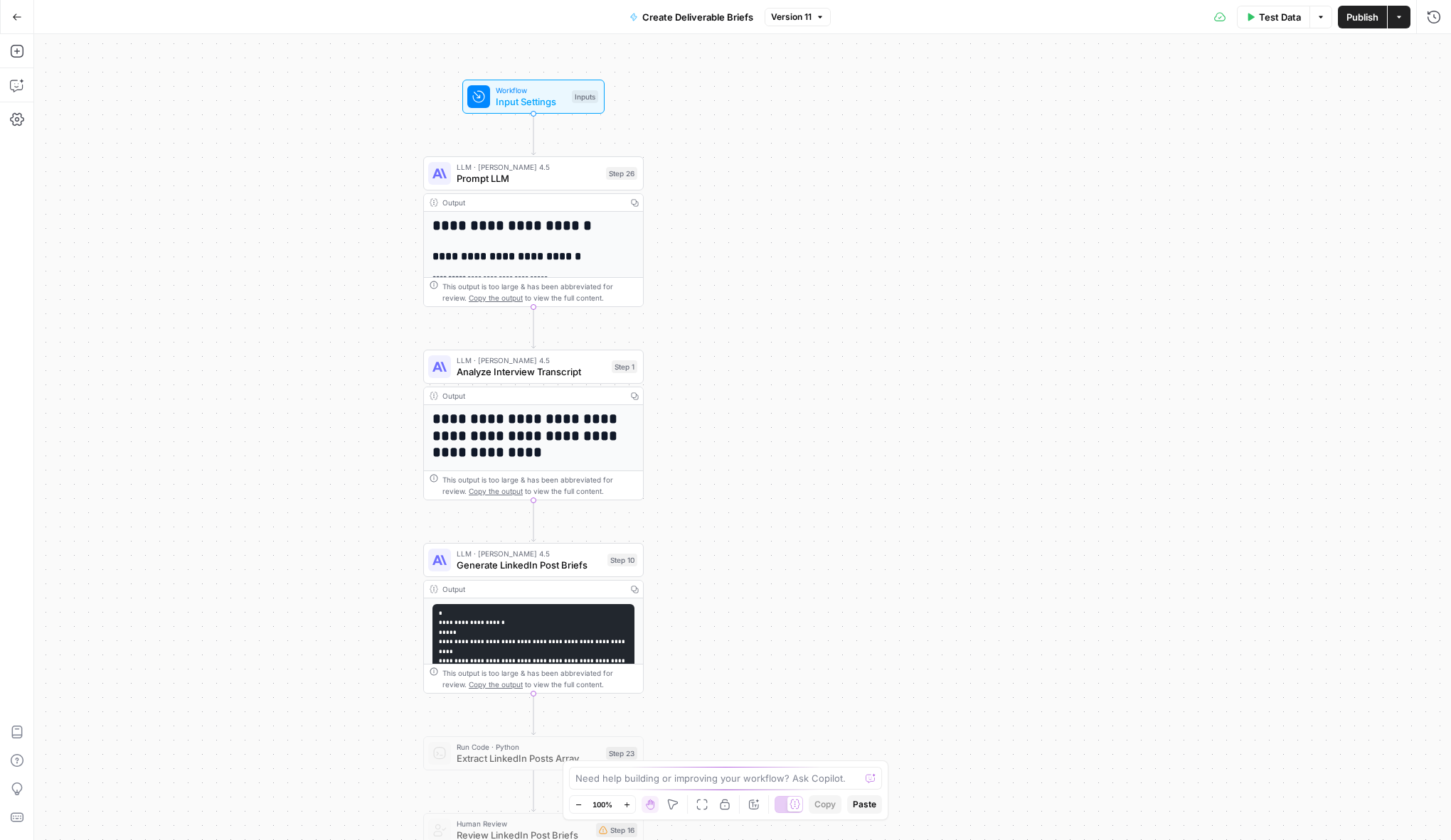
drag, startPoint x: 535, startPoint y: 363, endPoint x: 333, endPoint y: 505, distance: 246.9
click at [333, 505] on div "**********" at bounding box center [743, 438] width 1417 height 807
click at [498, 374] on span "Analyze Interview Transcript" at bounding box center [531, 372] width 150 height 14
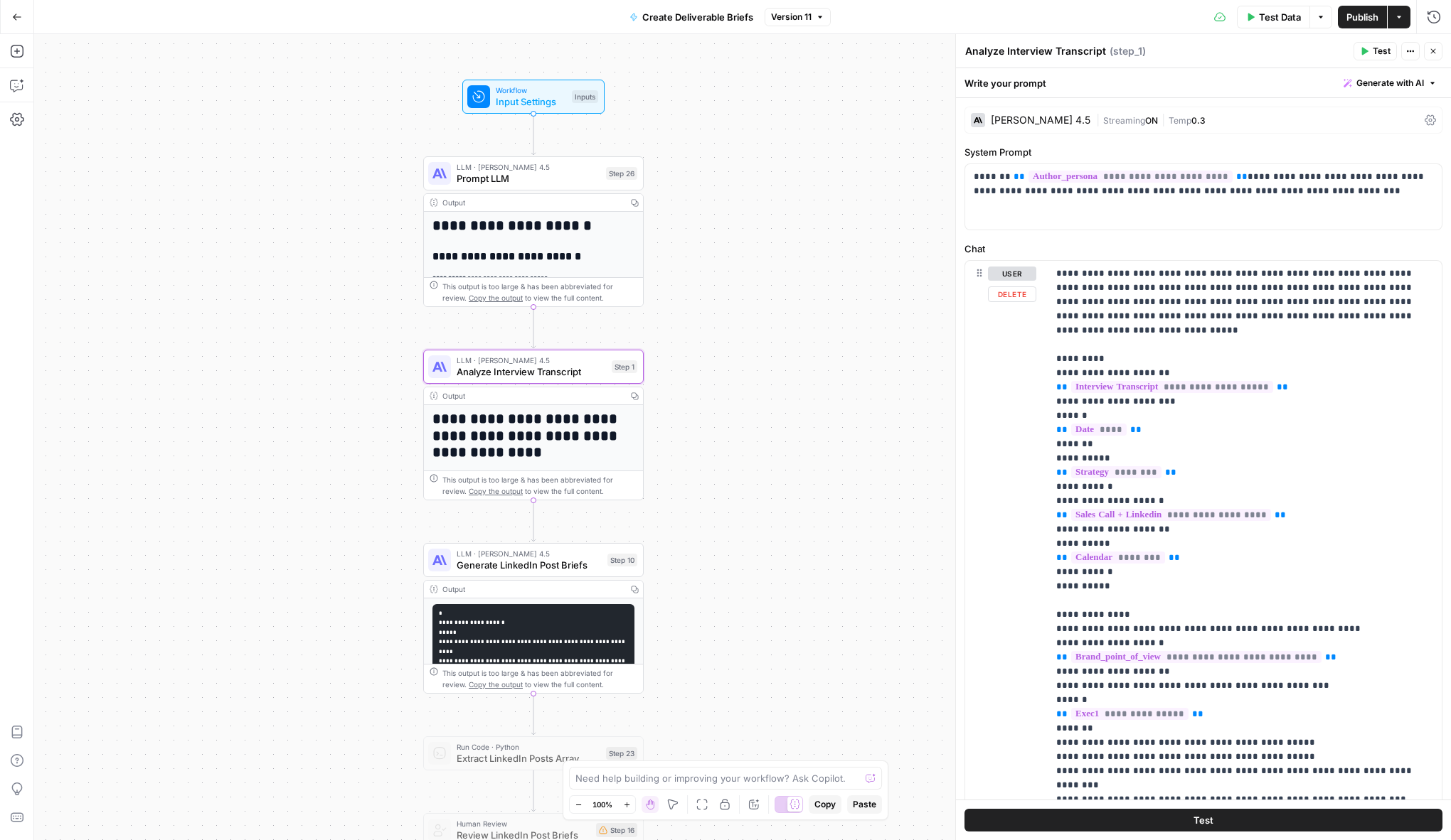
scroll to position [116, 0]
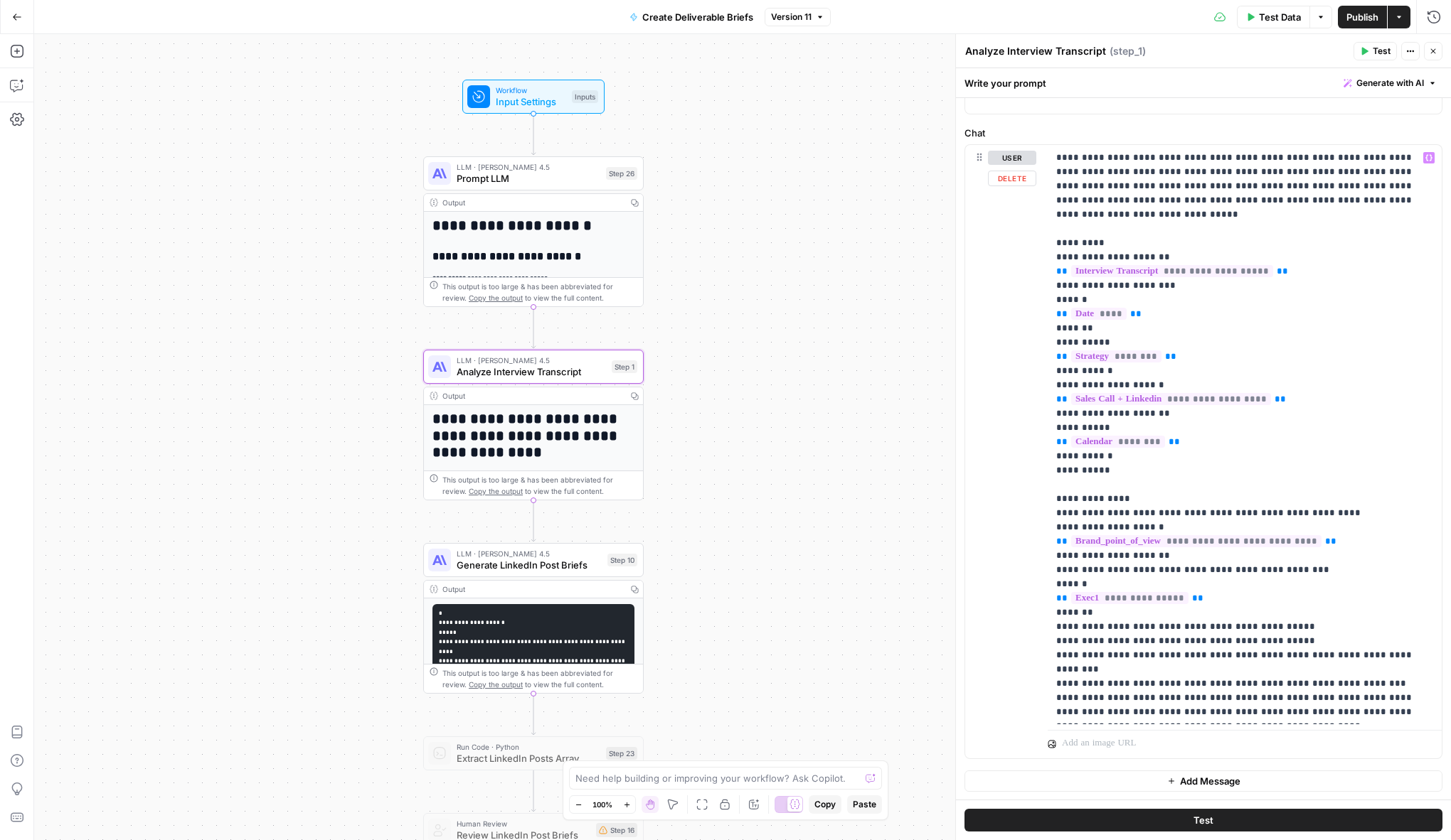
click at [527, 561] on span "Generate LinkedIn Post Briefs" at bounding box center [528, 565] width 145 height 14
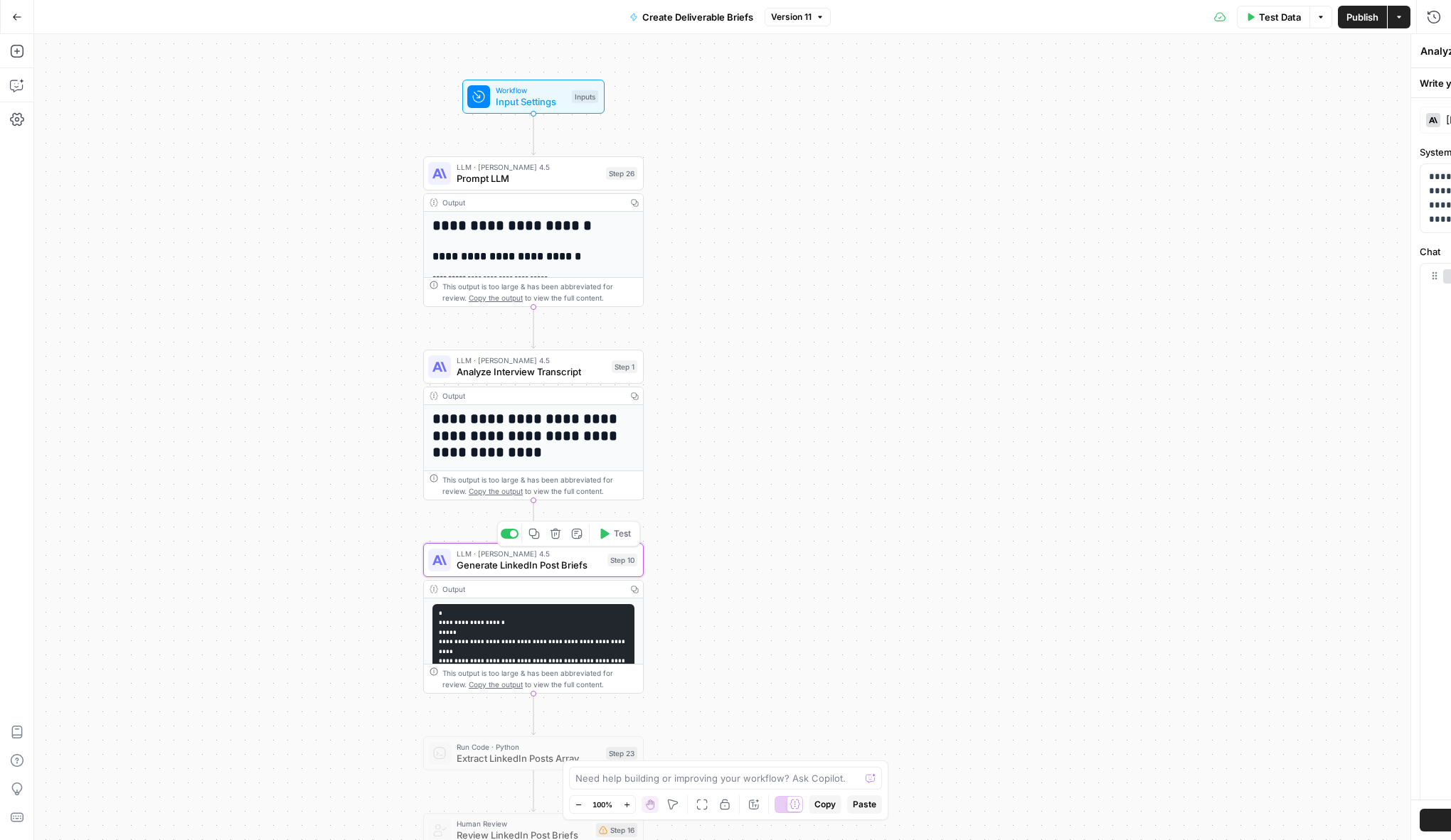
type textarea "Generate LinkedIn Post Briefs"
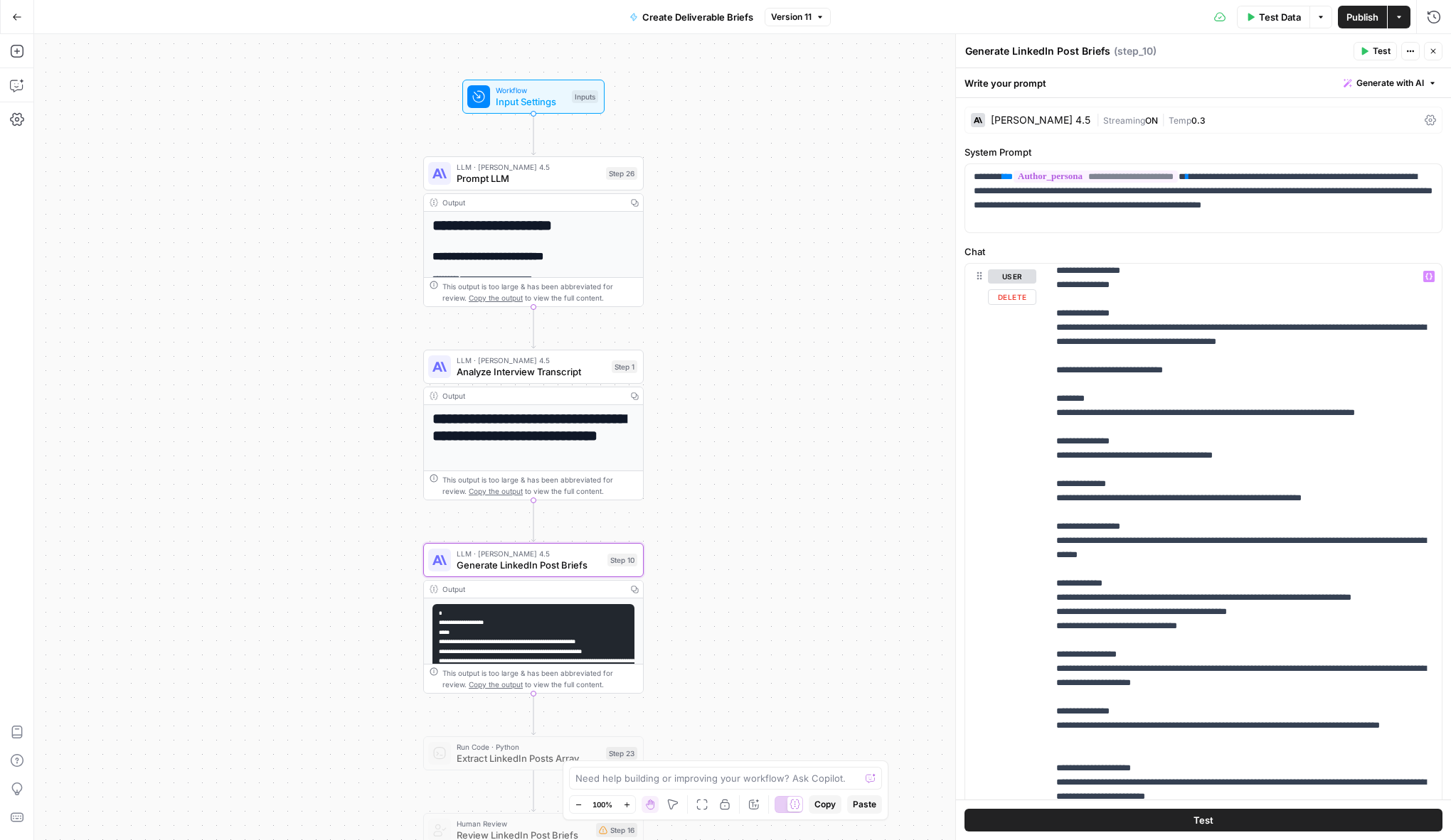
scroll to position [959, 0]
click at [1067, 558] on p "**********" at bounding box center [1243, 178] width 377 height 1735
click at [1066, 598] on p "**********" at bounding box center [1243, 178] width 377 height 1735
click at [1069, 634] on p "**********" at bounding box center [1243, 178] width 377 height 1735
click at [1066, 695] on p "**********" at bounding box center [1243, 178] width 377 height 1735
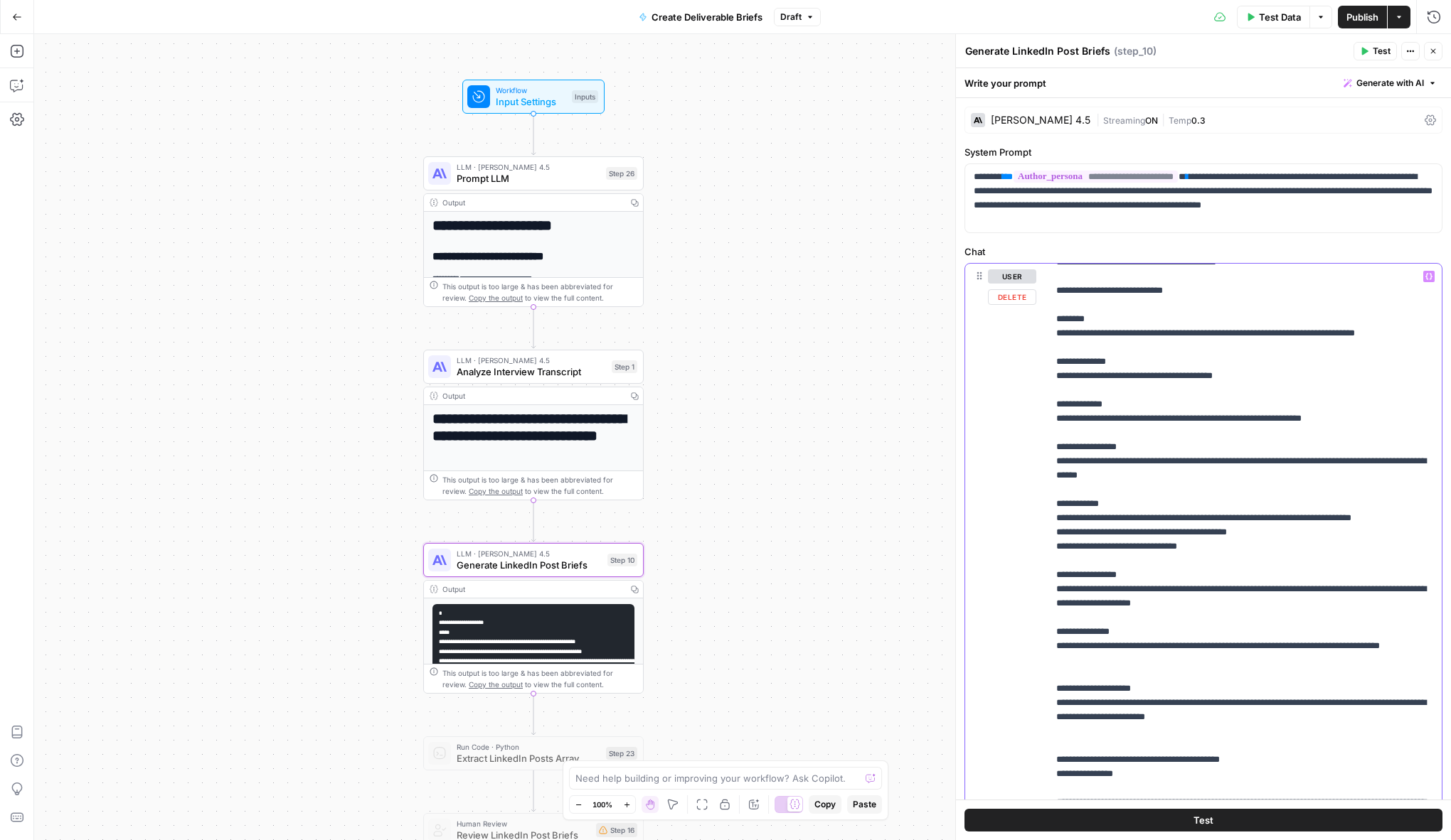
scroll to position [1041, 0]
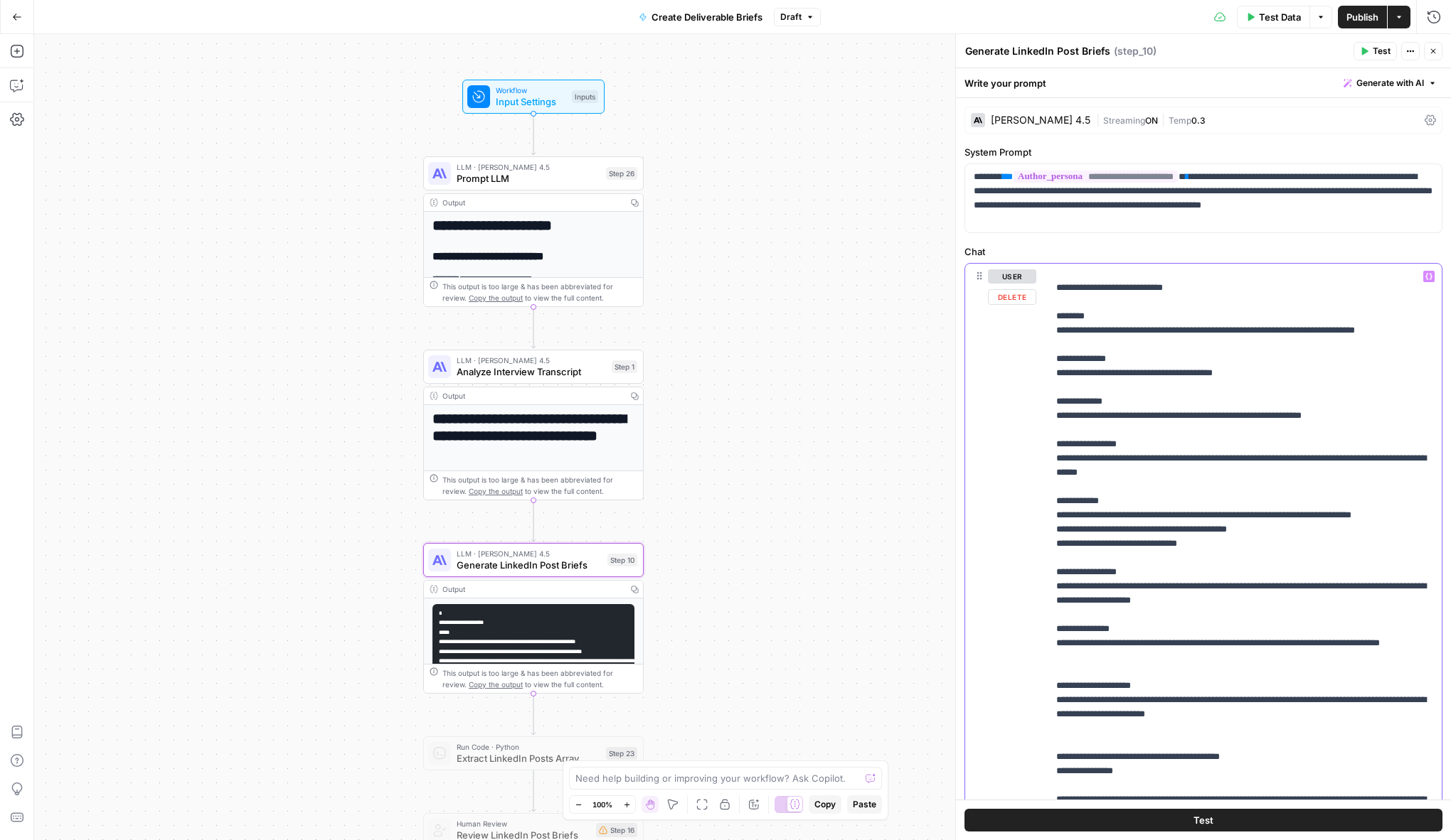
click at [1067, 683] on p "**********" at bounding box center [1243, 96] width 377 height 1735
click at [1069, 738] on p "**********" at bounding box center [1243, 96] width 377 height 1735
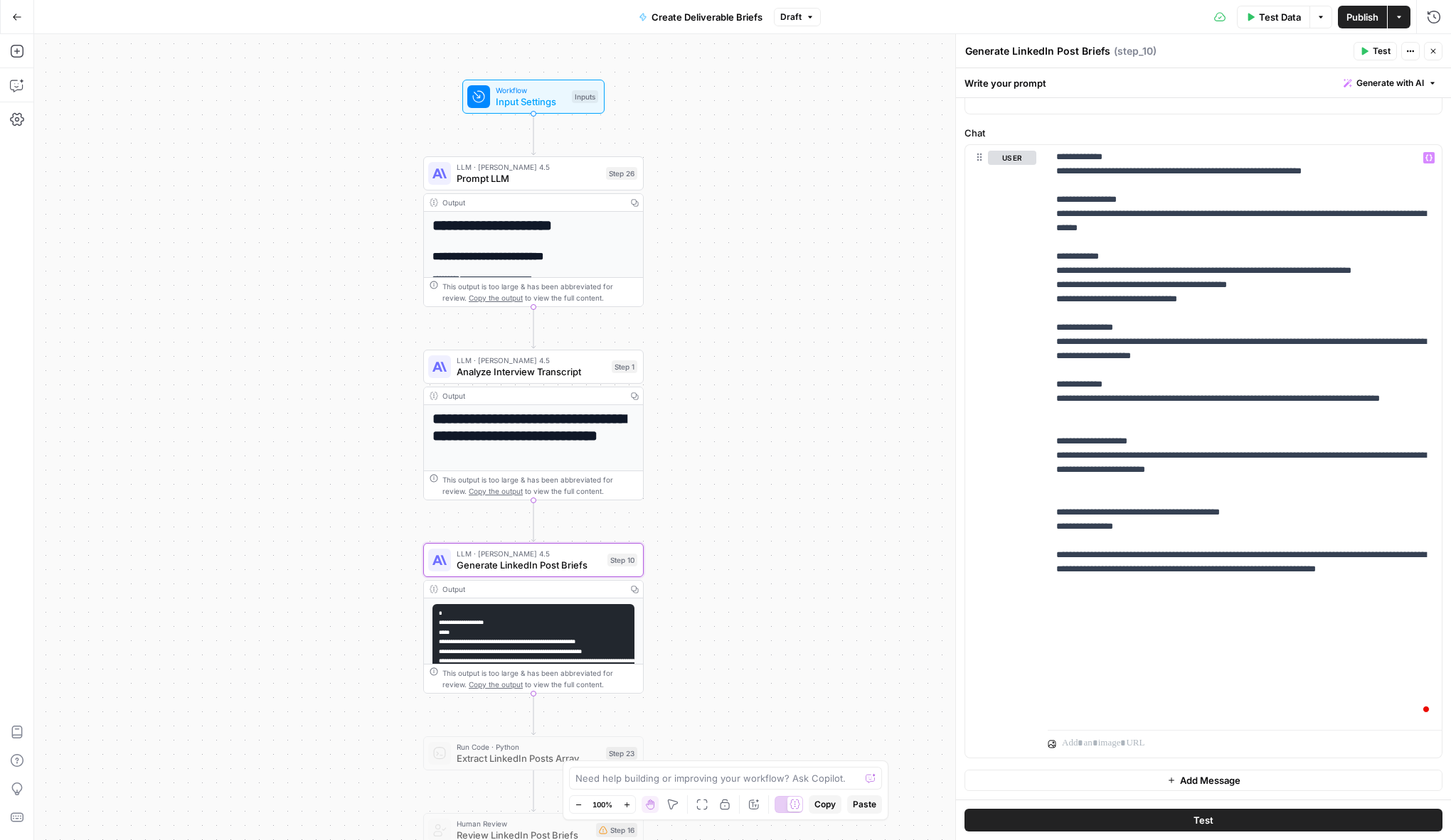
click at [1338, 9] on button "Publish" at bounding box center [1362, 17] width 49 height 23
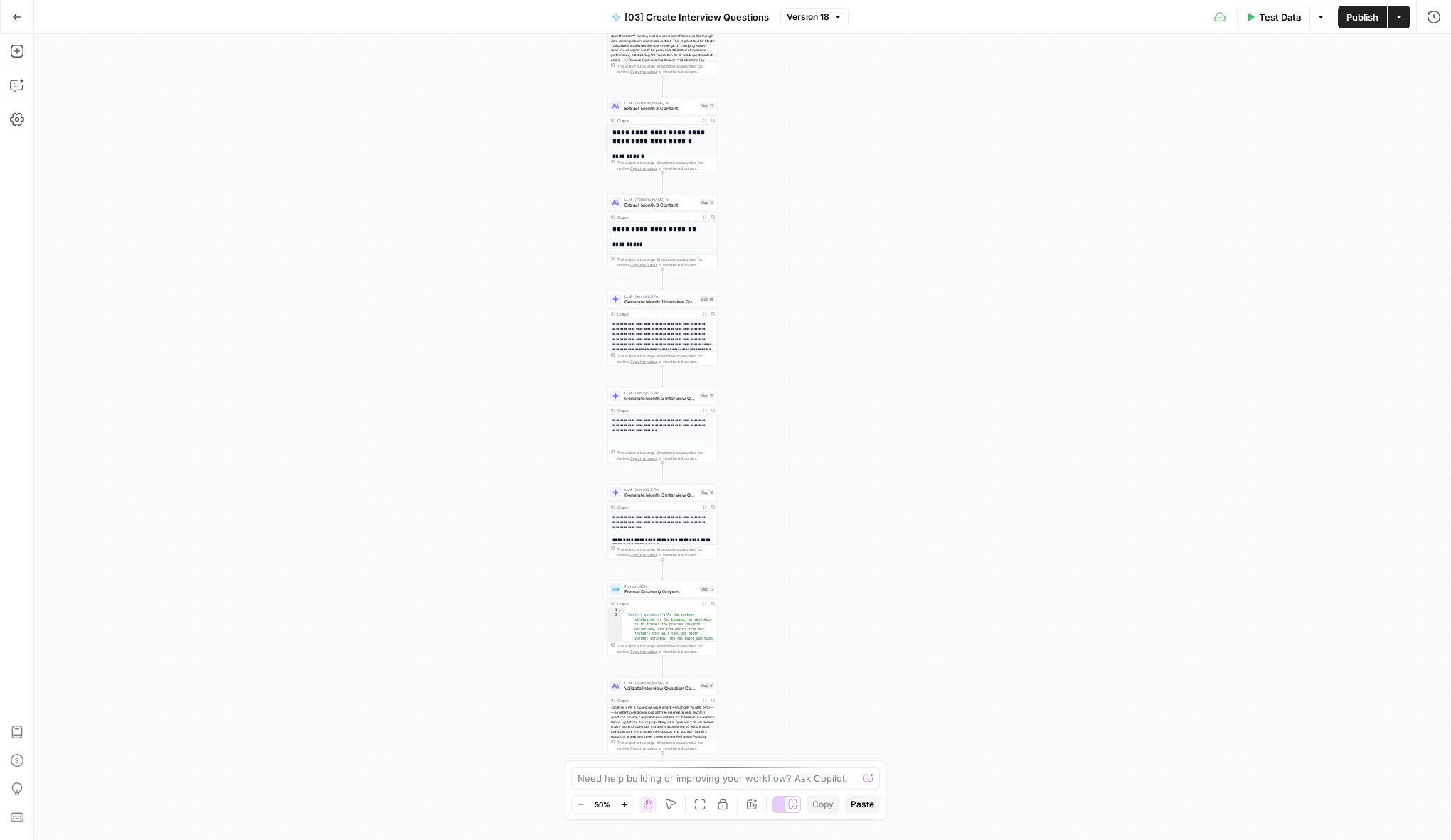
drag, startPoint x: 910, startPoint y: 266, endPoint x: 894, endPoint y: 19, distance: 247.5
click at [894, 0] on html "Catalyst New Home Browse Insights Opportunities Your Data Recent Grids Will Per…" at bounding box center [725, 420] width 1451 height 840
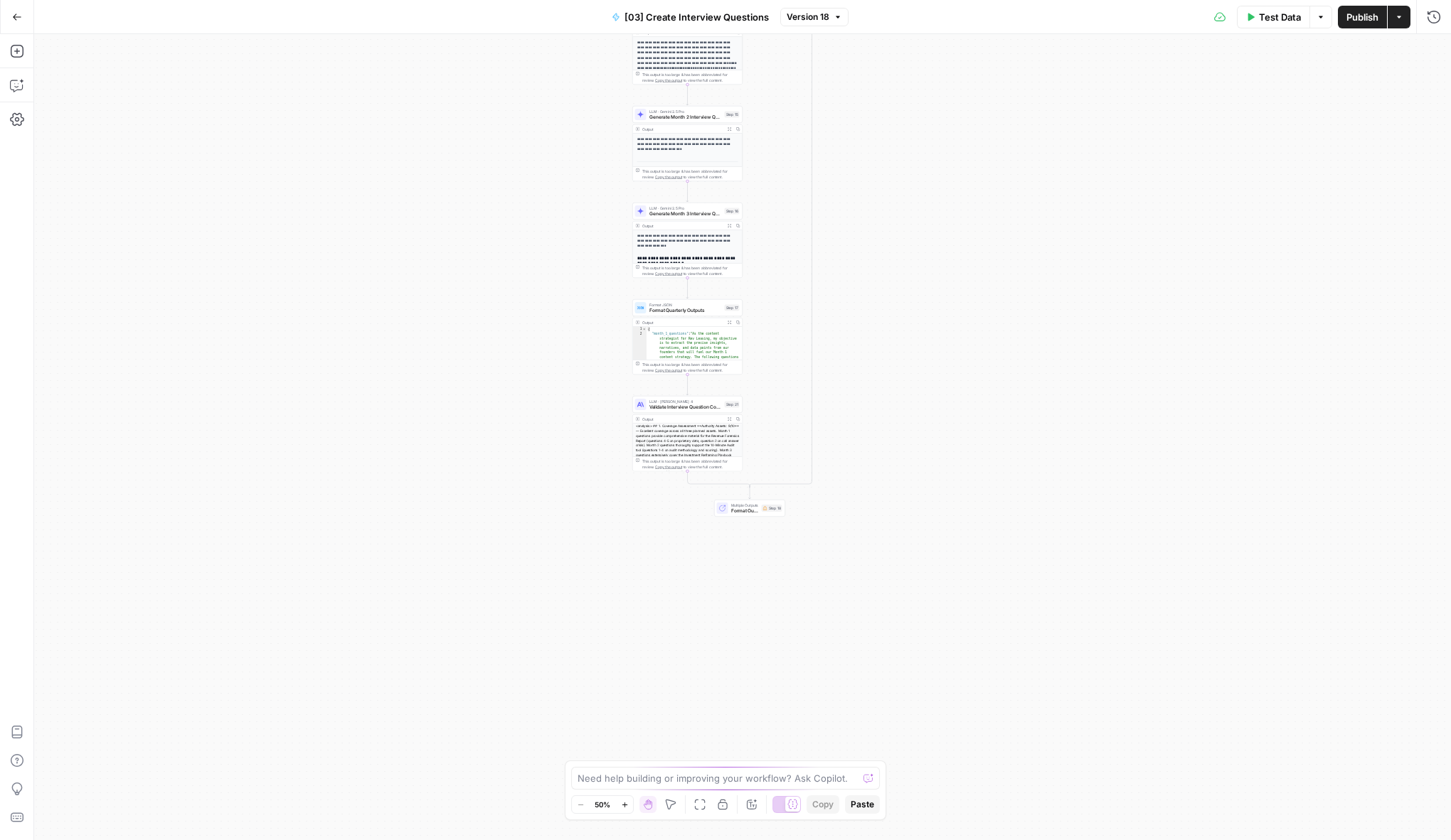
drag, startPoint x: 953, startPoint y: 479, endPoint x: 974, endPoint y: 238, distance: 241.9
click at [974, 238] on div "true false Workflow Input Settings Inputs Get Knowledge Base File Get Knowledge…" at bounding box center [743, 438] width 1417 height 807
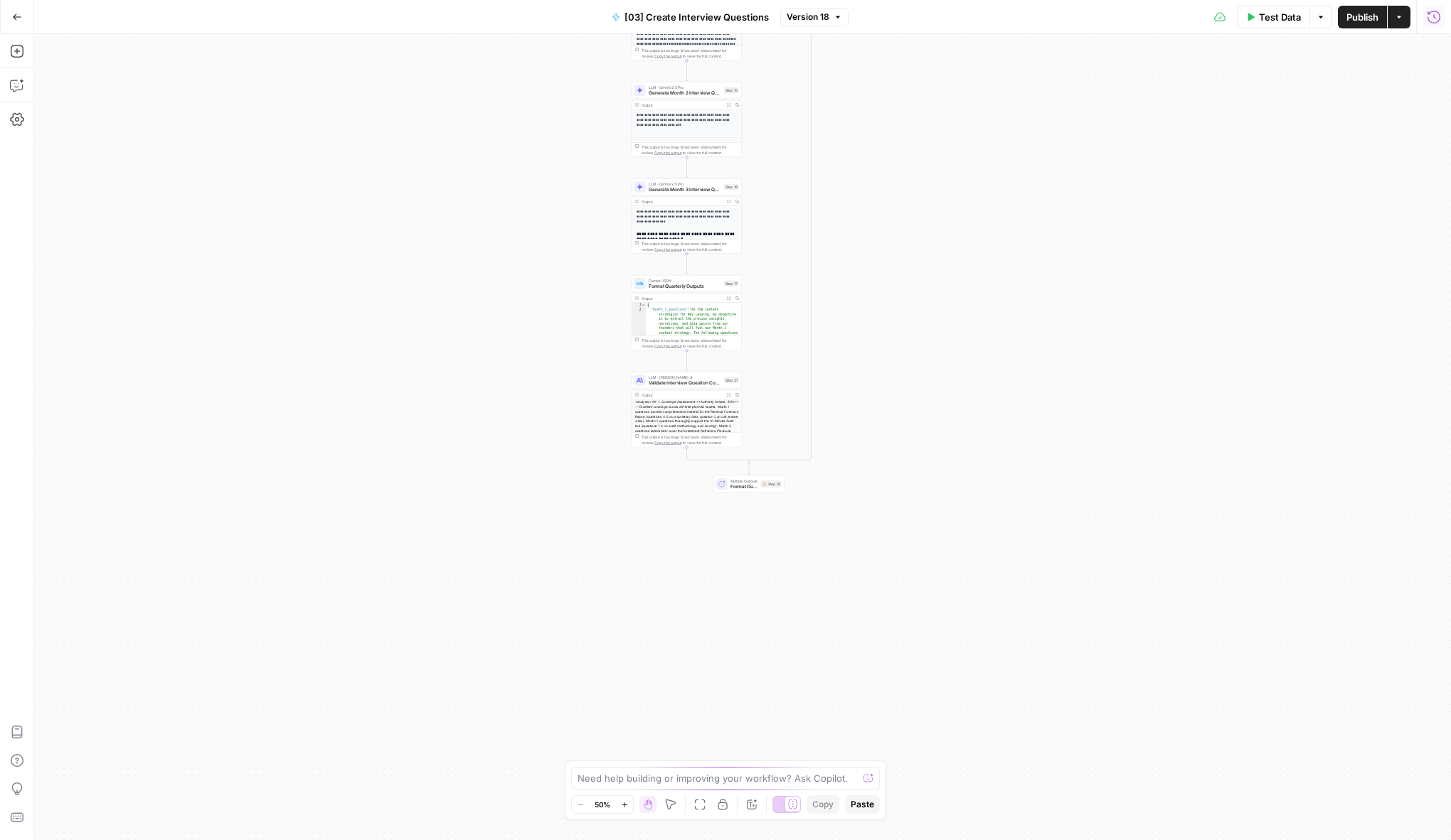
click at [1442, 24] on button "Run History" at bounding box center [1433, 17] width 23 height 23
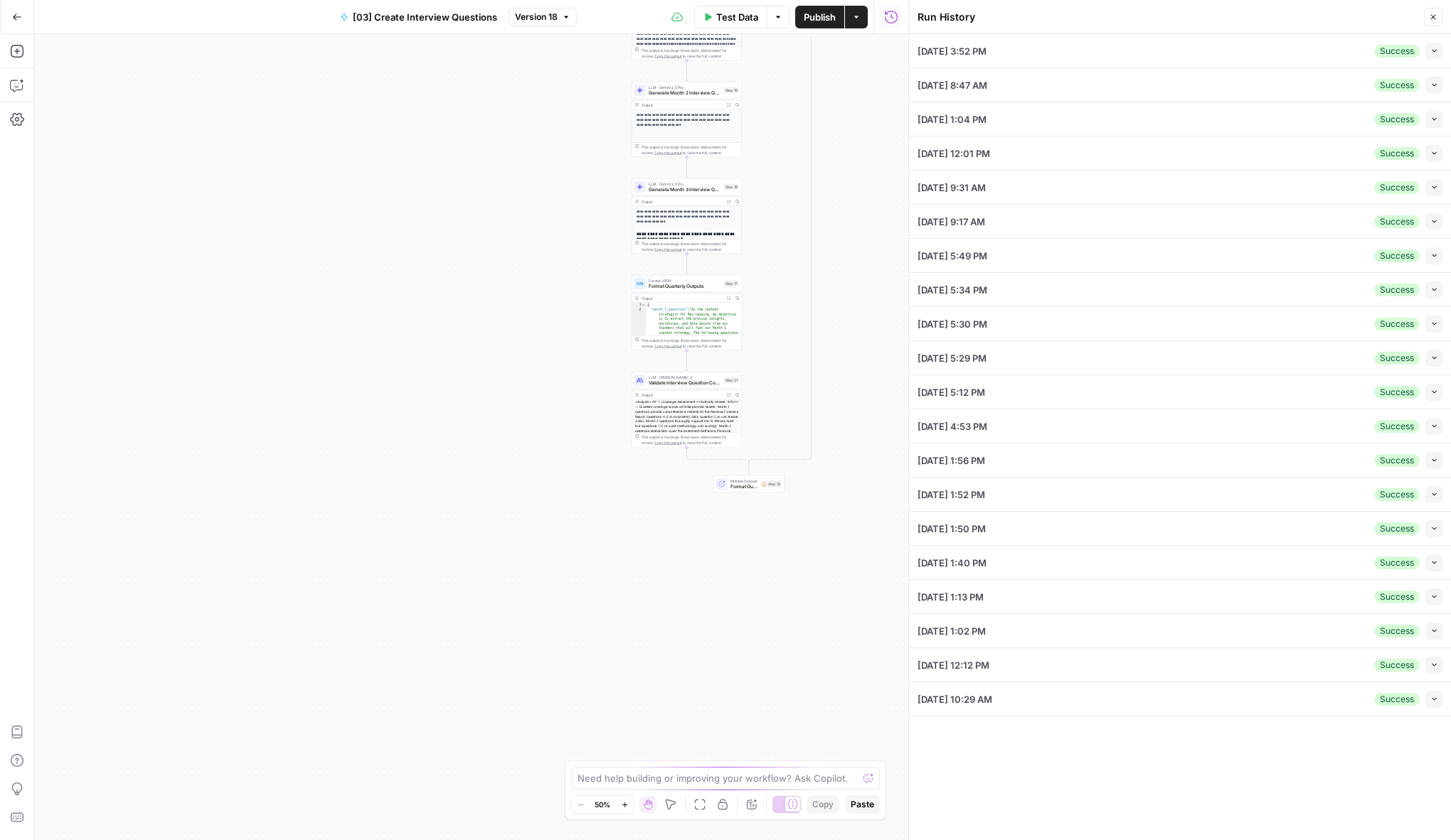
click at [1430, 50] on icon "button" at bounding box center [1434, 51] width 8 height 8
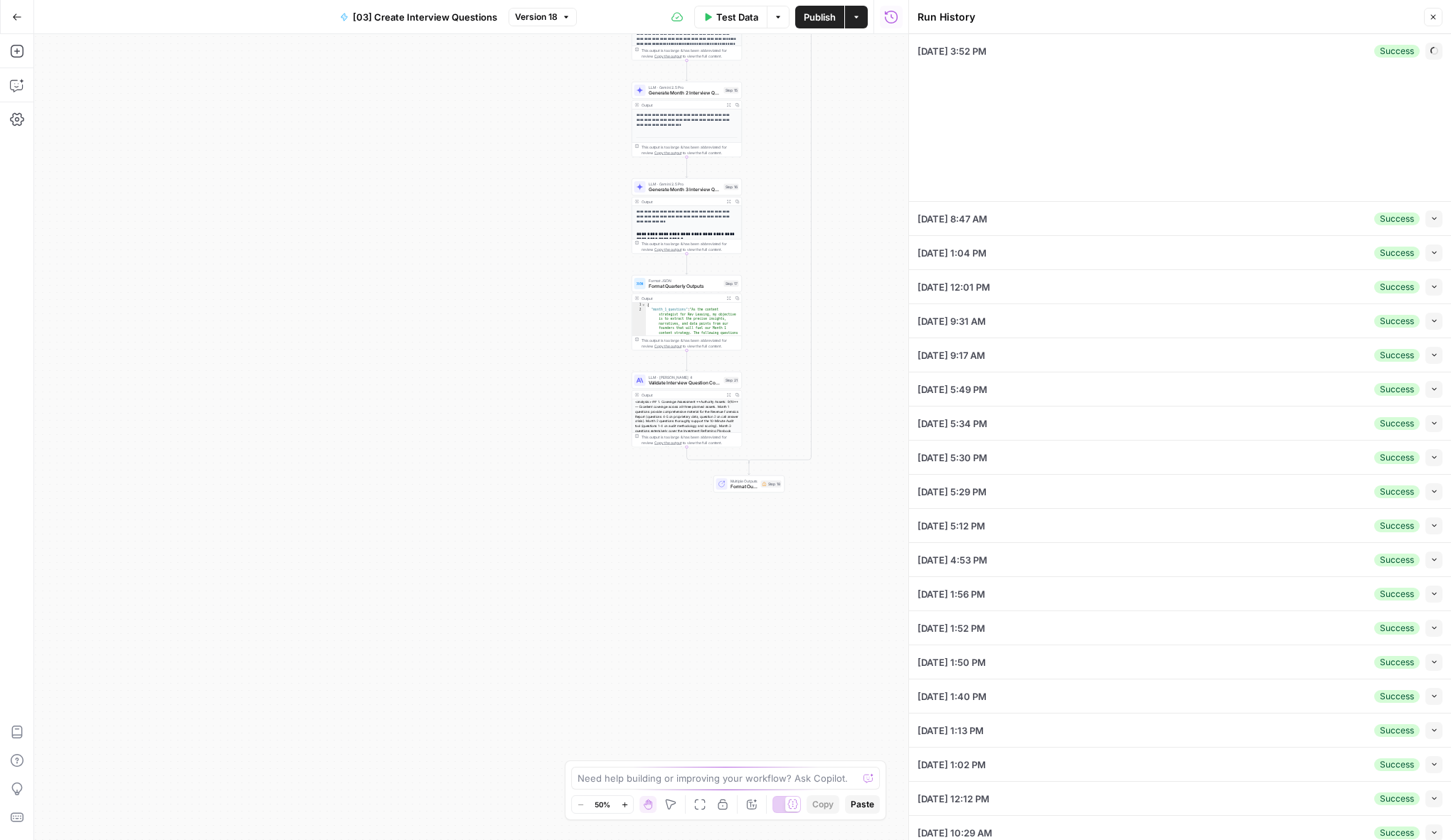
type input "[DOMAIN_NAME]"
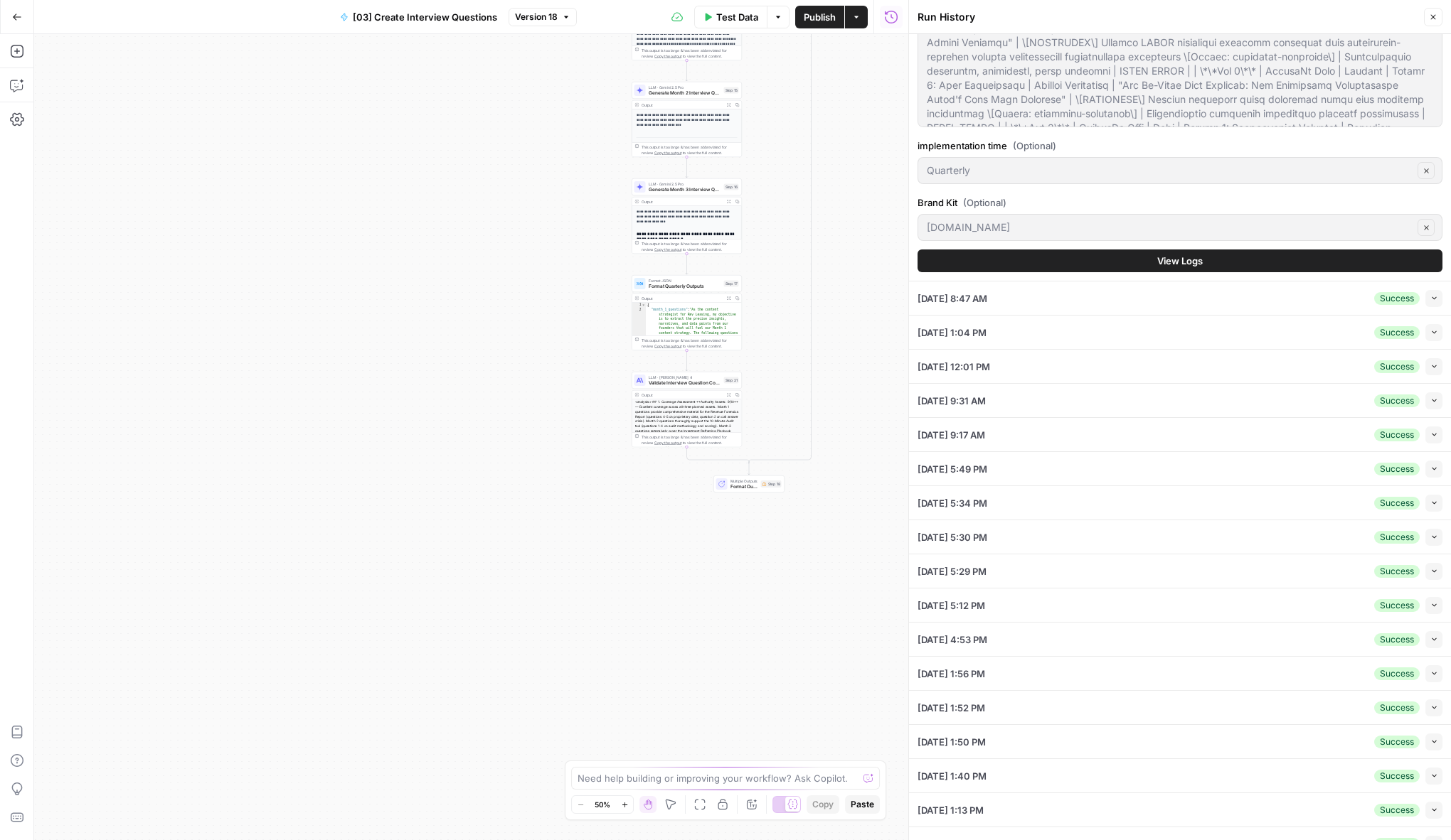
scroll to position [656, 0]
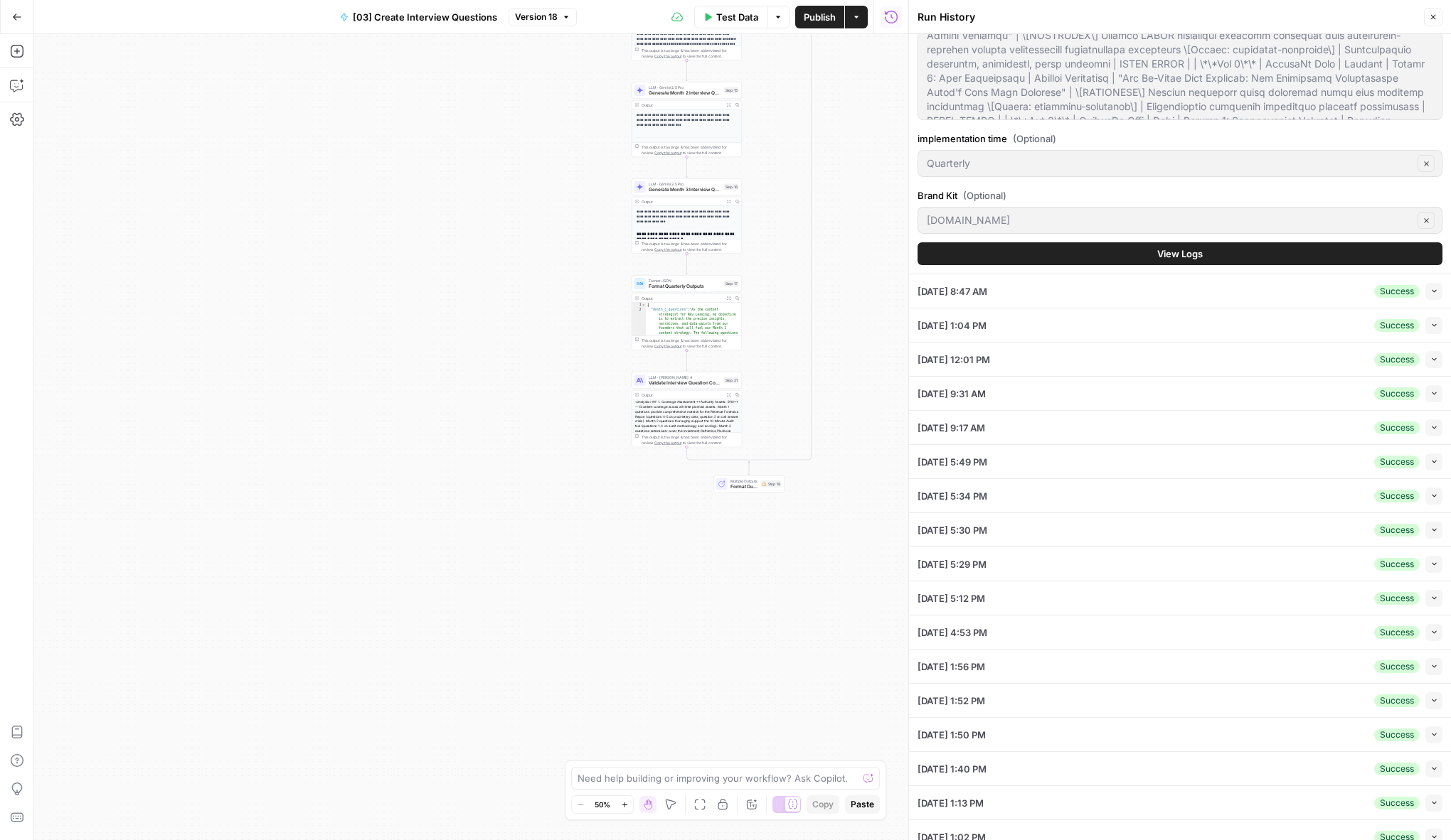
click at [1194, 255] on span "View Logs" at bounding box center [1179, 254] width 45 height 14
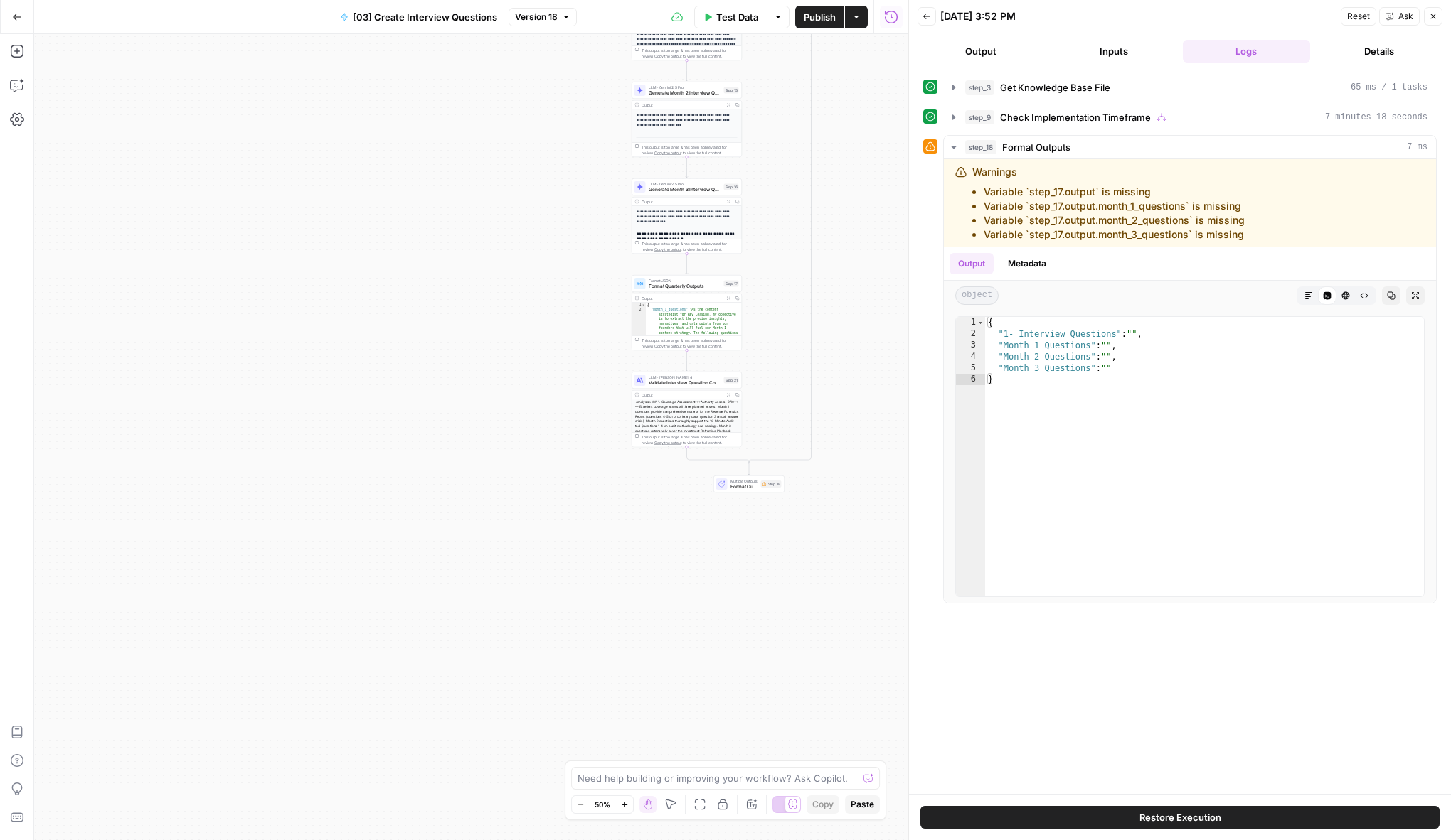
click at [1398, 16] on span "Ask" at bounding box center [1405, 16] width 15 height 13
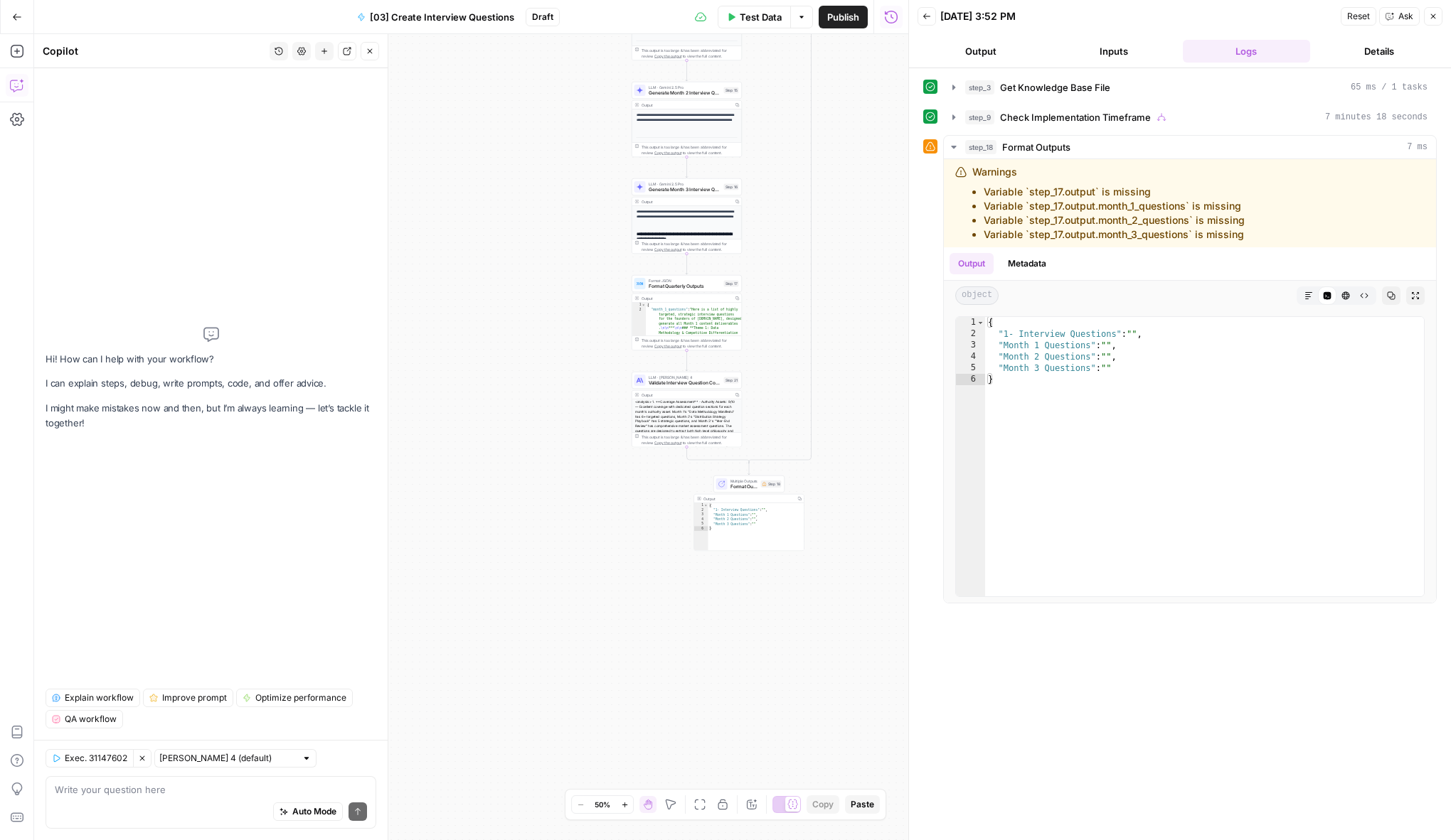
click at [151, 788] on textarea at bounding box center [211, 790] width 312 height 14
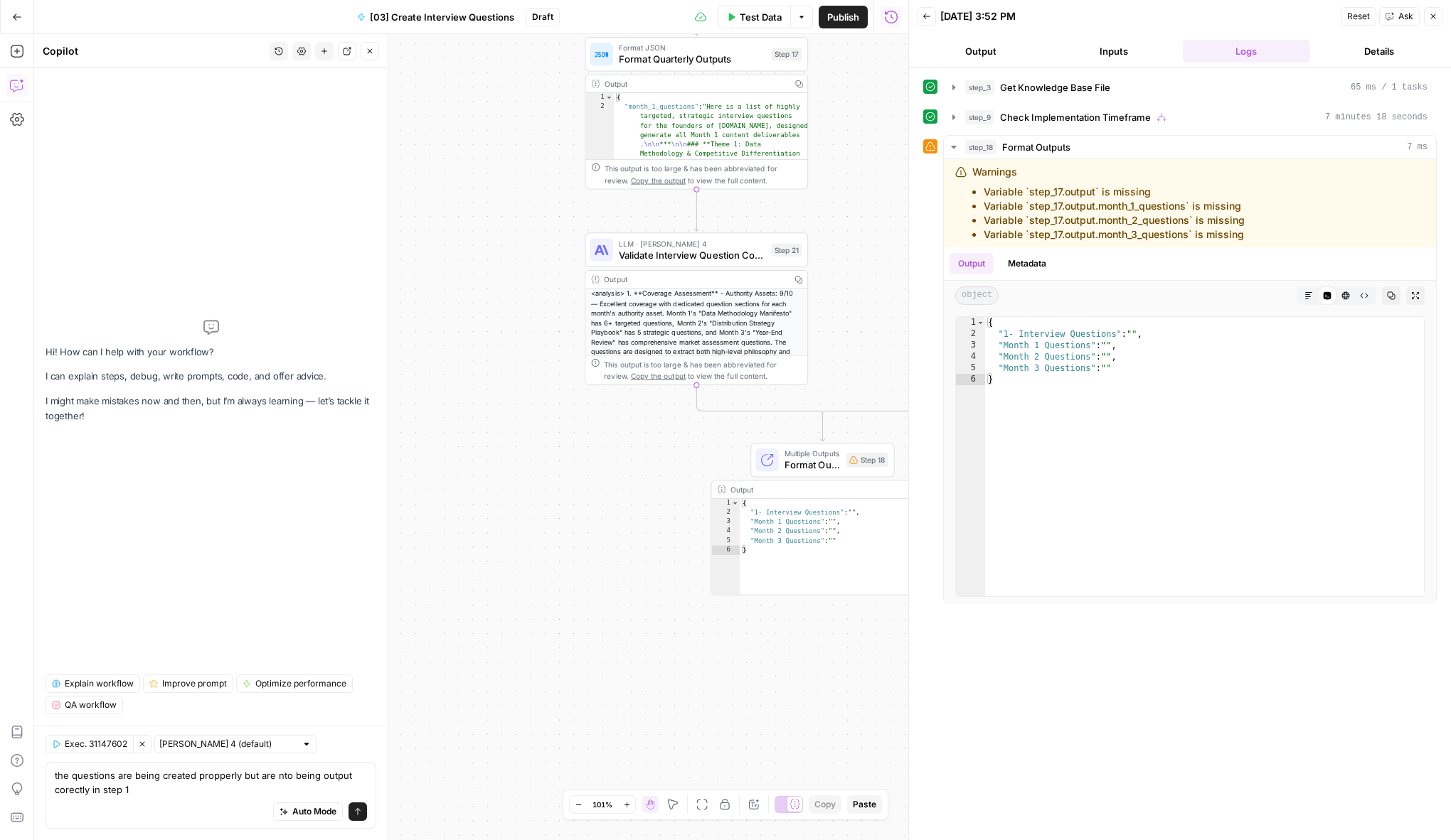
type textarea "the questions are being created propperly but are nto being output corectly in …"
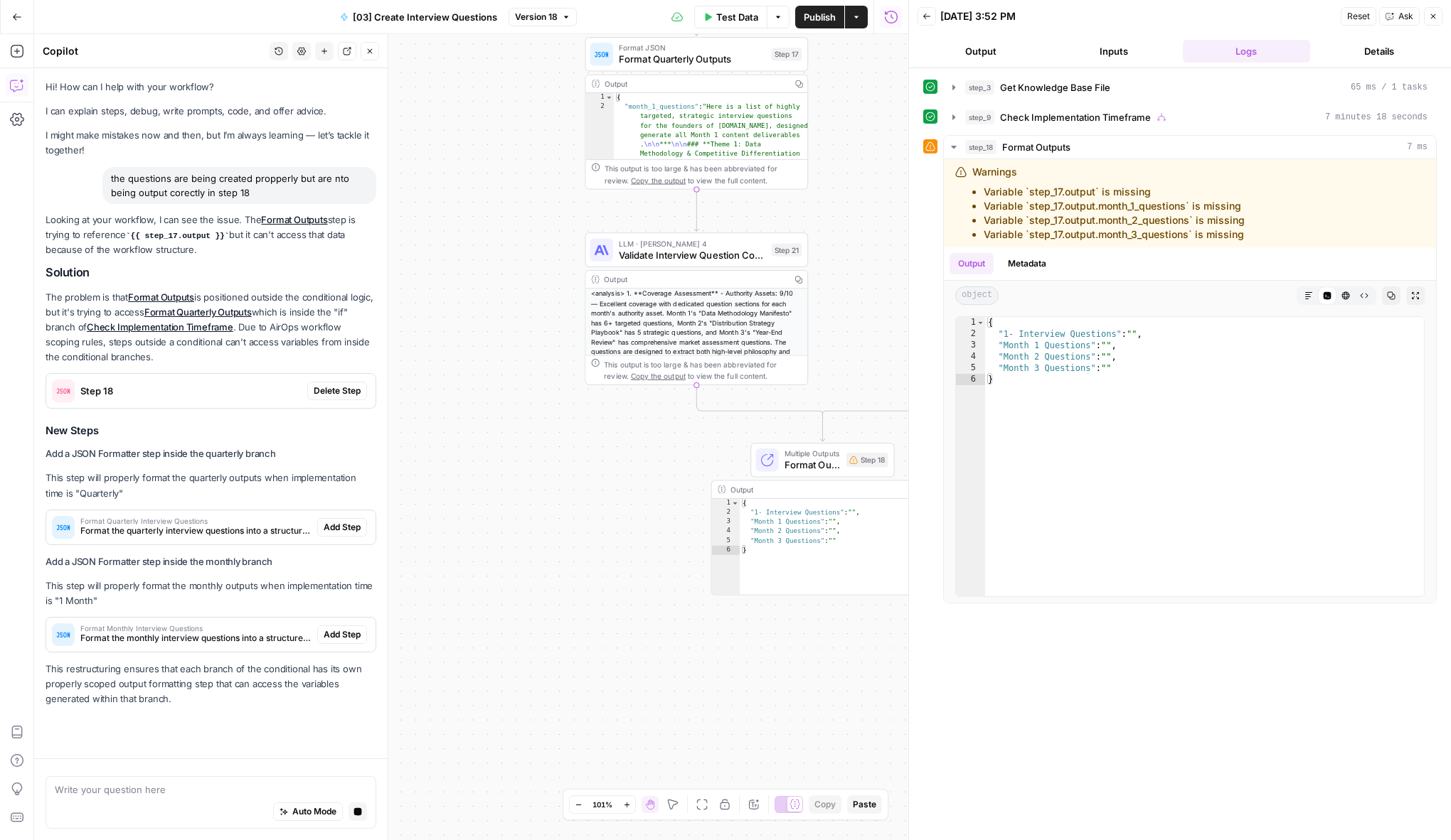
scroll to position [6, 0]
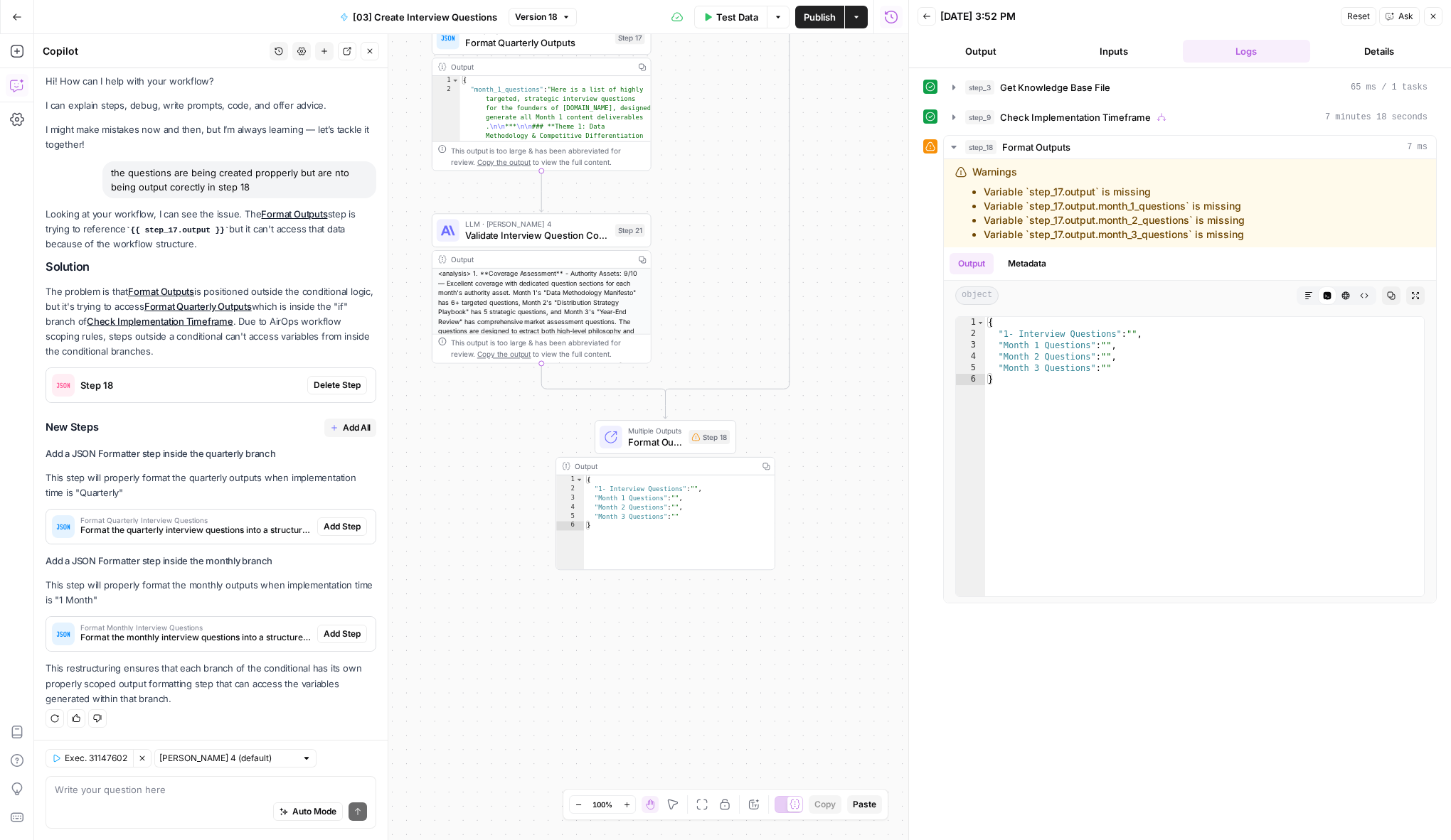
click at [224, 789] on textarea at bounding box center [211, 790] width 312 height 14
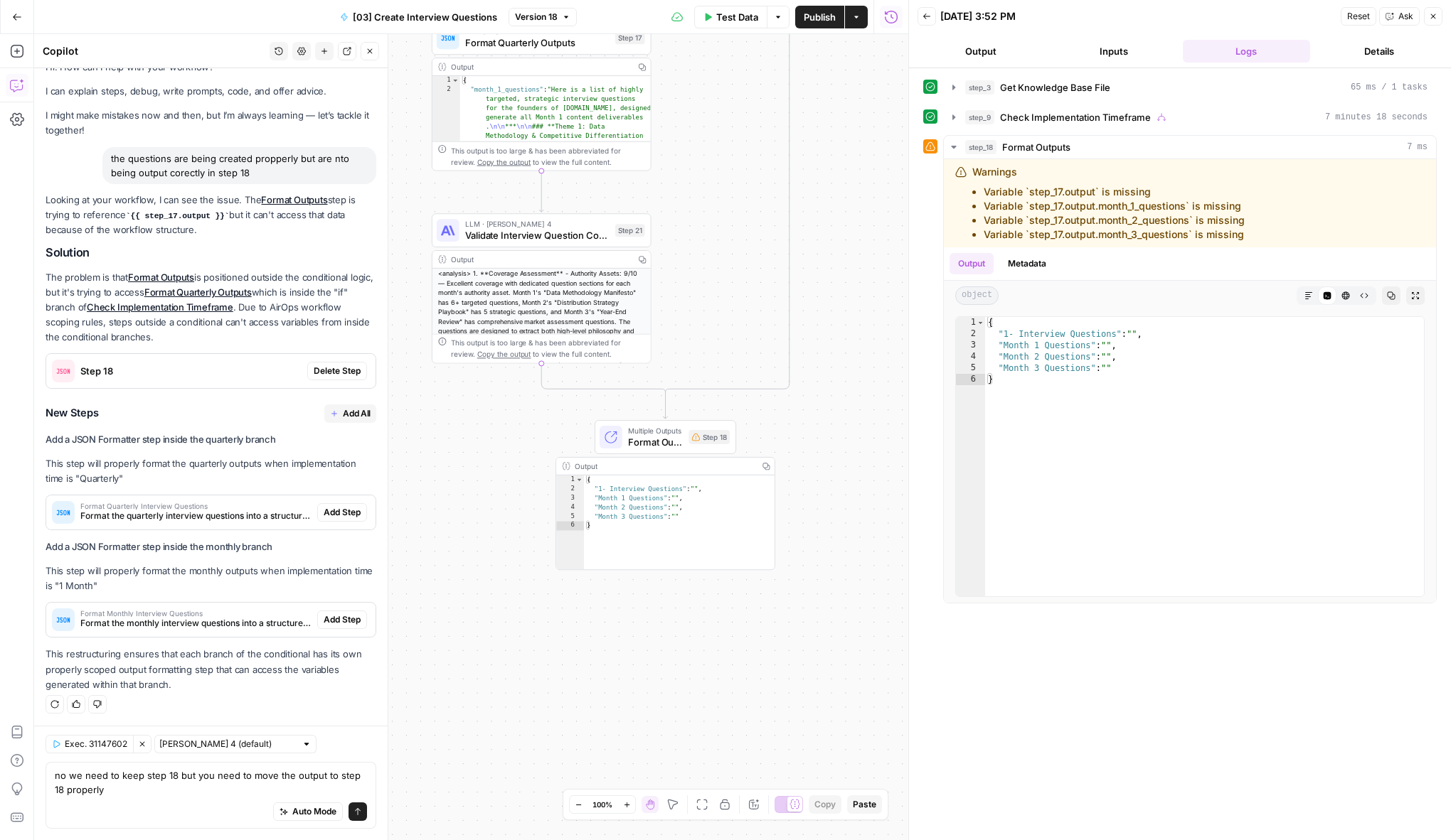
type textarea "no we need to keep step 18 but you need to move the output to step 18 properly"
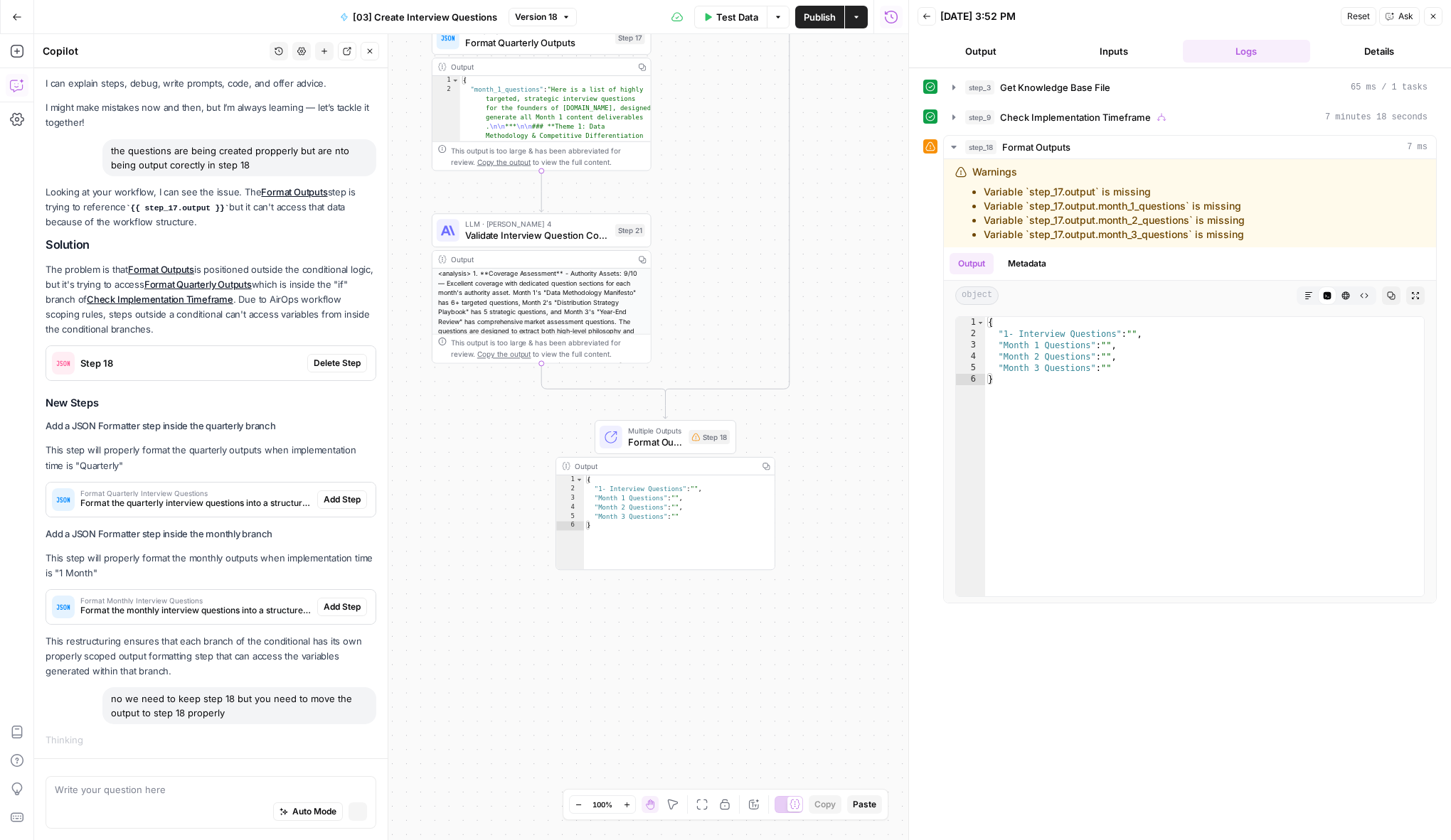
scroll to position [28, 0]
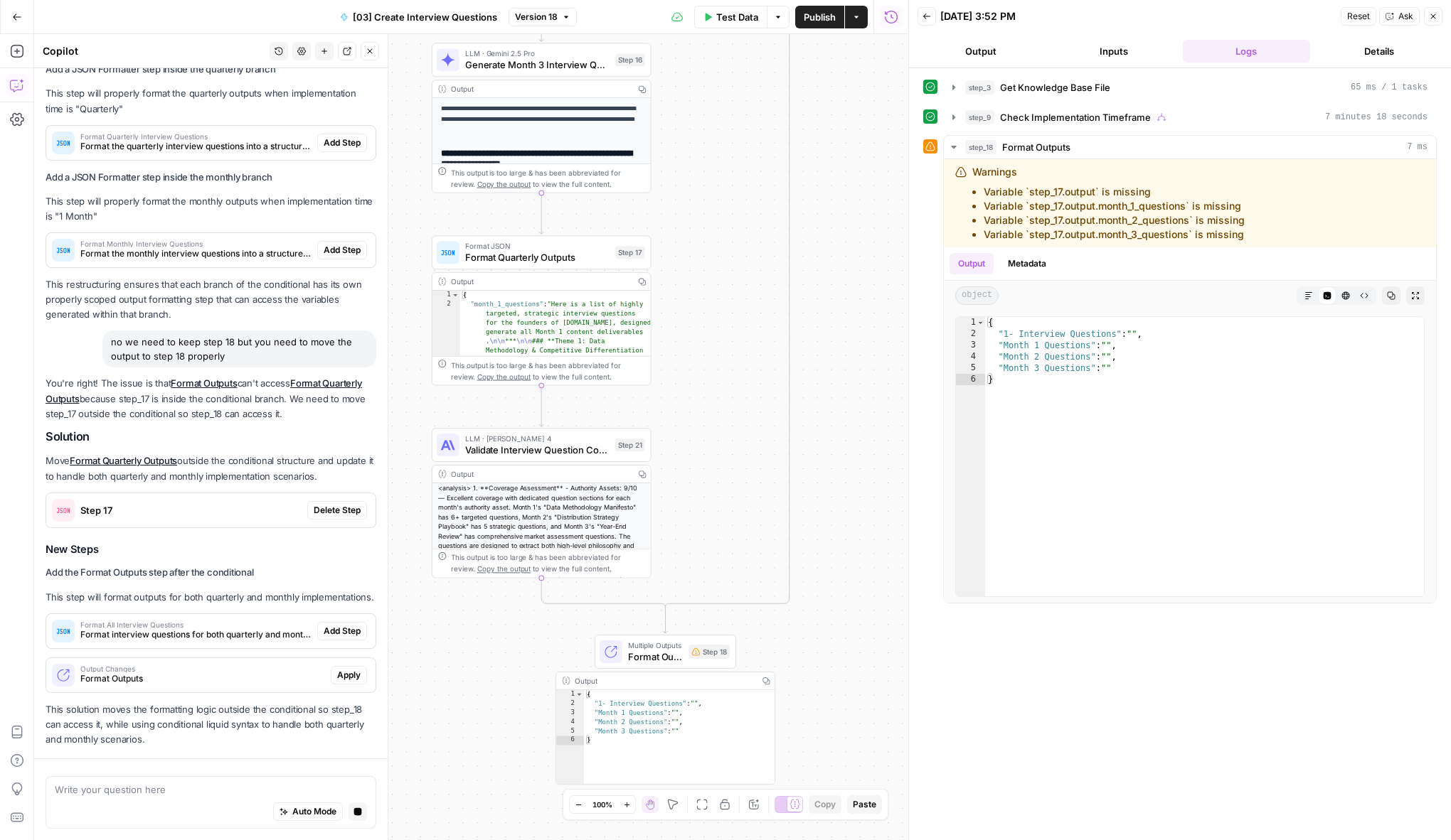
drag, startPoint x: 842, startPoint y: 210, endPoint x: 842, endPoint y: 422, distance: 212.0
click at [842, 422] on div "true false Workflow Input Settings Inputs Get Knowledge Base File Get Knowledge…" at bounding box center [471, 438] width 874 height 807
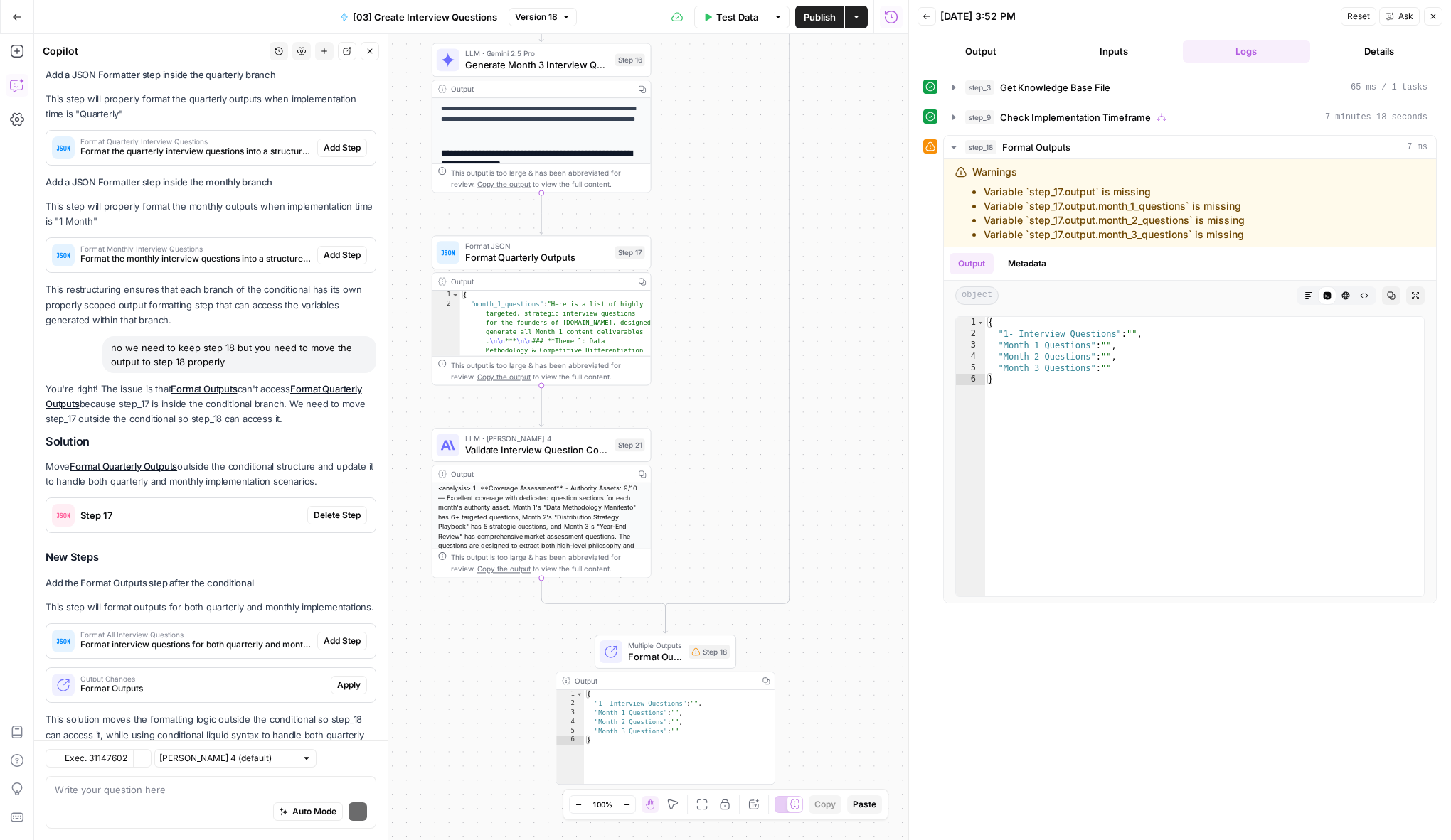
scroll to position [436, 0]
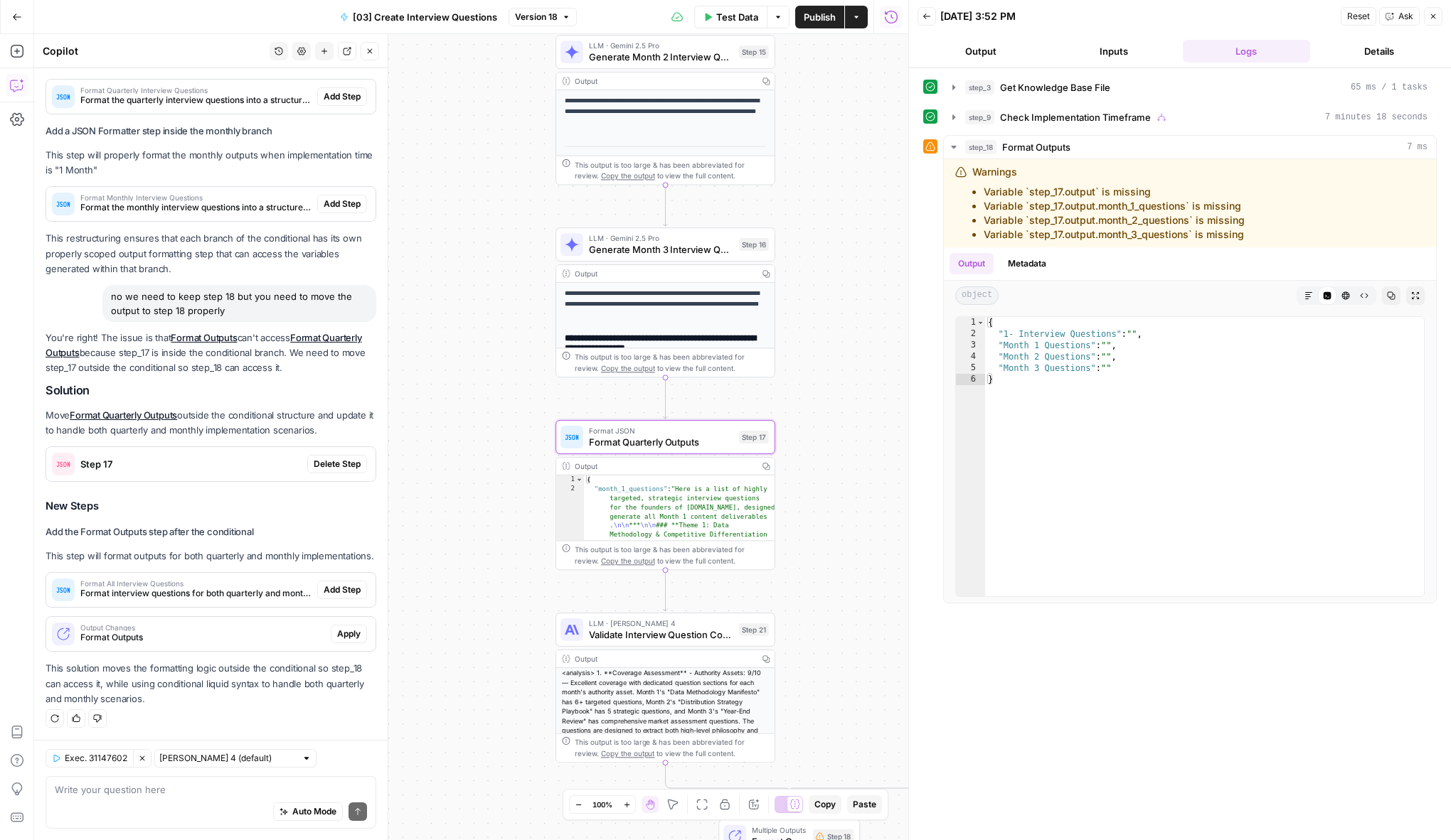
click at [330, 463] on span "Delete Step" at bounding box center [337, 464] width 47 height 13
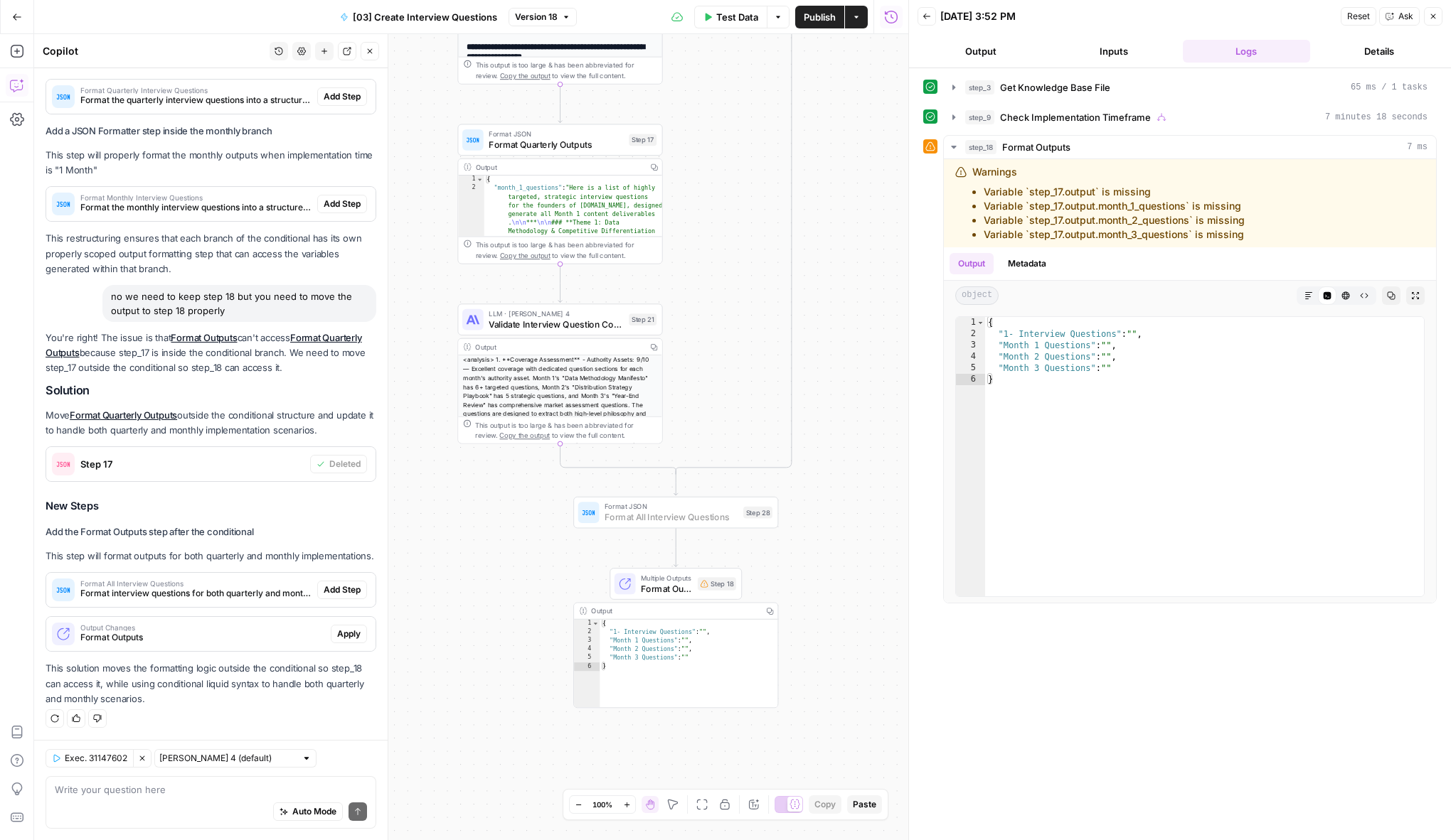
click at [353, 586] on span "Add Step" at bounding box center [342, 589] width 37 height 13
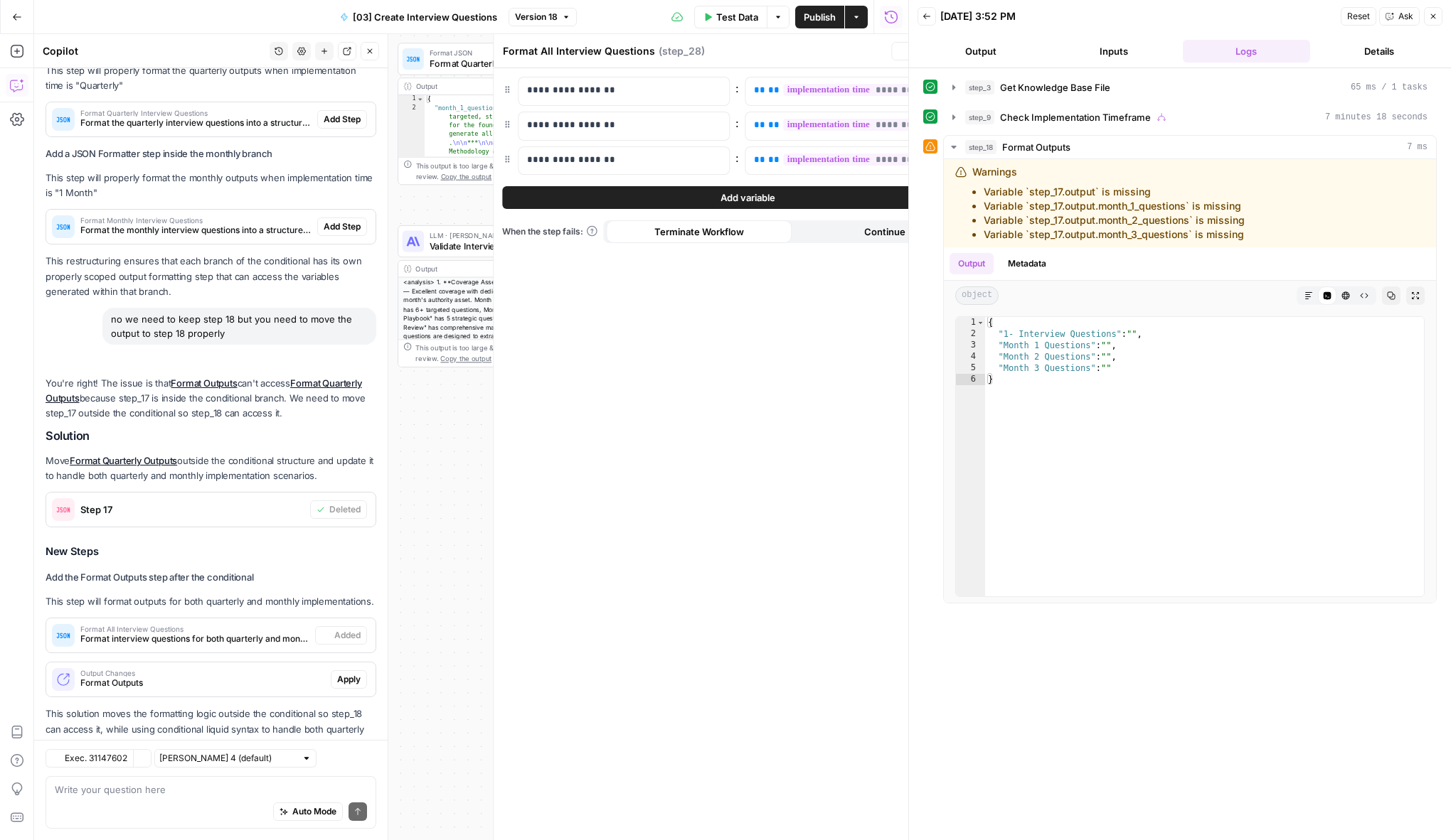
scroll to position [481, 0]
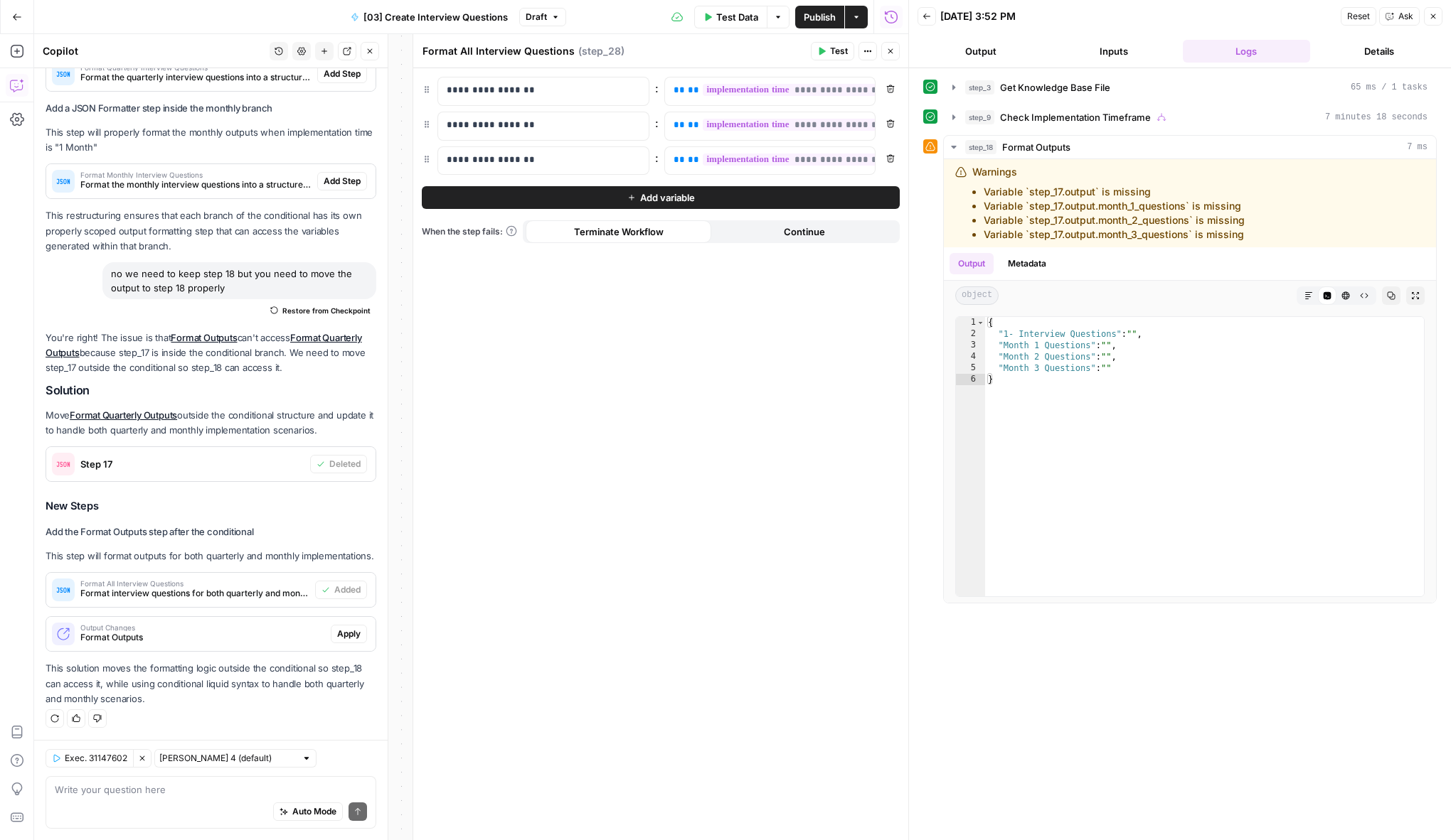
click at [354, 636] on span "Apply" at bounding box center [349, 633] width 24 height 13
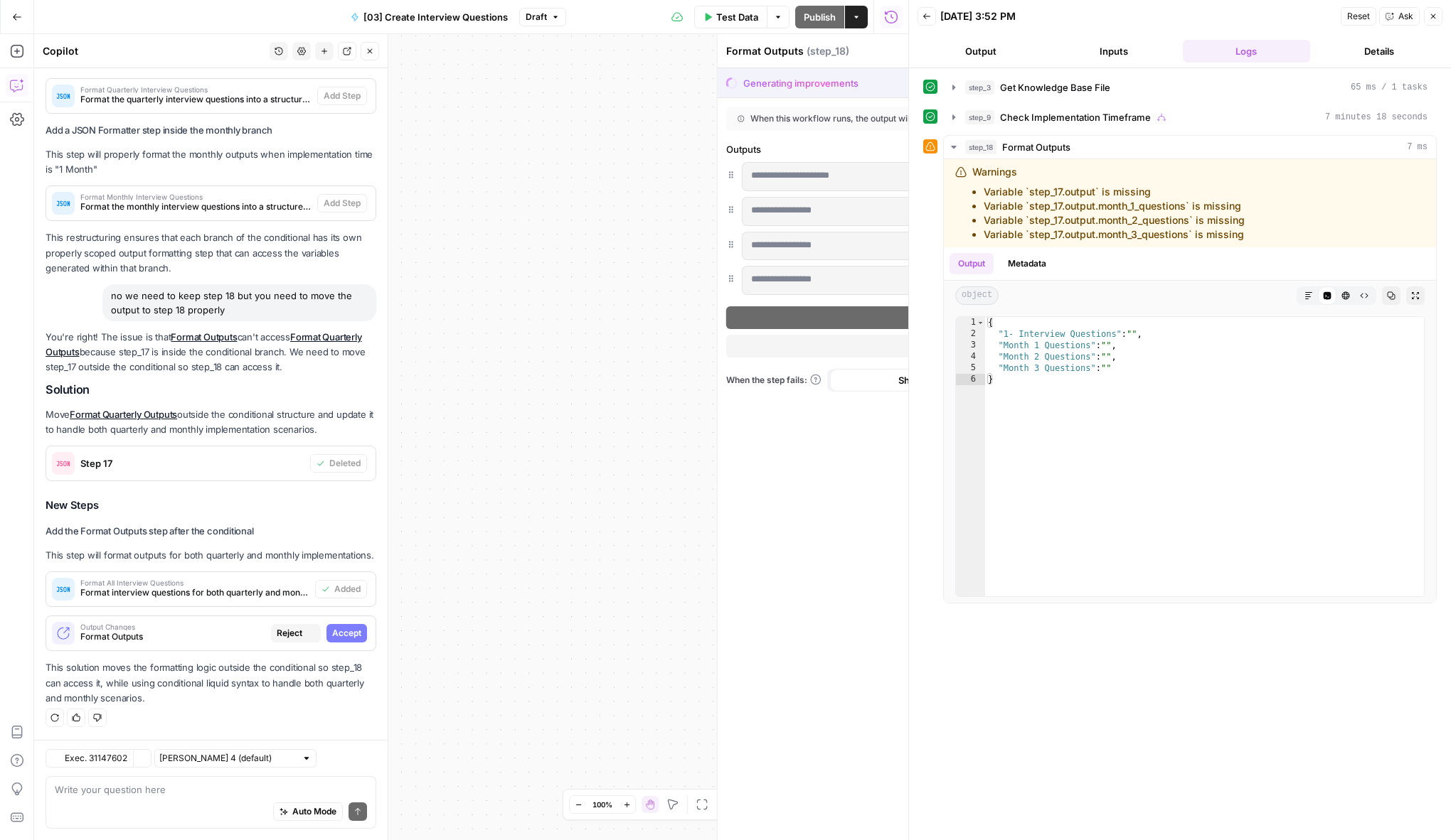
scroll to position [436, 0]
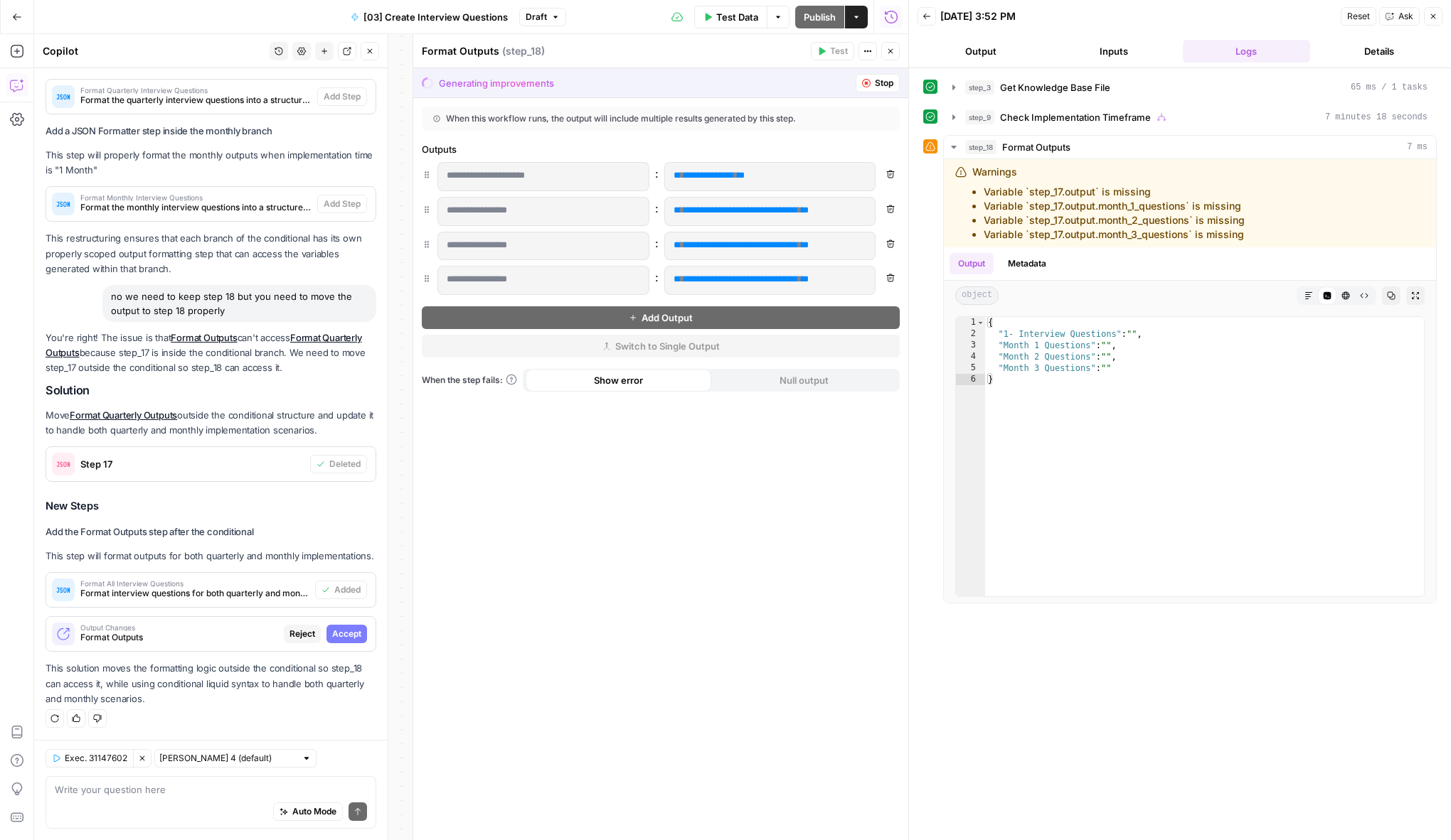
click at [351, 634] on span "Accept" at bounding box center [347, 633] width 30 height 13
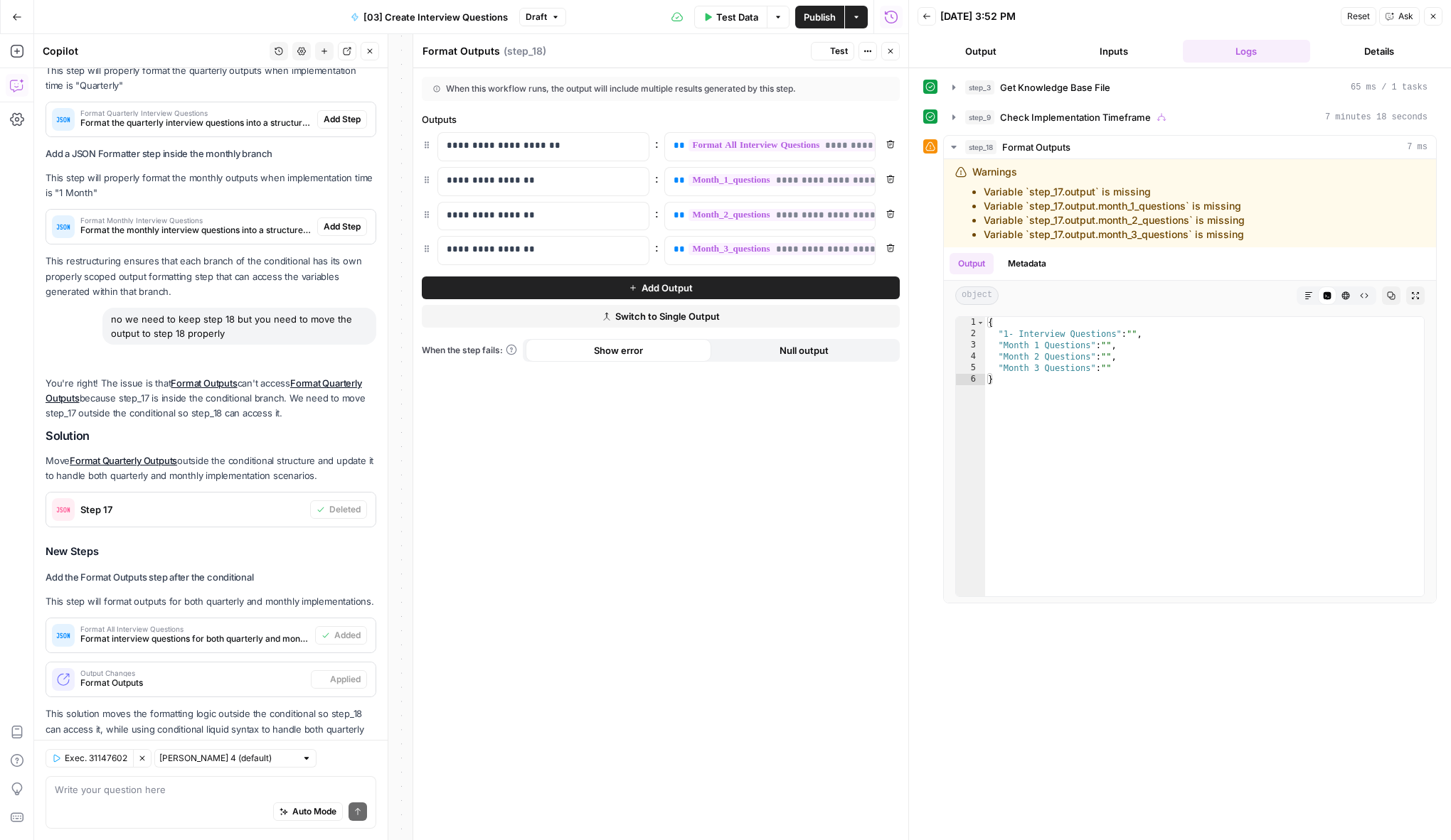
scroll to position [481, 0]
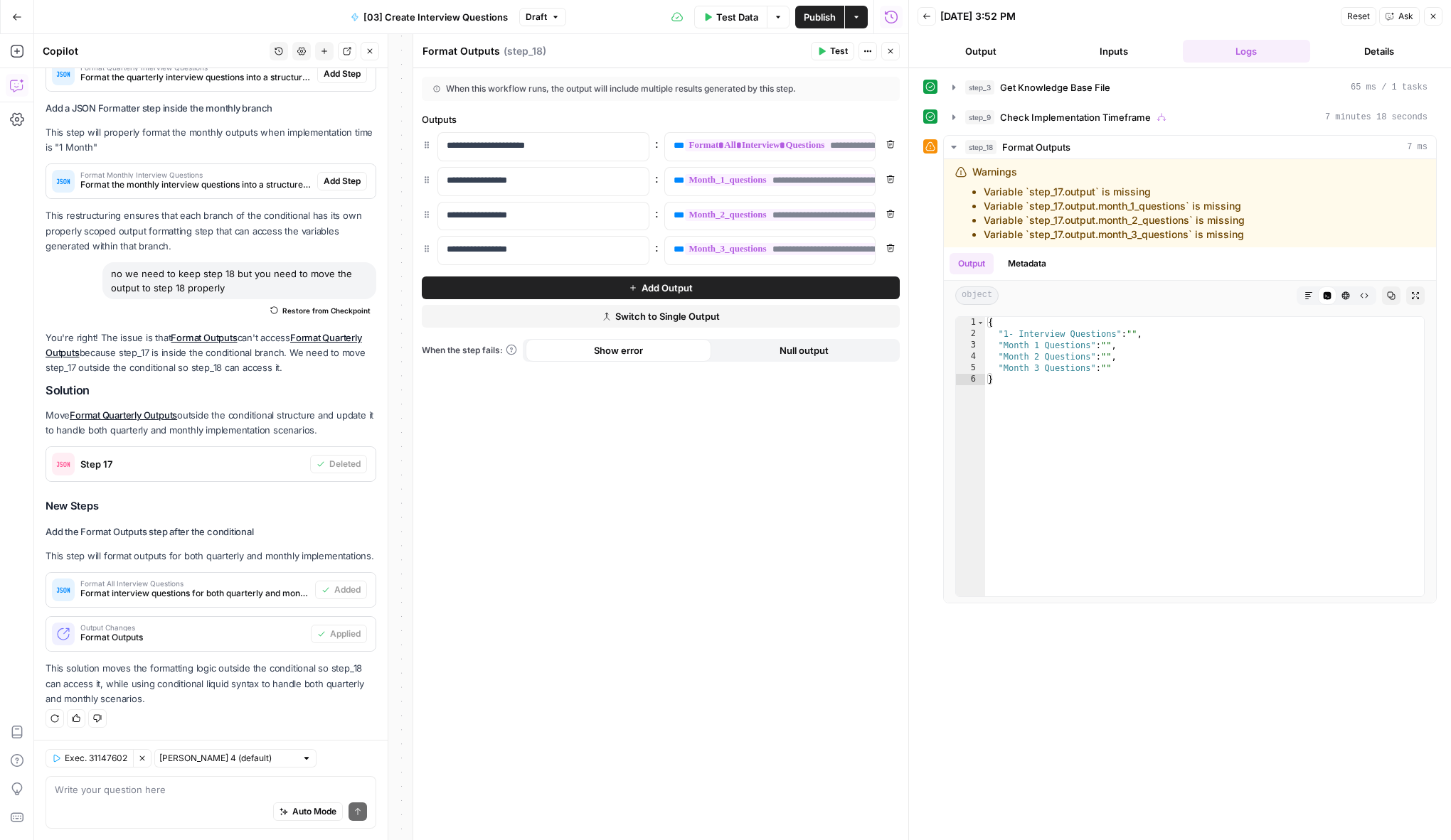
click at [888, 51] on icon "button" at bounding box center [890, 51] width 9 height 9
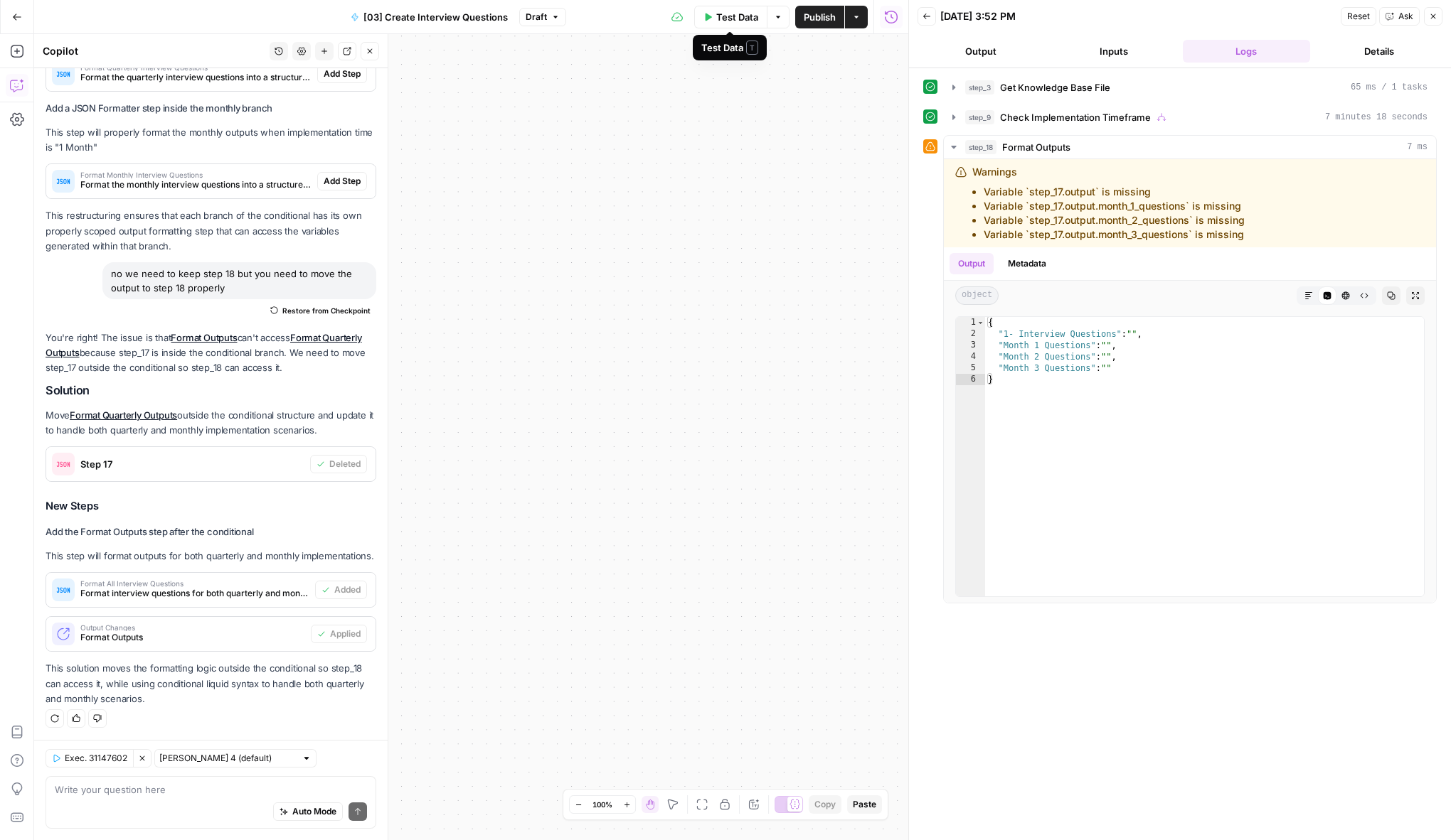
click at [819, 18] on span "Publish" at bounding box center [819, 17] width 32 height 14
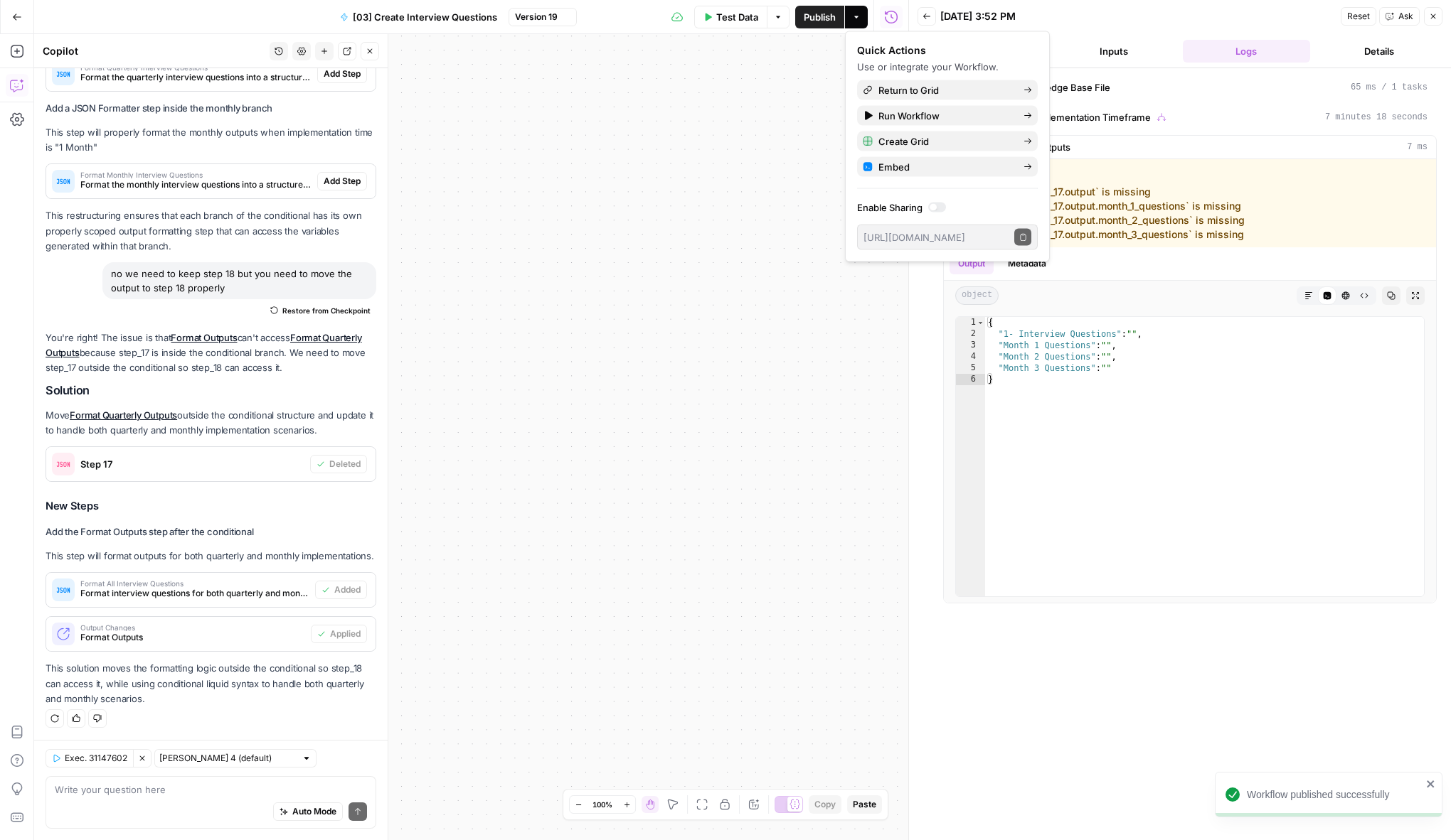
click at [704, 803] on icon "button" at bounding box center [702, 806] width 12 height 12
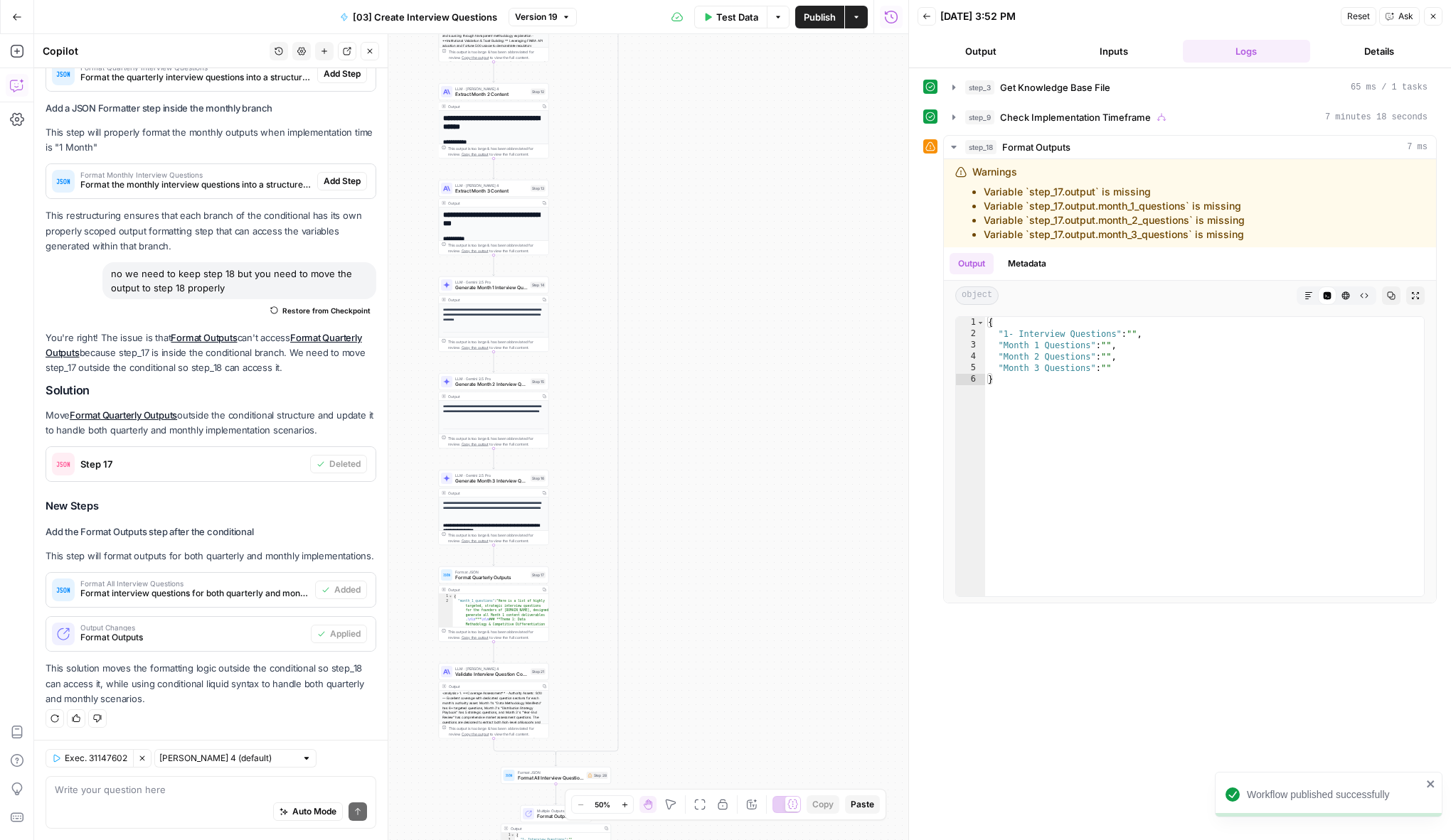
drag, startPoint x: 686, startPoint y: 530, endPoint x: 835, endPoint y: 188, distance: 373.0
click at [835, 189] on div "true false Workflow Input Settings Inputs Get Knowledge Base File Get Knowledge…" at bounding box center [471, 438] width 874 height 807
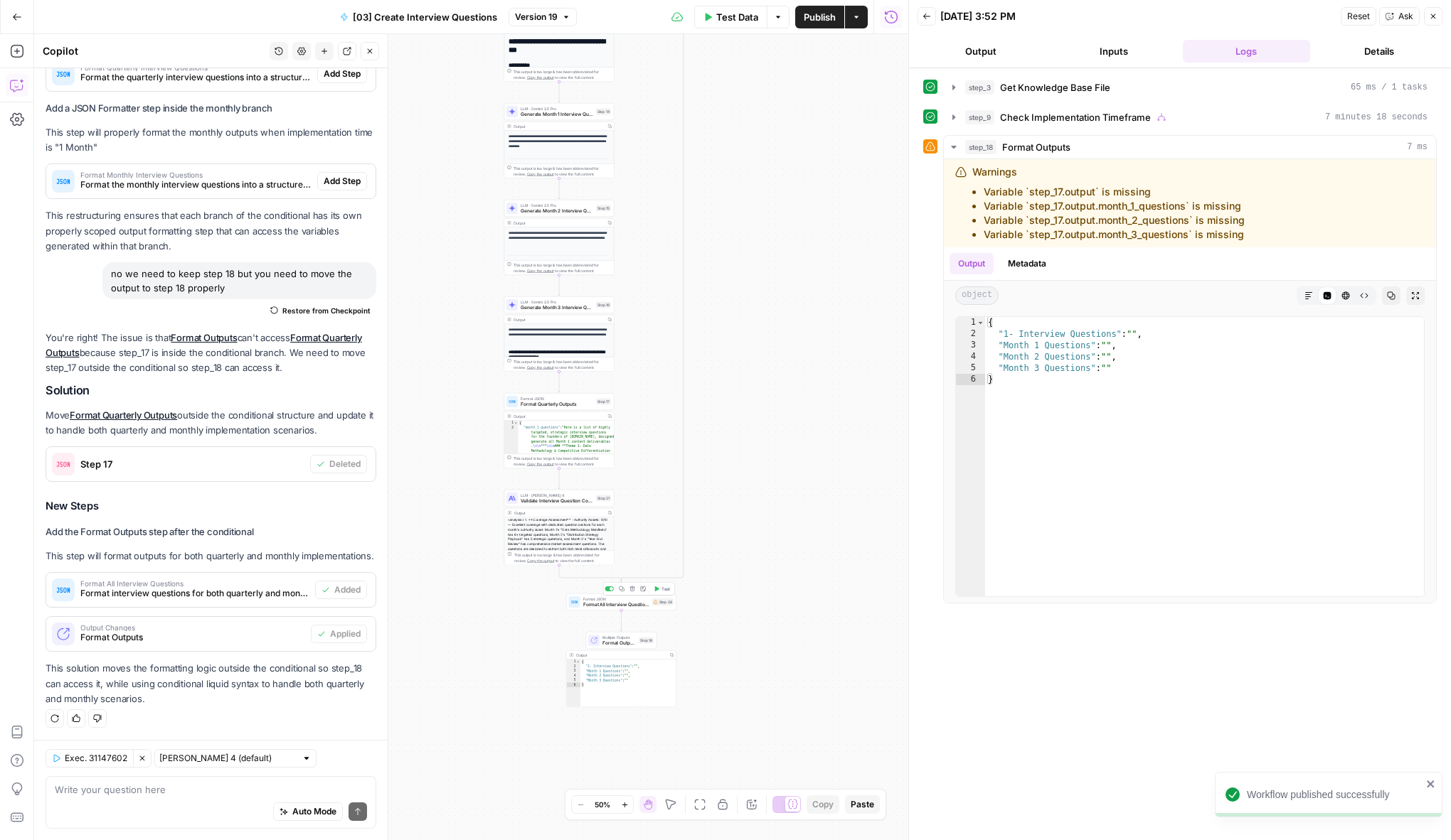
click at [661, 590] on button "Test" at bounding box center [661, 588] width 22 height 9
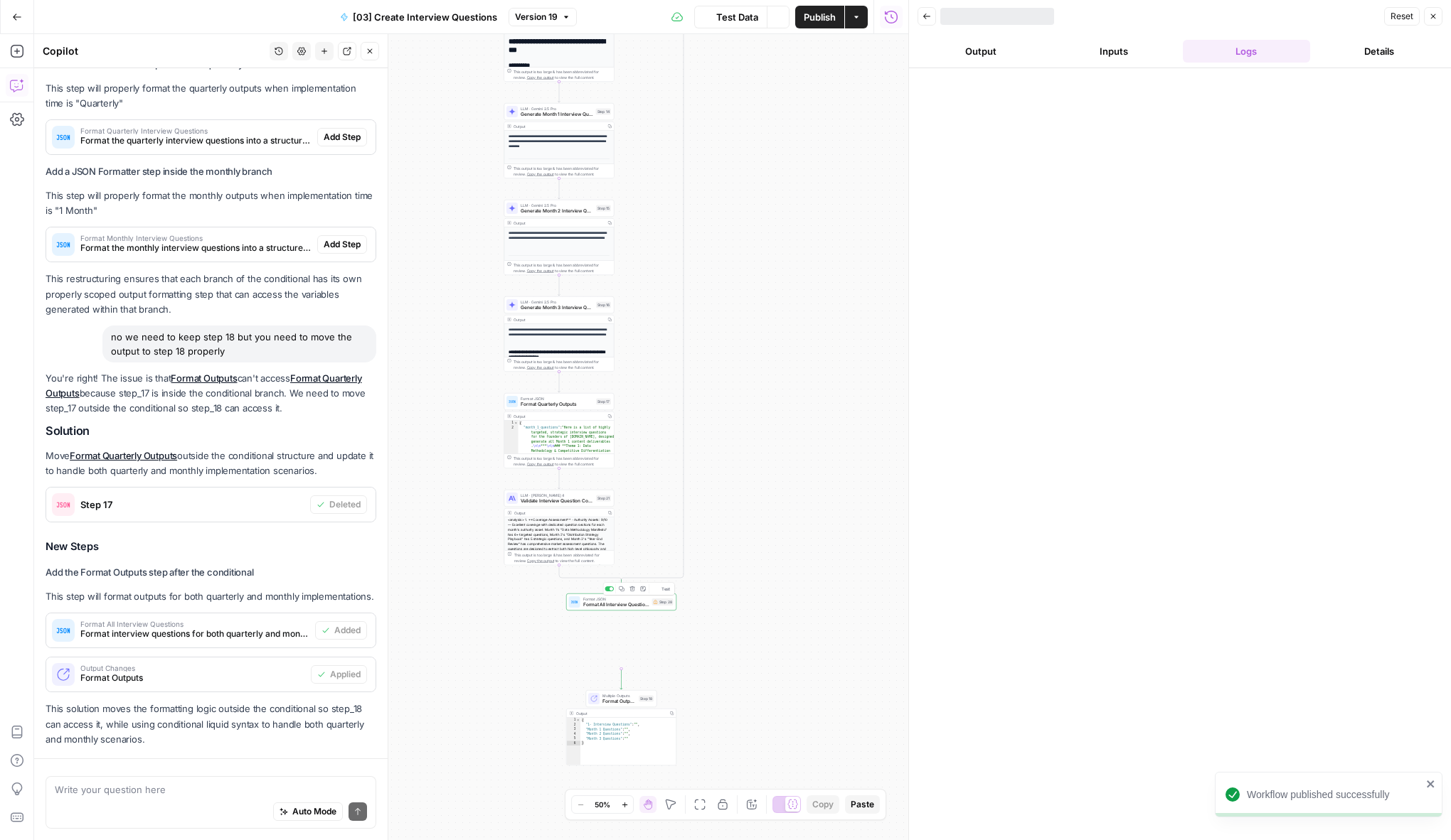
scroll to position [481, 0]
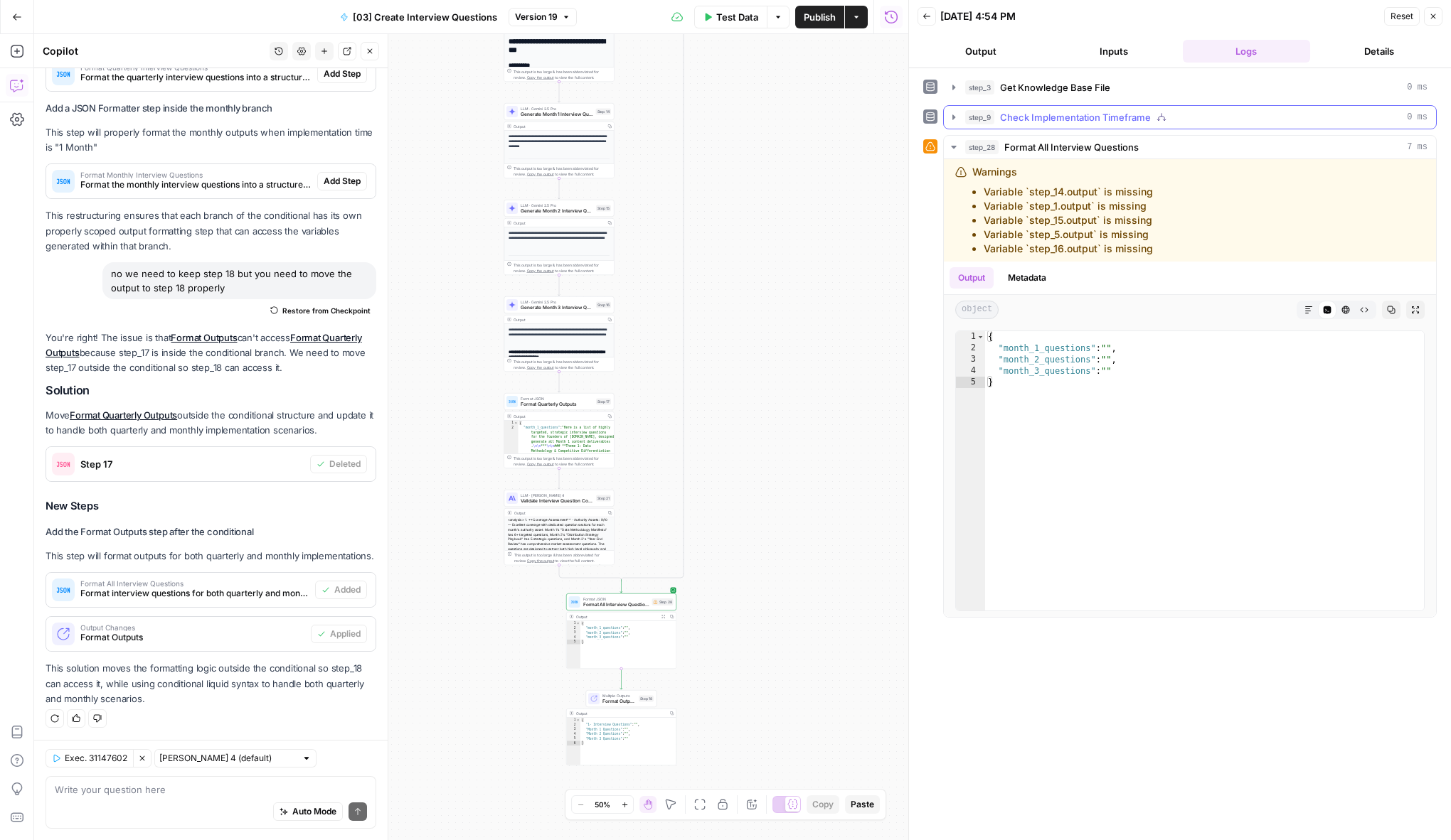
click at [946, 112] on button "step_9 Check Implementation Timeframe 0 ms" at bounding box center [1189, 117] width 492 height 23
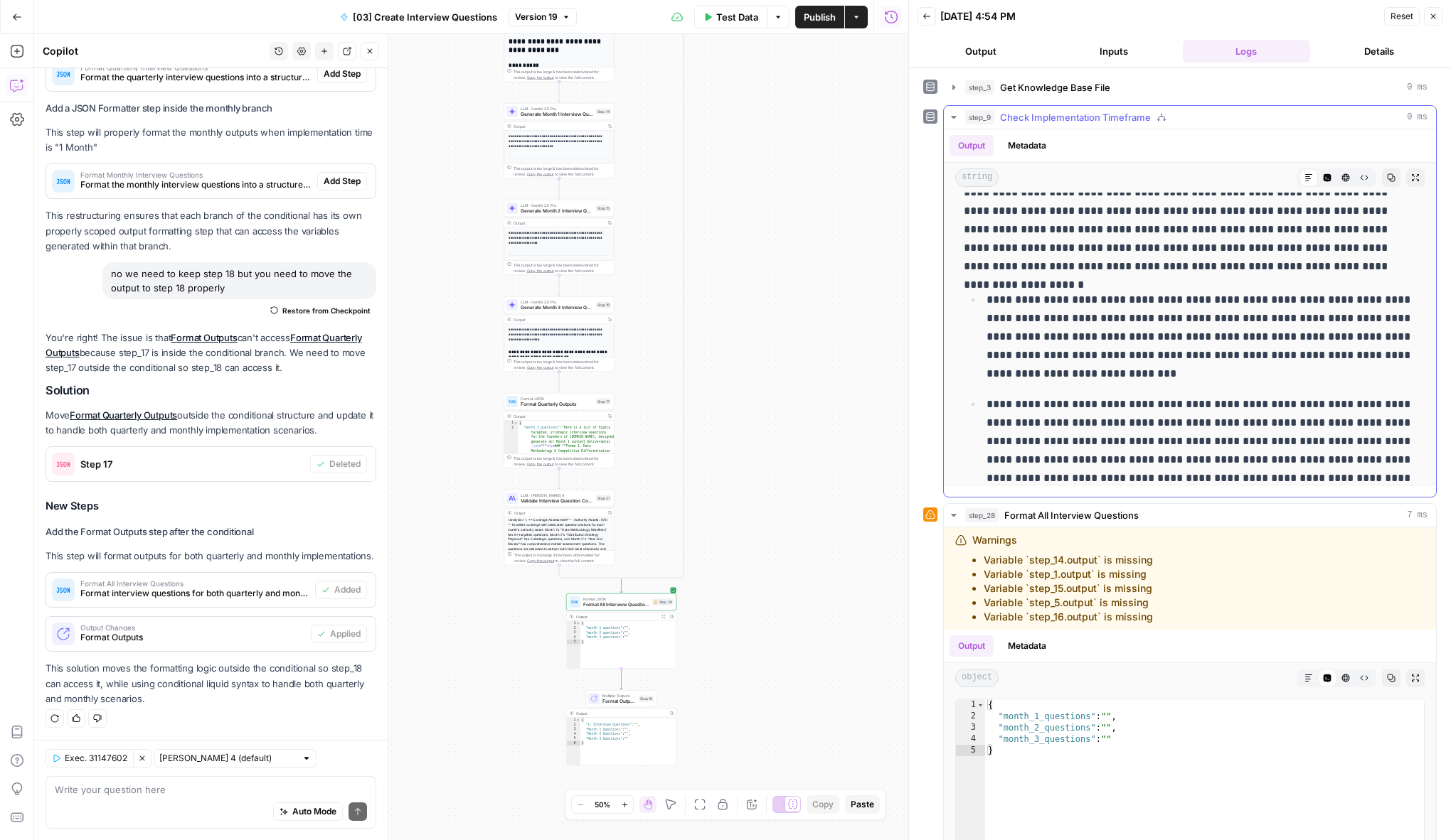
scroll to position [0, 0]
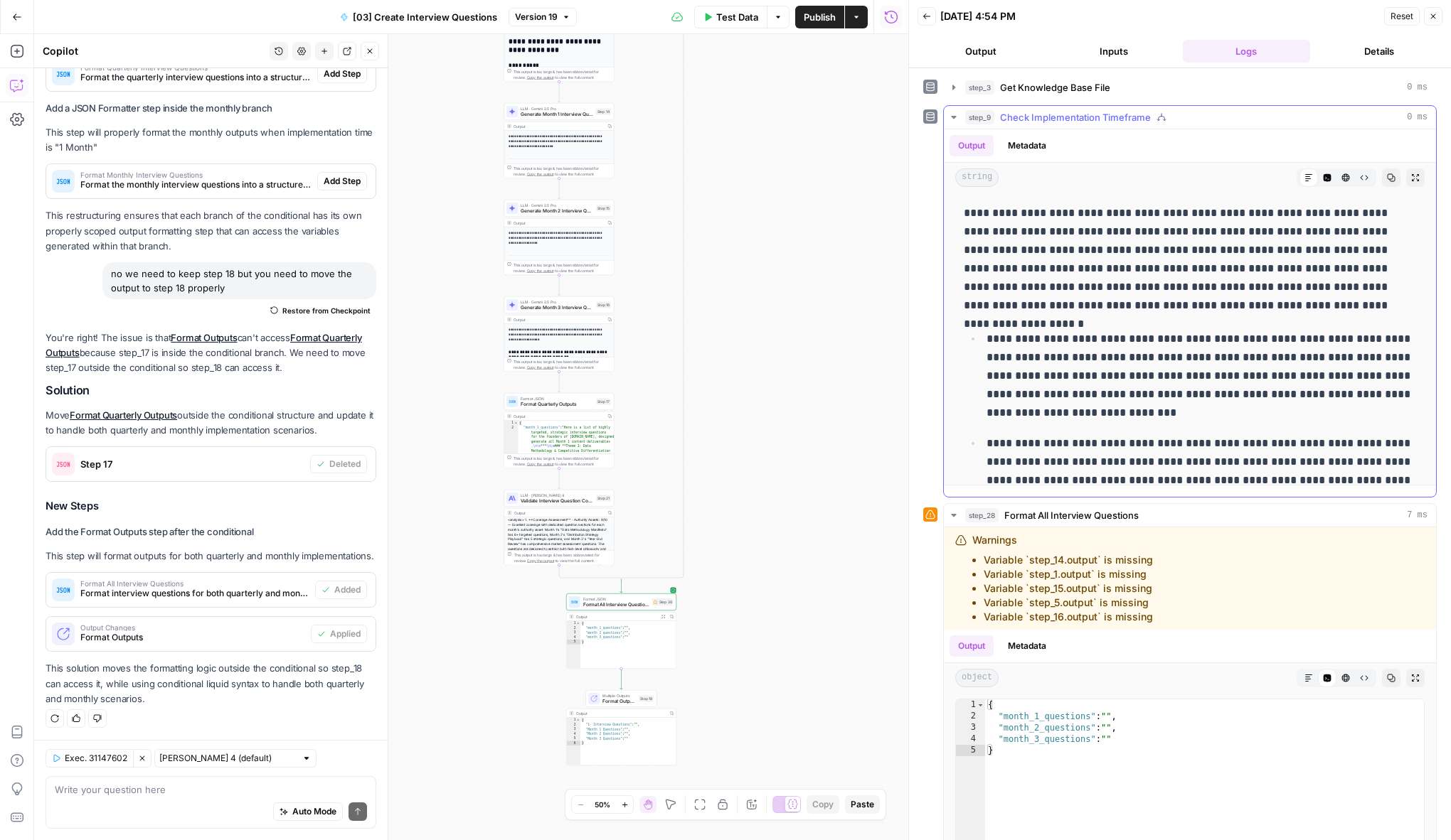
click at [954, 119] on icon "button" at bounding box center [954, 117] width 12 height 12
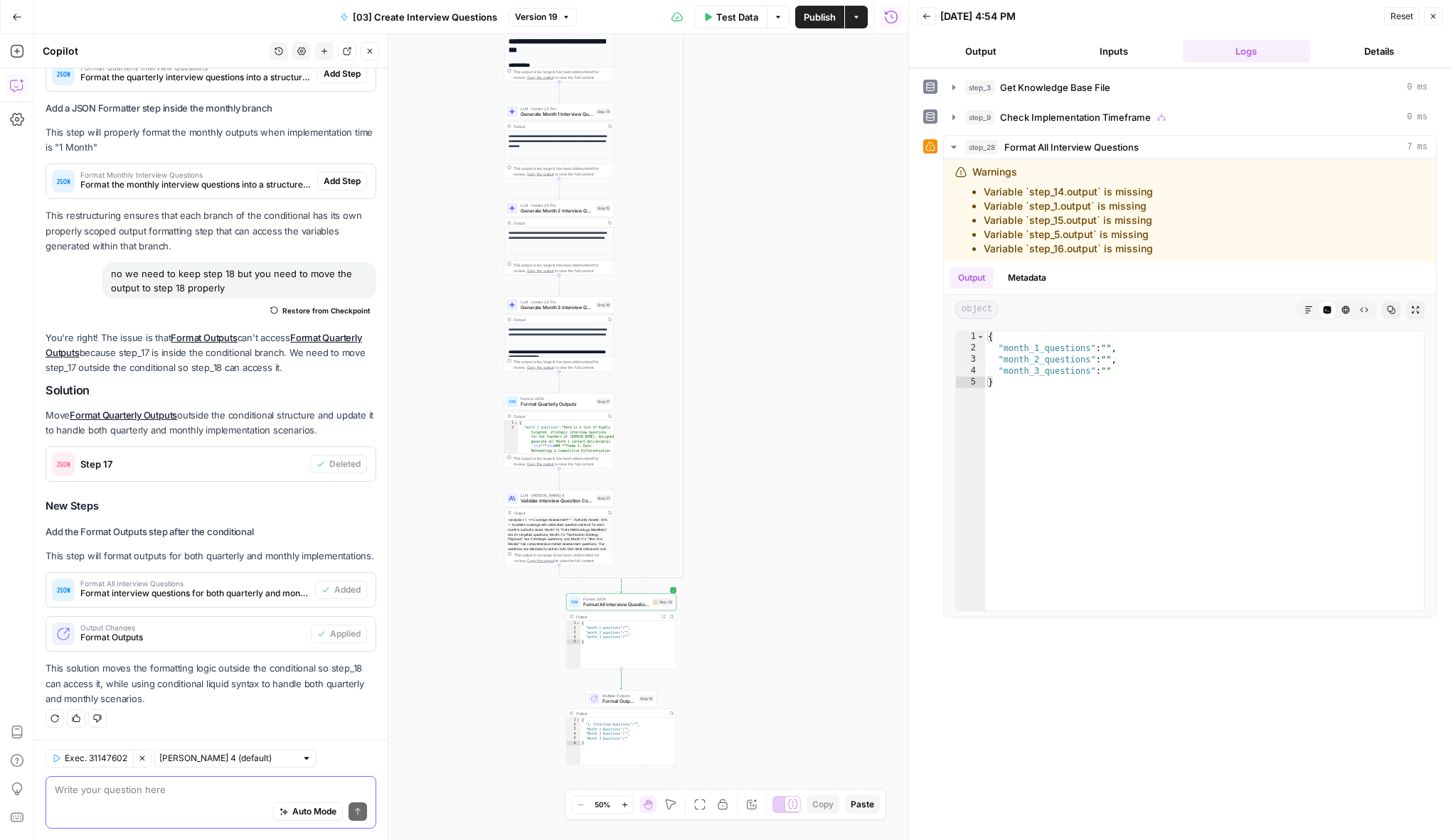
click at [146, 797] on textarea at bounding box center [211, 790] width 312 height 14
click at [148, 760] on button "Clear Selection" at bounding box center [142, 758] width 19 height 19
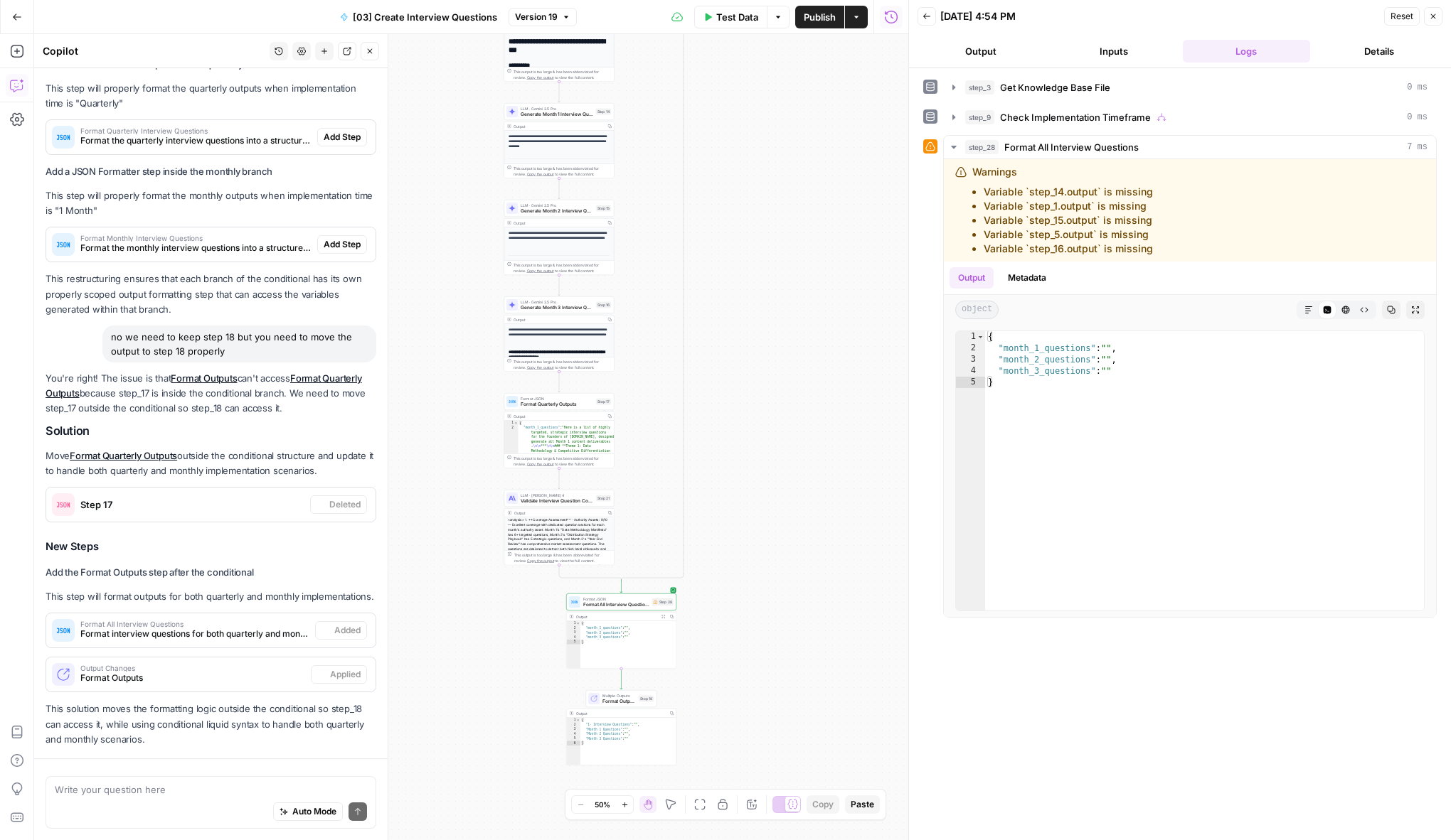
scroll to position [481, 0]
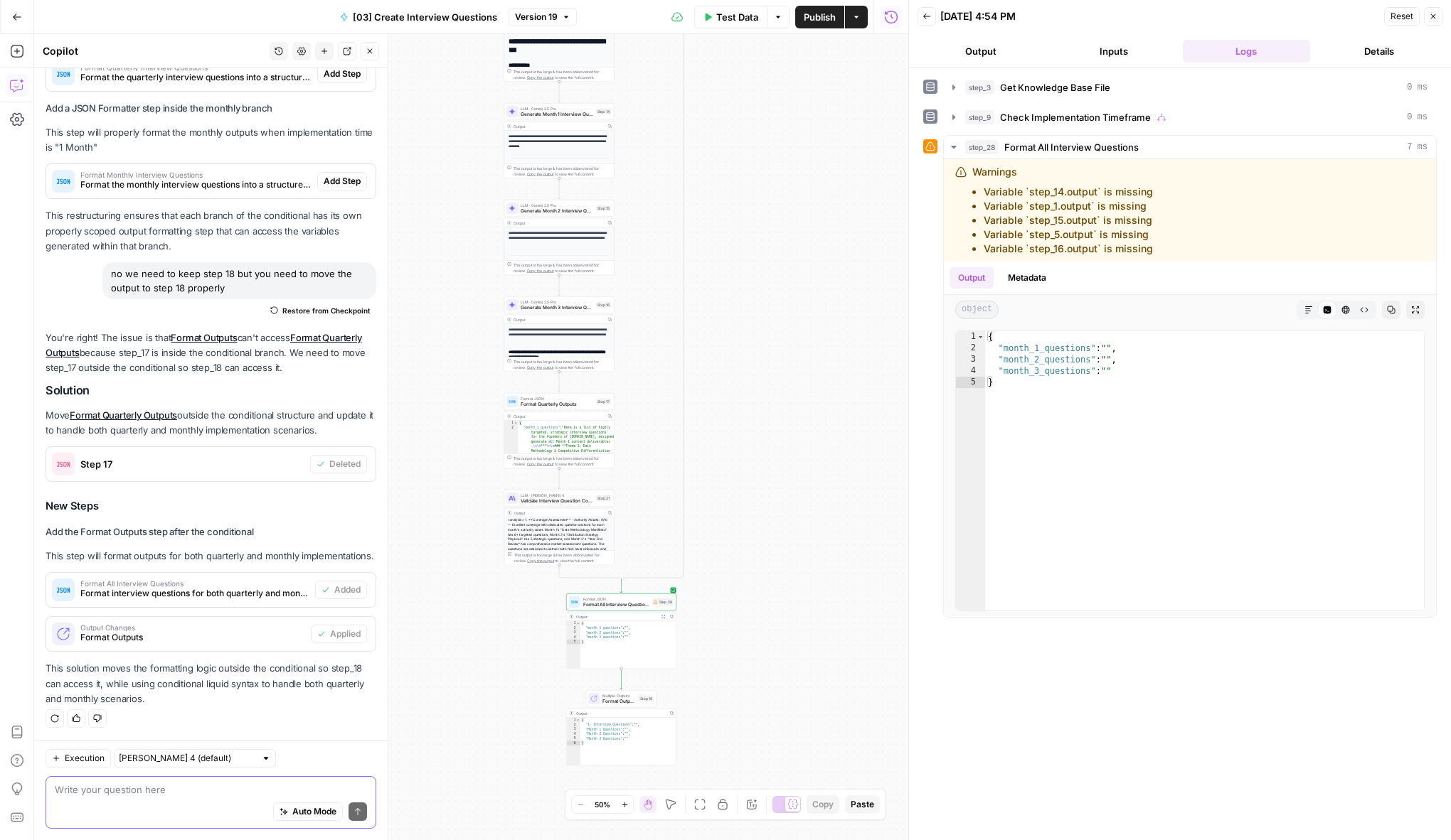
click at [148, 790] on textarea at bounding box center [211, 790] width 312 height 14
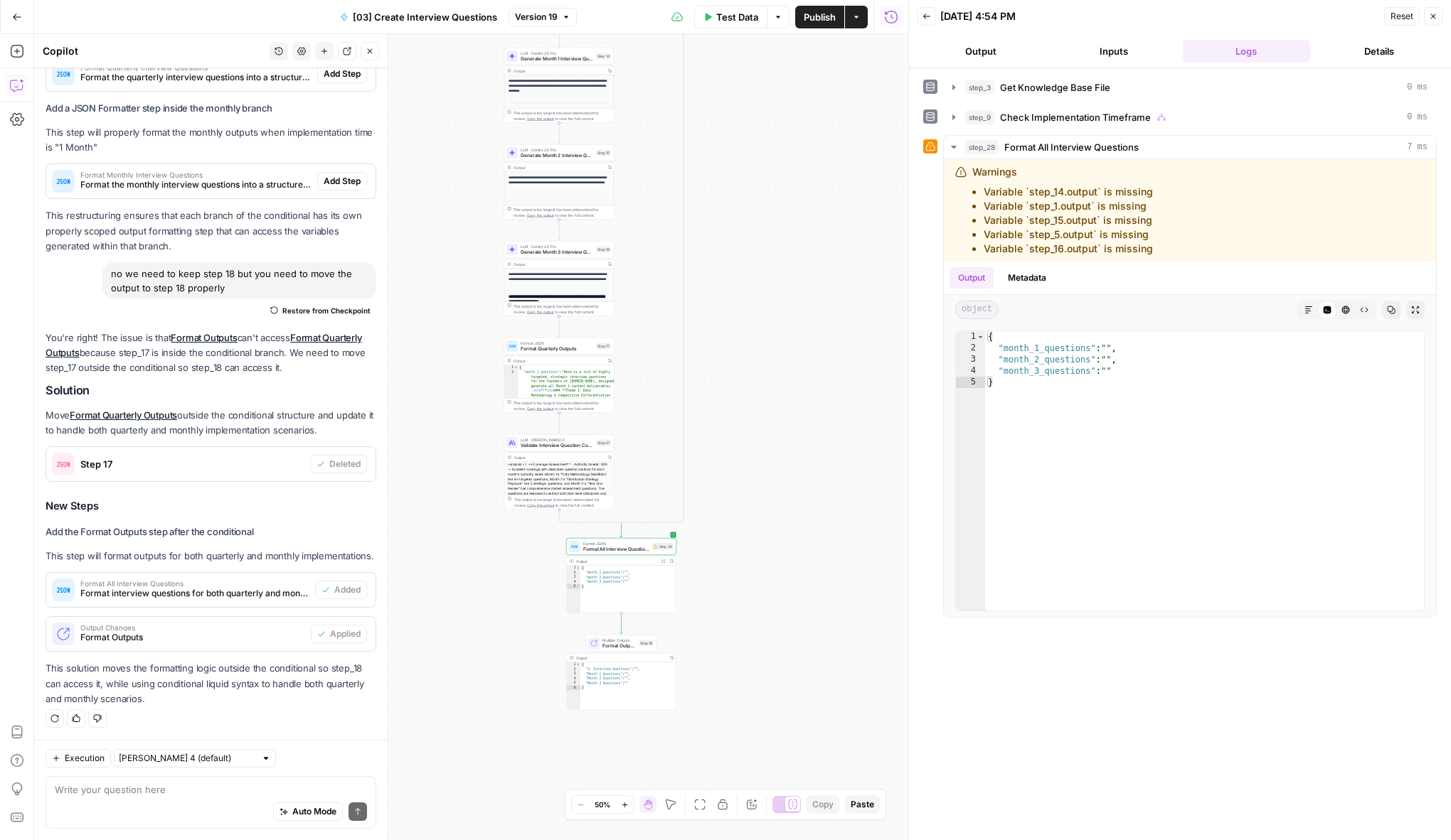
drag, startPoint x: 469, startPoint y: 679, endPoint x: 469, endPoint y: 616, distance: 63.0
click at [469, 617] on div "true false Workflow Input Settings Inputs Get Knowledge Base File Get Knowledge…" at bounding box center [471, 438] width 874 height 807
click at [469, 616] on div "true false Workflow Input Settings Inputs Get Knowledge Base File Get Knowledge…" at bounding box center [471, 438] width 874 height 807
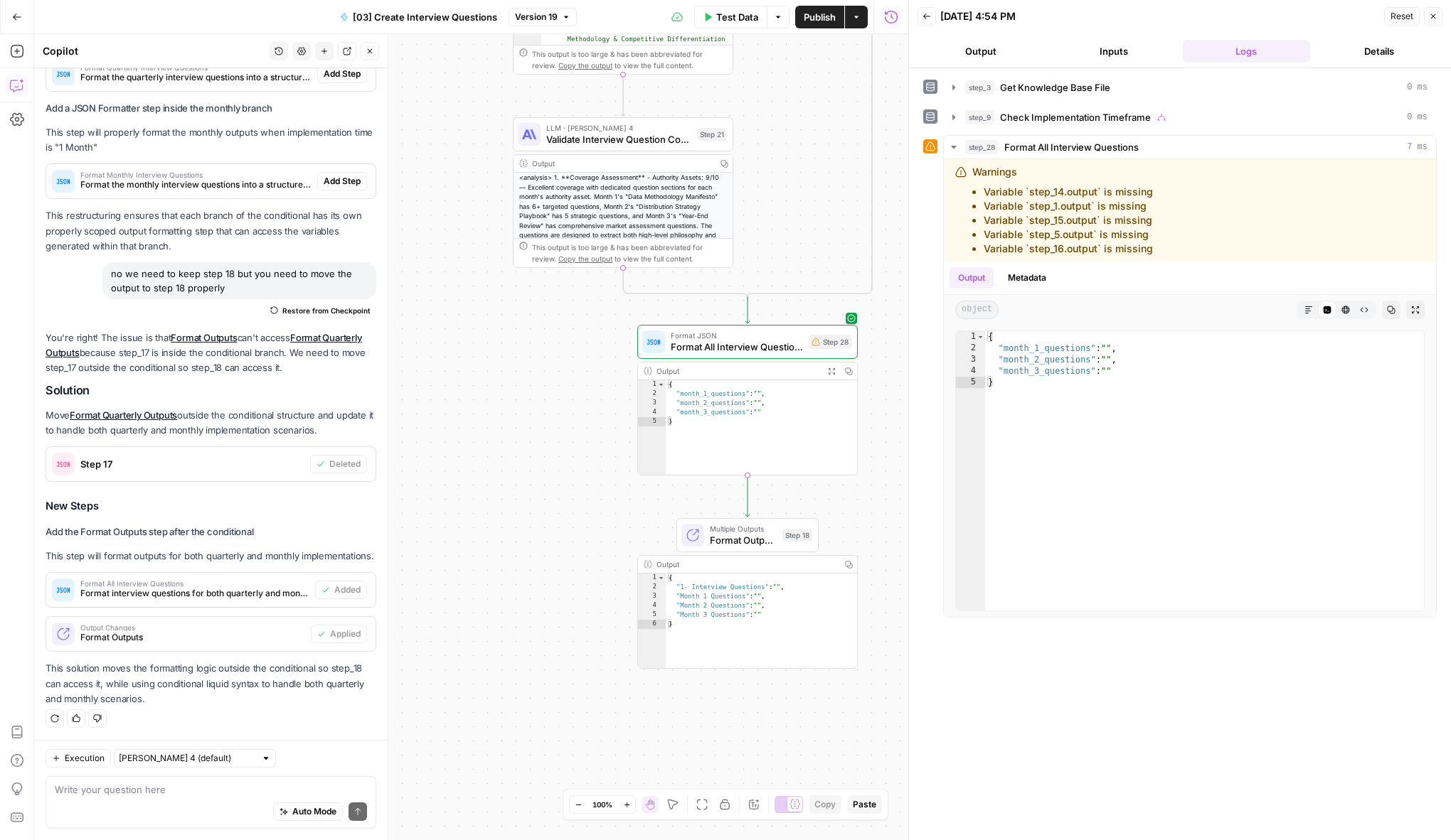
drag, startPoint x: 518, startPoint y: 644, endPoint x: 493, endPoint y: 519, distance: 127.5
click at [493, 519] on div "true false Workflow Input Settings Inputs Get Knowledge Base File Get Knowledge…" at bounding box center [471, 438] width 874 height 807
click at [164, 781] on div "Write your question here Auto Mode Send" at bounding box center [211, 802] width 331 height 52
type textarea "step 28 still couldnt retrieve the output"
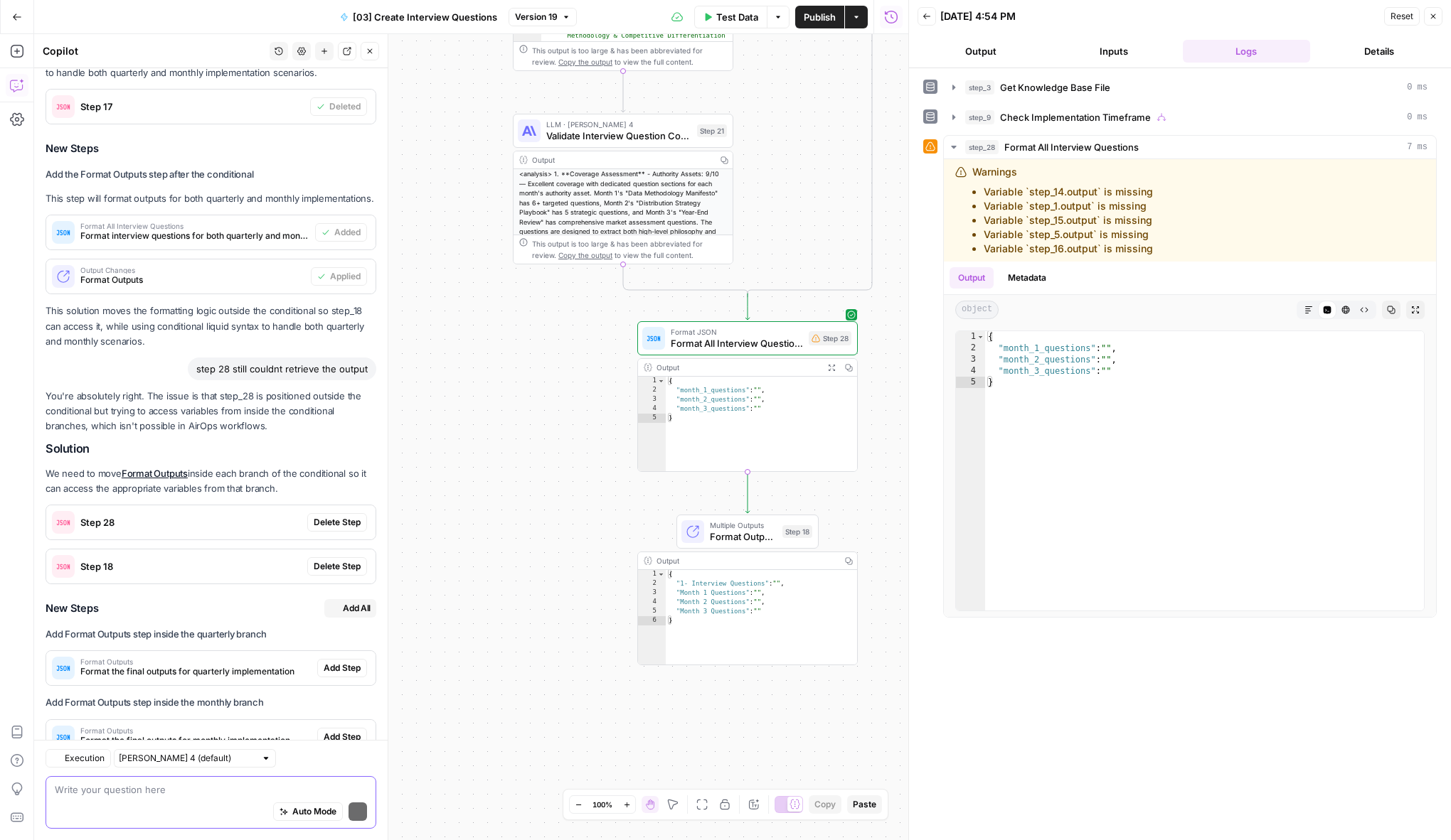
scroll to position [941, 0]
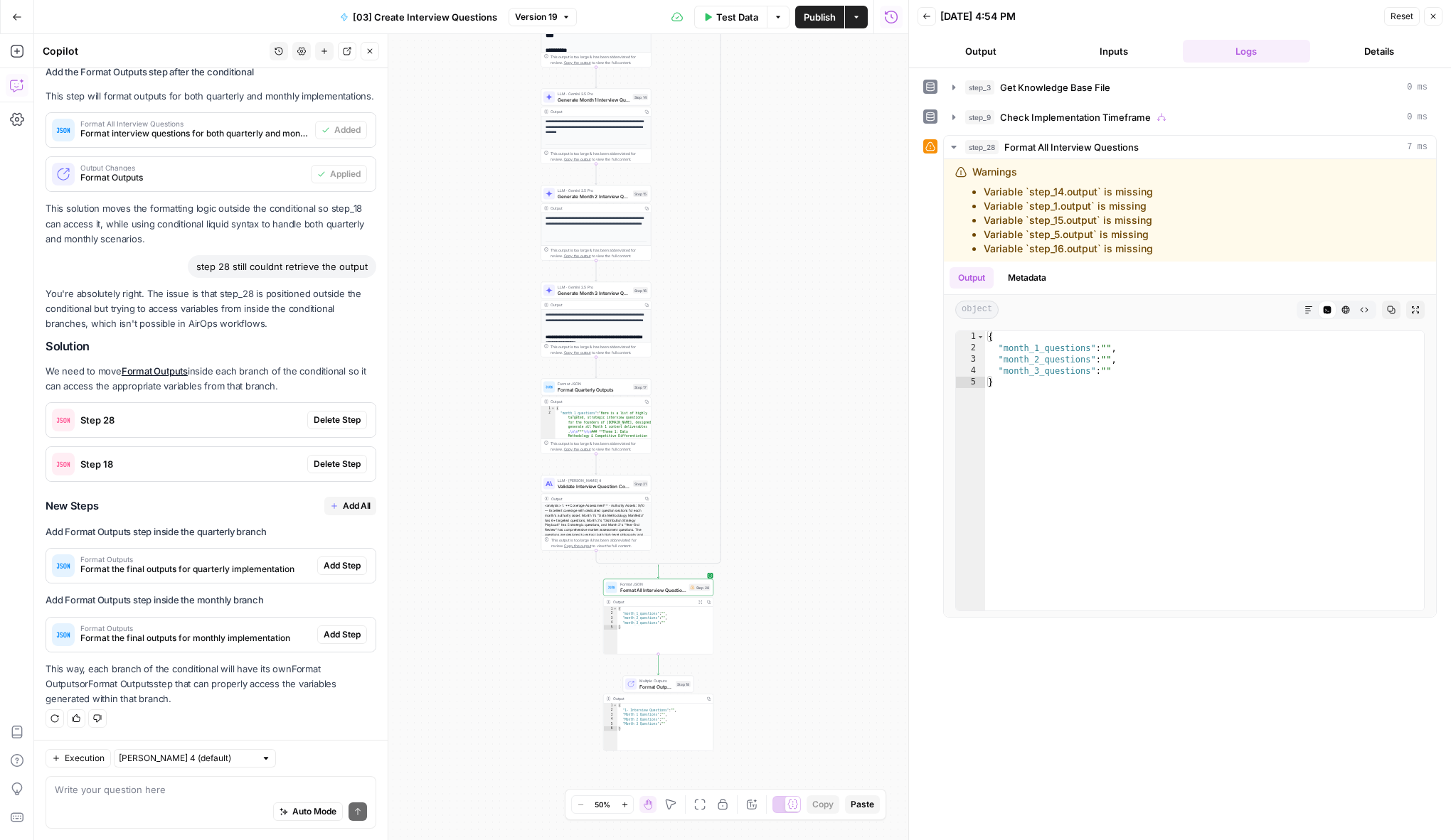
drag, startPoint x: 804, startPoint y: 376, endPoint x: 804, endPoint y: 628, distance: 252.0
click at [804, 628] on div "true false Workflow Input Settings Inputs Get Knowledge Base File Get Knowledge…" at bounding box center [471, 438] width 874 height 807
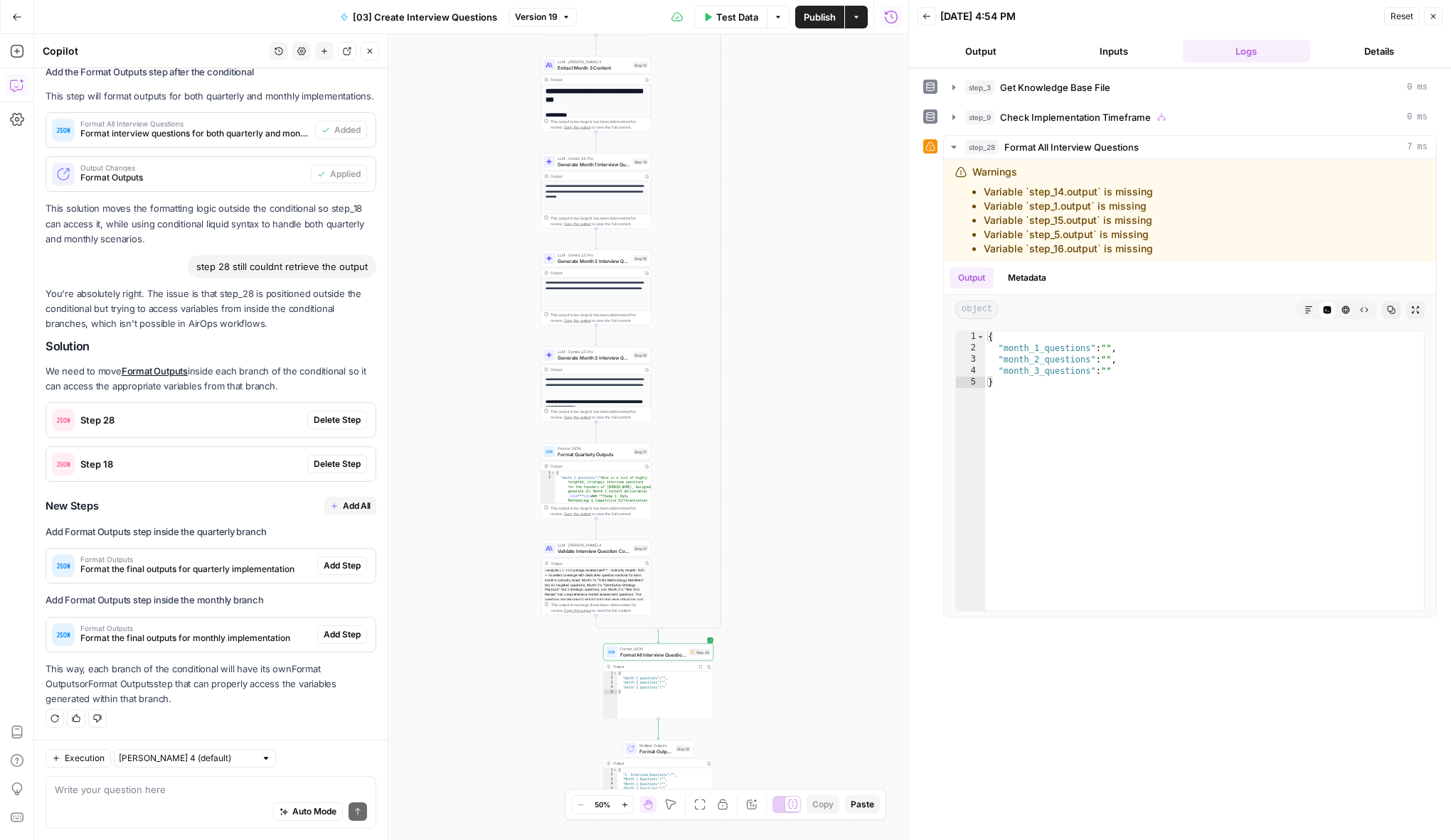
drag, startPoint x: 802, startPoint y: 306, endPoint x: 802, endPoint y: 473, distance: 167.0
click at [802, 461] on div "true false Workflow Input Settings Inputs Get Knowledge Base File Get Knowledge…" at bounding box center [471, 438] width 874 height 807
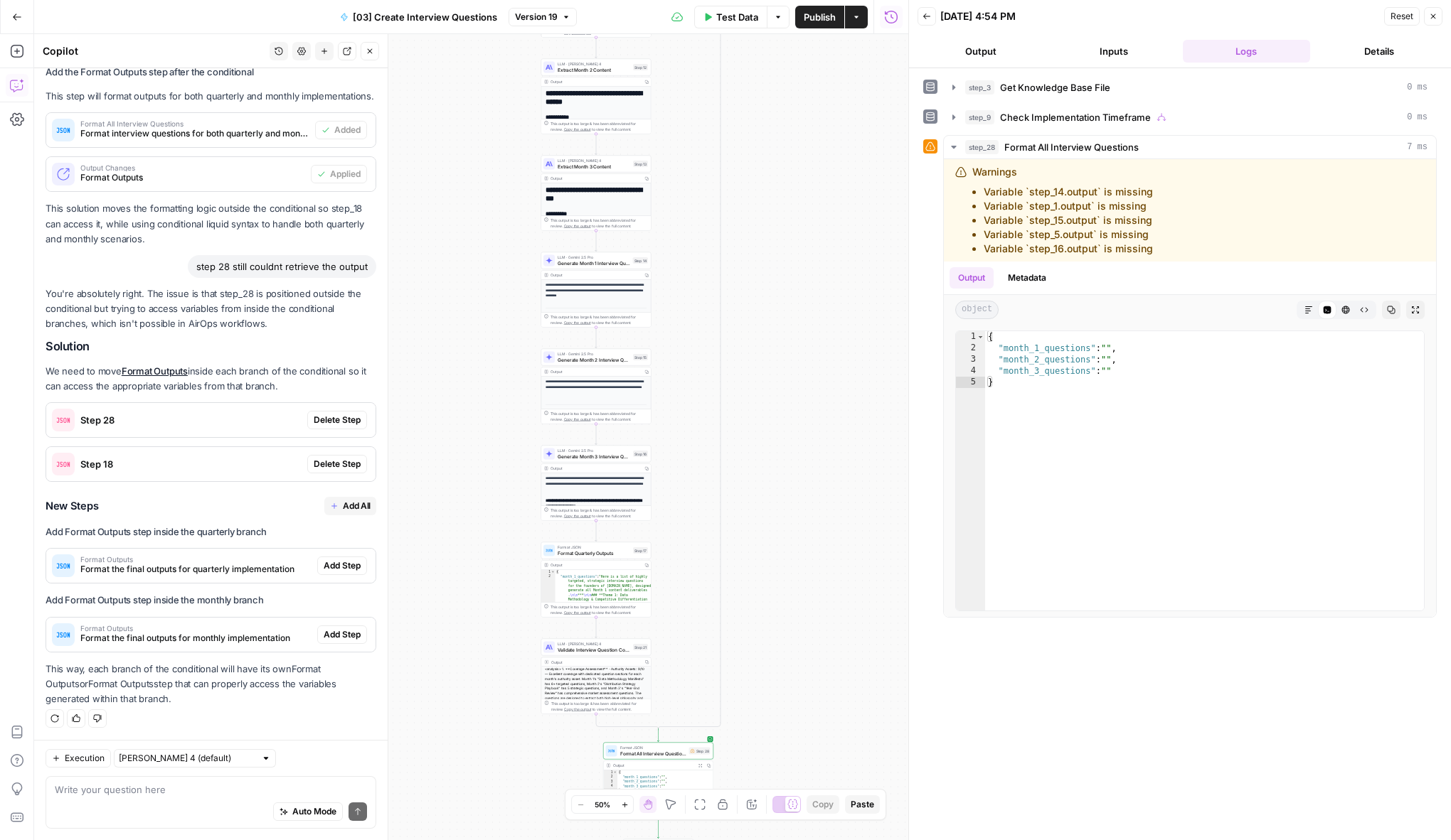
click at [95, 808] on div "Auto Mode Send" at bounding box center [211, 812] width 312 height 31
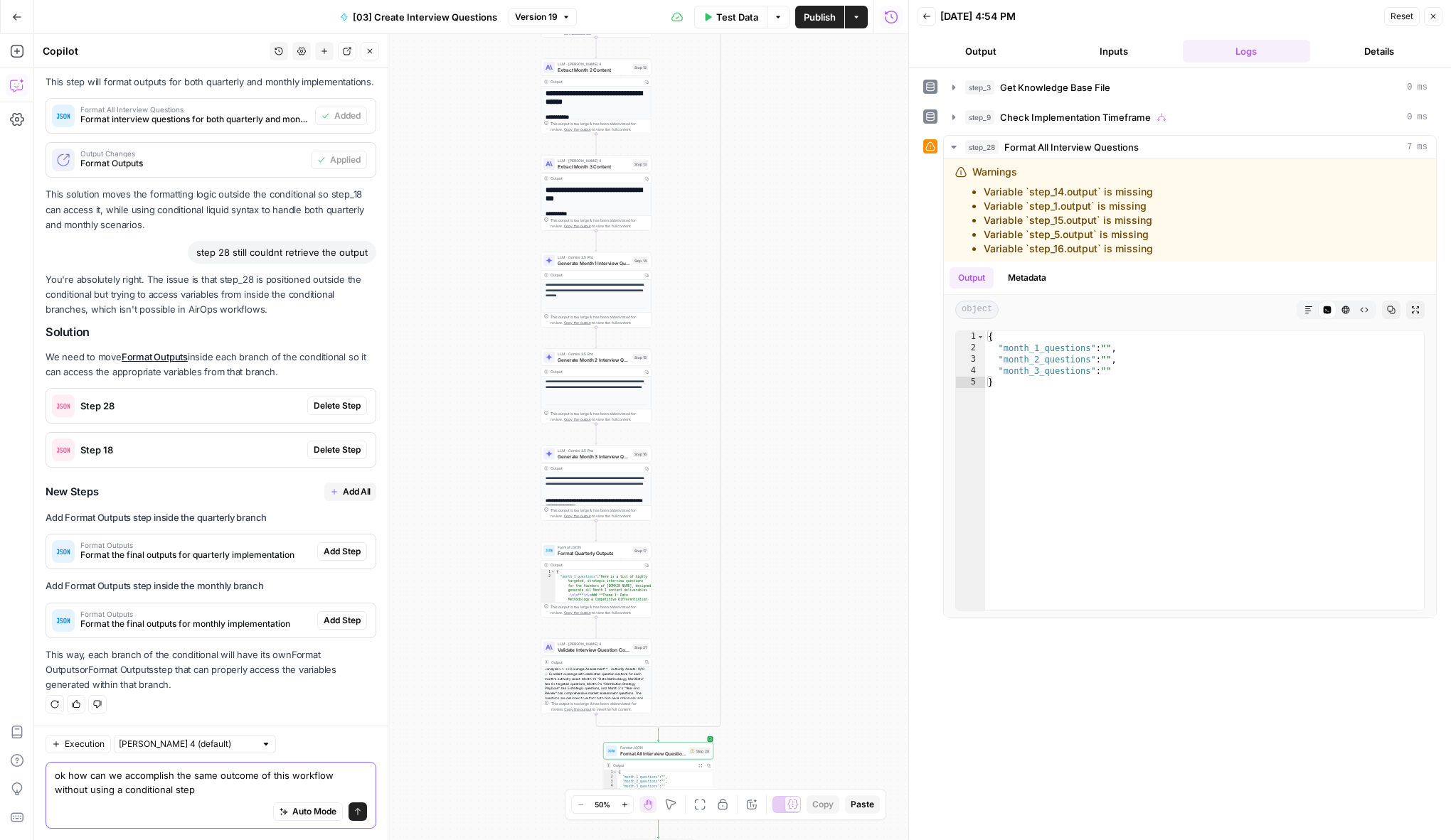
type textarea "ok how can we accomplish the same outcome of this workflow without using a cond…"
click at [130, 749] on input "text" at bounding box center [187, 745] width 137 height 14
click at [184, 800] on span "[PERSON_NAME] 4.5" at bounding box center [171, 796] width 91 height 14
type input "[PERSON_NAME] 4.5"
click at [365, 816] on button "Send" at bounding box center [357, 811] width 19 height 19
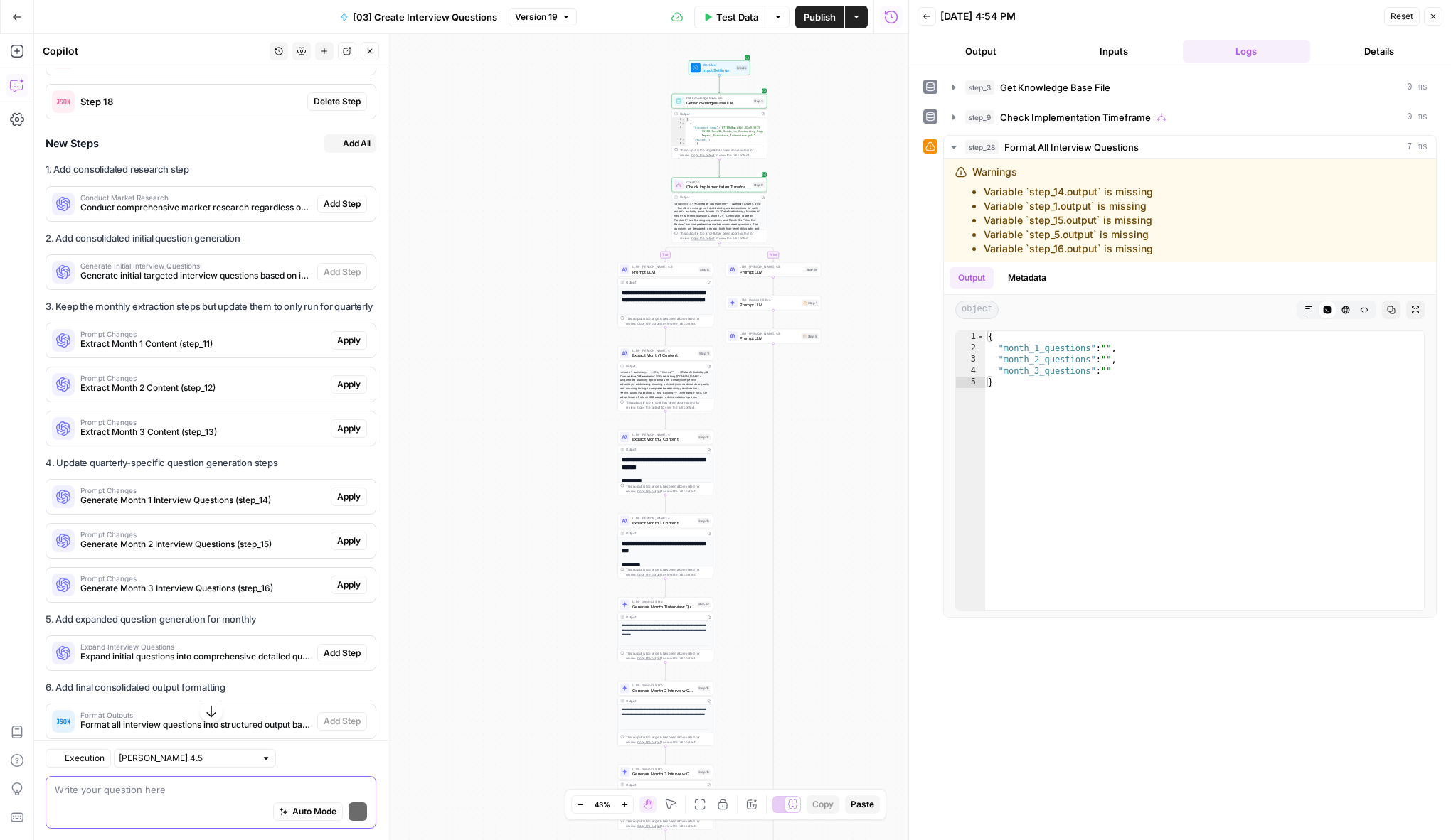
scroll to position [2168, 0]
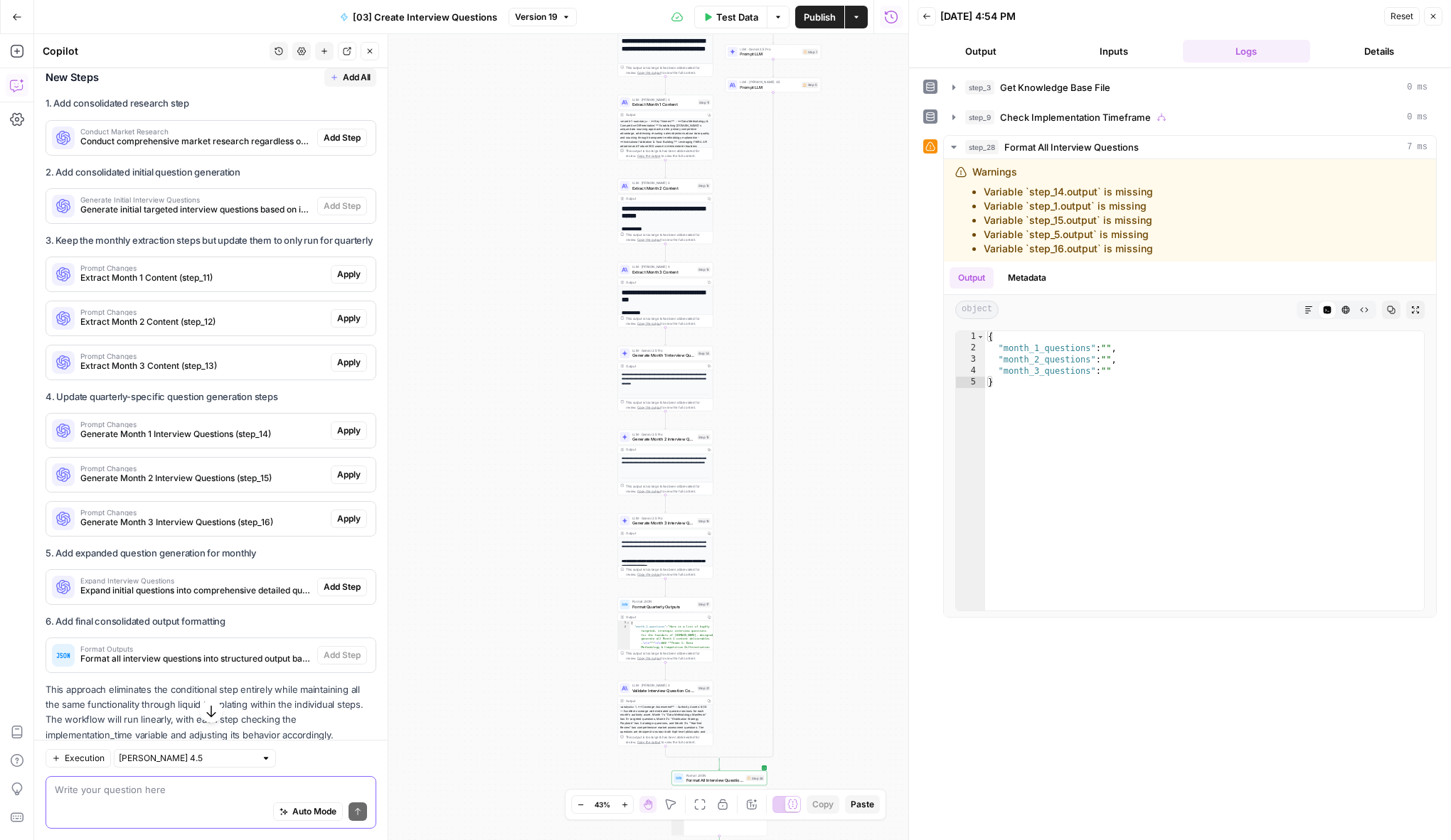
click at [292, 810] on span "Auto Mode" at bounding box center [314, 811] width 44 height 13
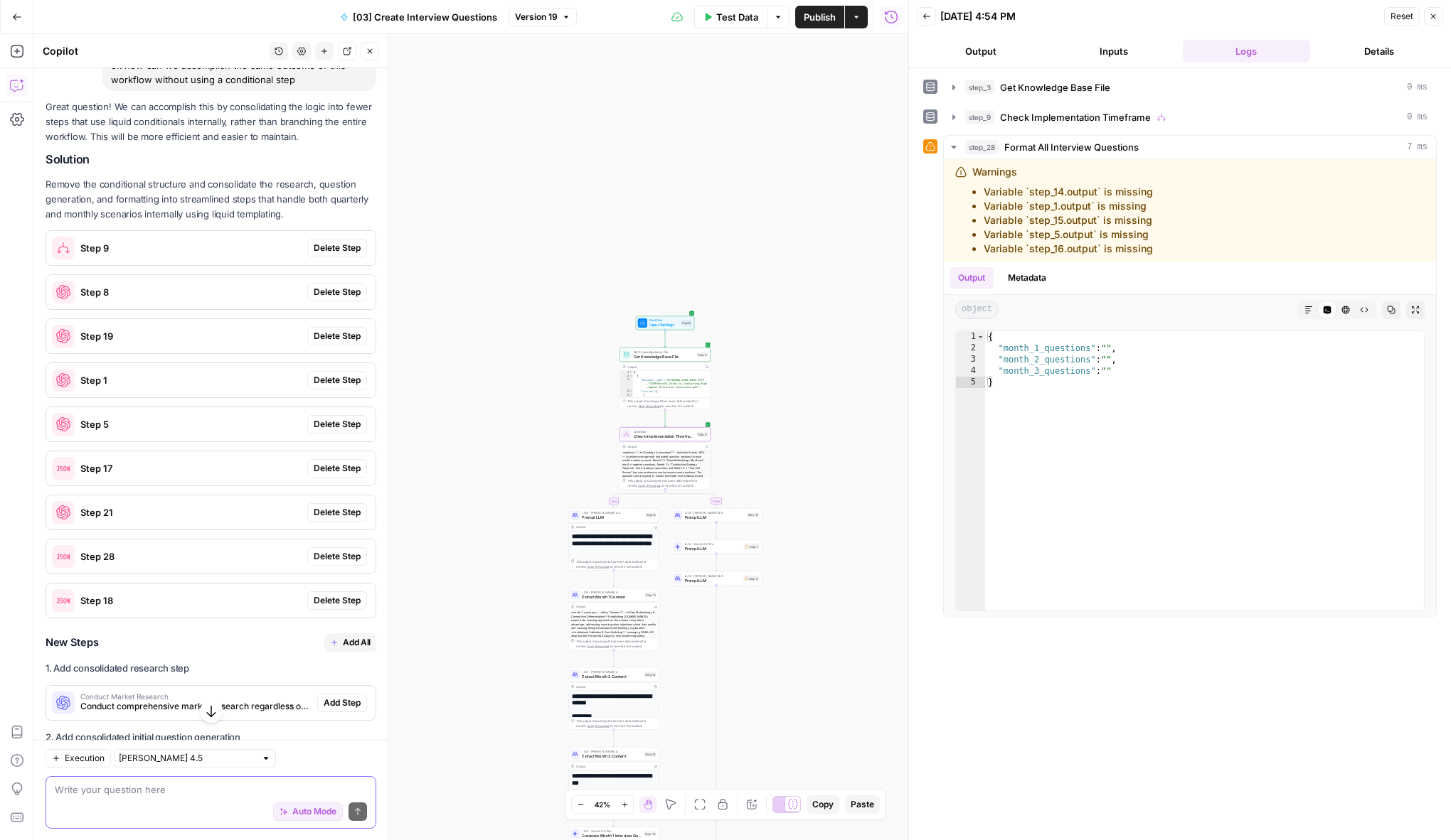
scroll to position [1604, 0]
click at [323, 246] on span "Delete Step" at bounding box center [337, 246] width 47 height 13
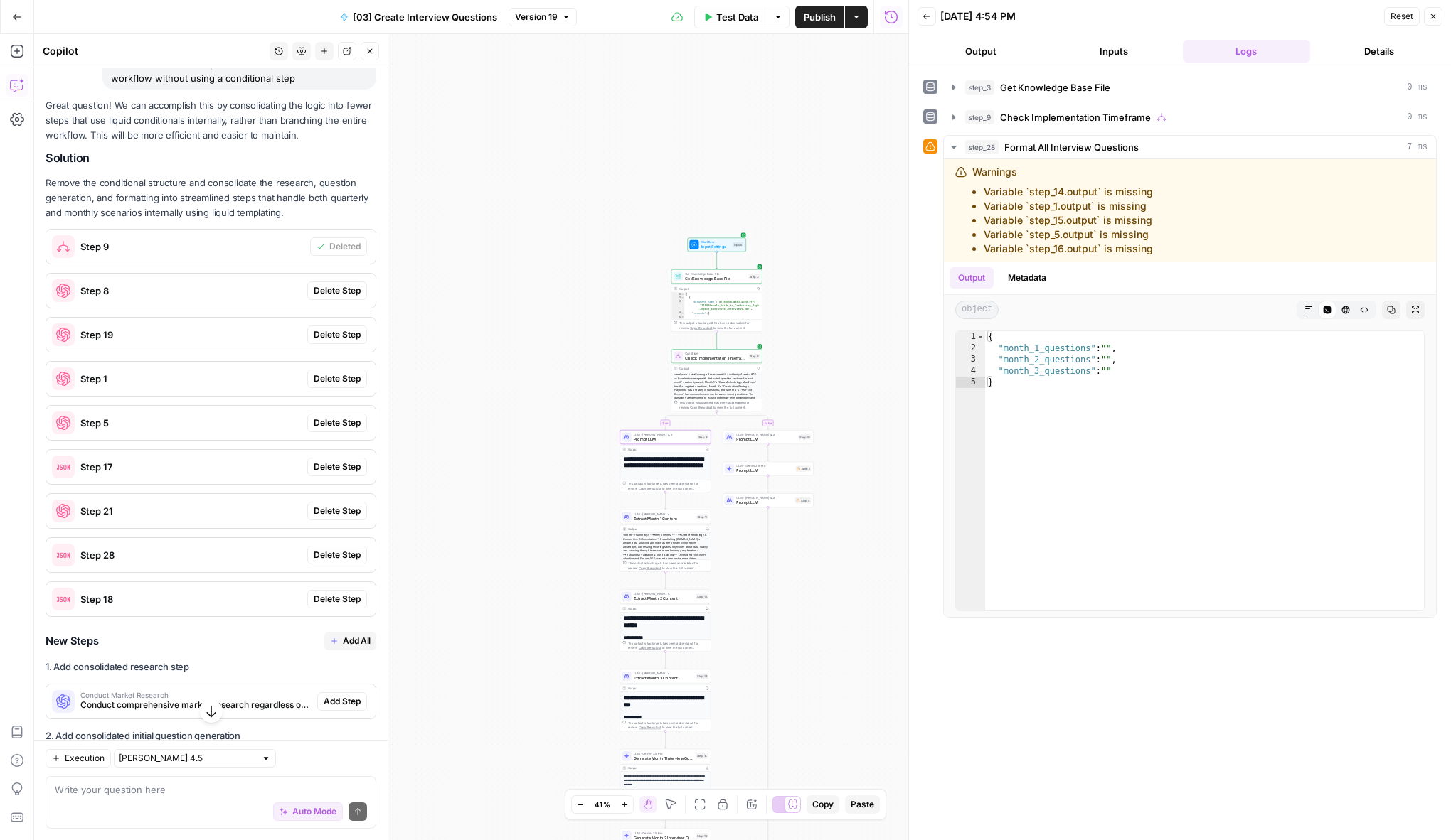
click at [338, 293] on span "Delete Step" at bounding box center [337, 290] width 47 height 13
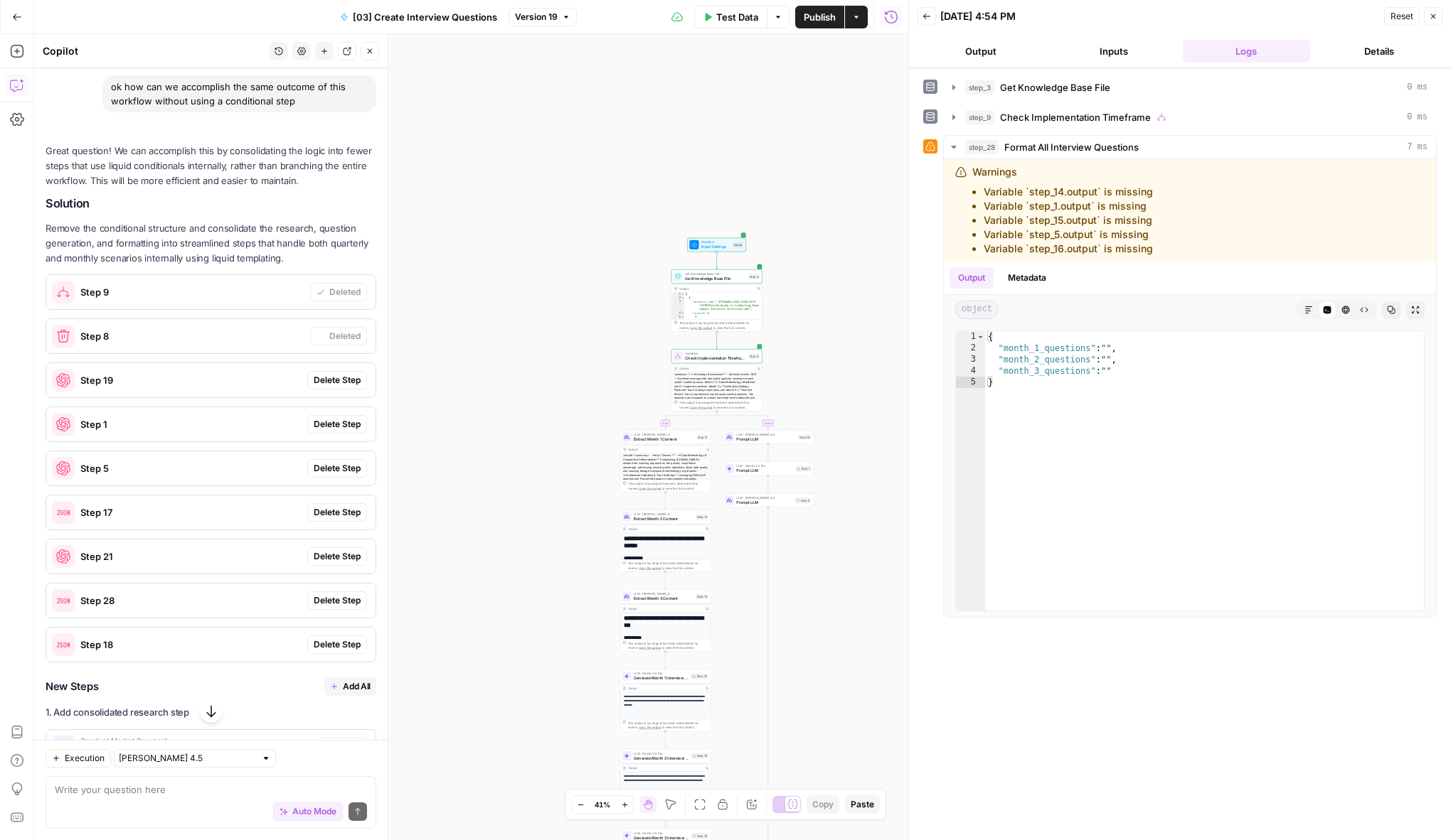
scroll to position [1627, 0]
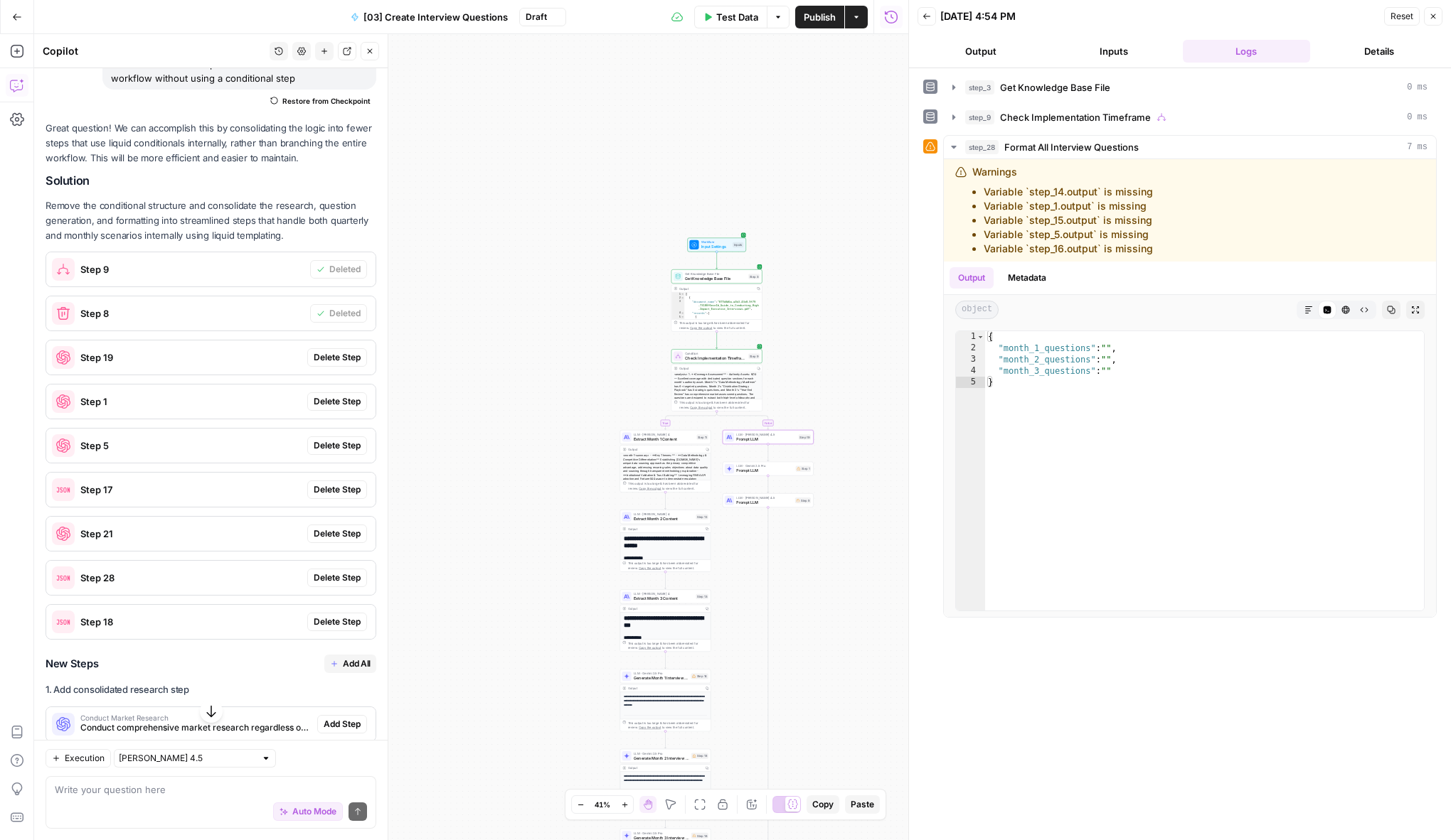
click at [330, 353] on span "Delete Step" at bounding box center [337, 357] width 47 height 13
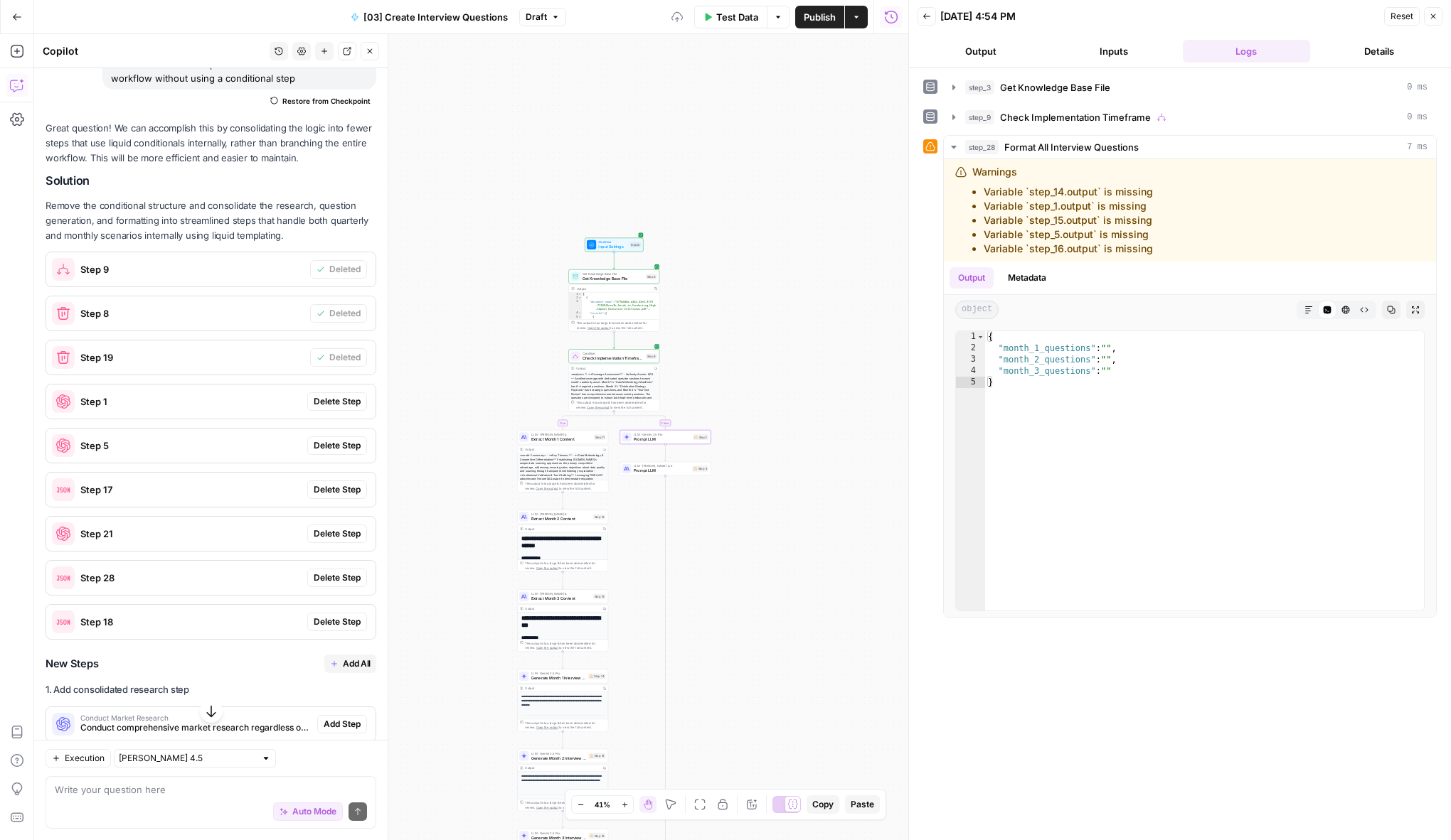
click at [321, 404] on span "Delete Step" at bounding box center [337, 401] width 47 height 13
click at [327, 445] on span "Delete Step" at bounding box center [337, 446] width 47 height 13
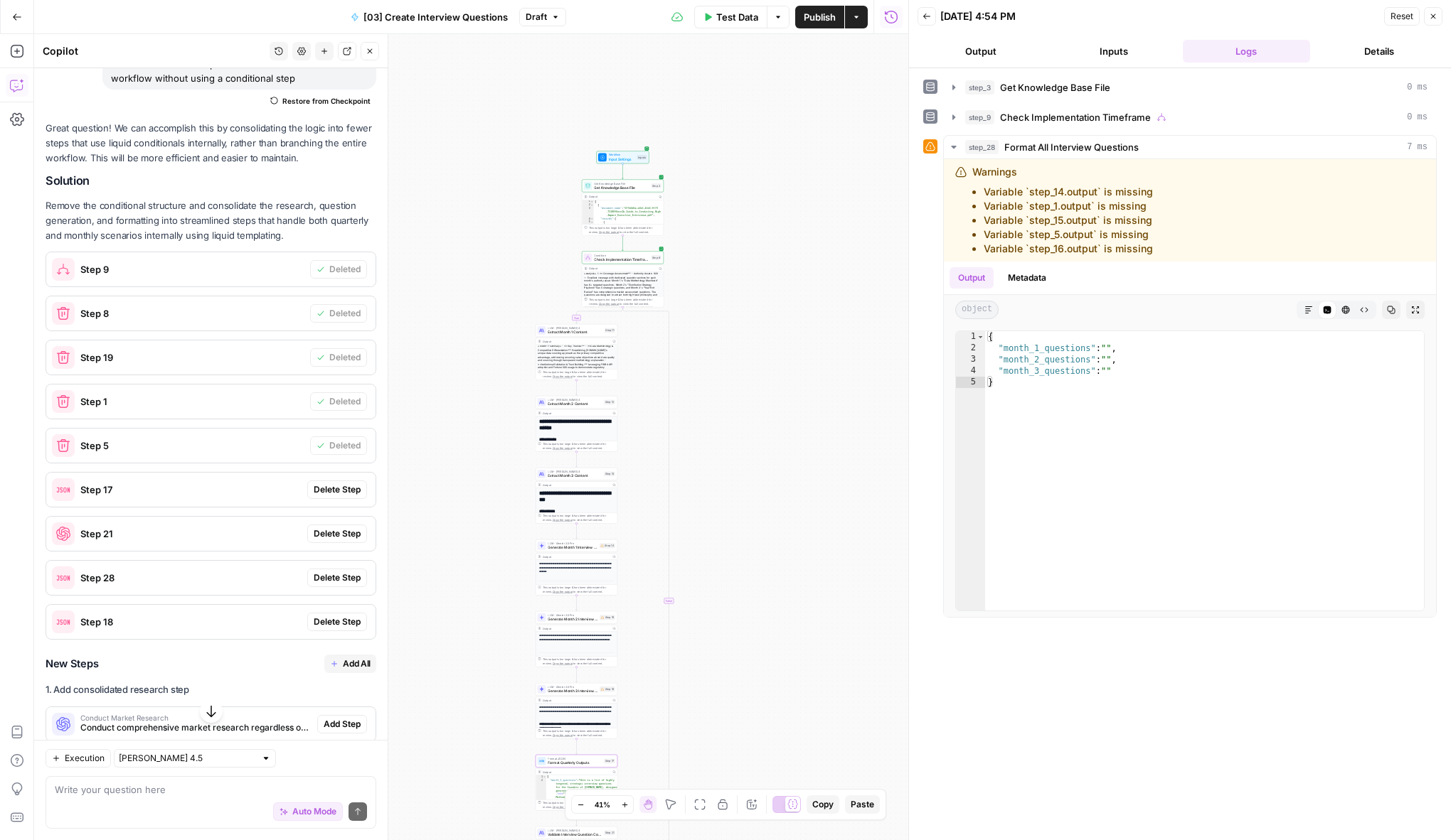
click at [327, 488] on span "Delete Step" at bounding box center [337, 490] width 47 height 13
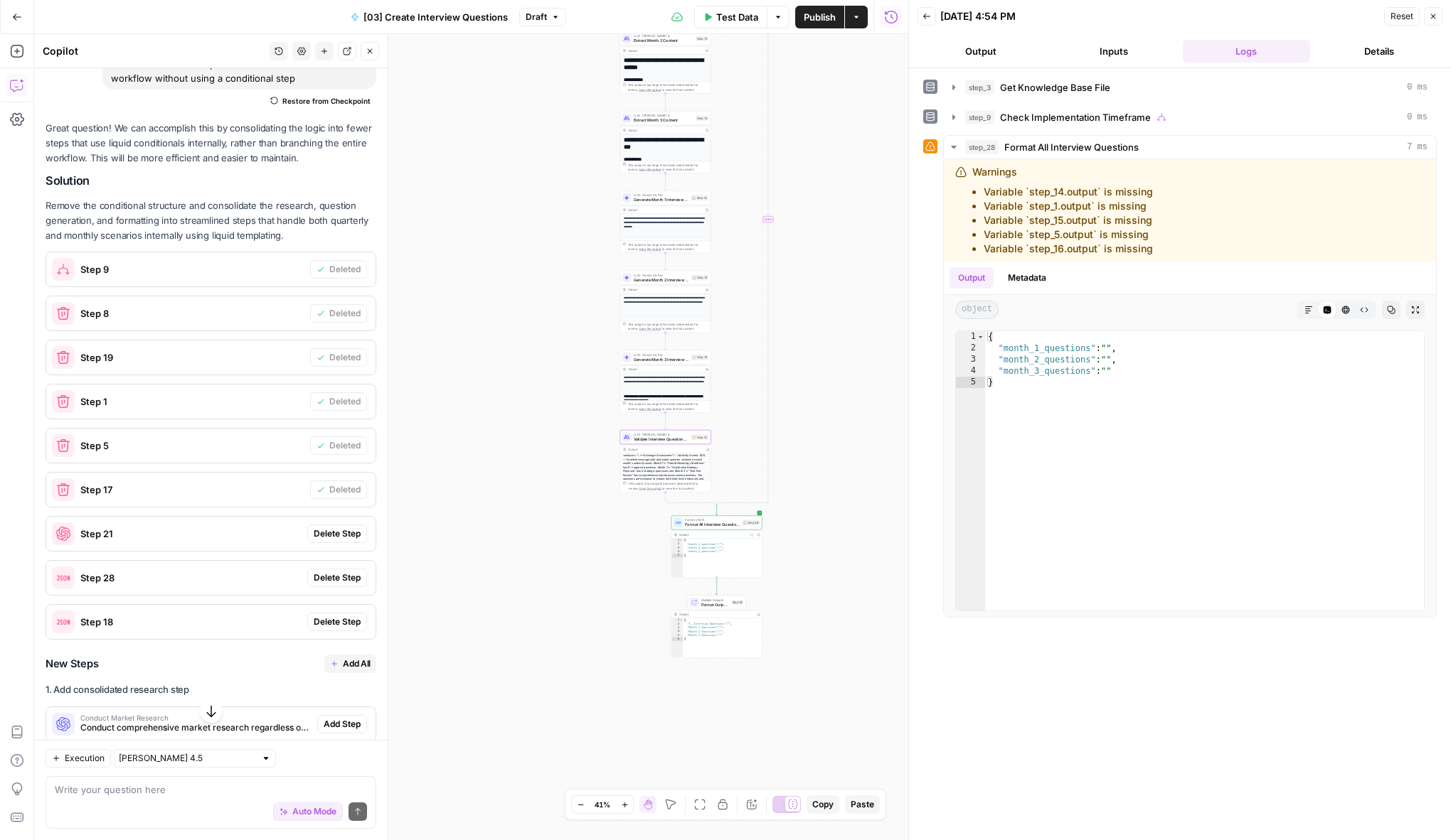
click at [325, 526] on button "Delete Step" at bounding box center [336, 533] width 60 height 19
click at [326, 572] on span "Delete Step" at bounding box center [337, 577] width 47 height 13
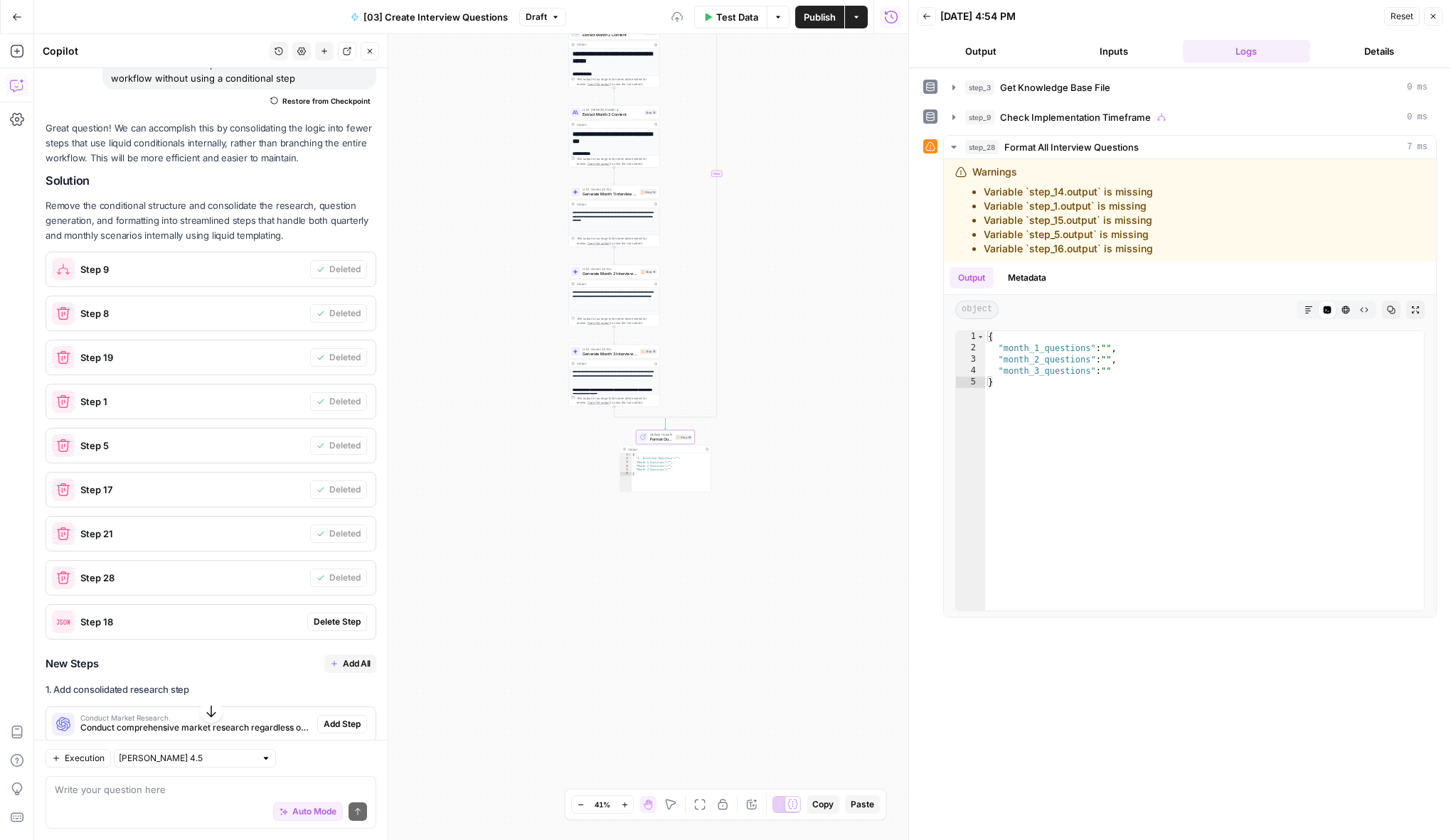
click at [328, 622] on span "Delete Step" at bounding box center [337, 622] width 47 height 13
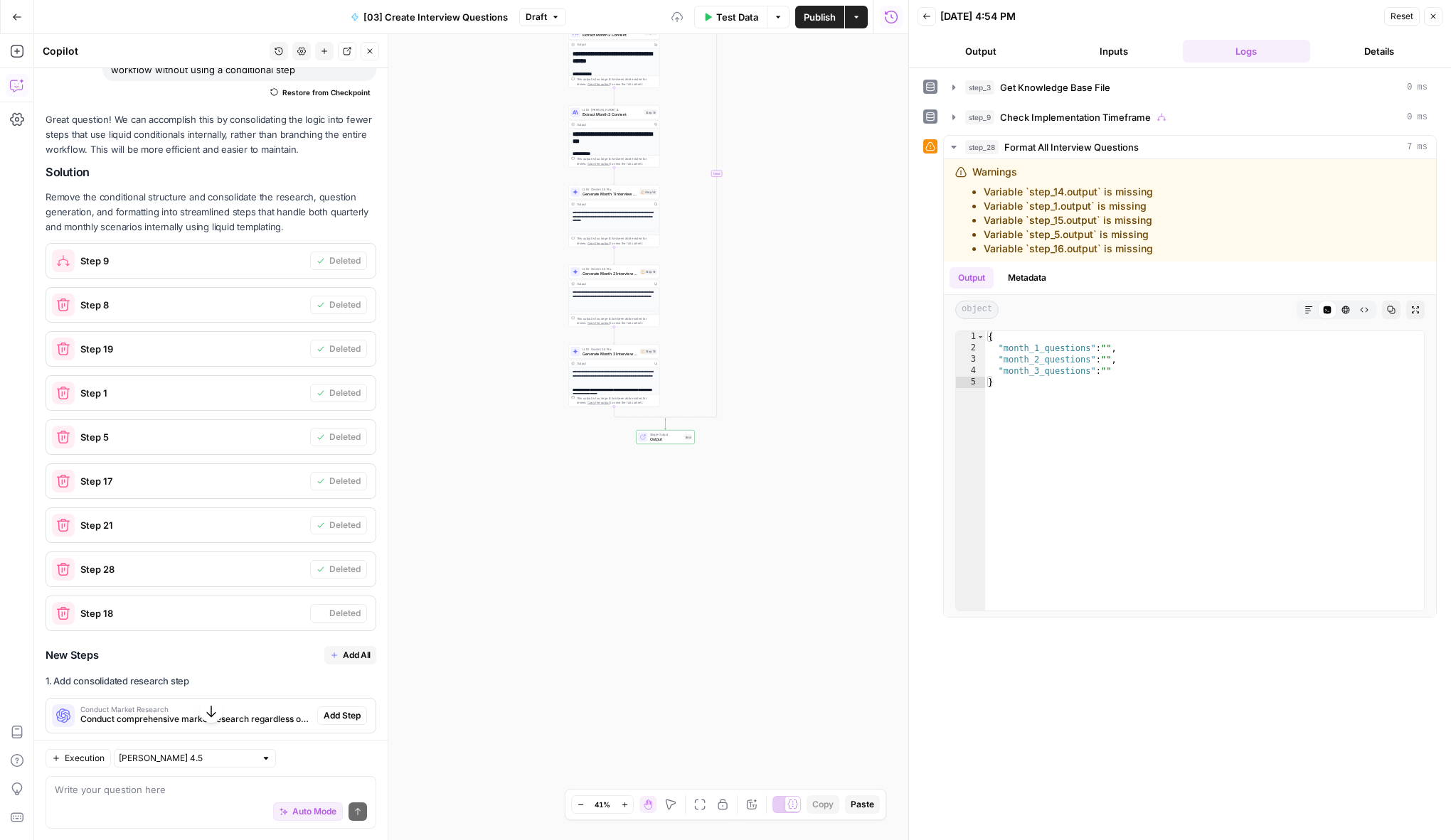
scroll to position [1618, 0]
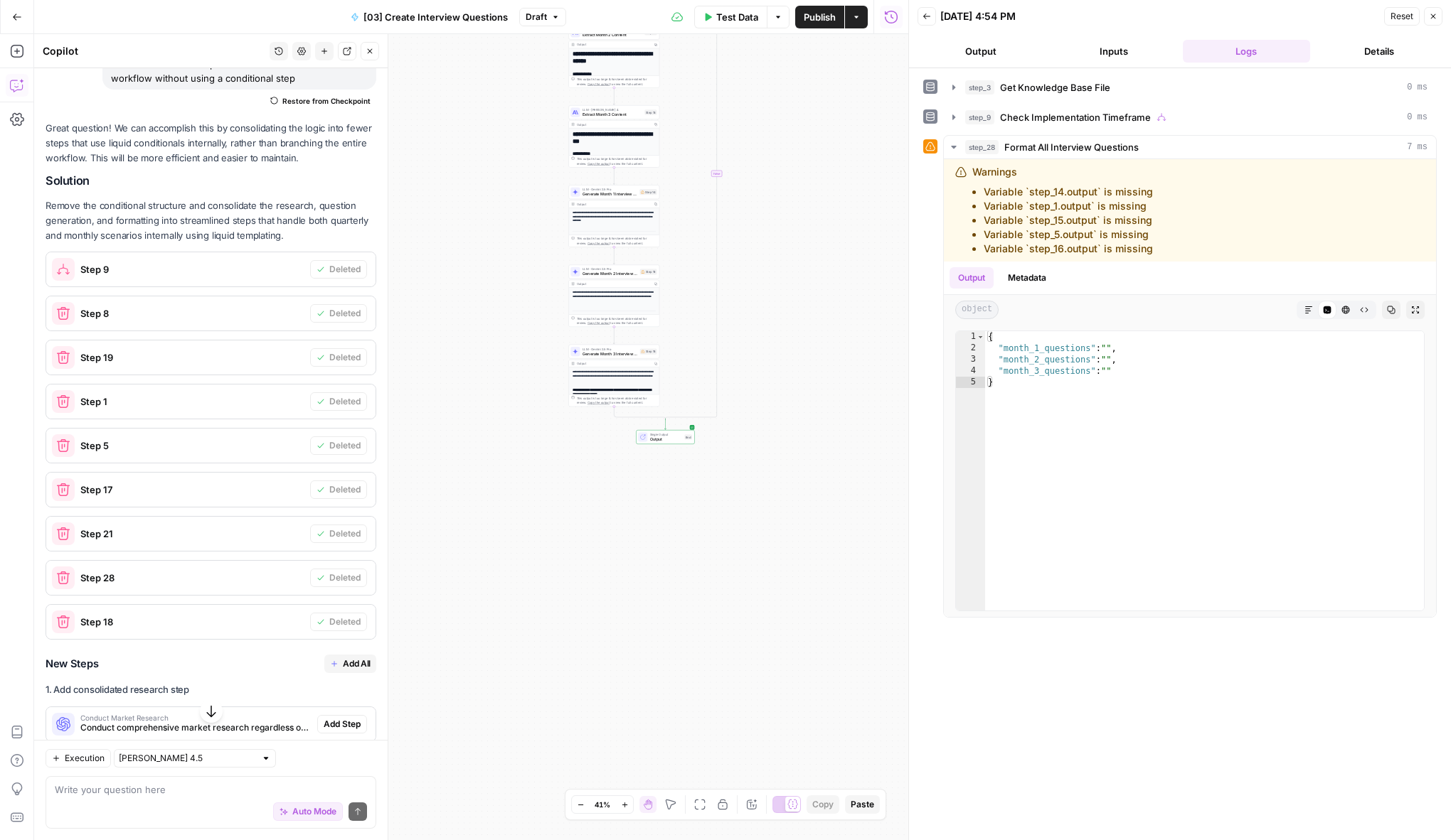
click at [340, 662] on button "Add All" at bounding box center [350, 664] width 52 height 19
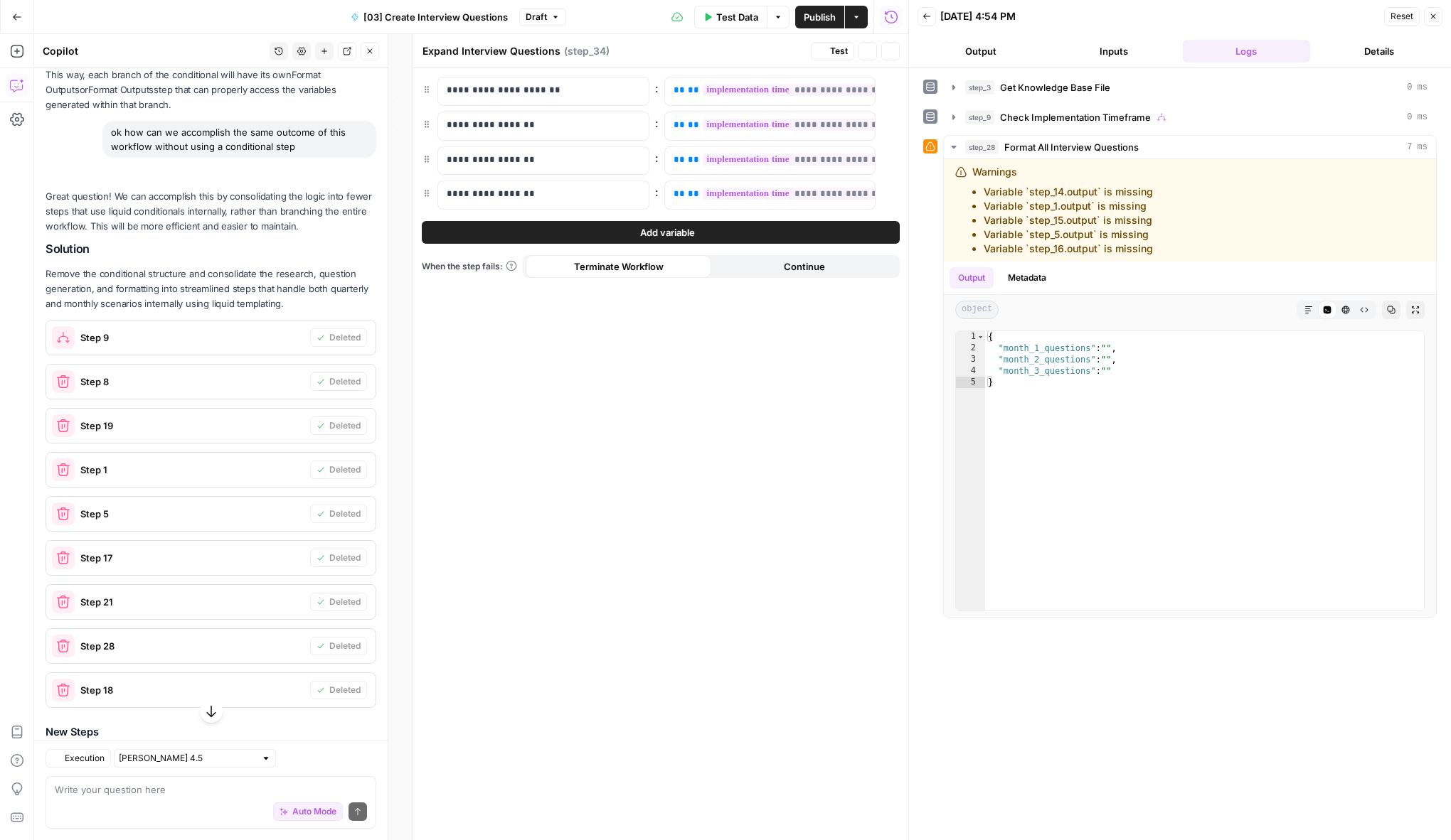
type textarea "Format Outputs"
